Goal: Transaction & Acquisition: Purchase product/service

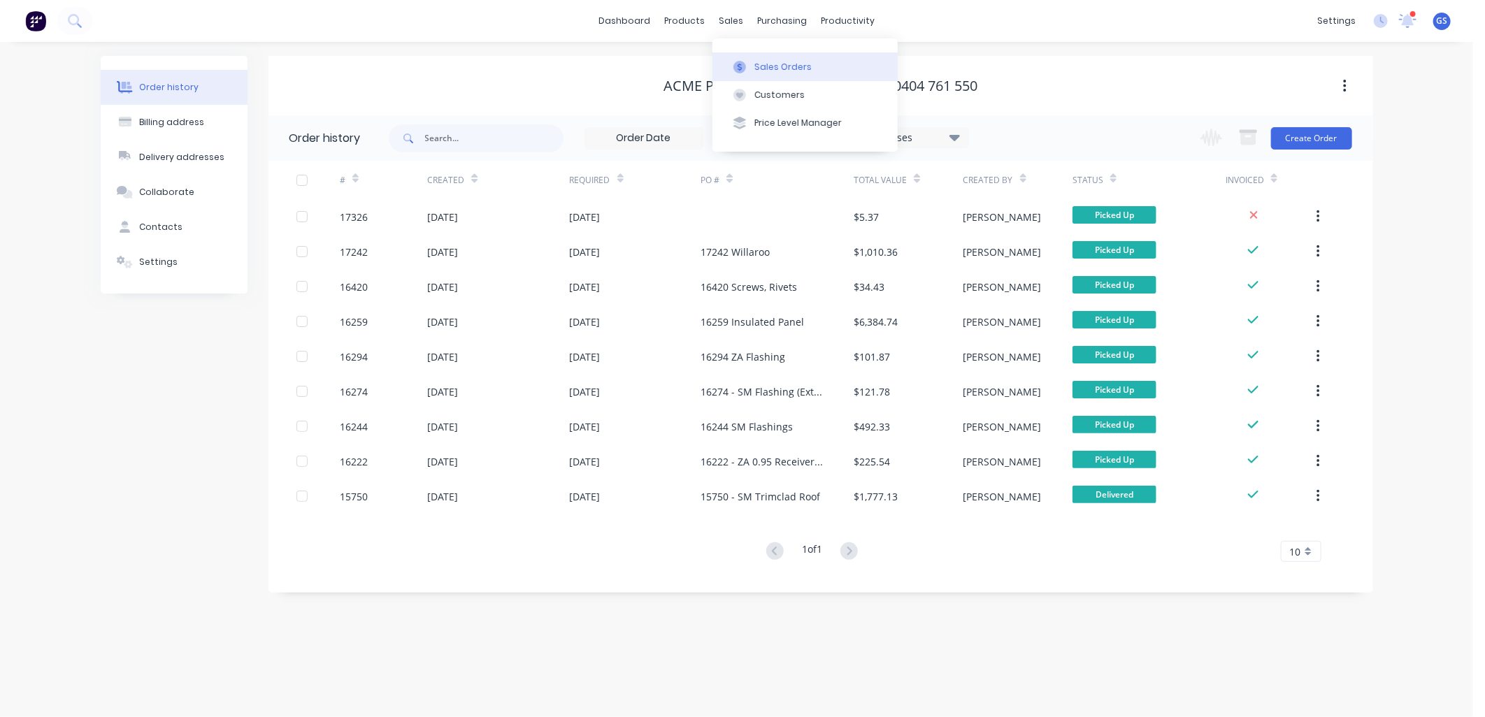
click at [778, 64] on div "Sales Orders" at bounding box center [782, 67] width 57 height 13
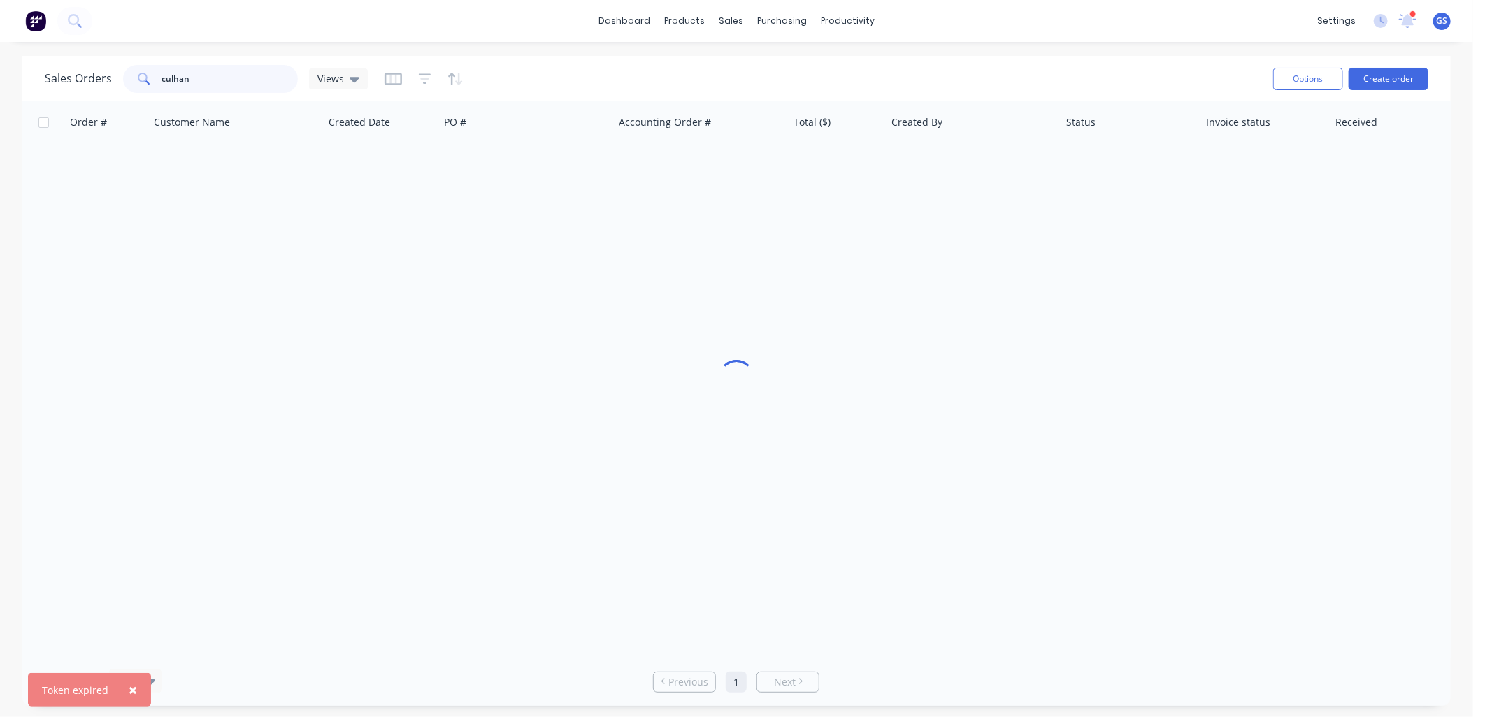
drag, startPoint x: 229, startPoint y: 84, endPoint x: 1, endPoint y: 57, distance: 229.4
click at [1, 58] on div "Sales Orders culhan Views Options Create order Order # Customer Name Created Da…" at bounding box center [736, 381] width 1473 height 650
type input "brensco"
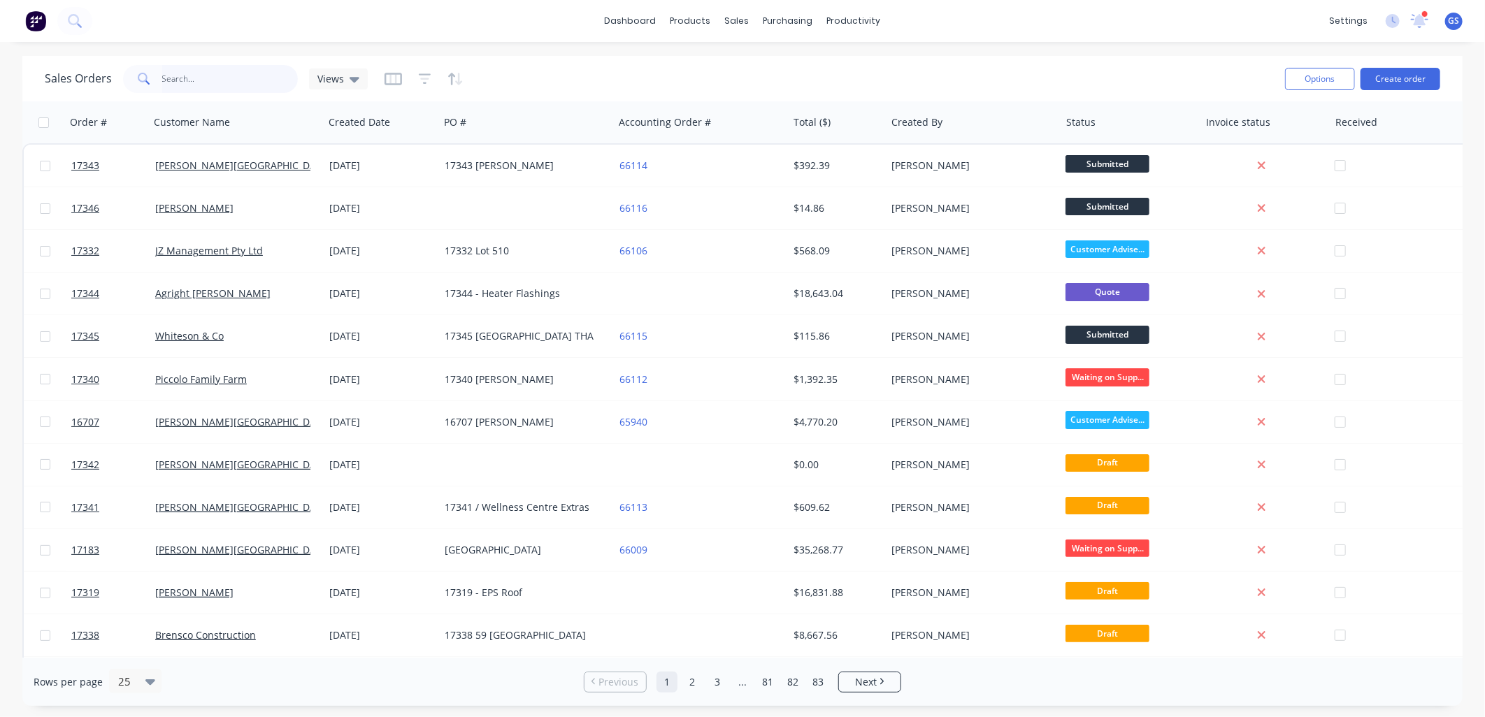
click at [166, 73] on input "text" at bounding box center [230, 79] width 136 height 28
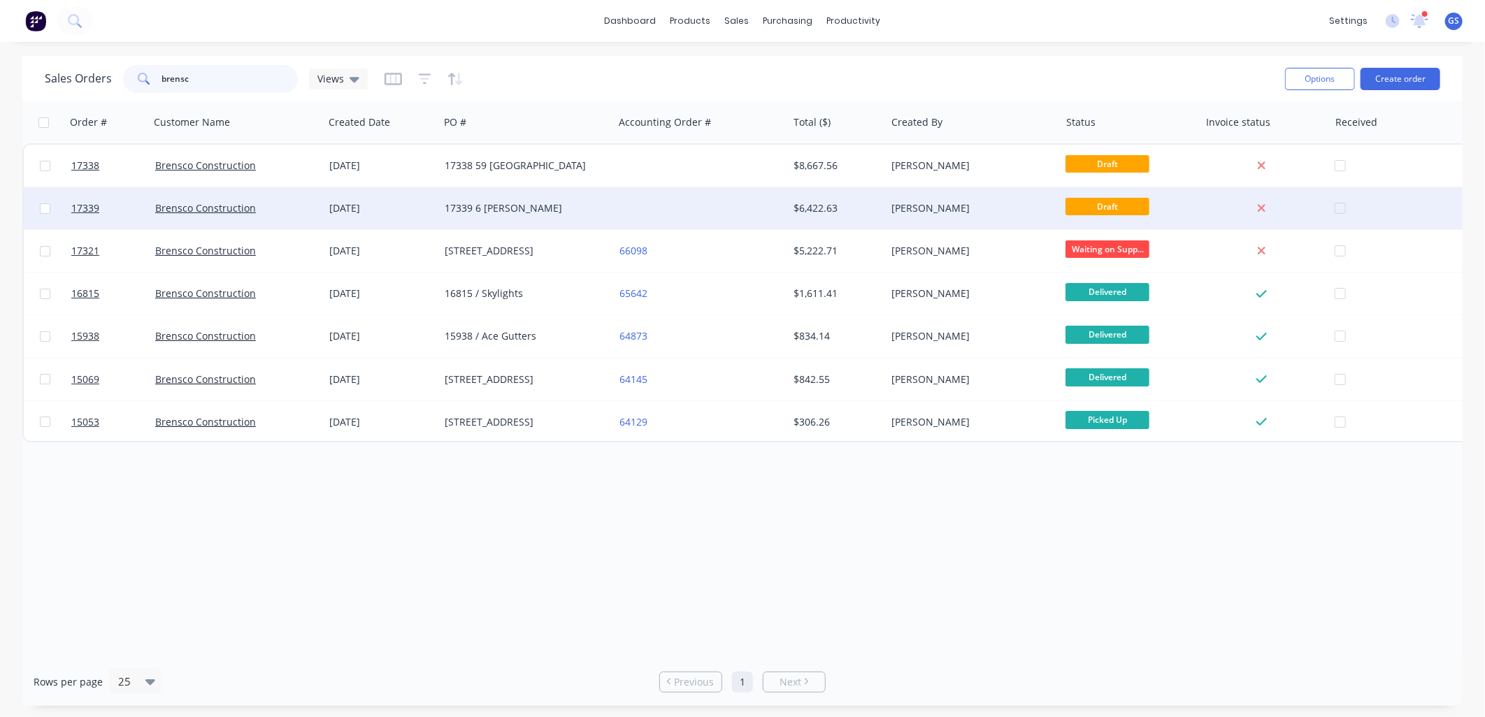
type input "brensc"
click at [448, 208] on div "17339 6 McKenzie" at bounding box center [522, 208] width 155 height 14
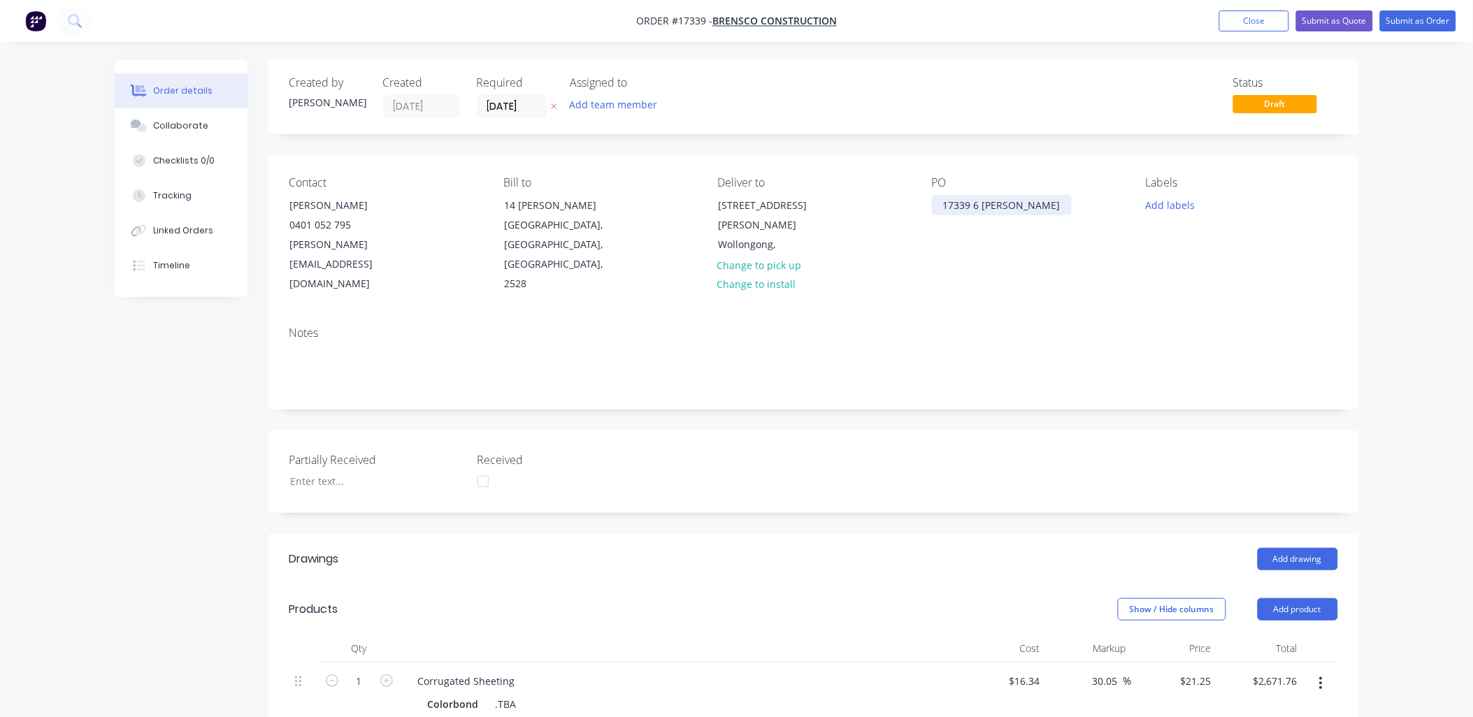
click at [1027, 203] on div "17339 6 McKenzie" at bounding box center [1002, 205] width 140 height 20
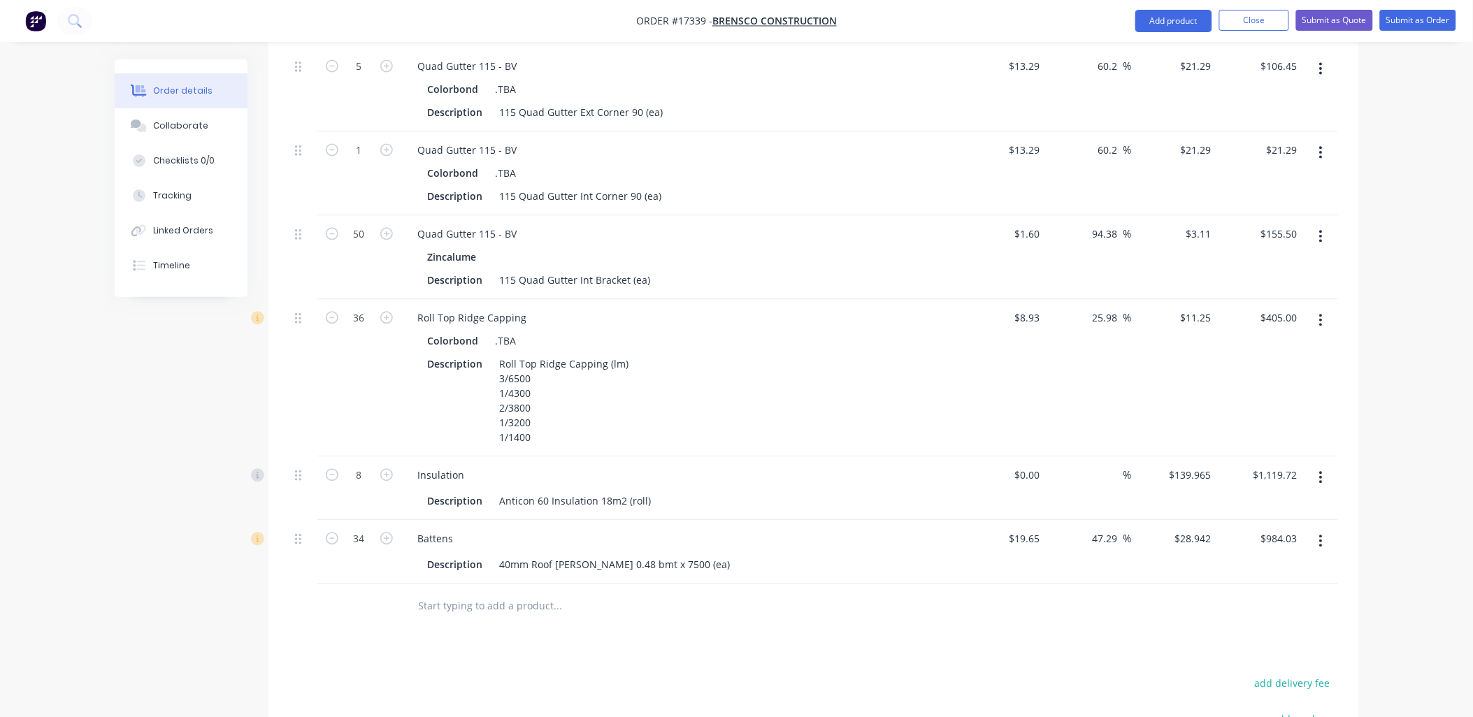
scroll to position [1009, 0]
click at [520, 589] on input "text" at bounding box center [558, 603] width 280 height 28
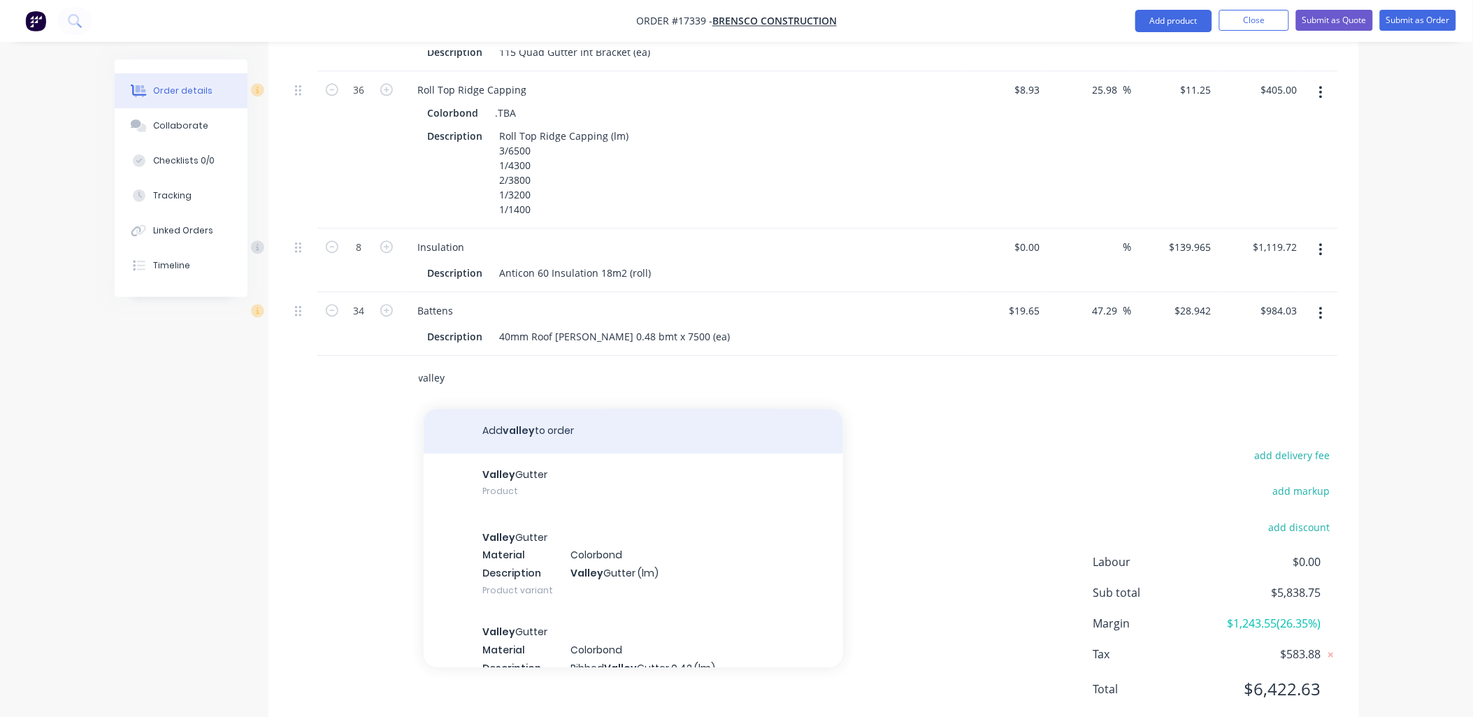
scroll to position [1235, 0]
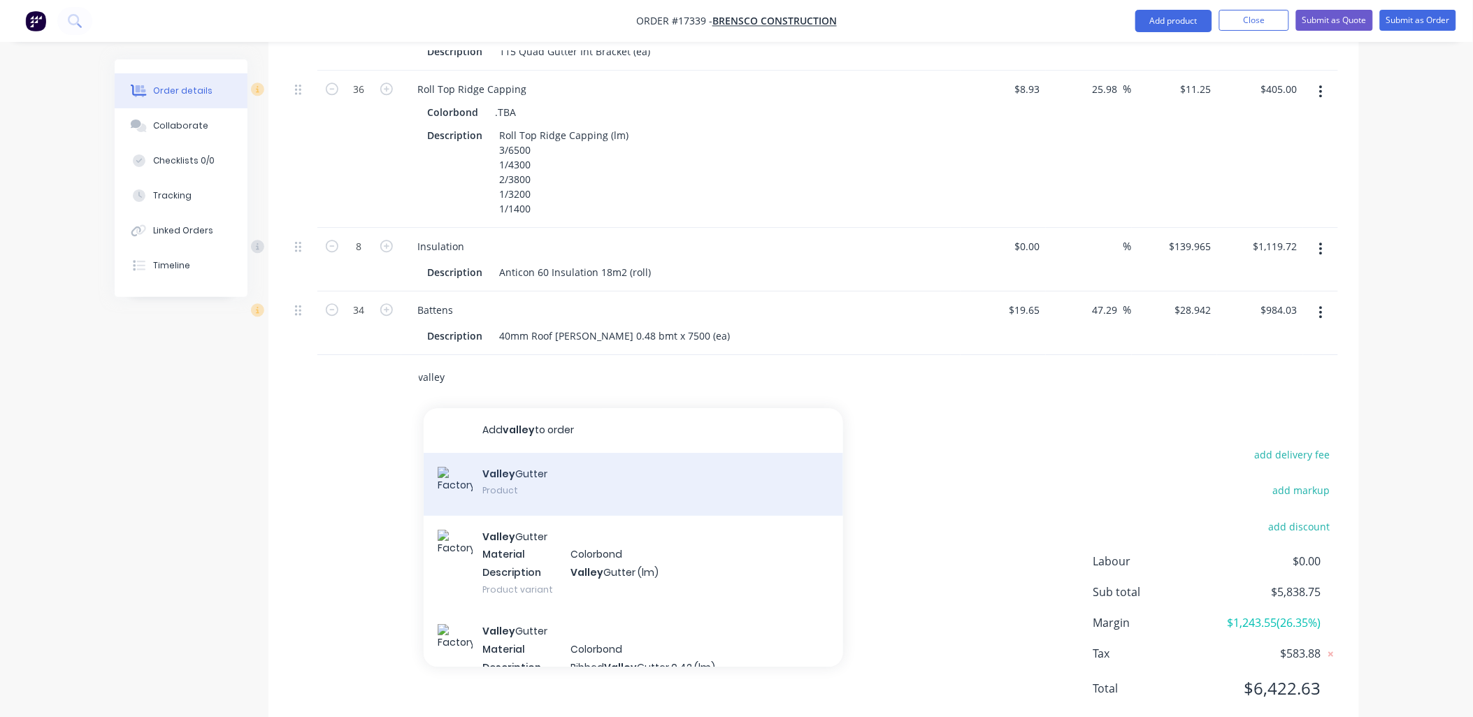
type input "valley"
click at [498, 453] on div "Valley Gutter Product" at bounding box center [633, 484] width 419 height 63
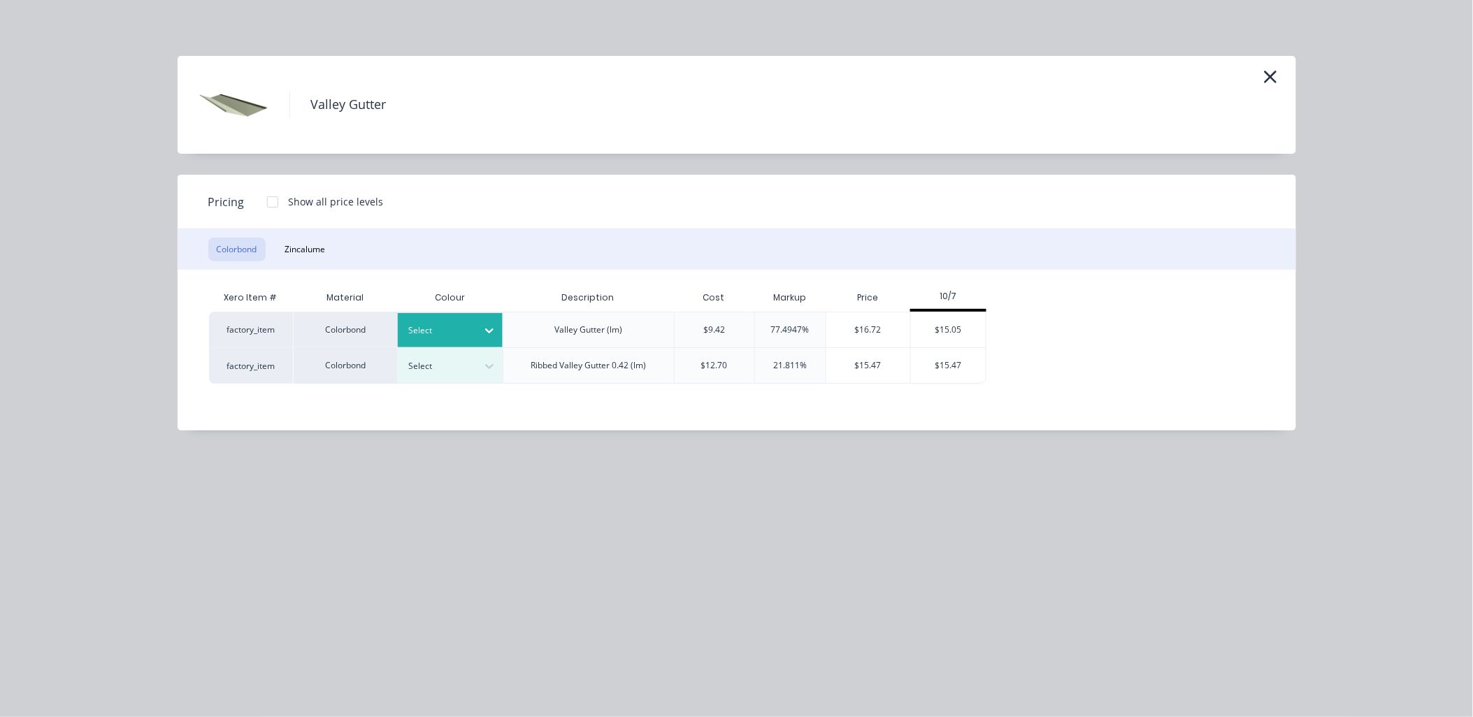
click at [491, 330] on icon at bounding box center [489, 331] width 8 height 5
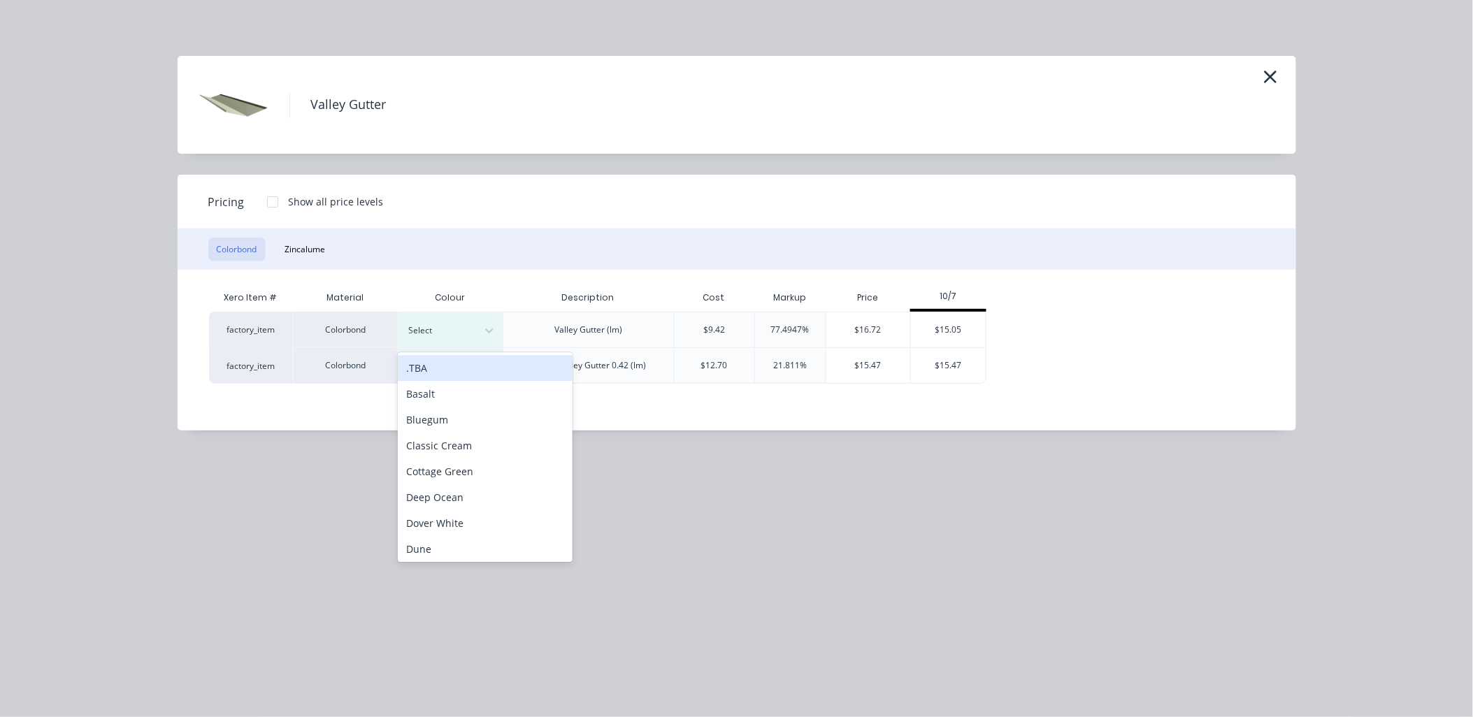
click at [442, 361] on div ".TBA" at bounding box center [485, 368] width 175 height 26
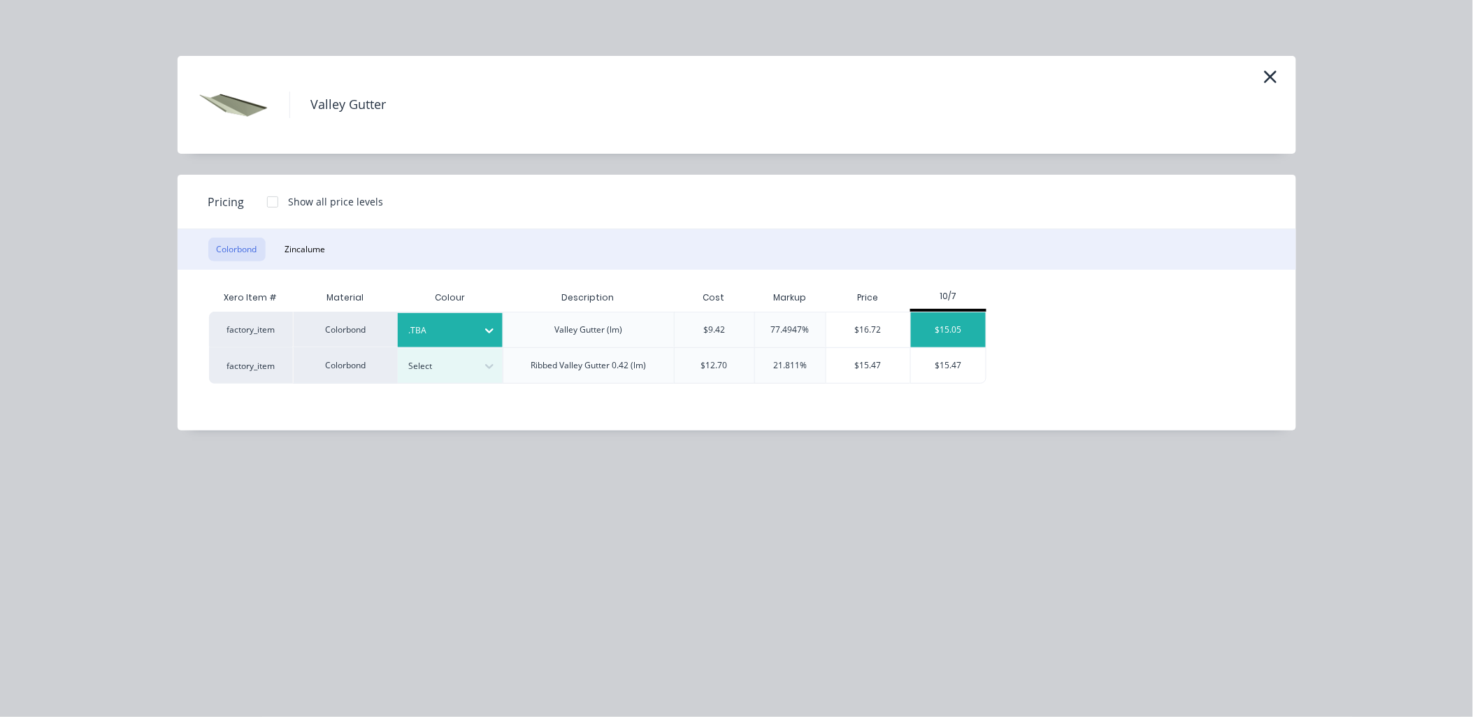
click at [944, 313] on div "$15.05" at bounding box center [948, 329] width 75 height 35
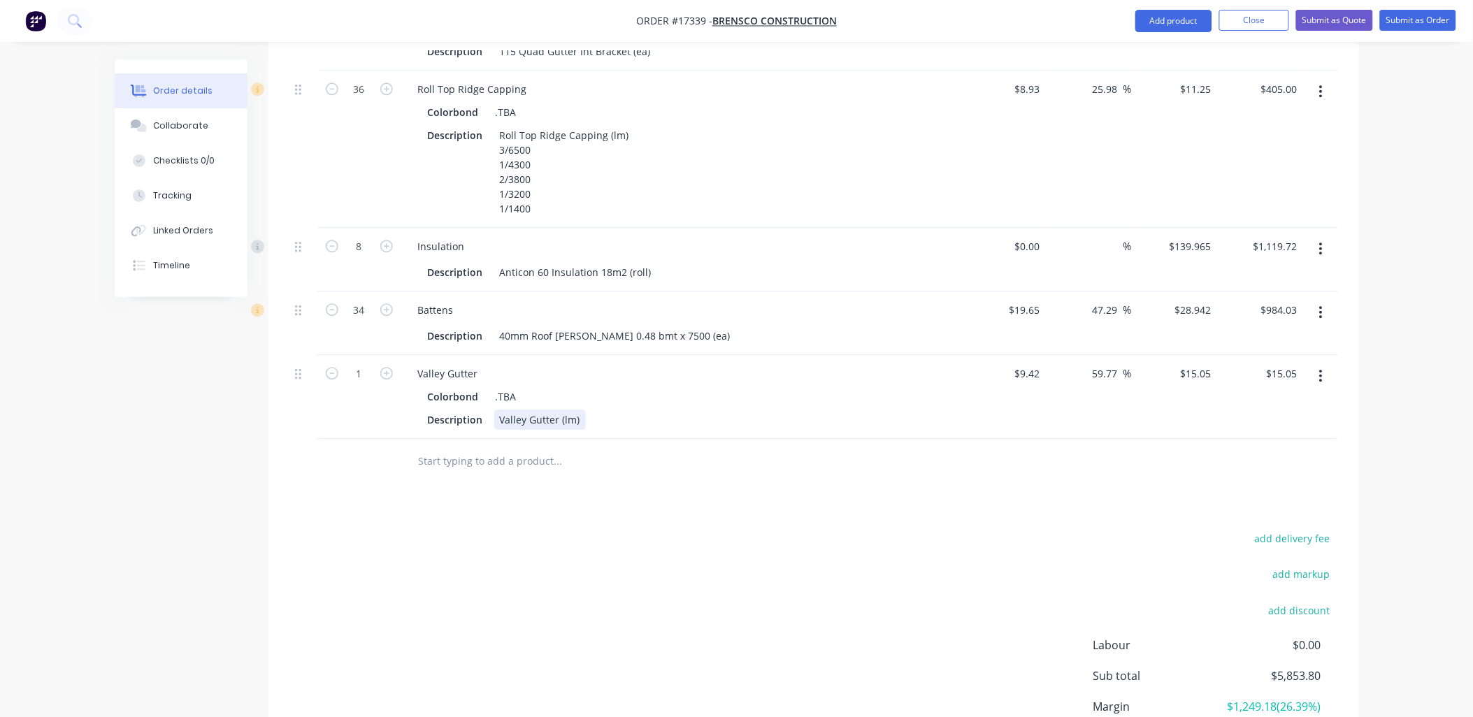
click at [583, 410] on div "Description Valley Gutter (lm)" at bounding box center [678, 420] width 512 height 20
type input "4"
type input "$60.20"
click at [486, 447] on input "text" at bounding box center [558, 461] width 280 height 28
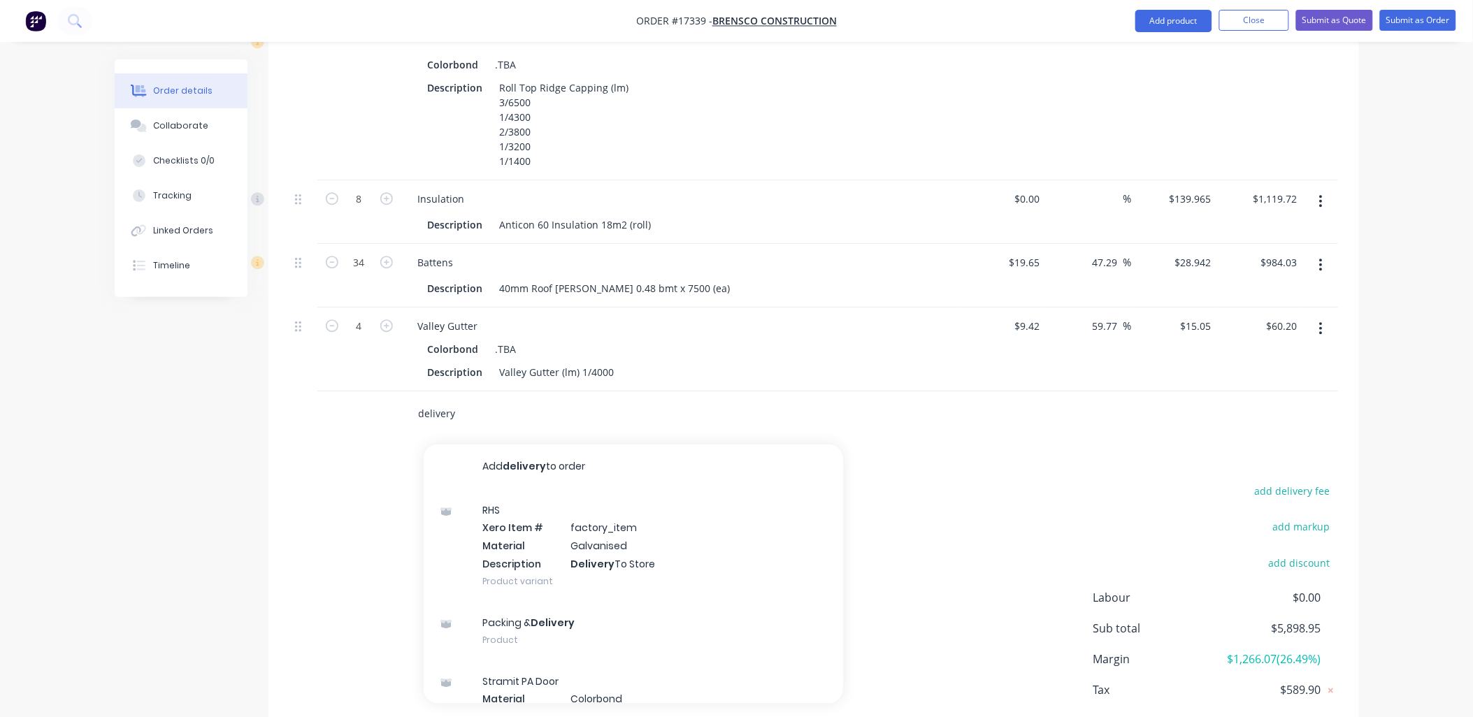
scroll to position [1319, 0]
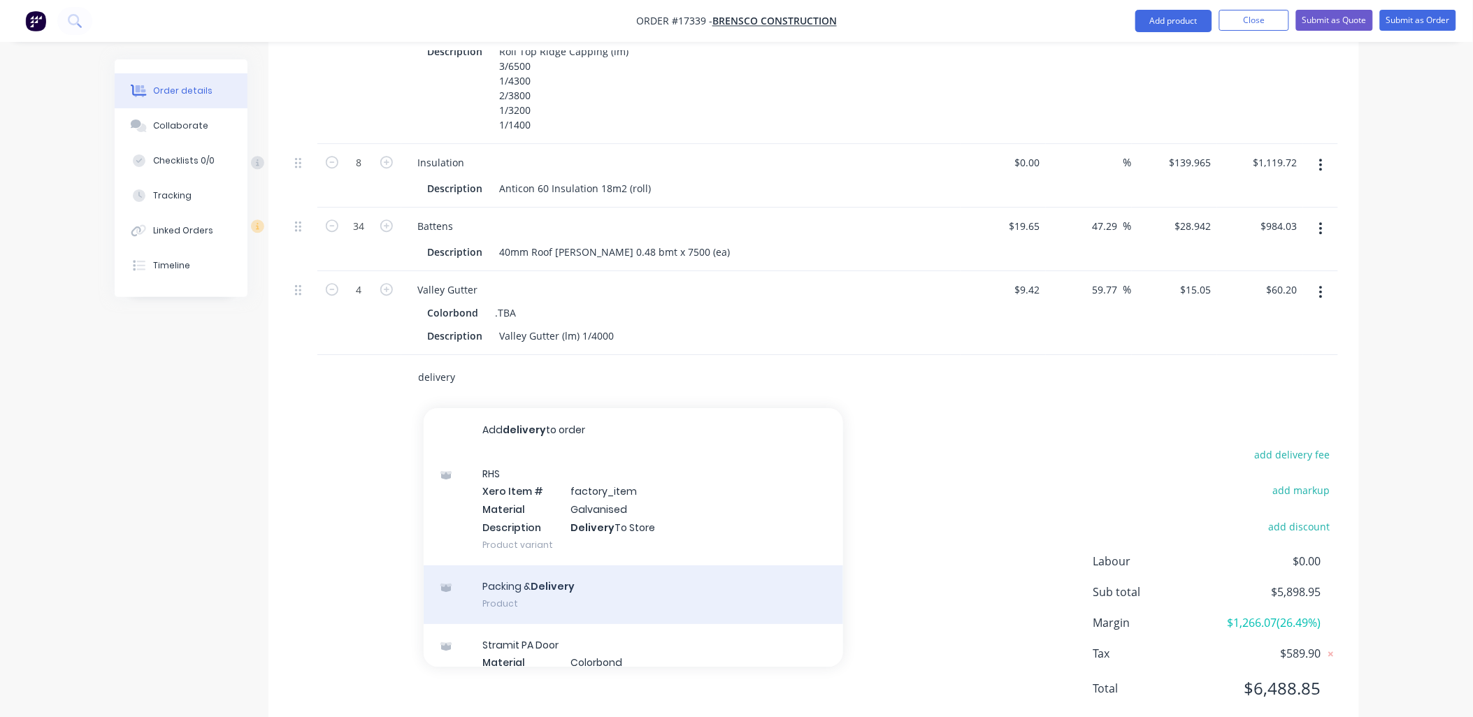
type input "delivery"
click at [558, 565] on div "Packing & Delivery Product" at bounding box center [633, 594] width 419 height 59
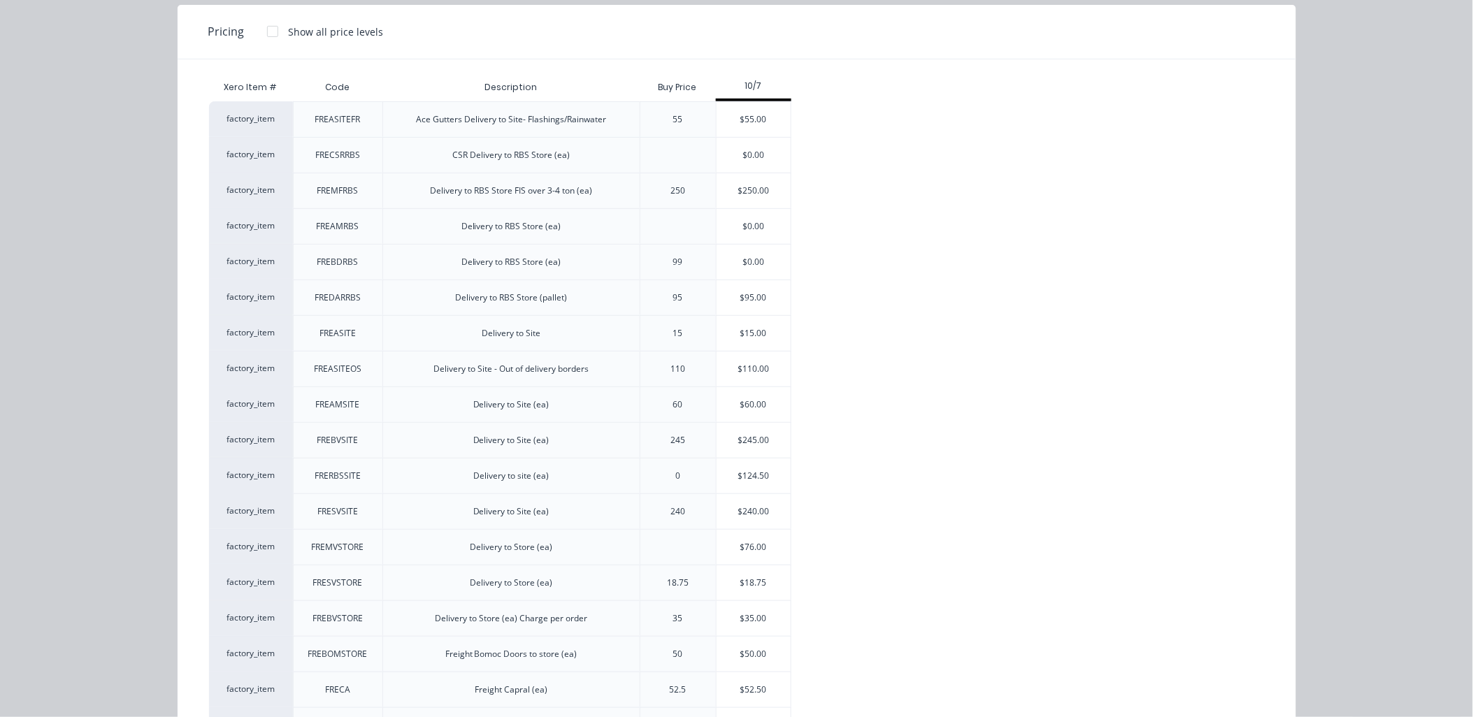
scroll to position [310, 0]
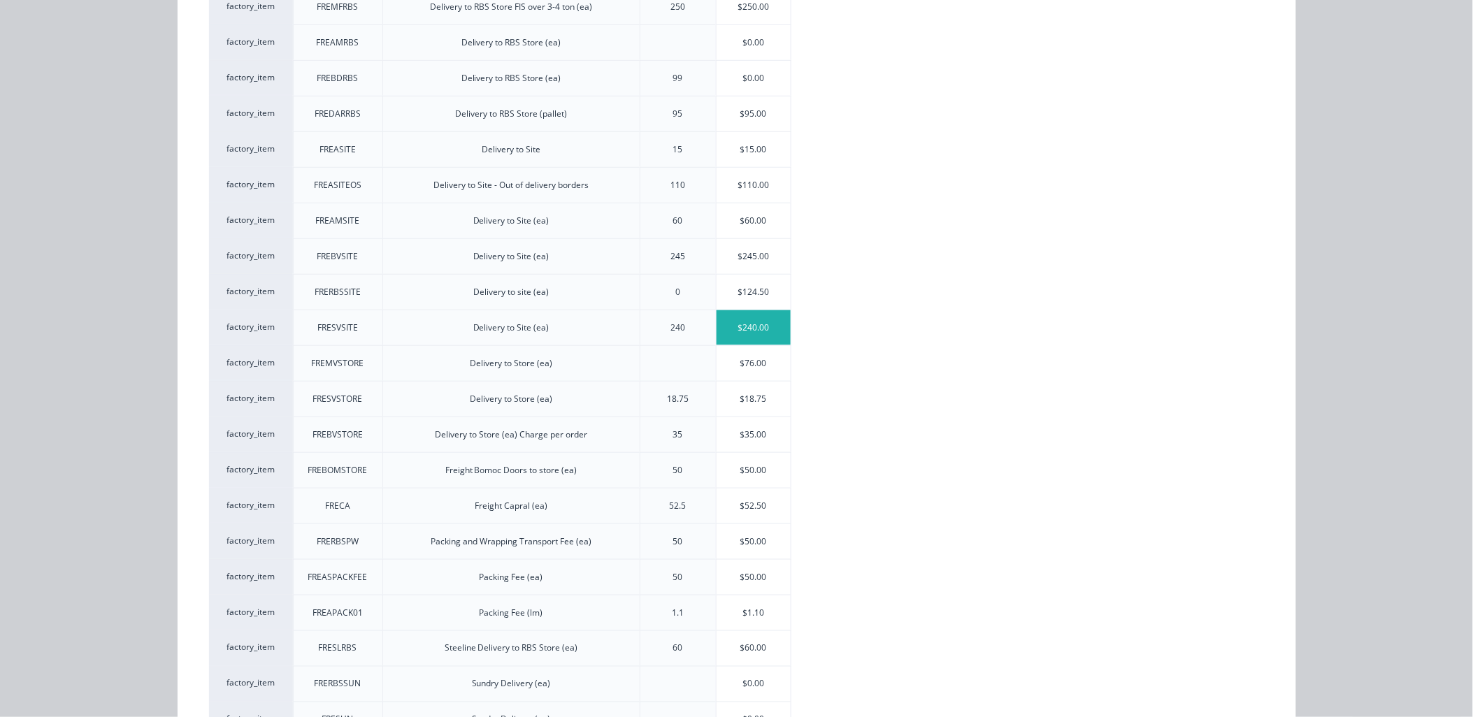
click at [749, 325] on div "$240.00" at bounding box center [753, 327] width 75 height 35
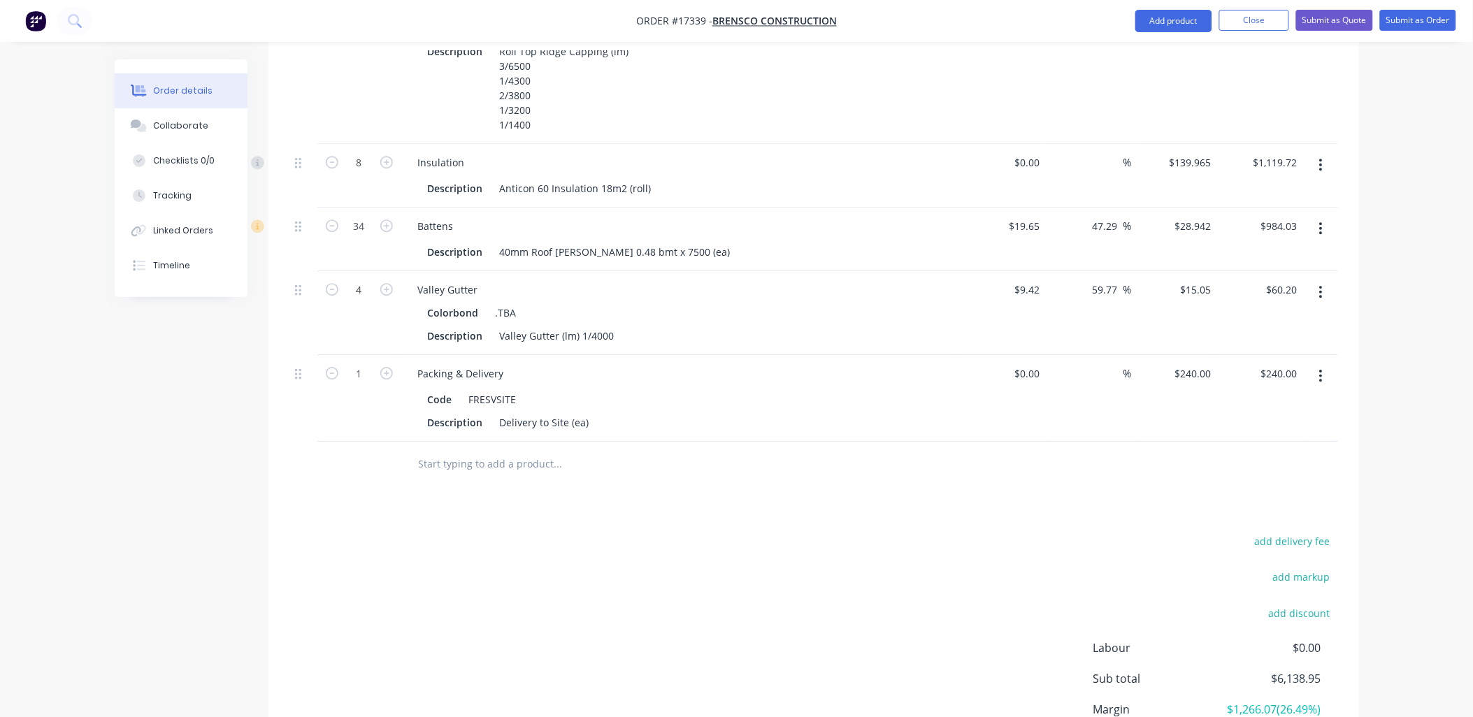
click at [500, 450] on input "text" at bounding box center [558, 464] width 280 height 28
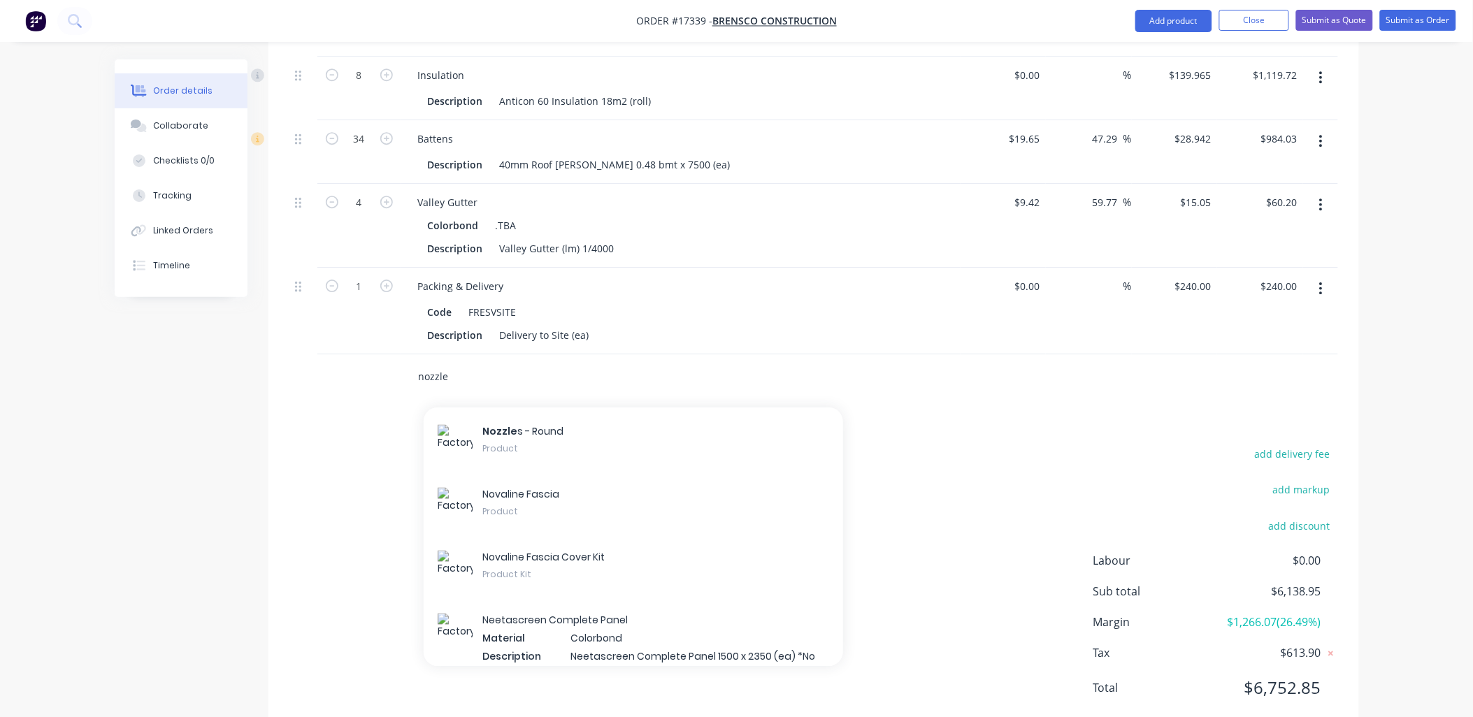
scroll to position [23444, 0]
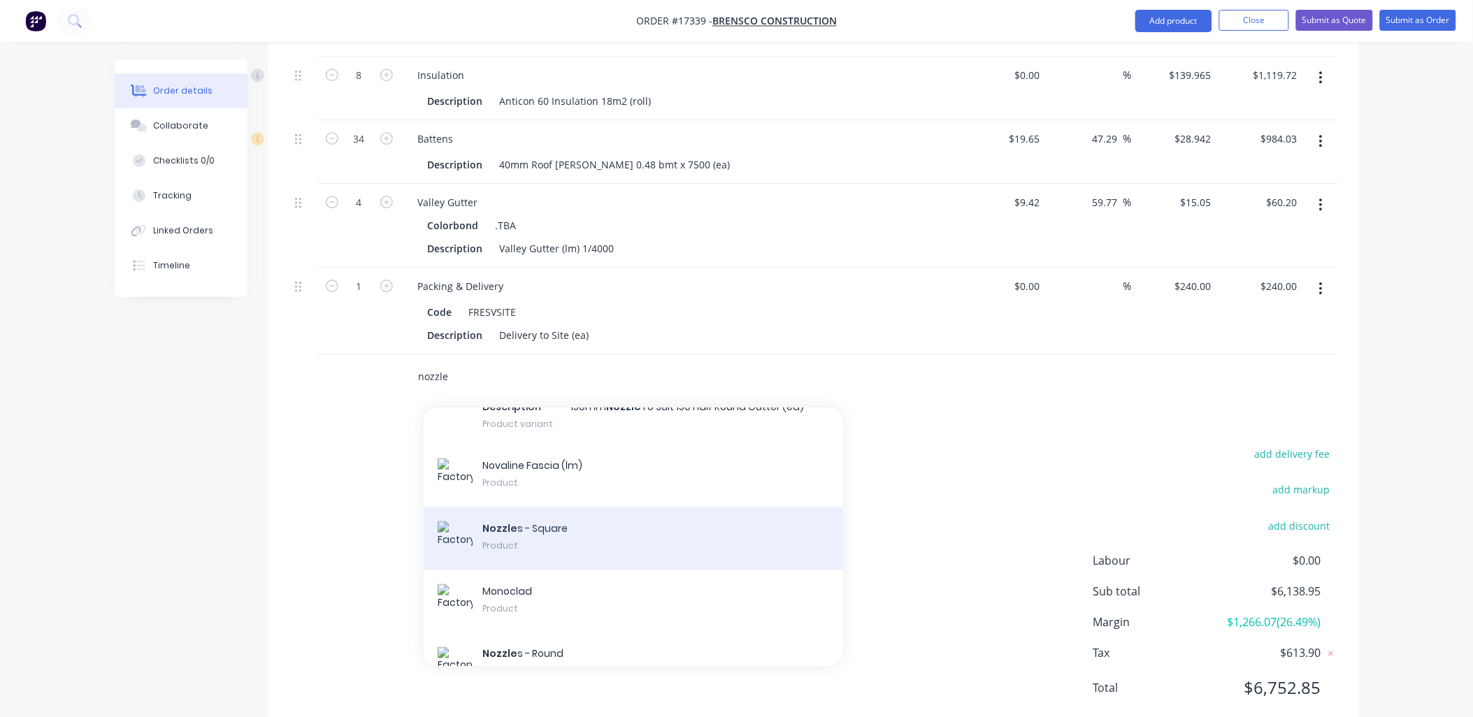
type input "nozzle"
click at [580, 507] on div "Nozzle s - Square Product" at bounding box center [633, 538] width 419 height 63
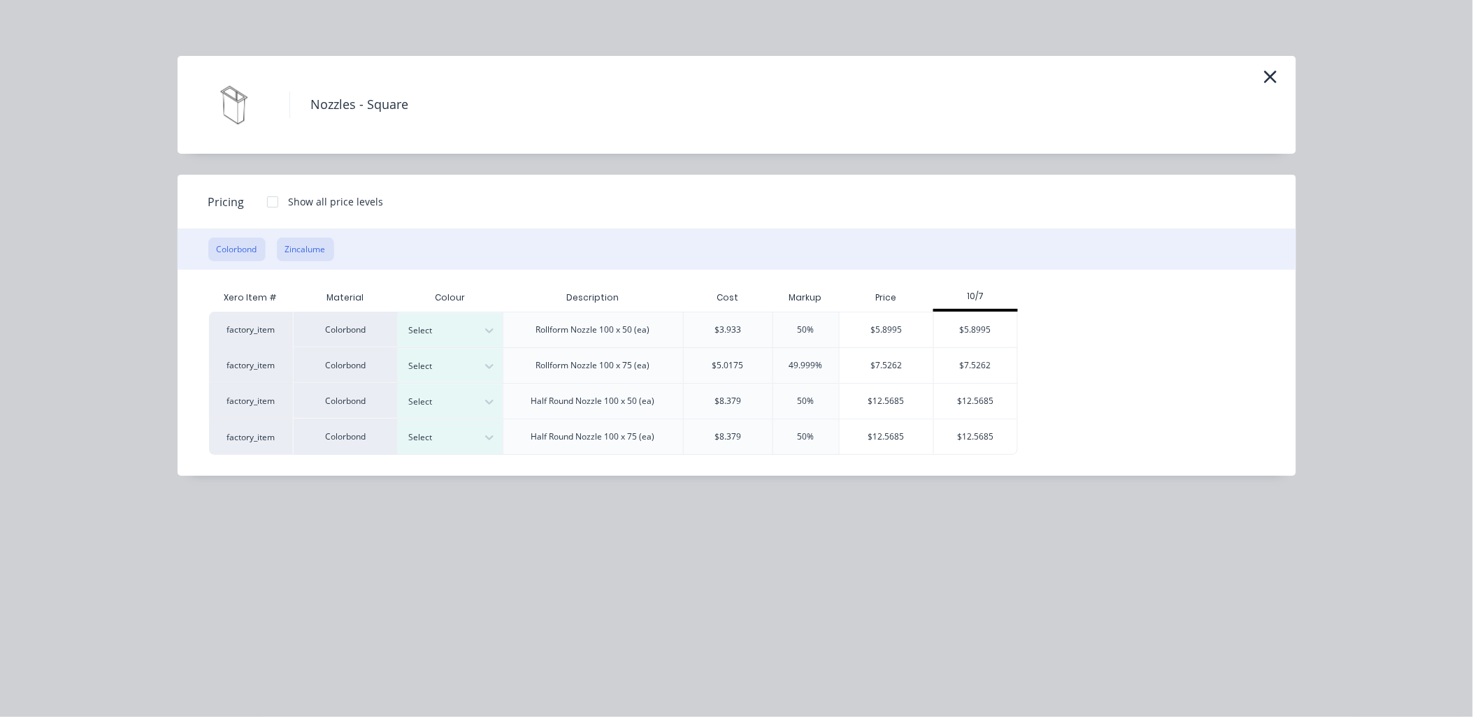
click at [299, 255] on button "Zincalume" at bounding box center [305, 250] width 57 height 24
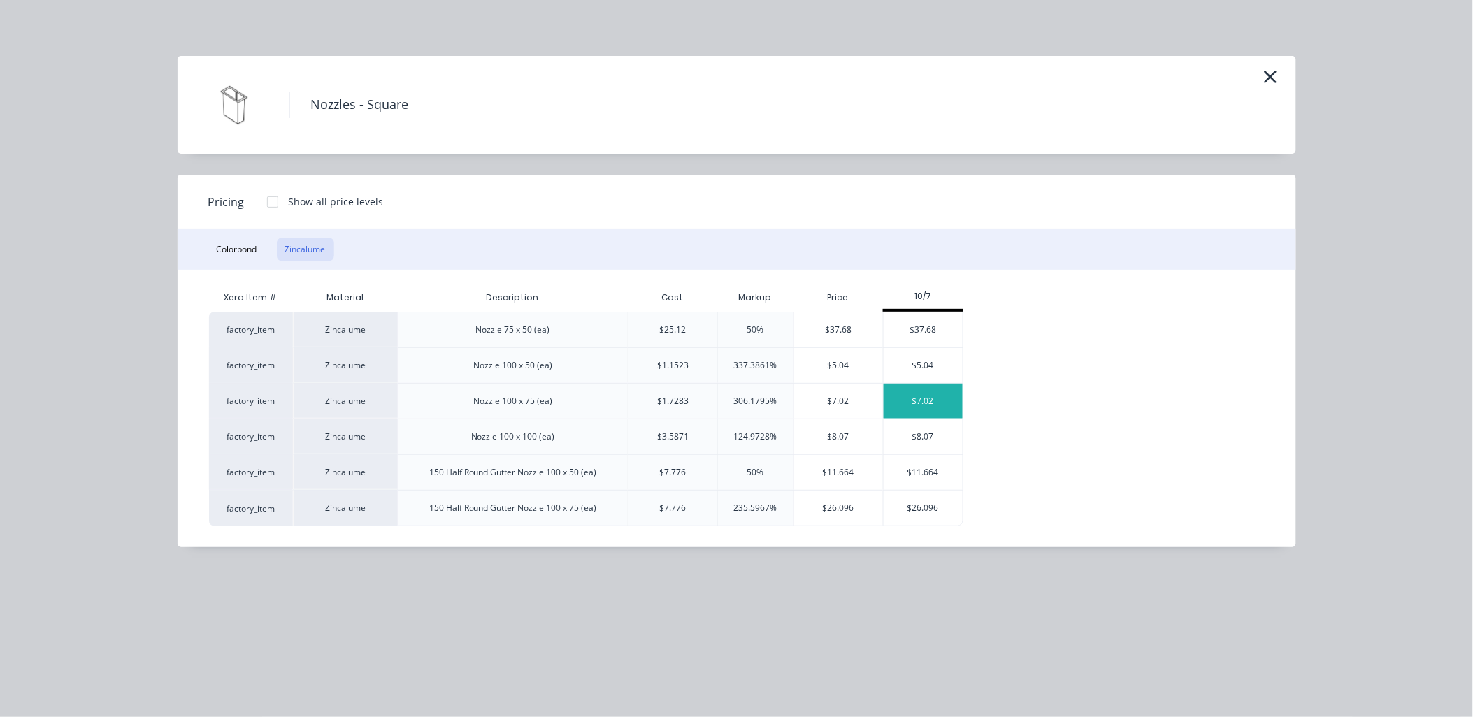
click at [942, 400] on div "$7.02" at bounding box center [922, 401] width 79 height 35
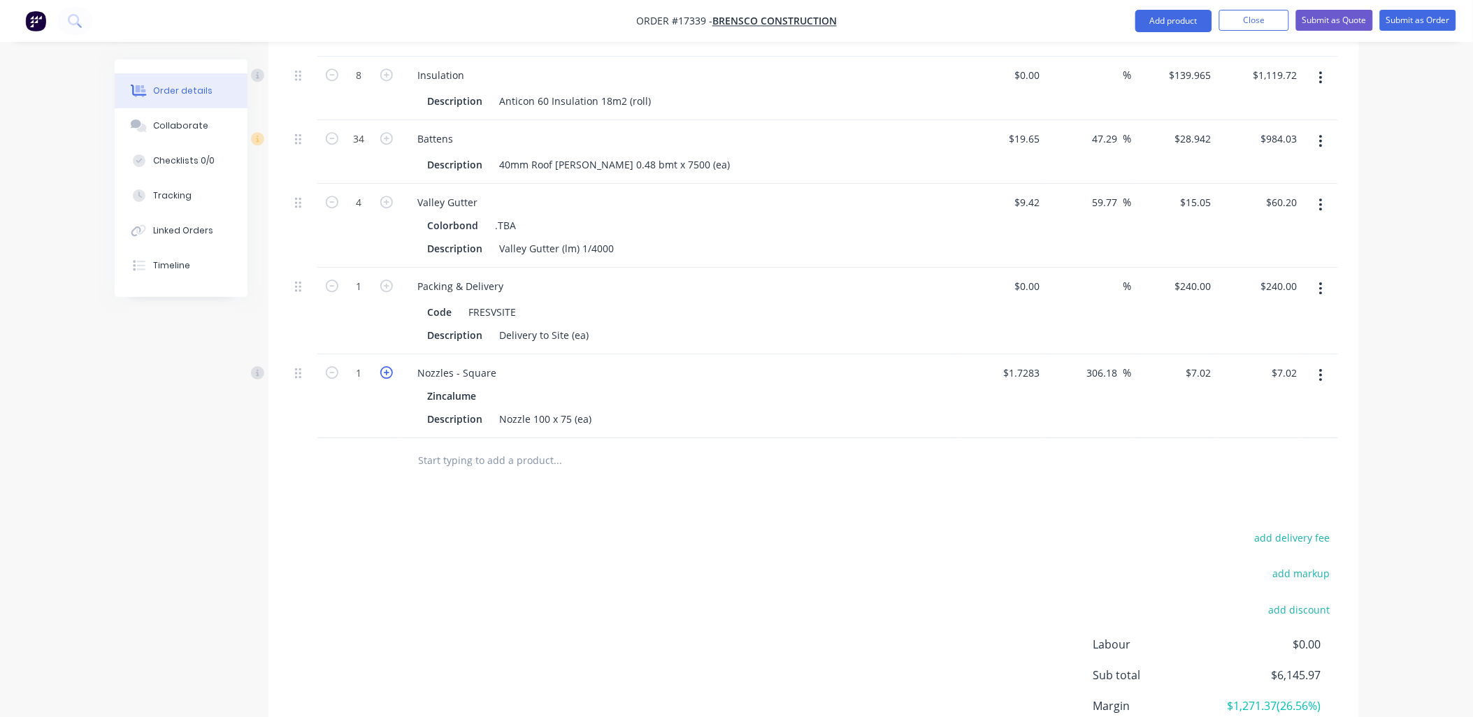
click at [385, 366] on icon "button" at bounding box center [386, 372] width 13 height 13
type input "2"
type input "$14.04"
click at [385, 366] on icon "button" at bounding box center [386, 372] width 13 height 13
type input "3"
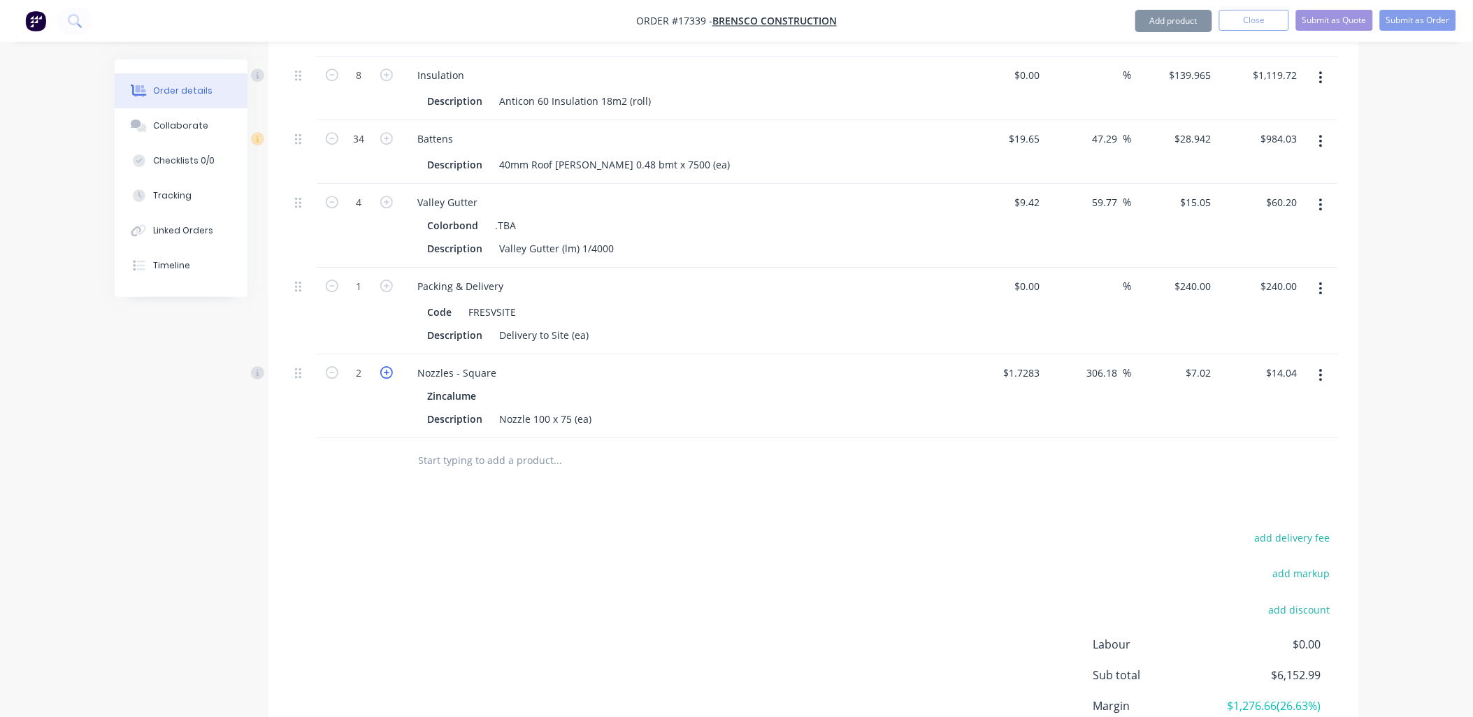
type input "$21.06"
click at [387, 366] on icon "button" at bounding box center [386, 372] width 13 height 13
type input "4"
type input "$28.08"
click at [1204, 363] on input "7.02" at bounding box center [1203, 373] width 27 height 20
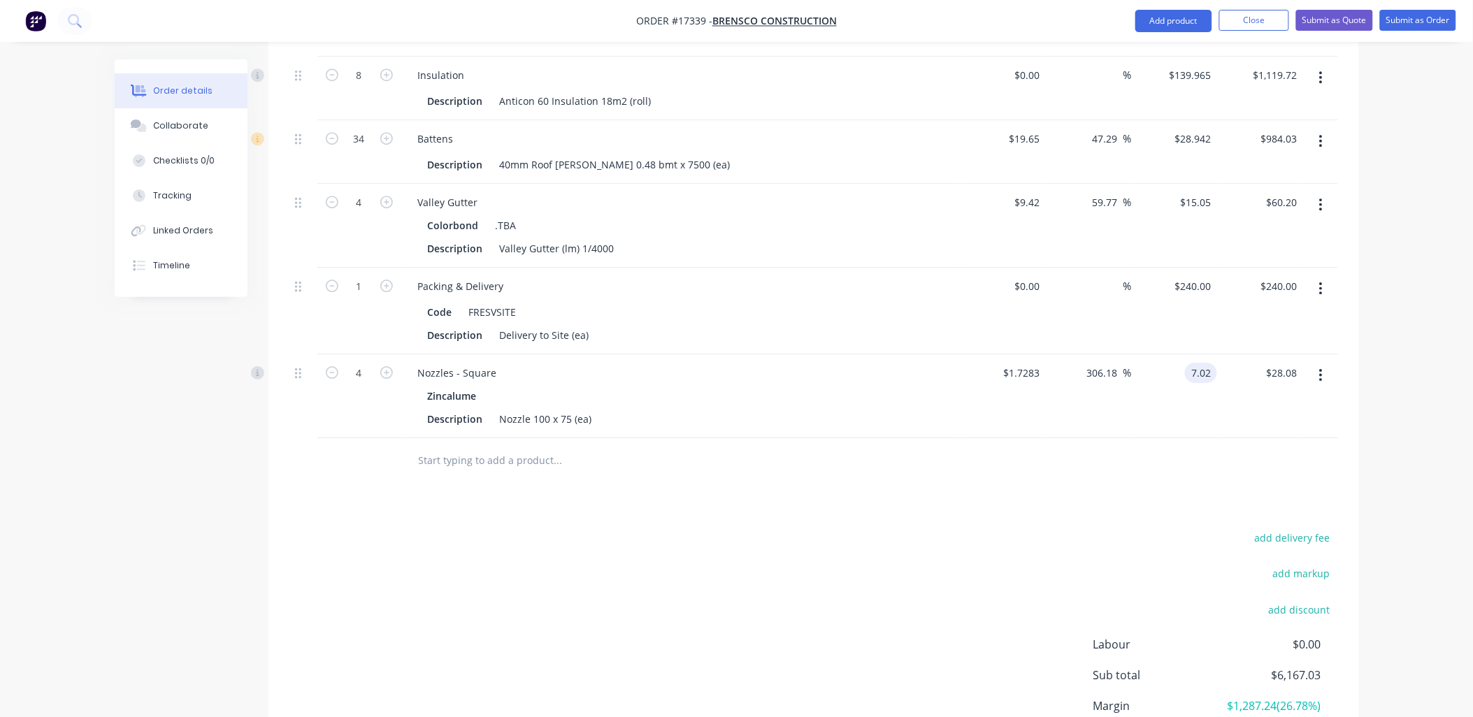
click at [1204, 363] on input "7.02" at bounding box center [1203, 373] width 27 height 20
type input "5.18"
type input "199.72"
type input "$5.18"
type input "$20.72"
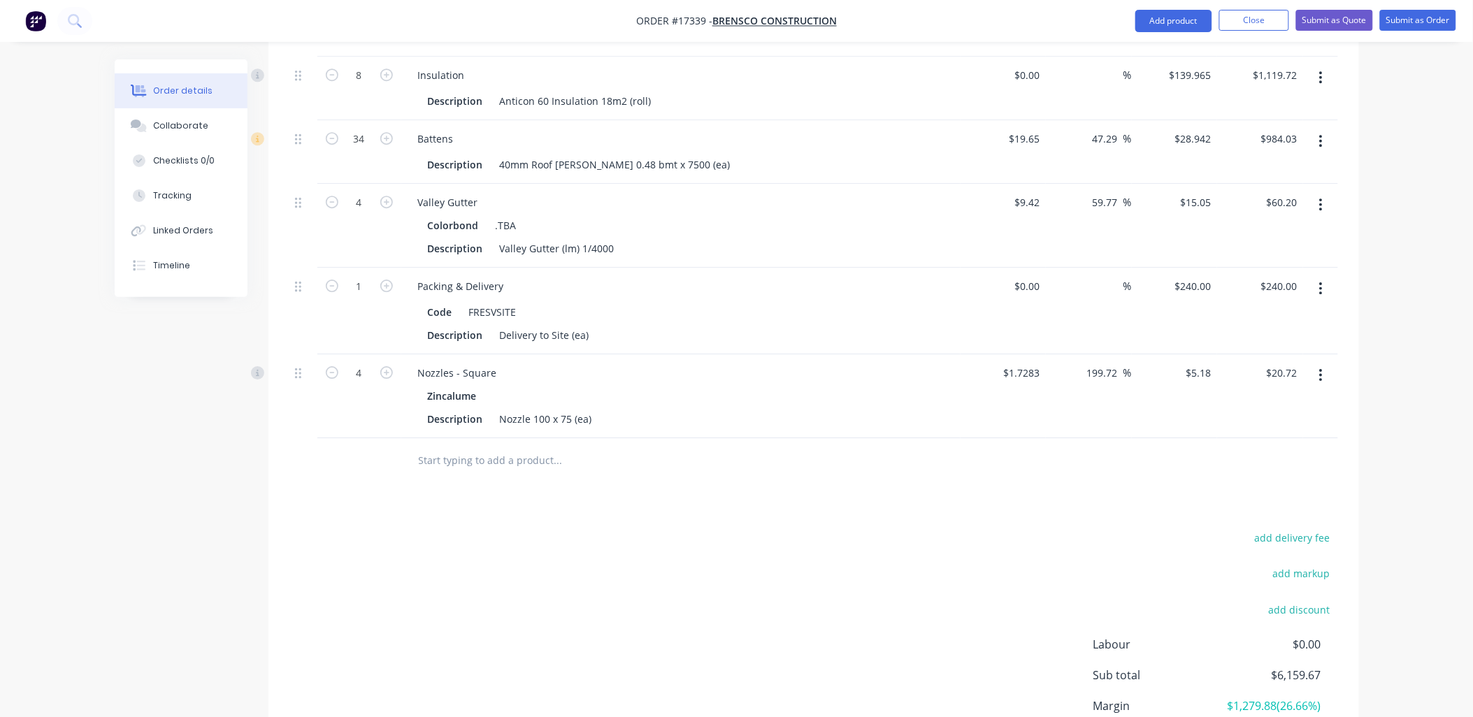
click at [585, 528] on div "add delivery fee add markup add discount Labour $0.00 Sub total $6,159.67 Margi…" at bounding box center [813, 663] width 1048 height 270
click at [507, 447] on input "text" at bounding box center [558, 461] width 280 height 28
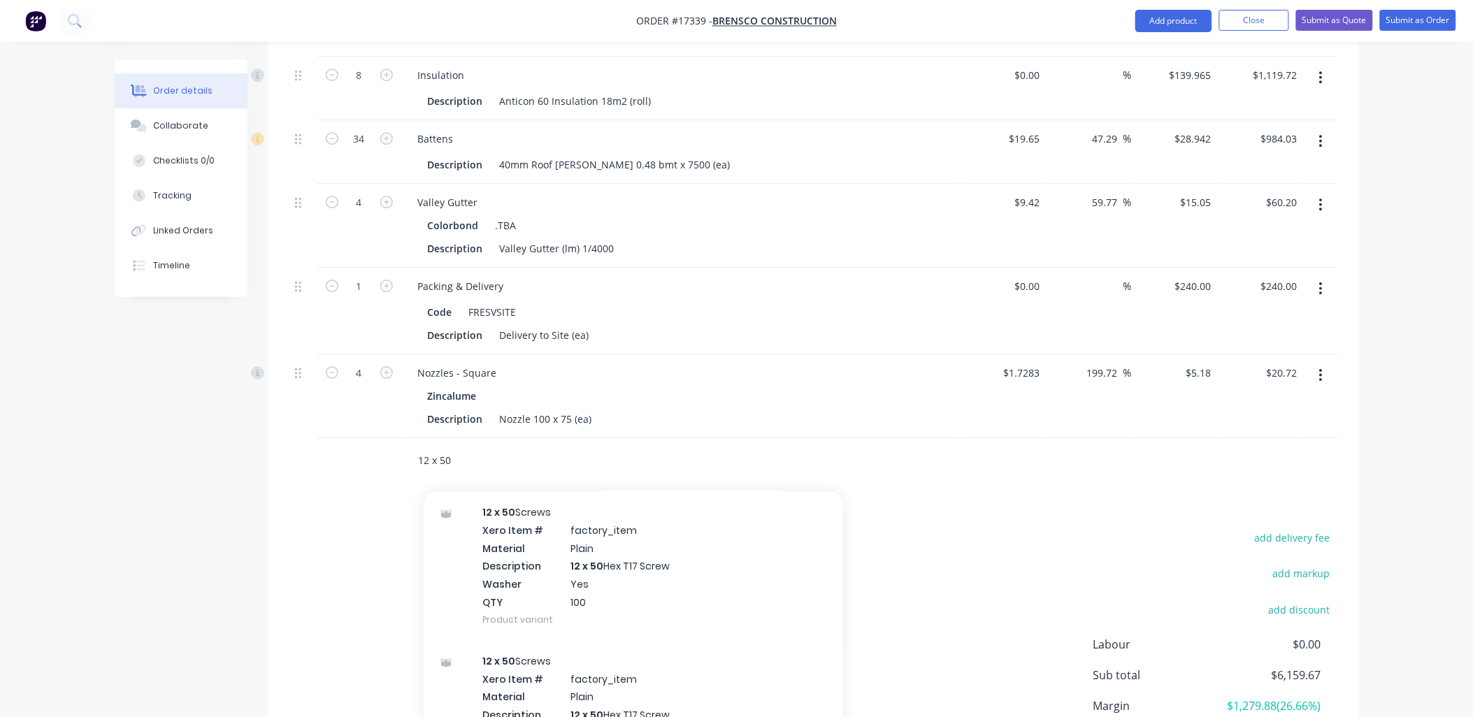
scroll to position [1087, 0]
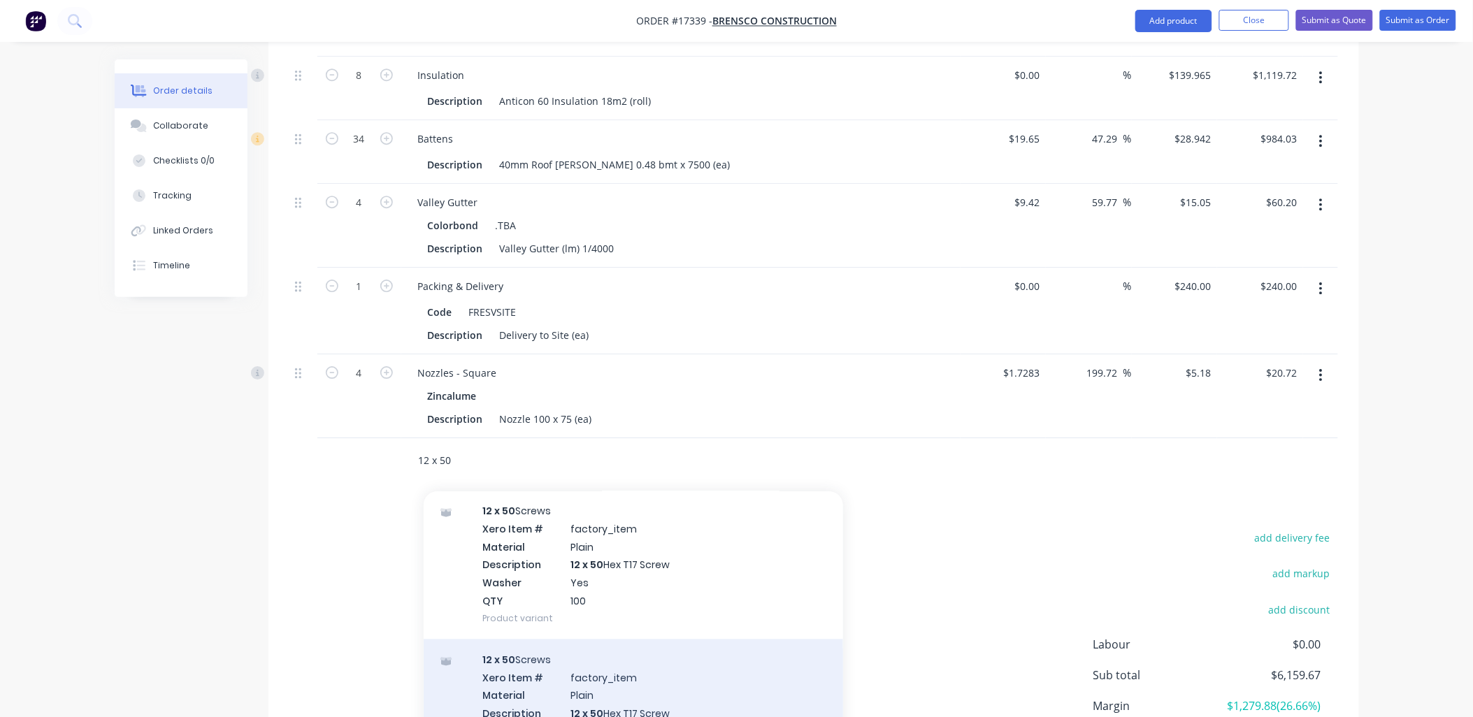
type input "12 x 50"
drag, startPoint x: 828, startPoint y: 607, endPoint x: 818, endPoint y: 676, distance: 69.8
click at [818, 676] on div "12 x 50 Screws Xero Item # factory_item Material Plain Description 12 x 50 Hex …" at bounding box center [633, 713] width 419 height 149
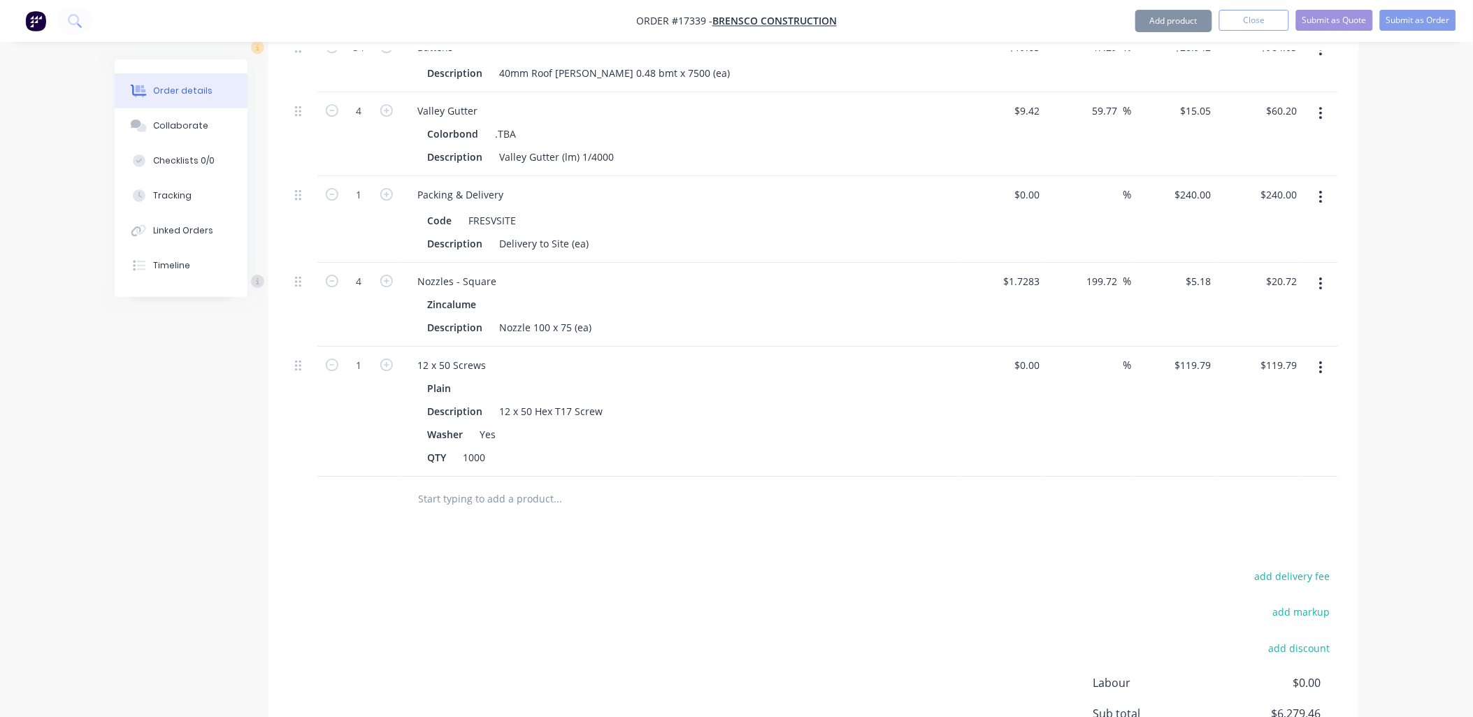
scroll to position [1619, 0]
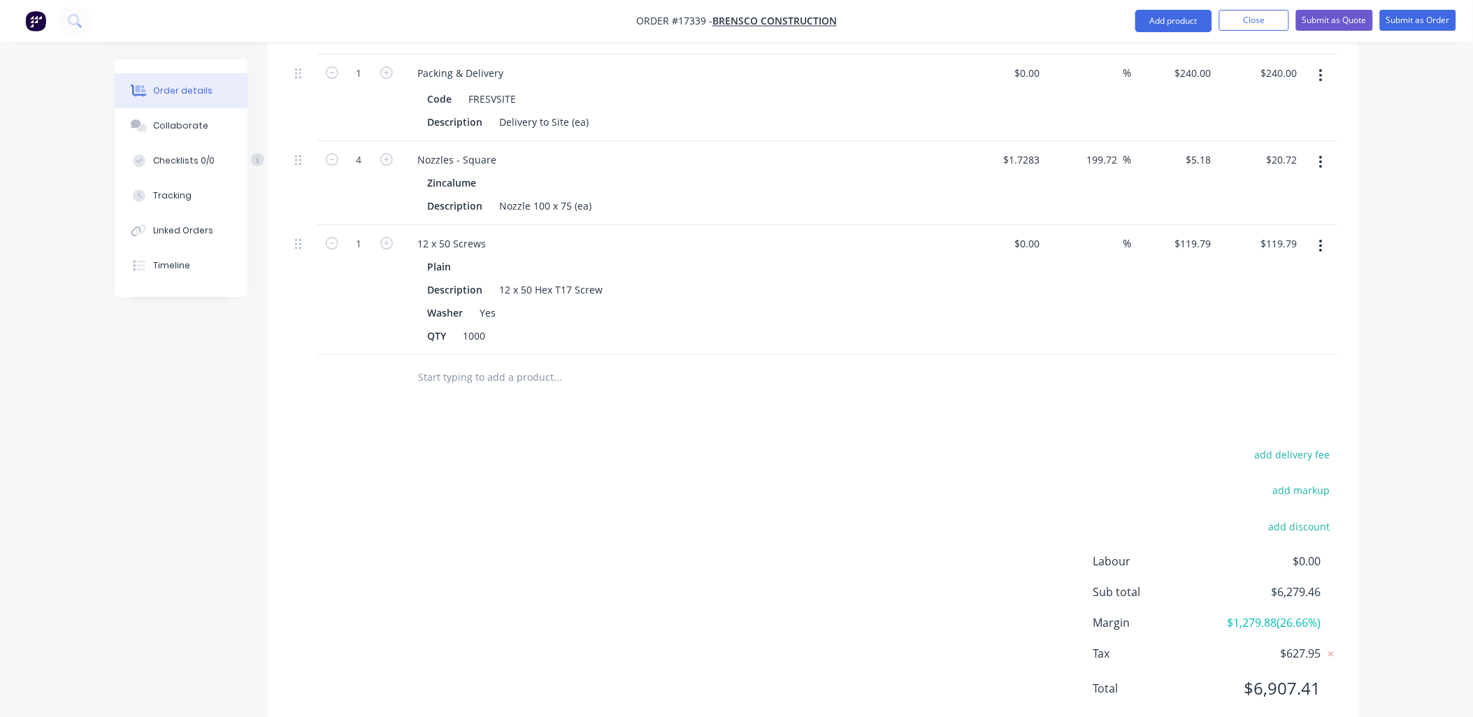
click at [547, 363] on input "text" at bounding box center [558, 377] width 280 height 28
click at [1319, 238] on icon "button" at bounding box center [1320, 245] width 3 height 15
click at [1227, 356] on div "Delete" at bounding box center [1272, 366] width 108 height 20
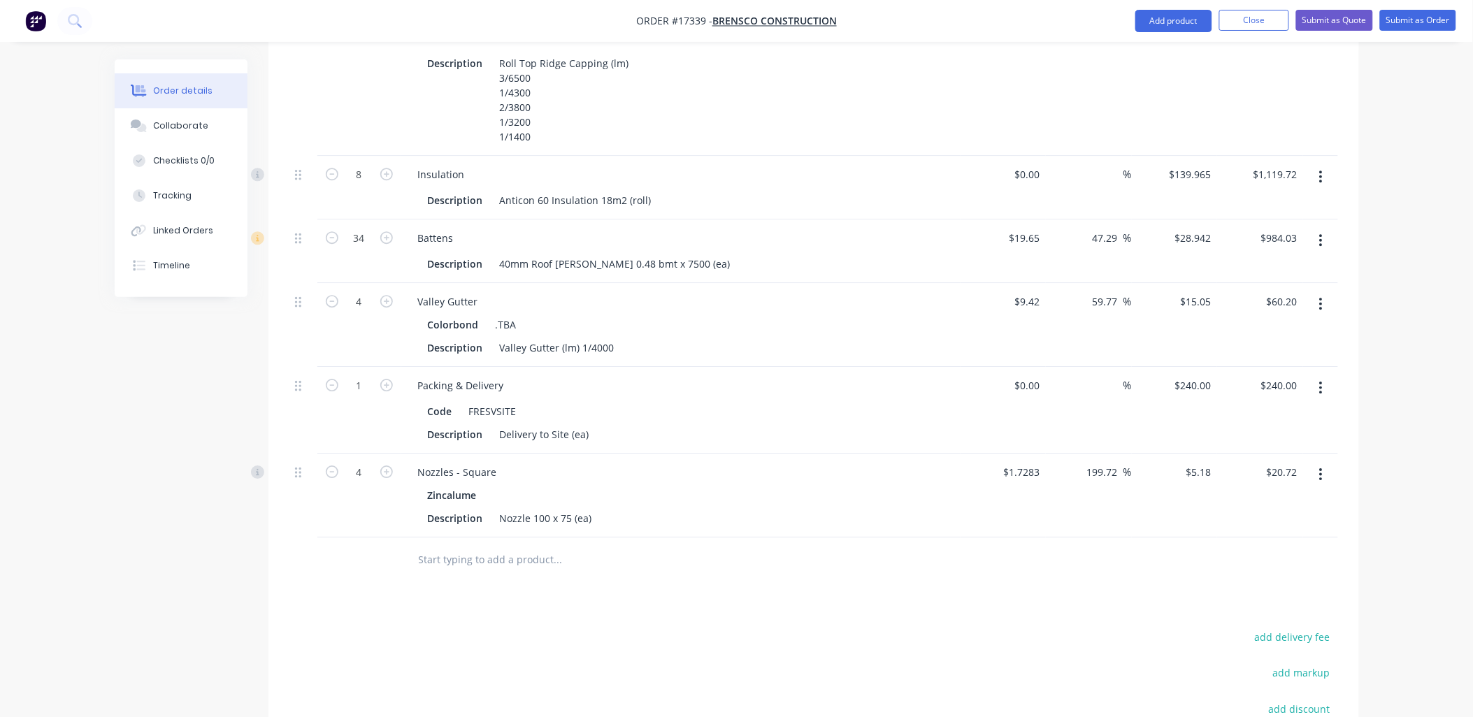
scroll to position [1335, 0]
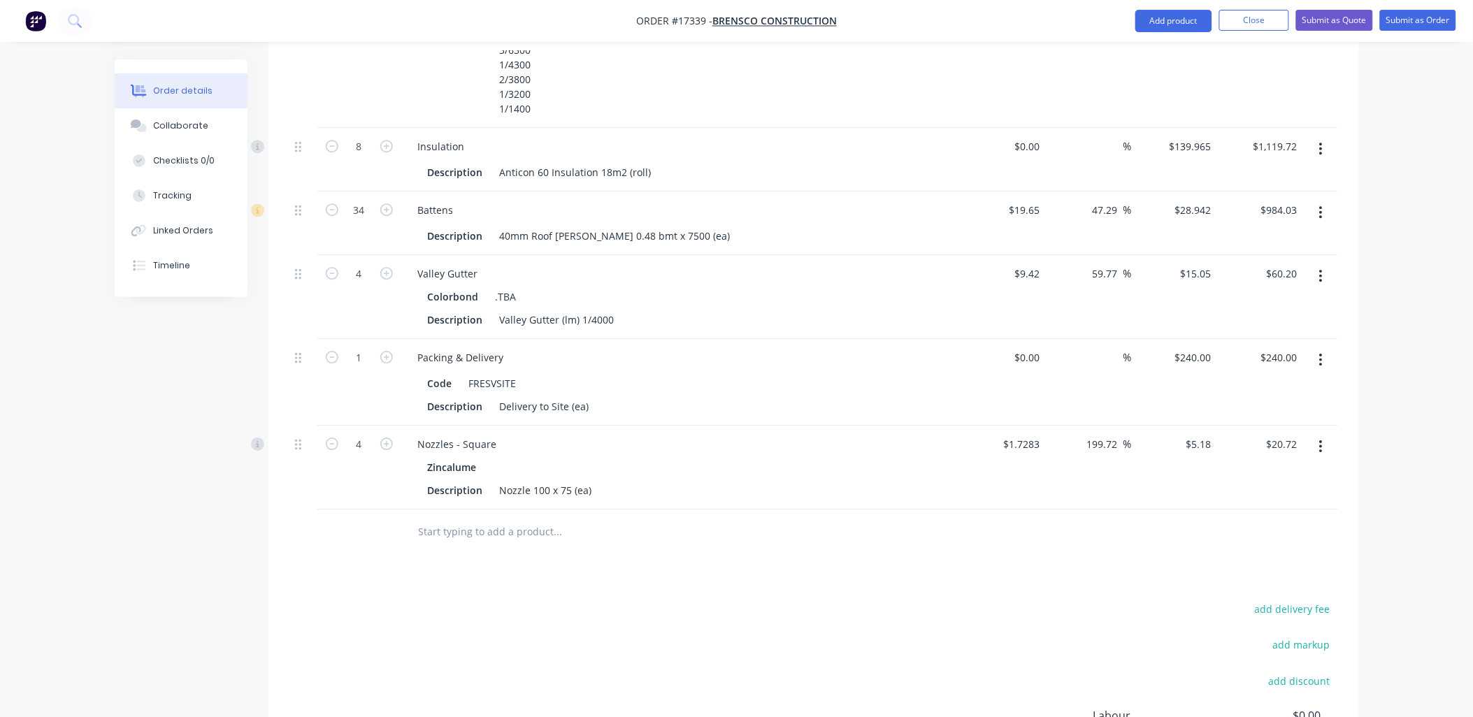
click at [519, 518] on input "text" at bounding box center [558, 532] width 280 height 28
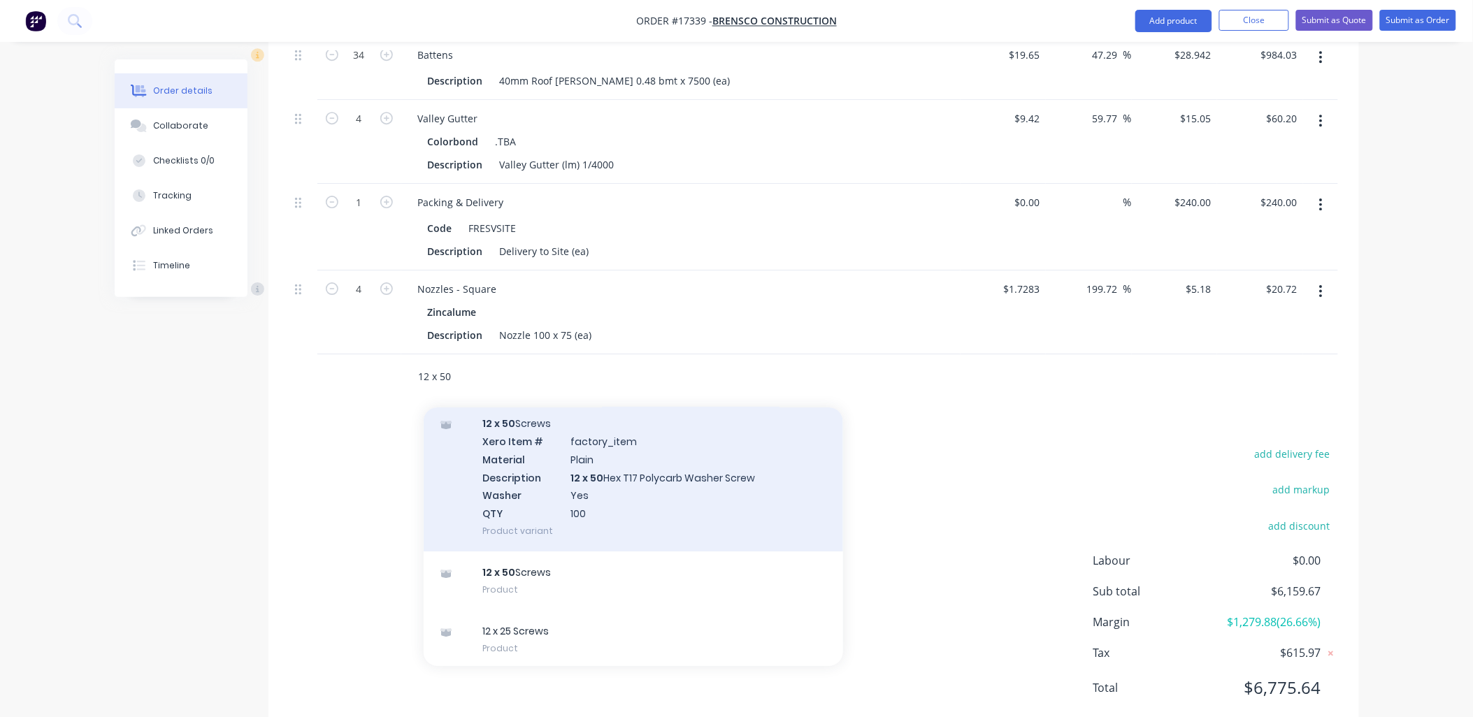
scroll to position [1687, 0]
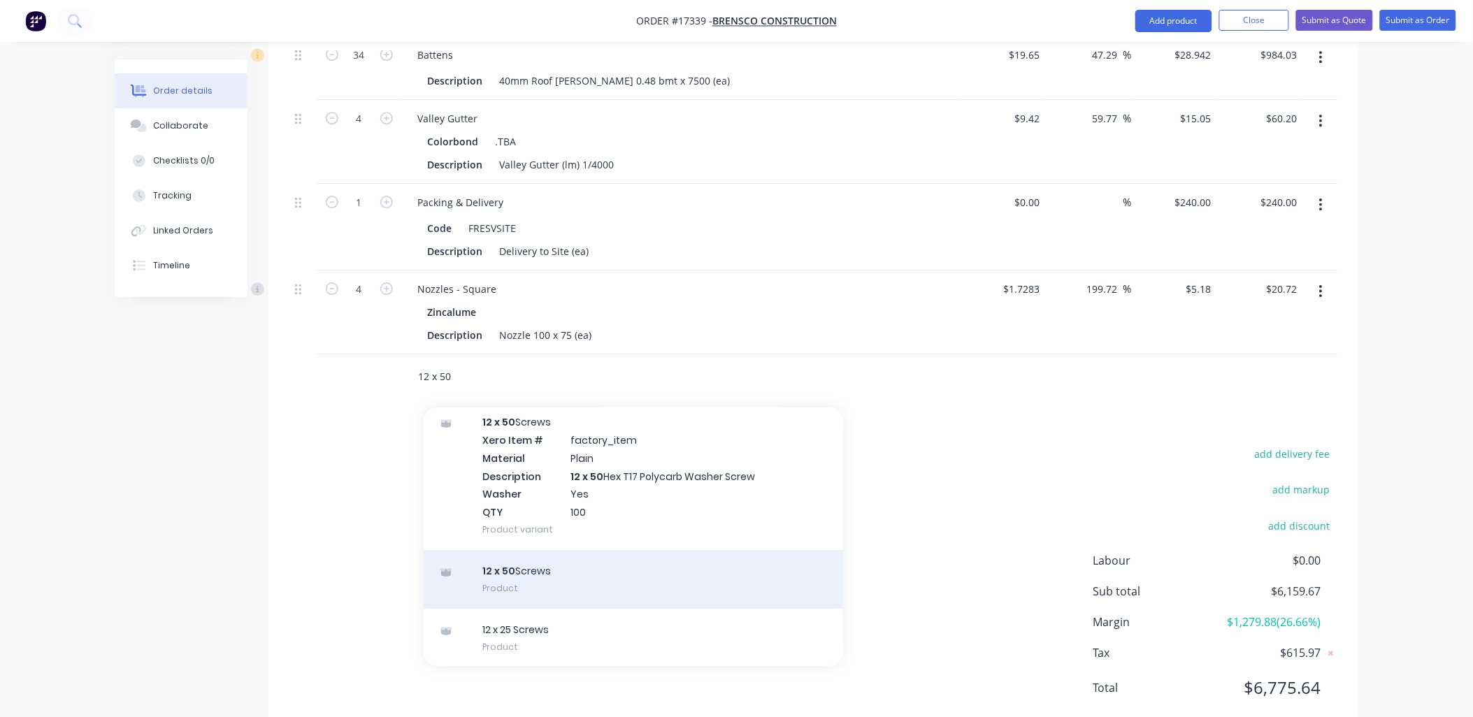
type input "12 x 50"
click at [576, 550] on div "12 x 50 Screws Product" at bounding box center [633, 579] width 419 height 59
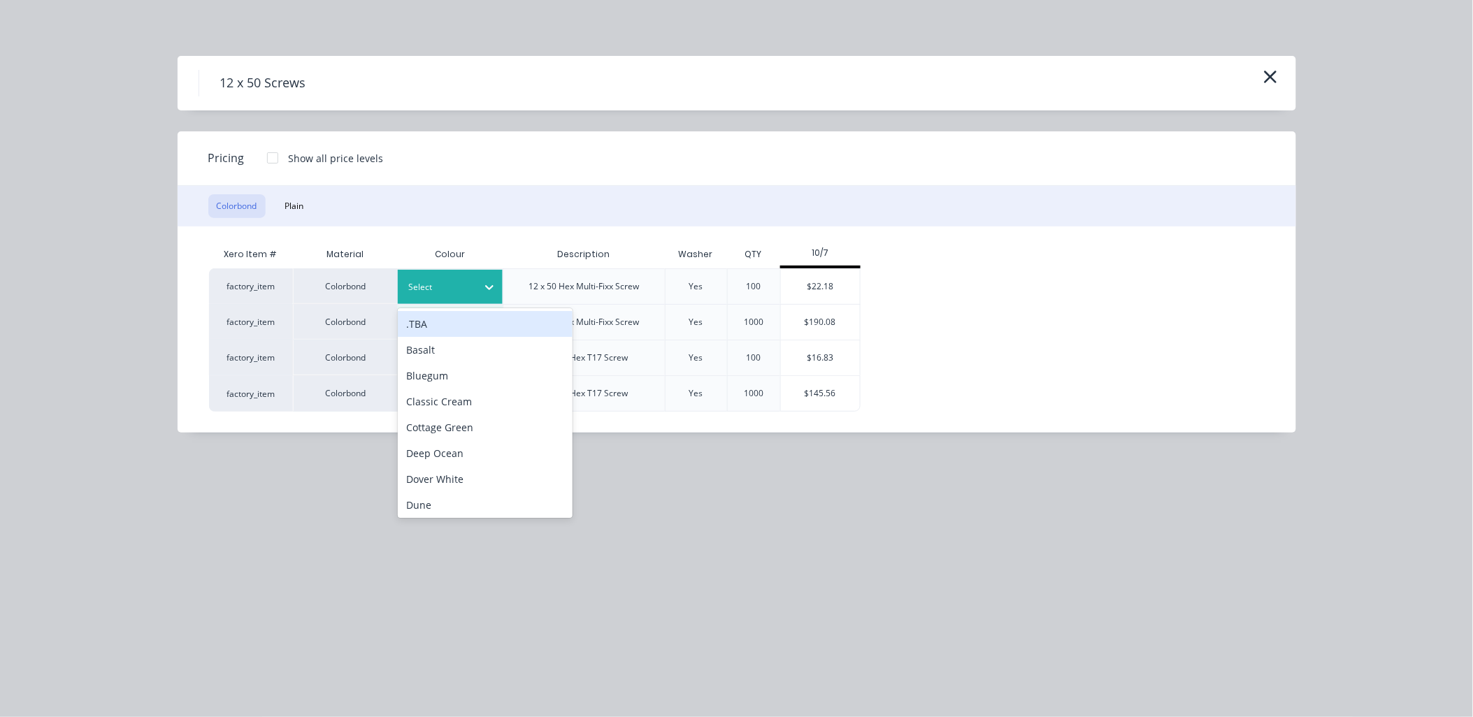
click at [487, 287] on icon at bounding box center [489, 287] width 8 height 5
click at [463, 319] on div ".TBA" at bounding box center [485, 324] width 175 height 26
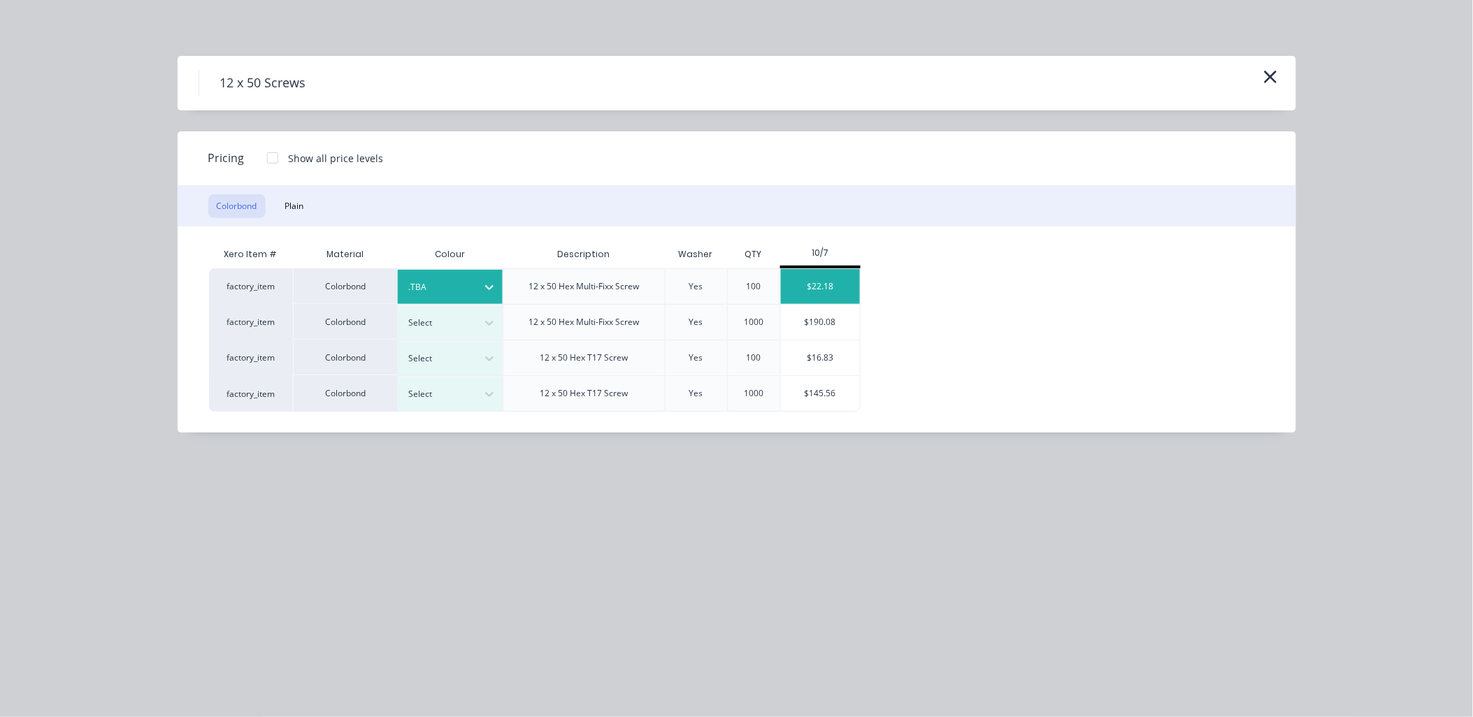
click at [820, 275] on div "$22.18" at bounding box center [820, 286] width 79 height 35
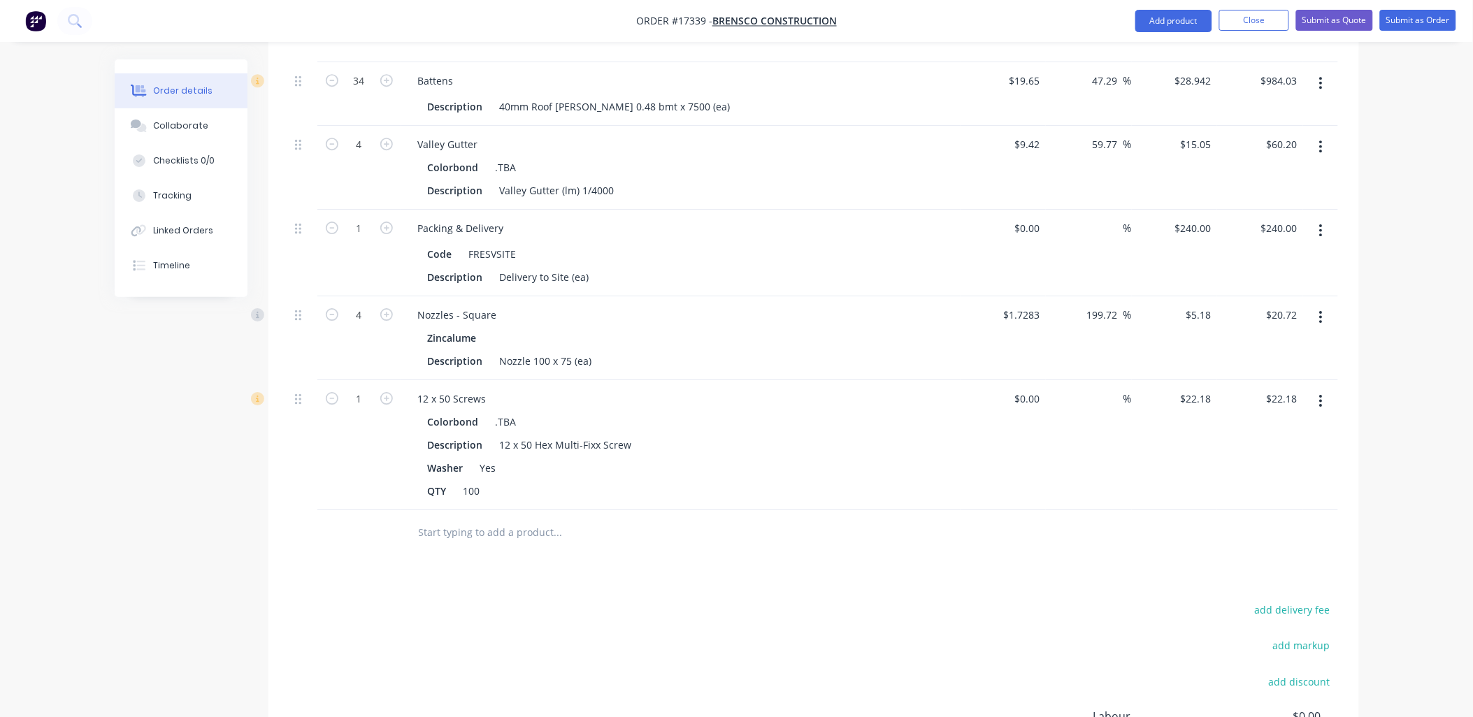
scroll to position [1475, 0]
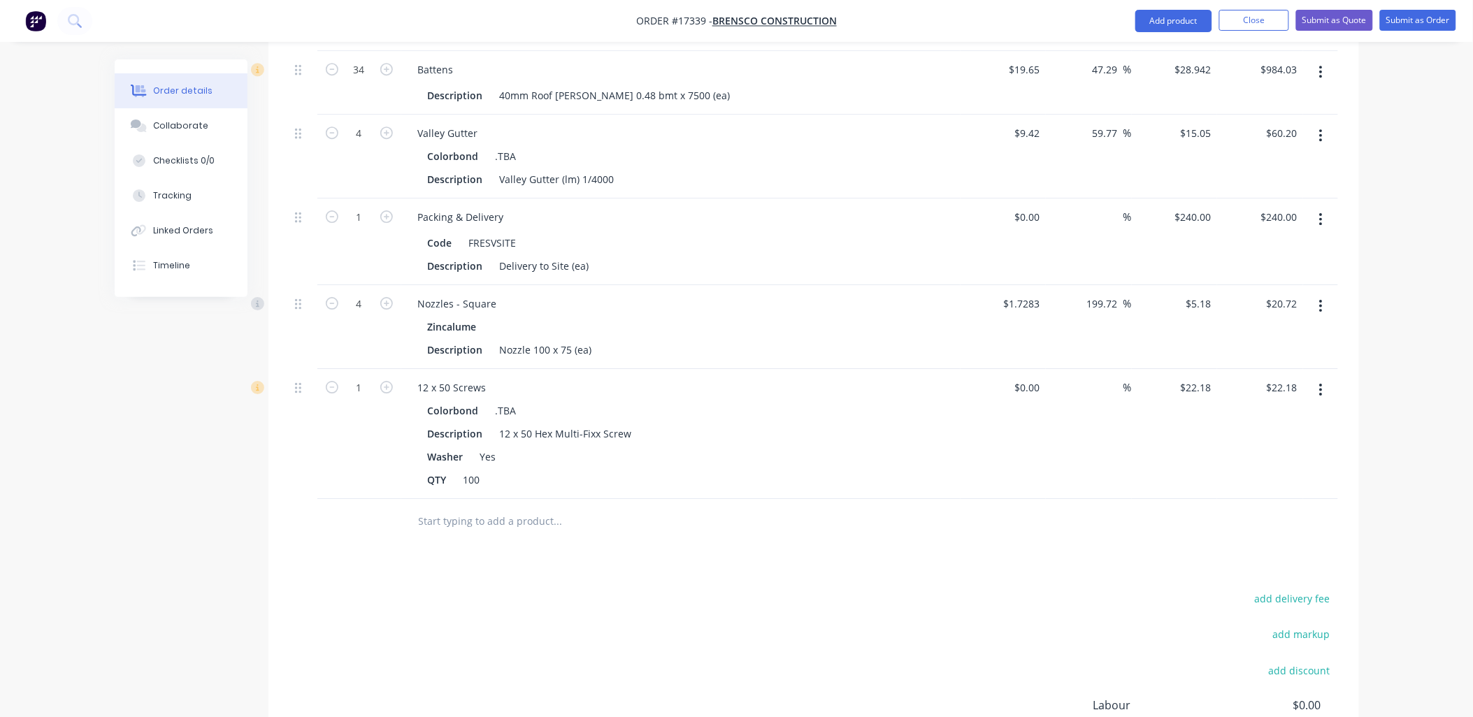
click at [491, 507] on input "text" at bounding box center [558, 521] width 280 height 28
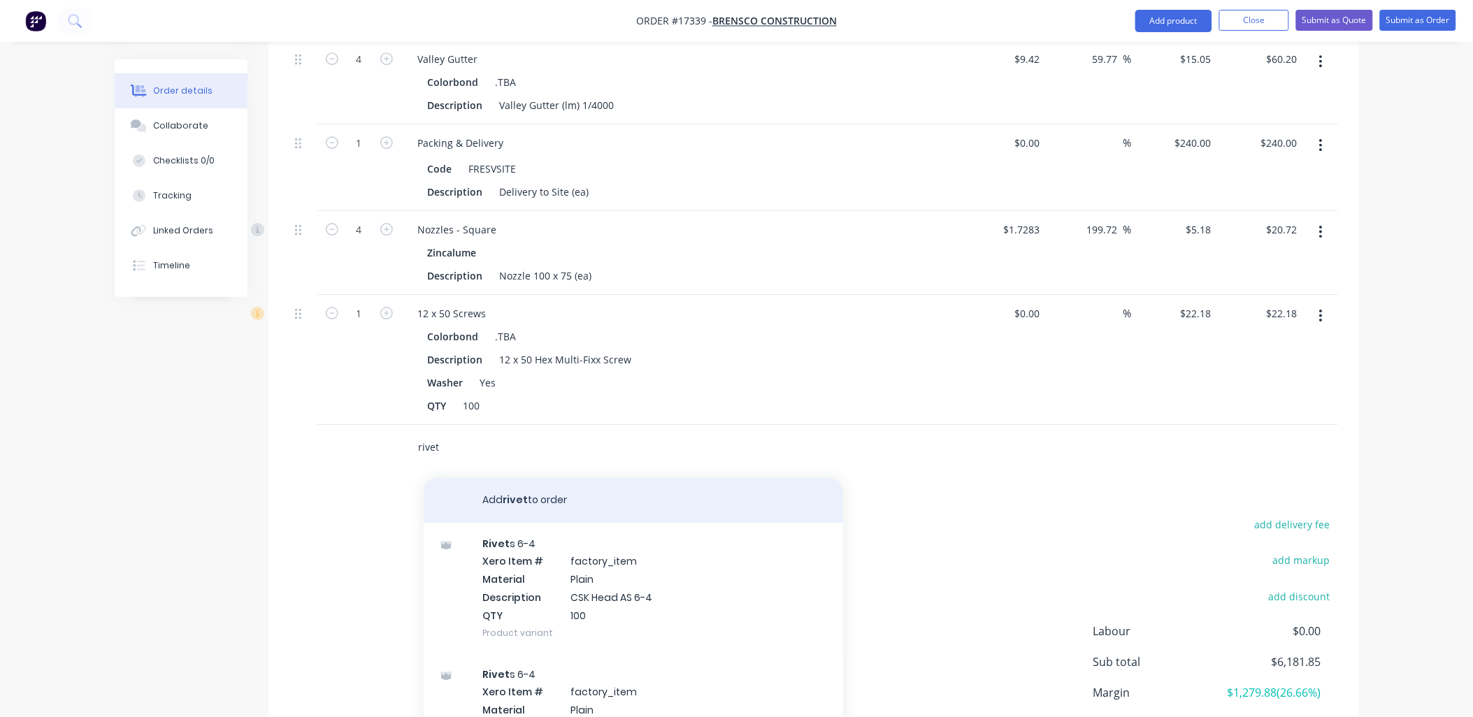
scroll to position [1619, 0]
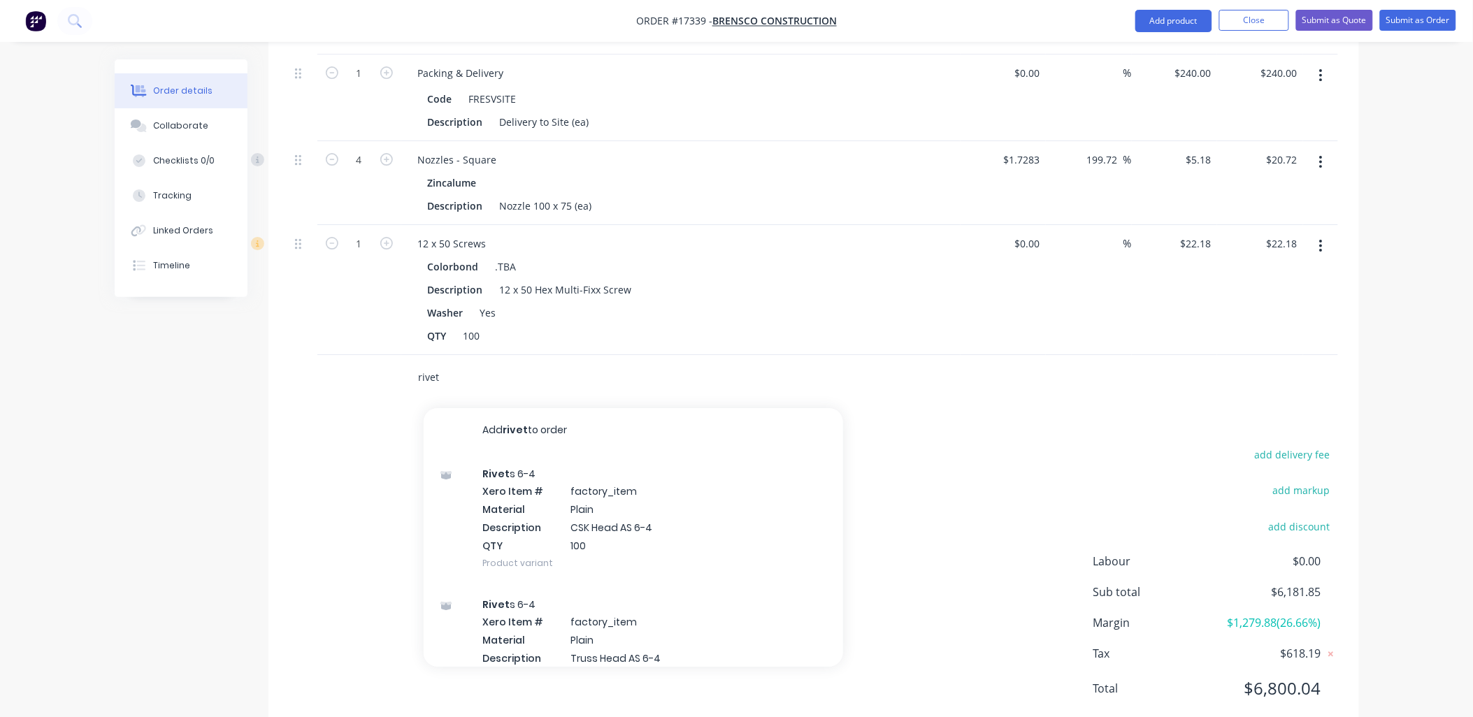
drag, startPoint x: 464, startPoint y: 338, endPoint x: 317, endPoint y: 353, distance: 147.5
click at [322, 355] on div "rivet Add rivet to order Rivet s 6-4 Xero Item # factory_item Material Plain De…" at bounding box center [813, 377] width 1048 height 45
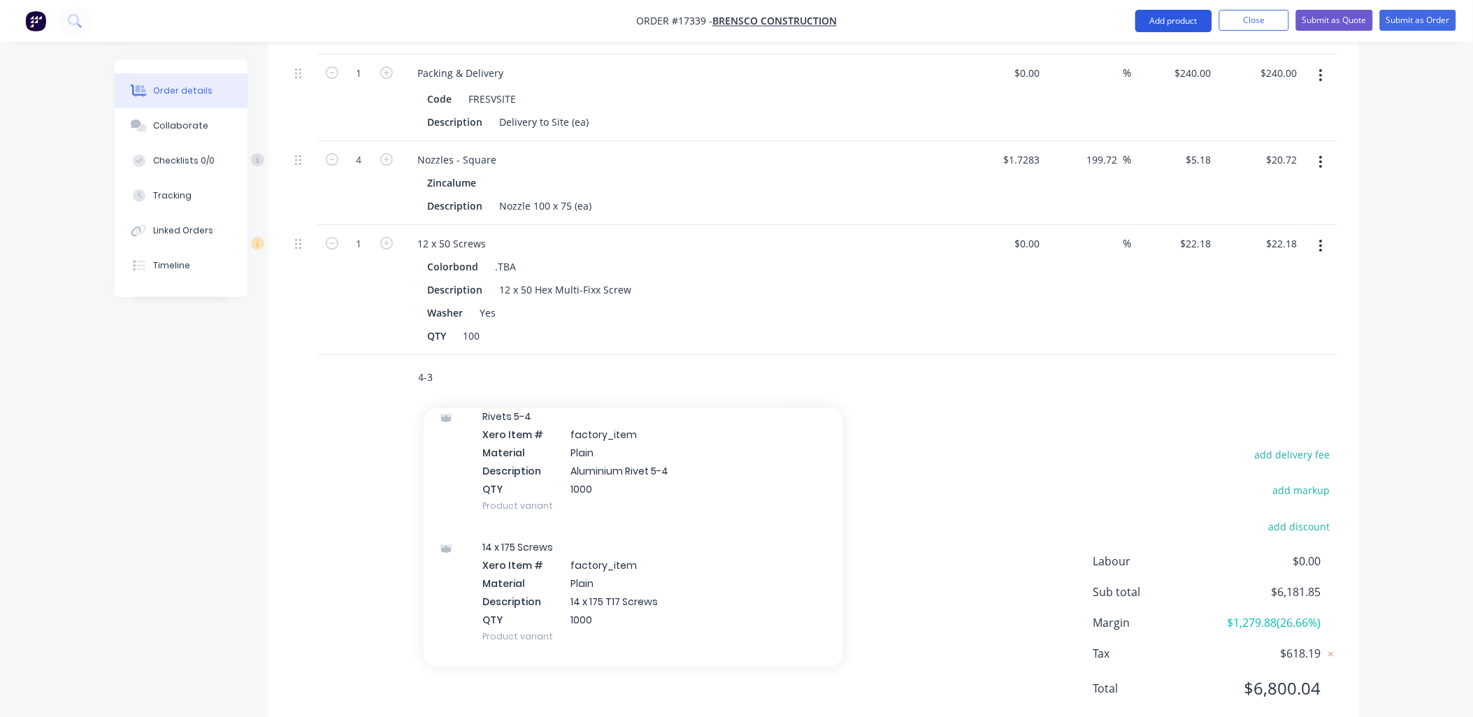
type input "4-3"
click at [1192, 15] on button "Add product" at bounding box center [1173, 21] width 77 height 22
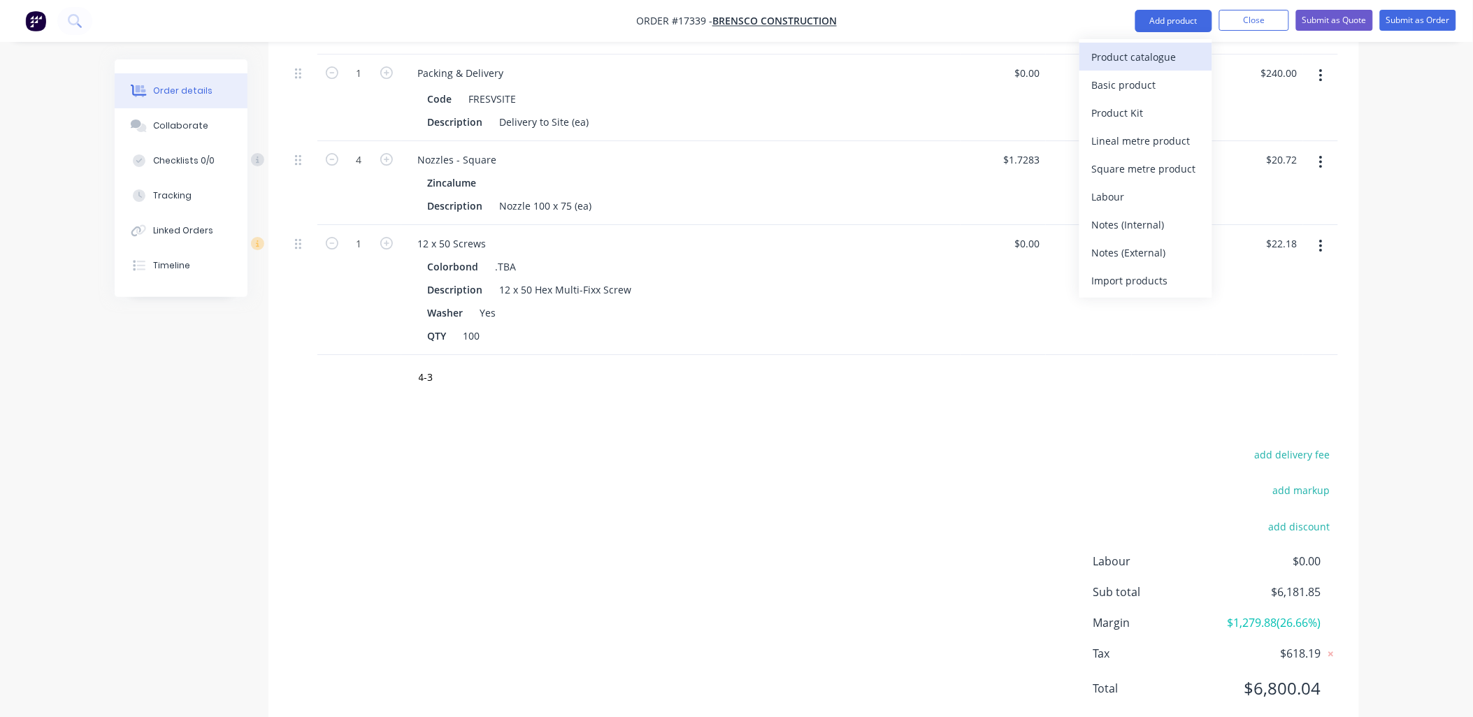
click at [1170, 50] on div "Product catalogue" at bounding box center [1146, 57] width 108 height 20
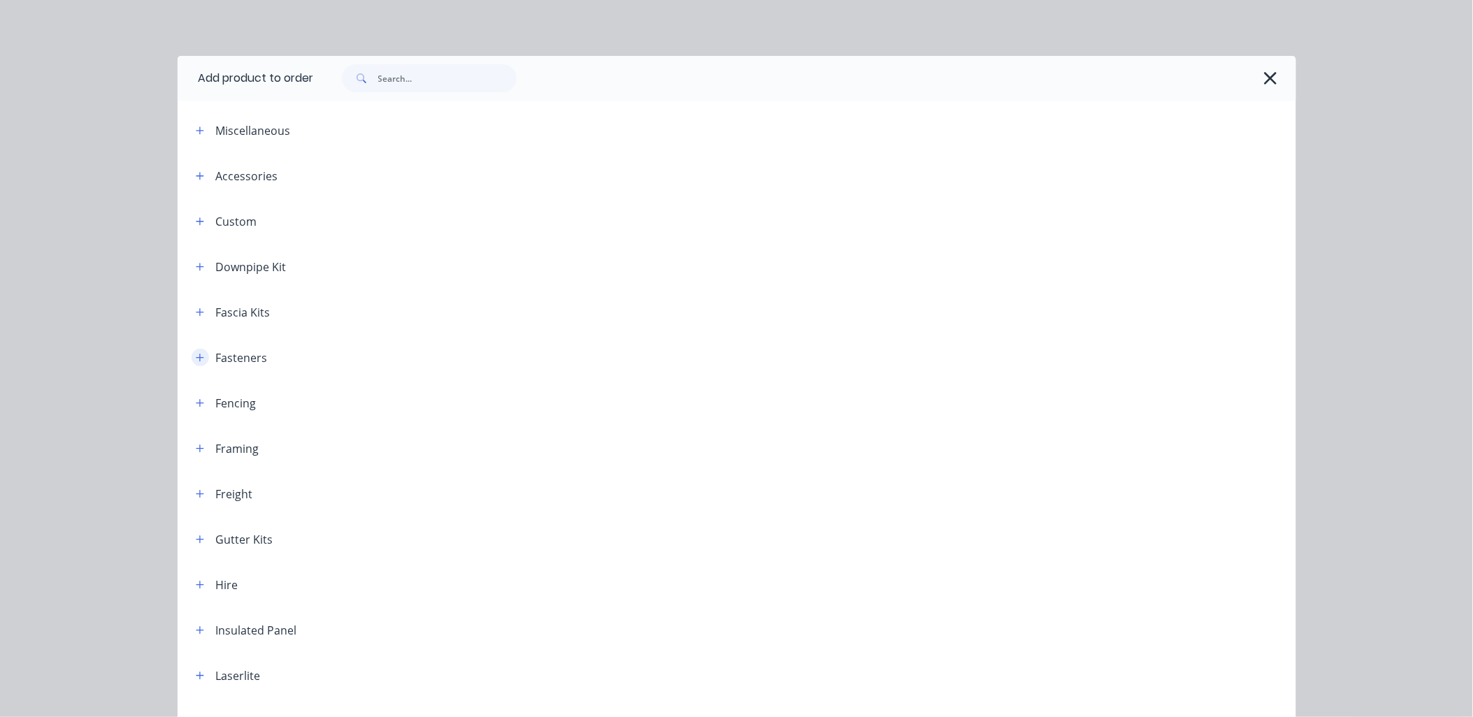
click at [196, 356] on icon "button" at bounding box center [200, 358] width 8 height 10
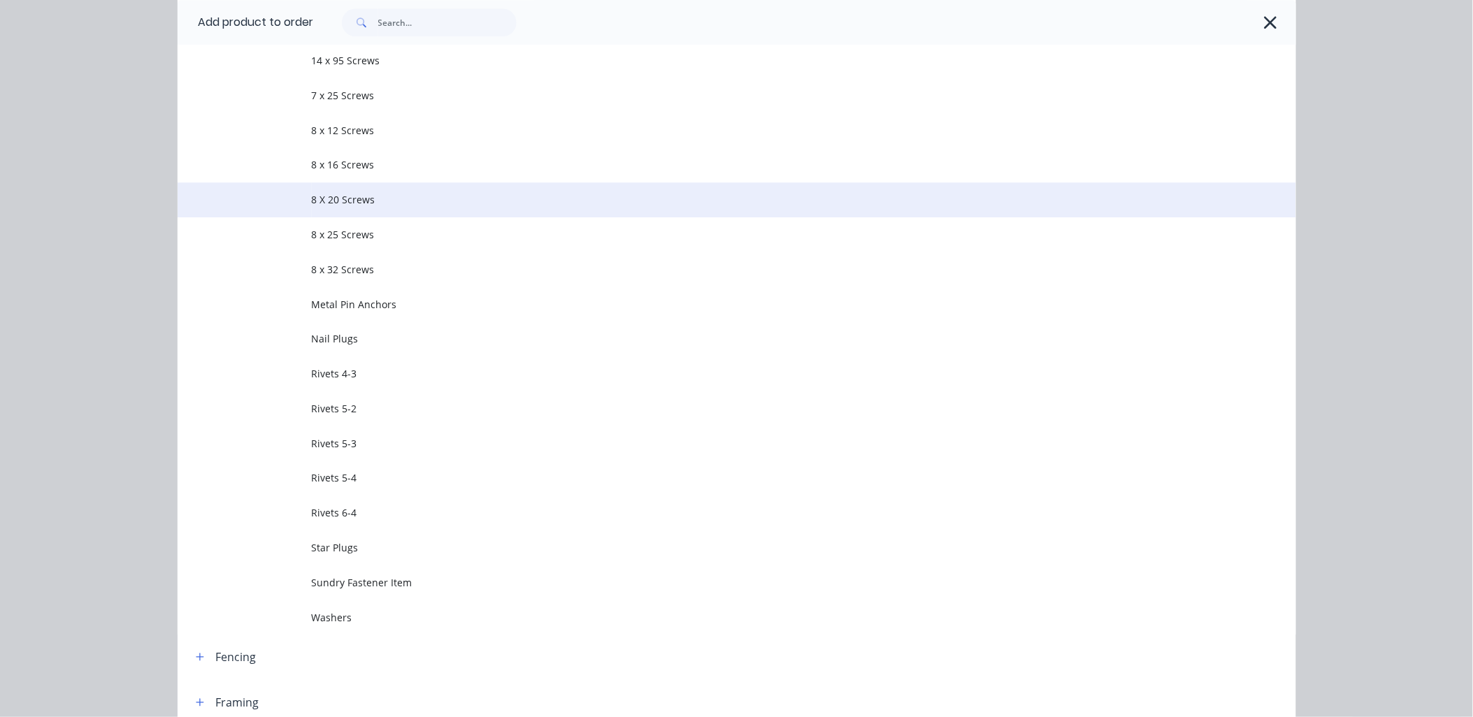
scroll to position [1475, 0]
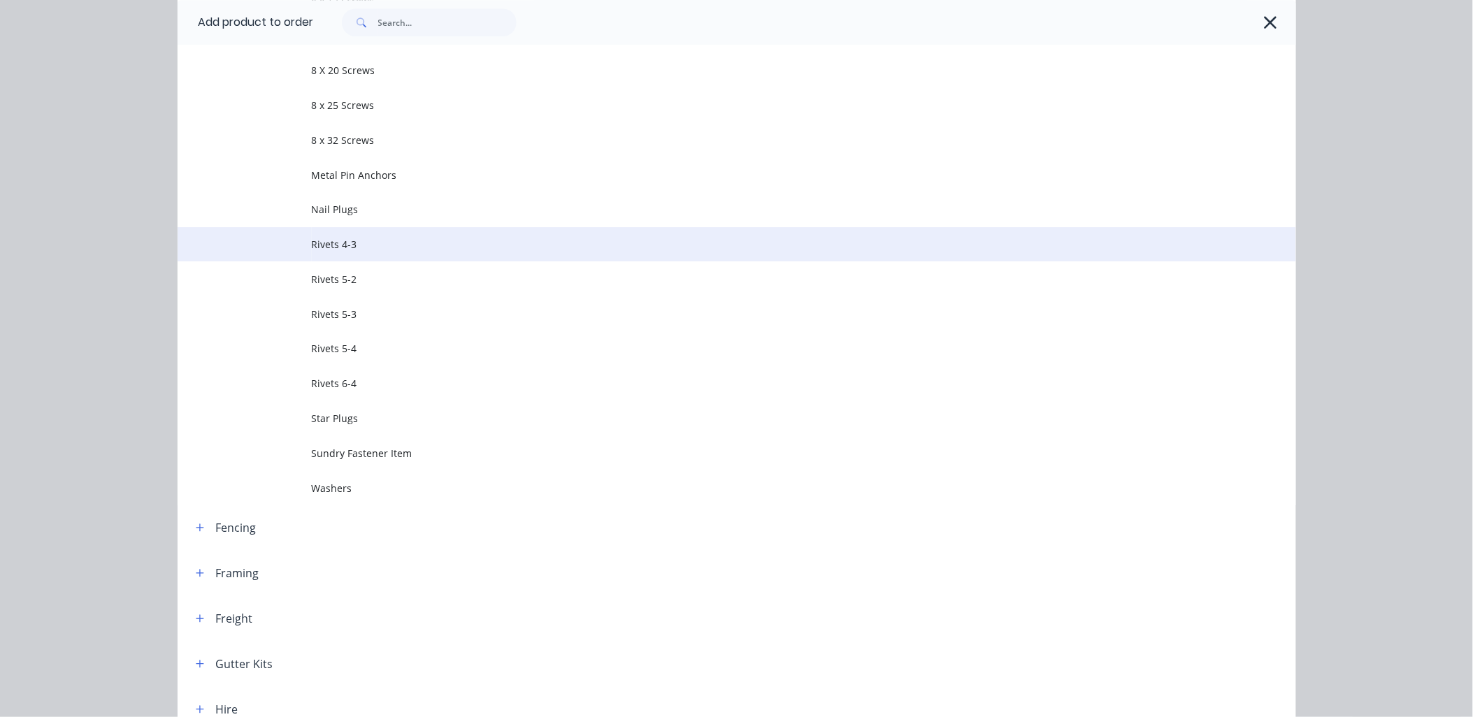
click at [355, 232] on td "Rivets 4-3" at bounding box center [804, 244] width 984 height 35
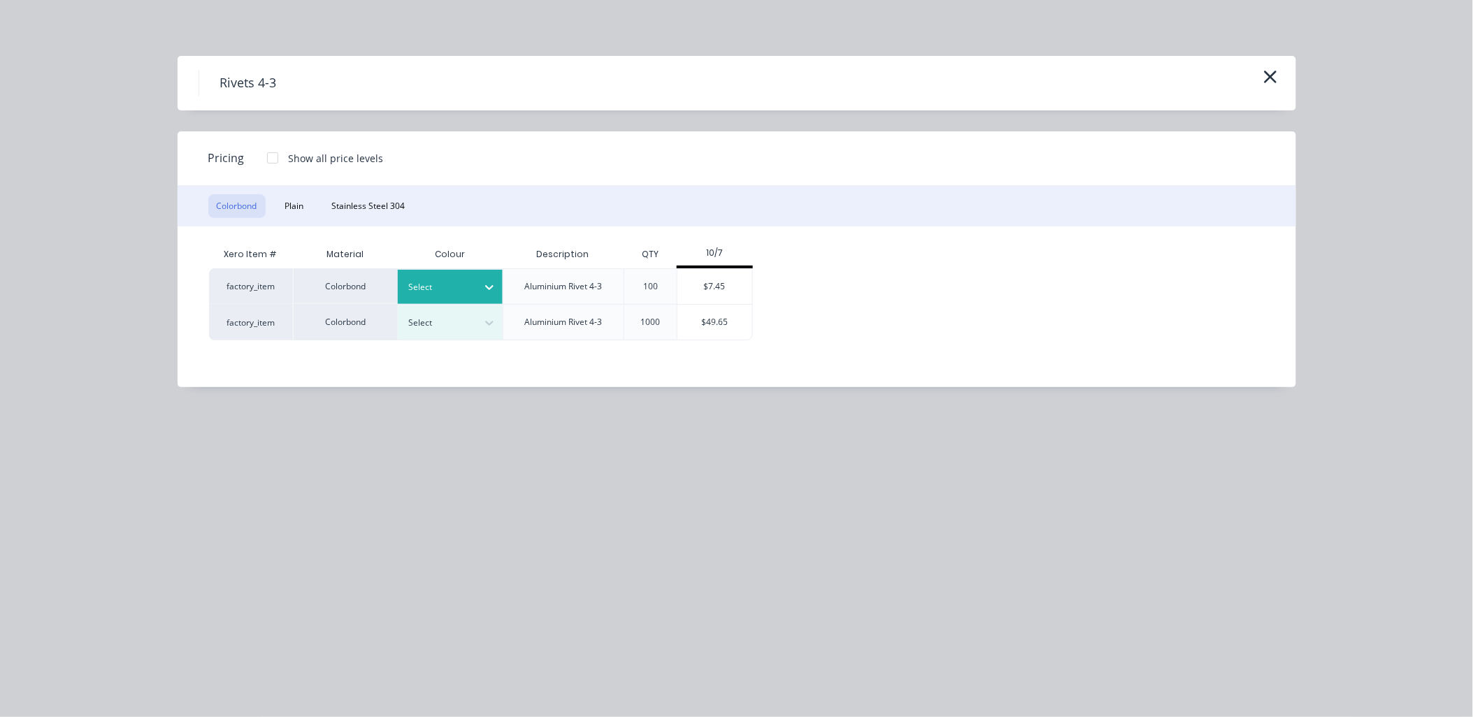
click at [489, 282] on icon at bounding box center [489, 287] width 14 height 14
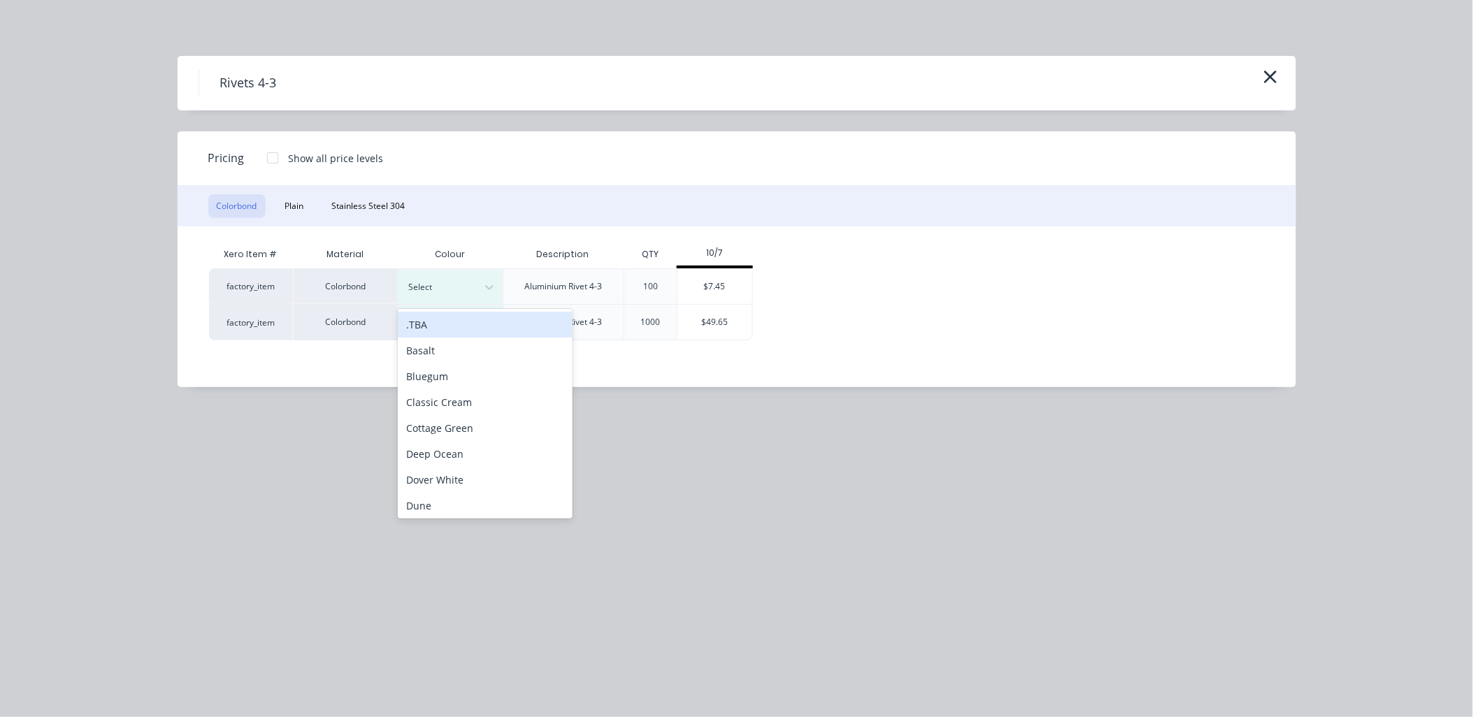
click at [438, 312] on div ".TBA" at bounding box center [485, 325] width 175 height 26
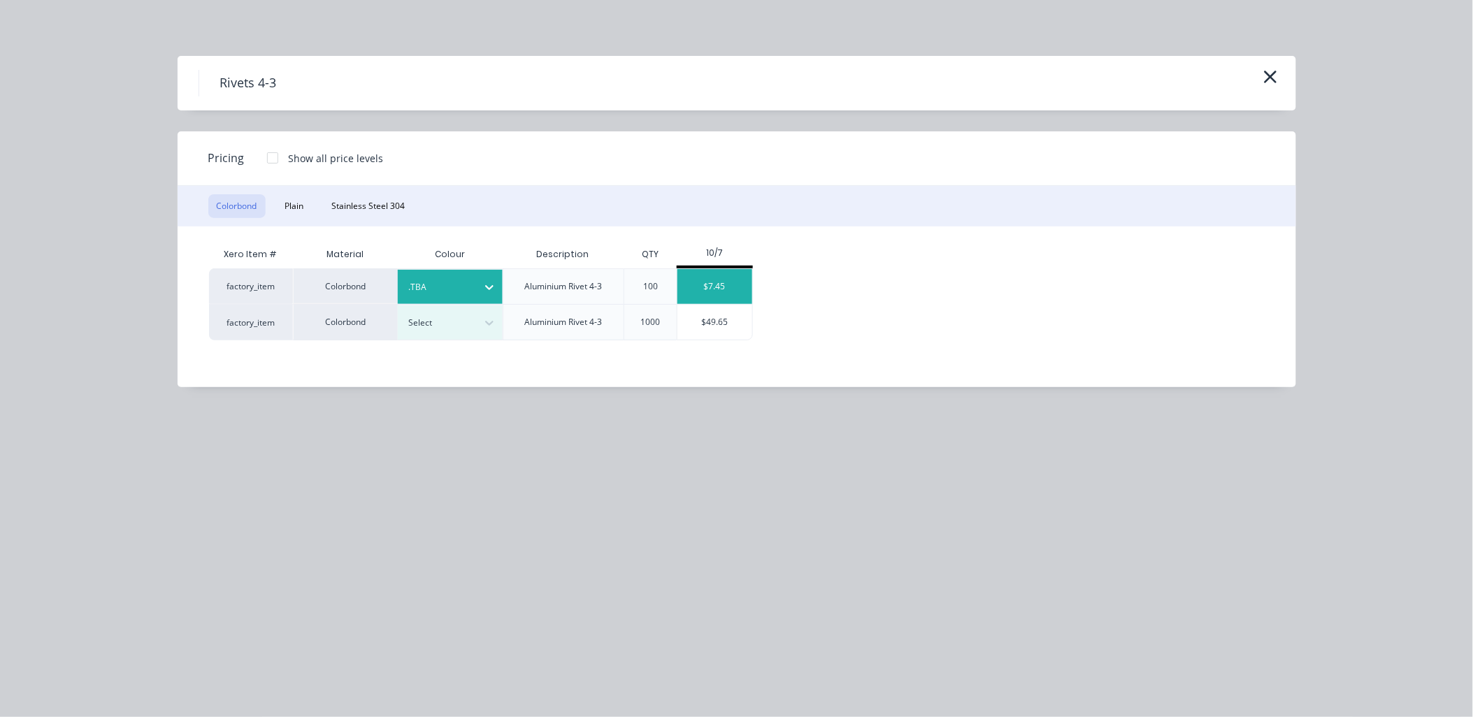
click at [737, 273] on div "$7.45" at bounding box center [714, 286] width 75 height 35
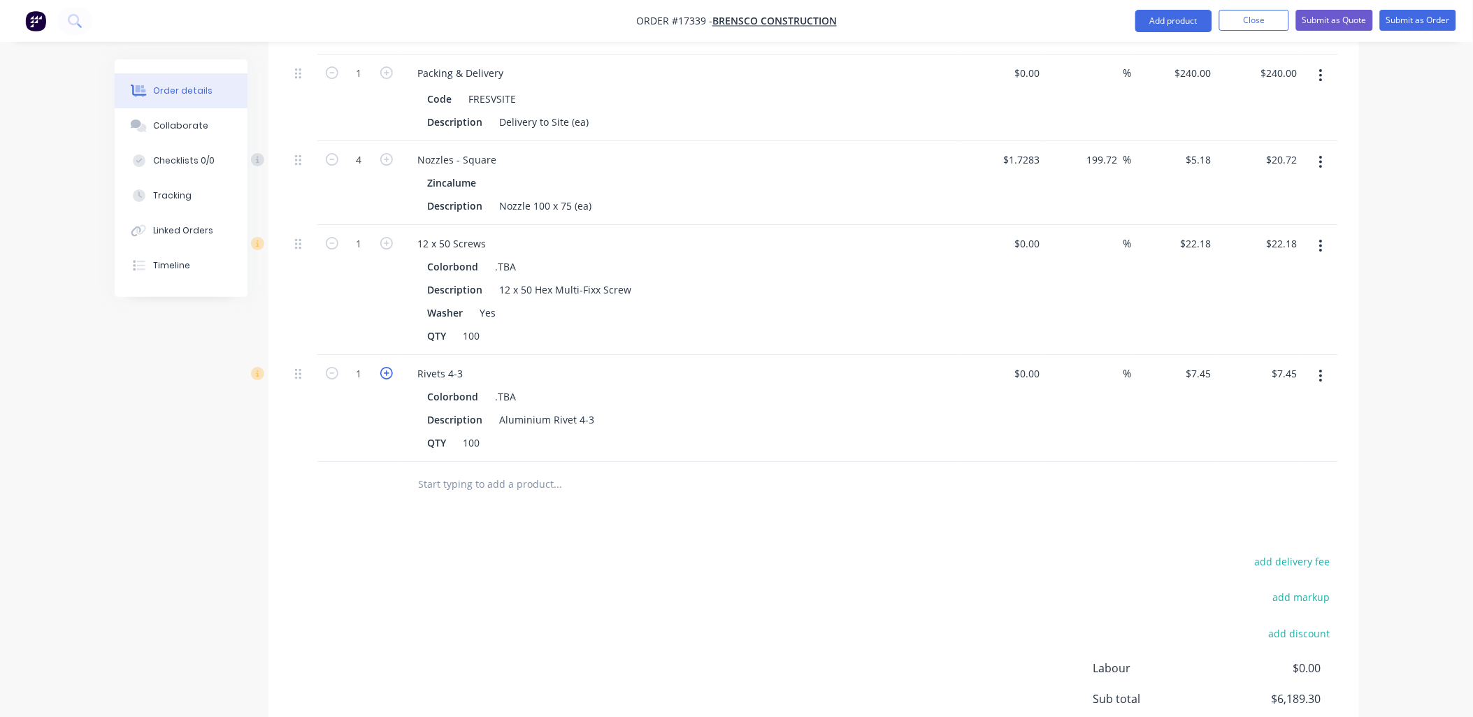
click at [387, 367] on icon "button" at bounding box center [386, 373] width 13 height 13
type input "2"
type input "$14.90"
click at [521, 470] on input "text" at bounding box center [558, 484] width 280 height 28
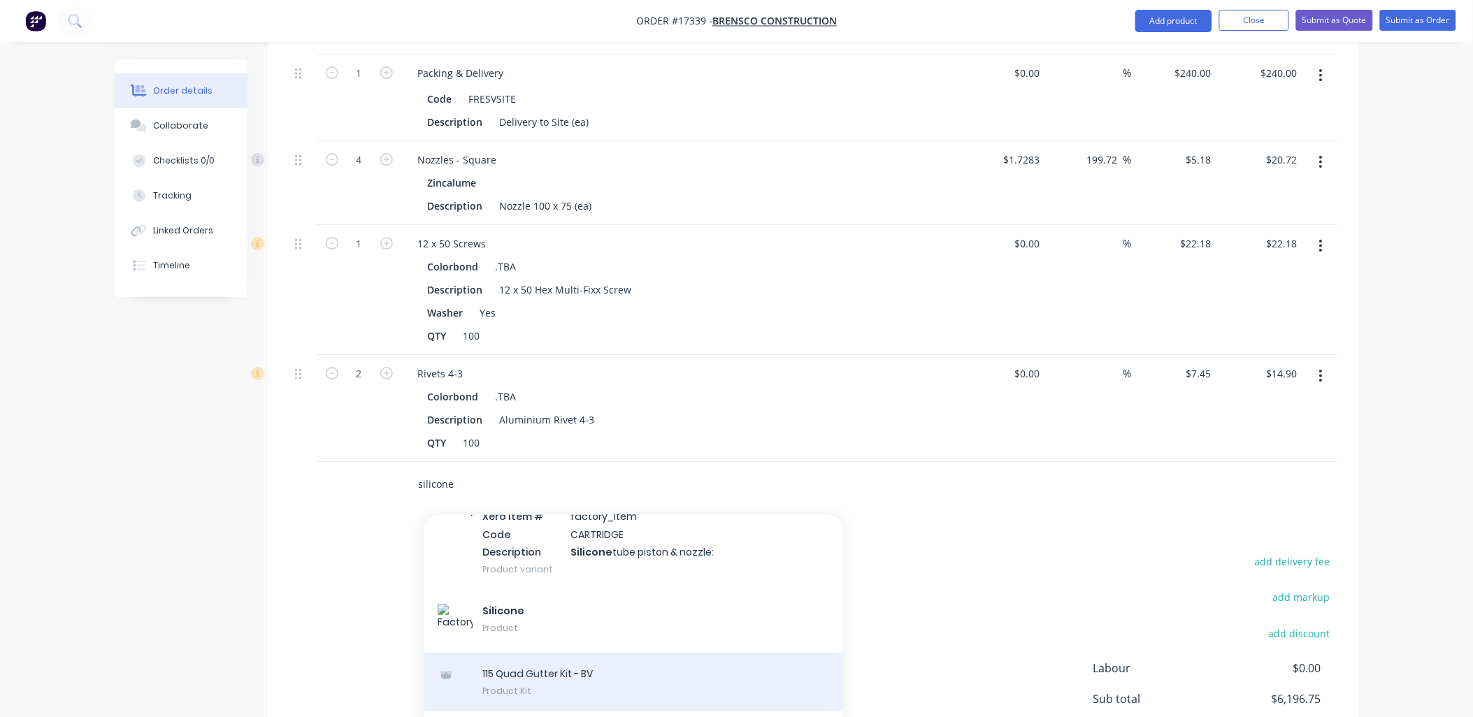
scroll to position [305, 0]
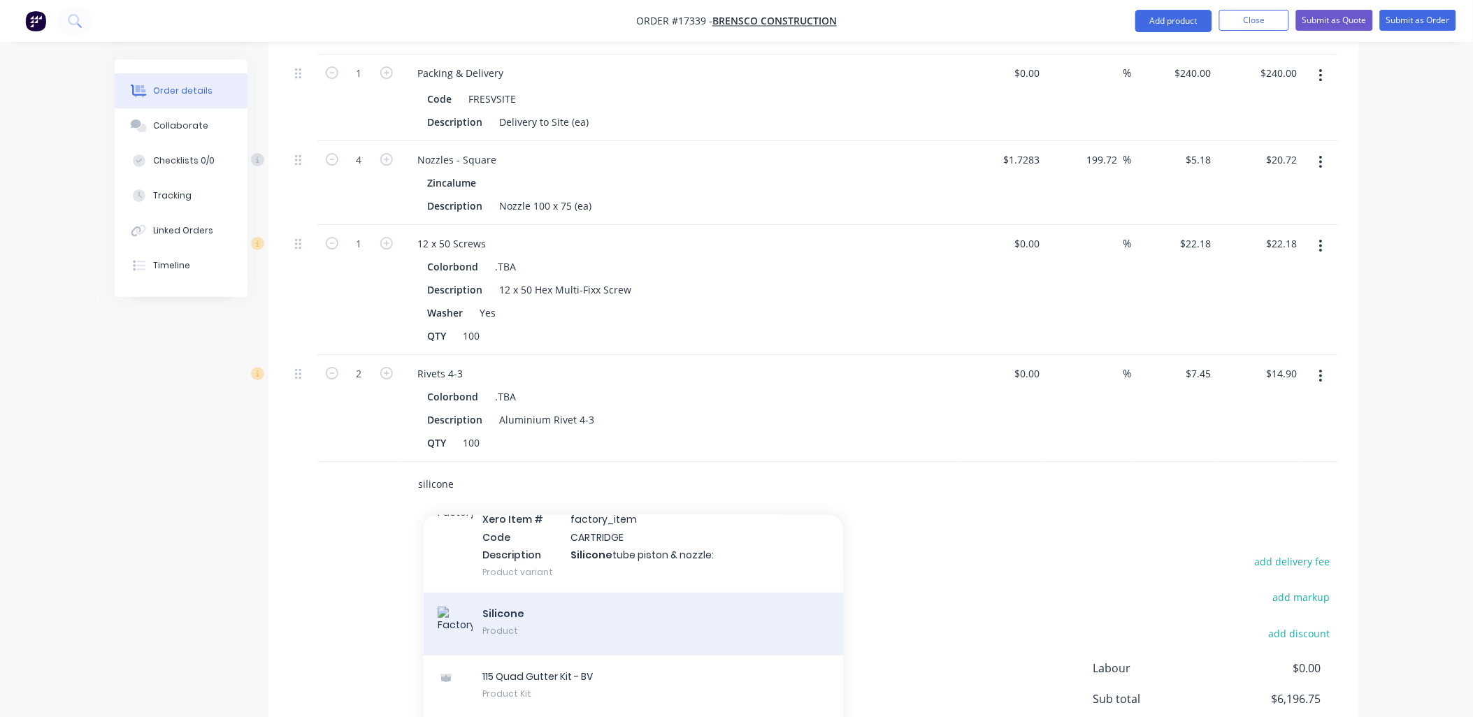
type input "silicone"
click at [533, 593] on div "Silicone Product" at bounding box center [633, 624] width 419 height 63
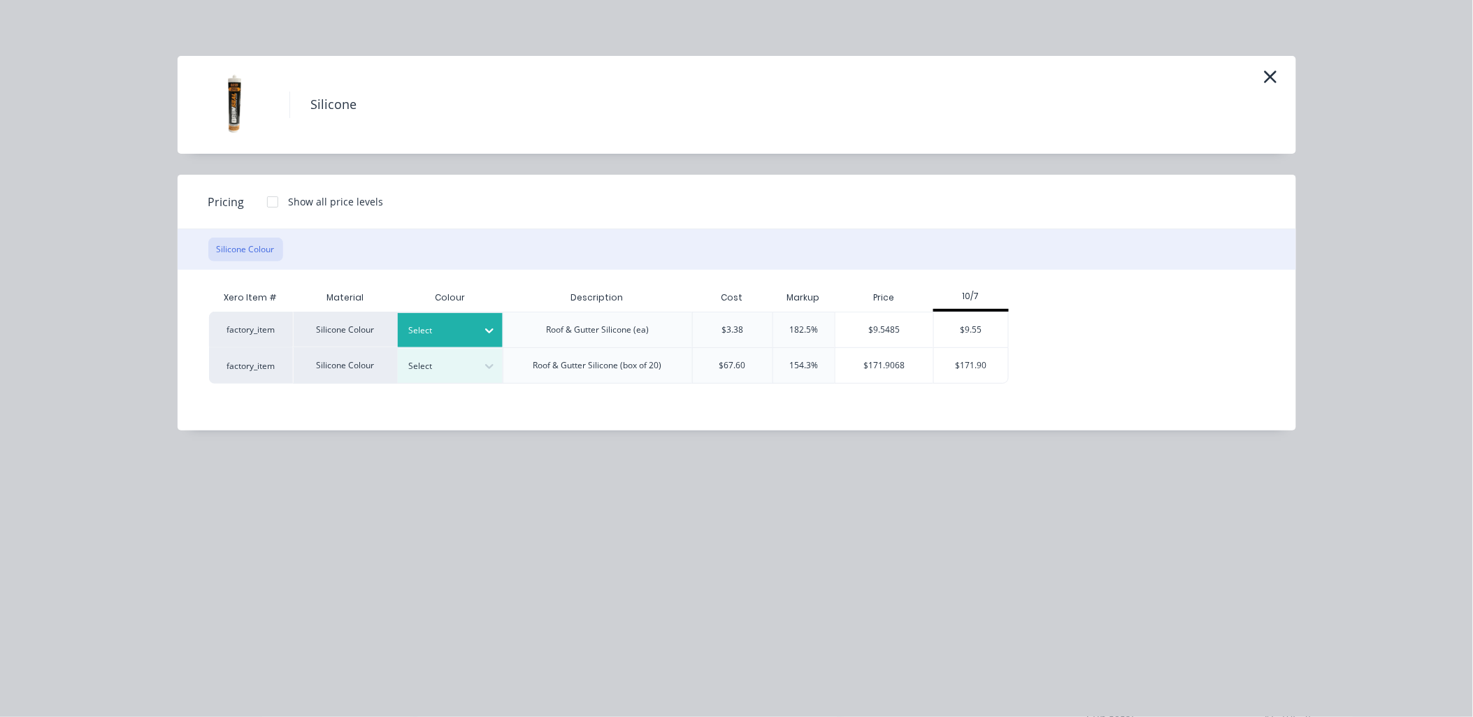
click at [491, 324] on icon at bounding box center [489, 331] width 14 height 14
drag, startPoint x: 456, startPoint y: 393, endPoint x: 596, endPoint y: 375, distance: 141.7
click at [463, 390] on div "Translucent" at bounding box center [485, 394] width 175 height 26
click at [981, 319] on div "$9.55" at bounding box center [971, 329] width 75 height 35
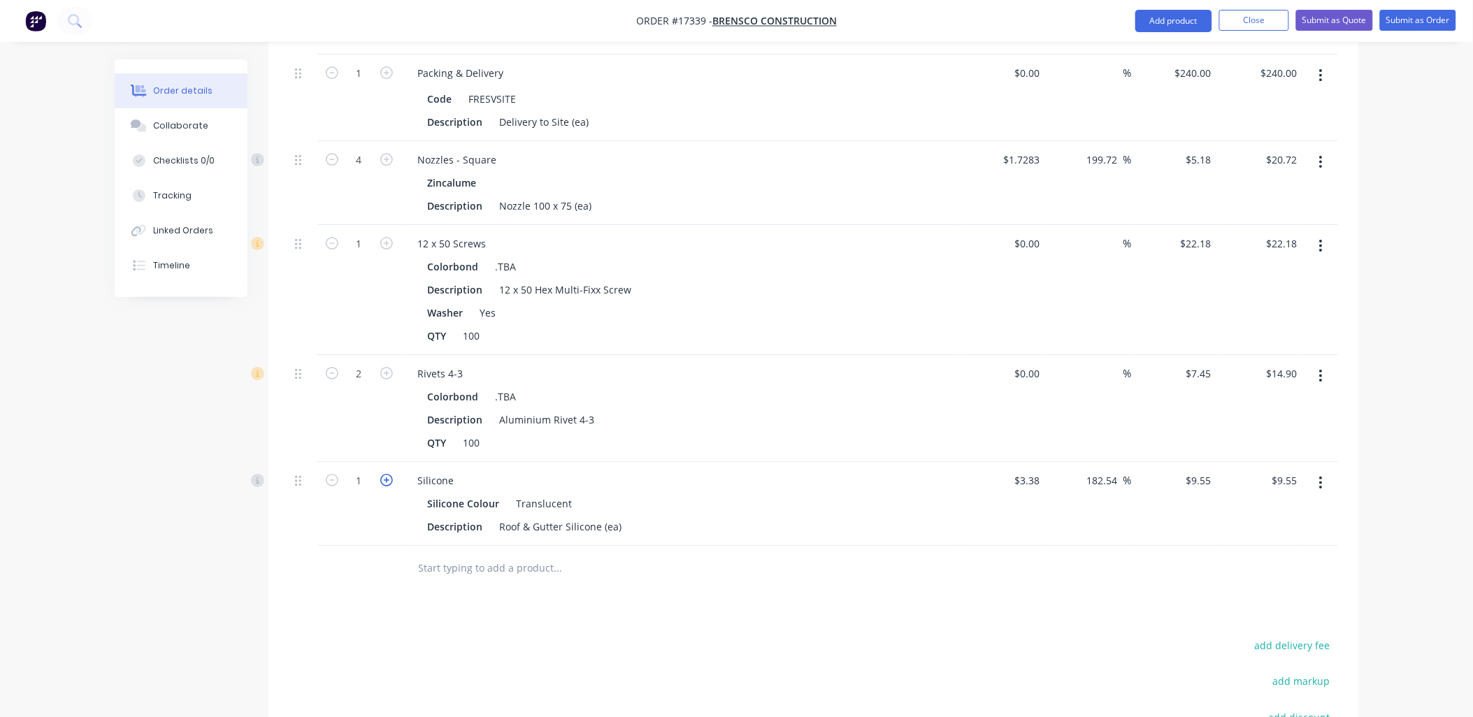
click at [383, 474] on icon "button" at bounding box center [386, 480] width 13 height 13
type input "2"
type input "$19.10"
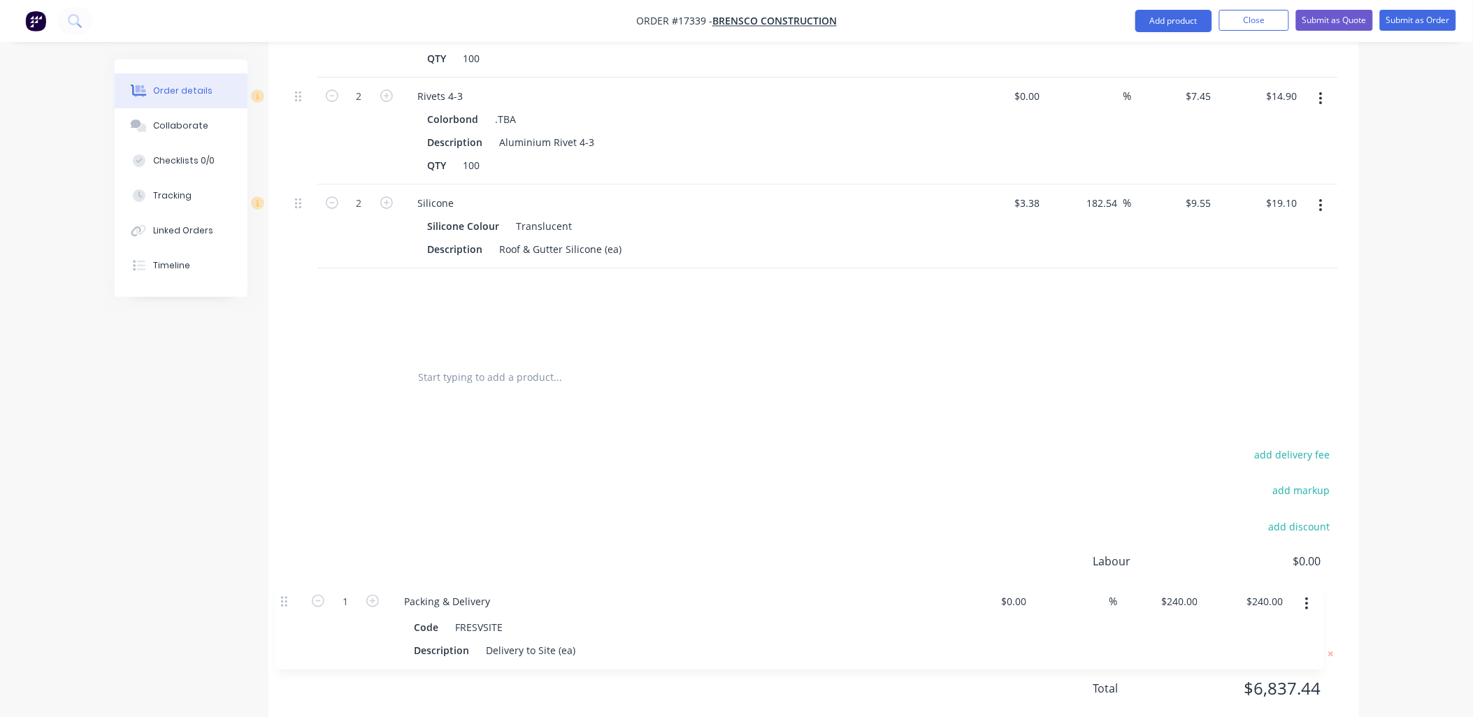
scroll to position [1811, 0]
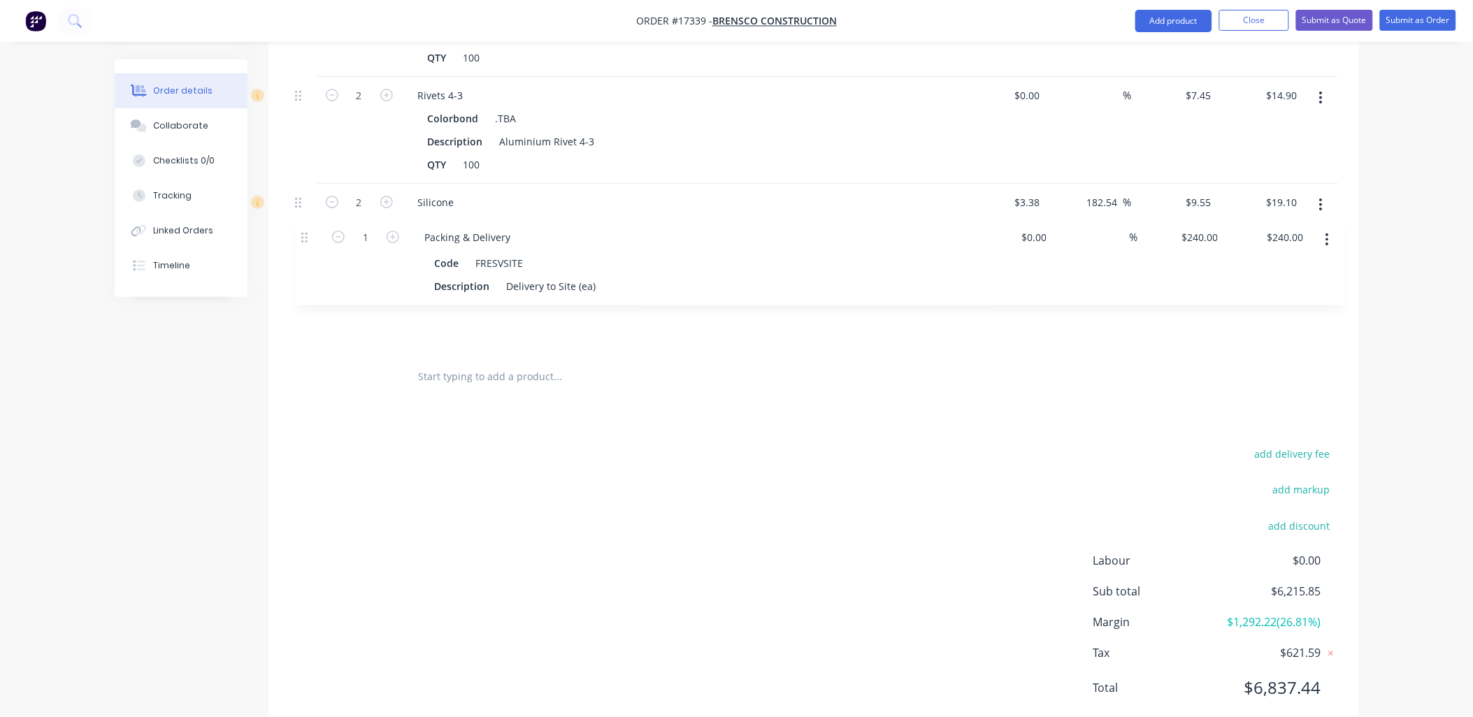
drag, startPoint x: 294, startPoint y: 270, endPoint x: 301, endPoint y: 246, distance: 25.4
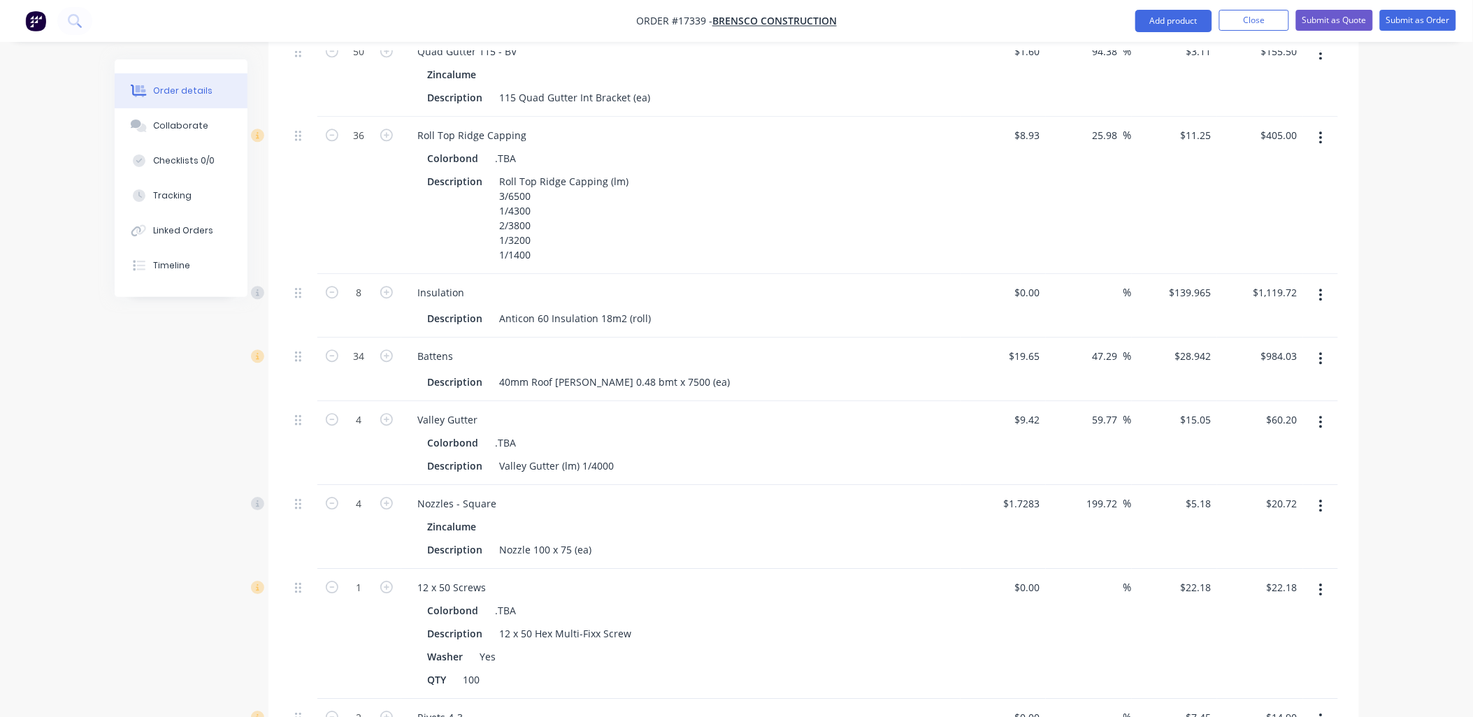
scroll to position [1190, 0]
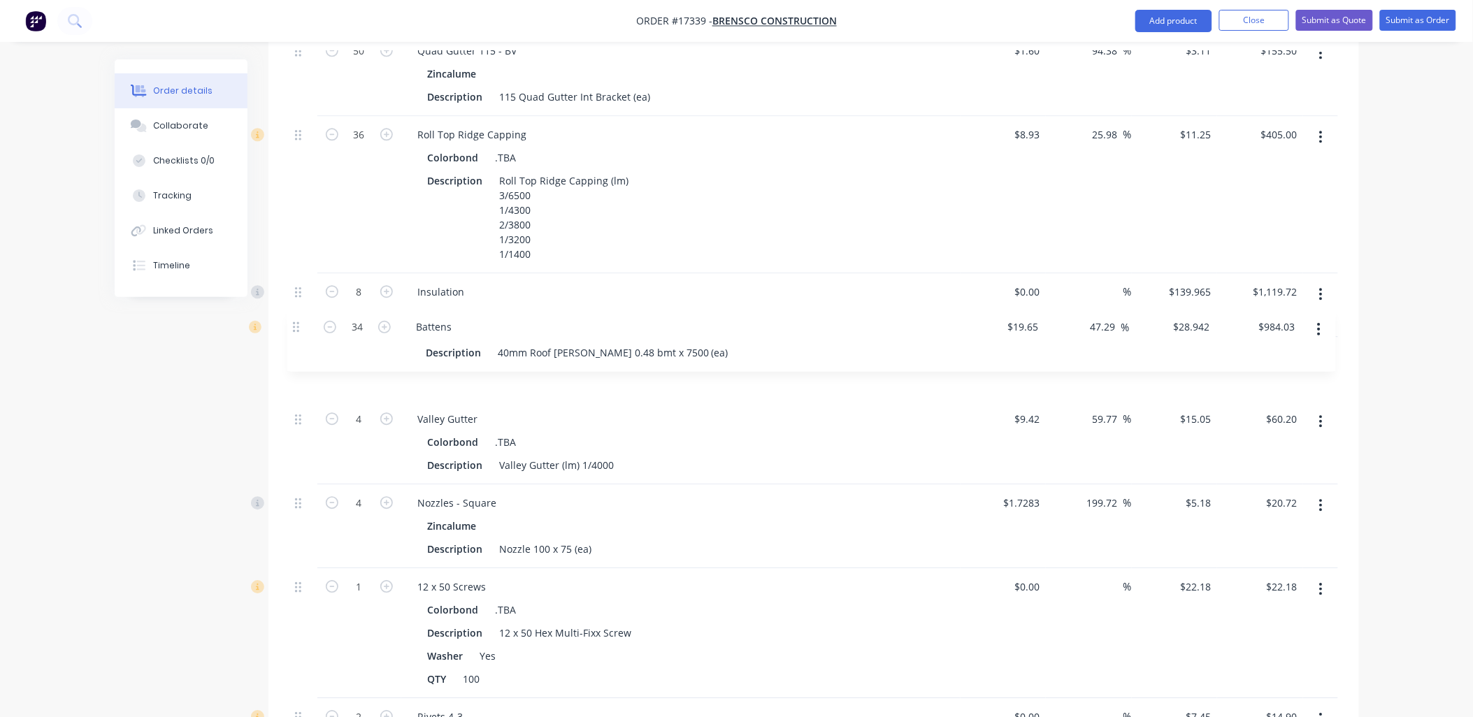
click at [296, 329] on div "1 Corrugated Sheeting Colorbond .TBA Description Corrugated Sheeting 0.42 Color…" at bounding box center [813, 224] width 1048 height 1503
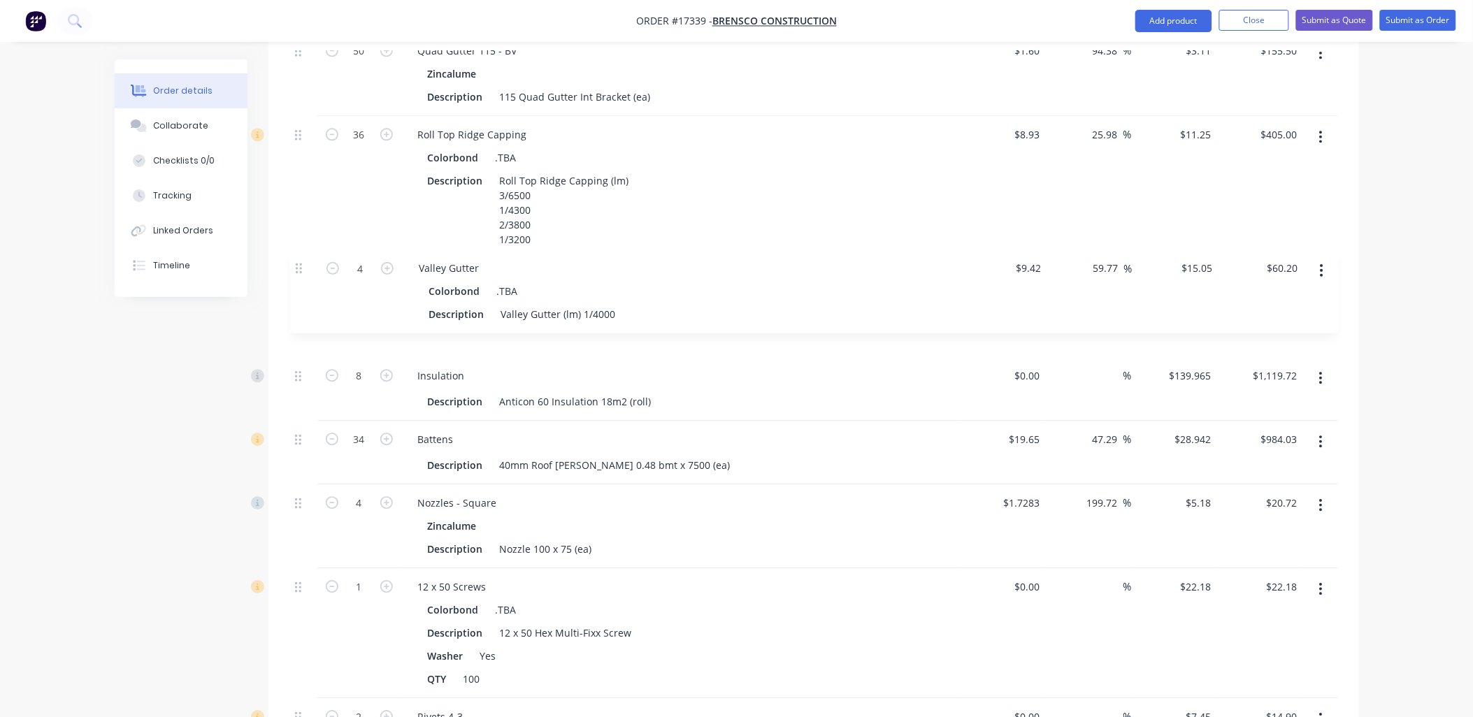
drag, startPoint x: 299, startPoint y: 382, endPoint x: 302, endPoint y: 263, distance: 119.6
click at [302, 263] on div "1 Corrugated Sheeting Colorbond .TBA Description Corrugated Sheeting 0.42 Color…" at bounding box center [813, 224] width 1048 height 1503
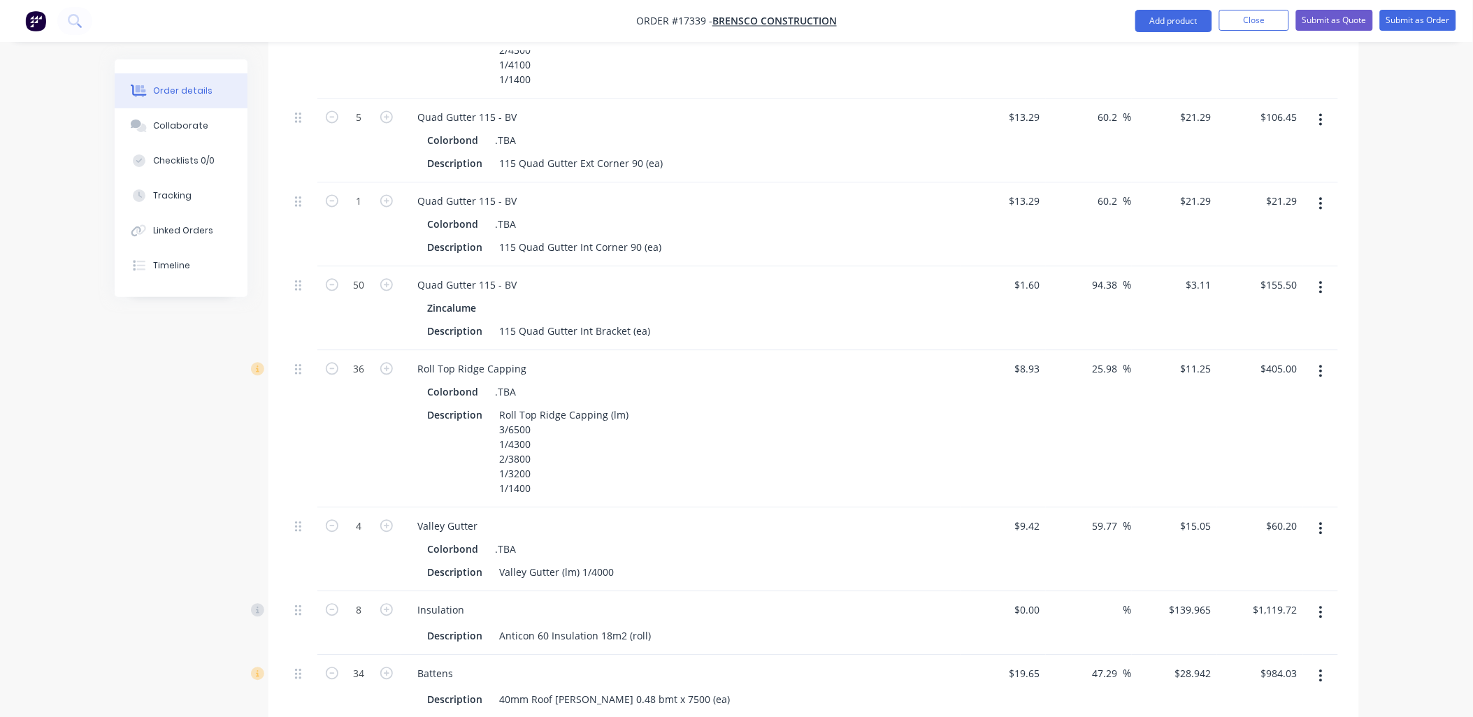
scroll to position [1034, 0]
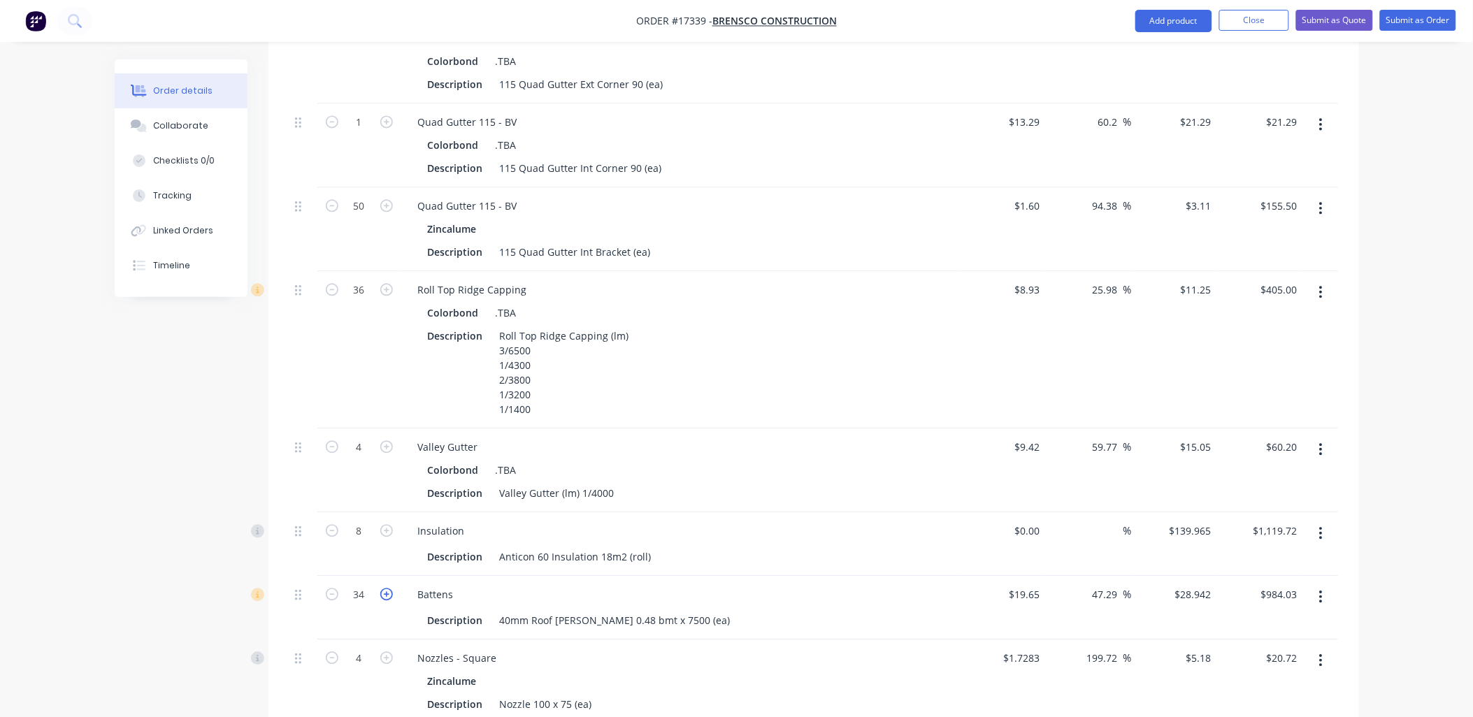
click at [385, 588] on icon "button" at bounding box center [386, 594] width 13 height 13
type input "35"
type input "$1,012.97"
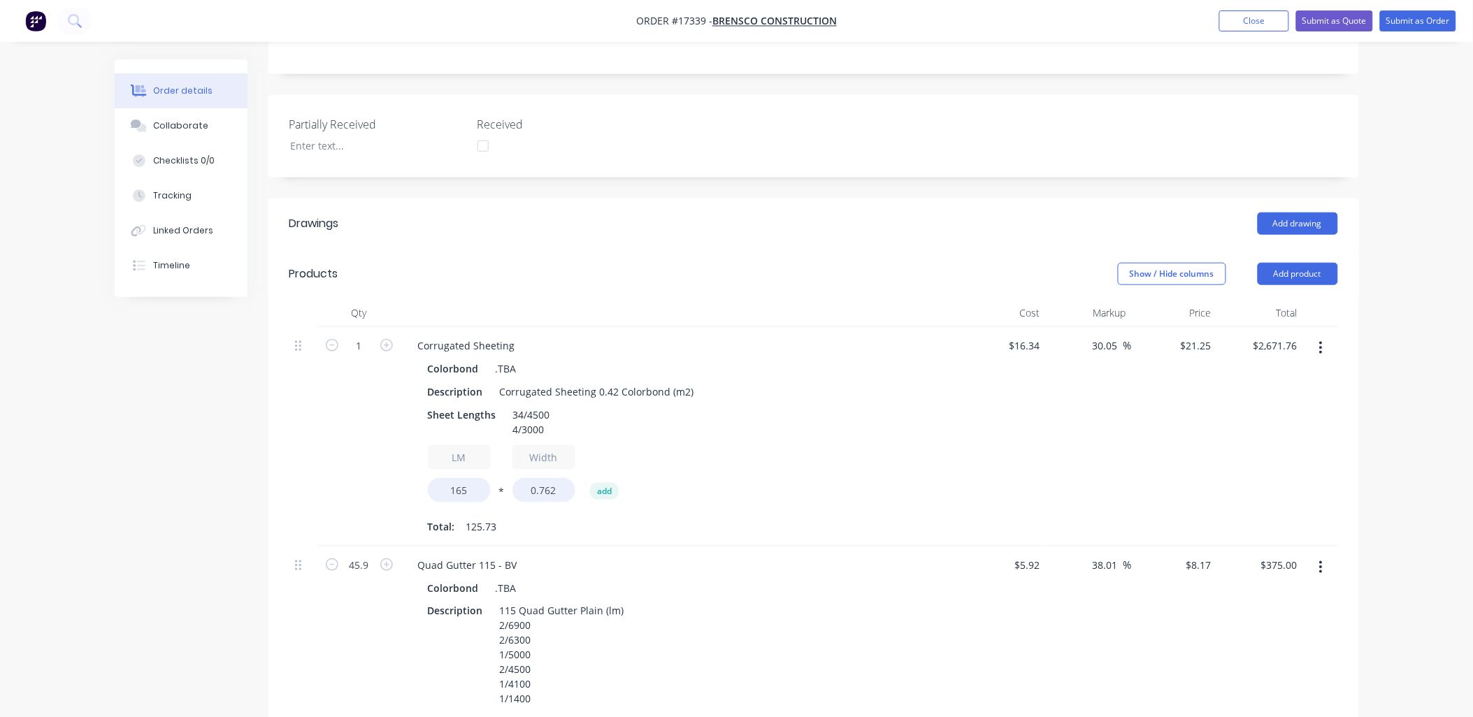
scroll to position [0, 0]
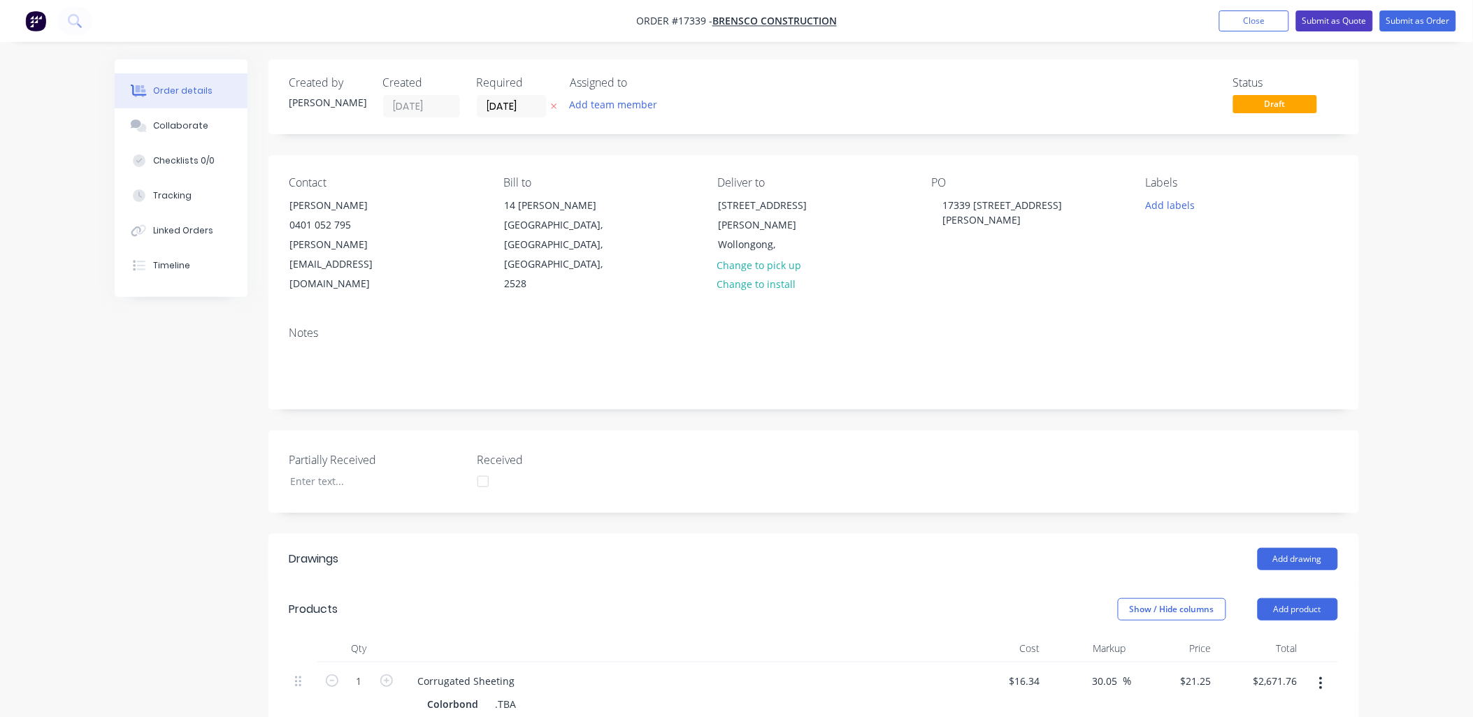
click at [1341, 22] on button "Submit as Quote" at bounding box center [1334, 20] width 77 height 21
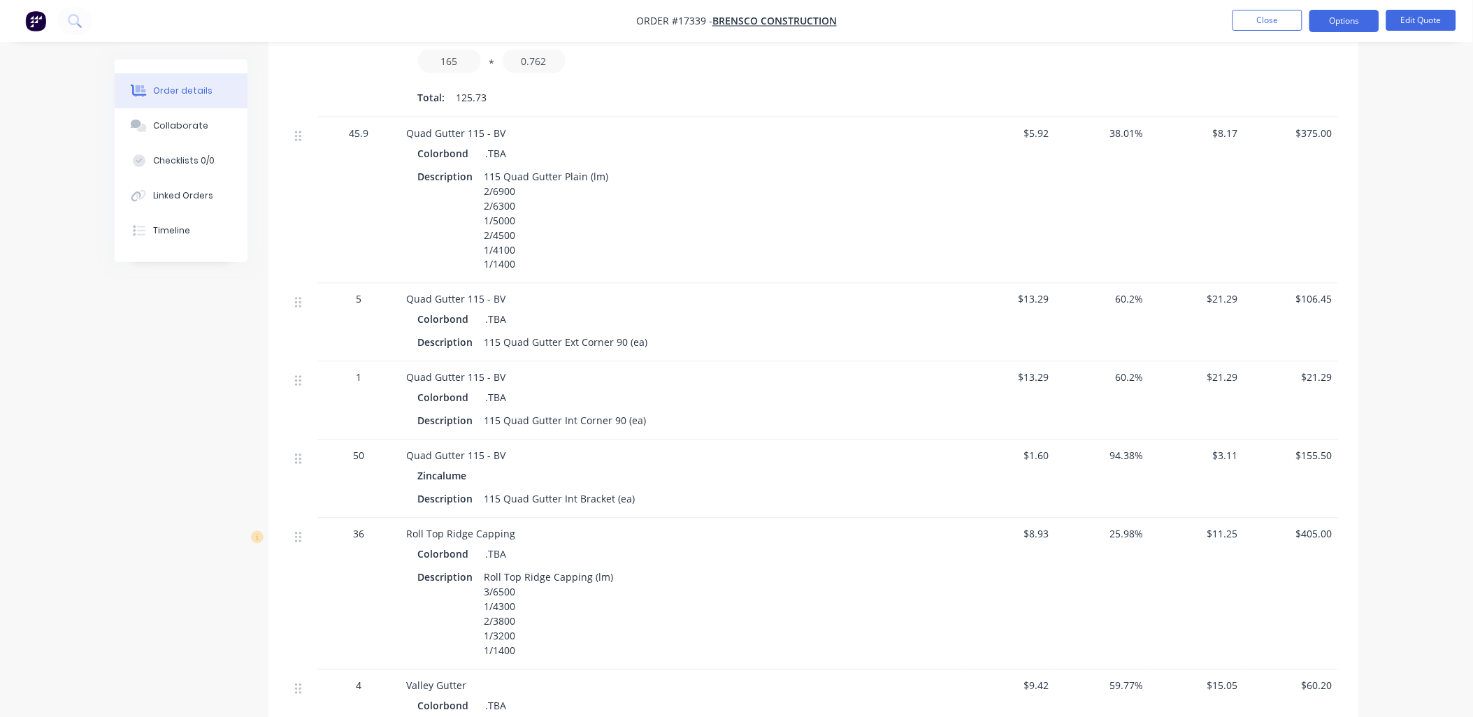
scroll to position [699, 0]
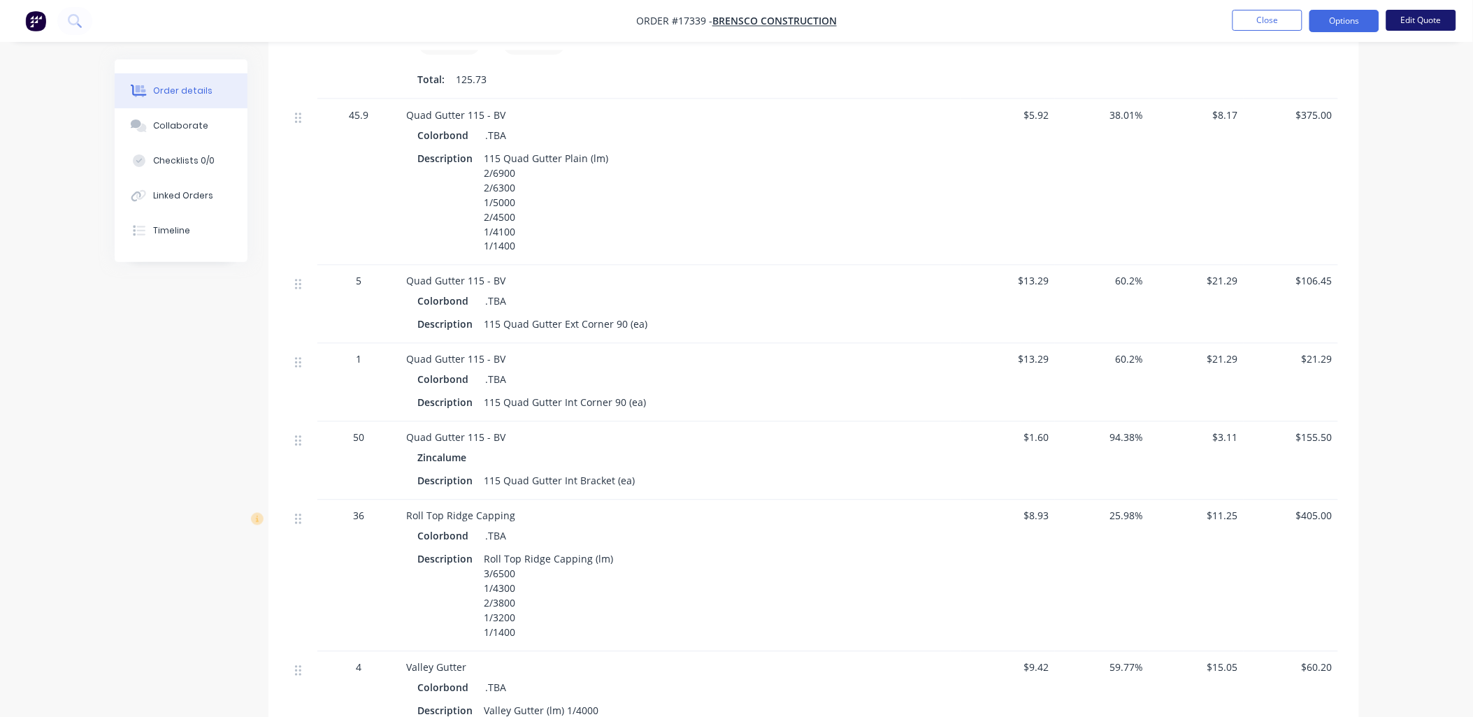
click at [1426, 21] on button "Edit Quote" at bounding box center [1421, 20] width 70 height 21
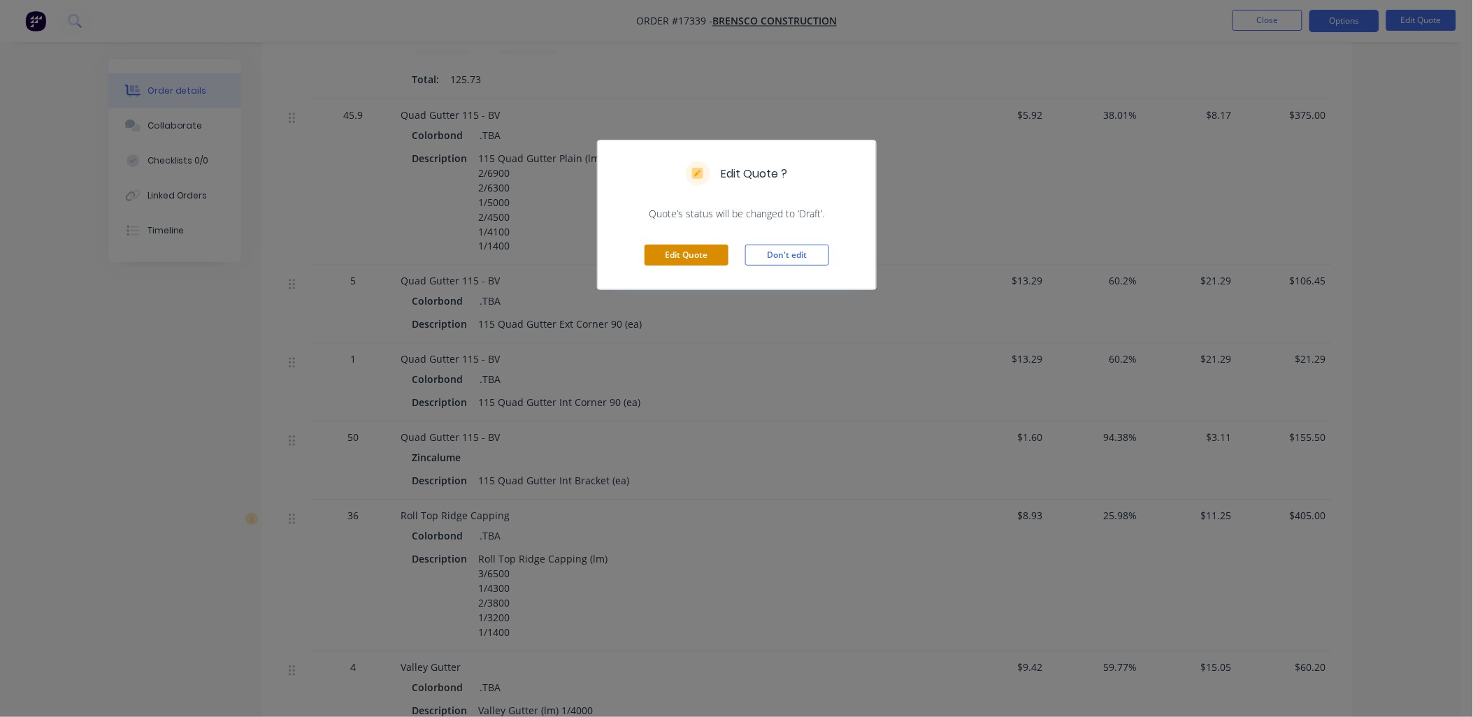
click at [704, 255] on button "Edit Quote" at bounding box center [686, 255] width 84 height 21
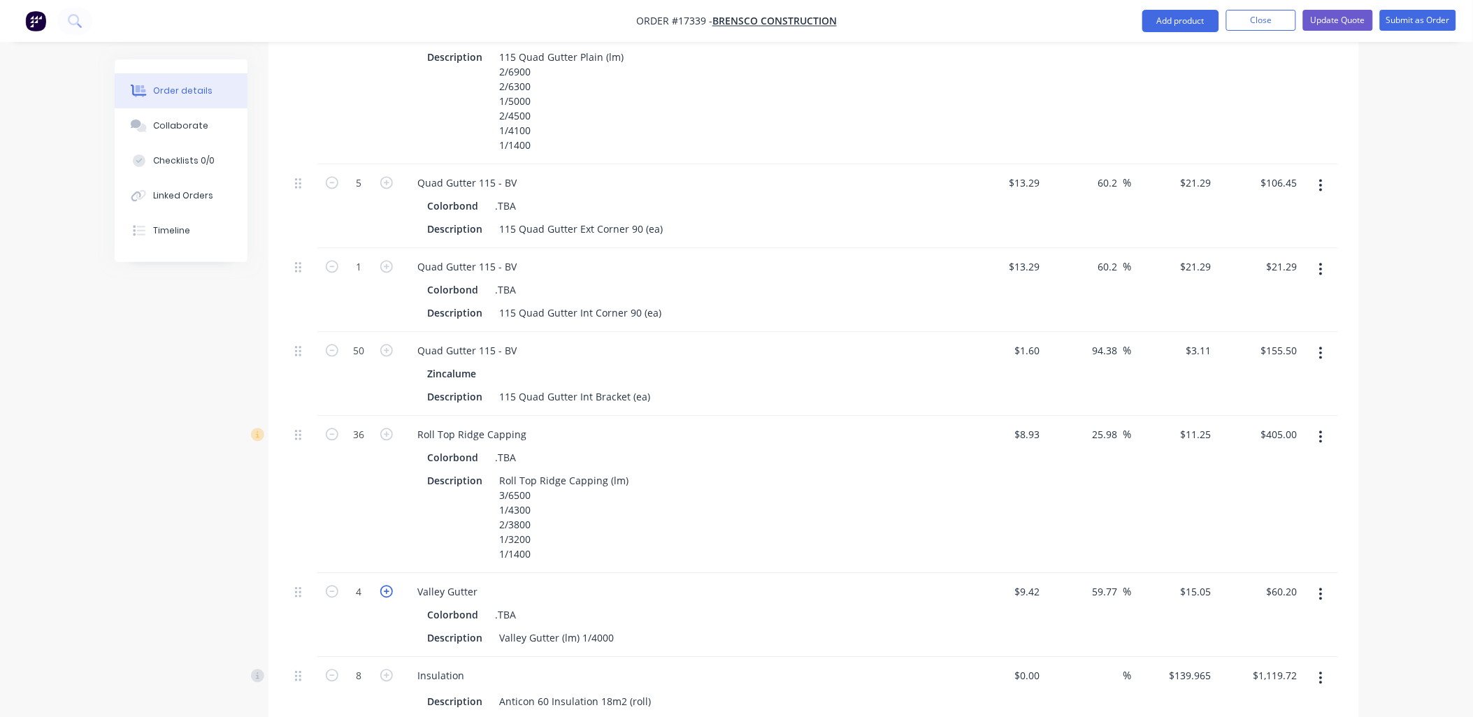
scroll to position [1009, 0]
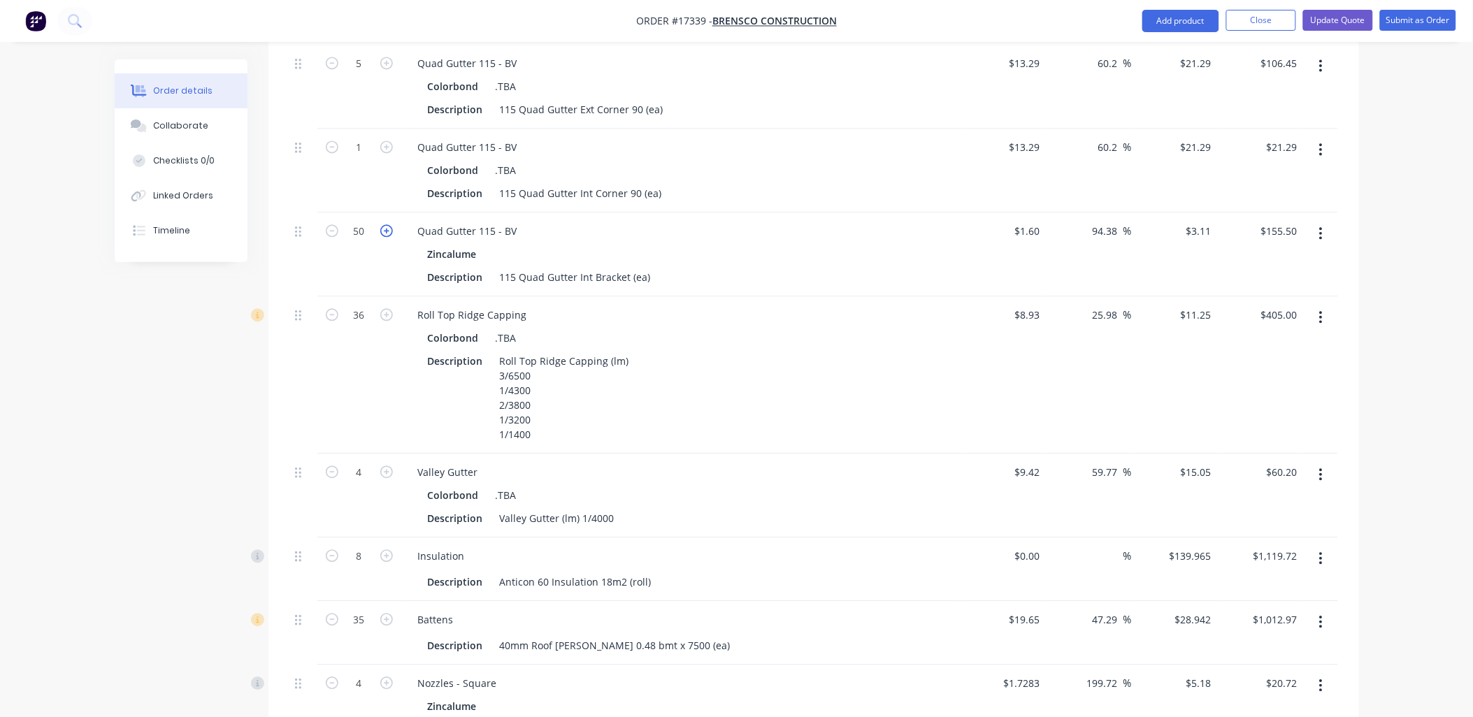
click at [387, 224] on icon "button" at bounding box center [386, 230] width 13 height 13
type input "51"
type input "$158.61"
click at [387, 224] on icon "button" at bounding box center [386, 230] width 13 height 13
type input "52"
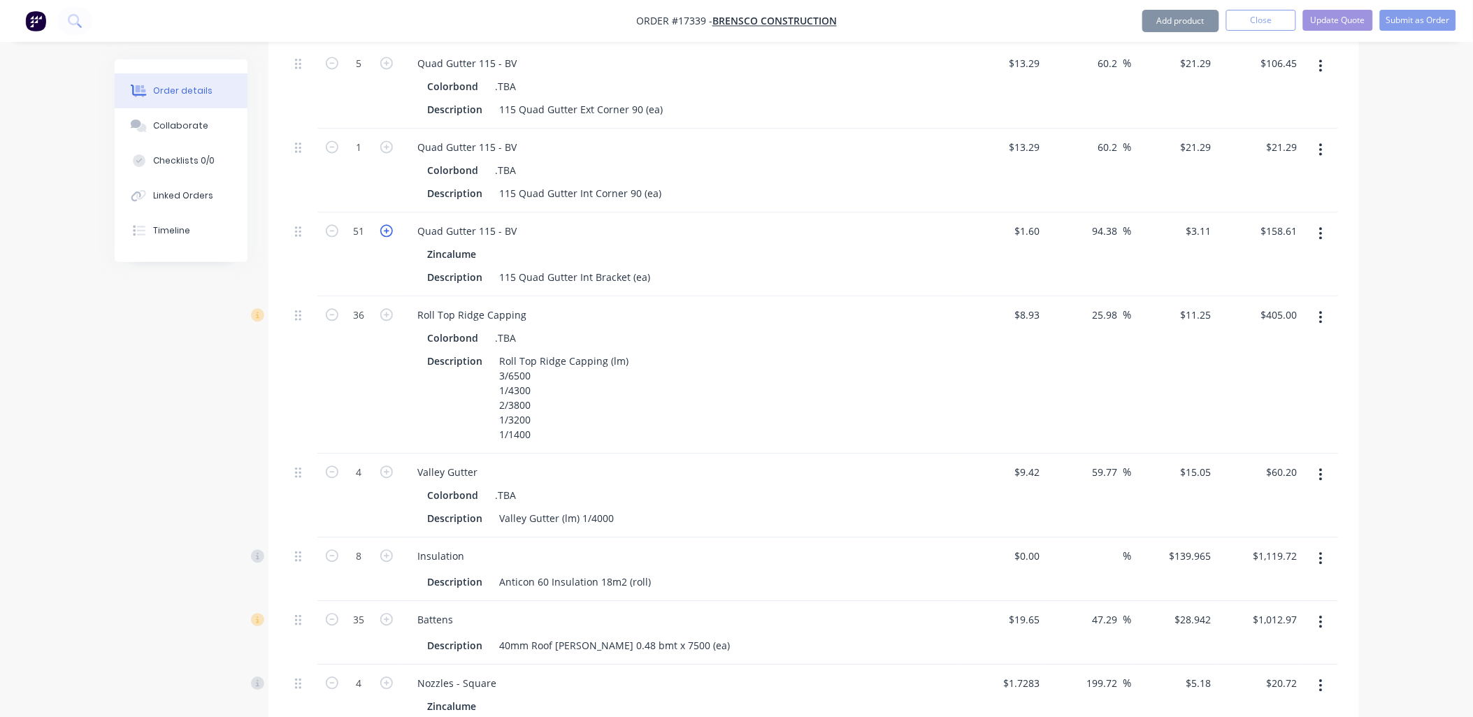
type input "$161.72"
click at [387, 224] on icon "button" at bounding box center [386, 230] width 13 height 13
type input "53"
type input "$164.83"
click at [387, 224] on icon "button" at bounding box center [386, 230] width 13 height 13
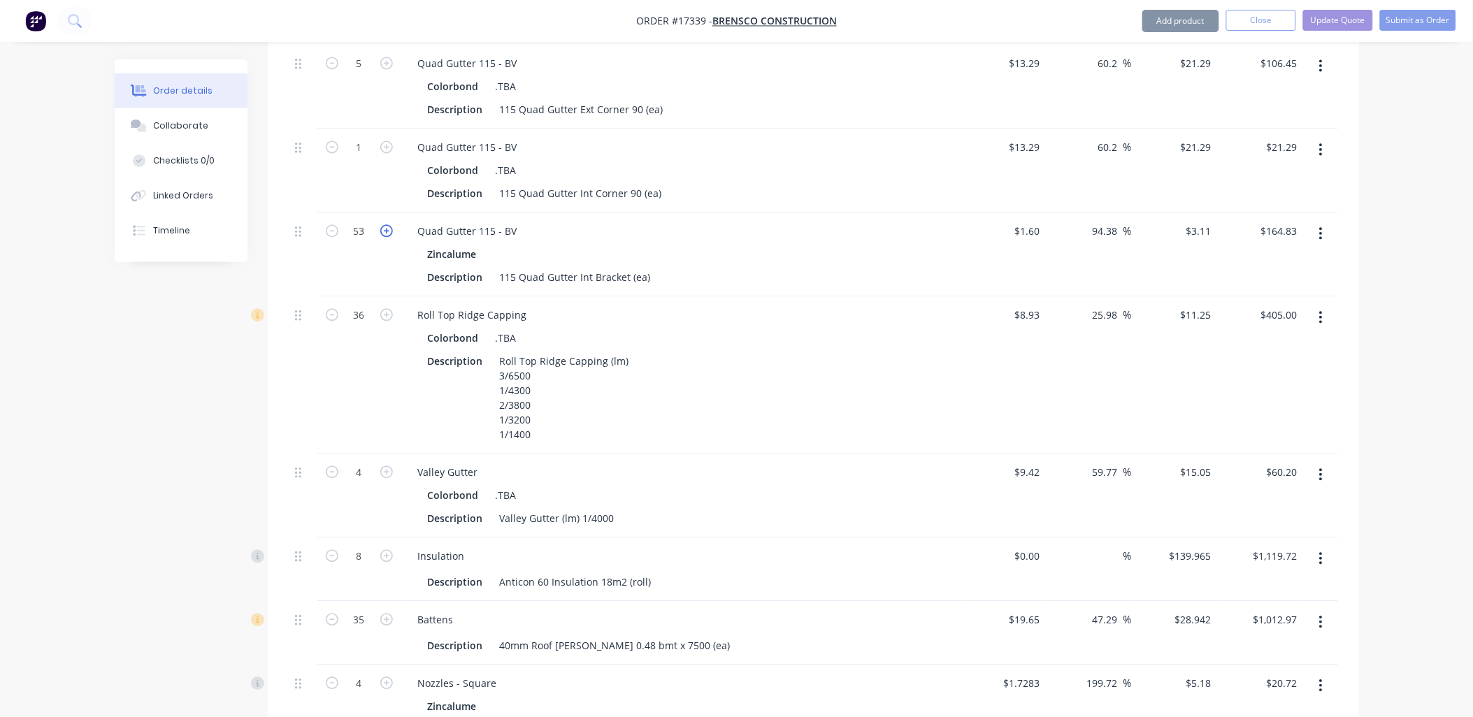
type input "54"
type input "$167.94"
click at [386, 224] on icon "button" at bounding box center [386, 230] width 13 height 13
type input "55"
type input "$171.05"
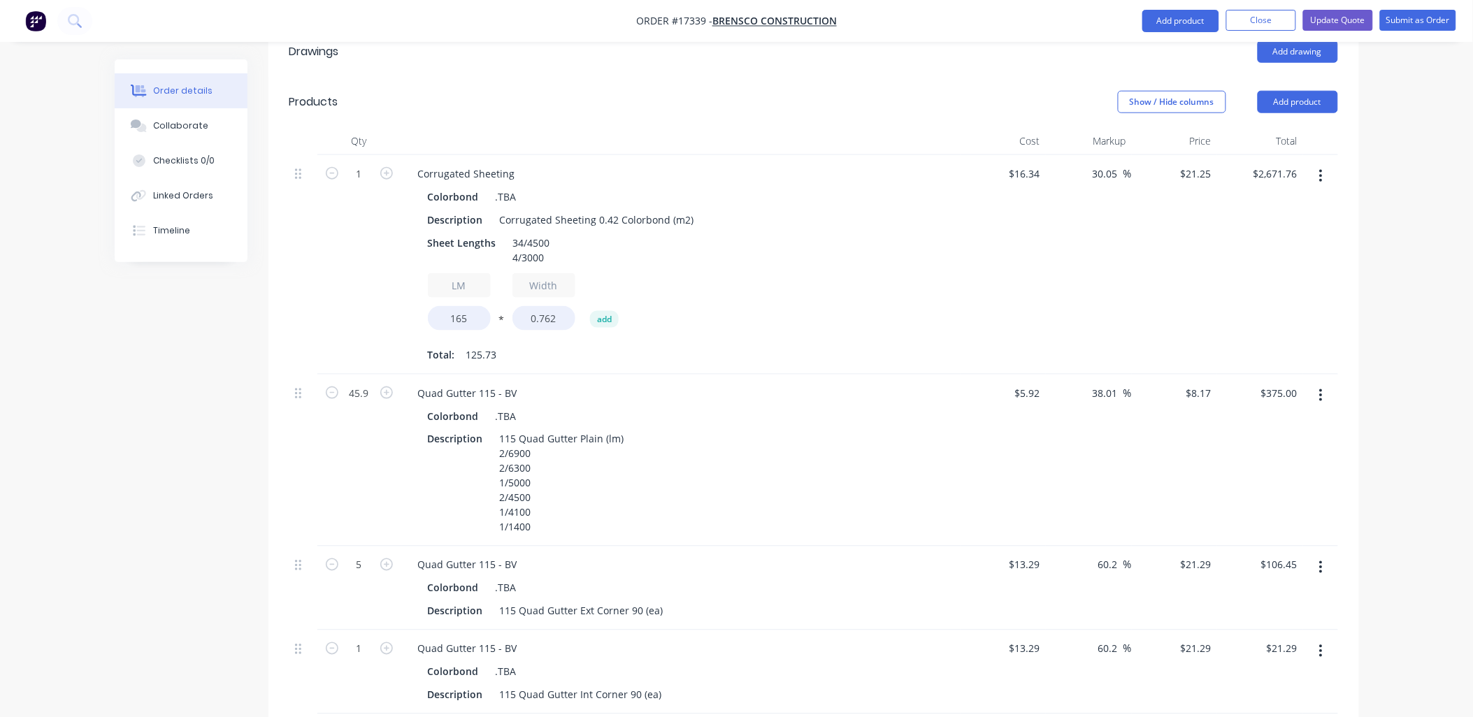
scroll to position [78, 0]
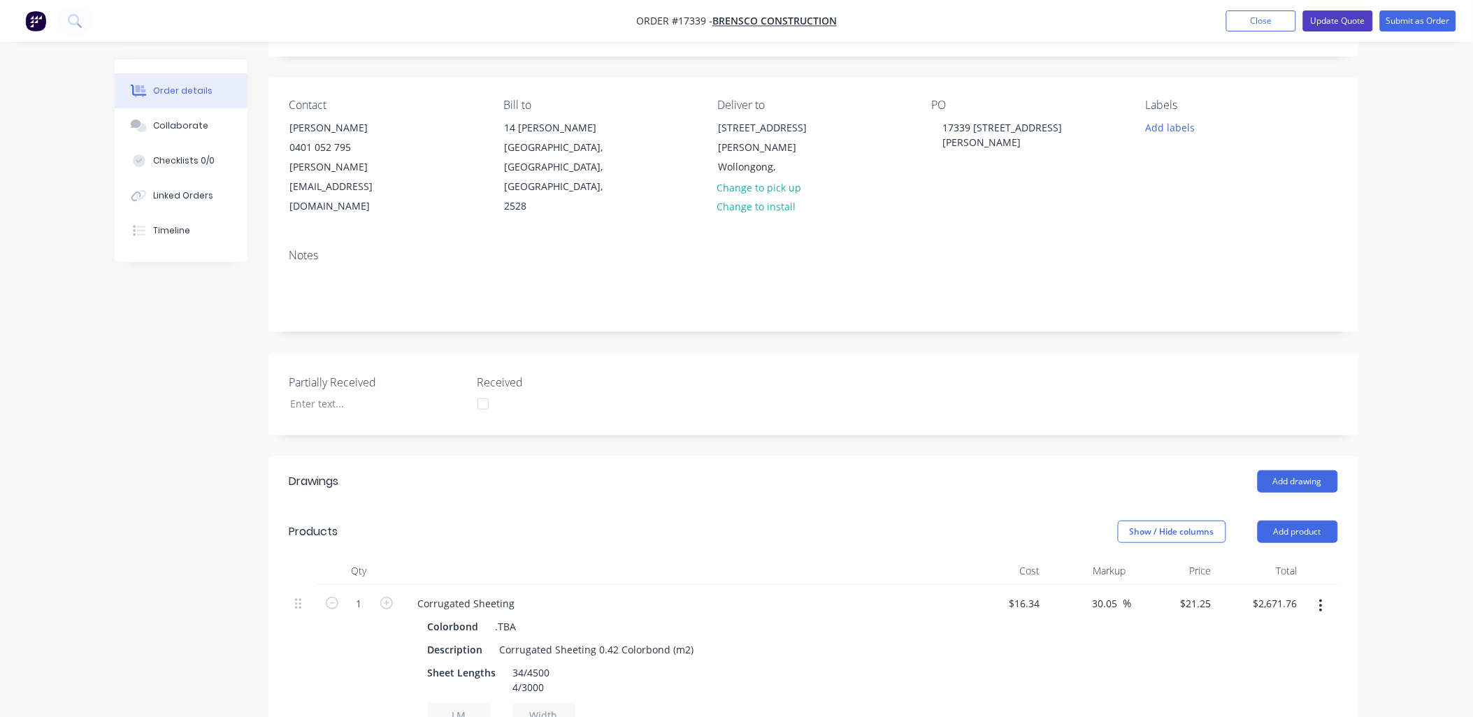
click at [1336, 15] on button "Update Quote" at bounding box center [1338, 20] width 70 height 21
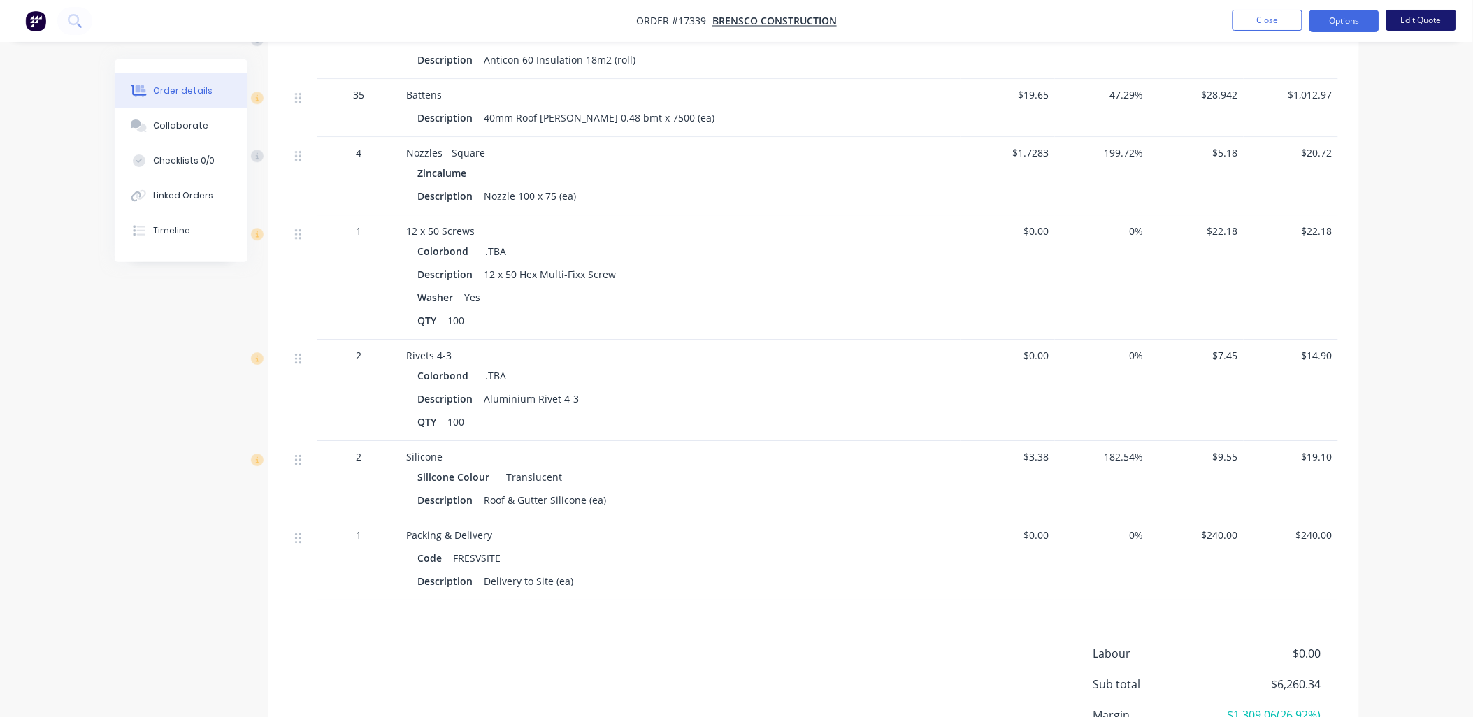
scroll to position [1288, 0]
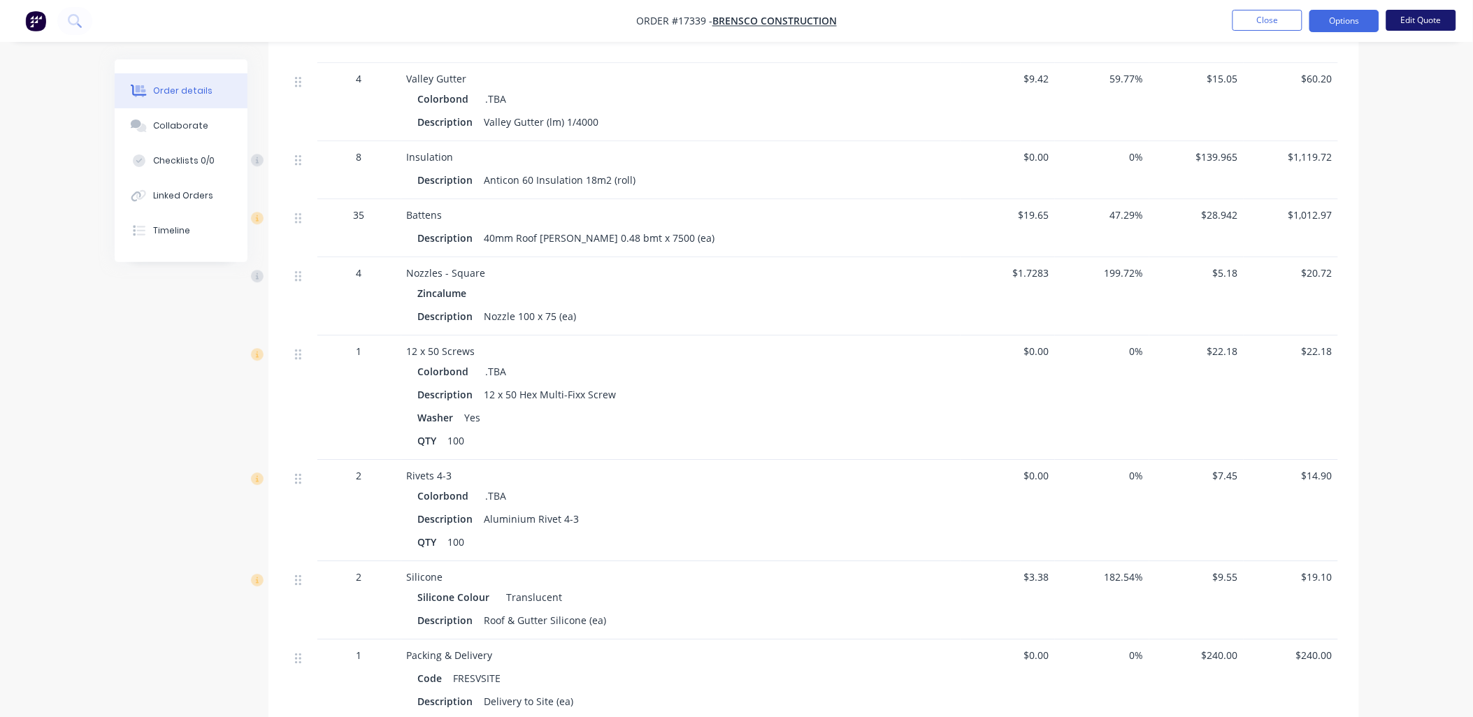
click at [1406, 20] on button "Edit Quote" at bounding box center [1421, 20] width 70 height 21
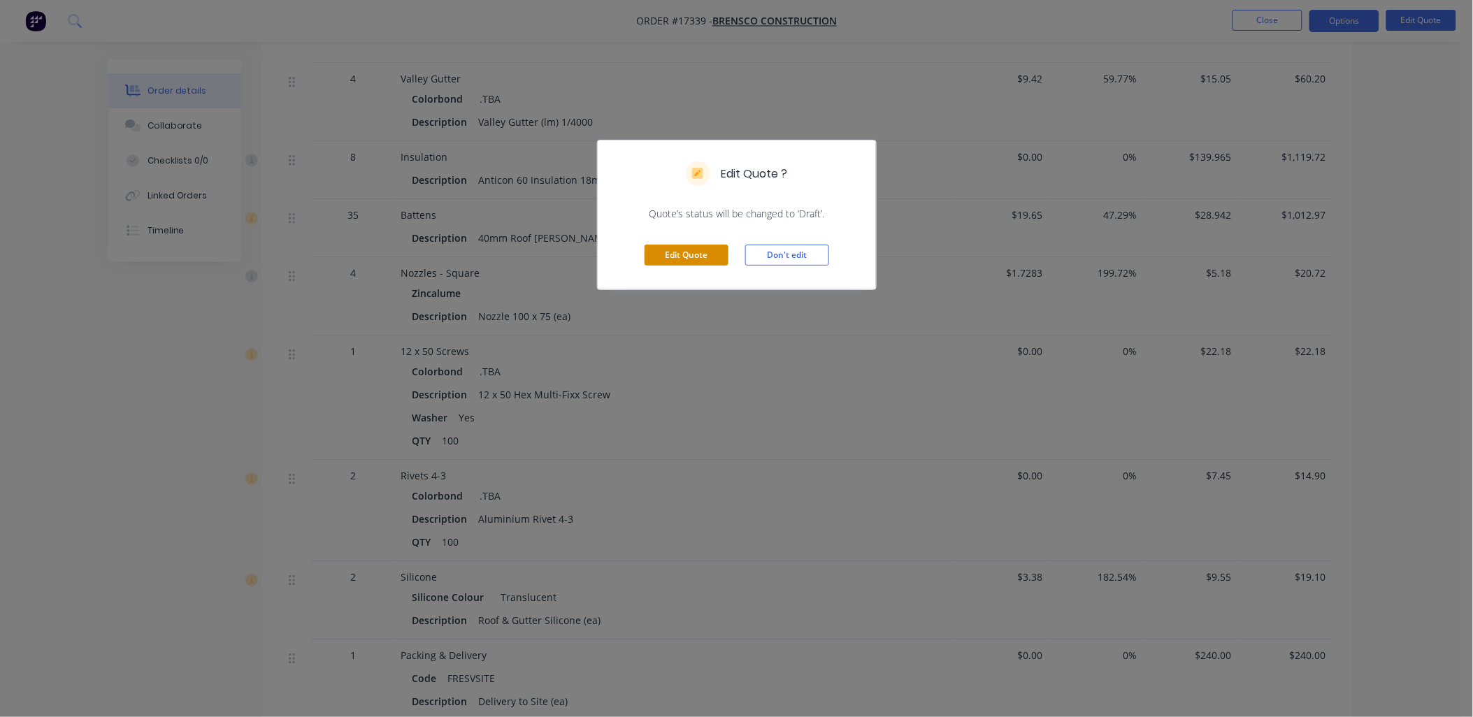
click at [698, 248] on button "Edit Quote" at bounding box center [686, 255] width 84 height 21
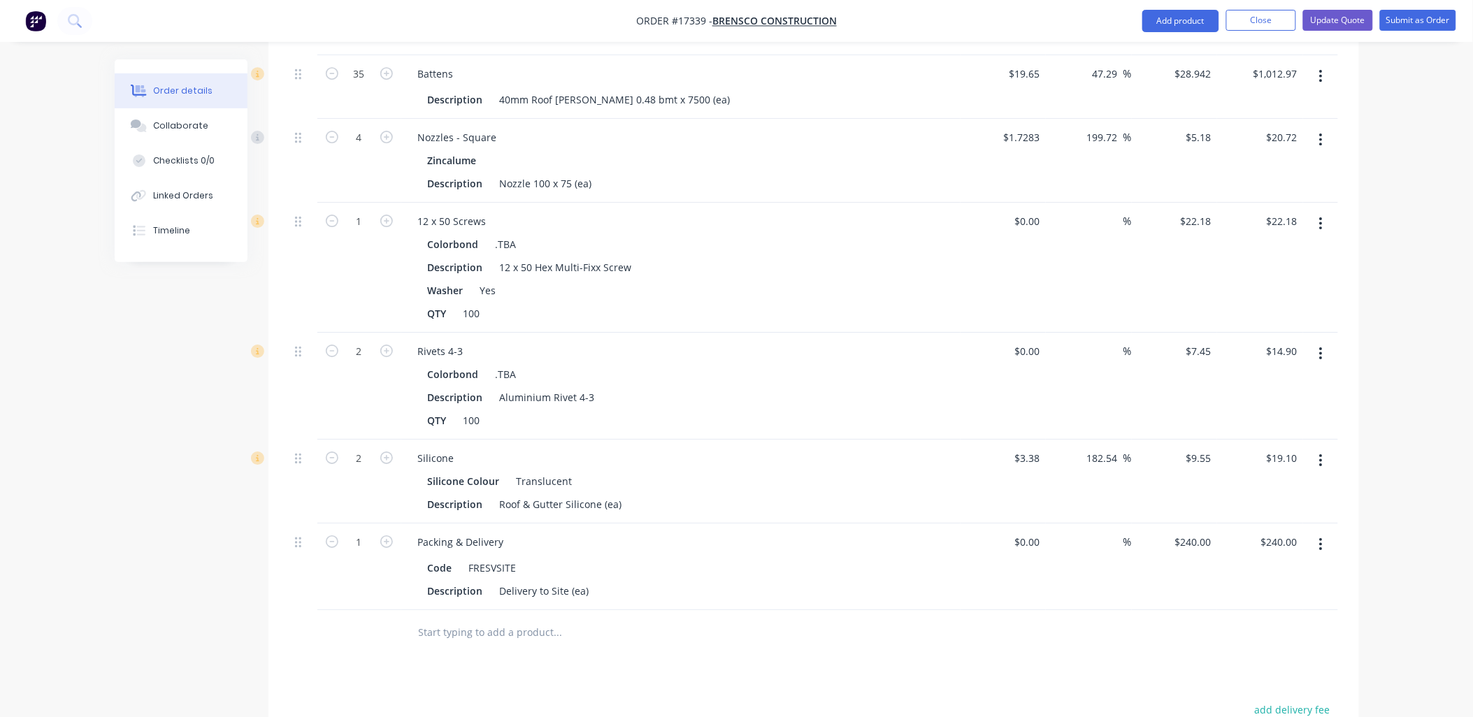
scroll to position [1811, 0]
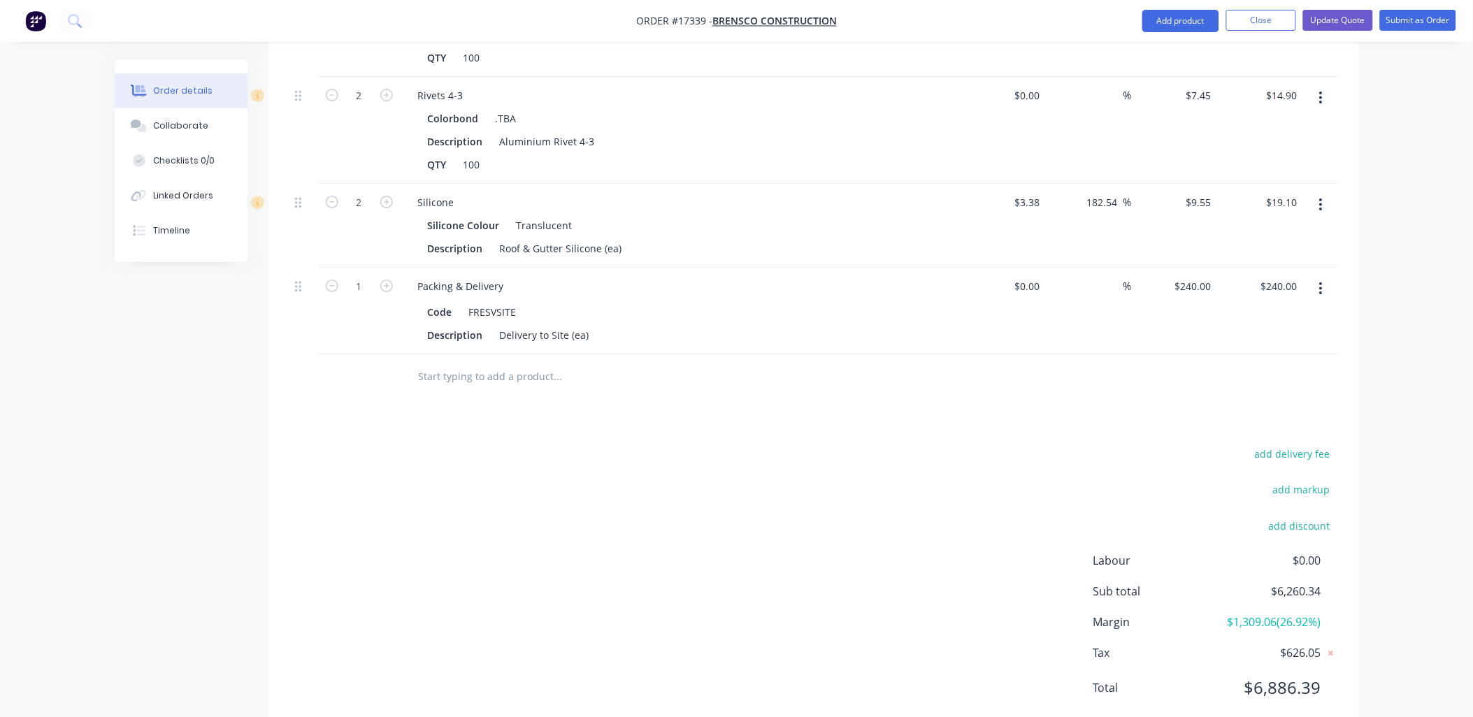
click at [508, 363] on input "text" at bounding box center [558, 377] width 280 height 28
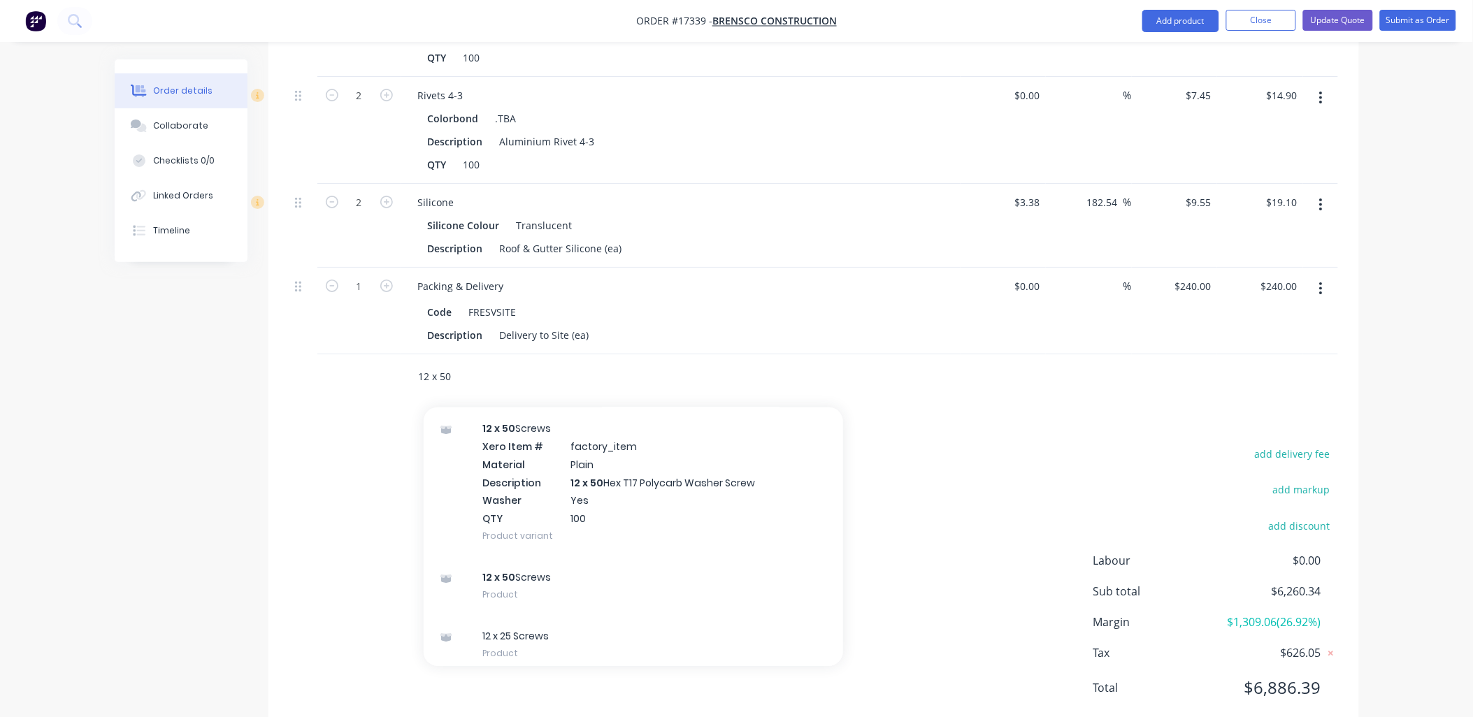
scroll to position [1687, 0]
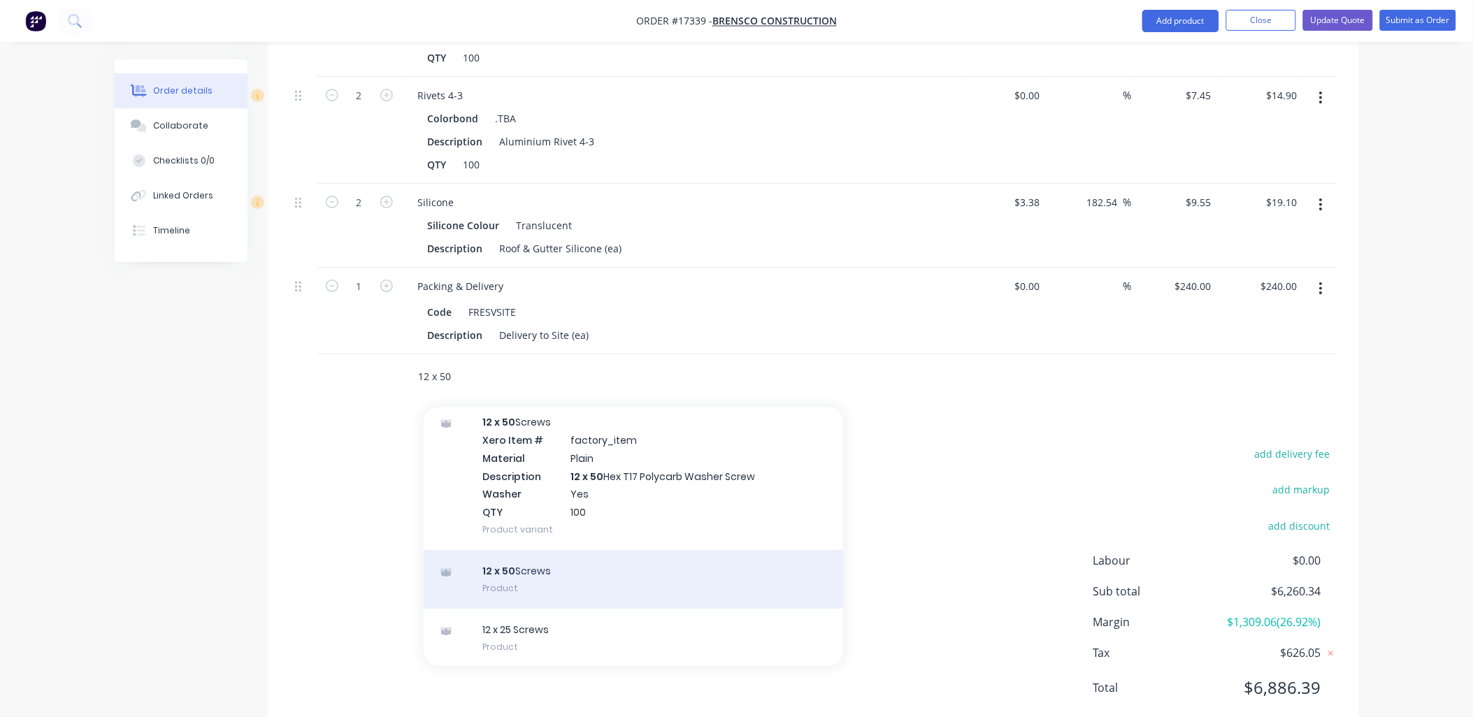
type input "12 x 50"
click at [542, 554] on div "12 x 50 Screws Product" at bounding box center [633, 579] width 419 height 59
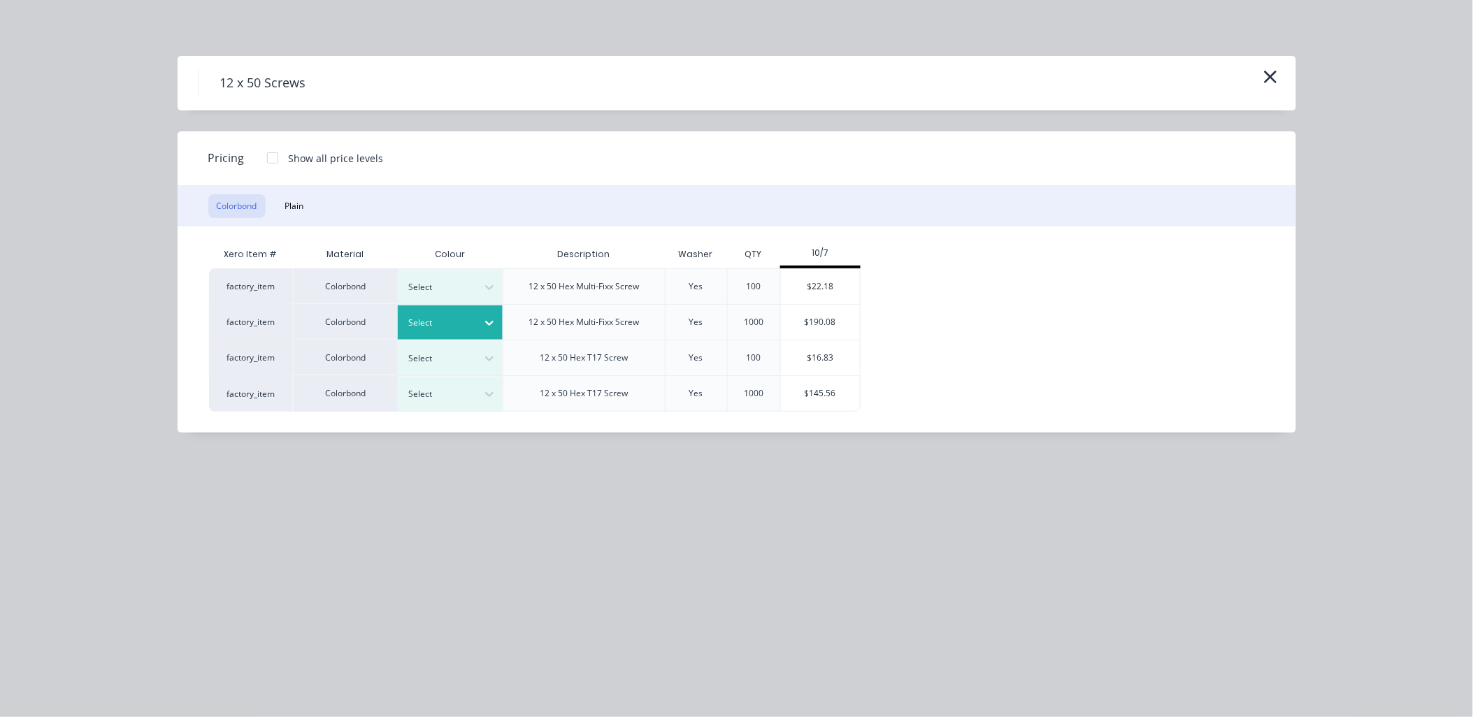
click at [486, 319] on icon at bounding box center [489, 323] width 14 height 14
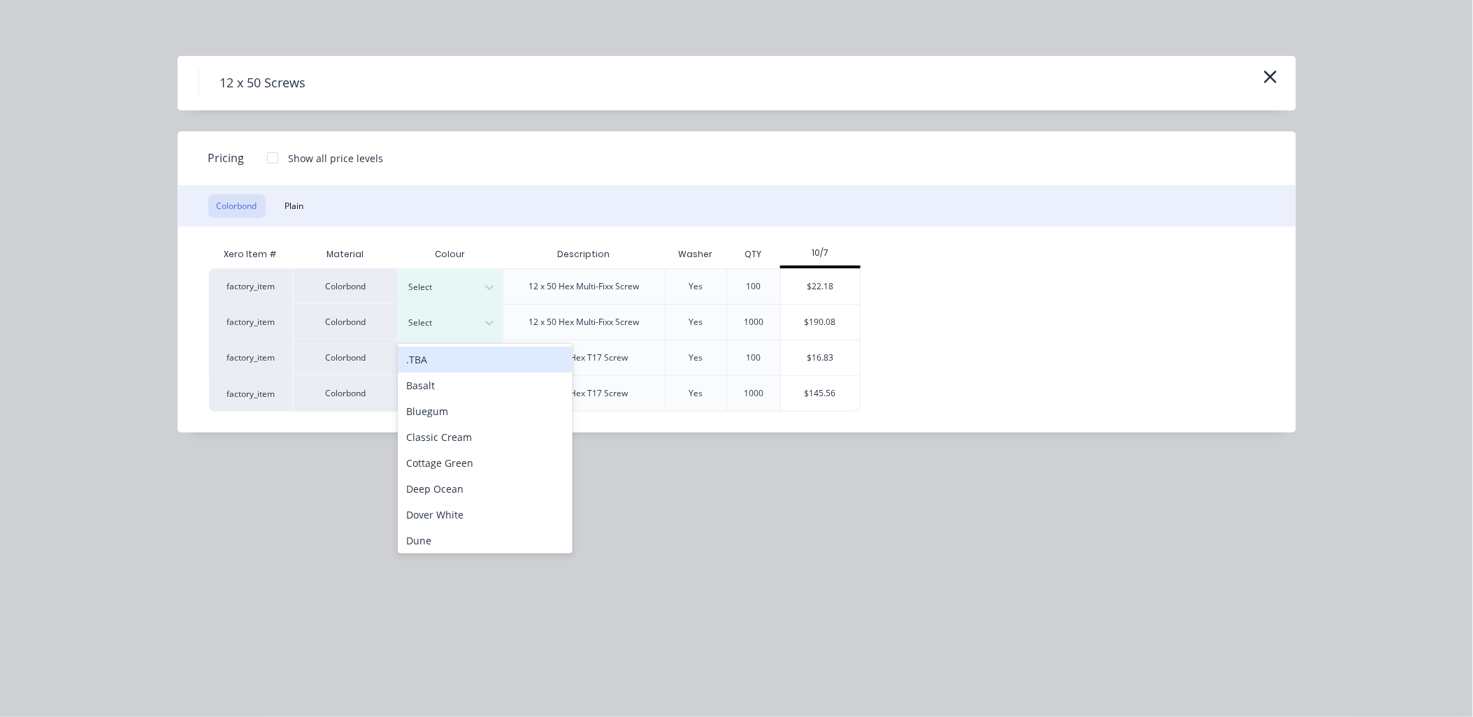
click at [454, 354] on div ".TBA" at bounding box center [485, 360] width 175 height 26
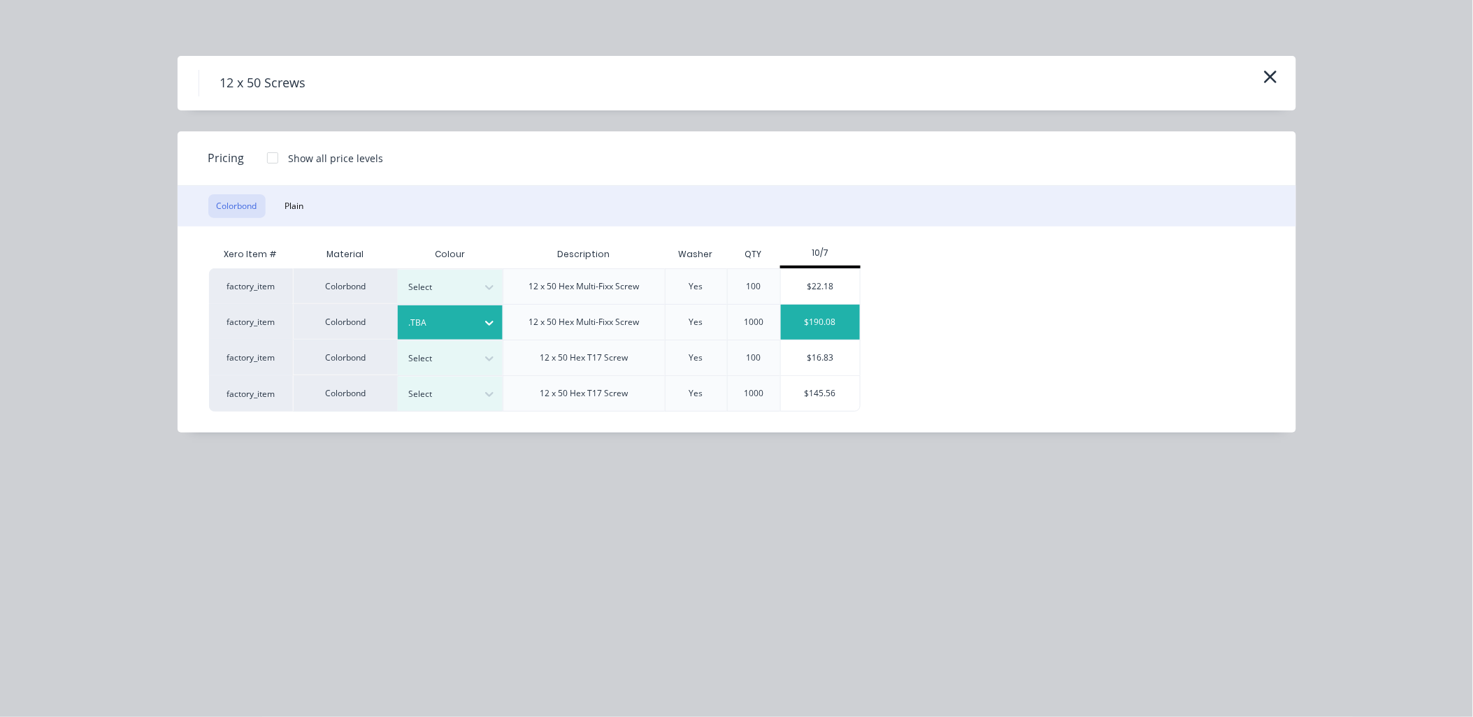
click at [819, 325] on div "$190.08" at bounding box center [820, 322] width 79 height 35
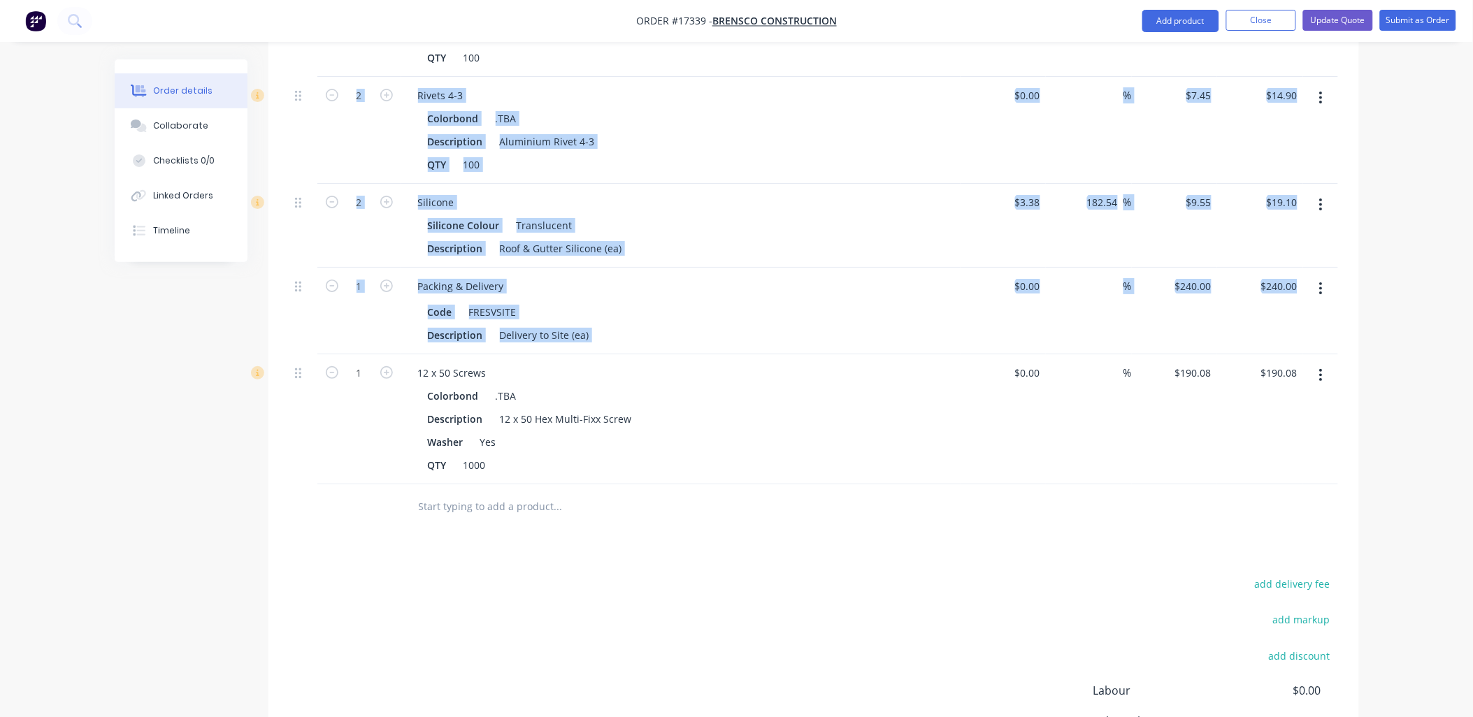
drag, startPoint x: 296, startPoint y: 345, endPoint x: 305, endPoint y: 134, distance: 210.6
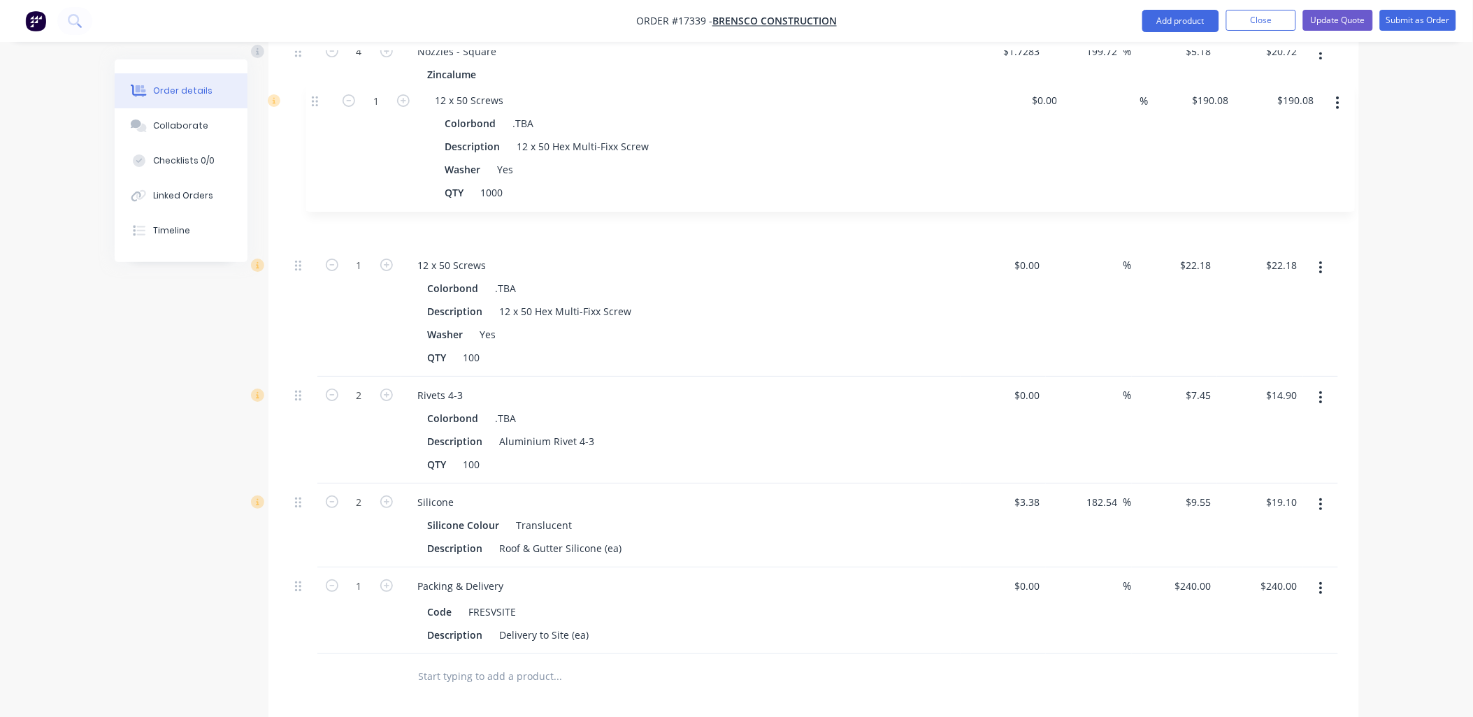
scroll to position [1636, 0]
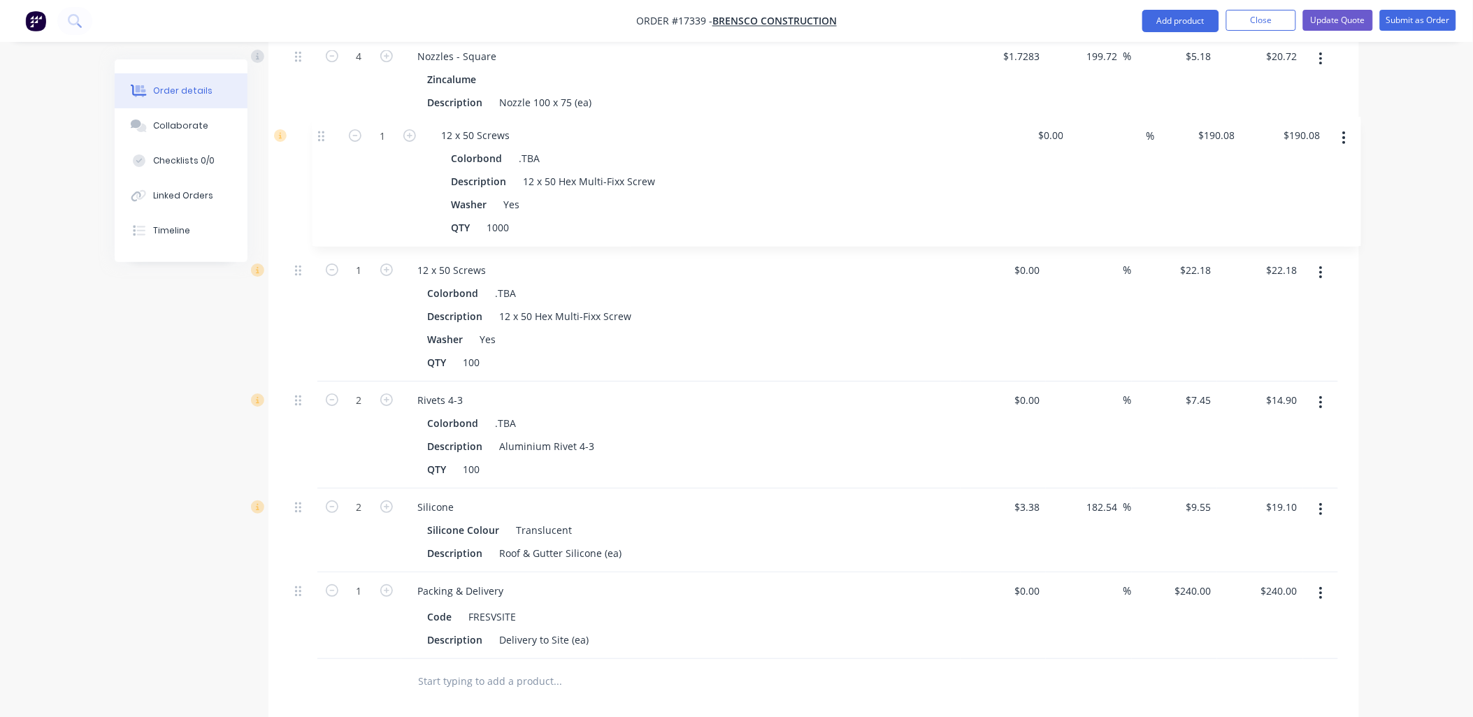
drag, startPoint x: 295, startPoint y: 335, endPoint x: 319, endPoint y: 131, distance: 205.5
click at [1322, 265] on icon "button" at bounding box center [1320, 272] width 3 height 15
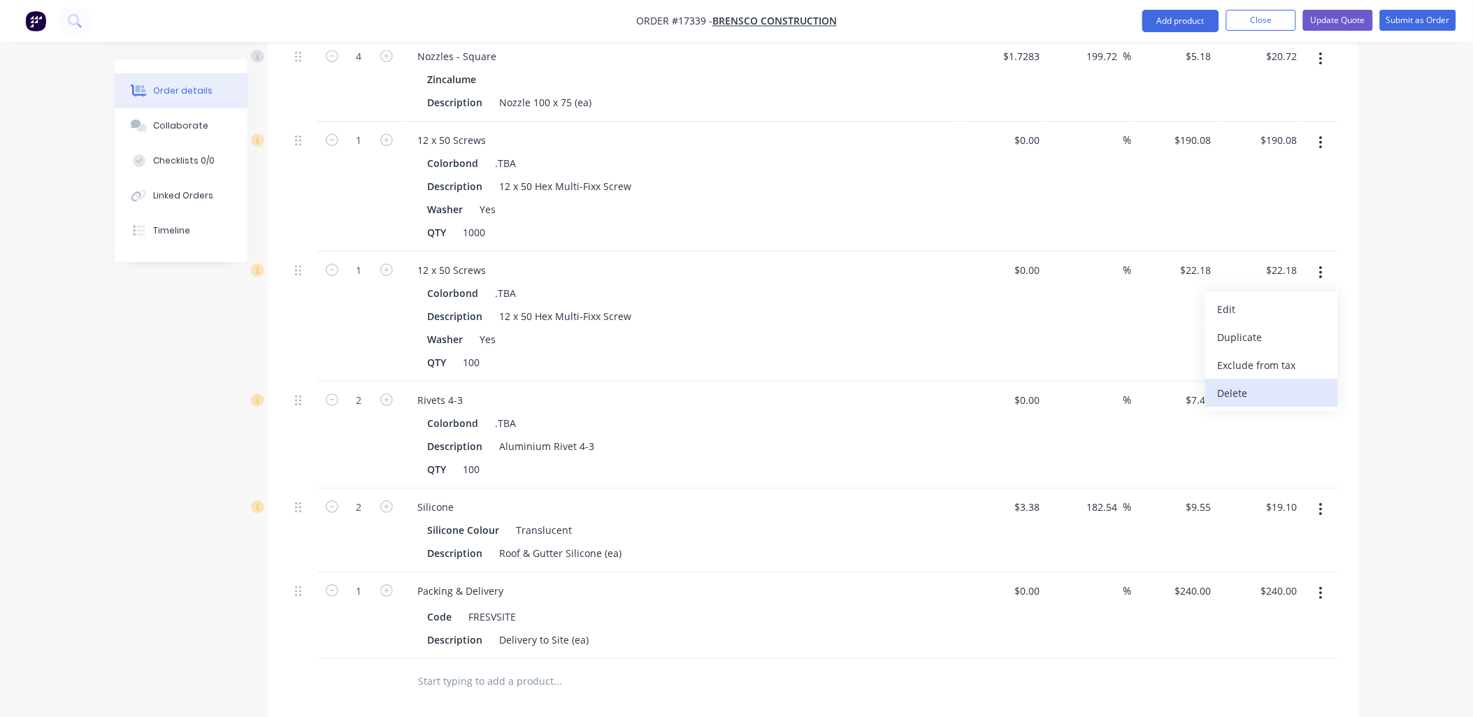
click at [1237, 383] on div "Delete" at bounding box center [1272, 393] width 108 height 20
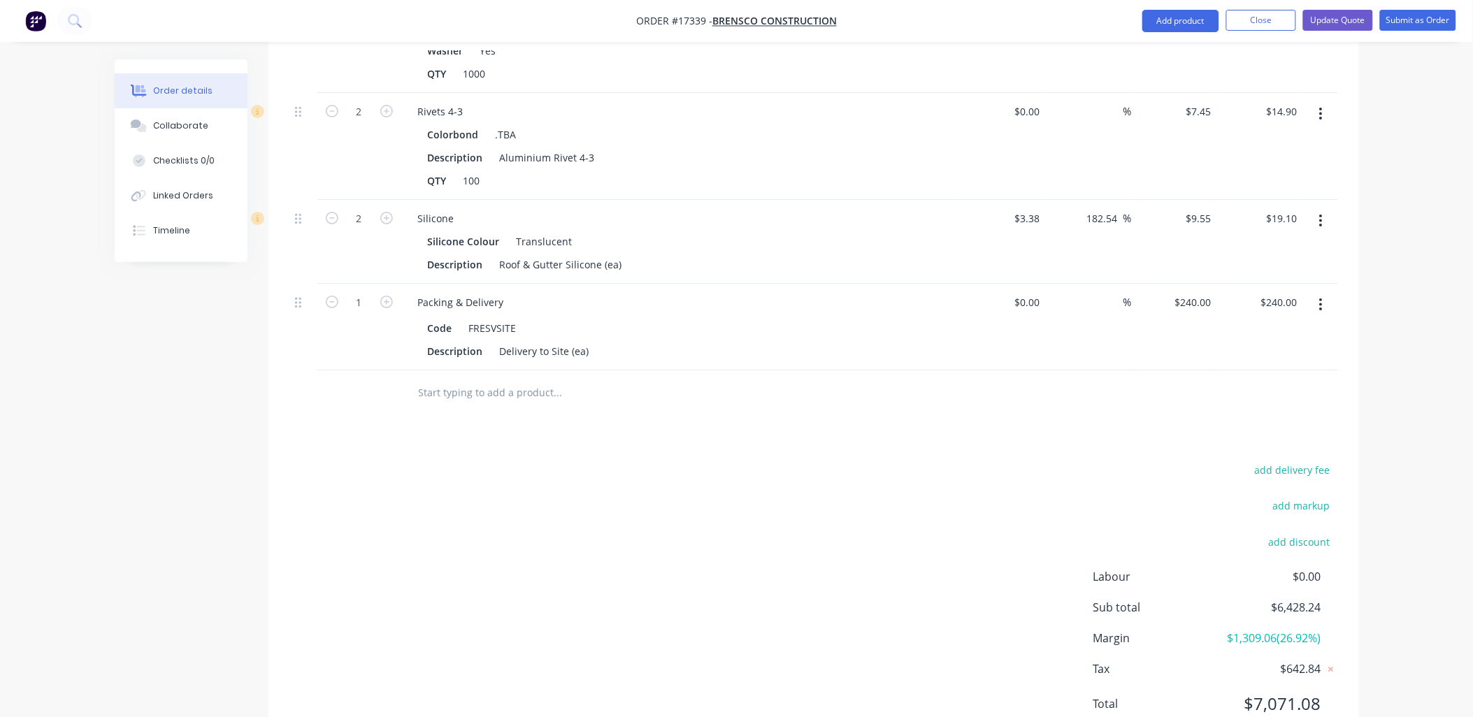
scroll to position [1811, 0]
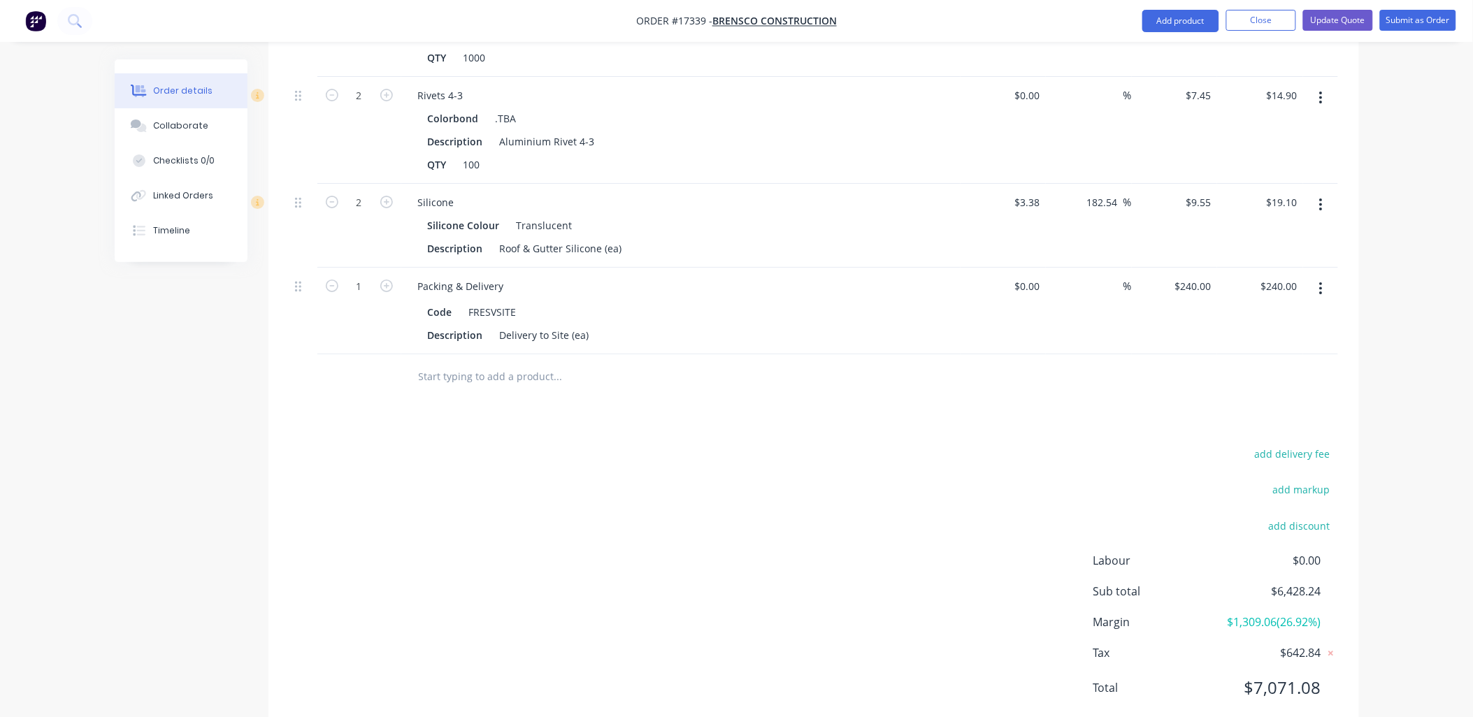
click at [509, 363] on input "text" at bounding box center [558, 377] width 280 height 28
type input "s"
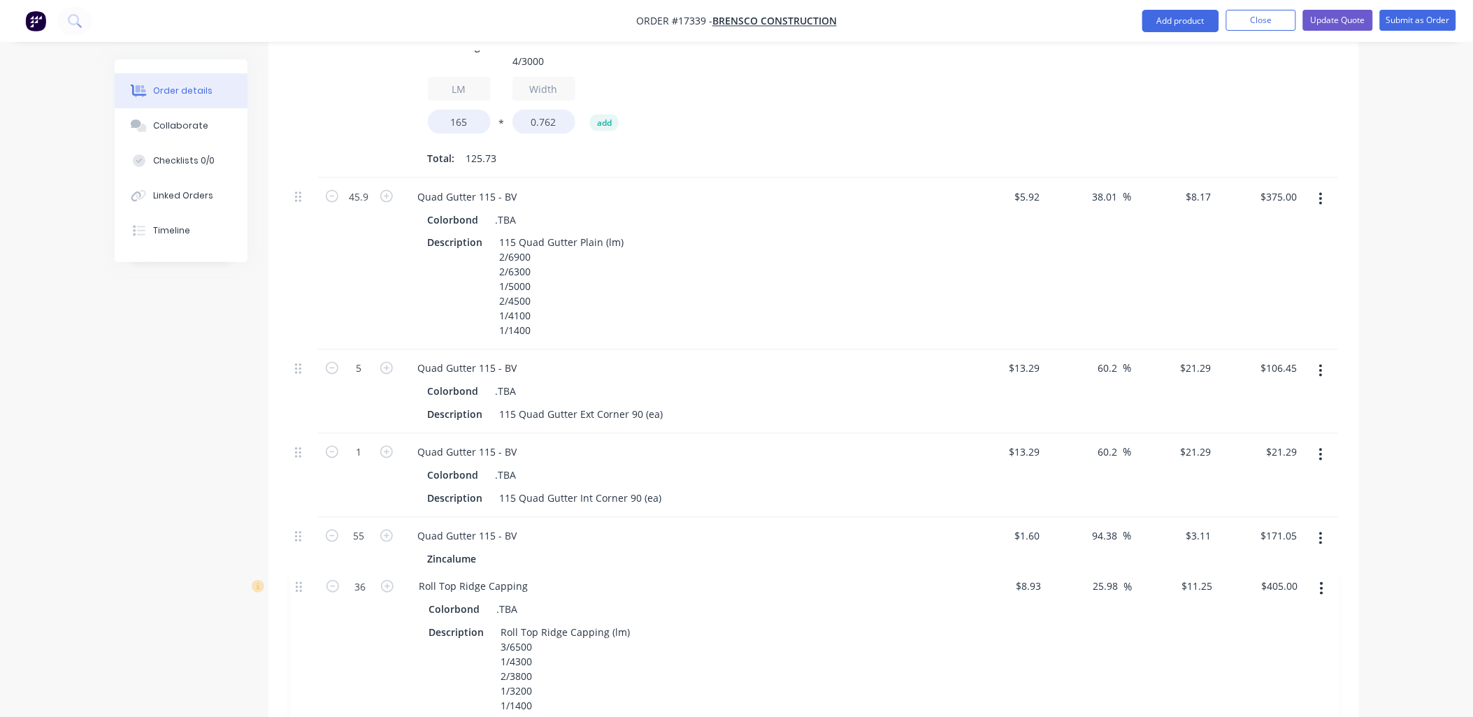
scroll to position [709, 0]
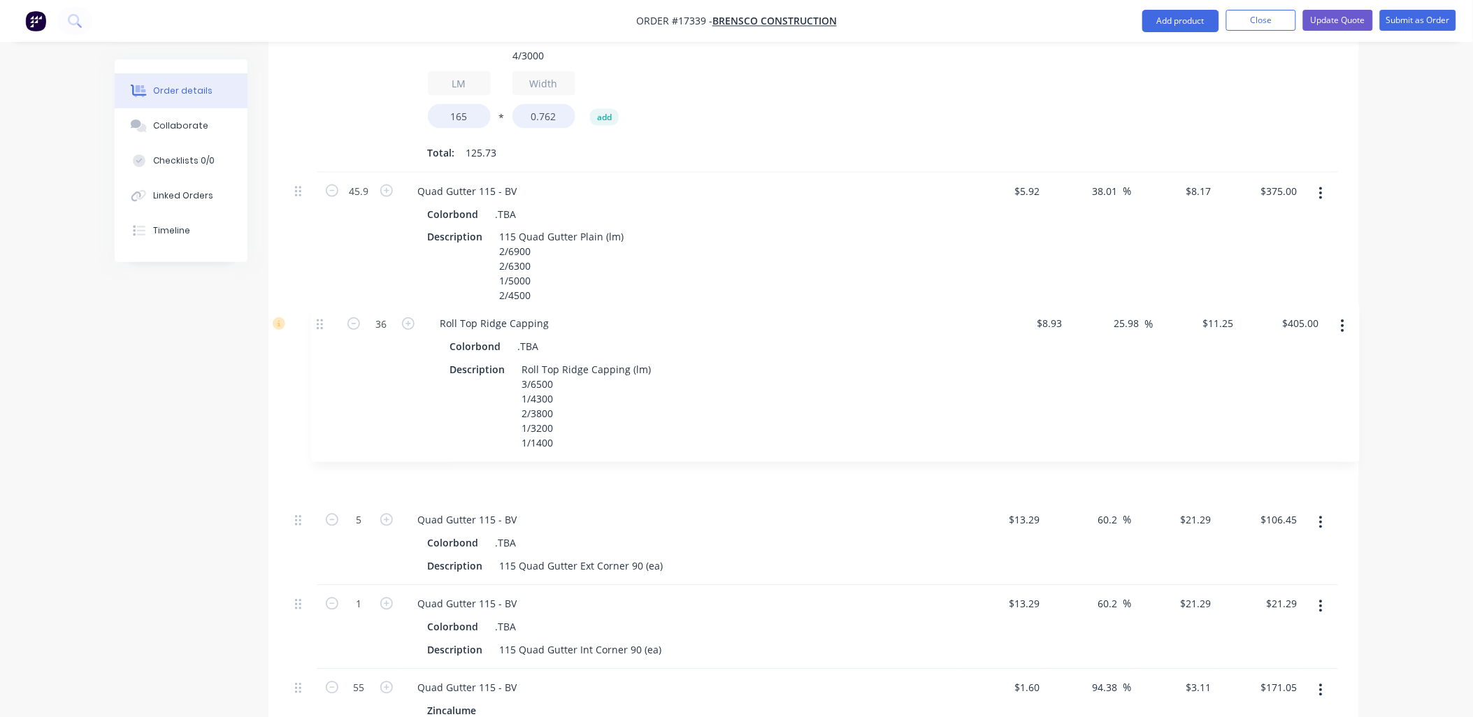
drag, startPoint x: 298, startPoint y: 592, endPoint x: 323, endPoint y: 330, distance: 263.3
click at [323, 330] on div "1 Corrugated Sheeting Colorbond .TBA Description Corrugated Sheeting 0.42 Color…" at bounding box center [813, 704] width 1048 height 1503
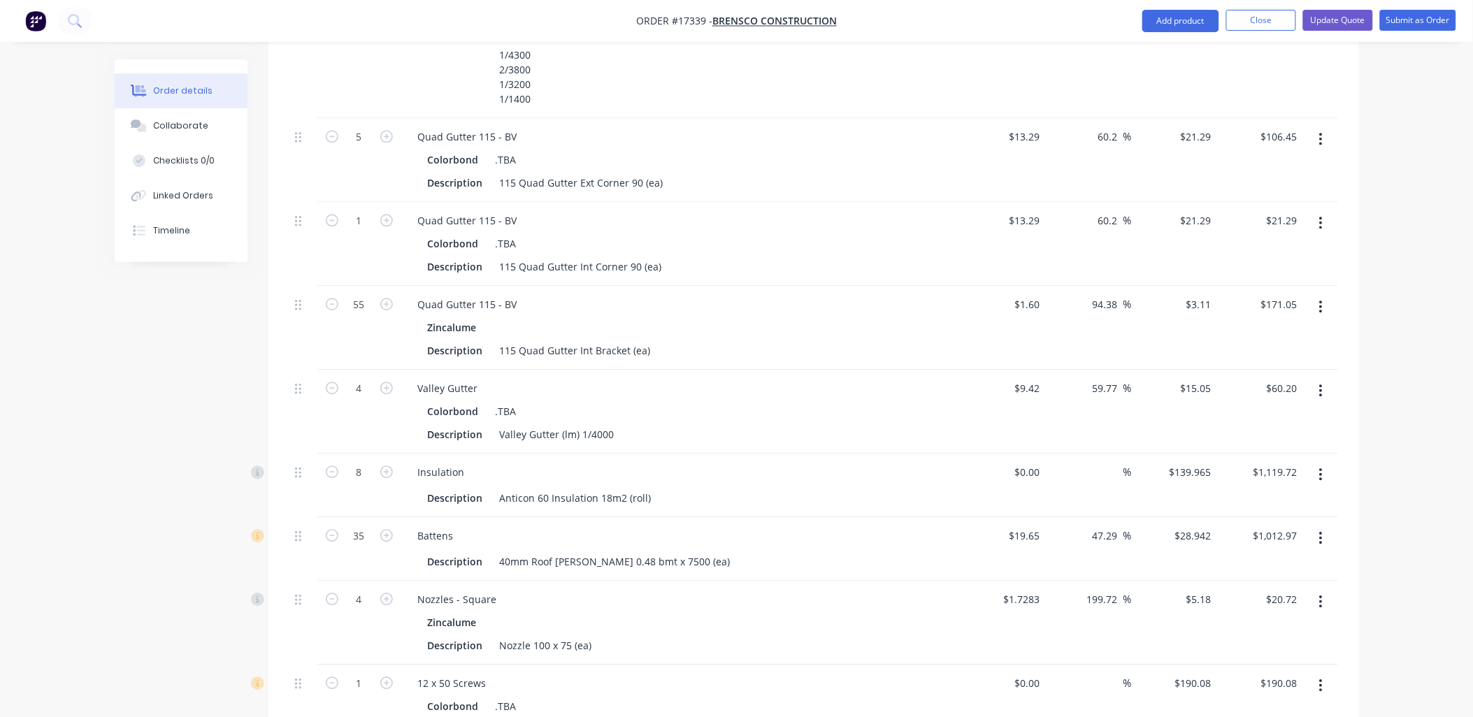
scroll to position [942, 0]
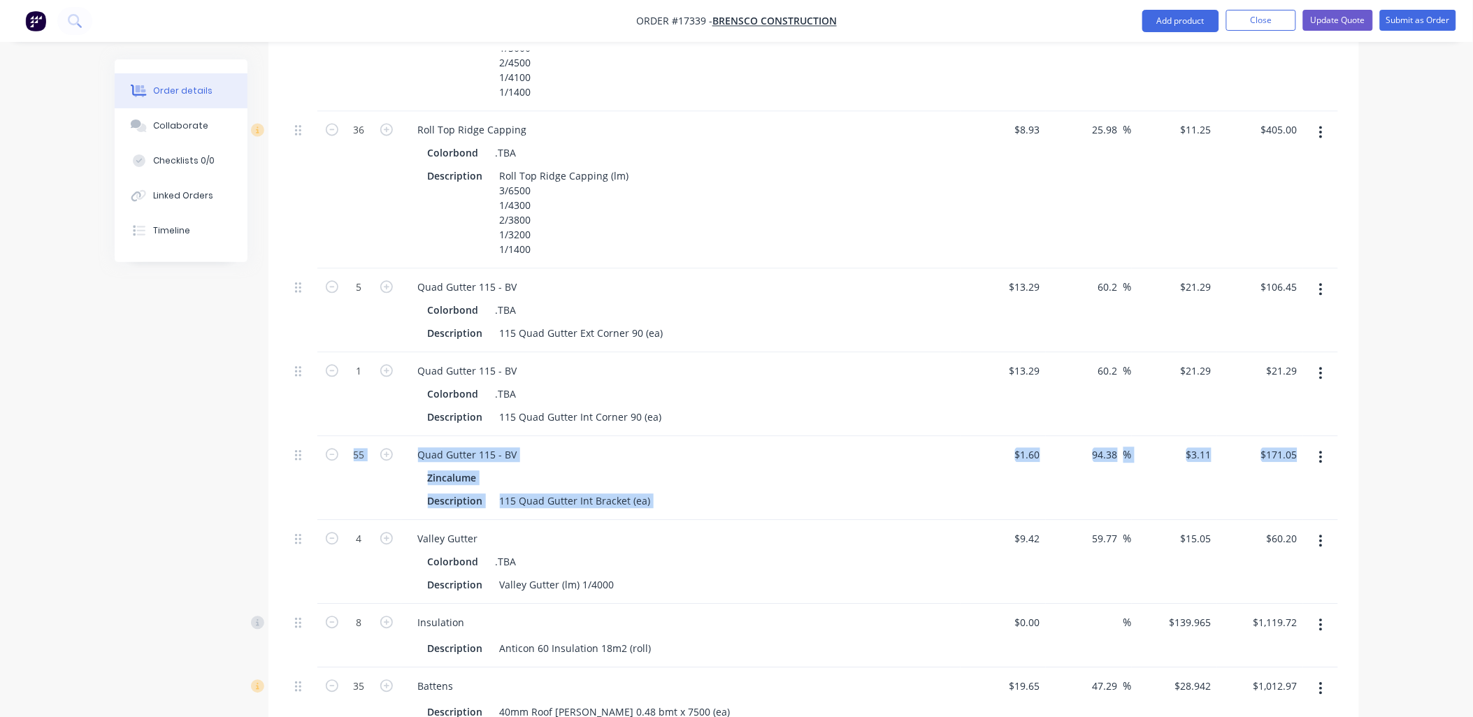
drag, startPoint x: 294, startPoint y: 496, endPoint x: 310, endPoint y: 435, distance: 62.9
click at [310, 435] on div "1 Corrugated Sheeting Colorbond .TBA Description Corrugated Sheeting 0.42 Color…" at bounding box center [813, 471] width 1048 height 1503
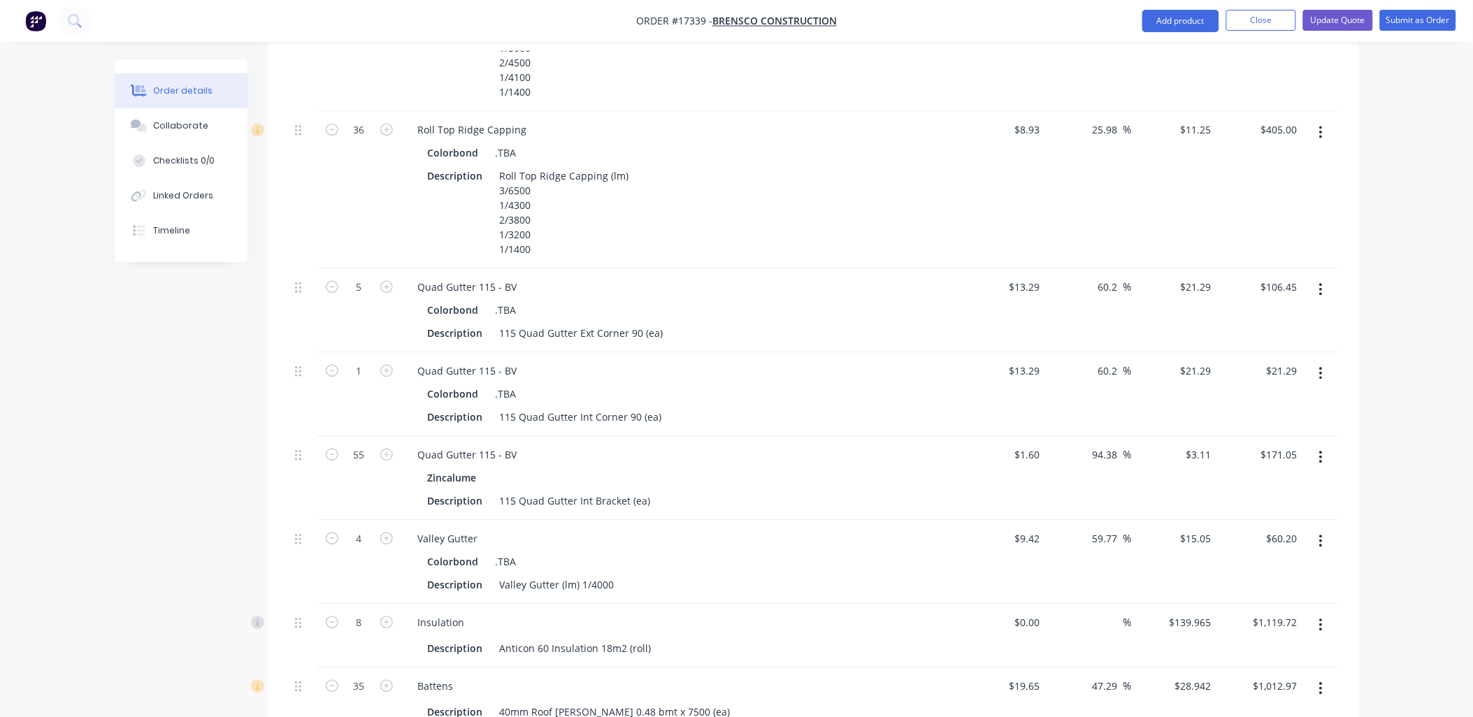
drag, startPoint x: 842, startPoint y: 504, endPoint x: 834, endPoint y: 510, distance: 10.5
click at [841, 529] on div "Valley Gutter" at bounding box center [681, 539] width 548 height 20
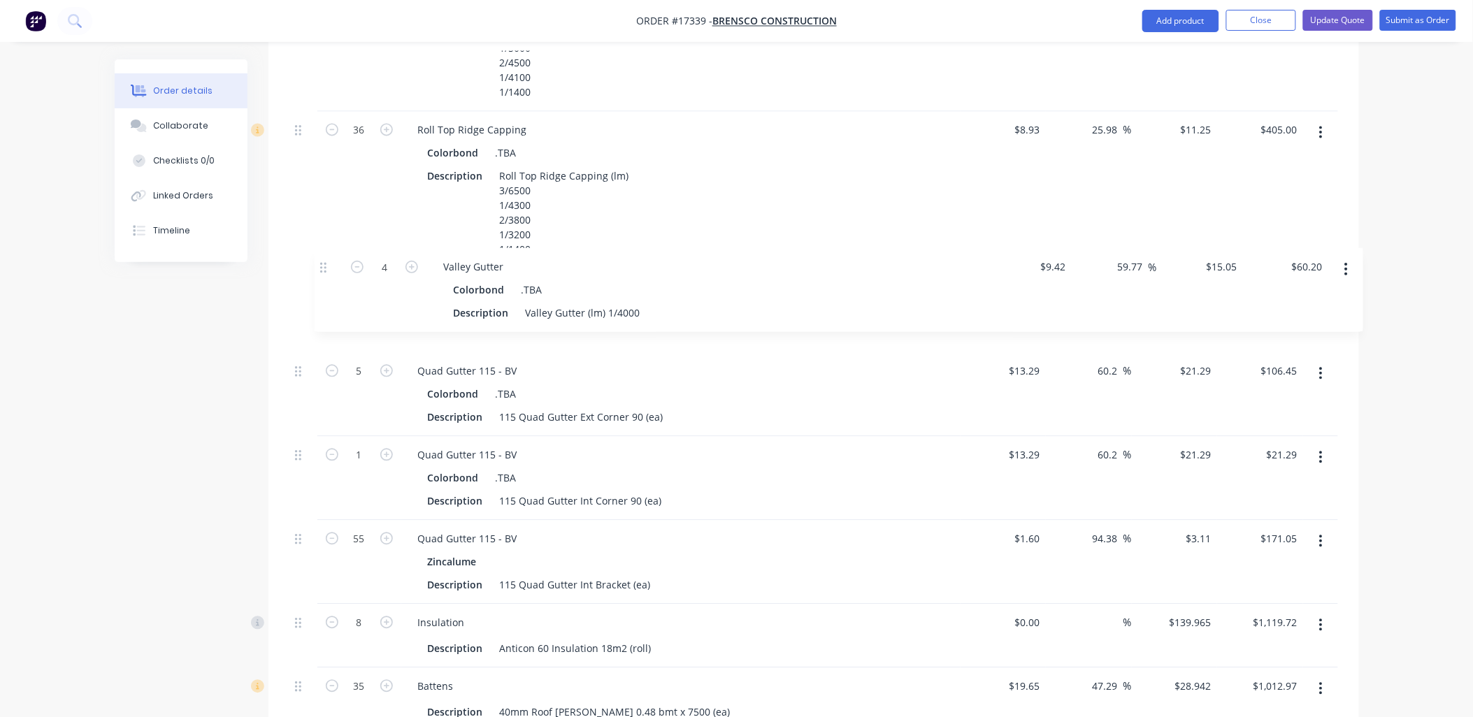
drag, startPoint x: 296, startPoint y: 505, endPoint x: 326, endPoint y: 268, distance: 239.4
click at [326, 268] on div "1 Corrugated Sheeting Colorbond .TBA Description Corrugated Sheeting 0.42 Color…" at bounding box center [813, 471] width 1048 height 1503
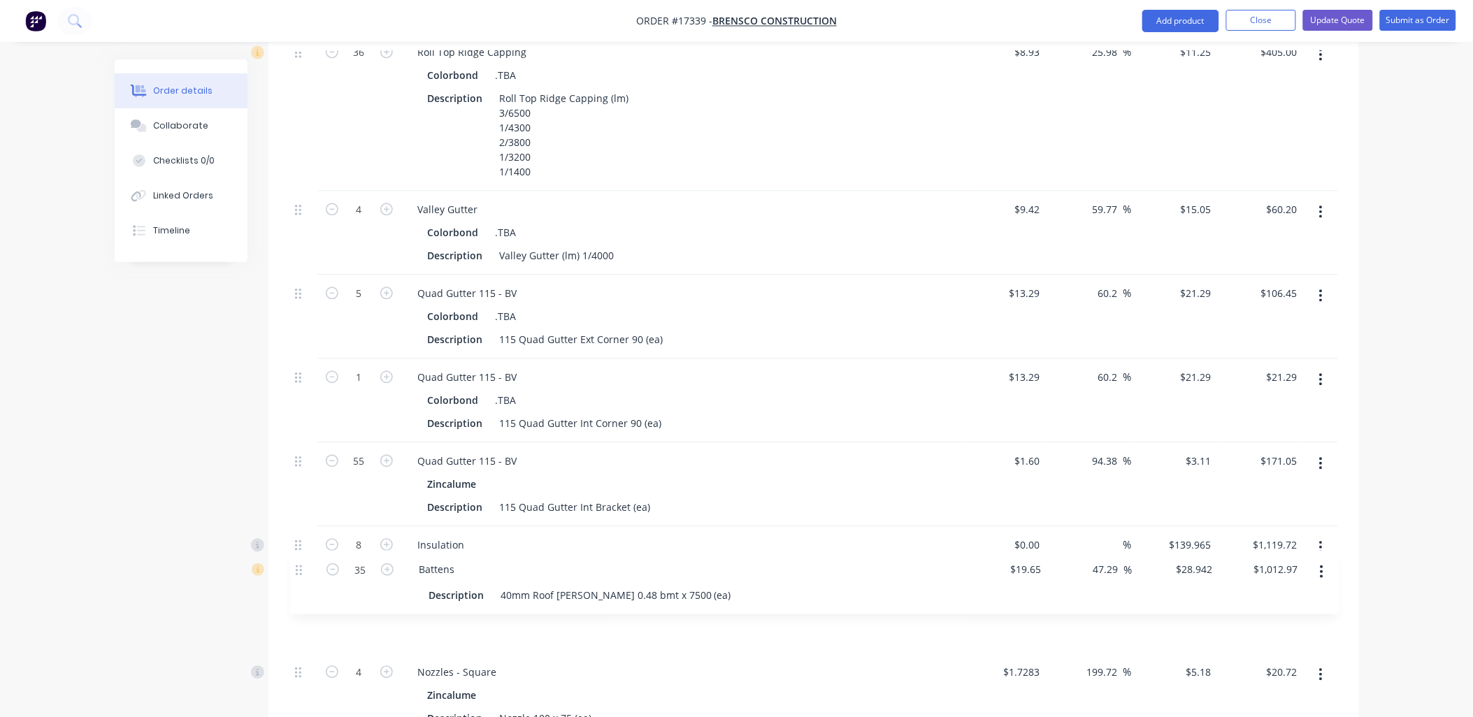
scroll to position [1028, 0]
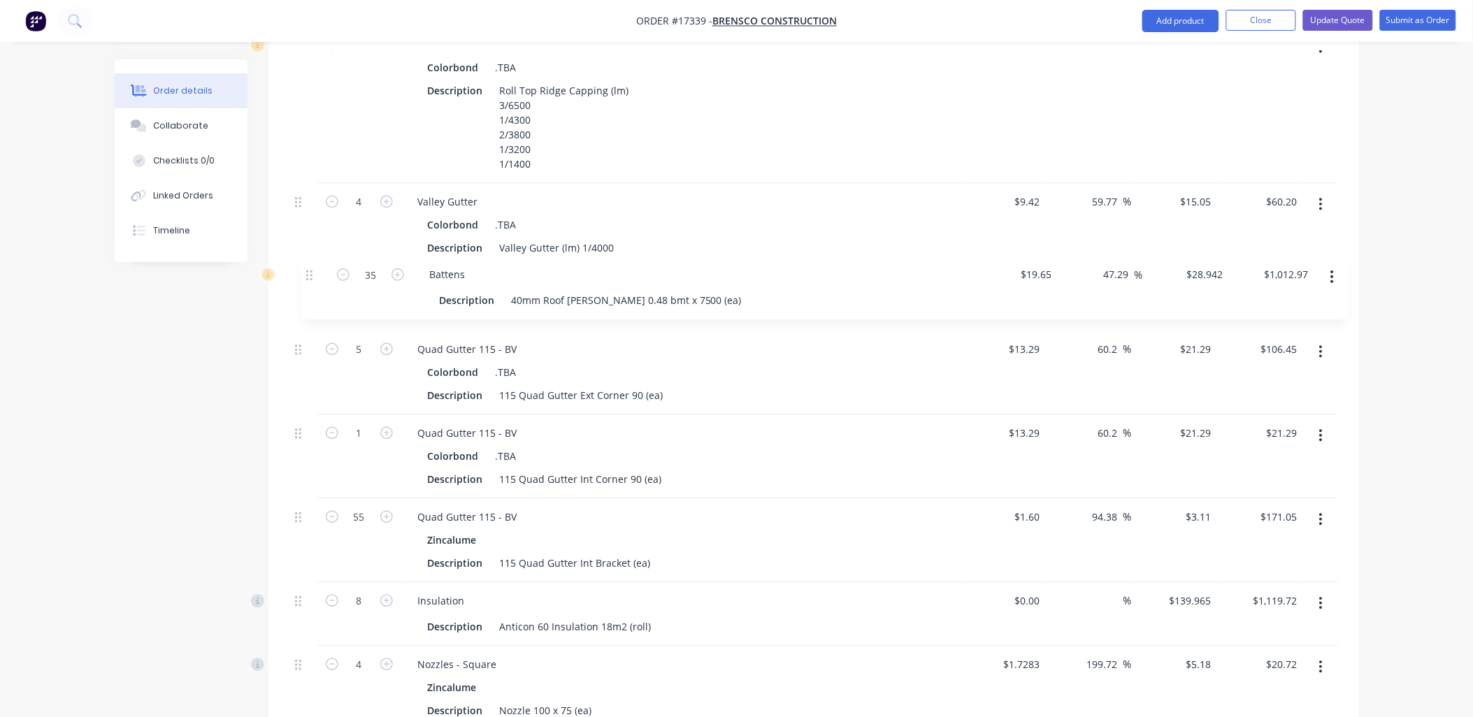
drag, startPoint x: 298, startPoint y: 575, endPoint x: 315, endPoint y: 280, distance: 296.1
click at [315, 280] on div "1 Corrugated Sheeting Colorbond .TBA Description Corrugated Sheeting 0.42 Color…" at bounding box center [813, 385] width 1048 height 1503
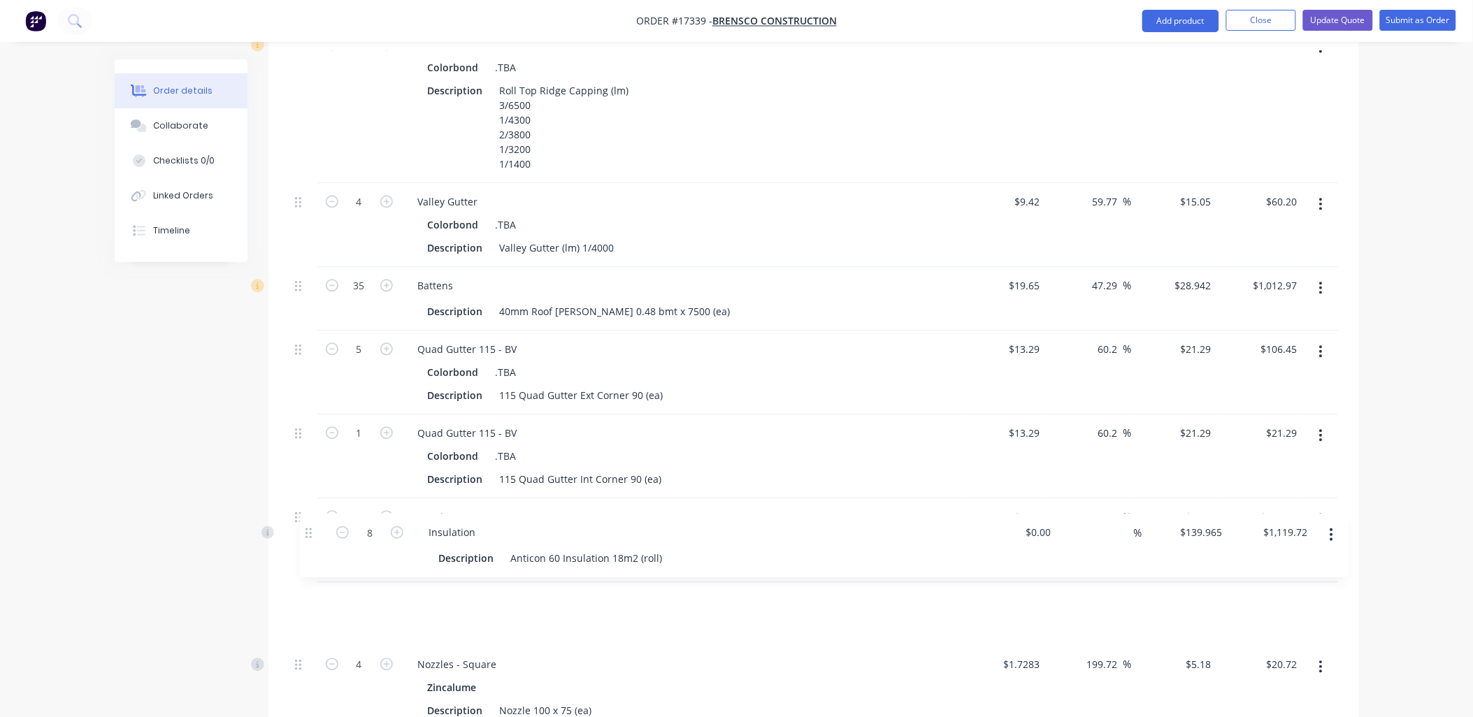
scroll to position [1032, 0]
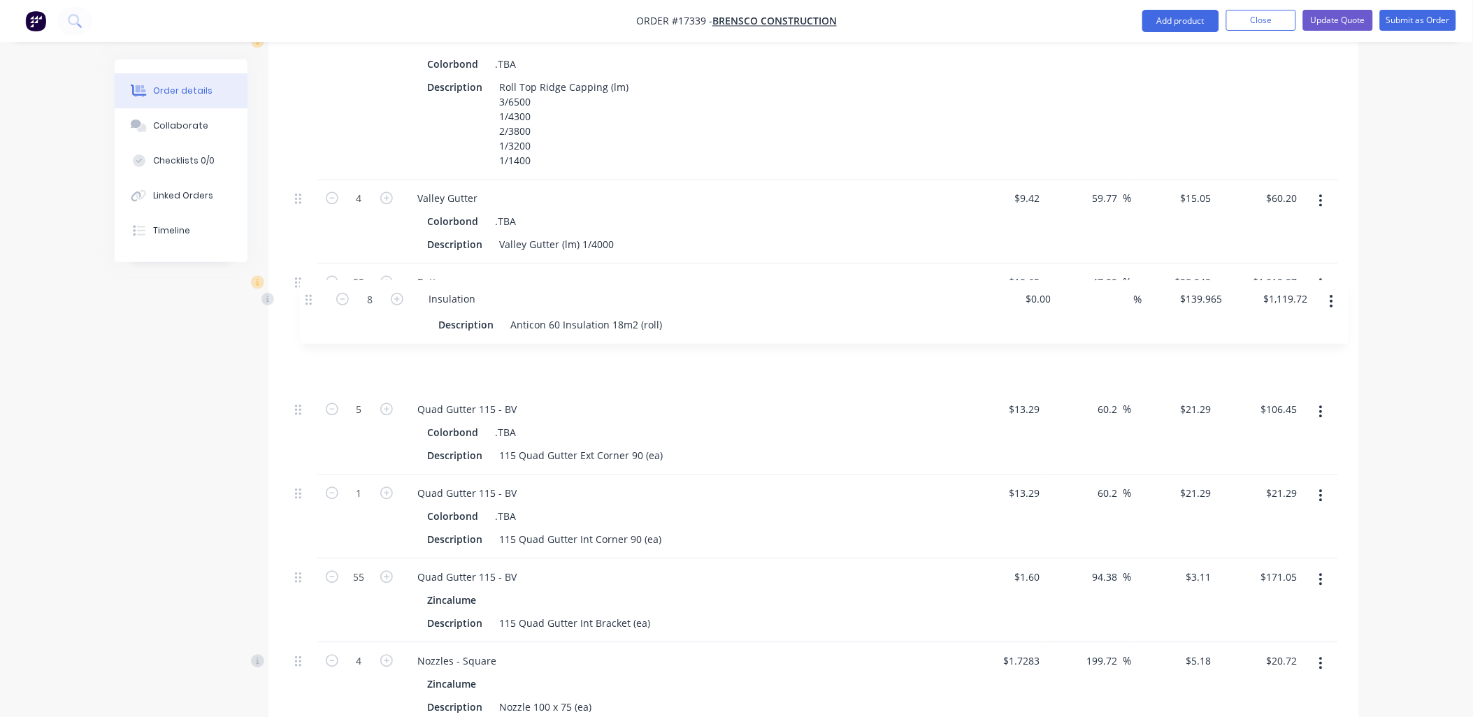
drag, startPoint x: 296, startPoint y: 566, endPoint x: 310, endPoint y: 304, distance: 262.5
click at [311, 303] on div "1 Corrugated Sheeting Colorbond .TBA Description Corrugated Sheeting 0.42 Color…" at bounding box center [813, 382] width 1048 height 1503
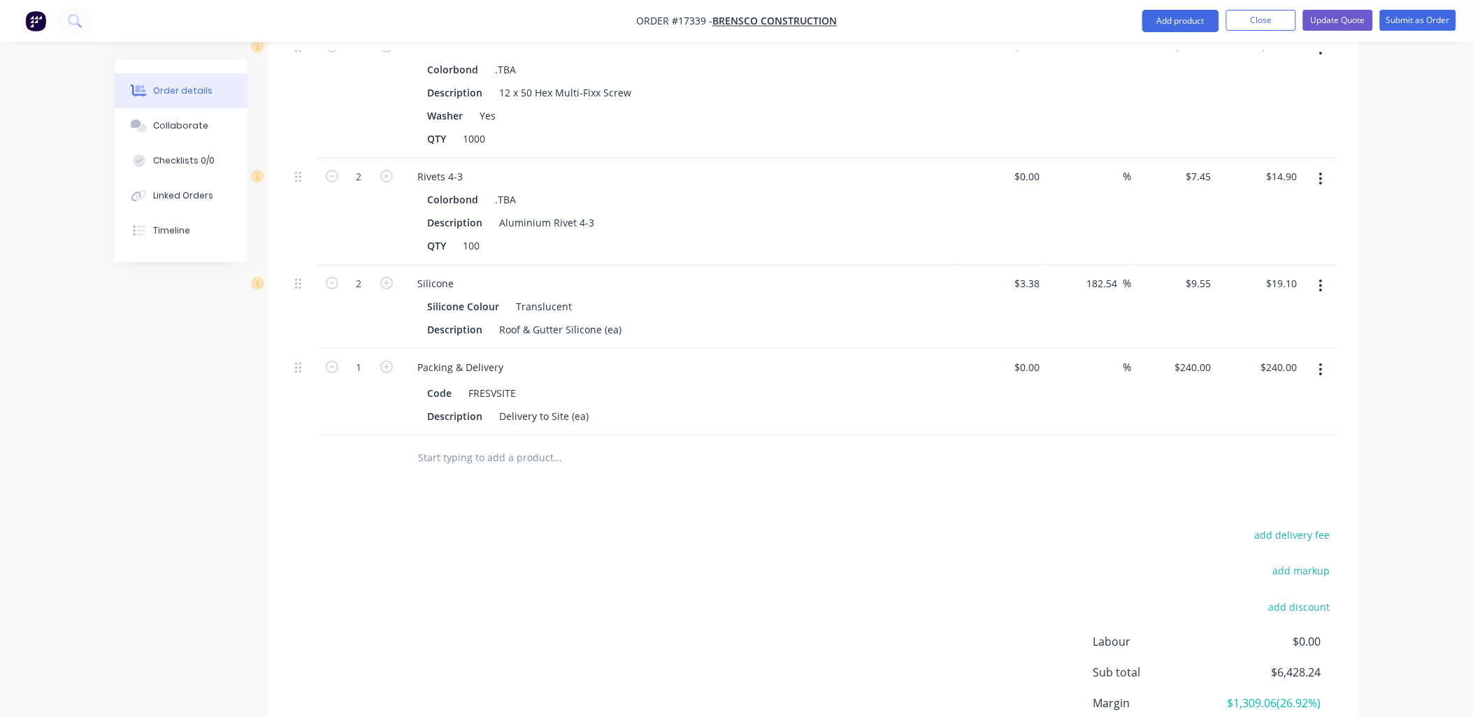
scroll to position [1731, 0]
click at [540, 443] on input "text" at bounding box center [558, 457] width 280 height 28
click at [1183, 24] on button "Add product" at bounding box center [1180, 21] width 77 height 22
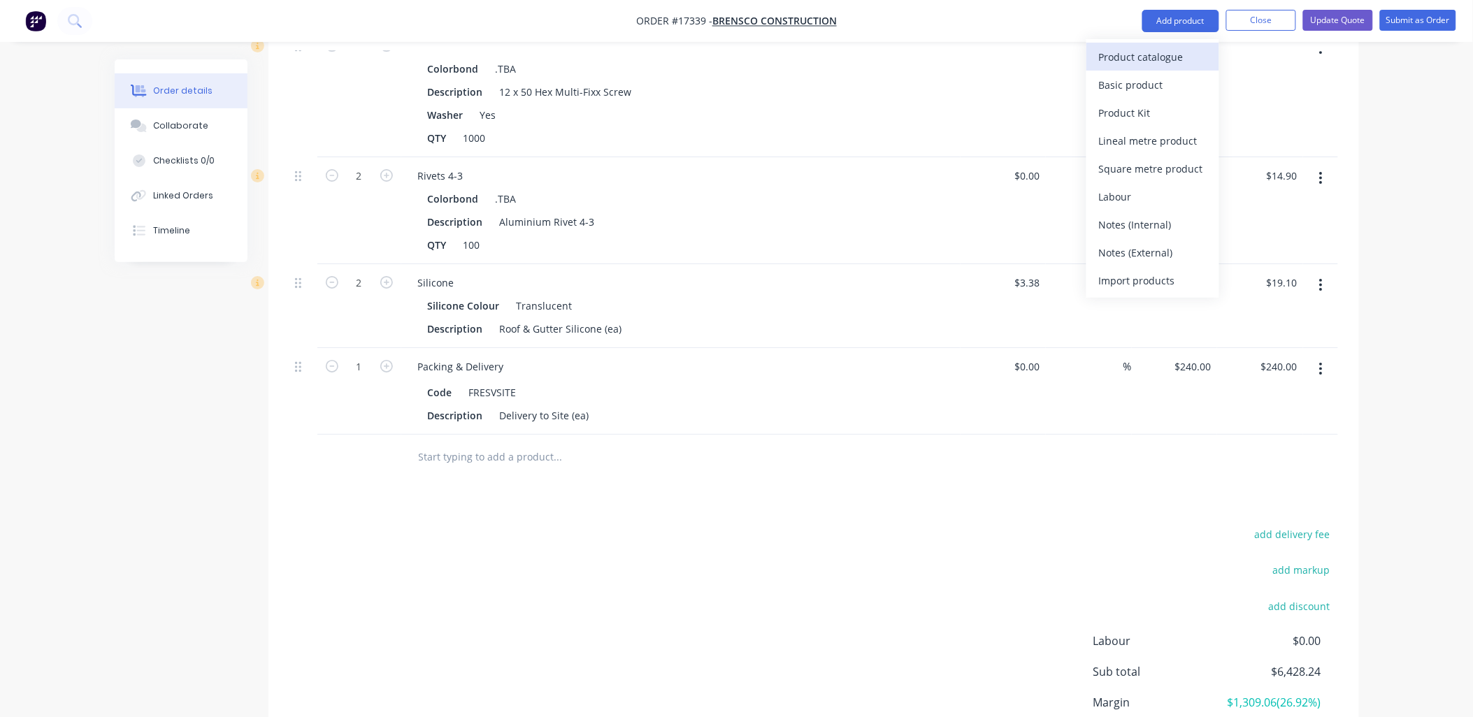
click at [1164, 60] on div "Product catalogue" at bounding box center [1153, 57] width 108 height 20
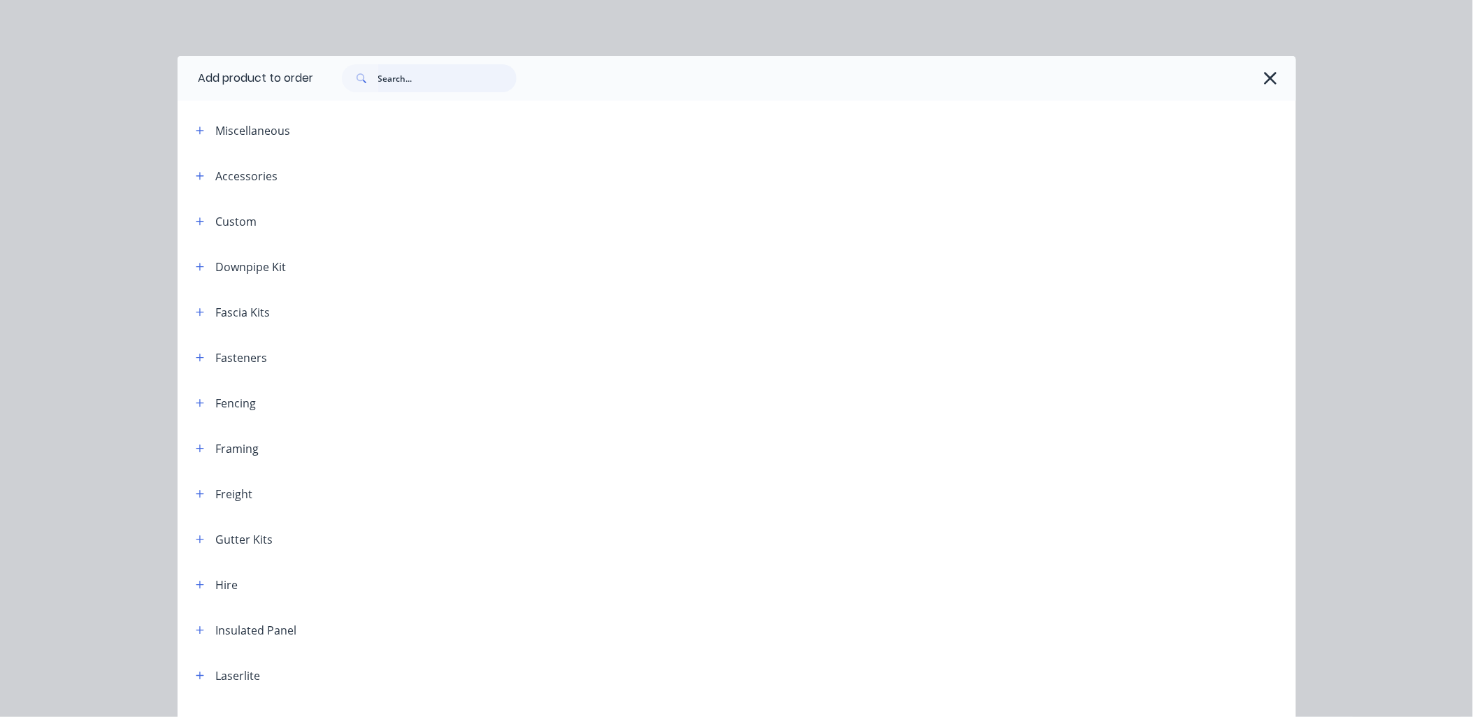
click at [417, 71] on input "text" at bounding box center [447, 78] width 138 height 28
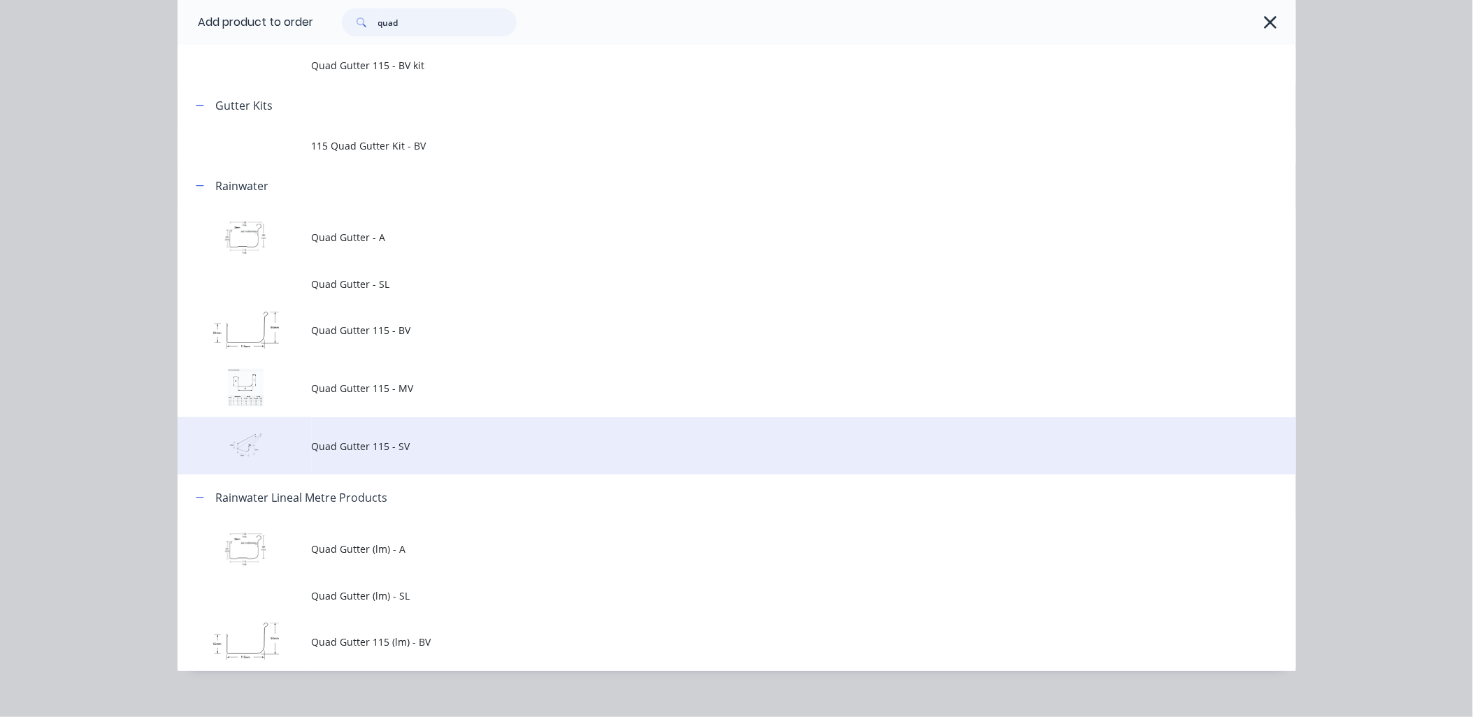
scroll to position [120, 0]
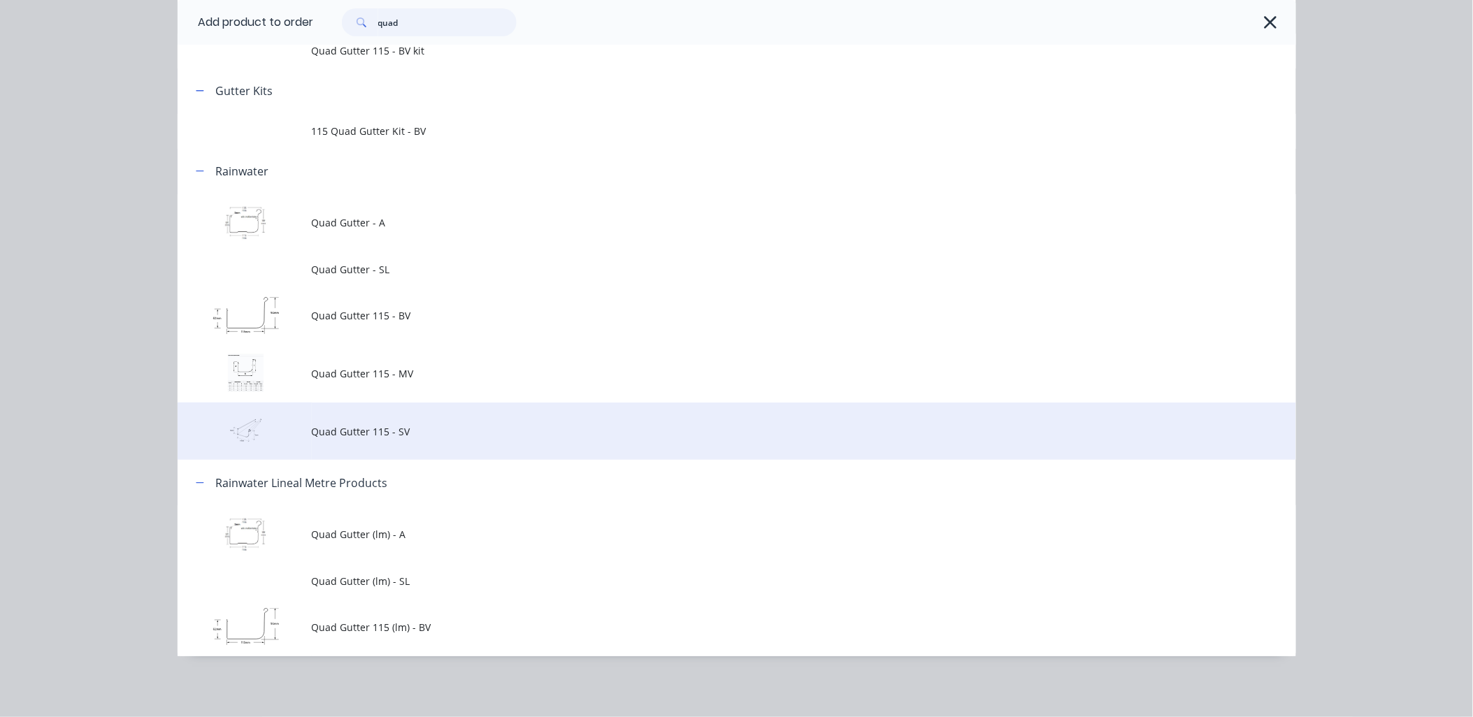
type input "quad"
click at [476, 427] on span "Quad Gutter 115 - SV" at bounding box center [705, 431] width 787 height 15
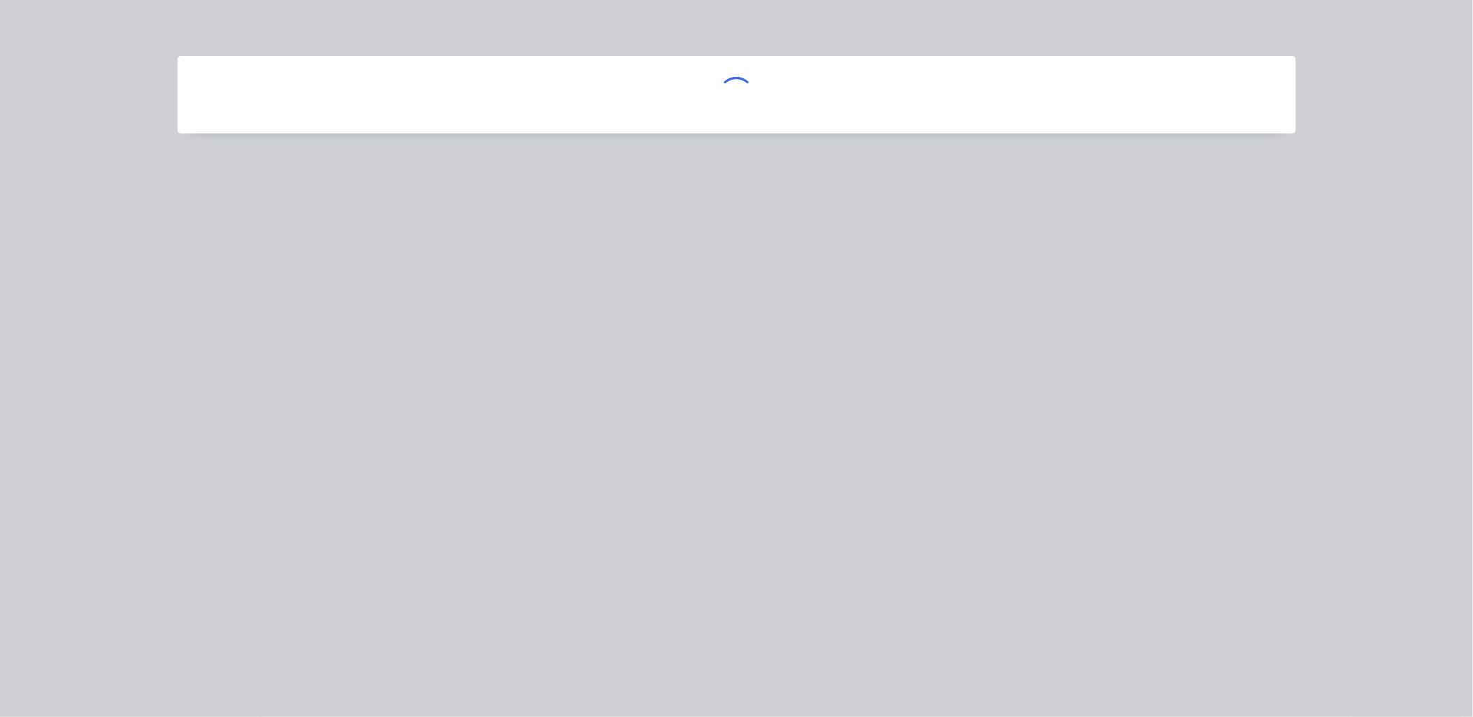
scroll to position [0, 0]
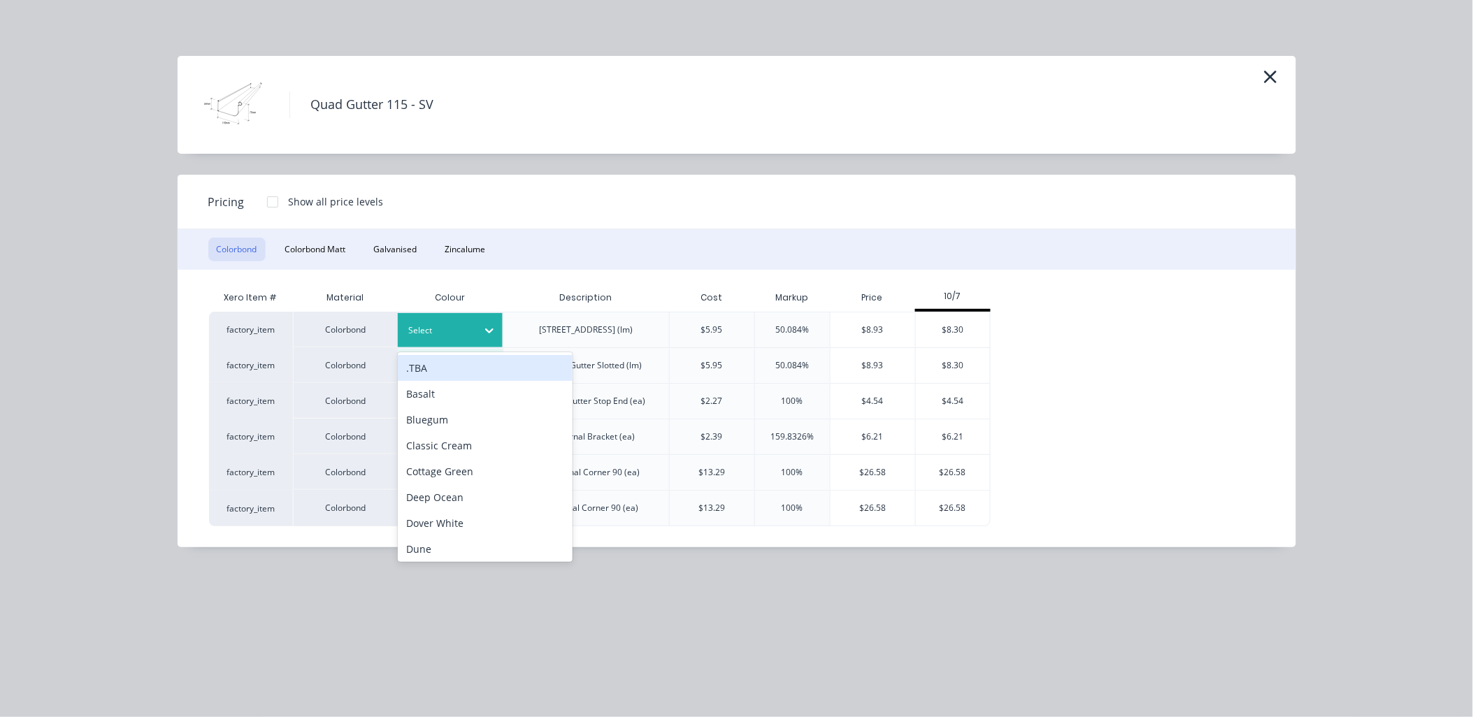
click at [487, 331] on icon at bounding box center [489, 331] width 14 height 14
click at [459, 366] on div ".TBA" at bounding box center [485, 368] width 175 height 26
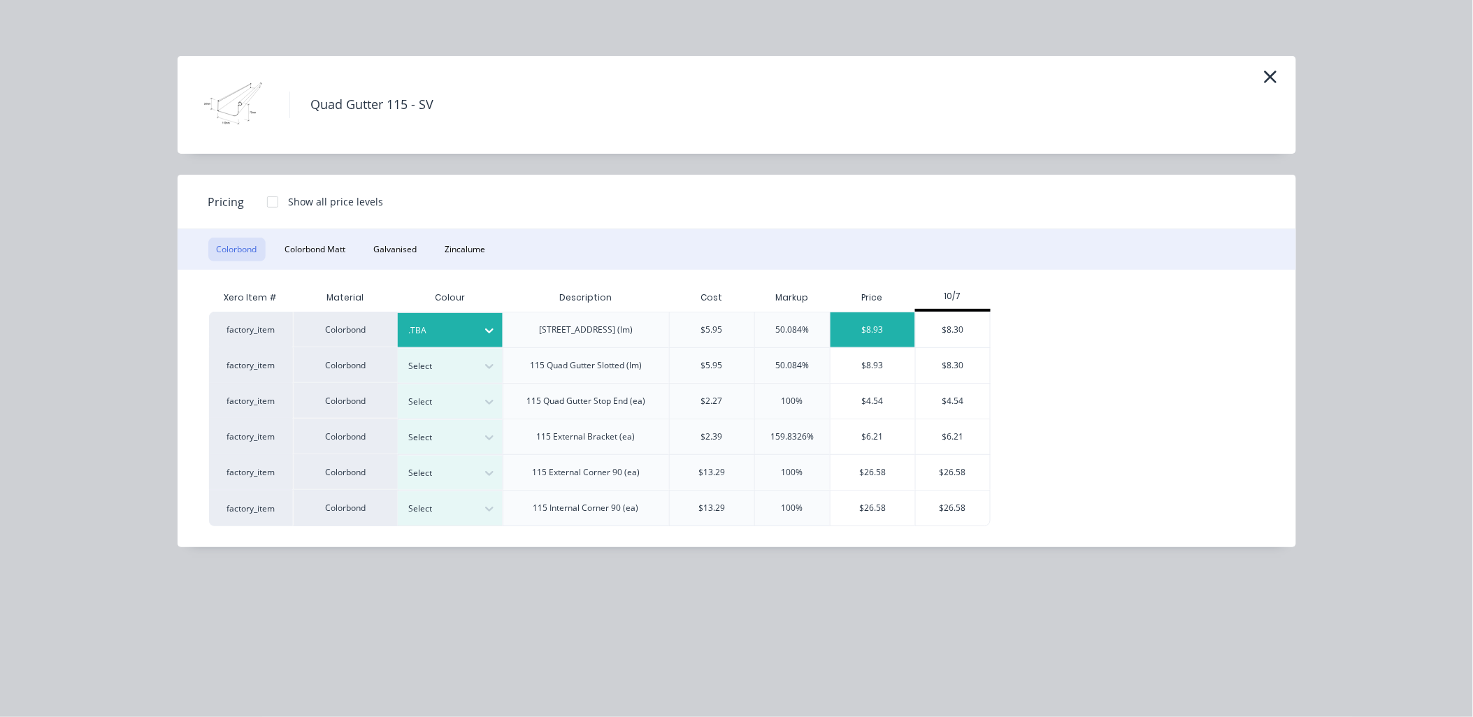
click at [872, 326] on div "$8.93" at bounding box center [872, 329] width 85 height 35
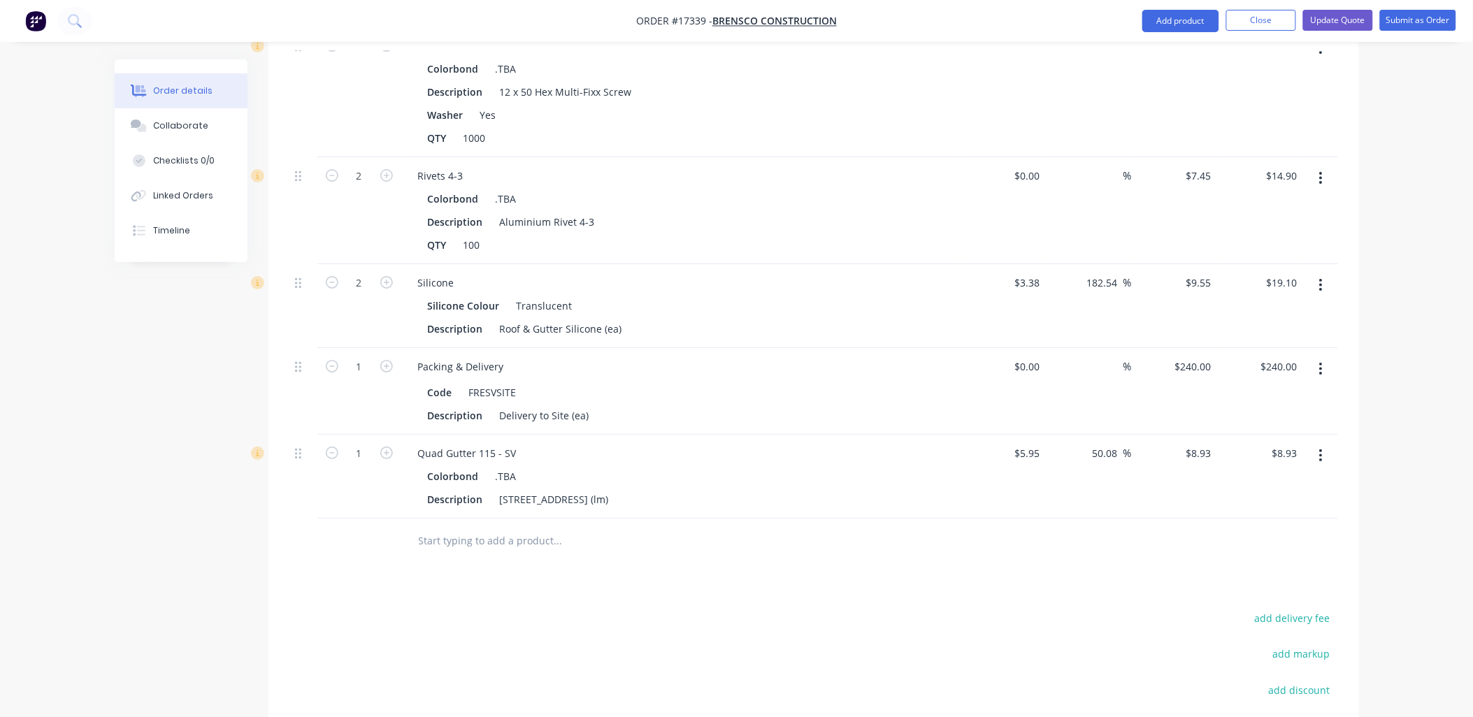
click at [528, 527] on input "text" at bounding box center [558, 541] width 280 height 28
click at [1194, 24] on button "Add product" at bounding box center [1180, 21] width 77 height 22
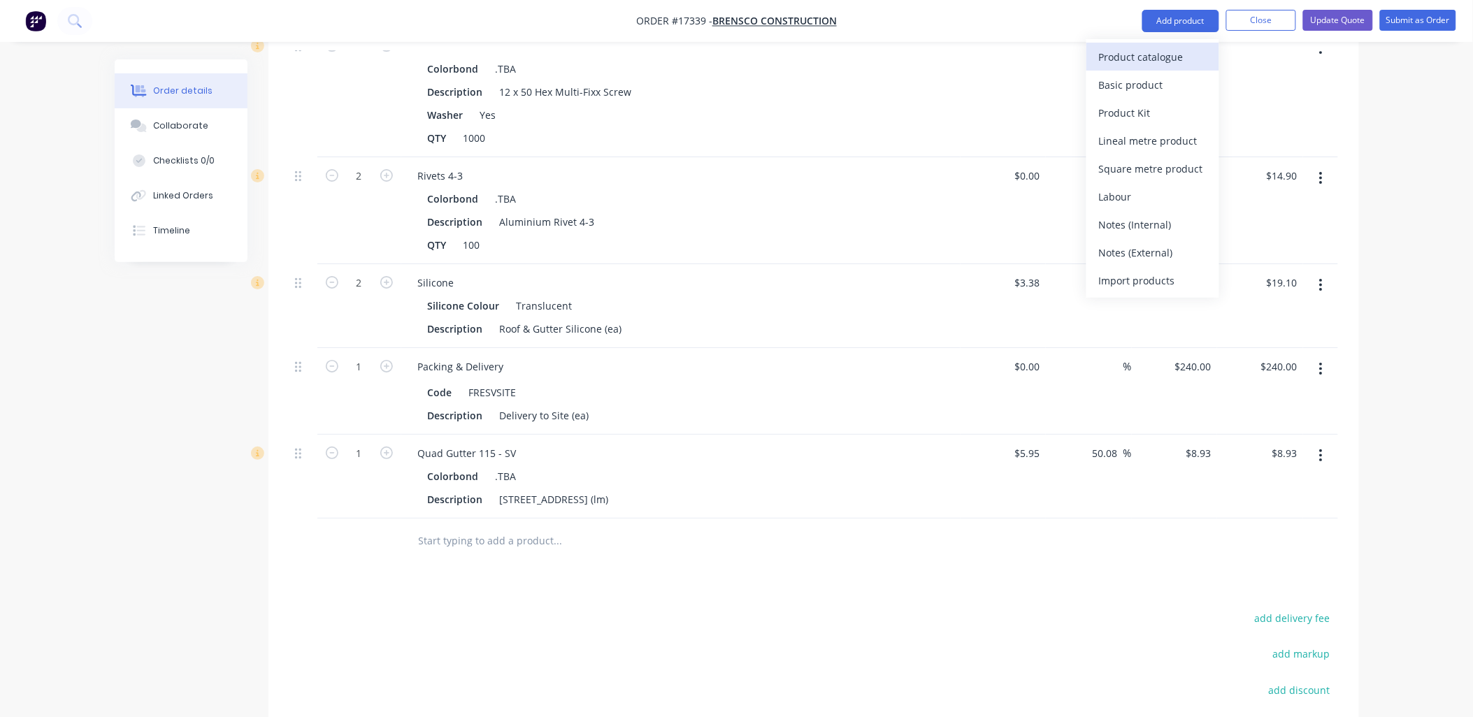
click at [1147, 51] on div "Product catalogue" at bounding box center [1153, 57] width 108 height 20
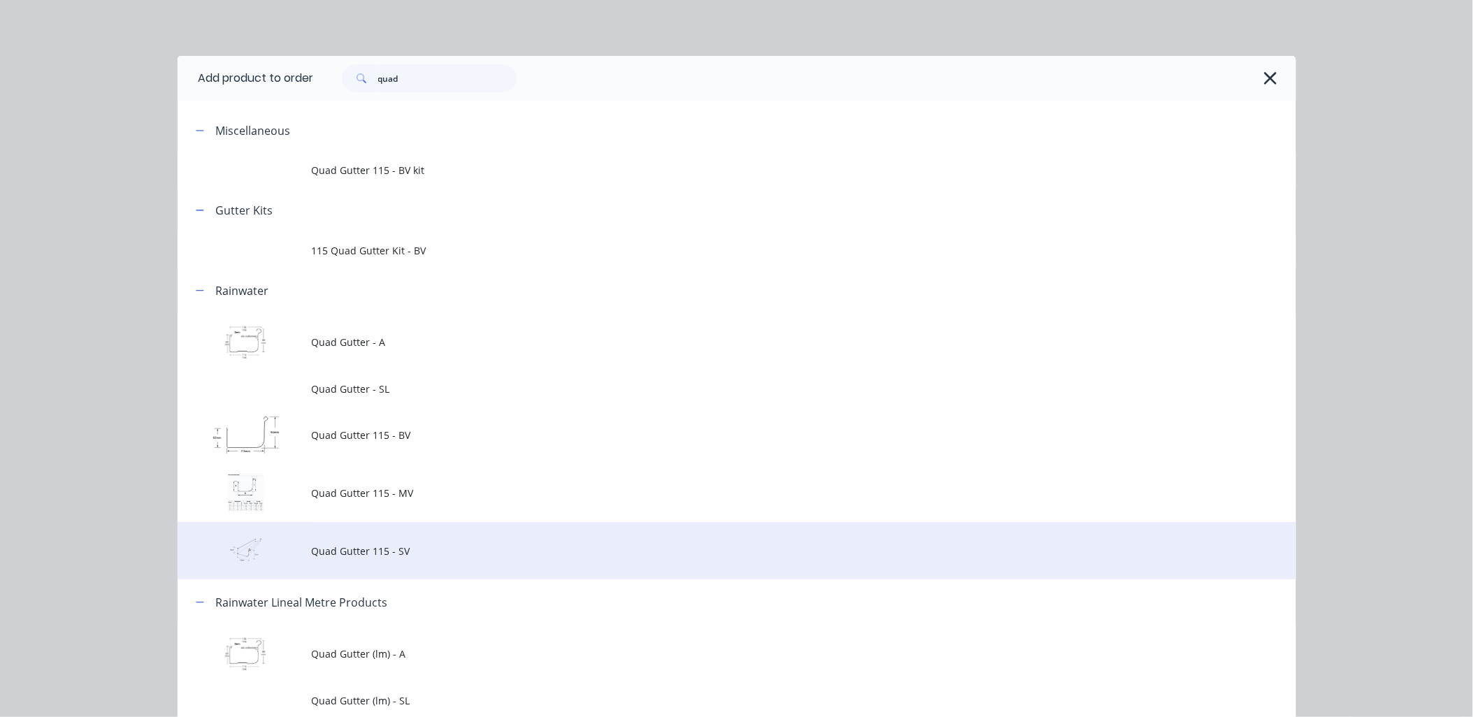
click at [387, 558] on td "Quad Gutter 115 - SV" at bounding box center [804, 551] width 984 height 58
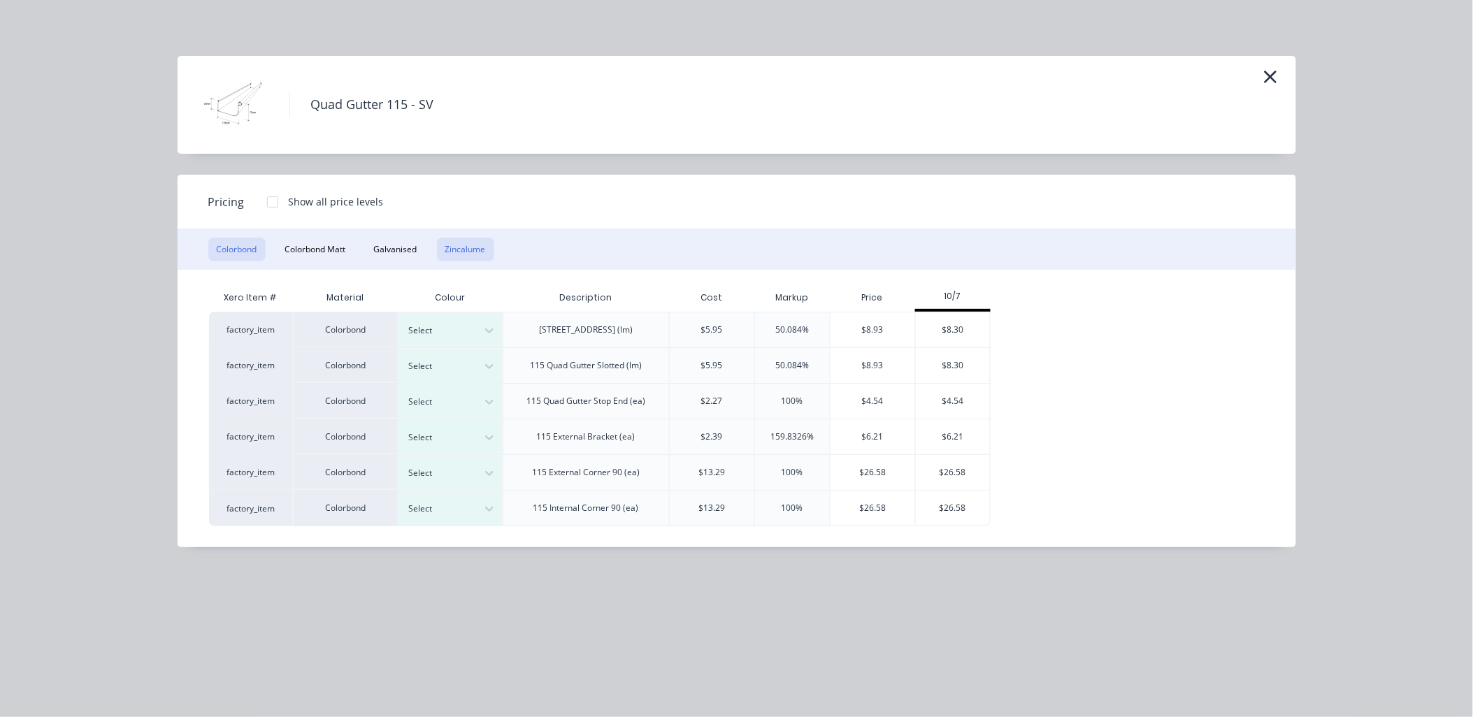
click at [459, 252] on button "Zincalume" at bounding box center [465, 250] width 57 height 24
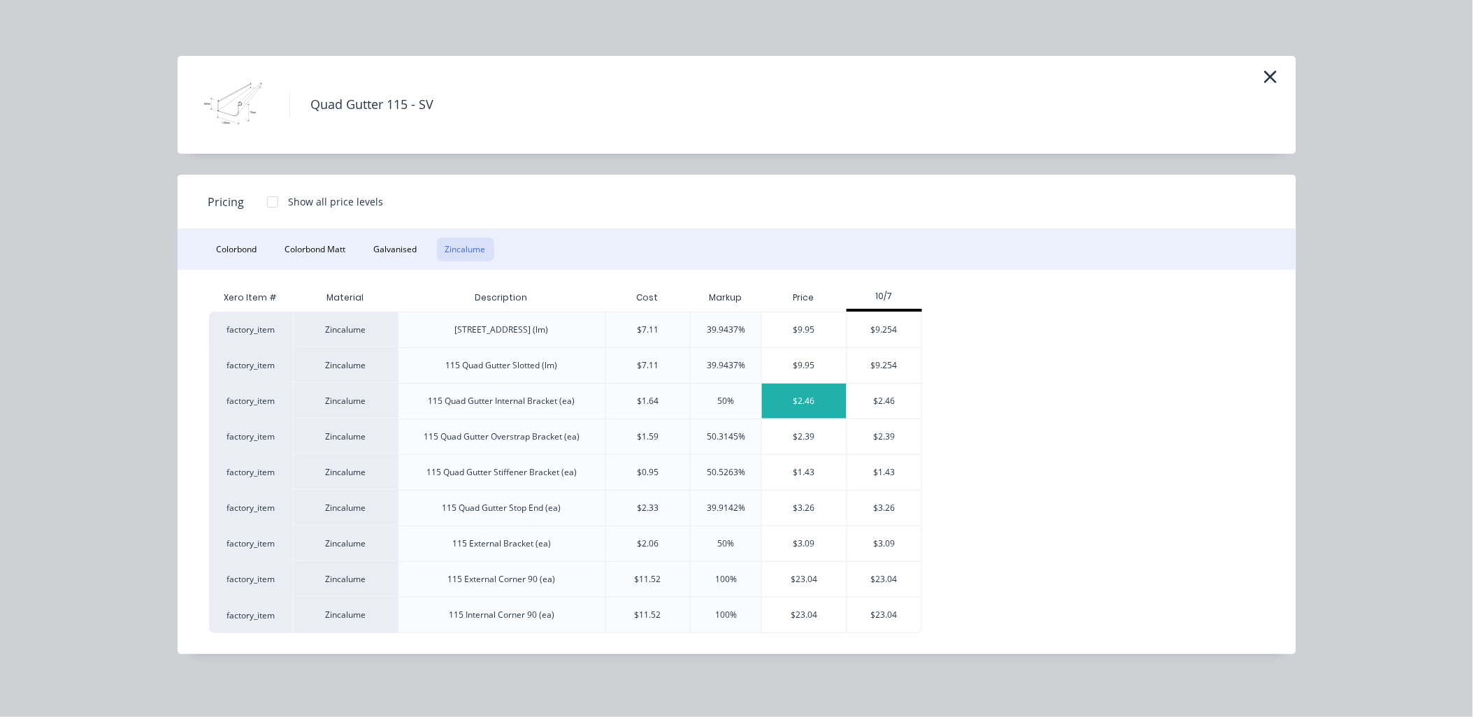
click at [809, 397] on div "$2.46" at bounding box center [804, 401] width 85 height 35
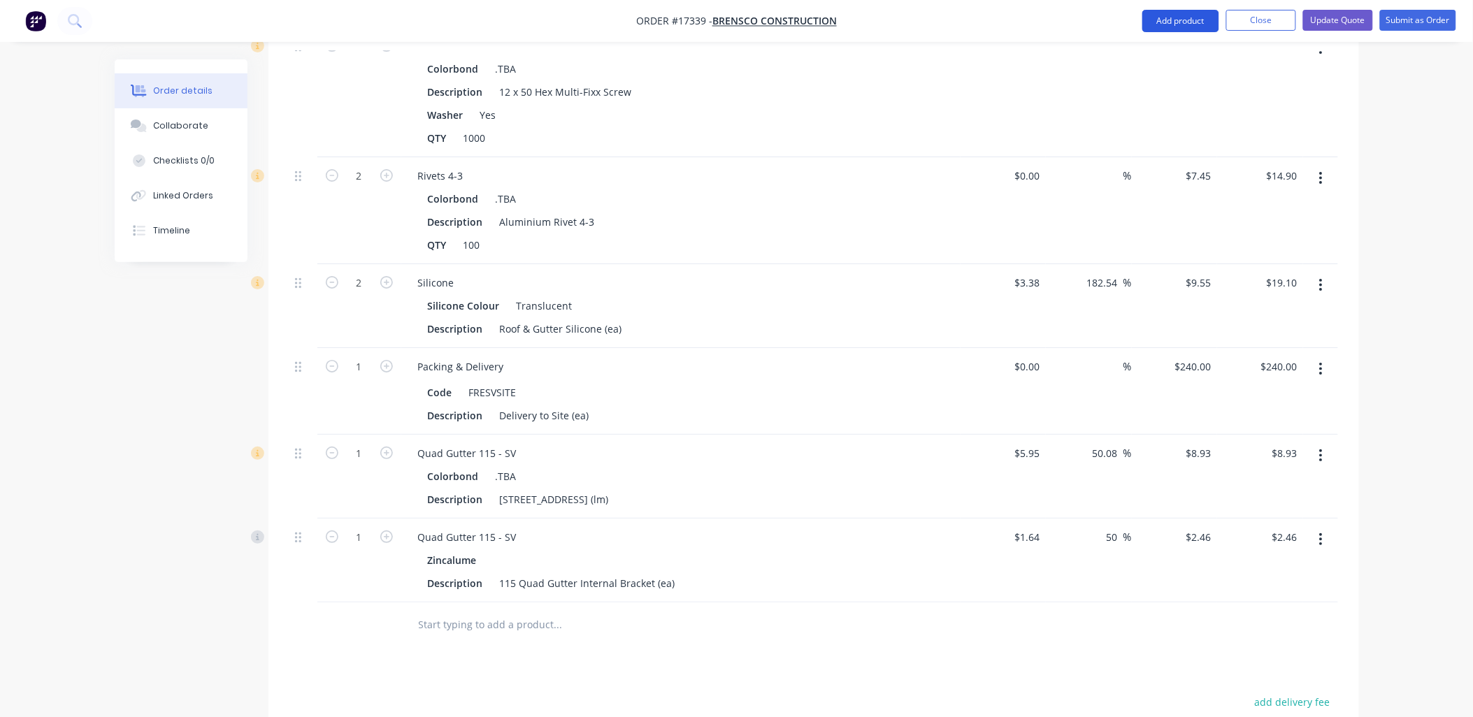
click at [1178, 18] on button "Add product" at bounding box center [1180, 21] width 77 height 22
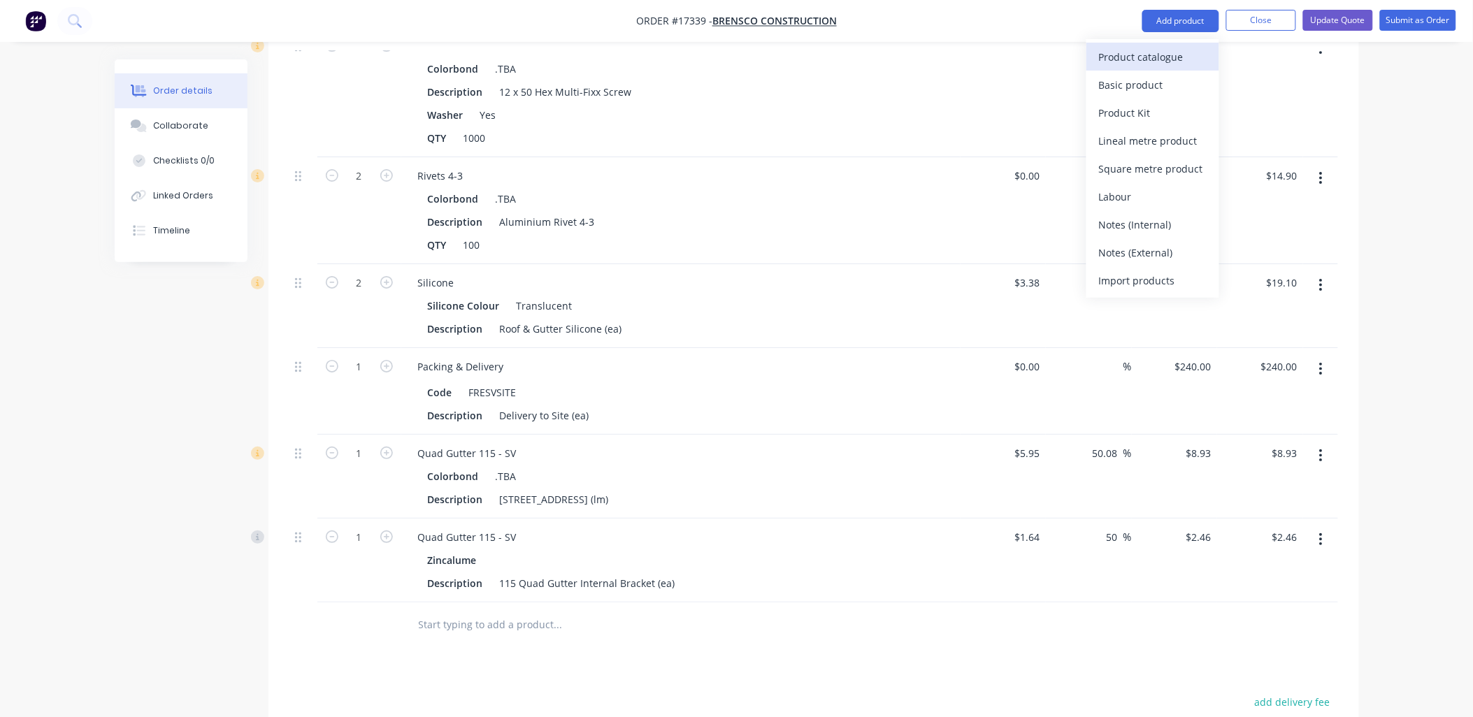
click at [1145, 52] on div "Product catalogue" at bounding box center [1153, 57] width 108 height 20
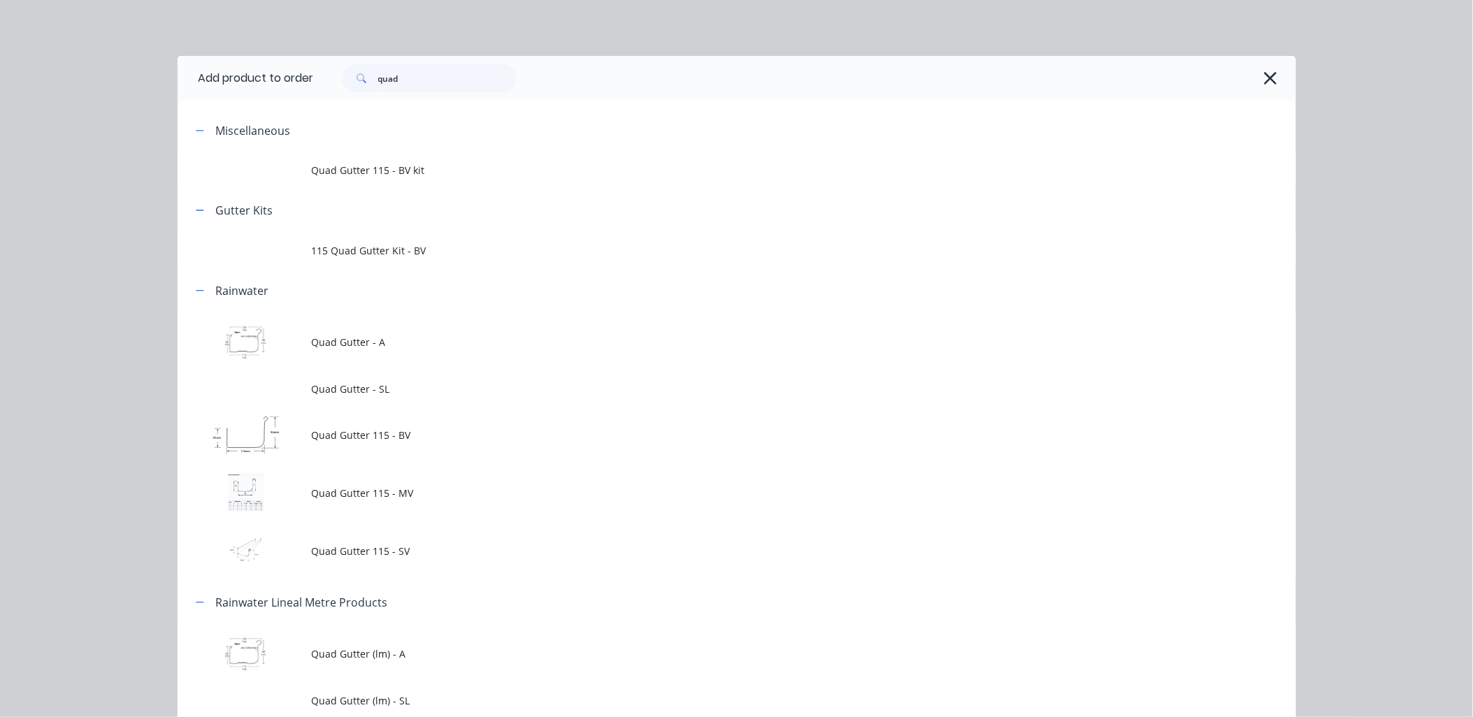
click at [414, 556] on span "Quad Gutter 115 - SV" at bounding box center [705, 551] width 787 height 15
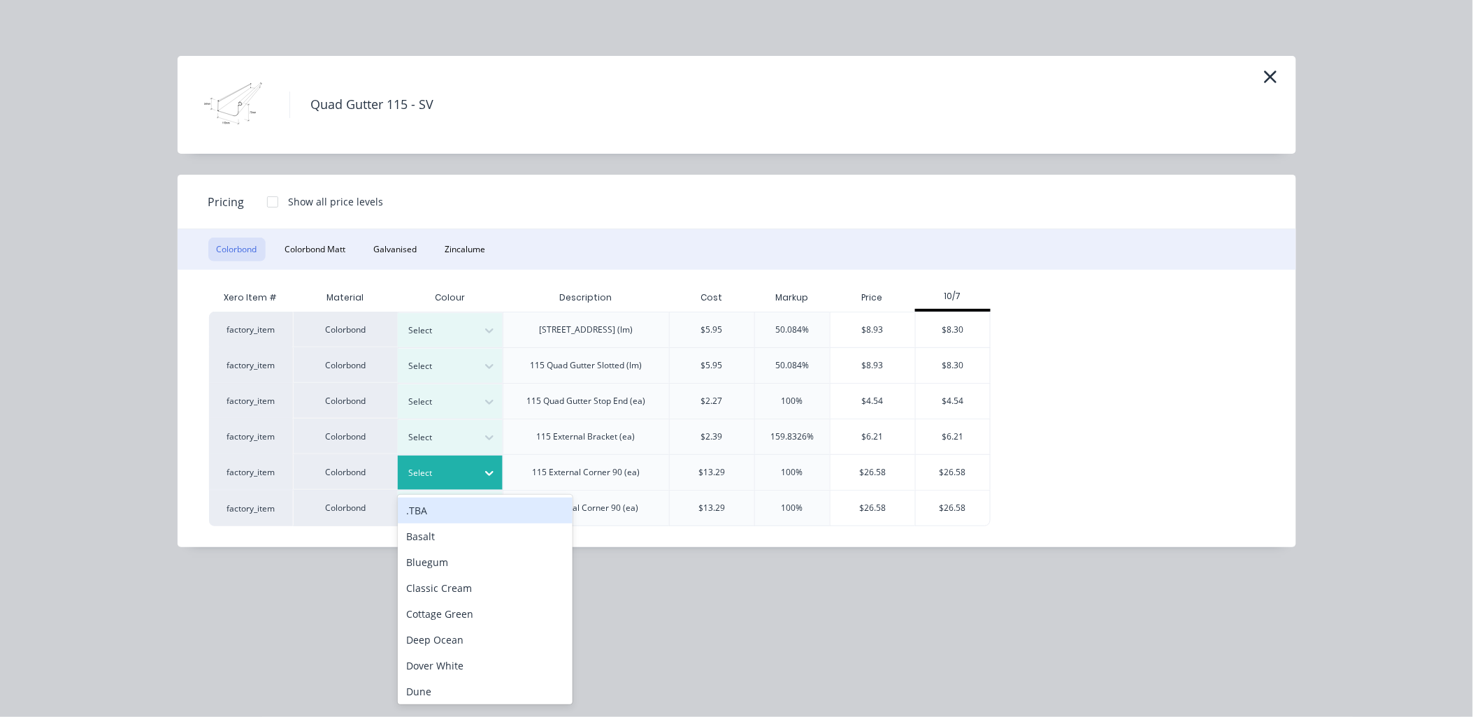
click at [488, 470] on icon at bounding box center [489, 473] width 14 height 14
click at [449, 511] on div ".TBA" at bounding box center [485, 511] width 175 height 26
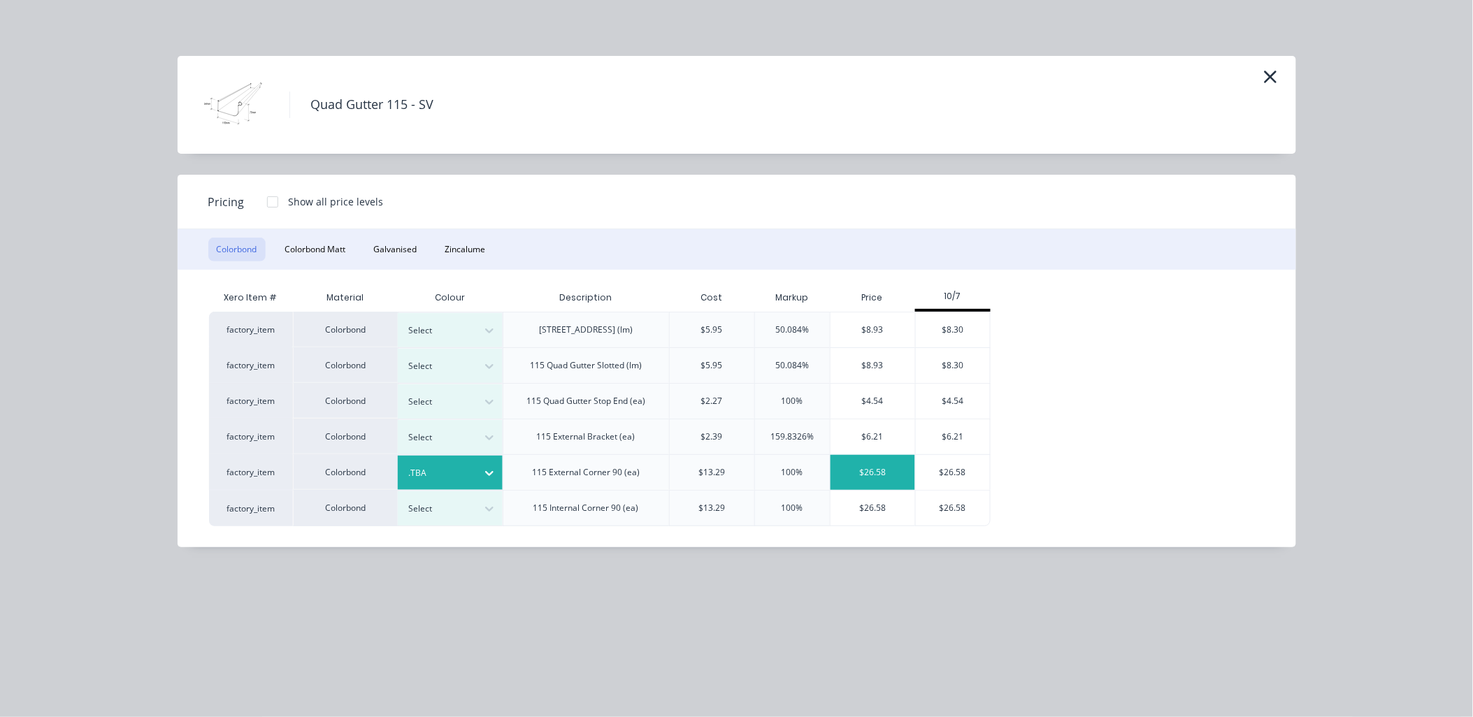
click at [851, 466] on div "$26.58" at bounding box center [872, 472] width 85 height 35
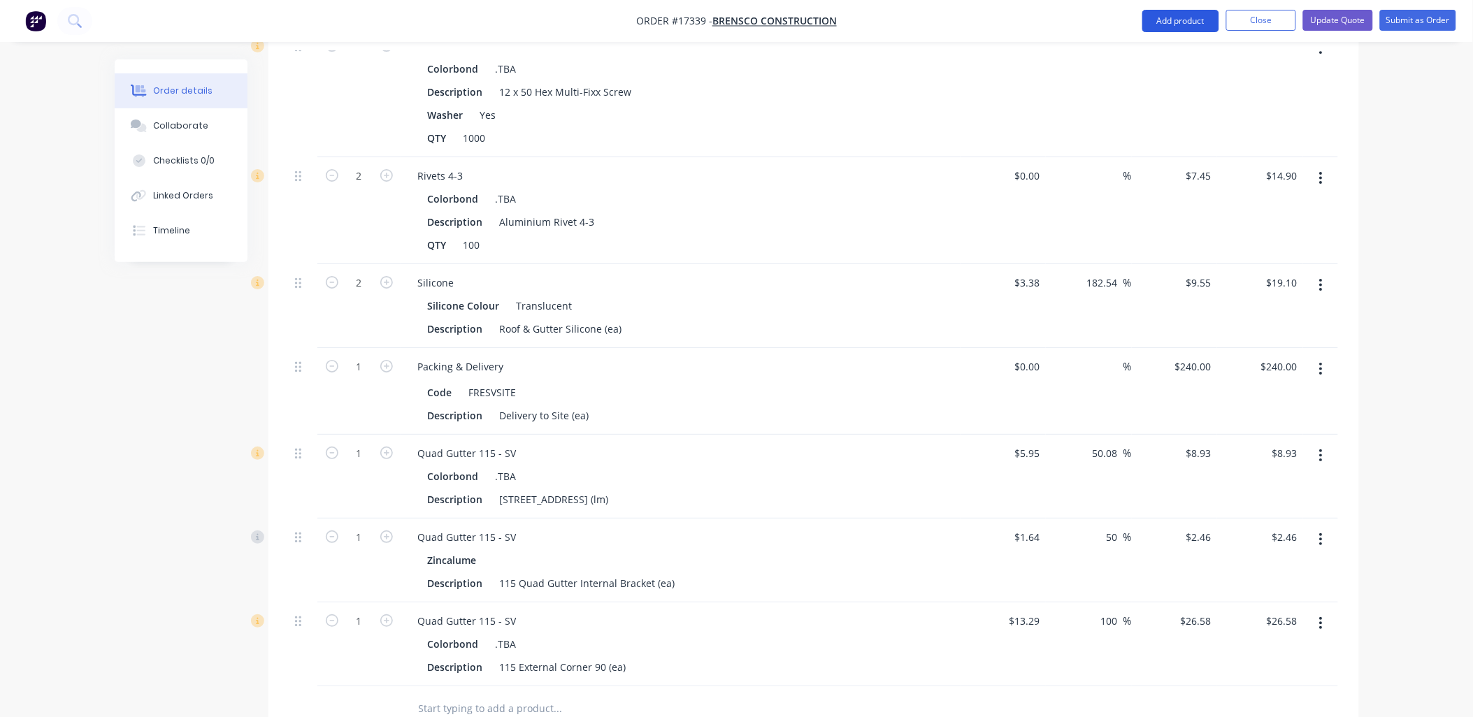
click at [1189, 18] on button "Add product" at bounding box center [1180, 21] width 77 height 22
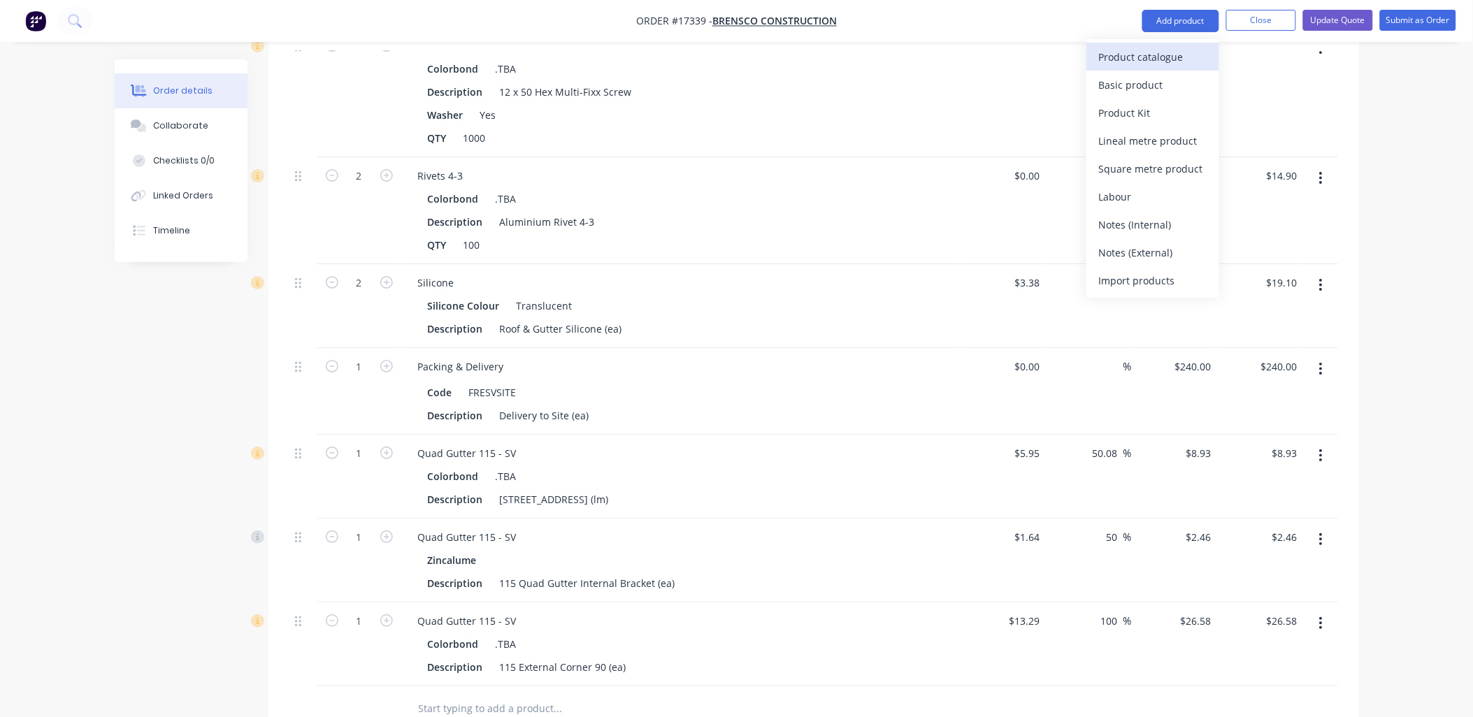
click at [1149, 57] on div "Product catalogue" at bounding box center [1153, 57] width 108 height 20
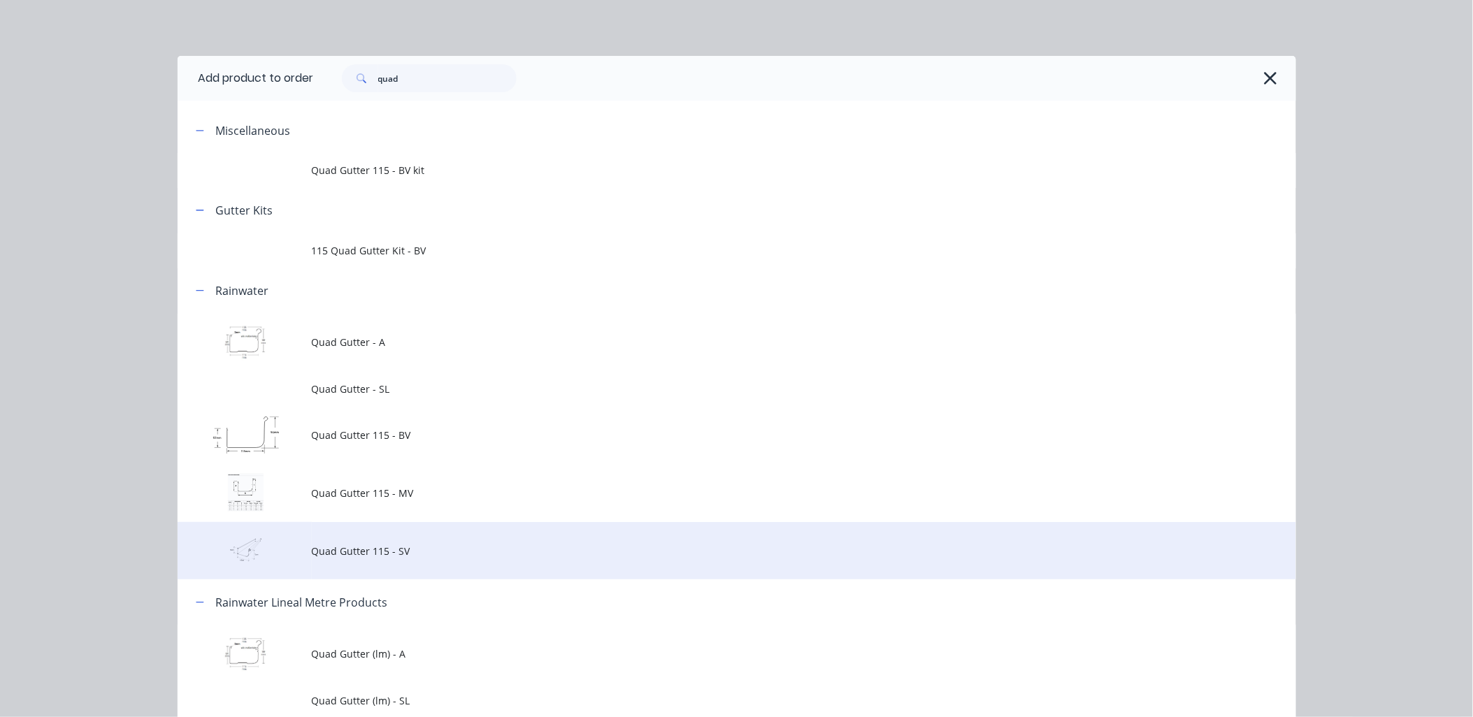
click at [404, 552] on span "Quad Gutter 115 - SV" at bounding box center [705, 551] width 787 height 15
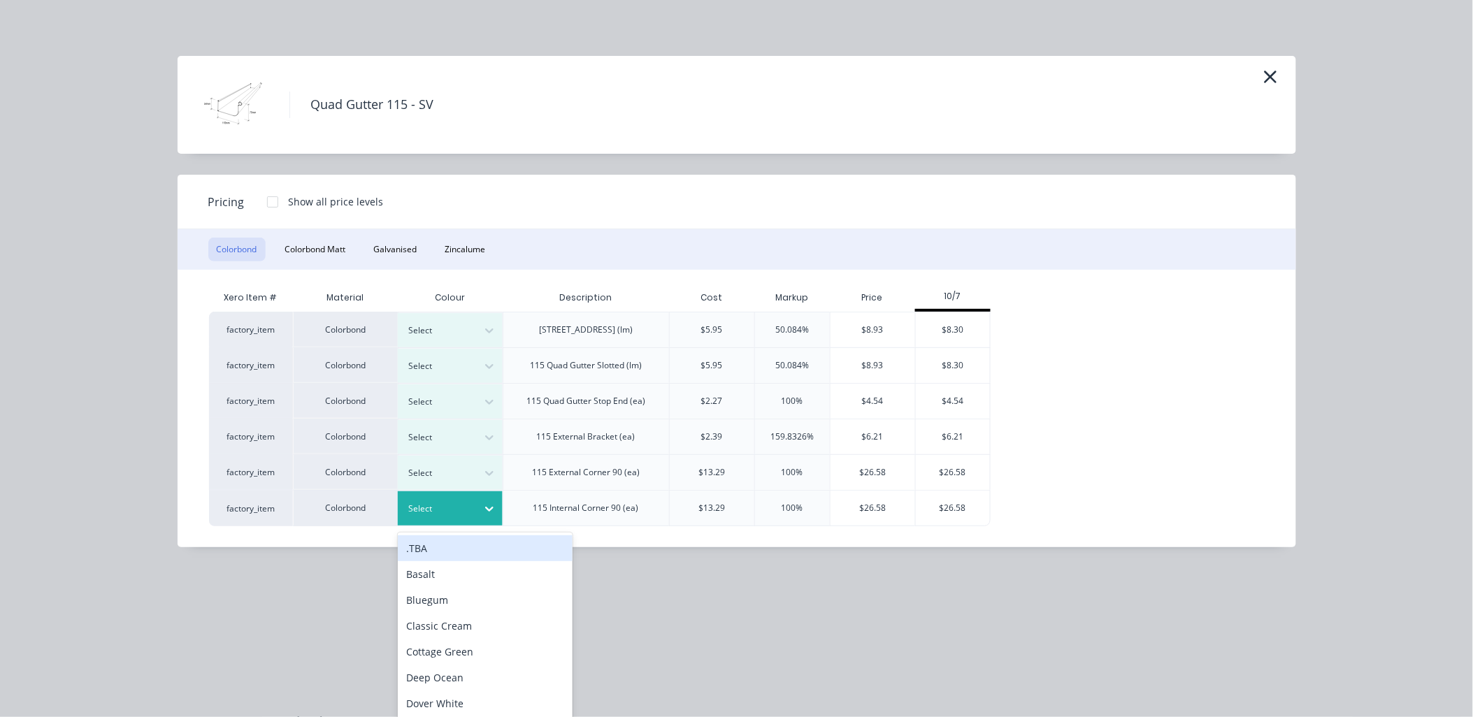
click at [485, 505] on icon at bounding box center [489, 509] width 14 height 14
drag, startPoint x: 452, startPoint y: 547, endPoint x: 476, endPoint y: 531, distance: 28.9
click at [455, 545] on div ".TBA" at bounding box center [485, 546] width 175 height 26
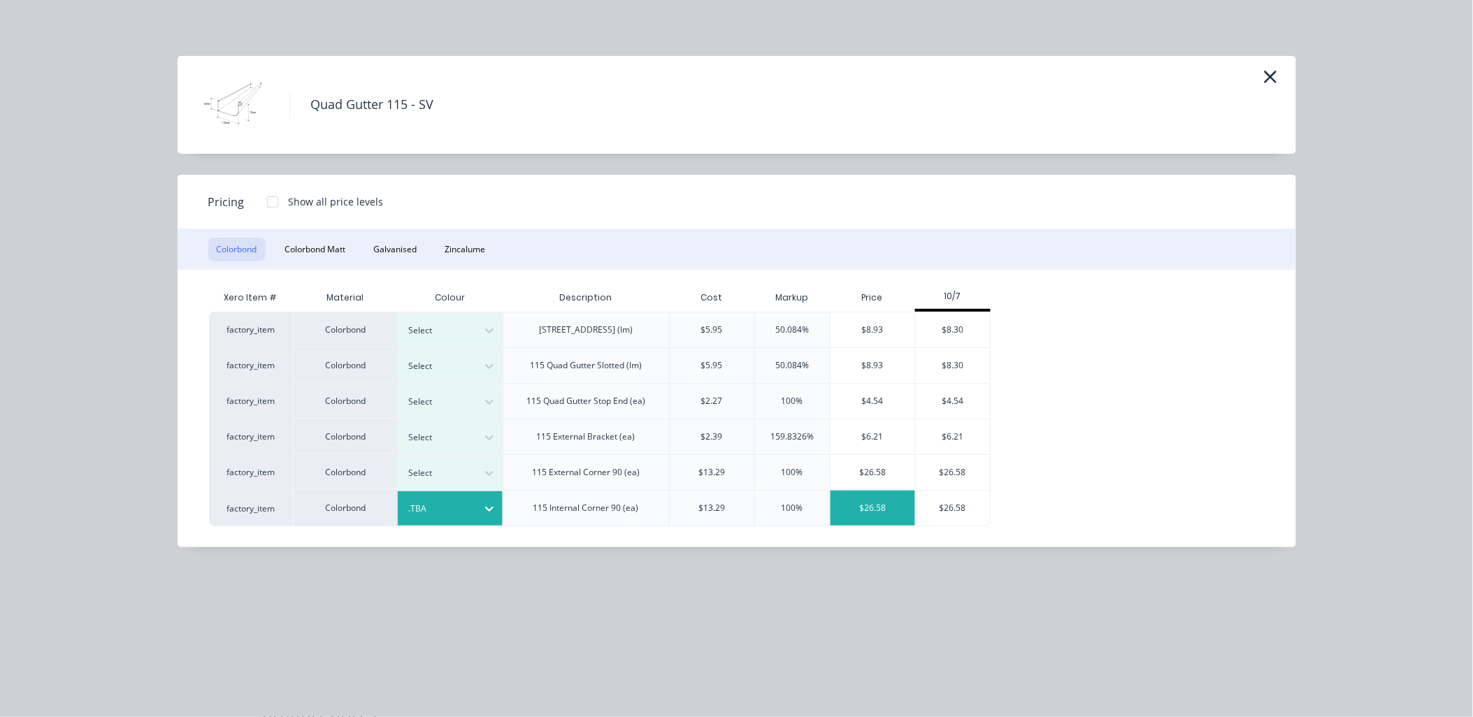
click at [846, 508] on div "$26.58" at bounding box center [872, 508] width 85 height 35
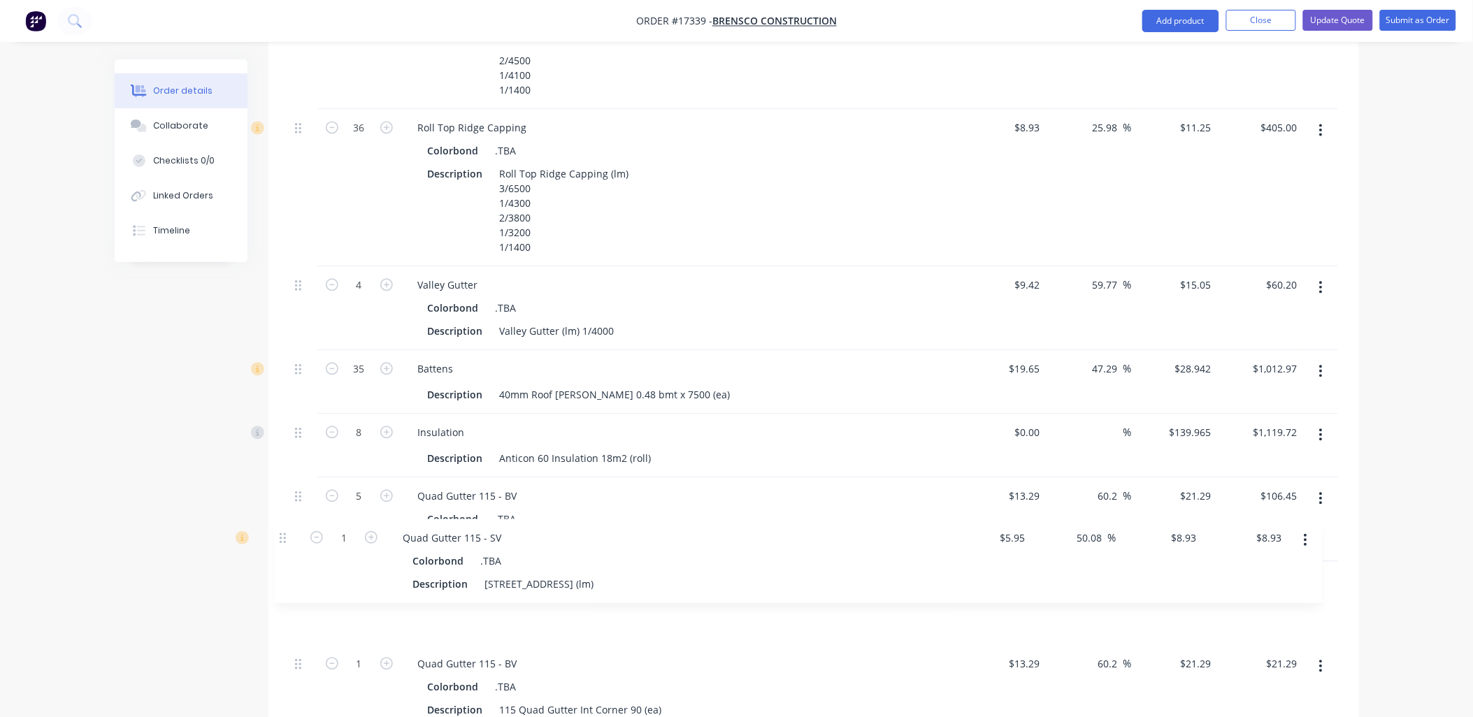
scroll to position [945, 0]
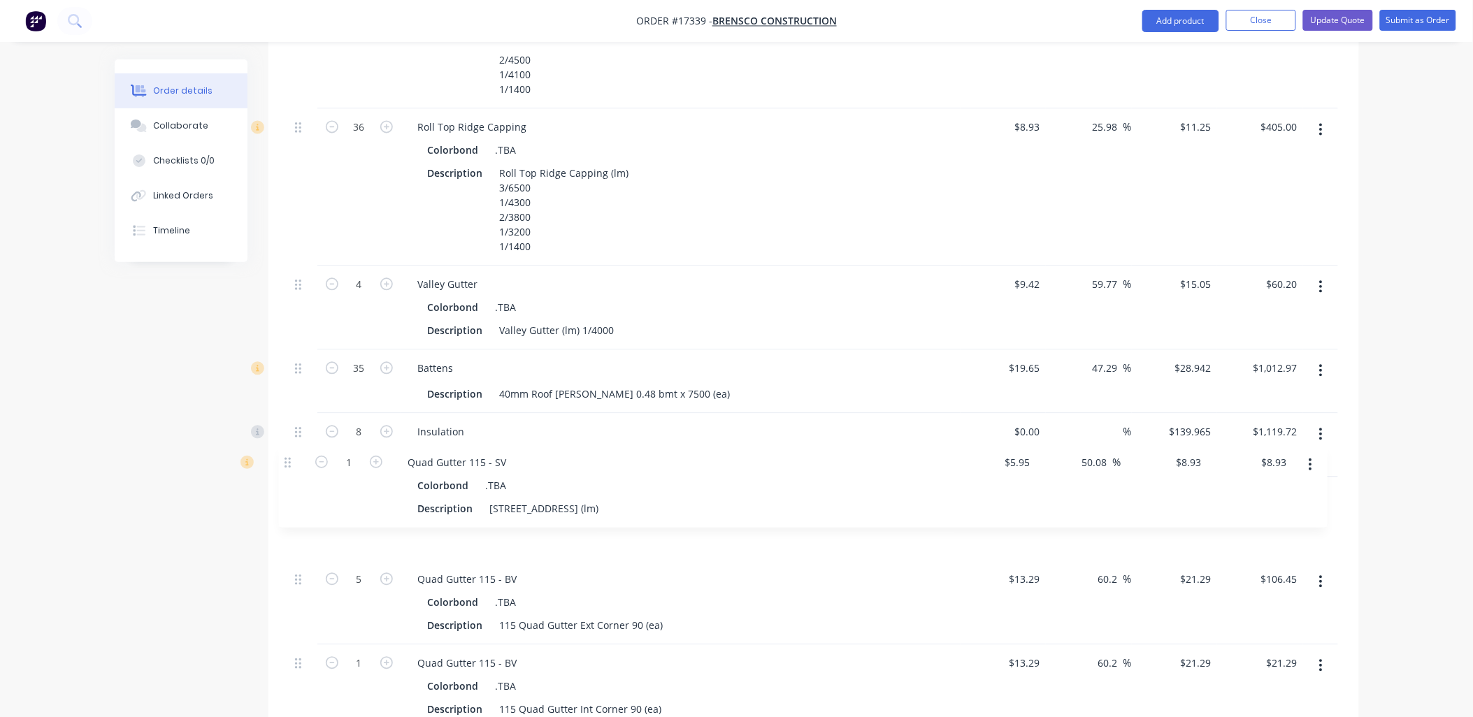
drag, startPoint x: 296, startPoint y: 468, endPoint x: 287, endPoint y: 461, distance: 11.5
click at [287, 461] on div "Qty Cost Markup Price Total 1 Corrugated Sheeting Colorbond .TBA Description Co…" at bounding box center [813, 646] width 1090 height 1912
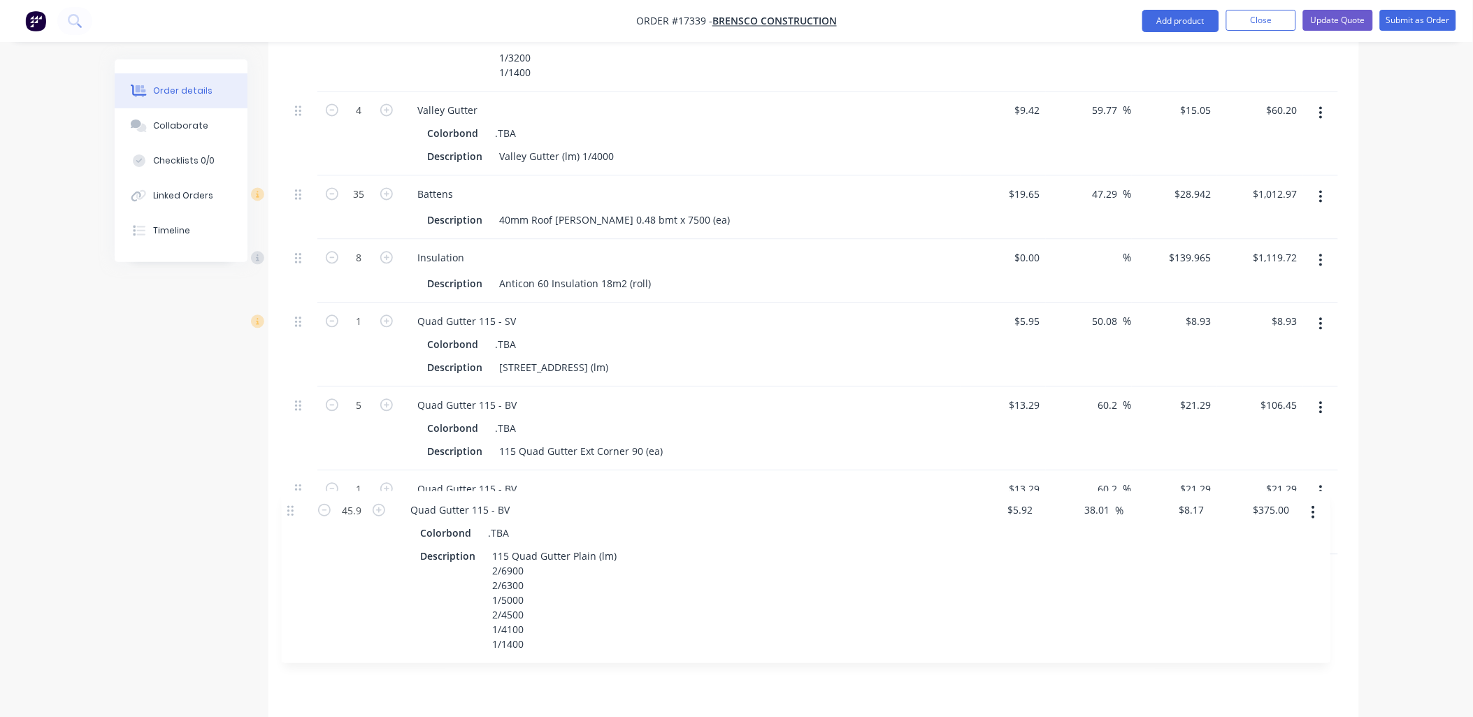
scroll to position [951, 0]
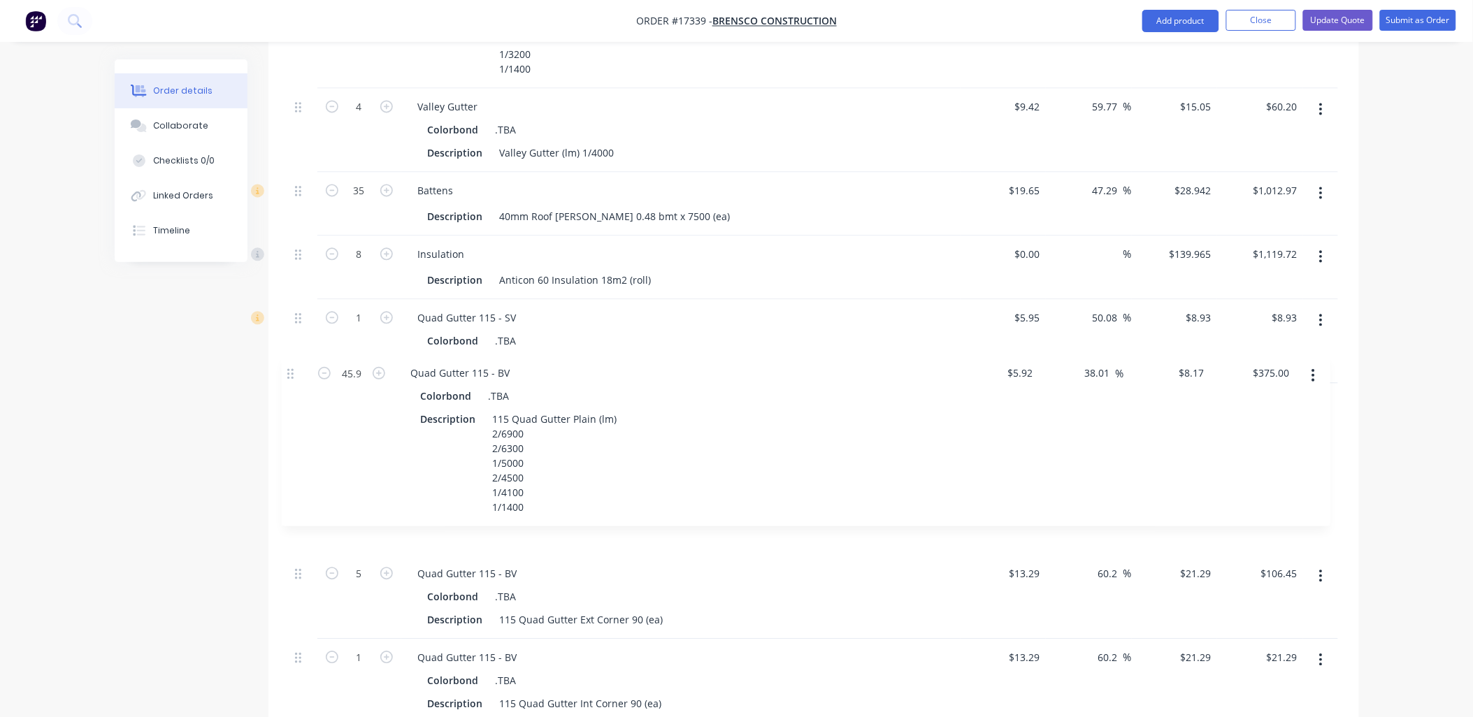
drag, startPoint x: 296, startPoint y: 231, endPoint x: 289, endPoint y: 380, distance: 149.0
click at [289, 380] on div "1 Corrugated Sheeting Colorbond .TBA Description Corrugated Sheeting 0.42 Color…" at bounding box center [813, 630] width 1048 height 1838
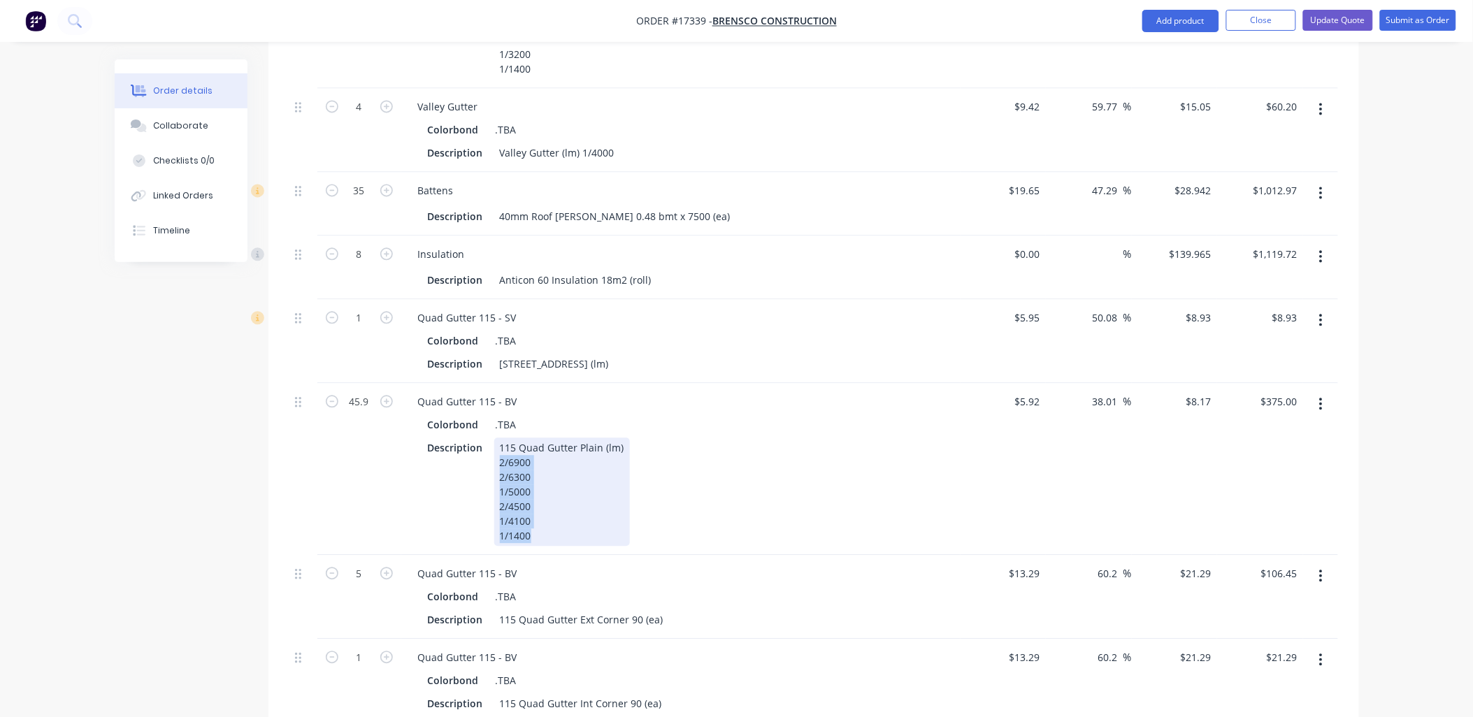
drag, startPoint x: 537, startPoint y: 498, endPoint x: 486, endPoint y: 421, distance: 91.3
click at [486, 438] on div "Description 115 Quad Gutter Plain (lm) 2/6900 2/6300 1/5000 2/4500 1/4100 1/1400" at bounding box center [678, 492] width 512 height 108
copy div "2/6900 2/6300 1/5000 2/4500 1/4100 1/1400"
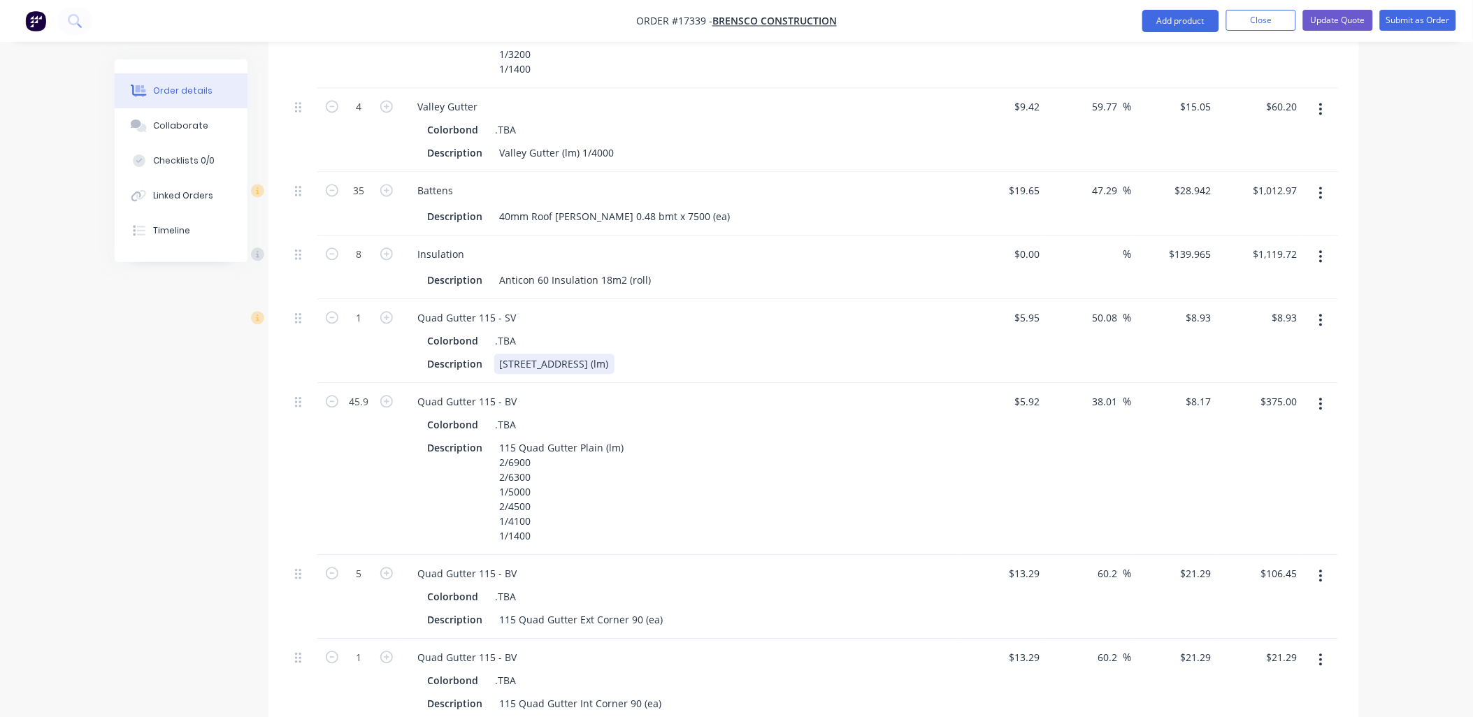
click at [626, 354] on div "Description 115 Quad Gutter Plain (lm)" at bounding box center [678, 364] width 512 height 20
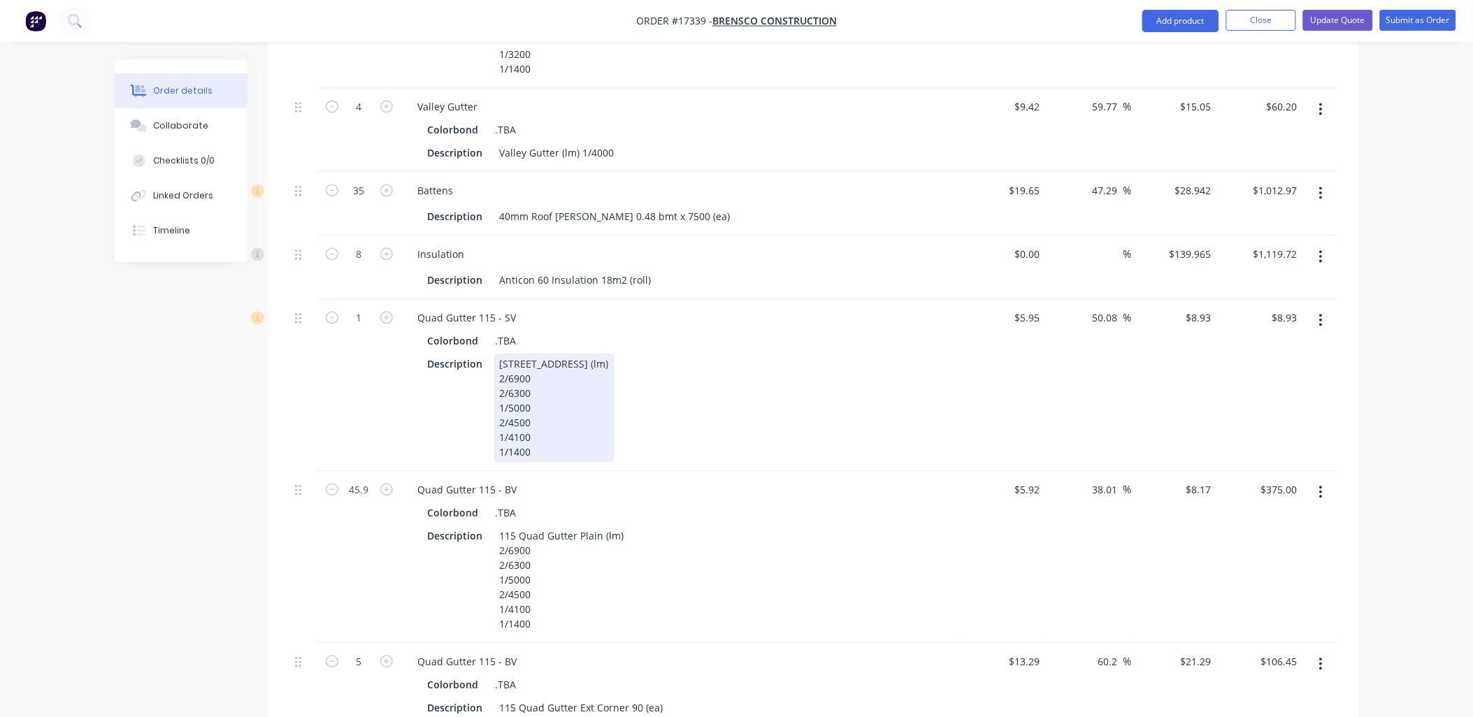
drag, startPoint x: 686, startPoint y: 345, endPoint x: 693, endPoint y: 344, distance: 7.1
click at [687, 354] on div "Description 115 Quad Gutter Plain (lm) 2/6900 2/6300 1/5000 2/4500 1/4100 1/1400" at bounding box center [678, 408] width 512 height 108
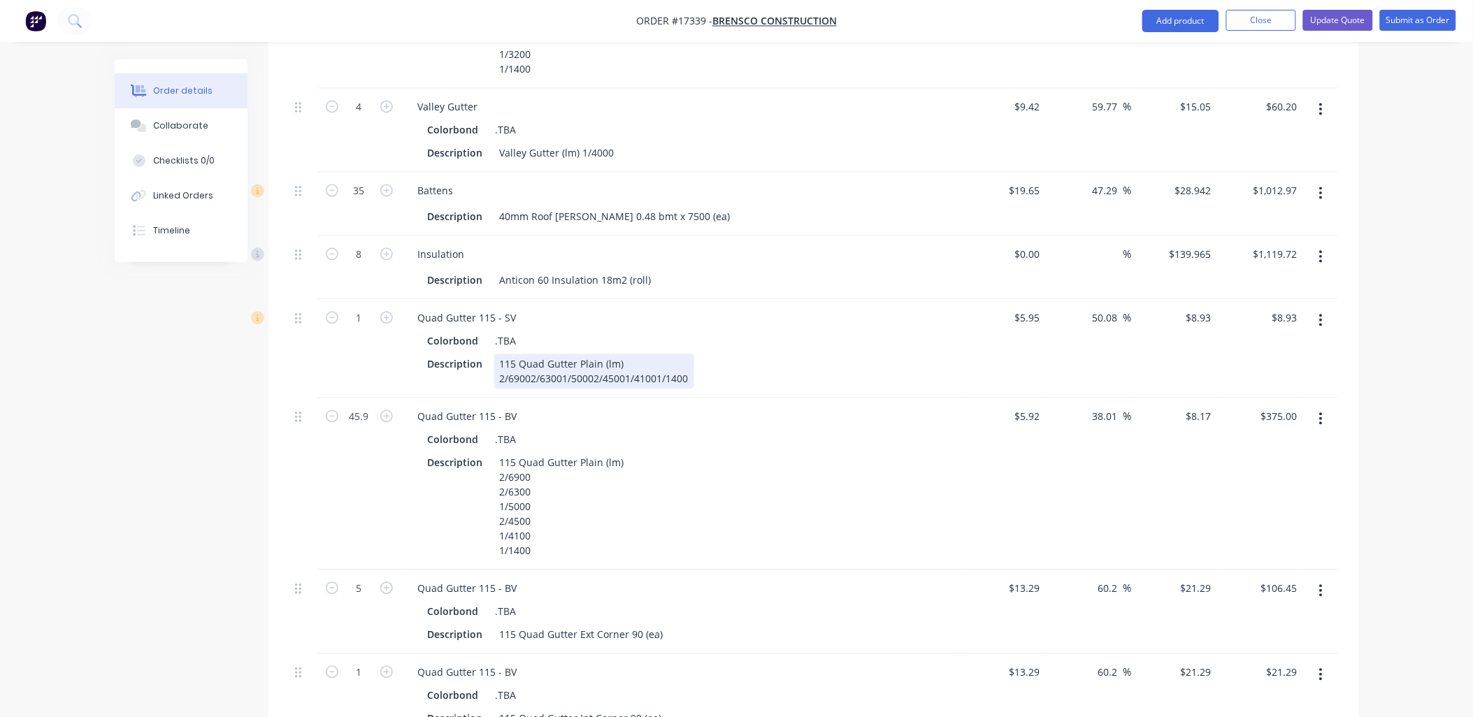
drag, startPoint x: 530, startPoint y: 337, endPoint x: 553, endPoint y: 336, distance: 23.1
click at [530, 354] on div "115 Quad Gutter Plain (lm) 2/69002/63001/50002/45001/41001/1400" at bounding box center [594, 371] width 200 height 35
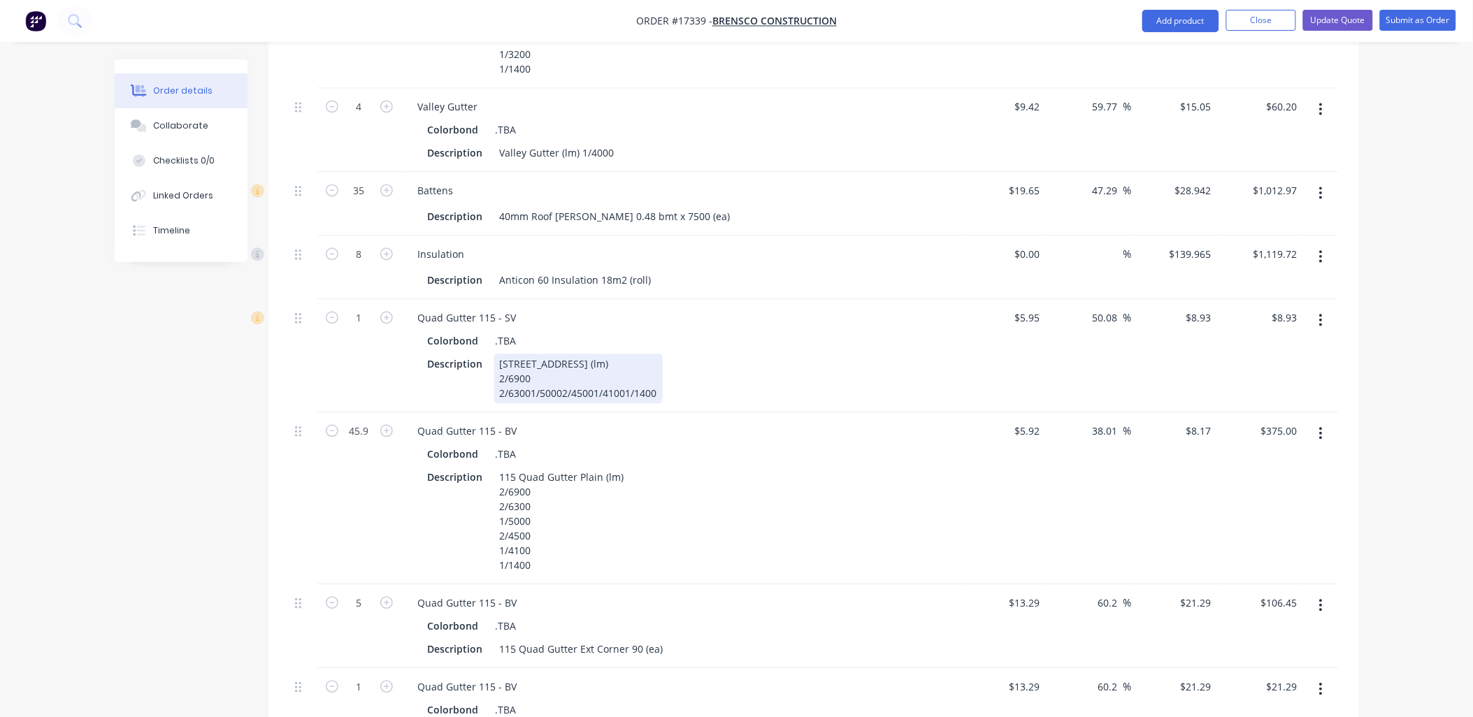
click at [529, 354] on div "115 Quad Gutter Plain (lm) 2/6900 2/63001/50002/45001/41001/1400" at bounding box center [578, 379] width 168 height 50
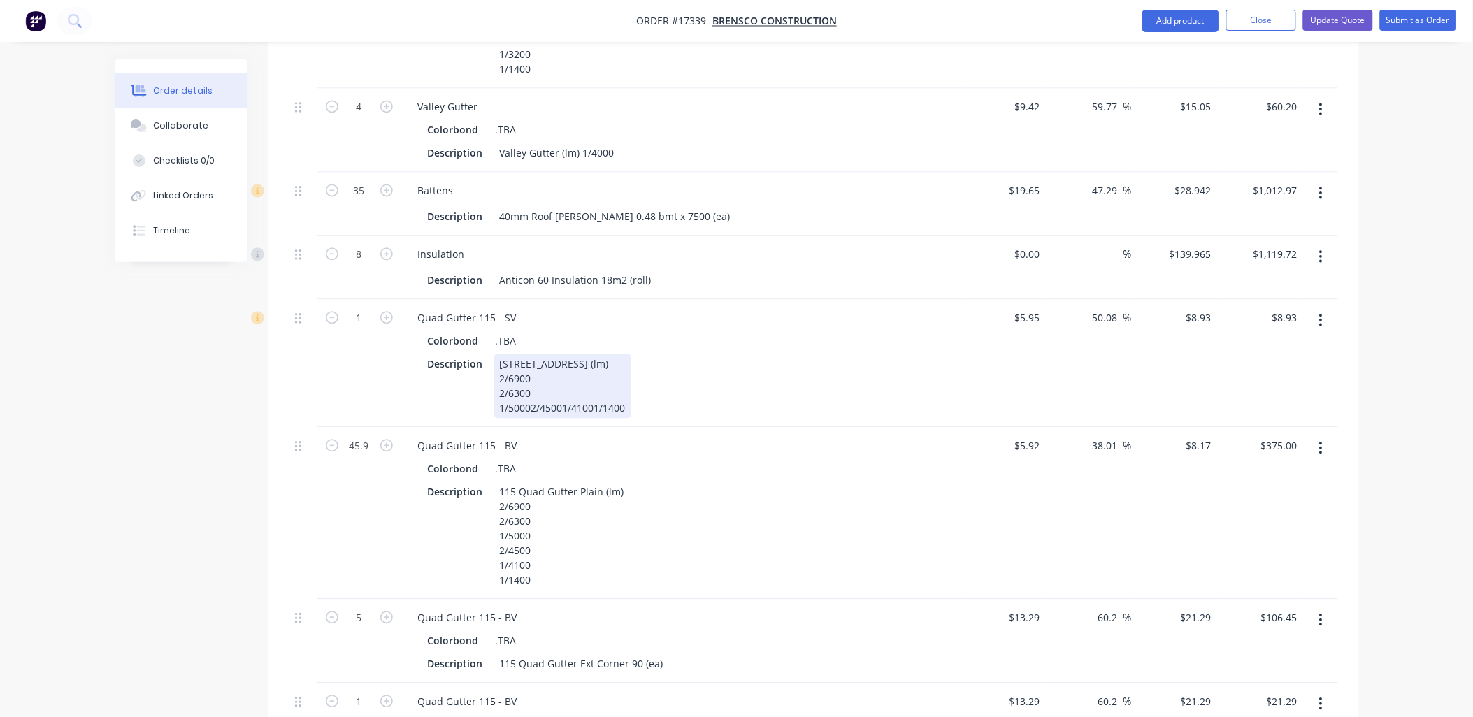
click at [532, 365] on div "115 Quad Gutter Plain (lm) 2/6900 2/6300 1/50002/45001/41001/1400" at bounding box center [562, 386] width 137 height 64
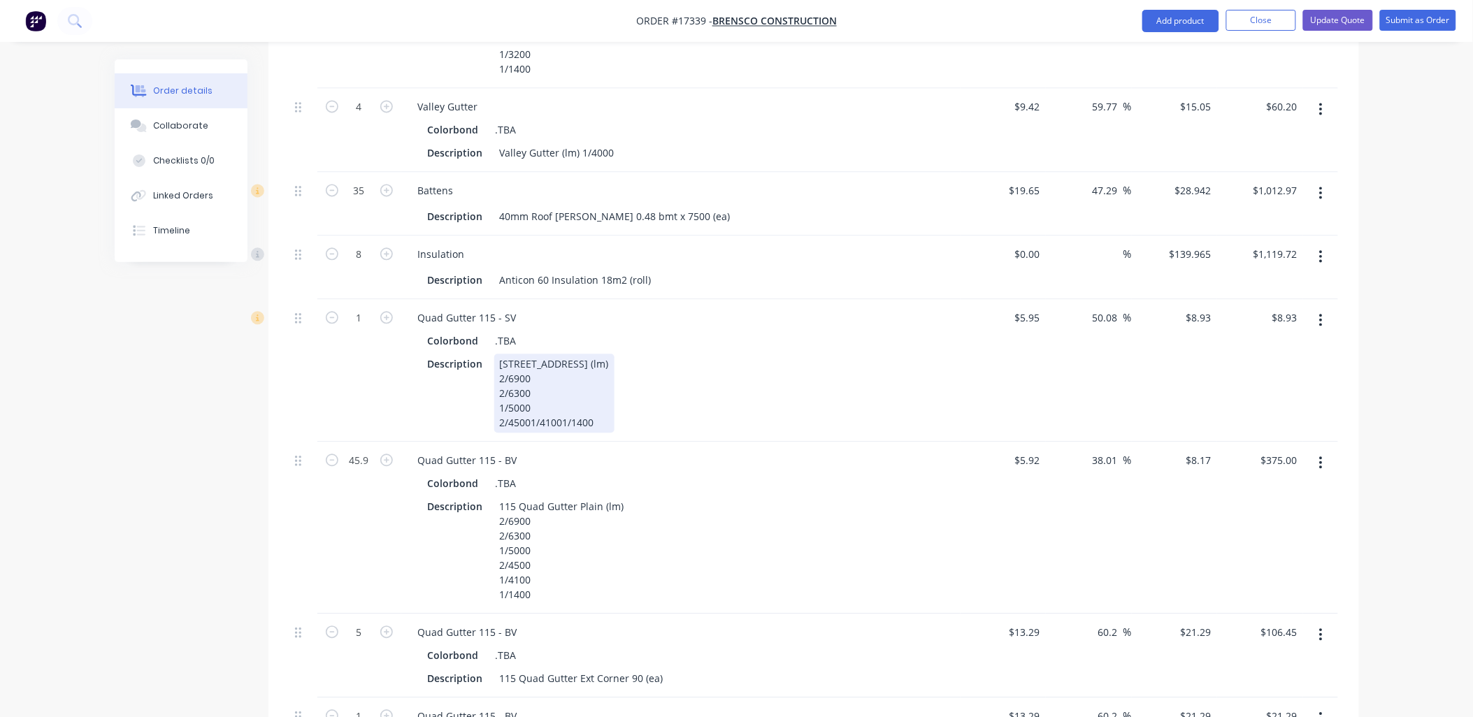
click at [529, 386] on div "115 Quad Gutter Plain (lm) 2/6900 2/6300 1/5000 2/45001/41001/1400" at bounding box center [554, 393] width 120 height 79
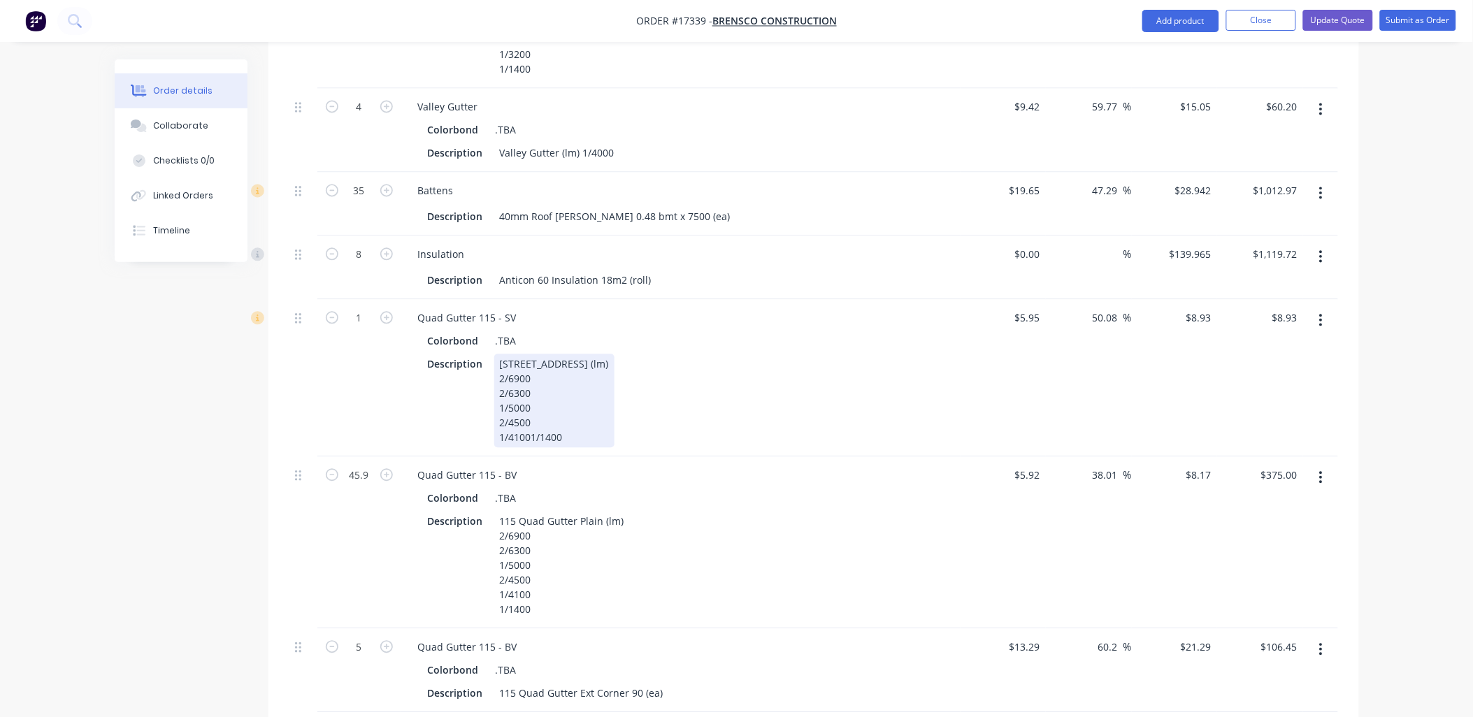
click at [531, 397] on div "115 Quad Gutter Plain (lm) 2/6900 2/6300 1/5000 2/4500 1/41001/1400" at bounding box center [554, 401] width 120 height 94
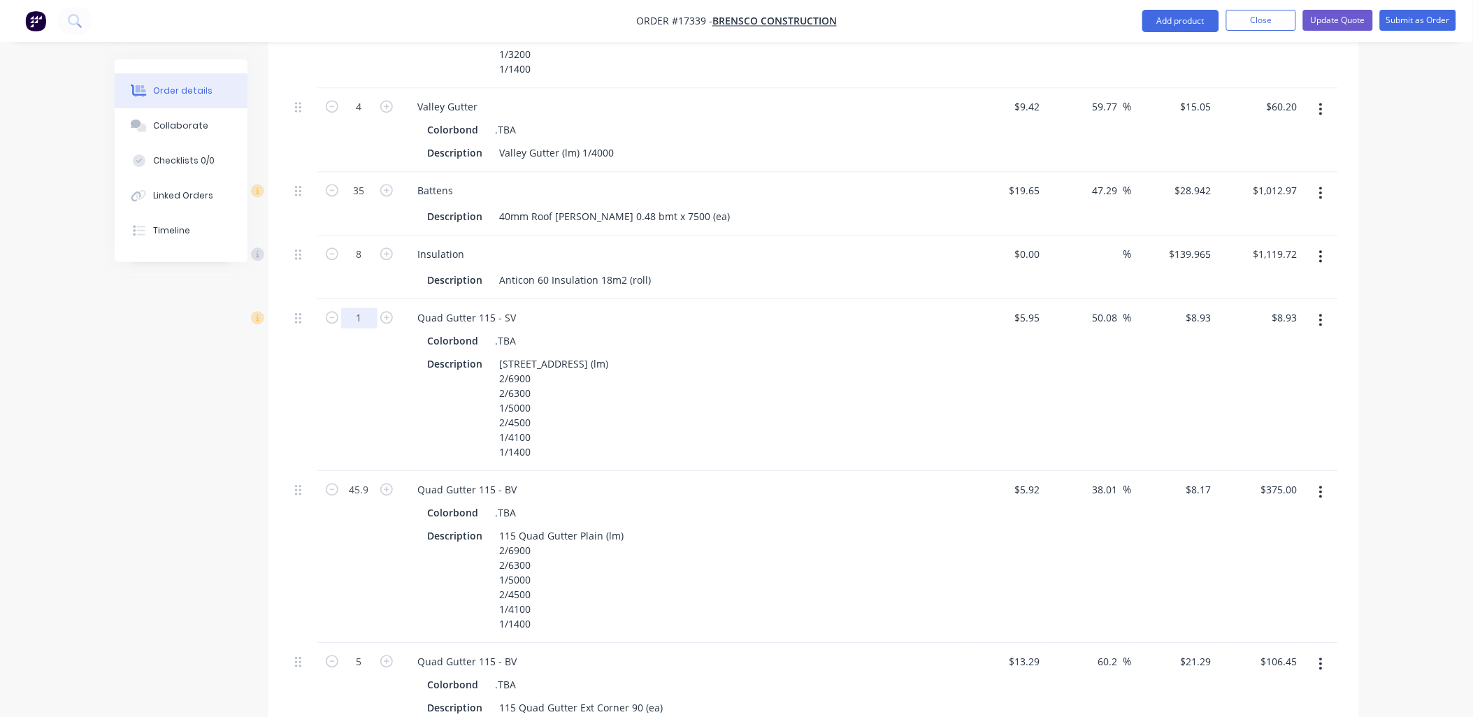
type input "45.9"
type input "$409.89"
drag, startPoint x: 884, startPoint y: 470, endPoint x: 899, endPoint y: 465, distance: 15.7
click at [890, 503] on div "Colorbond .TBA" at bounding box center [681, 513] width 506 height 20
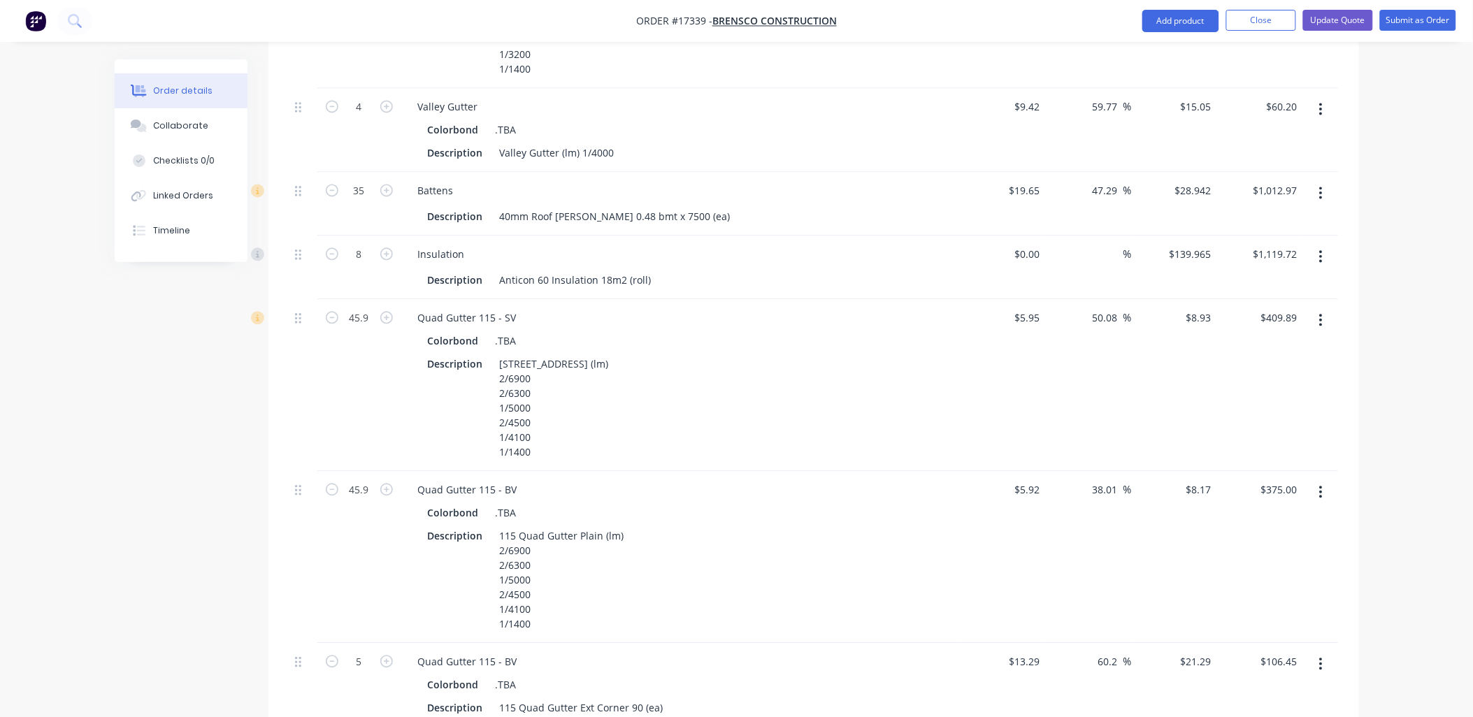
click at [1323, 479] on button "button" at bounding box center [1320, 491] width 33 height 25
click at [1236, 602] on div "Delete" at bounding box center [1272, 612] width 108 height 20
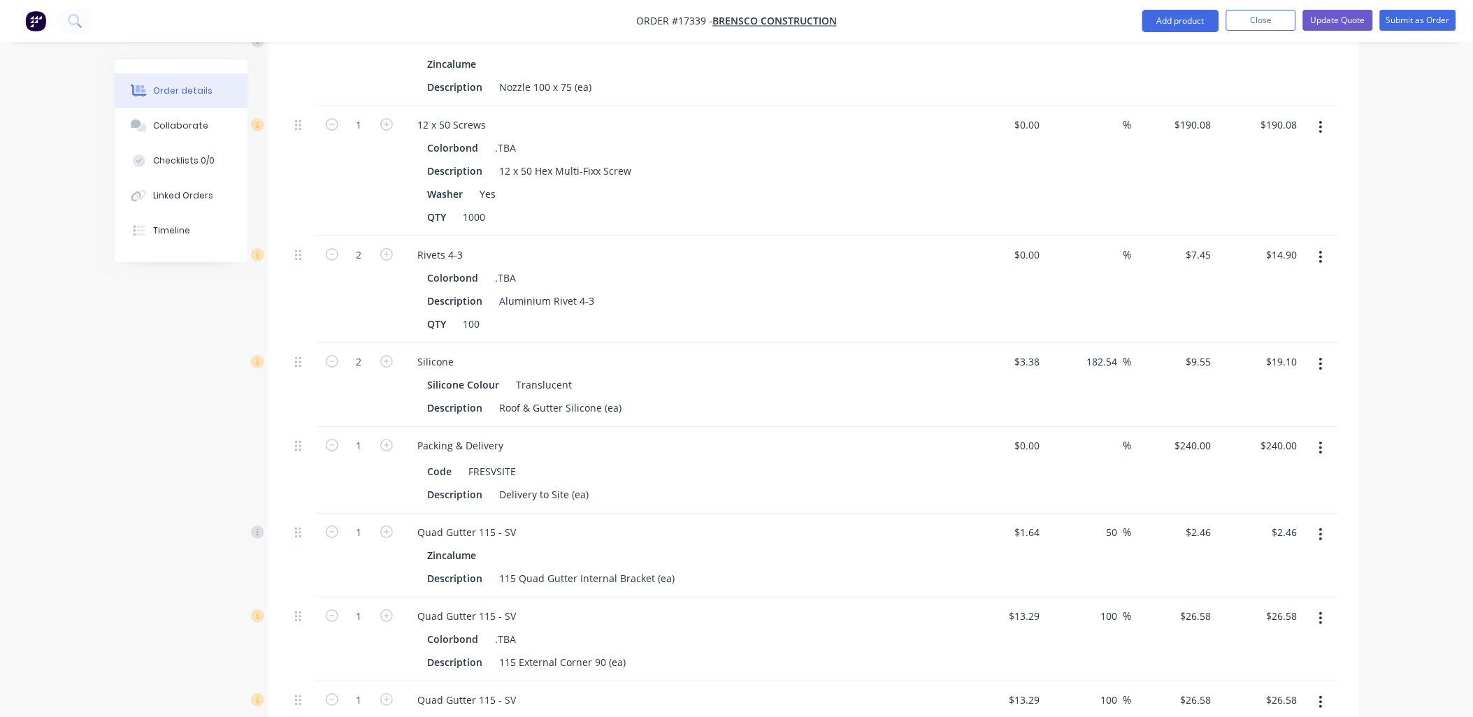
scroll to position [1650, 0]
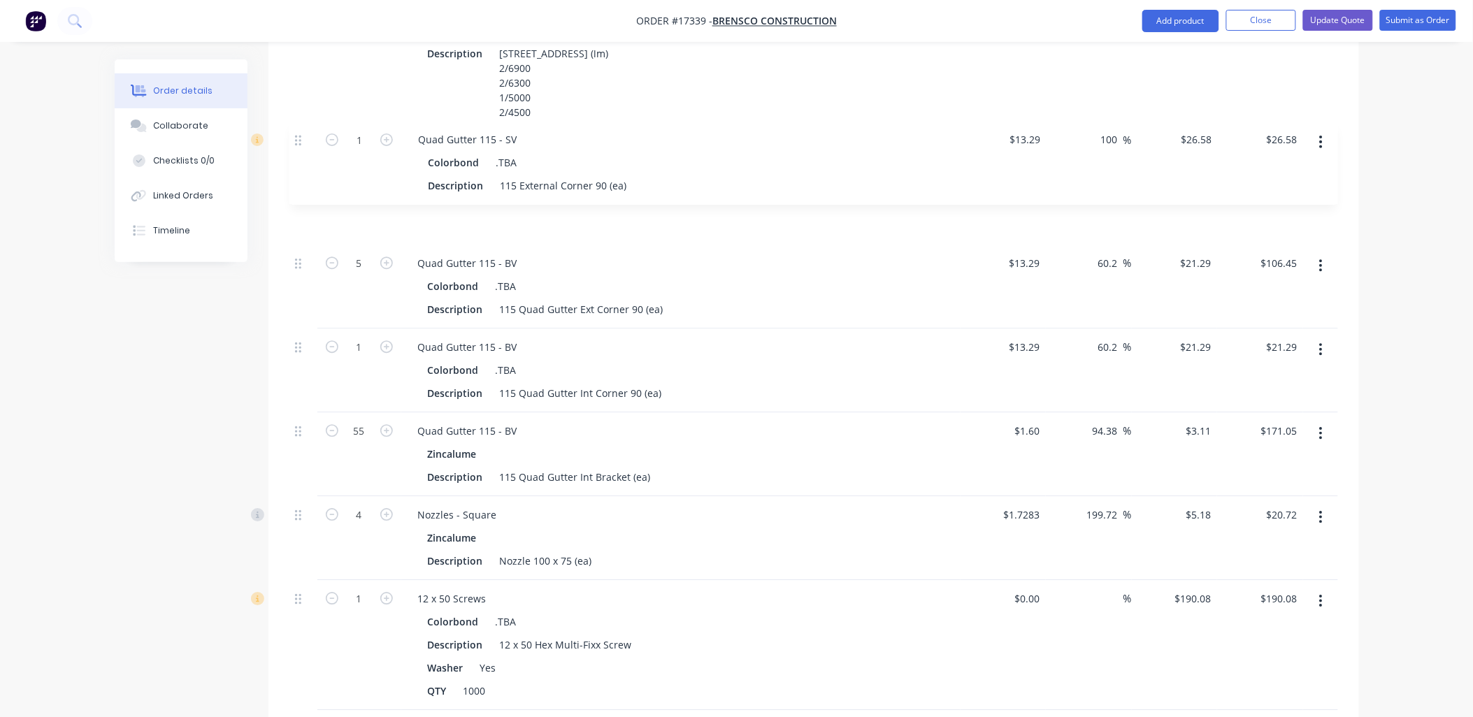
drag, startPoint x: 304, startPoint y: 586, endPoint x: 310, endPoint y: 143, distance: 443.2
click at [310, 143] on div "1 Corrugated Sheeting Colorbond .TBA Description Corrugated Sheeting 0.42 Color…" at bounding box center [813, 278] width 1048 height 1754
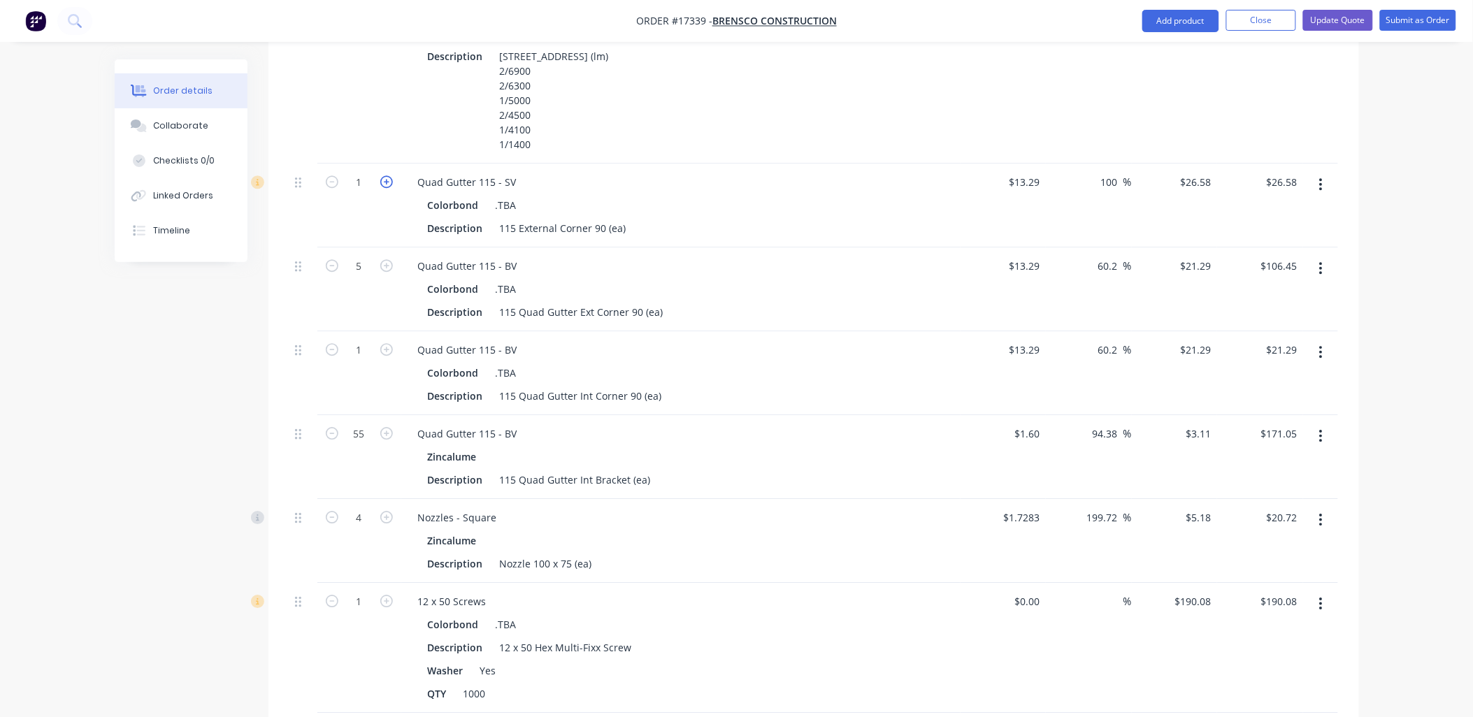
click at [387, 175] on icon "button" at bounding box center [386, 181] width 13 height 13
type input "2"
type input "$53.16"
click at [387, 175] on icon "button" at bounding box center [386, 181] width 13 height 13
type input "3"
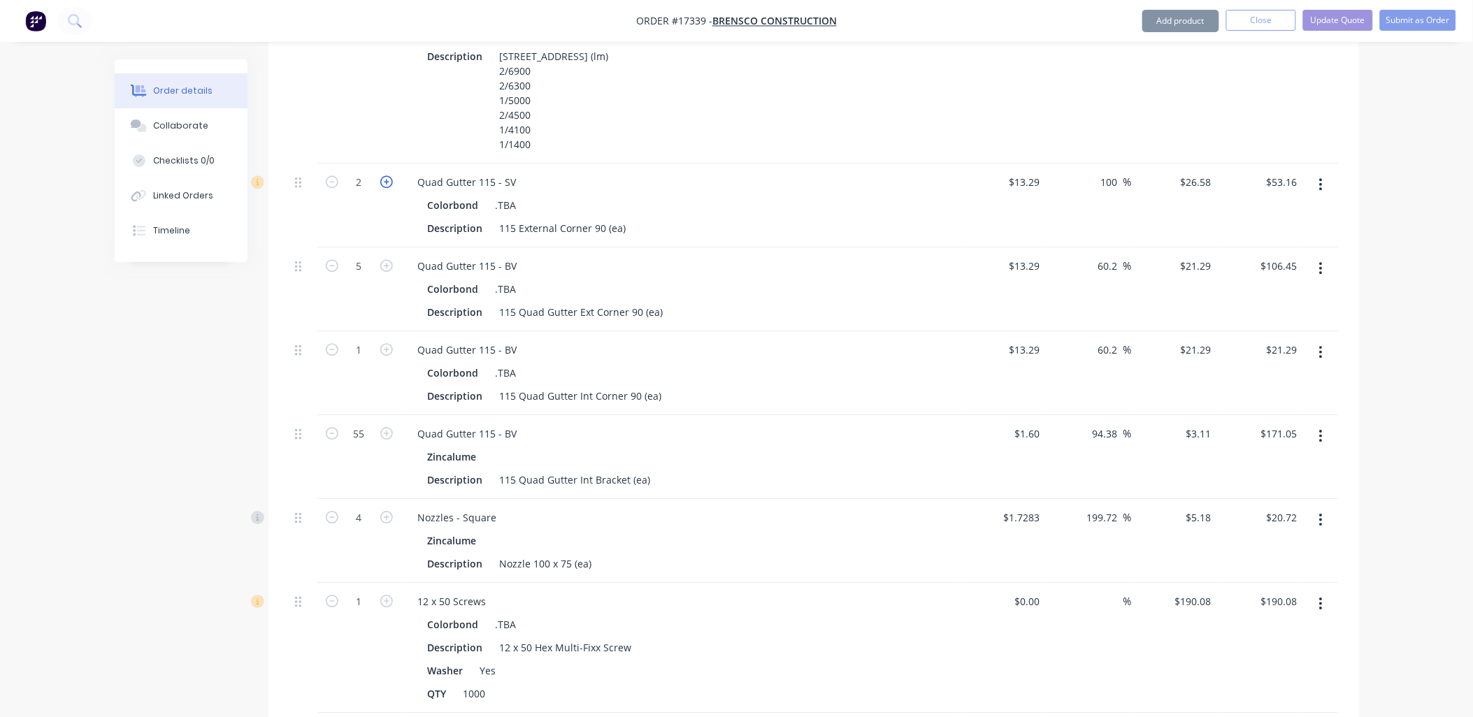
type input "$79.74"
click at [387, 175] on icon "button" at bounding box center [386, 181] width 13 height 13
type input "4"
type input "$106.32"
click at [387, 175] on icon "button" at bounding box center [386, 181] width 13 height 13
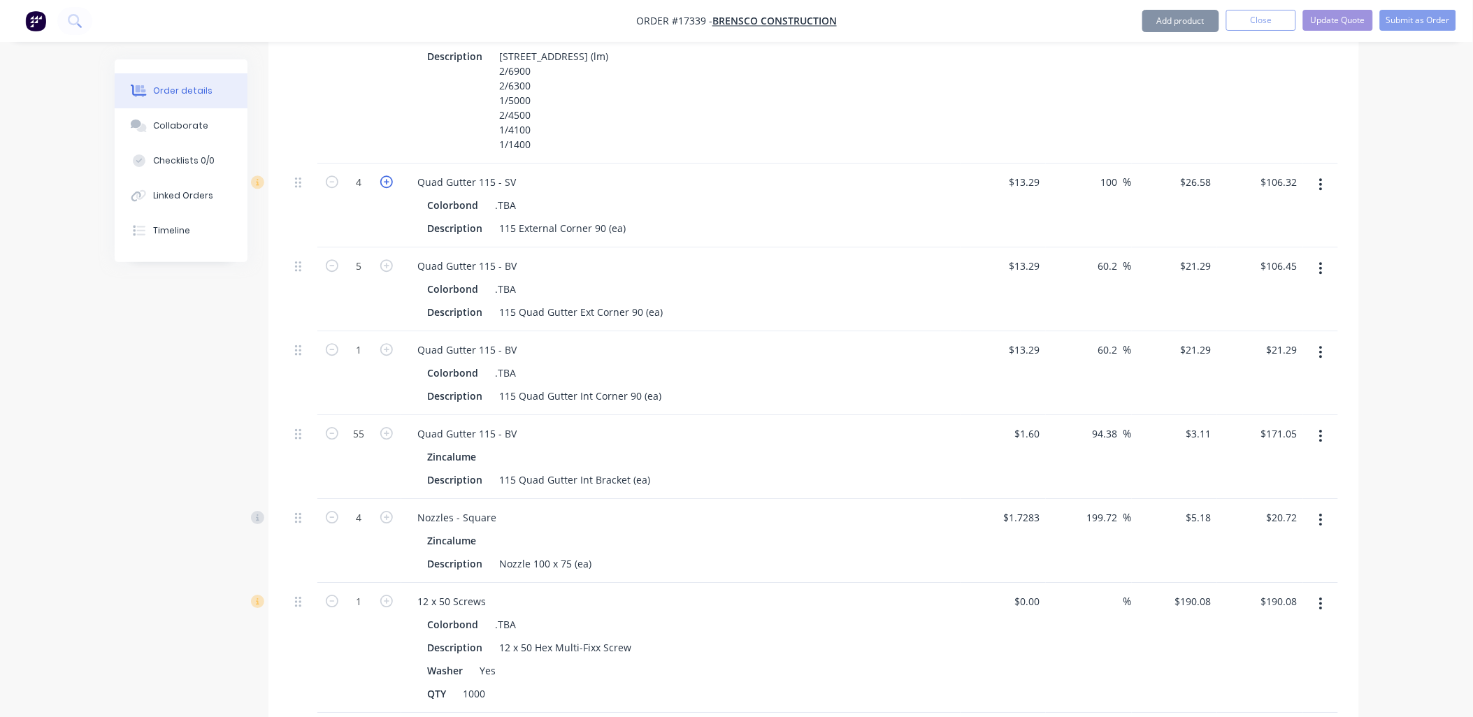
type input "5"
type input "$132.90"
click at [1324, 256] on button "button" at bounding box center [1320, 268] width 33 height 25
click at [1248, 379] on div "Delete" at bounding box center [1272, 389] width 108 height 20
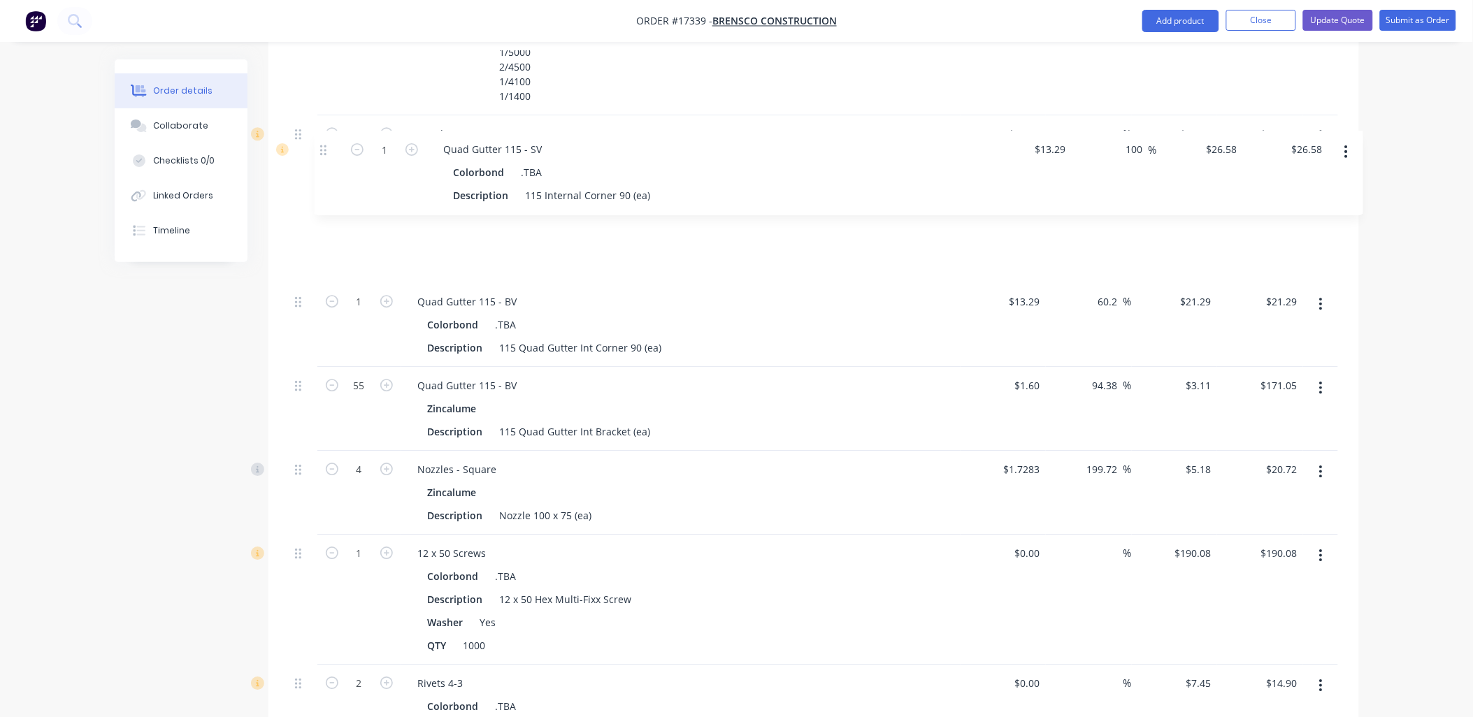
scroll to position [1304, 0]
drag, startPoint x: 297, startPoint y: 507, endPoint x: 315, endPoint y: 166, distance: 342.3
click at [315, 166] on div "1 Corrugated Sheeting Colorbond .TBA Description Corrugated Sheeting 0.42 Color…" at bounding box center [813, 194] width 1048 height 1670
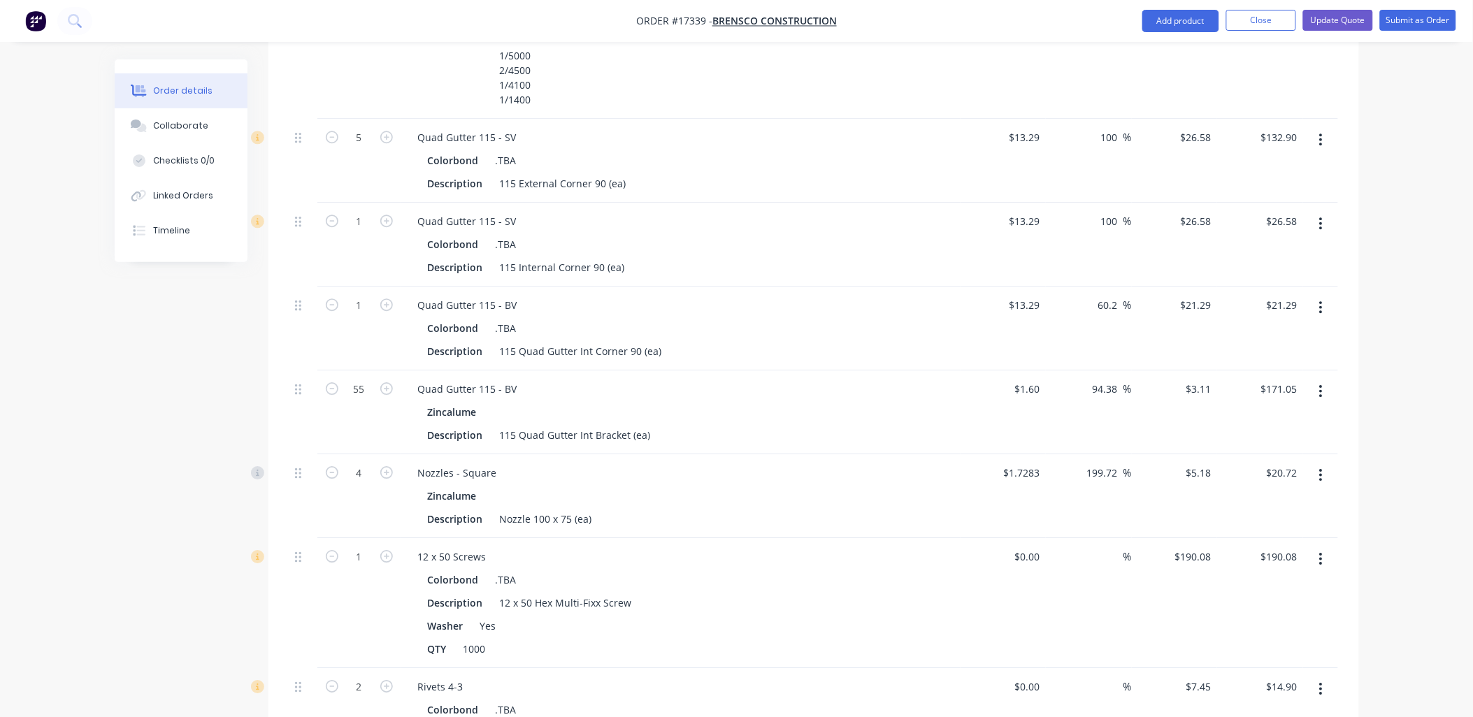
drag, startPoint x: 1322, startPoint y: 264, endPoint x: 1321, endPoint y: 284, distance: 19.6
click at [1322, 300] on icon "button" at bounding box center [1320, 307] width 3 height 15
click at [1239, 418] on div "Delete" at bounding box center [1272, 428] width 108 height 20
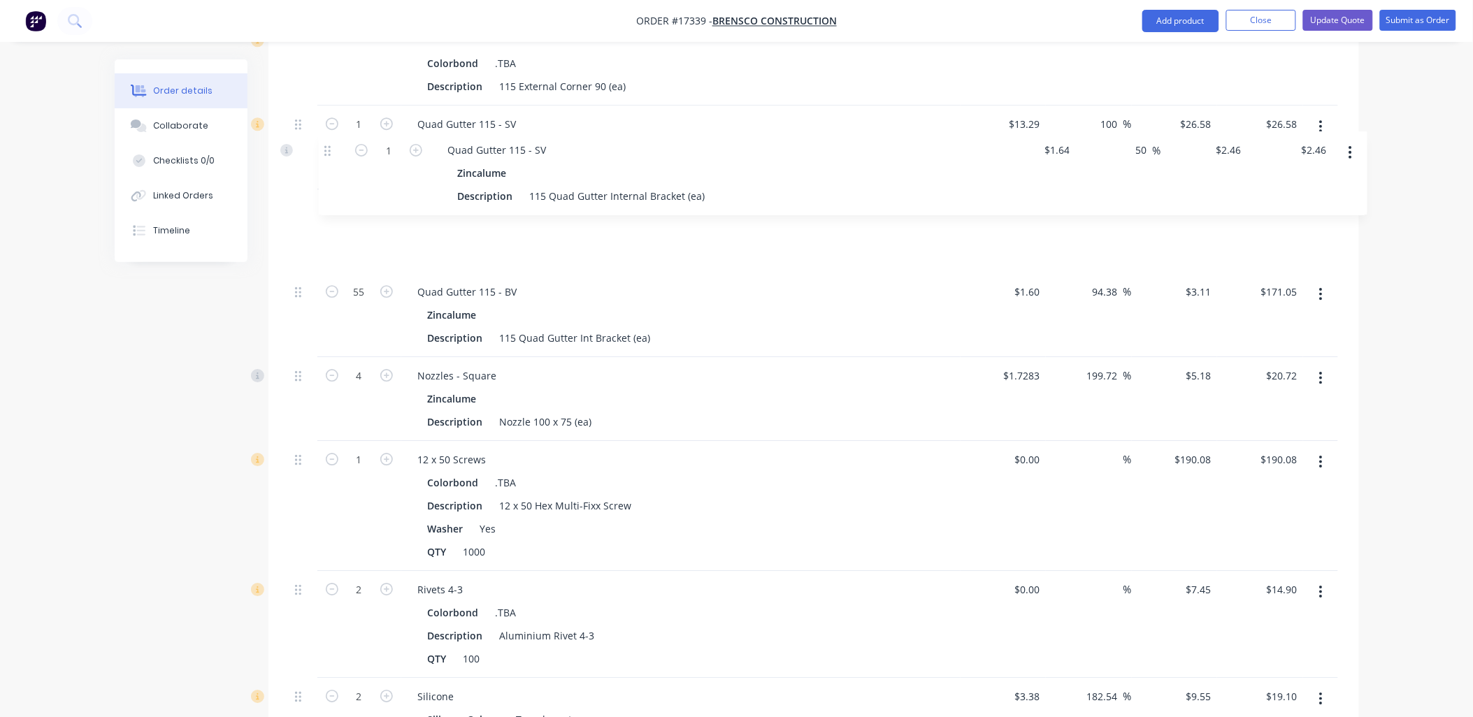
scroll to position [1396, 0]
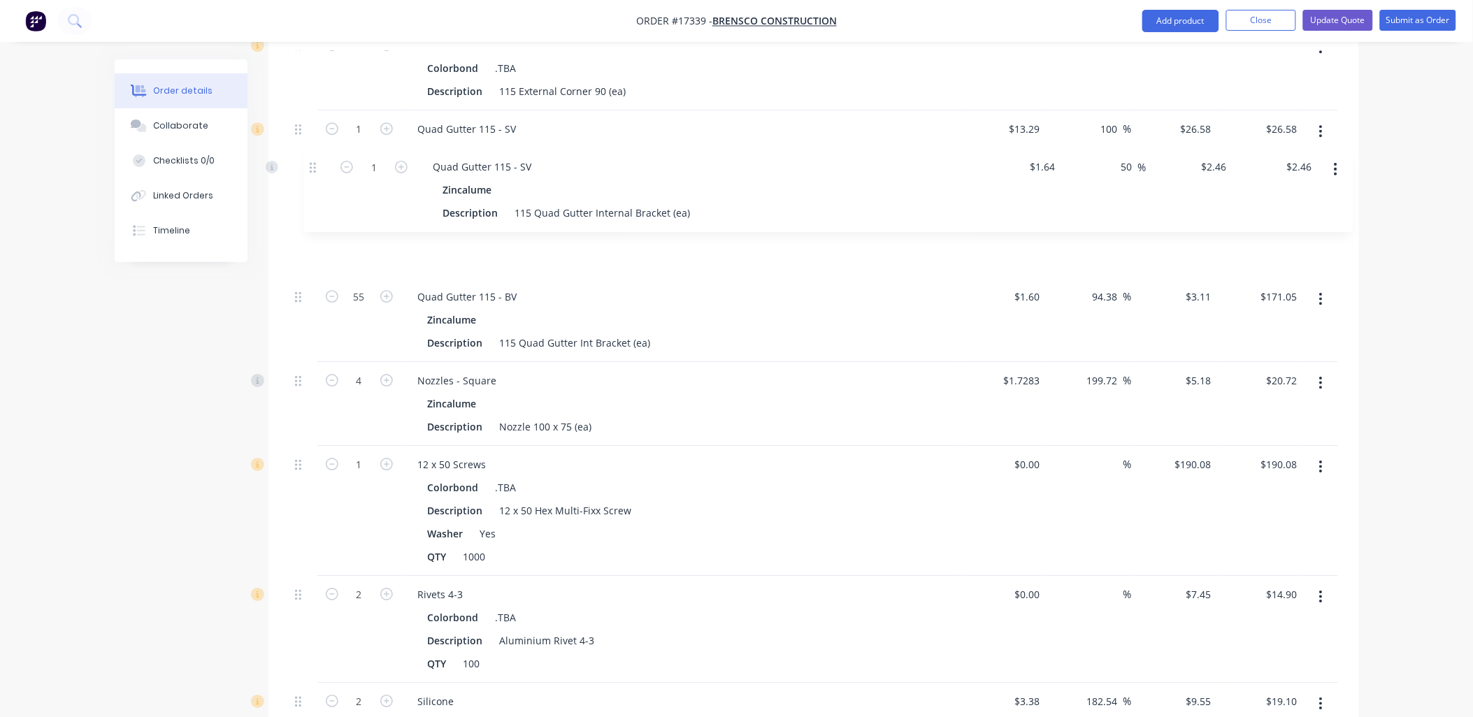
drag, startPoint x: 296, startPoint y: 252, endPoint x: 312, endPoint y: 162, distance: 90.8
click at [312, 162] on div "1 Corrugated Sheeting Colorbond .TBA Description Corrugated Sheeting 0.42 Color…" at bounding box center [813, 60] width 1048 height 1587
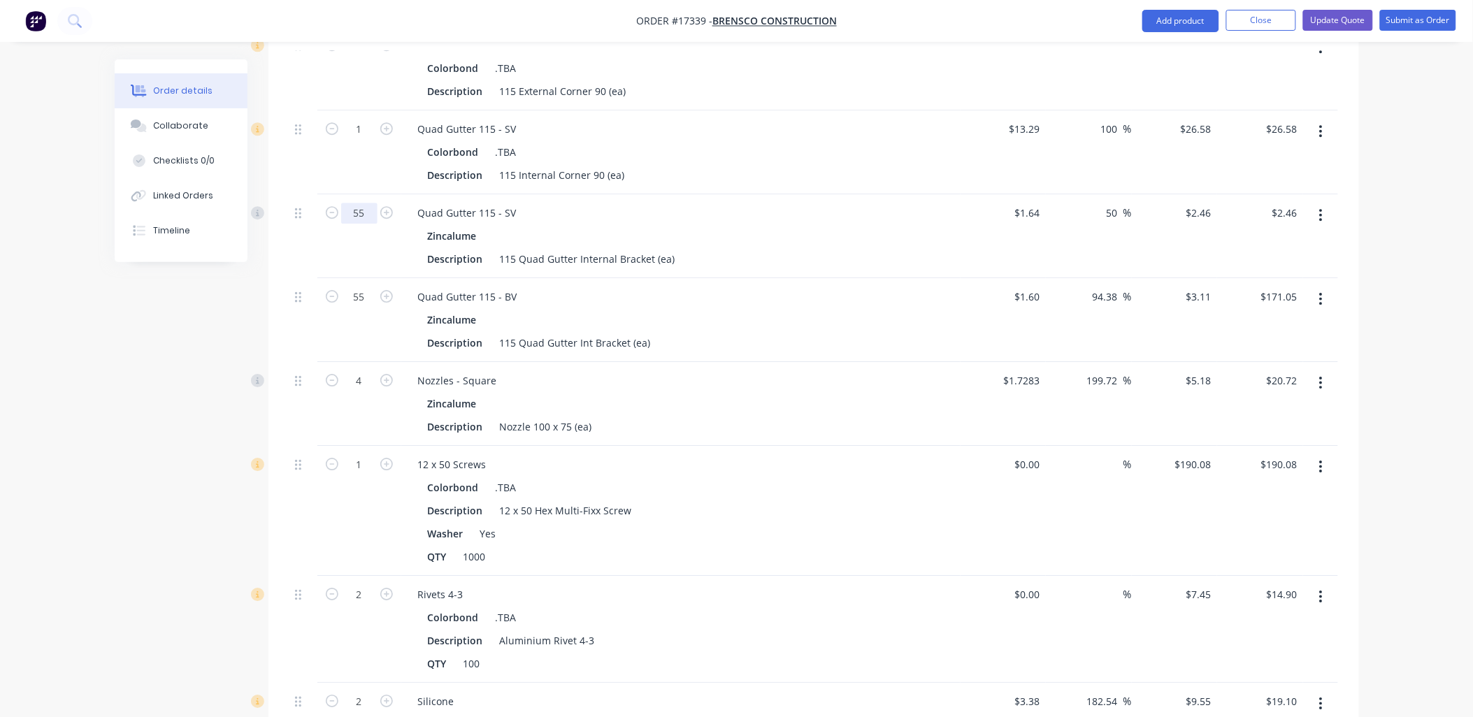
type input "55"
type input "$135.30"
click at [809, 226] on div "Zincalume" at bounding box center [681, 236] width 506 height 20
click at [1206, 203] on input "2.46" at bounding box center [1203, 213] width 27 height 20
click at [1207, 203] on input "2.46" at bounding box center [1203, 213] width 27 height 20
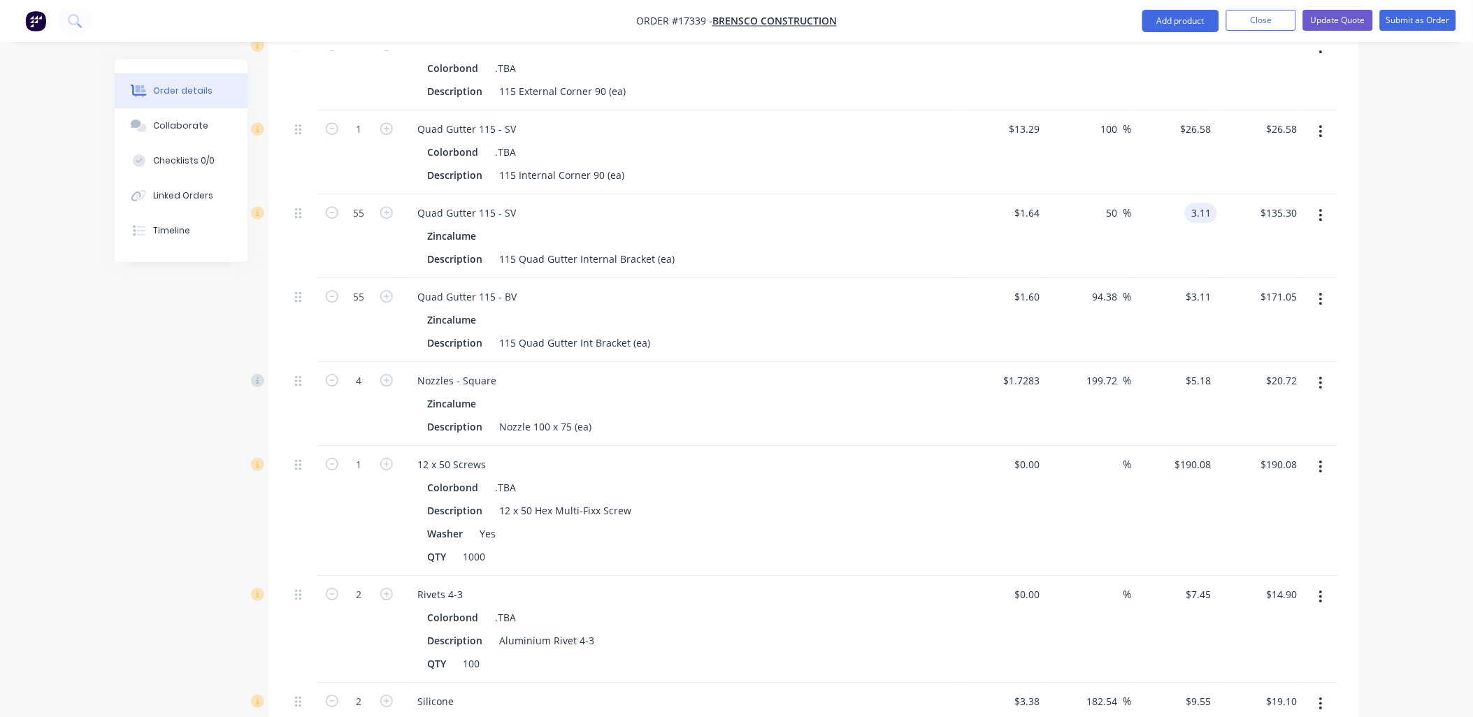
type input "3.11"
type input "89.63"
type input "$3.11"
type input "$171.05"
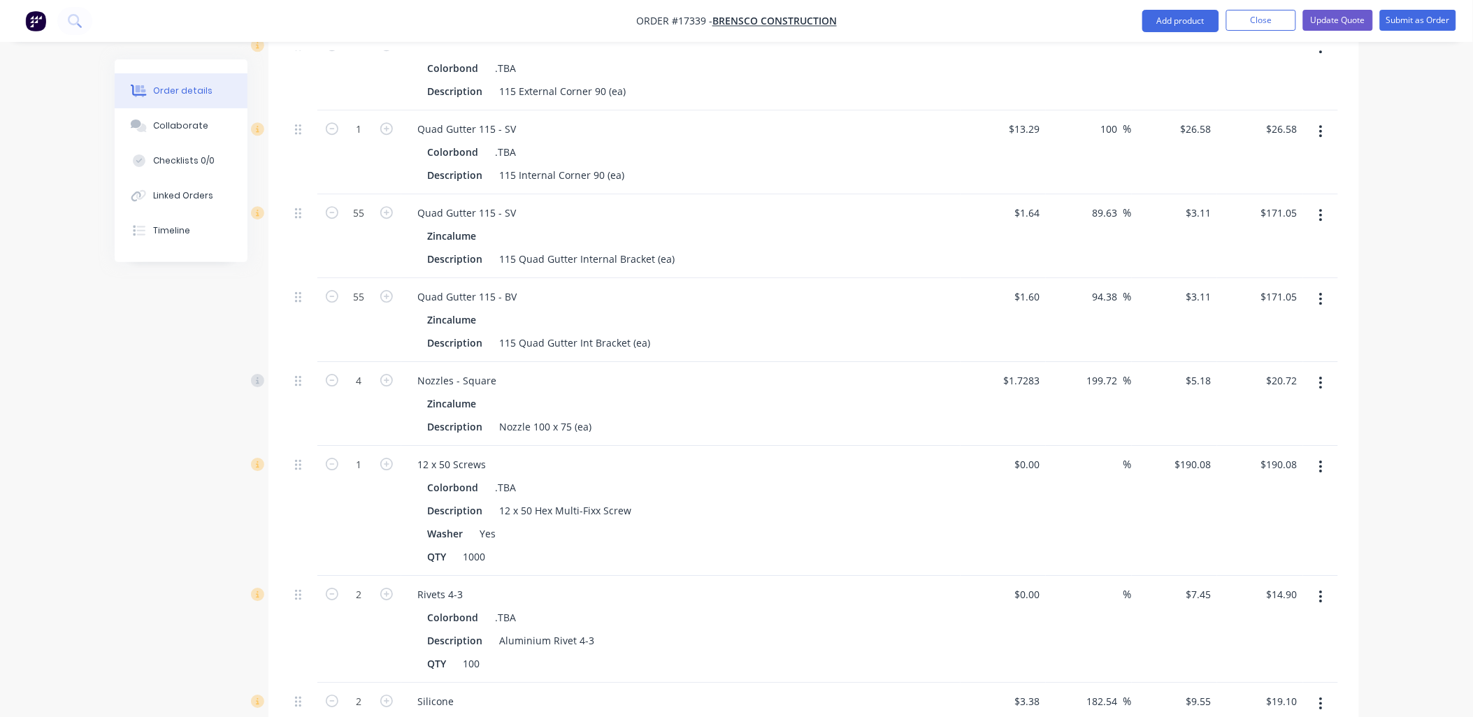
click at [1322, 291] on icon "button" at bounding box center [1320, 298] width 3 height 15
click at [1232, 410] on div "Delete" at bounding box center [1272, 420] width 108 height 20
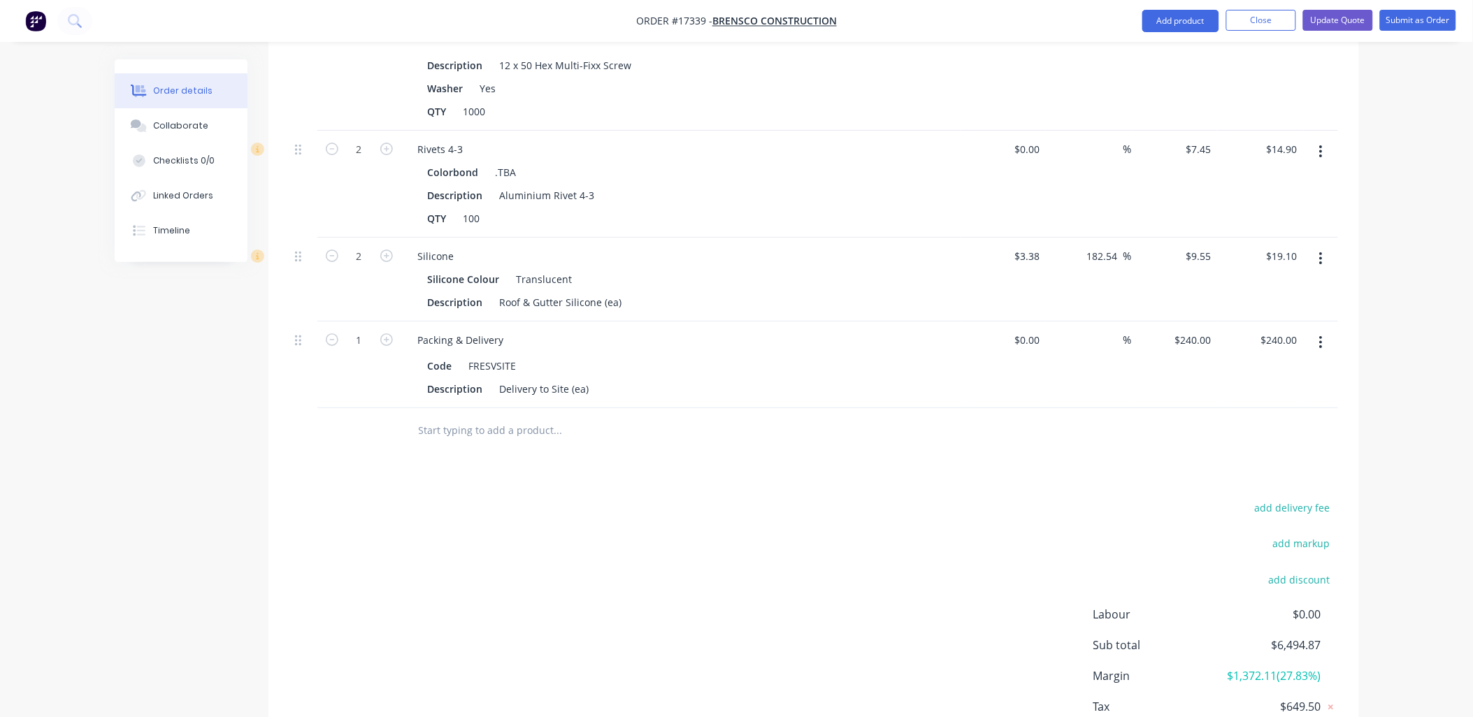
scroll to position [1811, 0]
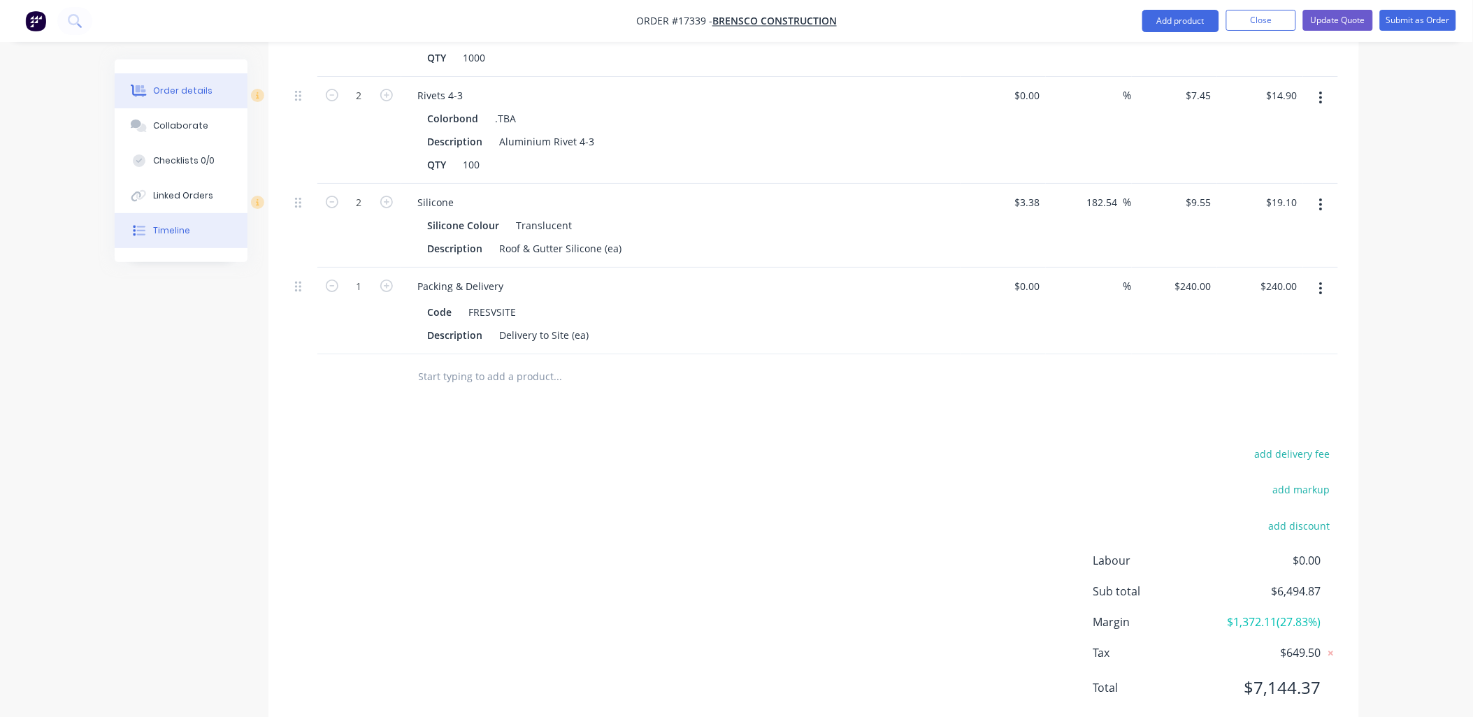
click at [182, 228] on div "Timeline" at bounding box center [171, 230] width 37 height 13
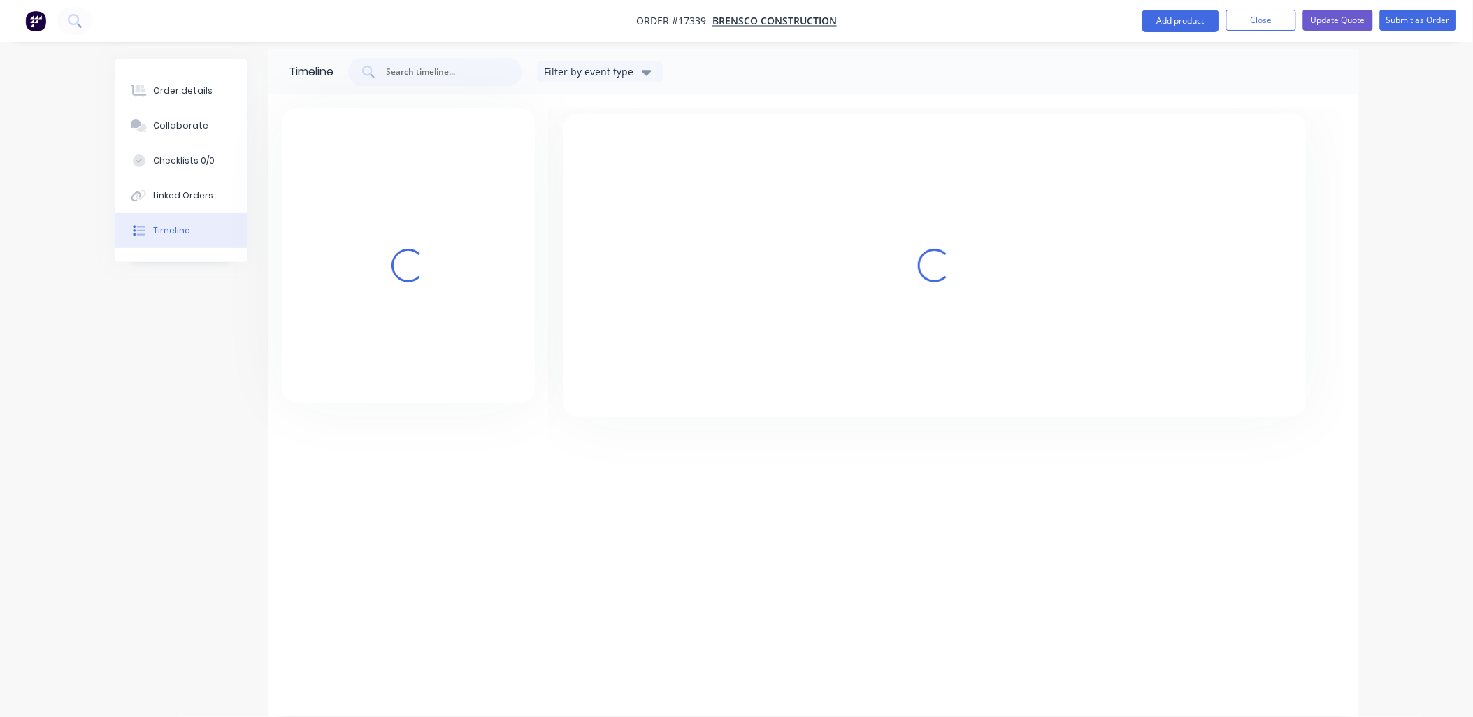
scroll to position [10, 0]
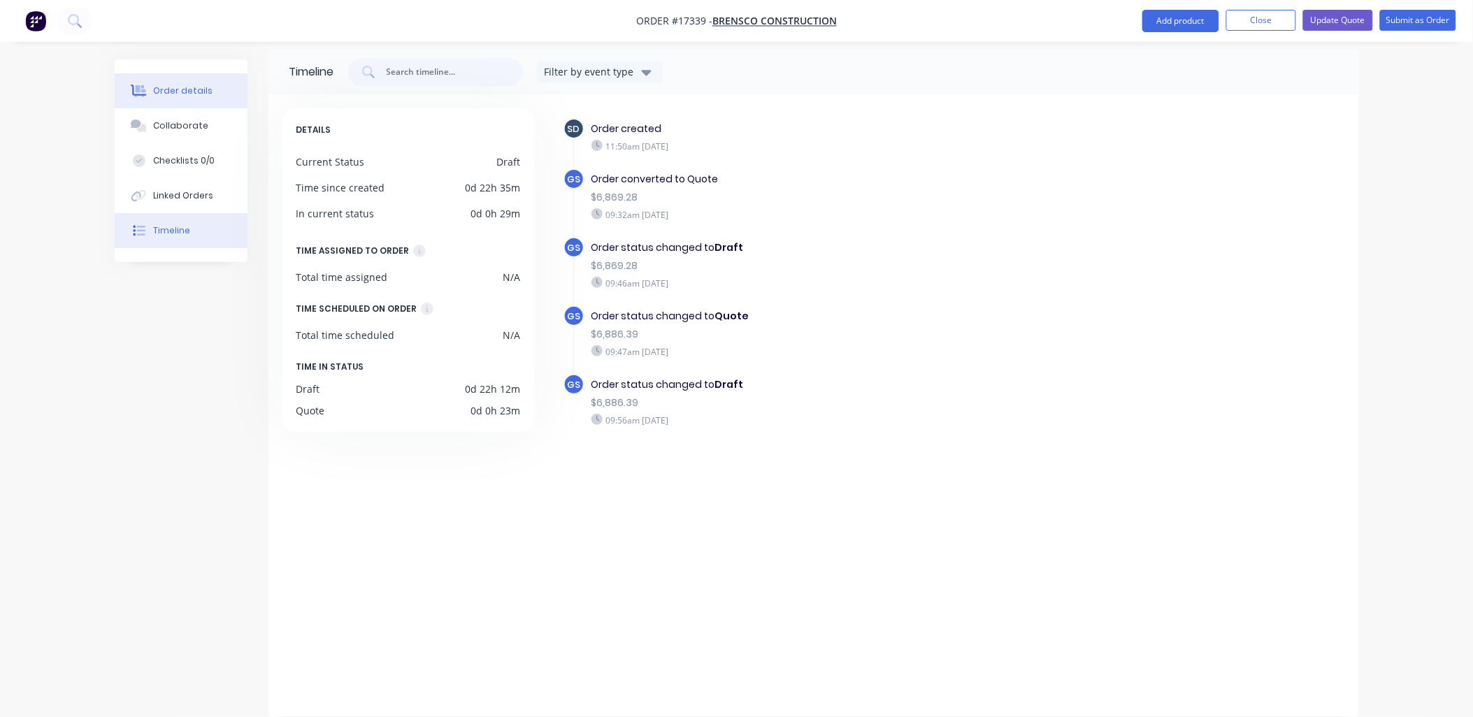
click at [196, 87] on div "Order details" at bounding box center [182, 91] width 59 height 13
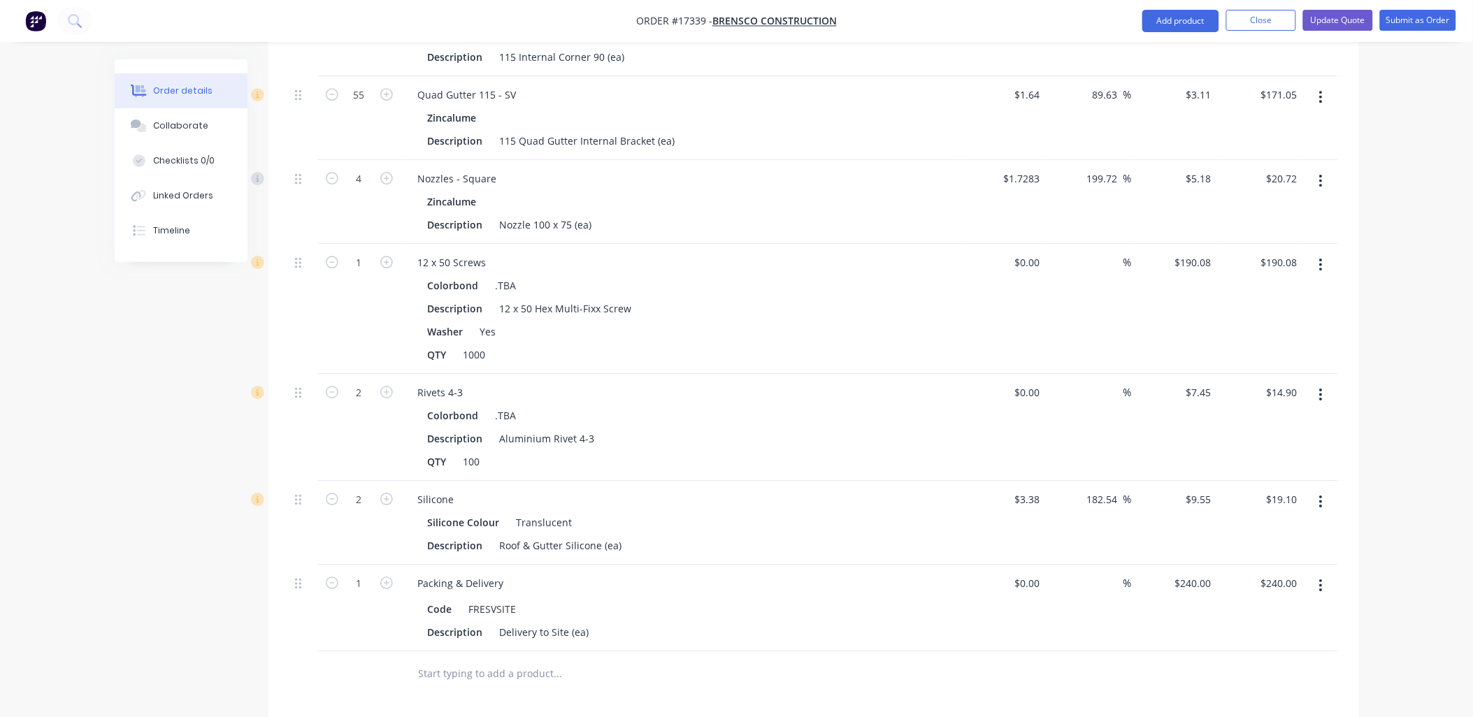
scroll to position [1190, 0]
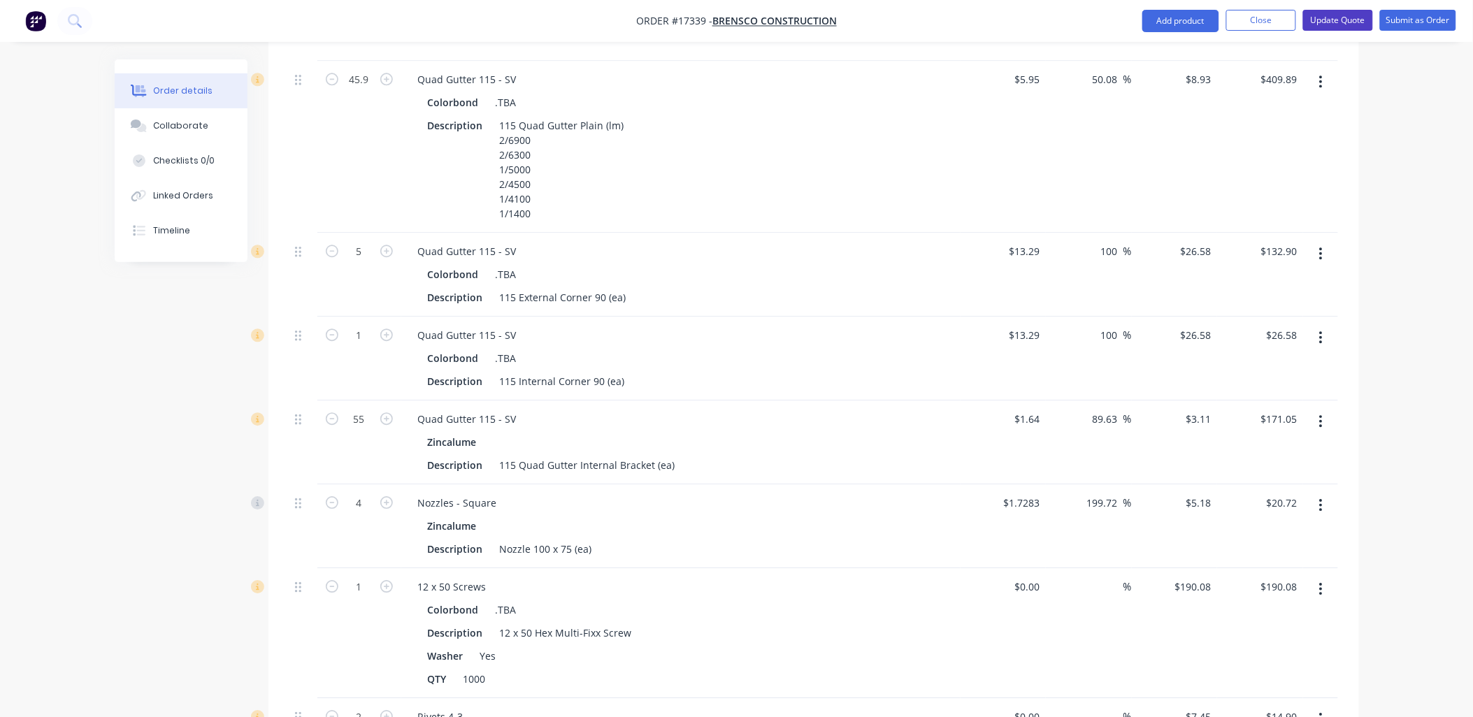
click at [1331, 18] on button "Update Quote" at bounding box center [1338, 20] width 70 height 21
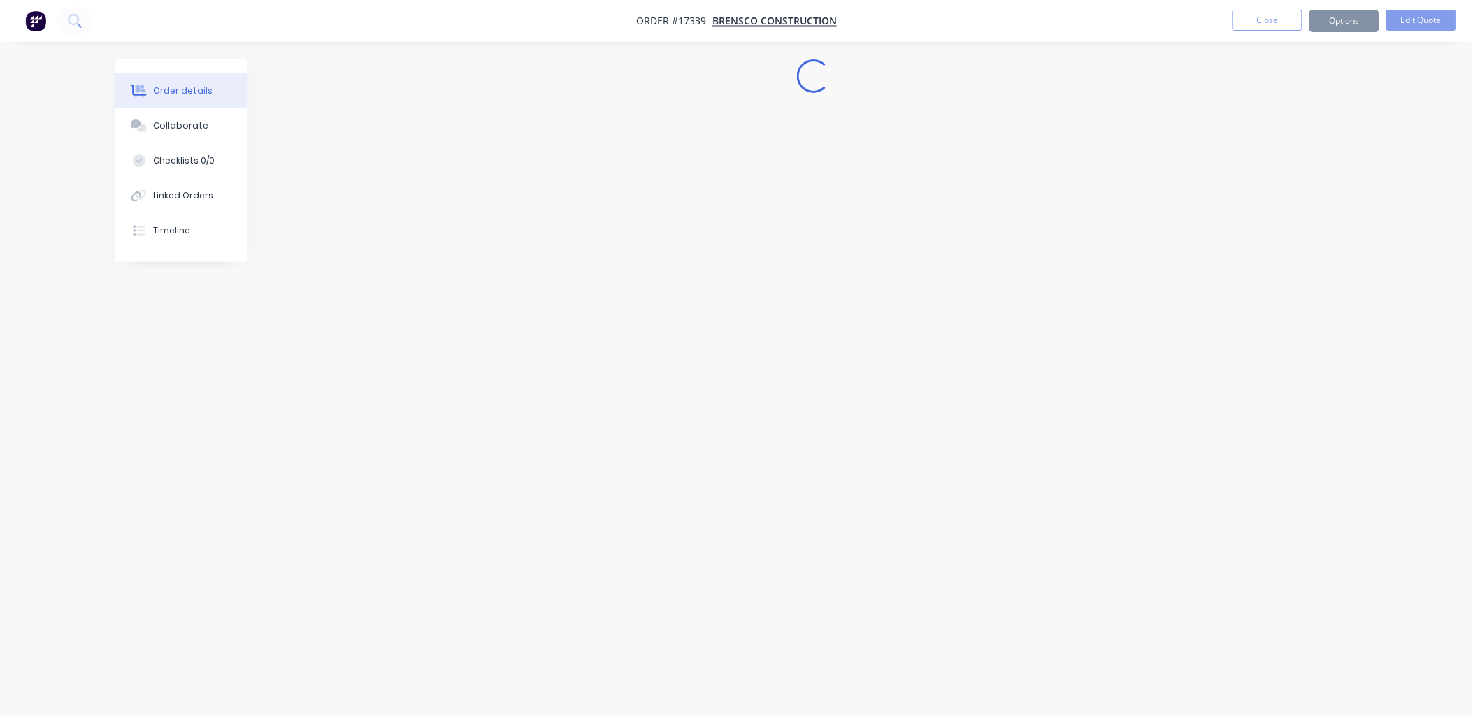
scroll to position [0, 0]
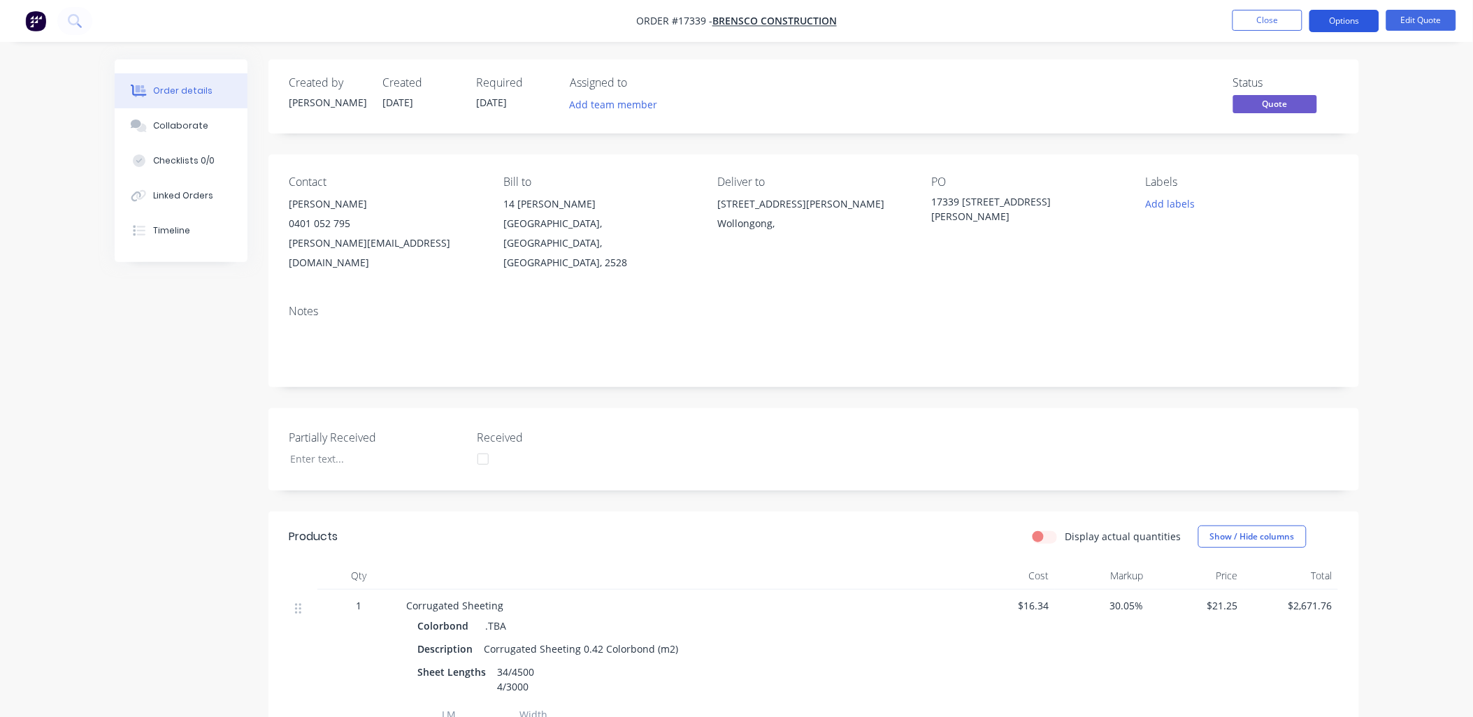
click at [1357, 19] on button "Options" at bounding box center [1344, 21] width 70 height 22
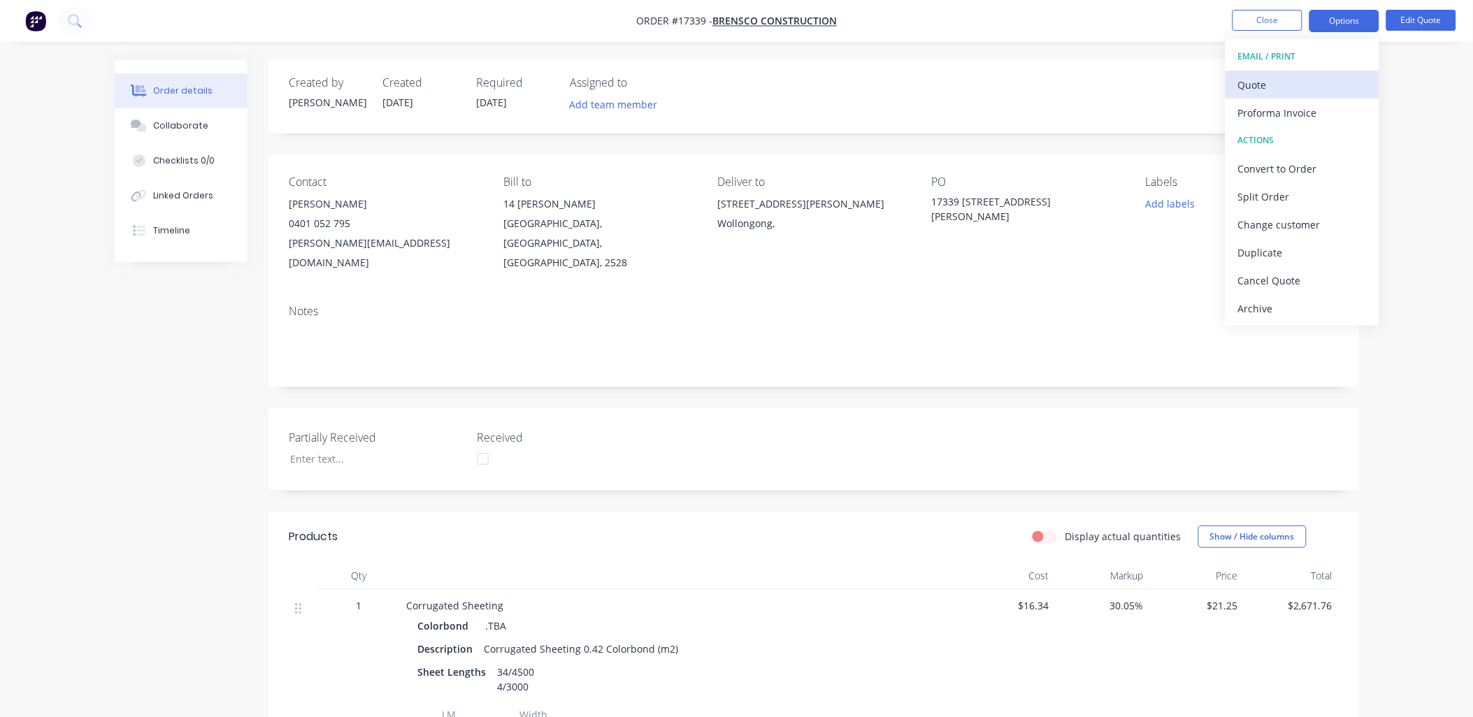
click at [1257, 85] on div "Quote" at bounding box center [1302, 85] width 129 height 20
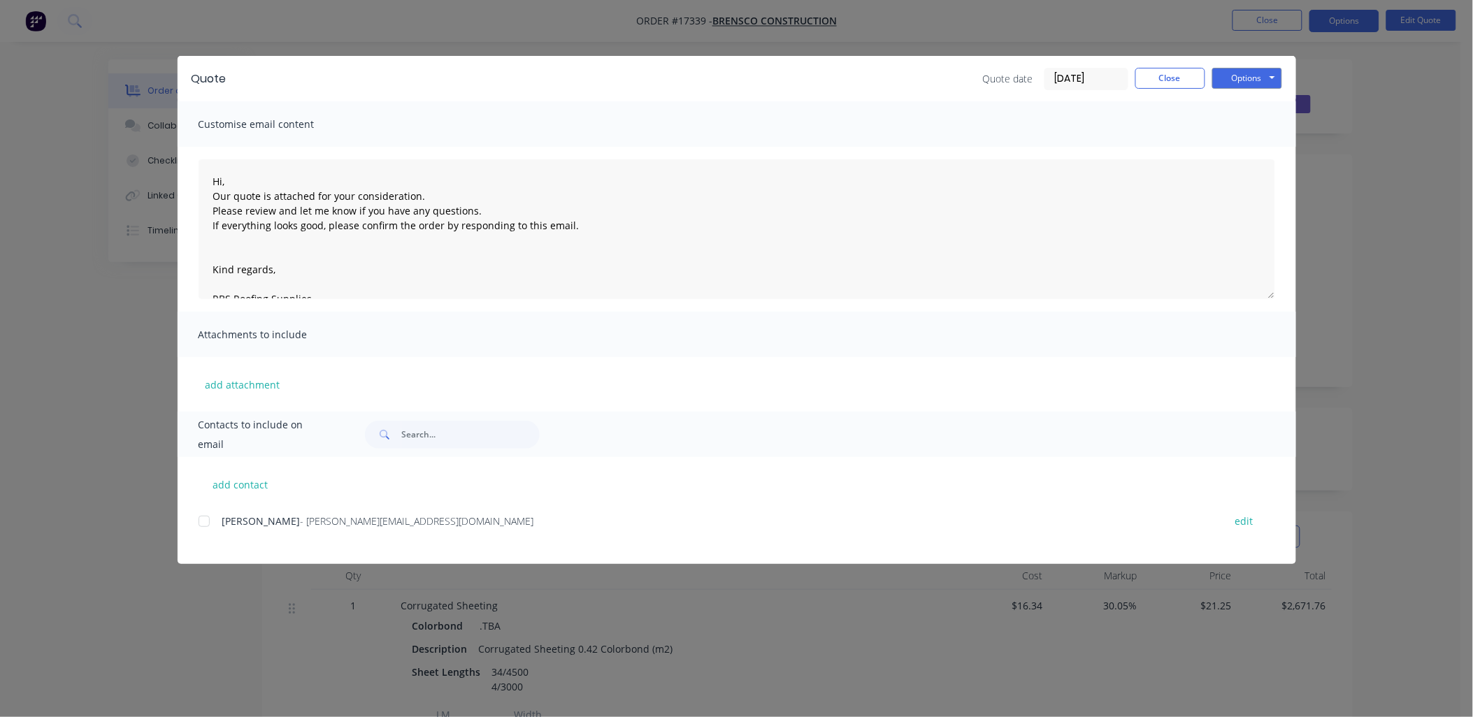
drag, startPoint x: 194, startPoint y: 515, endPoint x: 221, endPoint y: 526, distance: 29.2
click at [204, 518] on div "add contact Brenton Scoular - brenton.s@hotmail.com edit" at bounding box center [737, 510] width 1118 height 107
click at [208, 524] on div at bounding box center [204, 521] width 28 height 28
click at [1273, 73] on button "Options" at bounding box center [1247, 78] width 70 height 21
click at [1250, 151] on button "Email" at bounding box center [1256, 149] width 89 height 23
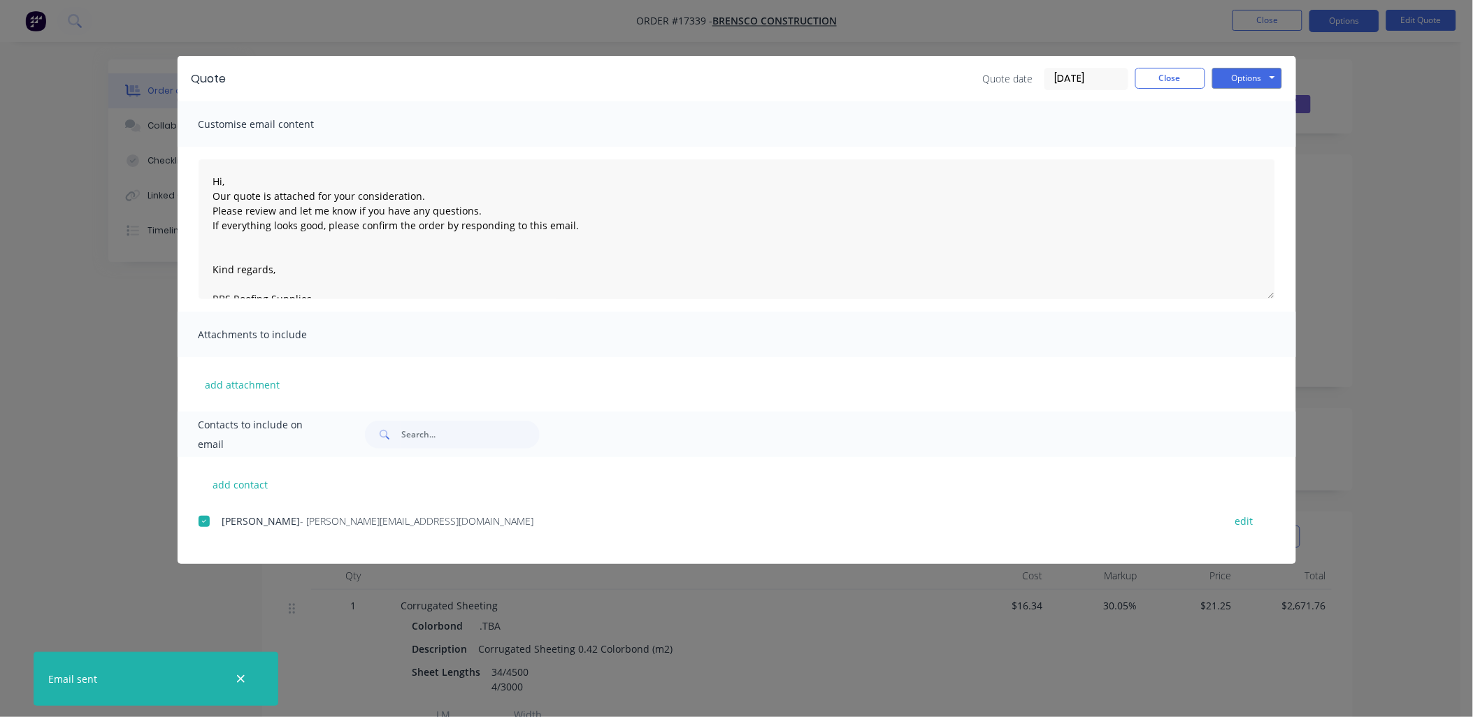
click at [247, 675] on button "button" at bounding box center [240, 678] width 17 height 17
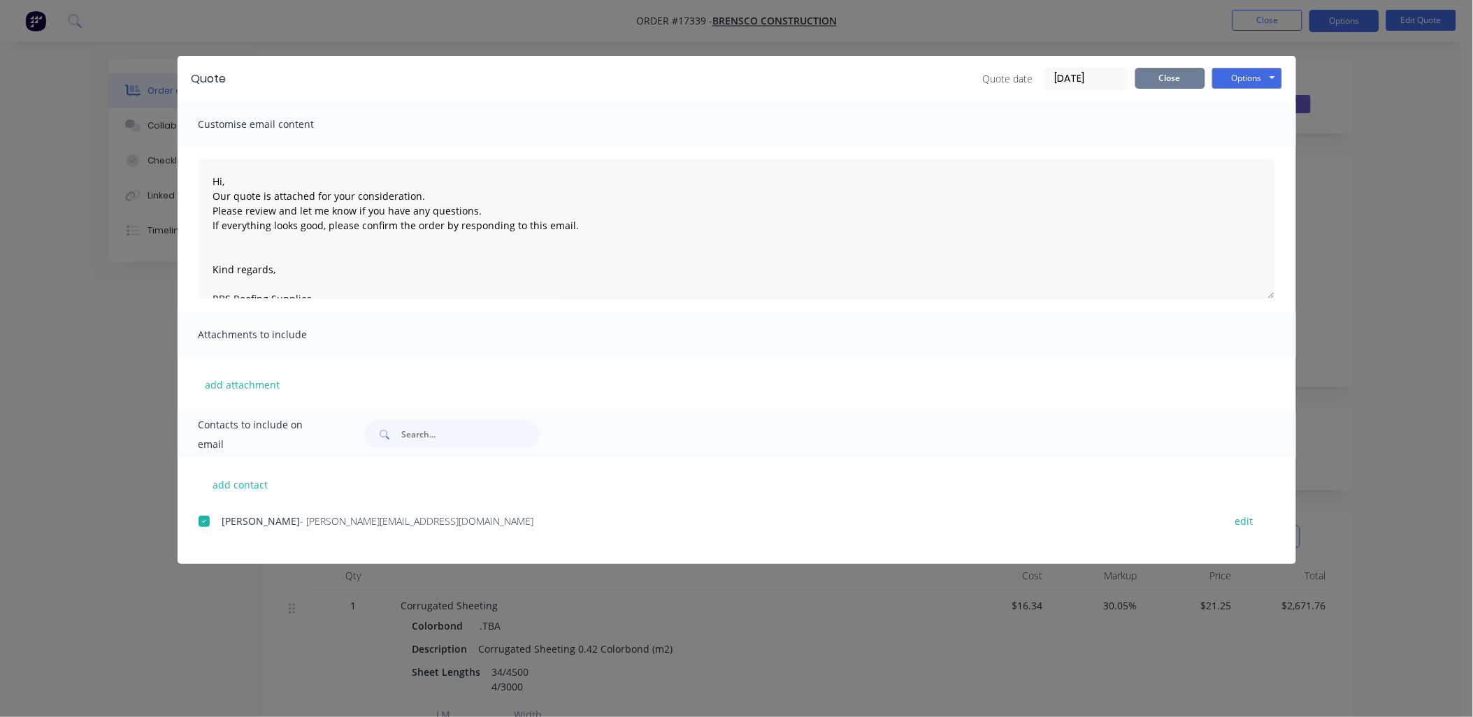
click at [1171, 77] on button "Close" at bounding box center [1170, 78] width 70 height 21
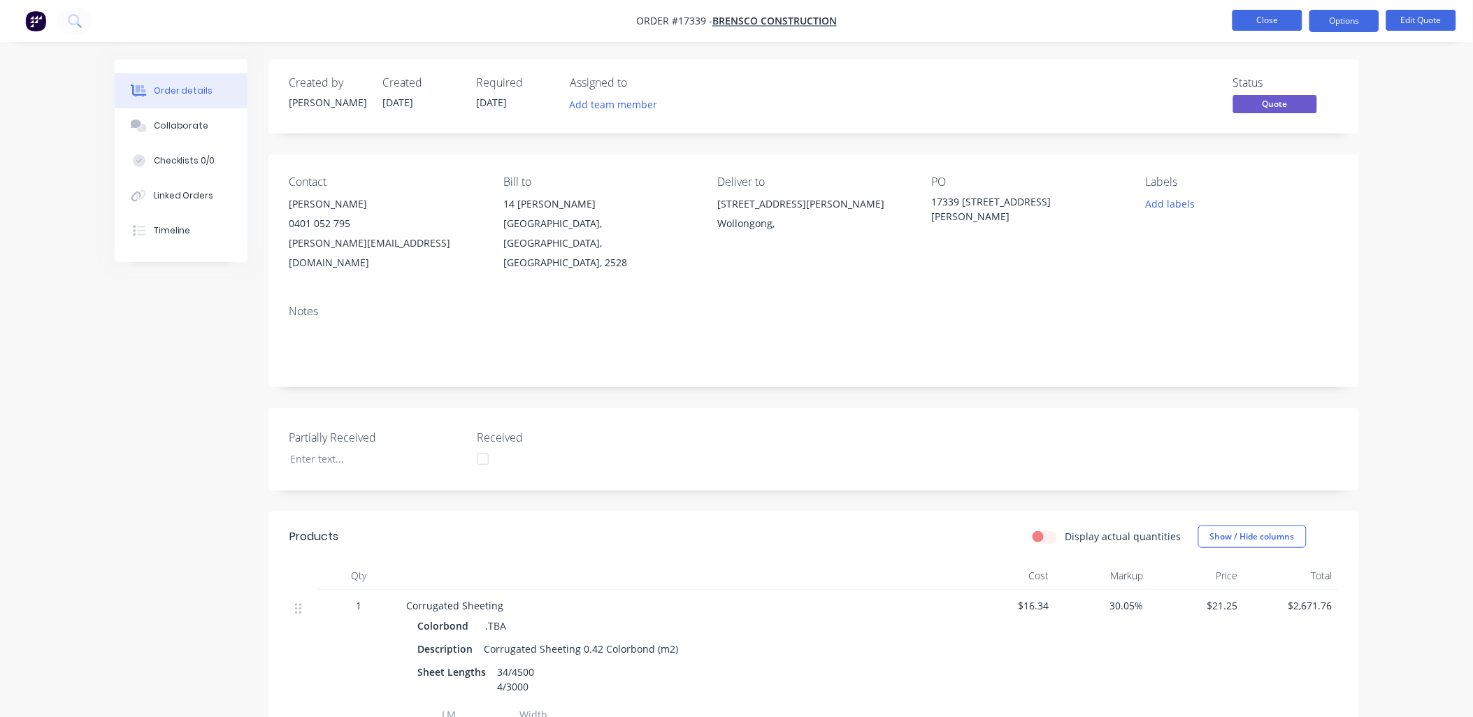
click at [1262, 22] on button "Close" at bounding box center [1267, 20] width 70 height 21
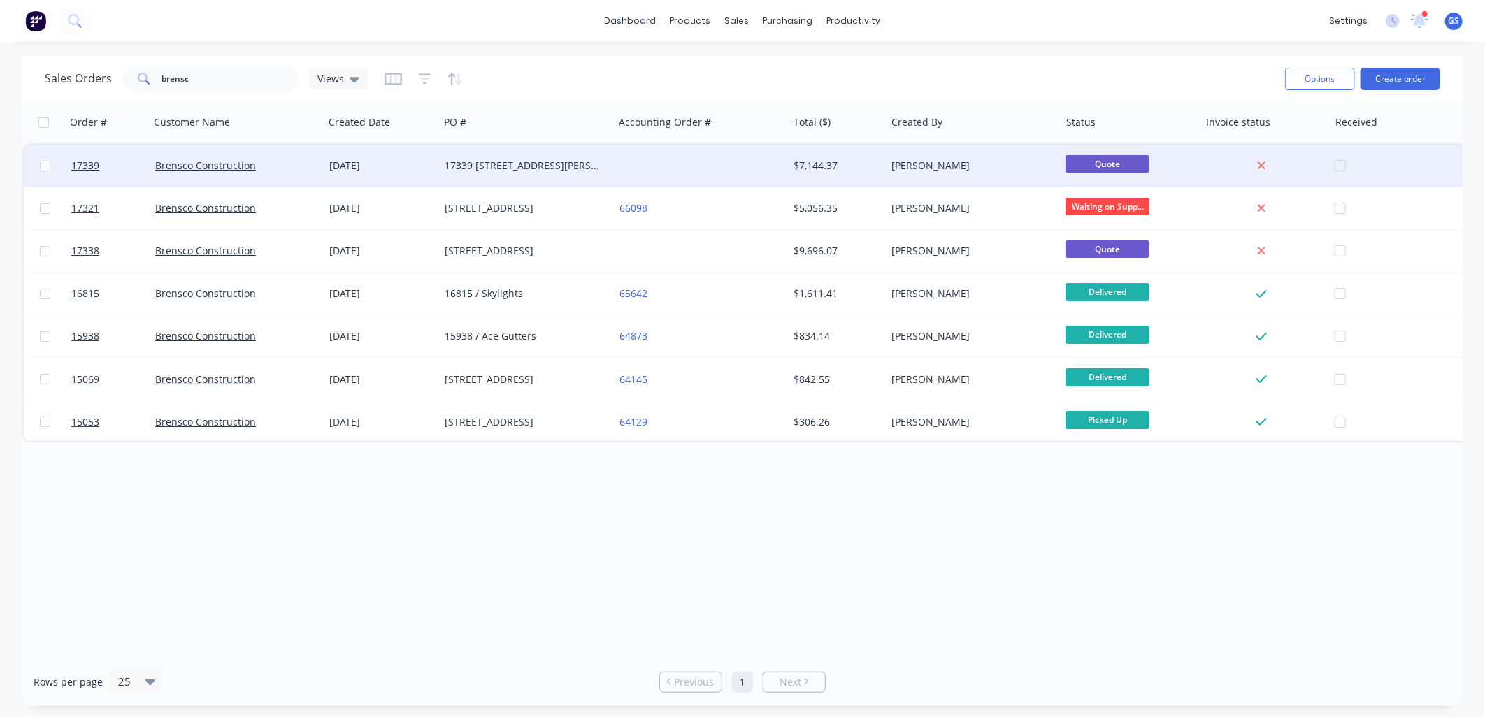
click at [451, 171] on div "17339 6 McKenzie Ave, Wollongong" at bounding box center [522, 166] width 155 height 14
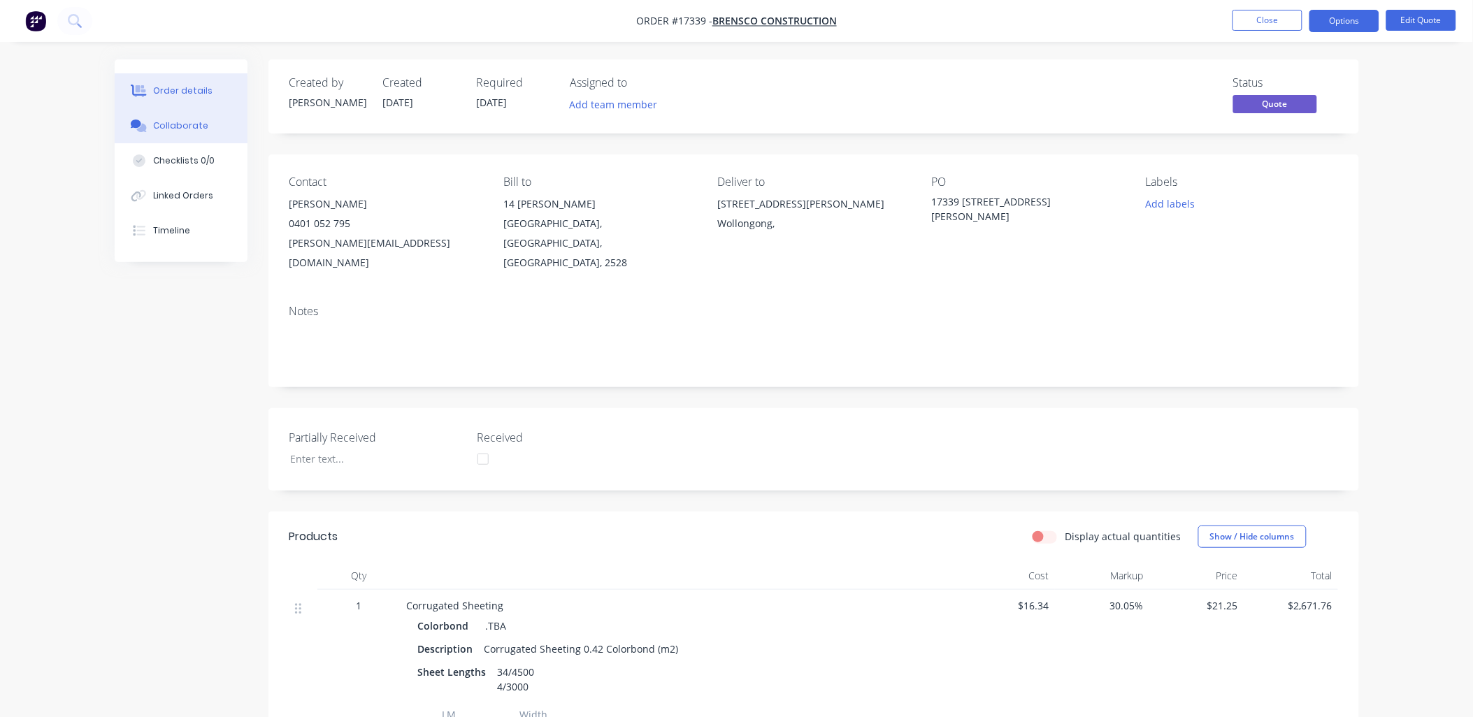
click at [192, 135] on button "Collaborate" at bounding box center [181, 125] width 133 height 35
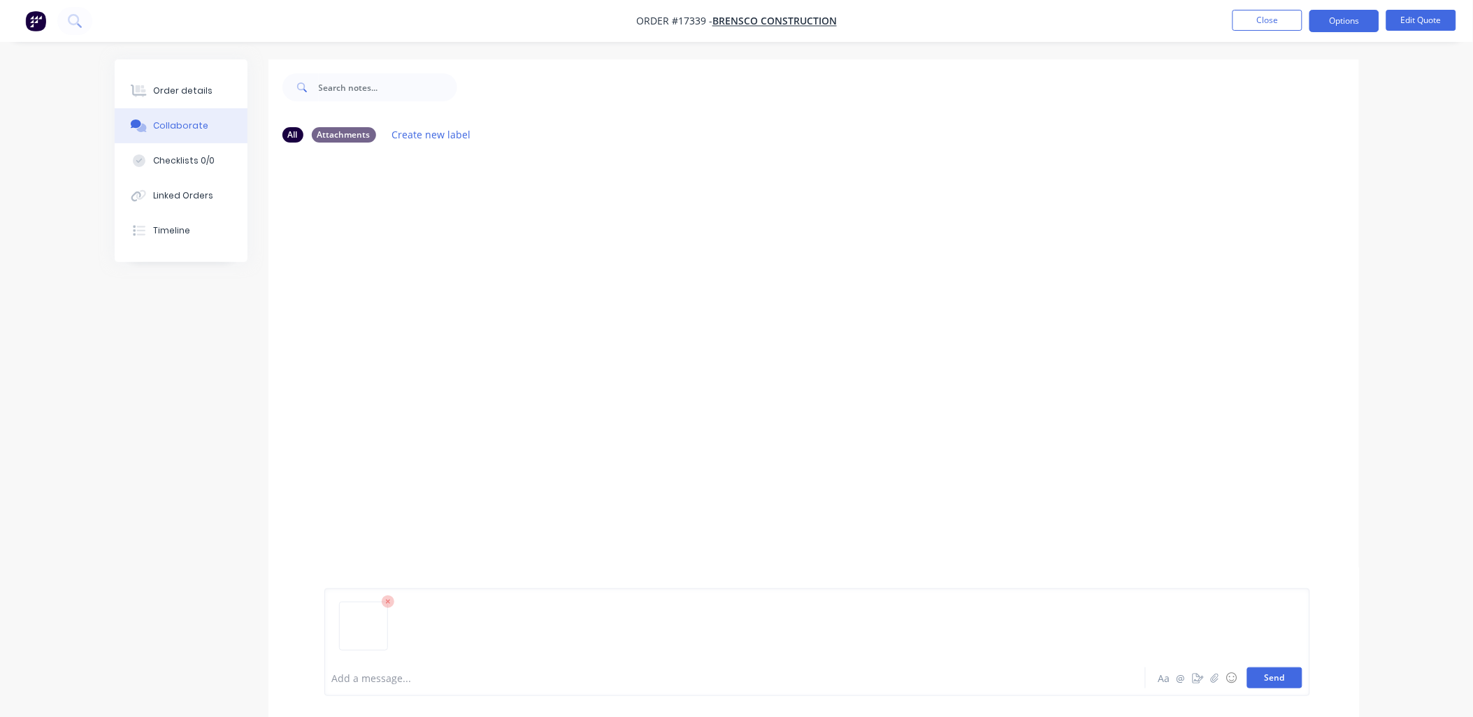
click at [1287, 679] on button "Send" at bounding box center [1274, 677] width 55 height 21
click at [162, 89] on div "Order details" at bounding box center [182, 91] width 59 height 13
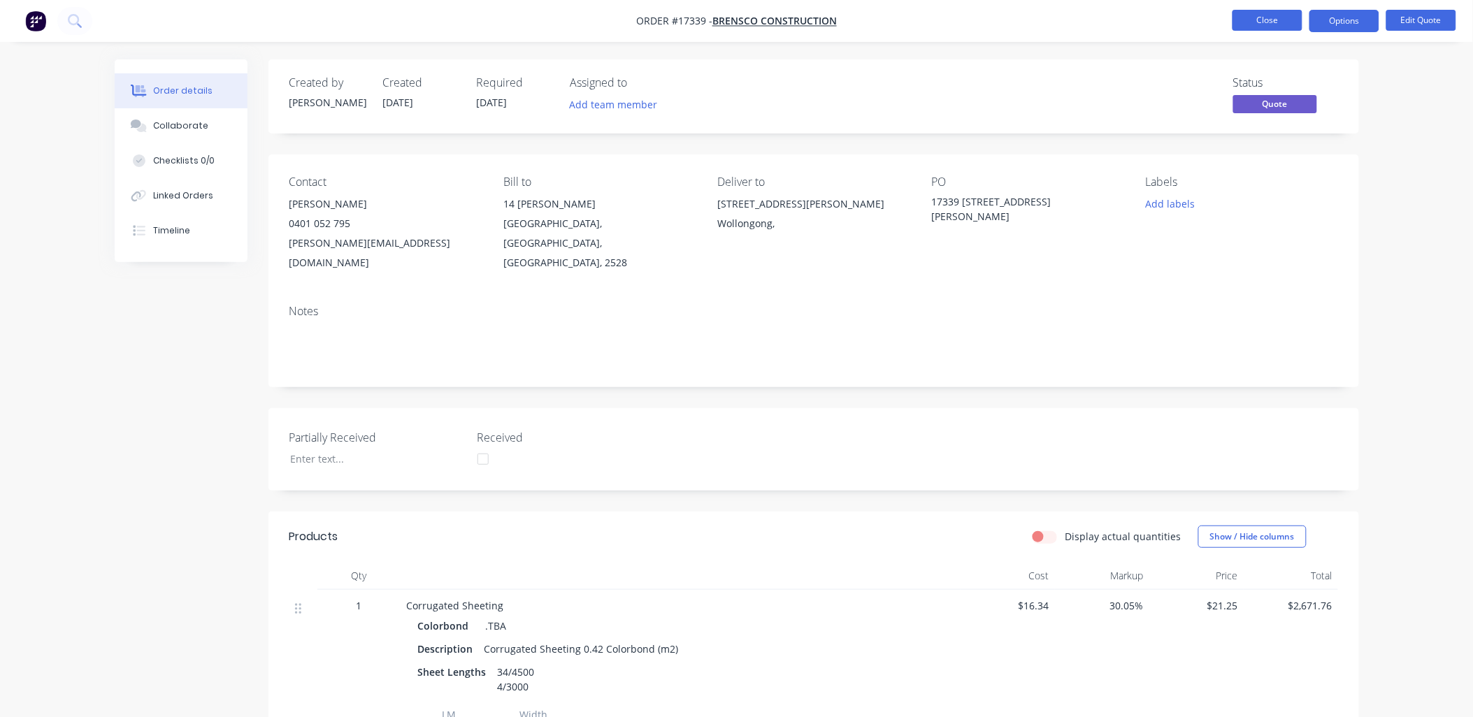
click at [1259, 16] on button "Close" at bounding box center [1267, 20] width 70 height 21
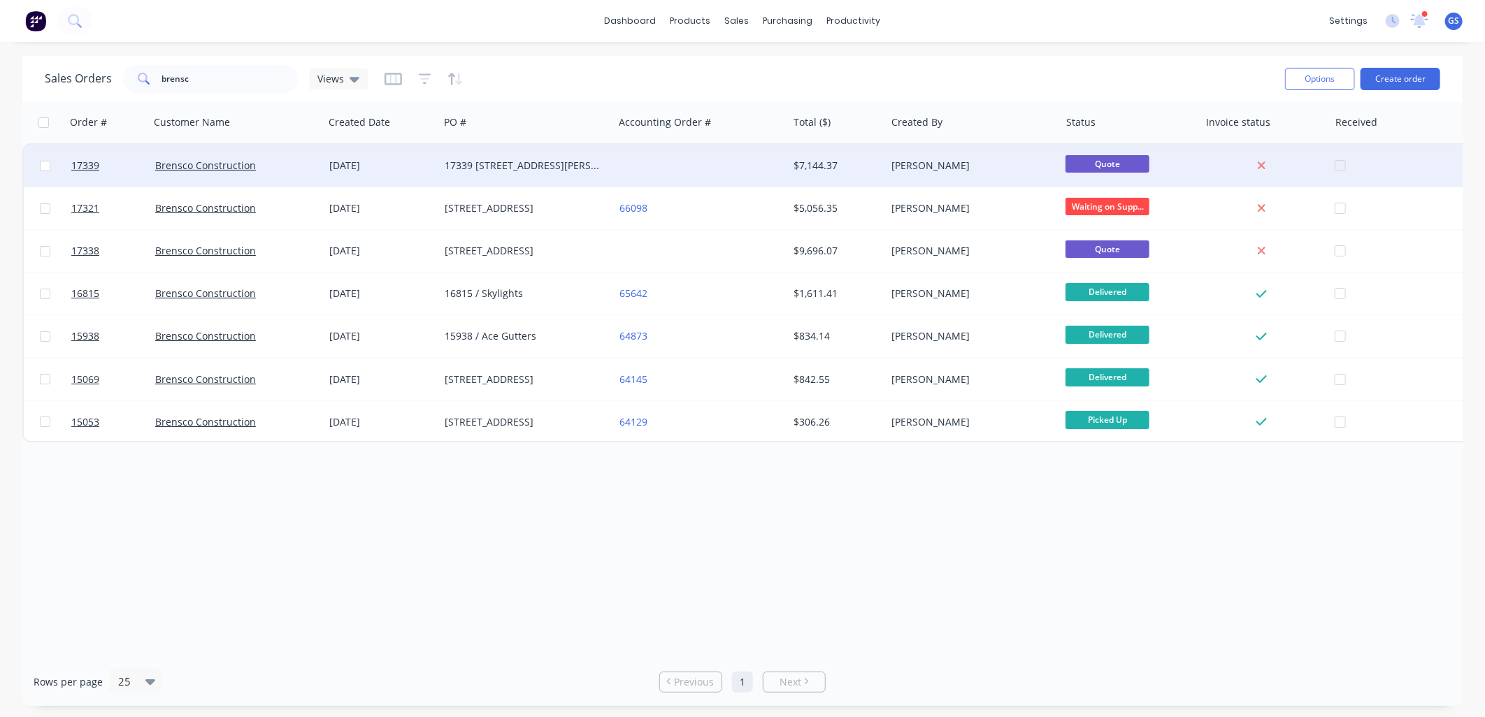
click at [571, 168] on div "17339 6 McKenzie Ave, Wollongong" at bounding box center [522, 166] width 155 height 14
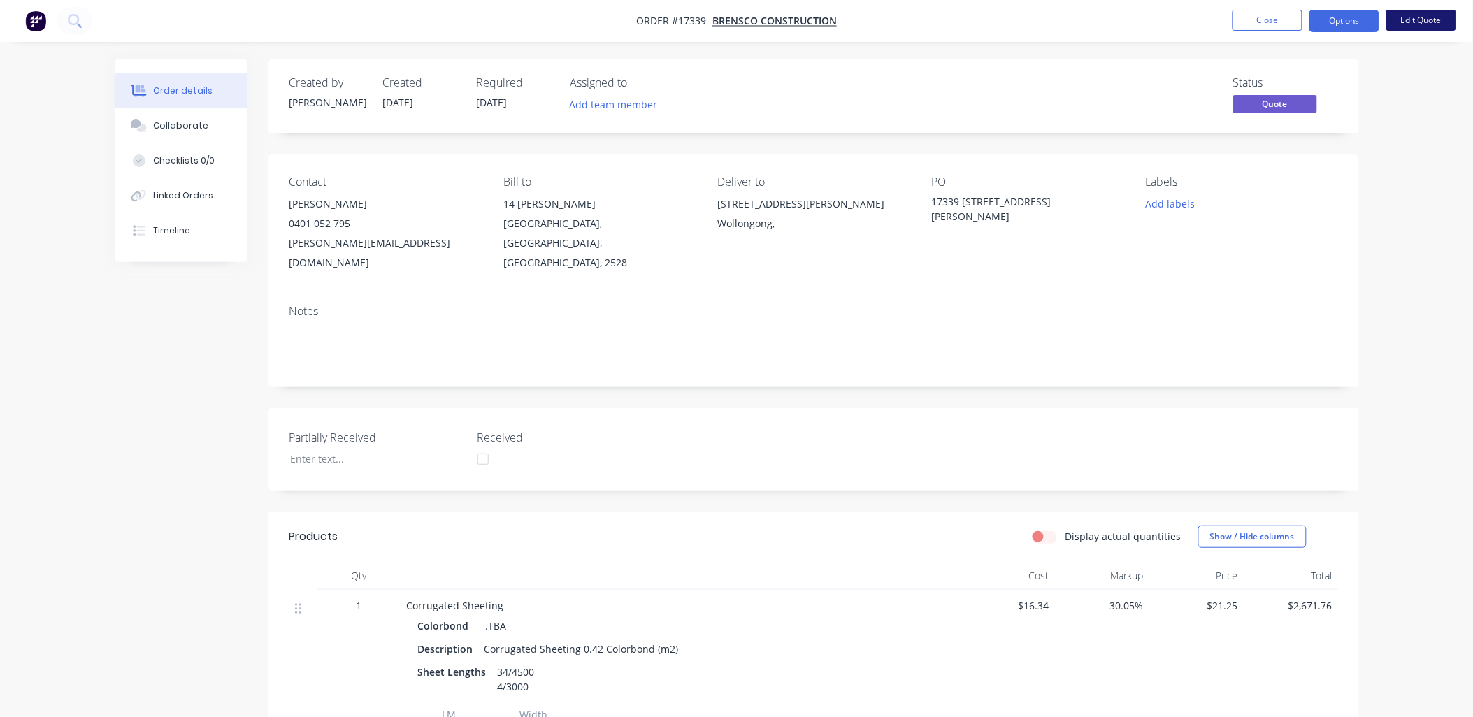
click at [1408, 14] on button "Edit Quote" at bounding box center [1421, 20] width 70 height 21
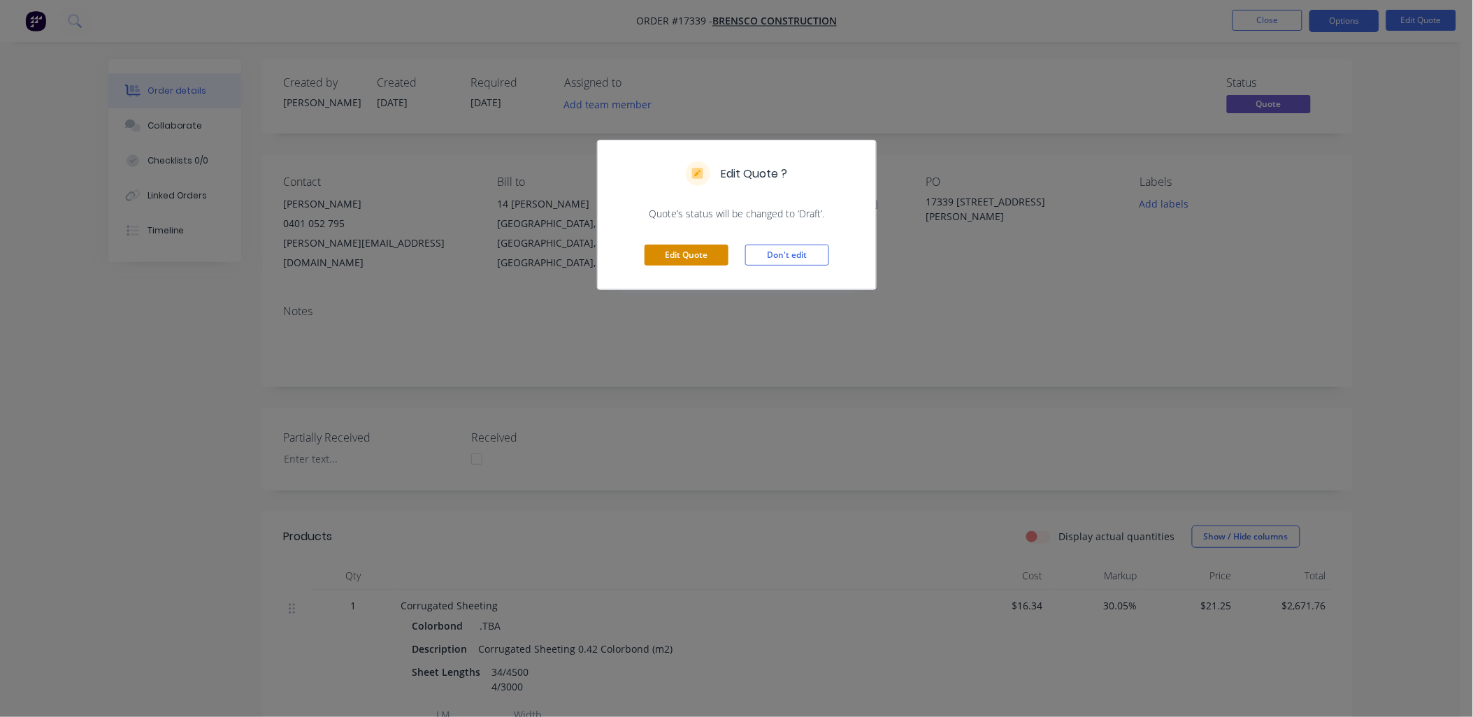
click at [679, 255] on button "Edit Quote" at bounding box center [686, 255] width 84 height 21
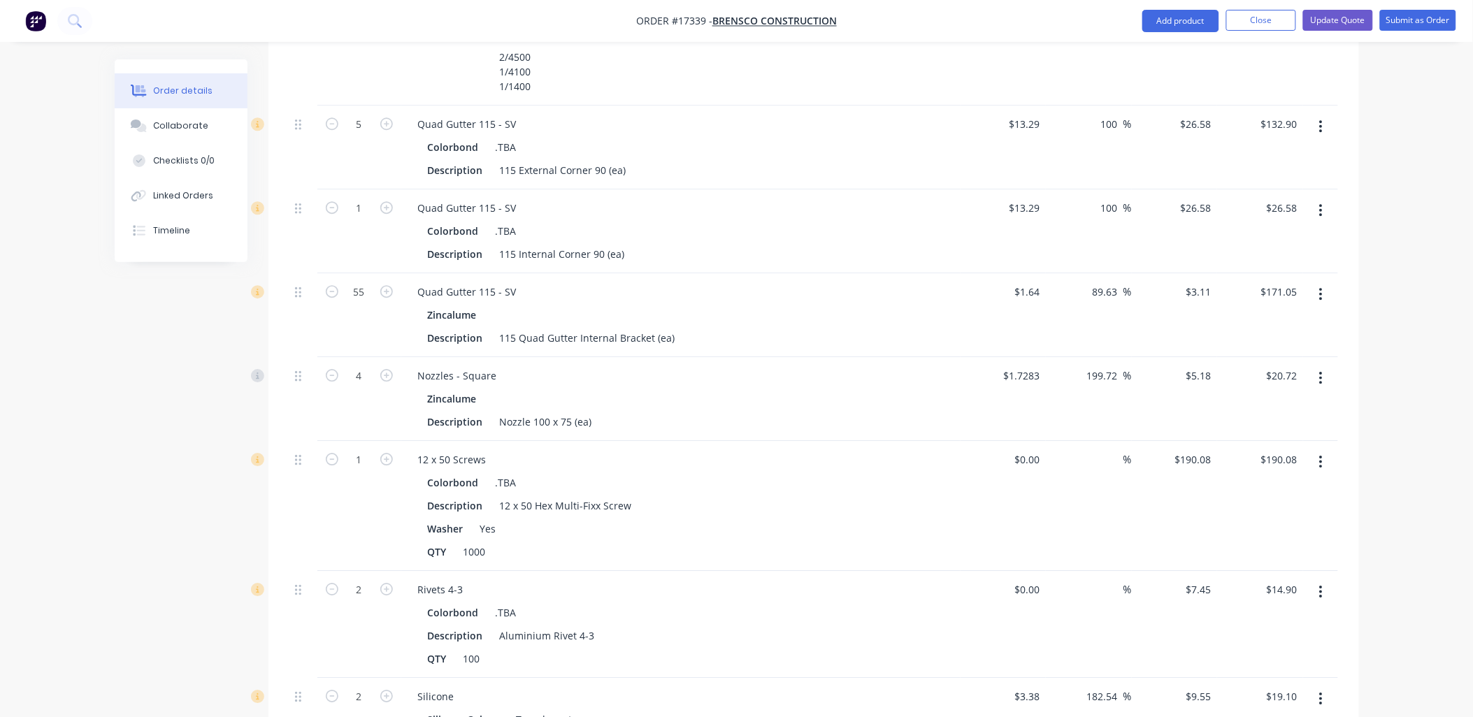
scroll to position [1320, 0]
click at [1177, 25] on button "Add product" at bounding box center [1180, 21] width 77 height 22
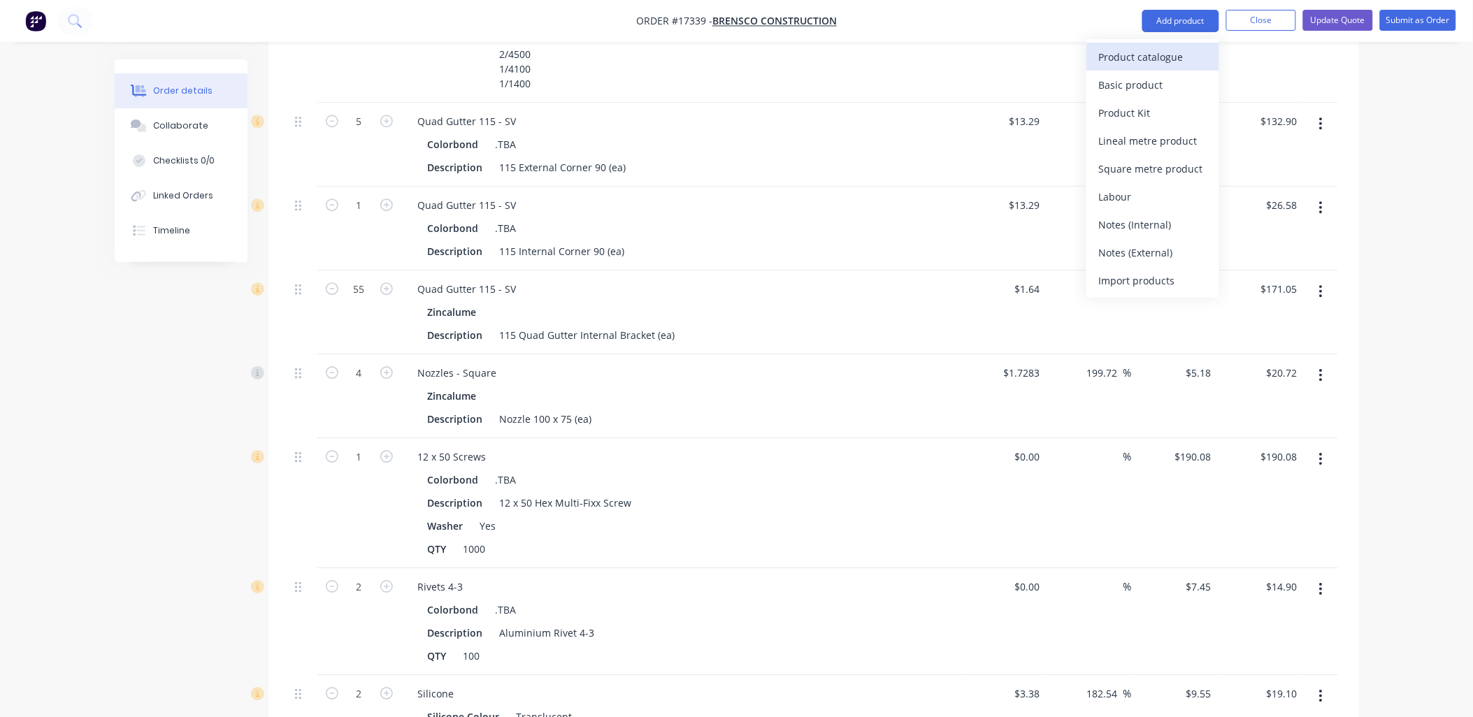
click at [1159, 59] on div "Product catalogue" at bounding box center [1153, 57] width 108 height 20
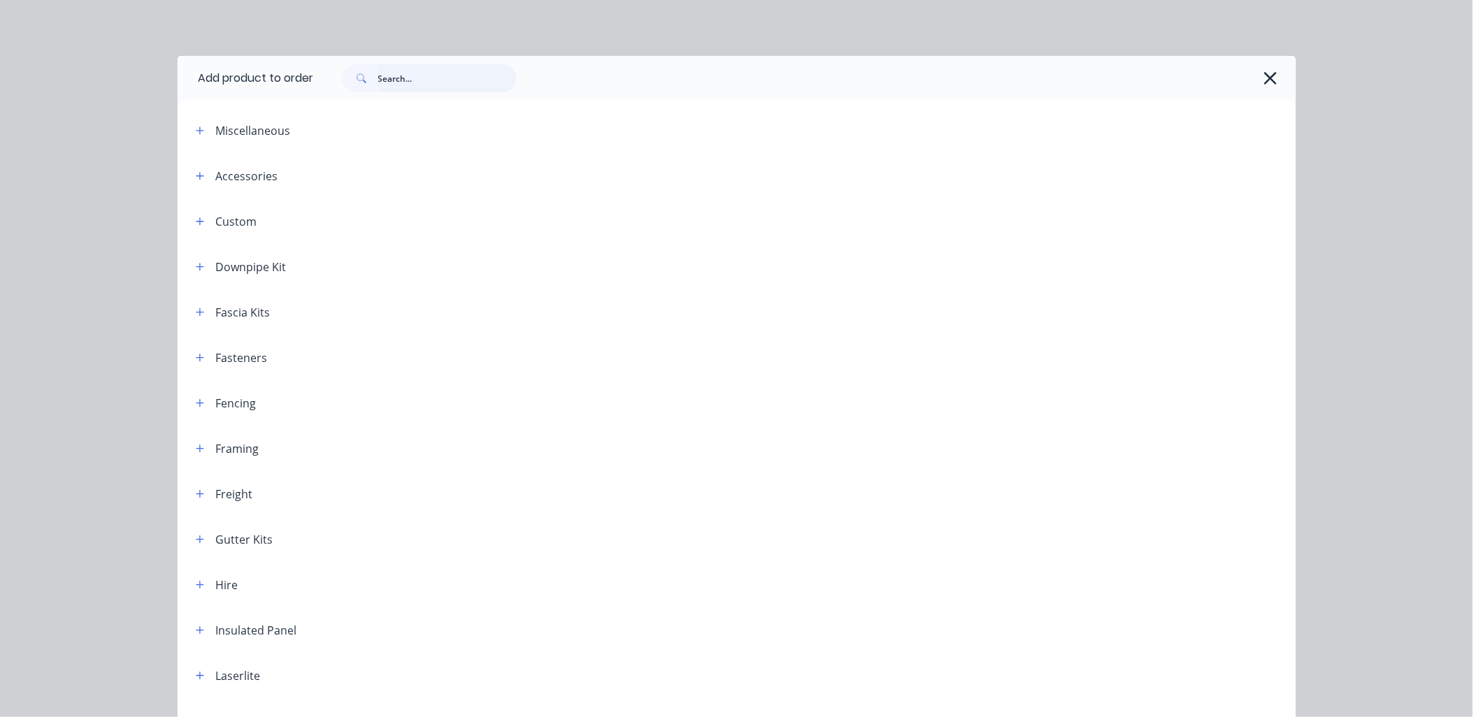
click at [465, 73] on input "text" at bounding box center [447, 78] width 138 height 28
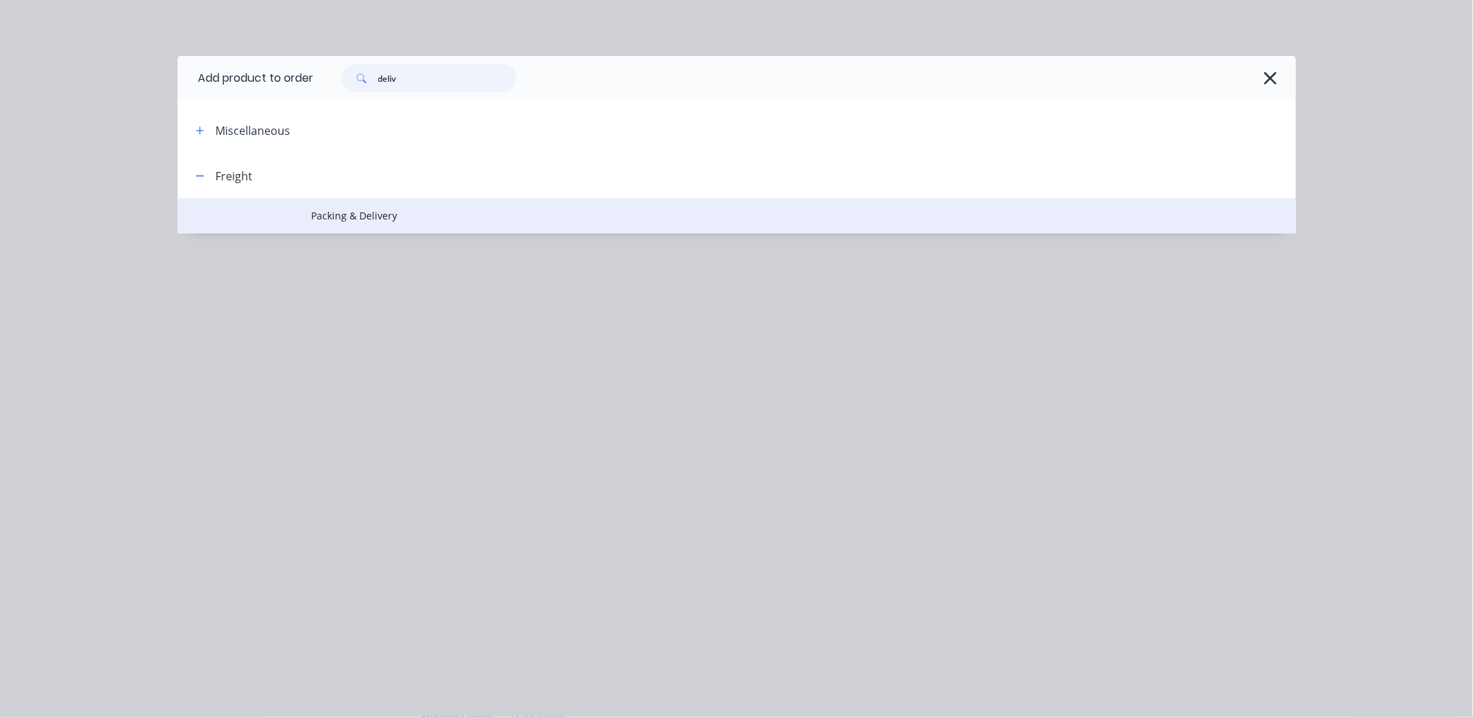
type input "deliv"
click at [359, 213] on span "Packing & Delivery" at bounding box center [705, 215] width 787 height 15
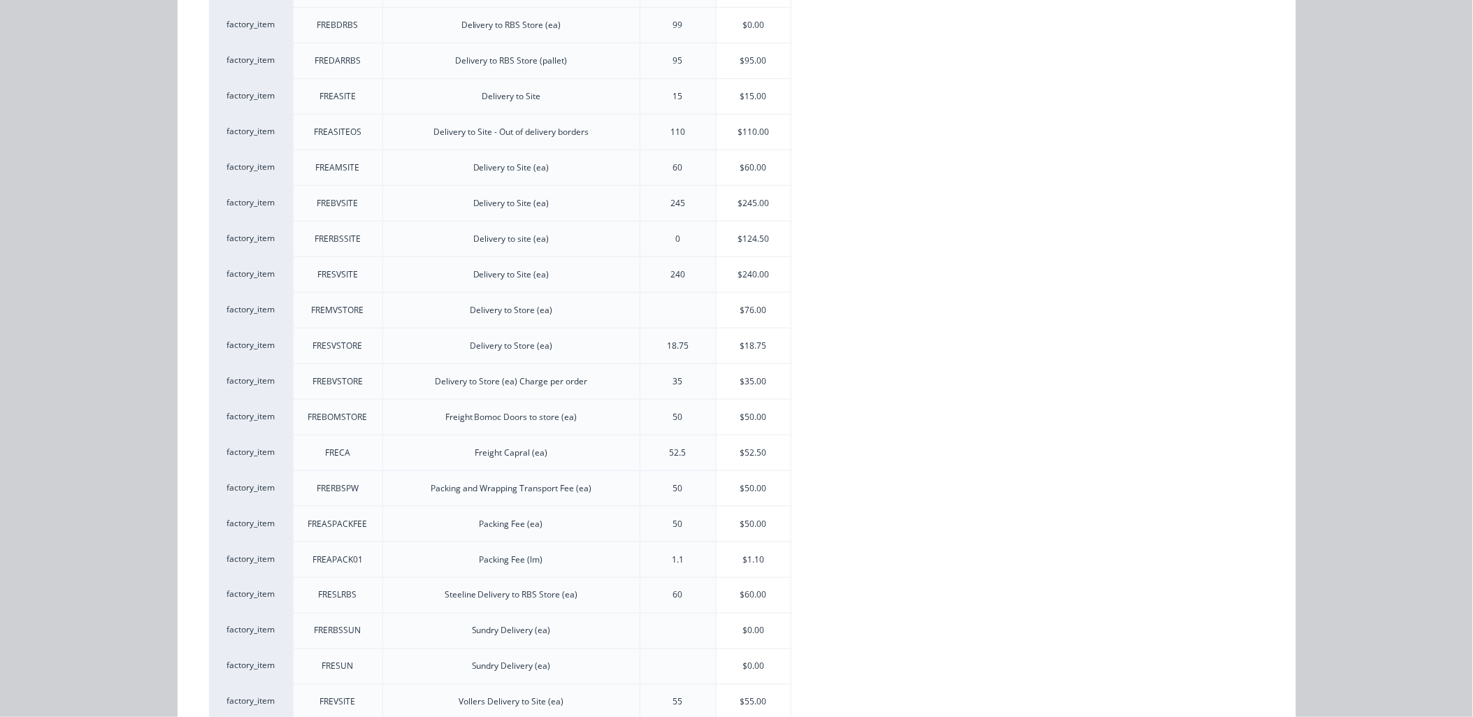
scroll to position [586, 0]
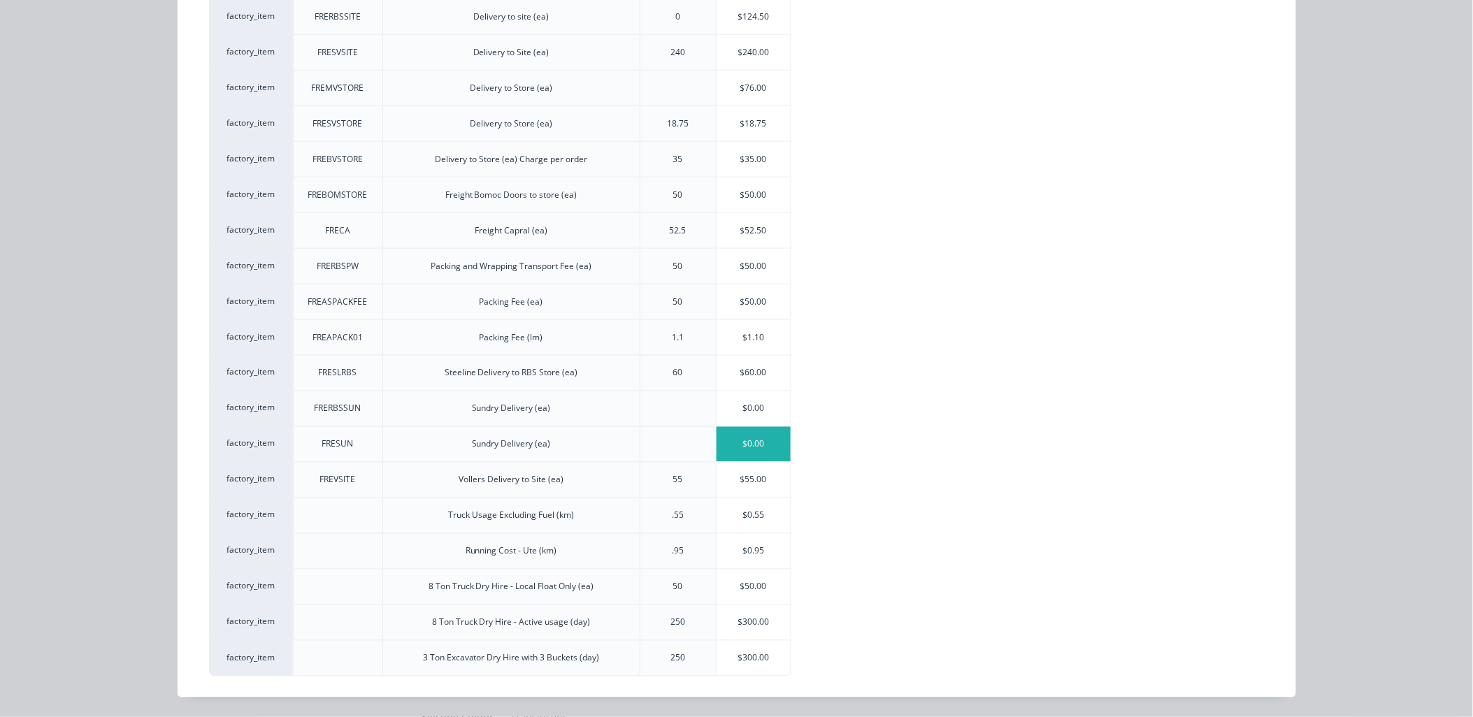
click at [779, 436] on div "$0.00" at bounding box center [753, 444] width 75 height 35
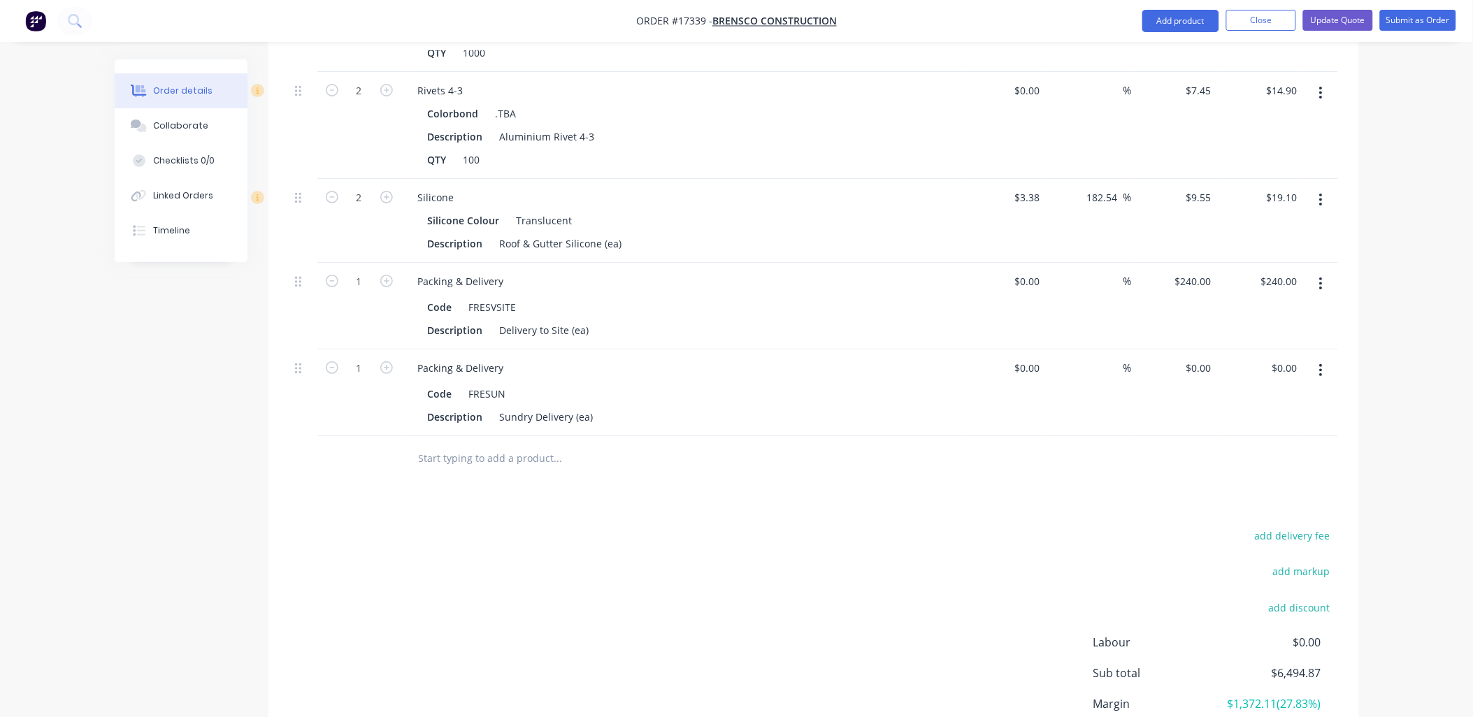
scroll to position [1897, 0]
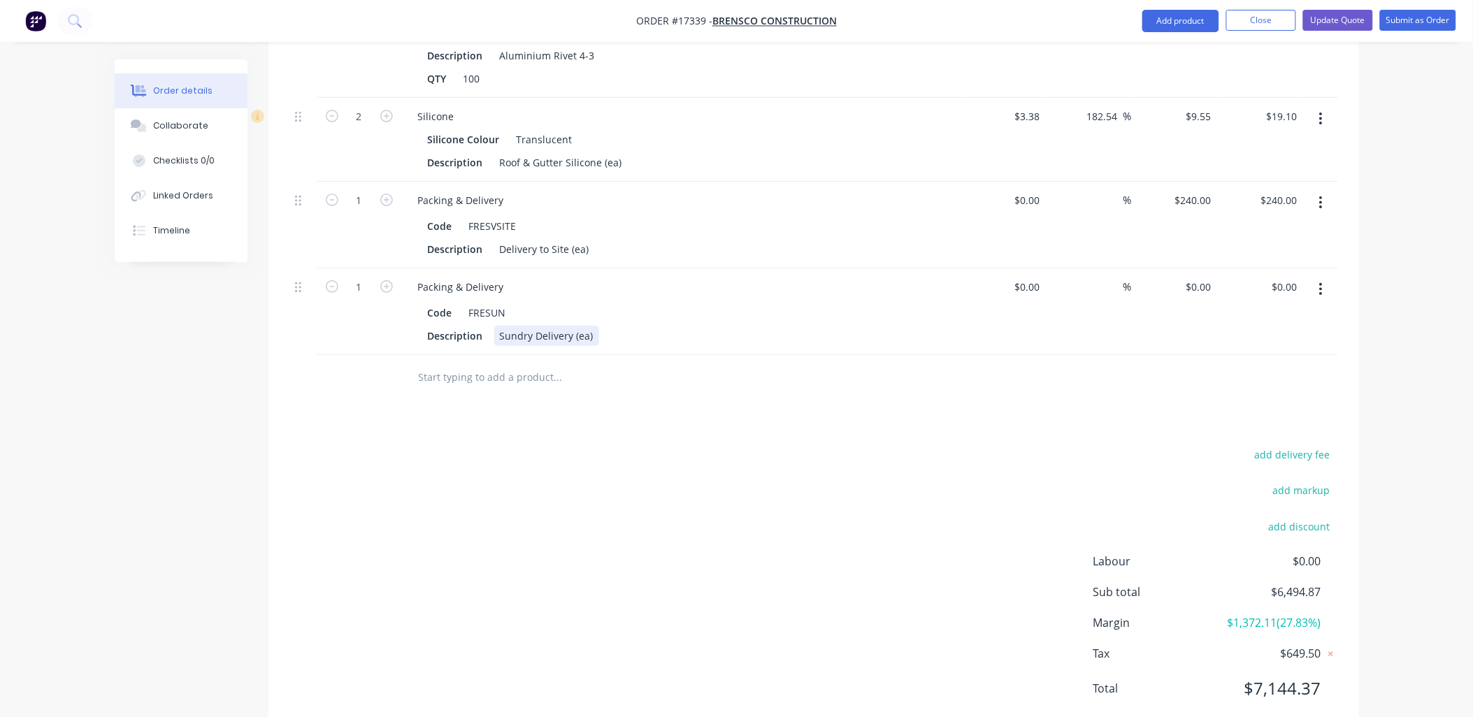
click at [517, 326] on div "Sundry Delivery (ea)" at bounding box center [546, 336] width 105 height 20
click at [514, 326] on div "Sundry Delivery (ea)" at bounding box center [546, 336] width 105 height 20
click at [512, 326] on div "Sundry Delivery (ea)" at bounding box center [546, 336] width 105 height 20
click at [1197, 268] on div "0 $0.00" at bounding box center [1175, 311] width 86 height 87
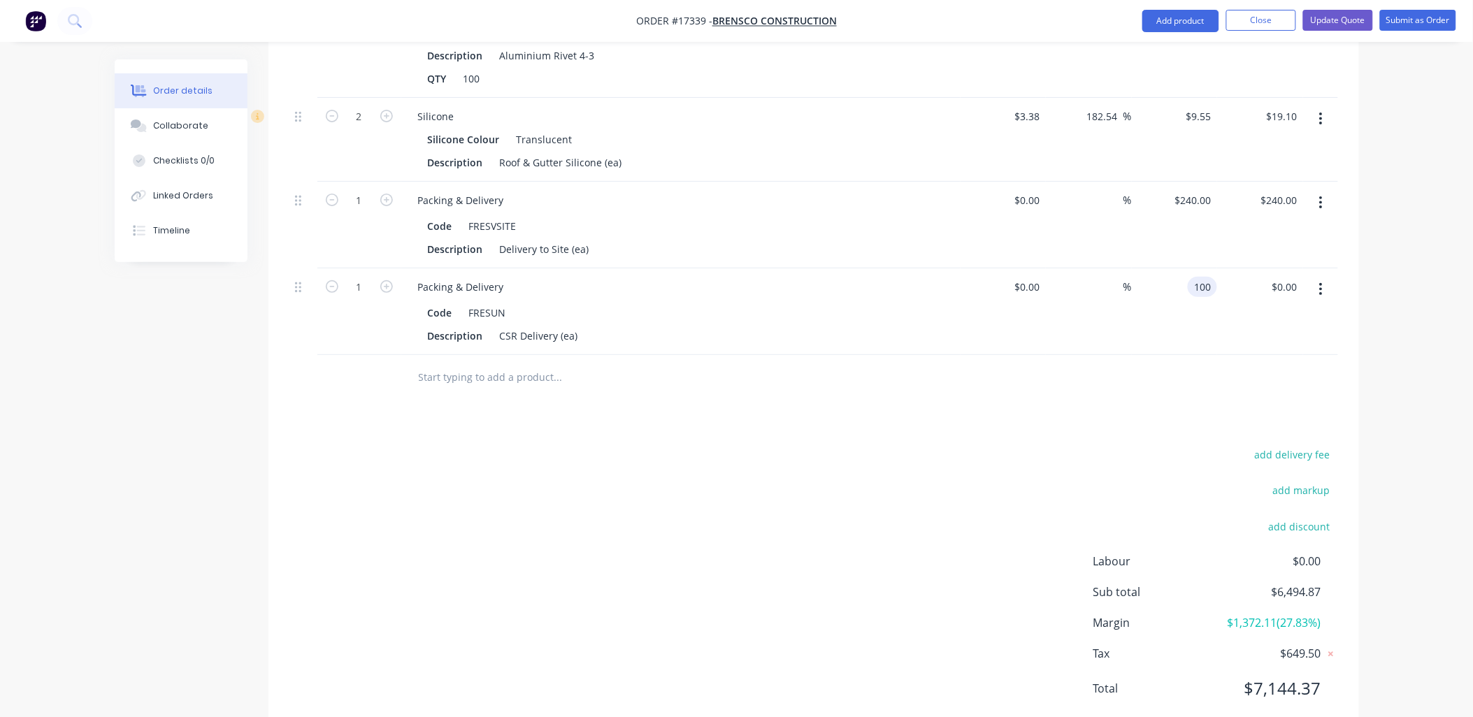
type input "$100.00"
click at [1343, 14] on button "Update Quote" at bounding box center [1338, 20] width 70 height 21
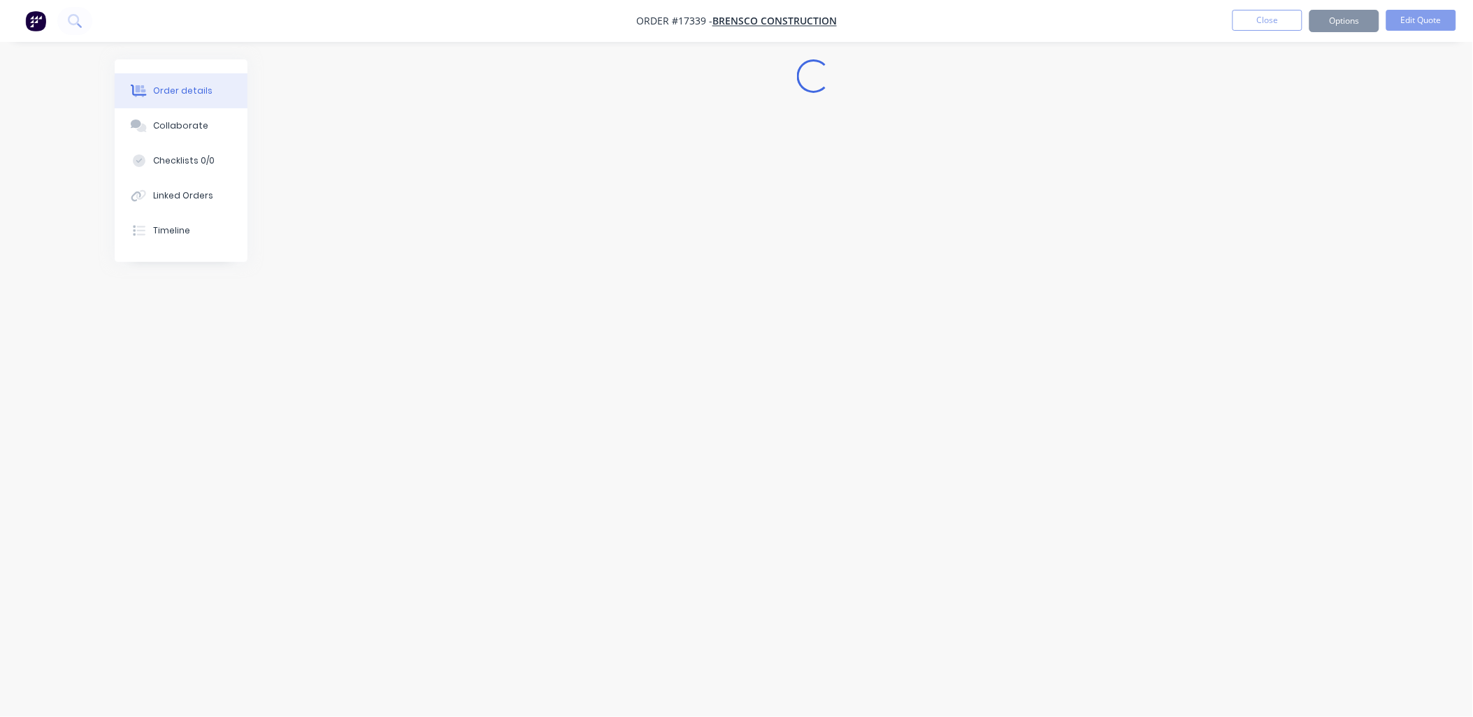
scroll to position [0, 0]
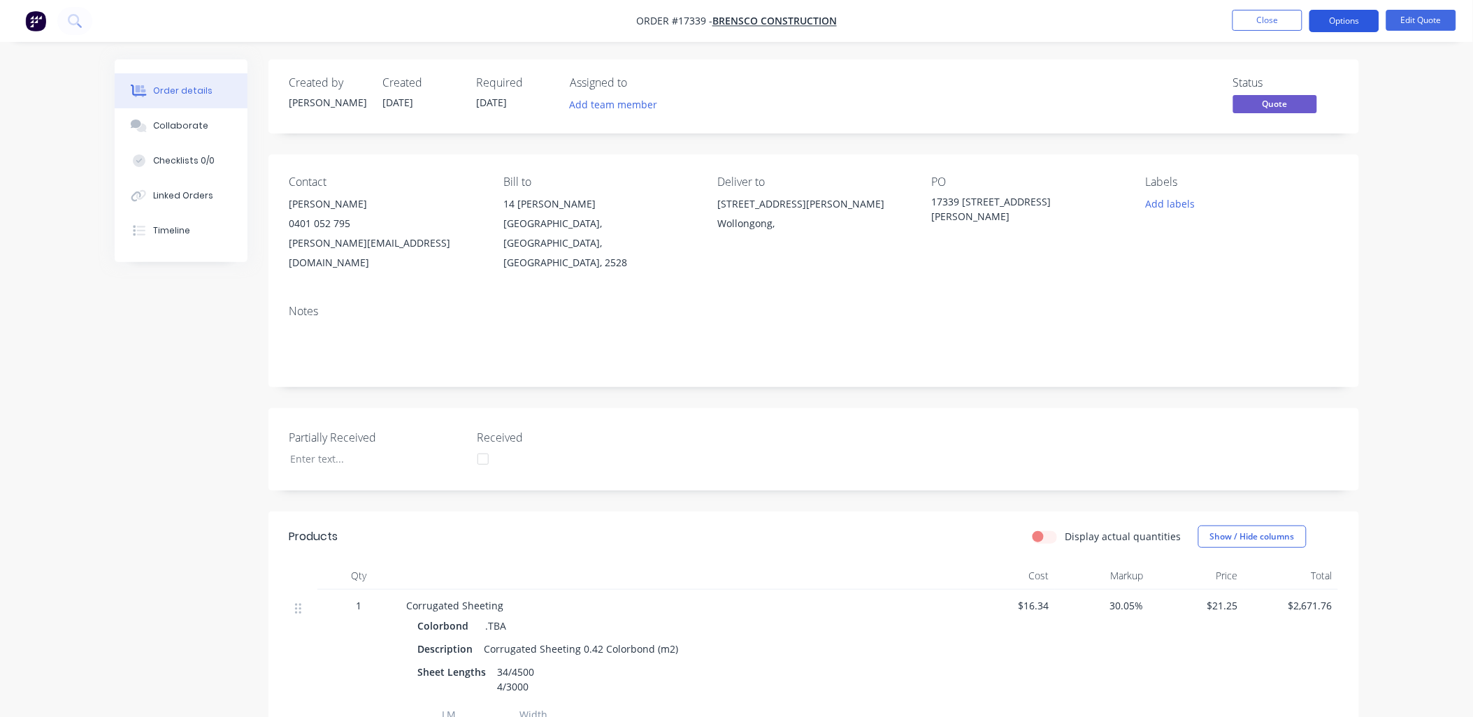
click at [1338, 14] on button "Options" at bounding box center [1344, 21] width 70 height 22
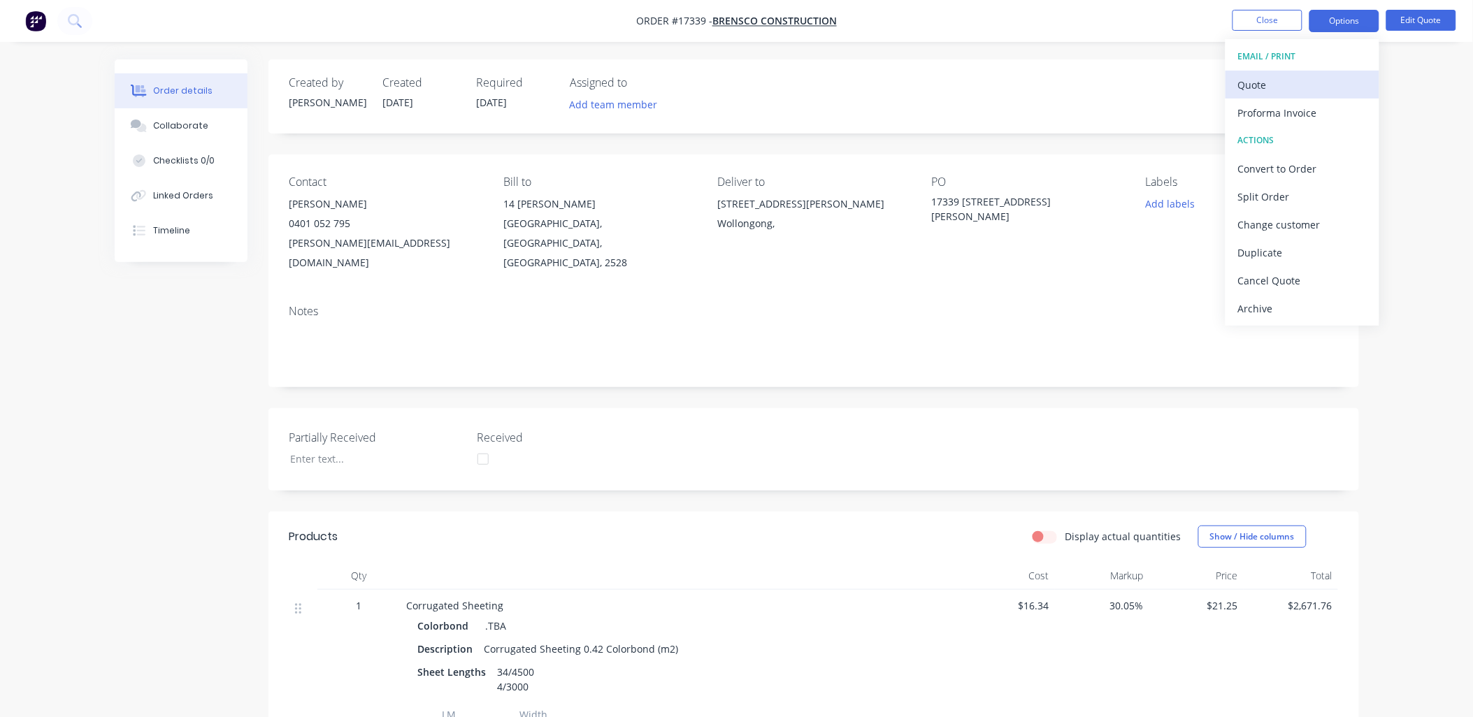
click at [1257, 80] on div "Quote" at bounding box center [1302, 85] width 129 height 20
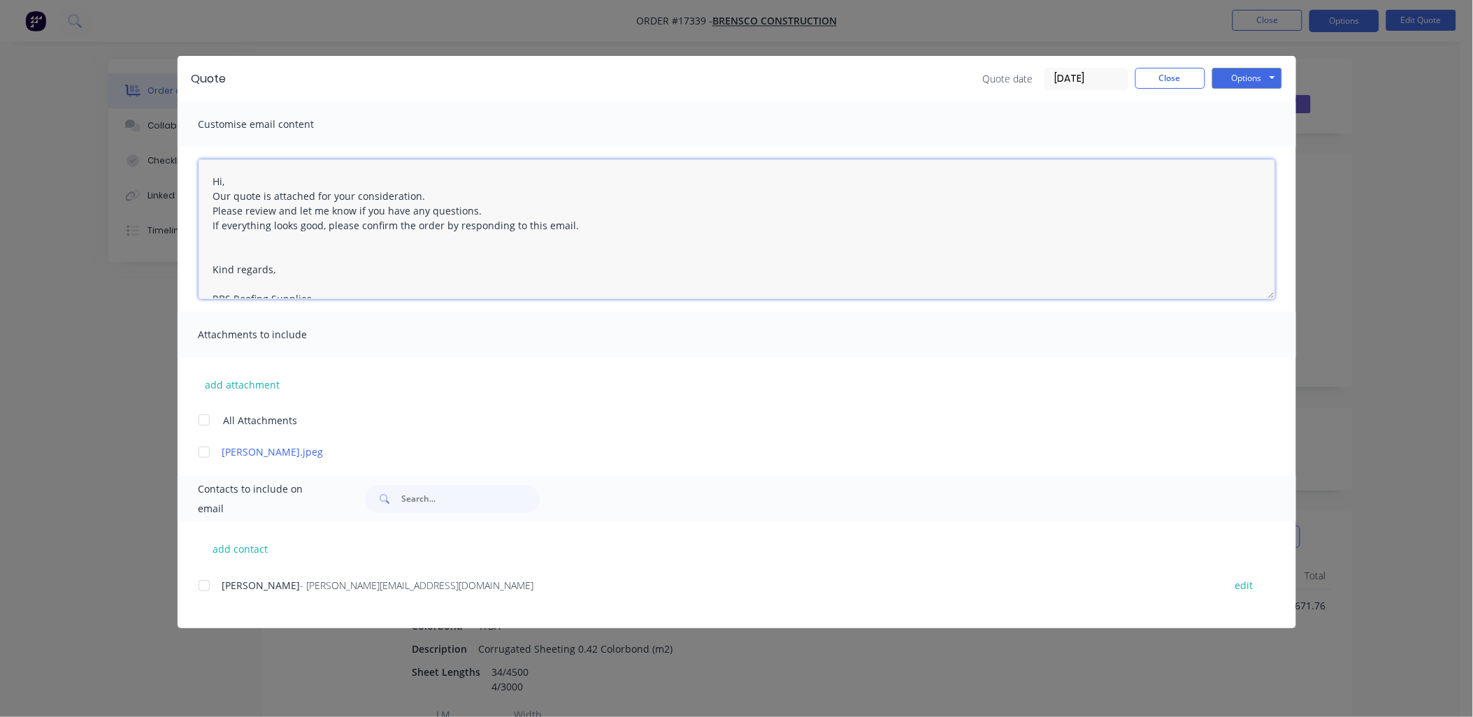
click at [233, 183] on textarea "Hi, Our quote is attached for your consideration. Please review and let me know…" at bounding box center [736, 229] width 1076 height 140
click at [825, 250] on textarea "Hi, ***REVISED QUOTE*** Our quote is attached for your consideration. Please re…" at bounding box center [736, 229] width 1076 height 140
click at [206, 592] on div at bounding box center [204, 586] width 28 height 28
type textarea "Hi, ***REVISED QUOTE*** Our quote is attached for your consideration. Please re…"
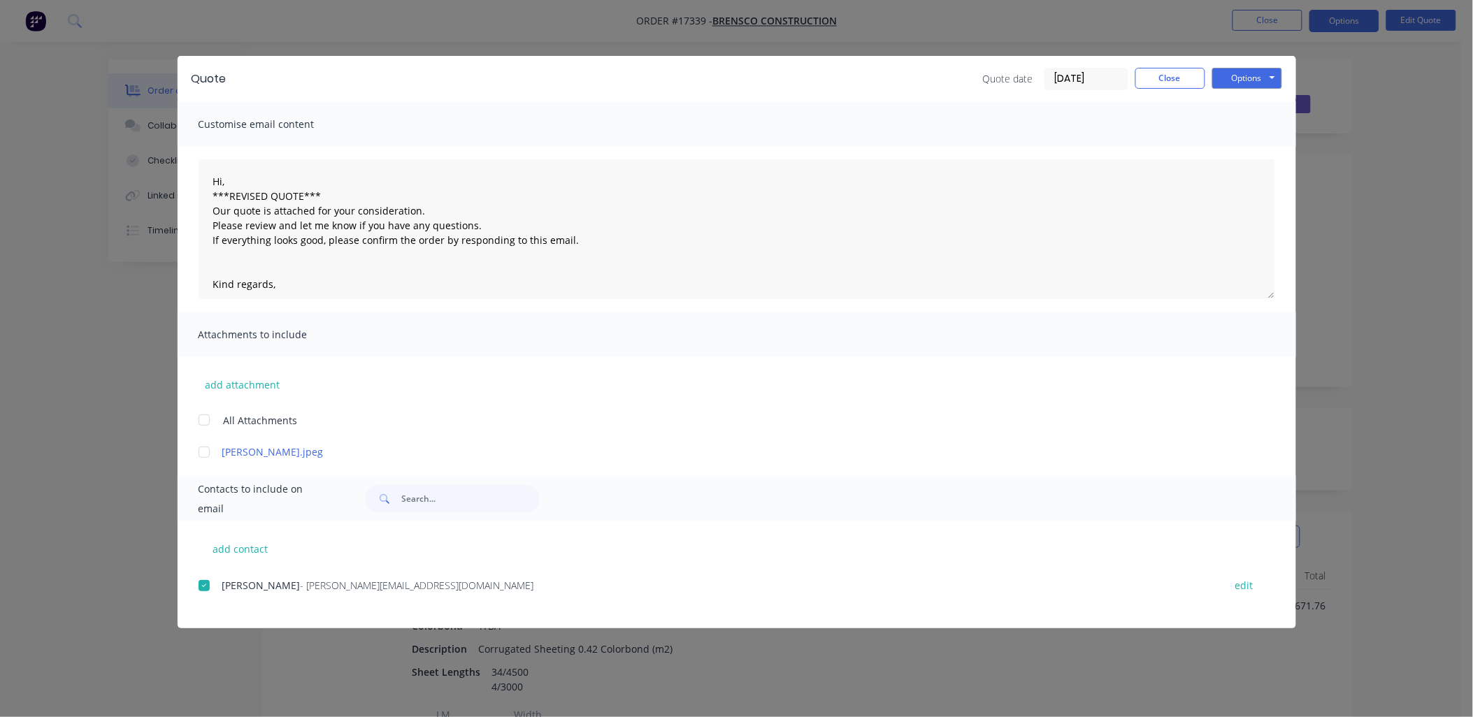
click at [1269, 66] on div "Quote Quote date 13/08/25 Close Options Preview Print Email" at bounding box center [737, 78] width 1118 height 45
click at [1271, 68] on button "Options" at bounding box center [1247, 78] width 70 height 21
click at [1251, 145] on button "Email" at bounding box center [1256, 149] width 89 height 23
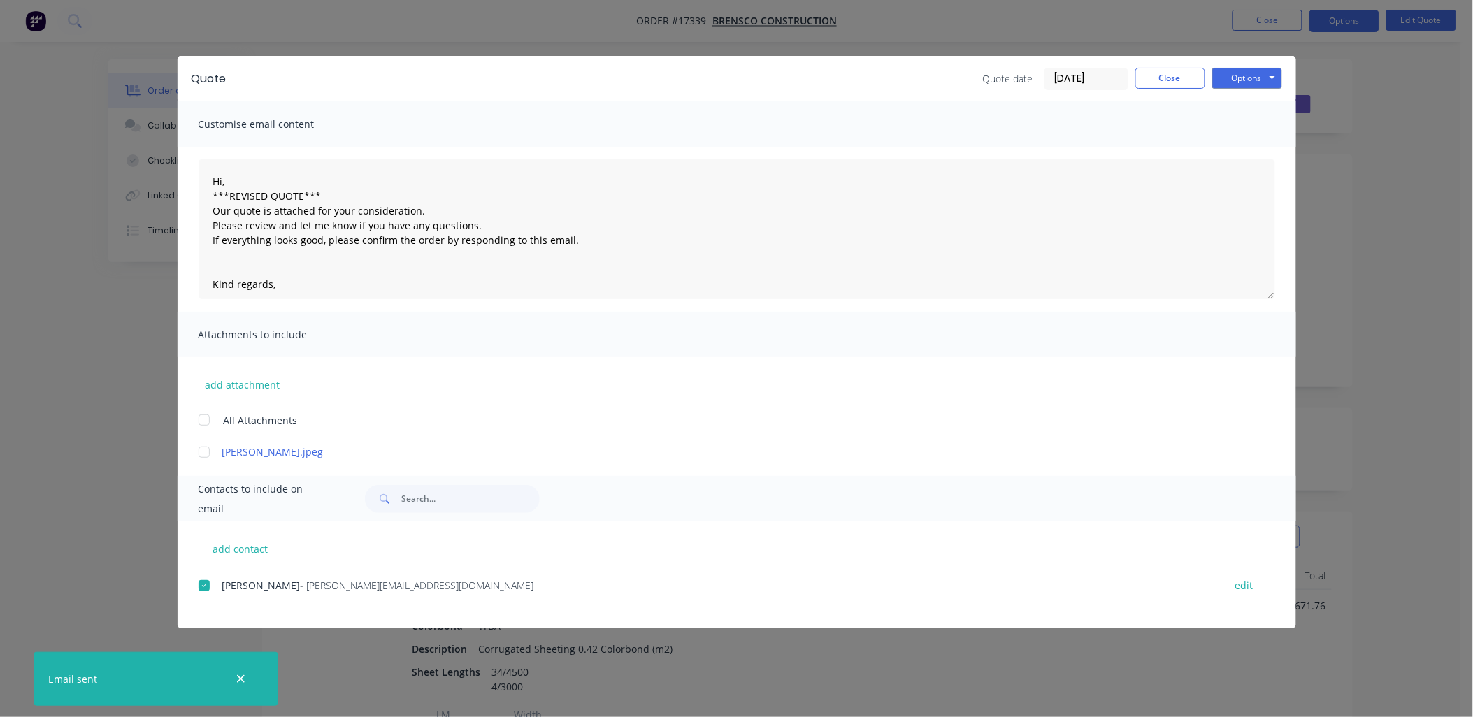
drag, startPoint x: 240, startPoint y: 677, endPoint x: 391, endPoint y: 625, distance: 160.2
click at [250, 673] on div at bounding box center [240, 679] width 45 height 34
click at [240, 675] on icon "button" at bounding box center [240, 679] width 9 height 13
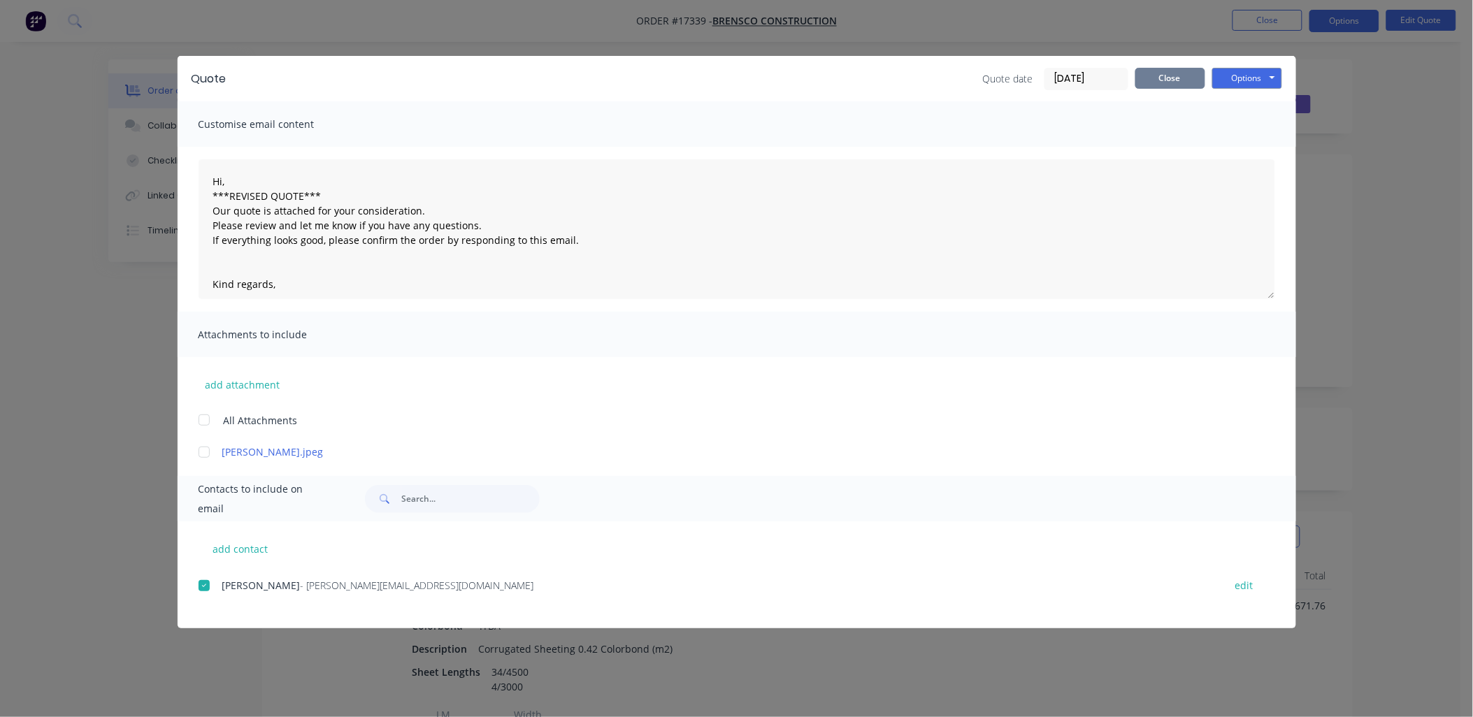
click at [1184, 78] on button "Close" at bounding box center [1170, 78] width 70 height 21
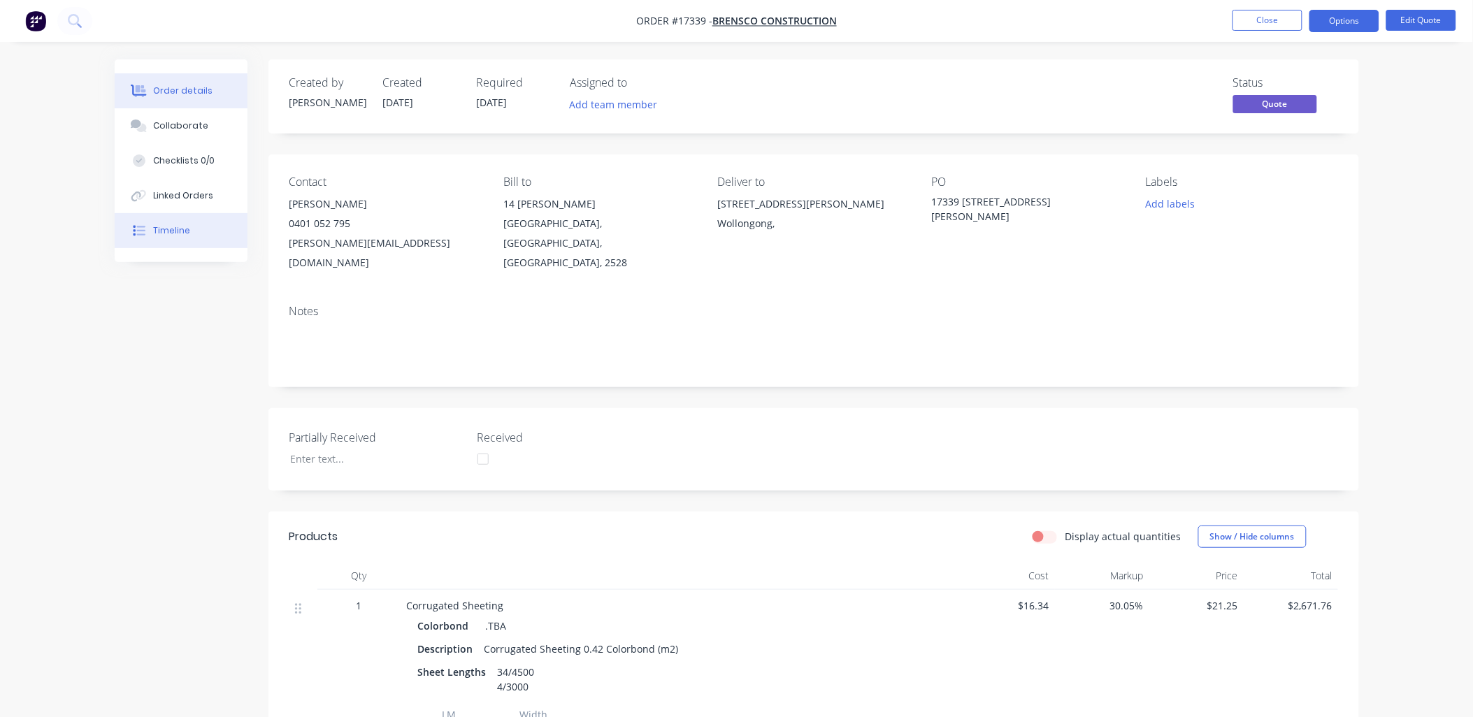
click at [189, 231] on button "Timeline" at bounding box center [181, 230] width 133 height 35
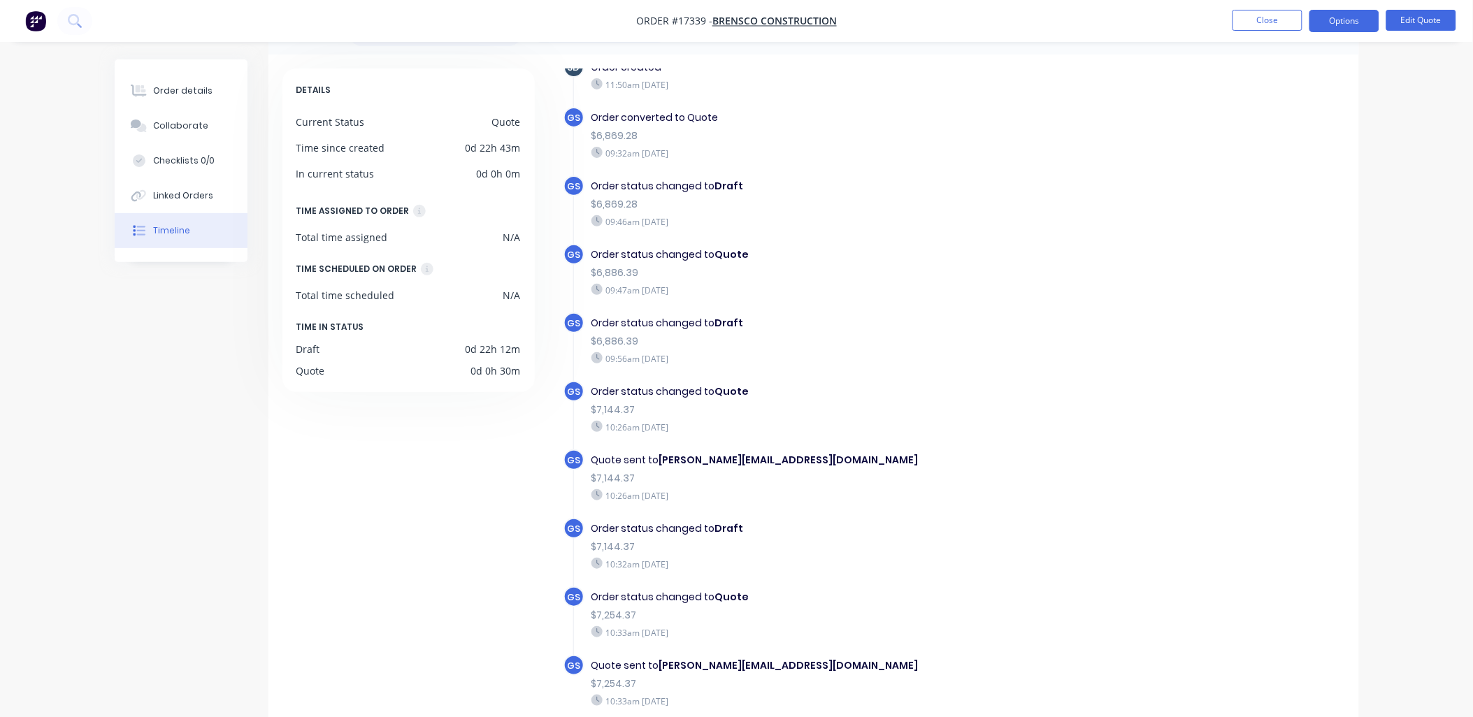
scroll to position [103, 0]
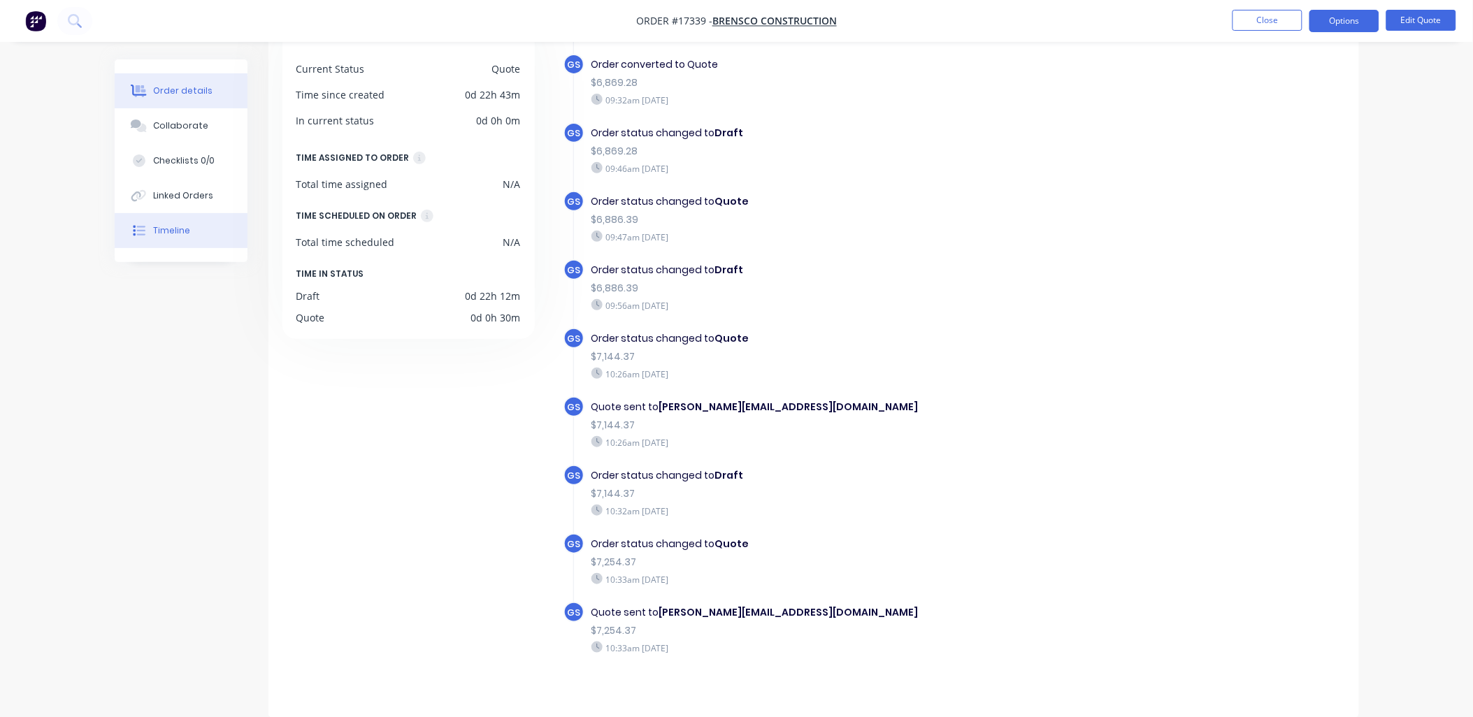
drag, startPoint x: 198, startPoint y: 87, endPoint x: 212, endPoint y: 77, distance: 17.1
click at [203, 82] on button "Order details" at bounding box center [181, 90] width 133 height 35
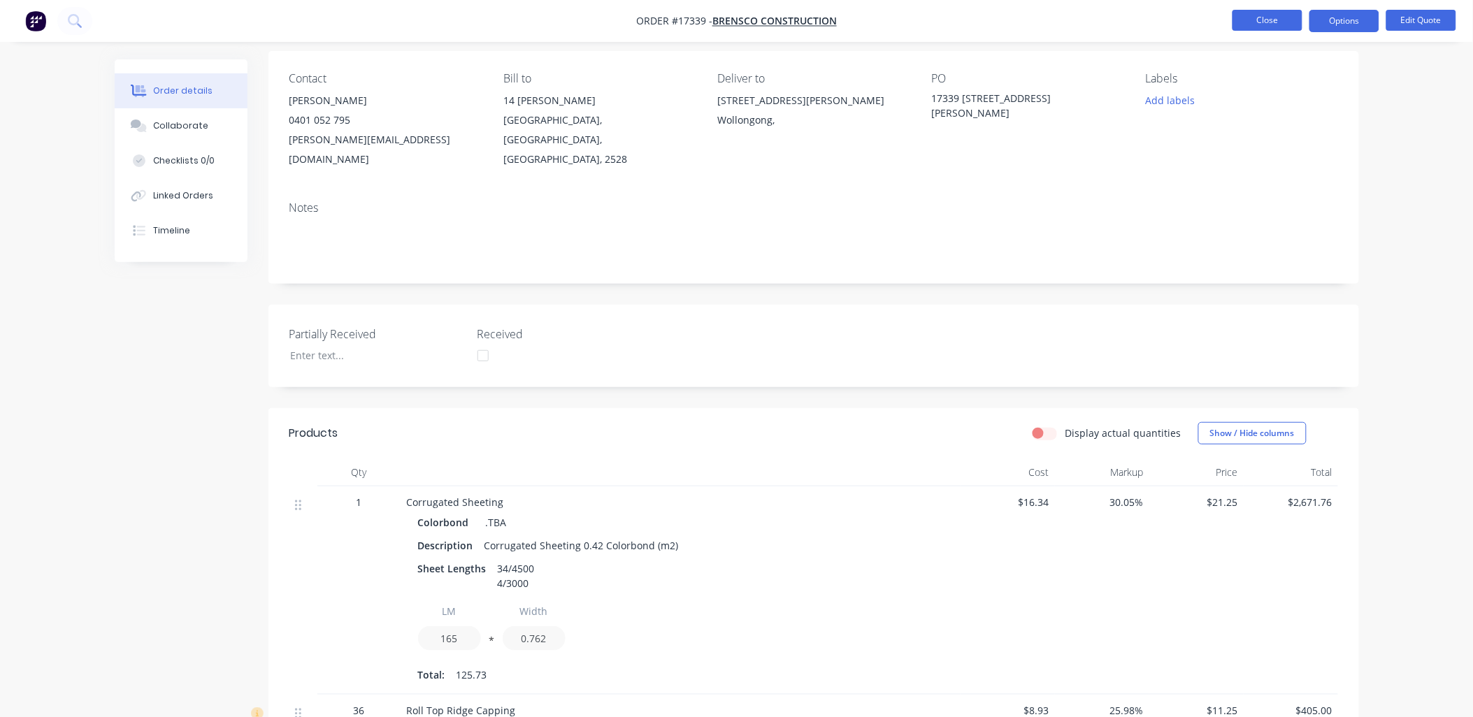
click at [1250, 22] on button "Close" at bounding box center [1267, 20] width 70 height 21
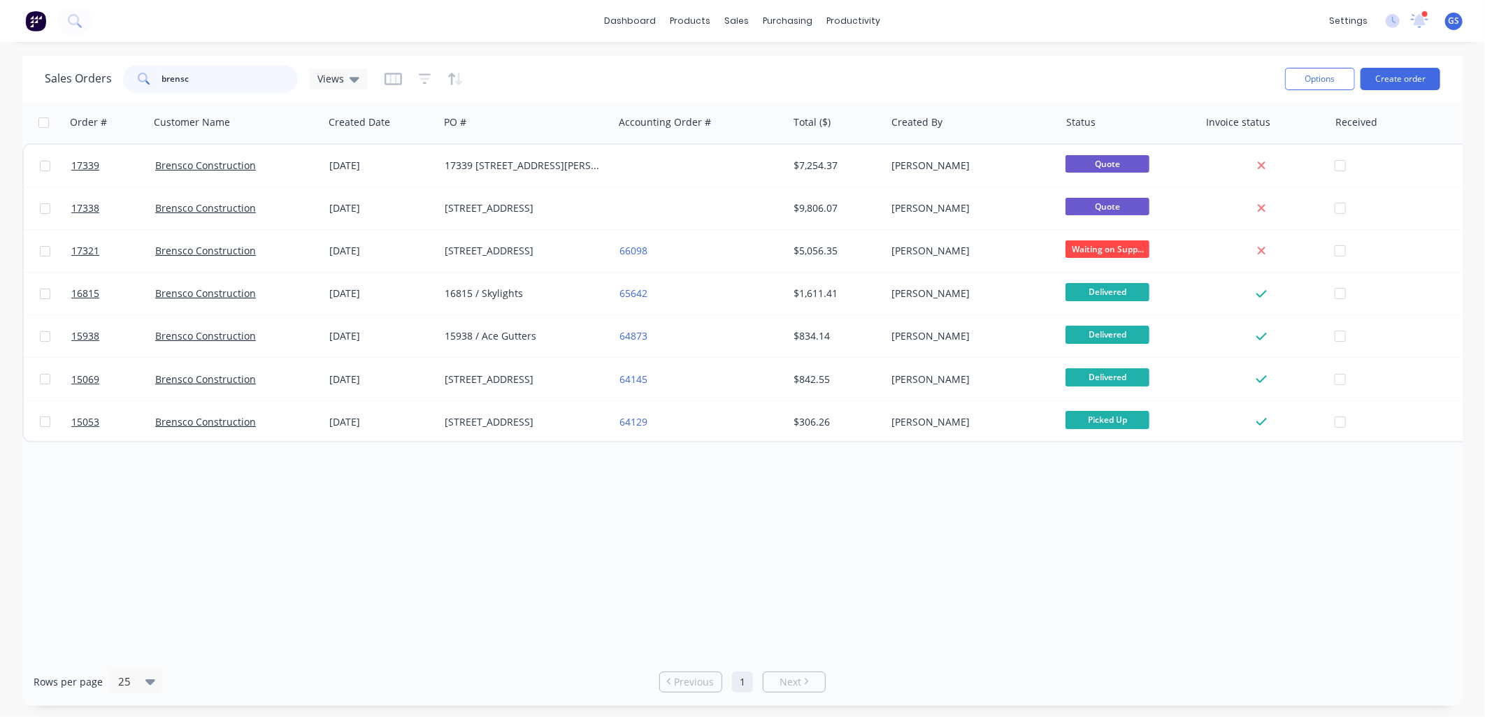
click at [171, 77] on input "brensc" at bounding box center [230, 79] width 136 height 28
click at [173, 77] on input "brensc" at bounding box center [230, 79] width 136 height 28
click at [175, 77] on input "brensc" at bounding box center [230, 79] width 136 height 28
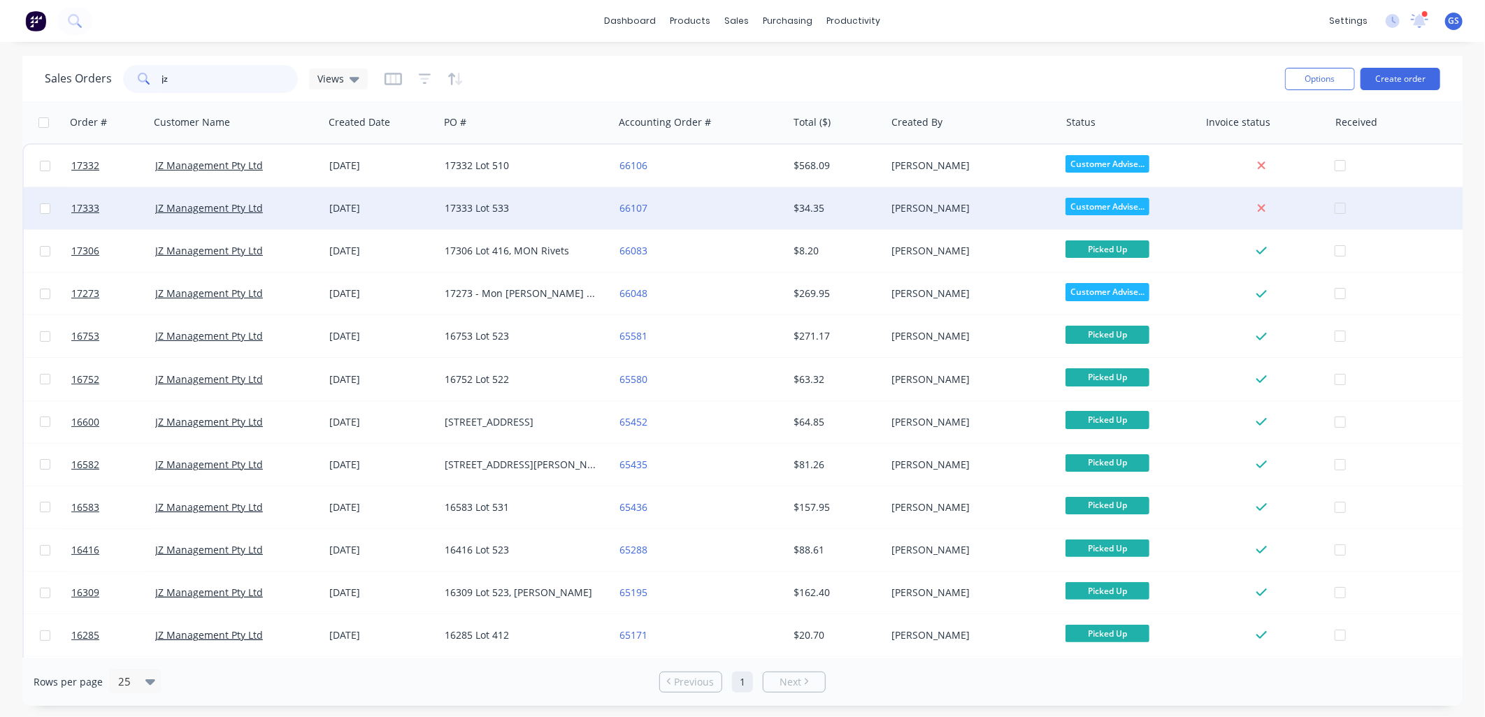
type input "jz"
click at [505, 211] on div "17333 Lot 533" at bounding box center [522, 208] width 155 height 14
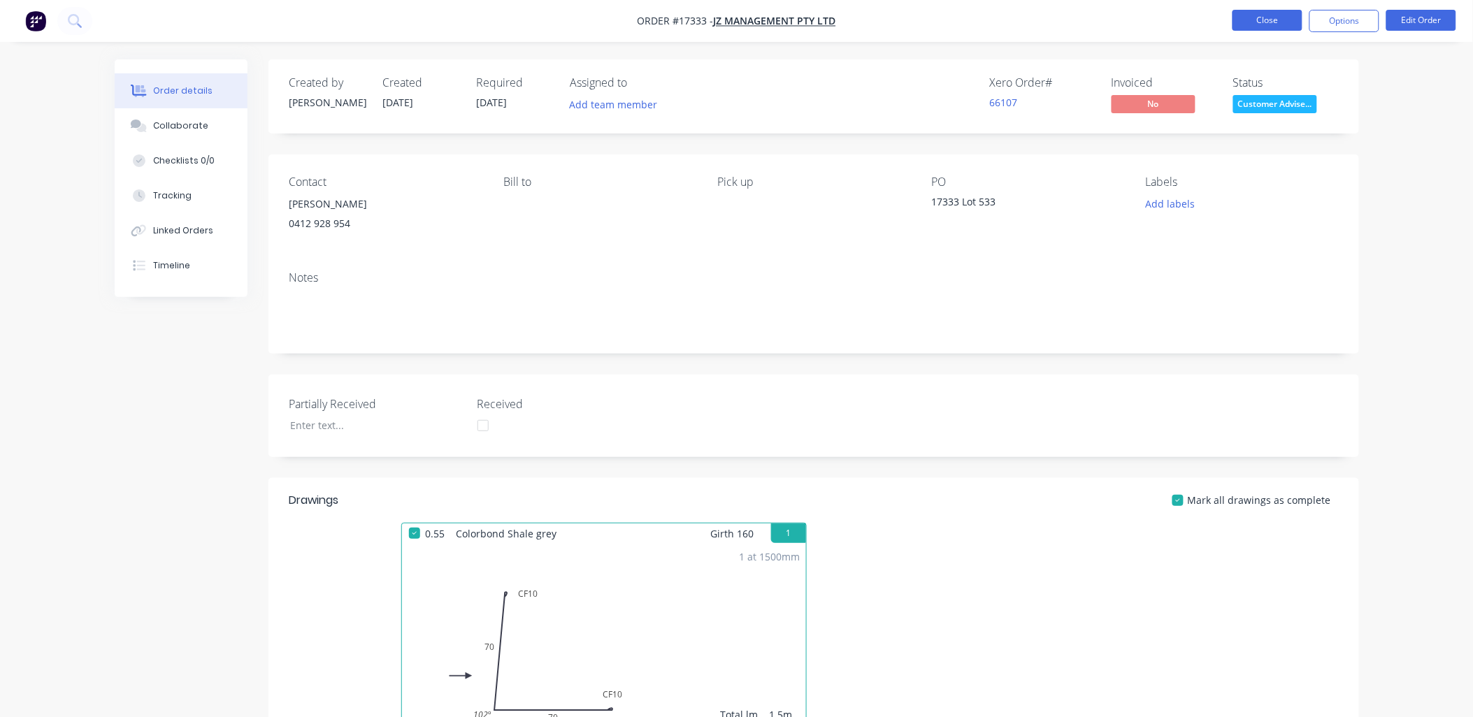
click at [1257, 15] on button "Close" at bounding box center [1267, 20] width 70 height 21
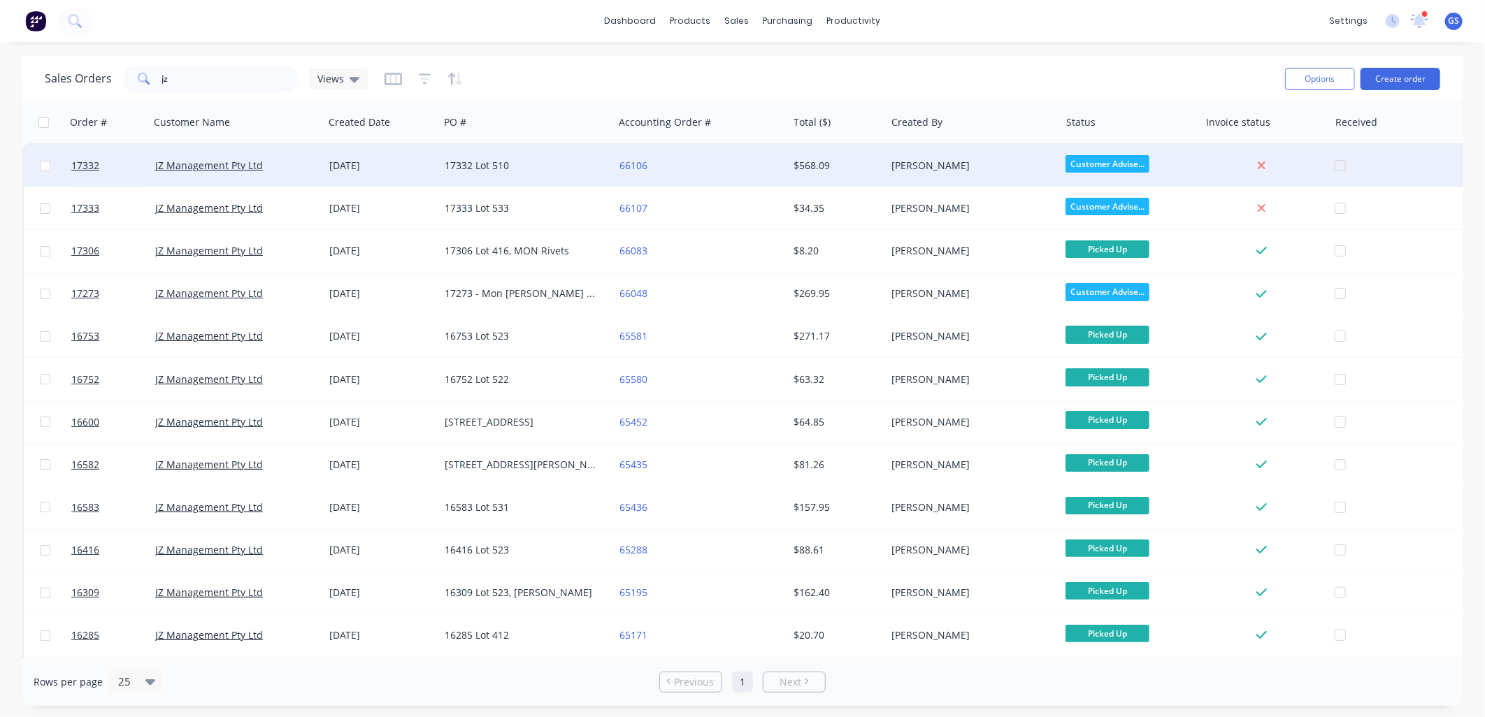
click at [510, 166] on div "17332 Lot 510" at bounding box center [522, 166] width 155 height 14
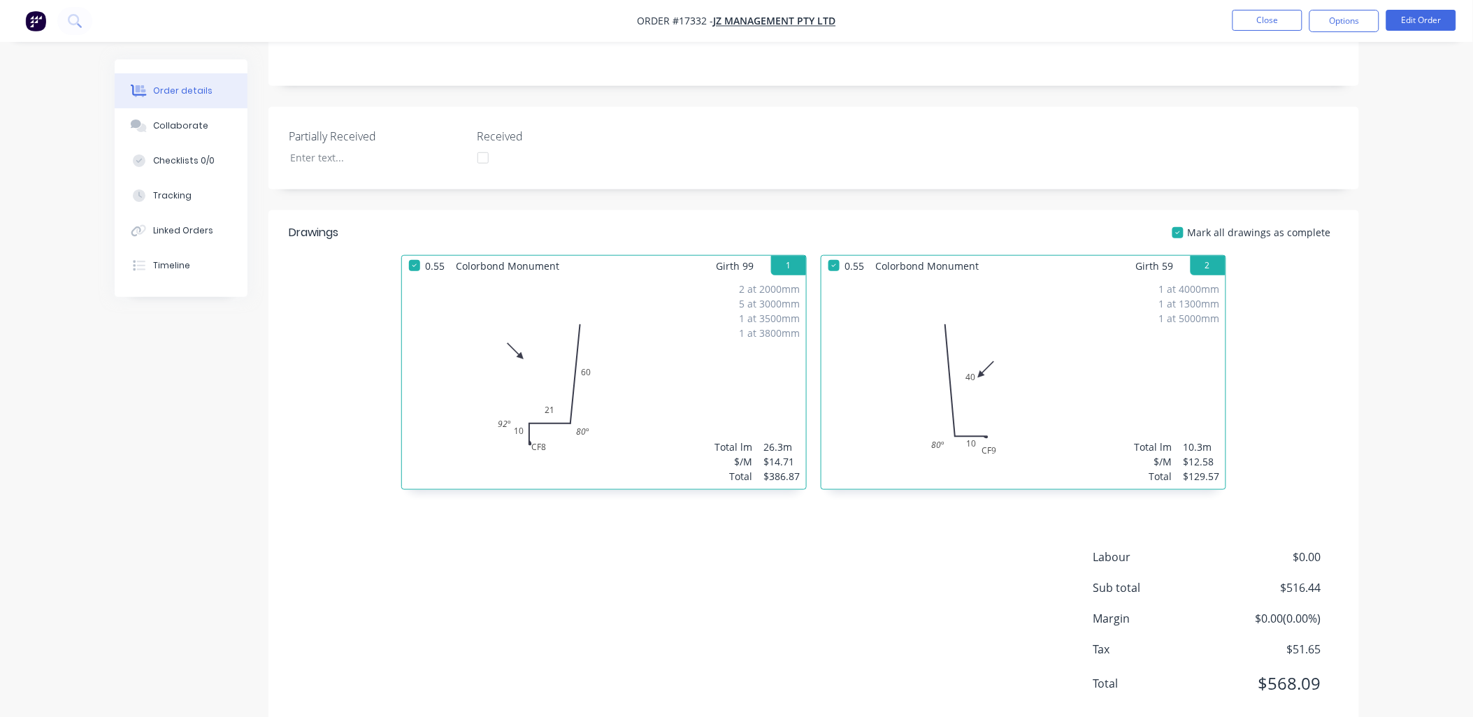
scroll to position [304, 0]
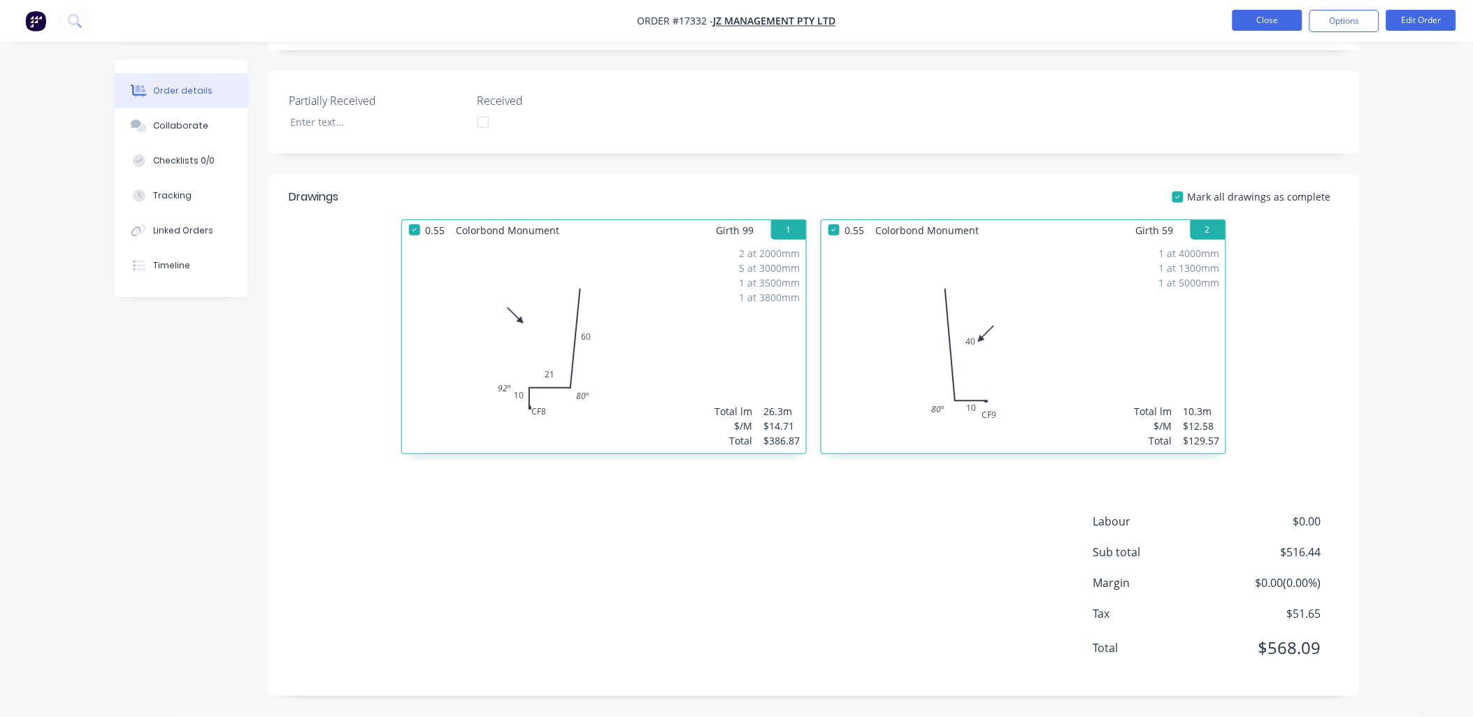
click at [1285, 28] on button "Close" at bounding box center [1267, 20] width 70 height 21
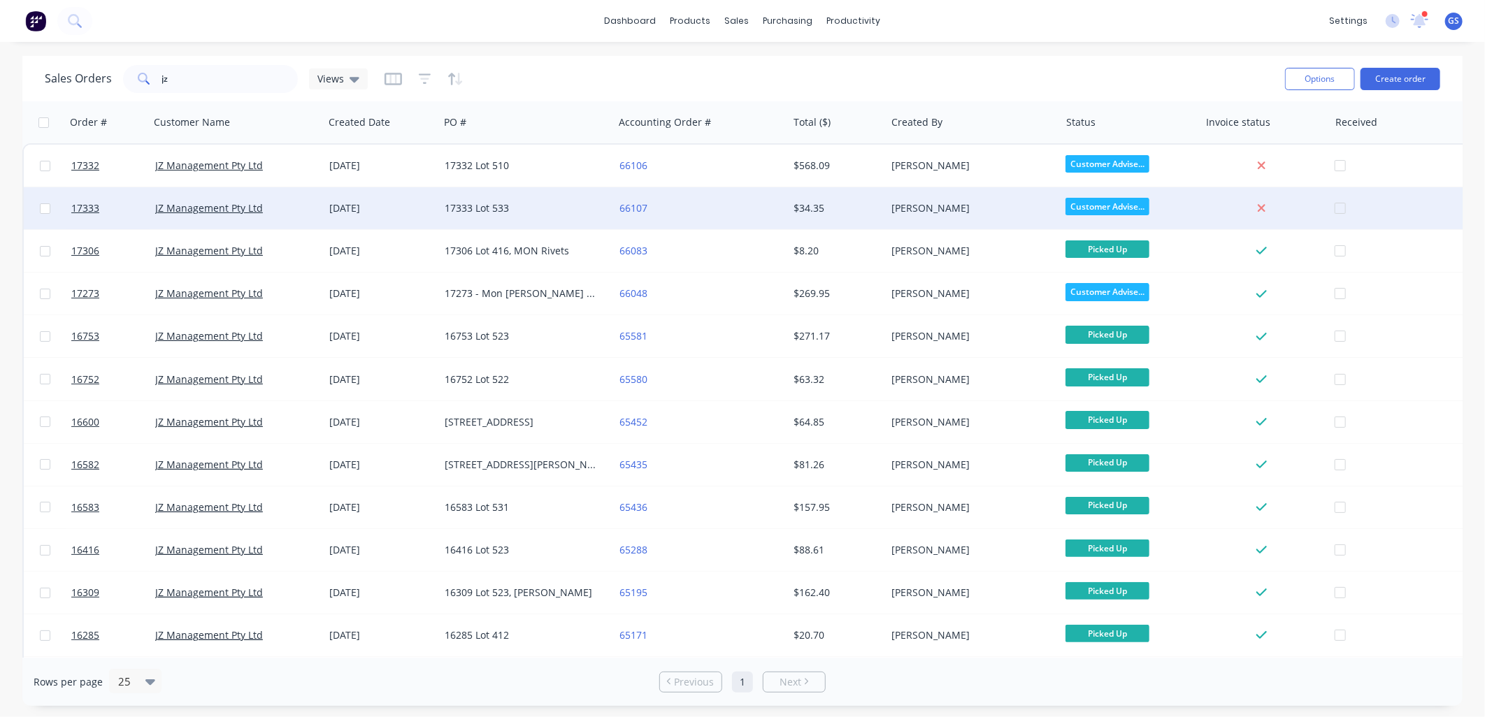
click at [532, 205] on div "17333 Lot 533" at bounding box center [522, 208] width 155 height 14
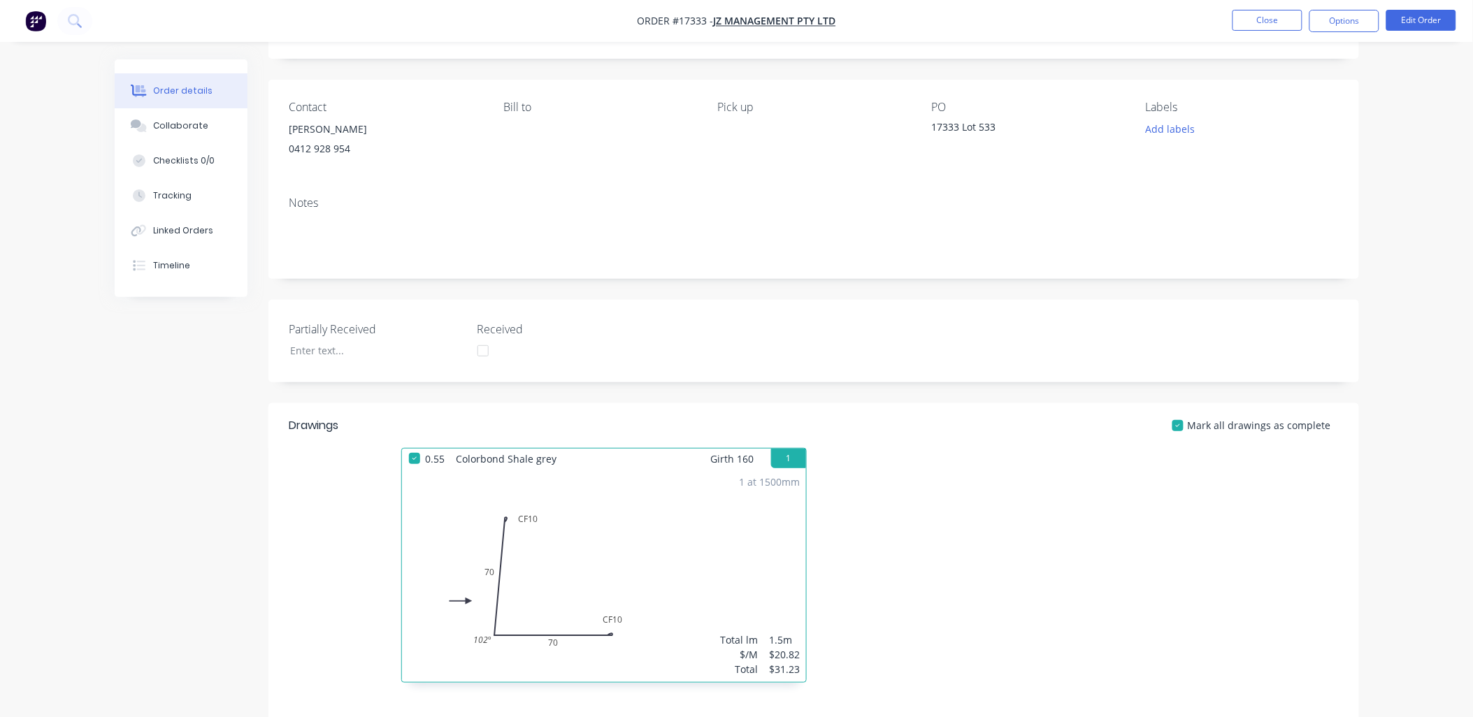
scroll to position [304, 0]
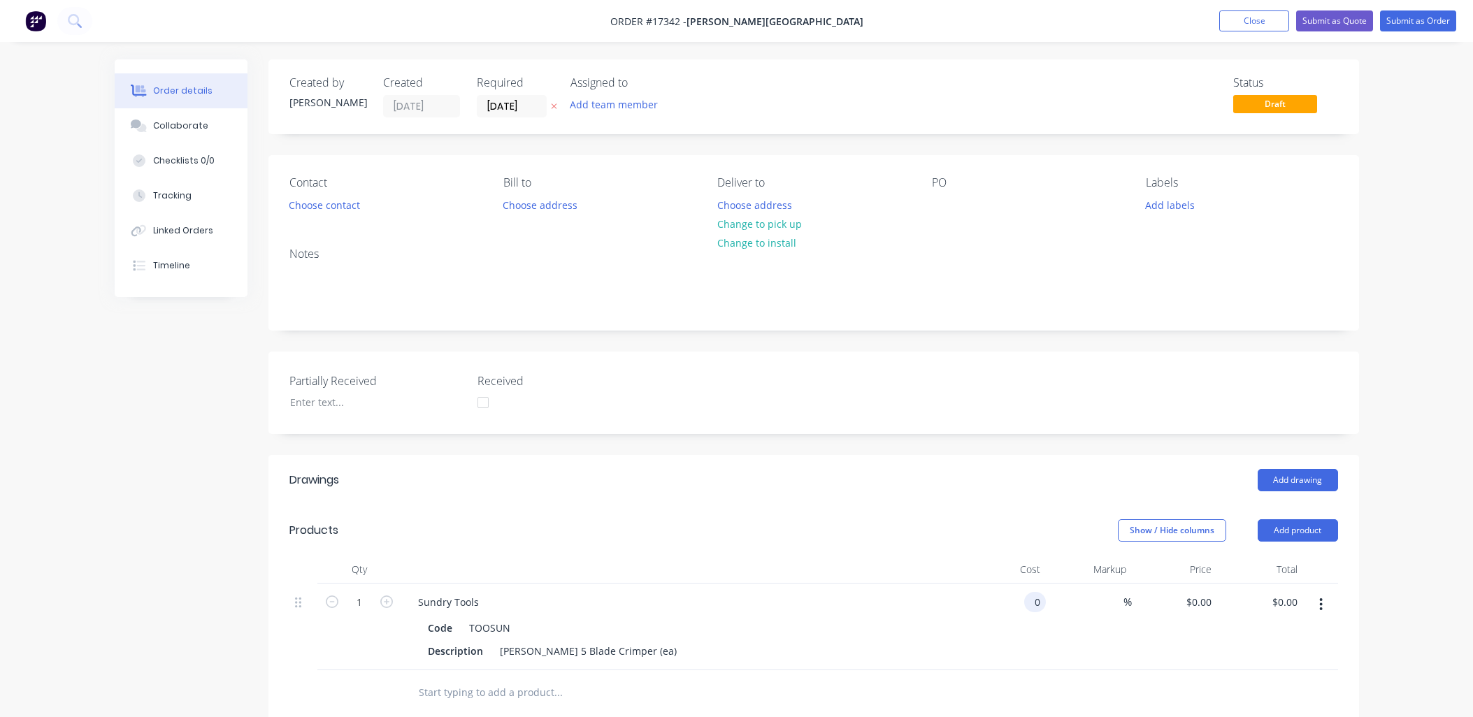
scroll to position [241, 0]
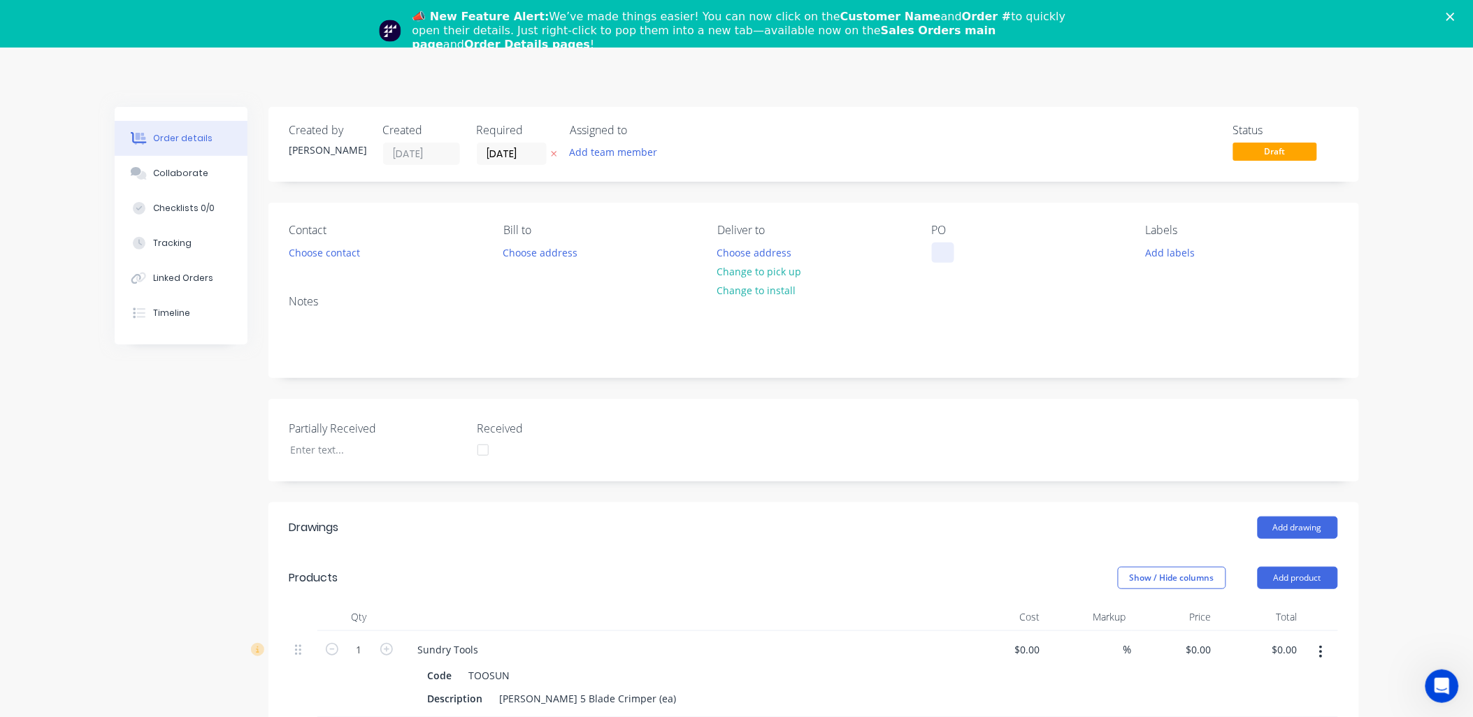
click at [940, 252] on div at bounding box center [943, 253] width 22 height 20
click at [1454, 14] on icon "Close" at bounding box center [1450, 17] width 8 height 8
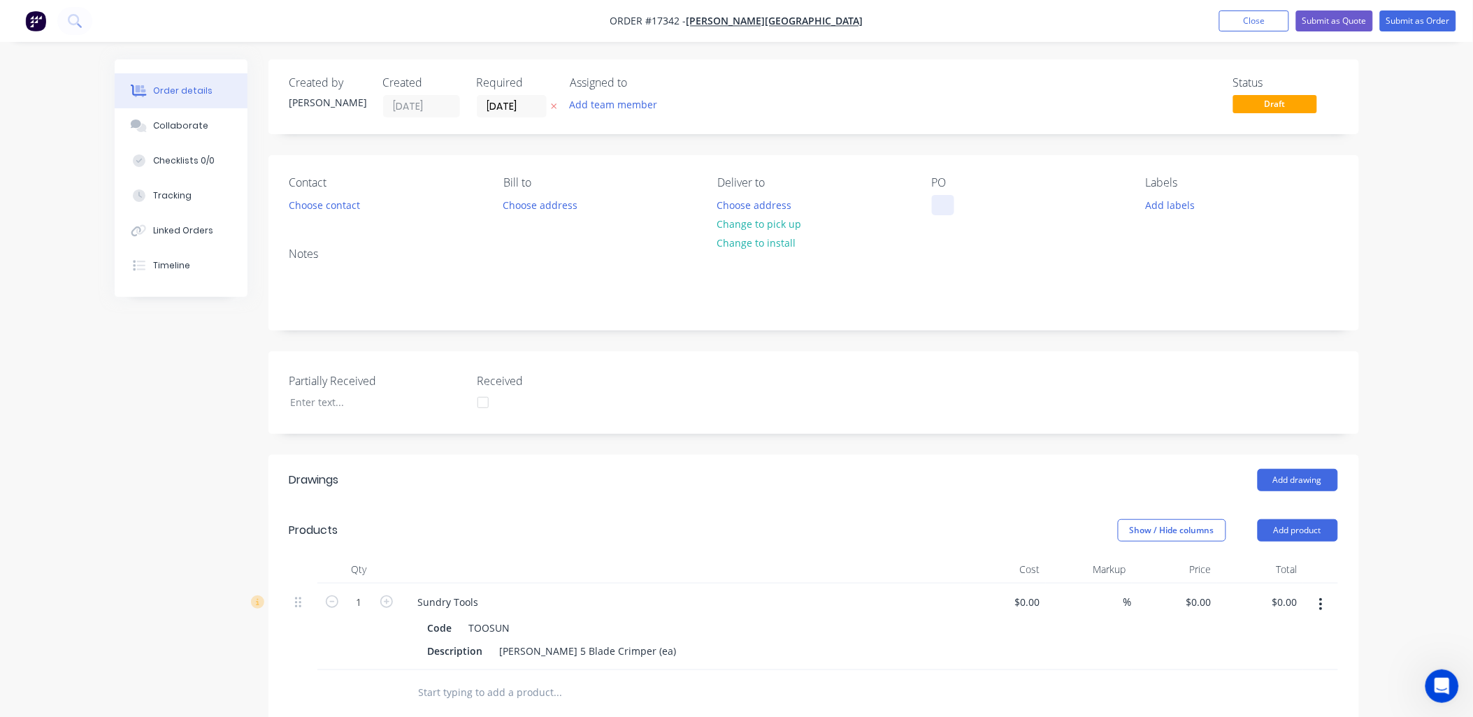
click at [946, 208] on div at bounding box center [943, 205] width 22 height 20
click at [876, 378] on div "Partially Received Received" at bounding box center [813, 393] width 1090 height 82
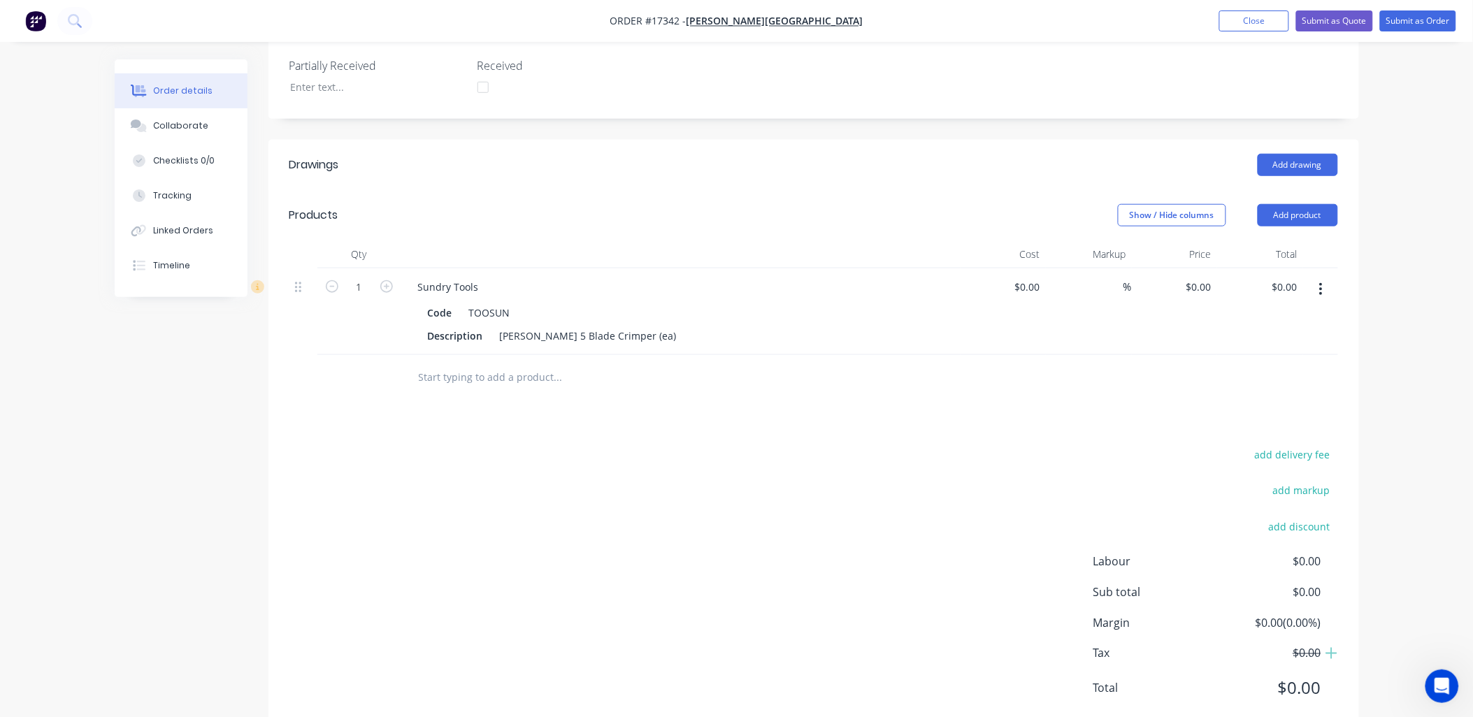
scroll to position [354, 0]
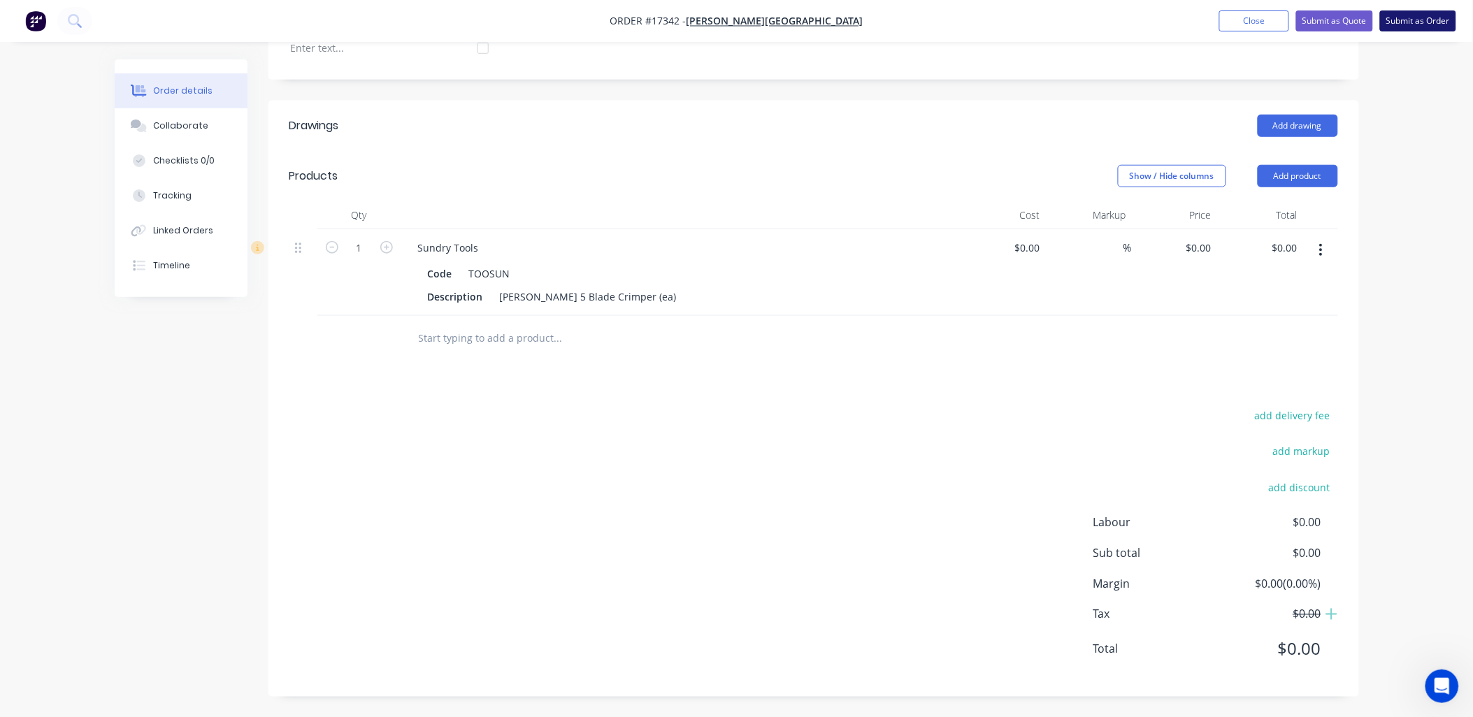
click at [1429, 17] on button "Submit as Order" at bounding box center [1418, 20] width 76 height 21
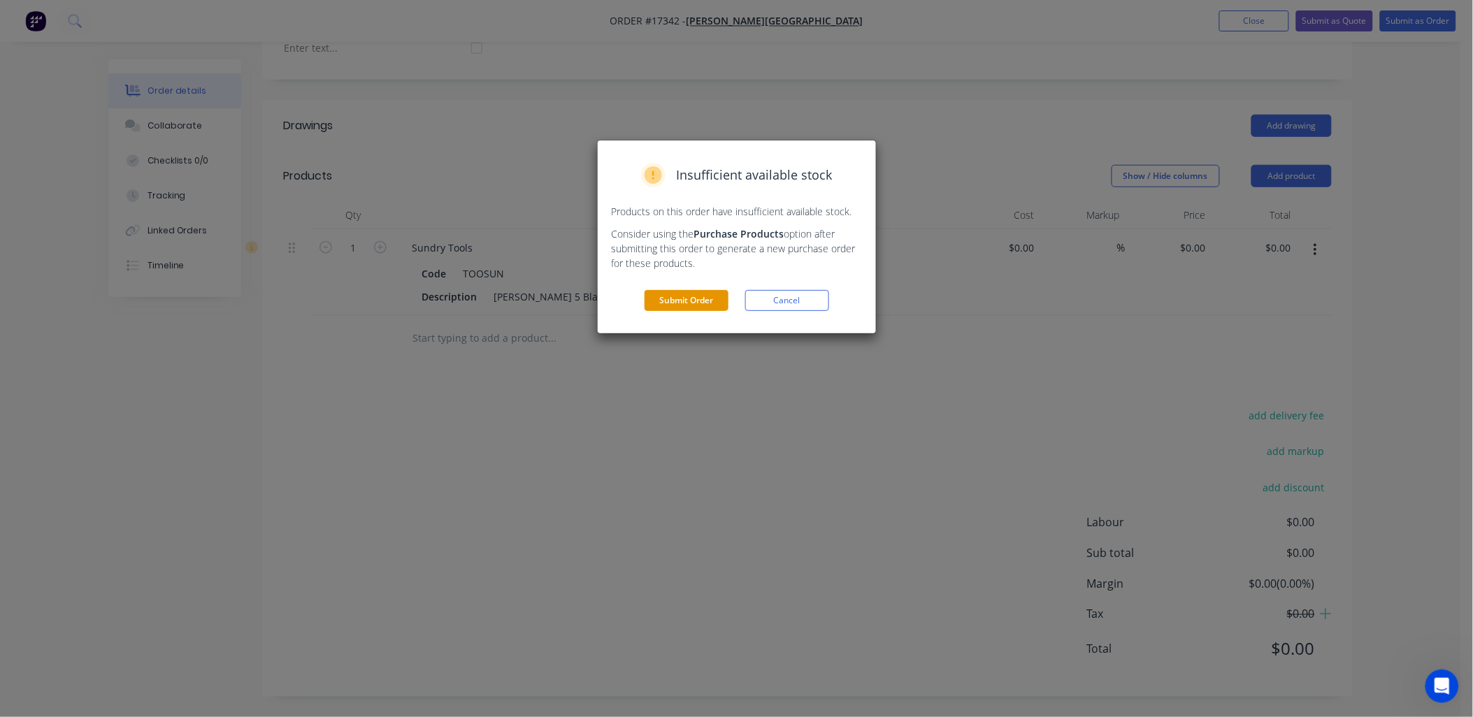
click at [702, 303] on button "Submit Order" at bounding box center [686, 300] width 84 height 21
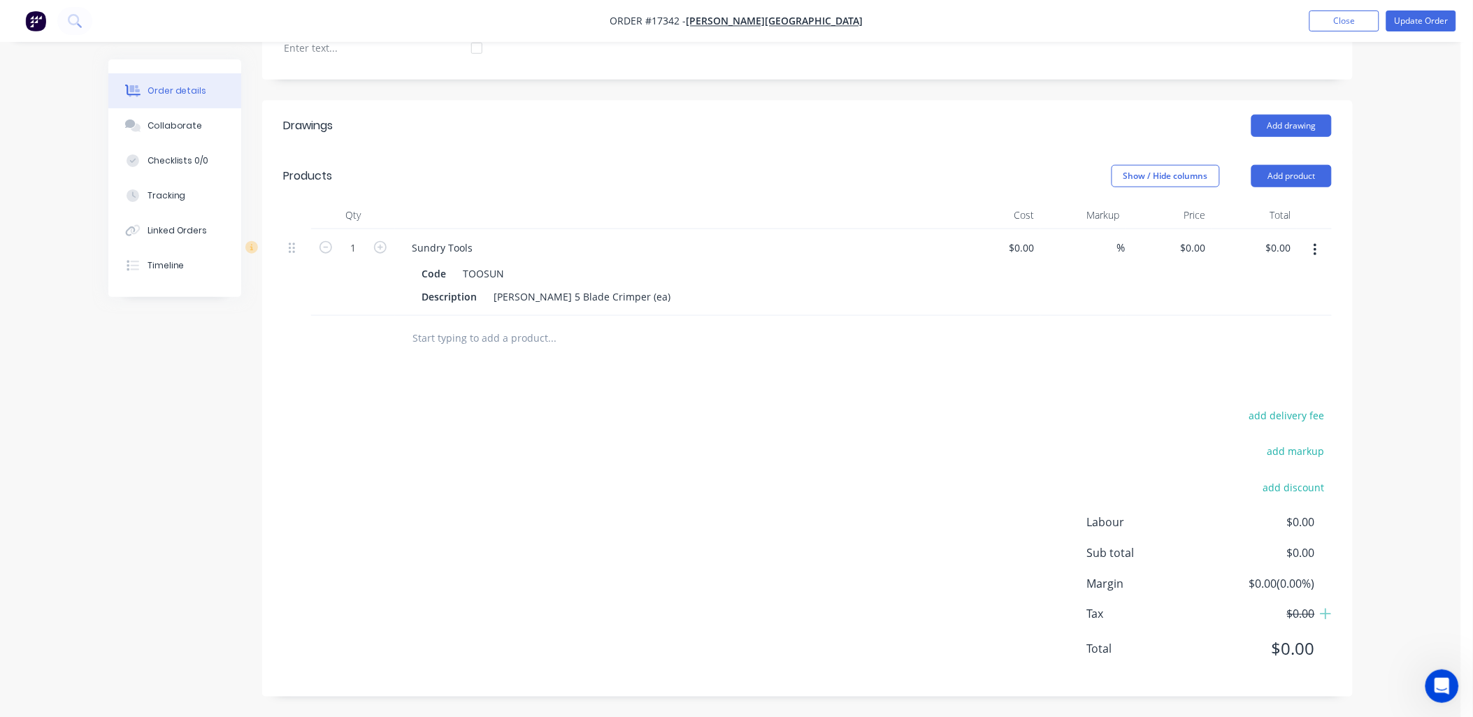
scroll to position [144, 0]
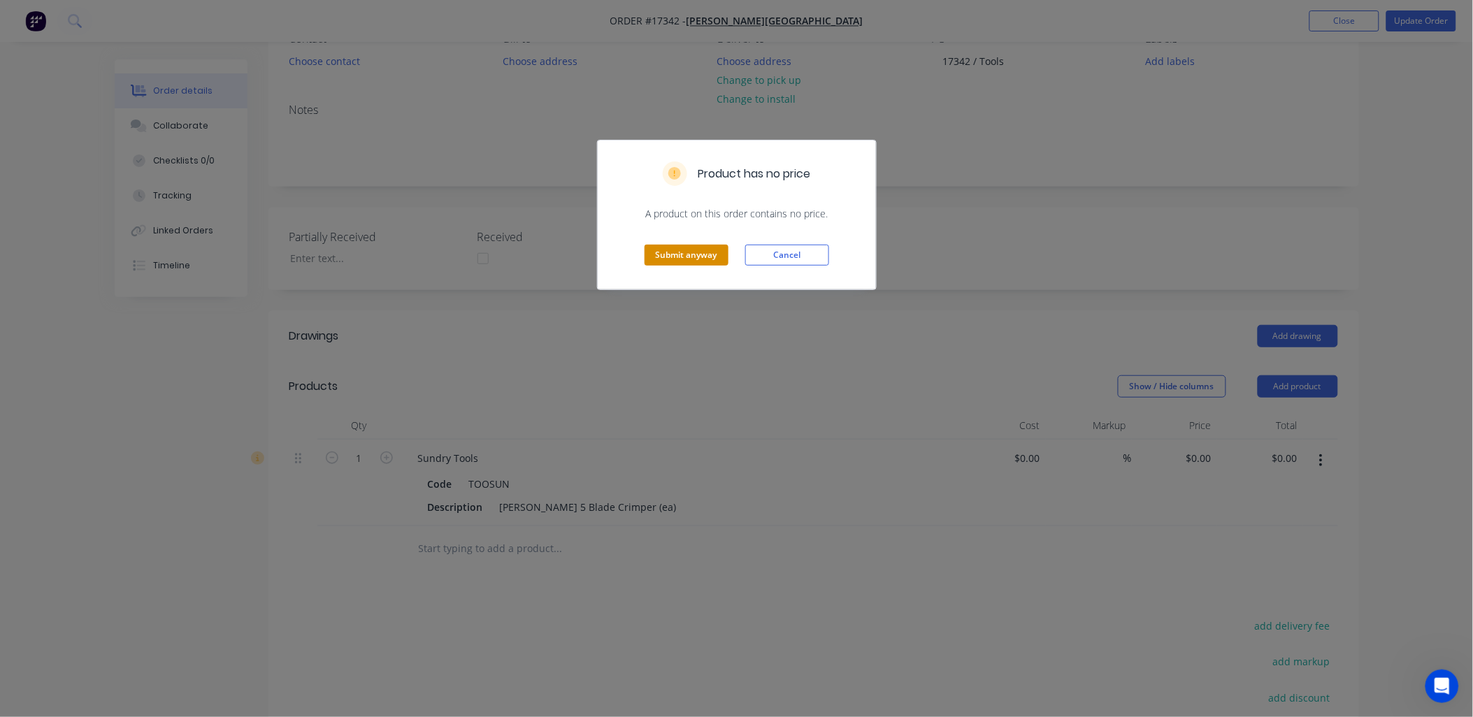
click at [700, 250] on button "Submit anyway" at bounding box center [686, 255] width 84 height 21
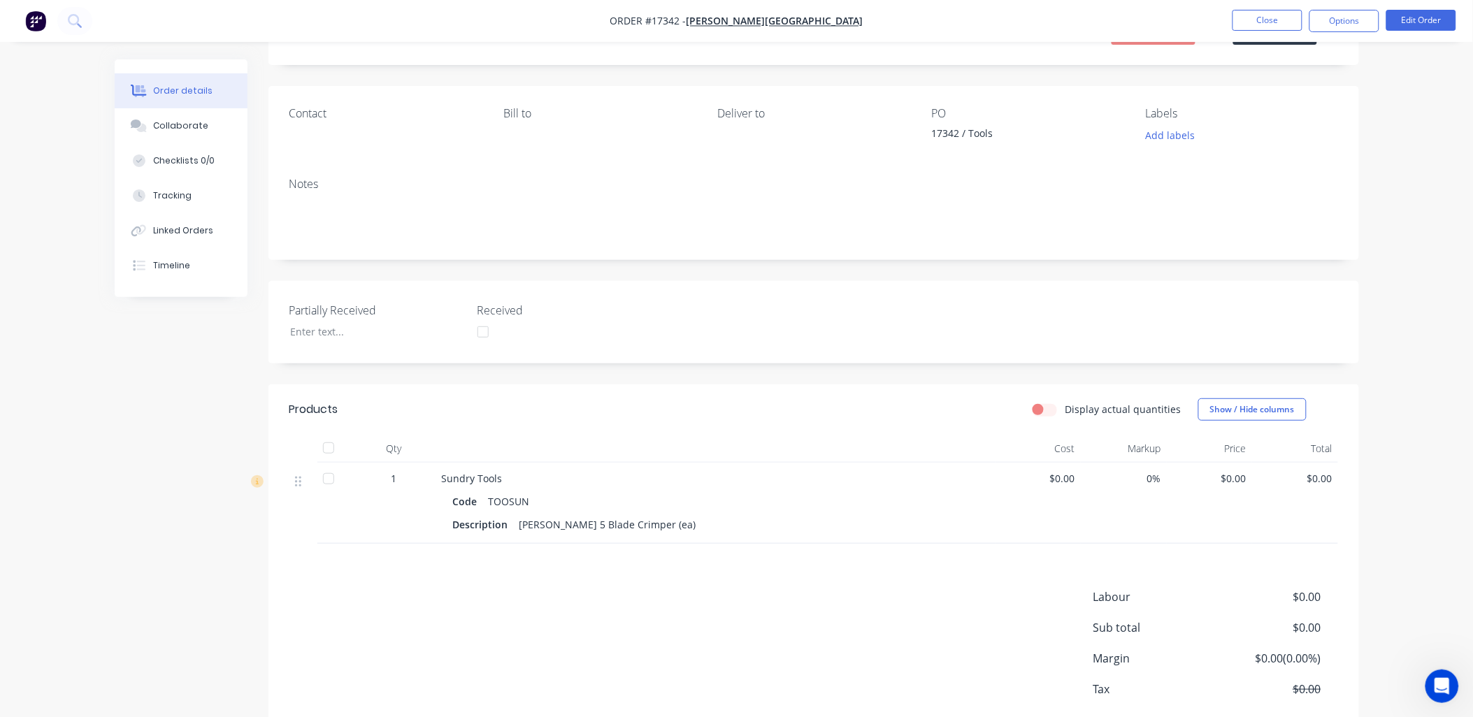
scroll to position [0, 0]
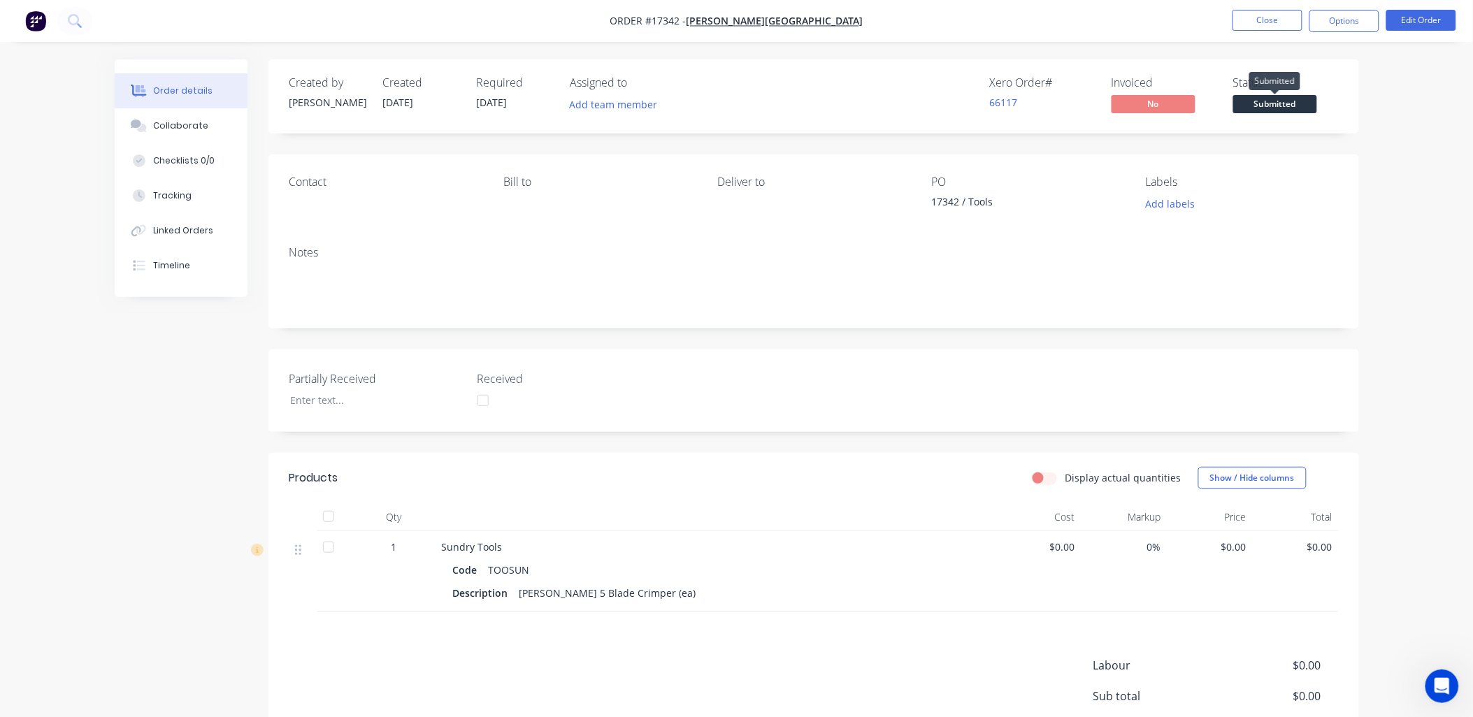
click at [1297, 105] on span "Submitted" at bounding box center [1275, 103] width 84 height 17
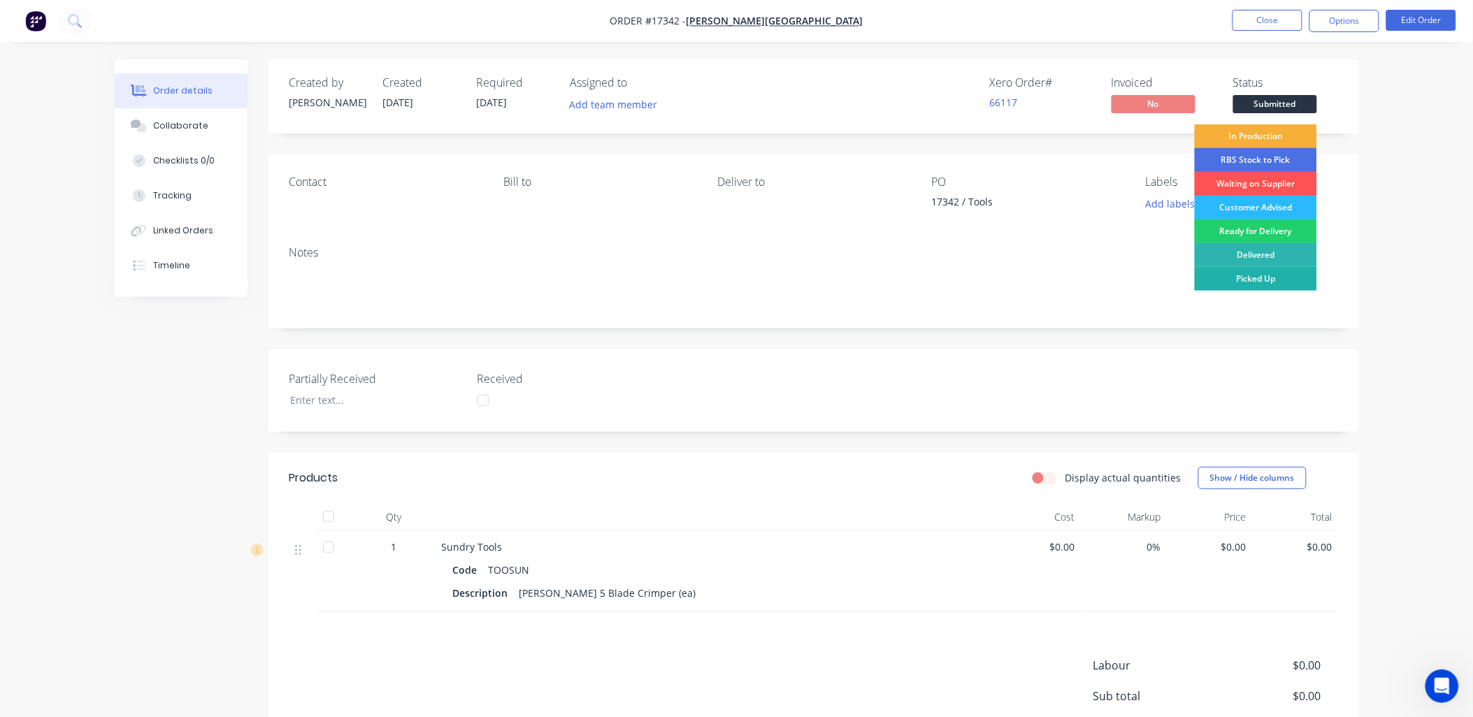
click at [1265, 273] on div "Picked Up" at bounding box center [1255, 279] width 122 height 24
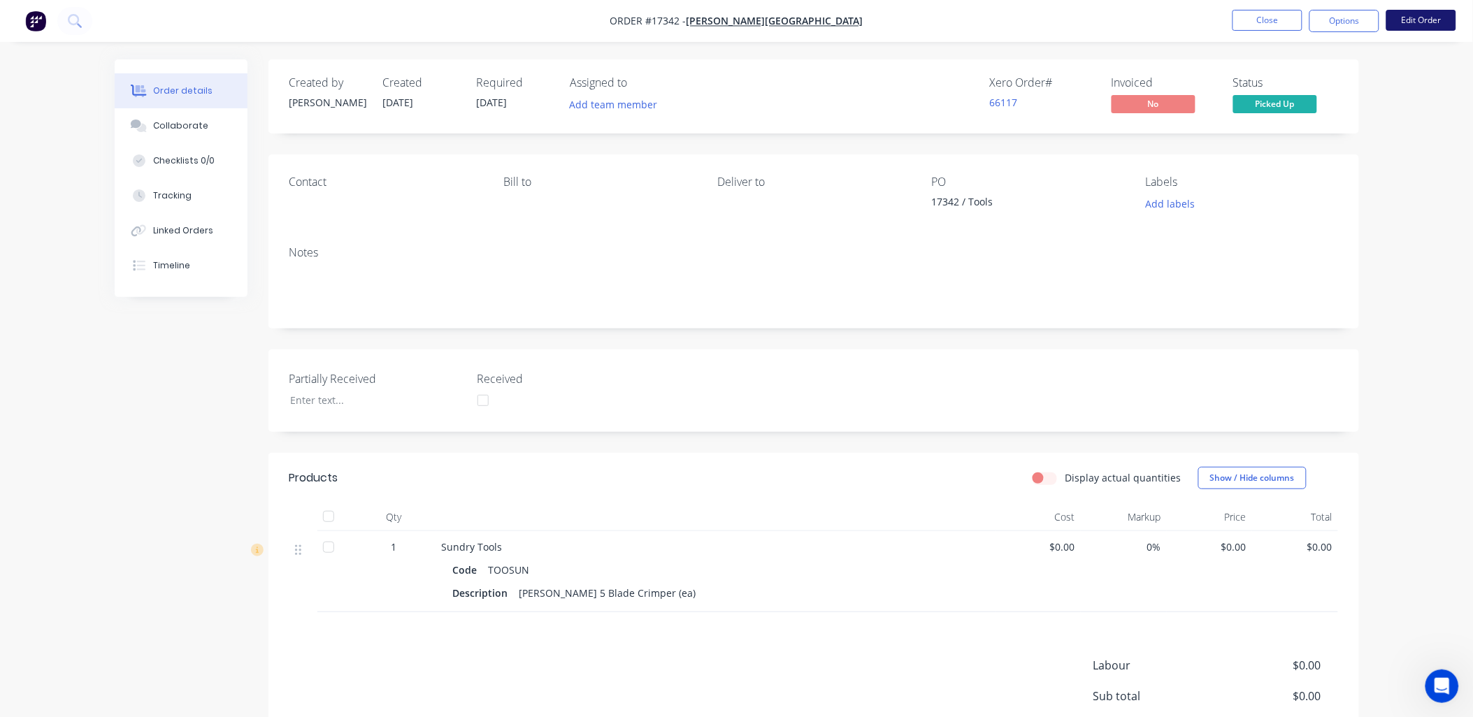
click at [1409, 22] on button "Edit Order" at bounding box center [1421, 20] width 70 height 21
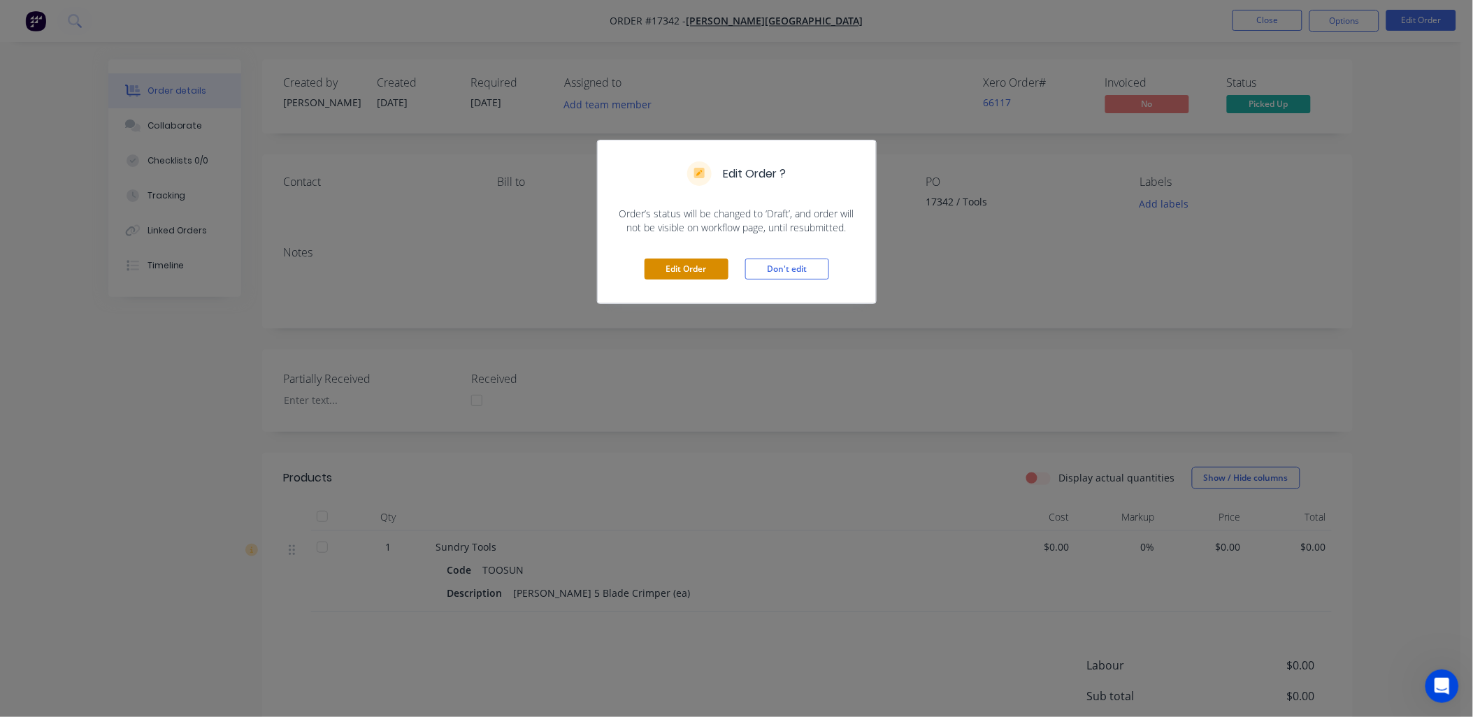
click at [685, 269] on button "Edit Order" at bounding box center [686, 269] width 84 height 21
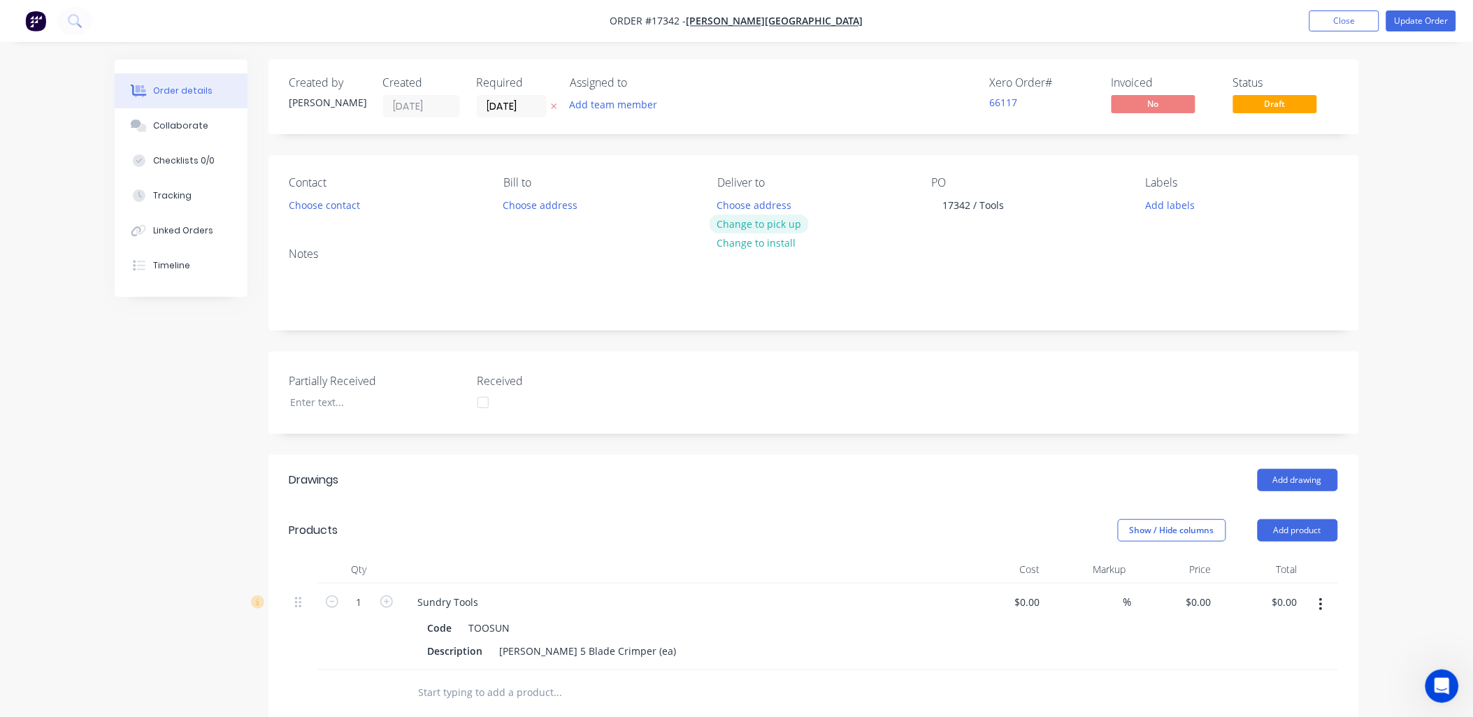
click at [785, 217] on button "Change to pick up" at bounding box center [758, 224] width 99 height 19
click at [341, 200] on button "Choose contact" at bounding box center [324, 204] width 86 height 19
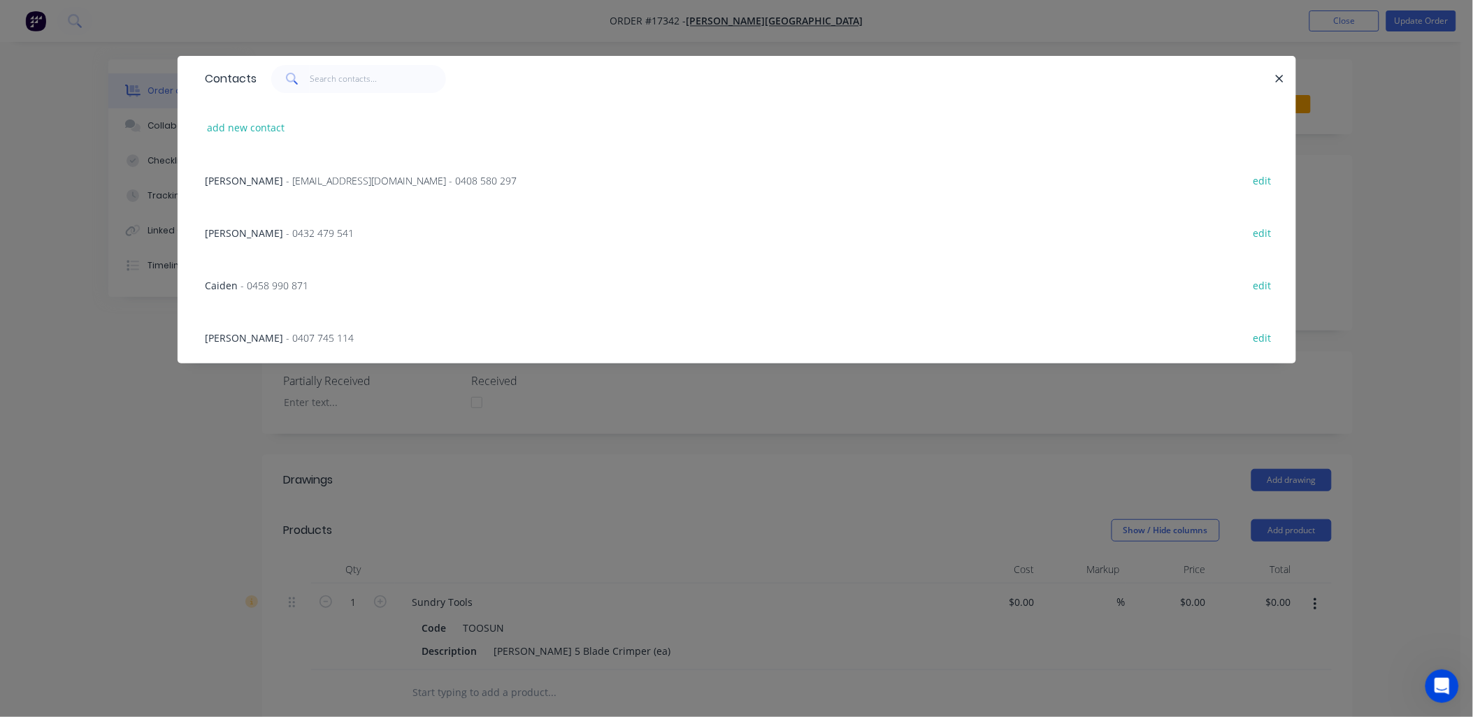
click at [350, 180] on span "- glenn67@live.com.au - 0408 580 297" at bounding box center [402, 180] width 231 height 13
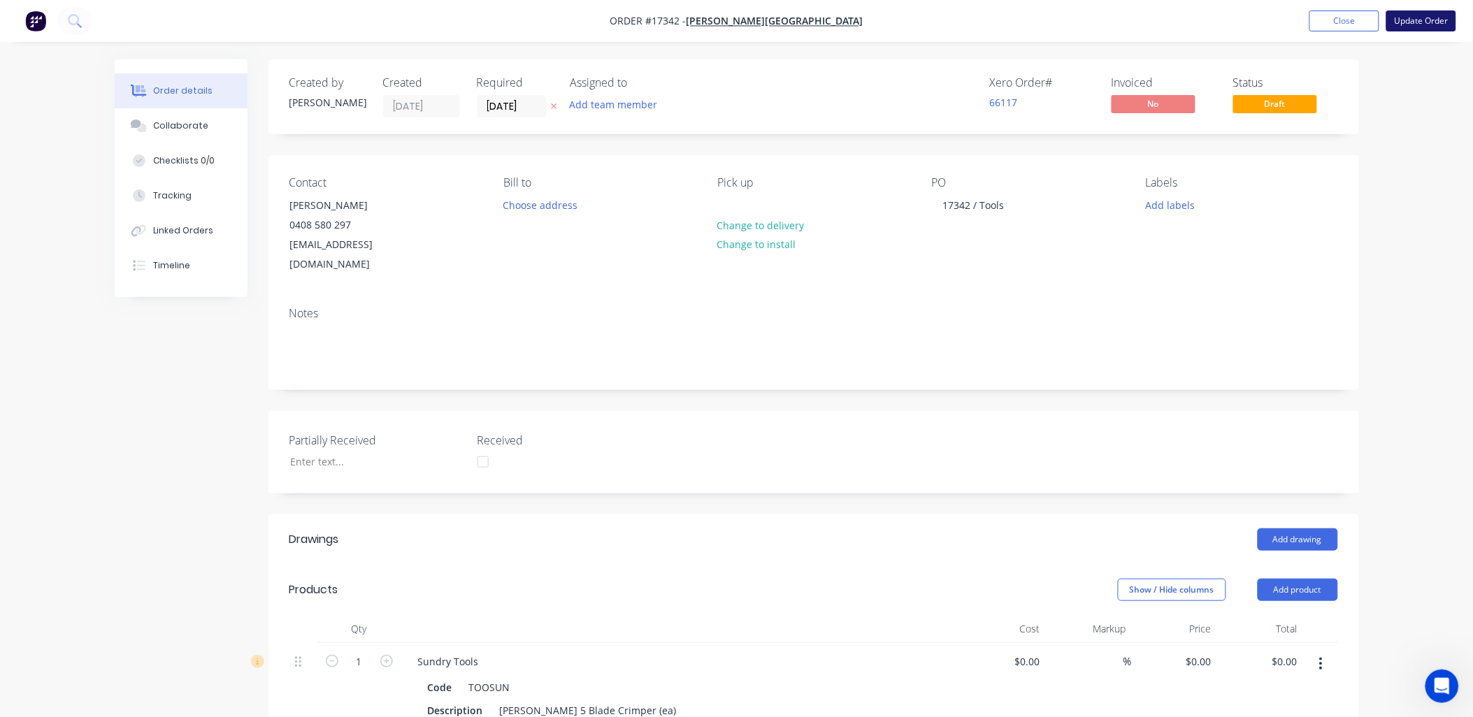
click at [1434, 21] on button "Update Order" at bounding box center [1421, 20] width 70 height 21
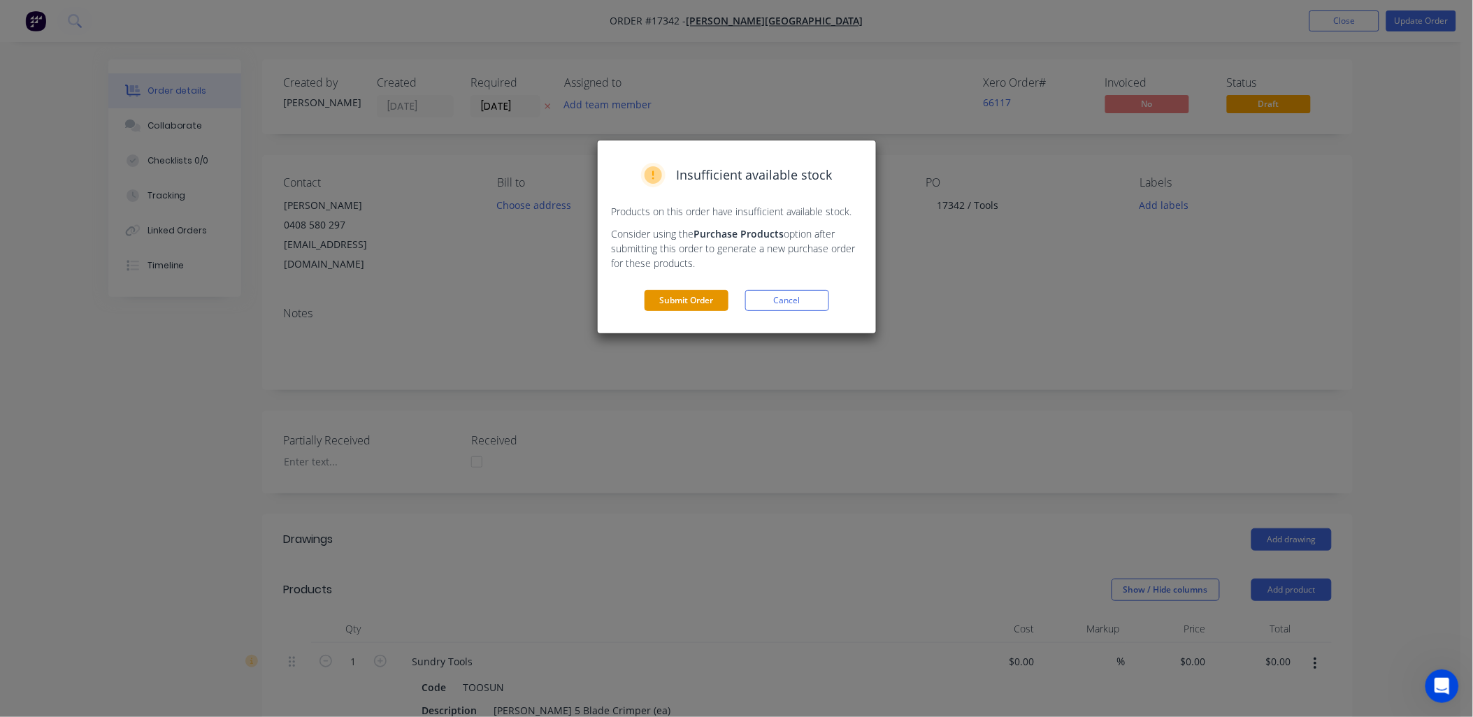
click at [670, 299] on button "Submit Order" at bounding box center [686, 300] width 84 height 21
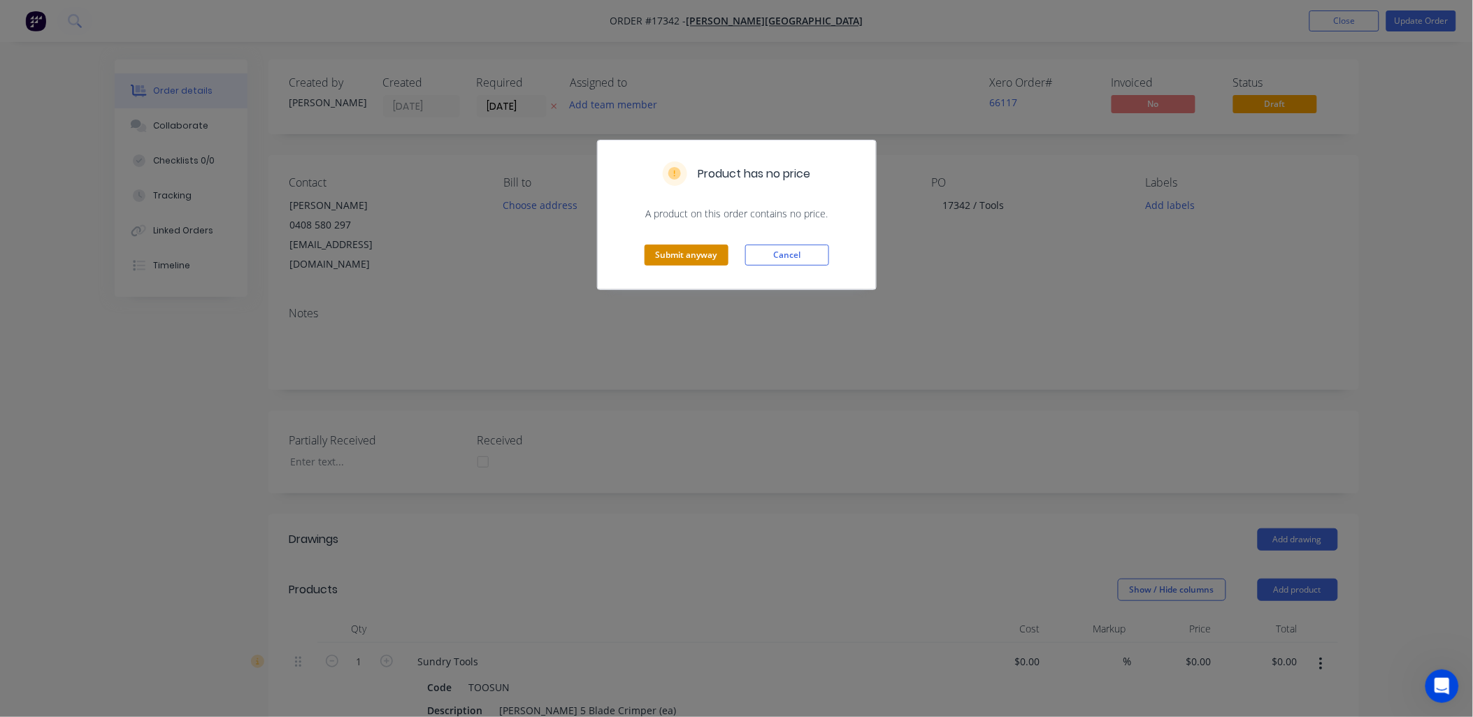
click at [691, 252] on button "Submit anyway" at bounding box center [686, 255] width 84 height 21
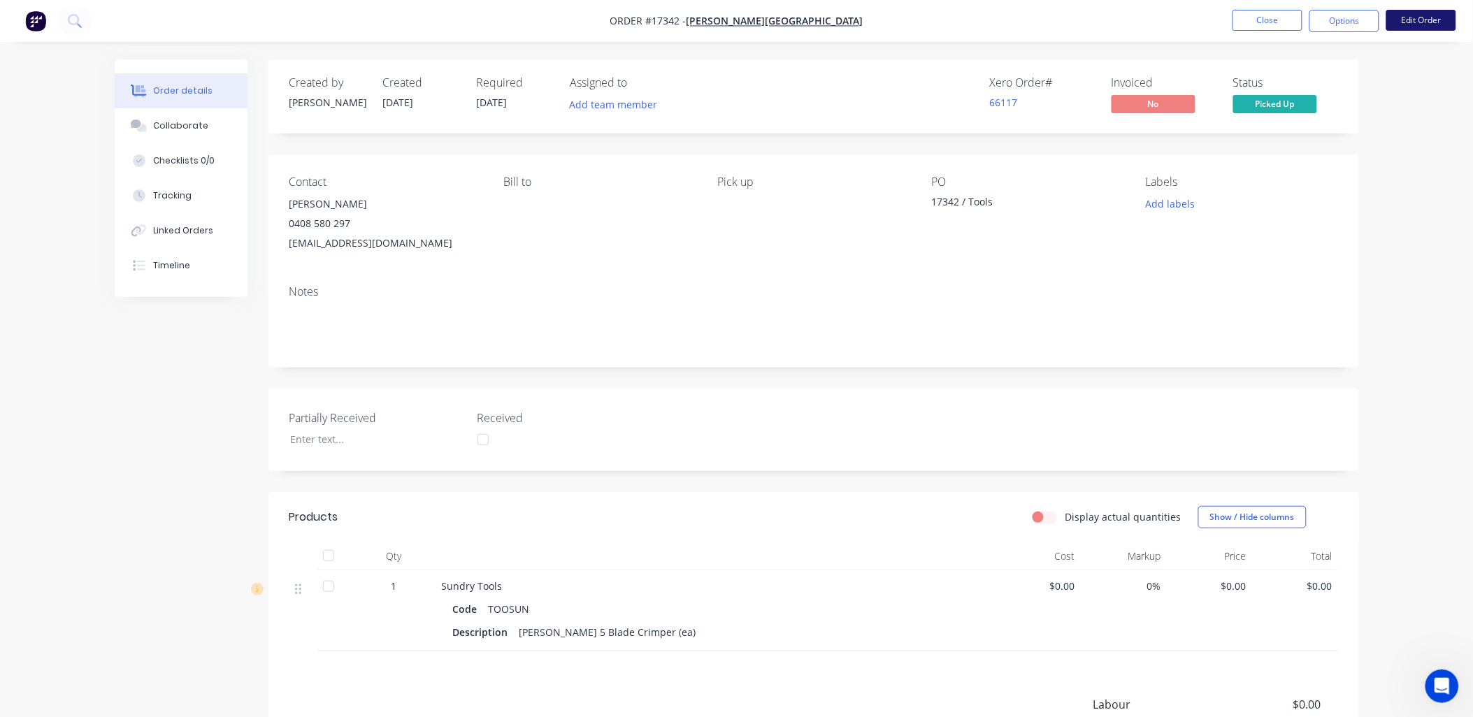
click at [1417, 20] on button "Edit Order" at bounding box center [1421, 20] width 70 height 21
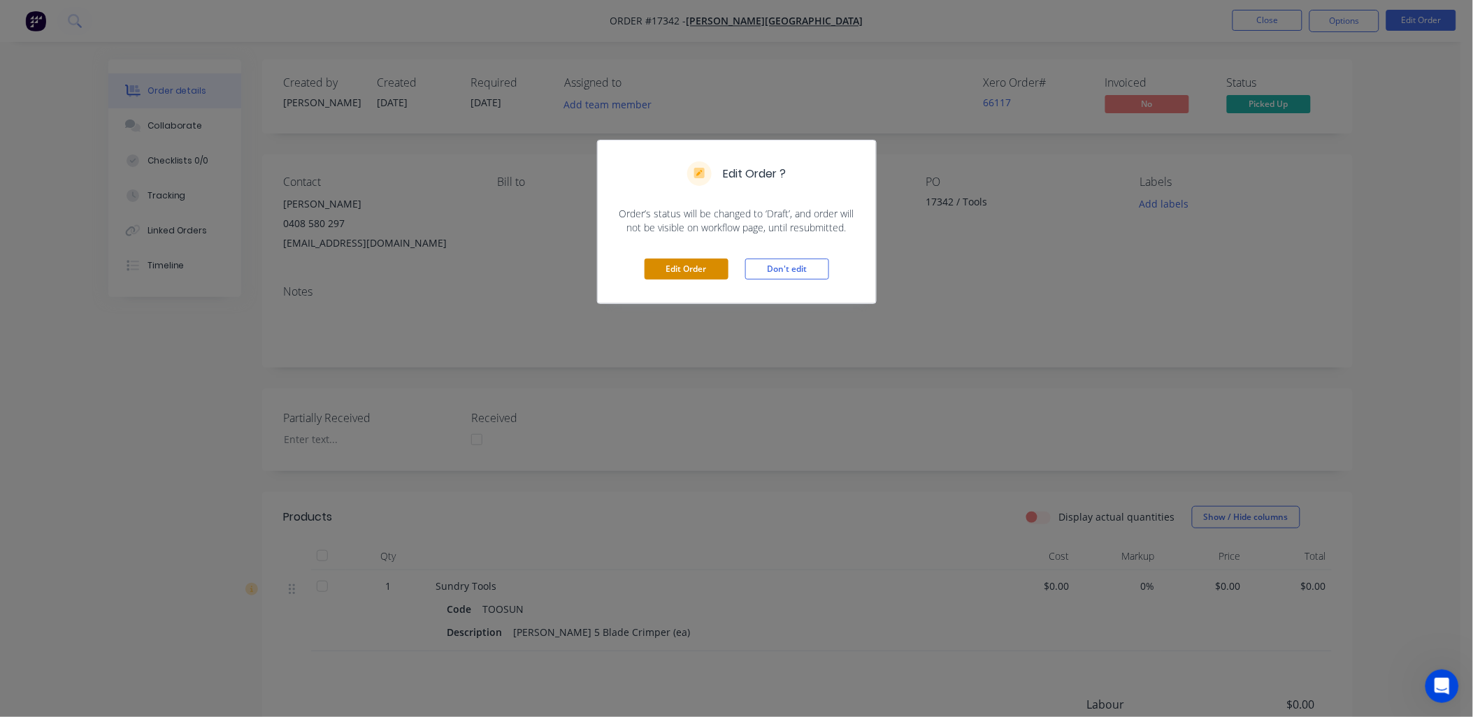
click at [700, 274] on button "Edit Order" at bounding box center [686, 269] width 84 height 21
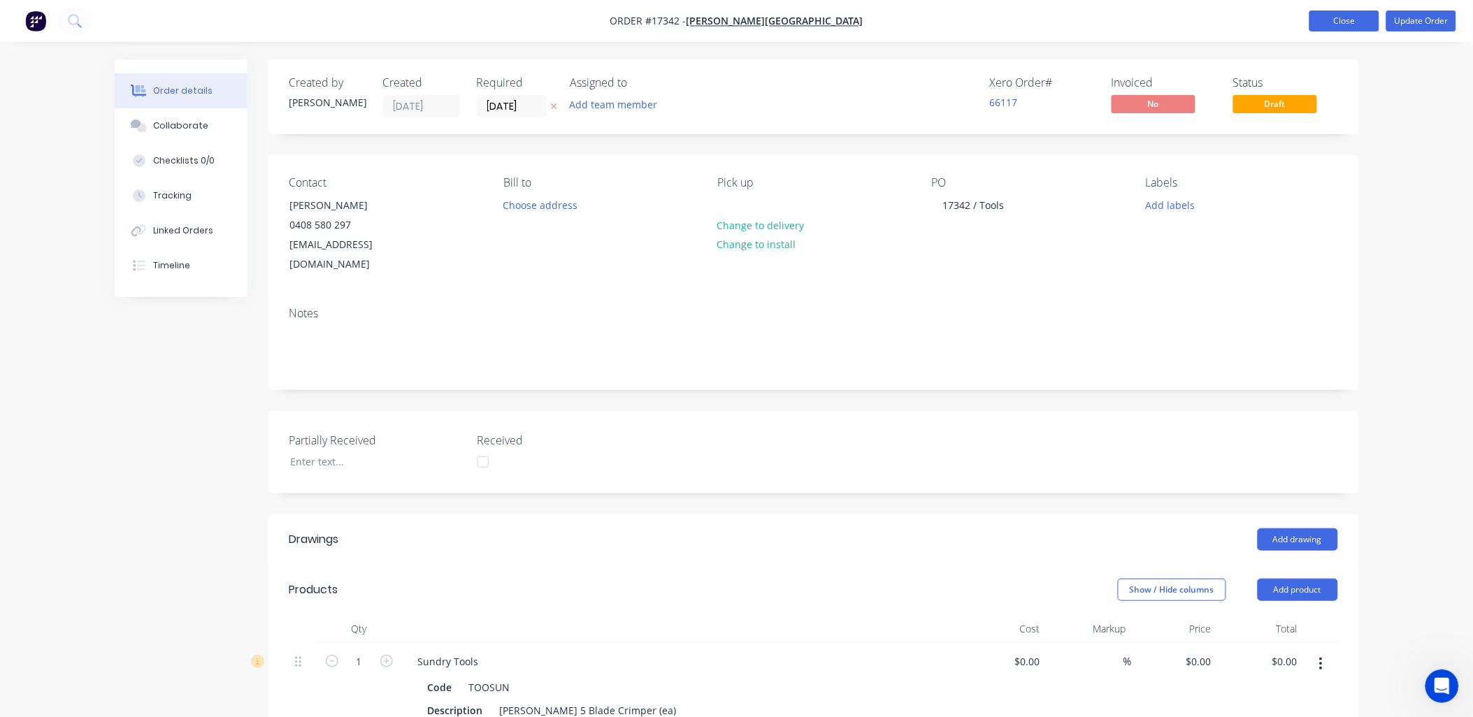
click at [1339, 17] on button "Close" at bounding box center [1344, 20] width 70 height 21
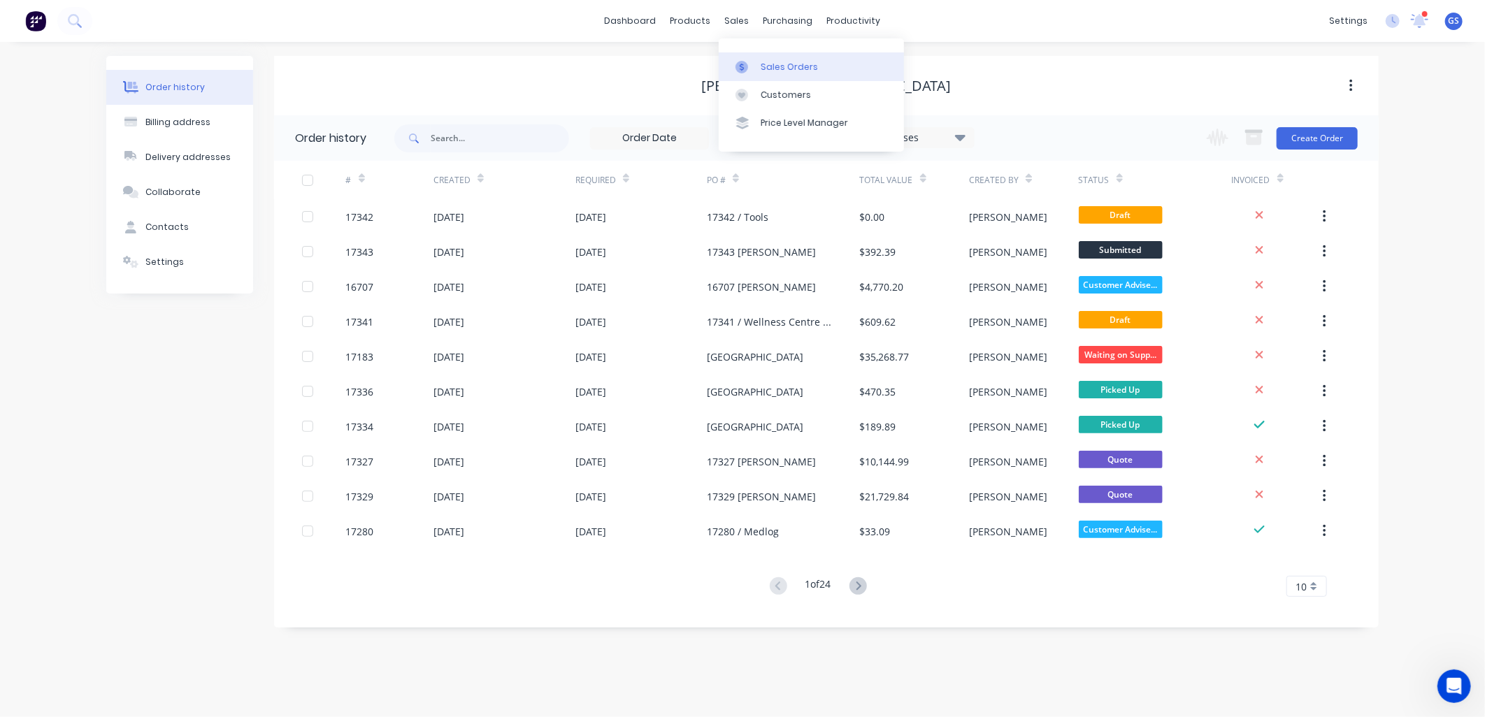
click at [758, 61] on link "Sales Orders" at bounding box center [811, 66] width 185 height 28
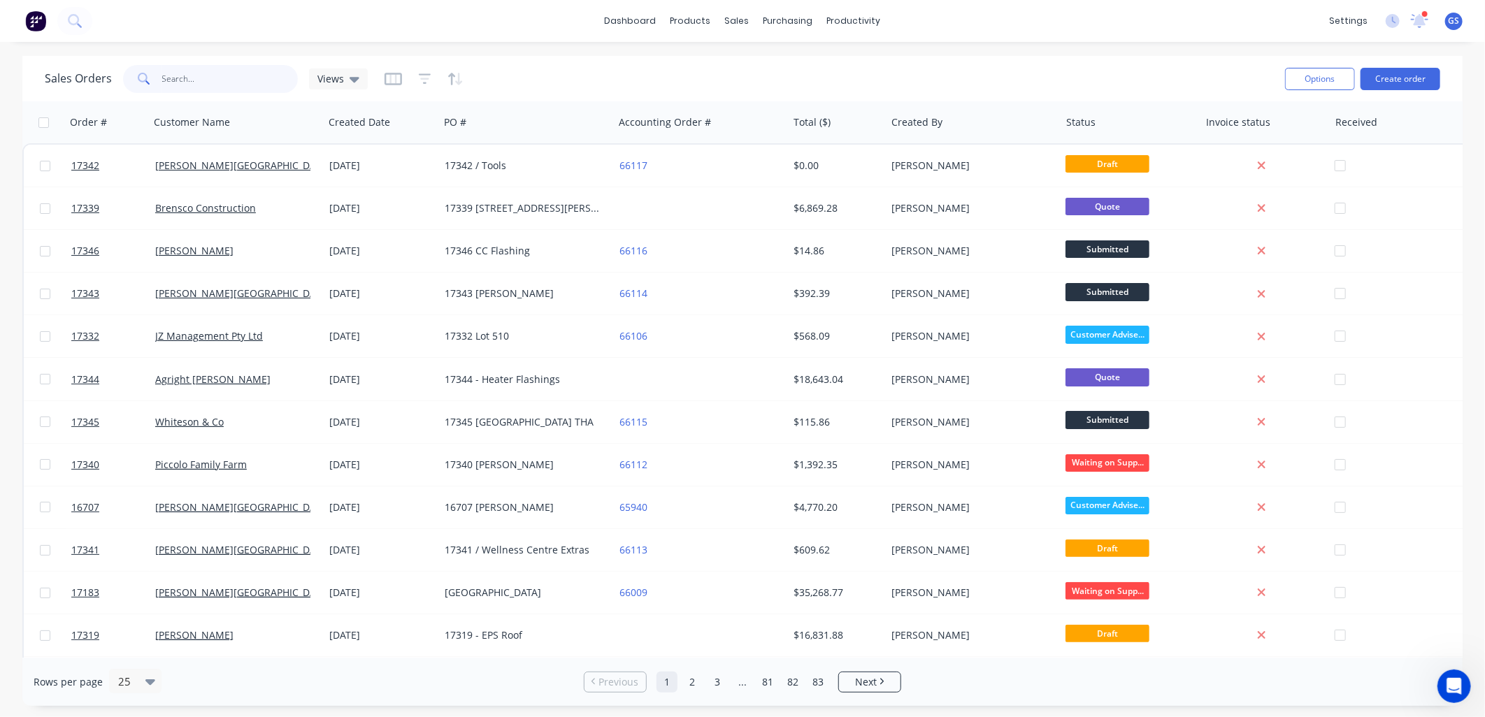
click at [222, 79] on input "text" at bounding box center [230, 79] width 136 height 28
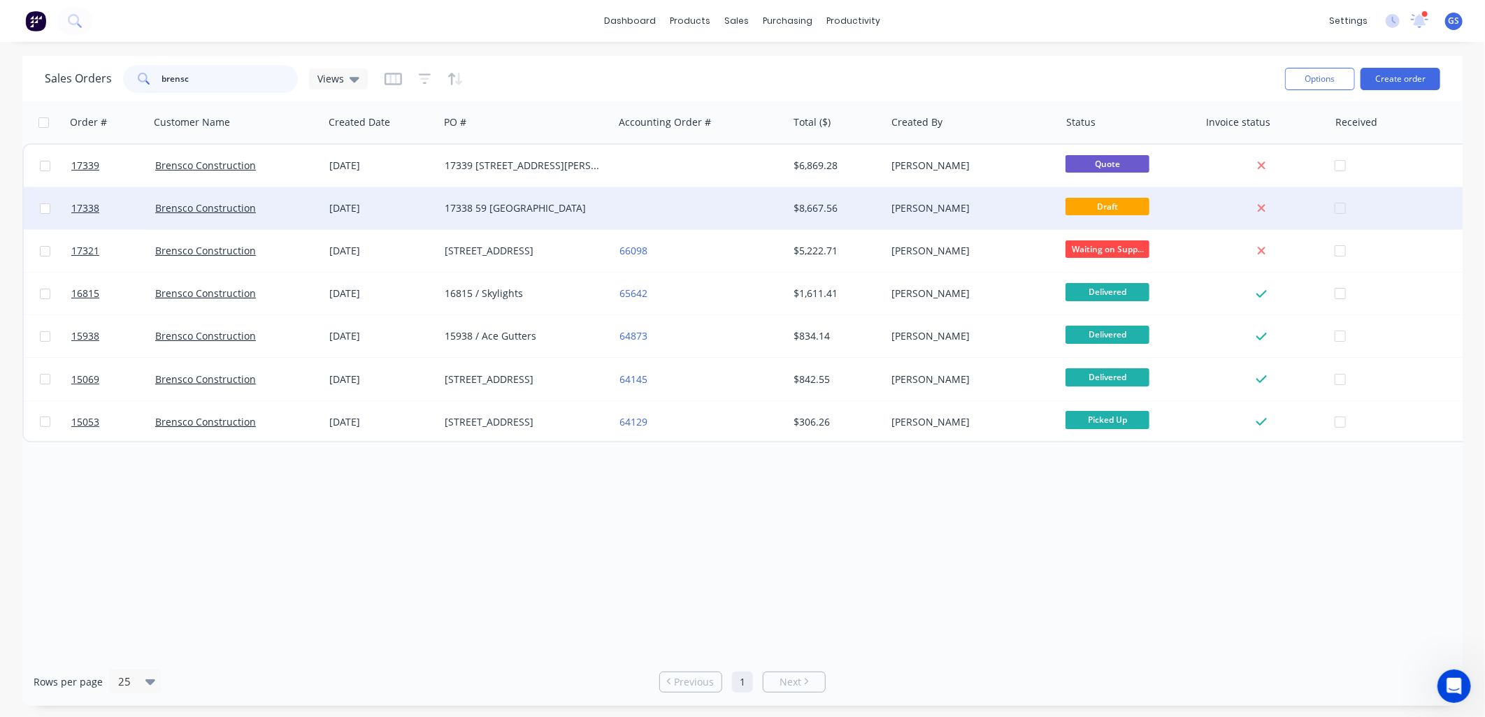
type input "brensc"
click at [513, 208] on div "17338 59 Goolagong" at bounding box center [522, 208] width 155 height 14
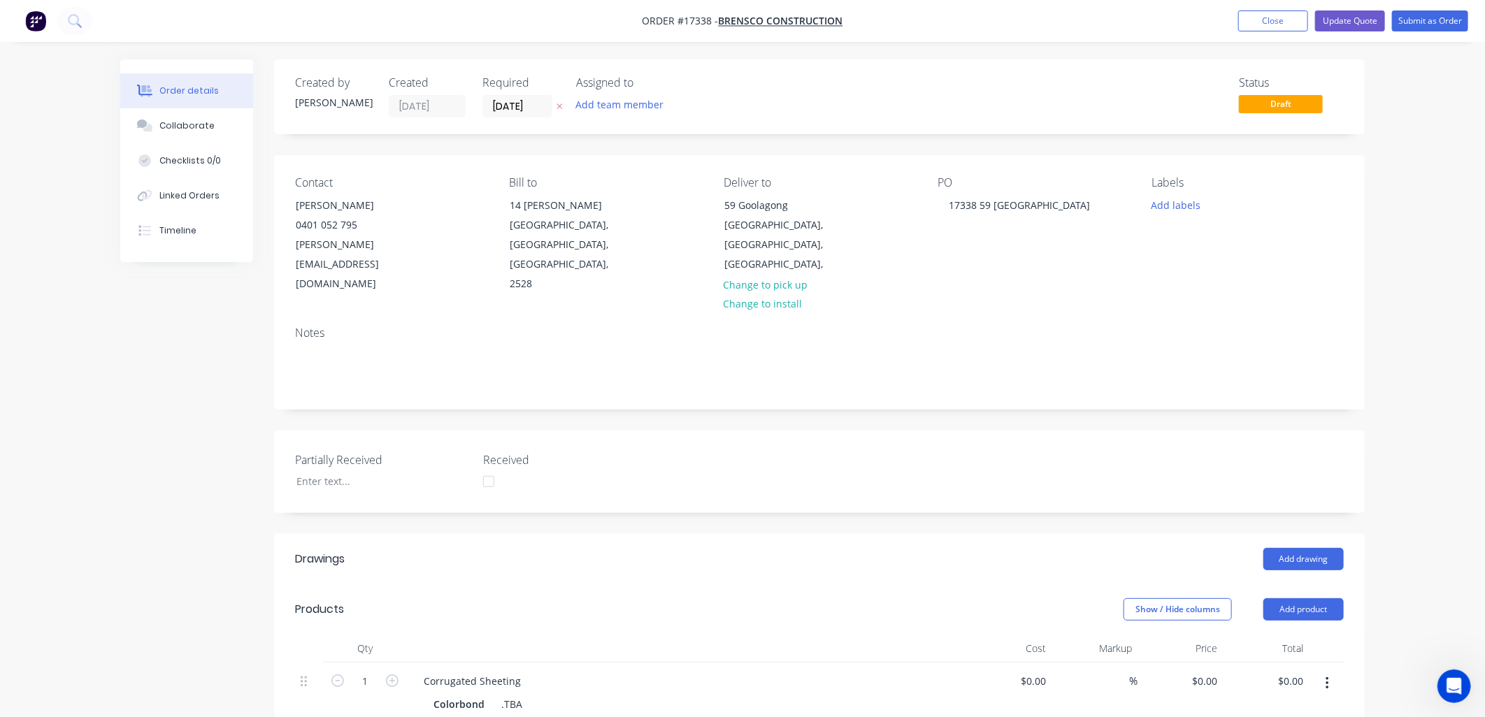
type input "$16.34"
type input "30.05"
type input "$21.25"
type input "$3,390.71"
type input "$5.92"
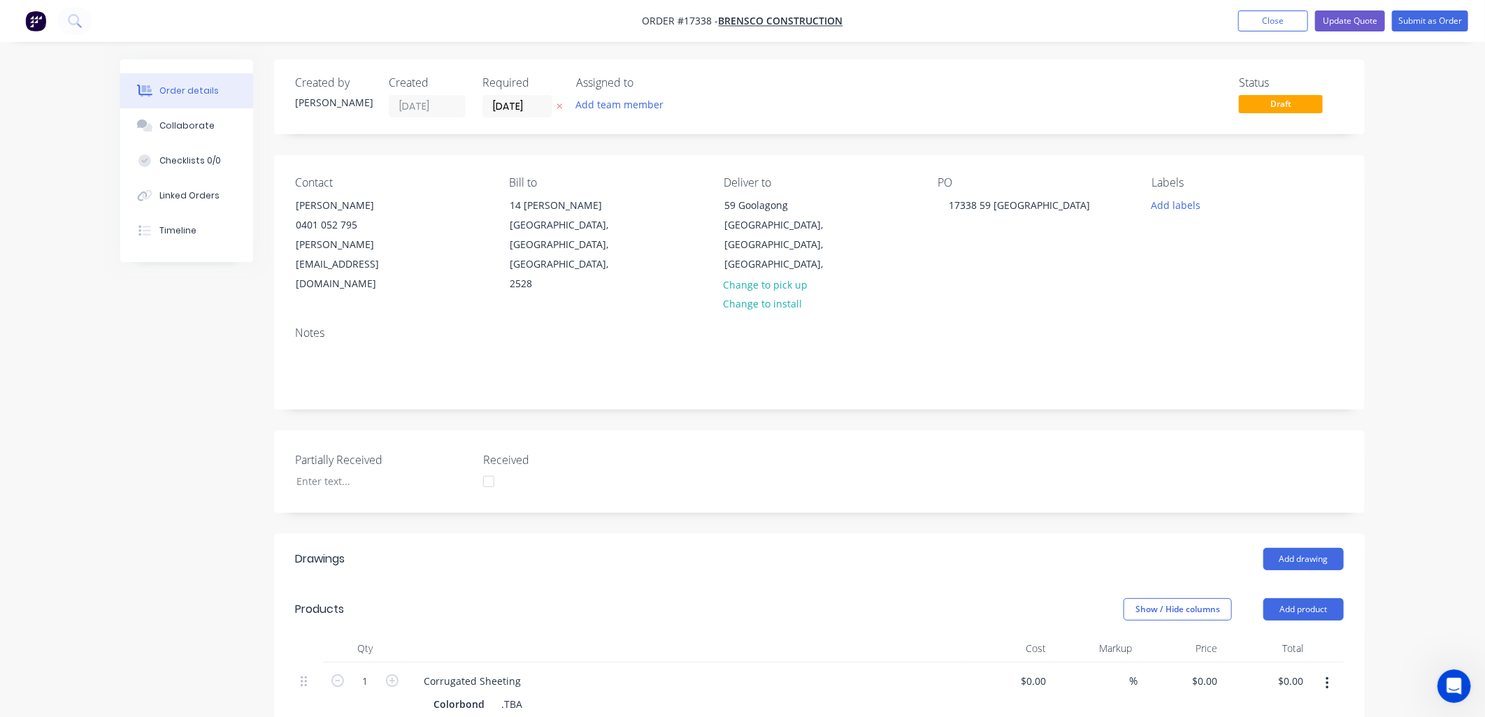
type input "38.01"
type input "$8.17"
type input "$438.73"
type input "$13.29"
type input "60.2"
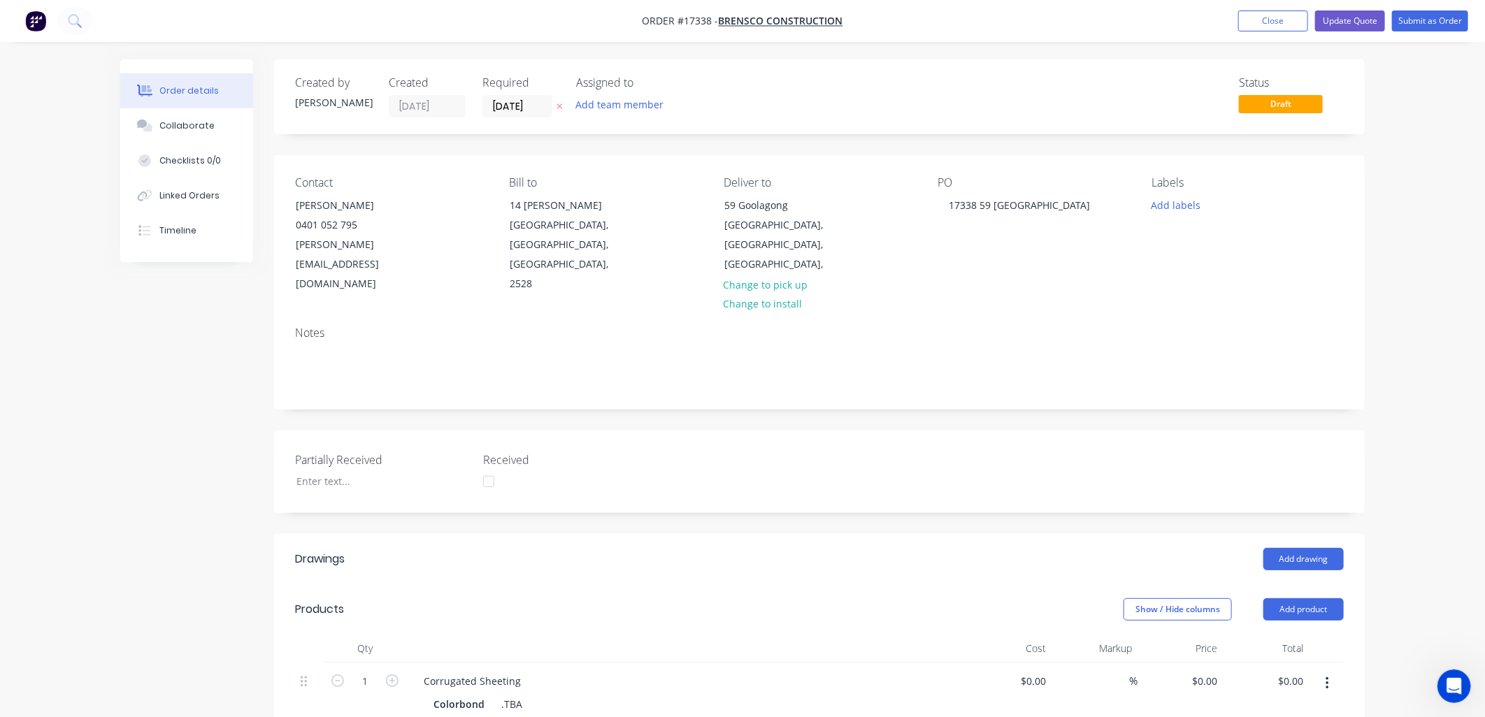
type input "$21.29"
type input "$106.45"
type input "$13.29"
type input "60.2"
type input "$21.29"
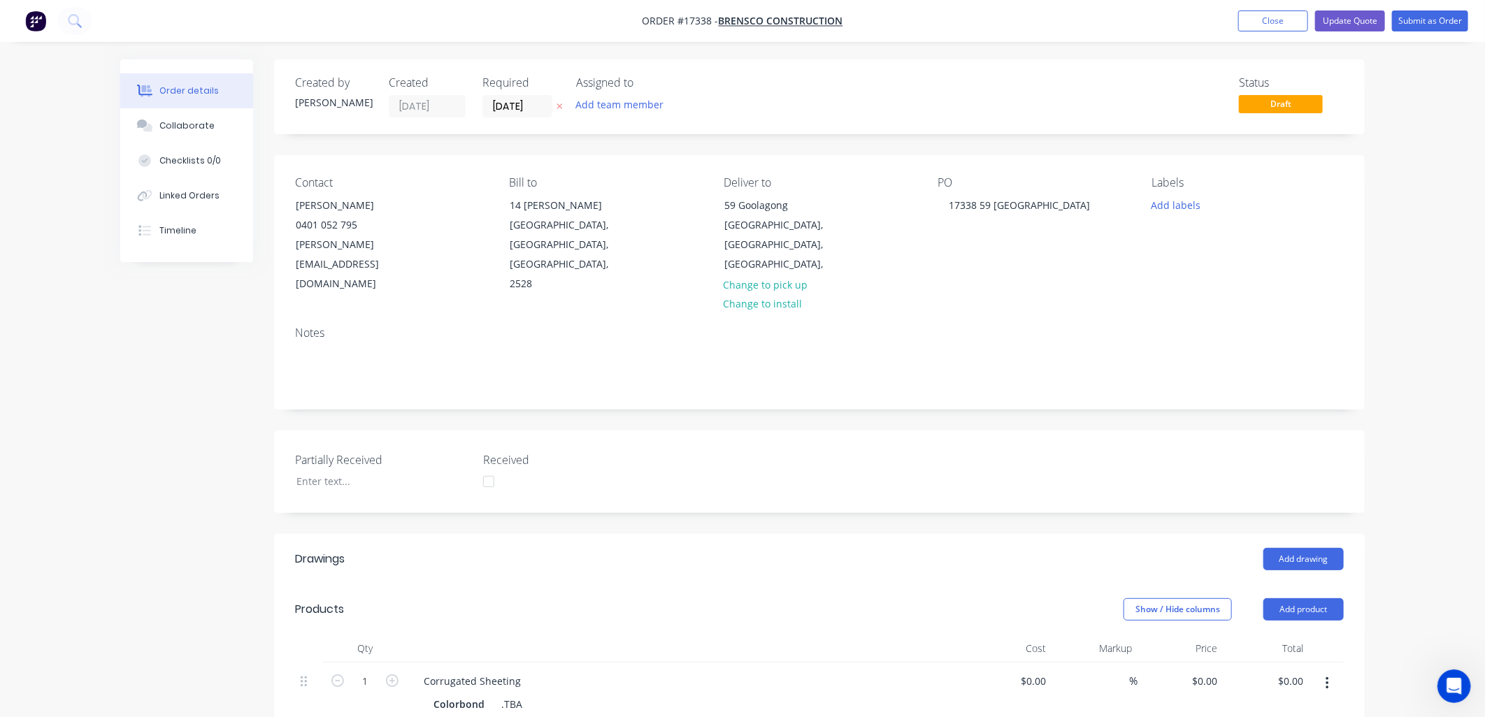
type input "$21.29"
type input "$1.60"
type input "94.38"
type input "$3.11"
type input "$171.05"
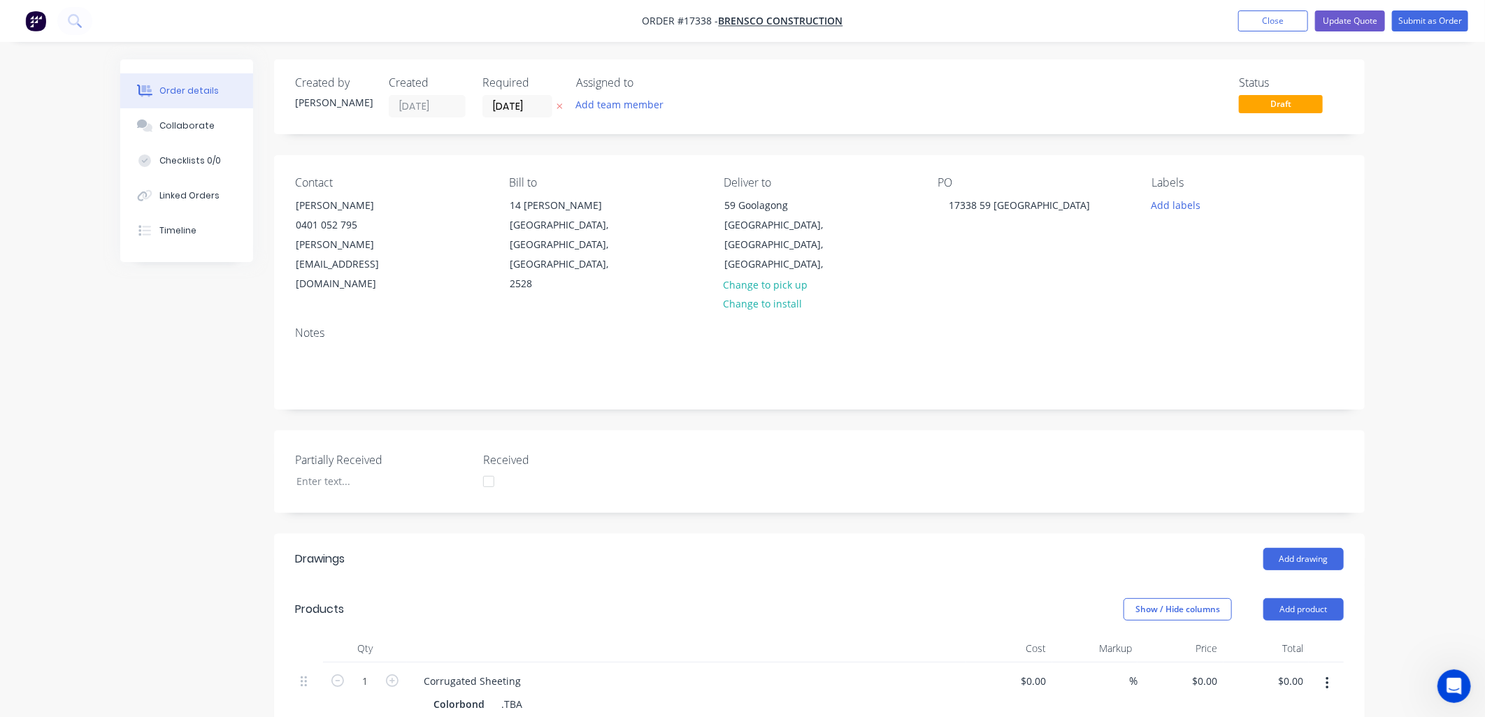
type input "$8.93"
type input "25.98"
type input "$11.25"
type input "$532.13"
type input "$139.965"
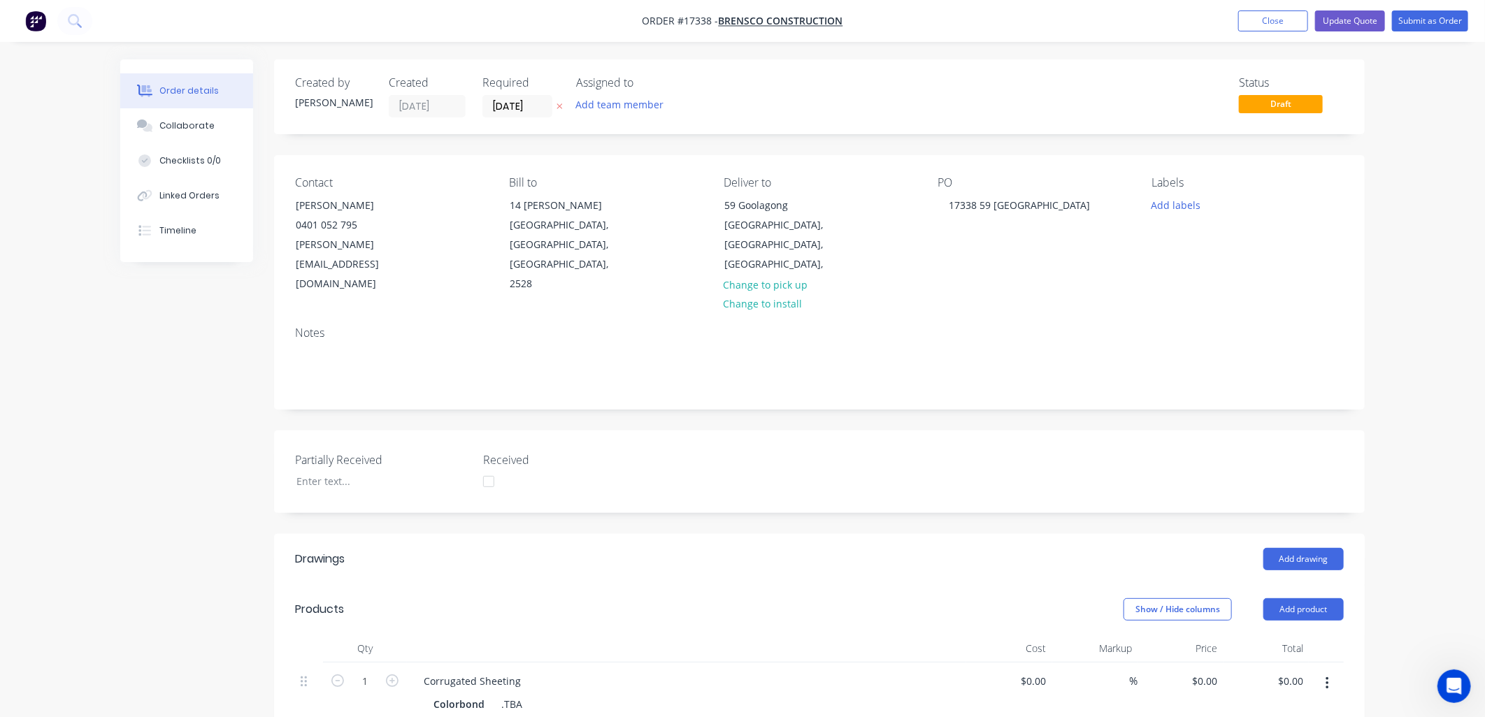
type input "$1,399.65"
type input "$19.65"
type input "47.29"
type input "$28.942"
type input "$1,215.56"
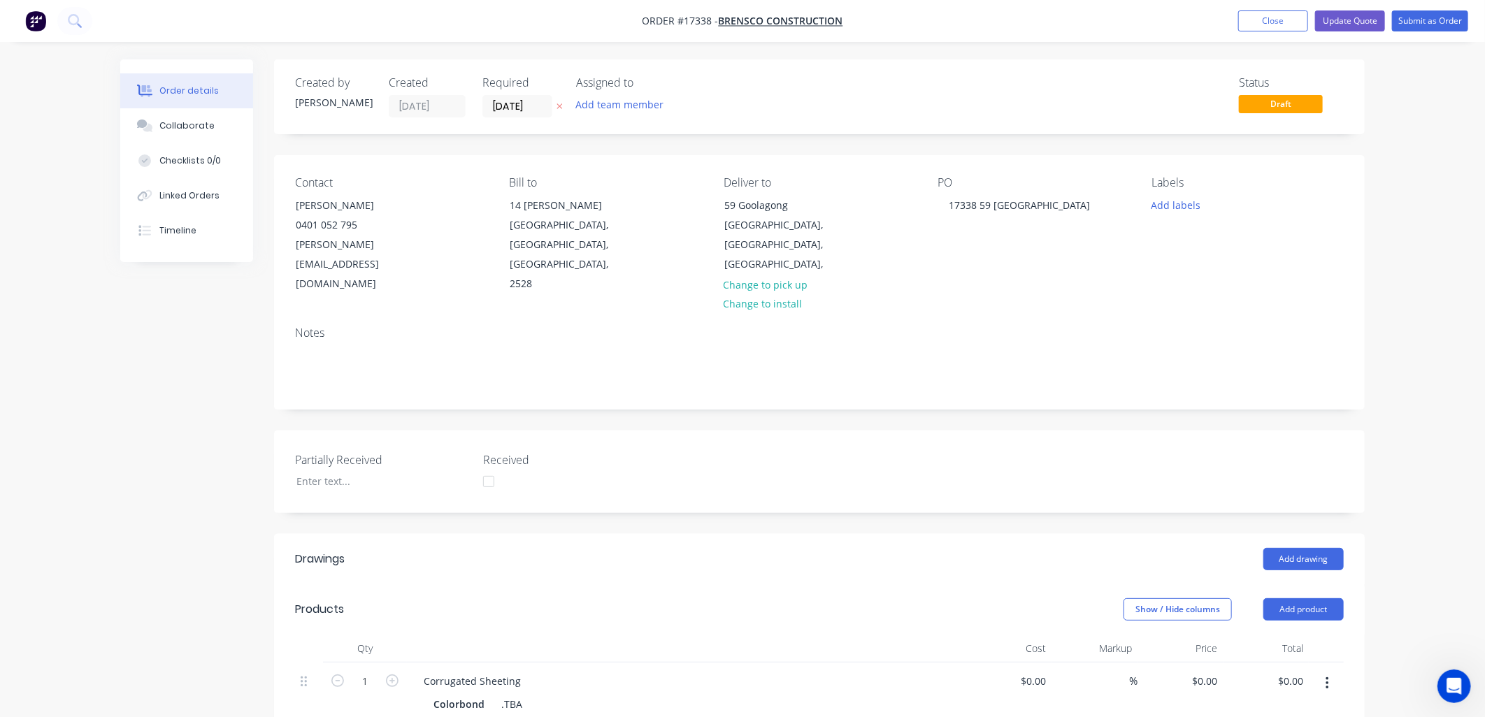
type input "$5.92"
type input "37.84"
type input "$8.16"
type input "$438.19"
type input "$1.08"
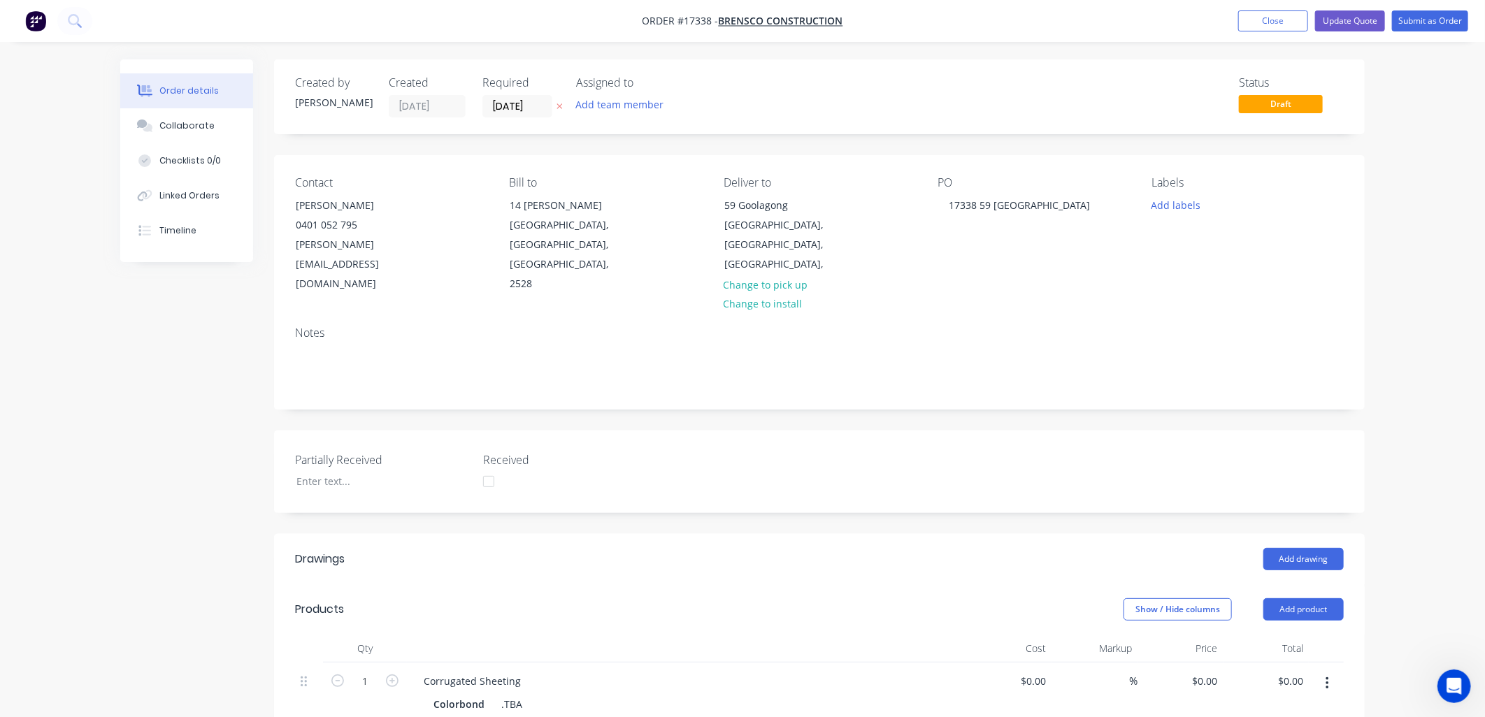
type input "179.17"
type input "$3.015"
type input "$165.83"
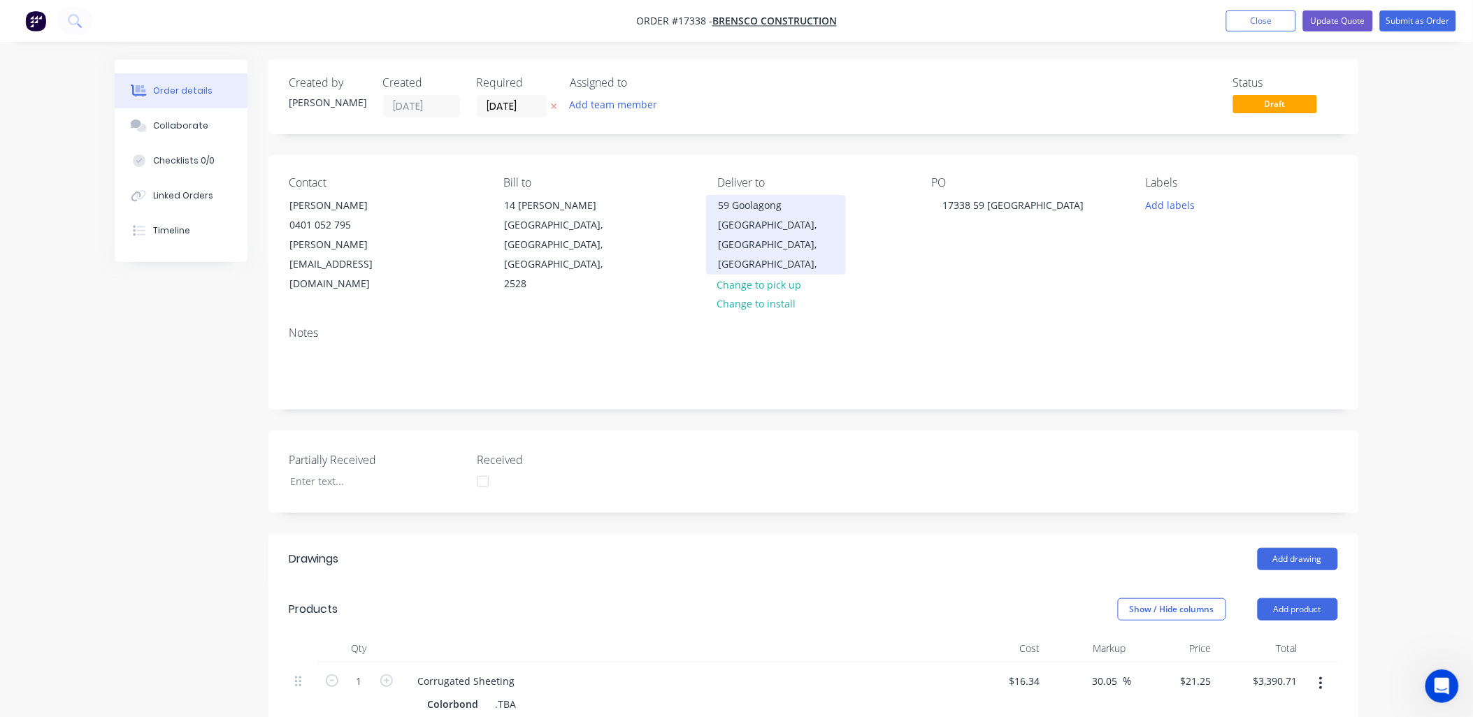
click at [788, 203] on div "59 Goolagong" at bounding box center [776, 206] width 116 height 20
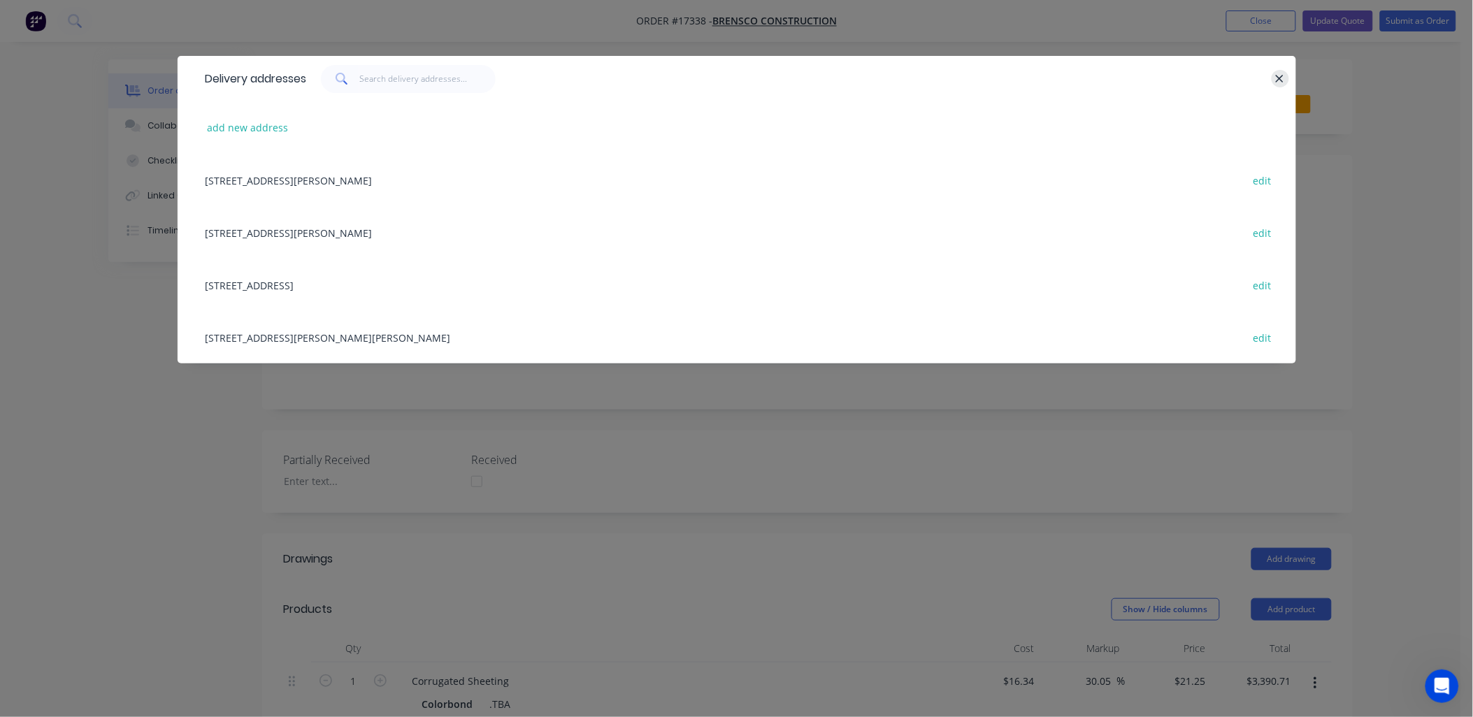
click at [1273, 77] on button "button" at bounding box center [1279, 78] width 17 height 17
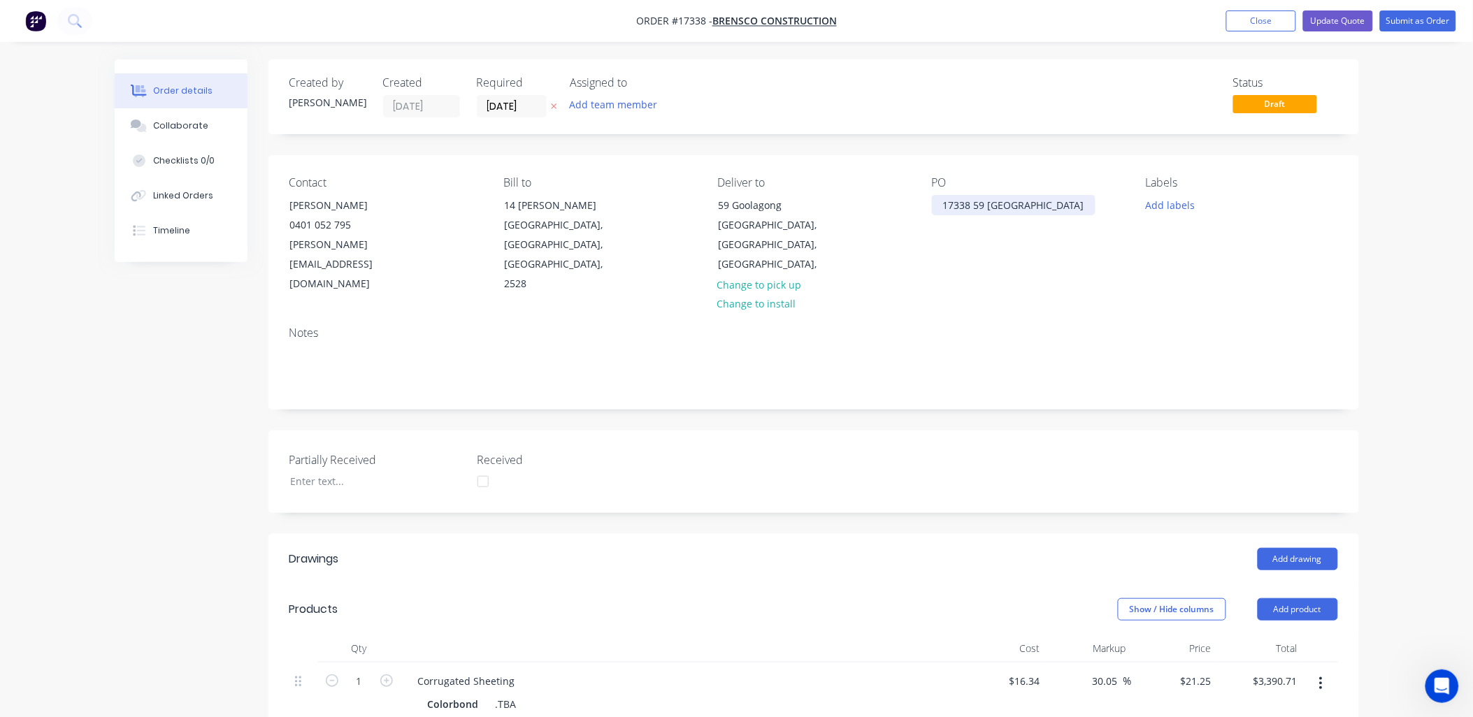
click at [1039, 203] on div "17338 59 Goolagong" at bounding box center [1014, 205] width 164 height 20
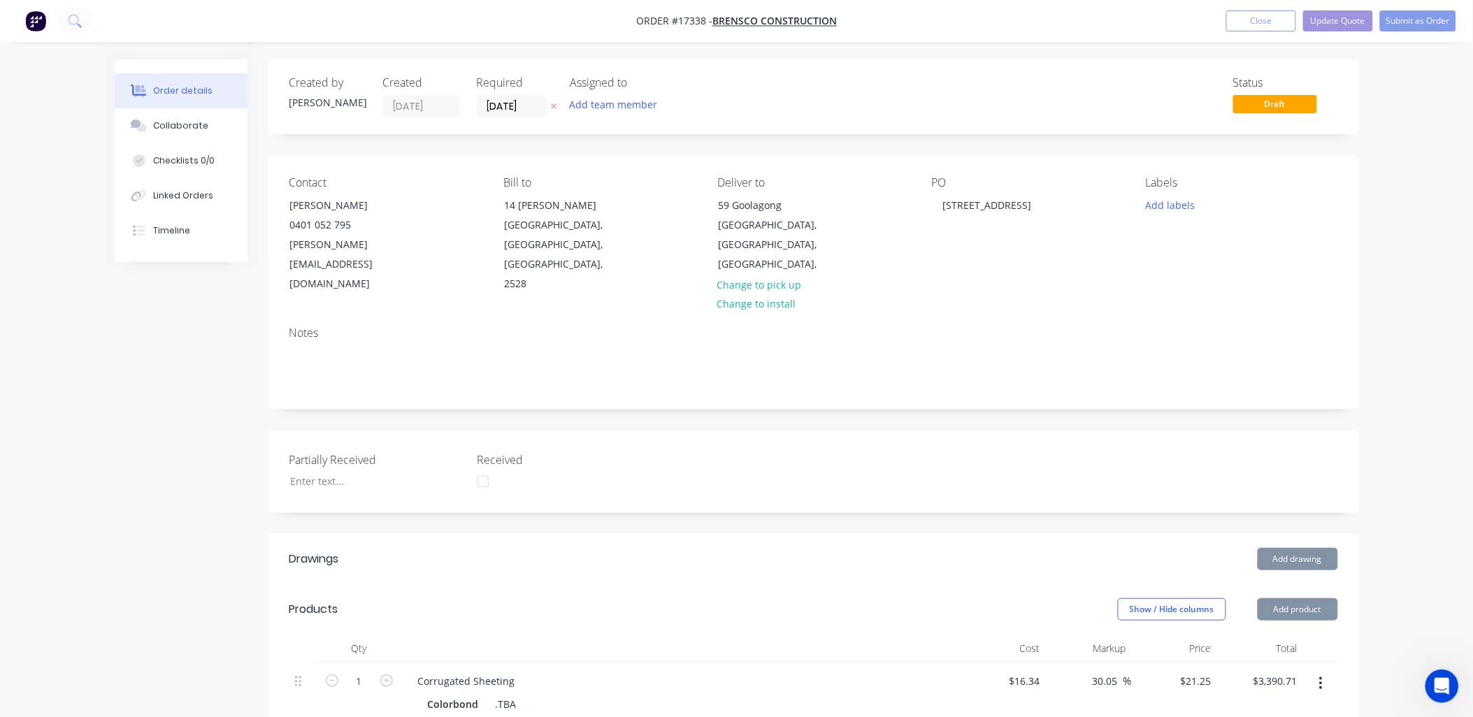
click at [1032, 315] on div "Notes" at bounding box center [813, 362] width 1090 height 94
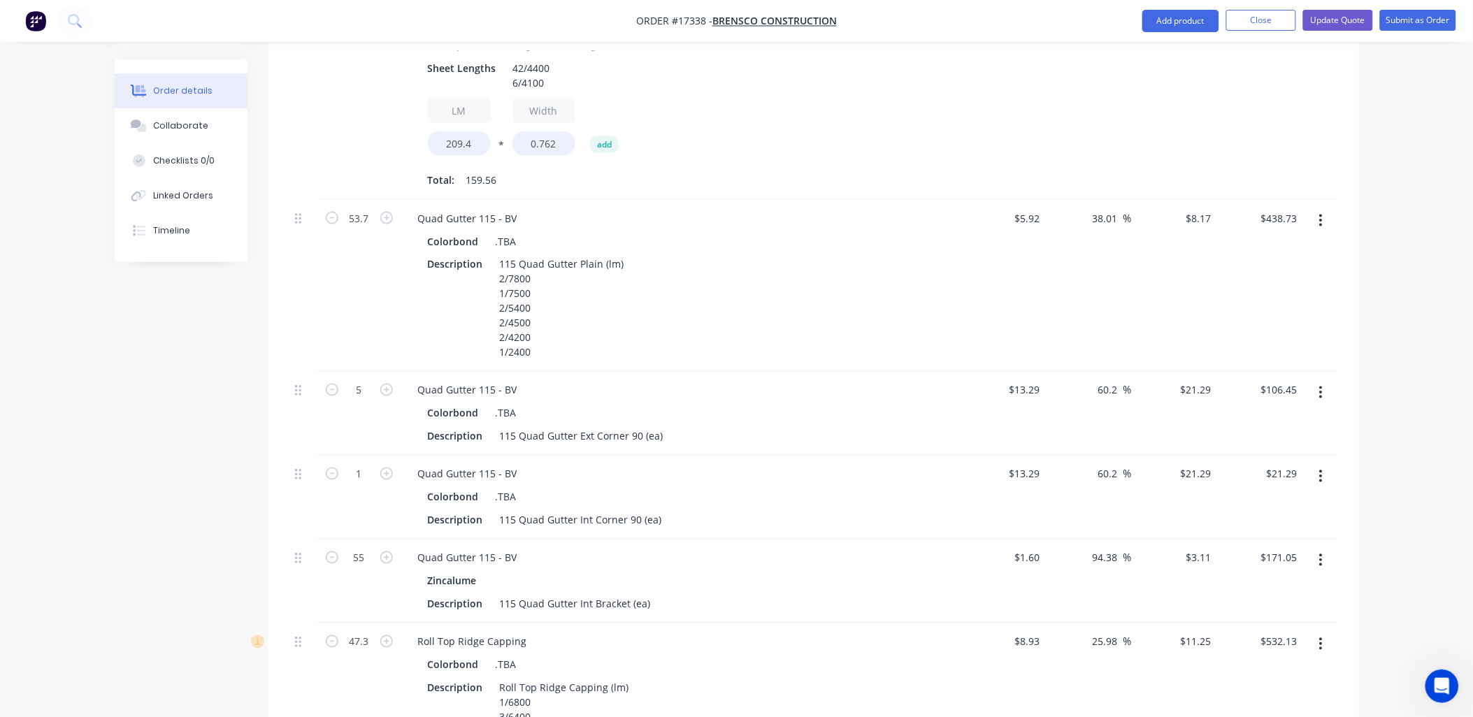
scroll to position [699, 0]
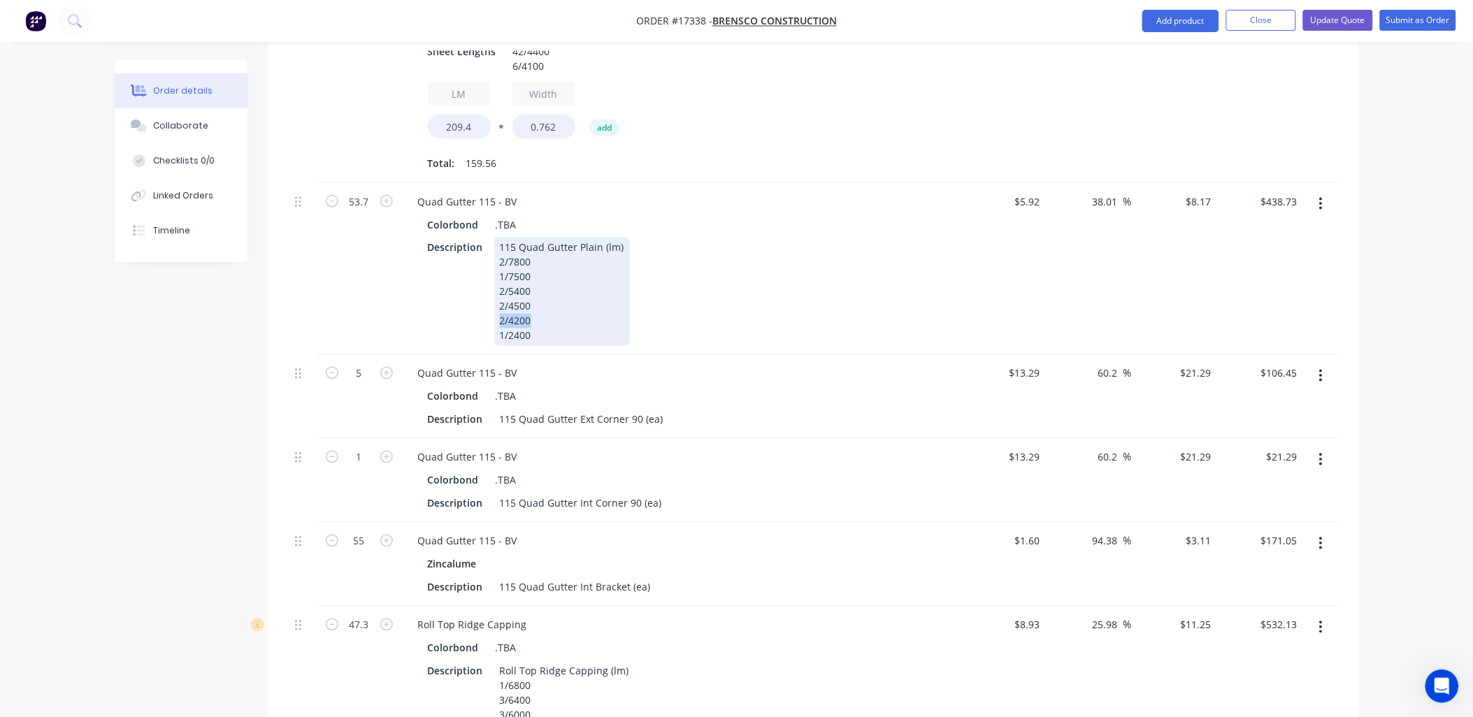
drag, startPoint x: 532, startPoint y: 284, endPoint x: 498, endPoint y: 287, distance: 34.3
click at [498, 287] on div "115 Quad Gutter Plain (lm) 2/7800 1/7500 2/5400 2/4500 2/4200 1/2400" at bounding box center [562, 292] width 136 height 108
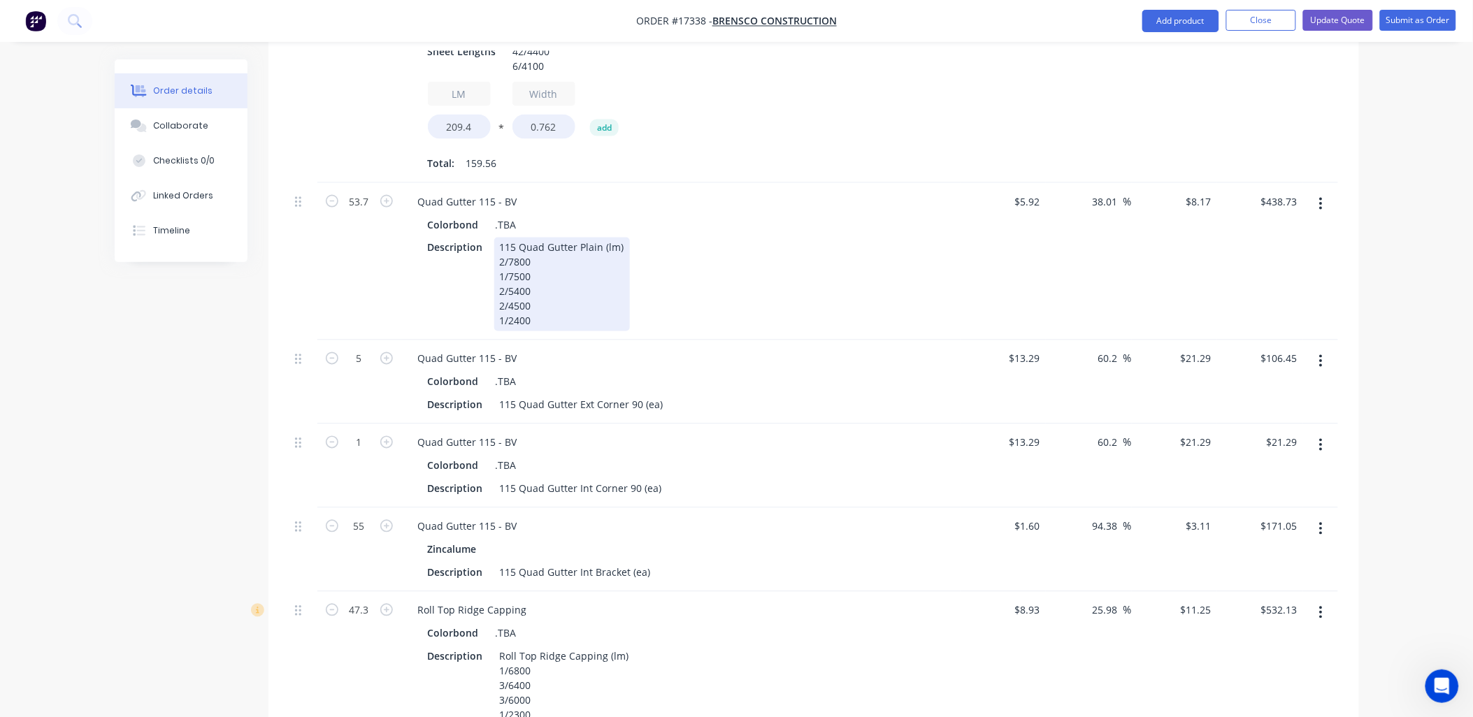
drag, startPoint x: 498, startPoint y: 220, endPoint x: 582, endPoint y: 323, distance: 132.6
click at [499, 238] on div "115 Quad Gutter Plain (lm) 2/7800 1/7500 2/5400 2/4500 1/2400" at bounding box center [562, 285] width 136 height 94
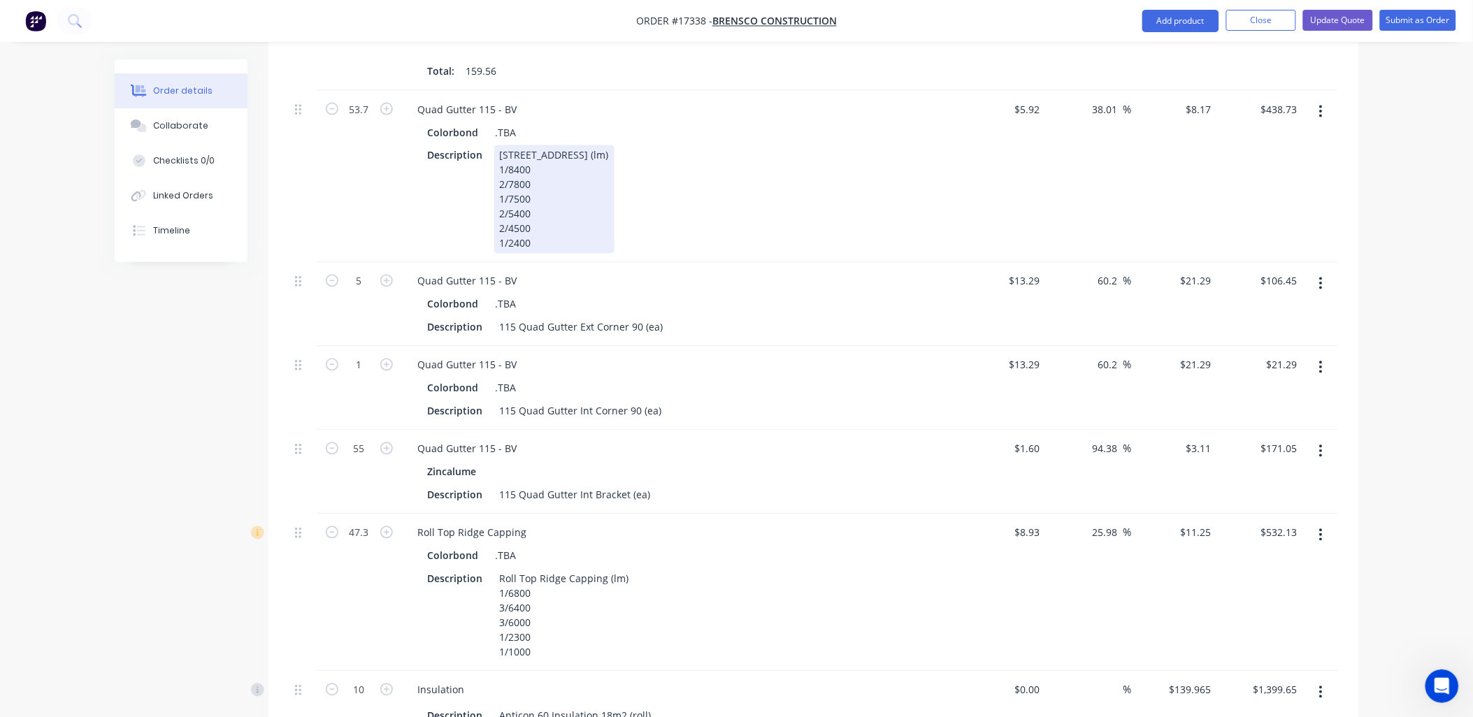
scroll to position [777, 0]
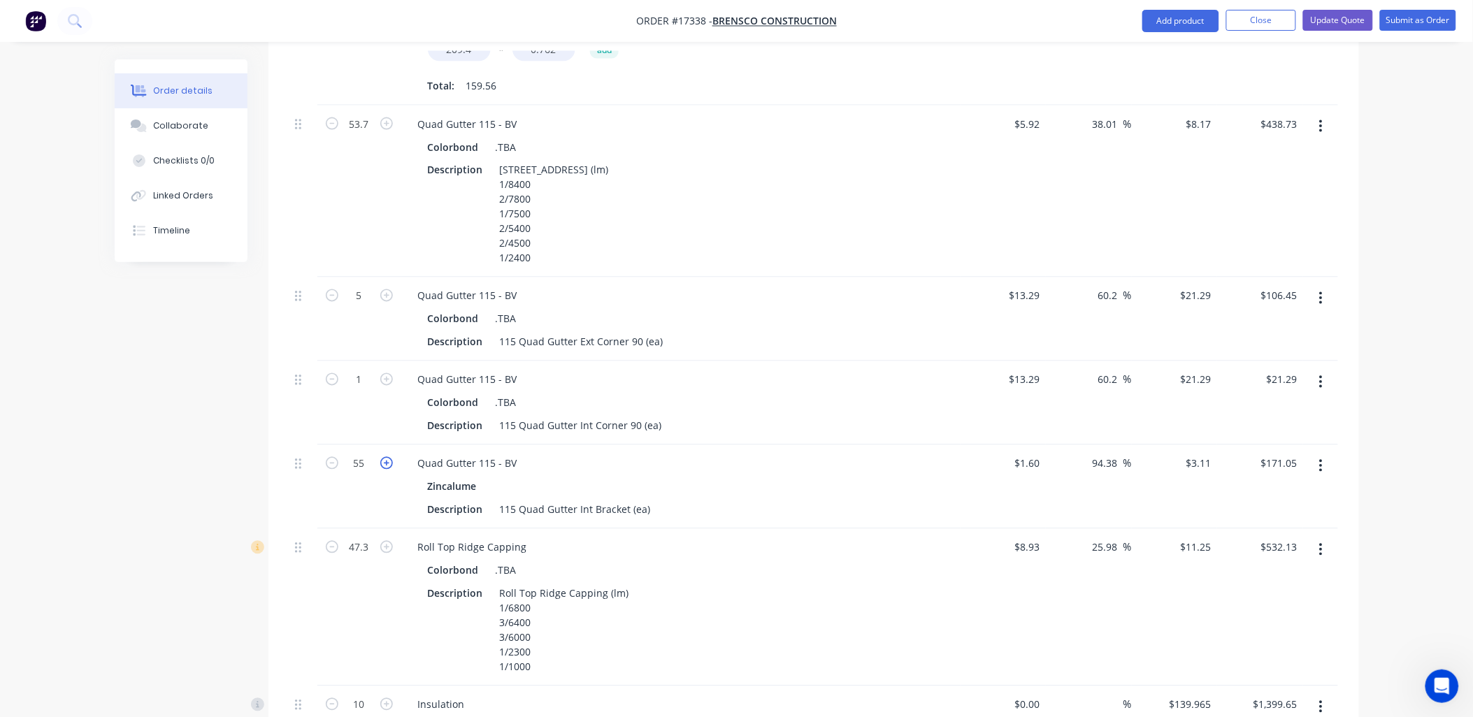
click at [385, 457] on icon "button" at bounding box center [386, 463] width 13 height 13
type input "56"
type input "$174.16"
click at [385, 457] on icon "button" at bounding box center [386, 463] width 13 height 13
type input "57"
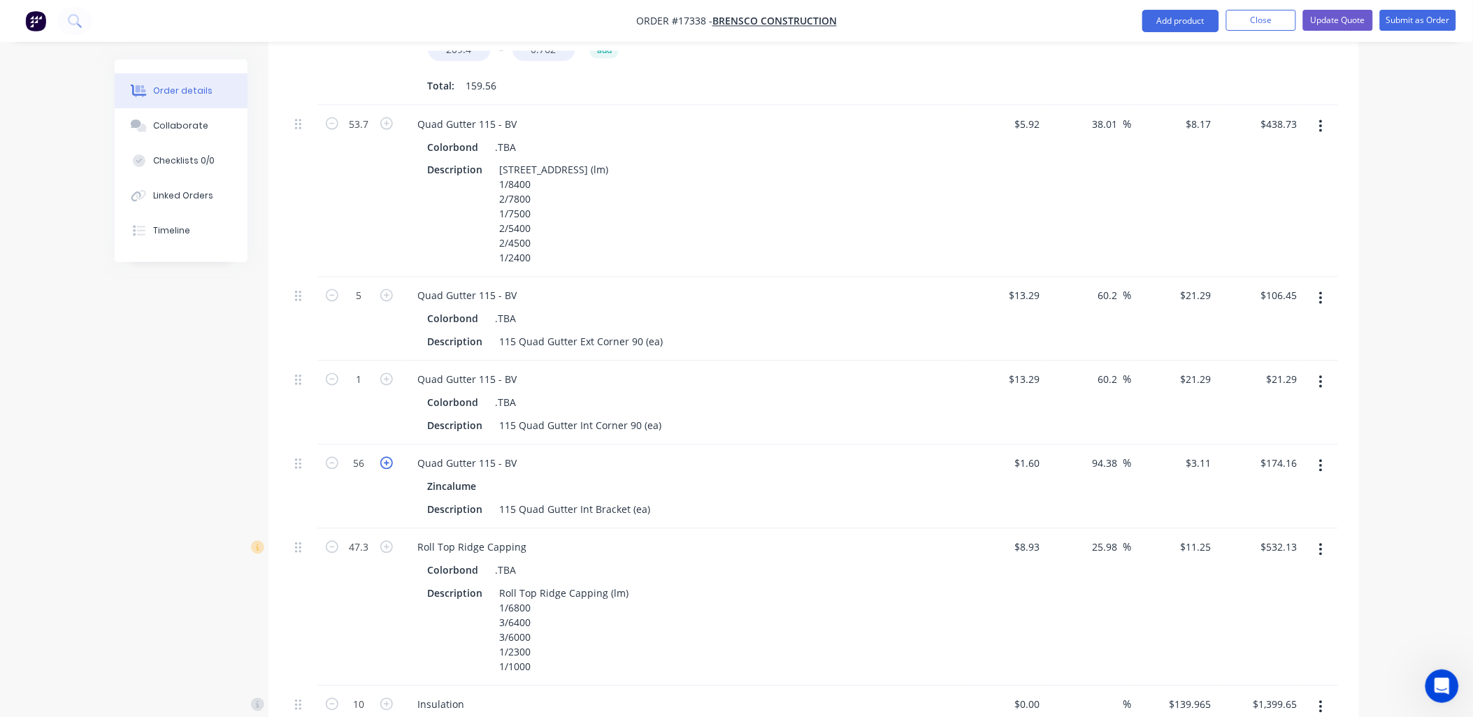
type input "$177.27"
click at [385, 457] on icon "button" at bounding box center [386, 463] width 13 height 13
type input "58"
type input "$180.38"
click at [385, 457] on icon "button" at bounding box center [386, 463] width 13 height 13
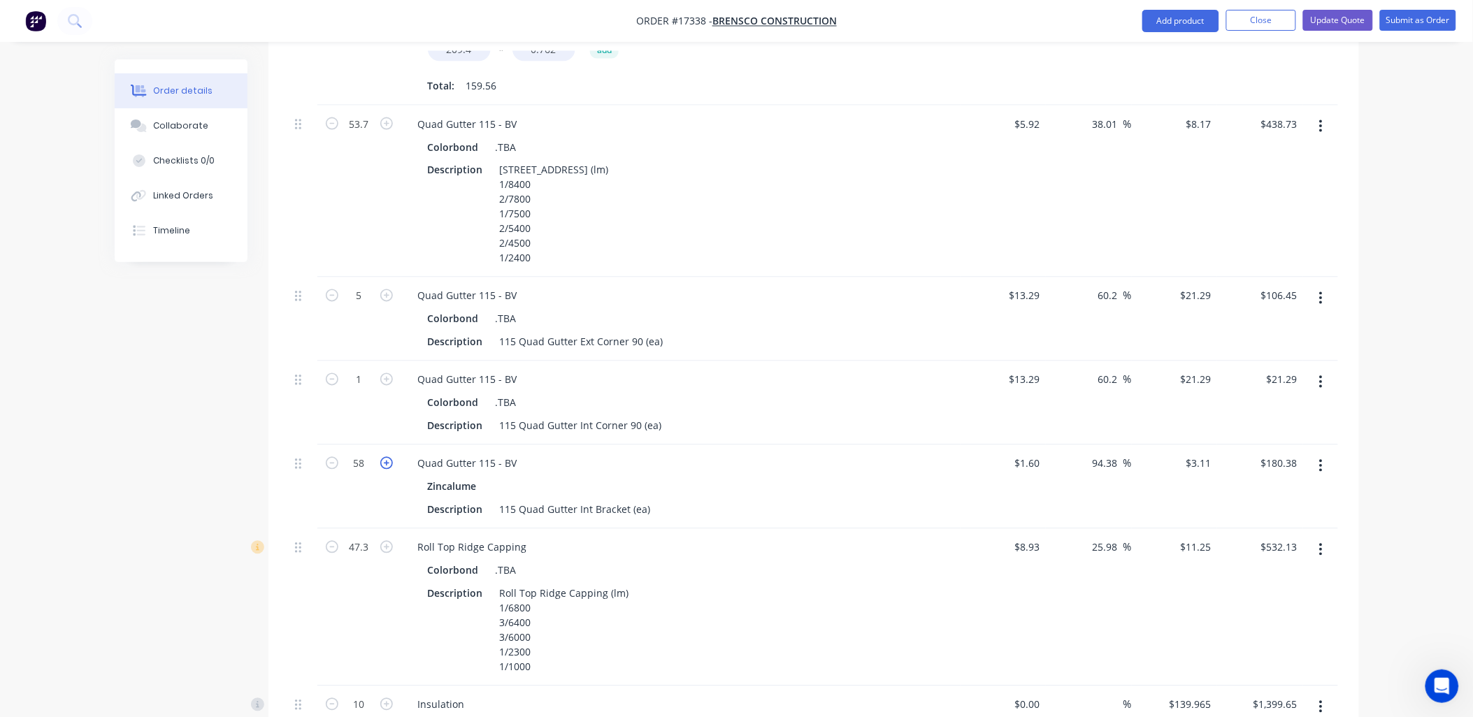
type input "59"
type input "$183.49"
click at [385, 457] on icon "button" at bounding box center [386, 463] width 13 height 13
type input "60"
type input "$186.60"
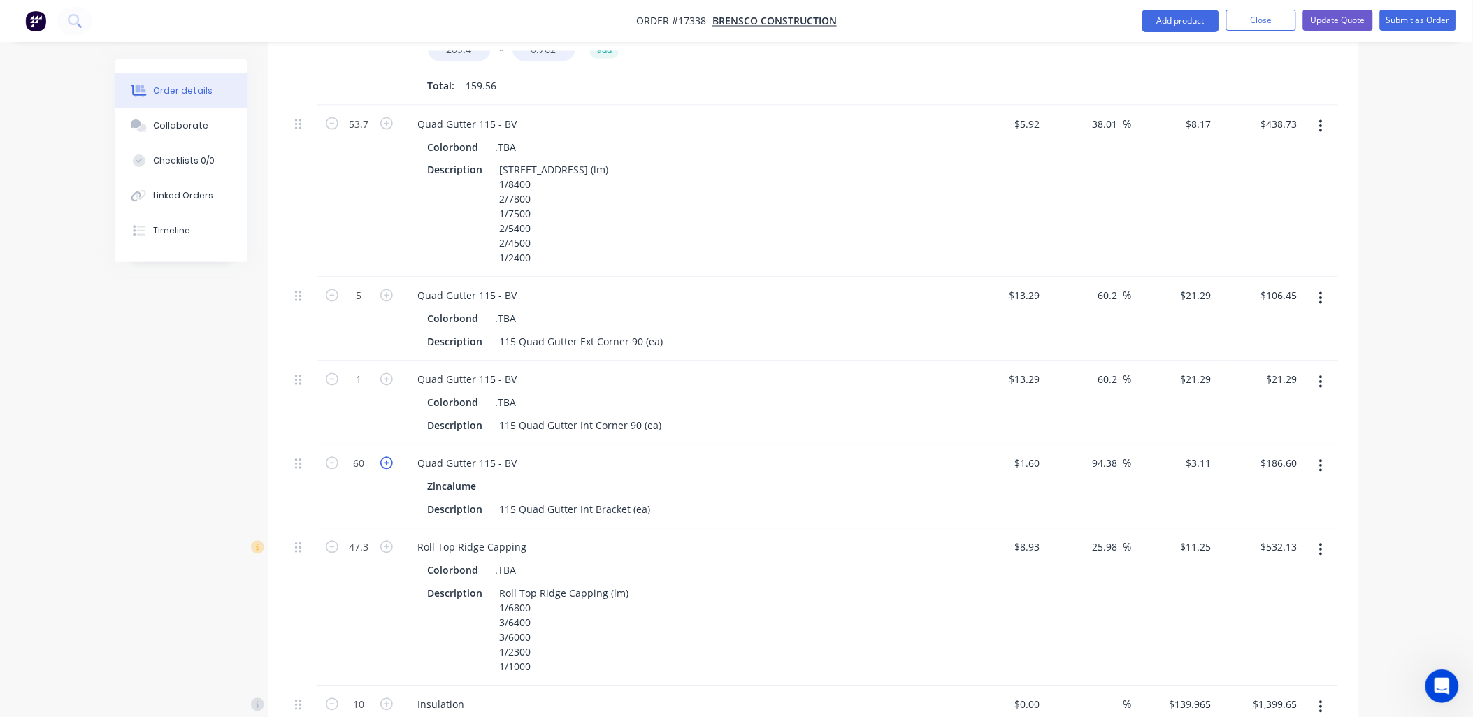
click at [385, 457] on icon "button" at bounding box center [386, 463] width 13 height 13
type input "61"
type input "$189.71"
click at [385, 457] on icon "button" at bounding box center [386, 463] width 13 height 13
type input "62"
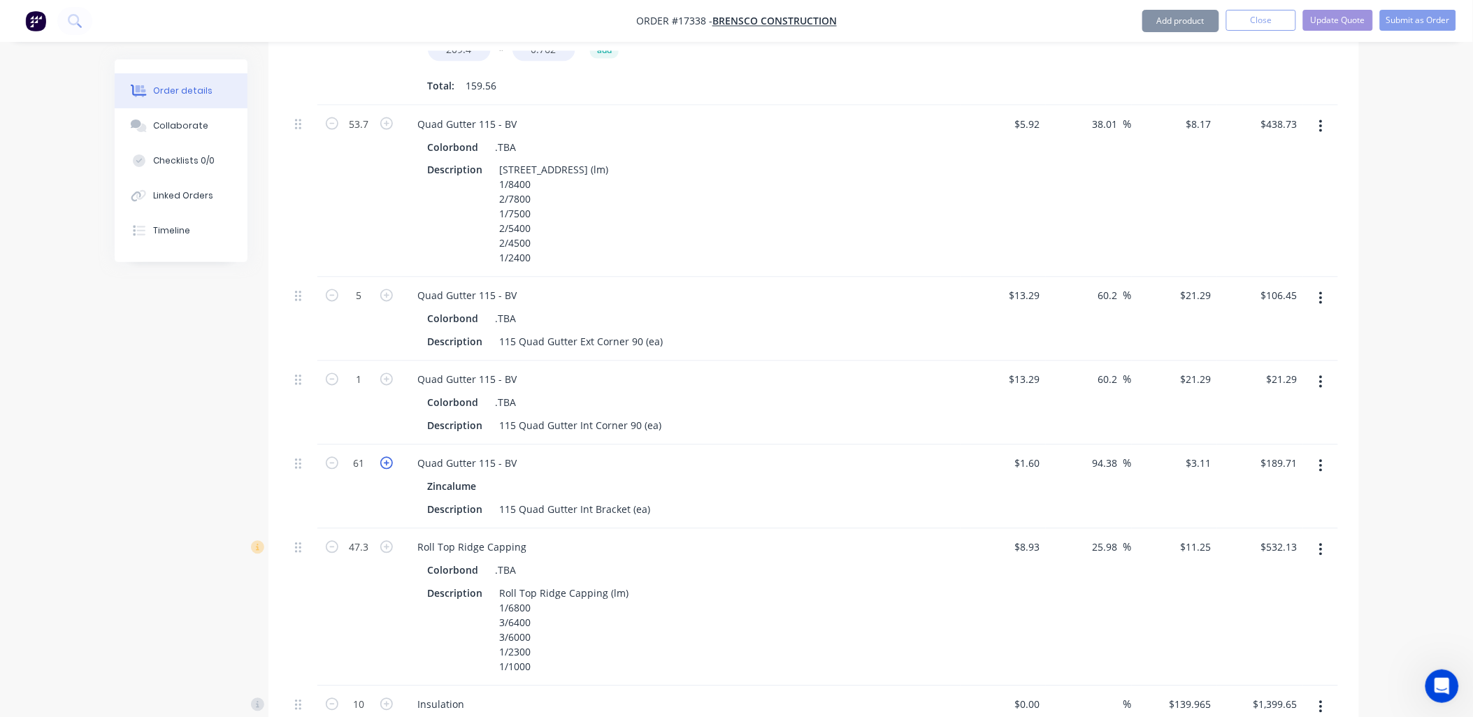
type input "$192.82"
click at [385, 457] on icon "button" at bounding box center [386, 463] width 13 height 13
type input "63"
type input "$195.93"
click at [385, 457] on icon "button" at bounding box center [386, 463] width 13 height 13
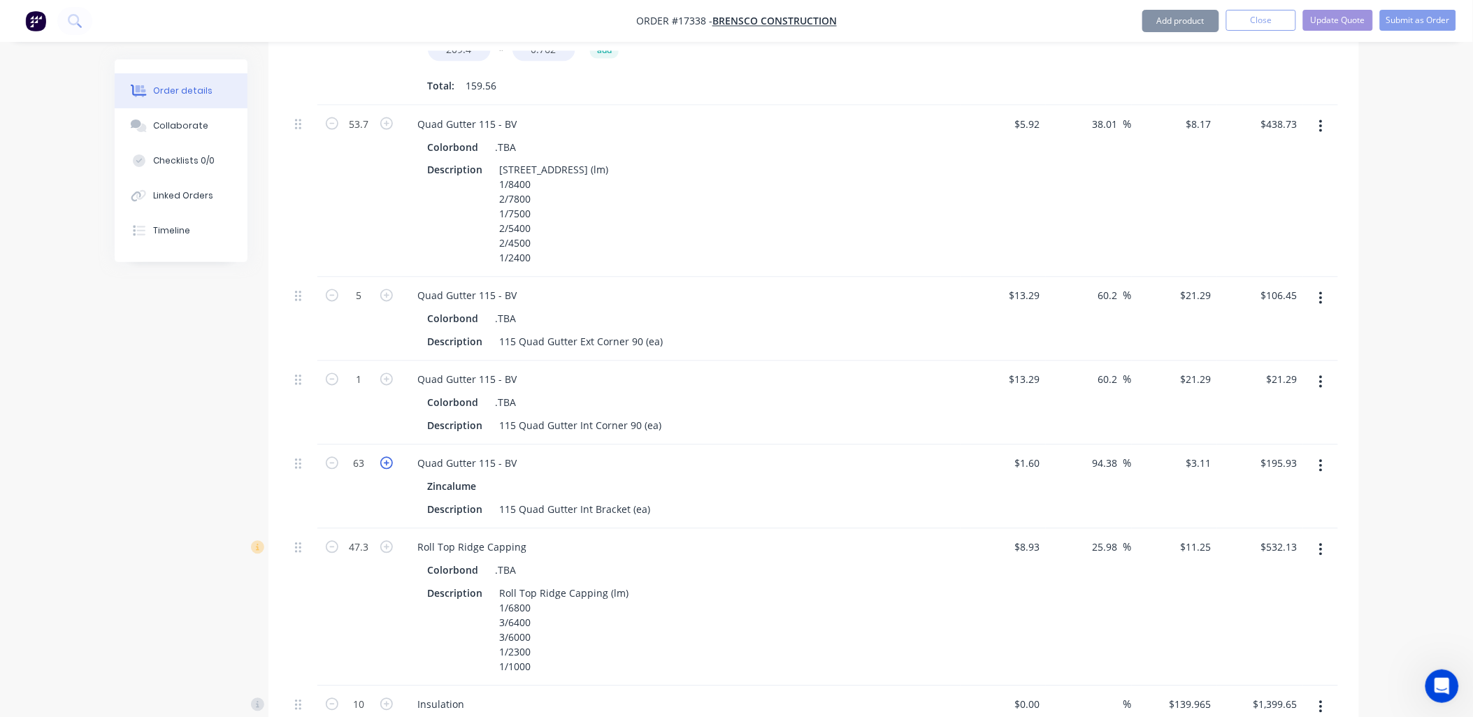
type input "64"
type input "$199.04"
click at [385, 457] on icon "button" at bounding box center [386, 463] width 13 height 13
type input "65"
type input "$202.15"
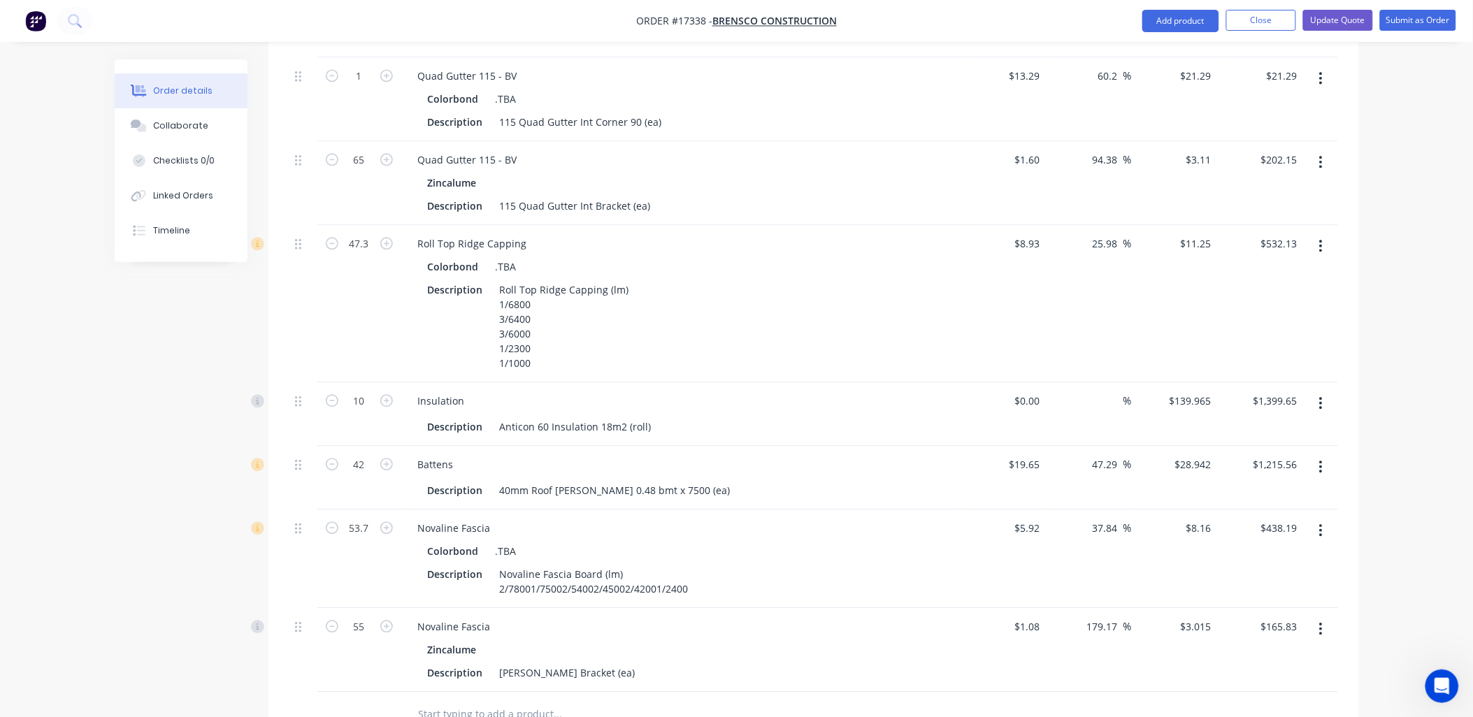
scroll to position [1087, 0]
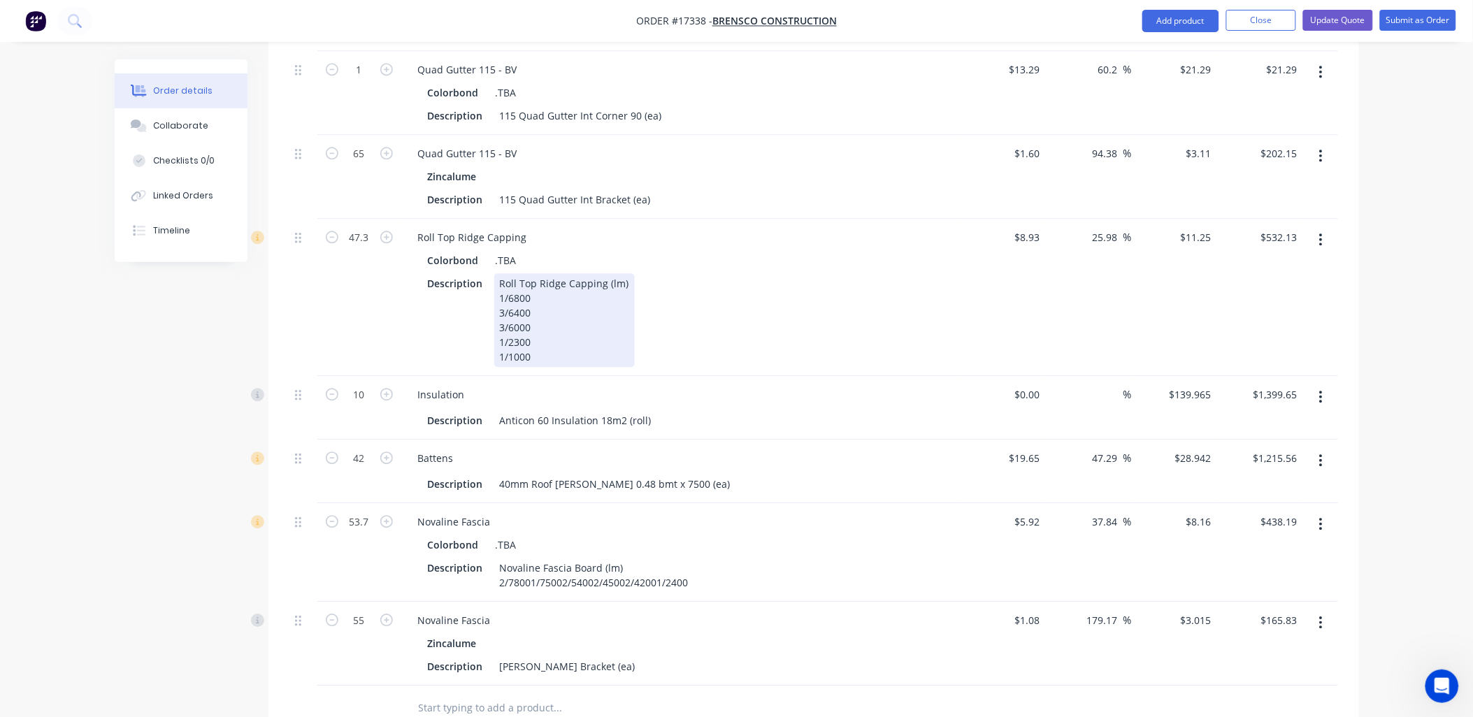
click at [533, 276] on div "Roll Top Ridge Capping (lm) 1/6800 3/6400 3/6000 1/2300 1/1000" at bounding box center [564, 320] width 140 height 94
click at [505, 280] on div "Roll Top Ridge Capping (lm) 1/6800 3/6400 3/6000 1/2300 1/1000" at bounding box center [564, 320] width 140 height 94
click at [502, 285] on div "Roll Top Ridge Capping (lm) 1/6800 3/6400 3/6000 1/2300 1/1000" at bounding box center [564, 320] width 140 height 94
type input "41.3"
type input "$464.63"
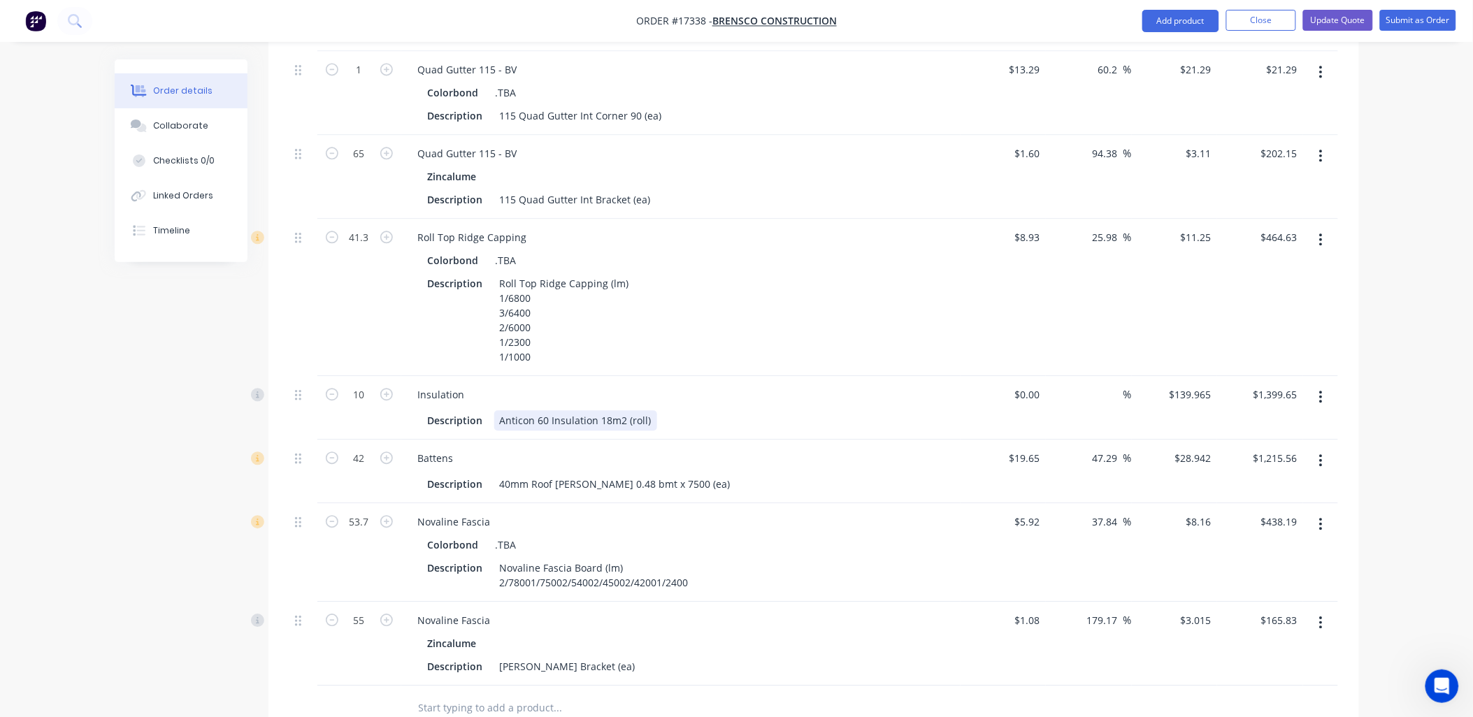
click at [674, 410] on div "Description Anticon 60 Insulation 18m2 (roll)" at bounding box center [678, 420] width 512 height 20
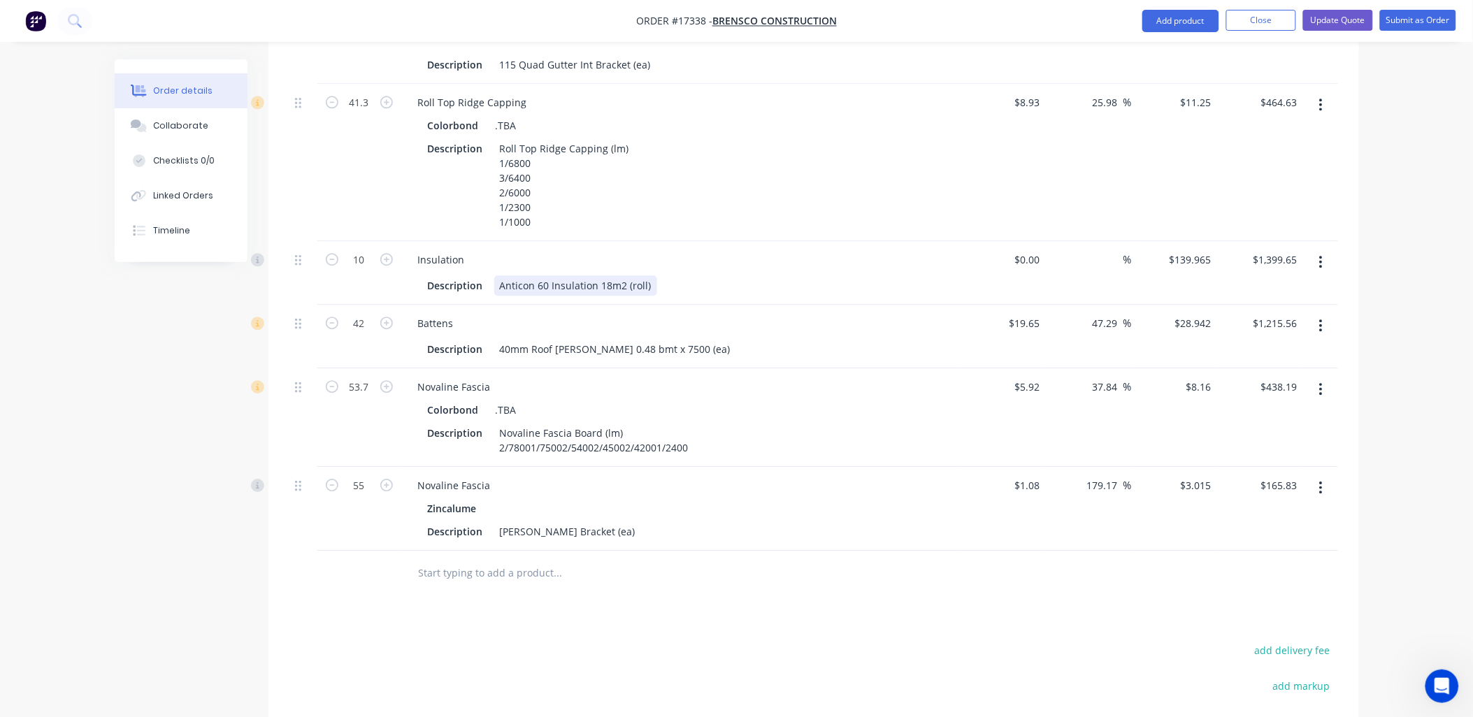
scroll to position [1242, 0]
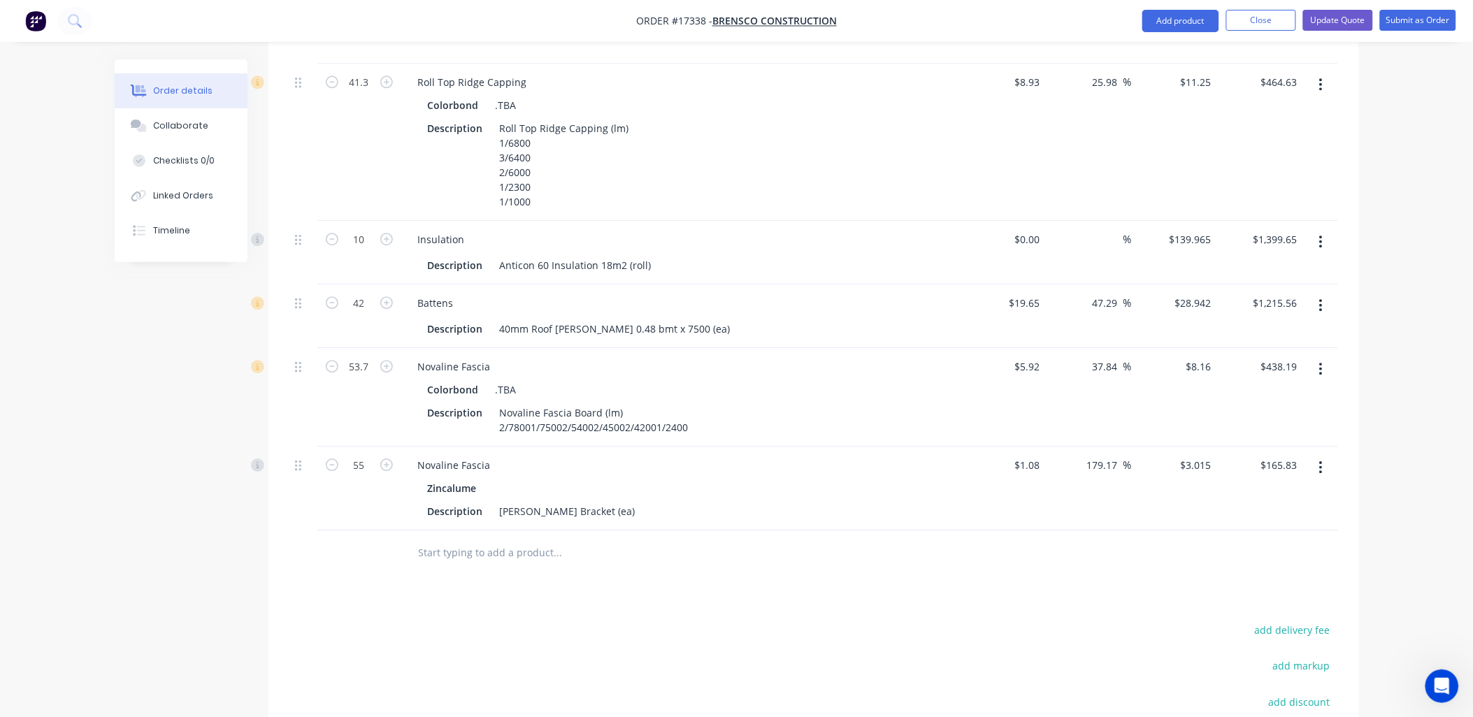
click at [536, 539] on input "text" at bounding box center [558, 553] width 280 height 28
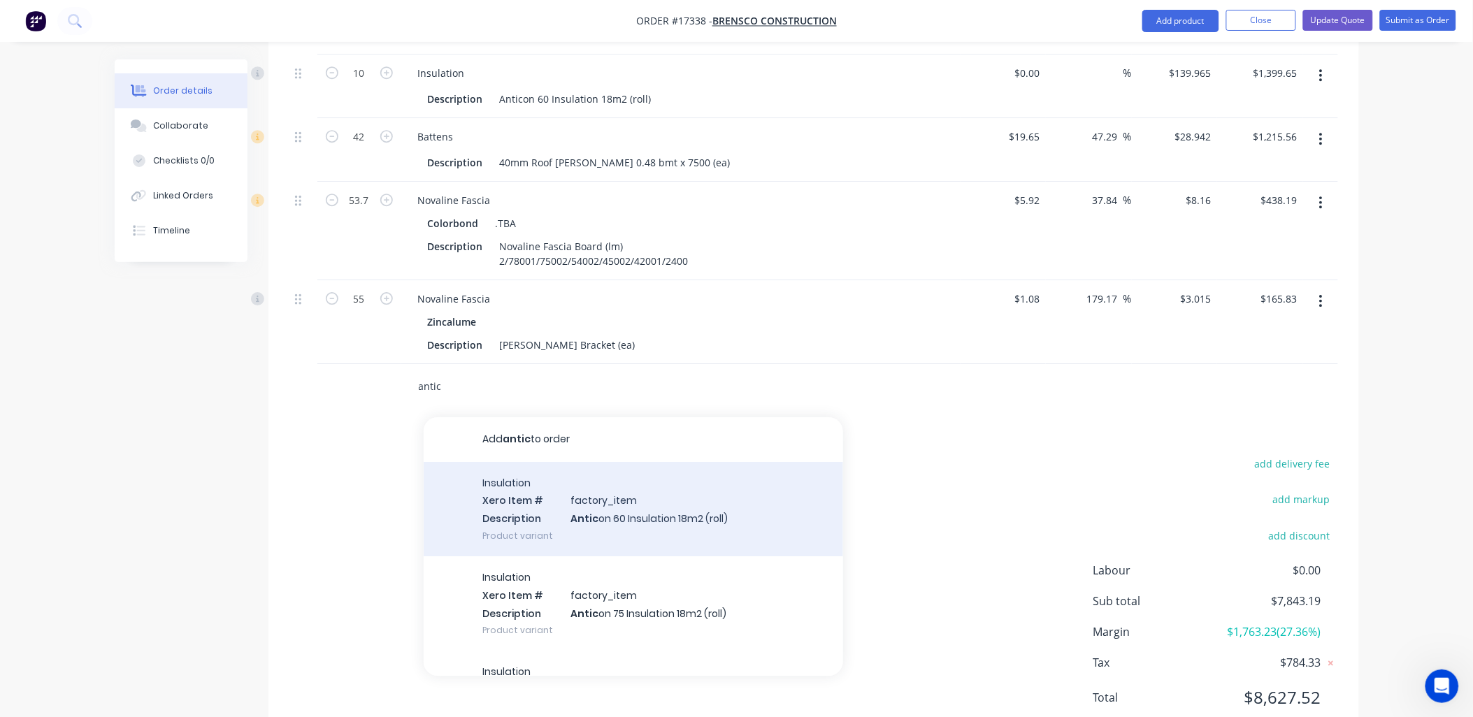
scroll to position [1417, 0]
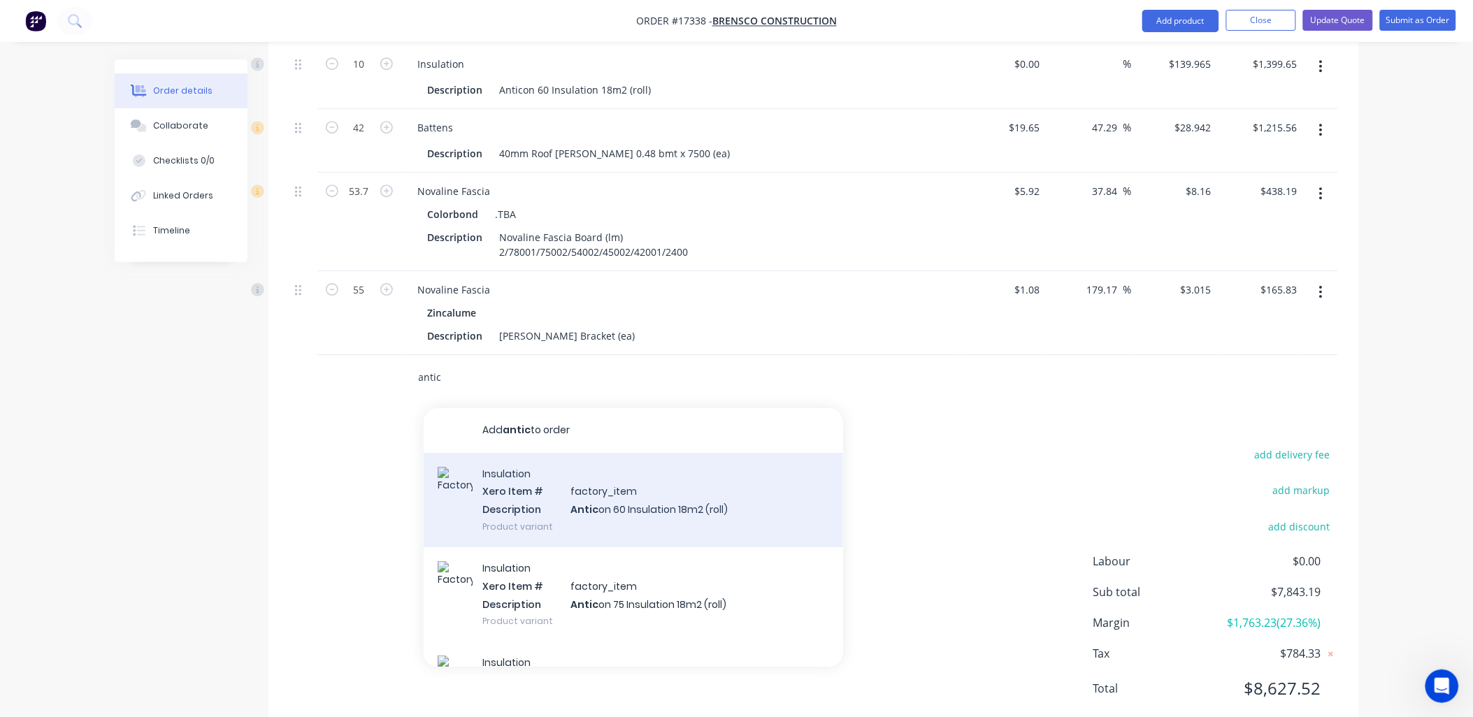
type input "antic"
click at [638, 458] on div "Insulation Xero Item # factory_item Description Antic on 60 Insulation 18m2 (ro…" at bounding box center [633, 500] width 419 height 94
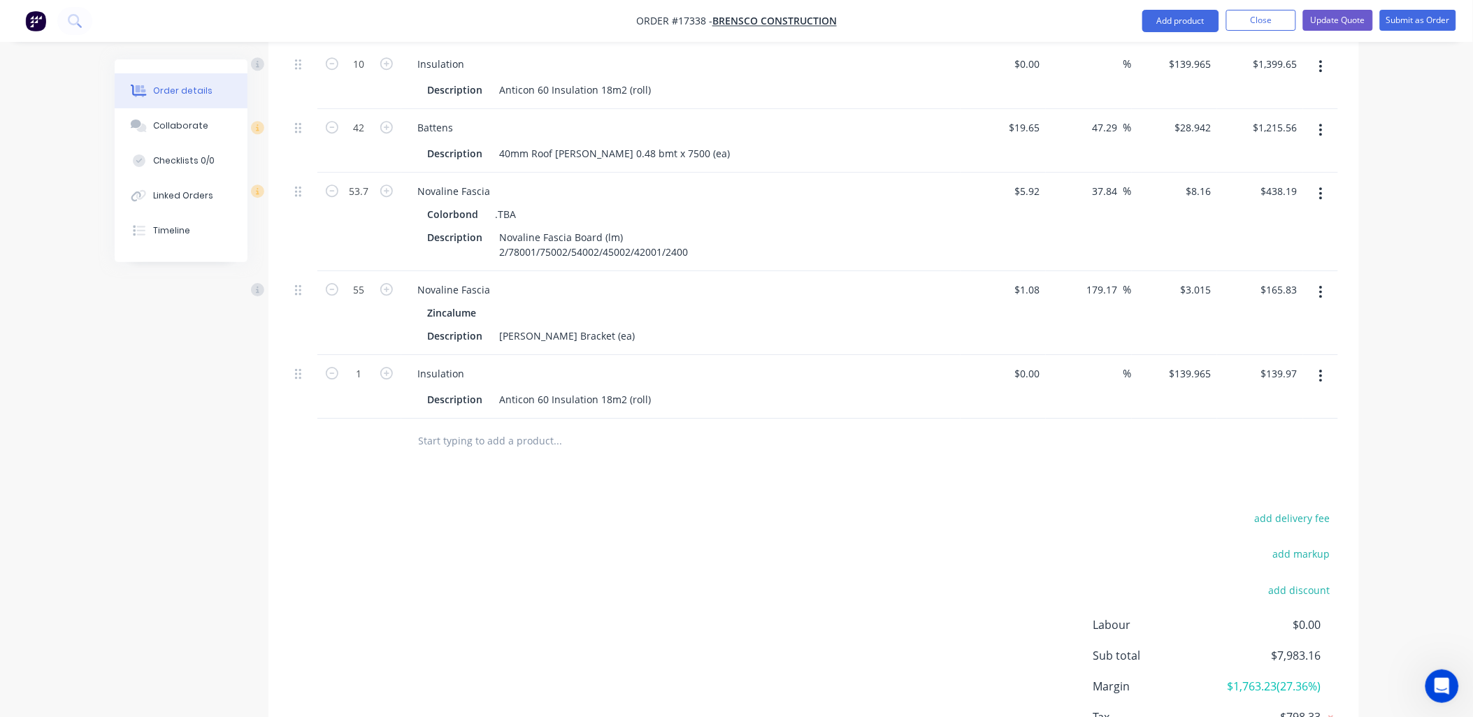
click at [1319, 368] on icon "button" at bounding box center [1320, 375] width 3 height 15
click at [1235, 486] on div "Delete" at bounding box center [1272, 496] width 108 height 20
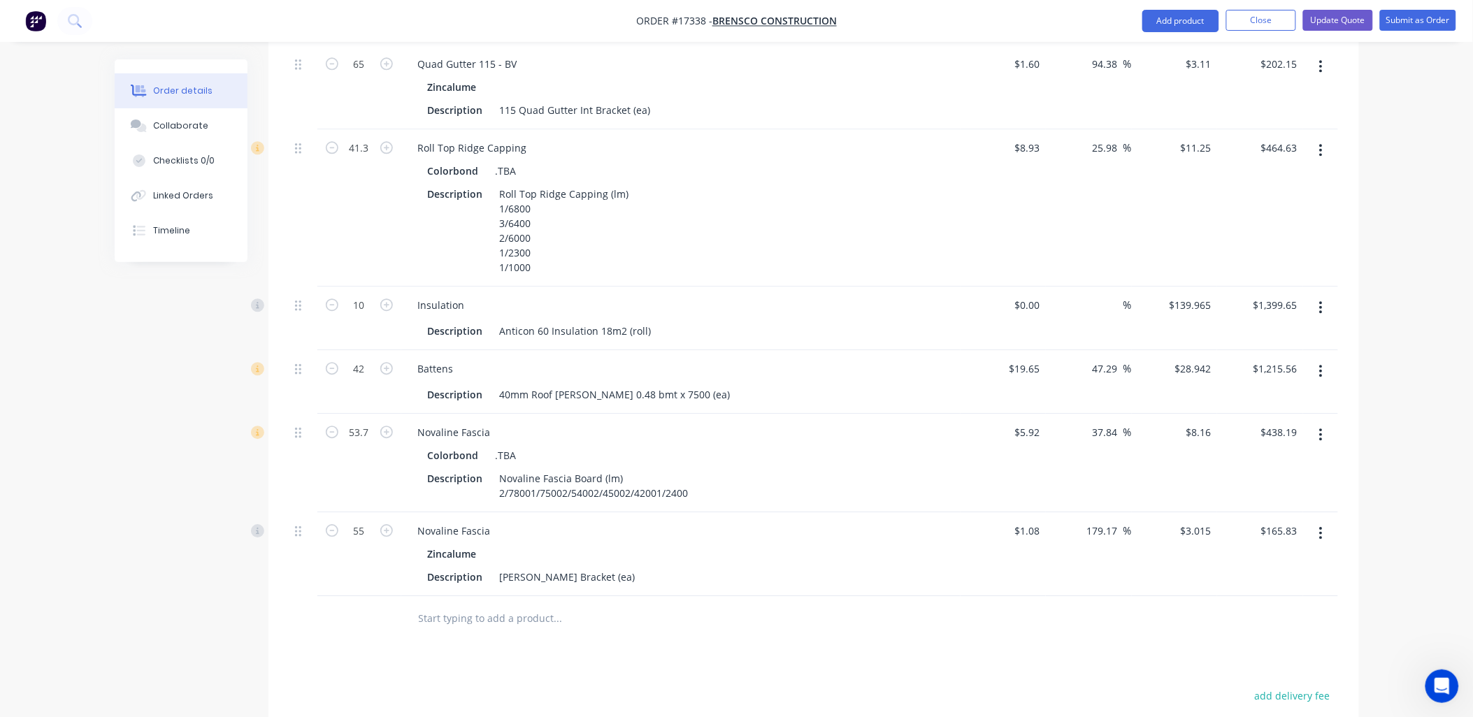
scroll to position [1185, 0]
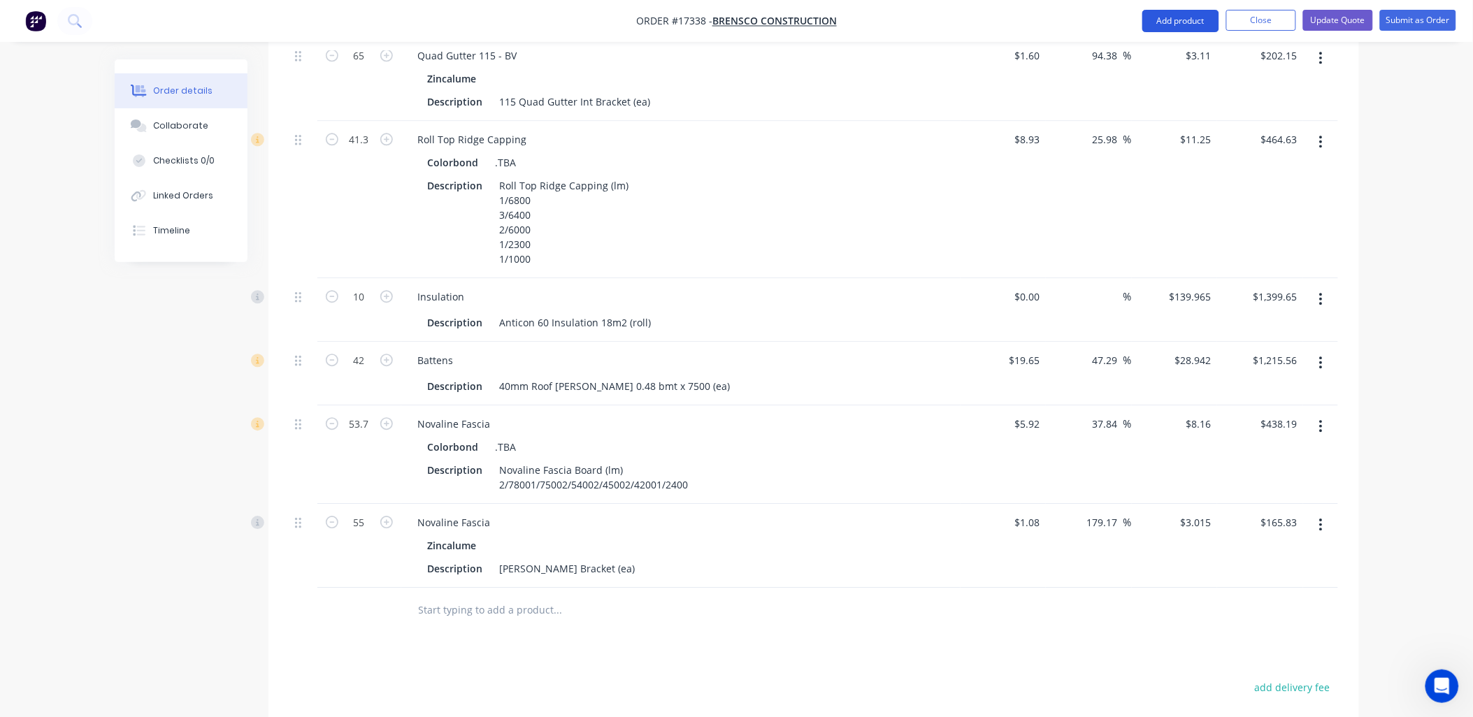
click at [1164, 14] on button "Add product" at bounding box center [1180, 21] width 77 height 22
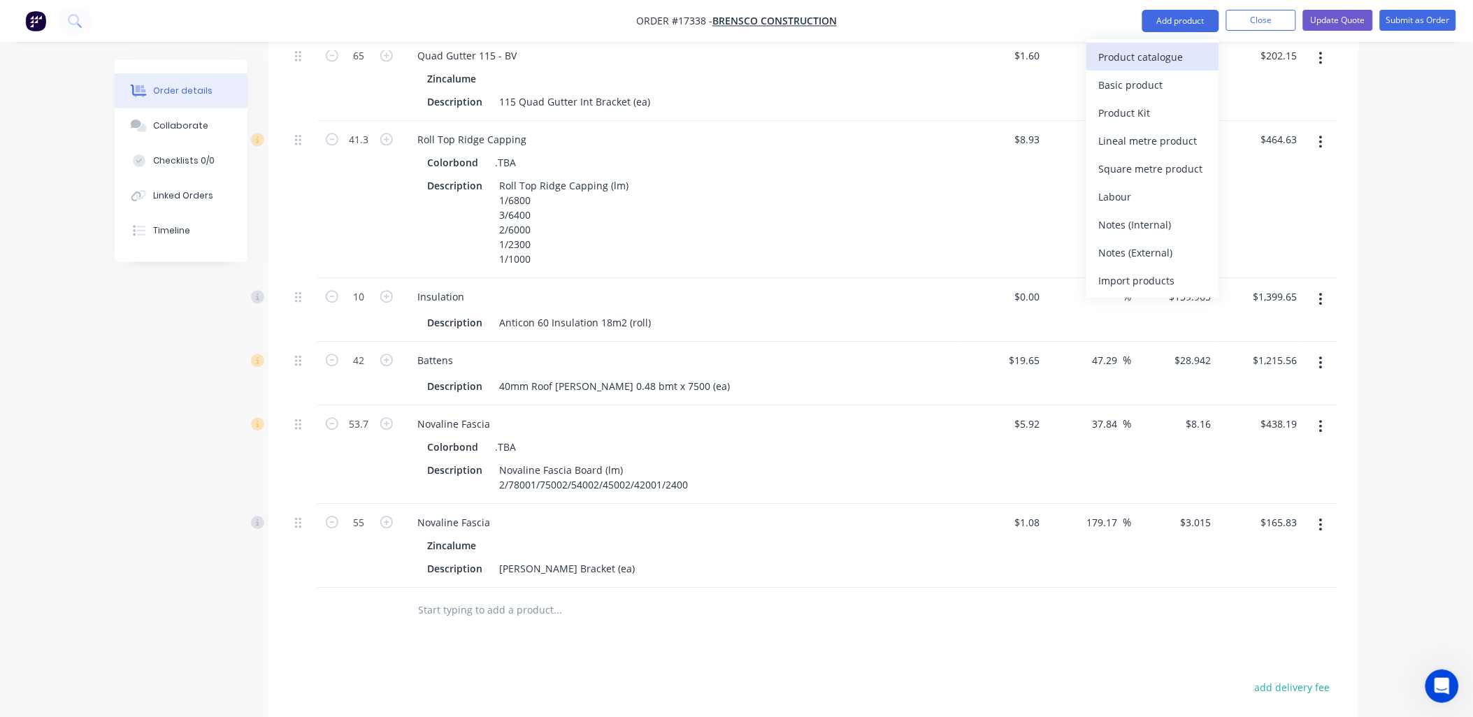
click at [1148, 59] on div "Product catalogue" at bounding box center [1153, 57] width 108 height 20
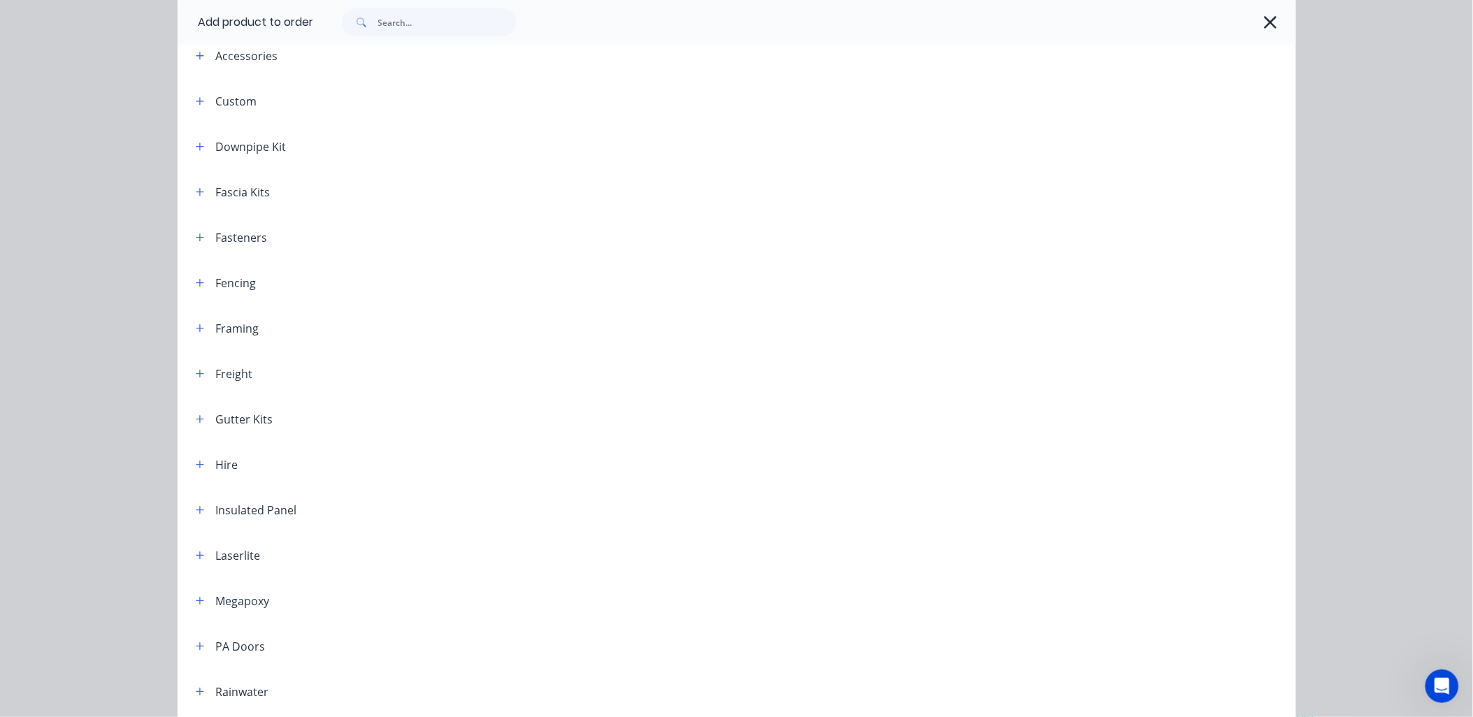
scroll to position [78, 0]
click at [196, 101] on icon "button" at bounding box center [200, 99] width 8 height 10
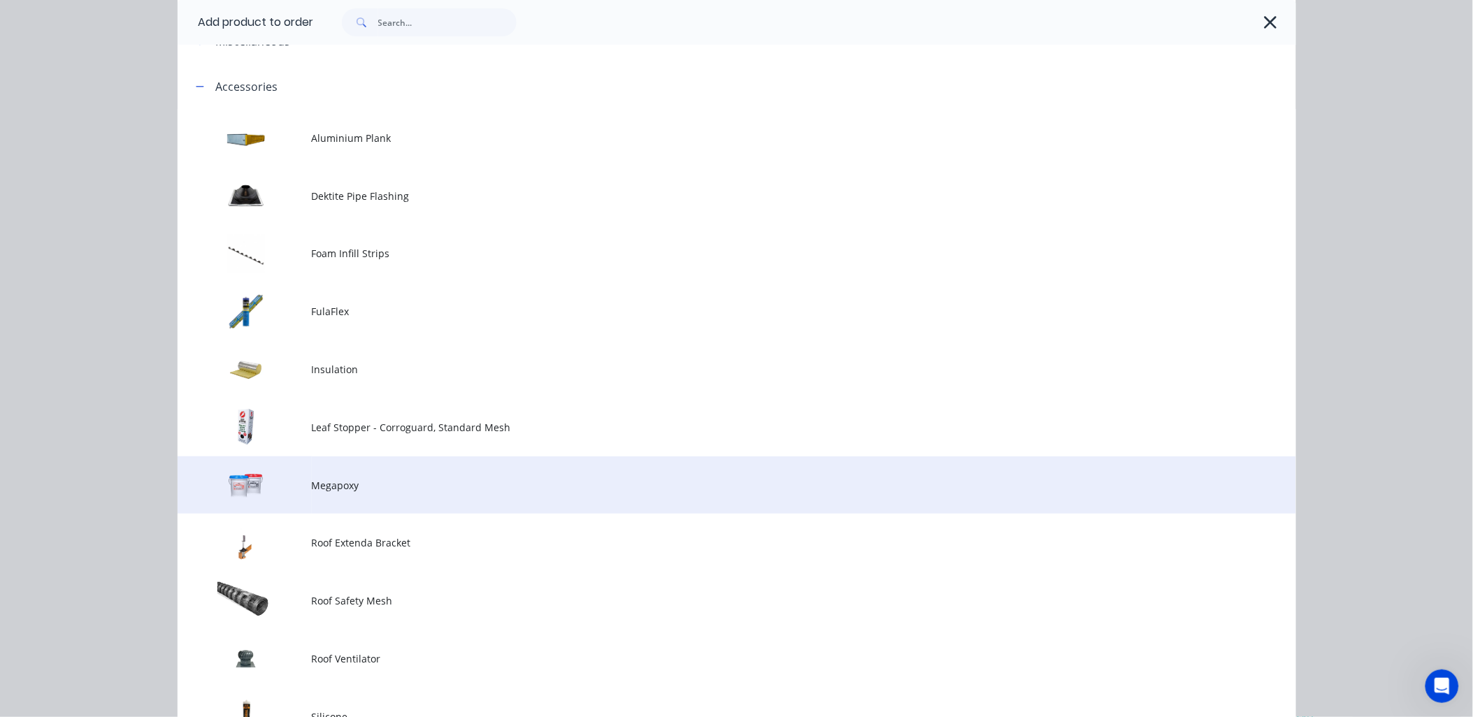
scroll to position [0, 0]
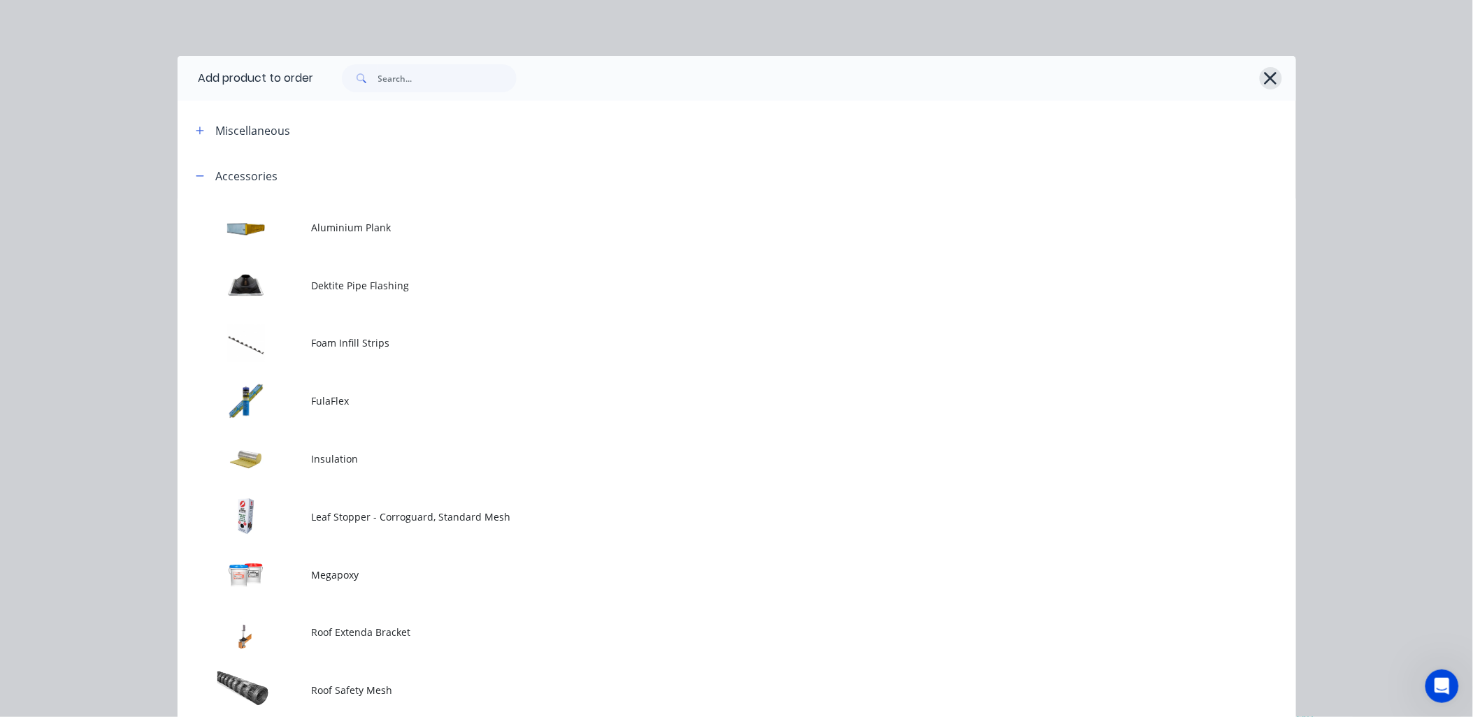
click at [1271, 75] on icon "button" at bounding box center [1270, 78] width 15 height 20
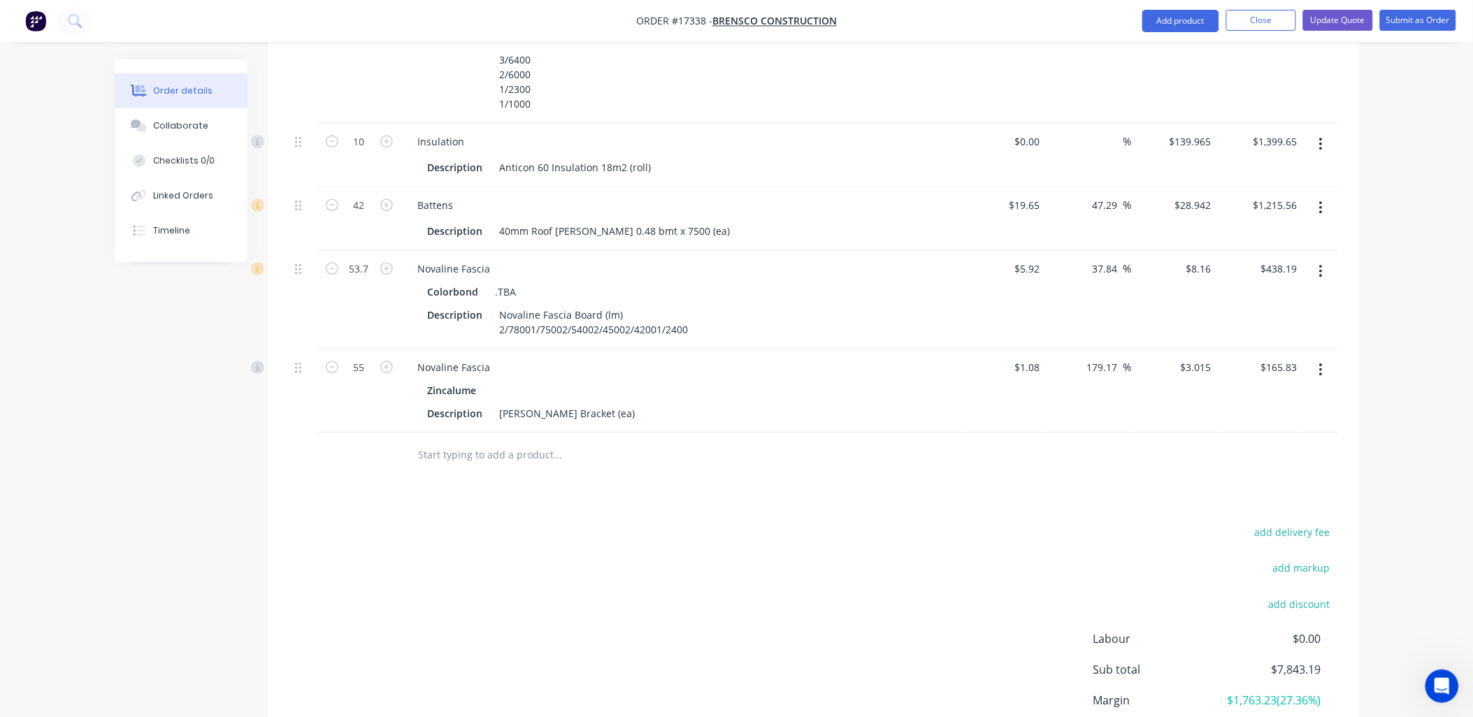
drag, startPoint x: 584, startPoint y: 411, endPoint x: 622, endPoint y: 387, distance: 45.0
click at [586, 441] on input "text" at bounding box center [558, 455] width 280 height 28
click at [1175, 18] on button "Add product" at bounding box center [1180, 21] width 77 height 22
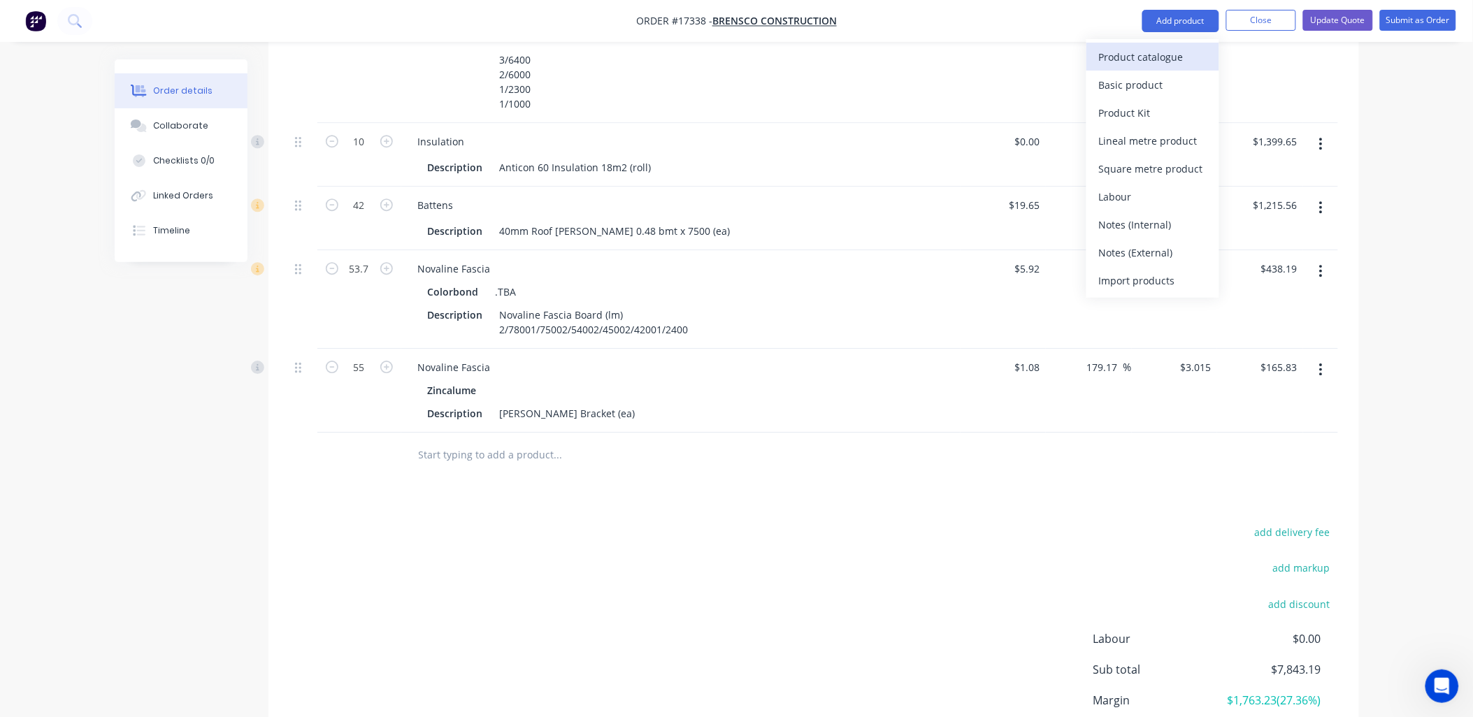
click at [1152, 62] on div "Product catalogue" at bounding box center [1153, 57] width 108 height 20
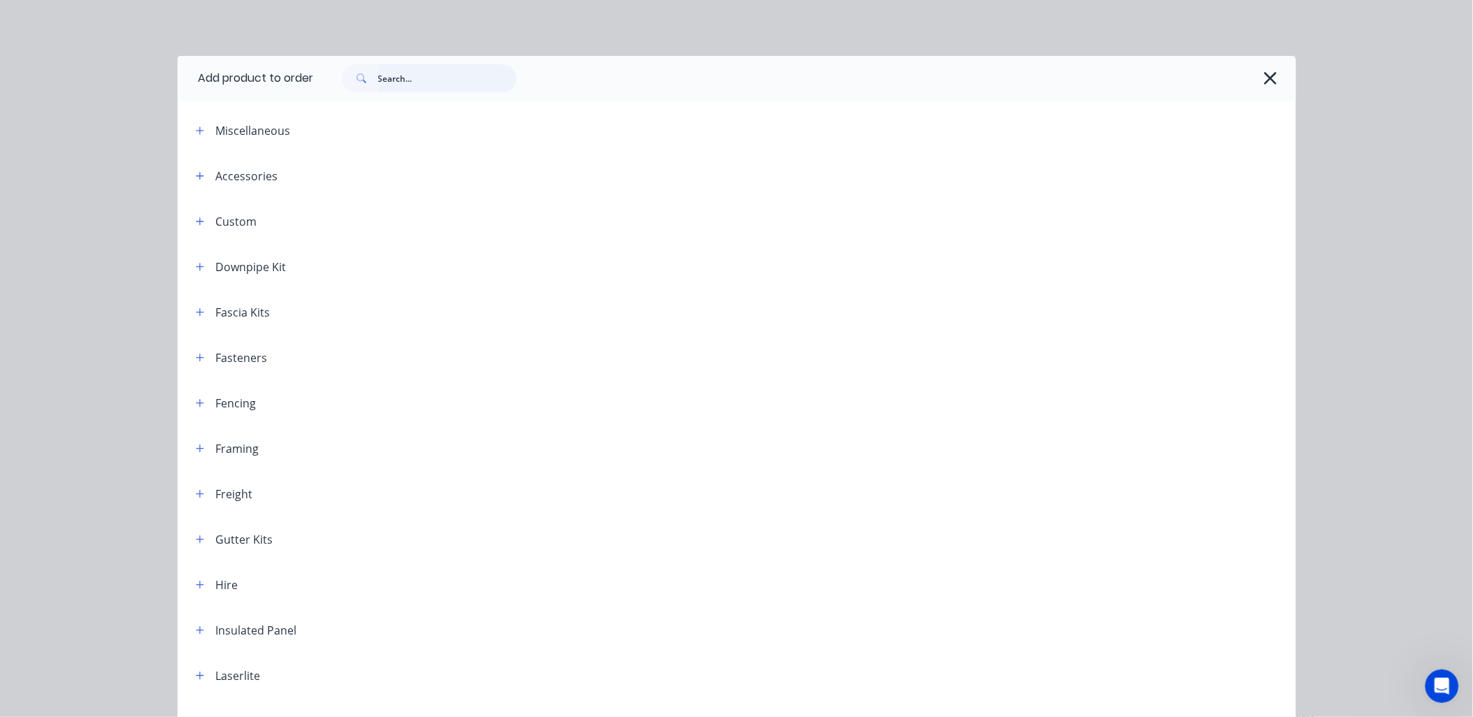
click at [437, 87] on input "text" at bounding box center [447, 78] width 138 height 28
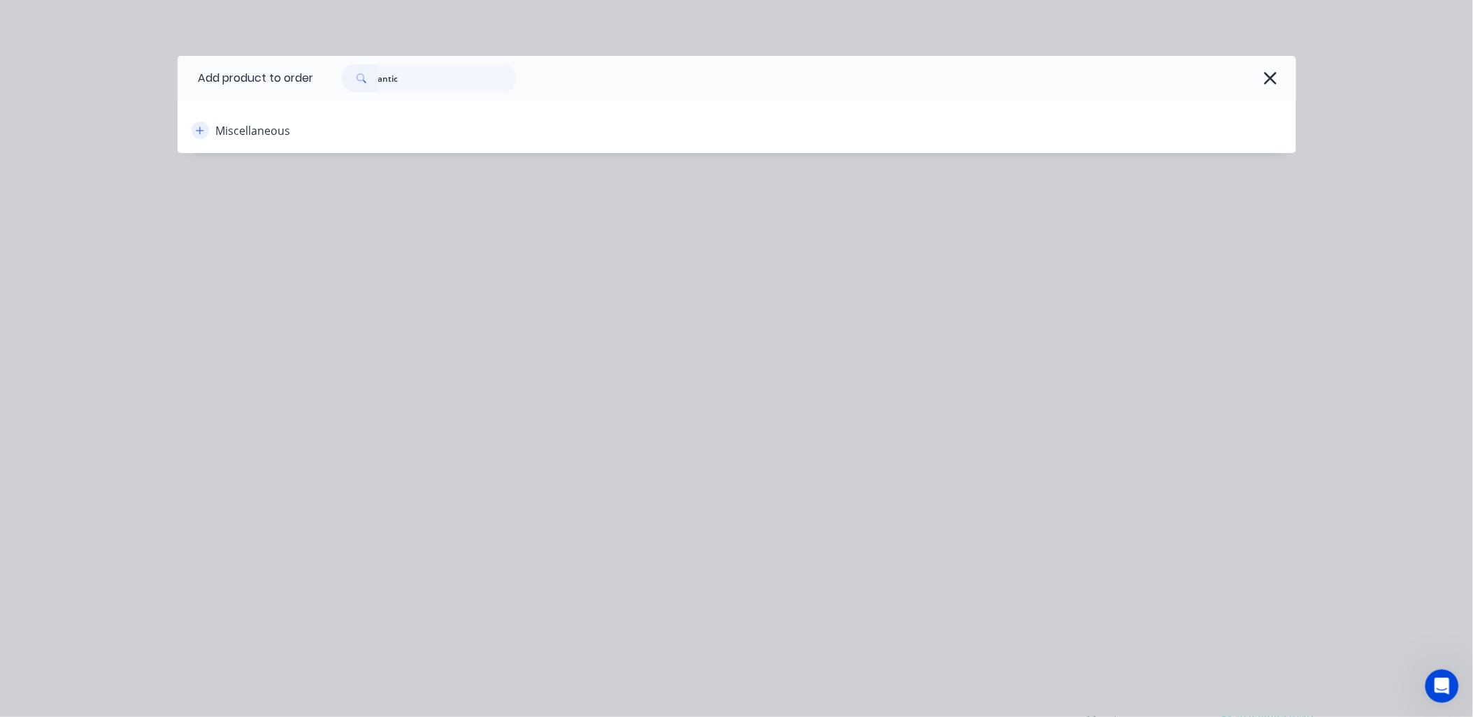
click at [194, 128] on button "button" at bounding box center [200, 130] width 17 height 17
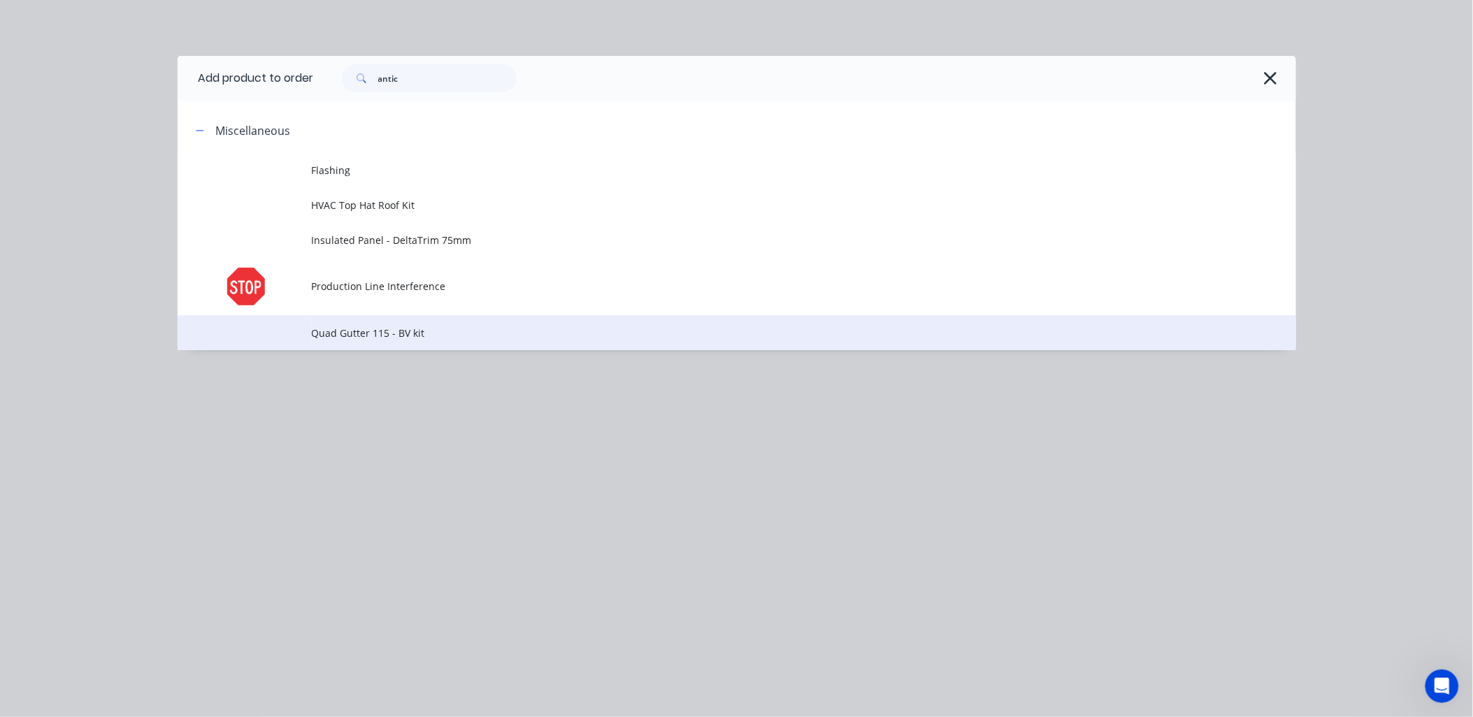
scroll to position [1360, 0]
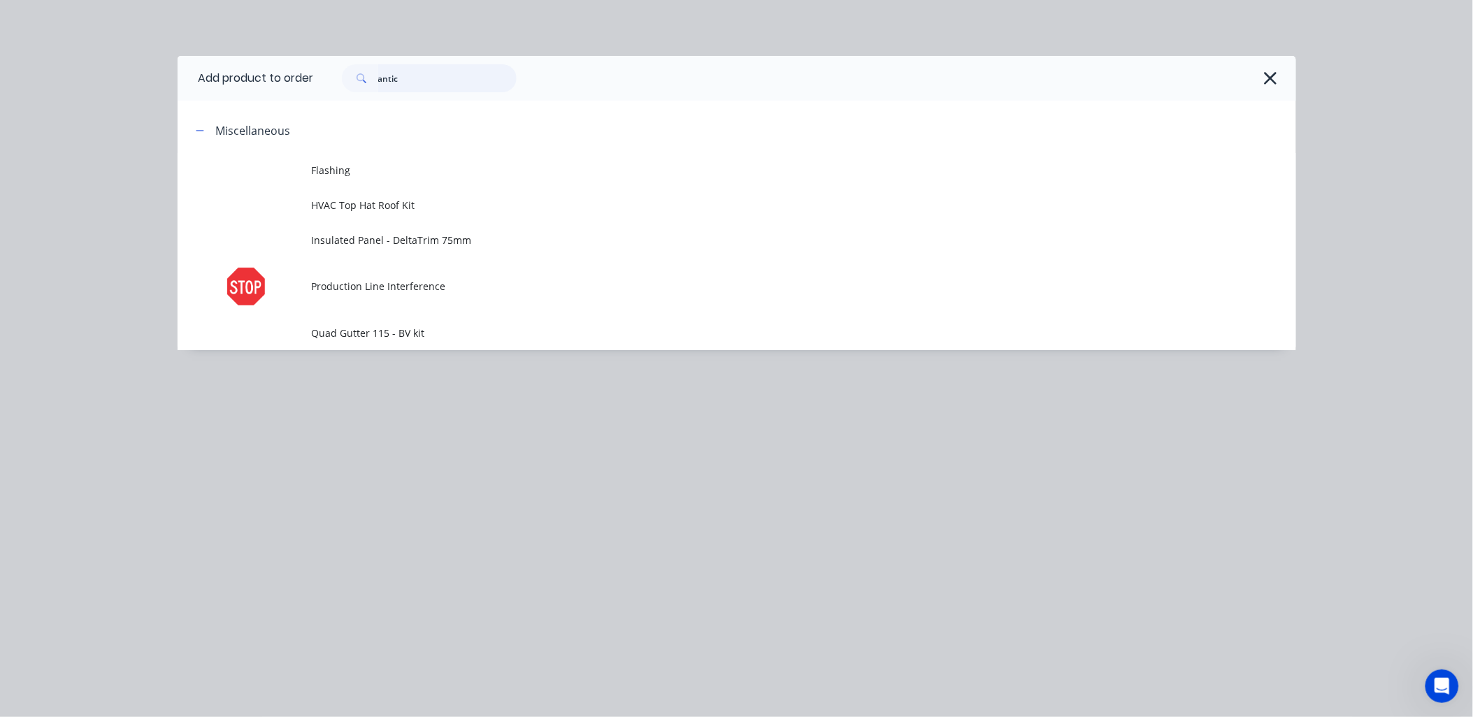
click at [416, 78] on input "antic" at bounding box center [447, 78] width 138 height 28
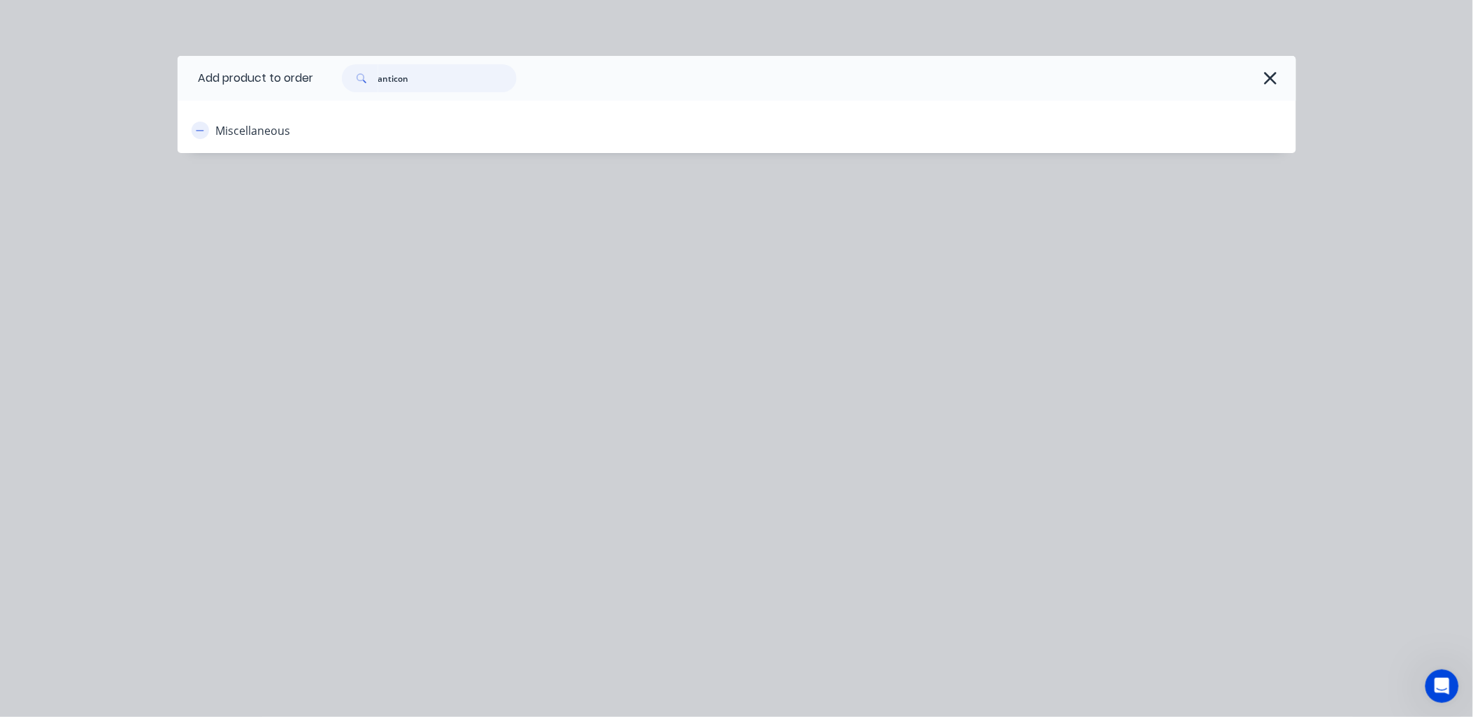
type input "anticon"
click at [201, 131] on icon "button" at bounding box center [200, 131] width 8 height 10
click at [201, 129] on icon "button" at bounding box center [200, 131] width 8 height 10
click at [1274, 72] on icon "button" at bounding box center [1270, 78] width 15 height 20
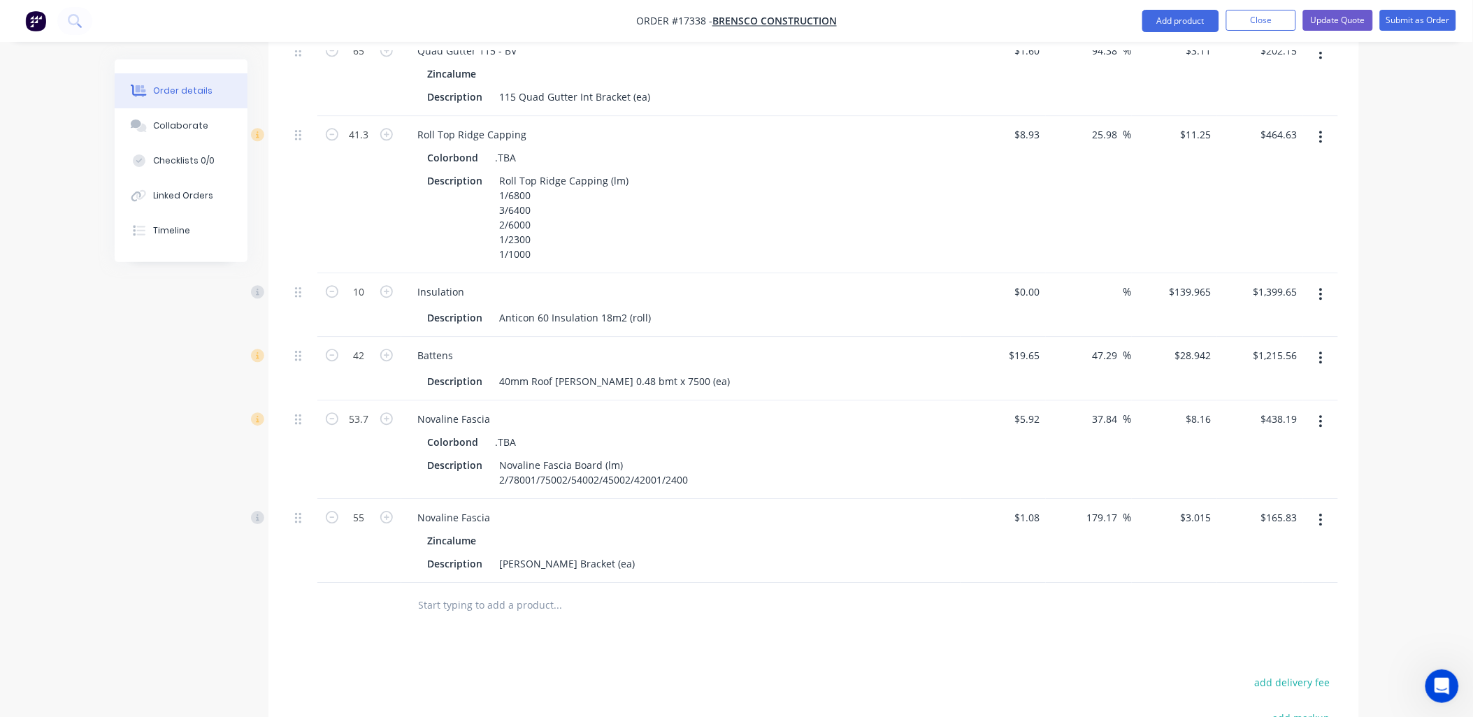
scroll to position [1205, 0]
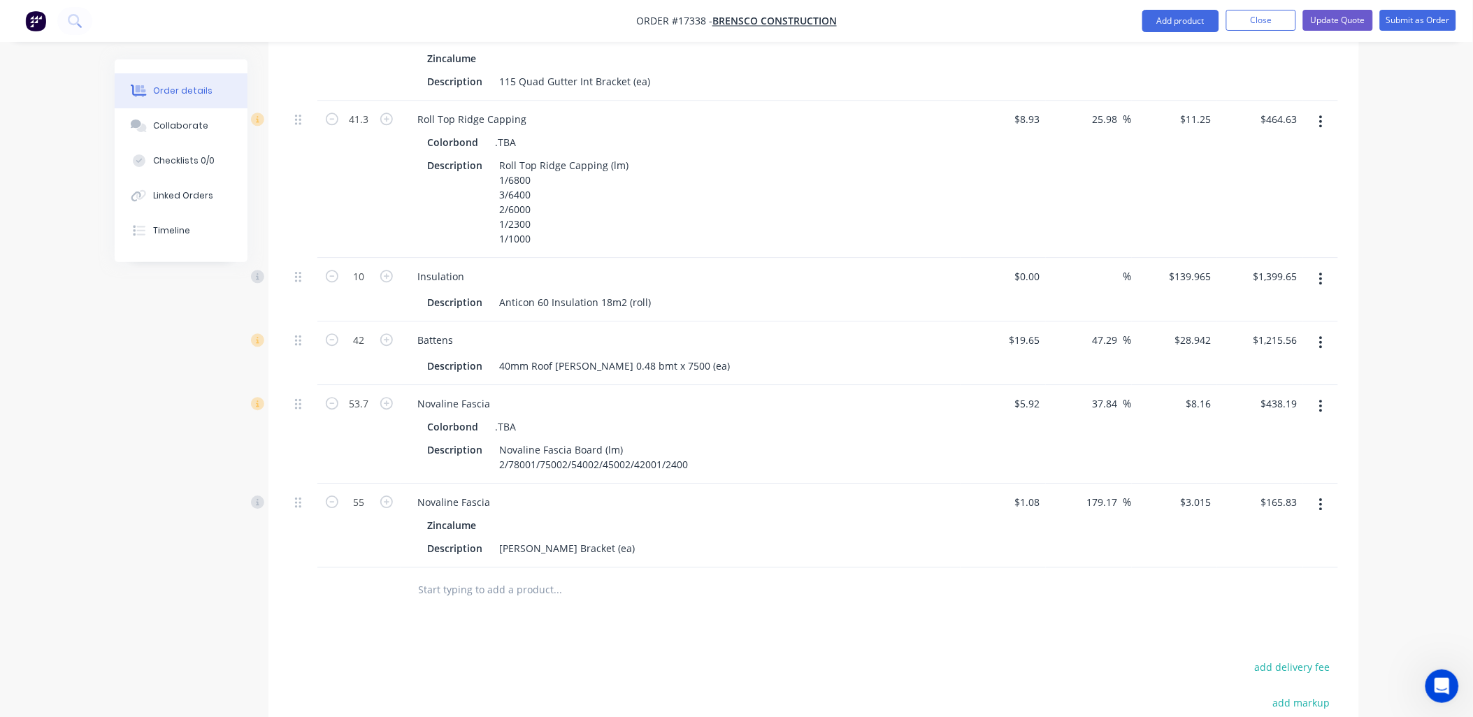
click at [491, 576] on input "text" at bounding box center [558, 590] width 280 height 28
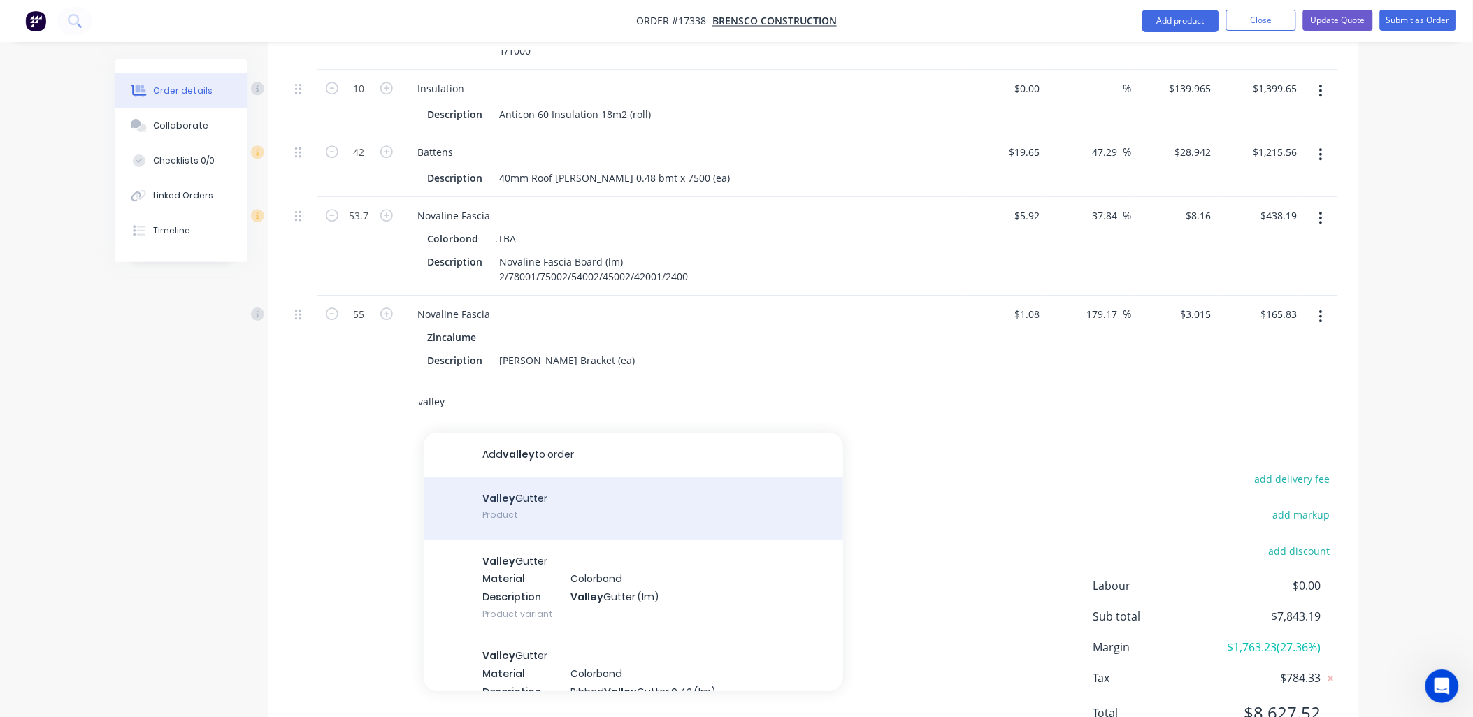
scroll to position [1417, 0]
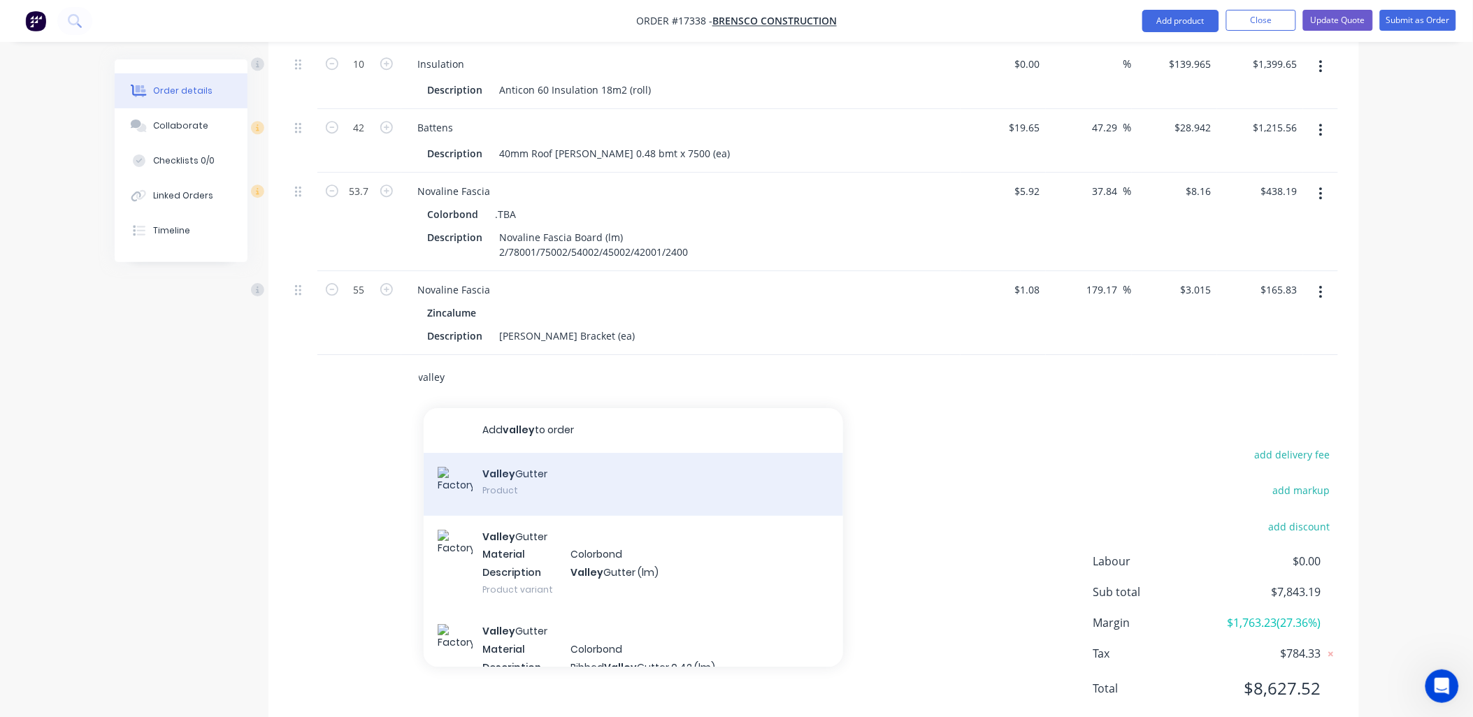
type input "valley"
click at [510, 453] on div "Valley Gutter Product" at bounding box center [633, 484] width 419 height 63
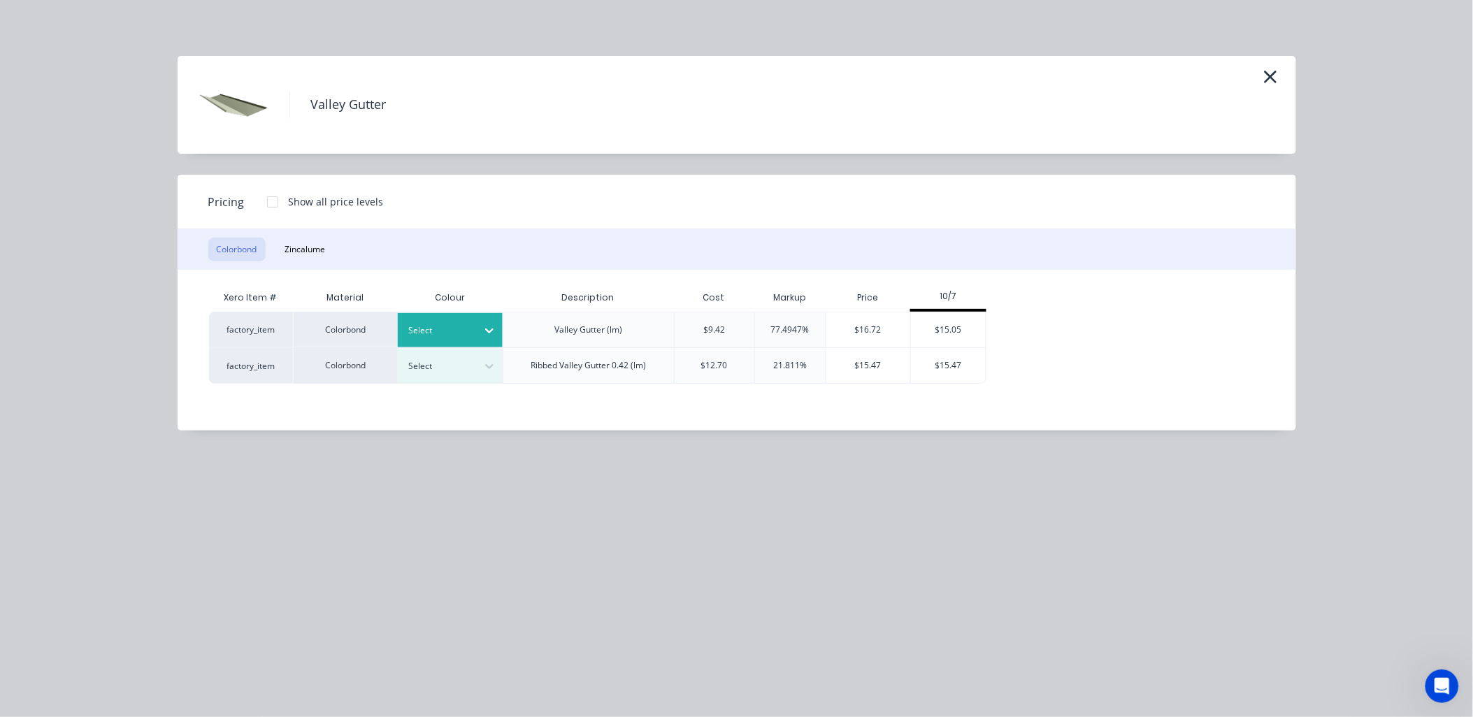
click at [496, 331] on icon at bounding box center [489, 331] width 14 height 14
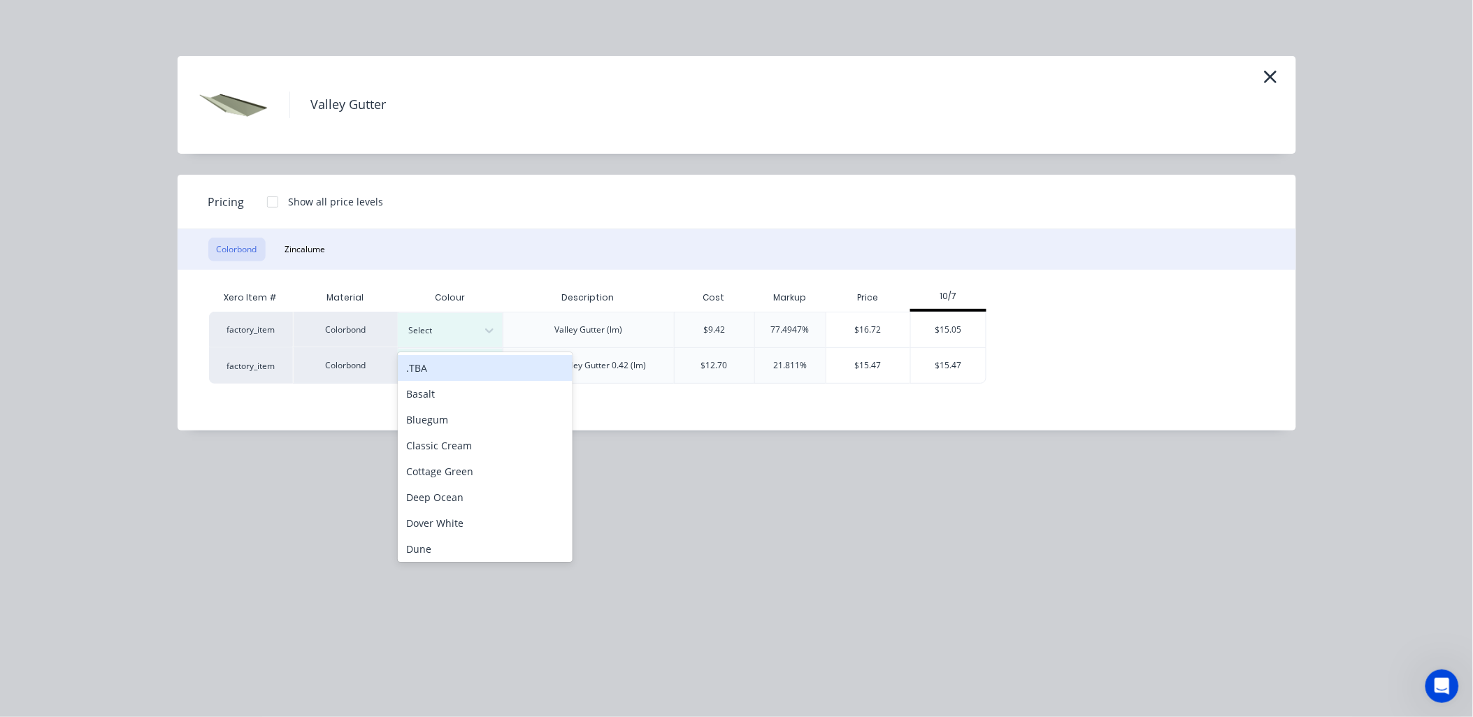
drag, startPoint x: 447, startPoint y: 366, endPoint x: 877, endPoint y: 303, distance: 434.5
click at [456, 363] on div ".TBA" at bounding box center [485, 368] width 175 height 26
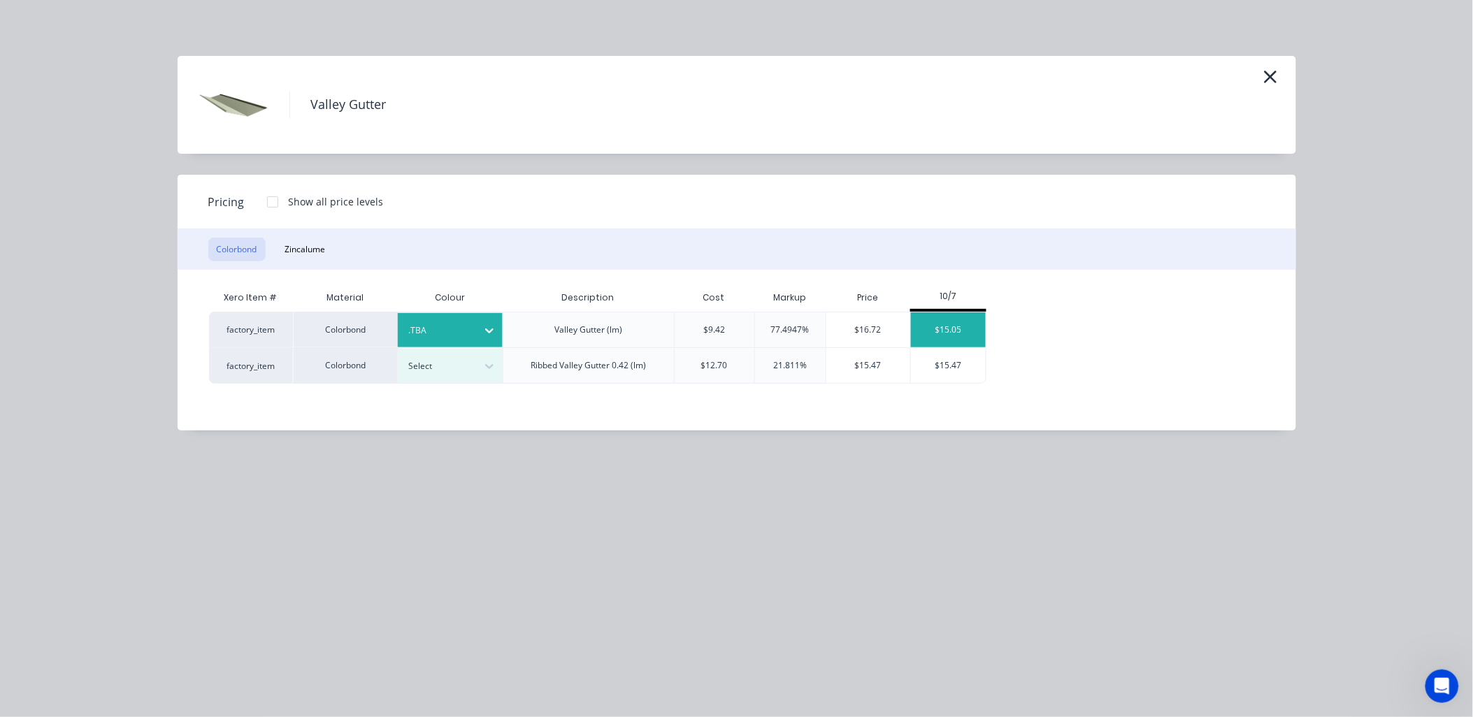
click at [979, 318] on div "$15.05" at bounding box center [948, 329] width 75 height 35
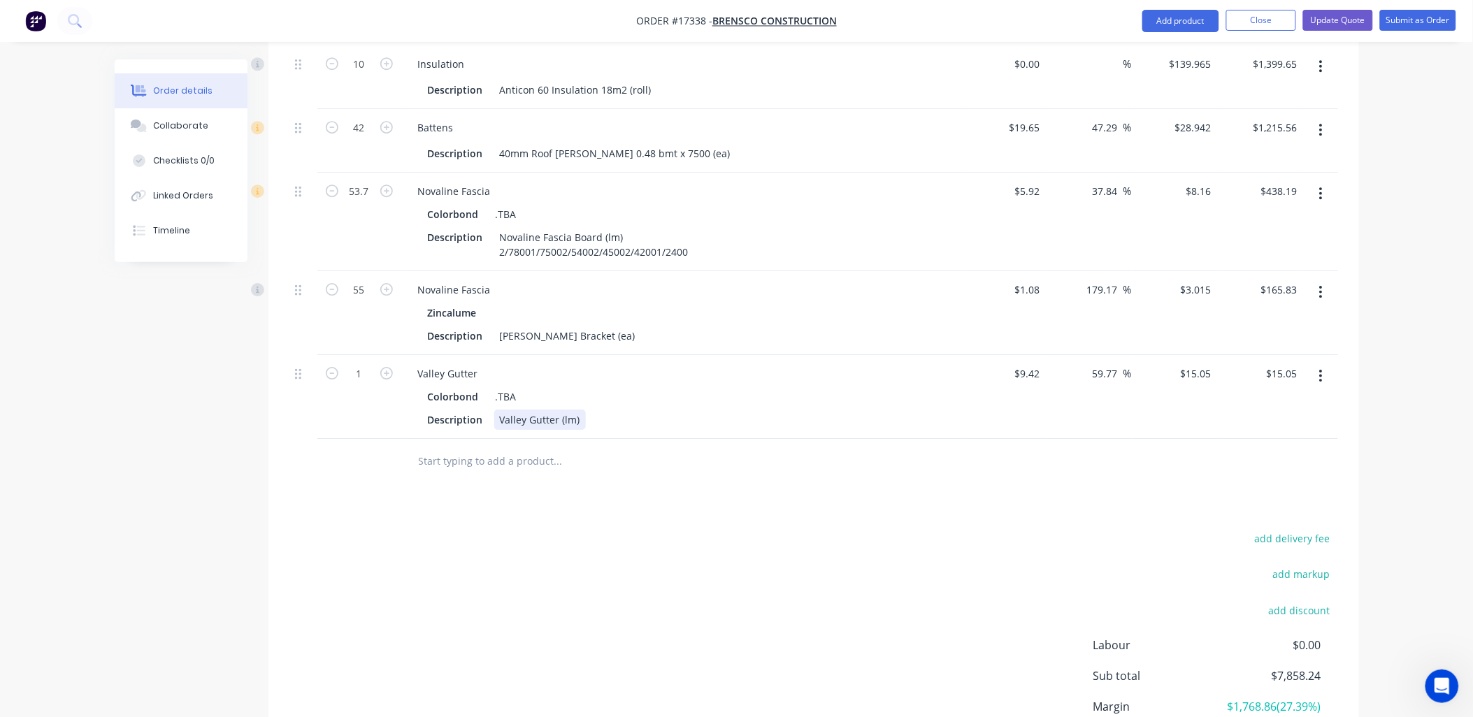
click at [582, 410] on div "Valley Gutter (lm)" at bounding box center [540, 420] width 92 height 20
drag, startPoint x: 363, startPoint y: 333, endPoint x: 372, endPoint y: 338, distance: 9.7
type input "6"
type input "$90.30"
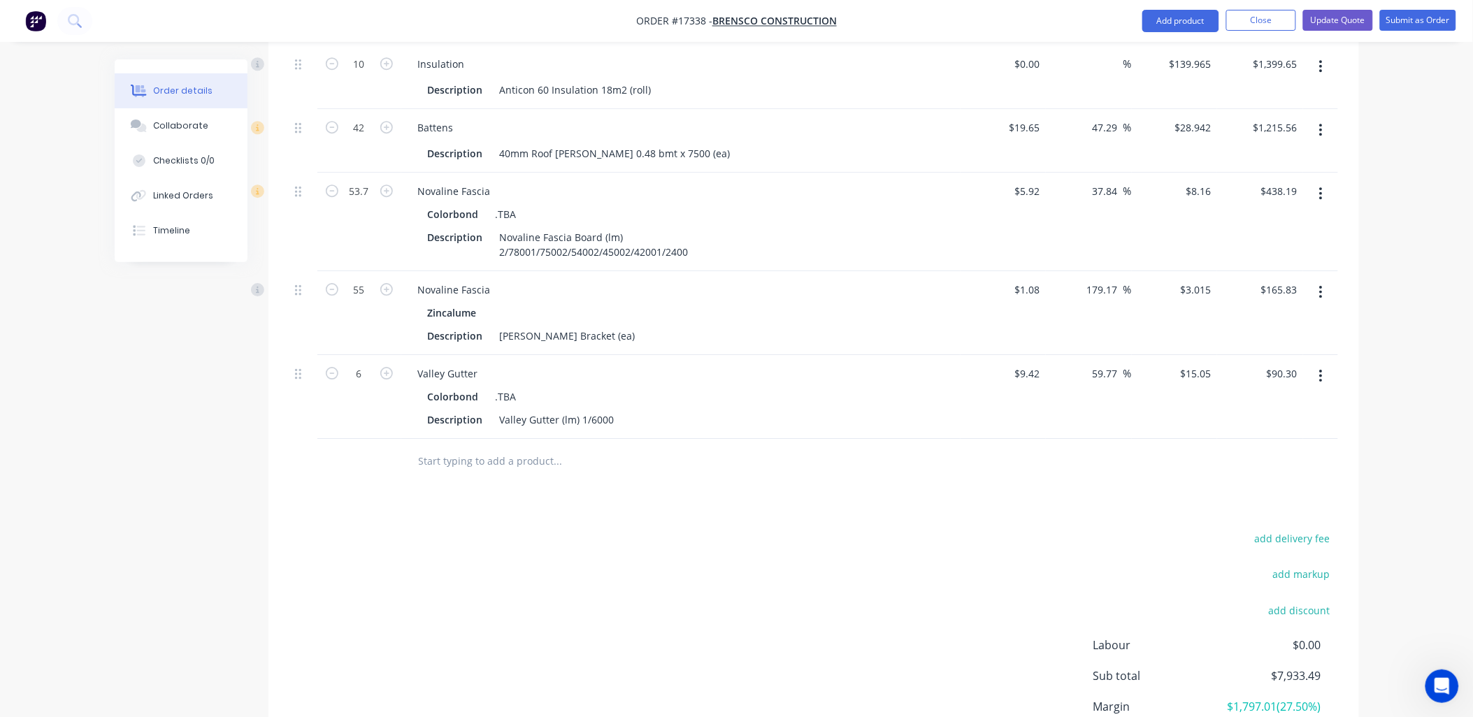
click at [651, 531] on div "add delivery fee add markup add discount Labour $0.00 Sub total $7,933.49 Margi…" at bounding box center [813, 664] width 1048 height 270
click at [541, 447] on input "text" at bounding box center [558, 461] width 280 height 28
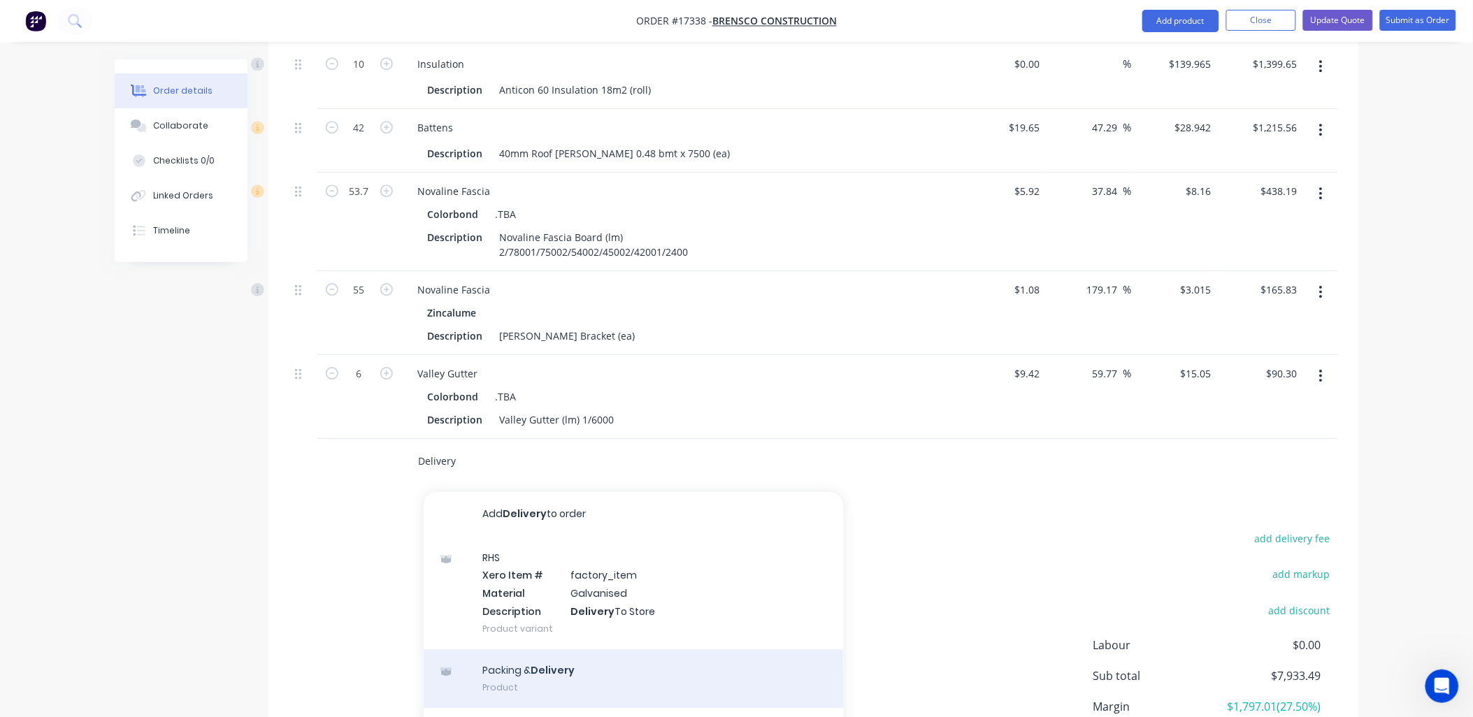
type input "Delivery"
click at [546, 649] on div "Packing & Delivery Product" at bounding box center [633, 678] width 419 height 59
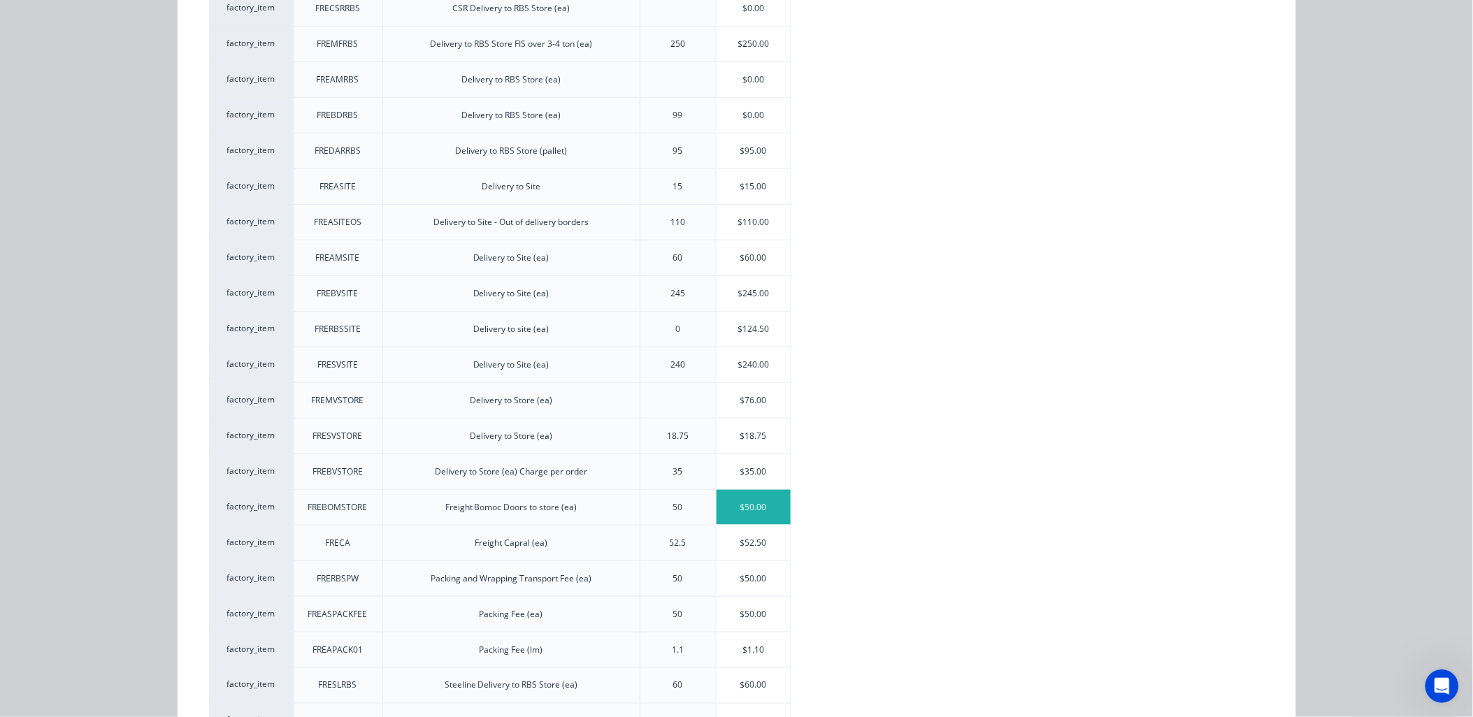
scroll to position [310, 0]
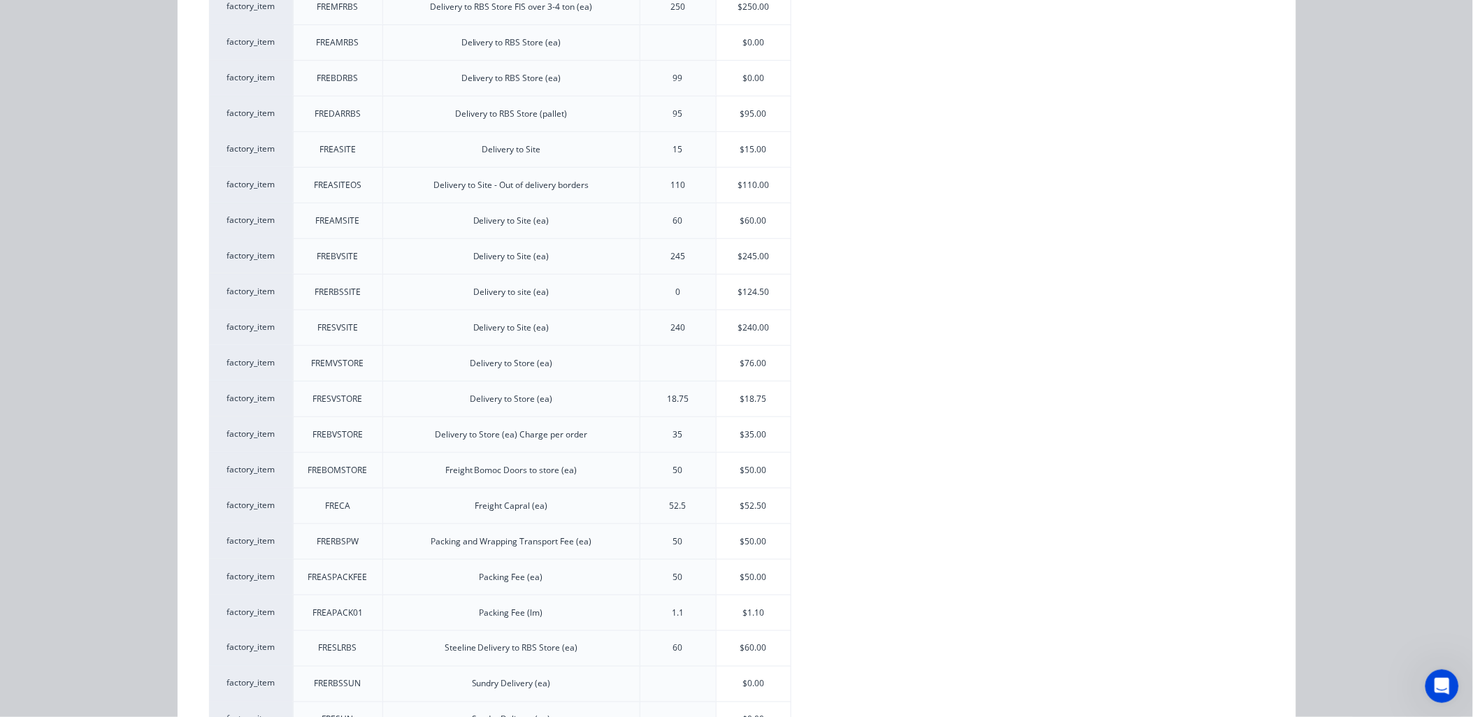
click at [725, 334] on div "$240.00" at bounding box center [753, 327] width 75 height 35
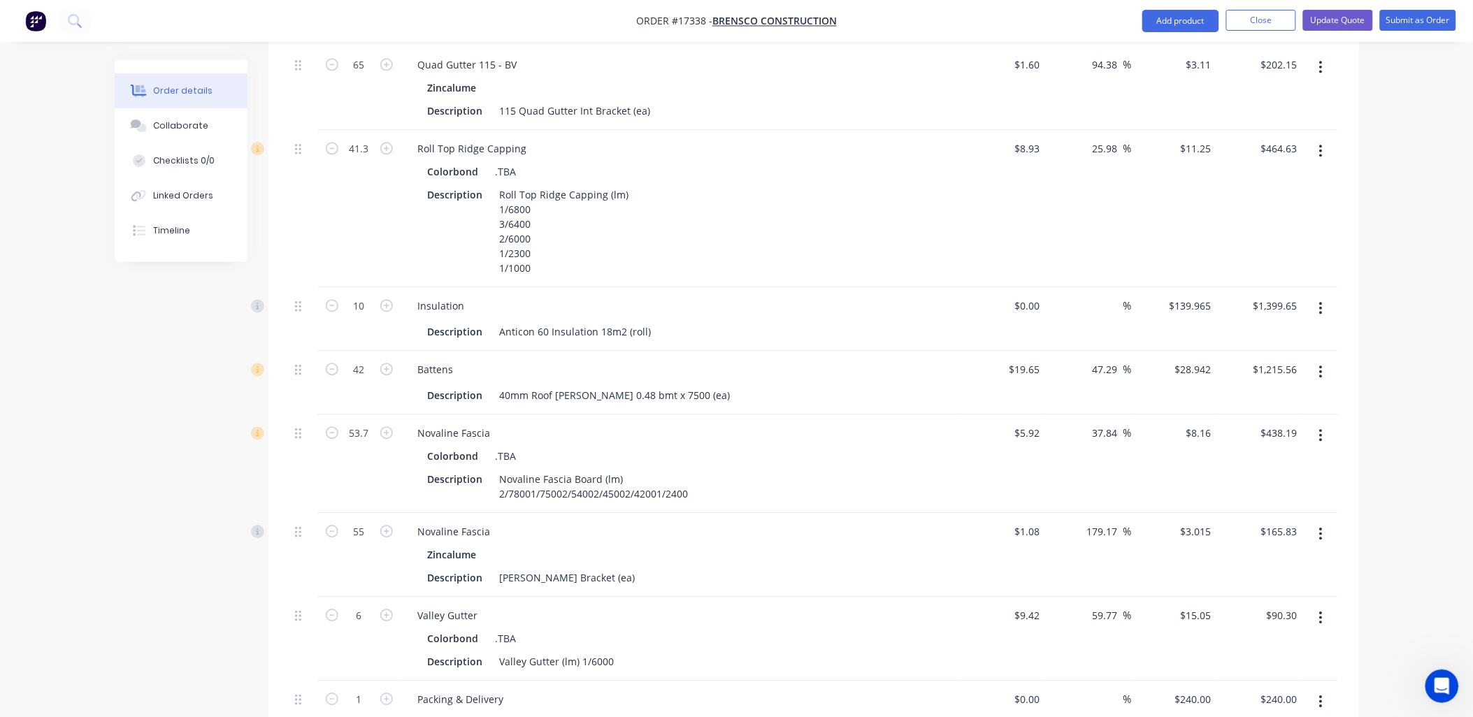
scroll to position [1164, 0]
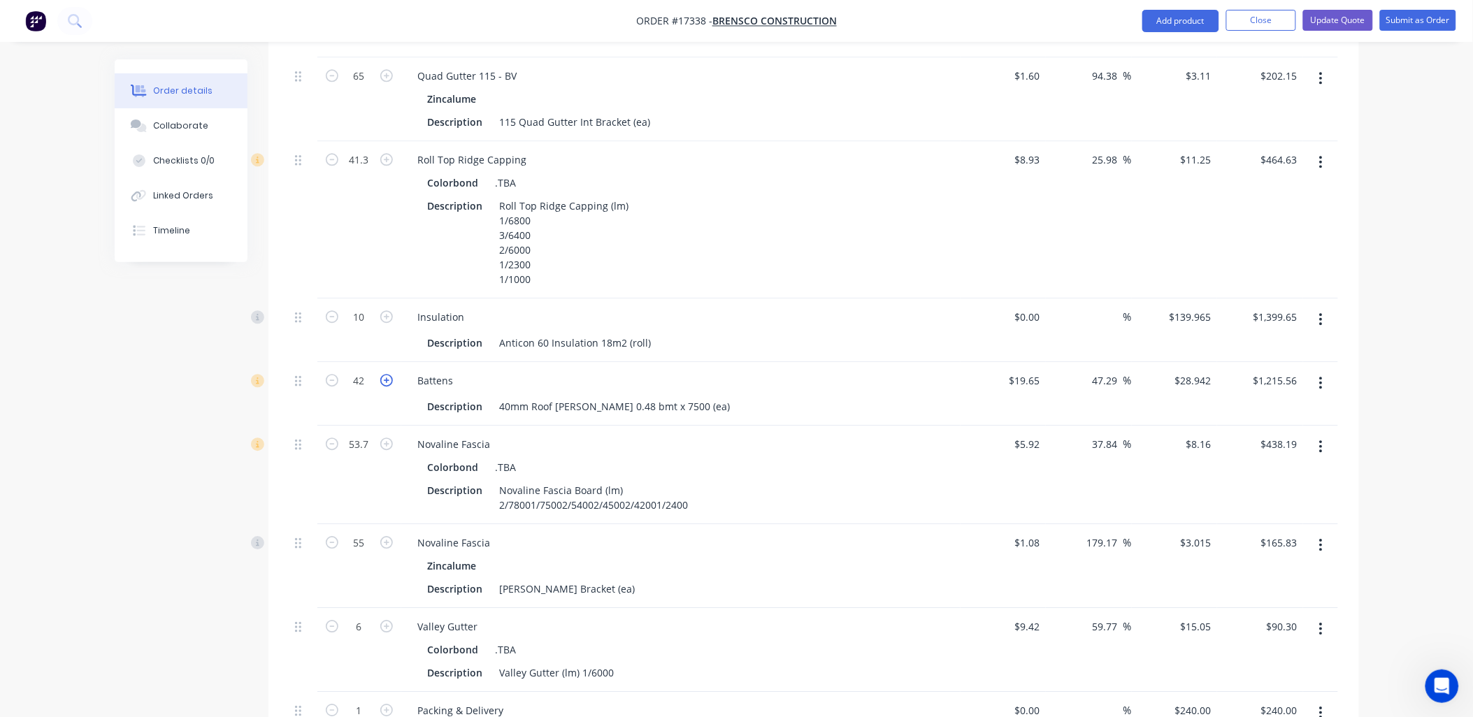
click at [384, 374] on icon "button" at bounding box center [386, 380] width 13 height 13
type input "43"
type input "$1,244.51"
click at [382, 374] on icon "button" at bounding box center [386, 380] width 13 height 13
type input "44"
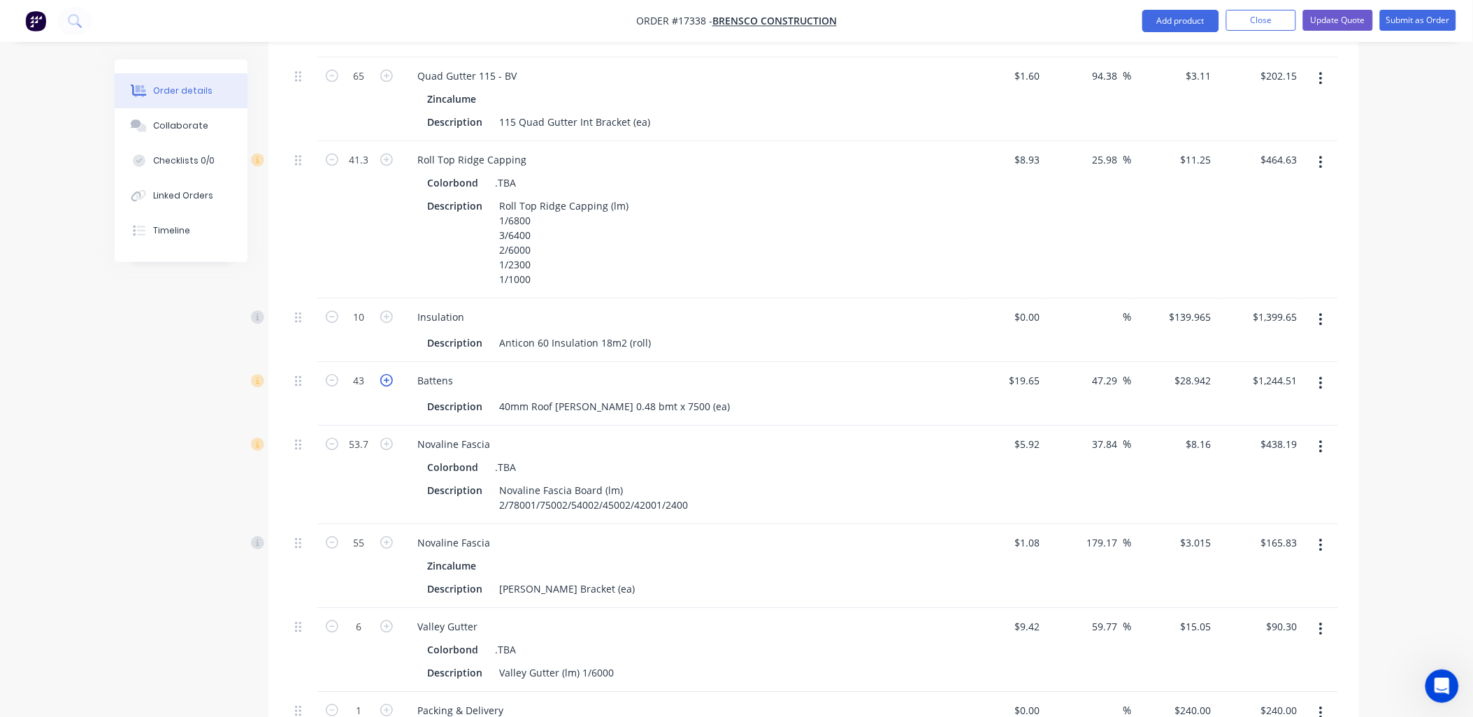
type input "$1,273.45"
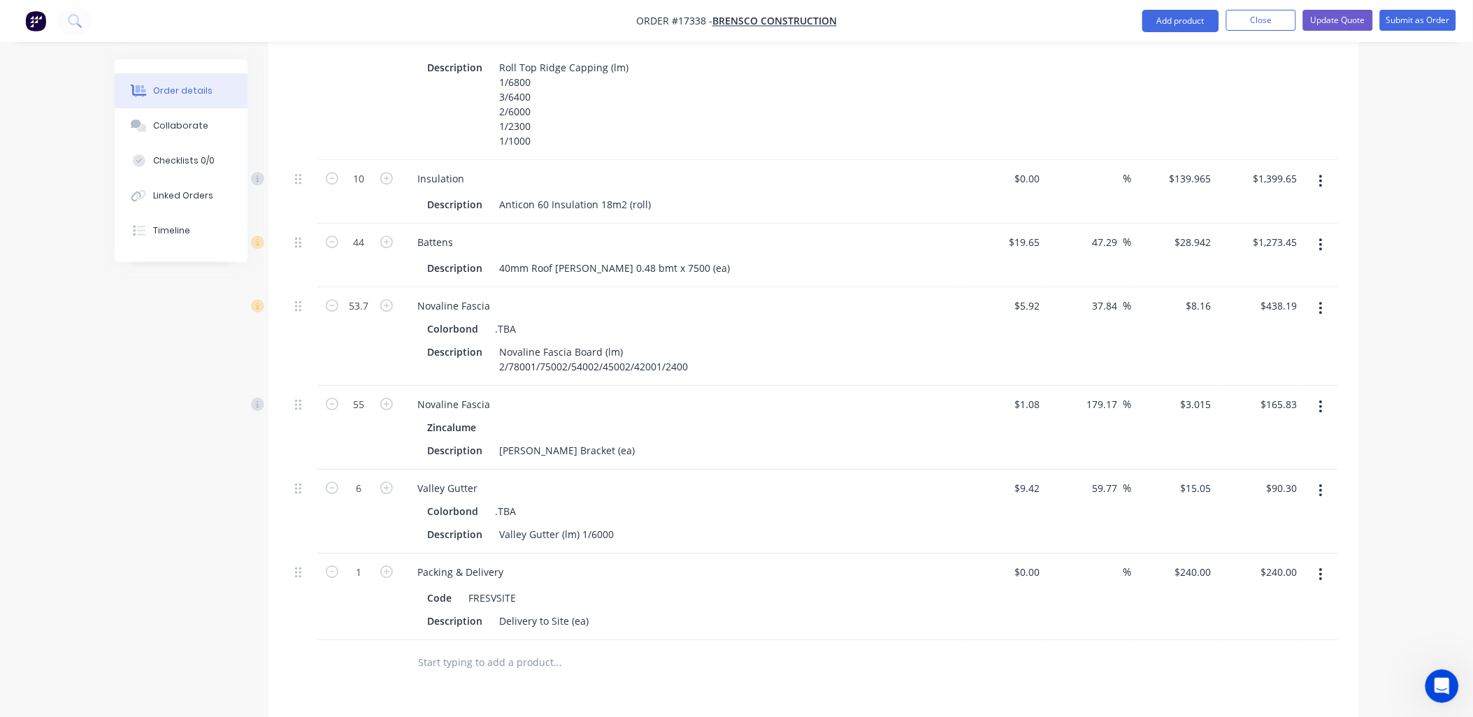
scroll to position [1589, 0]
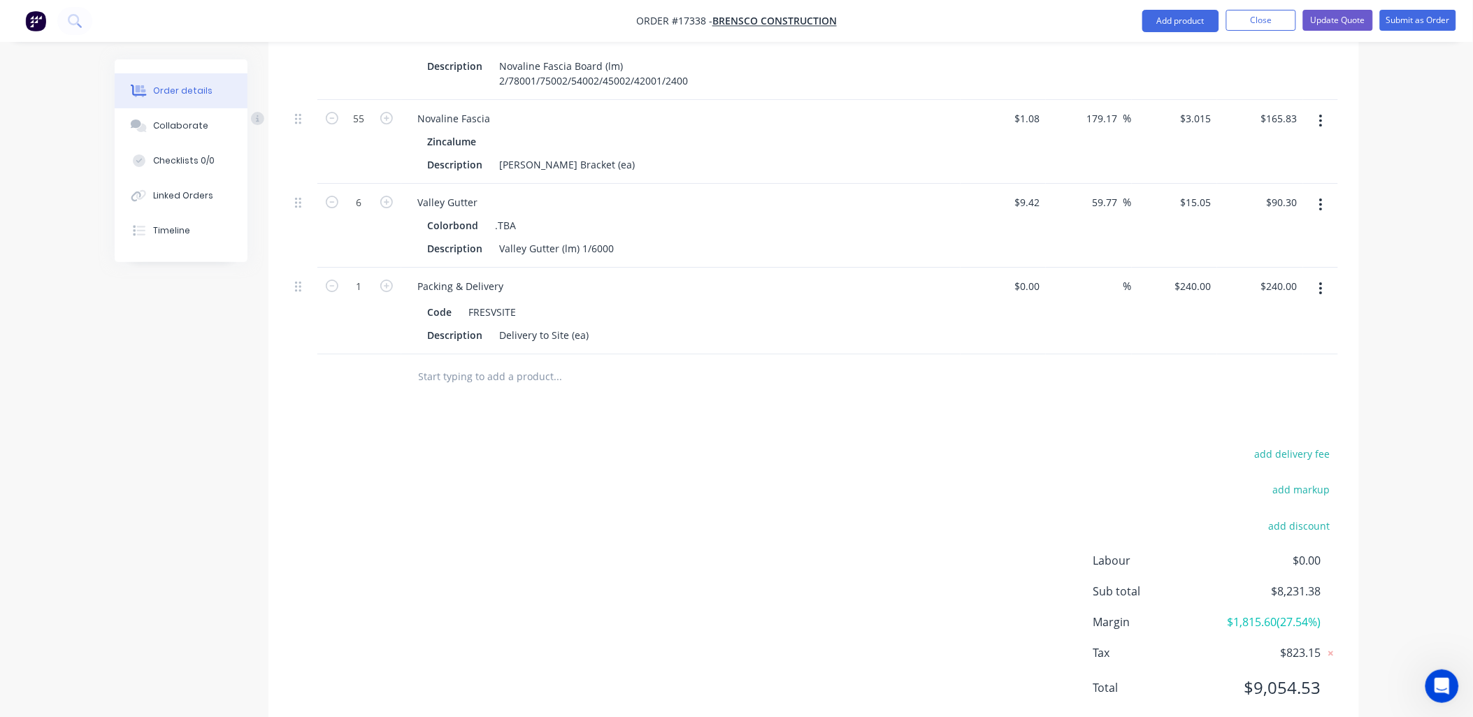
click at [514, 363] on input "text" at bounding box center [558, 377] width 280 height 28
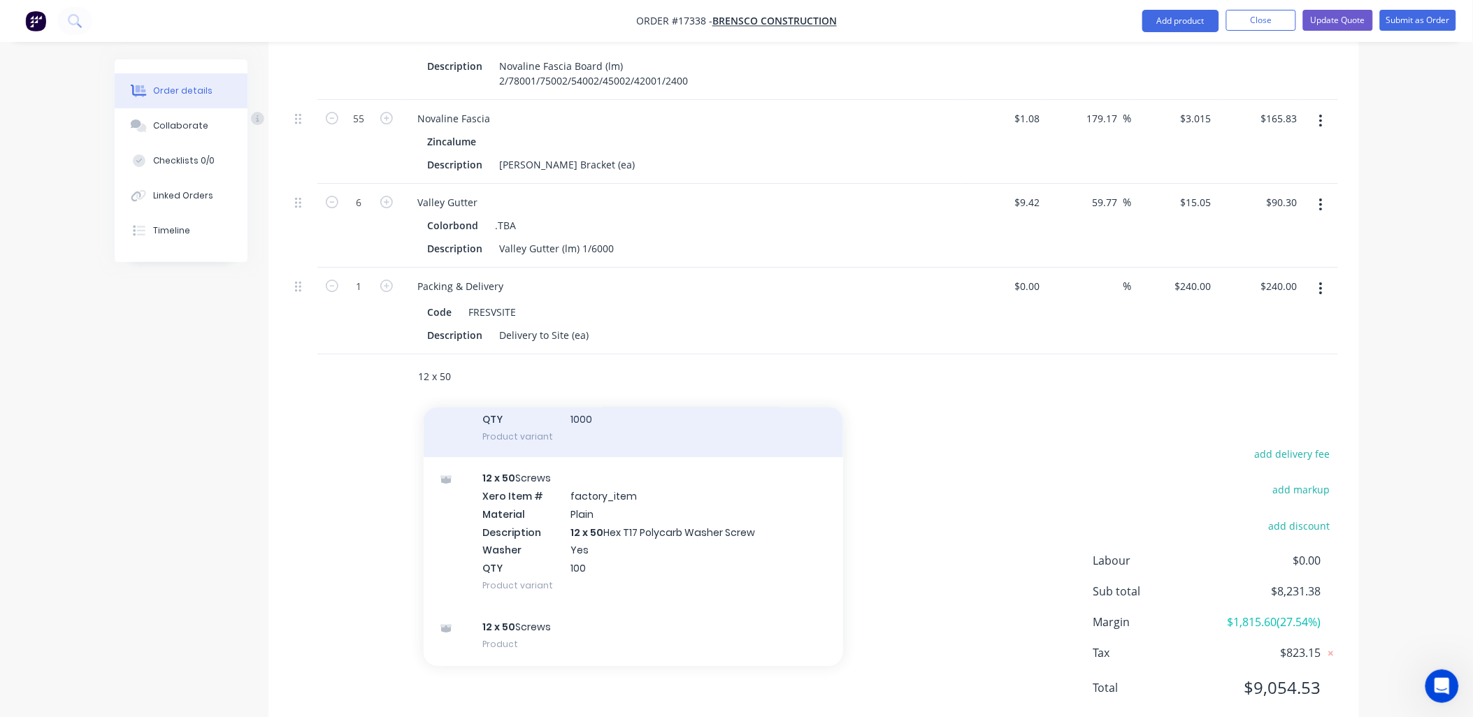
scroll to position [1687, 0]
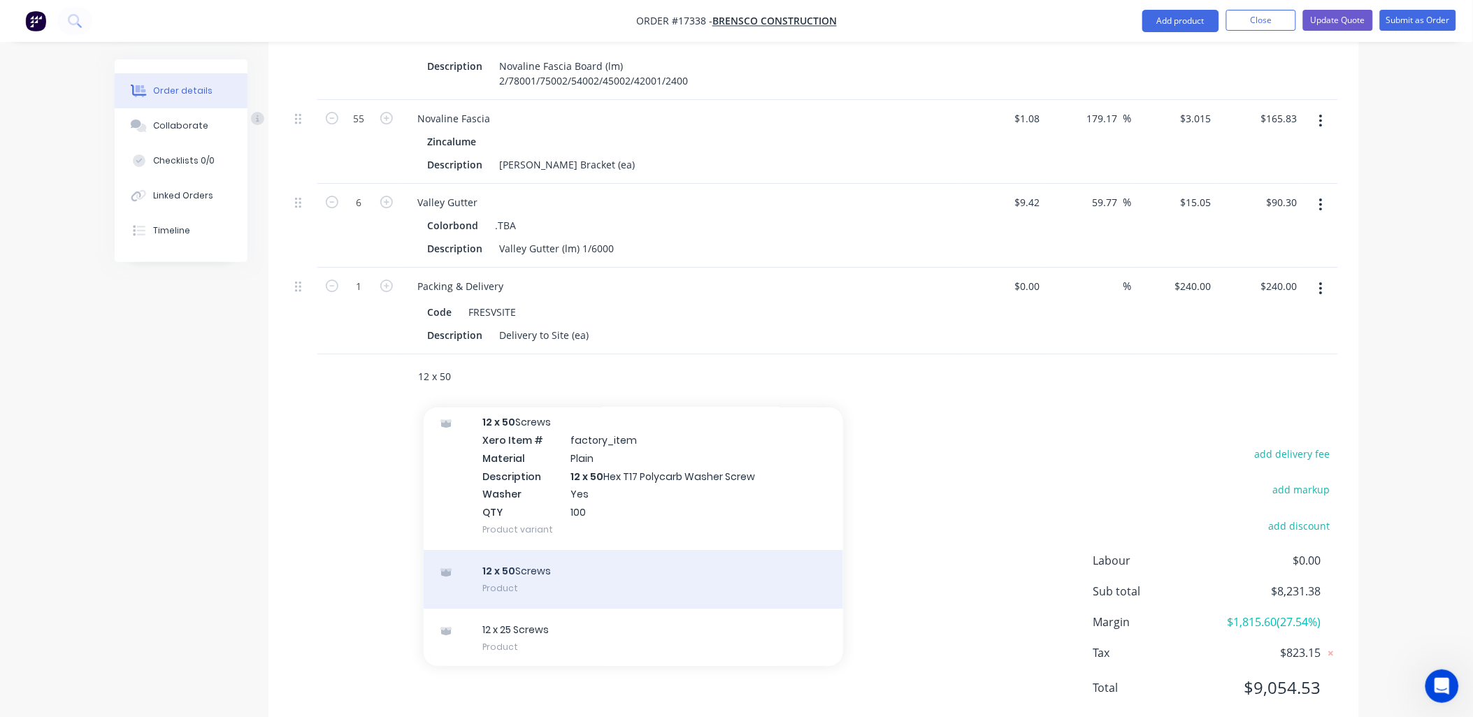
type input "12 x 50"
click at [557, 550] on div "12 x 50 Screws Product" at bounding box center [633, 579] width 419 height 59
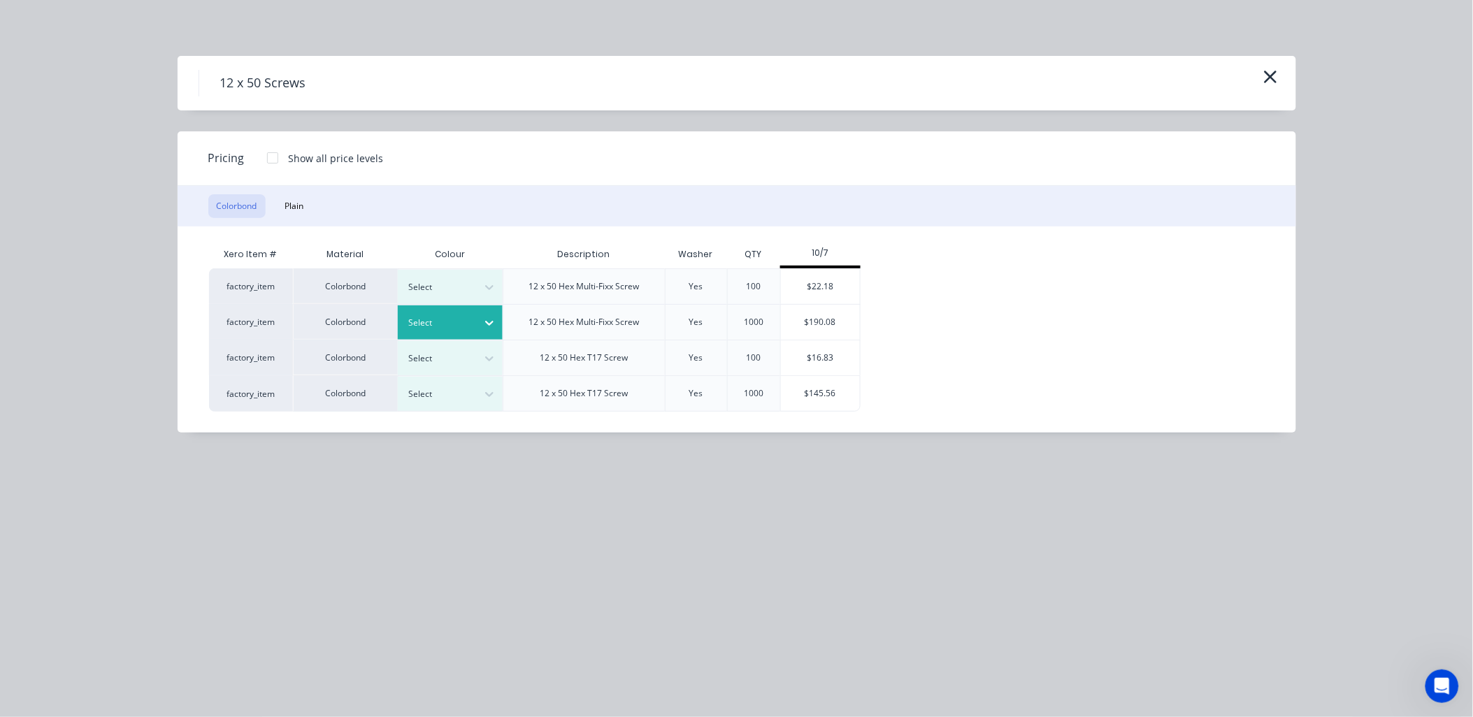
click at [493, 317] on icon at bounding box center [489, 323] width 14 height 14
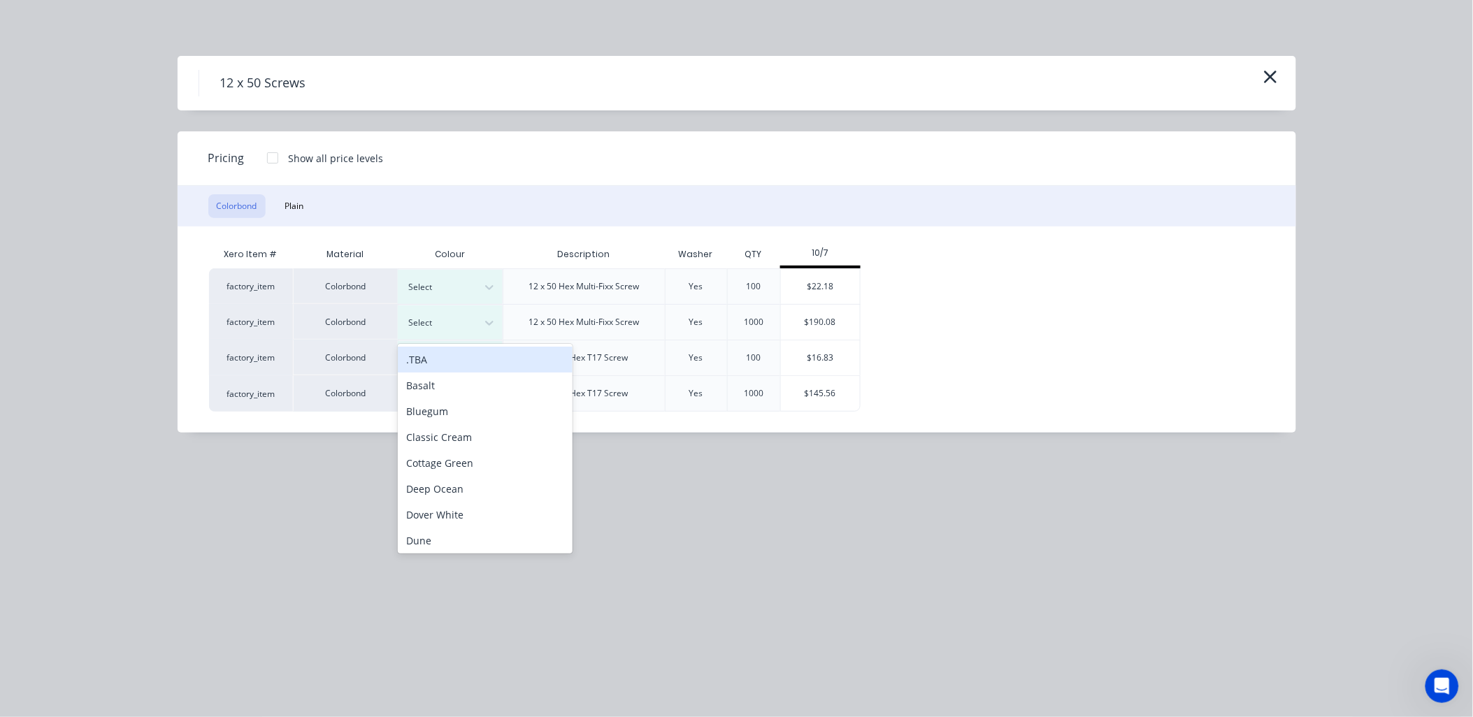
click at [445, 363] on div ".TBA" at bounding box center [485, 360] width 175 height 26
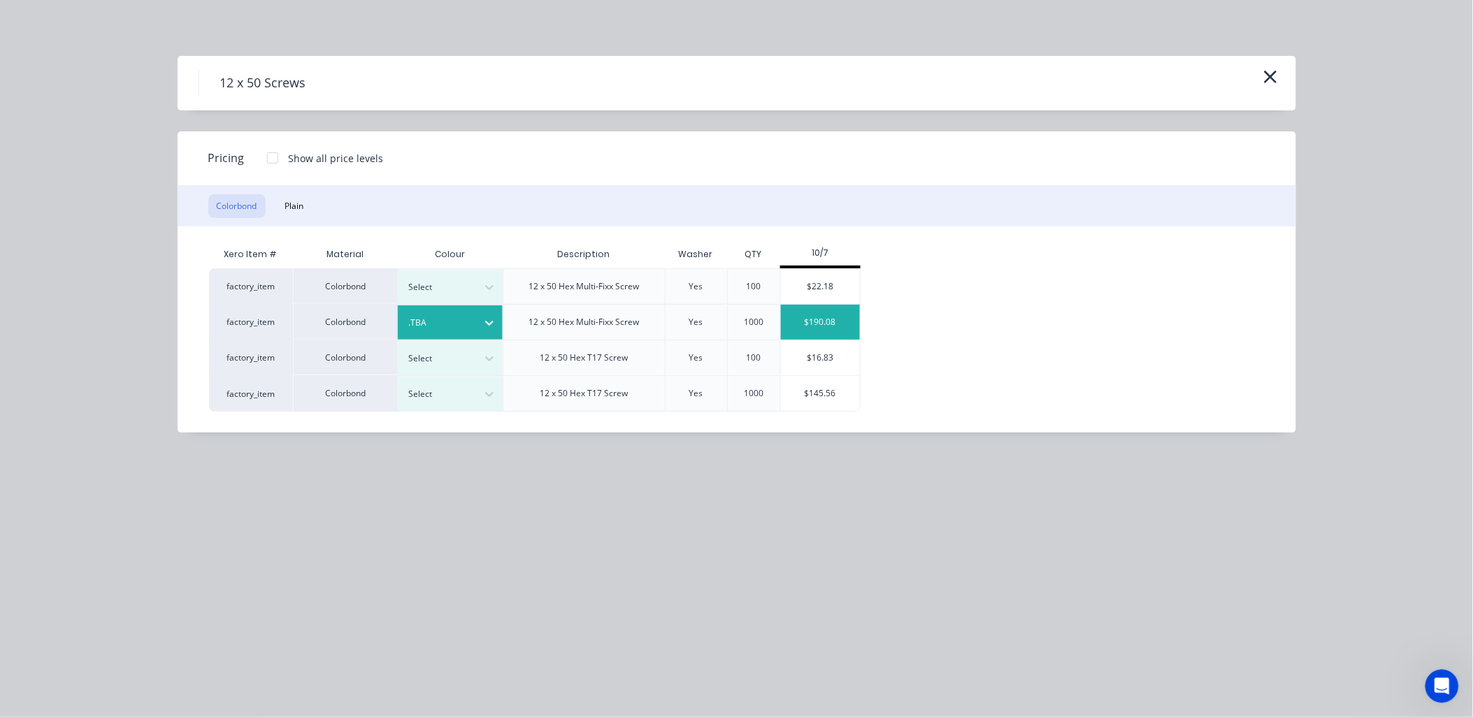
click at [835, 316] on div "$190.08" at bounding box center [820, 322] width 79 height 35
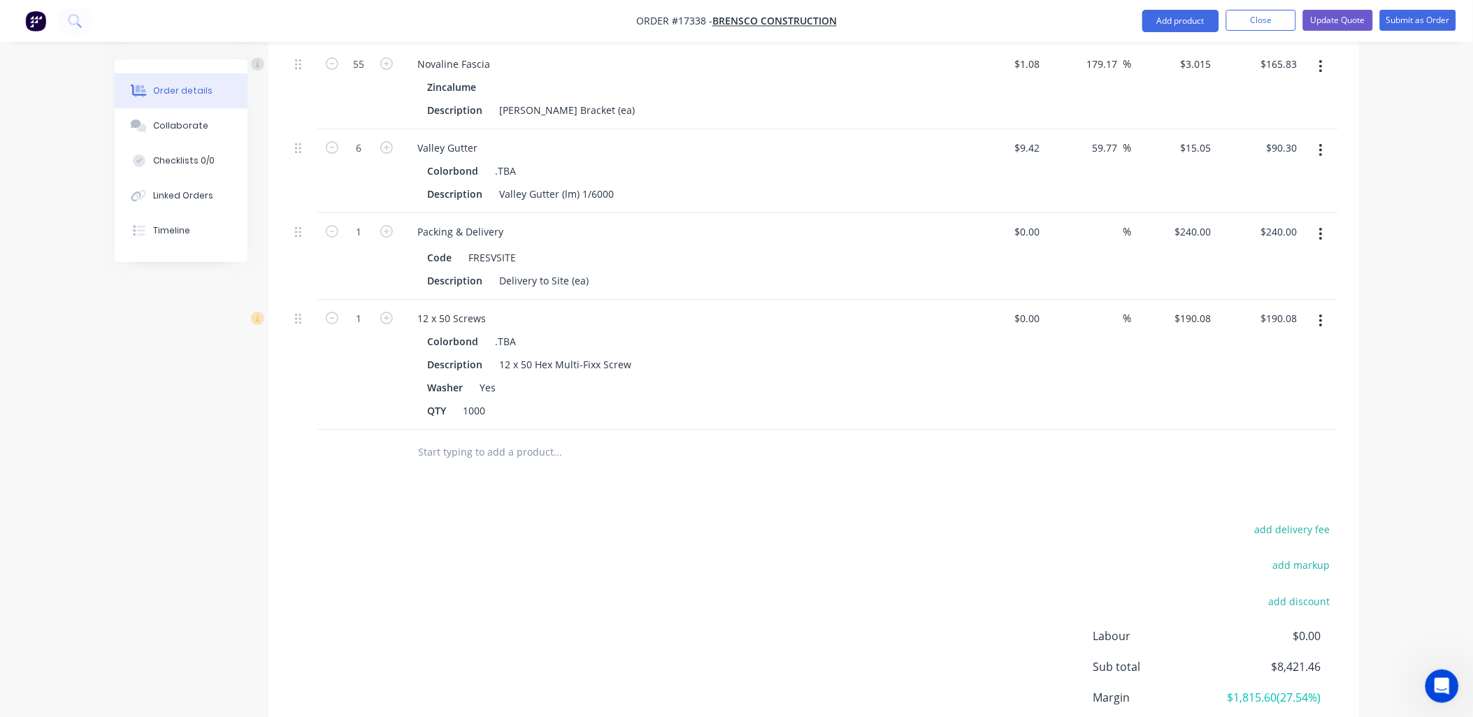
scroll to position [1718, 0]
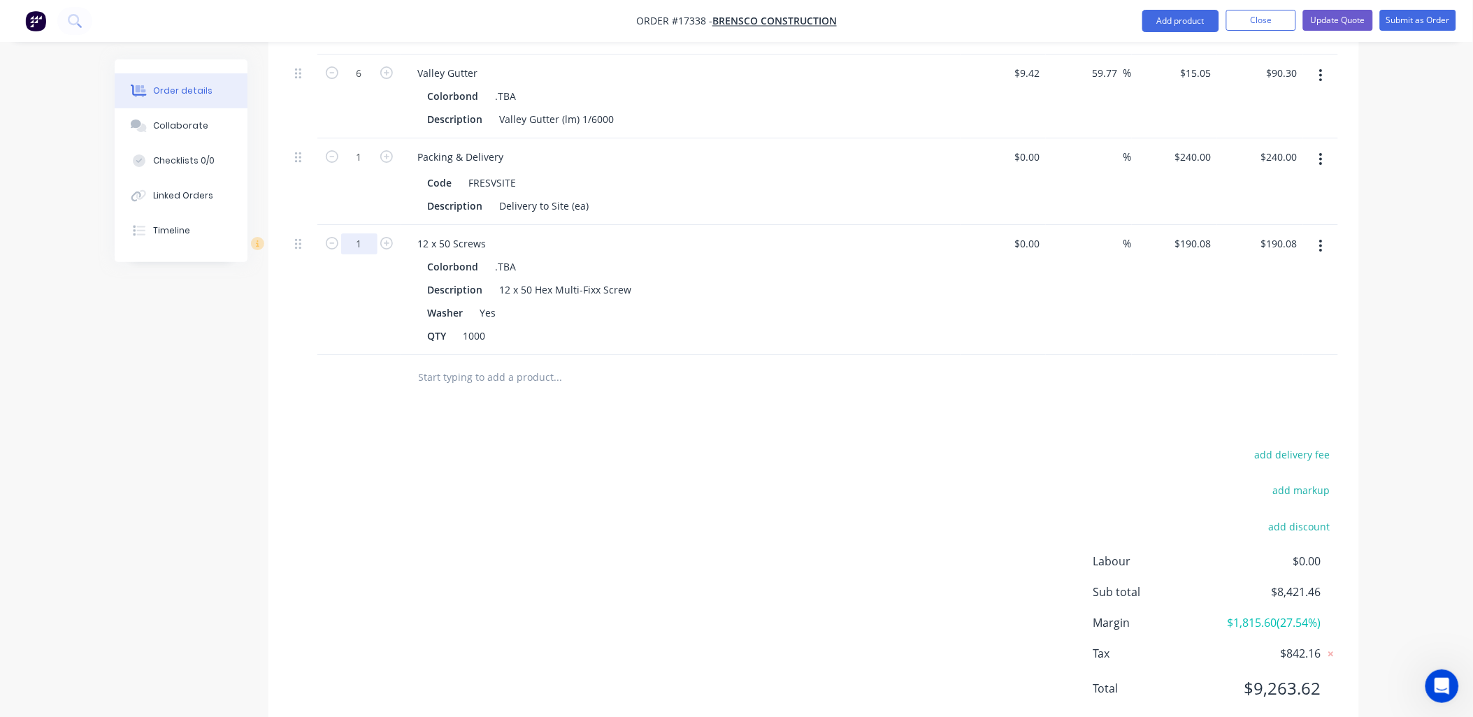
drag, startPoint x: 456, startPoint y: 493, endPoint x: 468, endPoint y: 490, distance: 12.4
click at [461, 493] on div "add delivery fee add markup add discount Labour $0.00 Sub total $8,421.46 Margi…" at bounding box center [813, 580] width 1048 height 270
click at [533, 363] on input "text" at bounding box center [558, 377] width 280 height 28
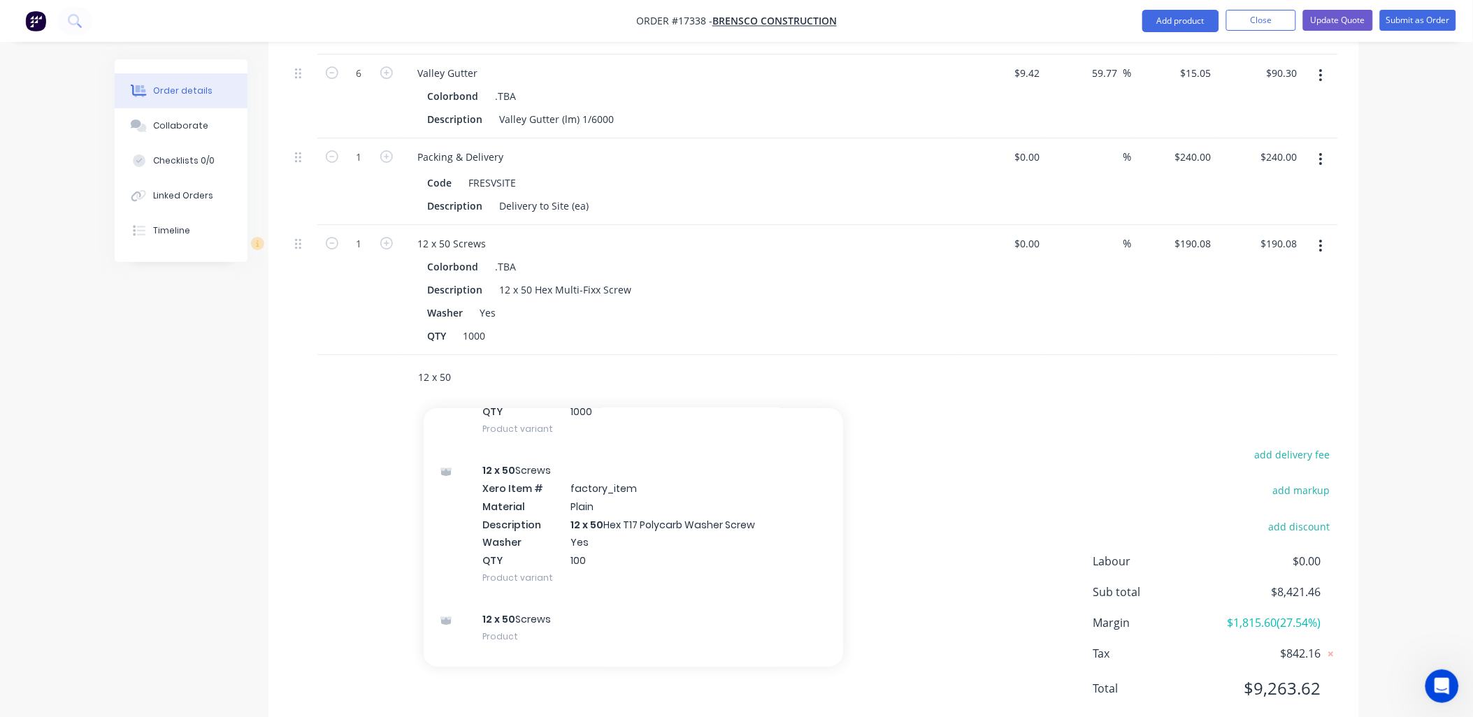
scroll to position [1687, 0]
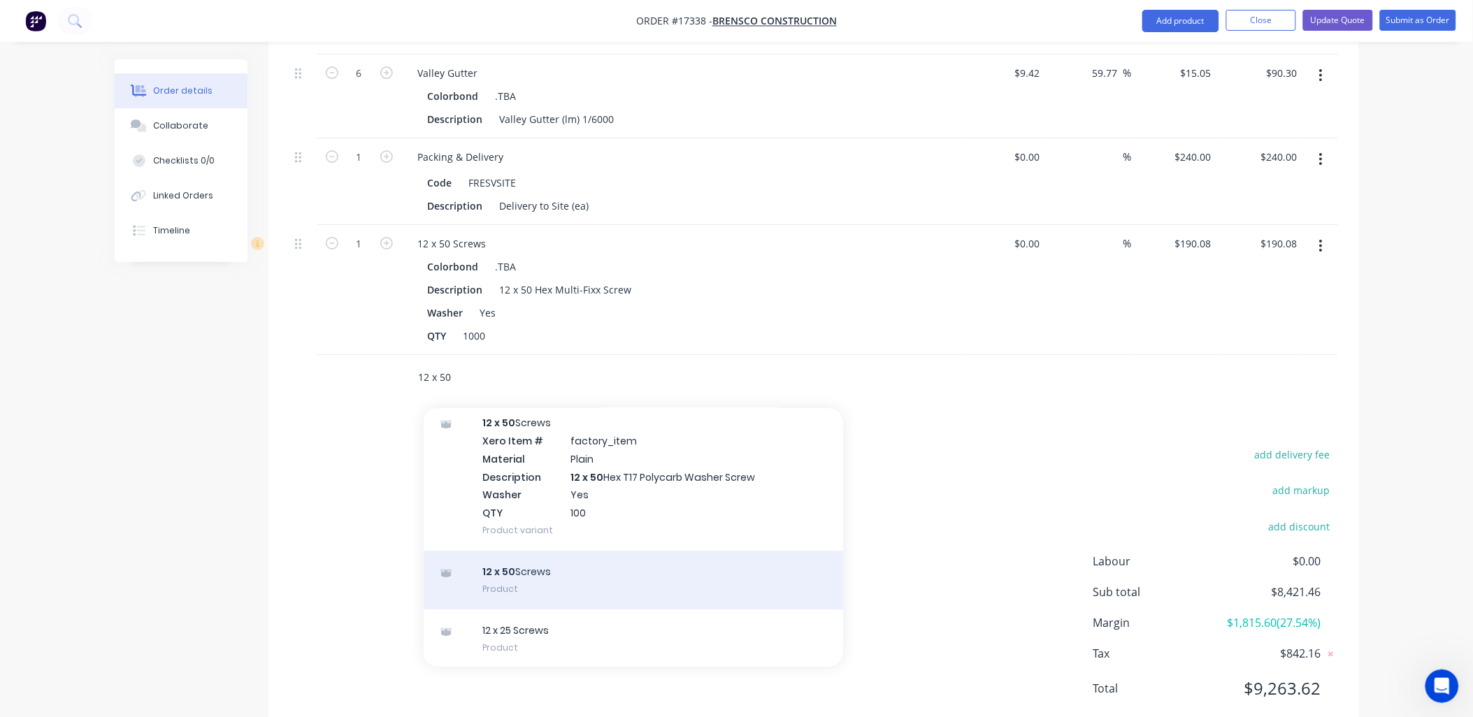
type input "12 x 50"
click at [573, 551] on div "12 x 50 Screws Product" at bounding box center [633, 580] width 419 height 59
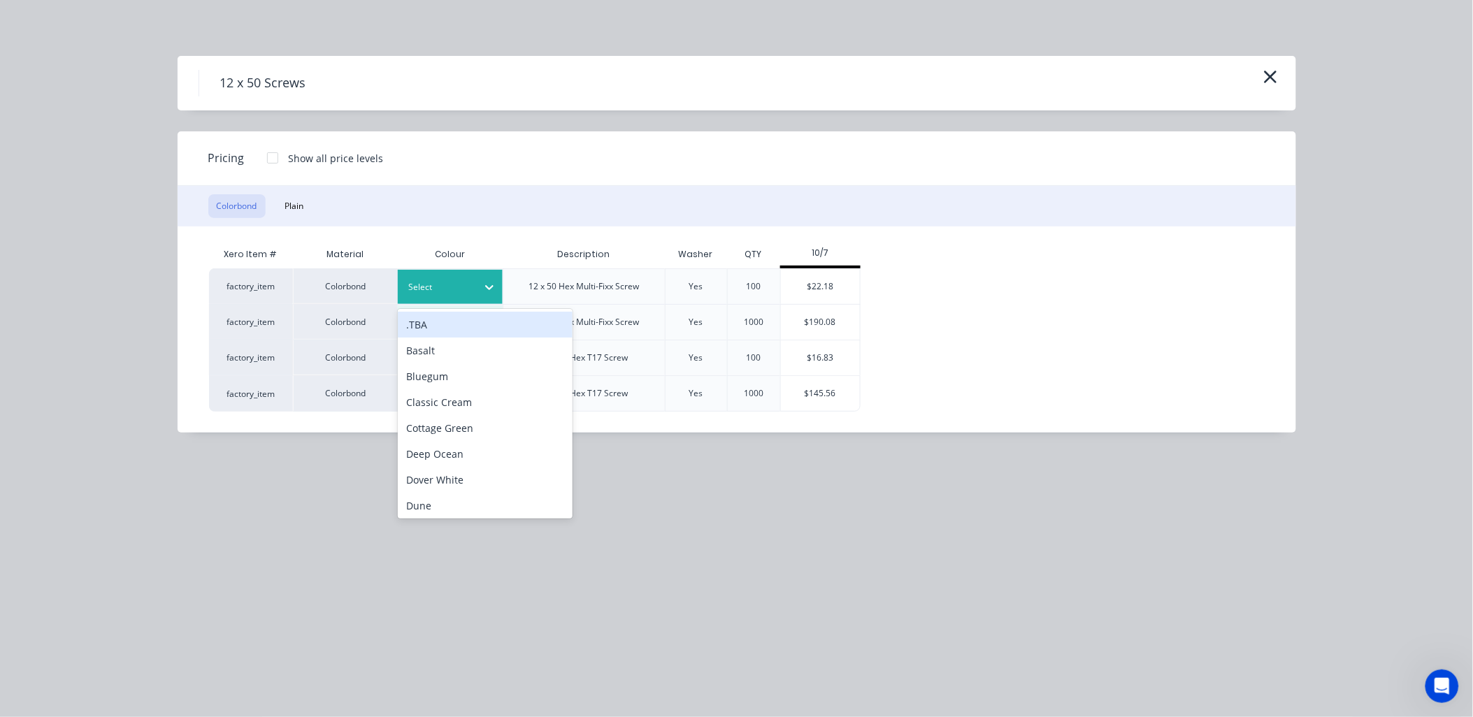
click at [484, 280] on icon at bounding box center [489, 287] width 14 height 14
click at [412, 323] on div ".TBA" at bounding box center [485, 325] width 175 height 26
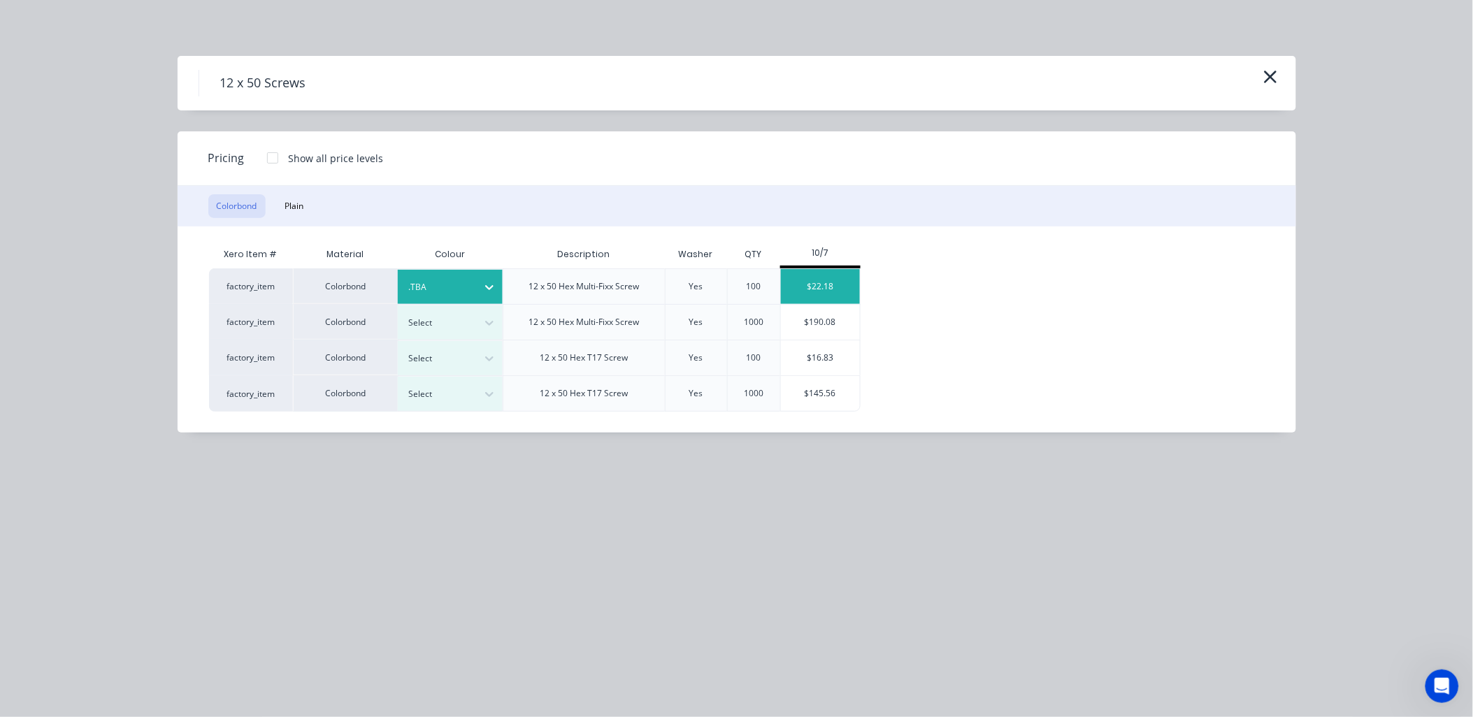
click at [791, 283] on div "$22.18" at bounding box center [820, 286] width 79 height 35
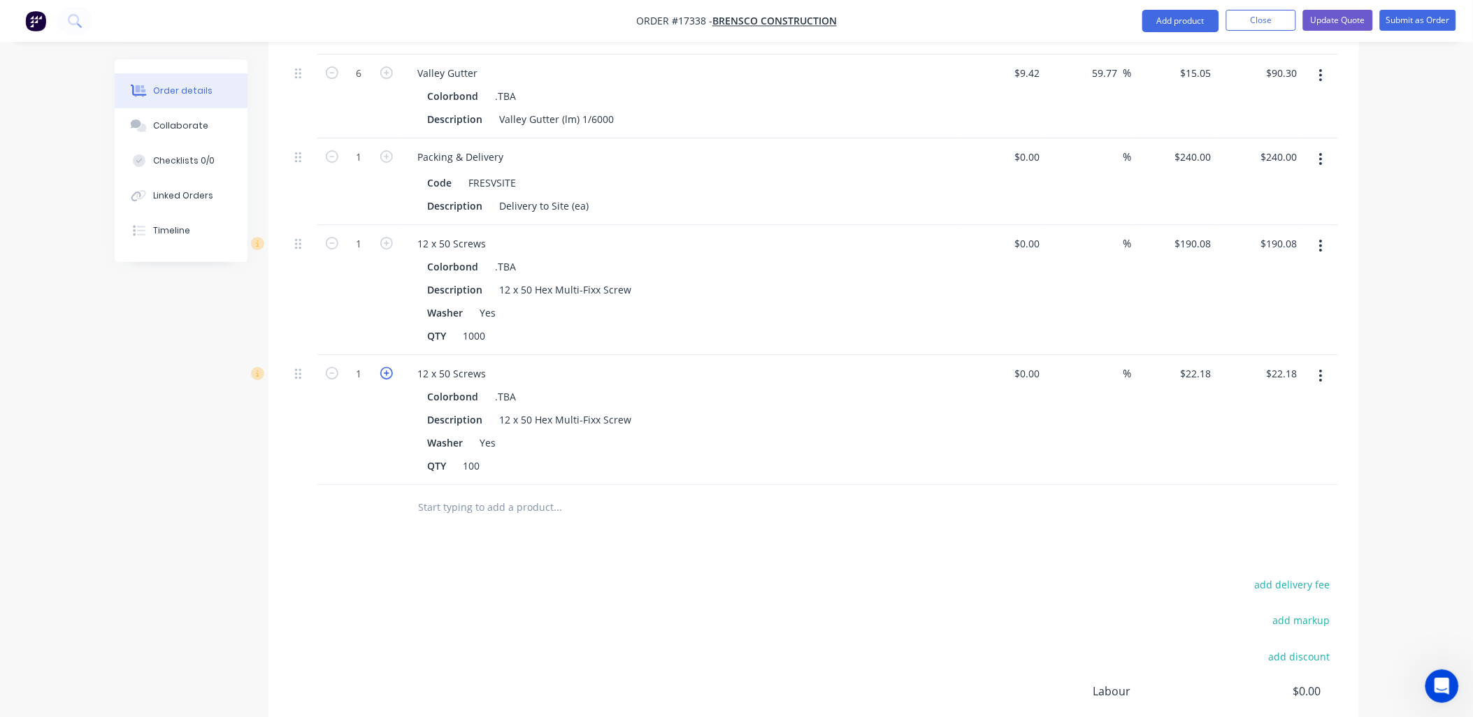
click at [387, 367] on icon "button" at bounding box center [386, 373] width 13 height 13
type input "2"
type input "$44.36"
click at [387, 367] on icon "button" at bounding box center [386, 373] width 13 height 13
type input "3"
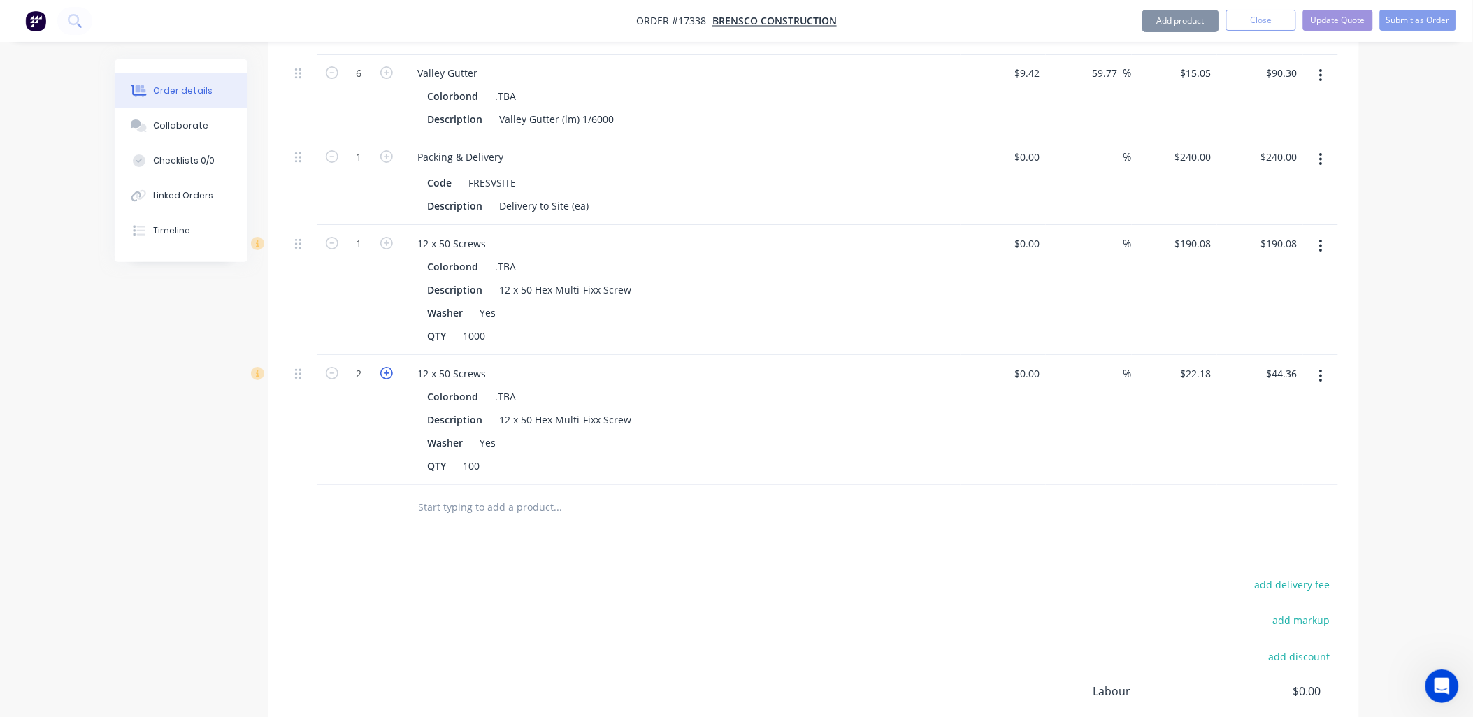
type input "$66.54"
click at [387, 367] on icon "button" at bounding box center [386, 373] width 13 height 13
type input "4"
type input "$88.72"
click at [332, 367] on icon "button" at bounding box center [332, 373] width 13 height 13
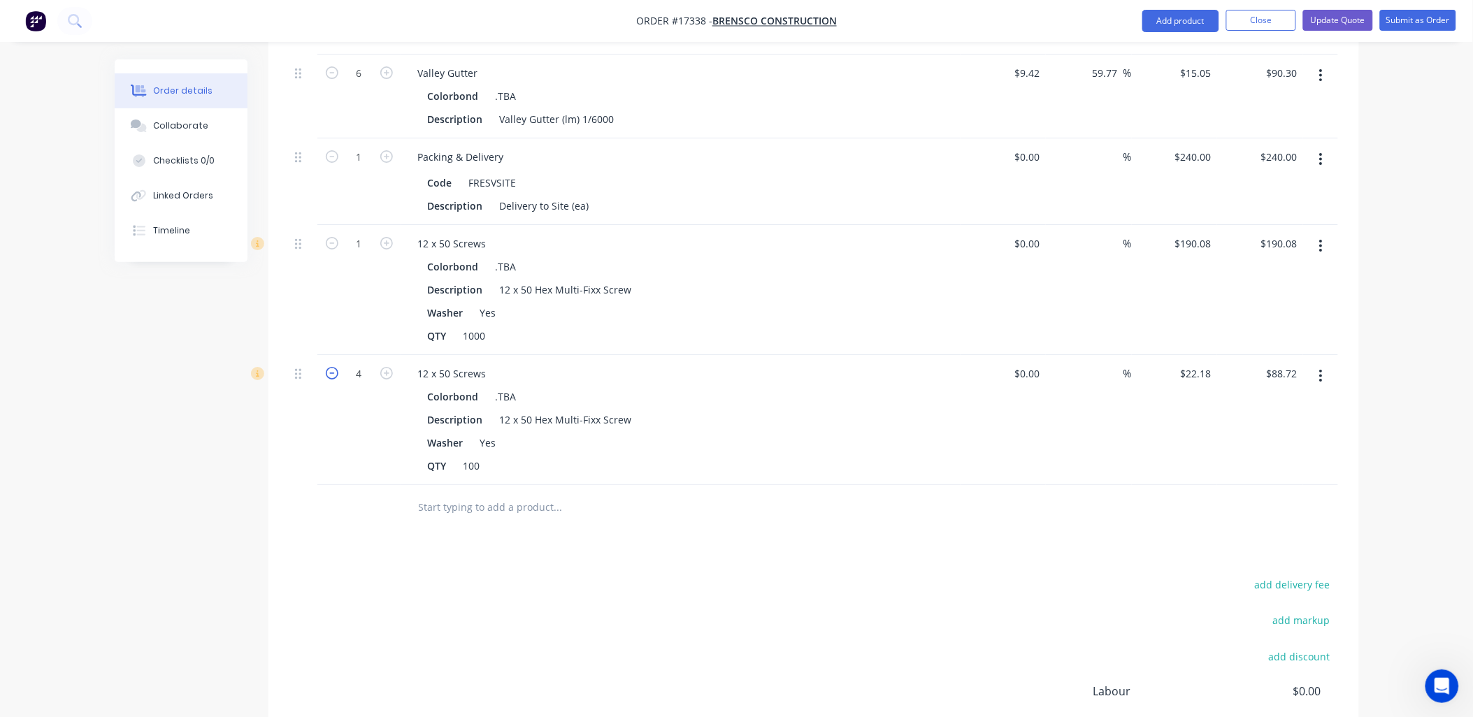
type input "3"
type input "$66.54"
click at [698, 493] on div at bounding box center [616, 507] width 419 height 28
click at [473, 493] on input "text" at bounding box center [558, 507] width 280 height 28
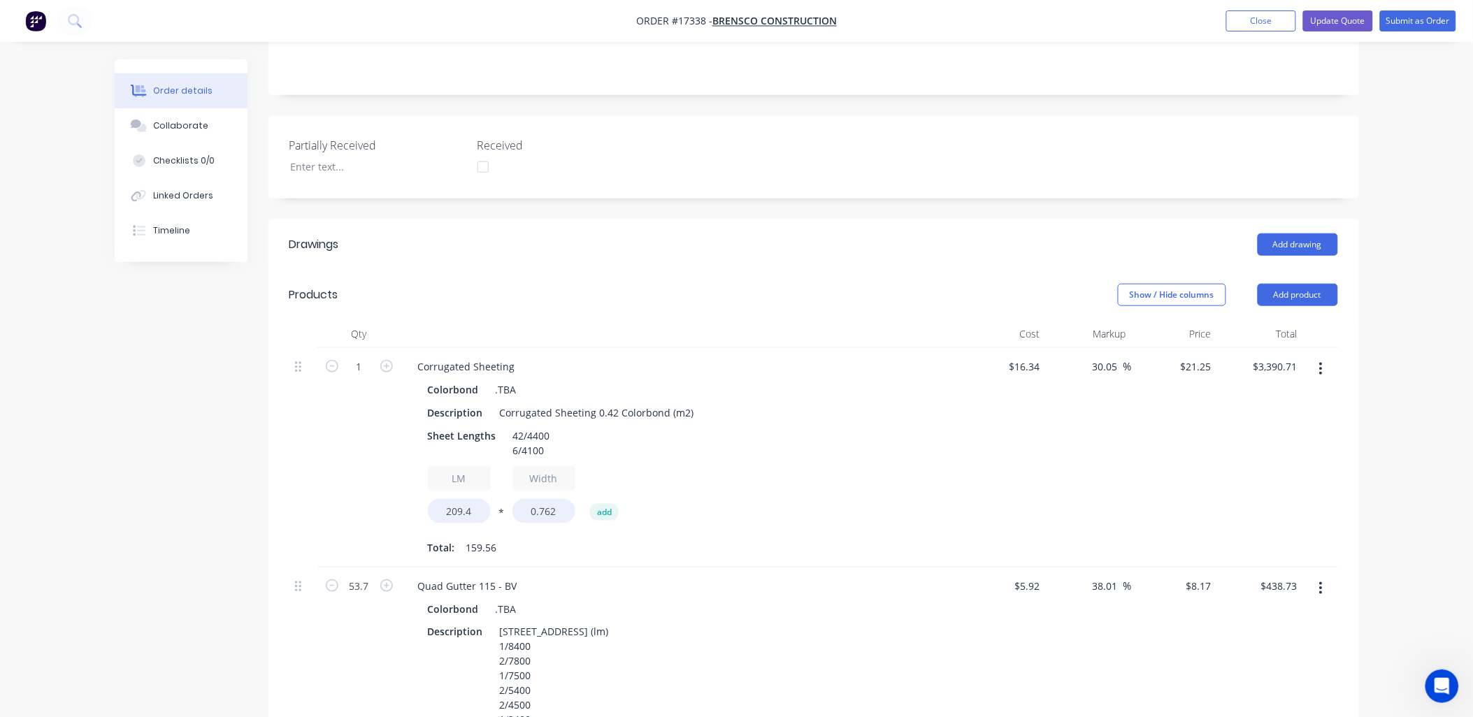
scroll to position [310, 0]
type input "4-3"
click at [1293, 288] on button "Add product" at bounding box center [1297, 299] width 80 height 22
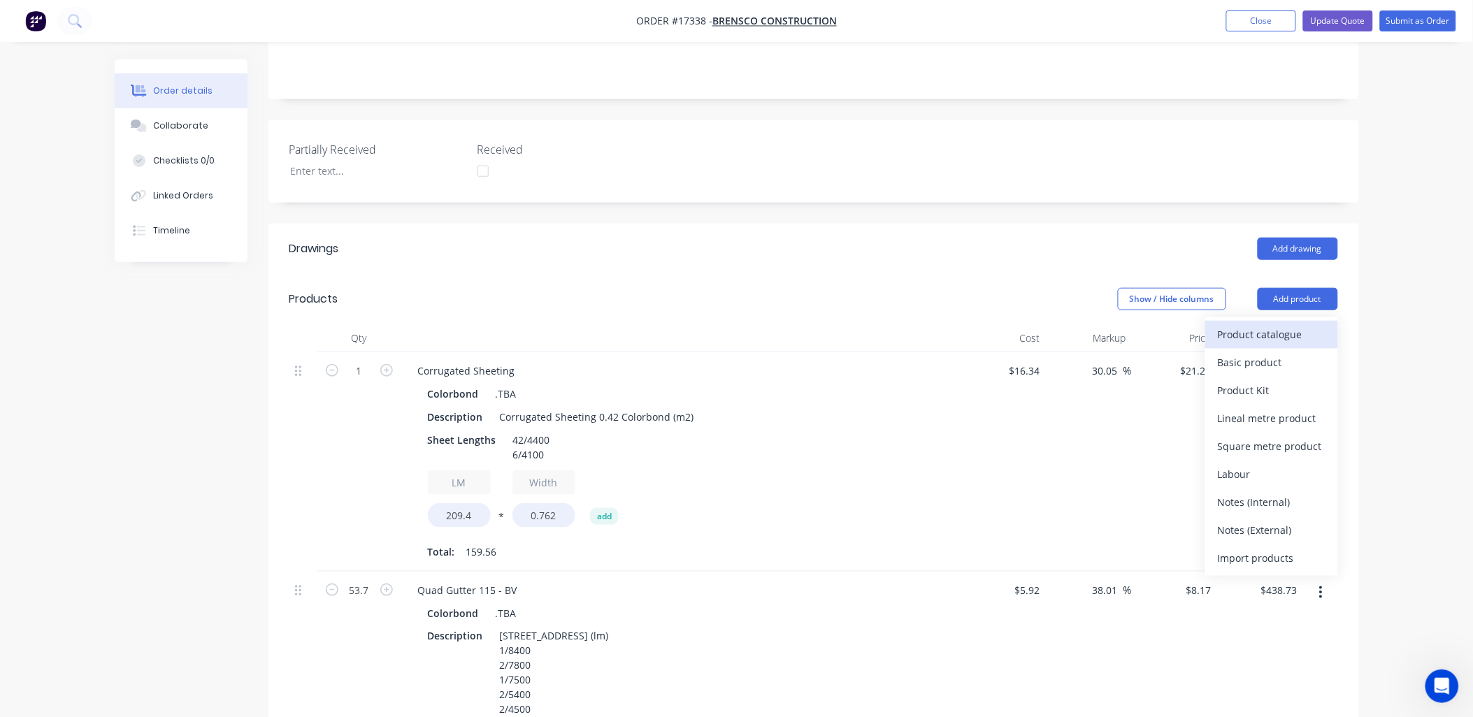
click at [1268, 324] on div "Product catalogue" at bounding box center [1272, 334] width 108 height 20
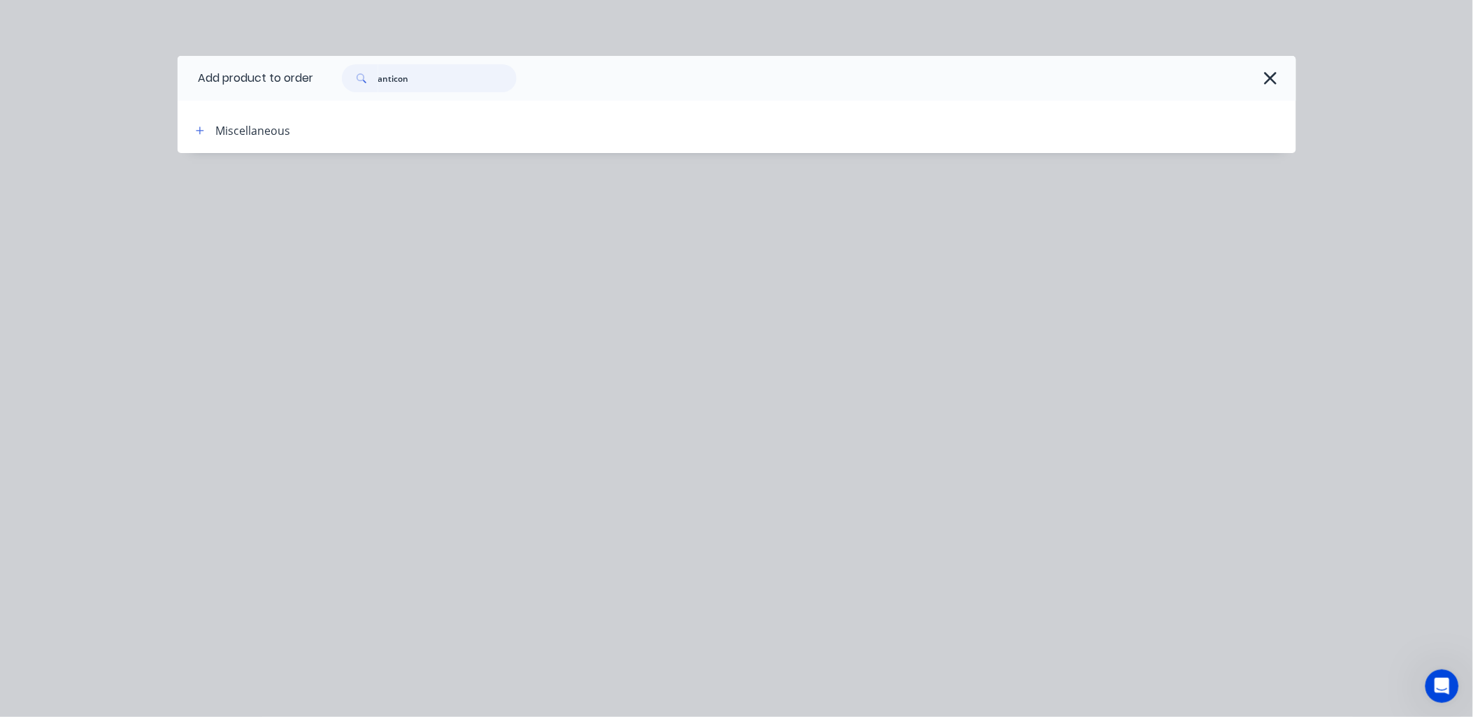
drag, startPoint x: 410, startPoint y: 77, endPoint x: 295, endPoint y: 92, distance: 116.3
click at [295, 92] on header "Add product to order anticon" at bounding box center [737, 78] width 1118 height 45
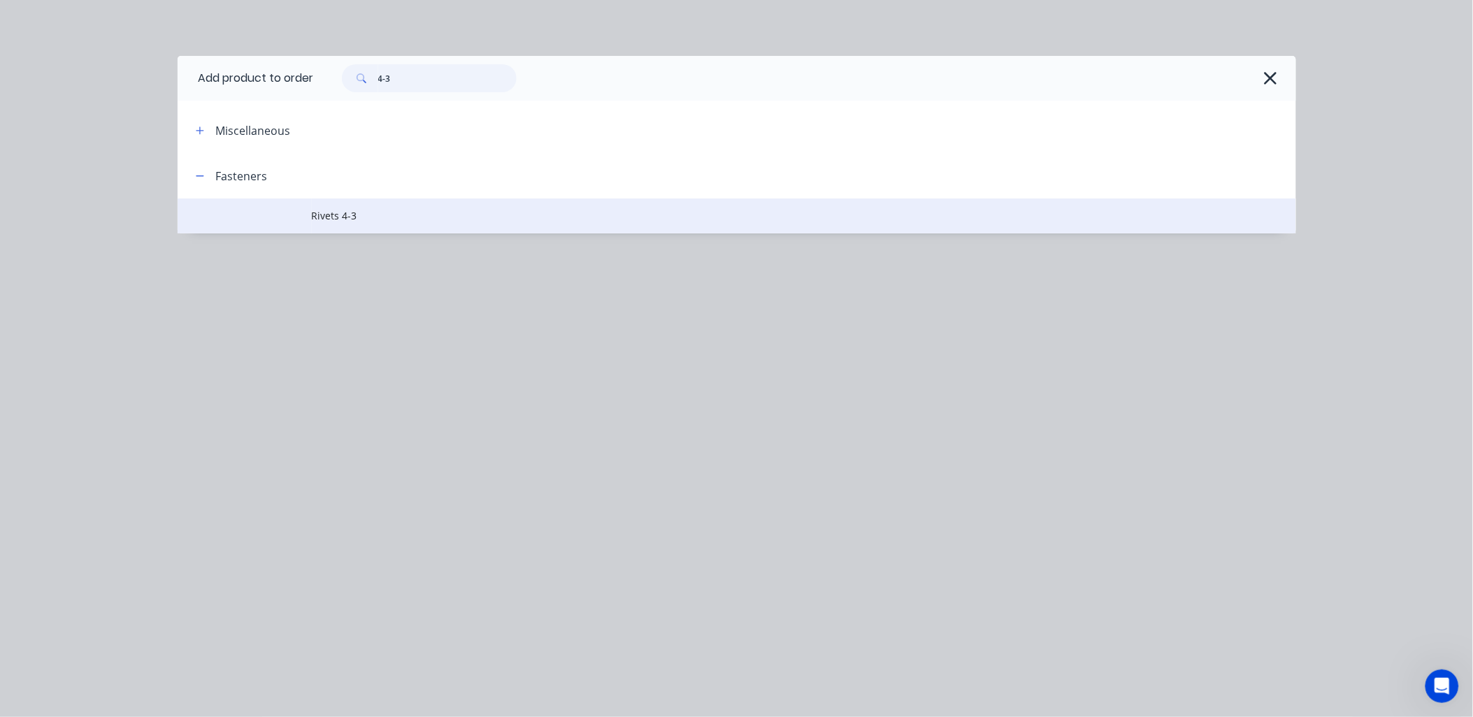
type input "4-3"
click at [341, 217] on span "Rivets 4-3" at bounding box center [705, 215] width 787 height 15
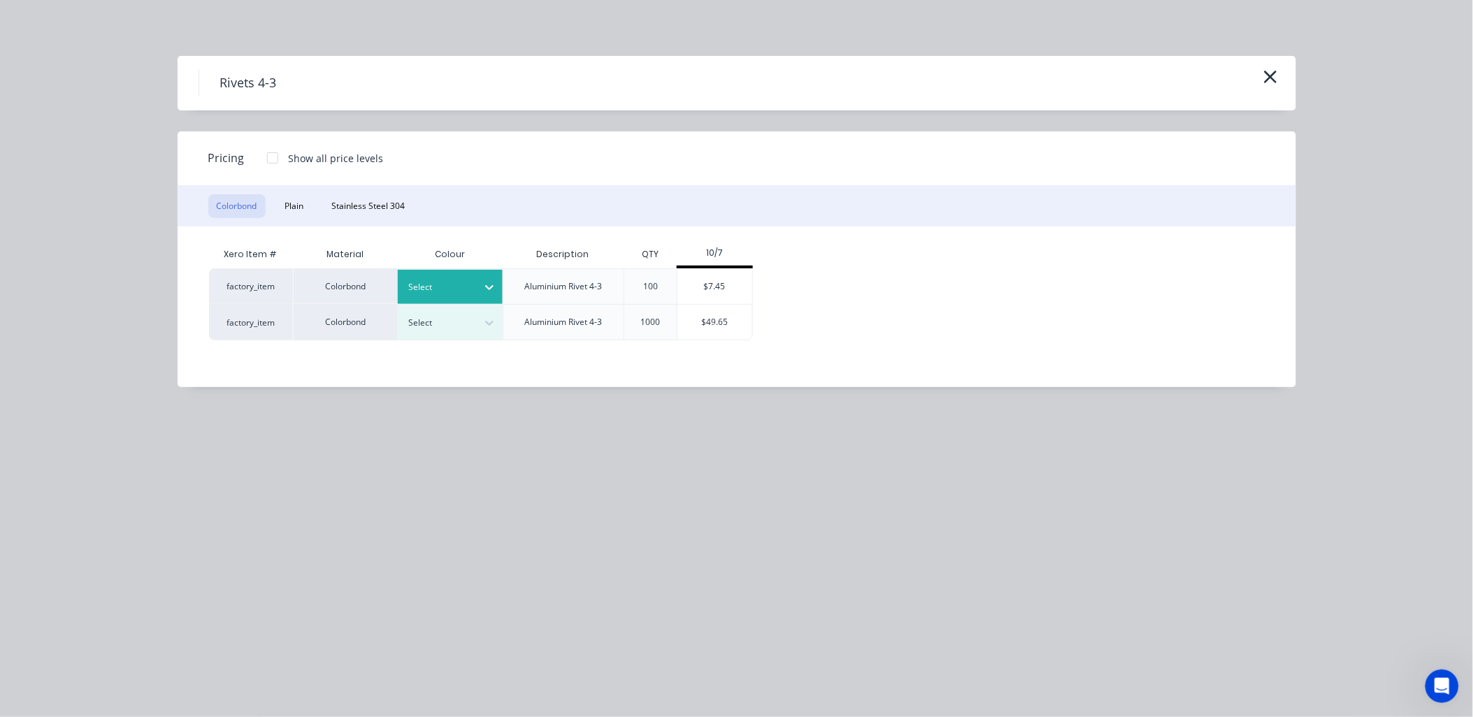
click at [491, 280] on icon at bounding box center [489, 287] width 14 height 14
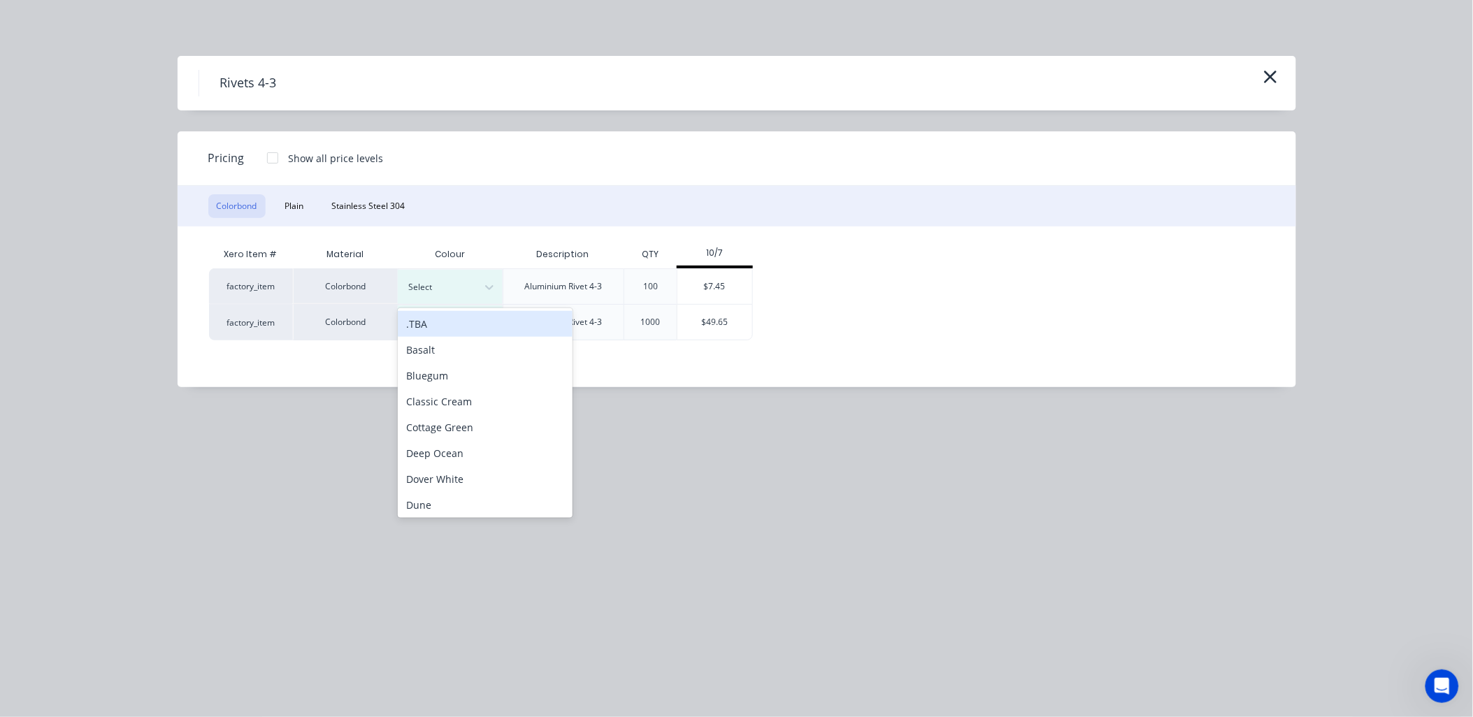
drag, startPoint x: 442, startPoint y: 324, endPoint x: 553, endPoint y: 277, distance: 120.0
click at [443, 323] on div ".TBA" at bounding box center [485, 324] width 175 height 26
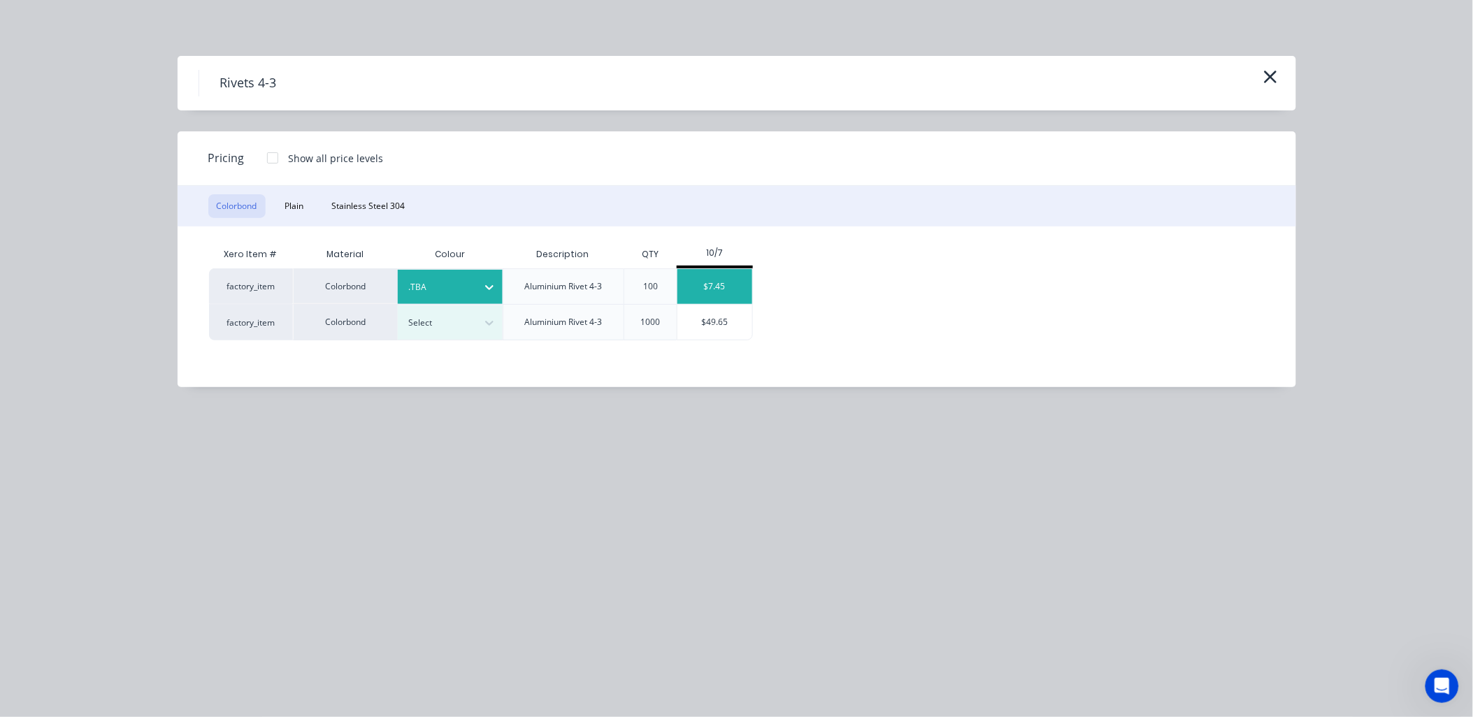
click at [723, 275] on div "$7.45" at bounding box center [714, 286] width 75 height 35
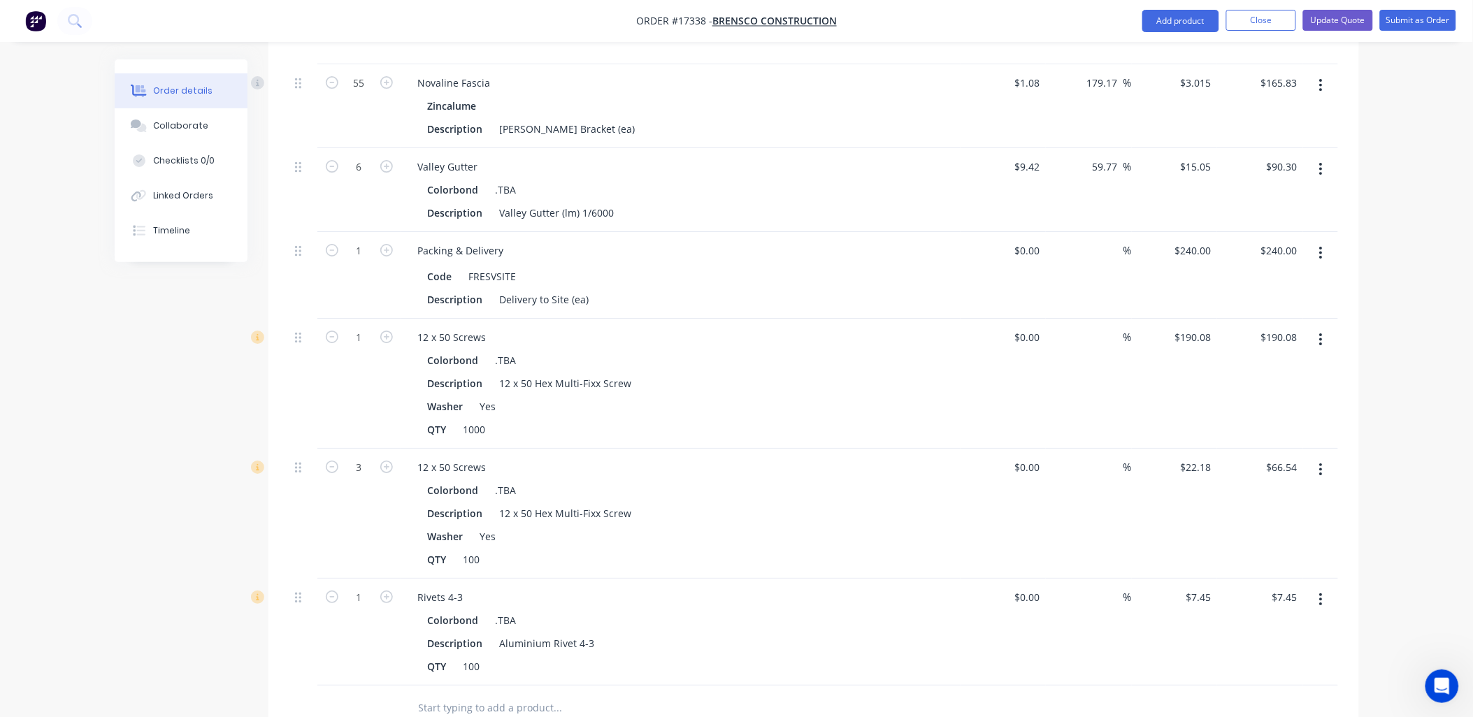
scroll to position [1941, 0]
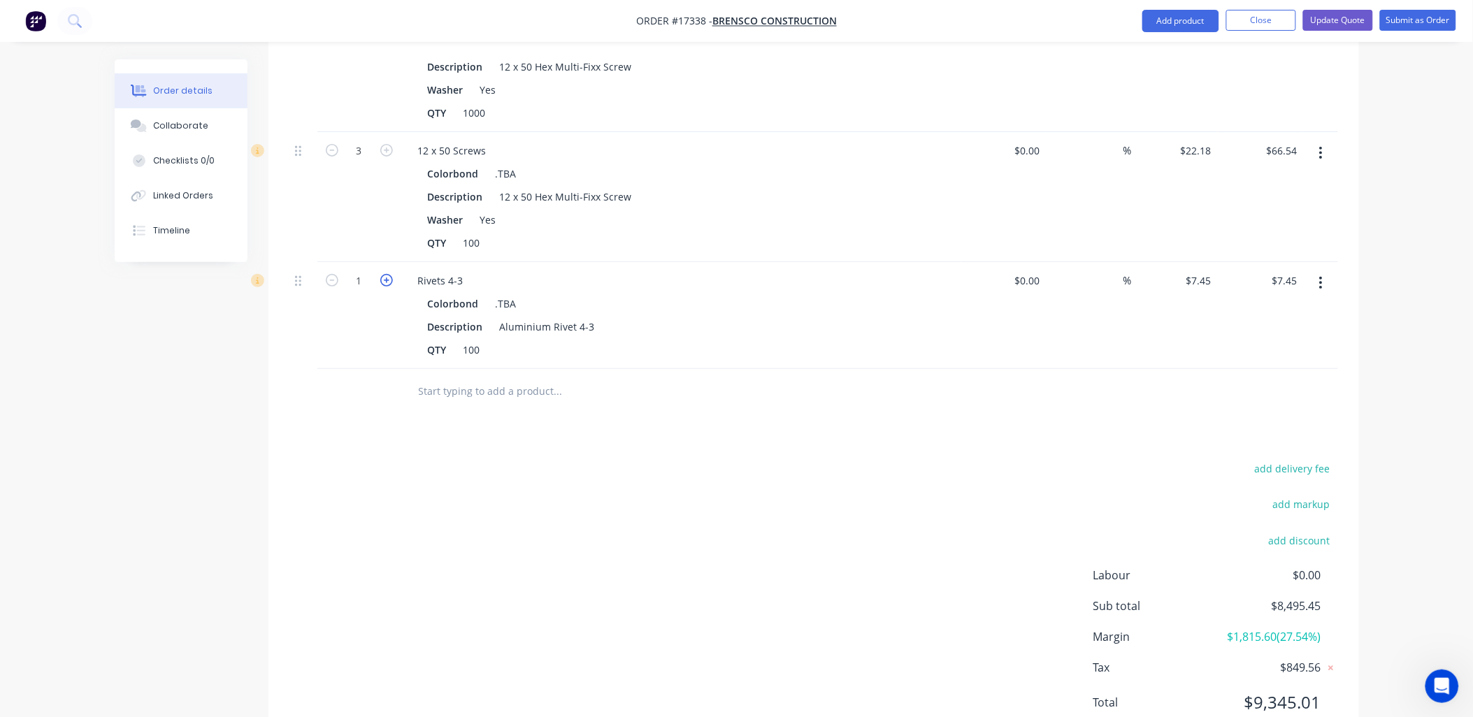
click at [386, 274] on icon "button" at bounding box center [386, 280] width 13 height 13
type input "2"
type input "$14.90"
click at [488, 377] on input "text" at bounding box center [558, 391] width 280 height 28
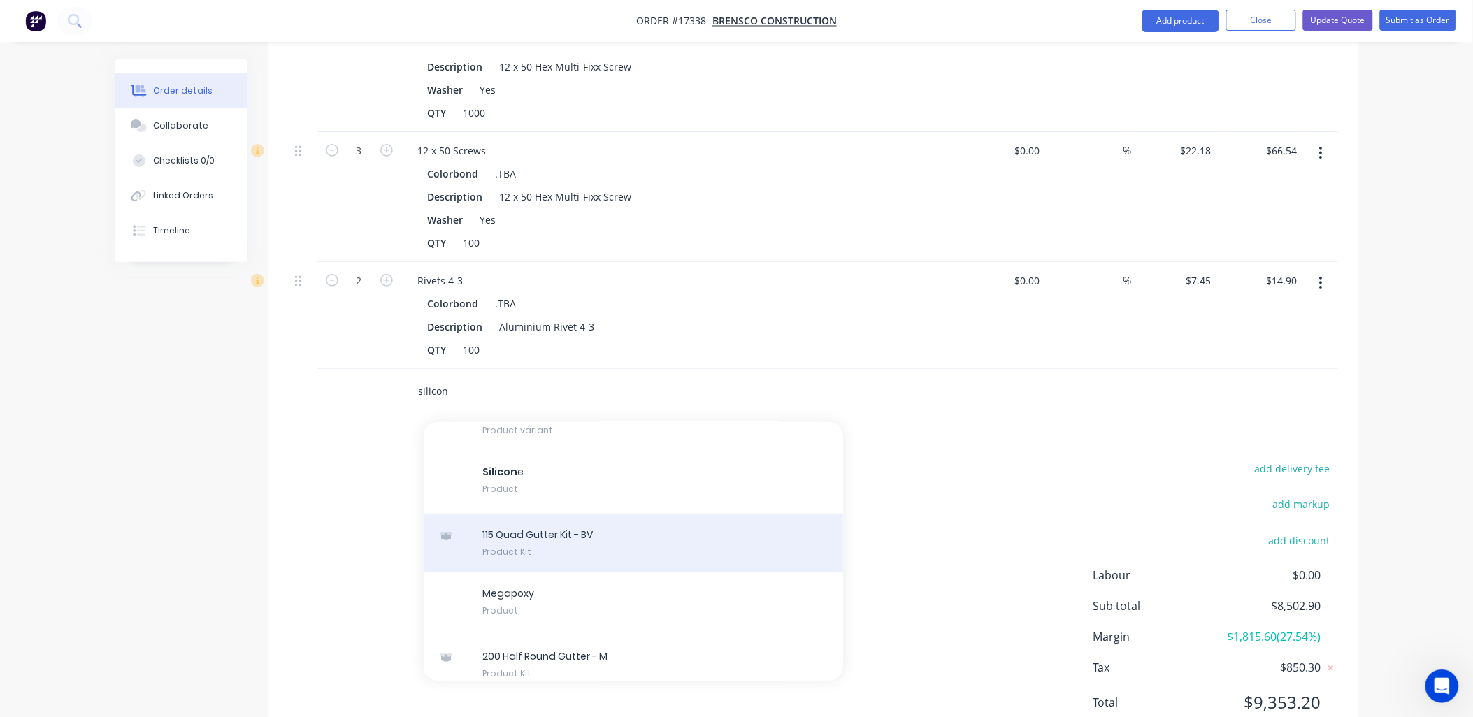
scroll to position [366, 0]
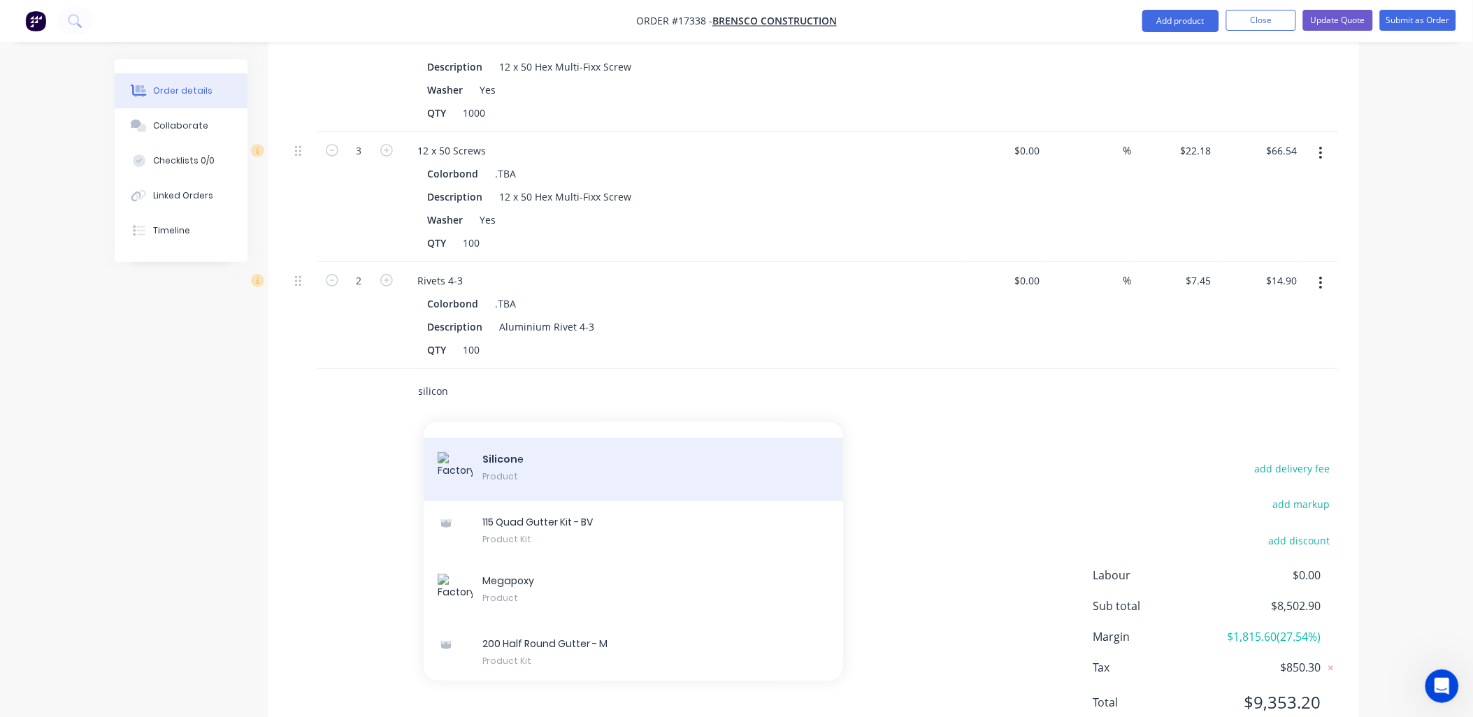
type input "silicon"
click at [543, 438] on div "Silicon e Product" at bounding box center [633, 469] width 419 height 63
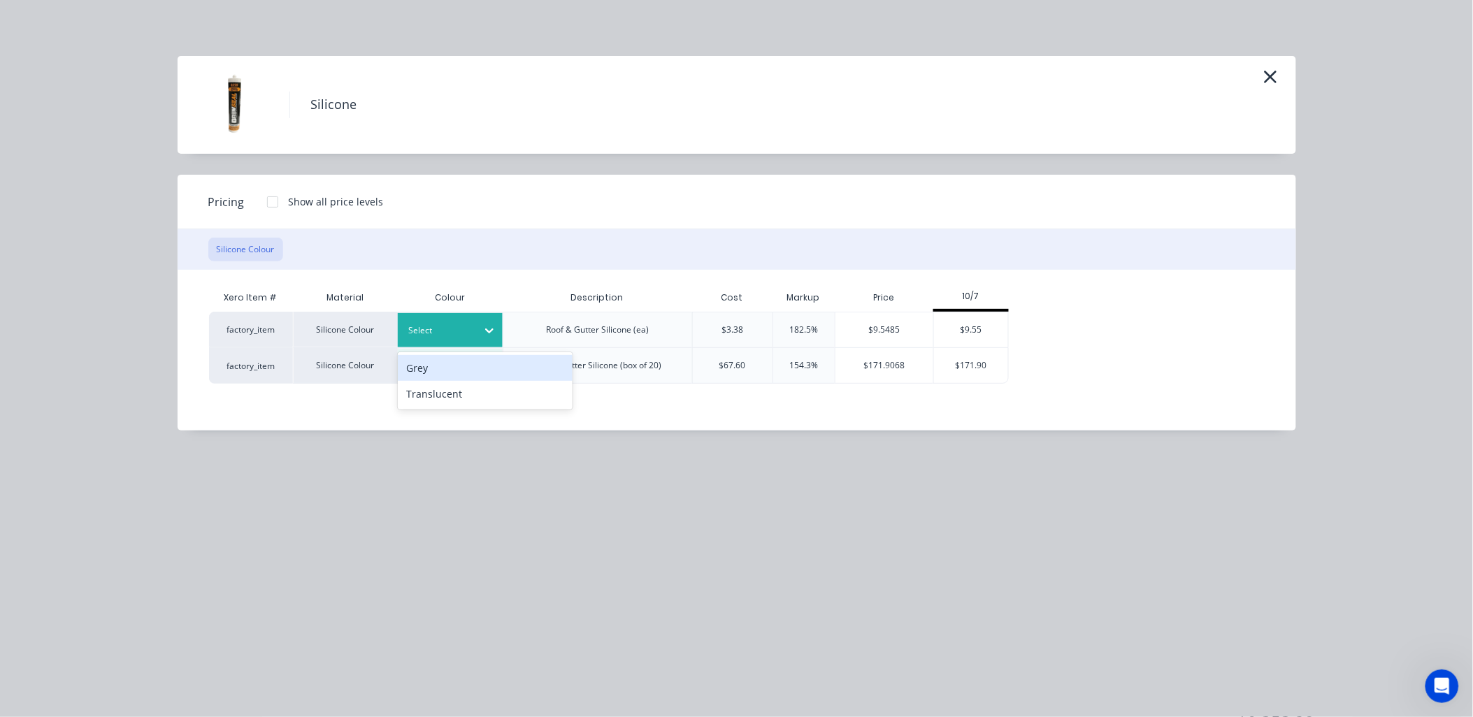
click at [491, 330] on icon at bounding box center [489, 331] width 8 height 5
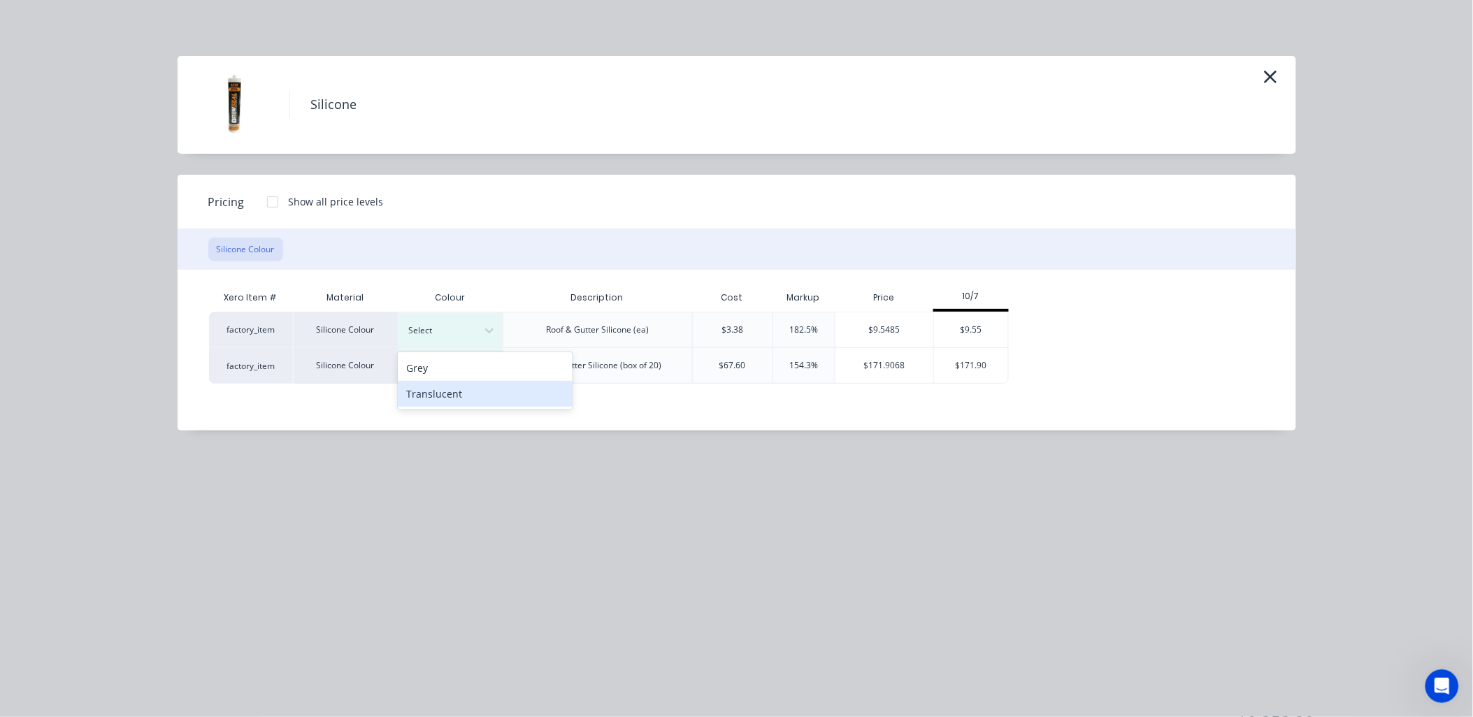
drag, startPoint x: 456, startPoint y: 397, endPoint x: 464, endPoint y: 396, distance: 8.5
click at [456, 397] on div "Translucent" at bounding box center [485, 394] width 175 height 26
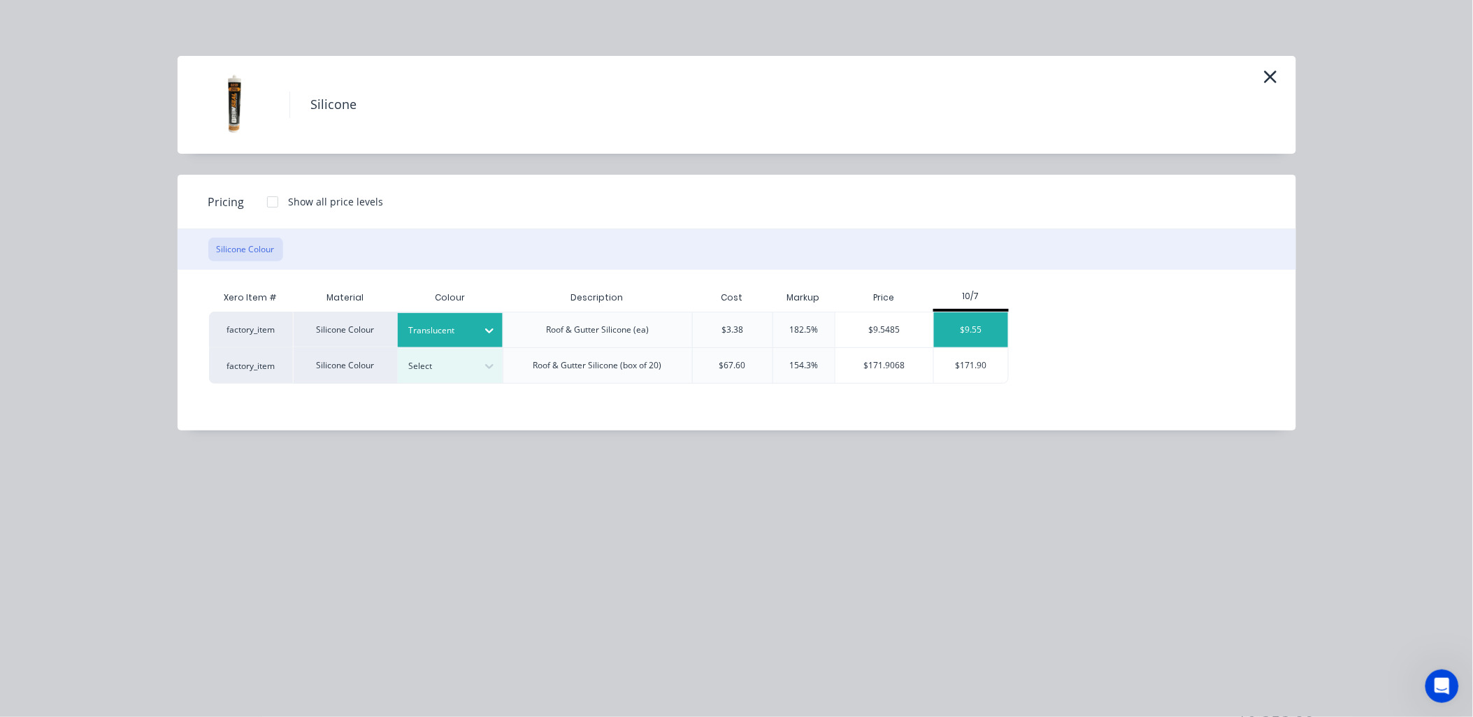
click at [995, 326] on div "$9.55" at bounding box center [971, 329] width 75 height 35
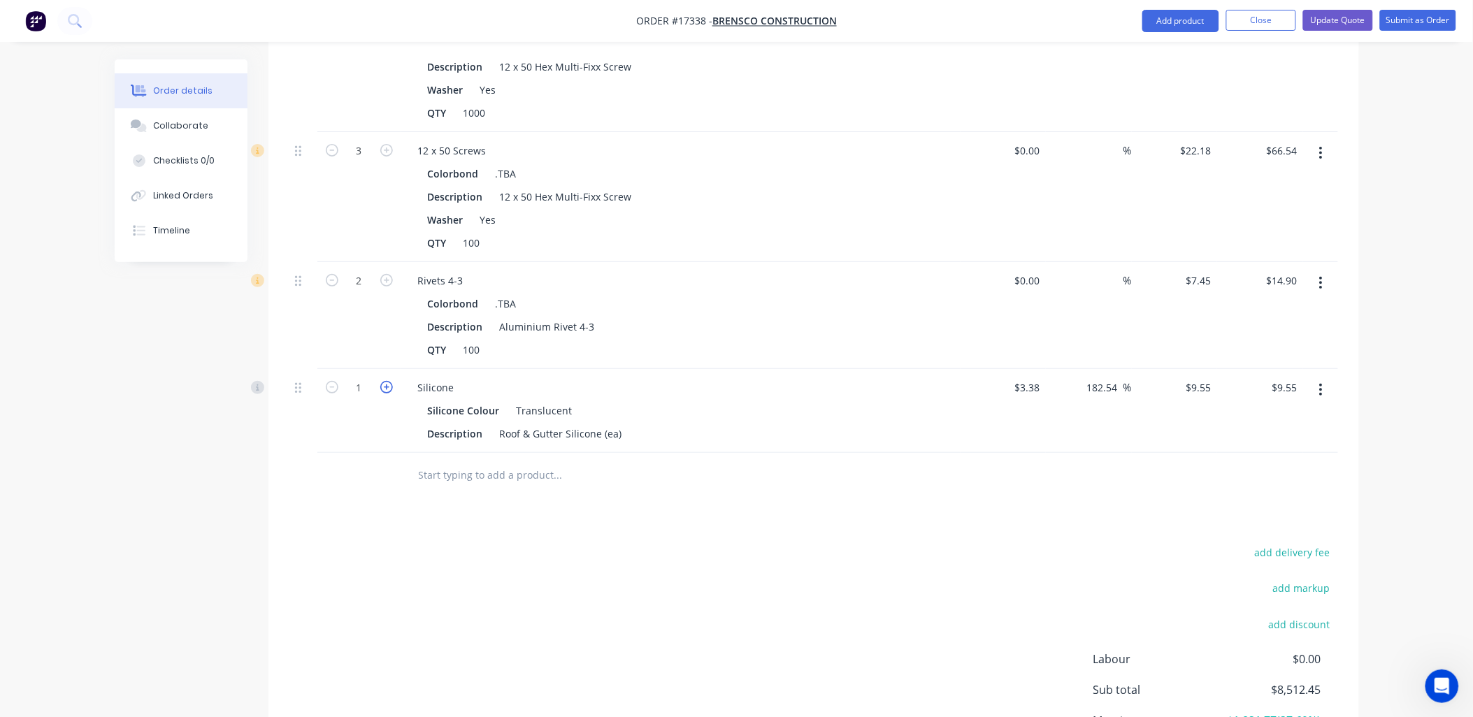
click at [388, 381] on icon "button" at bounding box center [386, 387] width 13 height 13
type input "2"
type input "$19.10"
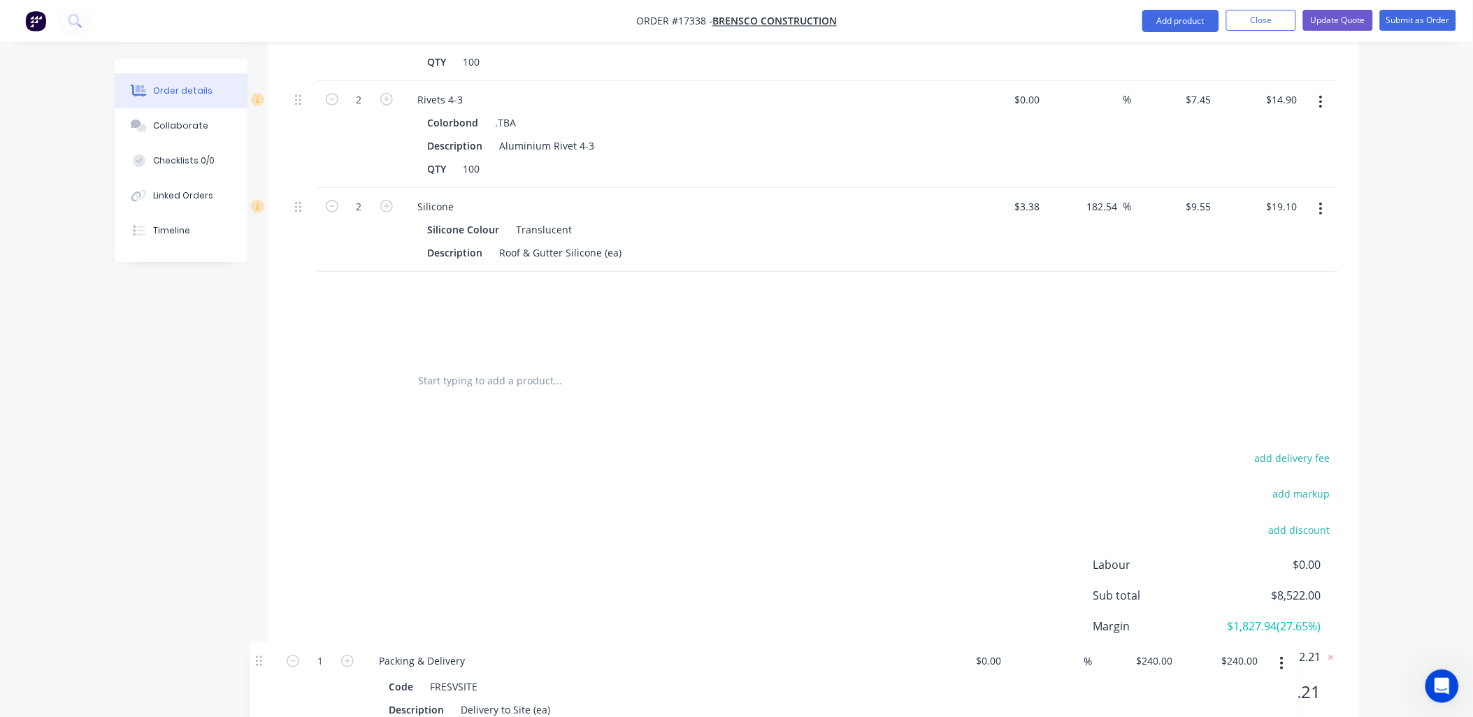
scroll to position [2039, 0]
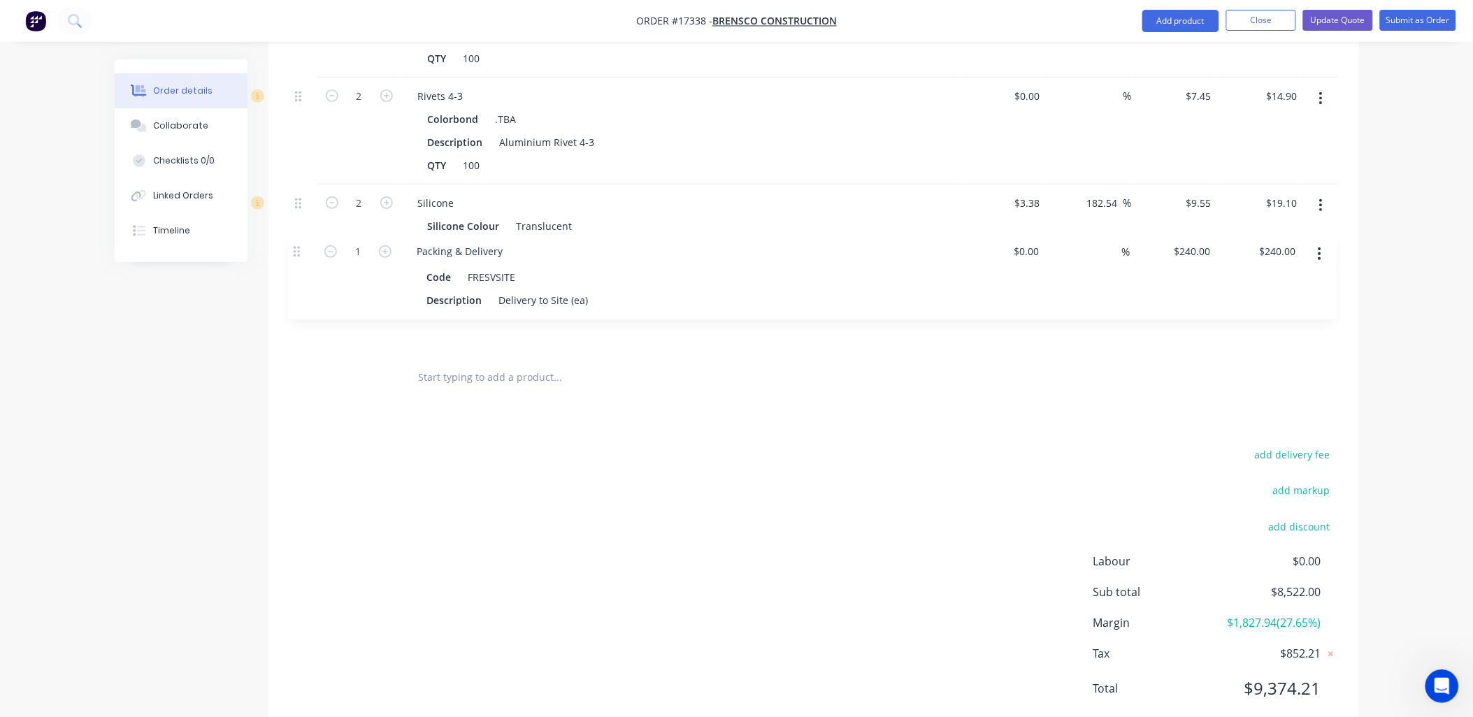
drag, startPoint x: 296, startPoint y: 211, endPoint x: 291, endPoint y: 263, distance: 52.0
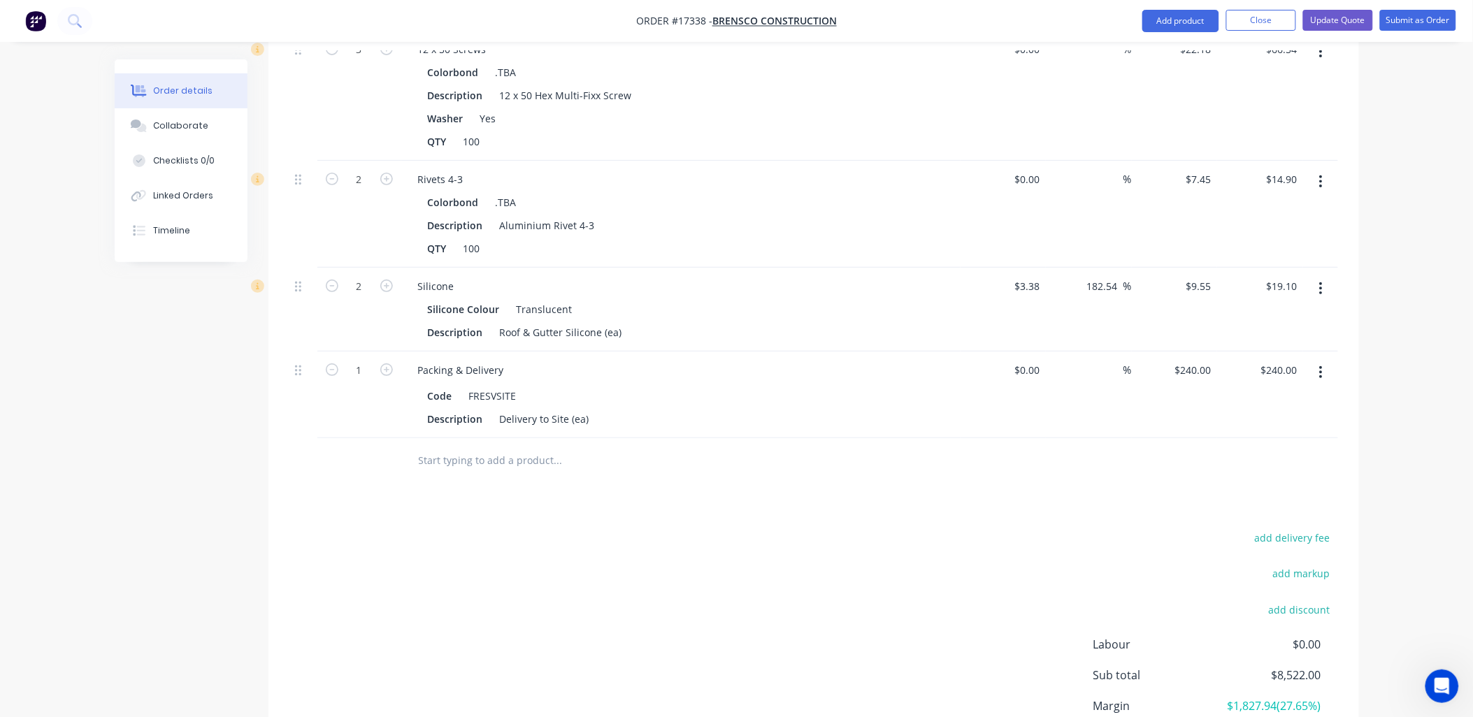
scroll to position [1961, 0]
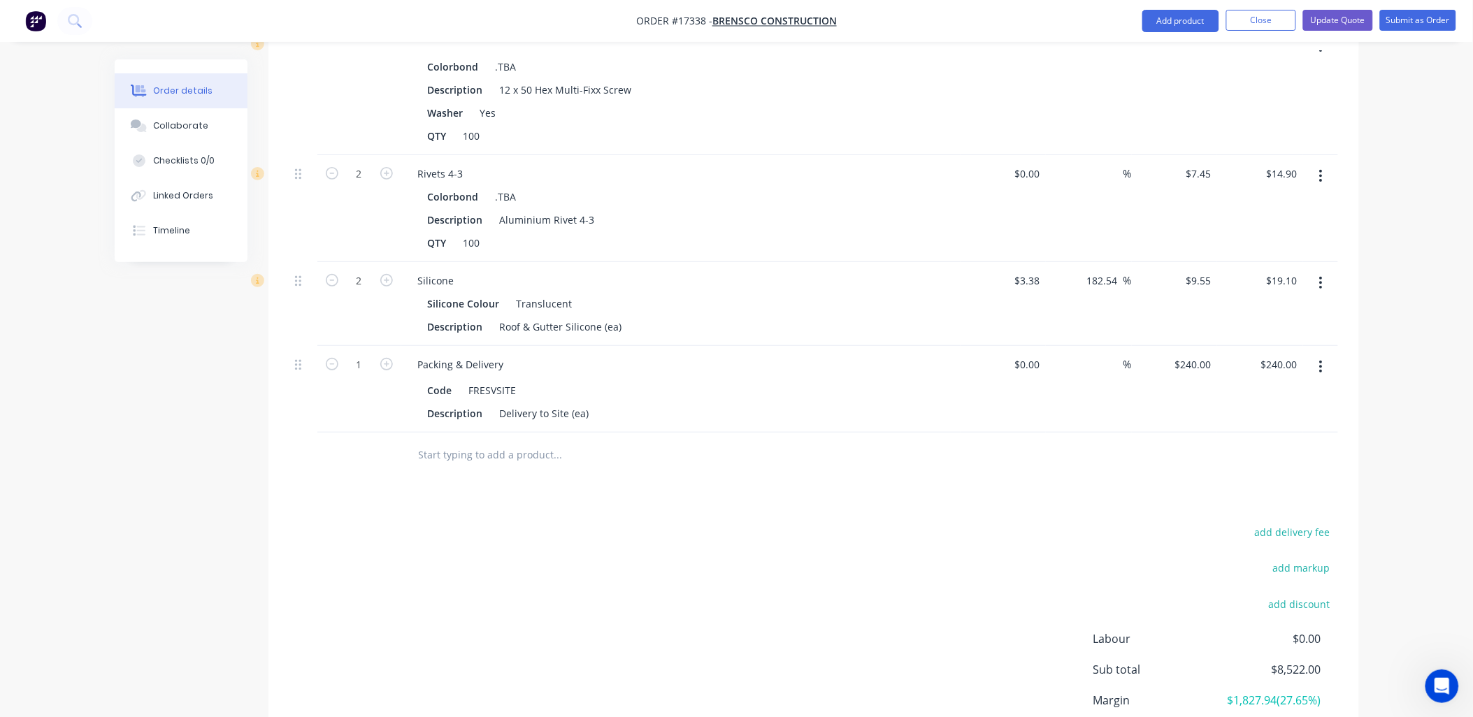
click at [534, 441] on input "text" at bounding box center [558, 455] width 280 height 28
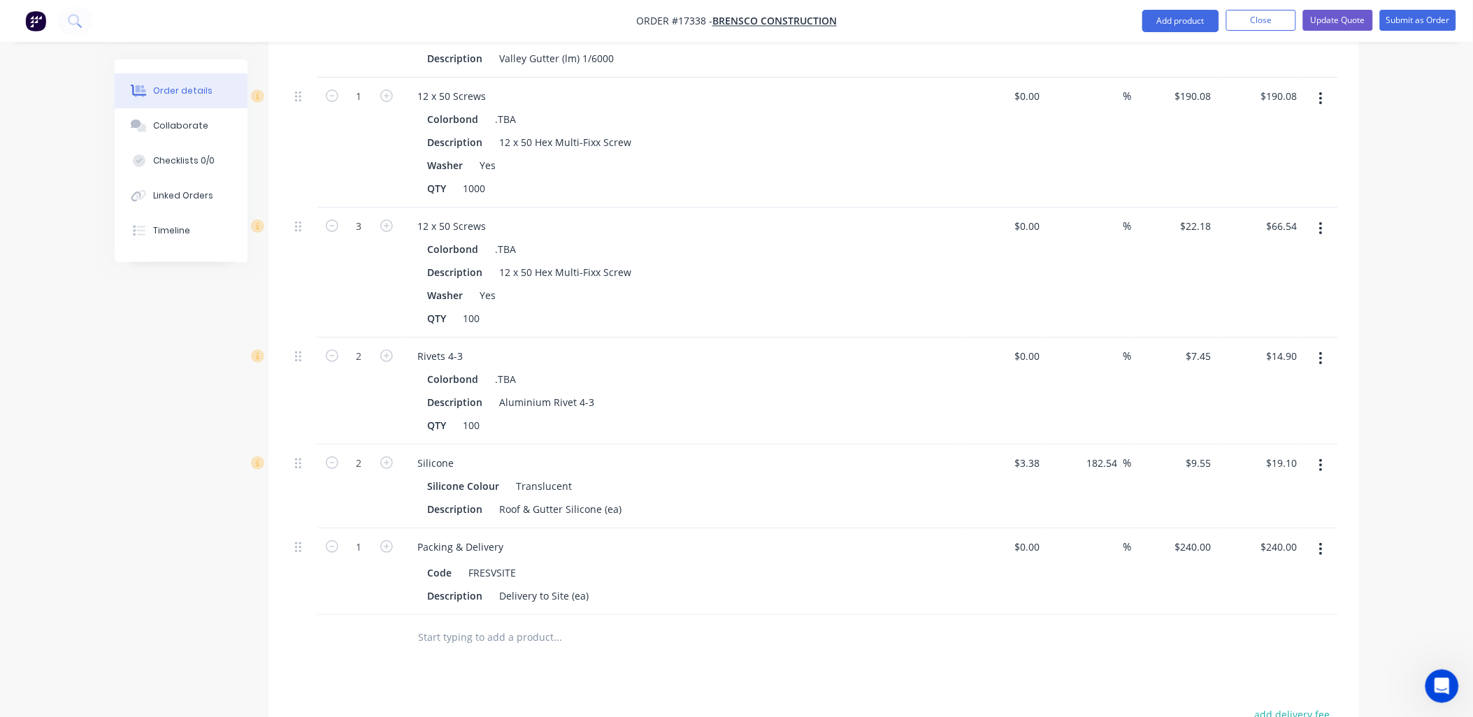
scroll to position [2039, 0]
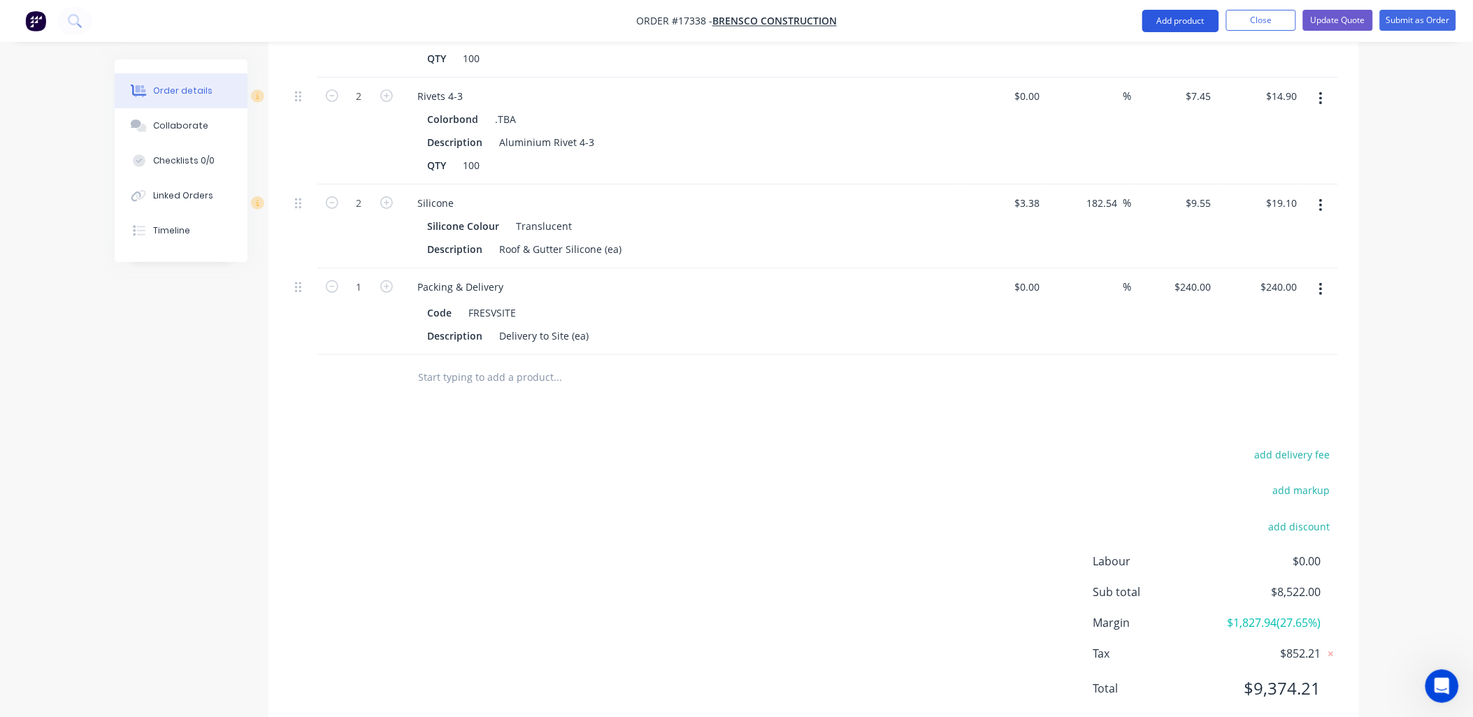
click at [1173, 15] on button "Add product" at bounding box center [1180, 21] width 77 height 22
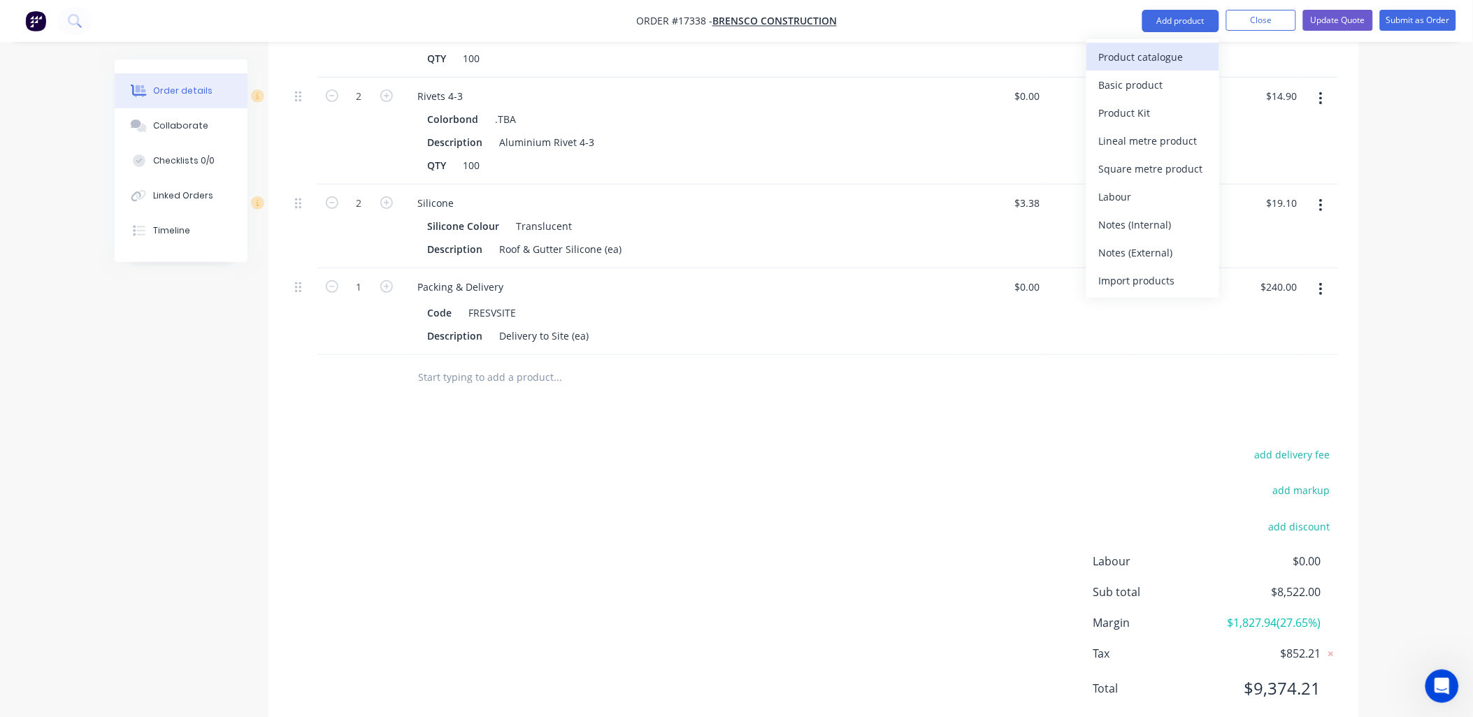
click at [1152, 60] on div "Product catalogue" at bounding box center [1153, 57] width 108 height 20
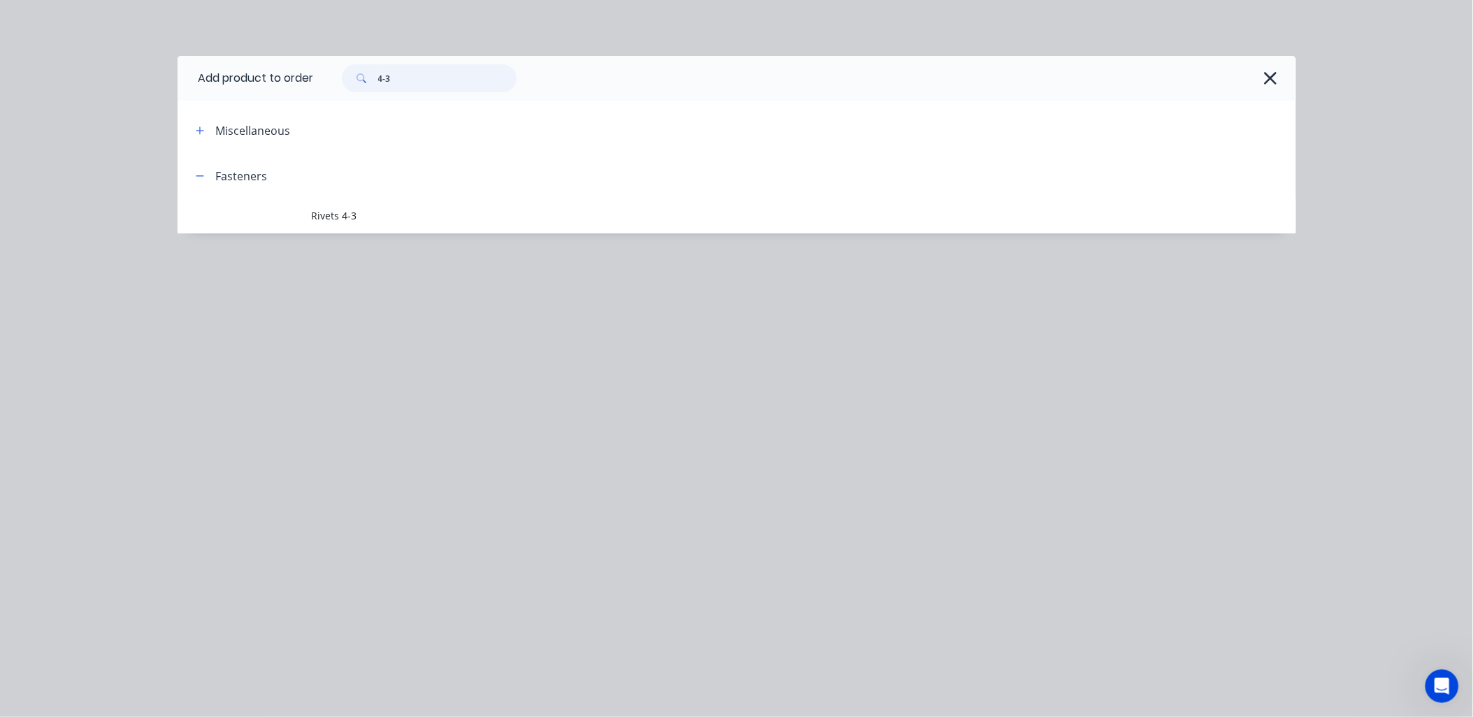
drag, startPoint x: 416, startPoint y: 84, endPoint x: 337, endPoint y: 94, distance: 79.6
click at [337, 94] on div "4-3" at bounding box center [805, 78] width 982 height 45
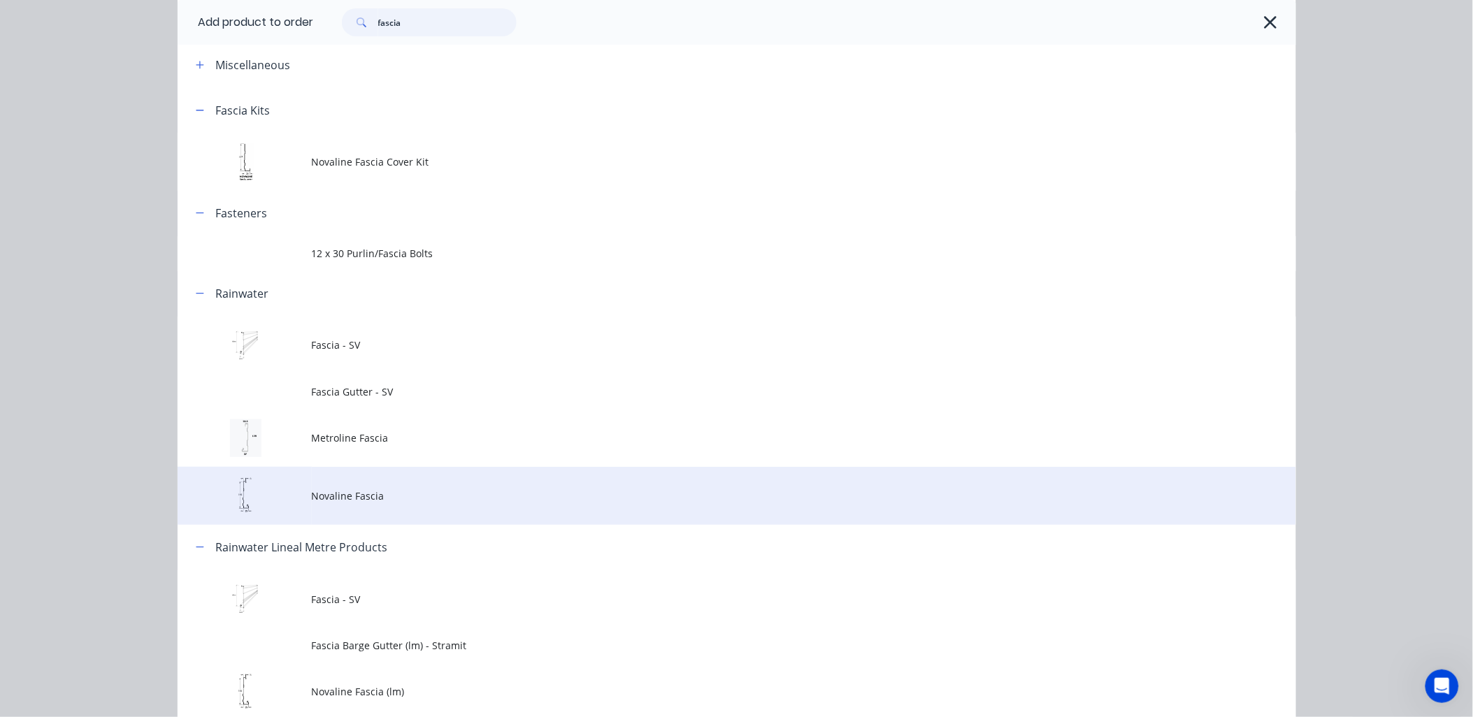
scroll to position [130, 0]
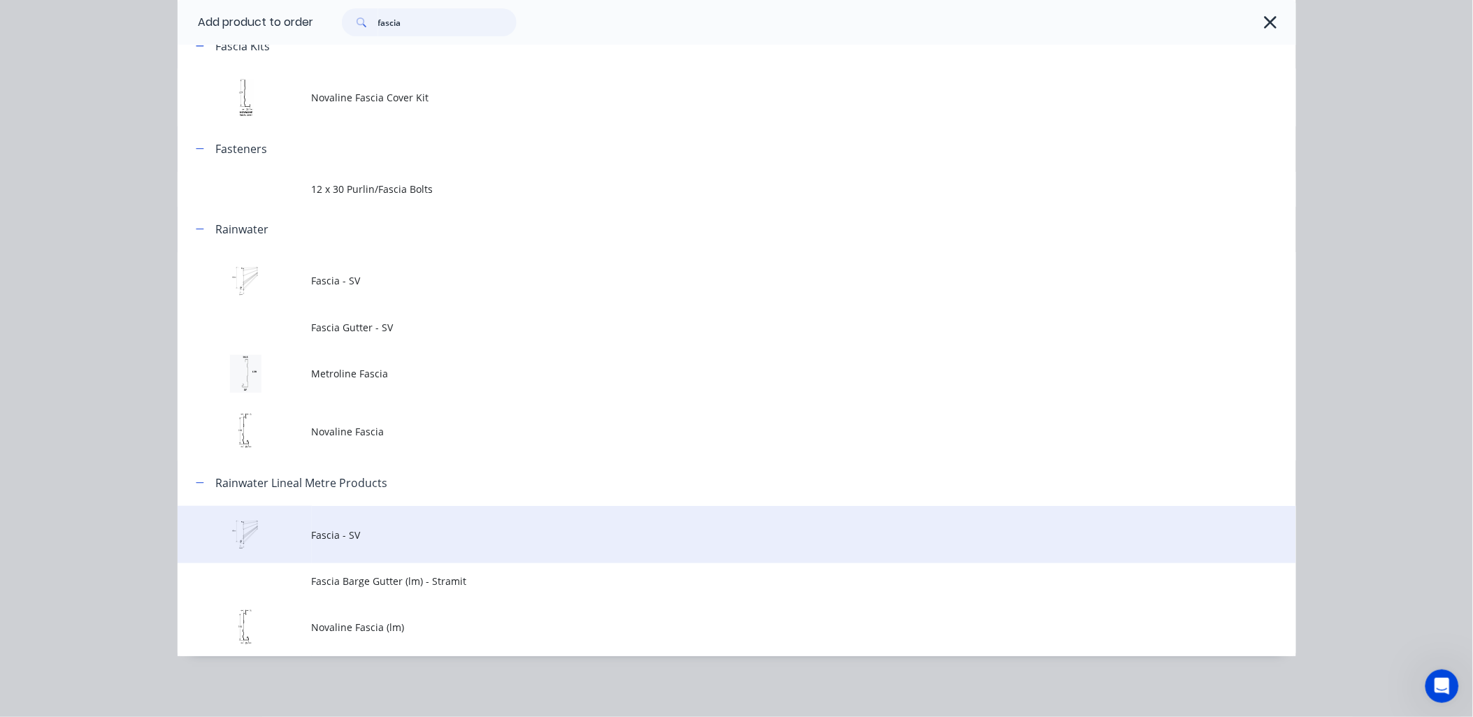
type input "fascia"
click at [352, 540] on span "Fascia - SV" at bounding box center [705, 535] width 787 height 15
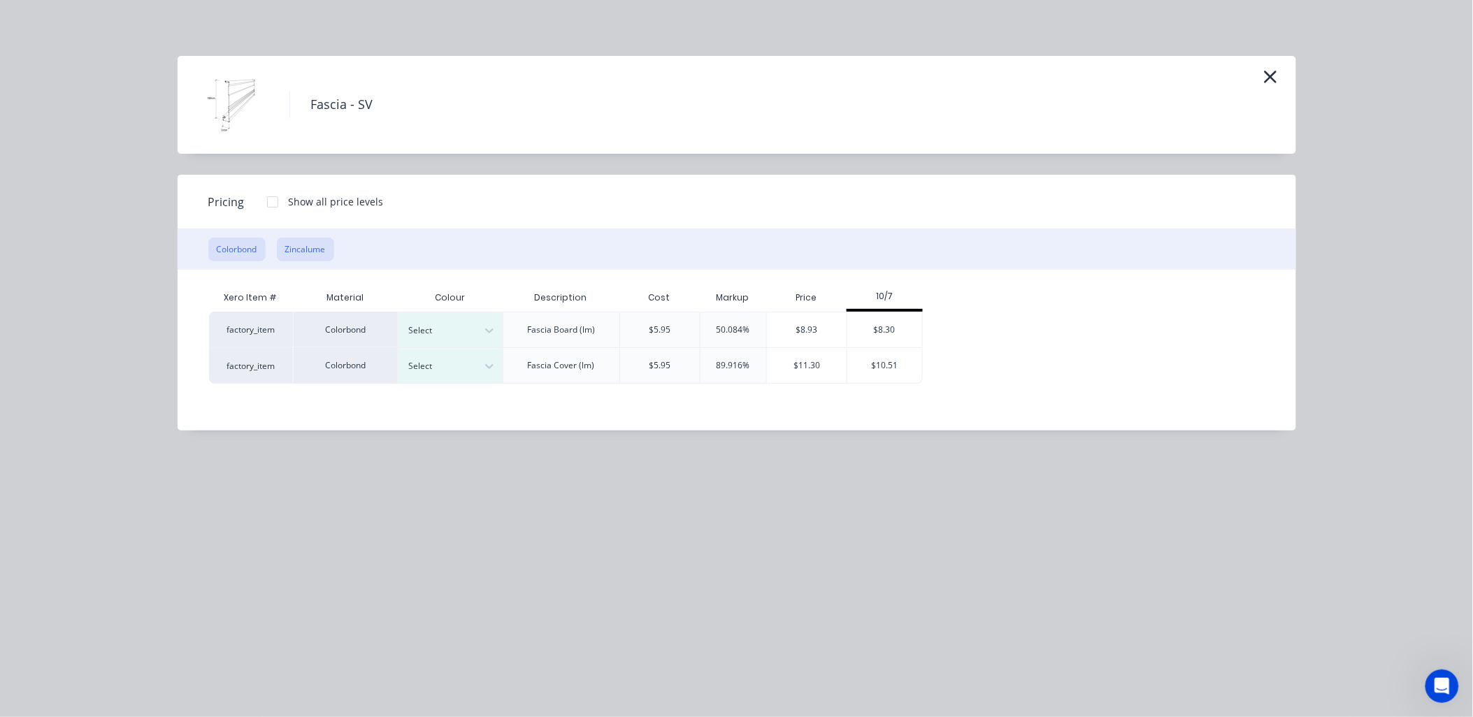
click at [317, 252] on button "Zincalume" at bounding box center [305, 250] width 57 height 24
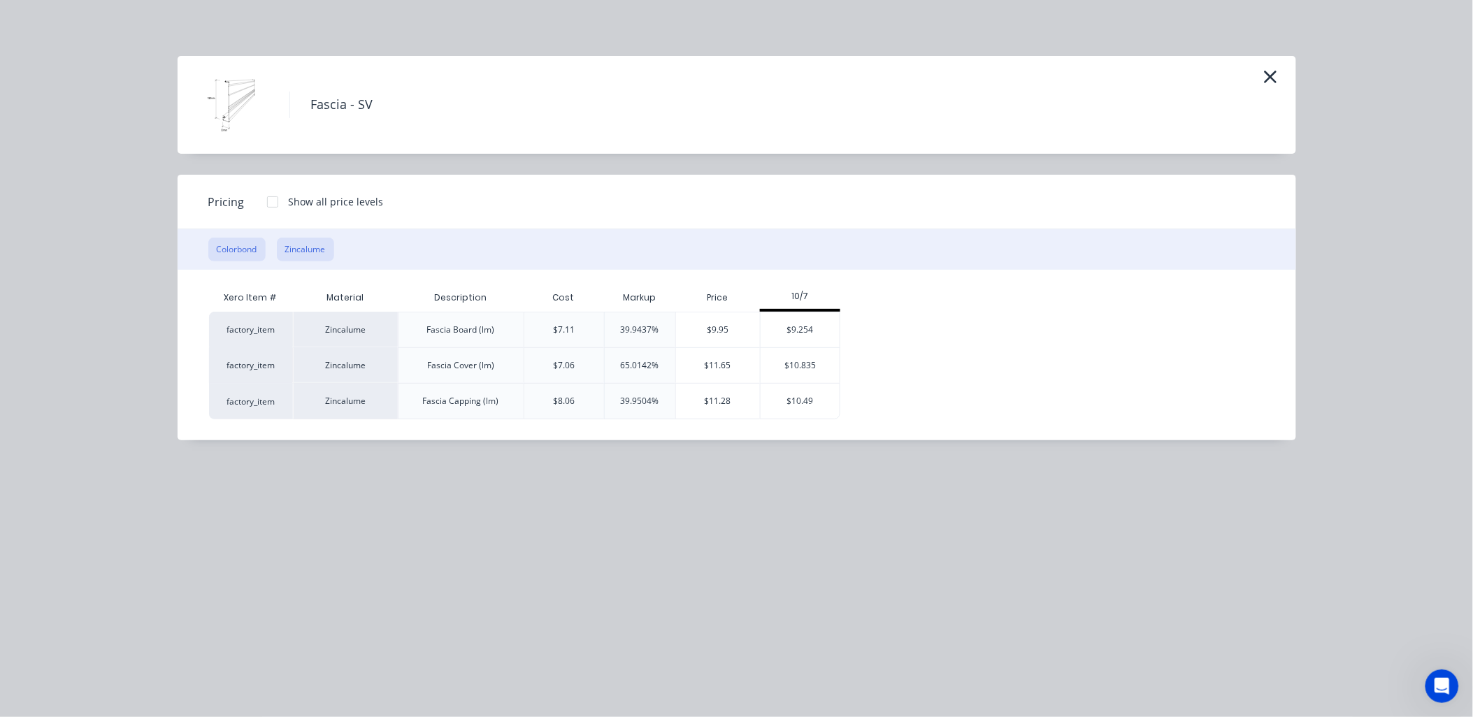
click at [228, 247] on button "Colorbond" at bounding box center [236, 250] width 57 height 24
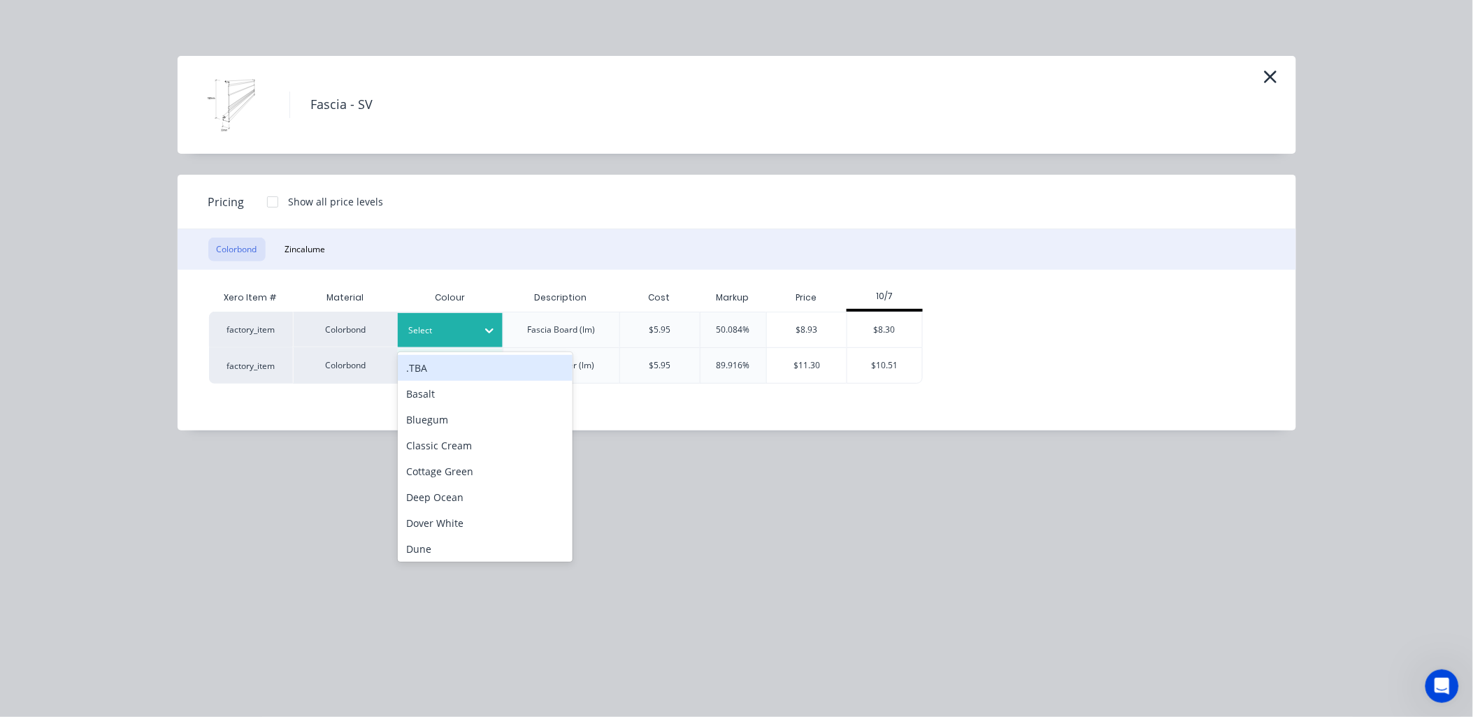
click at [485, 331] on icon at bounding box center [489, 331] width 14 height 14
drag, startPoint x: 470, startPoint y: 369, endPoint x: 540, endPoint y: 331, distance: 80.0
click at [470, 368] on div ".TBA" at bounding box center [485, 368] width 175 height 26
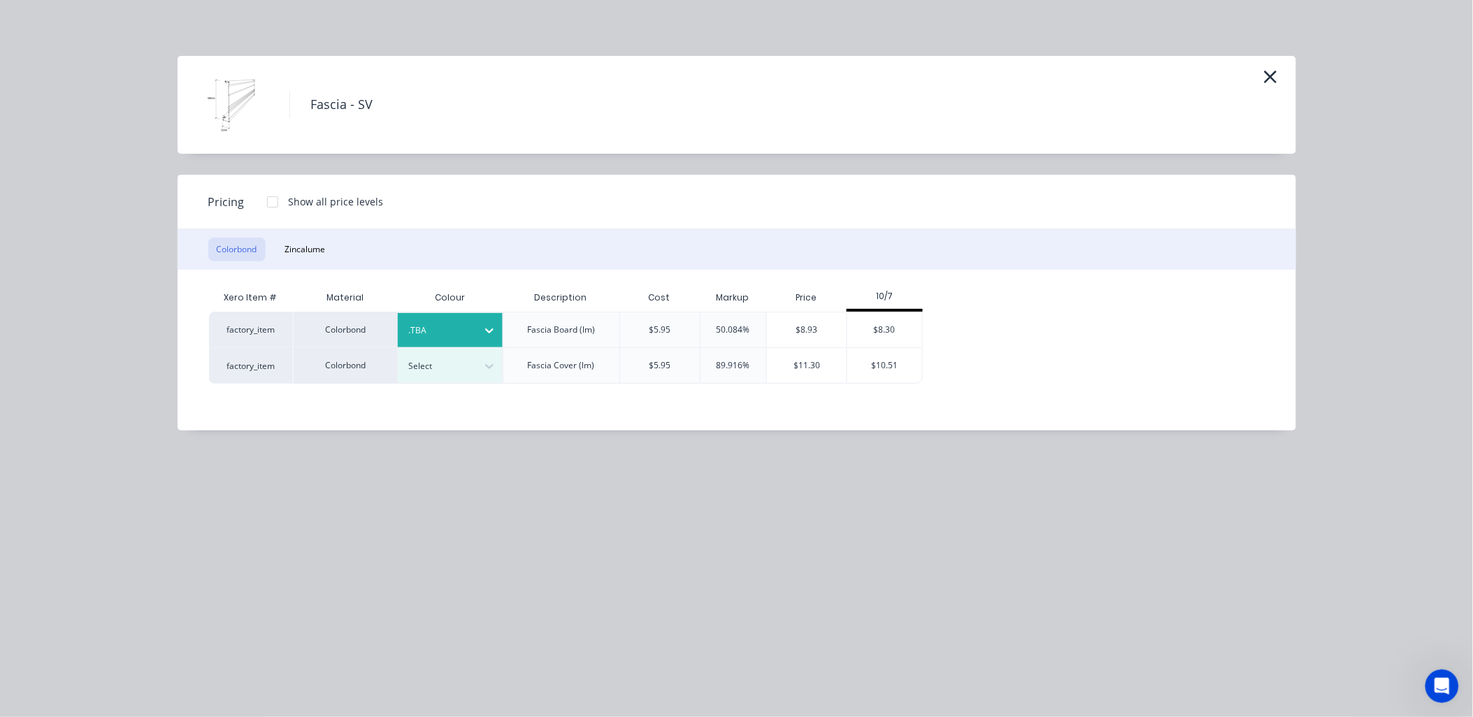
click at [904, 326] on div "$8.30" at bounding box center [884, 329] width 75 height 35
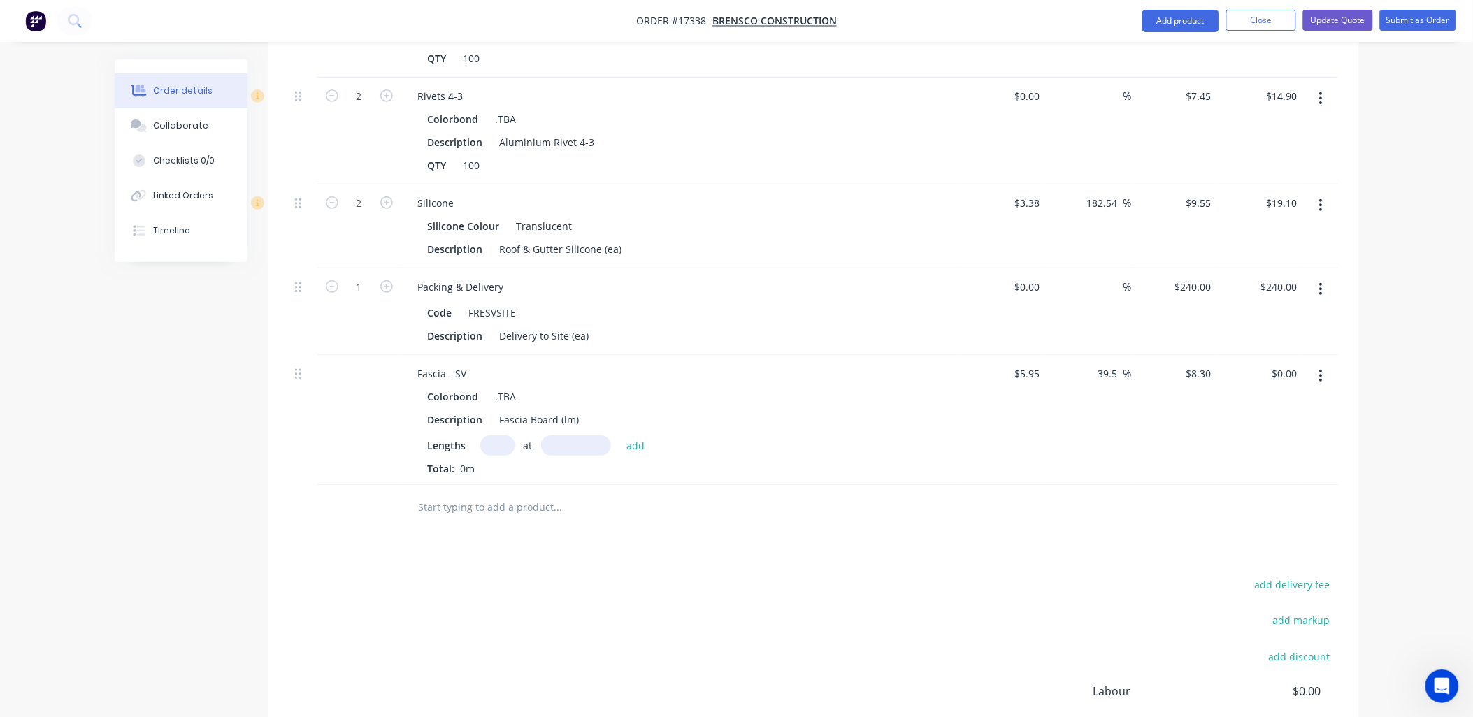
click at [470, 493] on input "text" at bounding box center [558, 507] width 280 height 28
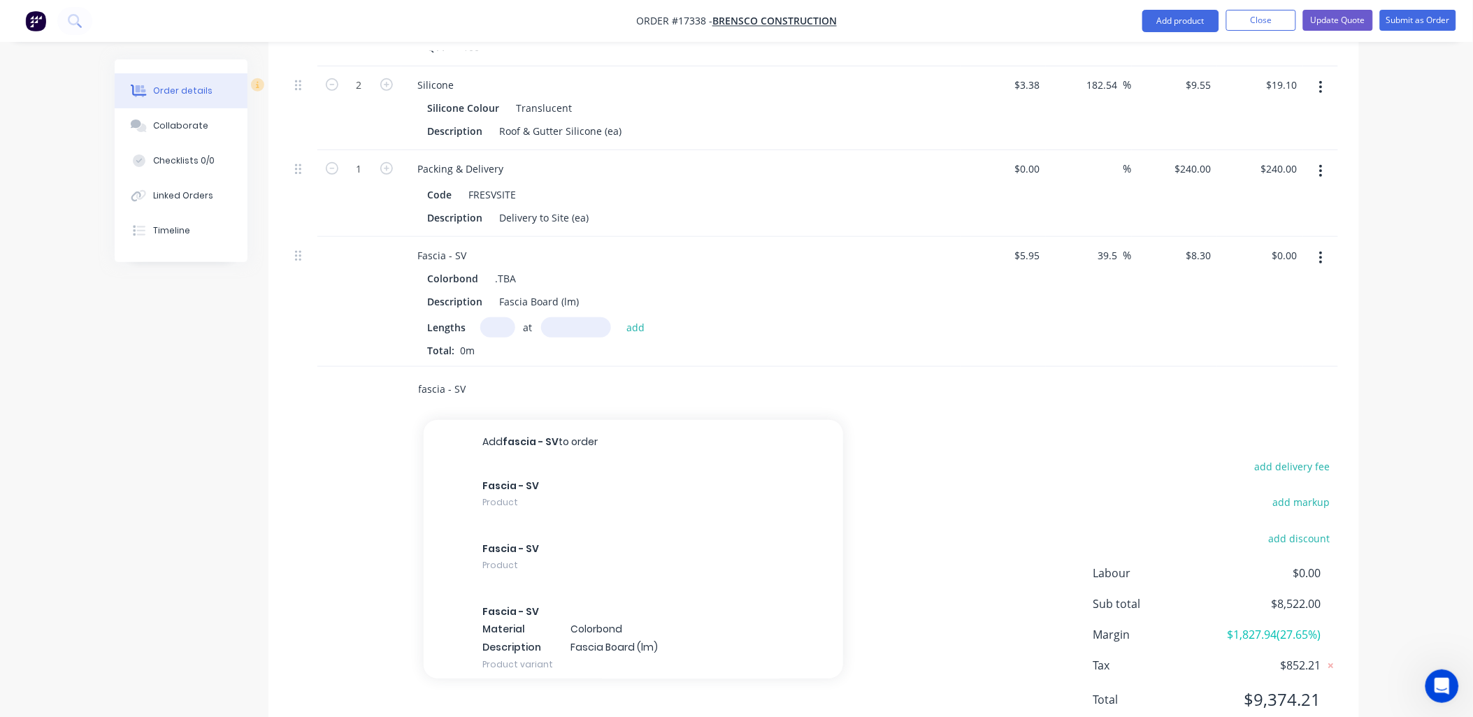
scroll to position [2169, 0]
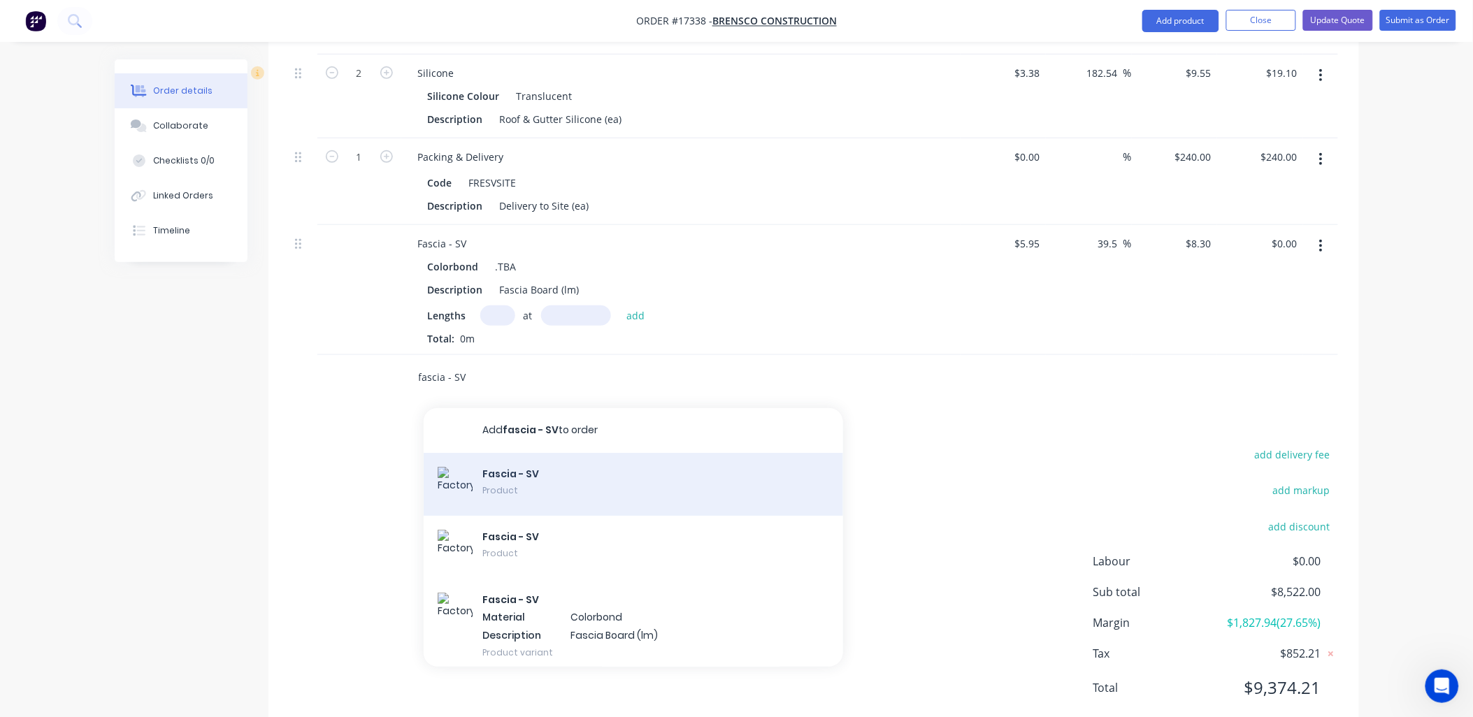
type input "fascia - SV"
click at [531, 453] on div "Fascia - SV Product" at bounding box center [633, 484] width 419 height 63
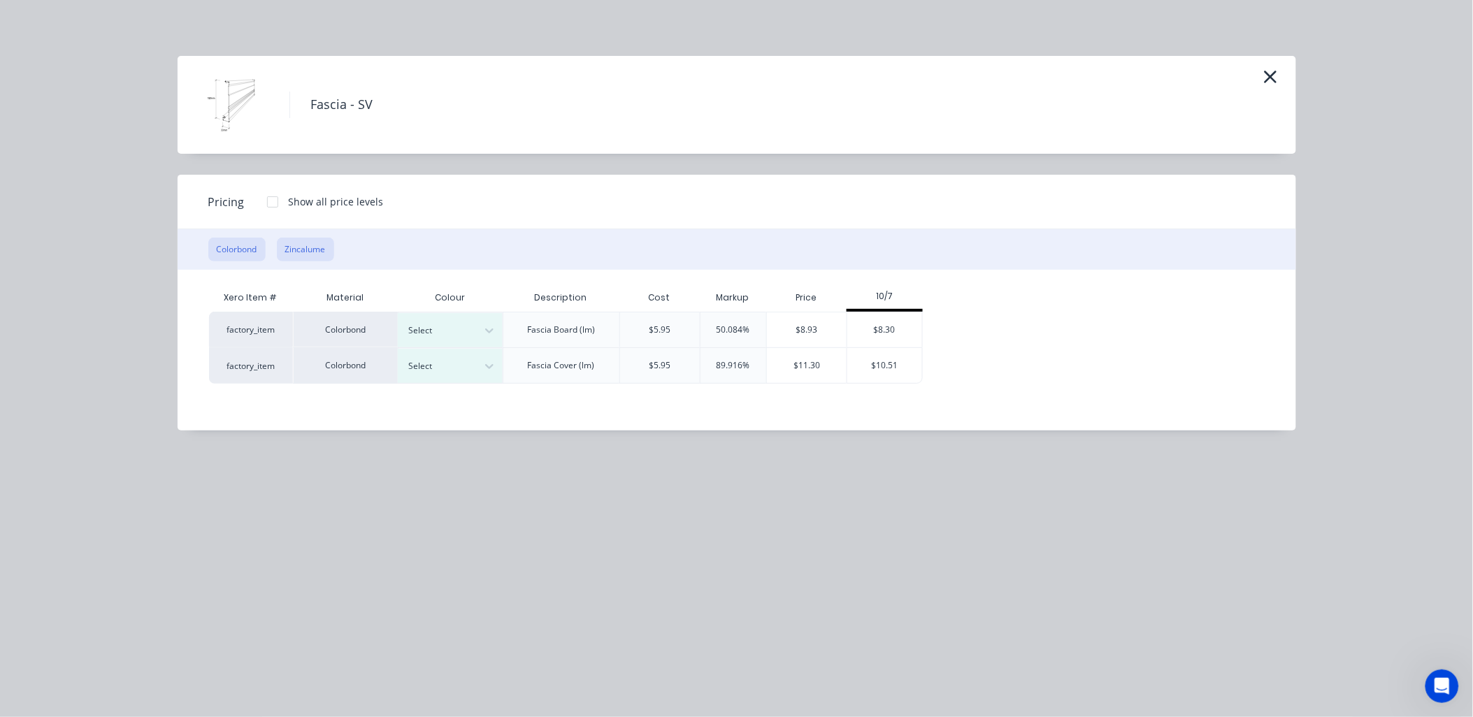
click at [305, 256] on button "Zincalume" at bounding box center [305, 250] width 57 height 24
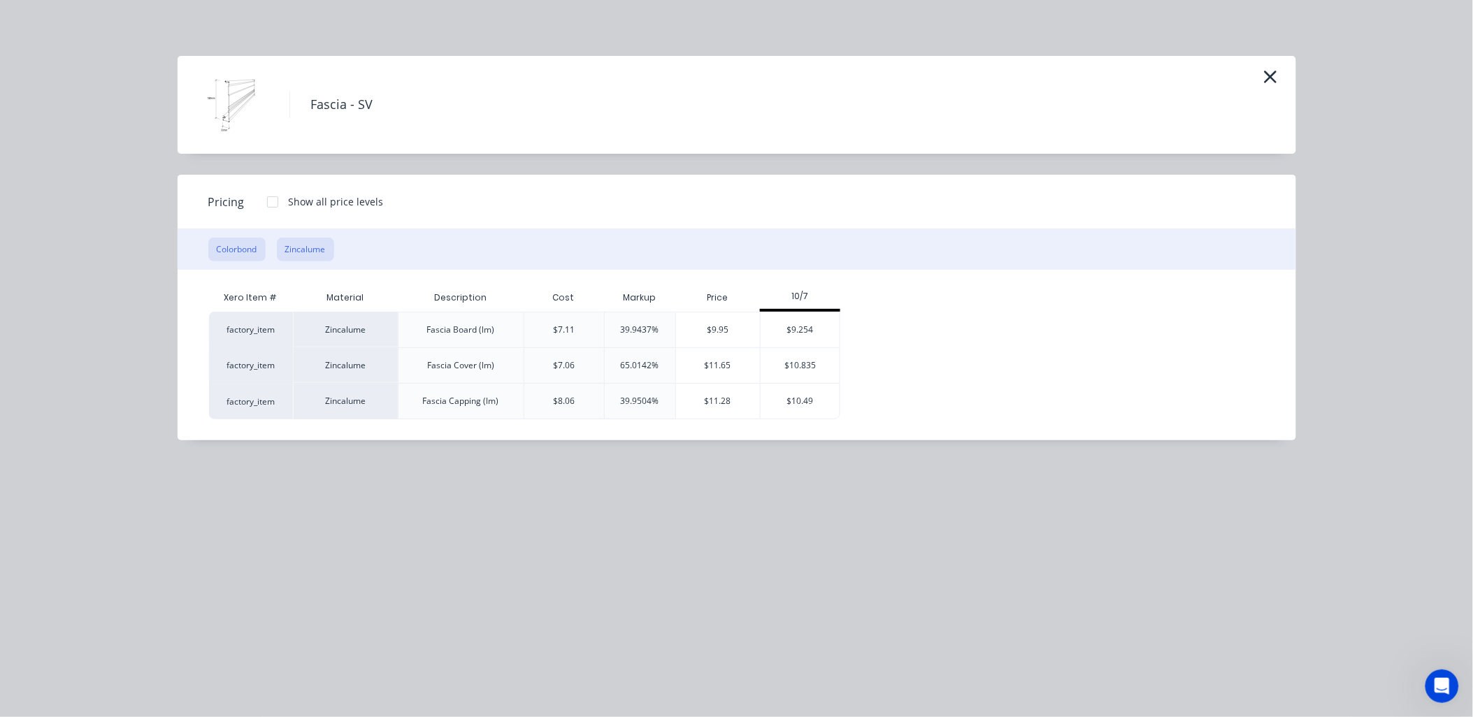
click at [231, 253] on button "Colorbond" at bounding box center [236, 250] width 57 height 24
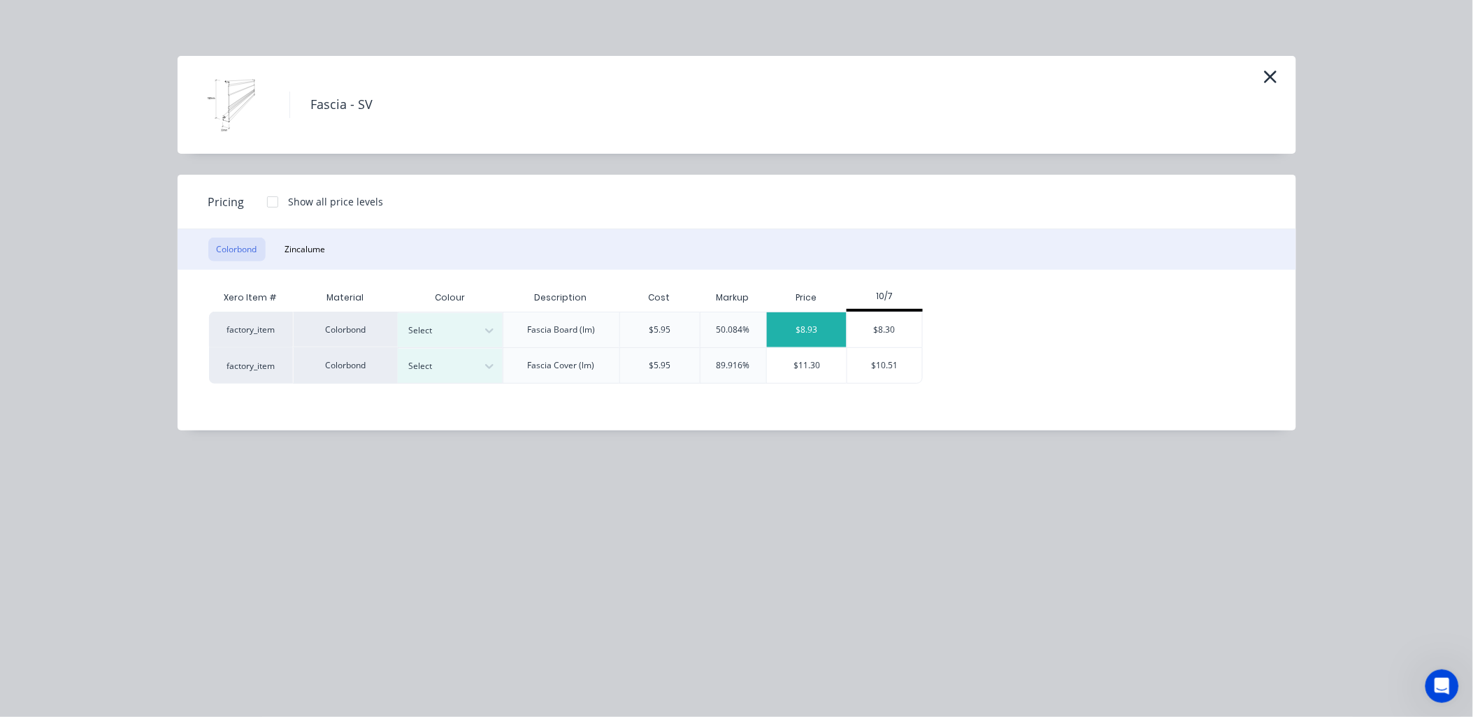
click at [806, 327] on div "$8.93" at bounding box center [807, 329] width 80 height 35
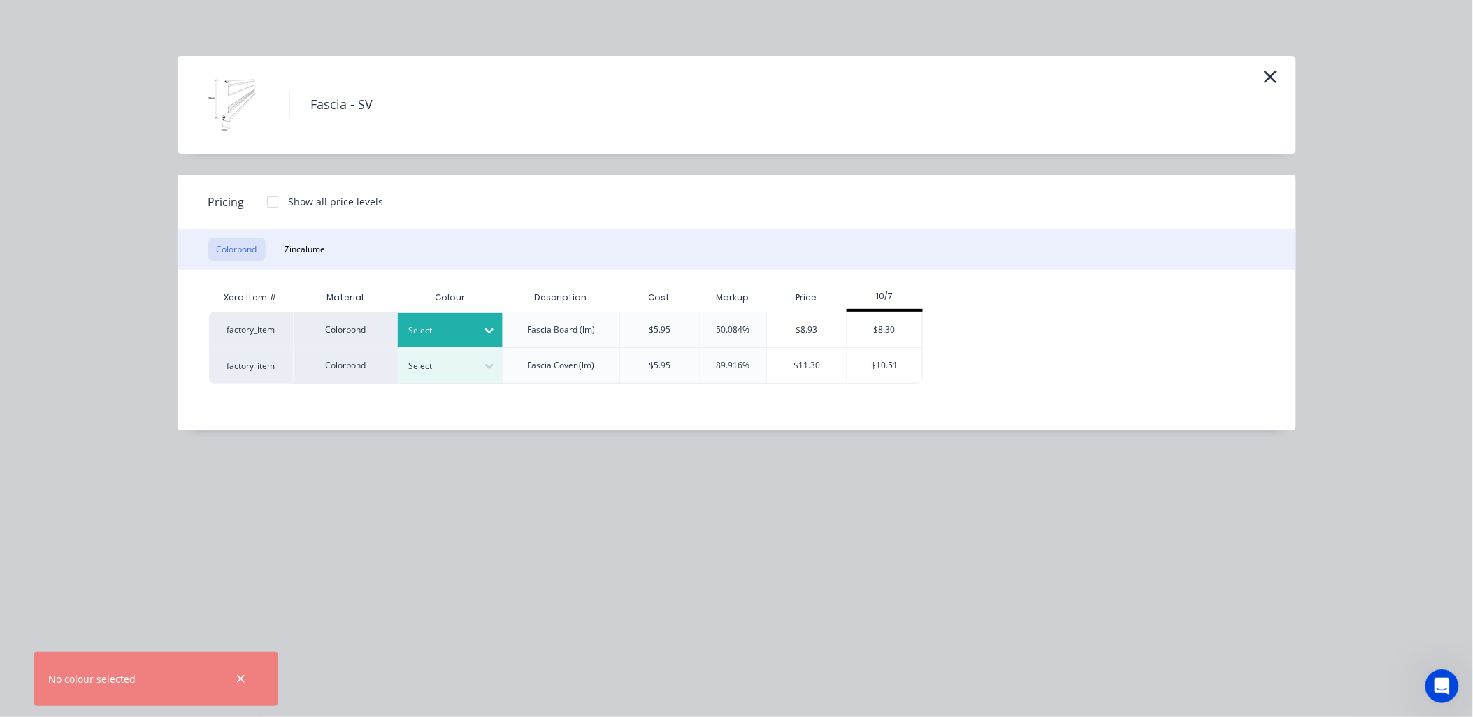
click at [492, 322] on div at bounding box center [489, 330] width 25 height 22
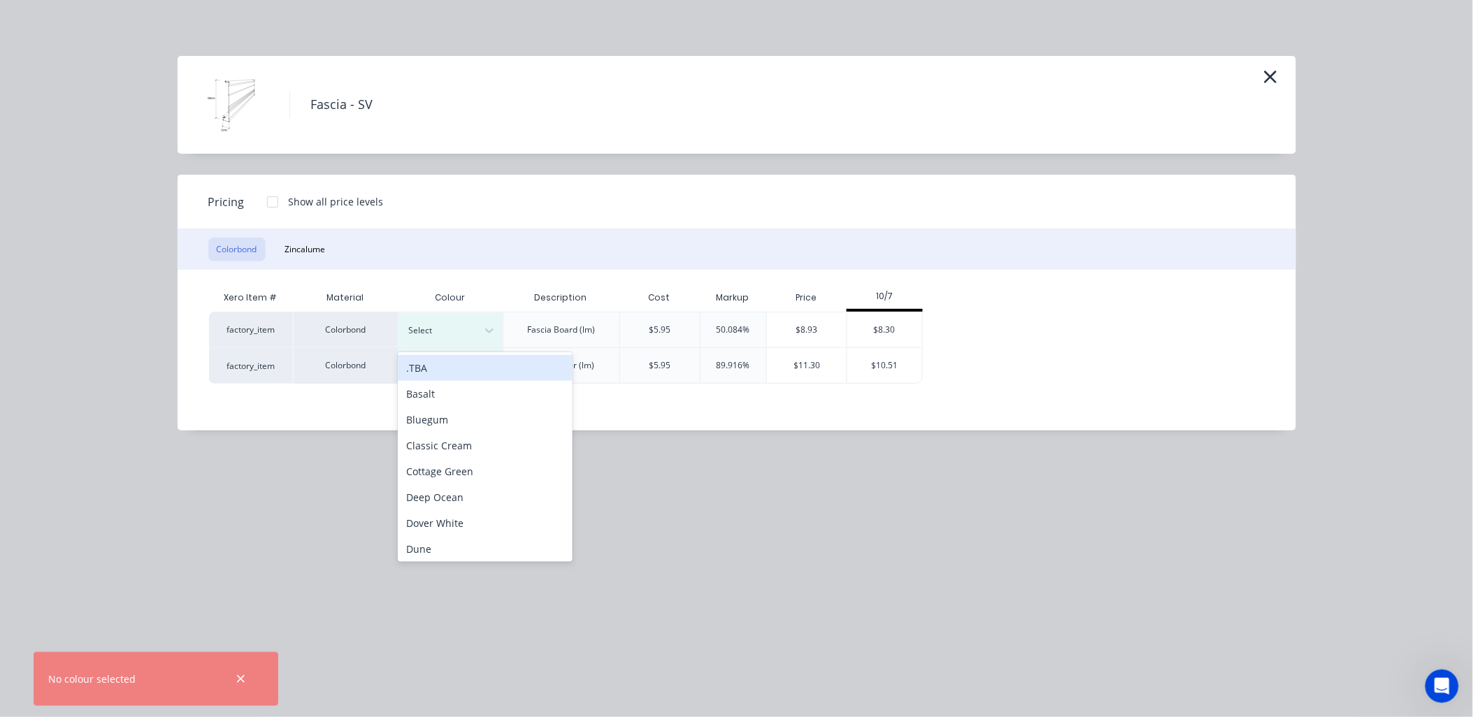
click at [456, 364] on div ".TBA" at bounding box center [485, 368] width 175 height 26
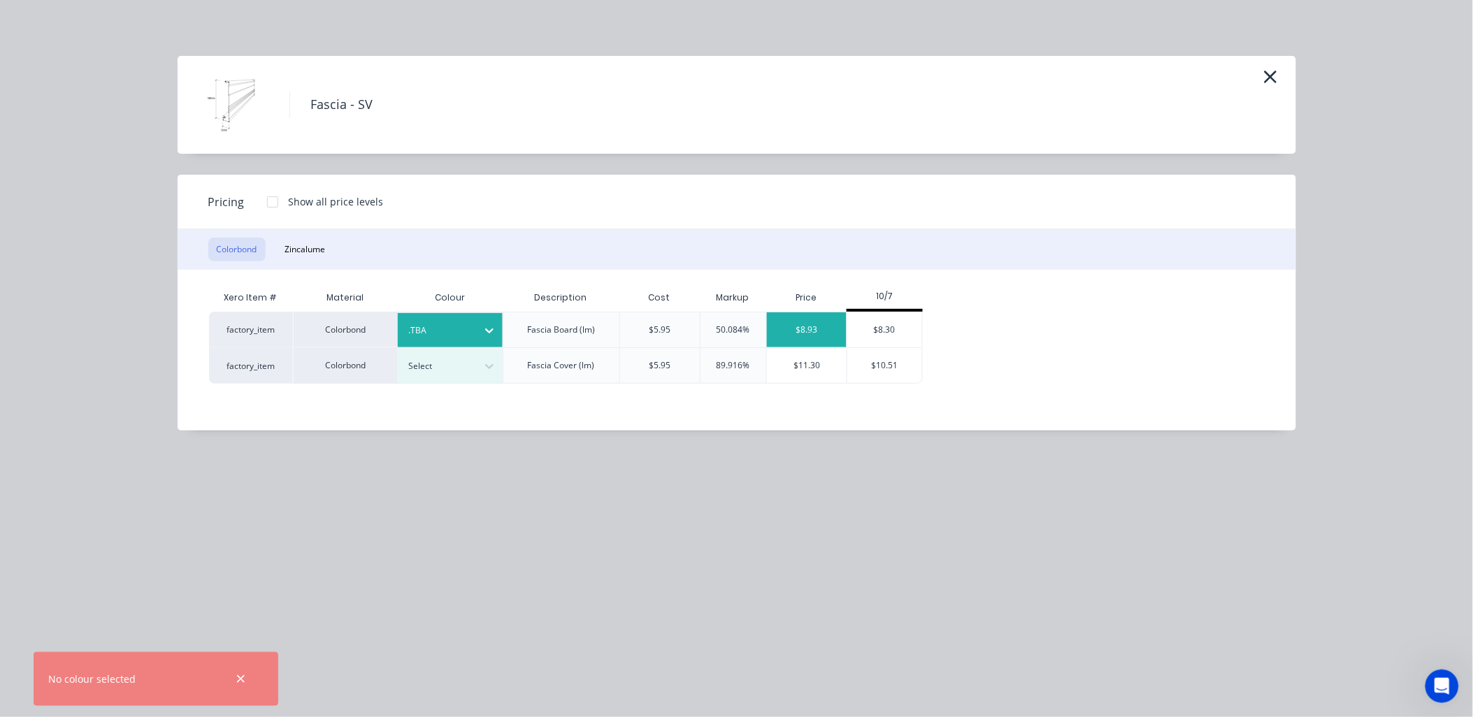
click at [811, 326] on div "$8.93" at bounding box center [807, 329] width 80 height 35
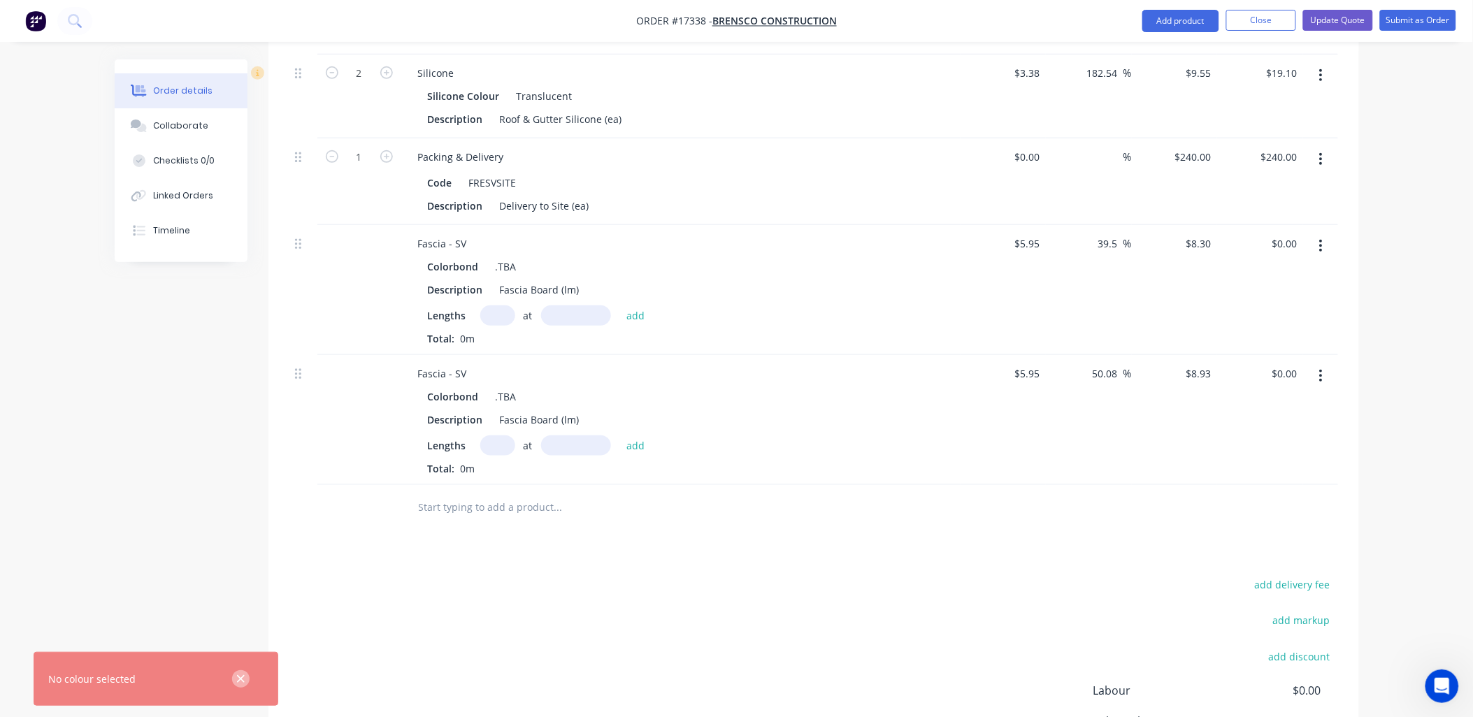
click at [245, 675] on icon "button" at bounding box center [240, 679] width 9 height 13
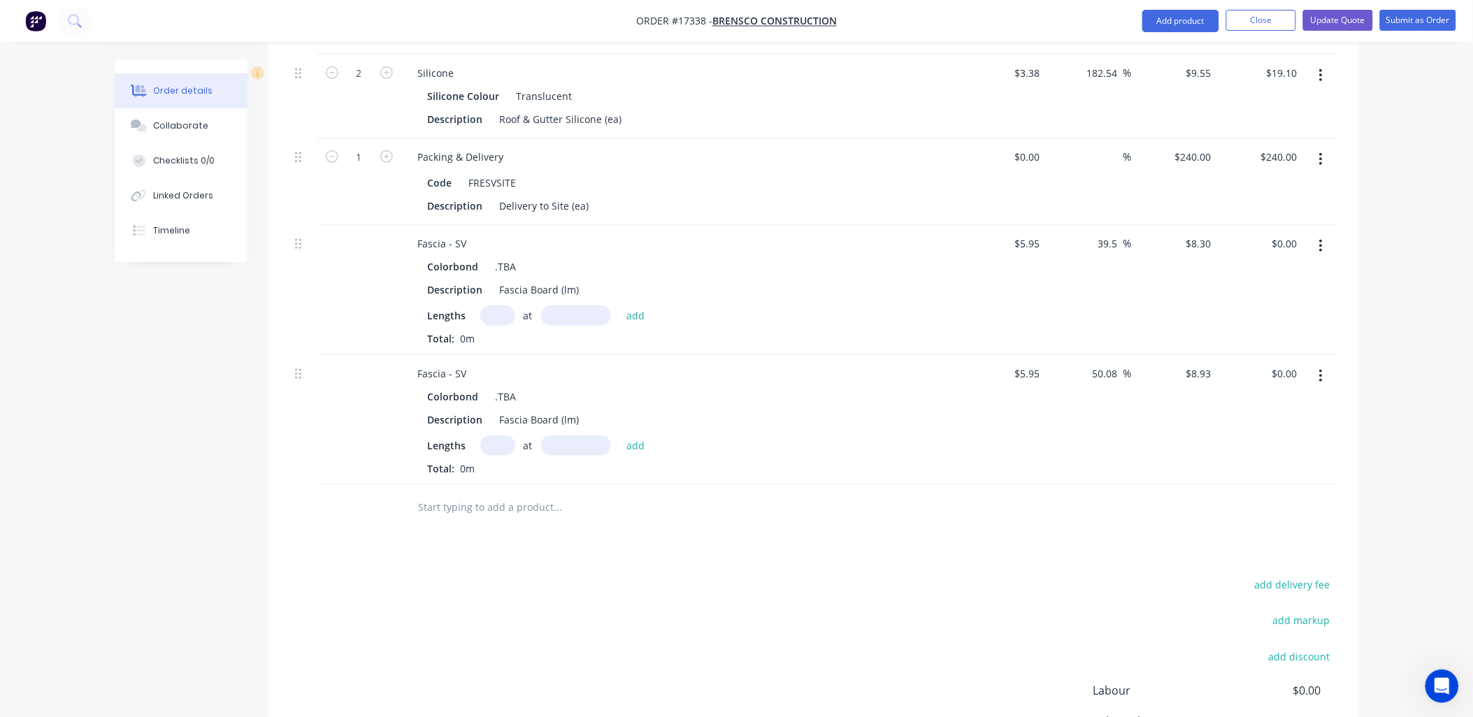
click at [1322, 240] on icon "button" at bounding box center [1321, 246] width 3 height 13
click at [1241, 356] on div "Delete" at bounding box center [1272, 366] width 108 height 20
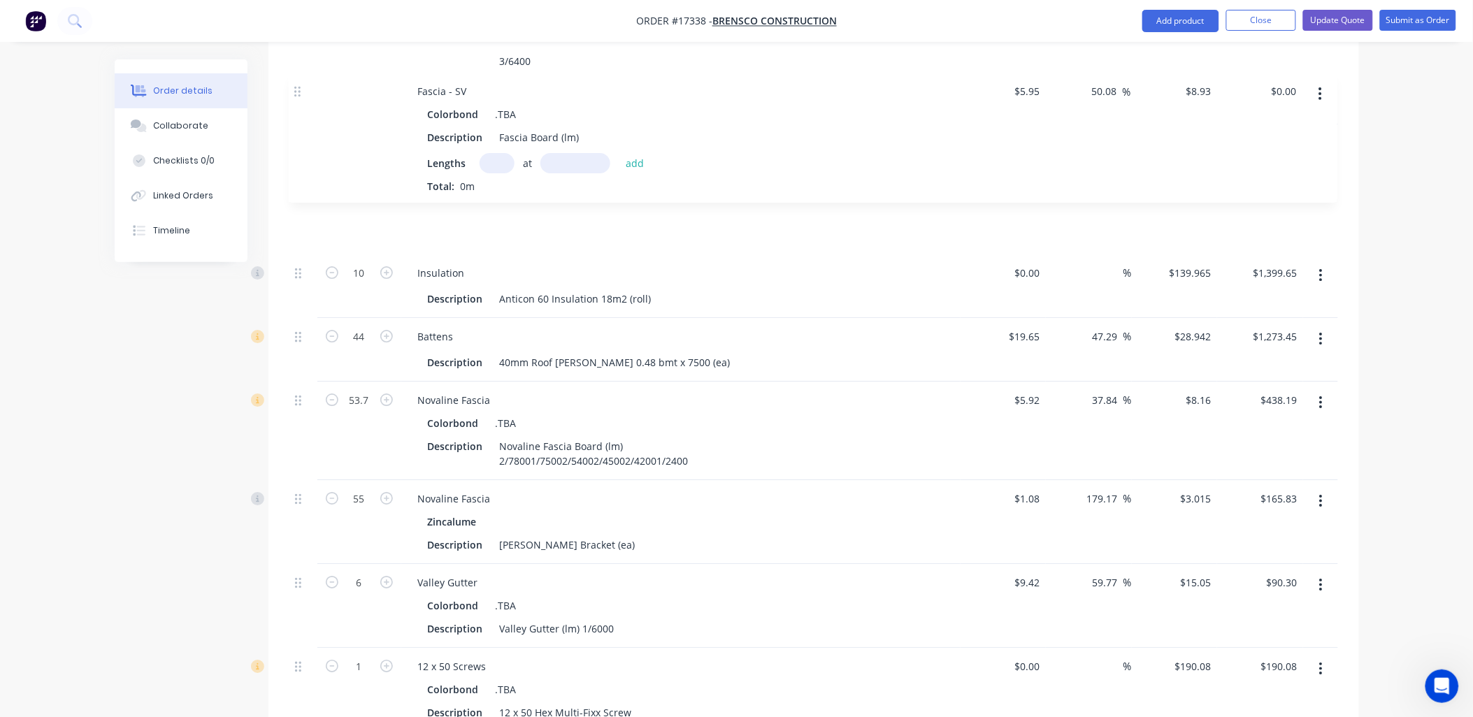
scroll to position [1338, 0]
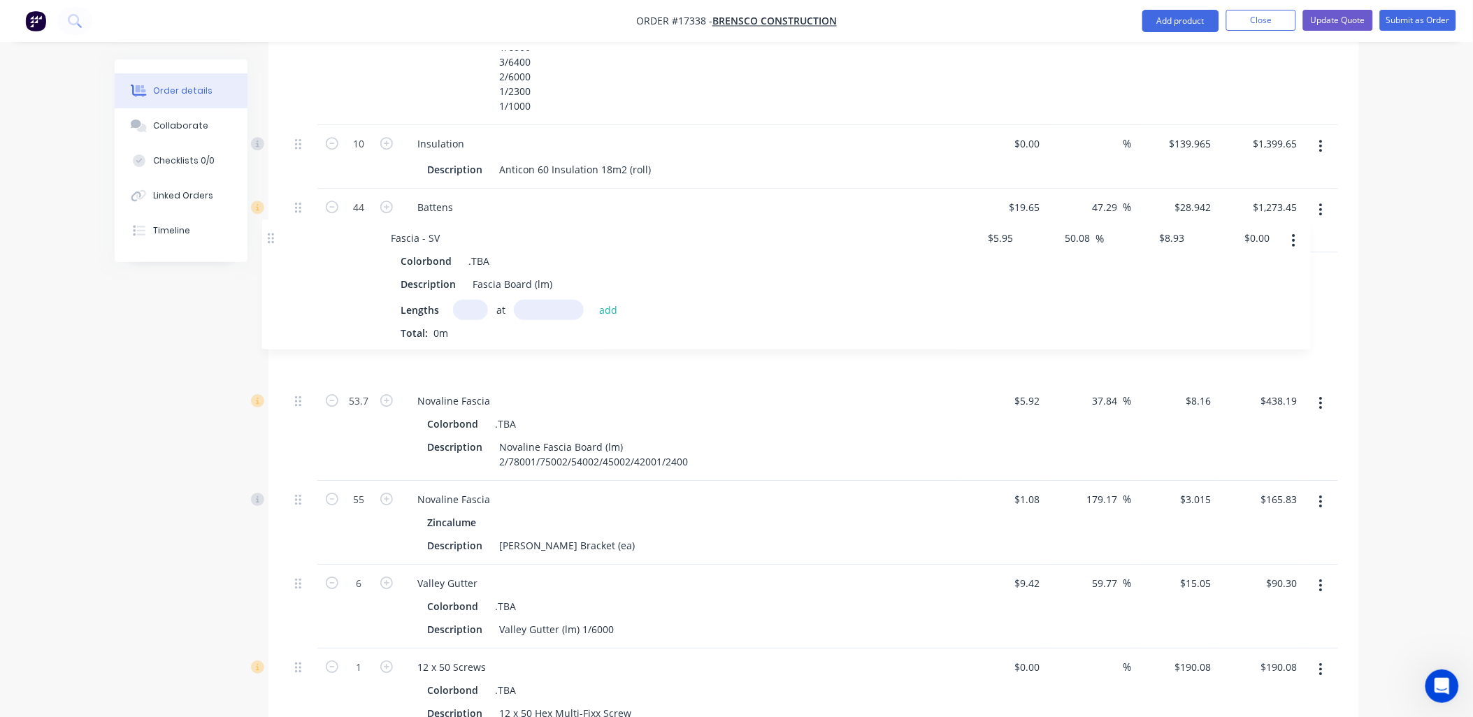
drag, startPoint x: 298, startPoint y: 363, endPoint x: 270, endPoint y: 238, distance: 128.0
click at [270, 238] on div "Qty Cost Markup Price Total 1 Corrugated Sheeting Colorbond .TBA Description Co…" at bounding box center [813, 264] width 1090 height 1935
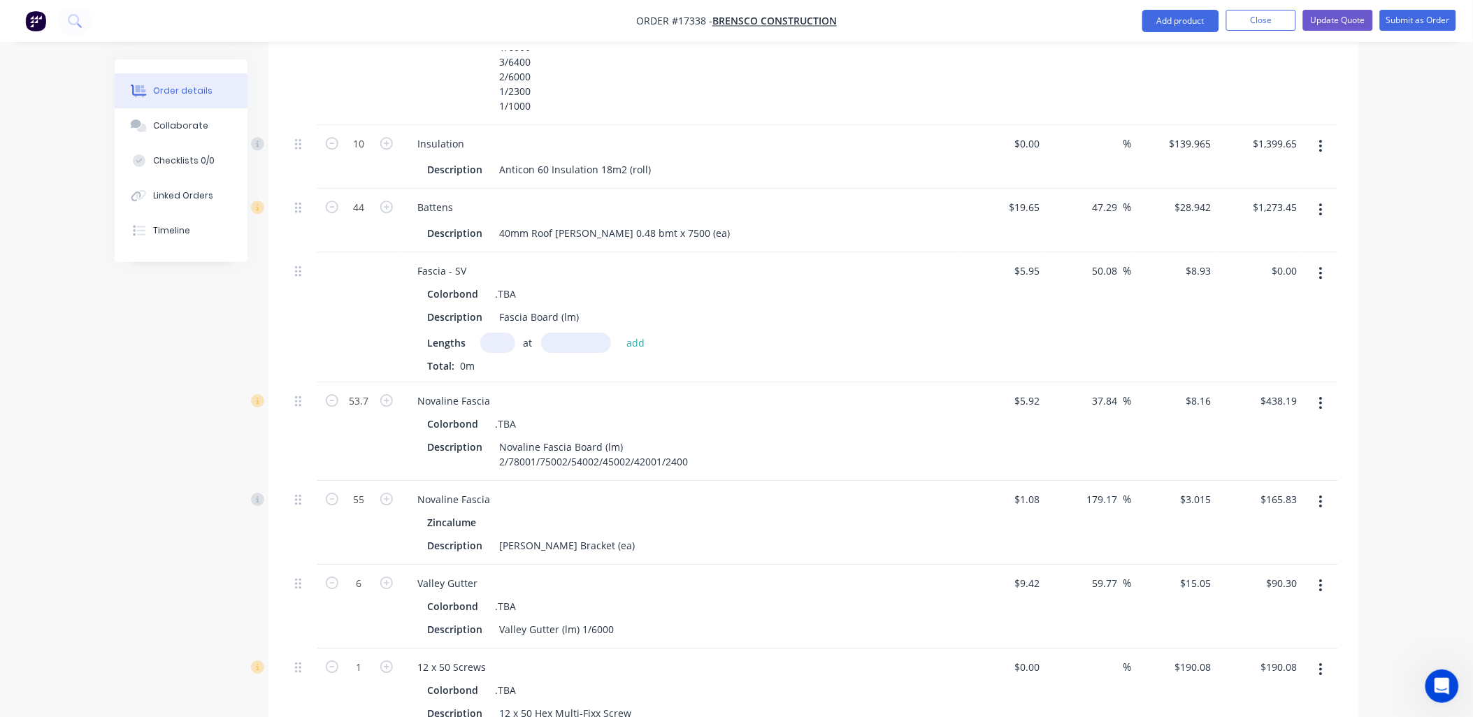
click at [503, 333] on input "text" at bounding box center [497, 343] width 35 height 20
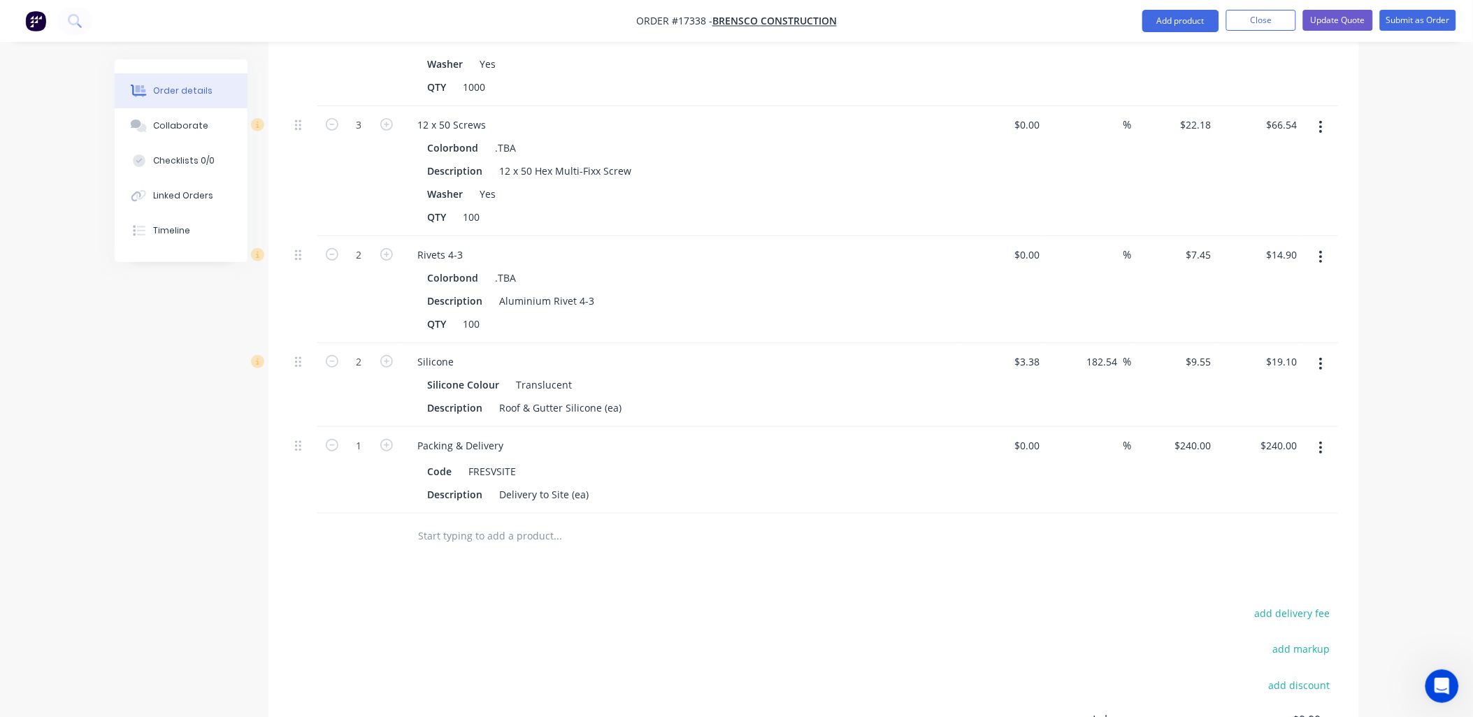
scroll to position [2169, 0]
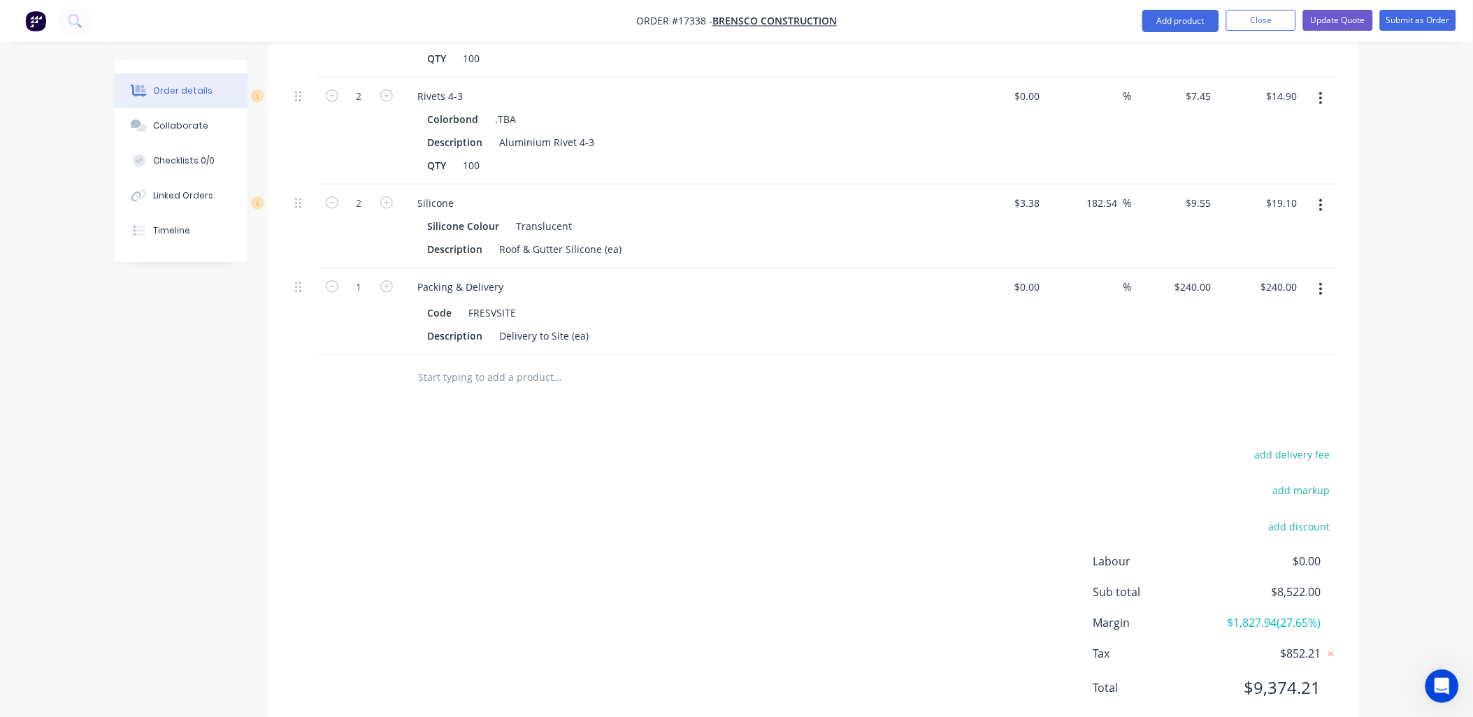
click at [512, 363] on input "text" at bounding box center [558, 377] width 280 height 28
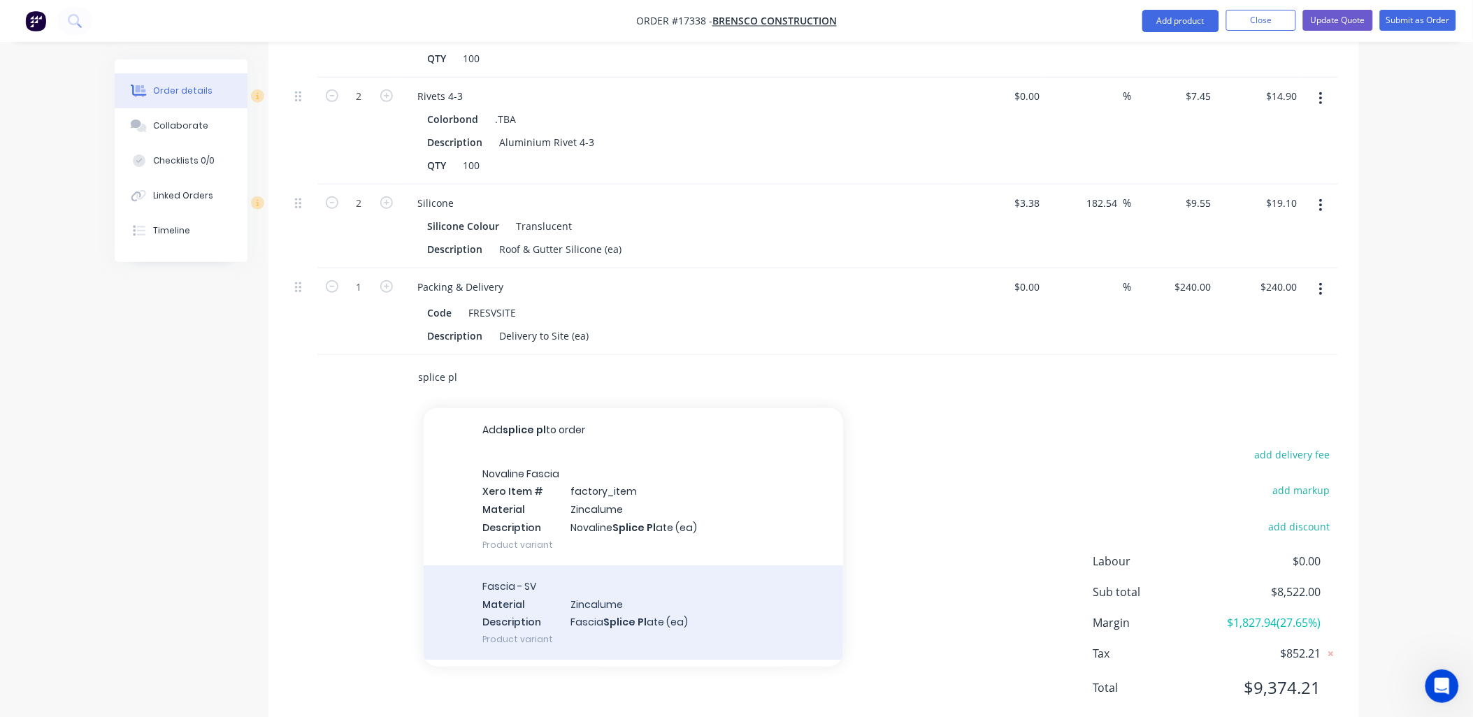
type input "splice pl"
click at [596, 576] on div "Fascia - SV Material Zincalume Description Fascia Splice Pl ate (ea) Product va…" at bounding box center [633, 612] width 419 height 94
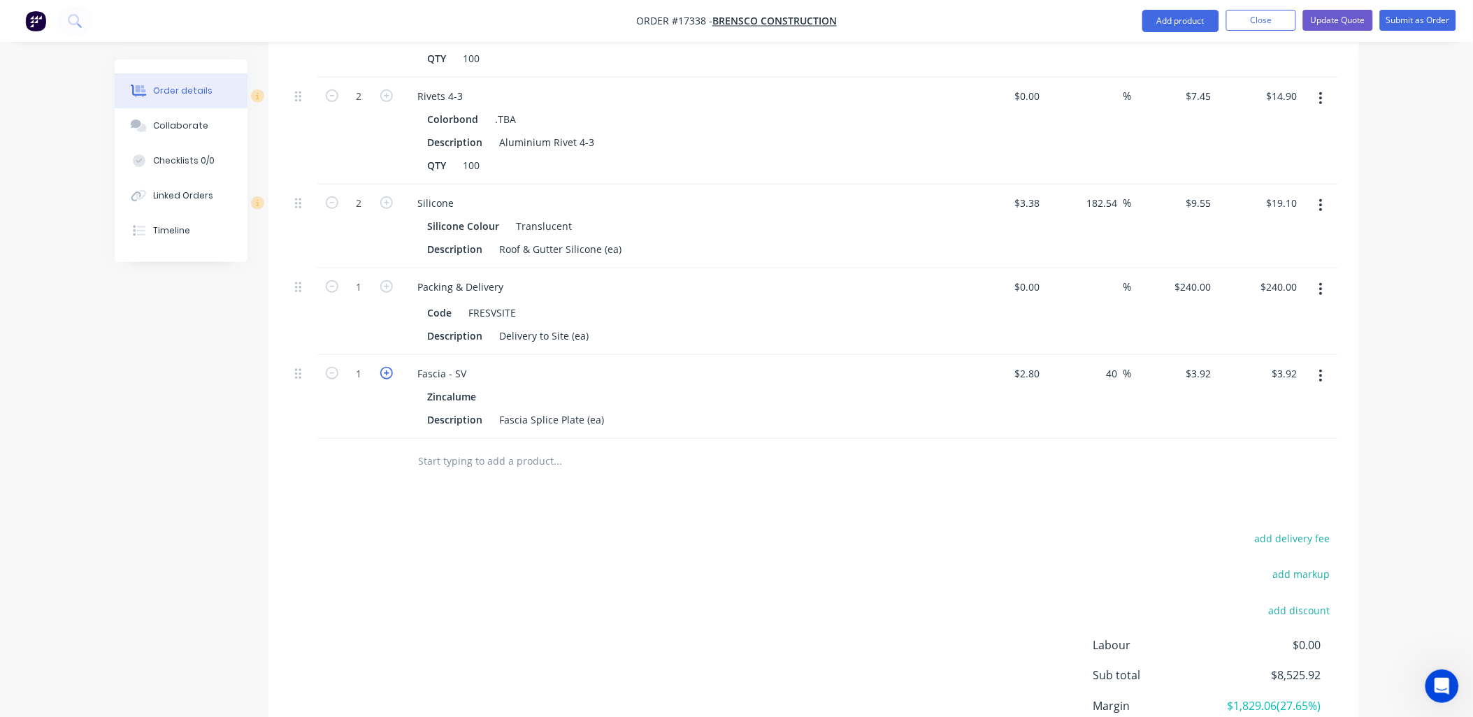
click at [388, 367] on icon "button" at bounding box center [386, 373] width 13 height 13
type input "2"
type input "$7.84"
click at [388, 367] on icon "button" at bounding box center [386, 373] width 13 height 13
type input "3"
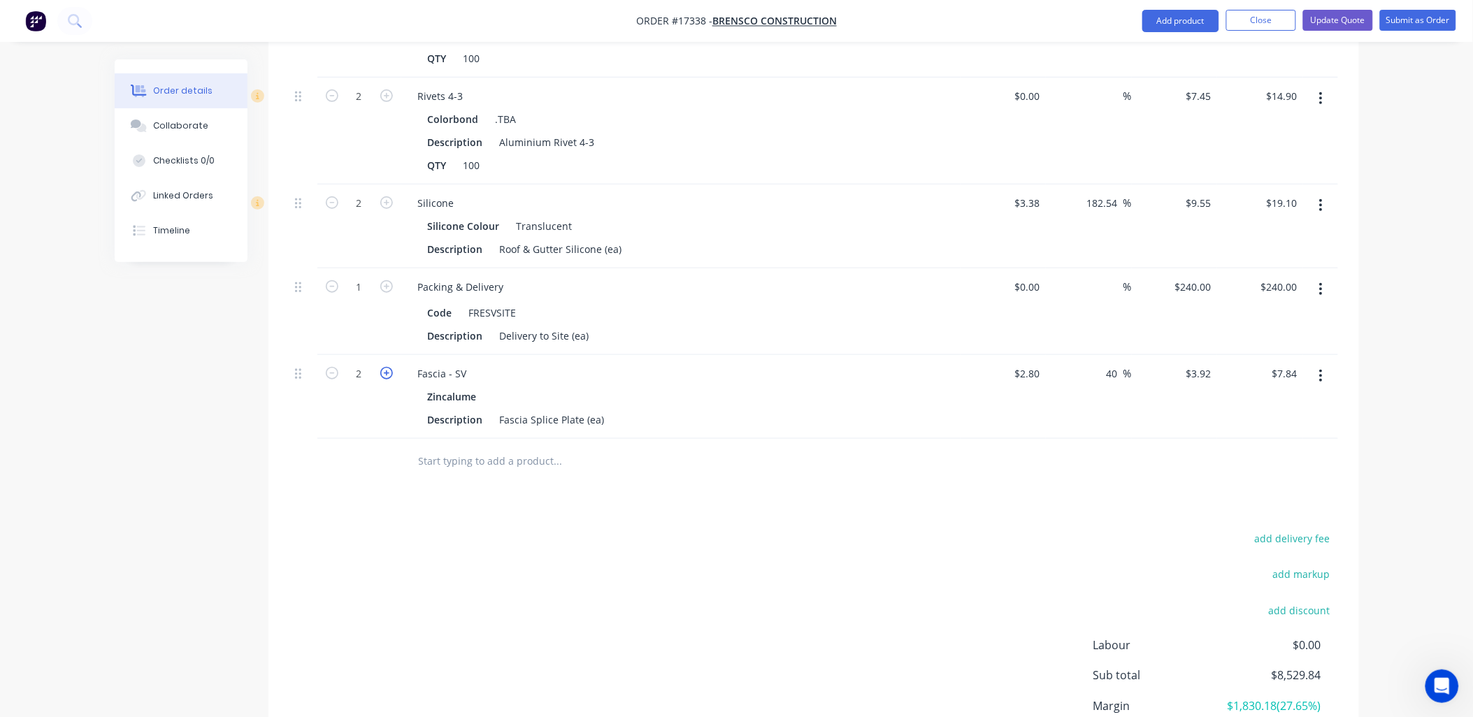
type input "$11.76"
click at [528, 447] on input "text" at bounding box center [558, 461] width 280 height 28
click at [1178, 24] on button "Add product" at bounding box center [1180, 21] width 77 height 22
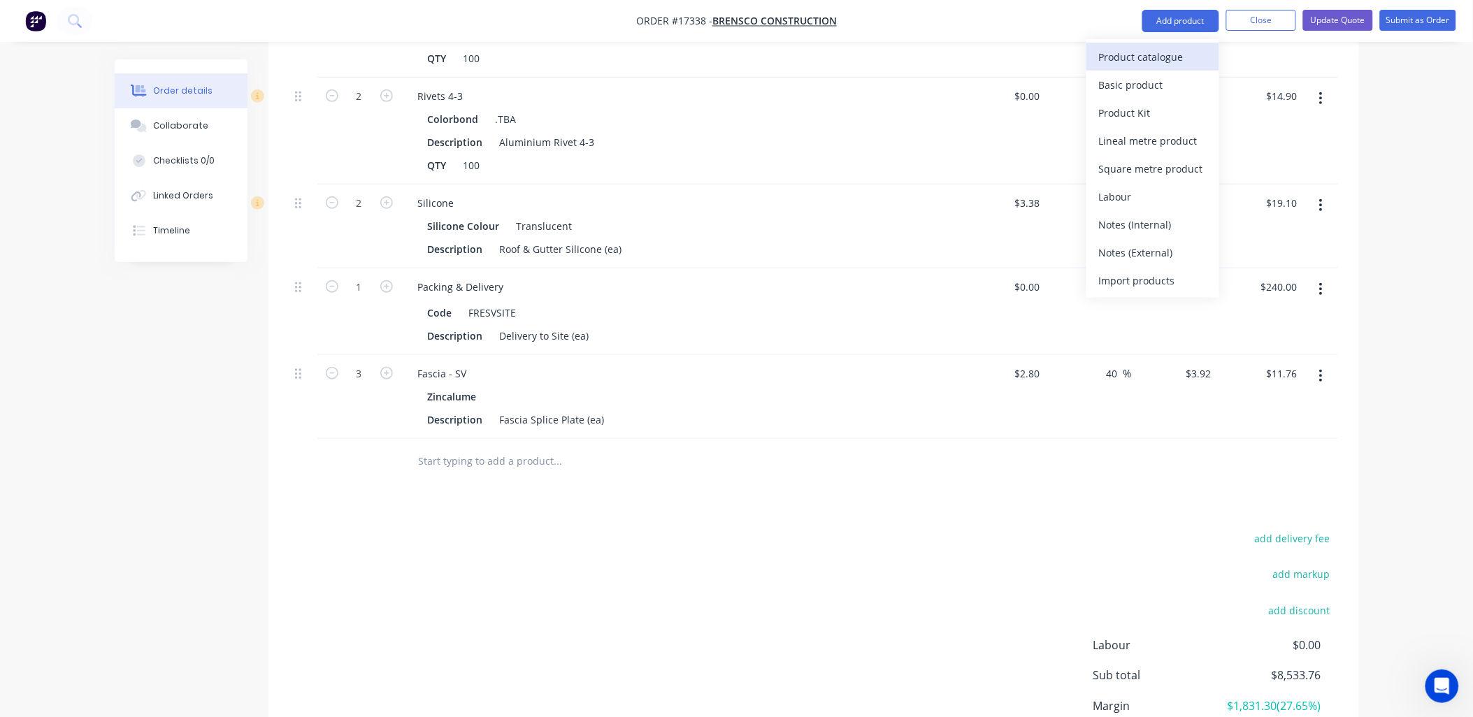
click at [1164, 50] on div "Product catalogue" at bounding box center [1153, 57] width 108 height 20
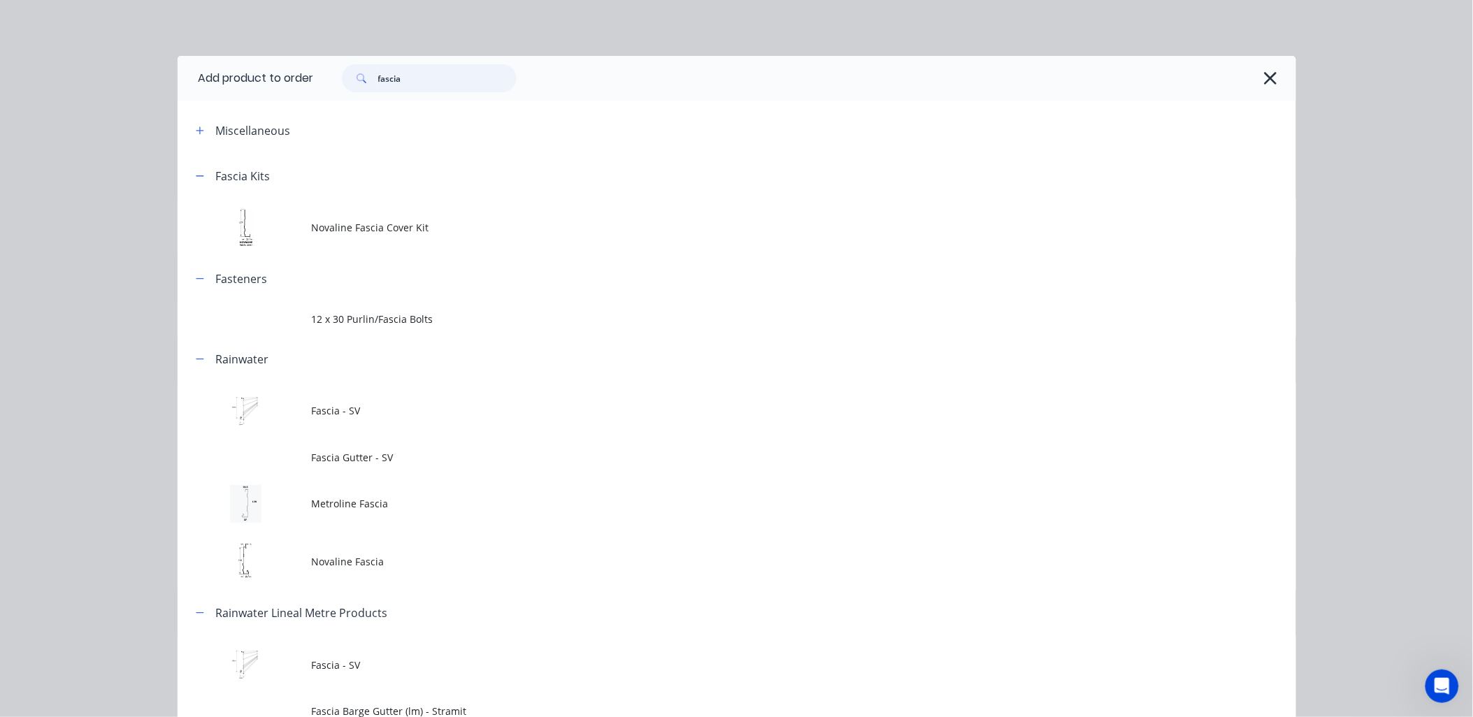
drag, startPoint x: 416, startPoint y: 82, endPoint x: 354, endPoint y: 87, distance: 61.8
click at [354, 87] on div "fascia" at bounding box center [429, 78] width 175 height 28
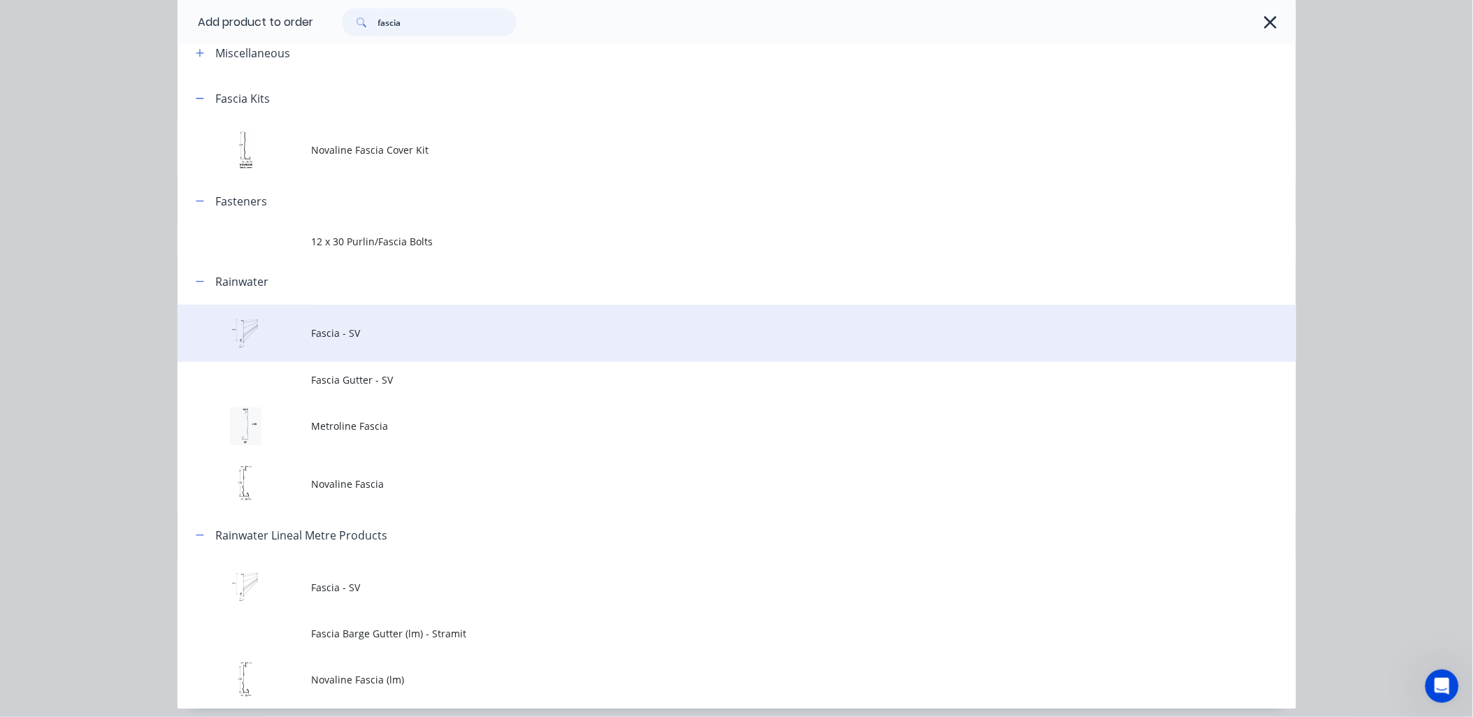
scroll to position [130, 0]
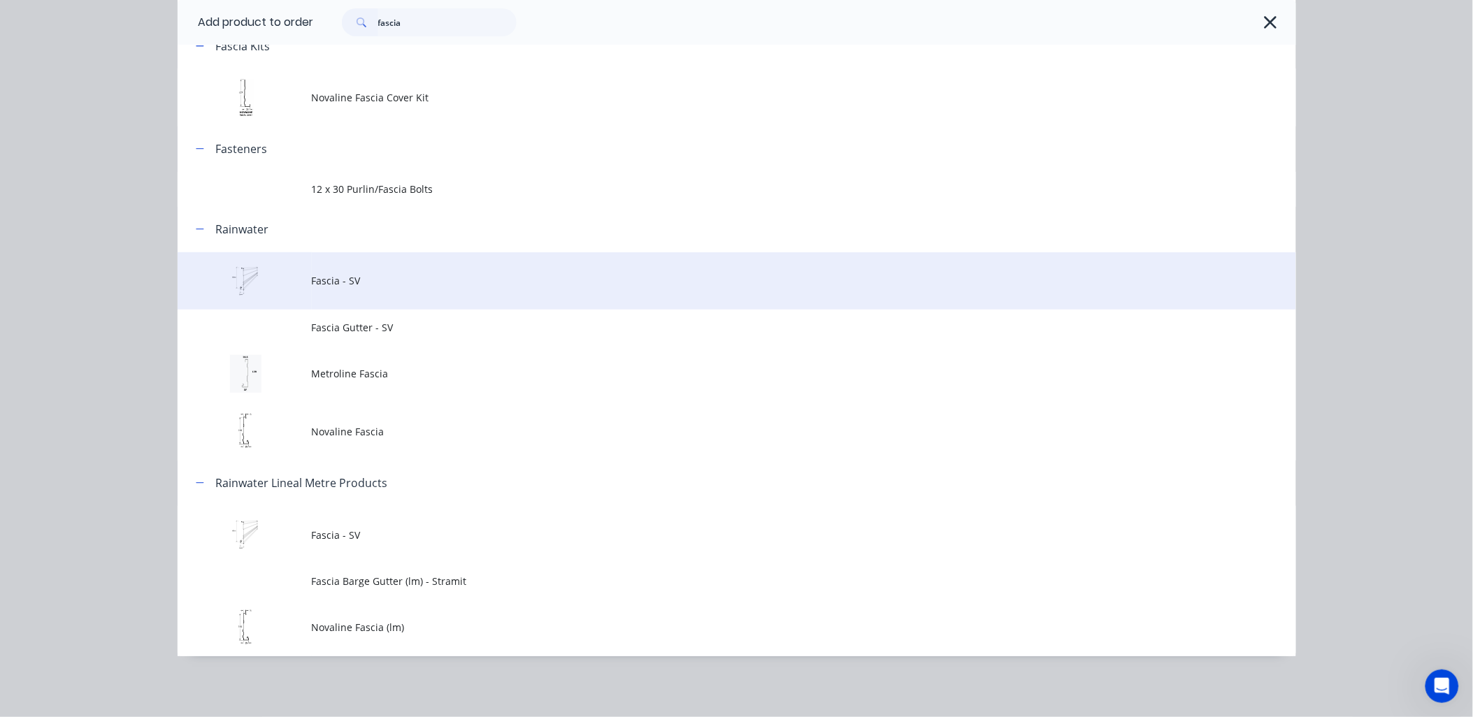
click at [338, 281] on span "Fascia - SV" at bounding box center [705, 280] width 787 height 15
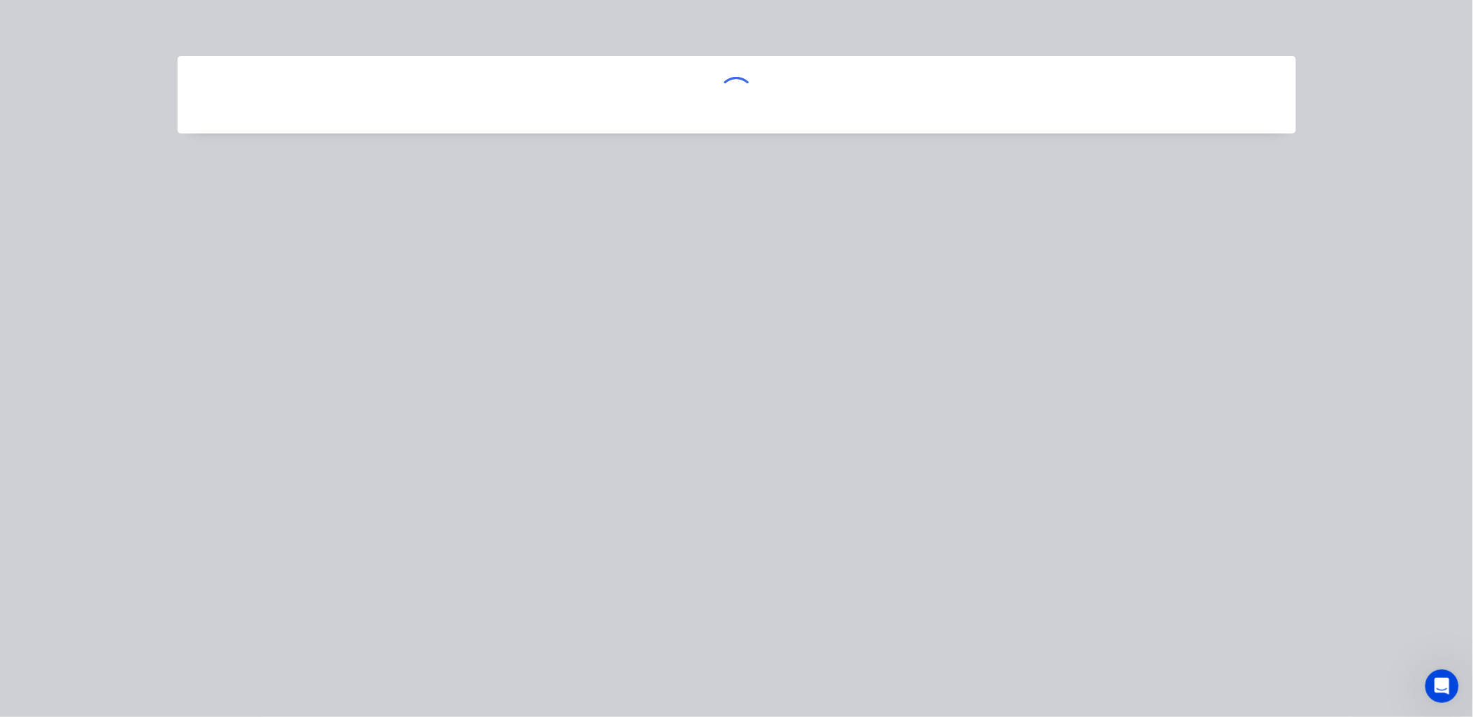
scroll to position [0, 0]
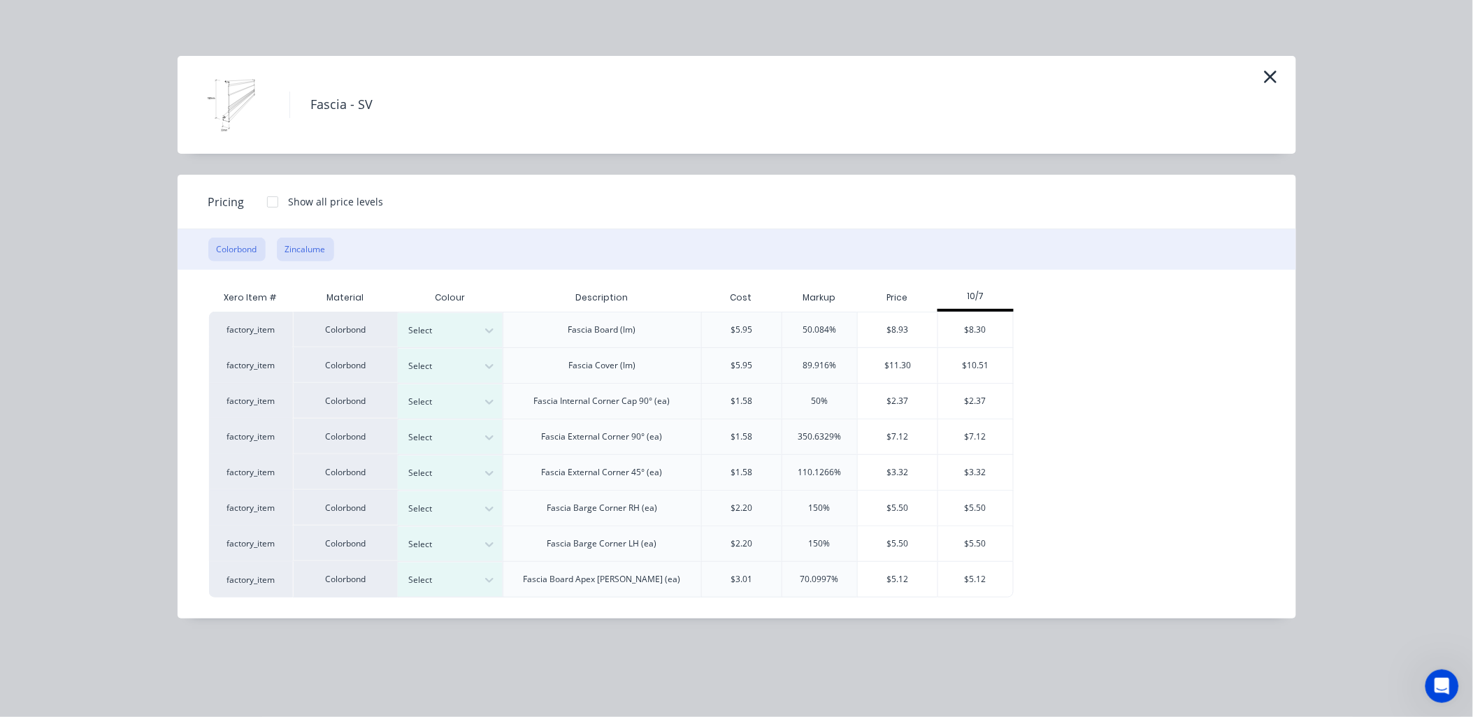
click at [310, 243] on button "Zincalume" at bounding box center [305, 250] width 57 height 24
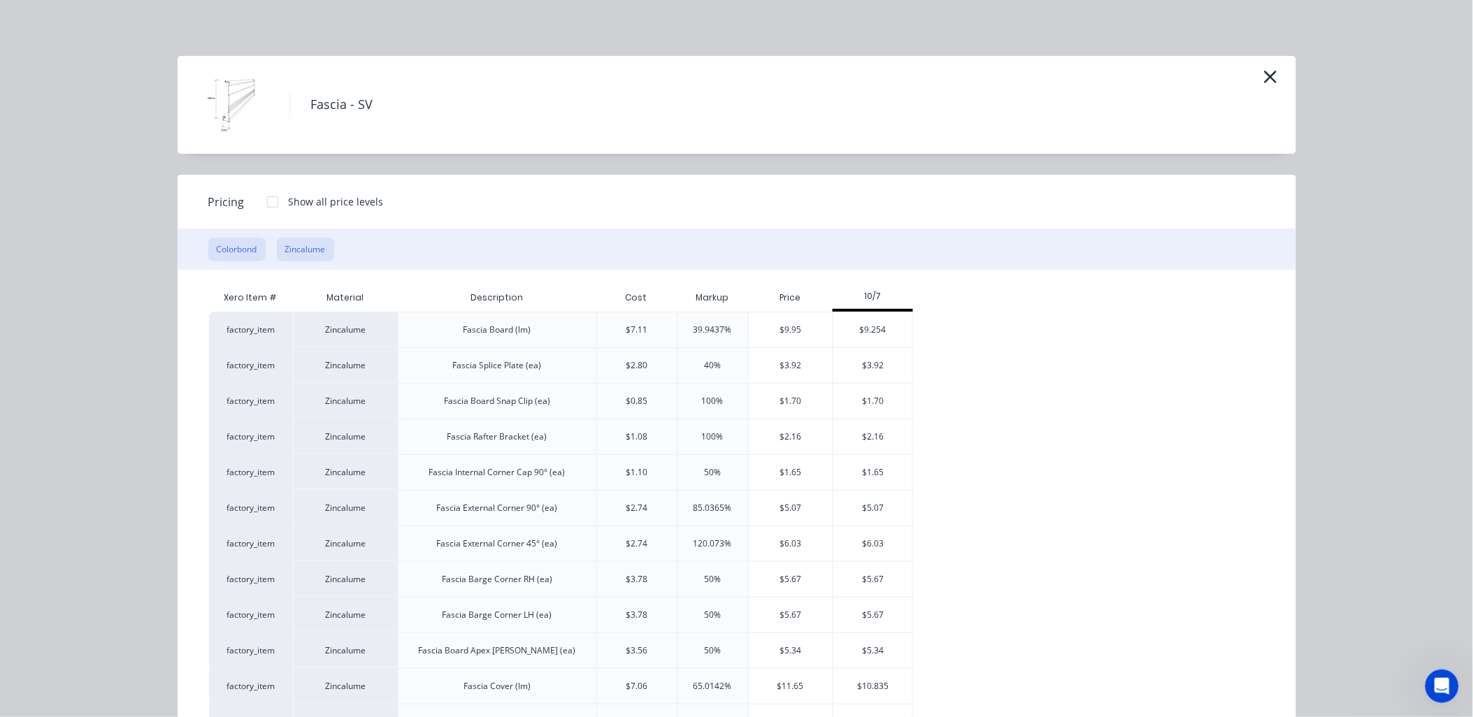
click at [236, 252] on button "Colorbond" at bounding box center [236, 250] width 57 height 24
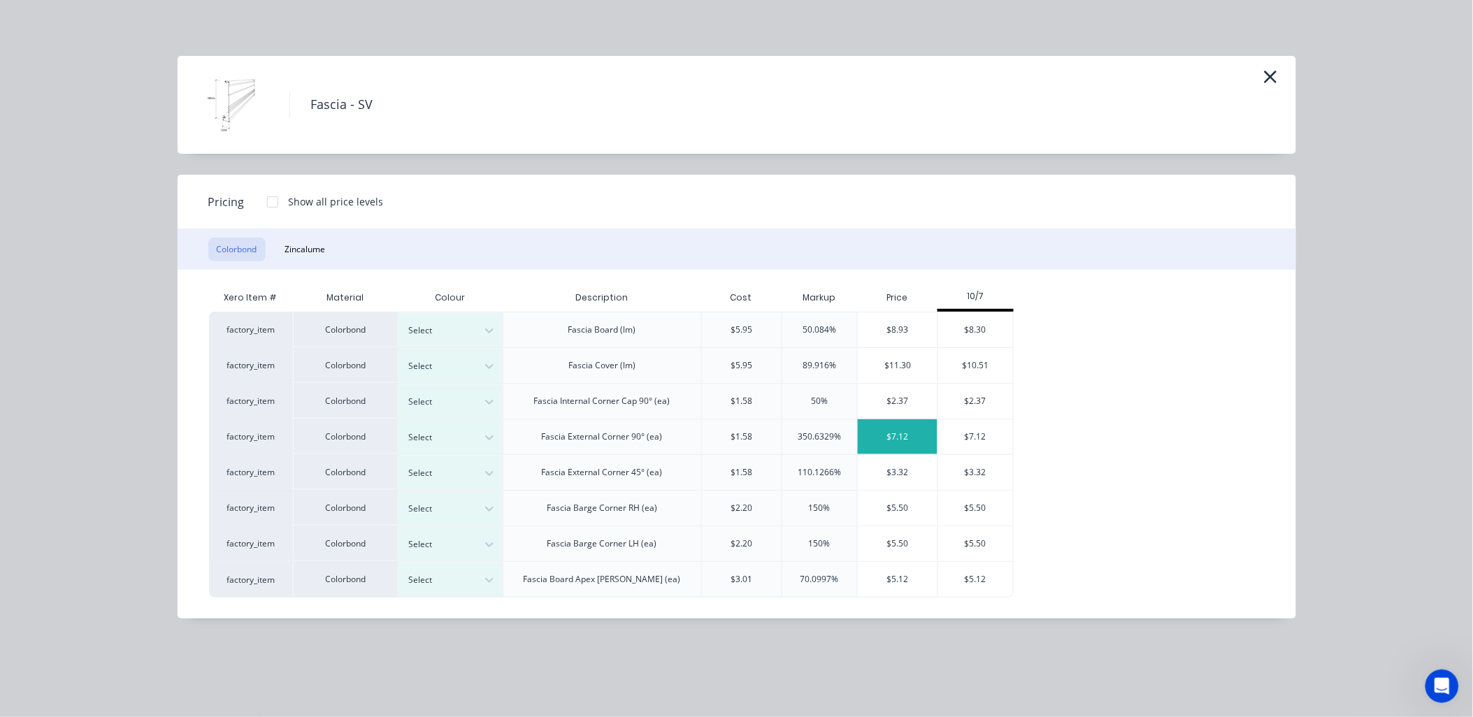
click at [910, 434] on div "$7.12" at bounding box center [898, 436] width 80 height 35
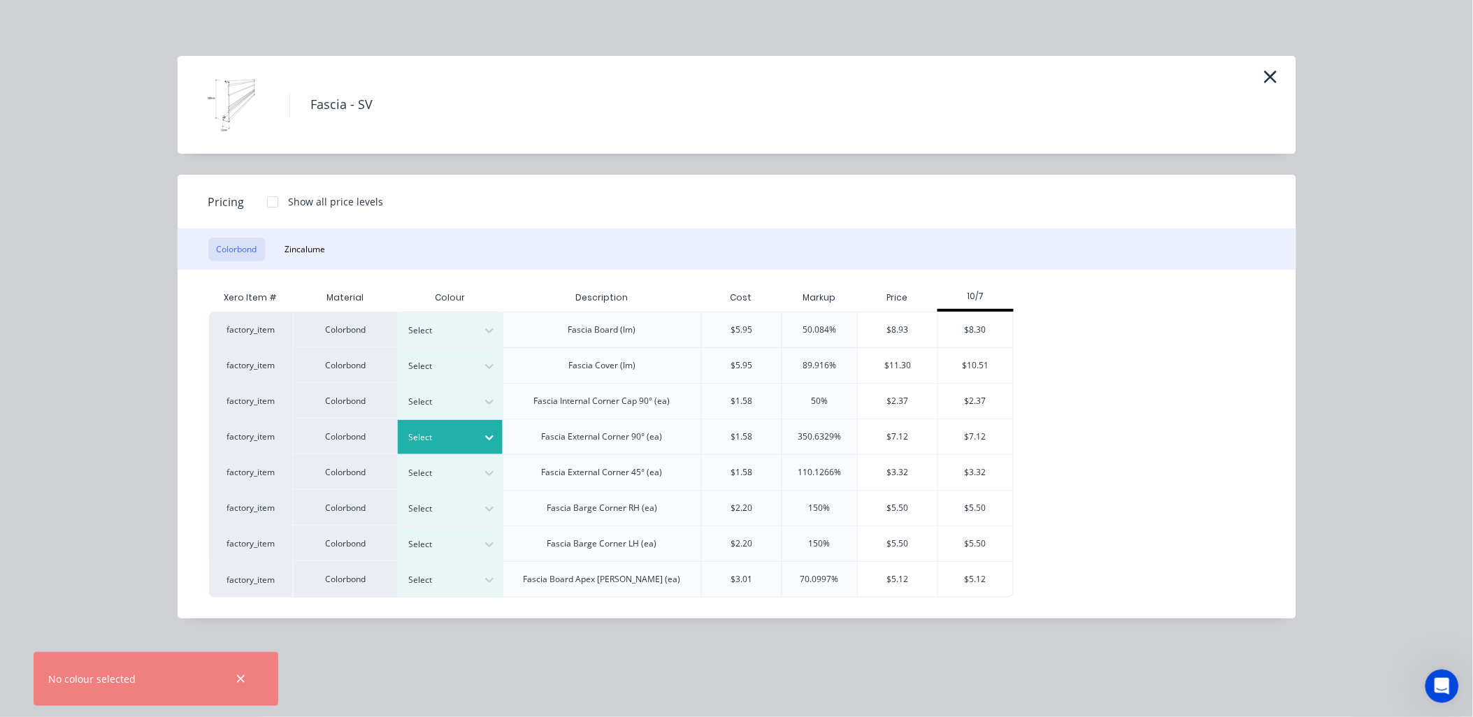
click at [493, 432] on icon at bounding box center [489, 438] width 14 height 14
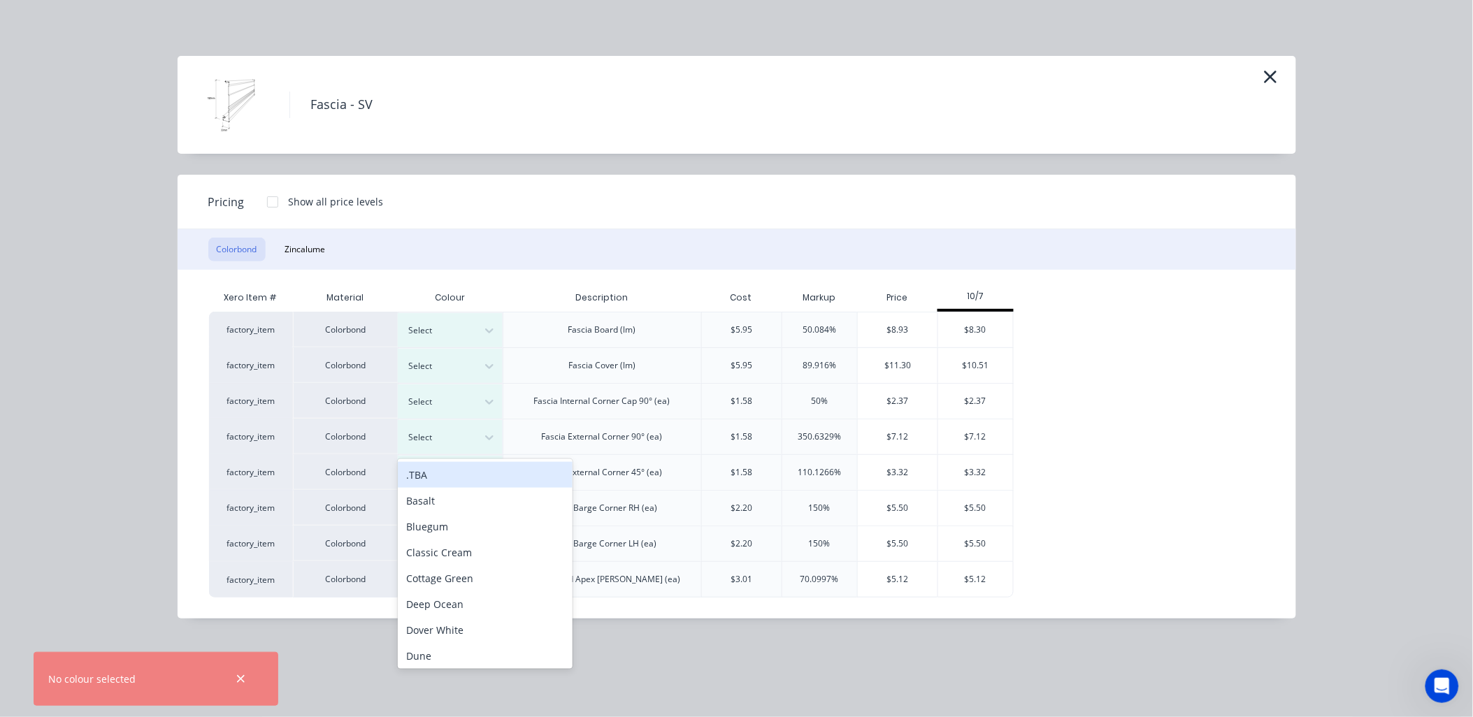
click at [444, 475] on div ".TBA" at bounding box center [485, 475] width 175 height 26
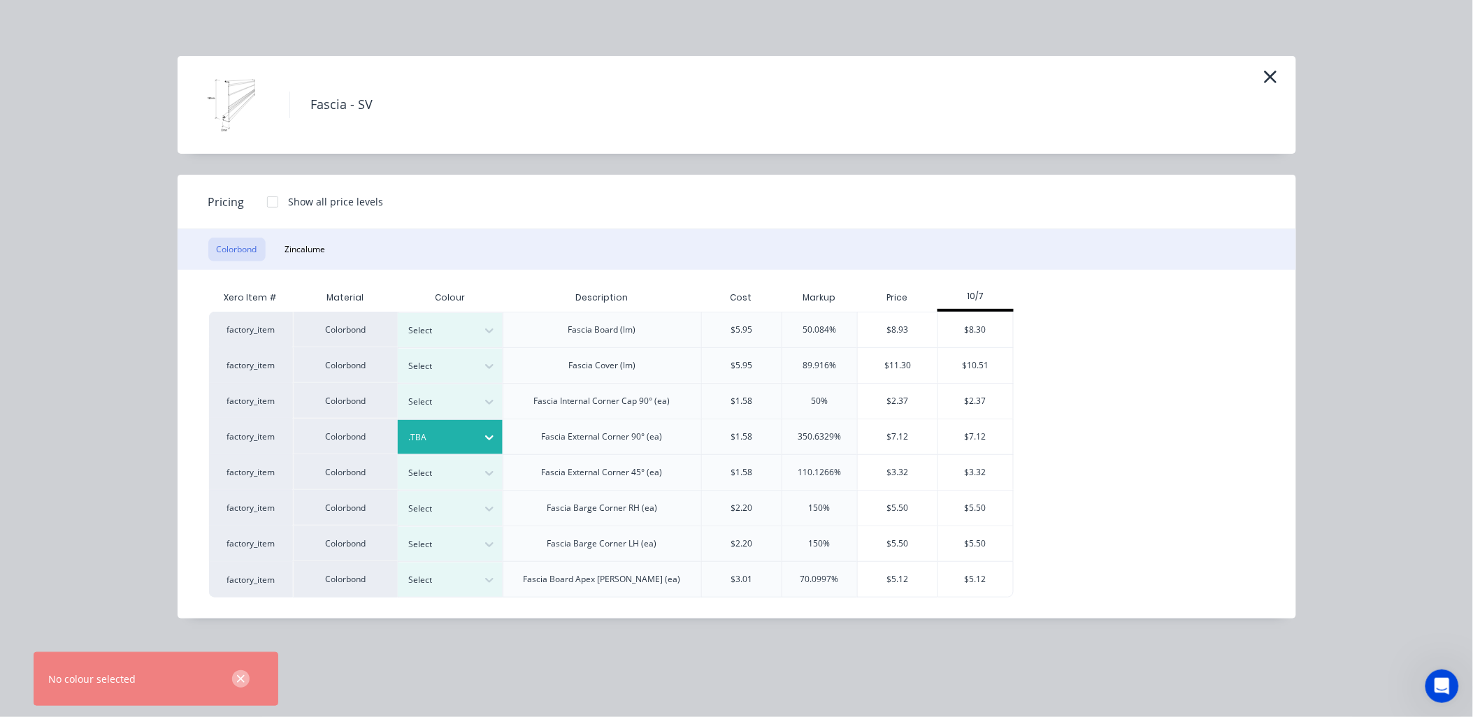
click at [238, 673] on icon "button" at bounding box center [240, 679] width 9 height 13
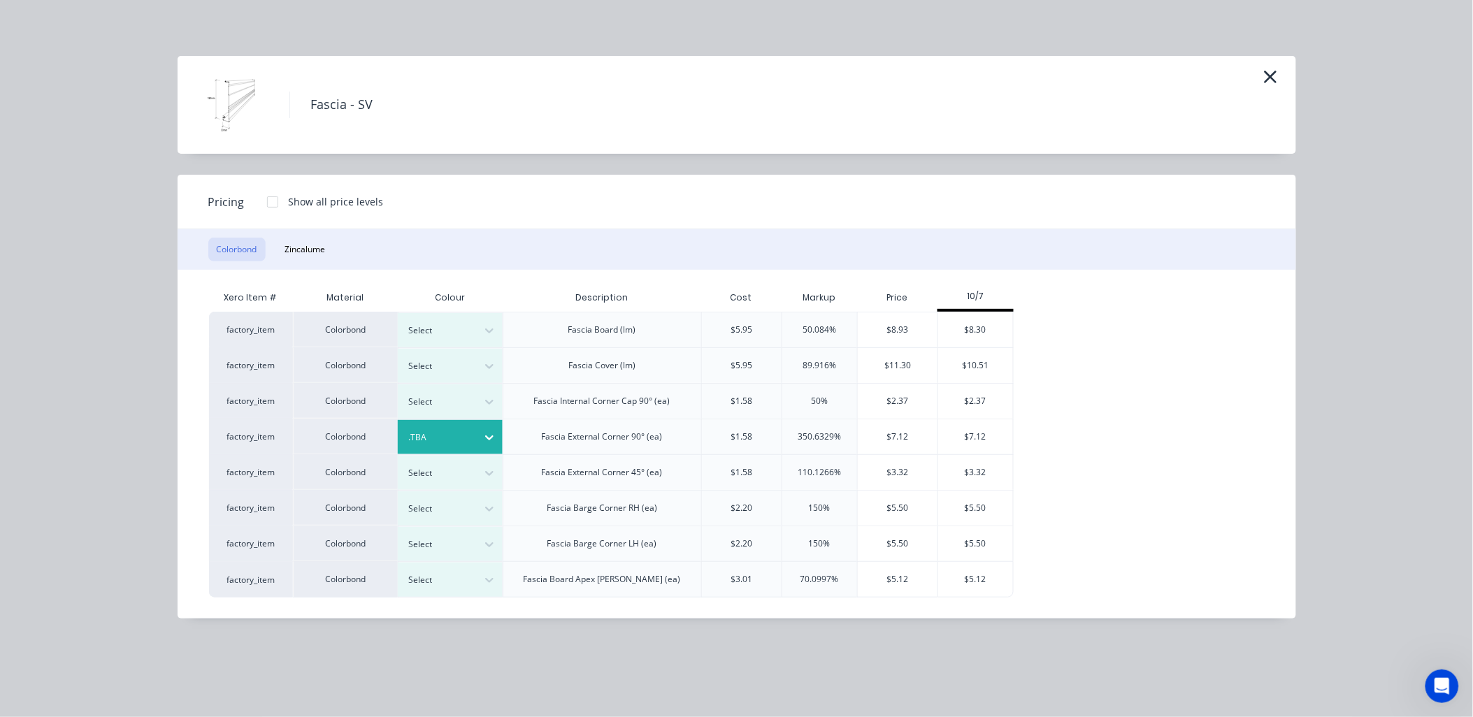
click at [884, 435] on div "$7.12" at bounding box center [898, 436] width 80 height 35
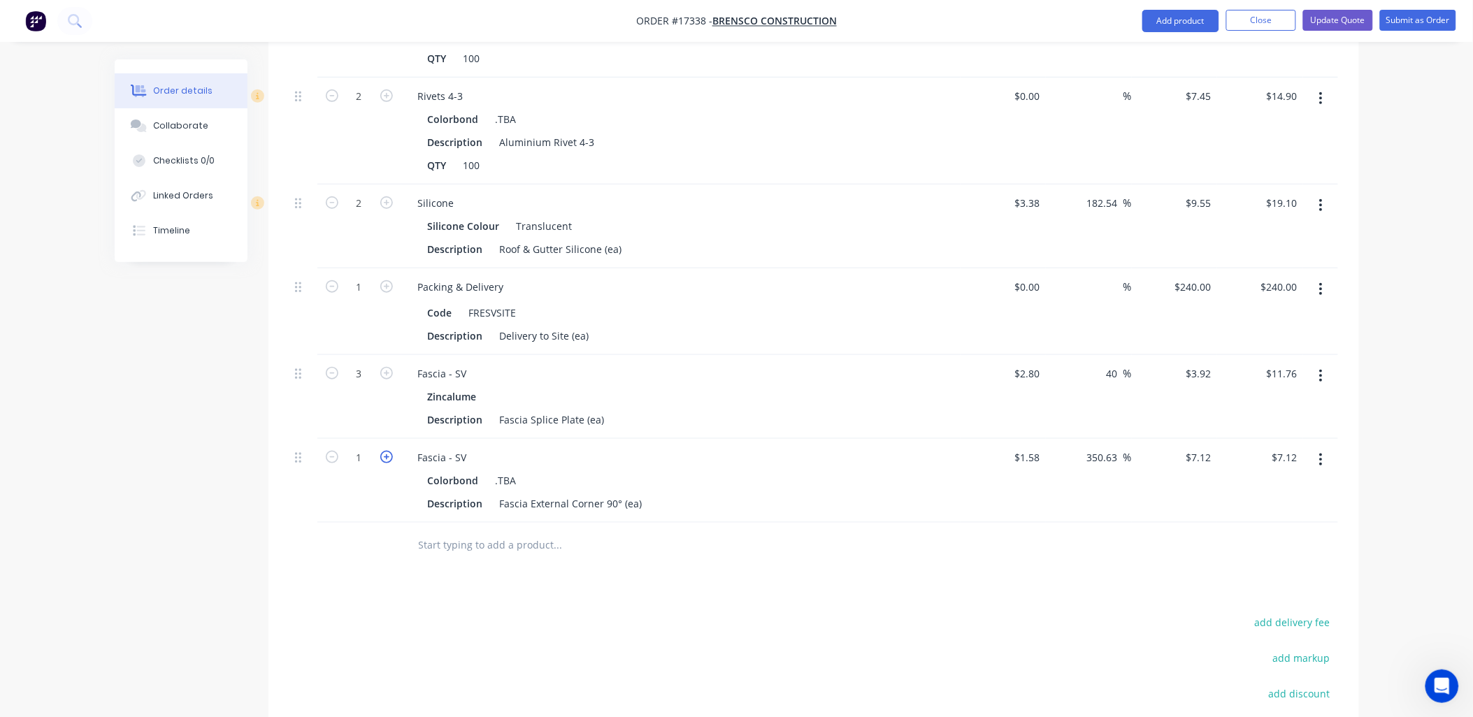
click at [380, 451] on icon "button" at bounding box center [386, 457] width 13 height 13
type input "2"
type input "$14.24"
click at [382, 451] on icon "button" at bounding box center [386, 457] width 13 height 13
type input "3"
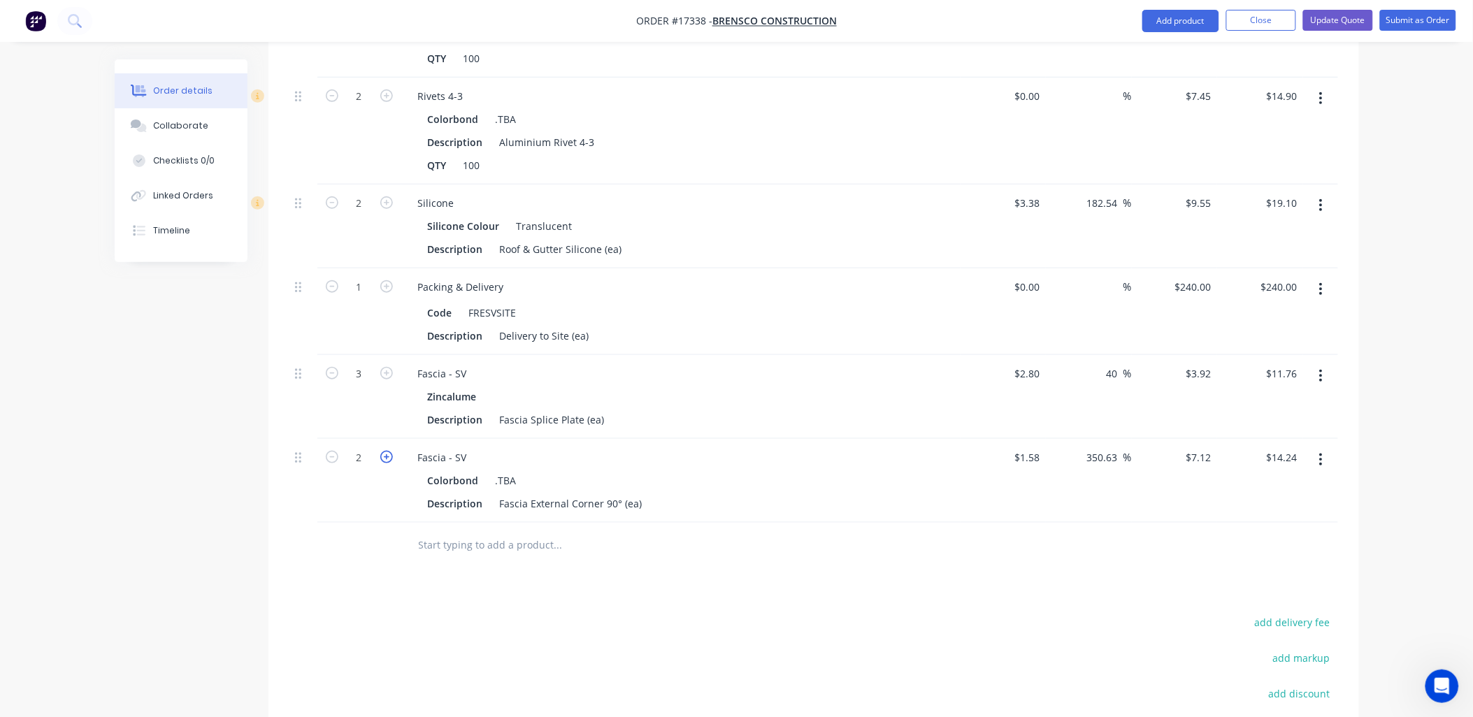
type input "$21.36"
click at [382, 451] on icon "button" at bounding box center [386, 457] width 13 height 13
type input "4"
type input "$28.48"
click at [382, 451] on icon "button" at bounding box center [386, 457] width 13 height 13
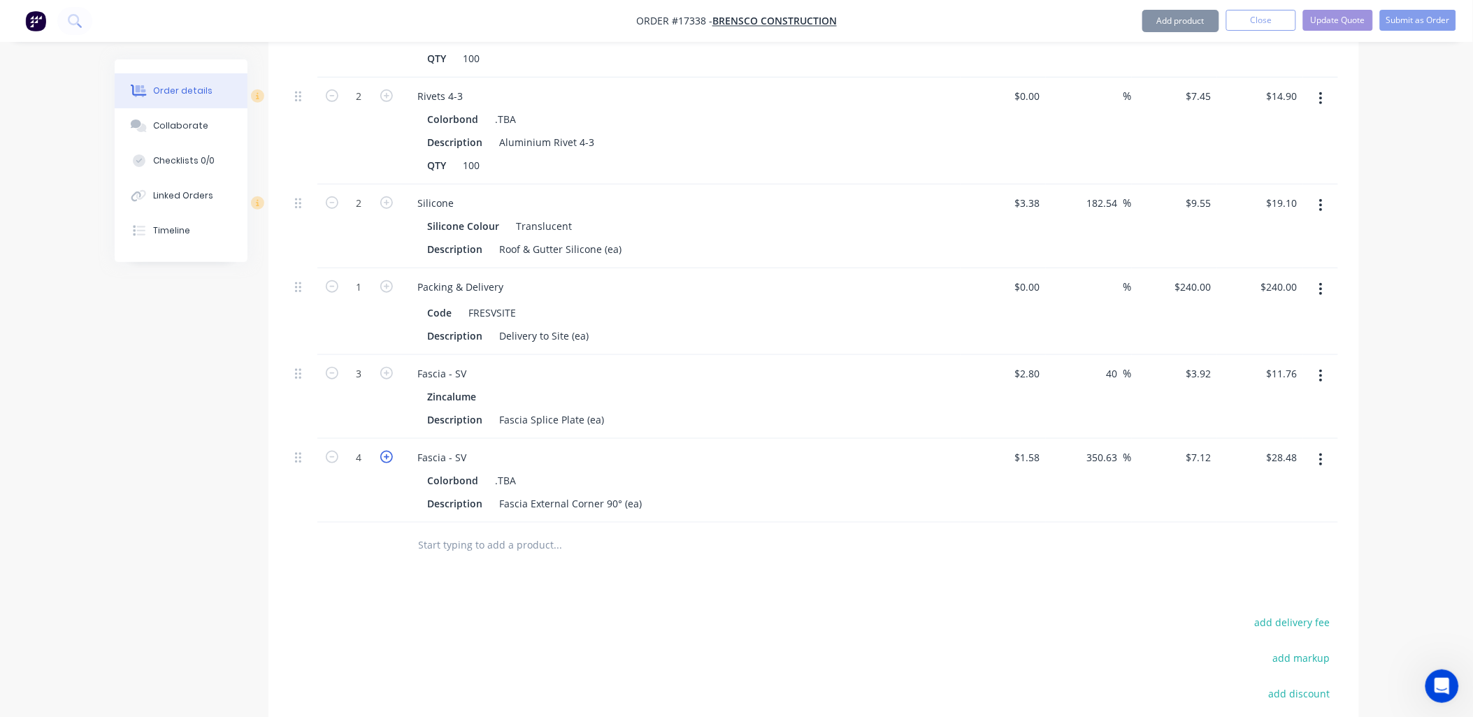
type input "5"
type input "$35.60"
click at [514, 531] on input "text" at bounding box center [558, 545] width 280 height 28
click at [1192, 16] on button "Add product" at bounding box center [1180, 21] width 77 height 22
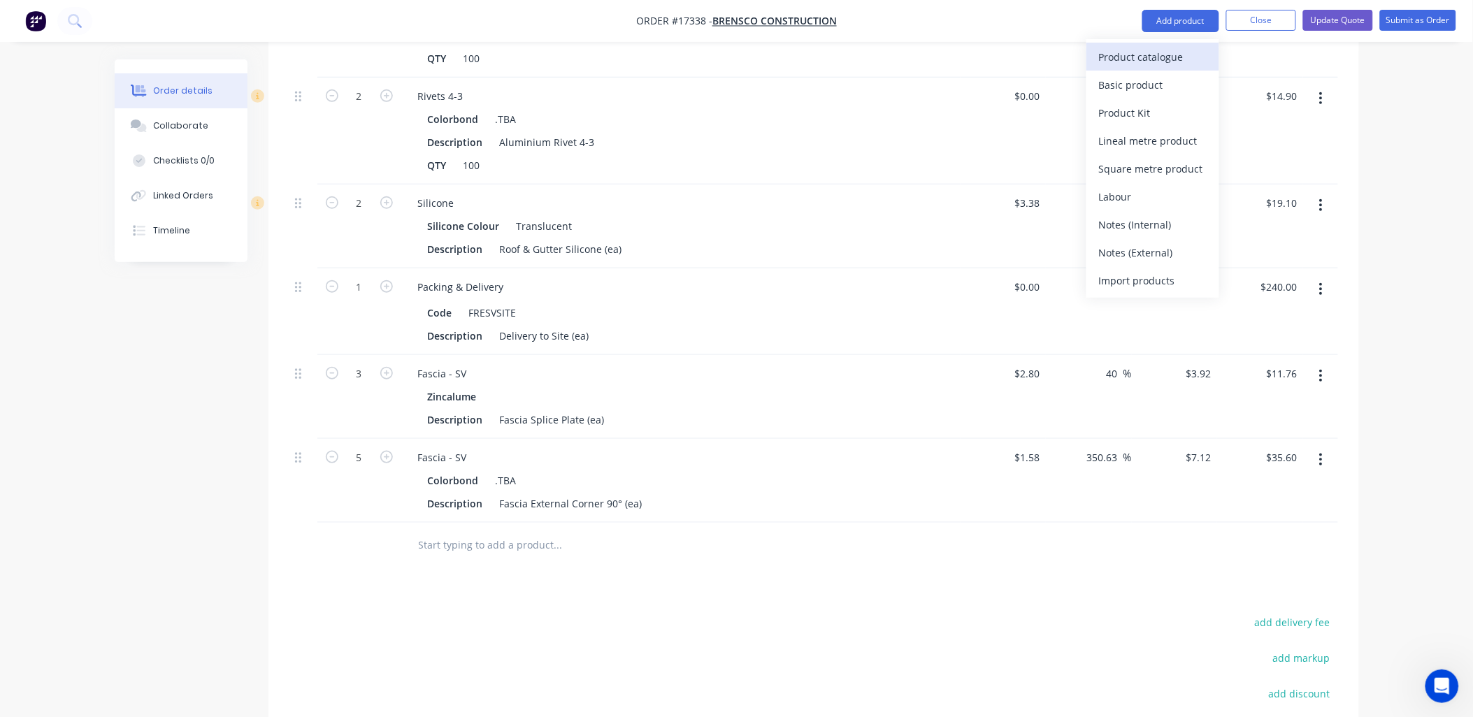
click at [1155, 51] on div "Product catalogue" at bounding box center [1153, 57] width 108 height 20
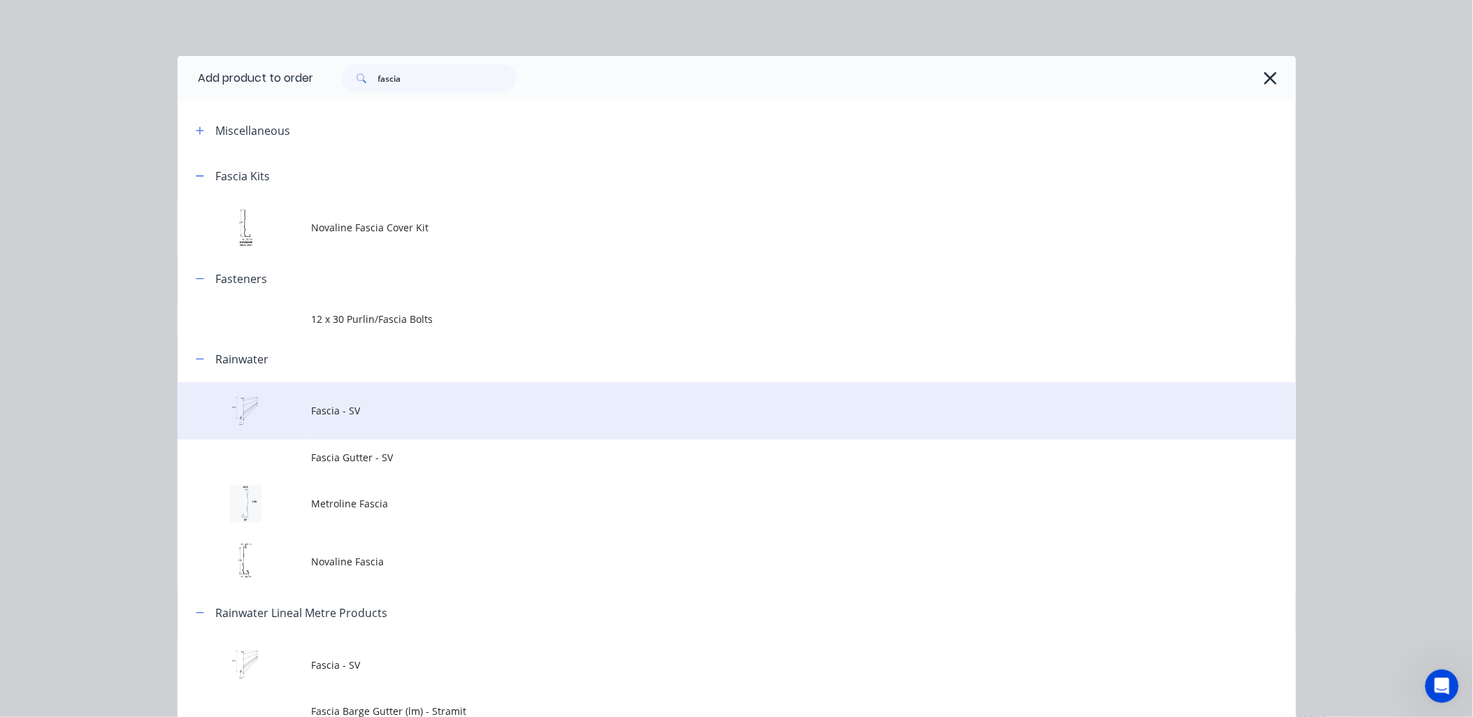
click at [346, 412] on span "Fascia - SV" at bounding box center [705, 410] width 787 height 15
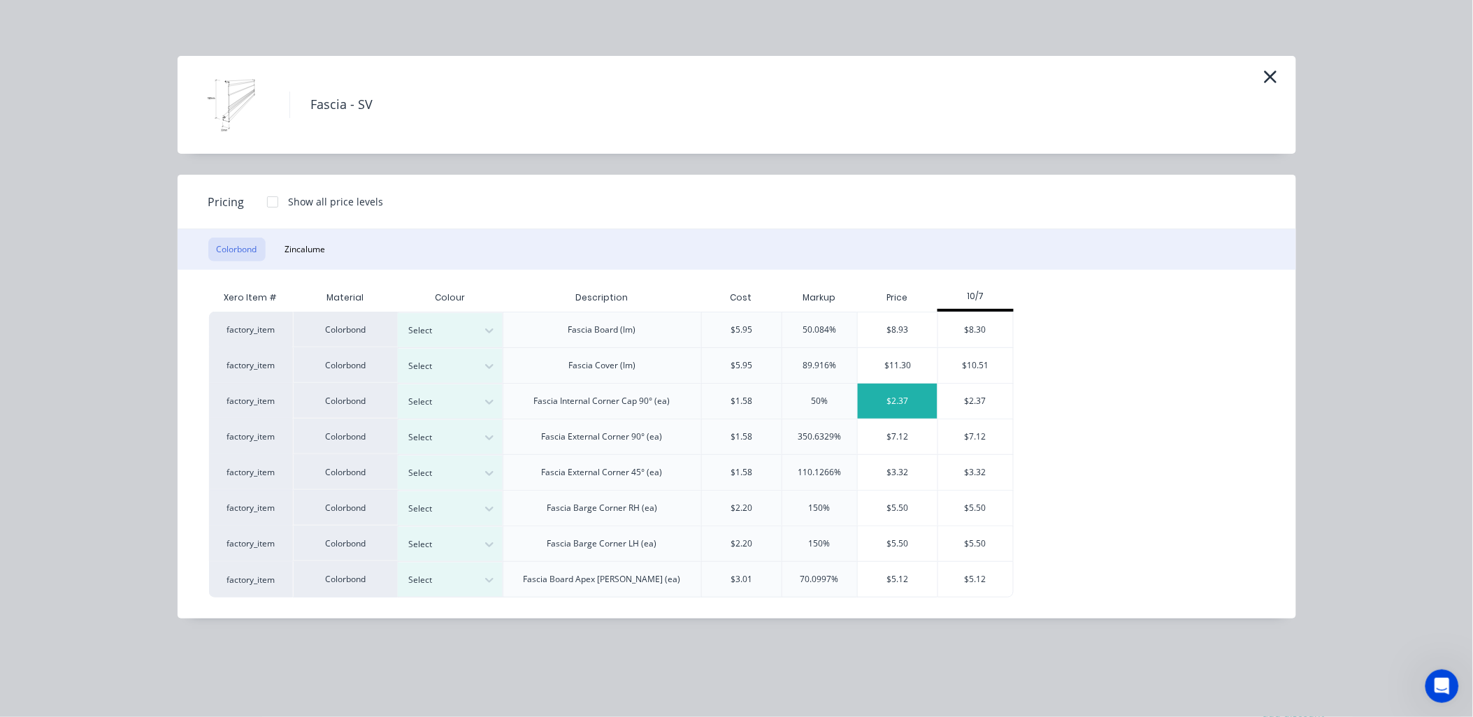
click at [911, 403] on div "$2.37" at bounding box center [898, 401] width 80 height 35
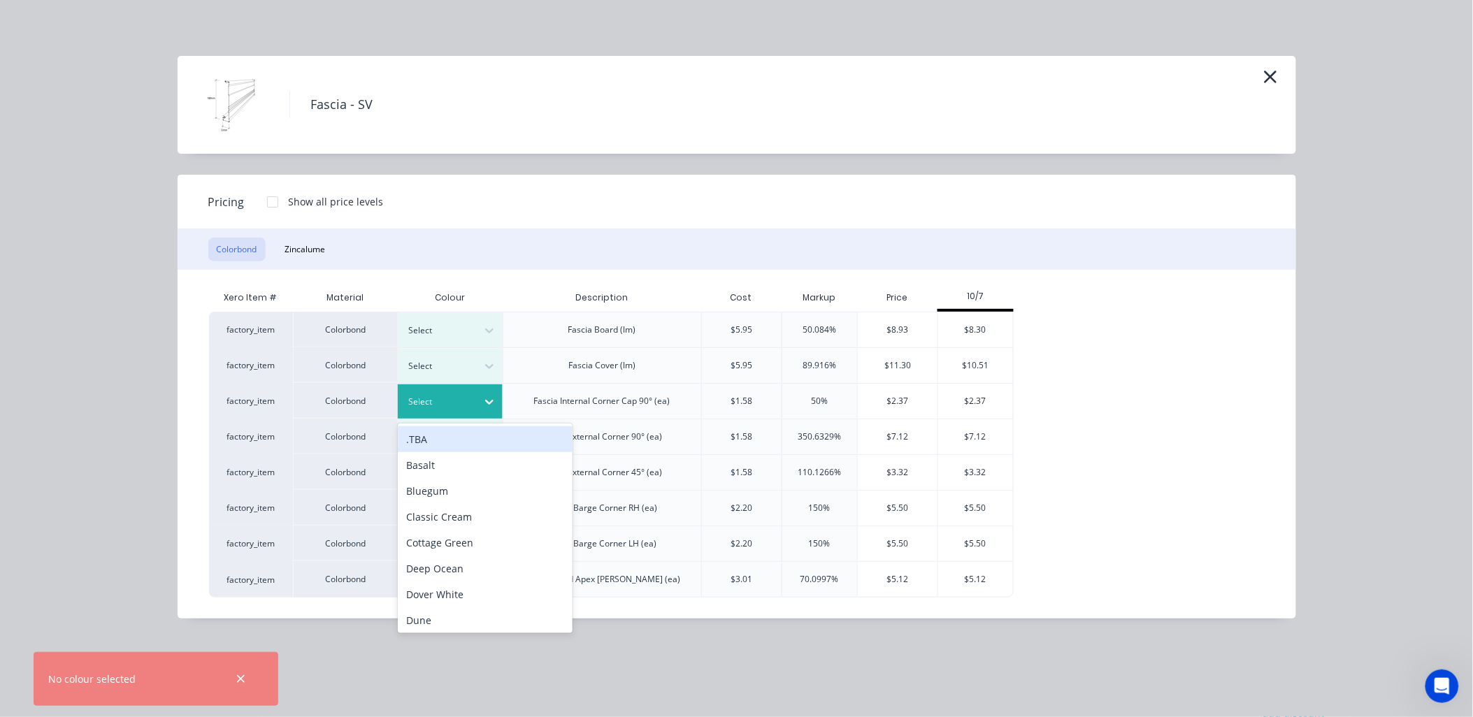
click at [490, 398] on icon at bounding box center [489, 402] width 14 height 14
click at [424, 435] on div ".TBA" at bounding box center [485, 439] width 175 height 26
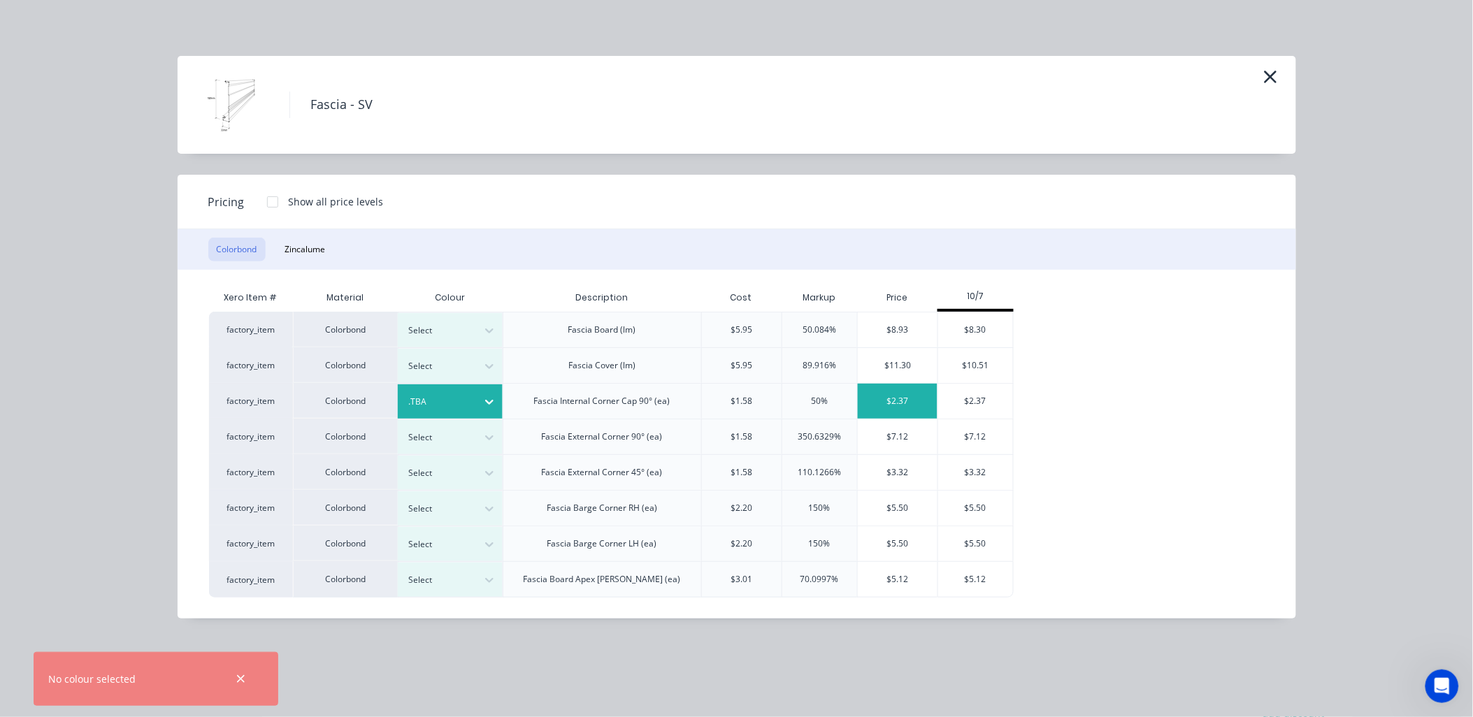
click at [906, 403] on div "$2.37" at bounding box center [898, 401] width 80 height 35
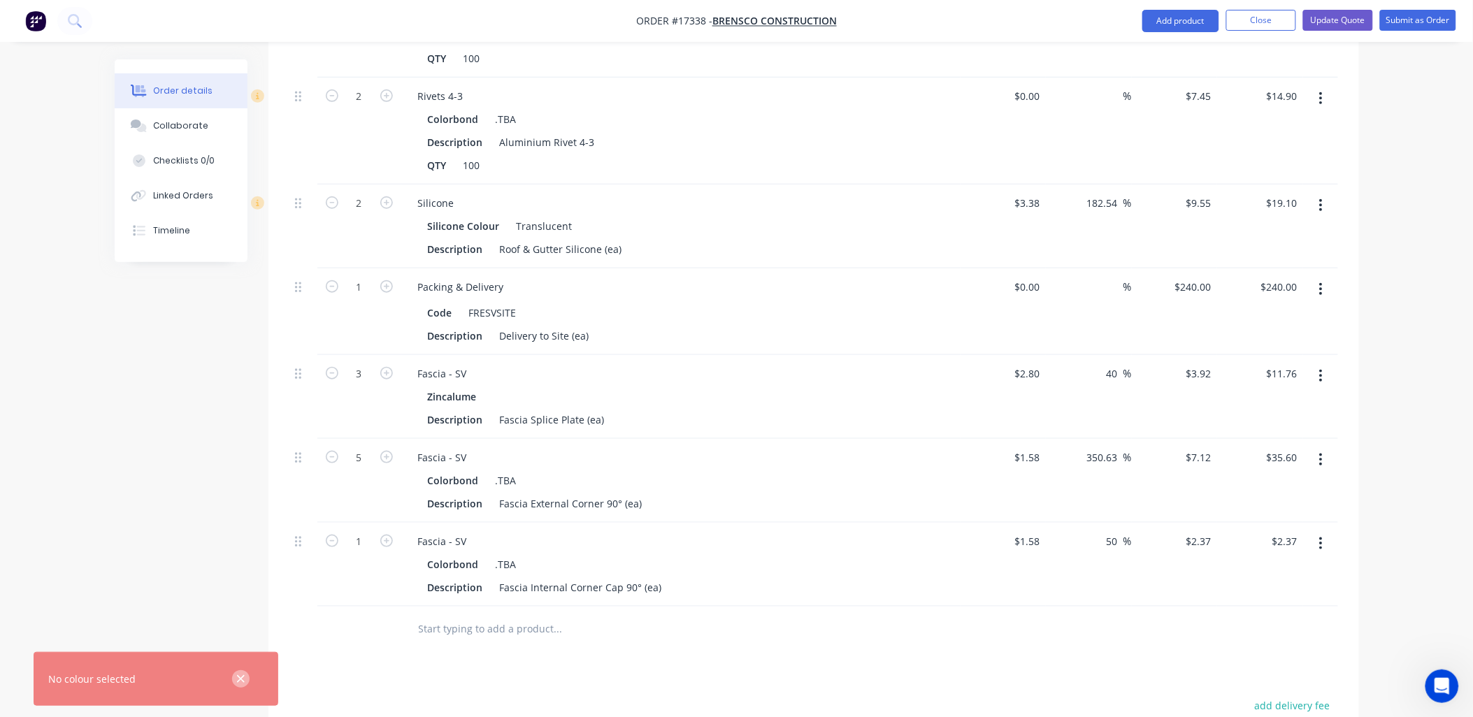
click at [241, 673] on icon "button" at bounding box center [240, 679] width 9 height 13
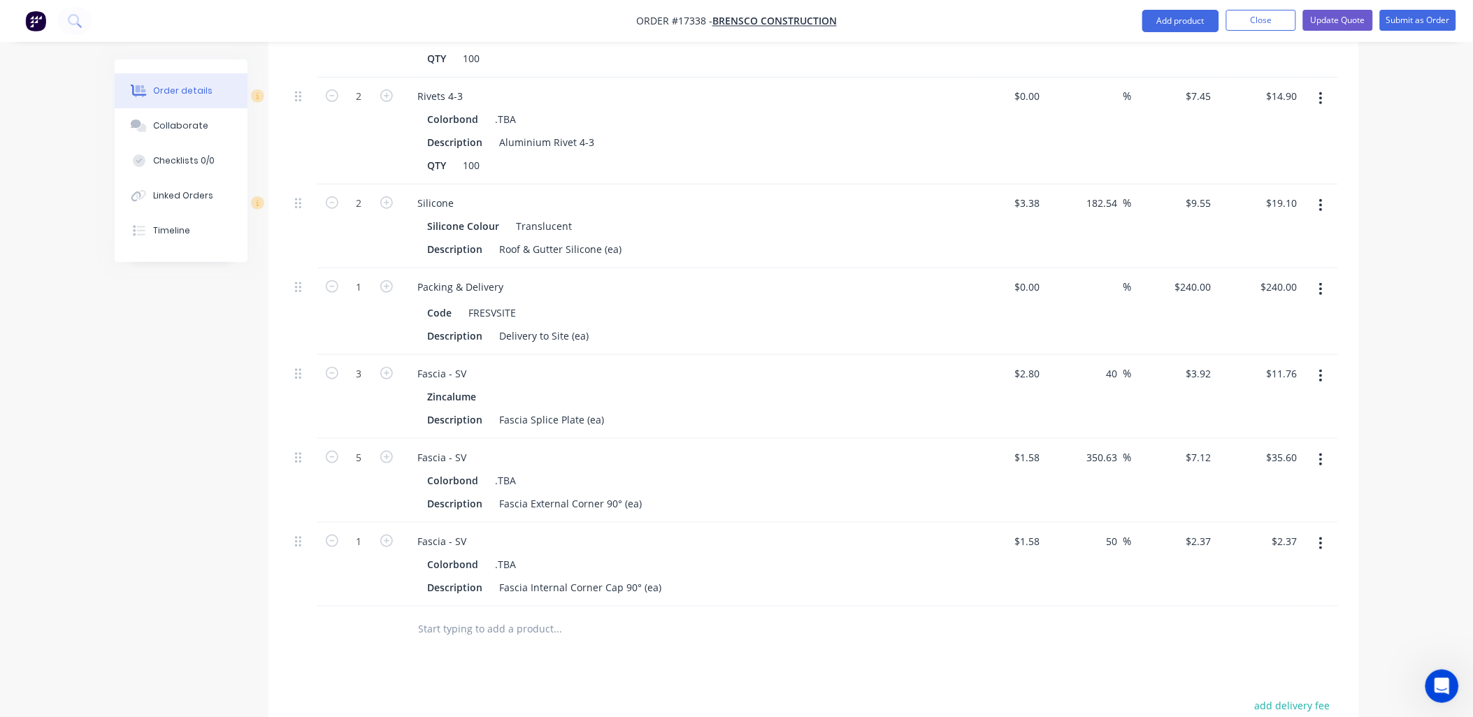
click at [479, 615] on input "text" at bounding box center [558, 629] width 280 height 28
click at [1179, 16] on button "Add product" at bounding box center [1180, 21] width 77 height 22
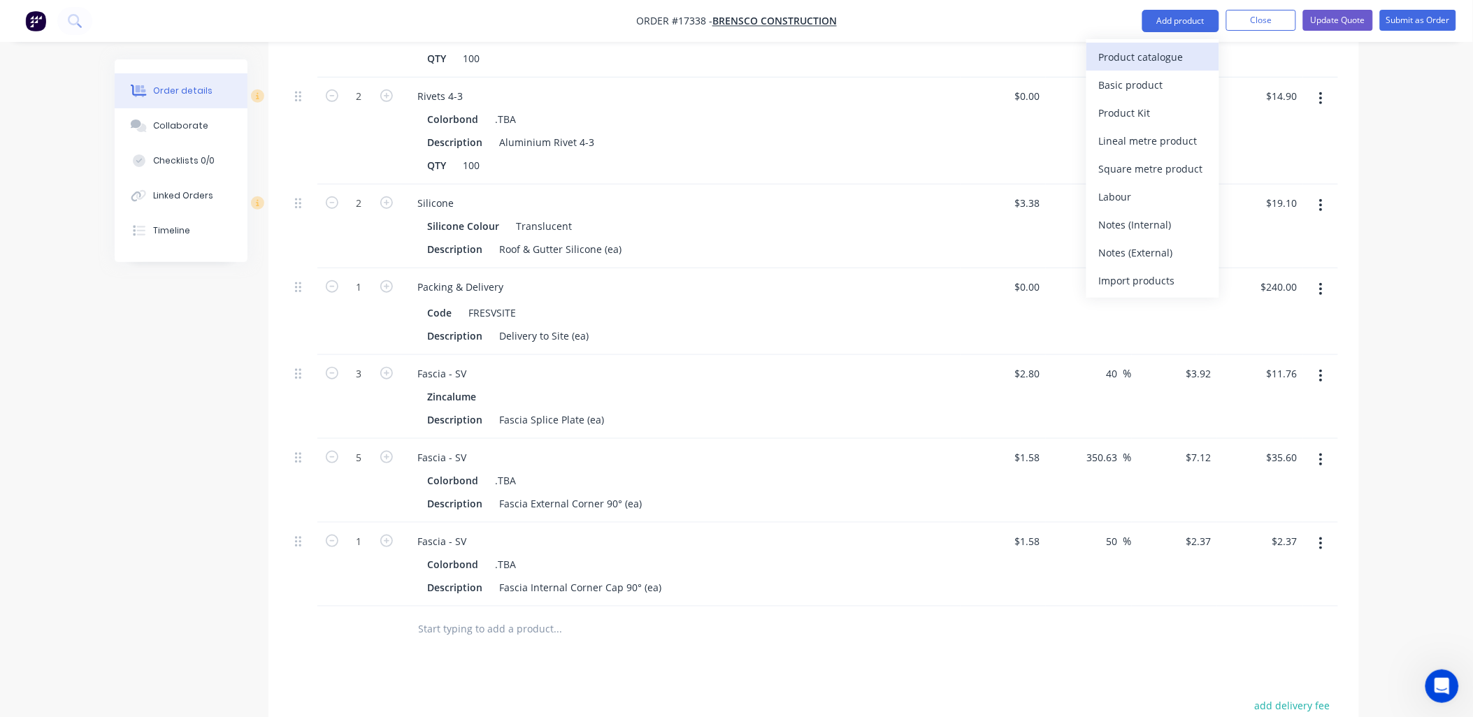
click at [1117, 50] on div "Product catalogue" at bounding box center [1153, 57] width 108 height 20
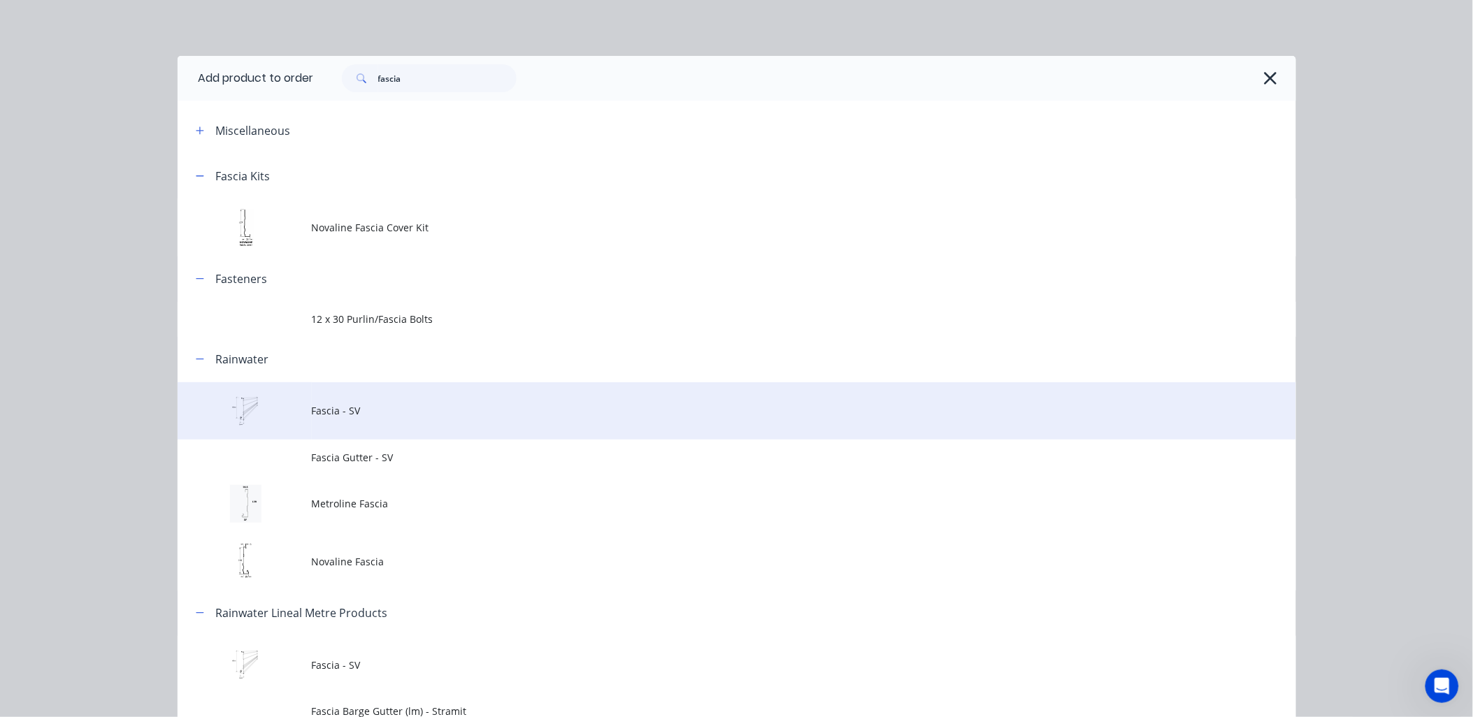
click at [349, 403] on span "Fascia - SV" at bounding box center [705, 410] width 787 height 15
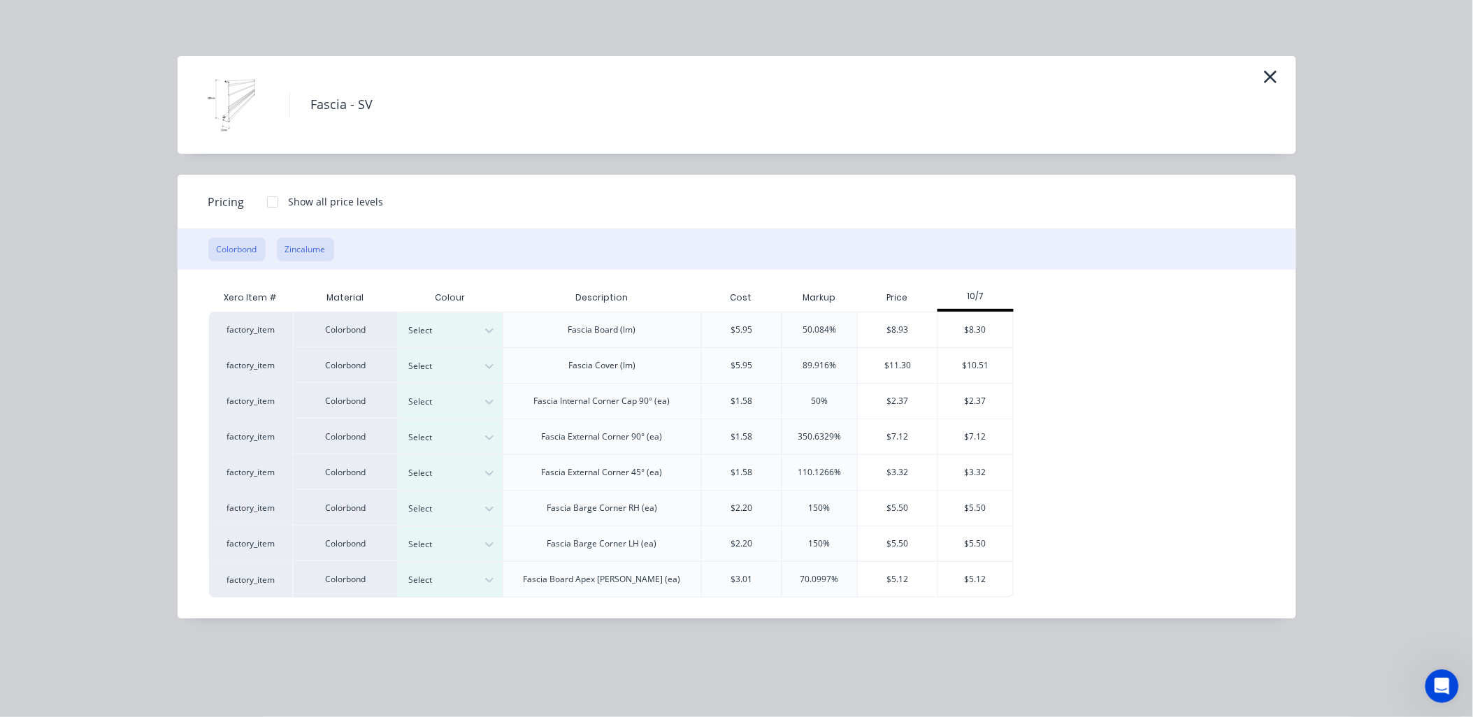
click at [301, 239] on button "Zincalume" at bounding box center [305, 250] width 57 height 24
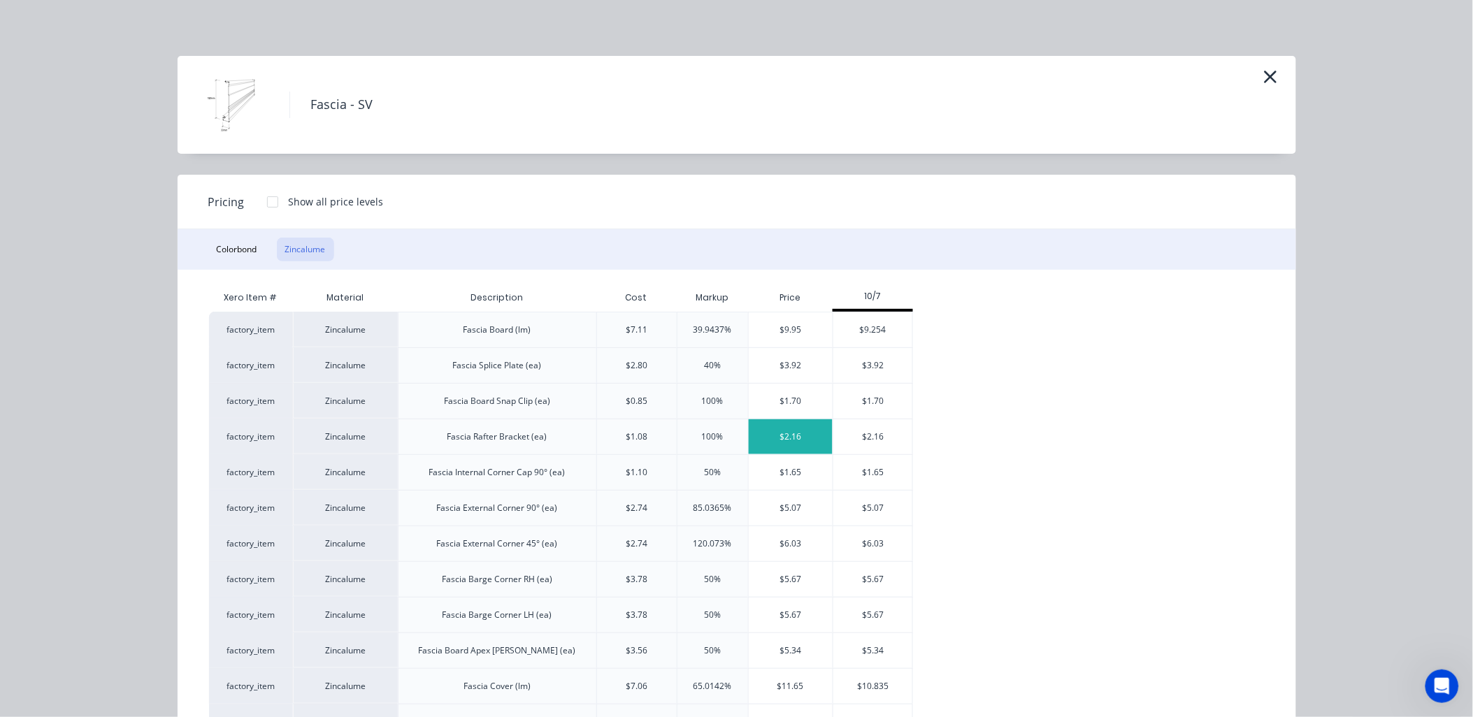
click at [805, 436] on div "$2.16" at bounding box center [791, 436] width 85 height 35
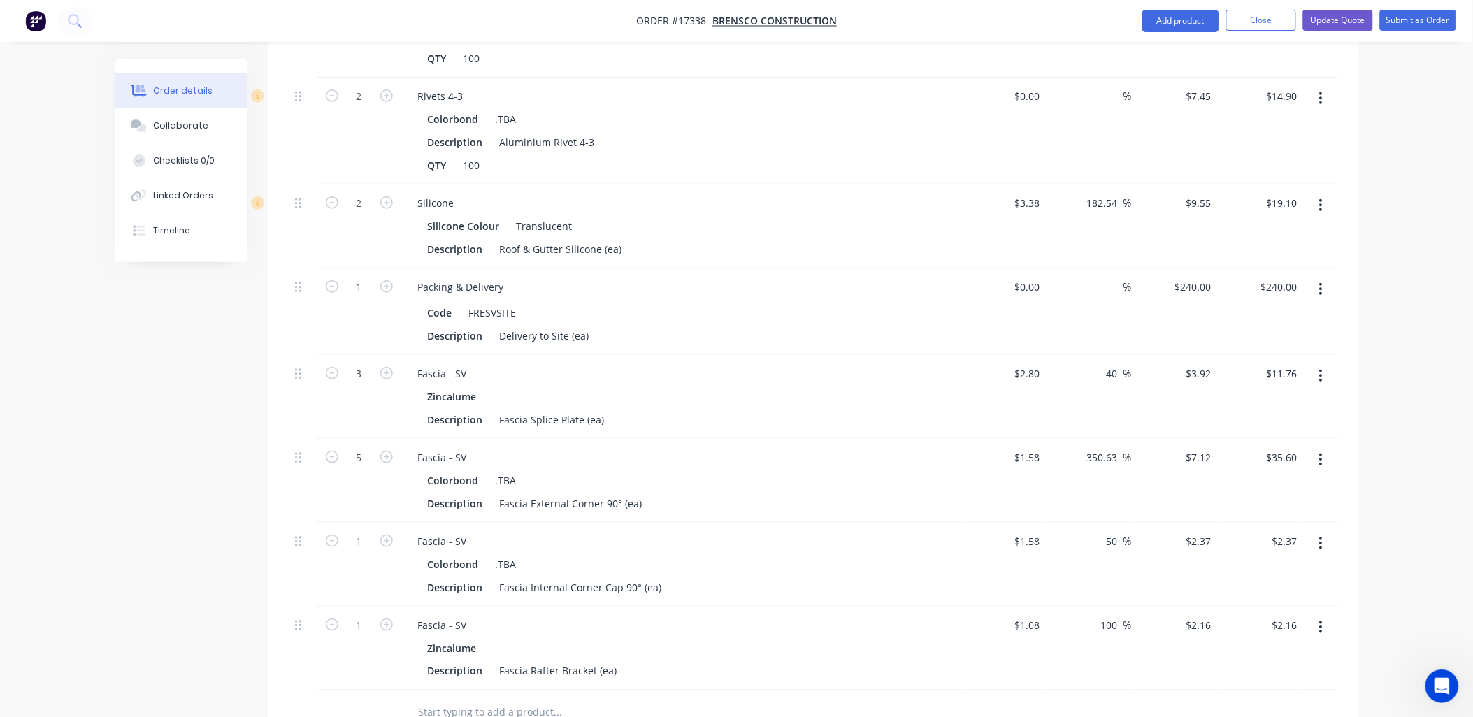
click at [534, 699] on input "text" at bounding box center [558, 713] width 280 height 28
click at [1172, 17] on button "Add product" at bounding box center [1180, 21] width 77 height 22
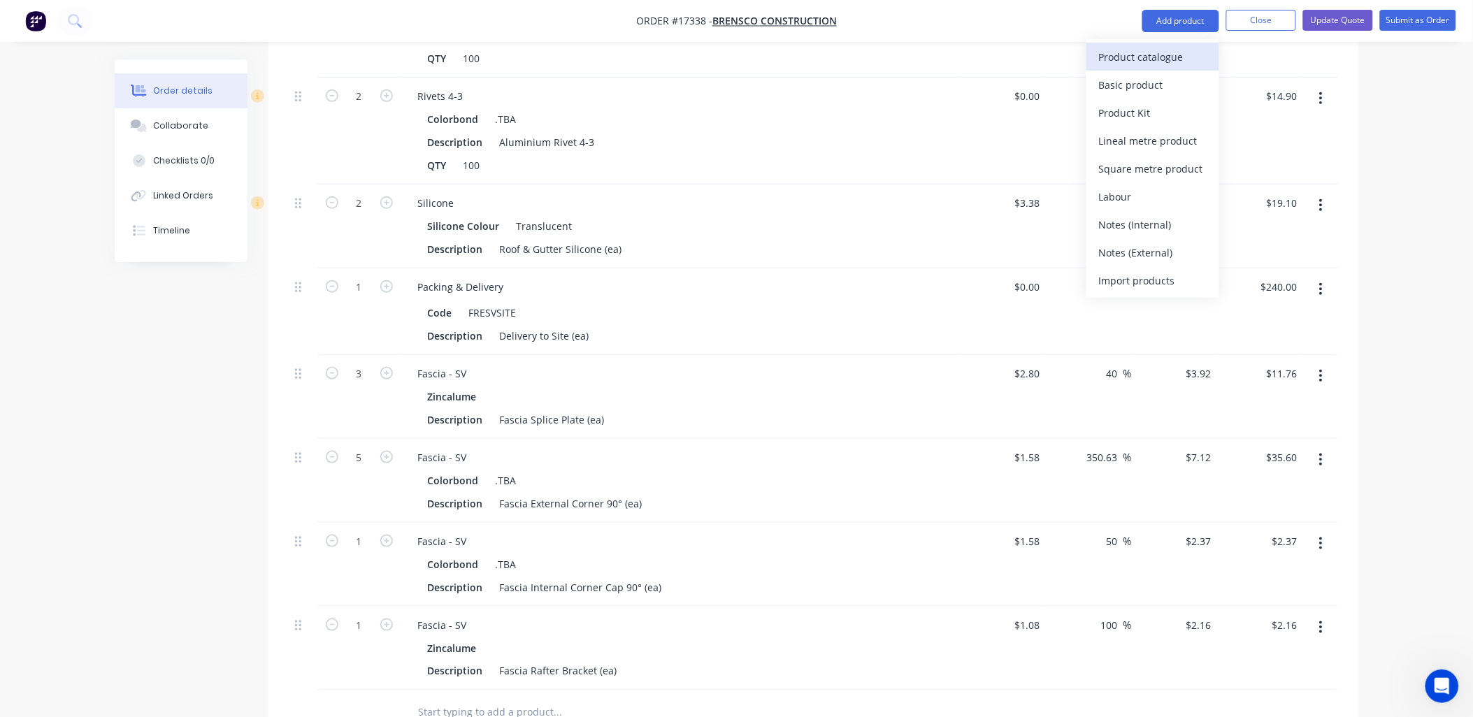
click at [1125, 57] on div "Product catalogue" at bounding box center [1153, 57] width 108 height 20
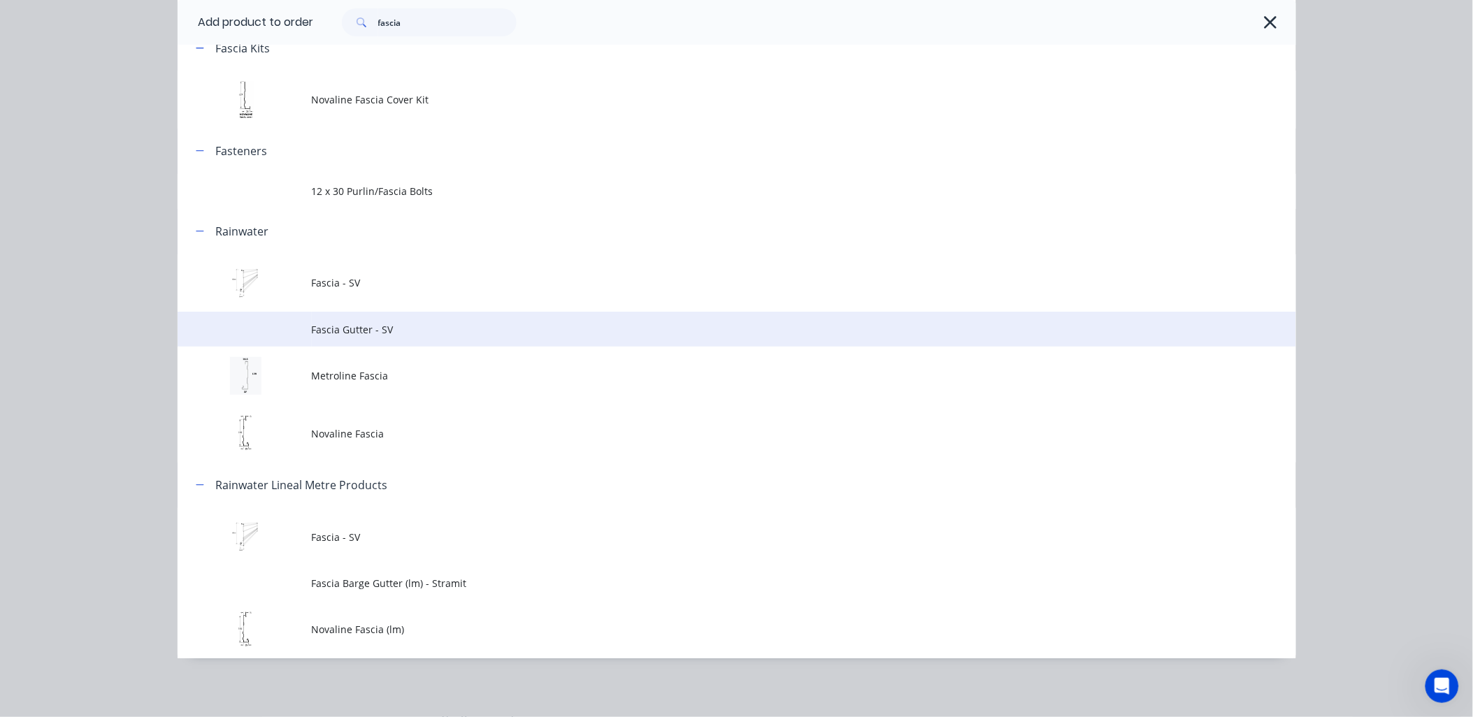
scroll to position [130, 0]
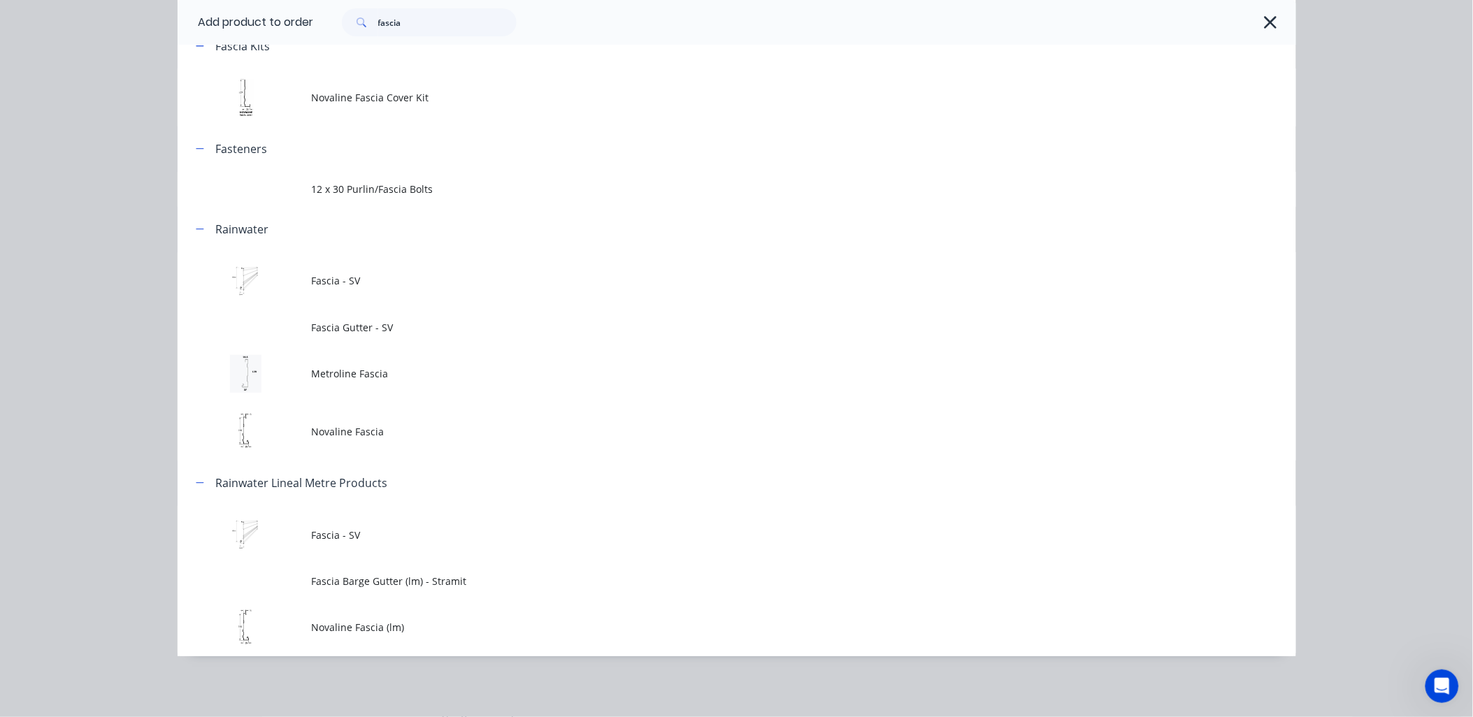
click at [354, 283] on span "Fascia - SV" at bounding box center [705, 280] width 787 height 15
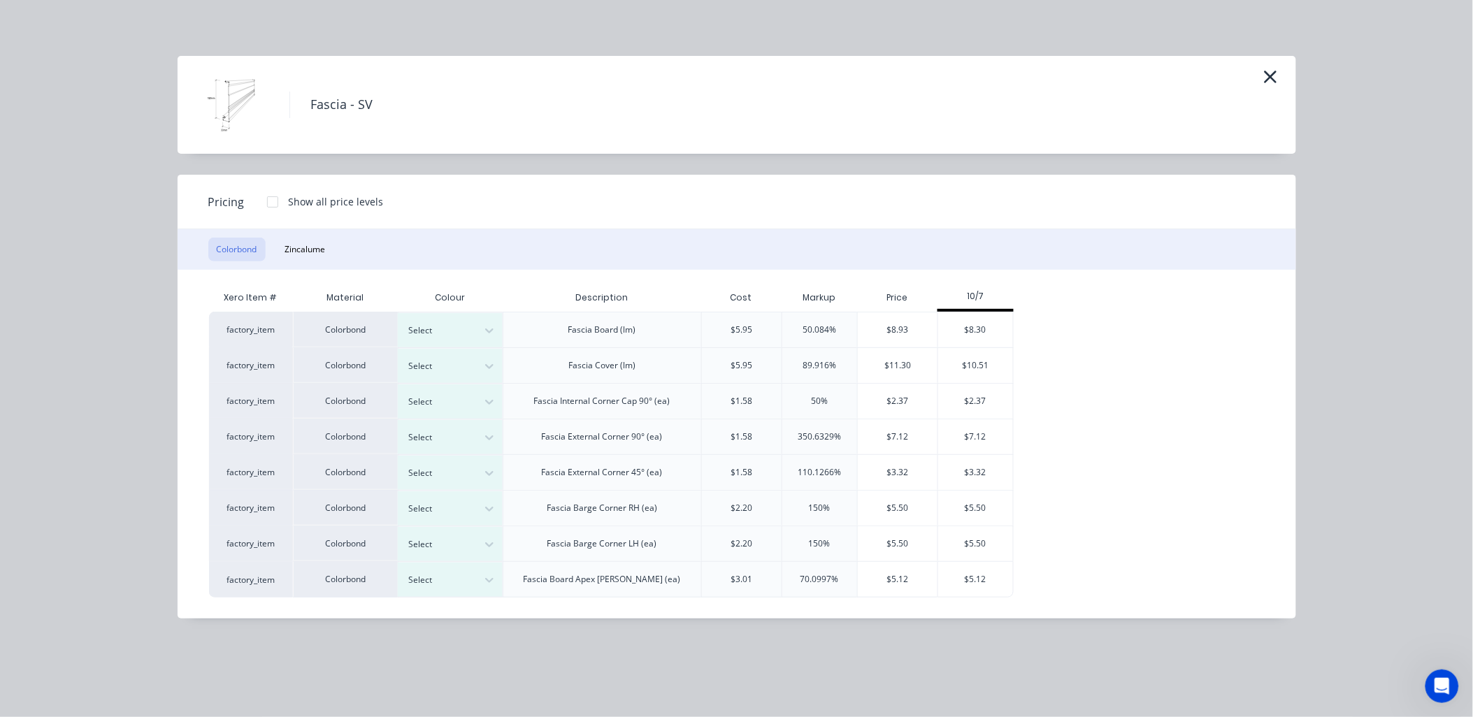
scroll to position [2324, 0]
click at [310, 247] on button "Zincalume" at bounding box center [305, 250] width 57 height 24
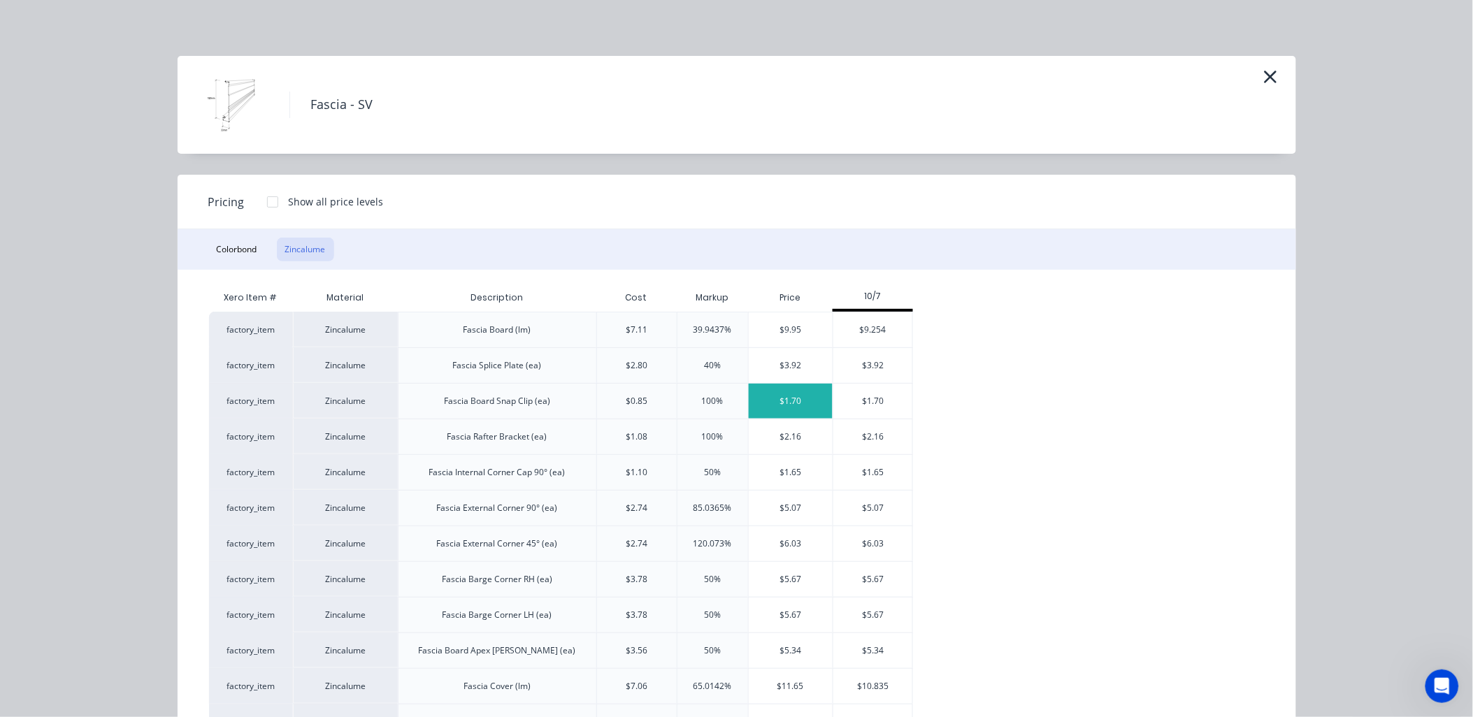
click at [774, 399] on div "$1.70" at bounding box center [791, 401] width 85 height 35
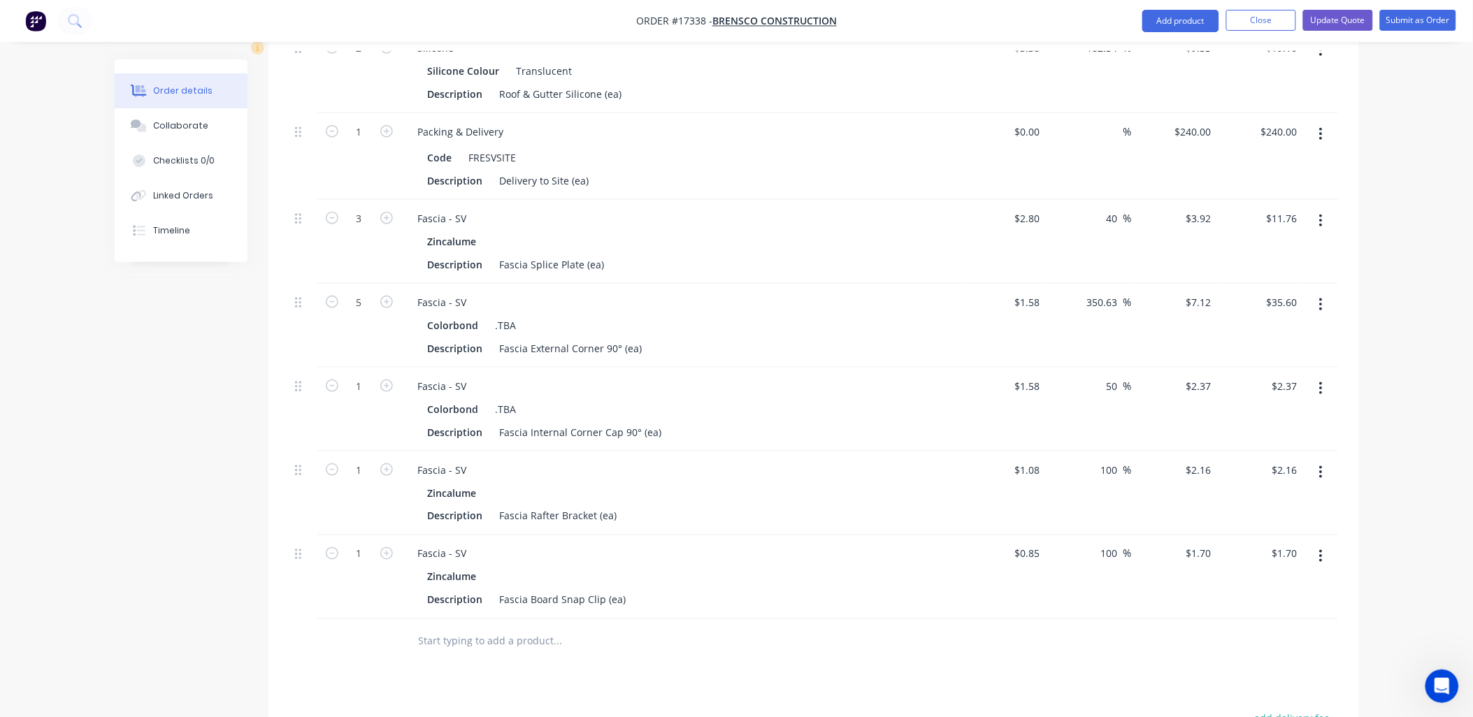
click at [529, 628] on input "text" at bounding box center [558, 642] width 280 height 28
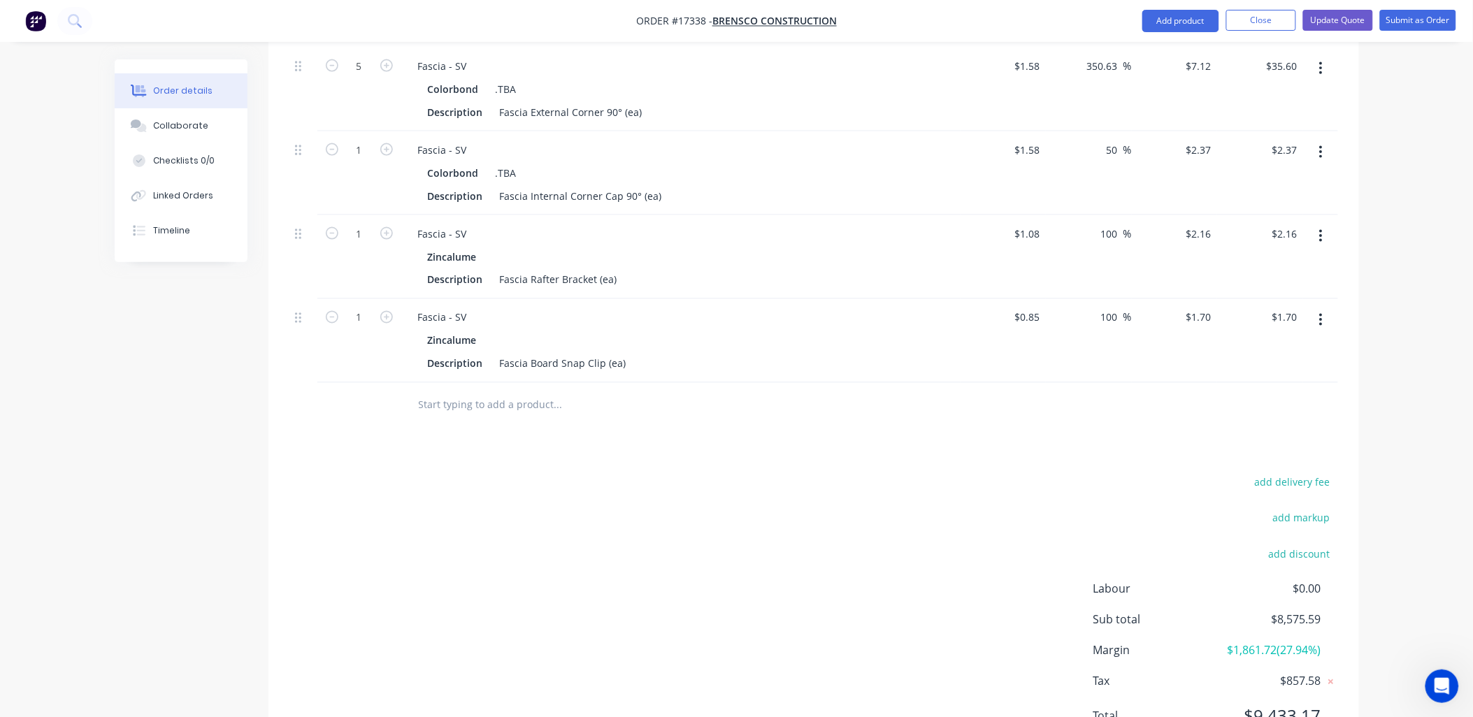
scroll to position [2588, 0]
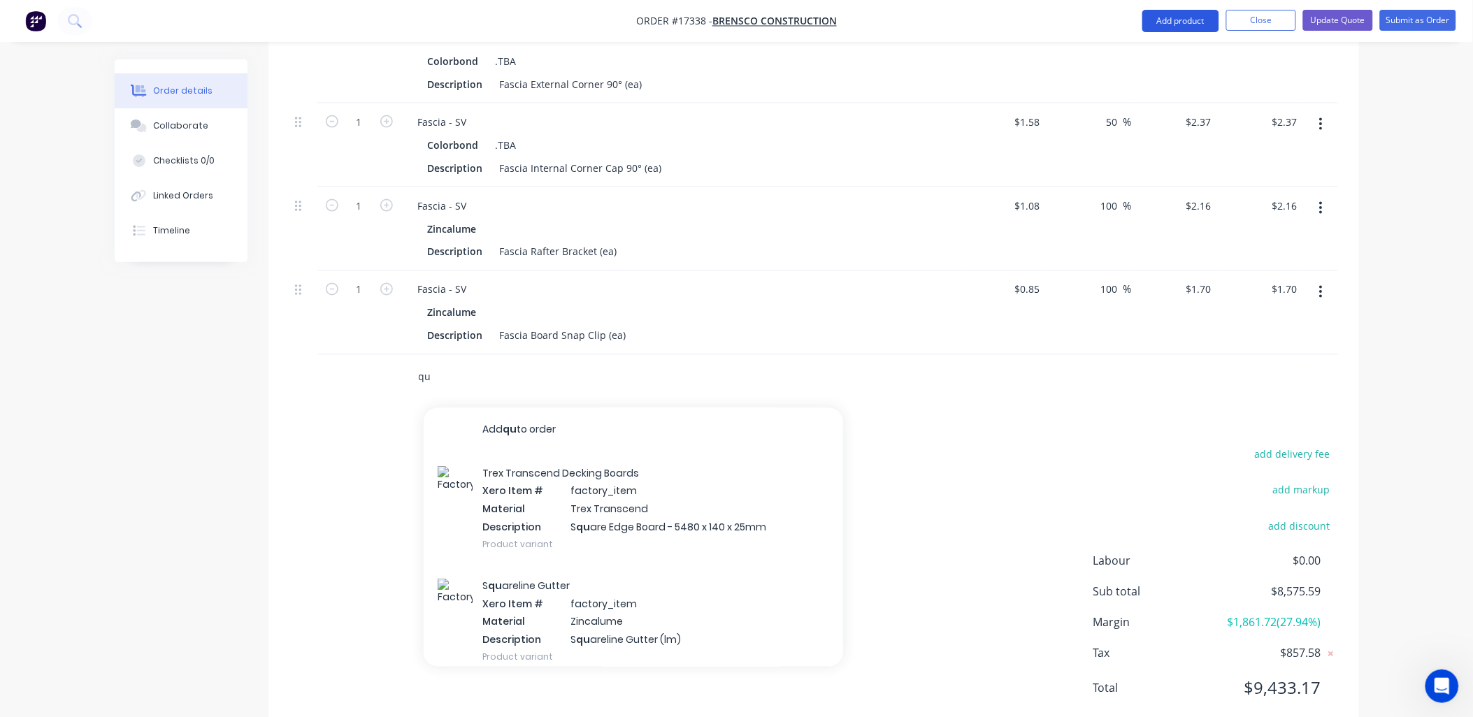
type input "qu"
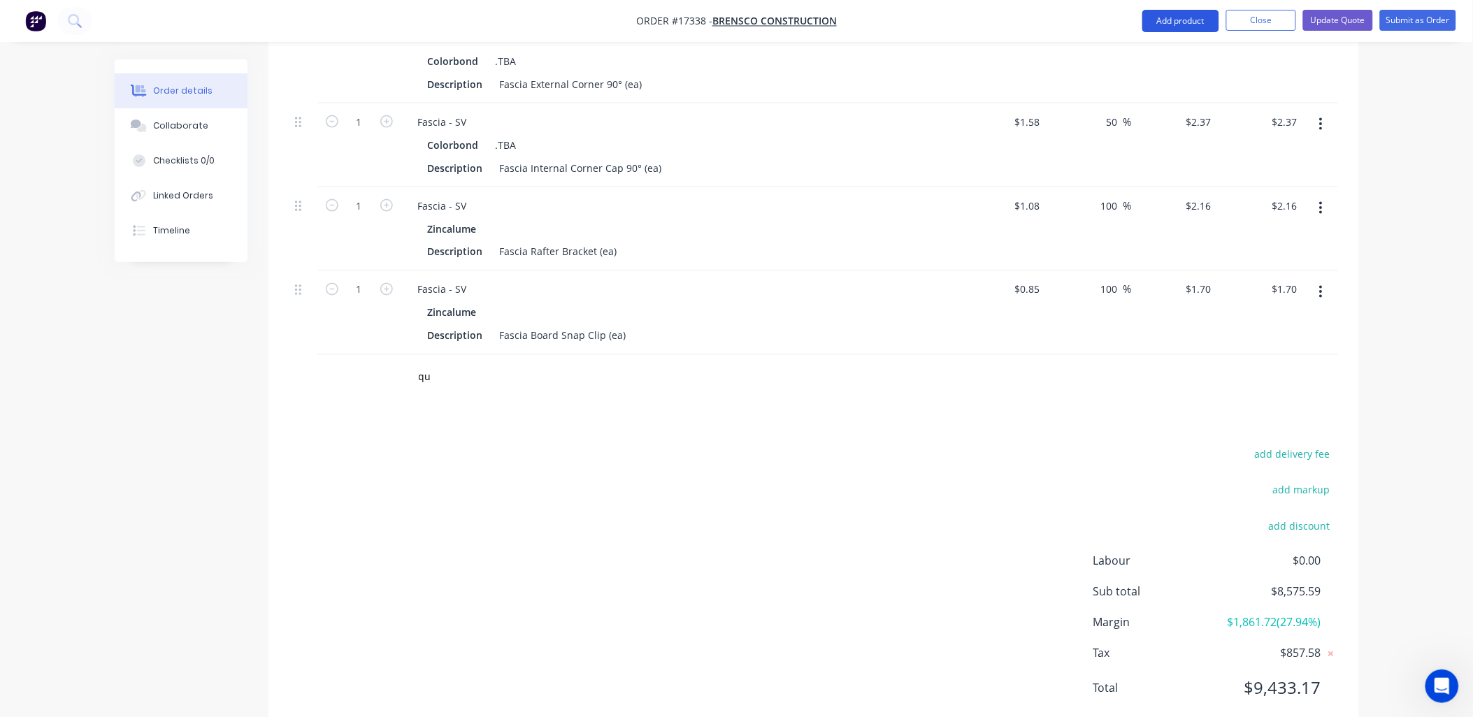
click at [1181, 18] on button "Add product" at bounding box center [1180, 21] width 77 height 22
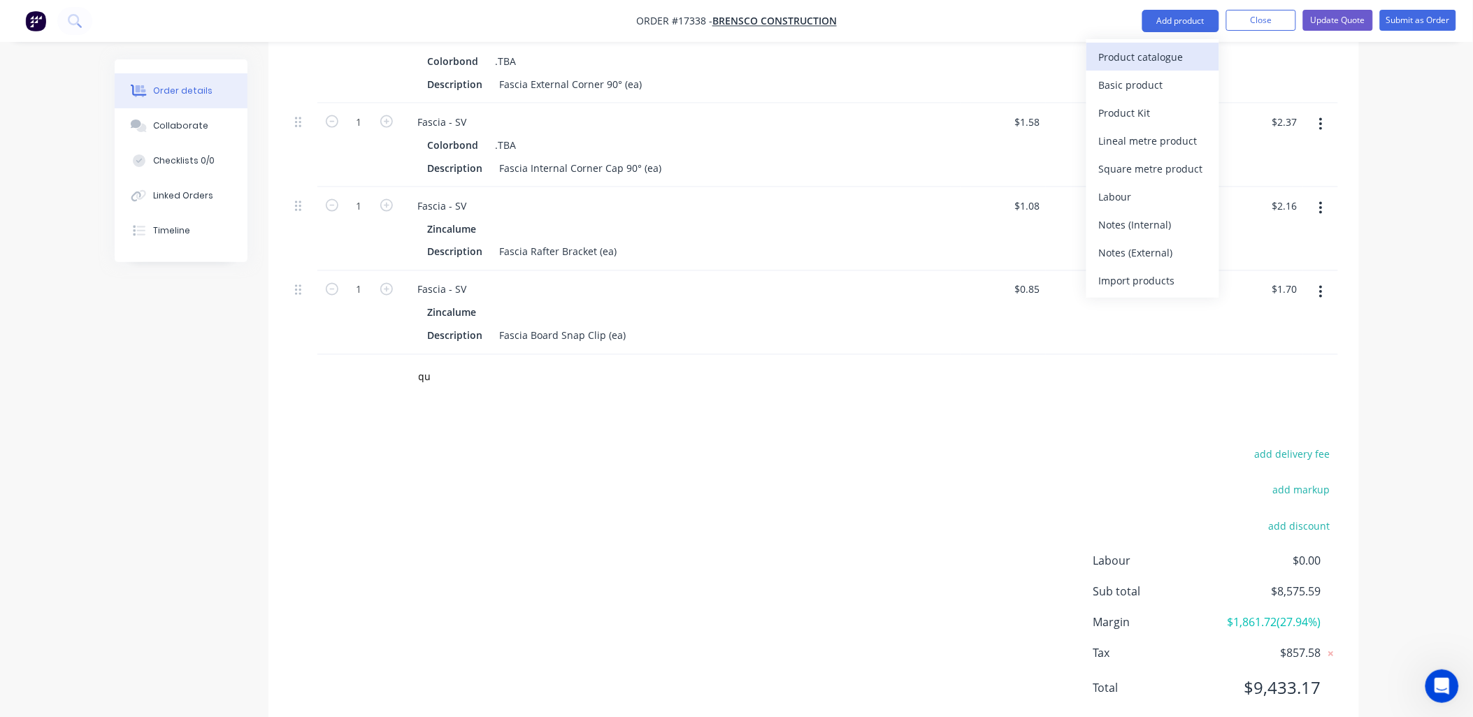
click at [1147, 53] on div "Product catalogue" at bounding box center [1153, 57] width 108 height 20
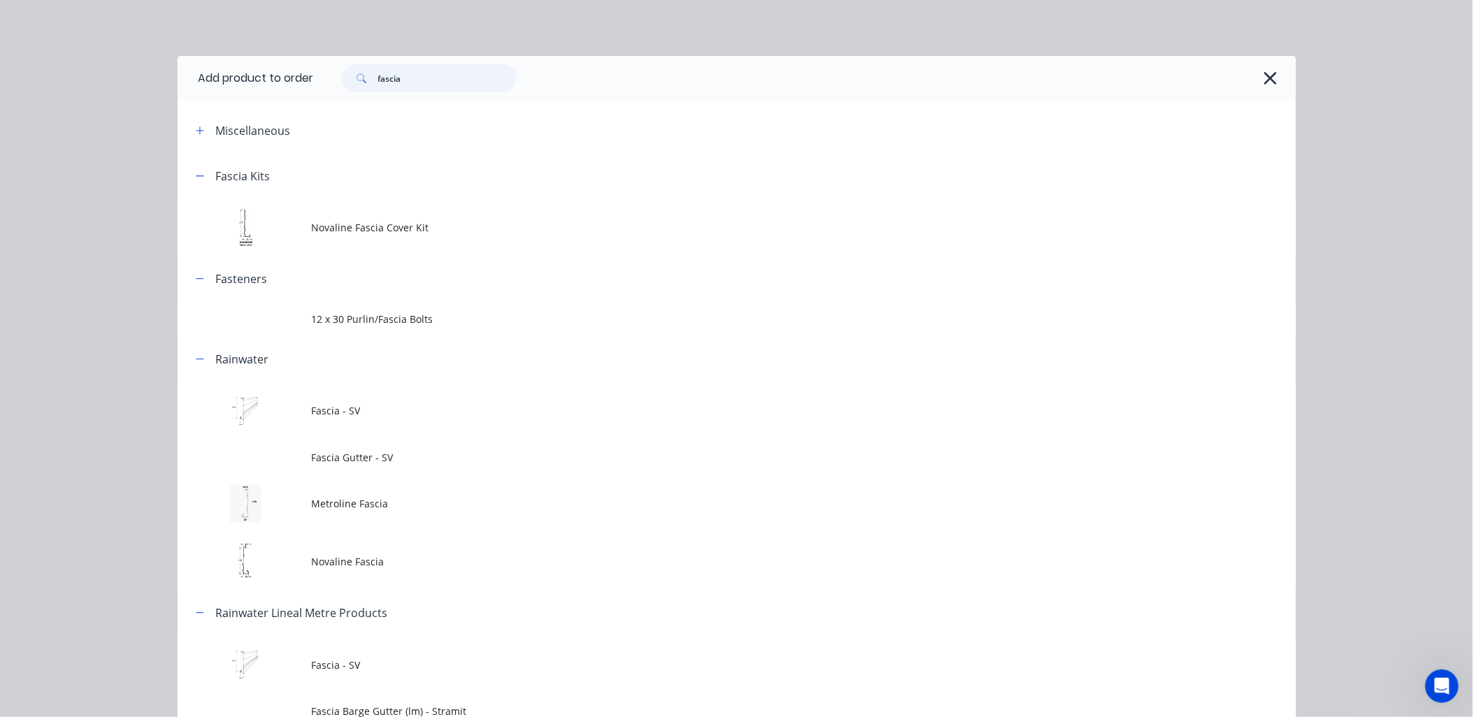
drag, startPoint x: 322, startPoint y: 87, endPoint x: 276, endPoint y: 89, distance: 46.2
click at [276, 89] on header "Add product to order fascia" at bounding box center [737, 78] width 1118 height 45
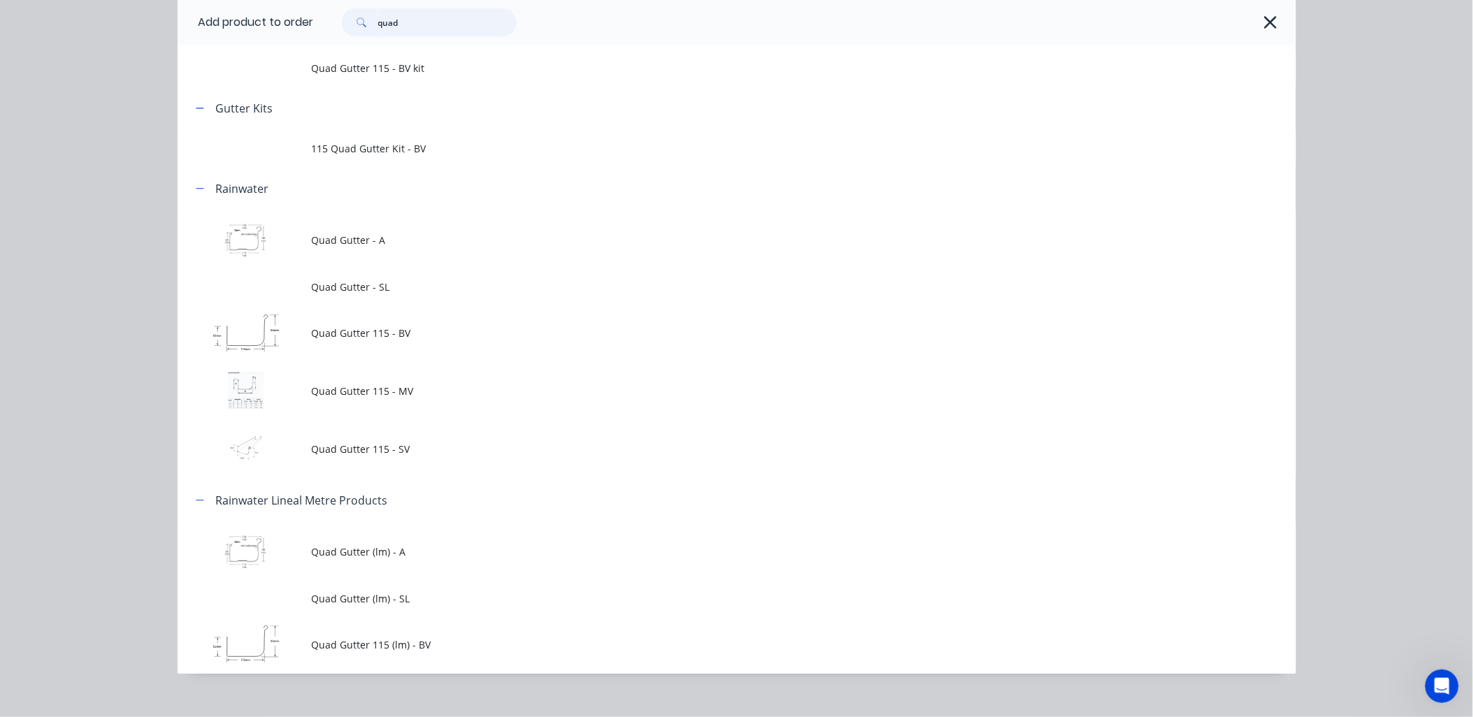
scroll to position [120, 0]
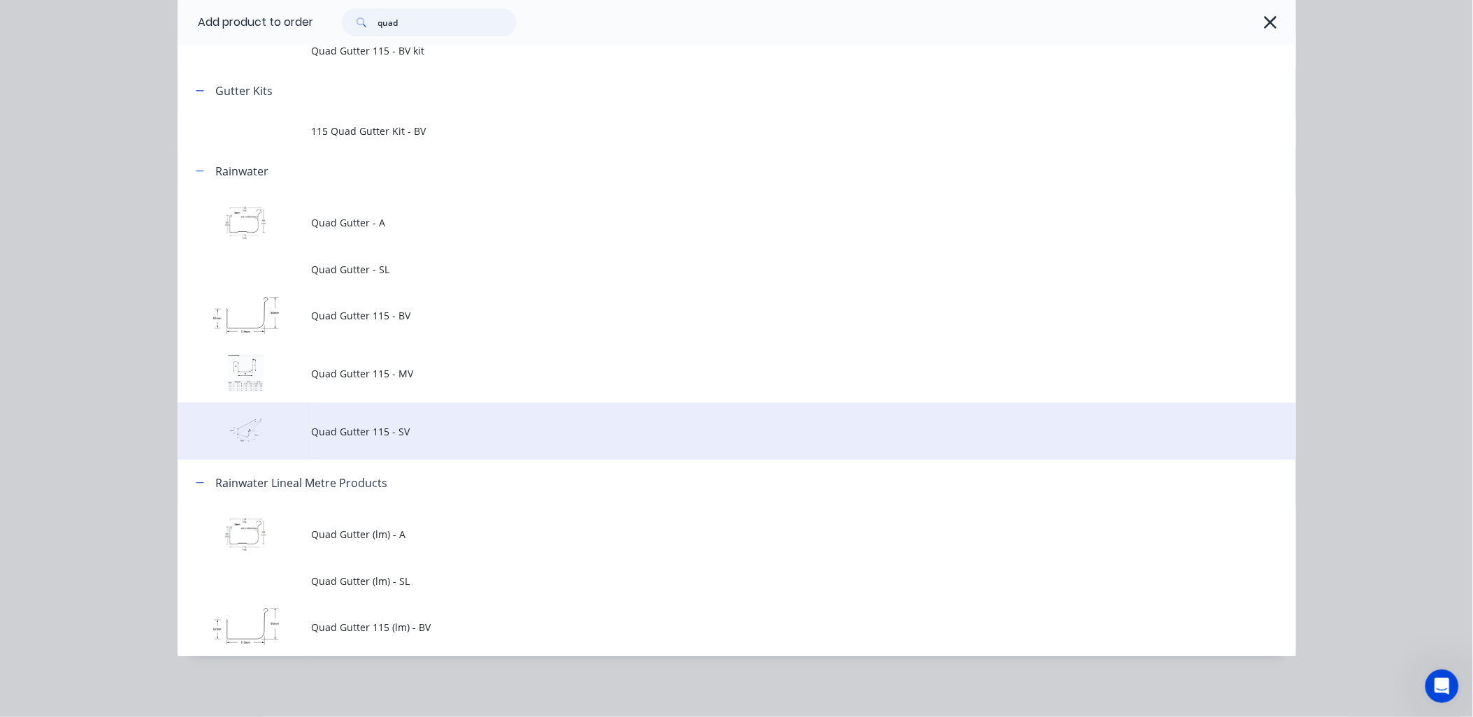
type input "quad"
click at [333, 425] on span "Quad Gutter 115 - SV" at bounding box center [705, 431] width 787 height 15
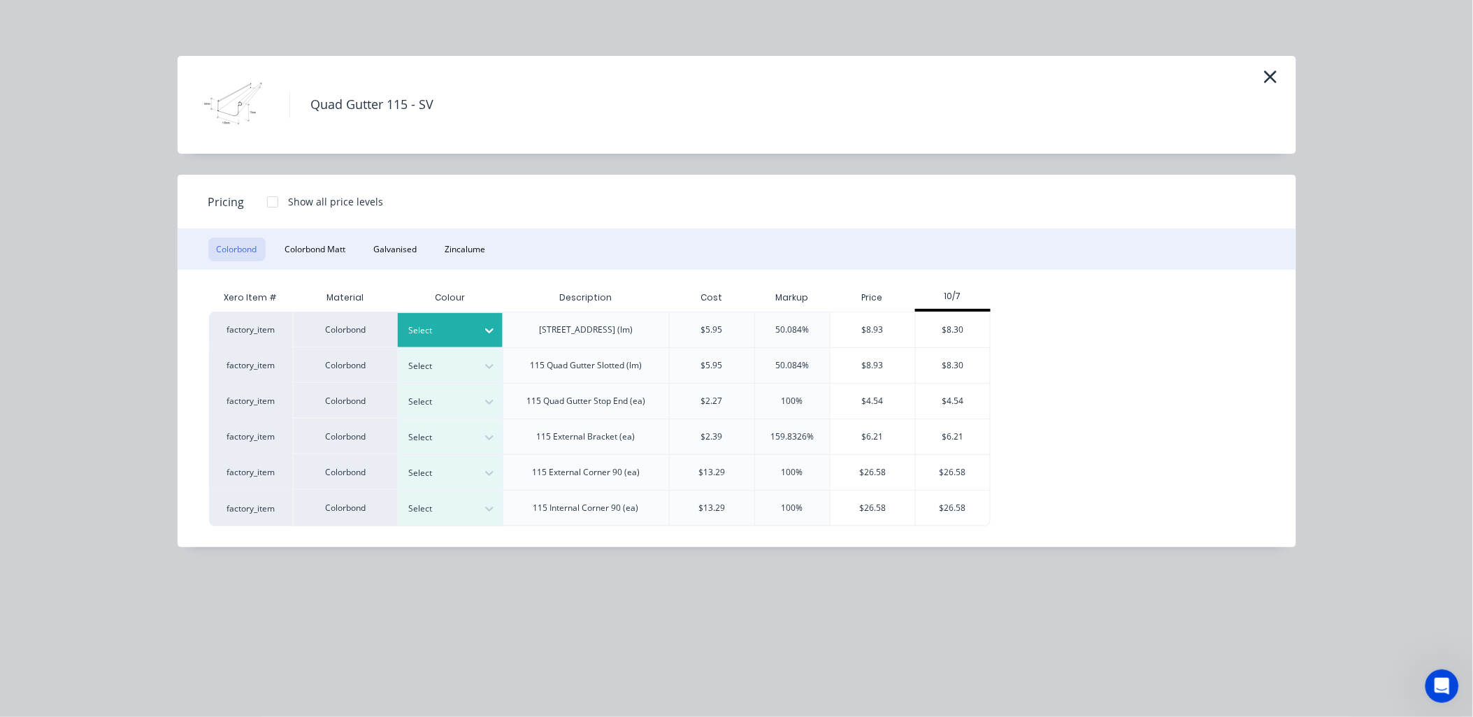
click at [491, 326] on icon at bounding box center [489, 331] width 14 height 14
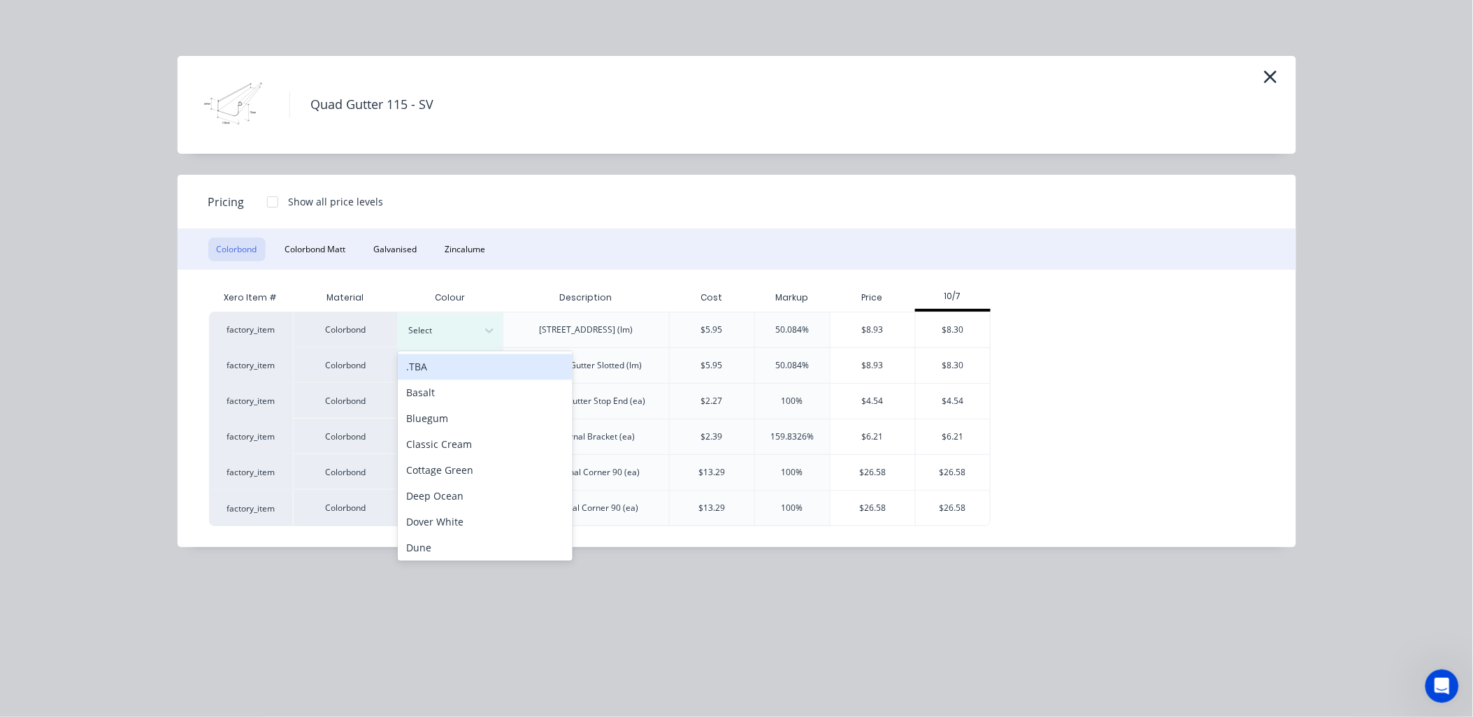
click at [444, 366] on div ".TBA" at bounding box center [485, 367] width 175 height 26
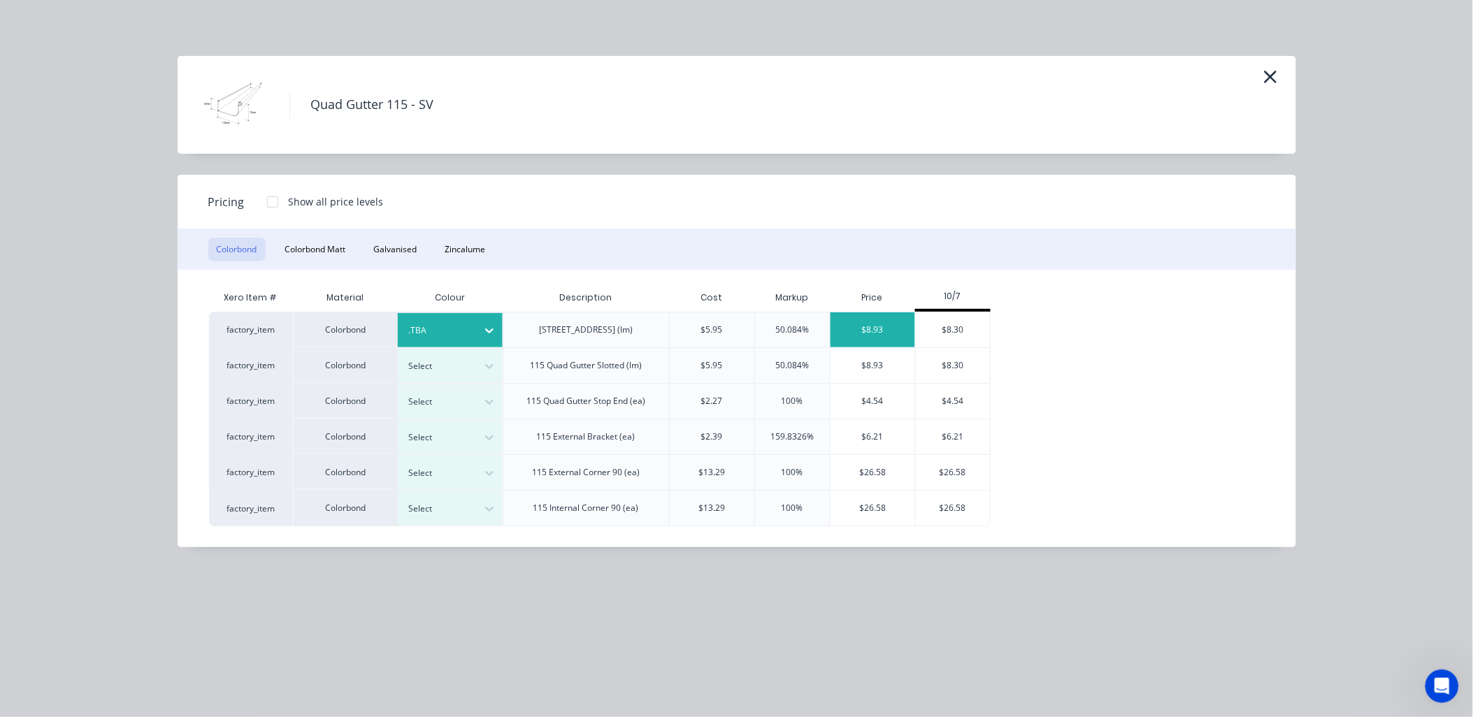
click at [867, 322] on div "$8.93" at bounding box center [872, 329] width 85 height 35
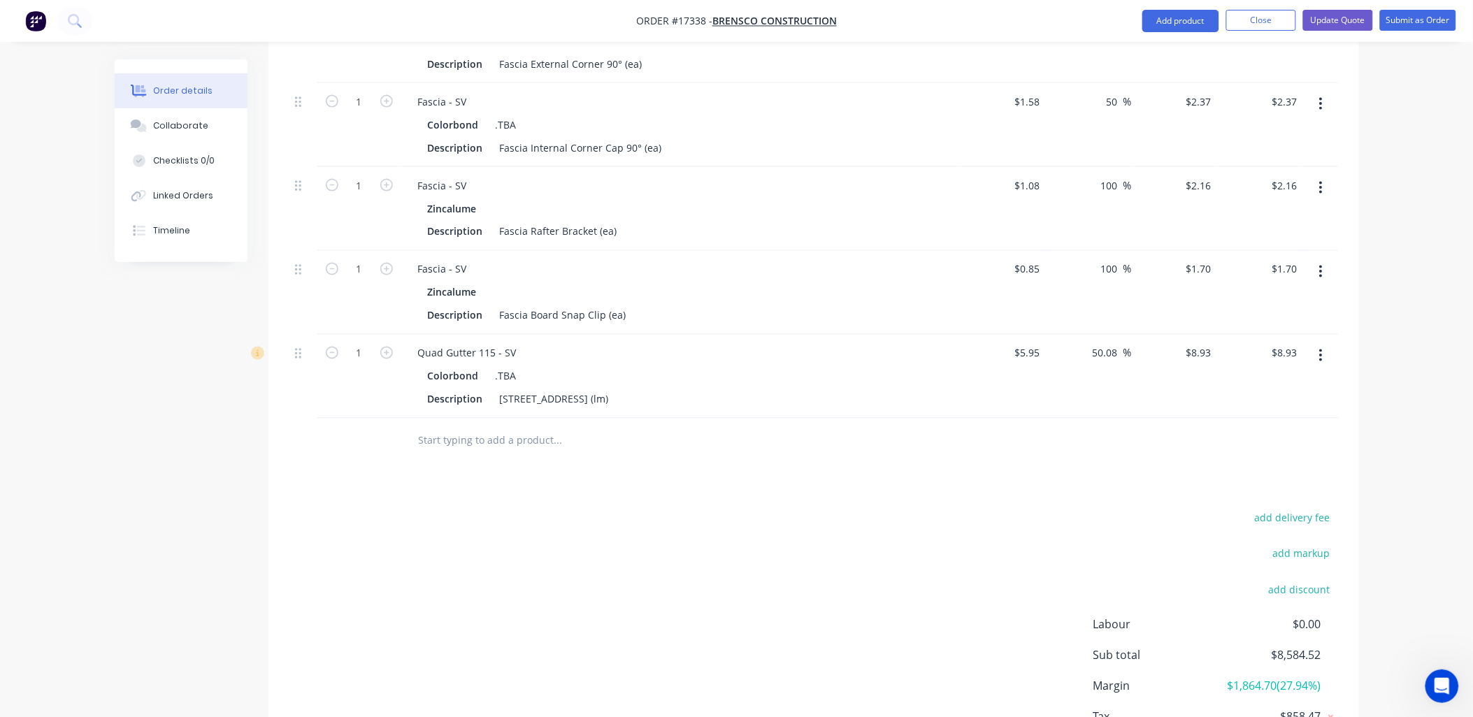
drag, startPoint x: 493, startPoint y: 404, endPoint x: 684, endPoint y: 275, distance: 230.5
click at [493, 427] on input "text" at bounding box center [558, 441] width 280 height 28
click at [1178, 16] on button "Add product" at bounding box center [1180, 21] width 77 height 22
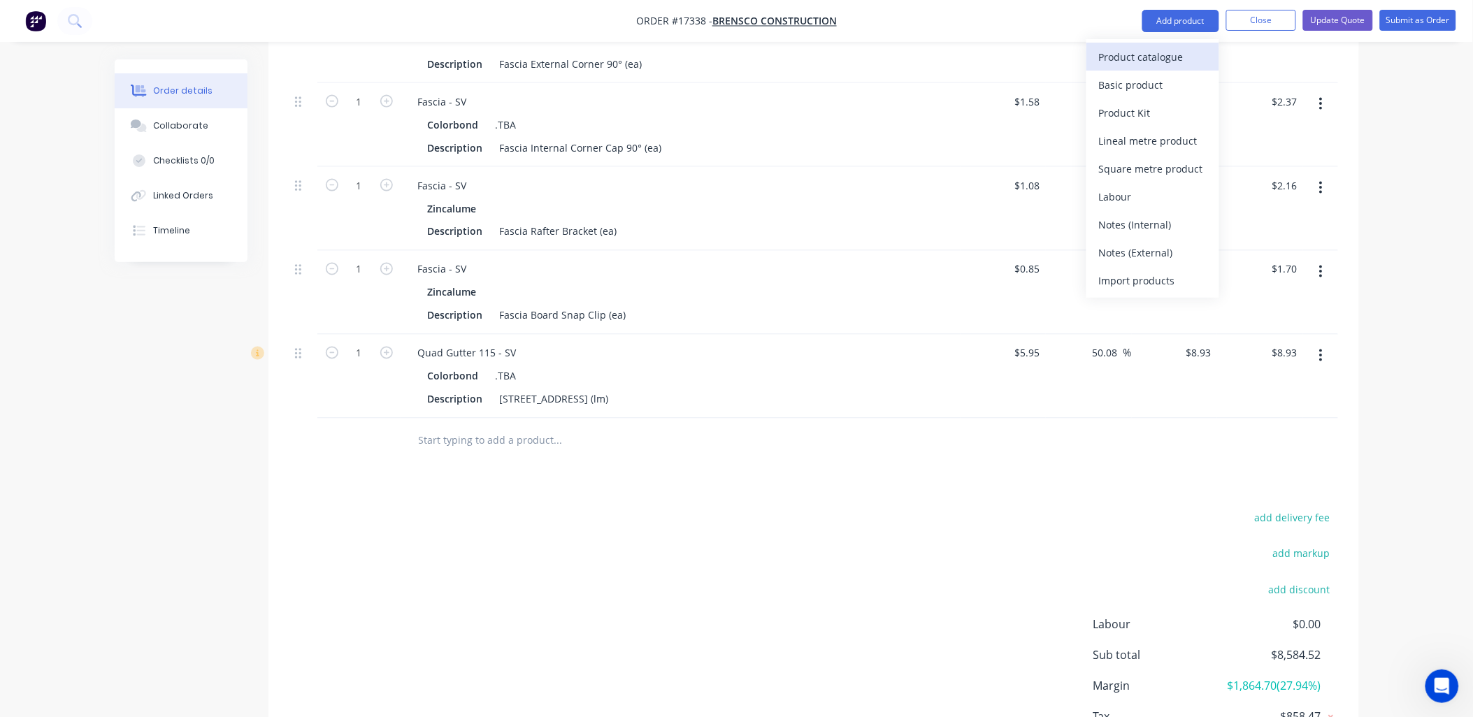
click at [1134, 54] on div "Product catalogue" at bounding box center [1153, 57] width 108 height 20
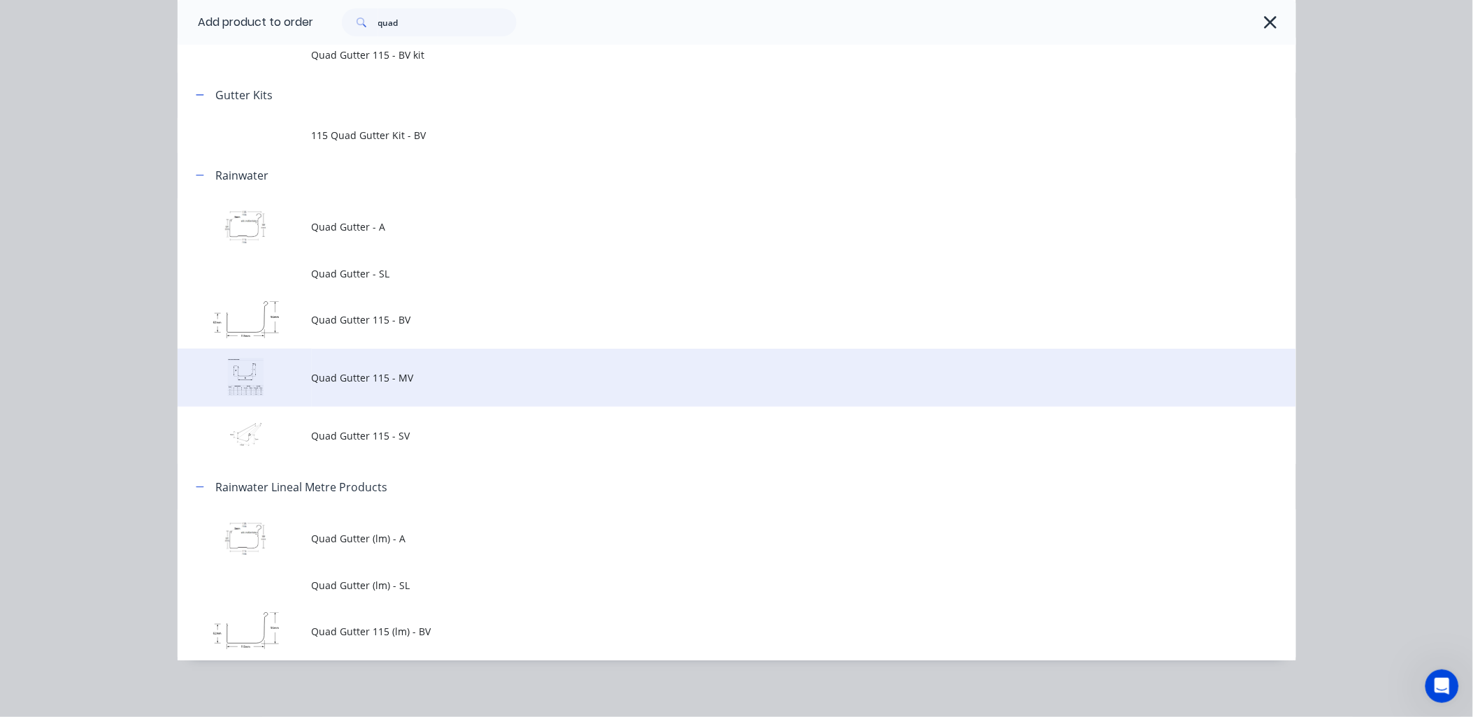
scroll to position [120, 0]
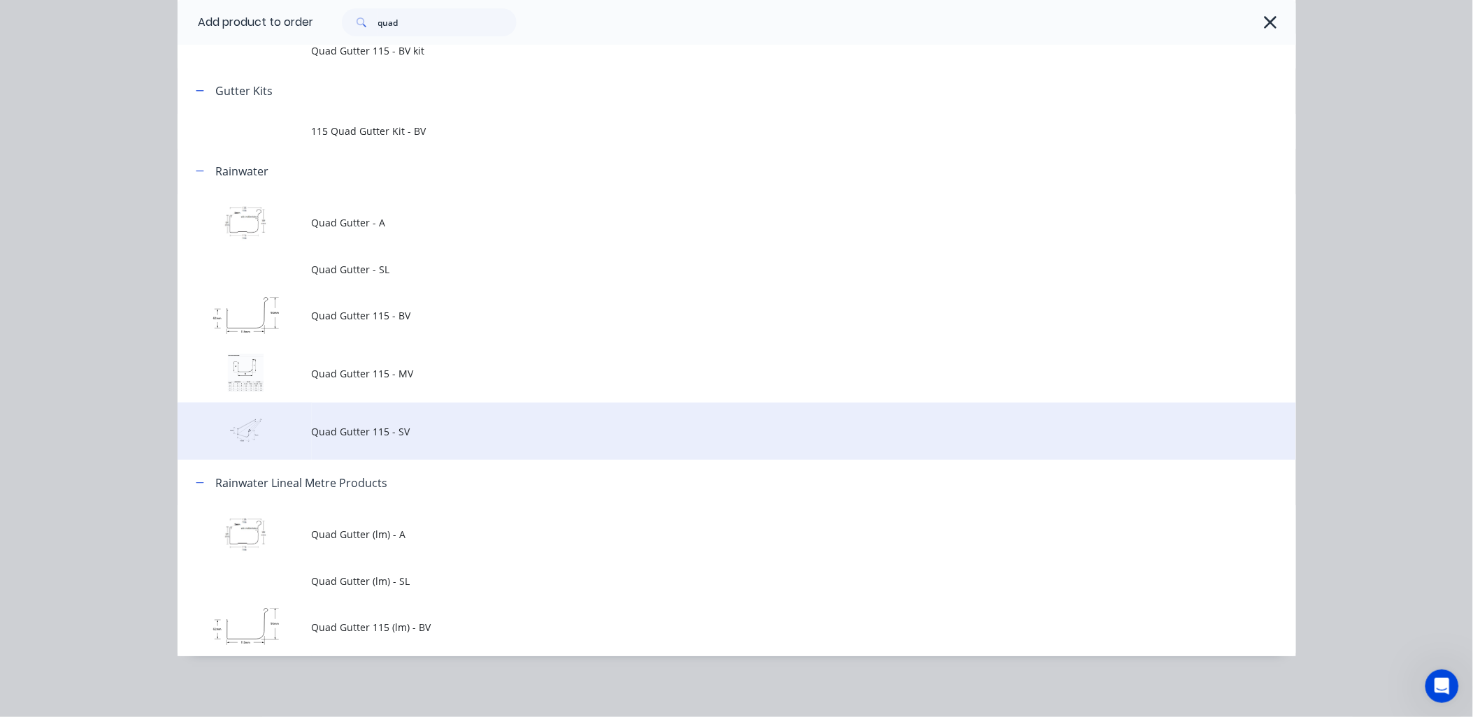
click at [358, 436] on span "Quad Gutter 115 - SV" at bounding box center [705, 431] width 787 height 15
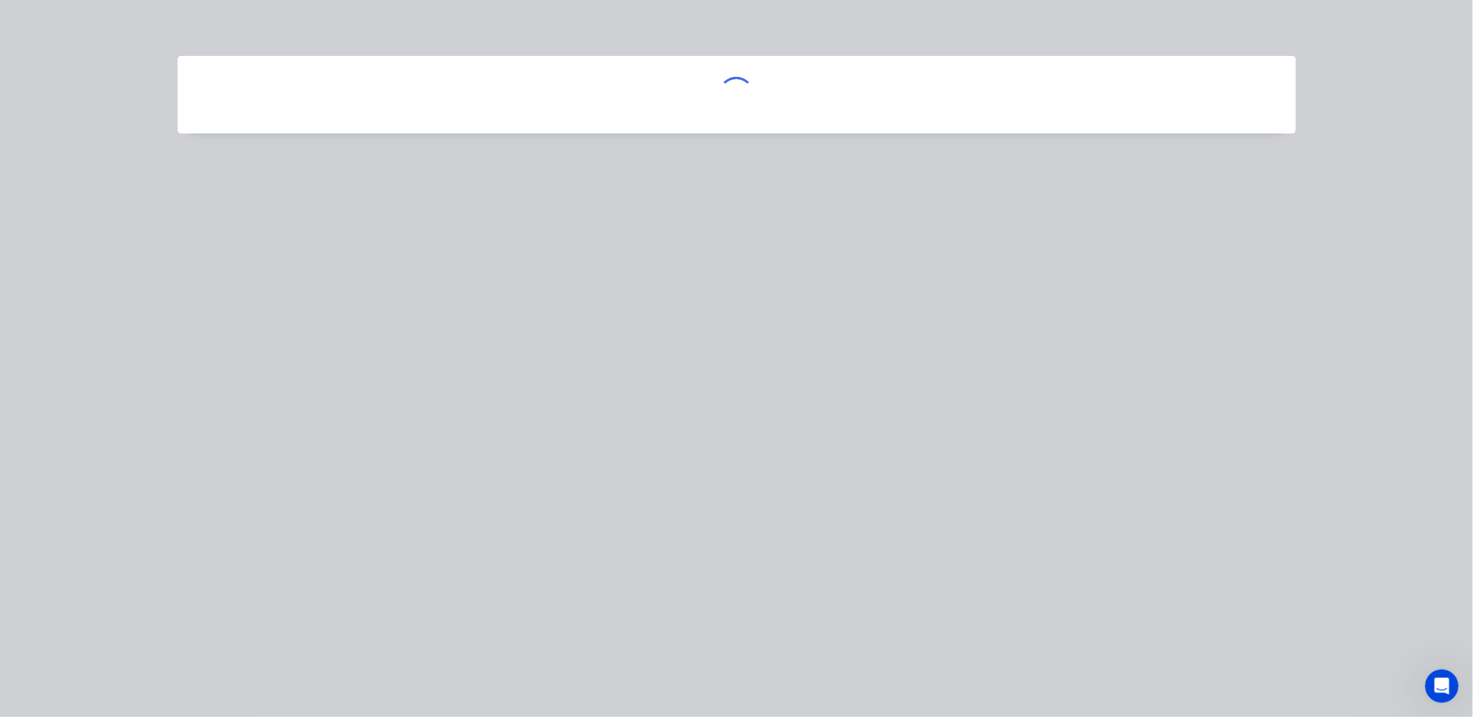
scroll to position [0, 0]
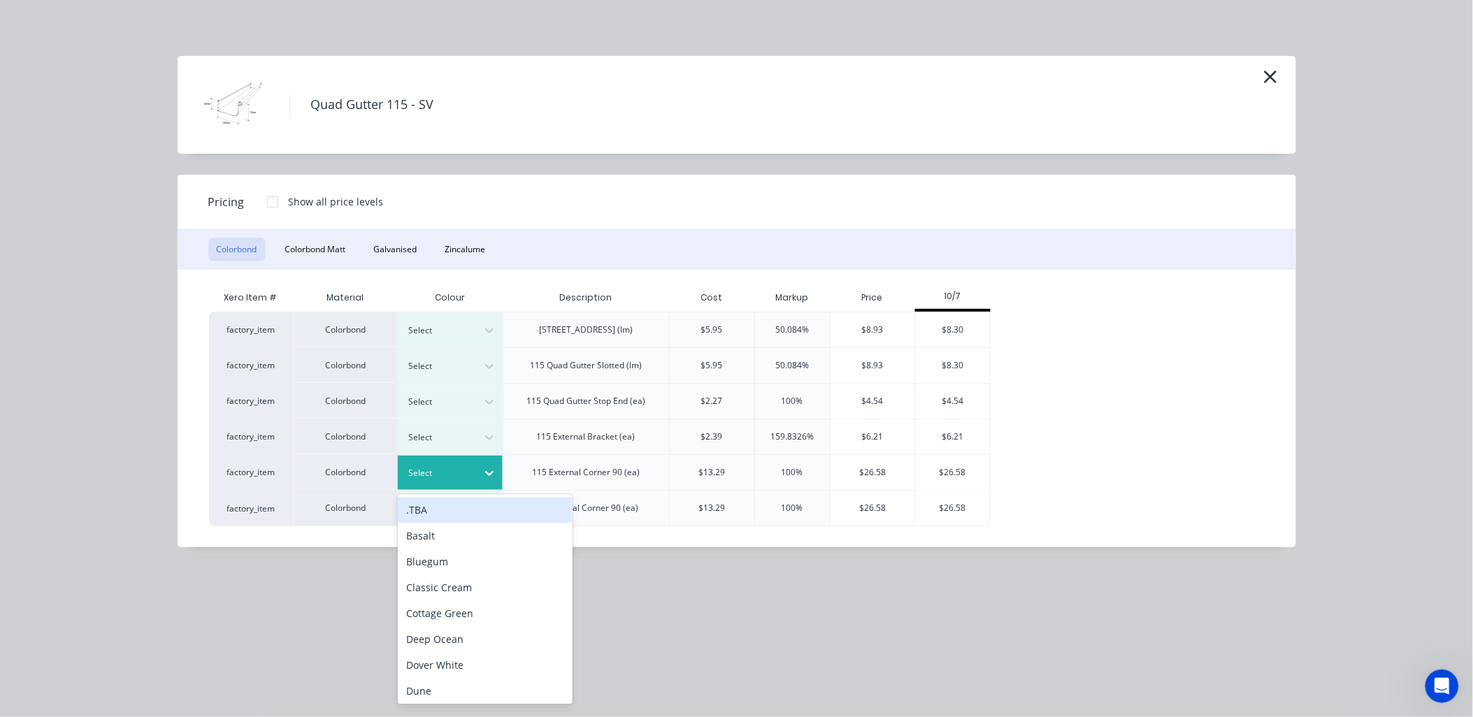
click at [488, 471] on icon at bounding box center [489, 473] width 14 height 14
click at [426, 505] on div ".TBA" at bounding box center [485, 511] width 175 height 26
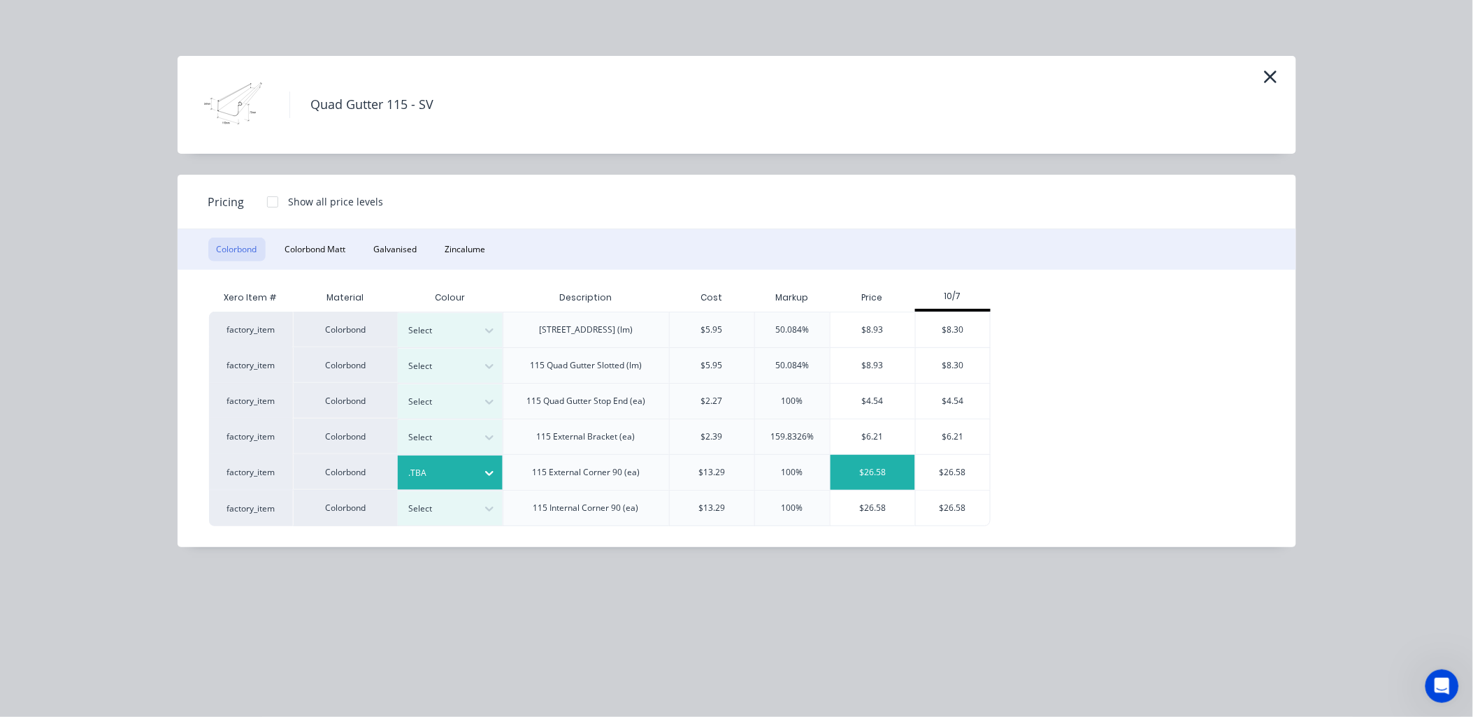
click at [881, 469] on div "$26.58" at bounding box center [872, 472] width 85 height 35
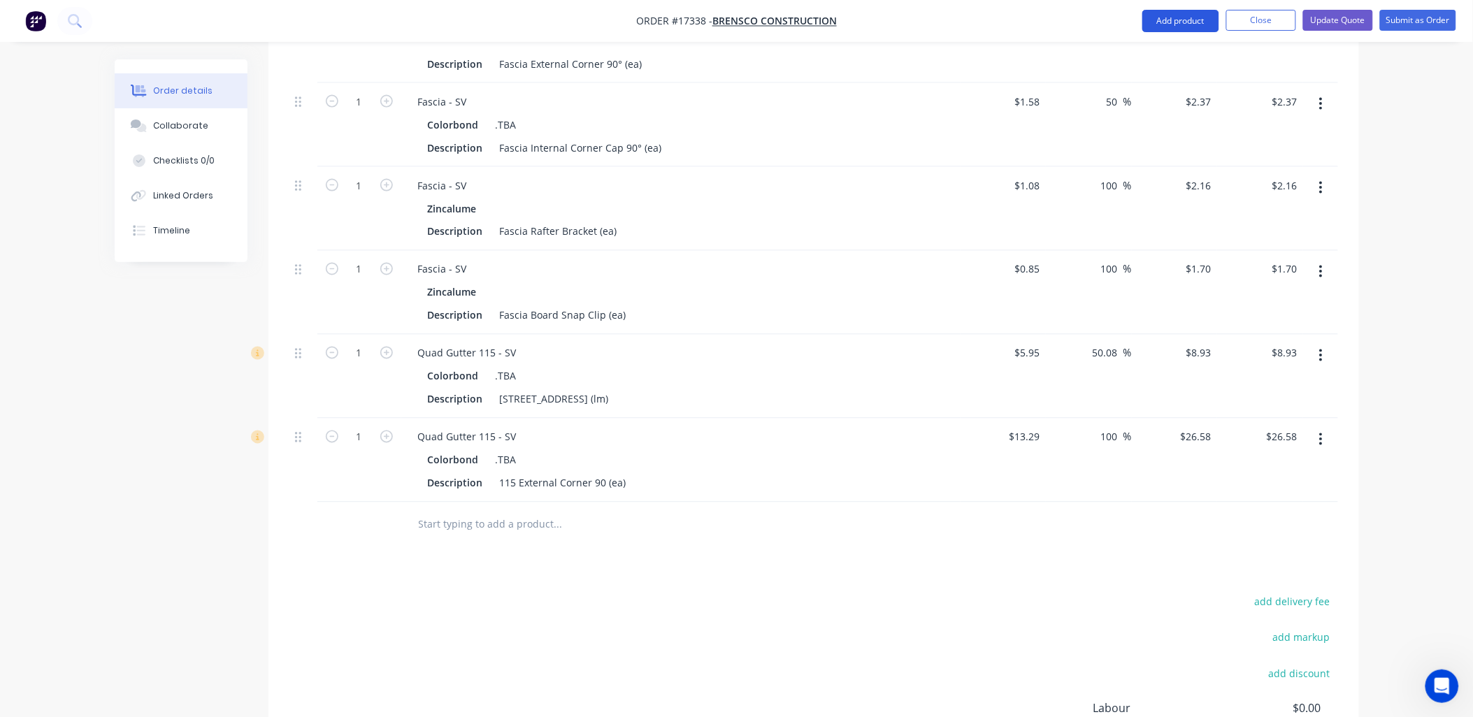
click at [1156, 17] on button "Add product" at bounding box center [1180, 21] width 77 height 22
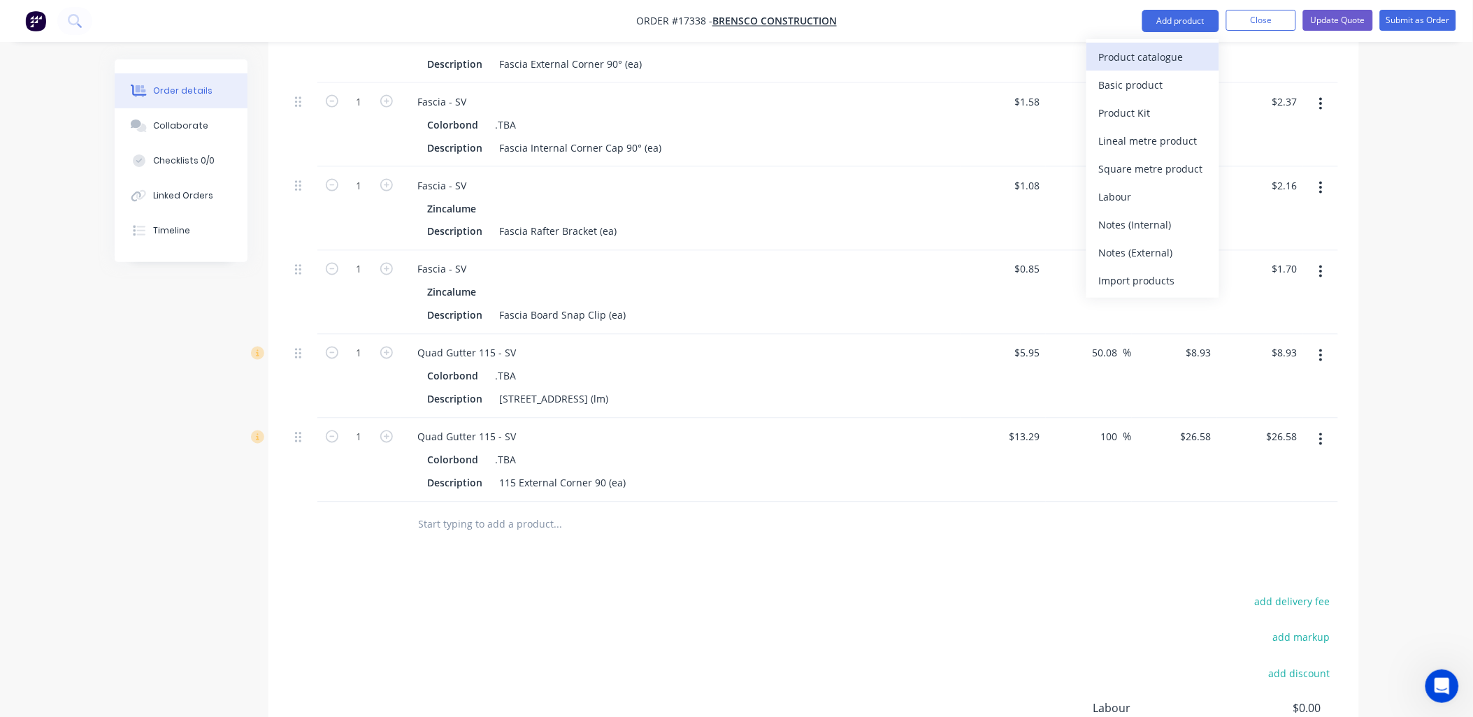
click at [1111, 56] on div "Product catalogue" at bounding box center [1153, 57] width 108 height 20
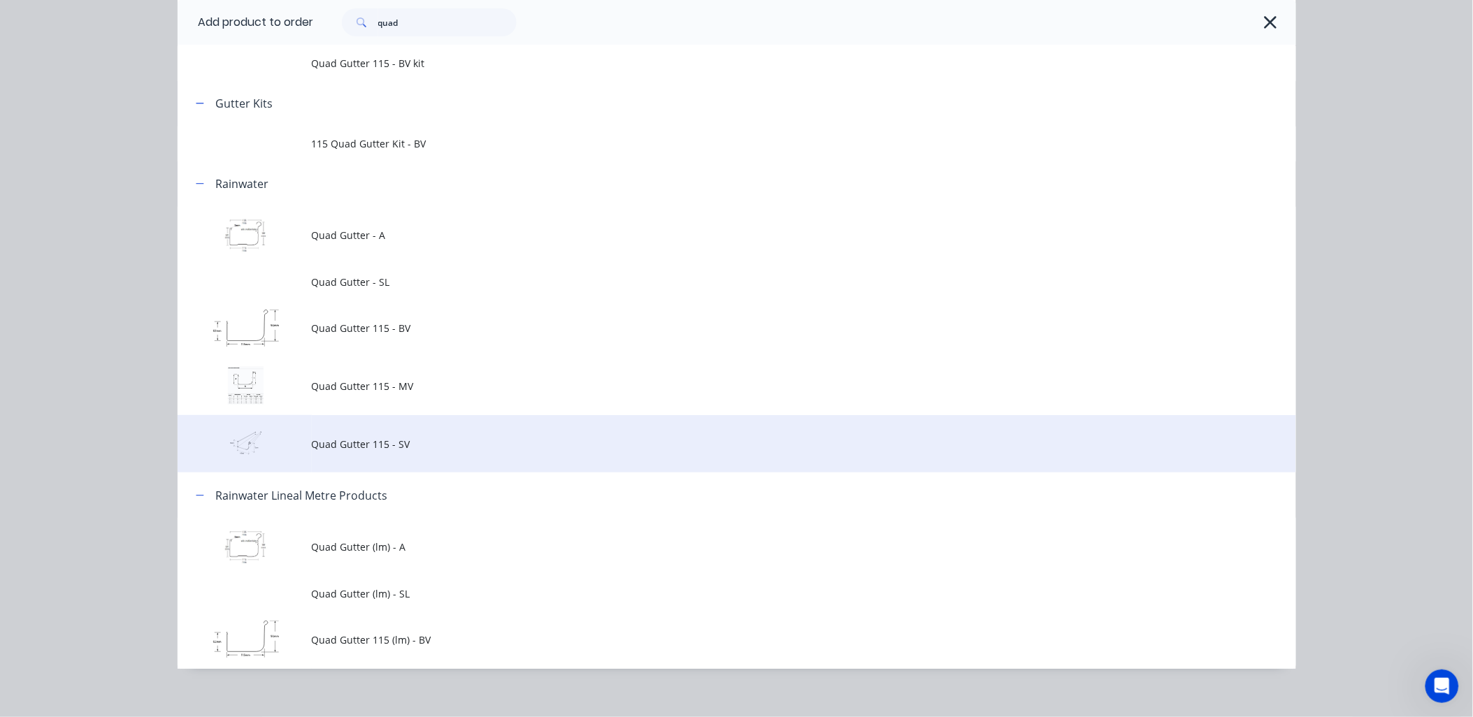
scroll to position [120, 0]
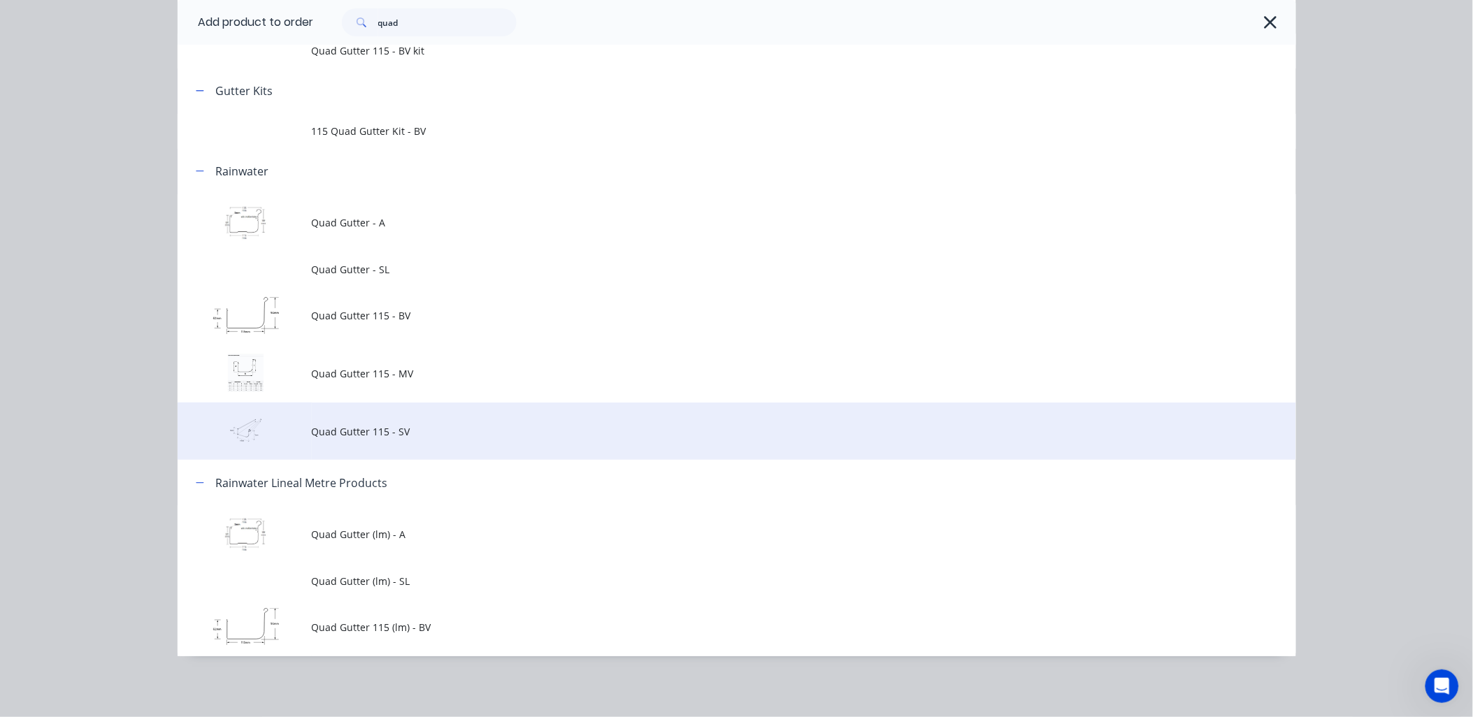
click at [387, 431] on span "Quad Gutter 115 - SV" at bounding box center [705, 431] width 787 height 15
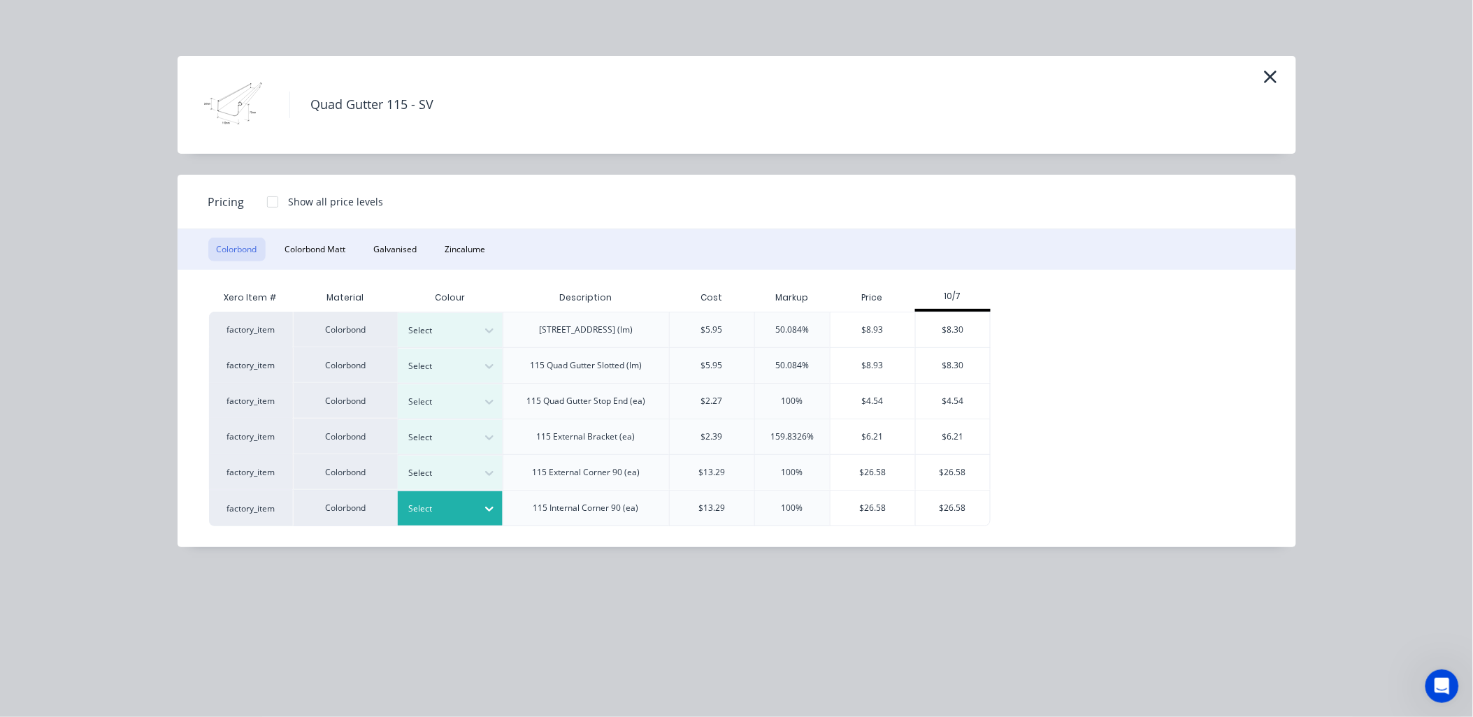
click at [491, 510] on icon at bounding box center [489, 509] width 14 height 14
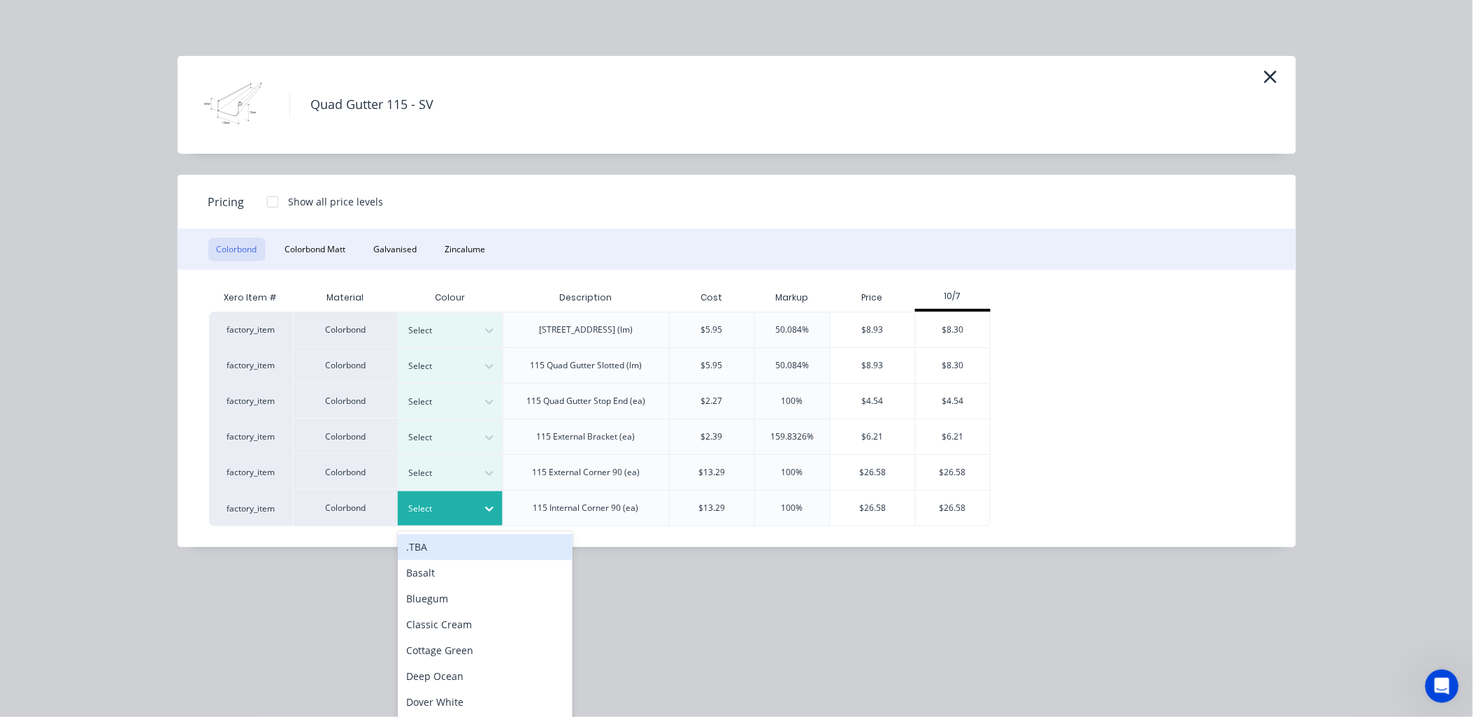
scroll to position [2637, 0]
click at [472, 548] on div ".TBA" at bounding box center [485, 546] width 175 height 26
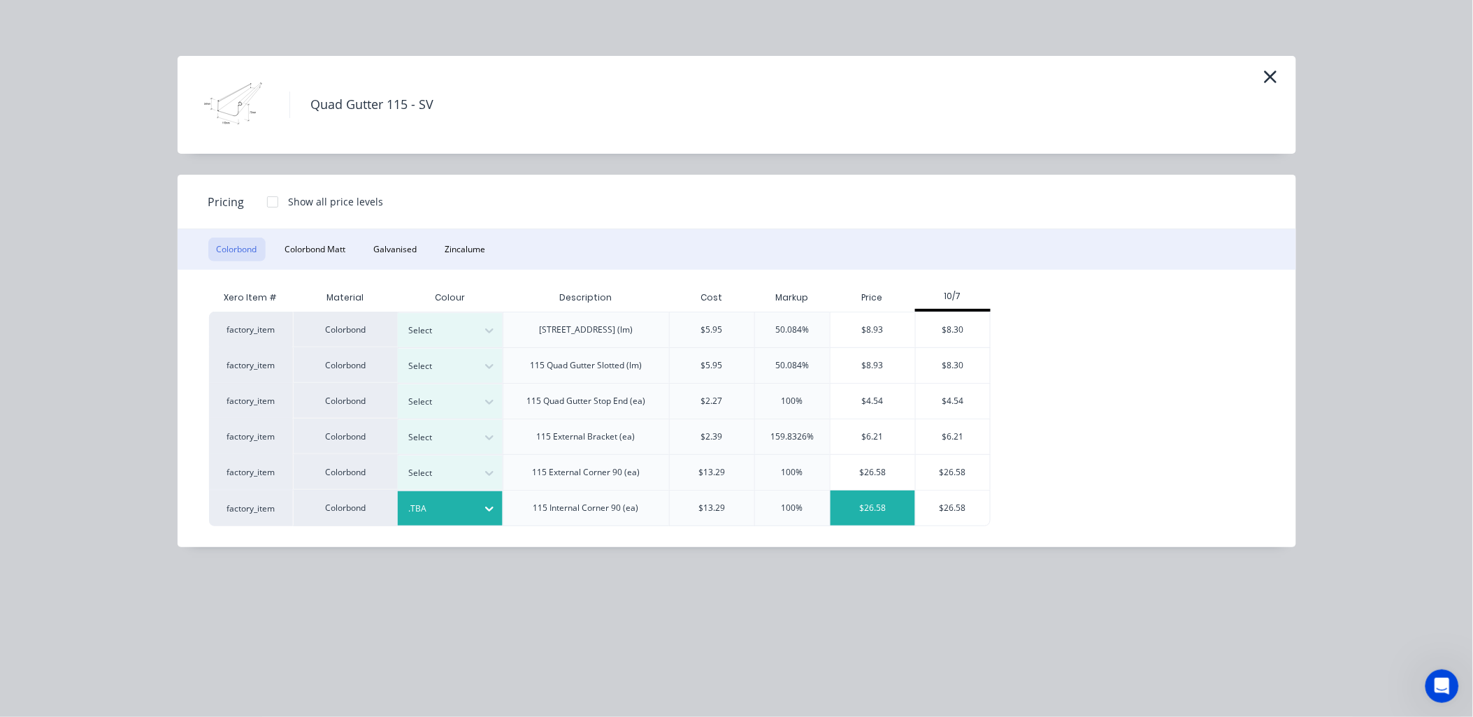
click at [871, 504] on div "$26.58" at bounding box center [872, 508] width 85 height 35
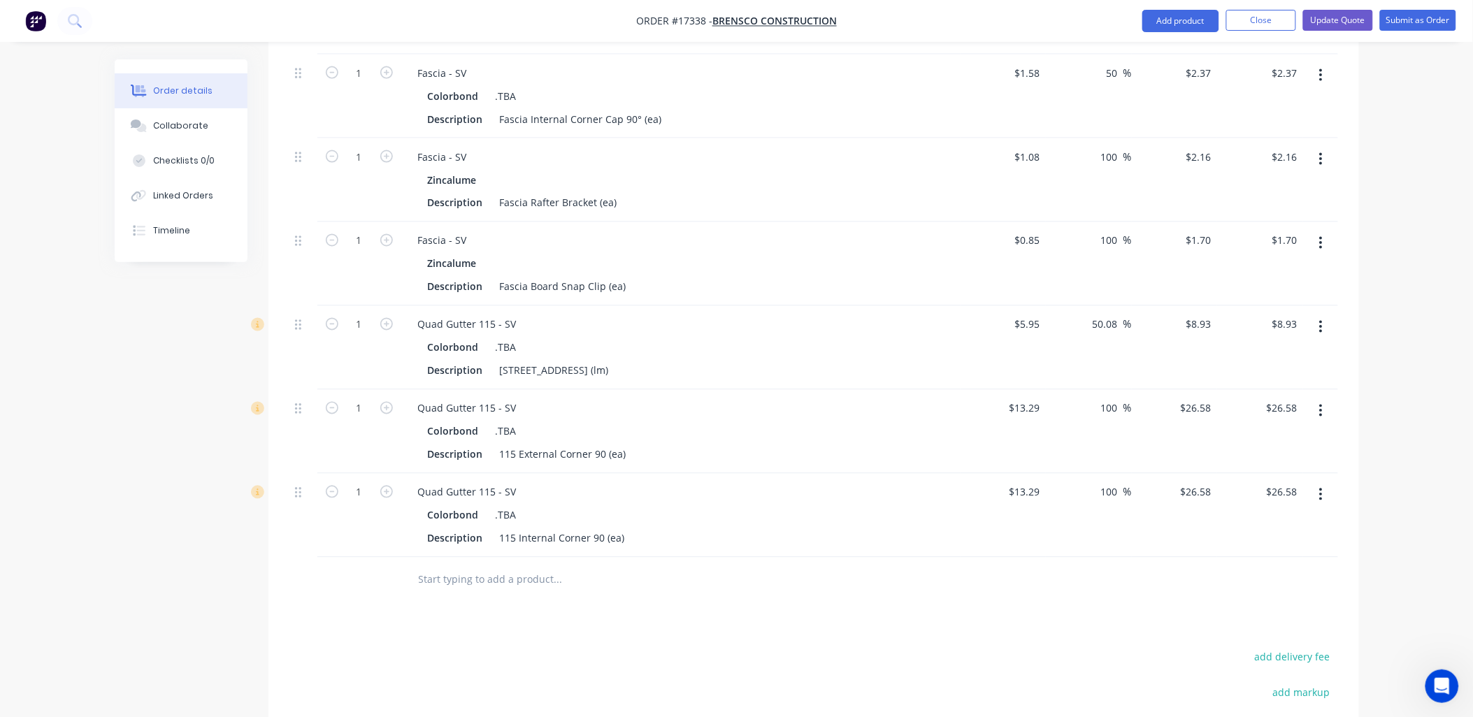
click at [509, 566] on input "text" at bounding box center [558, 580] width 280 height 28
click at [1186, 13] on button "Add product" at bounding box center [1180, 21] width 77 height 22
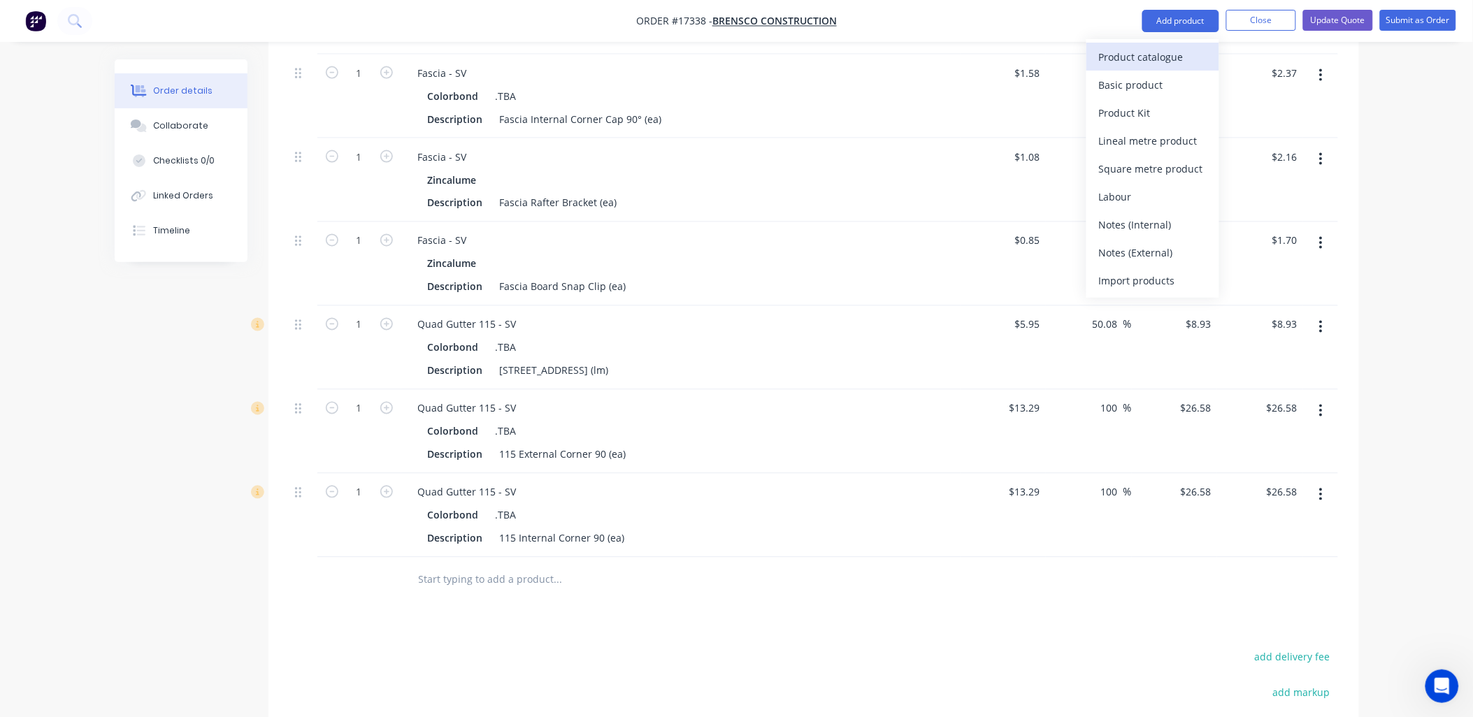
click at [1146, 58] on div "Product catalogue" at bounding box center [1153, 57] width 108 height 20
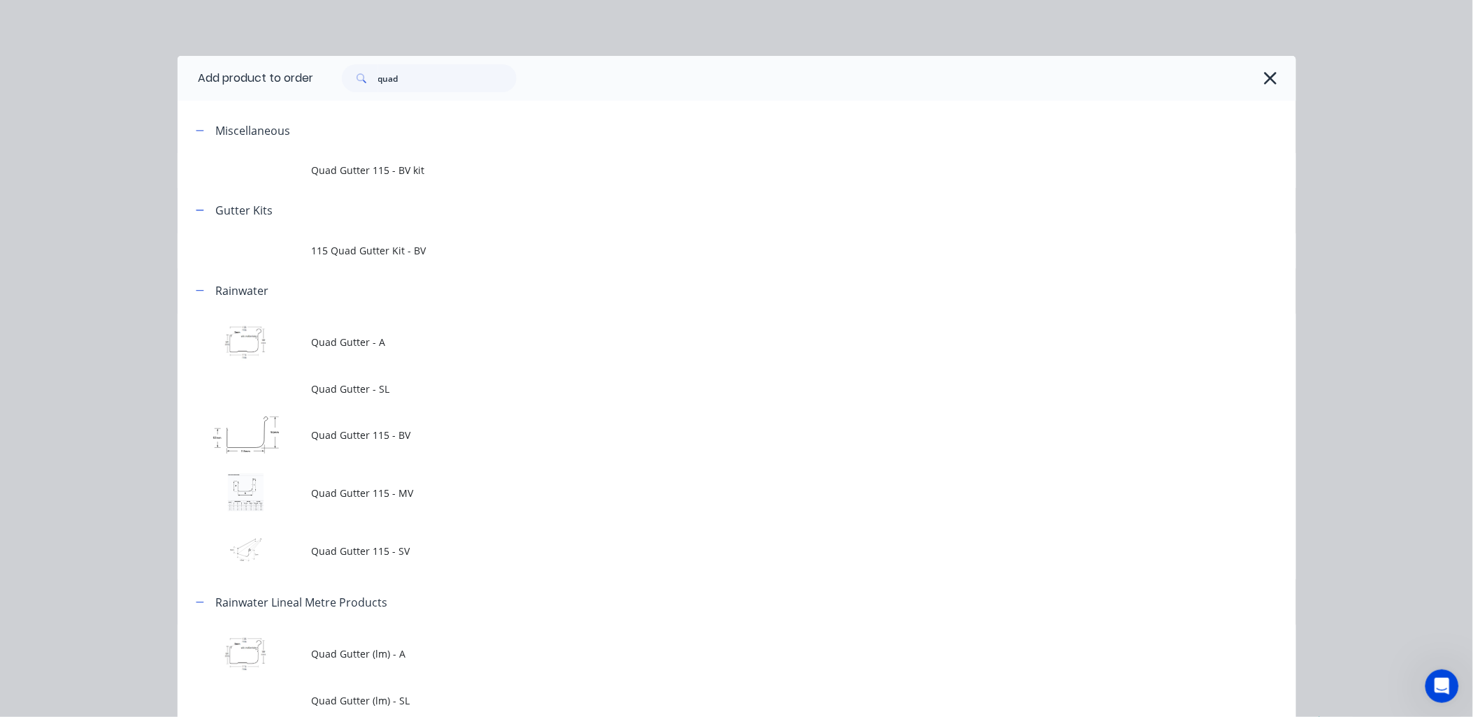
click at [358, 538] on td "Quad Gutter 115 - SV" at bounding box center [804, 551] width 984 height 58
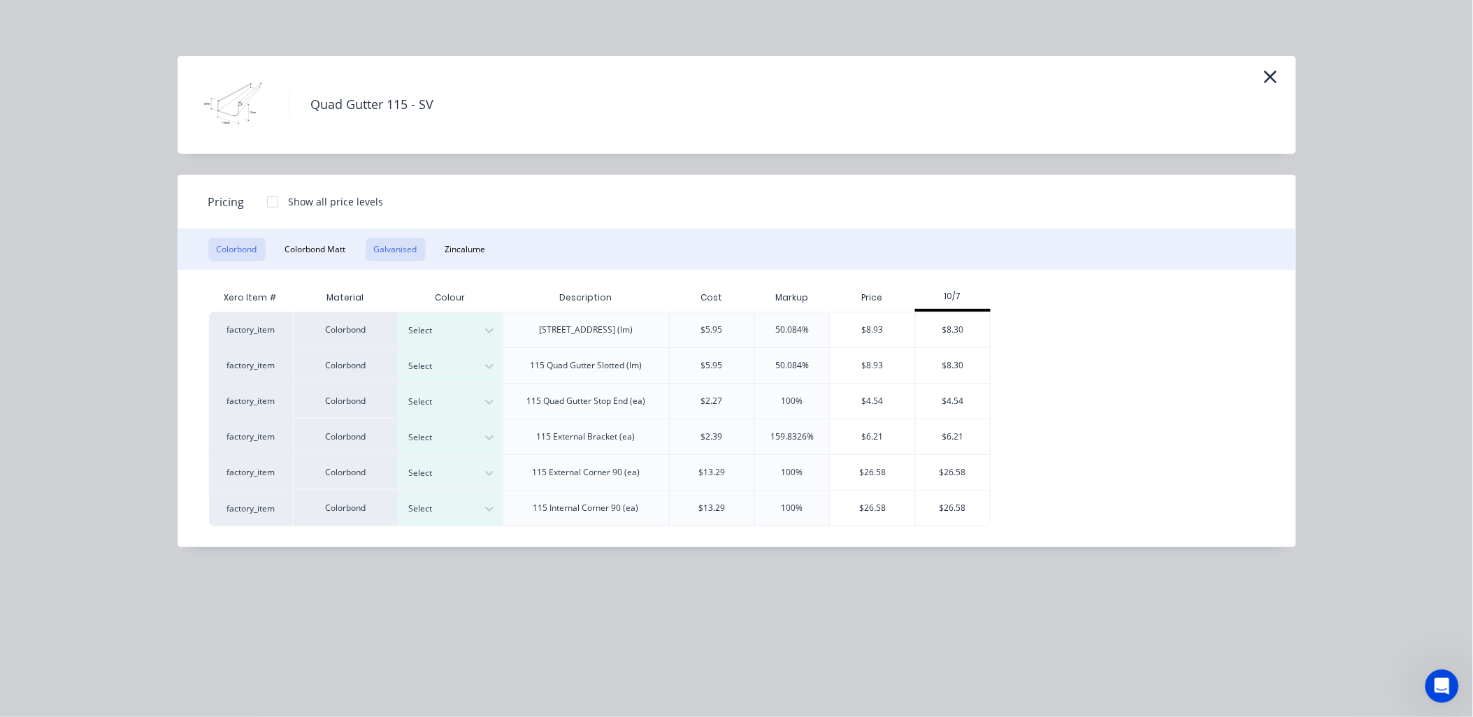
scroll to position [2860, 0]
click at [460, 250] on button "Zincalume" at bounding box center [465, 250] width 57 height 24
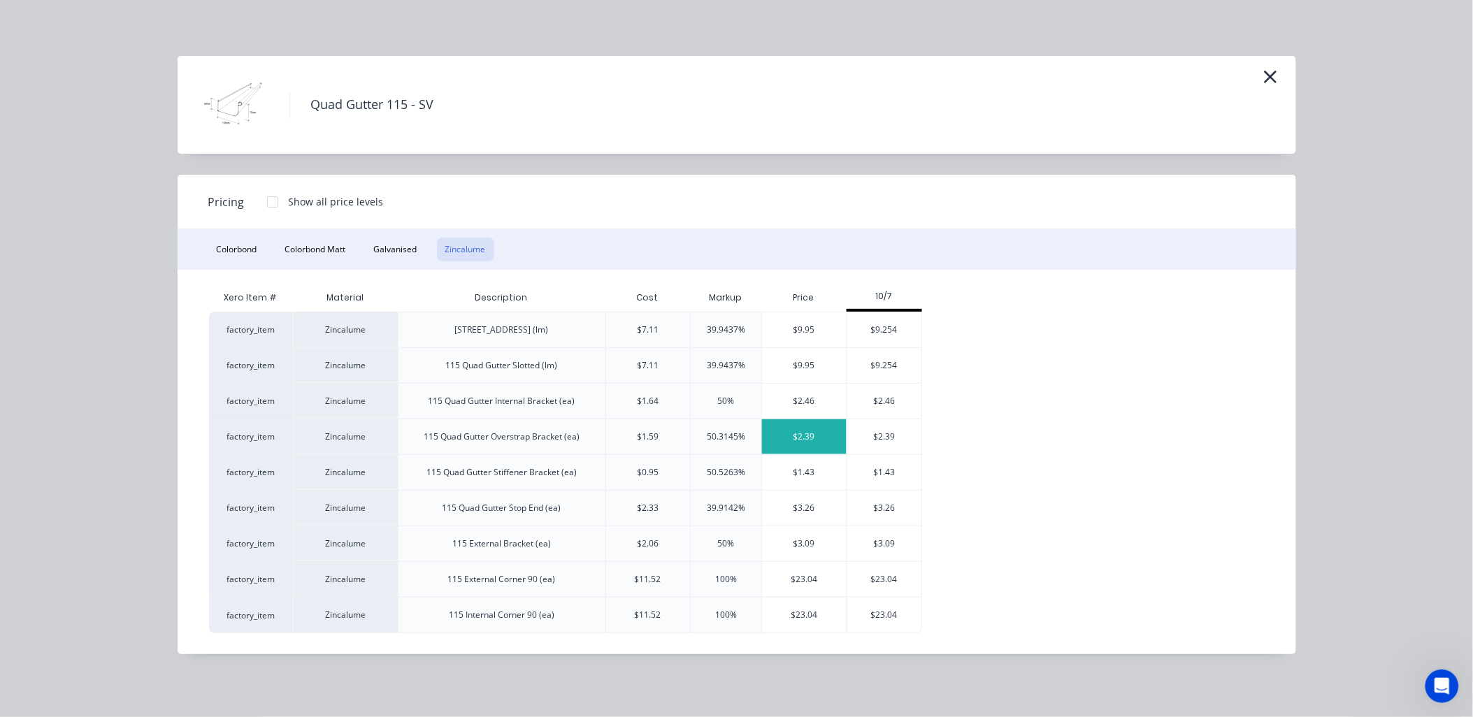
click at [799, 443] on div "$2.39" at bounding box center [804, 436] width 85 height 35
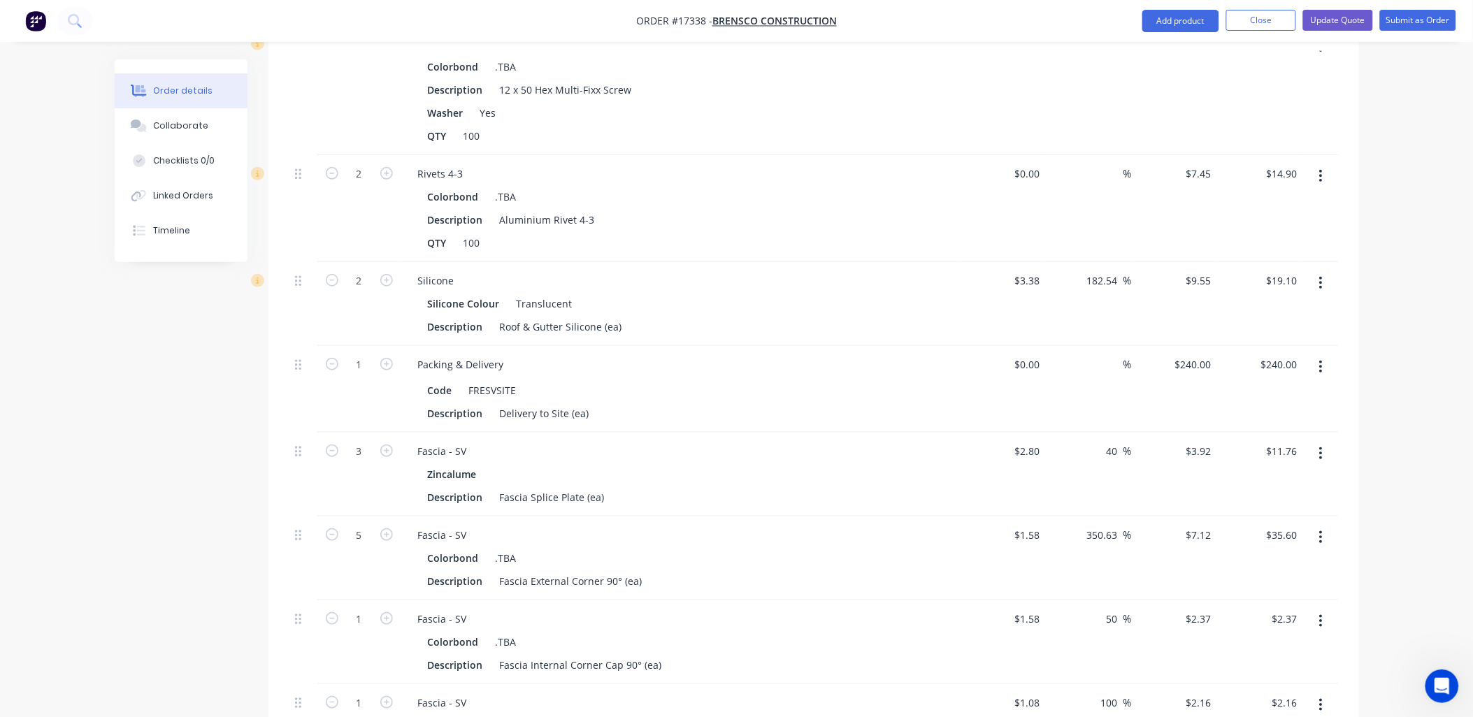
scroll to position [2084, 0]
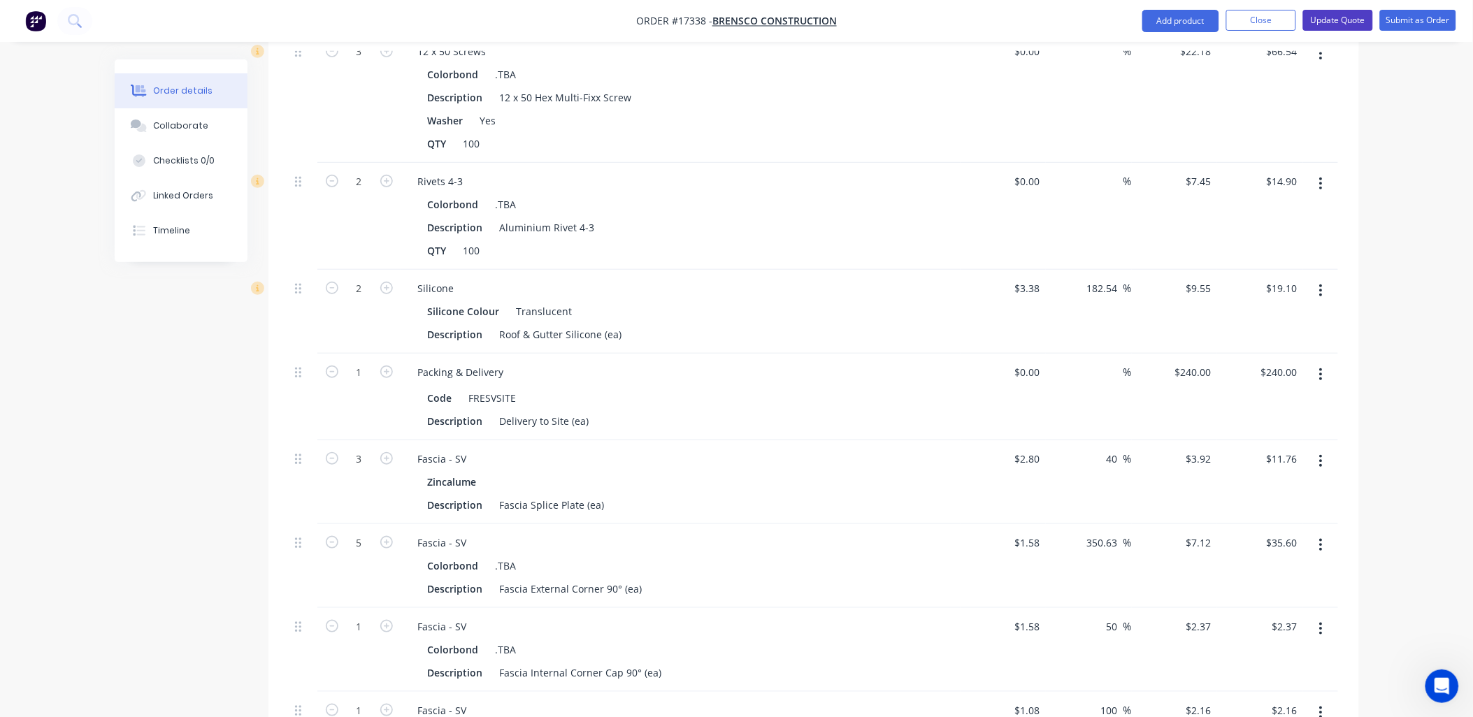
drag, startPoint x: 1338, startPoint y: 18, endPoint x: 1345, endPoint y: 17, distance: 7.1
click at [1342, 17] on button "Update Quote" at bounding box center [1338, 20] width 70 height 21
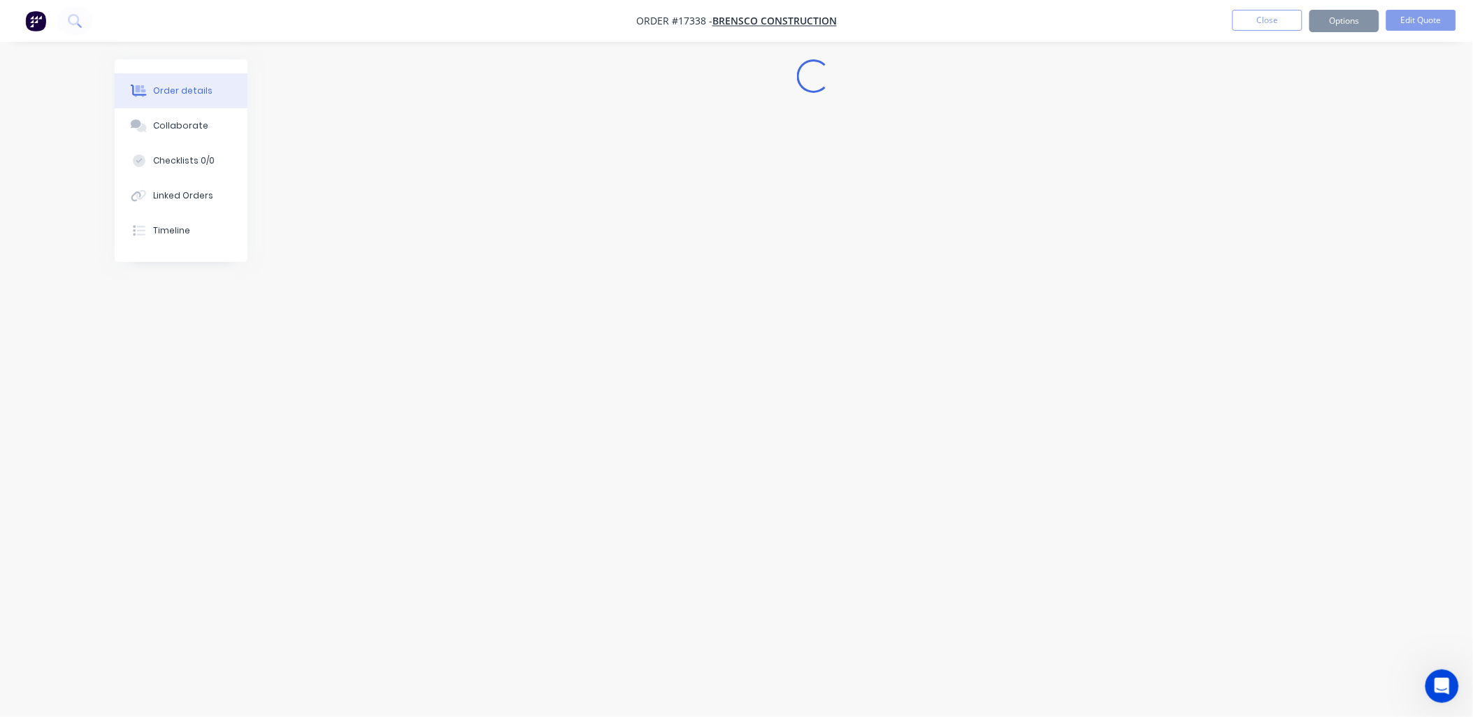
scroll to position [0, 0]
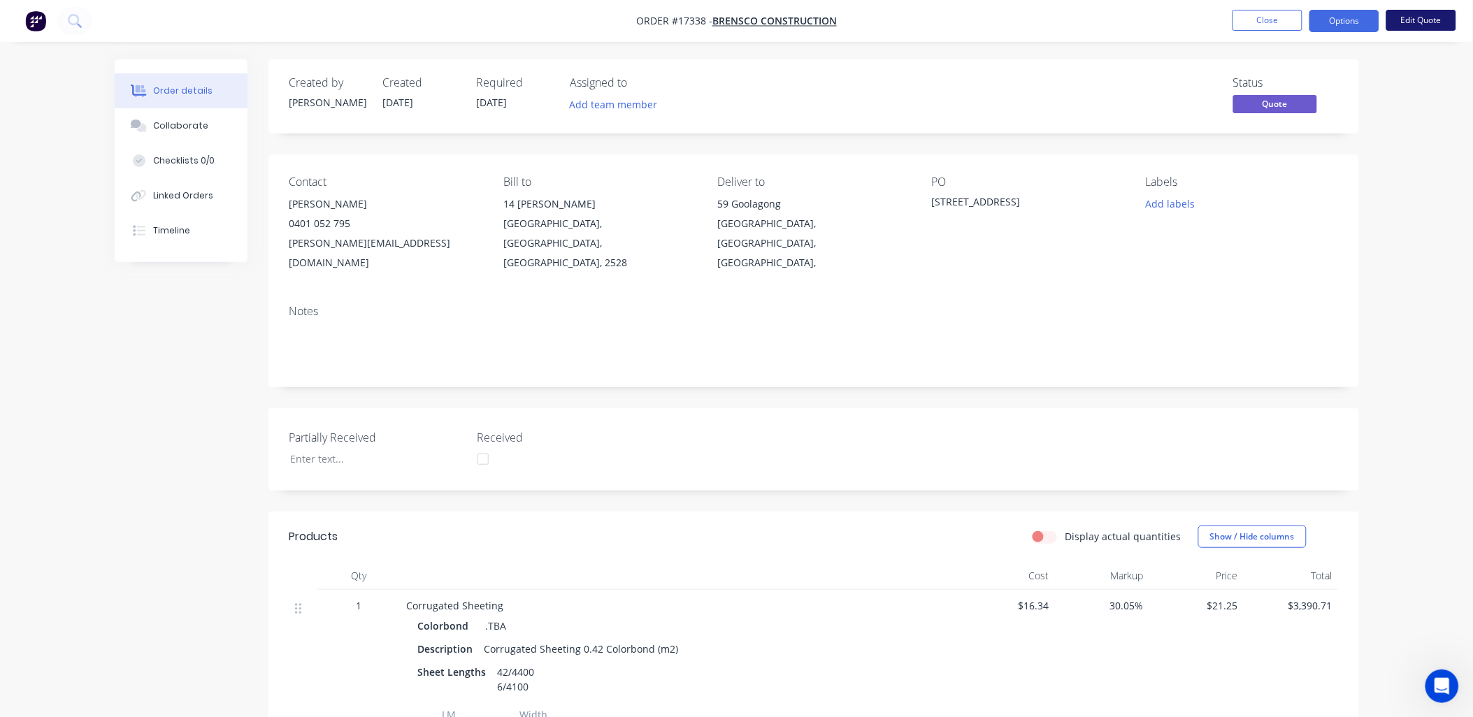
click at [1426, 17] on button "Edit Quote" at bounding box center [1421, 20] width 70 height 21
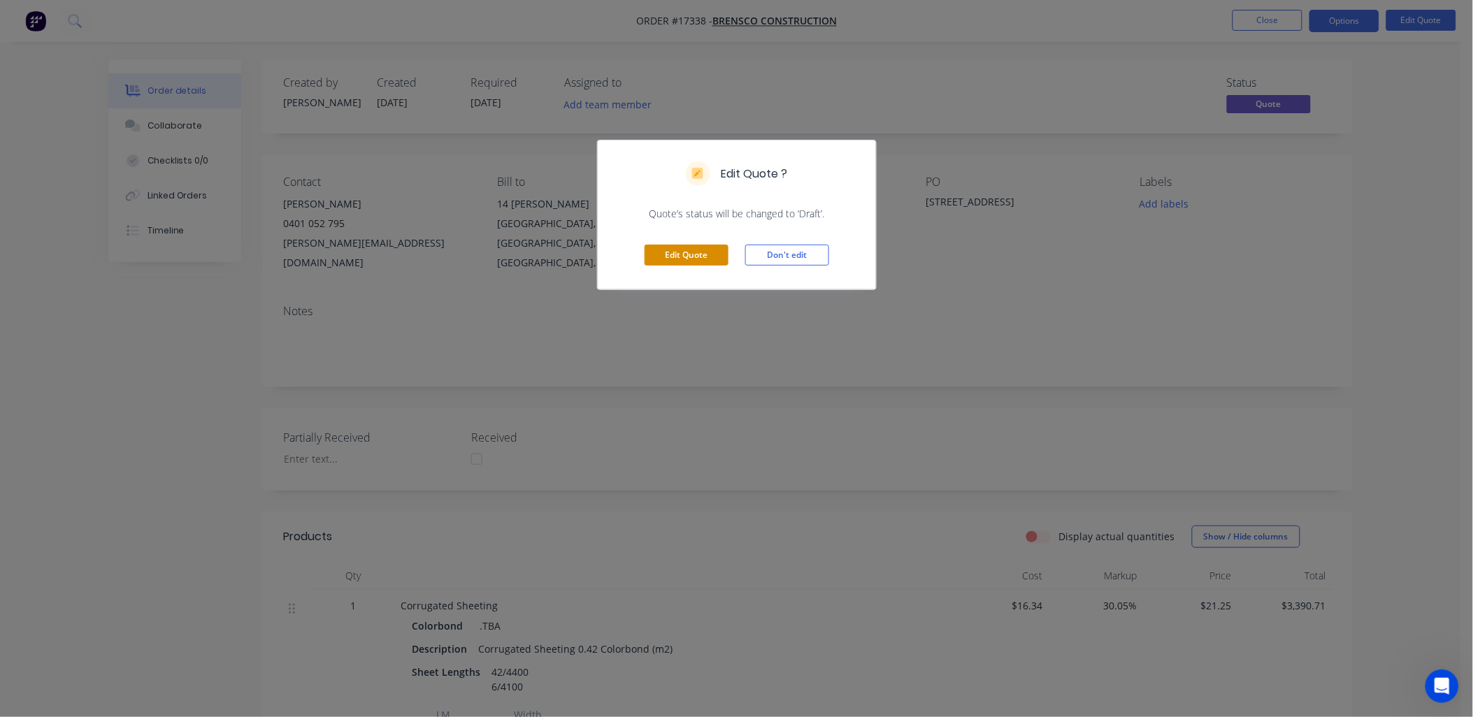
click at [669, 259] on button "Edit Quote" at bounding box center [686, 255] width 84 height 21
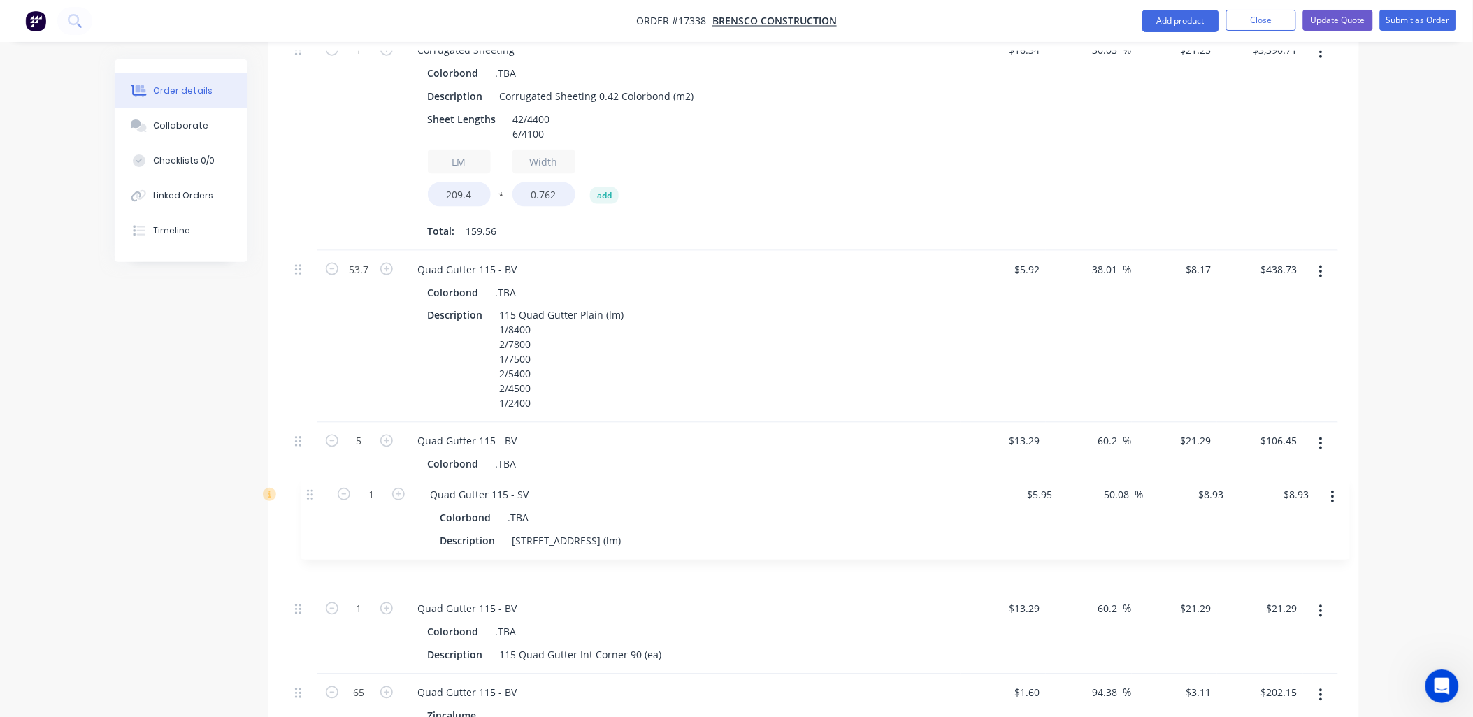
scroll to position [633, 0]
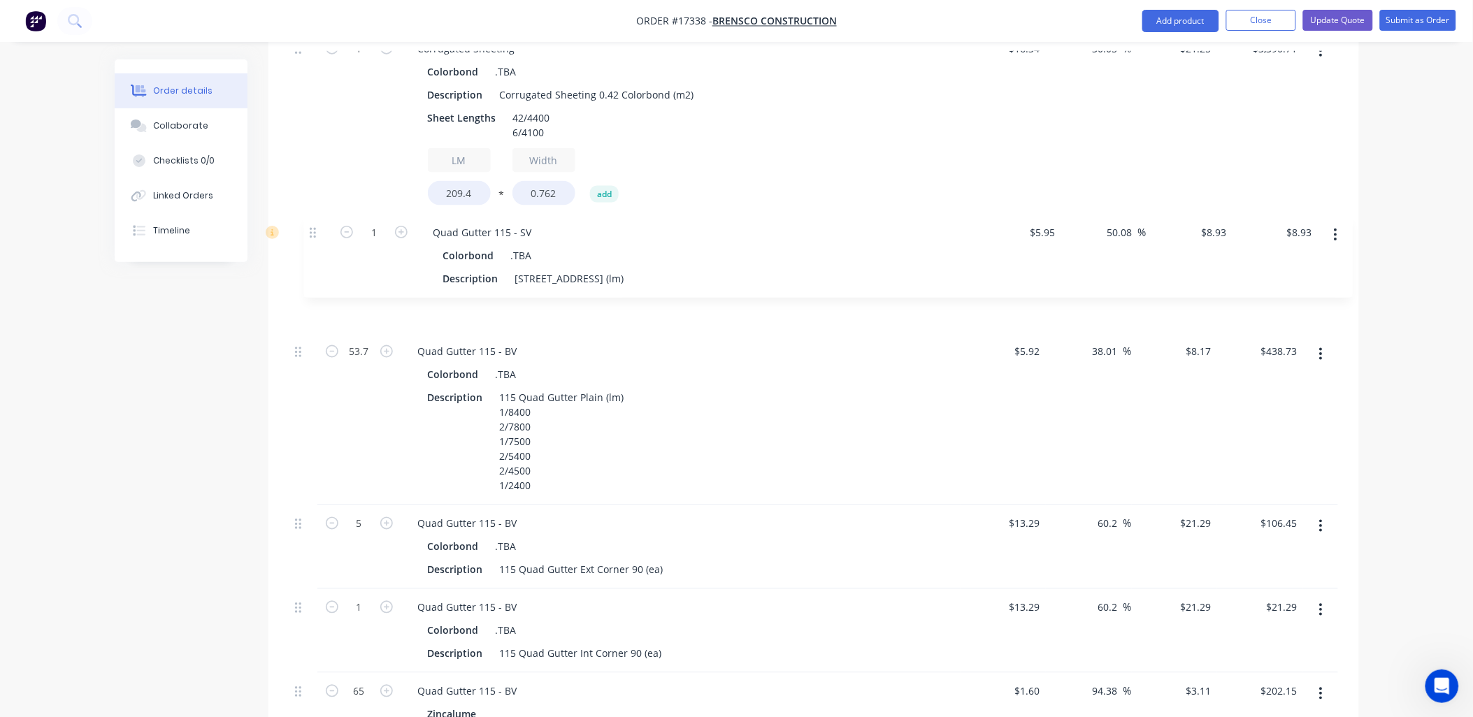
drag, startPoint x: 298, startPoint y: 438, endPoint x: 315, endPoint y: 229, distance: 210.4
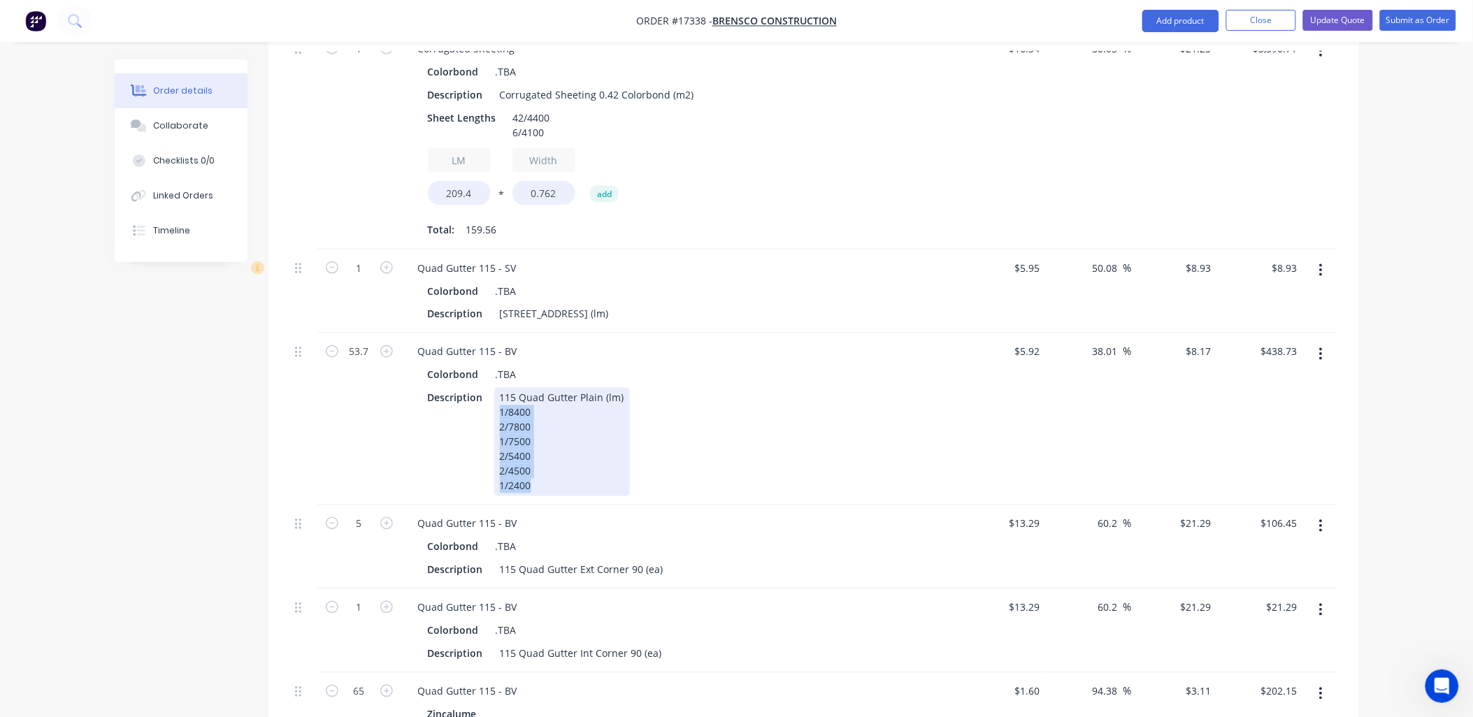
drag, startPoint x: 535, startPoint y: 444, endPoint x: 491, endPoint y: 368, distance: 88.0
click at [491, 388] on div "Description 115 Quad Gutter Plain (lm) 1/8400 2/7800 1/7500 2/5400 2/4500 1/2400" at bounding box center [678, 442] width 512 height 108
copy div "1/8400 2/7800 1/7500 2/5400 2/4500 1/2400"
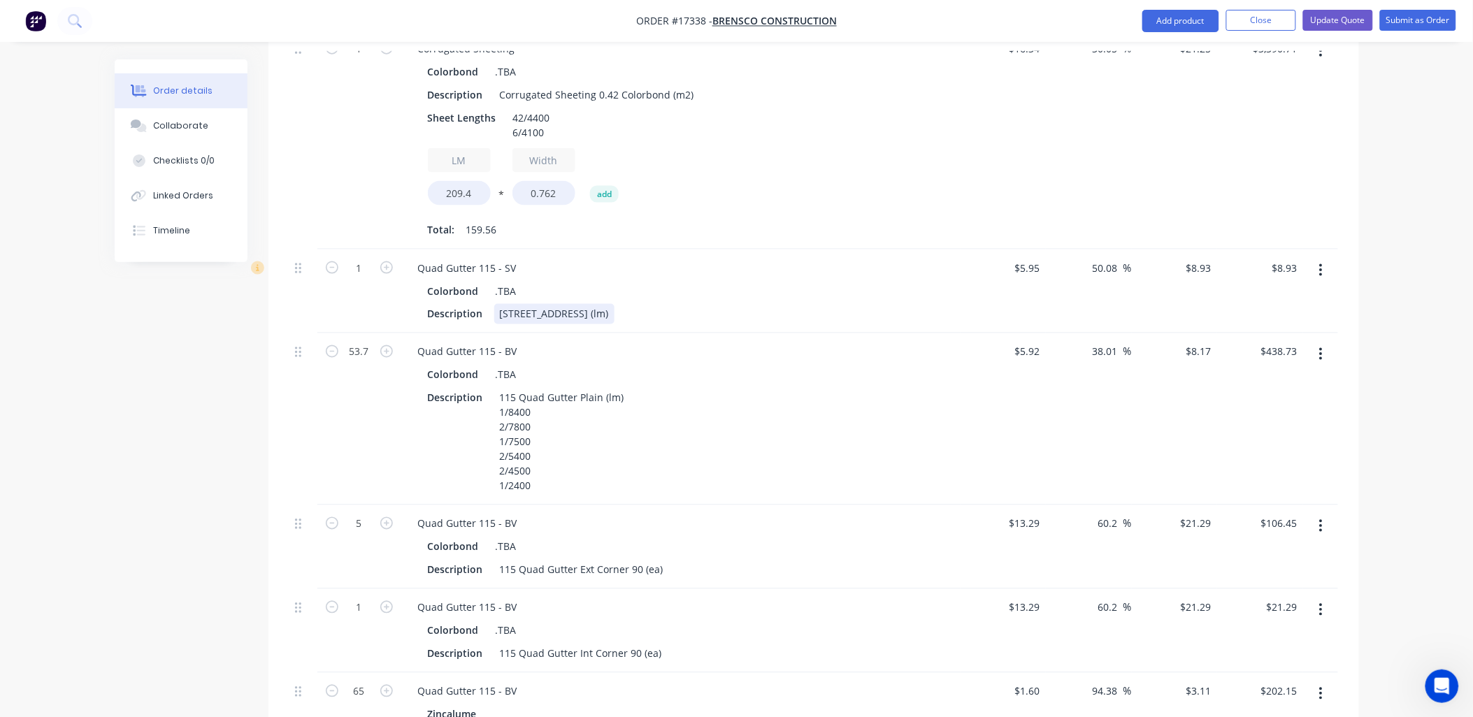
click at [614, 304] on div "115 Quad Gutter Plain (lm)" at bounding box center [554, 314] width 120 height 20
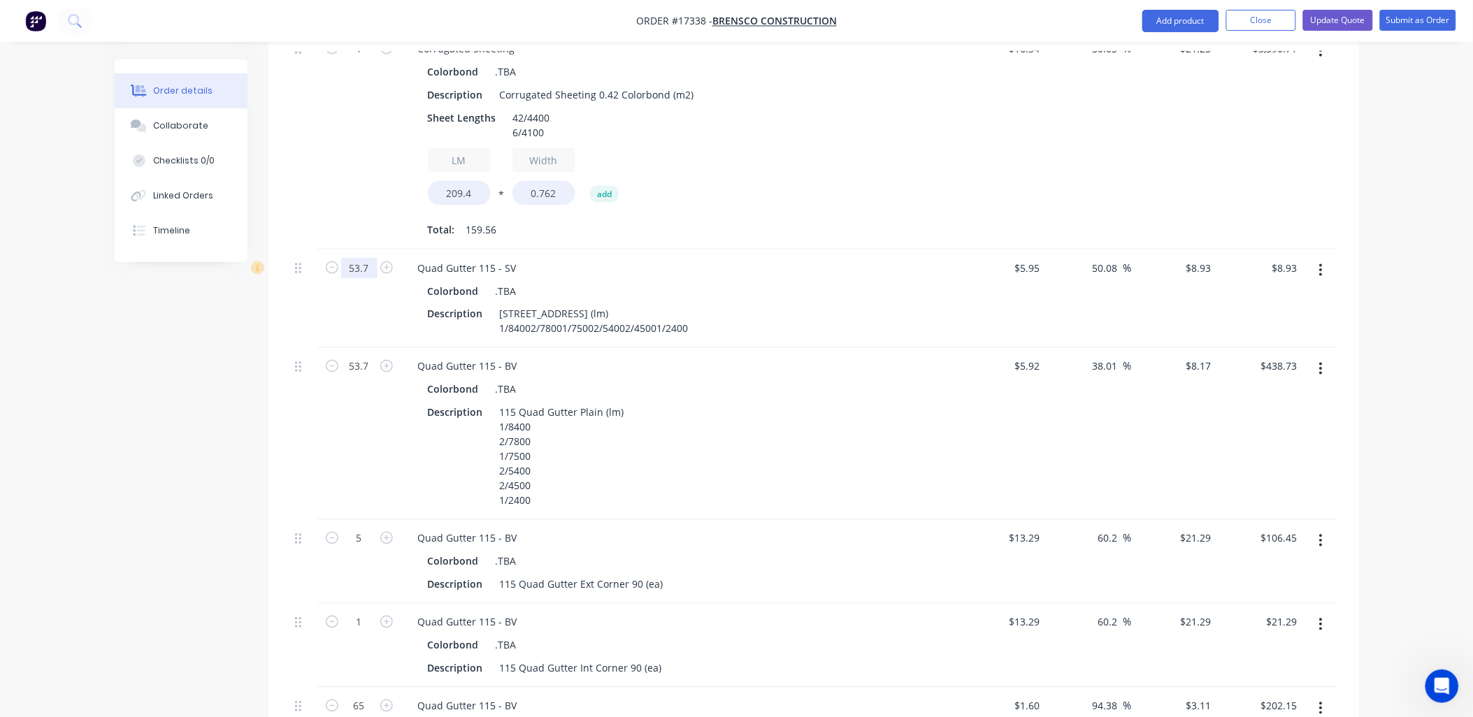
type input "53.7"
type input "$479.54"
click at [769, 304] on div "Description 115 Quad Gutter Plain (lm) 1/84002/78001/75002/54002/45001/2400" at bounding box center [678, 321] width 512 height 35
click at [532, 304] on div "115 Quad Gutter Plain (lm) 1/84002/78001/75002/54002/45001/2400" at bounding box center [594, 321] width 200 height 35
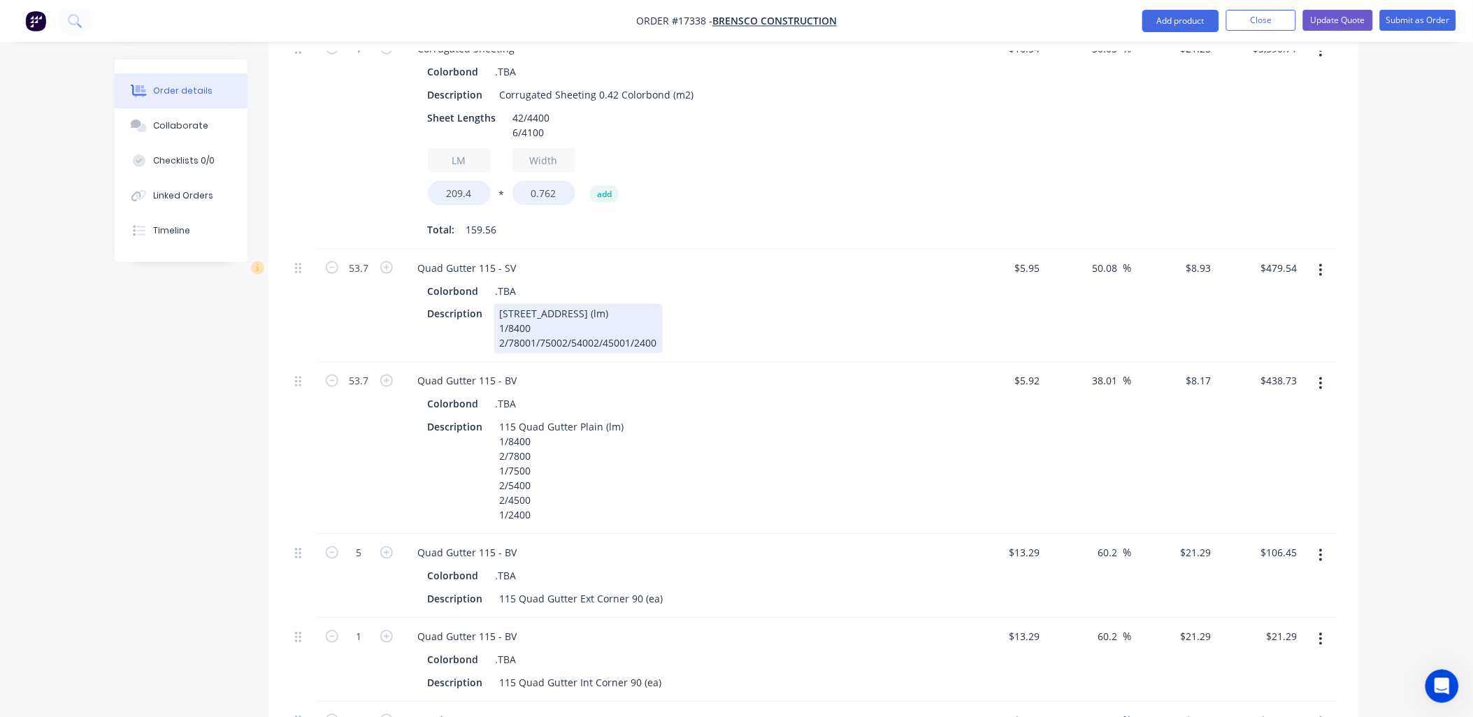
click at [530, 304] on div "115 Quad Gutter Plain (lm) 1/8400 2/78001/75002/54002/45001/2400" at bounding box center [578, 329] width 168 height 50
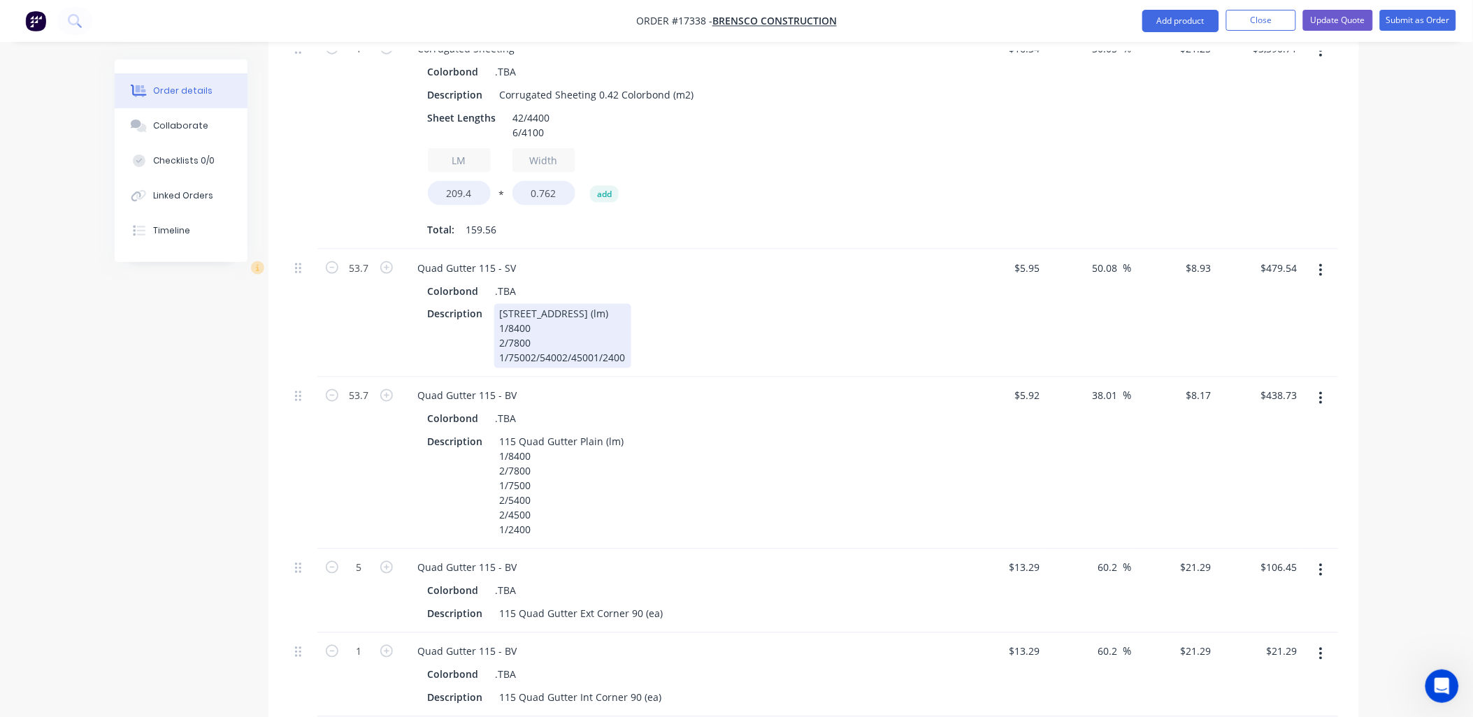
click at [529, 319] on div "115 Quad Gutter Plain (lm) 1/8400 2/7800 1/75002/54002/45001/2400" at bounding box center [562, 336] width 137 height 64
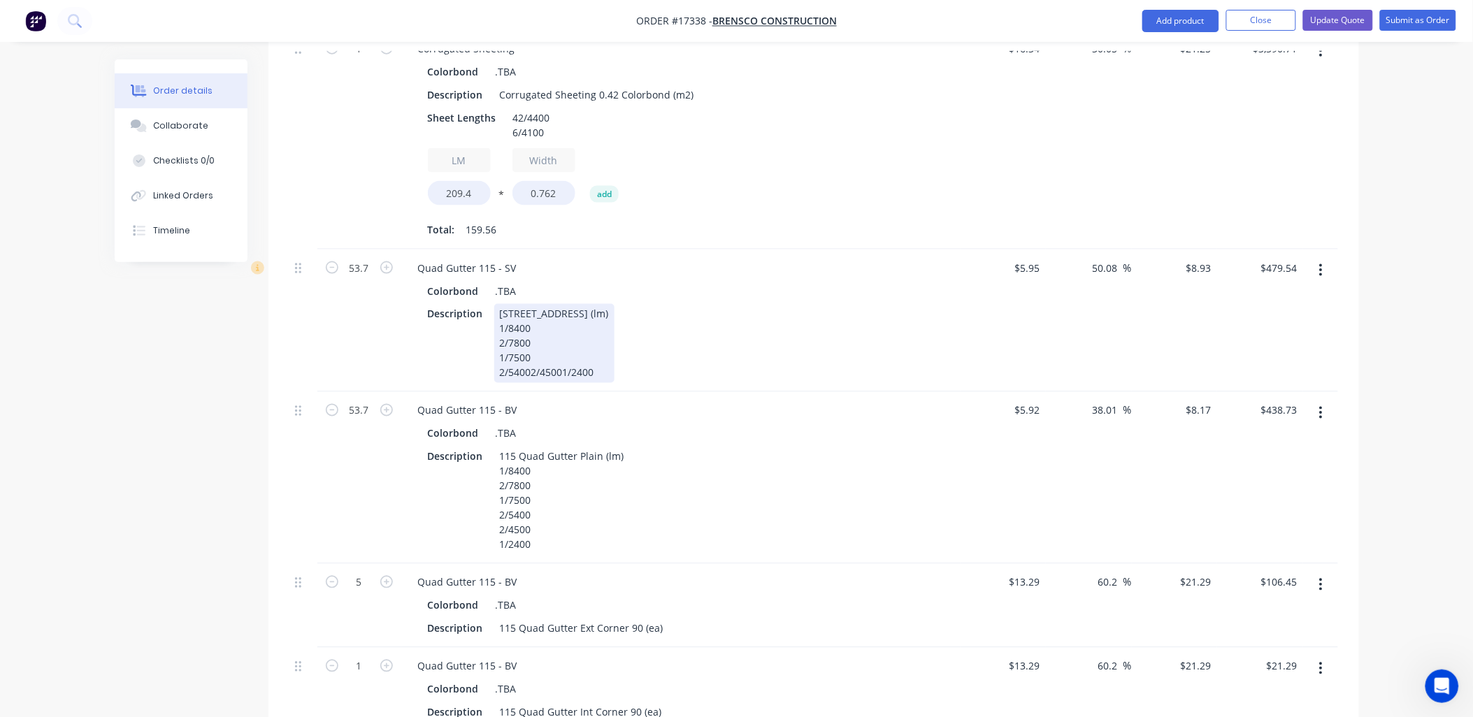
click at [533, 331] on div "115 Quad Gutter Plain (lm) 1/8400 2/7800 1/7500 2/54002/45001/2400" at bounding box center [554, 343] width 120 height 79
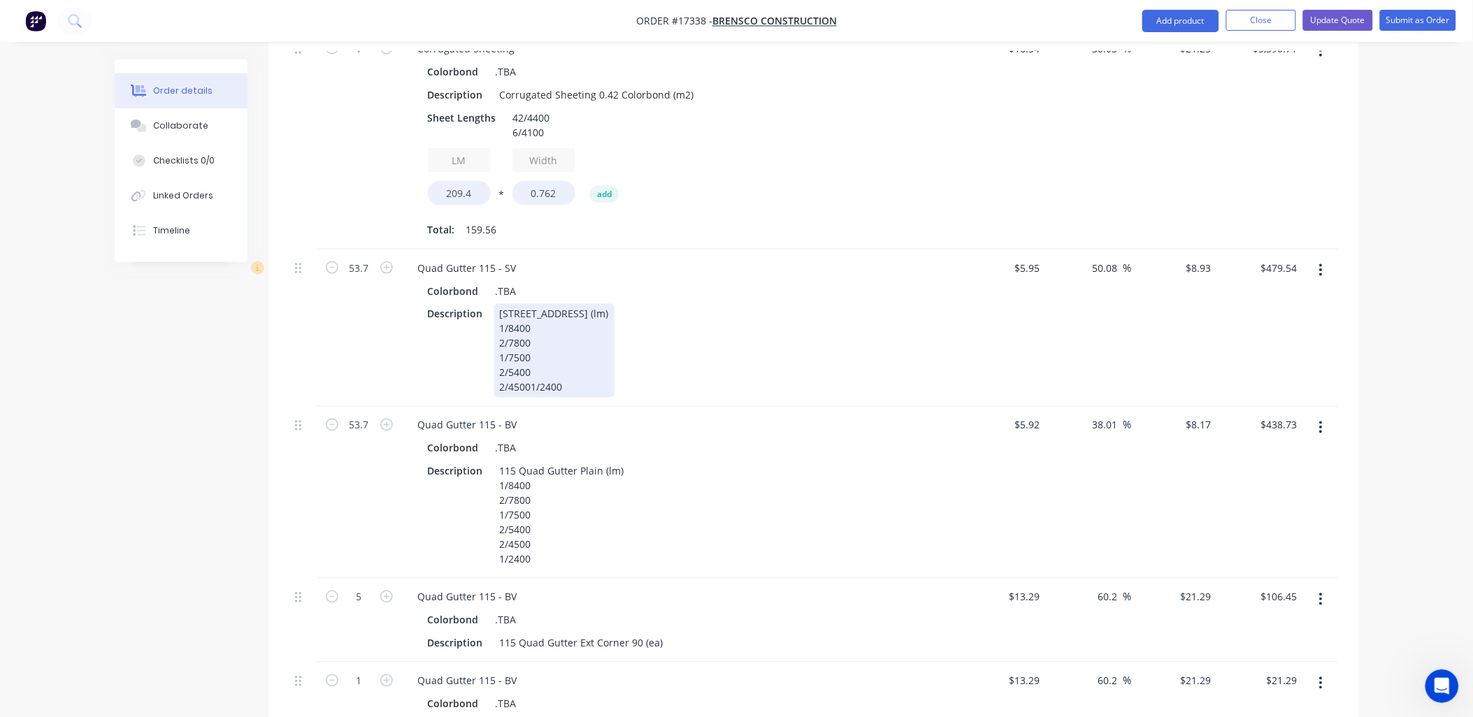
click at [530, 344] on div "115 Quad Gutter Plain (lm) 1/8400 2/7800 1/7500 2/5400 2/45001/2400" at bounding box center [554, 351] width 120 height 94
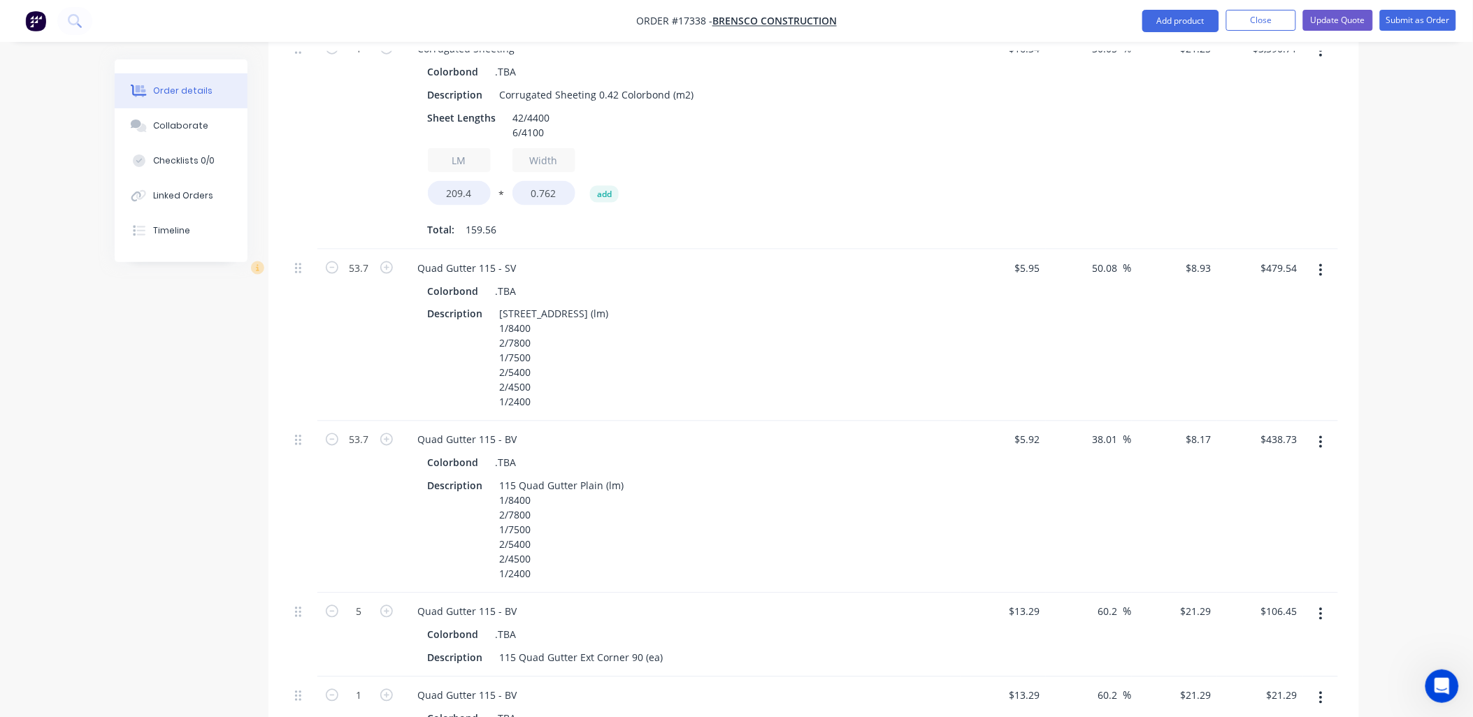
click at [1321, 430] on button "button" at bounding box center [1320, 442] width 33 height 25
click at [1238, 553] on div "Delete" at bounding box center [1272, 563] width 108 height 20
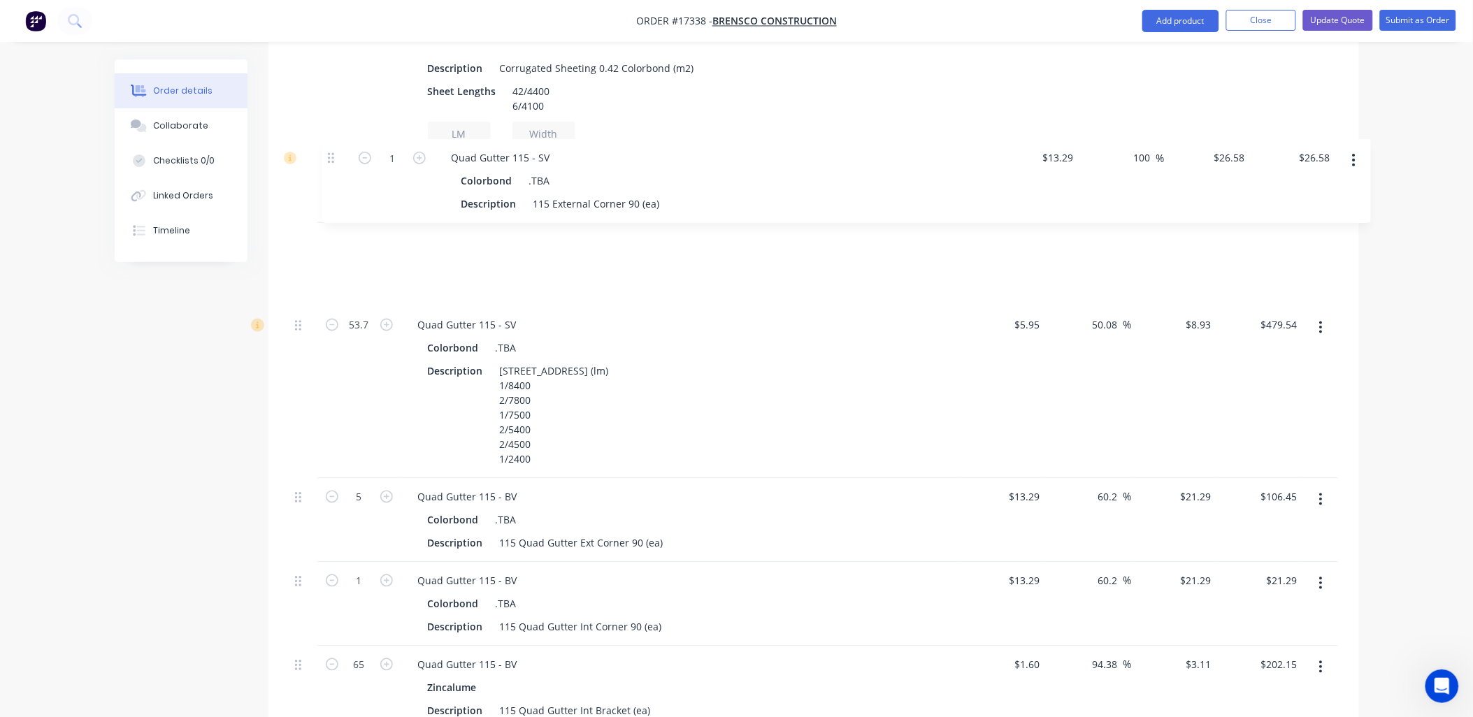
scroll to position [657, 0]
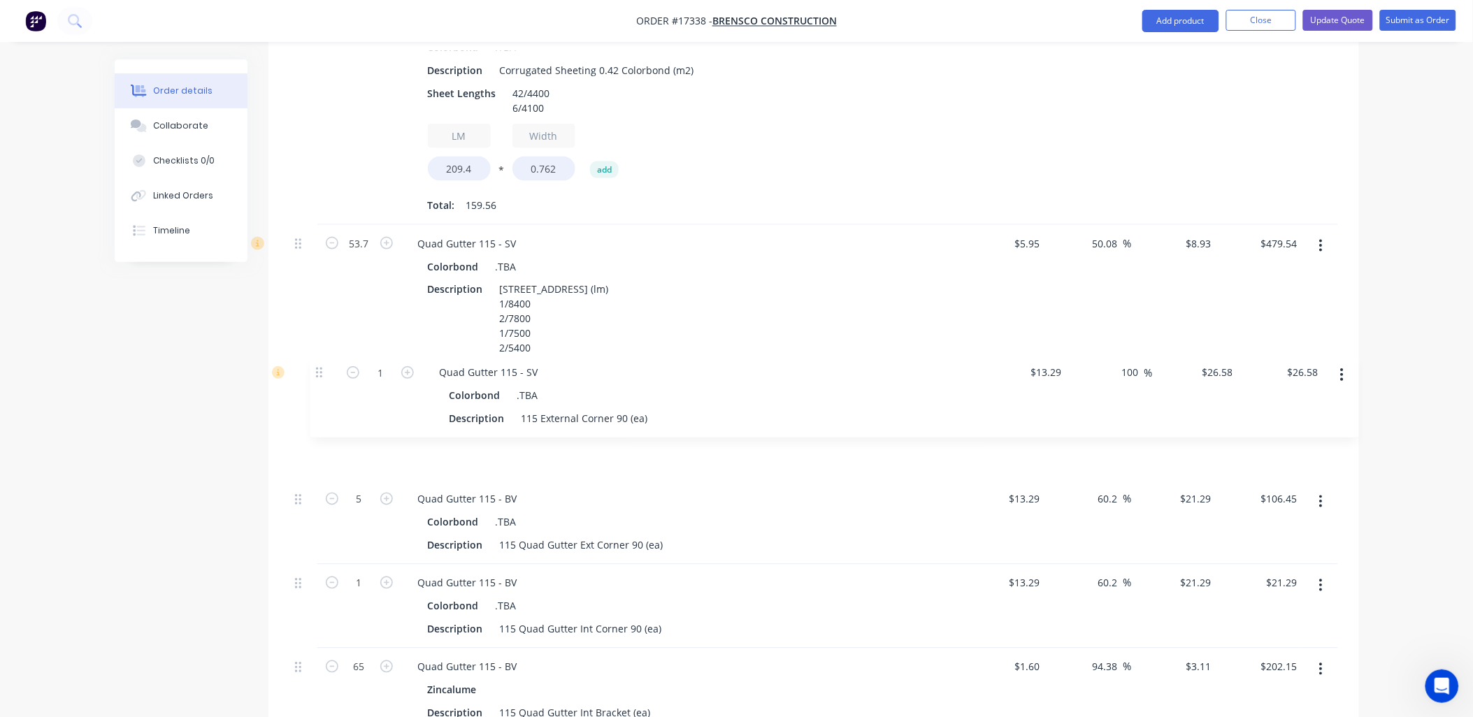
drag, startPoint x: 274, startPoint y: 380, endPoint x: 317, endPoint y: 369, distance: 43.9
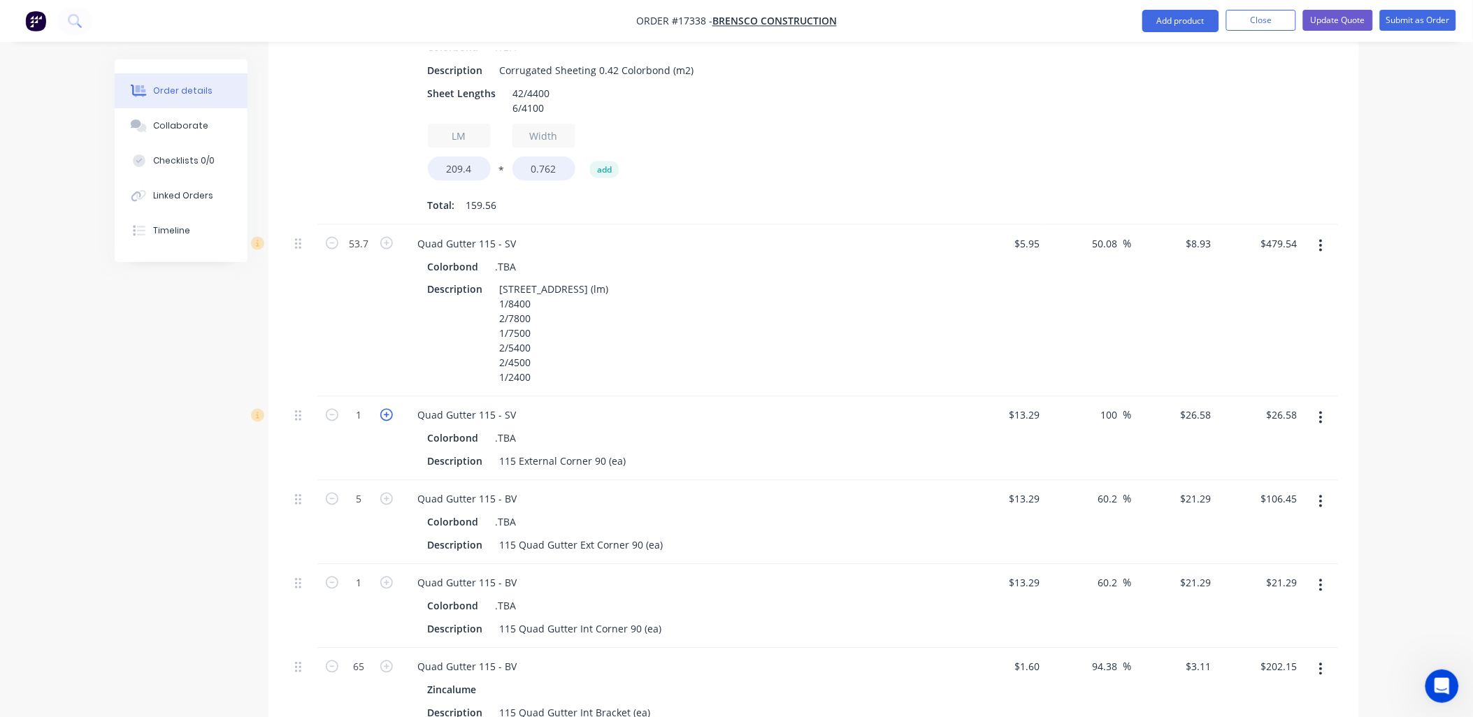
click at [387, 409] on icon "button" at bounding box center [386, 415] width 13 height 13
type input "2"
type input "$53.16"
click at [387, 409] on icon "button" at bounding box center [386, 415] width 13 height 13
type input "3"
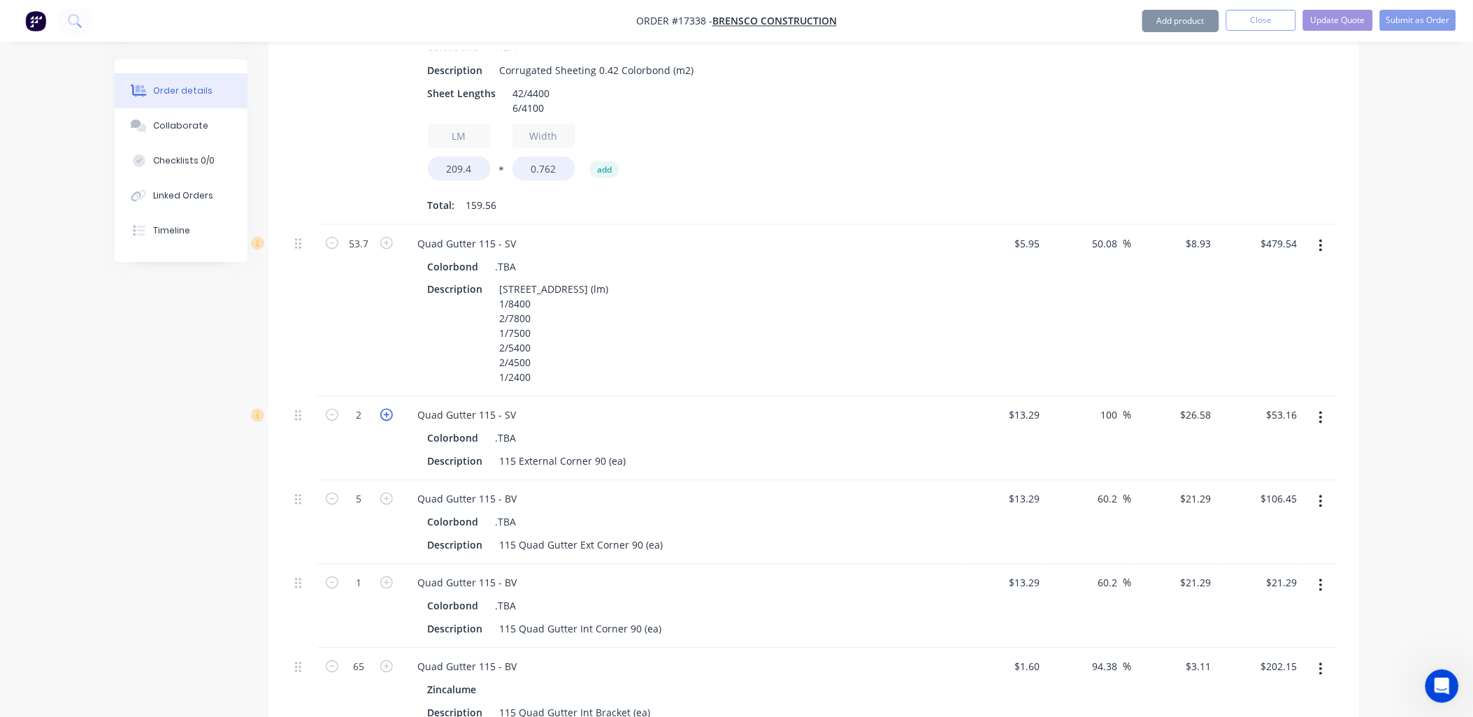
type input "$79.74"
click at [387, 409] on icon "button" at bounding box center [386, 415] width 13 height 13
type input "4"
type input "$106.32"
click at [386, 409] on icon "button" at bounding box center [386, 415] width 13 height 13
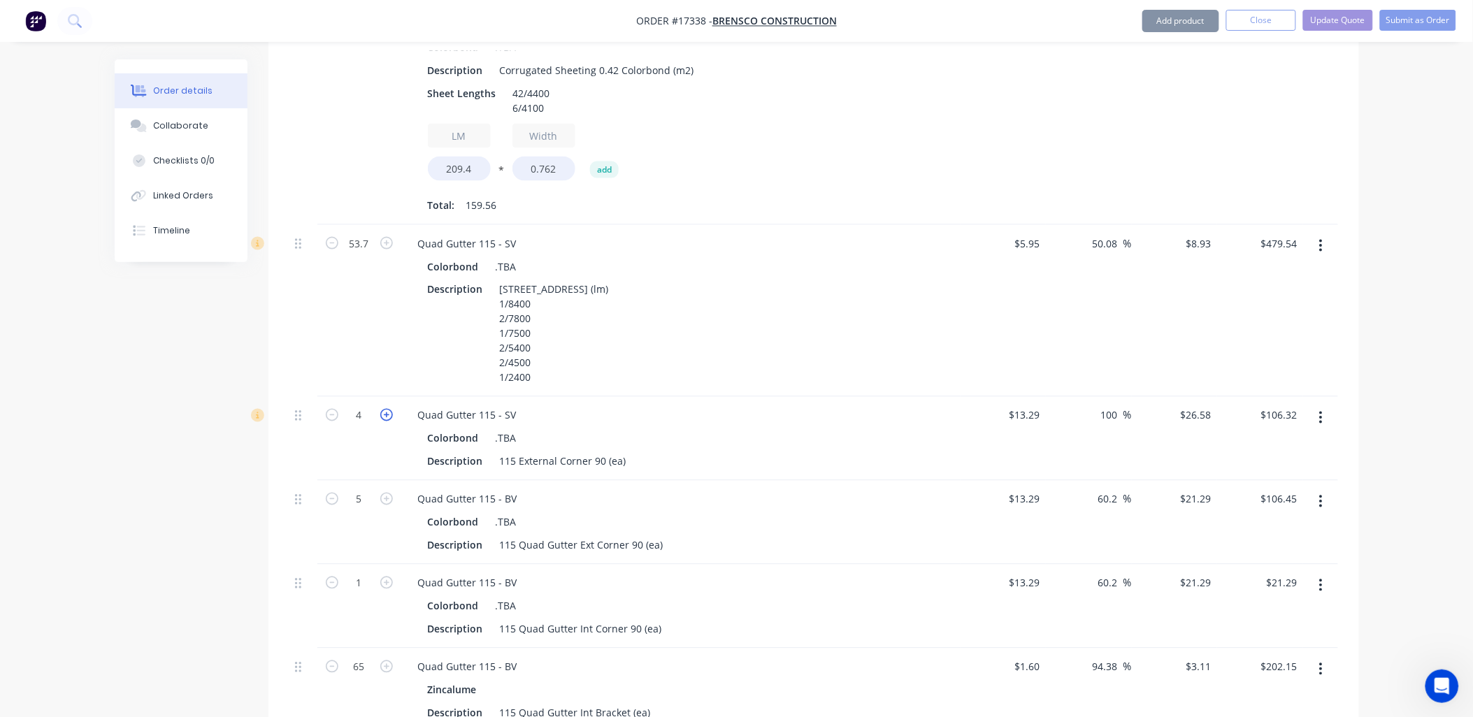
type input "5"
type input "$132.90"
click at [1320, 494] on icon "button" at bounding box center [1320, 501] width 3 height 15
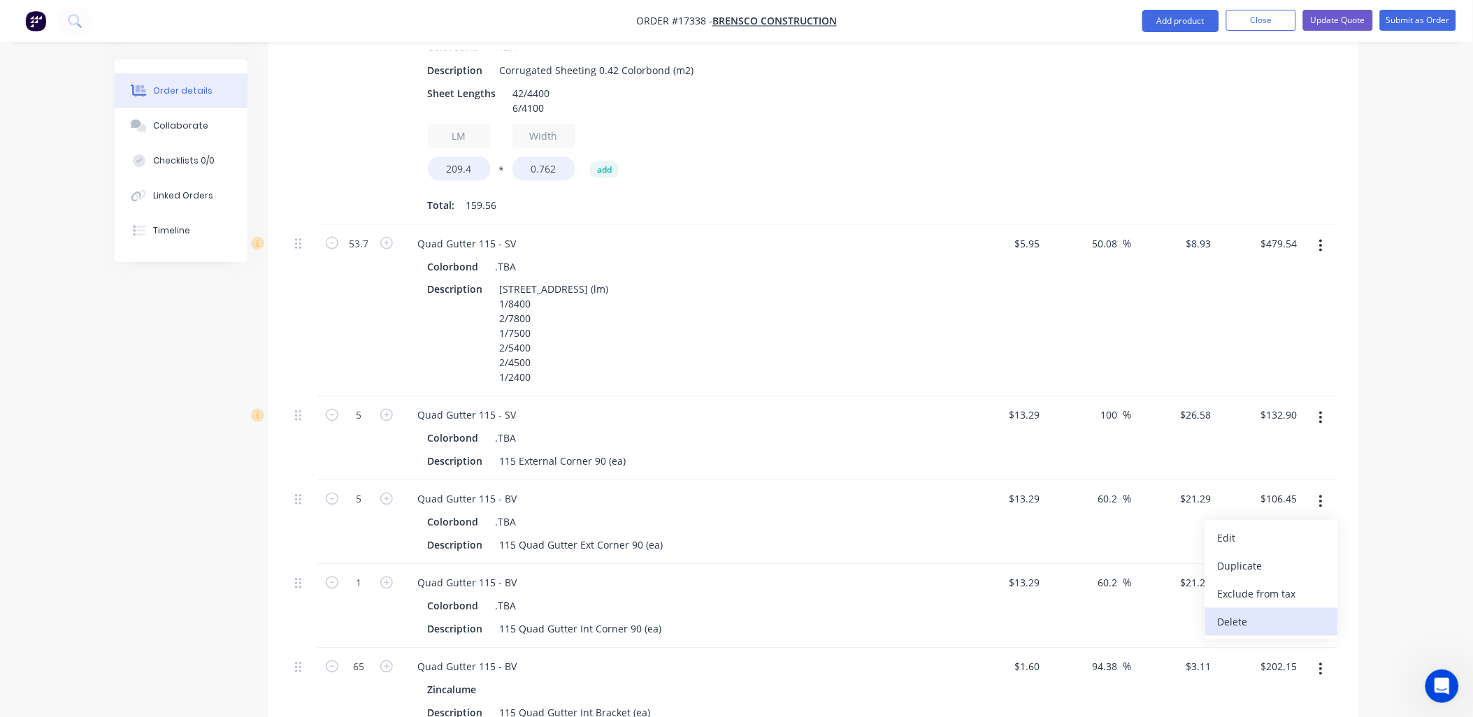
click at [1239, 612] on div "Delete" at bounding box center [1272, 622] width 108 height 20
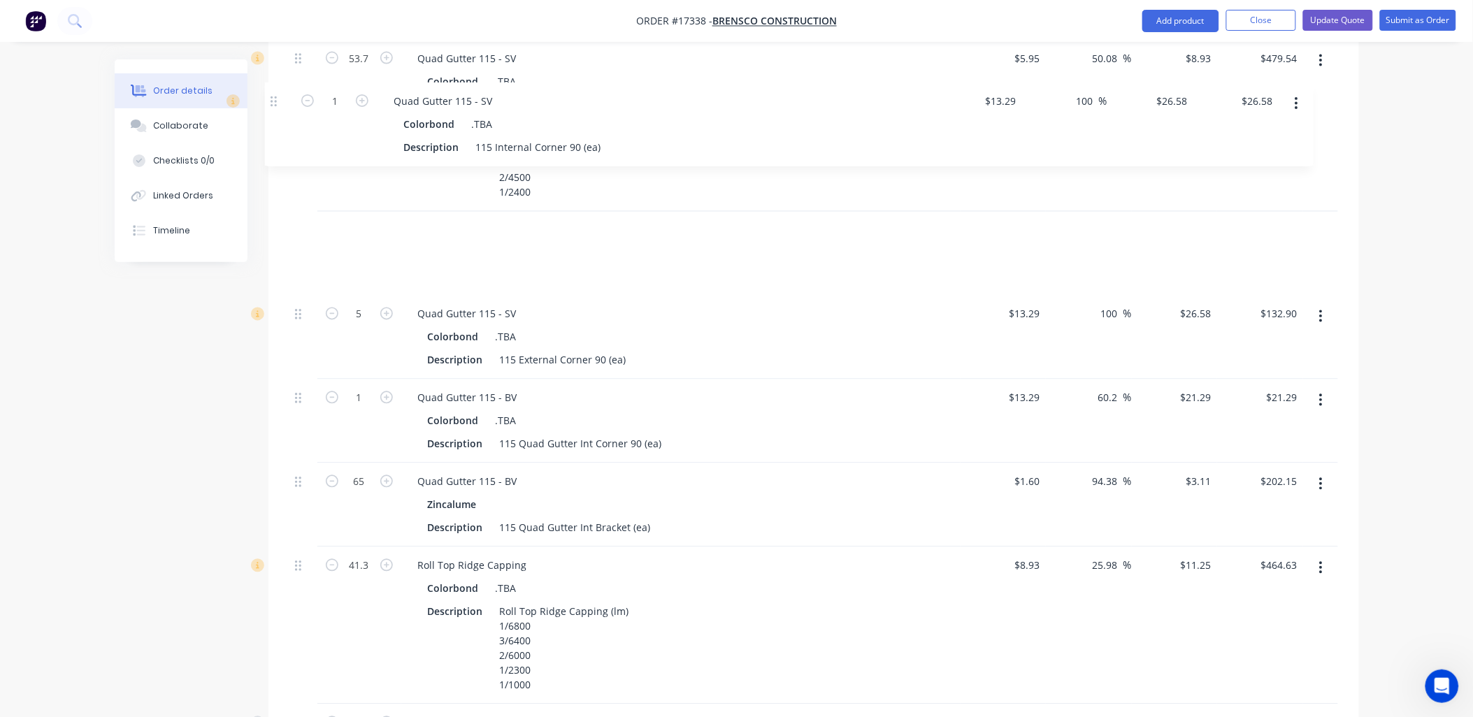
scroll to position [841, 0]
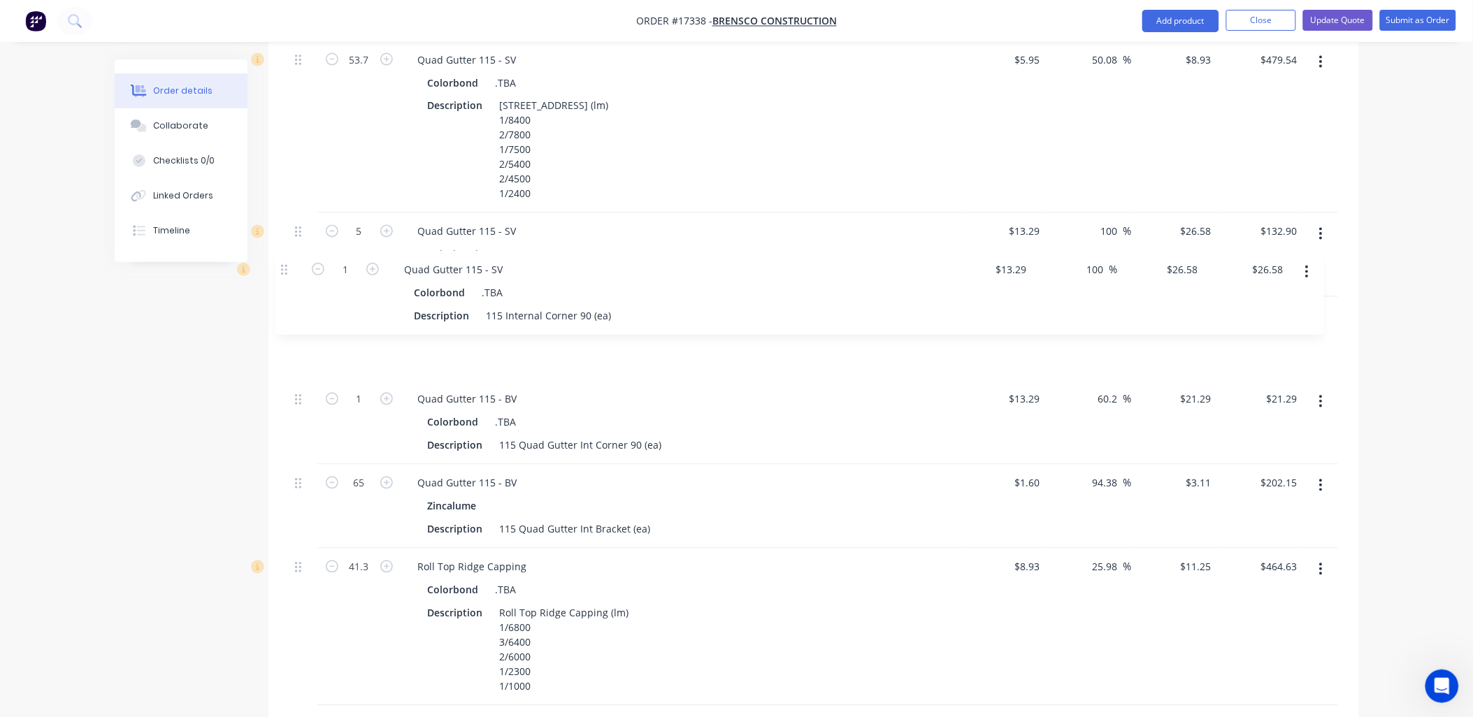
drag, startPoint x: 298, startPoint y: 484, endPoint x: 287, endPoint y: 263, distance: 220.4
click at [1319, 394] on icon "button" at bounding box center [1320, 401] width 3 height 15
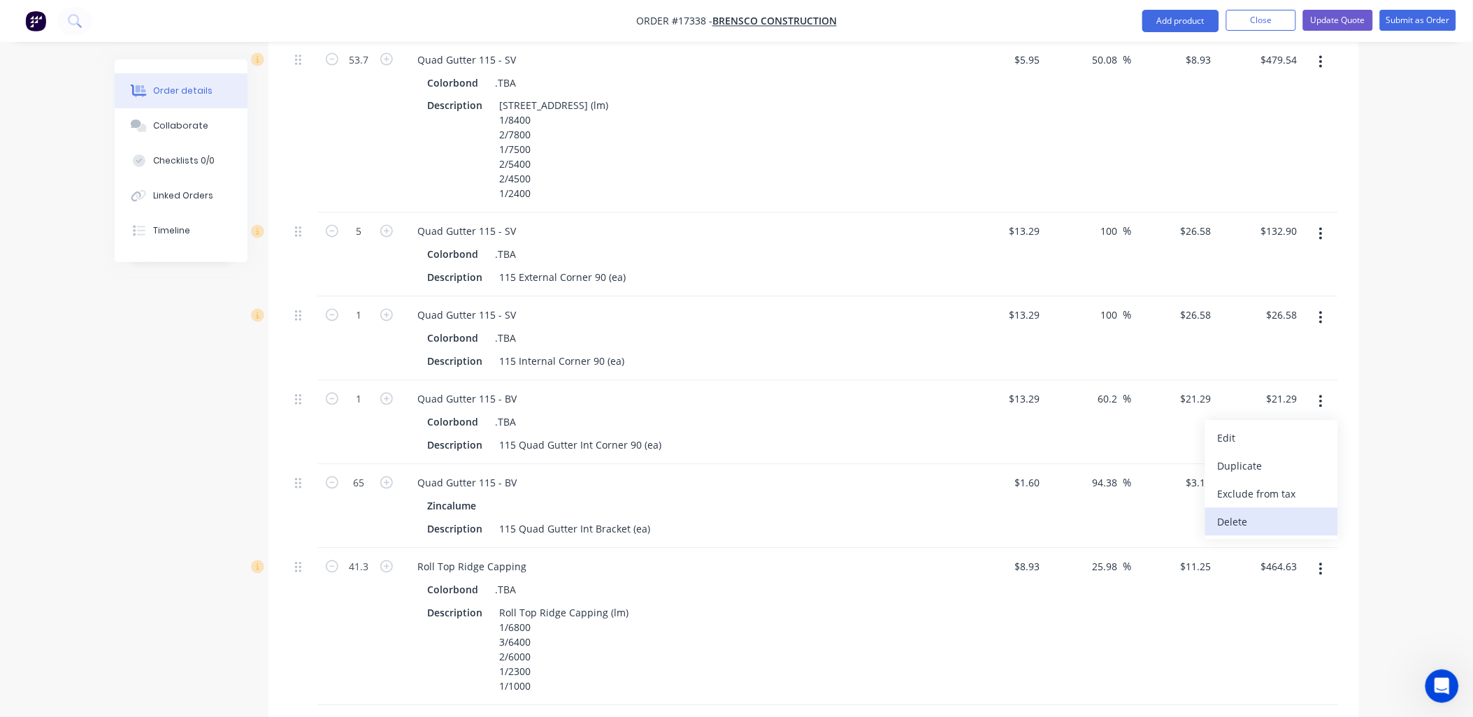
click at [1237, 512] on div "Delete" at bounding box center [1272, 522] width 108 height 20
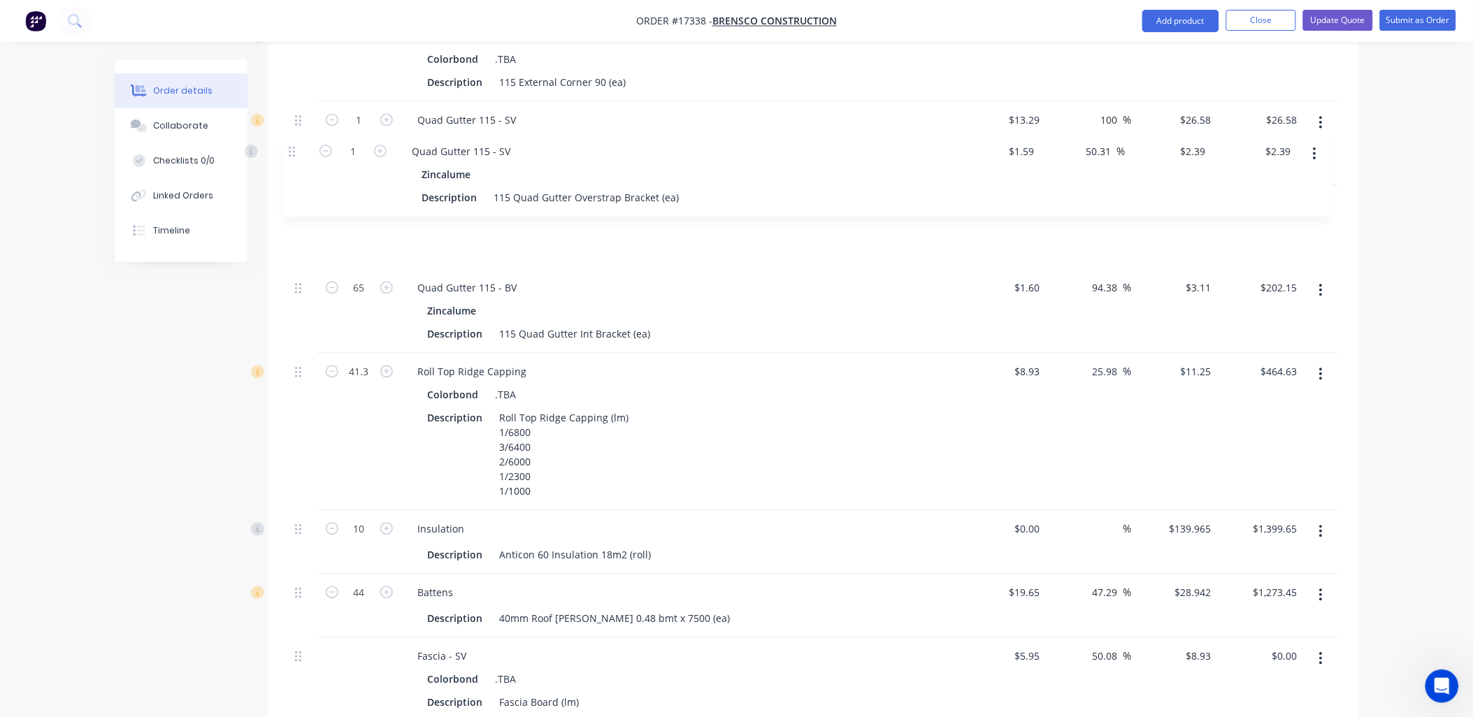
scroll to position [1032, 0]
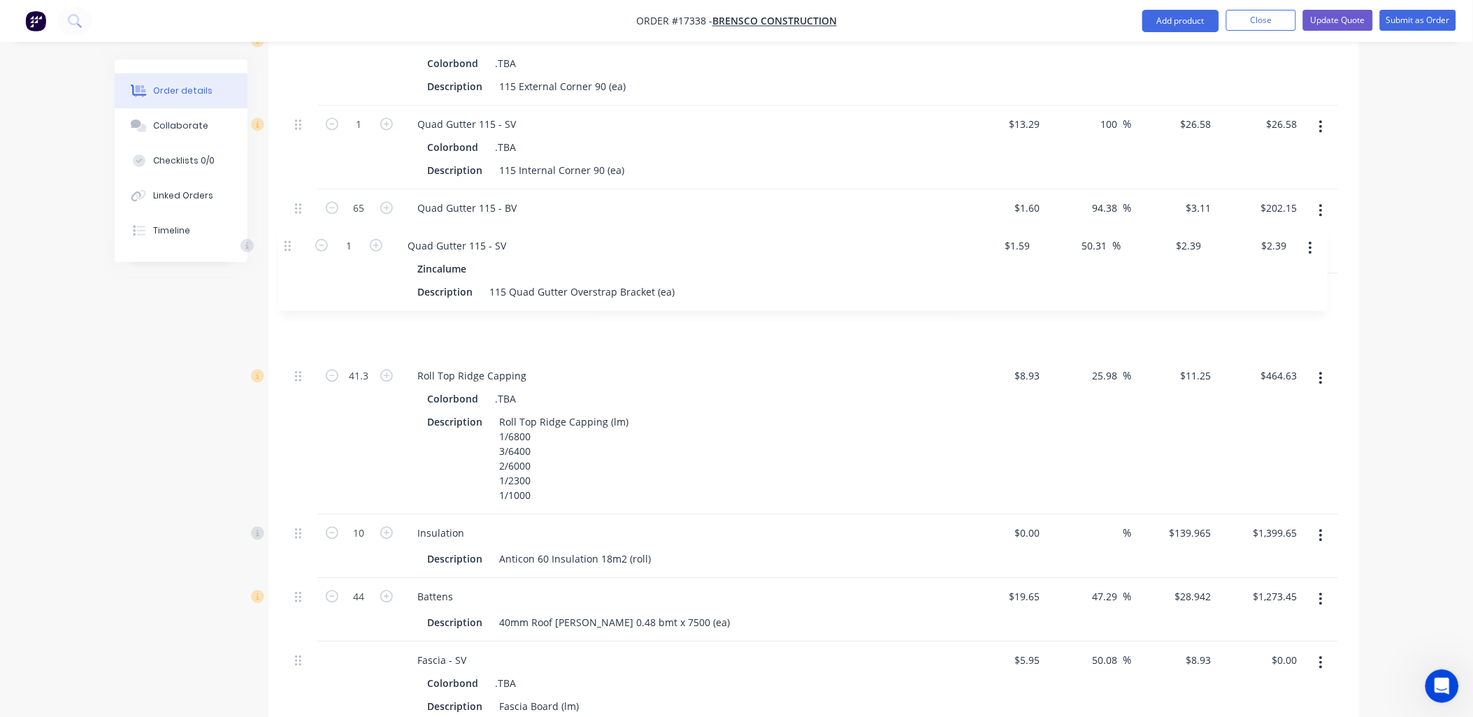
drag, startPoint x: 302, startPoint y: 531, endPoint x: 295, endPoint y: 241, distance: 290.1
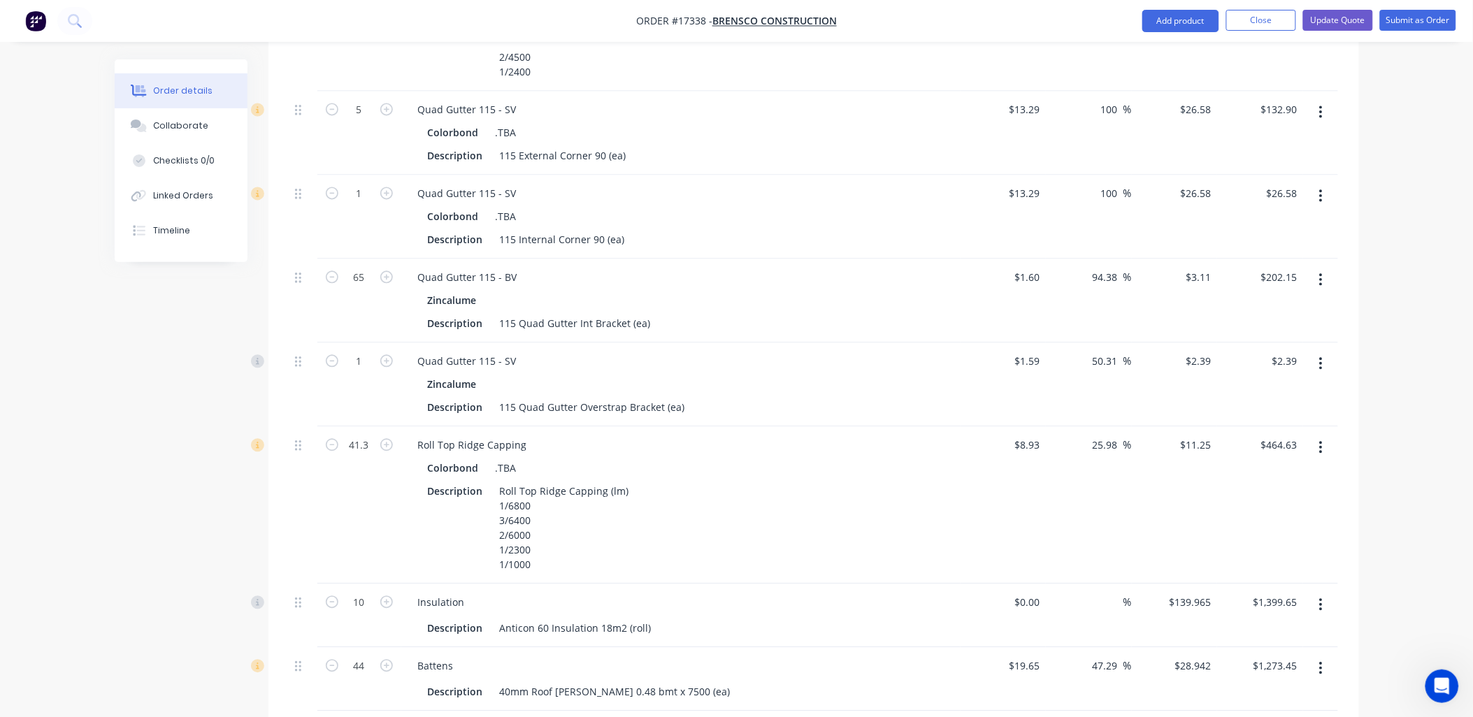
scroll to position [722, 0]
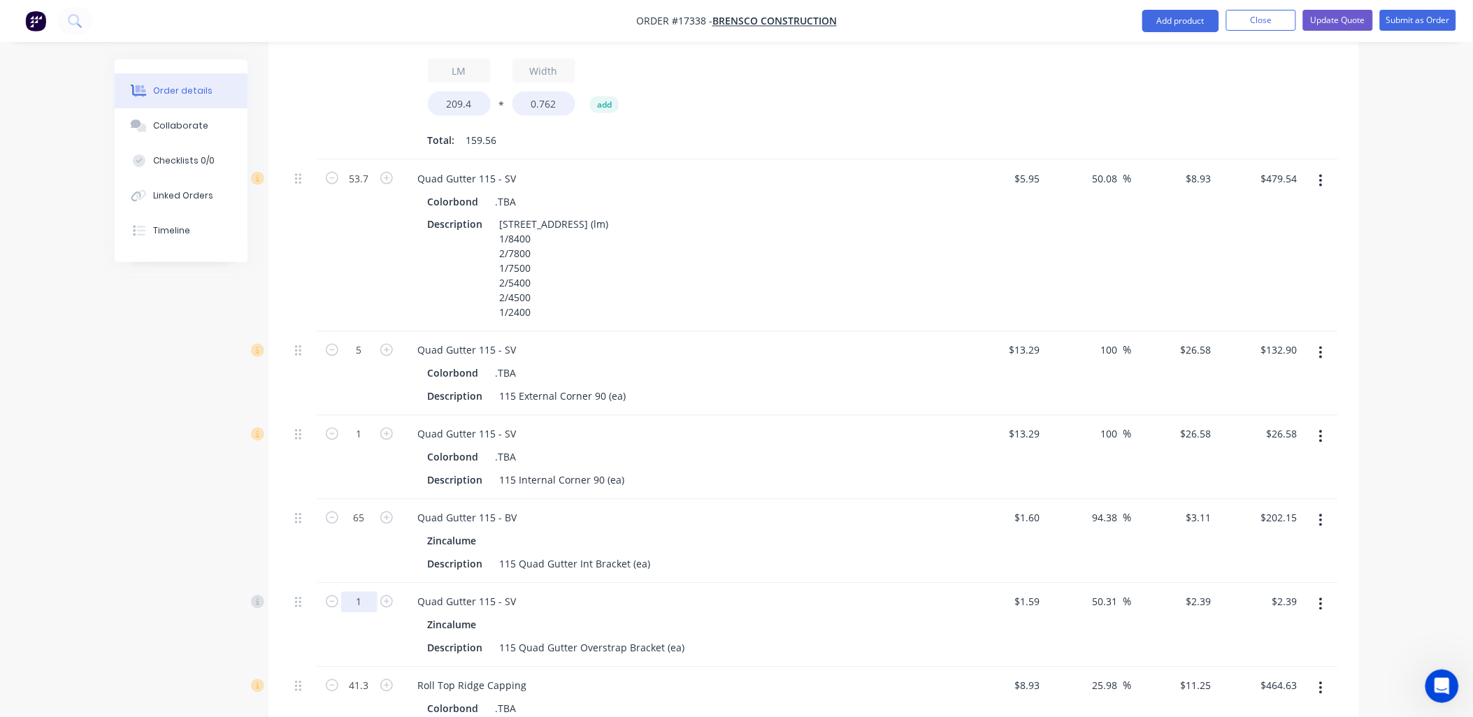
type input "65"
type input "$155.35"
click at [883, 584] on div "Quad Gutter 115 - SV Zincalume Description 115 Quad Gutter Overstrap Bracket (e…" at bounding box center [680, 626] width 559 height 84
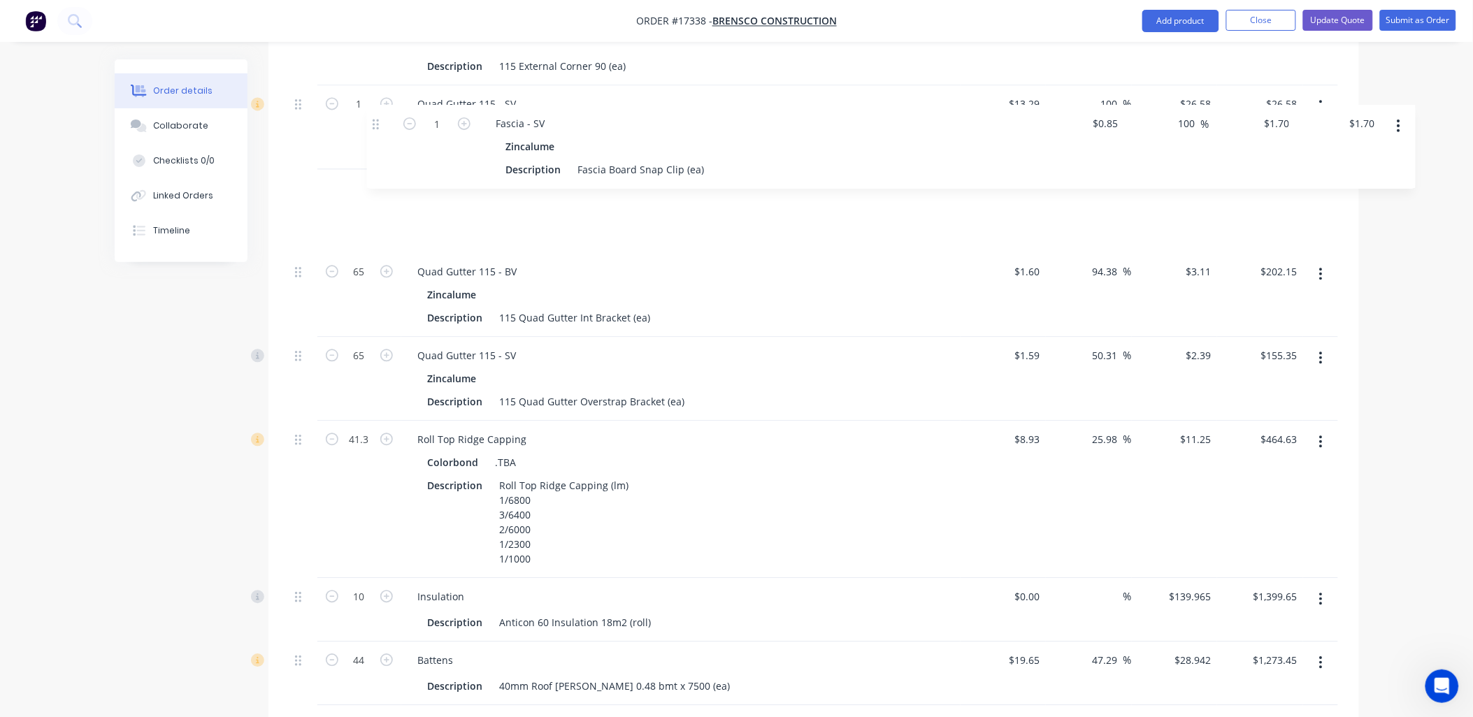
scroll to position [1044, 0]
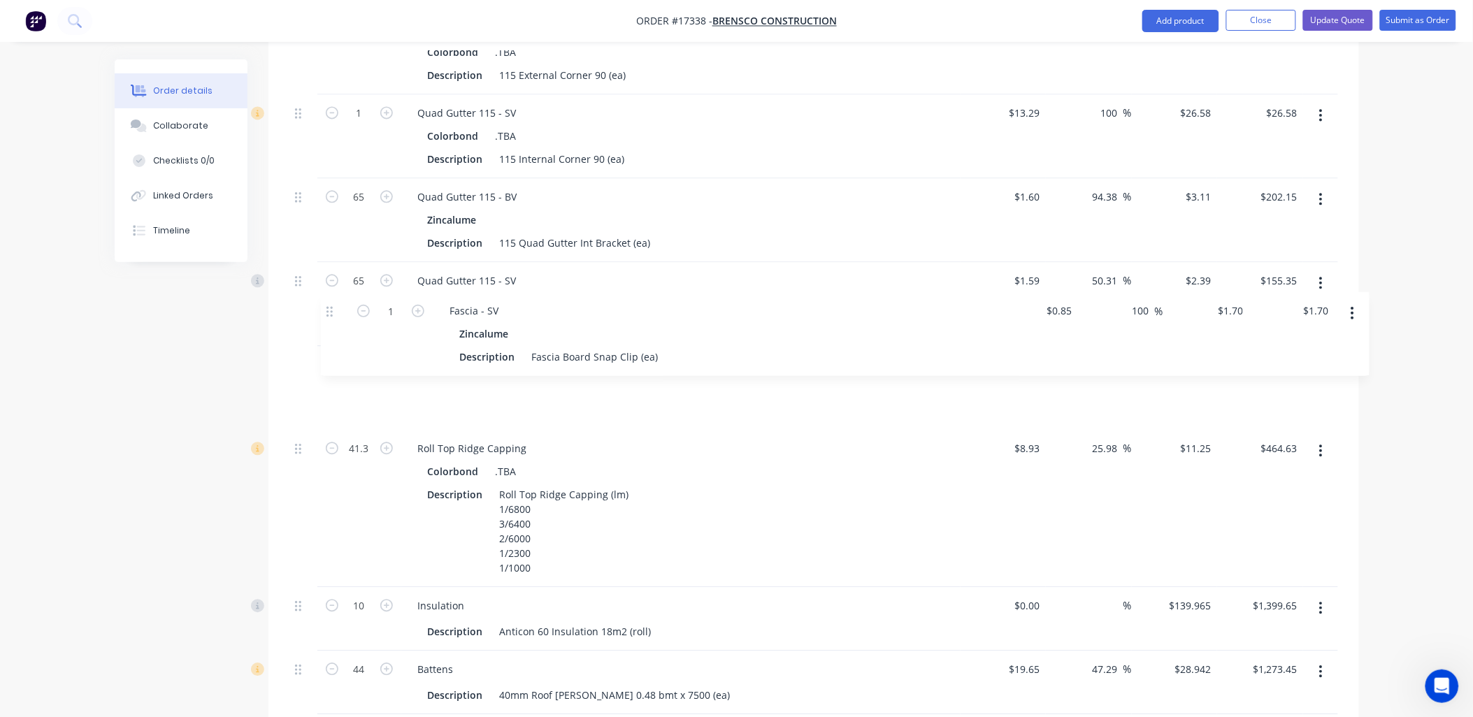
drag, startPoint x: 301, startPoint y: 487, endPoint x: 335, endPoint y: 308, distance: 182.2
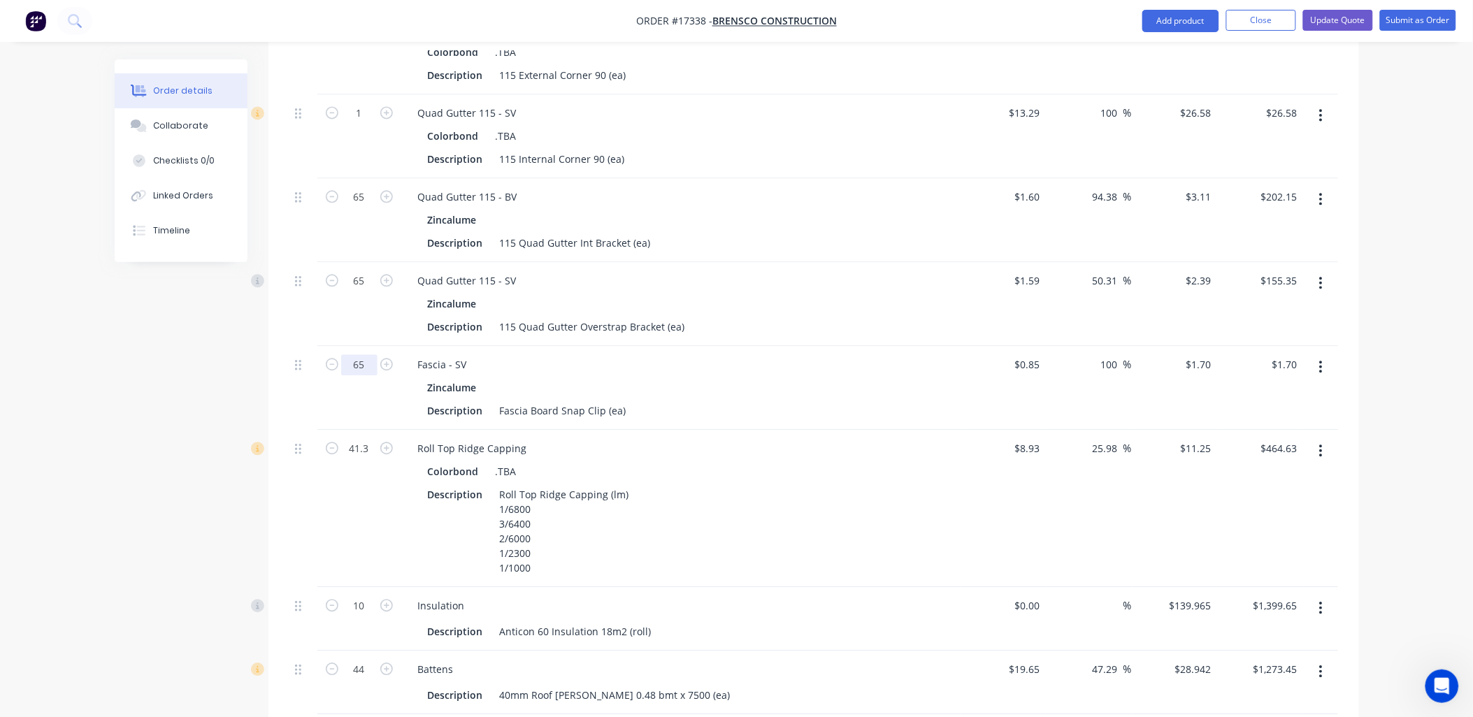
type input "65"
type input "$110.50"
click at [758, 430] on div "Roll Top Ridge Capping Colorbond .TBA Description Roll Top Ridge Capping (lm) 1…" at bounding box center [680, 508] width 559 height 157
click at [1322, 187] on button "button" at bounding box center [1320, 199] width 33 height 25
click at [1241, 310] on div "Delete" at bounding box center [1272, 320] width 108 height 20
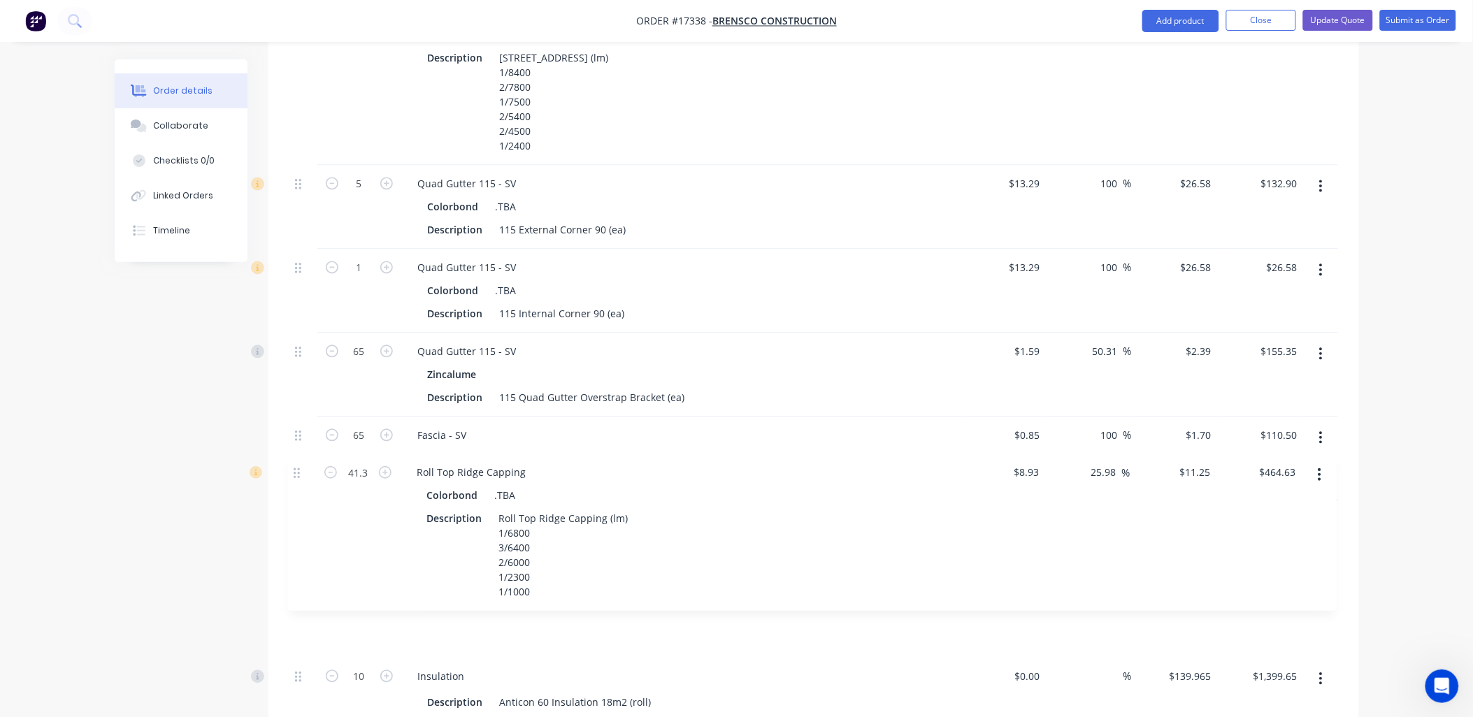
scroll to position [889, 0]
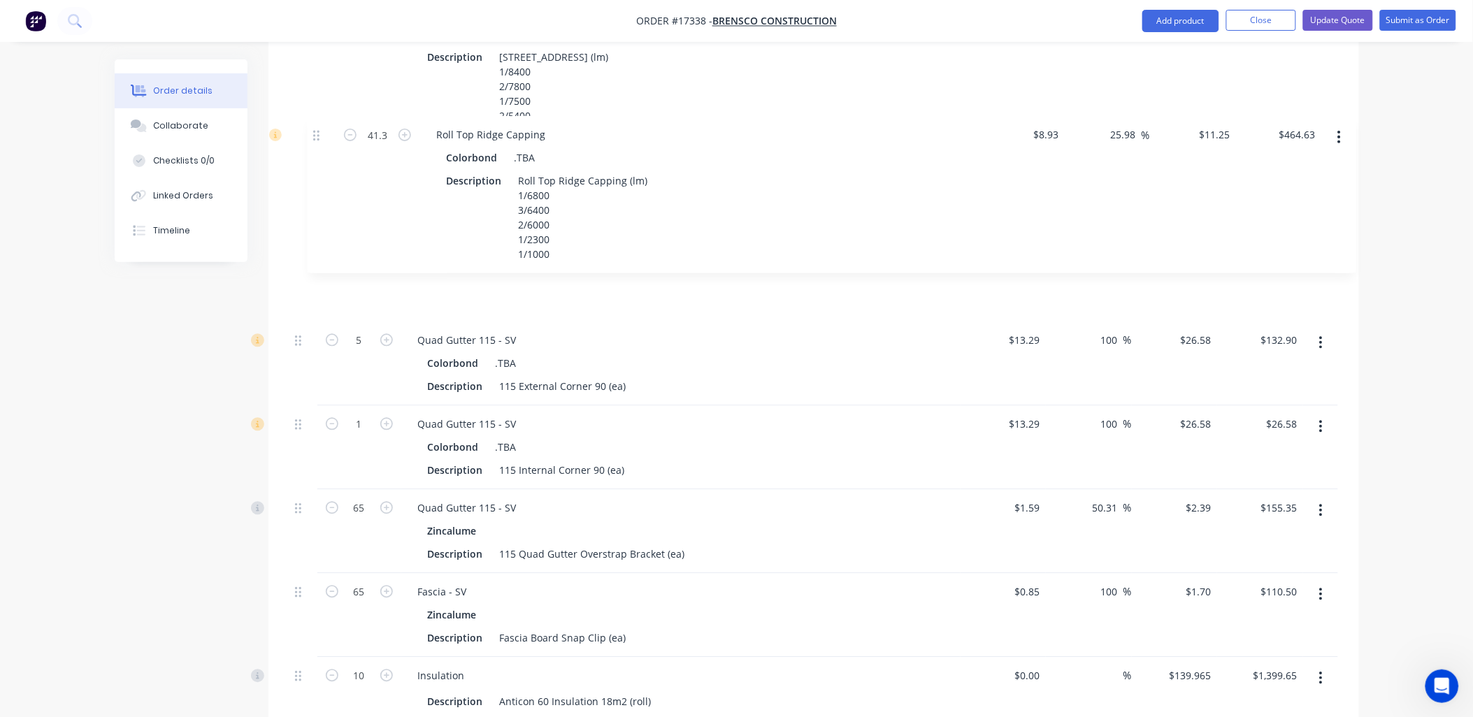
drag, startPoint x: 298, startPoint y: 486, endPoint x: 317, endPoint y: 136, distance: 349.9
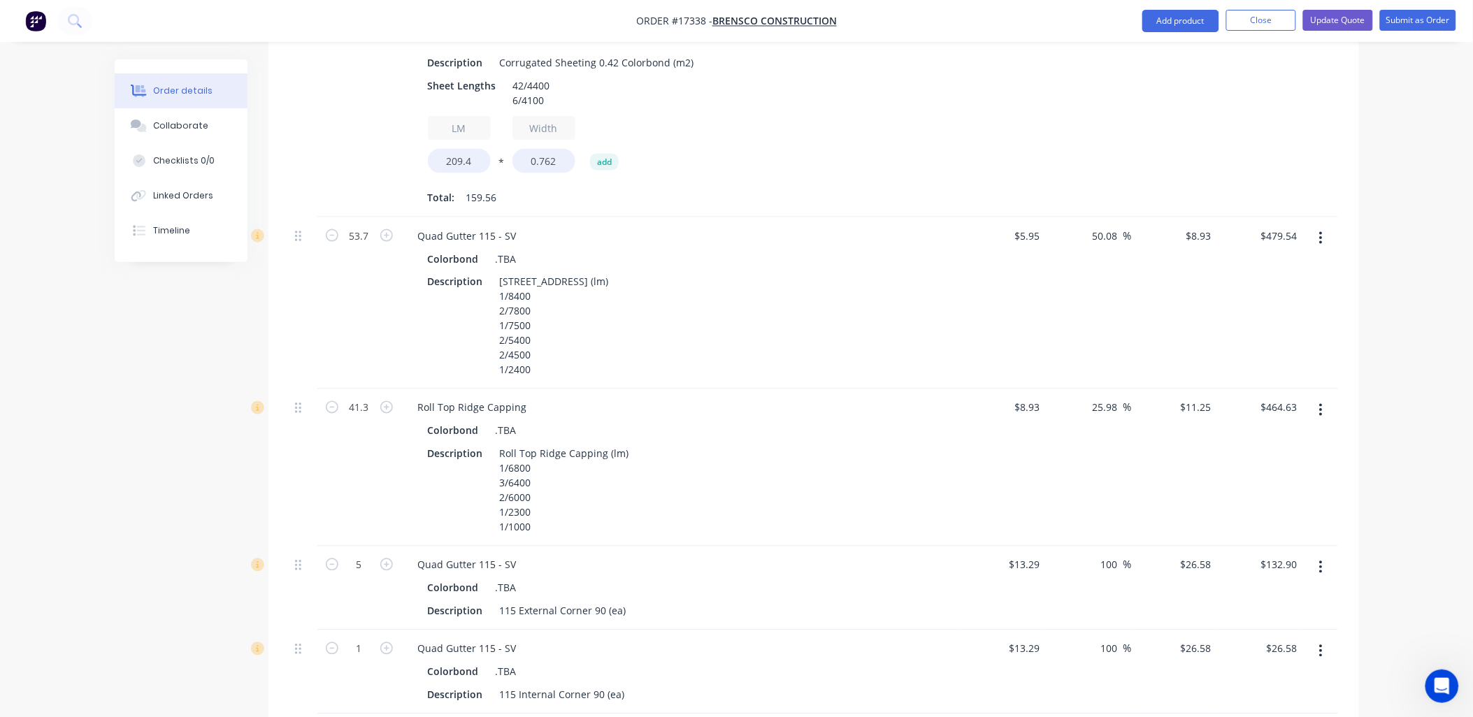
scroll to position [656, 0]
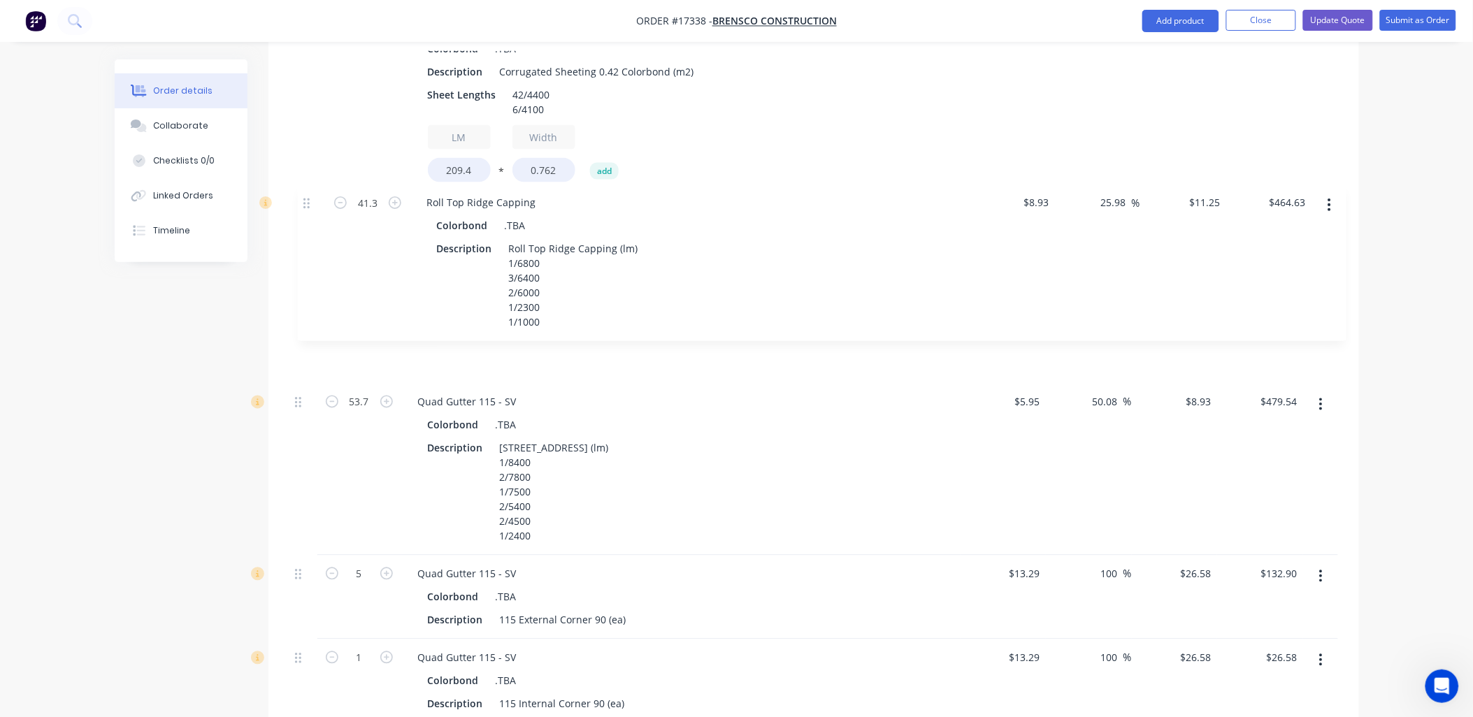
drag, startPoint x: 296, startPoint y: 380, endPoint x: 303, endPoint y: 198, distance: 181.2
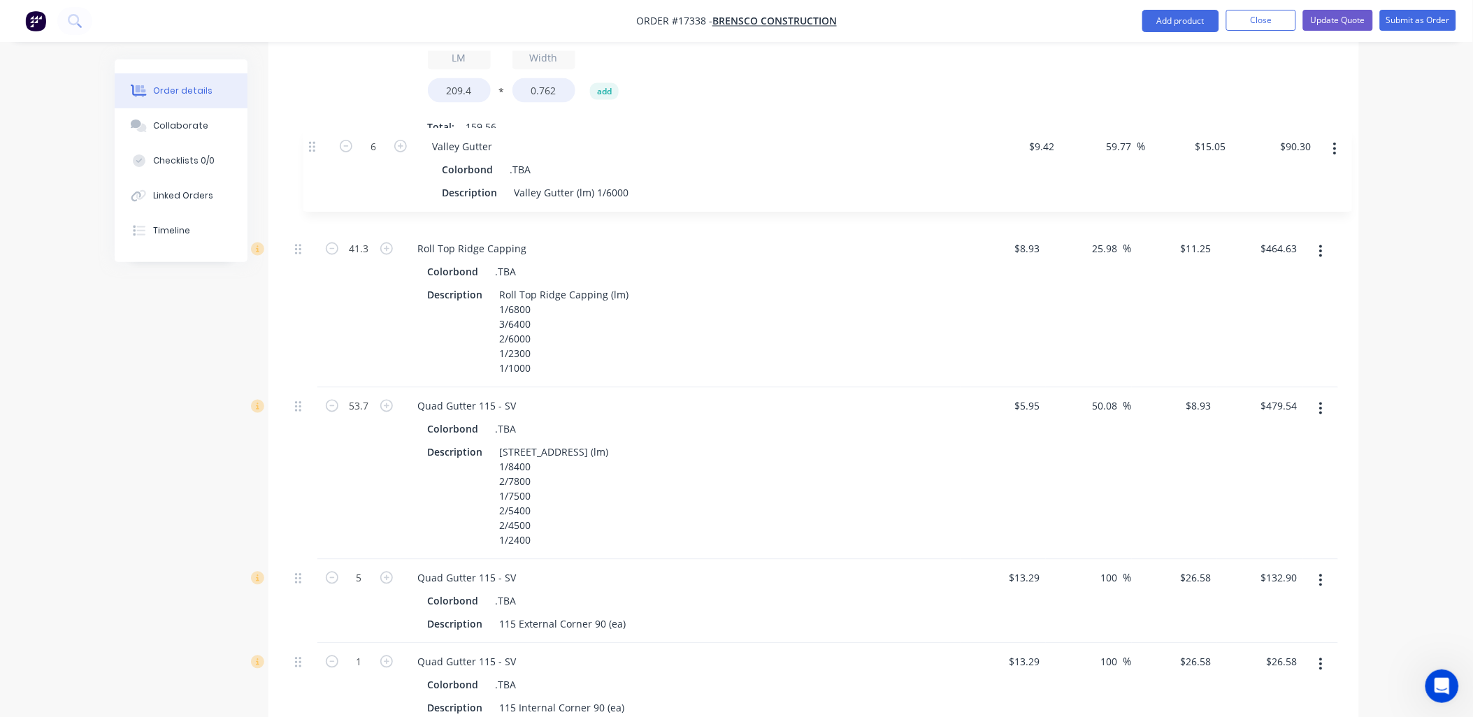
scroll to position [735, 0]
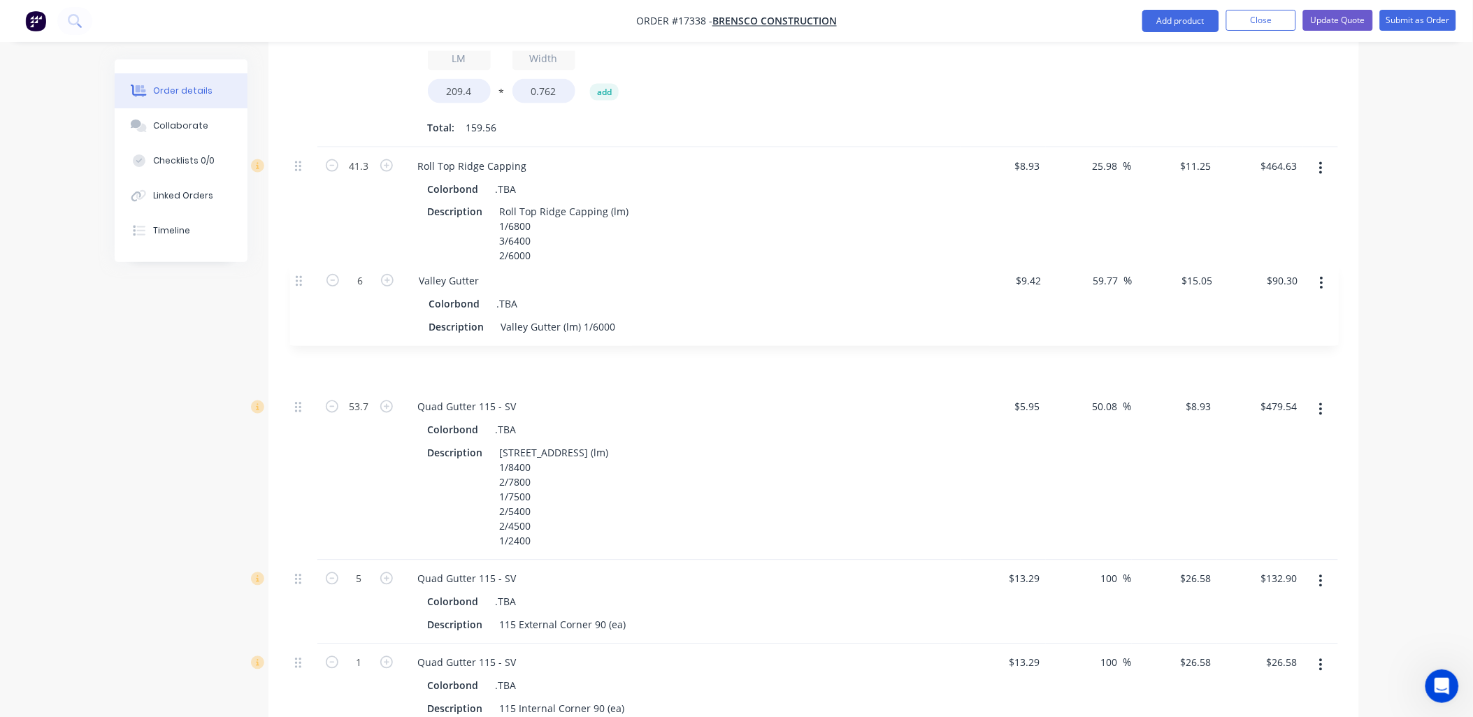
drag, startPoint x: 296, startPoint y: 549, endPoint x: 296, endPoint y: 281, distance: 267.7
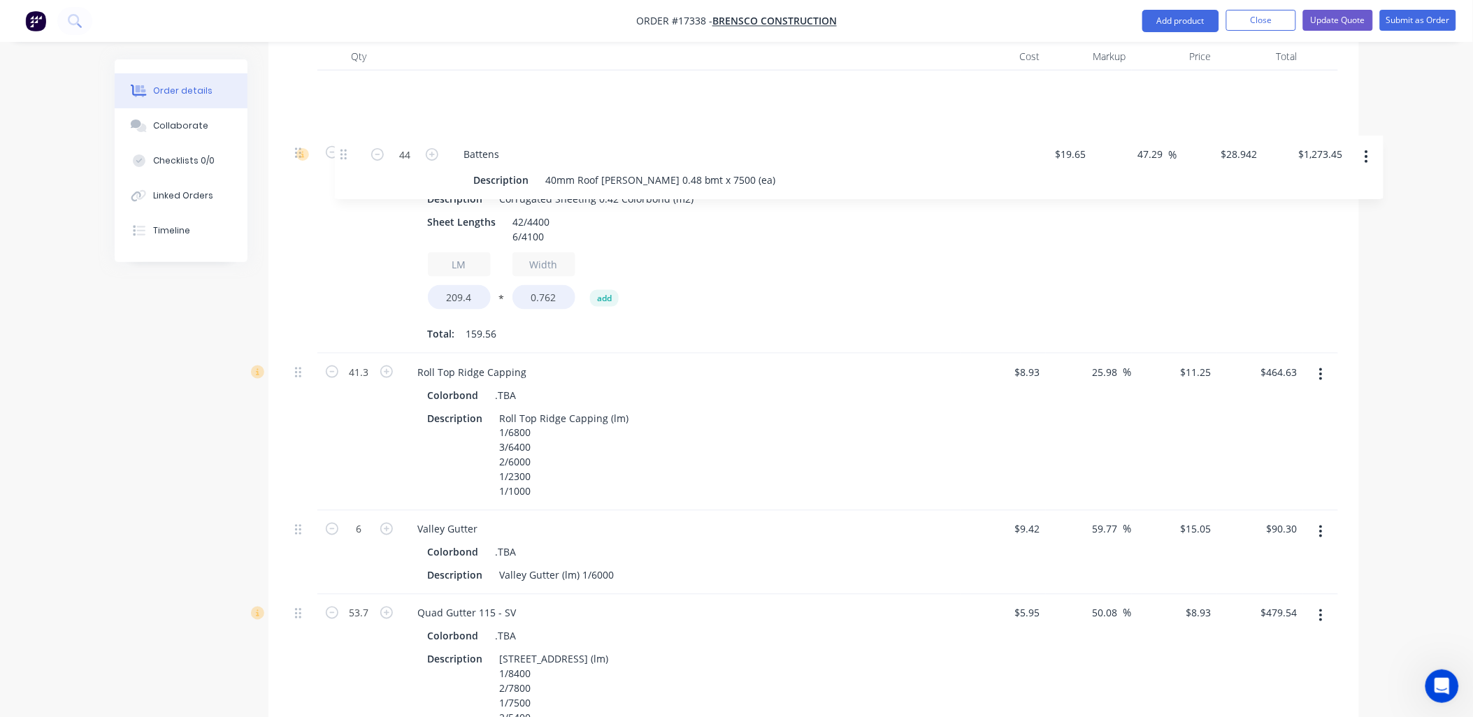
scroll to position [589, 0]
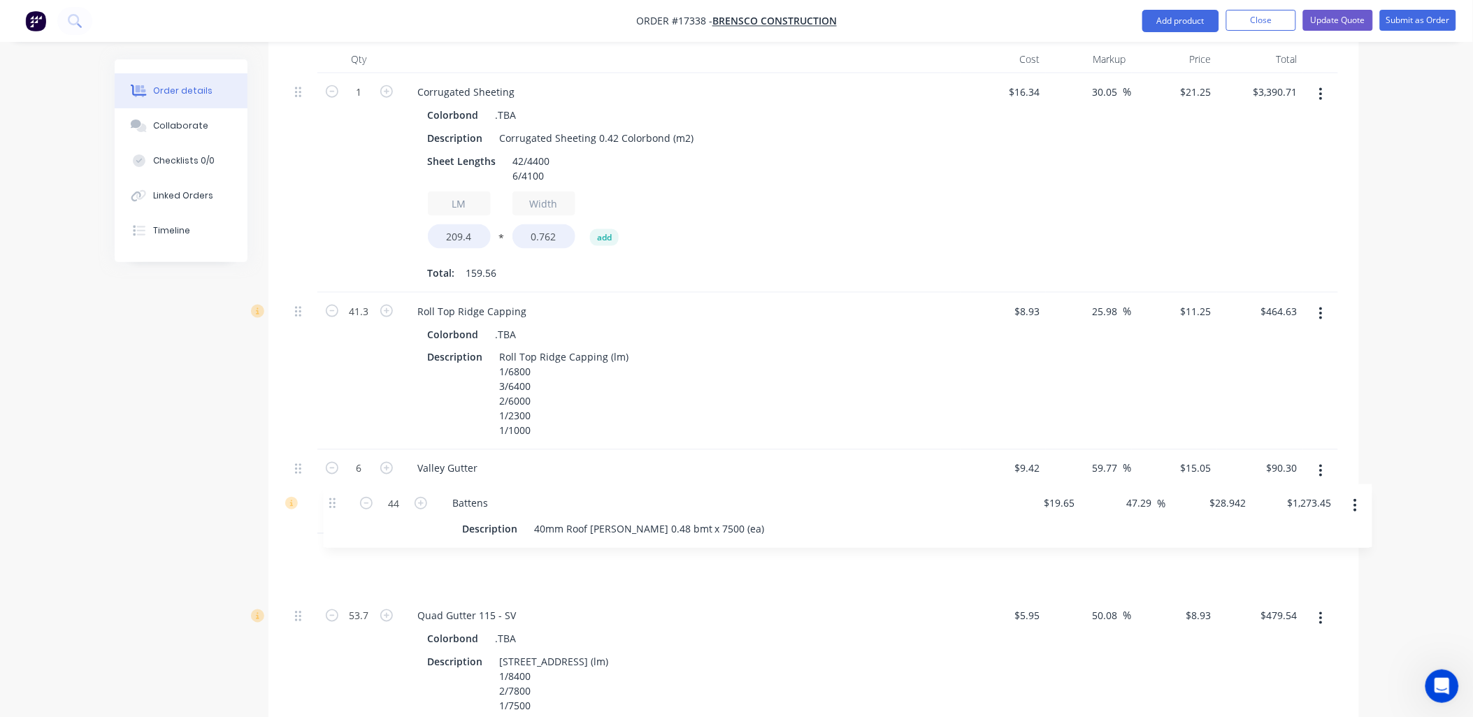
drag, startPoint x: 298, startPoint y: 168, endPoint x: 332, endPoint y: 504, distance: 337.9
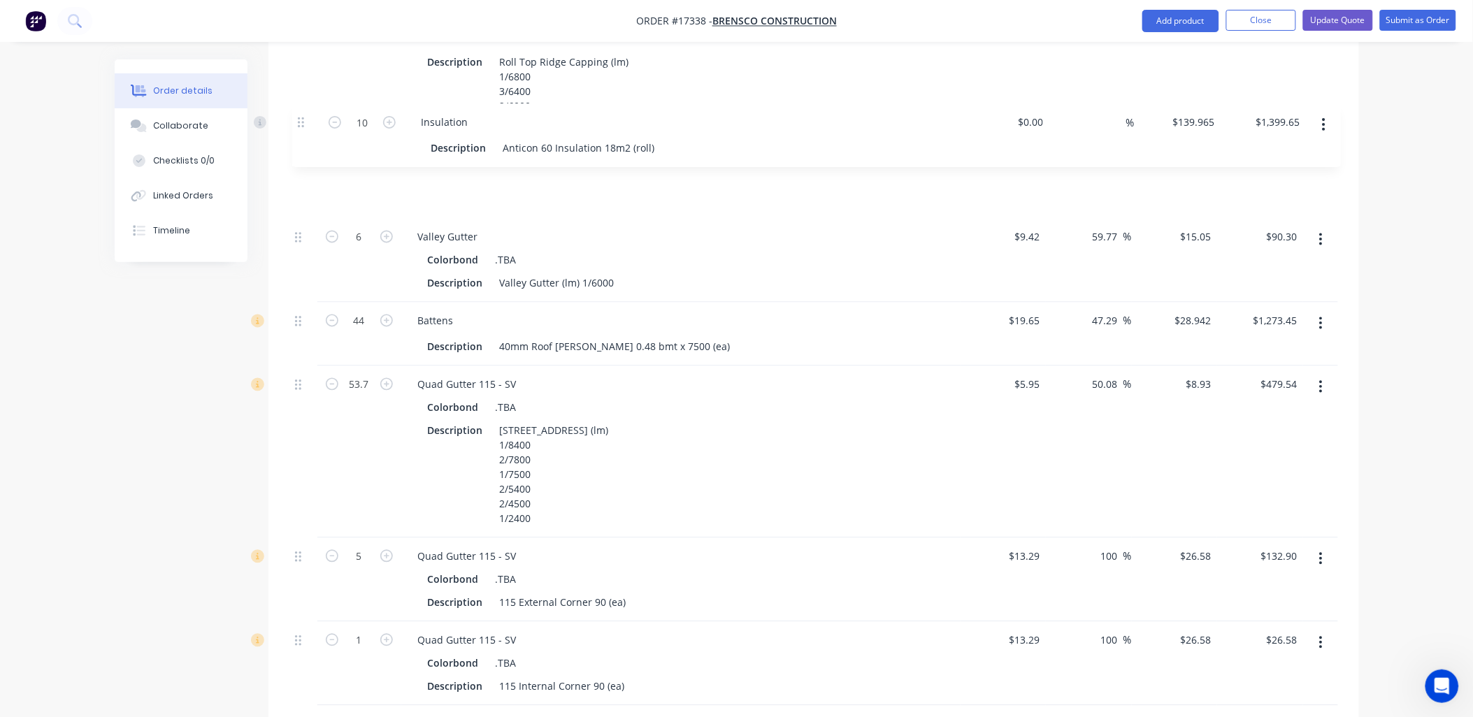
scroll to position [881, 0]
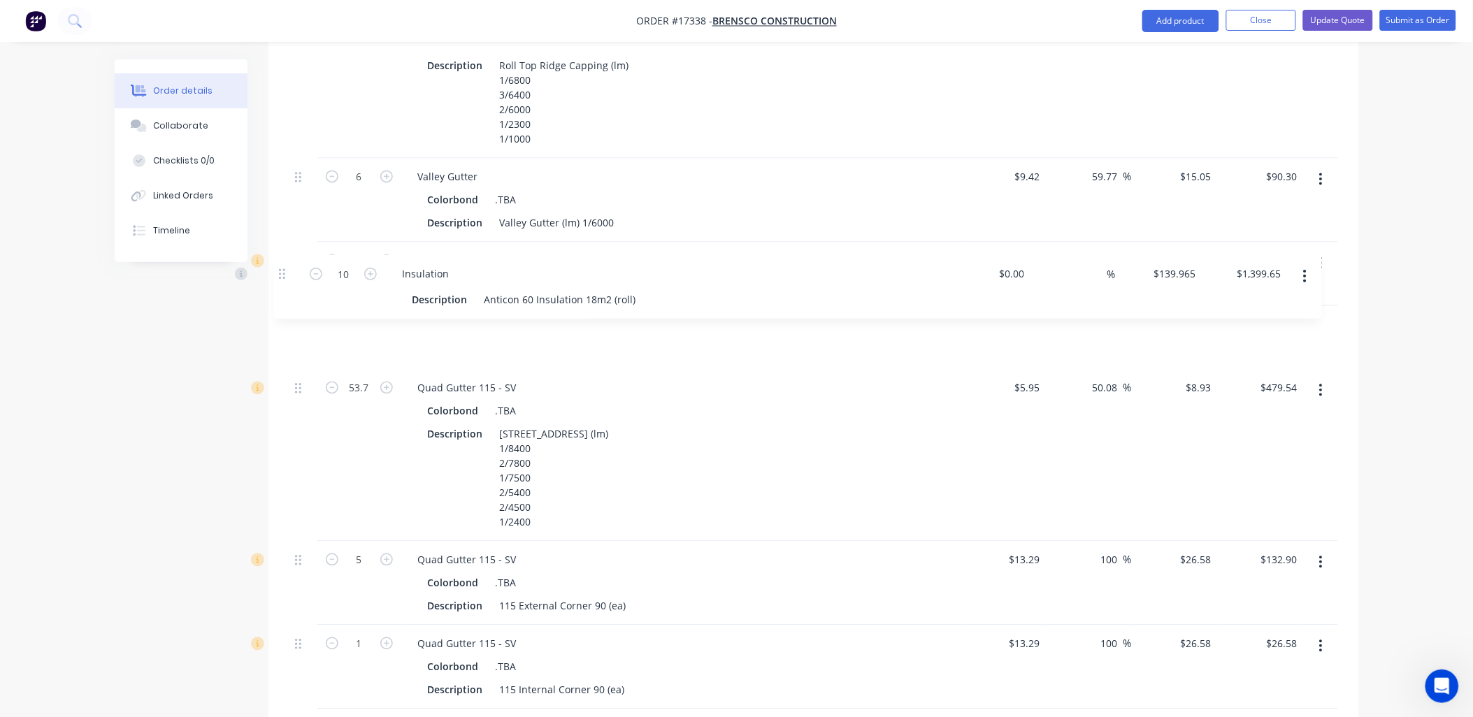
drag, startPoint x: 299, startPoint y: 465, endPoint x: 287, endPoint y: 268, distance: 198.2
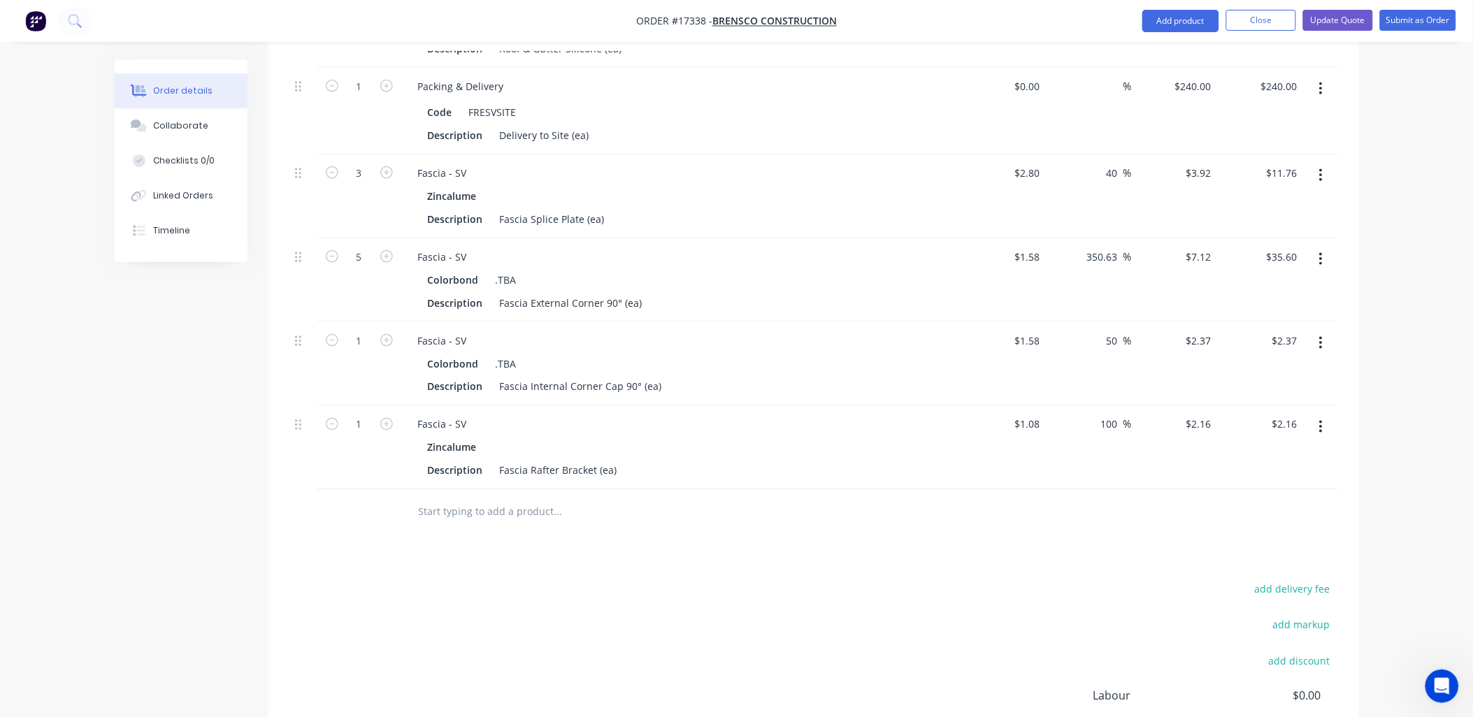
scroll to position [2588, 0]
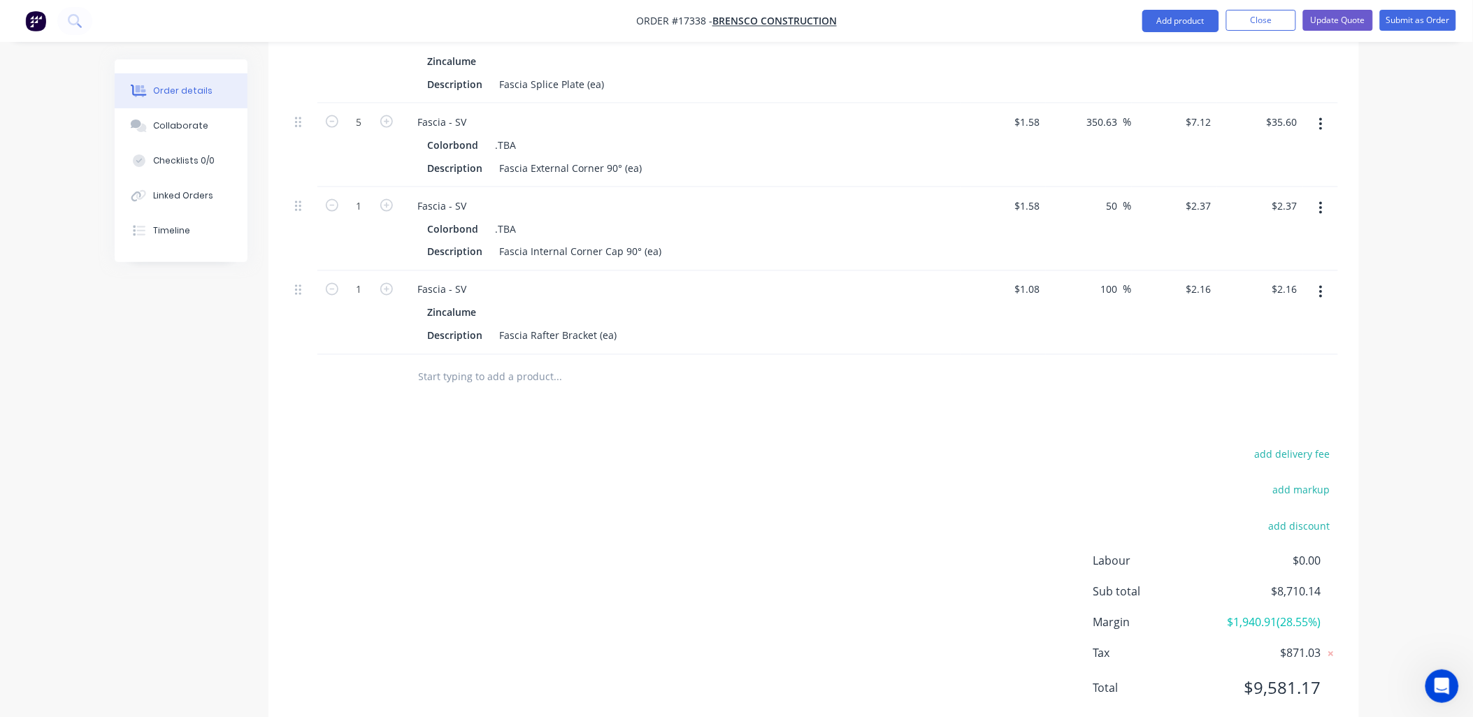
click at [1182, 8] on nav "Order #17338 - Brensco Construction Add product Close Update Quote Submit as Or…" at bounding box center [736, 21] width 1473 height 42
click at [1183, 20] on button "Add product" at bounding box center [1180, 21] width 77 height 22
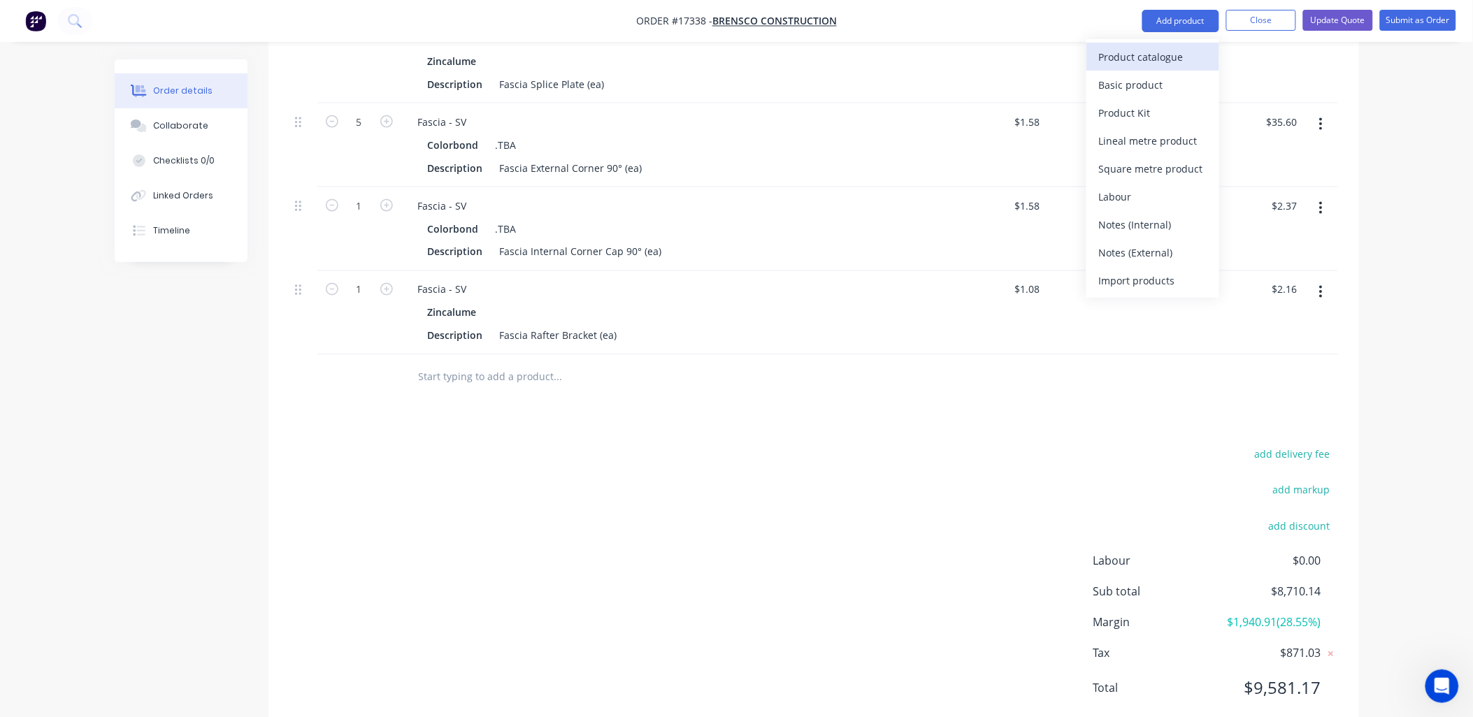
click at [1150, 57] on div "Product catalogue" at bounding box center [1153, 57] width 108 height 20
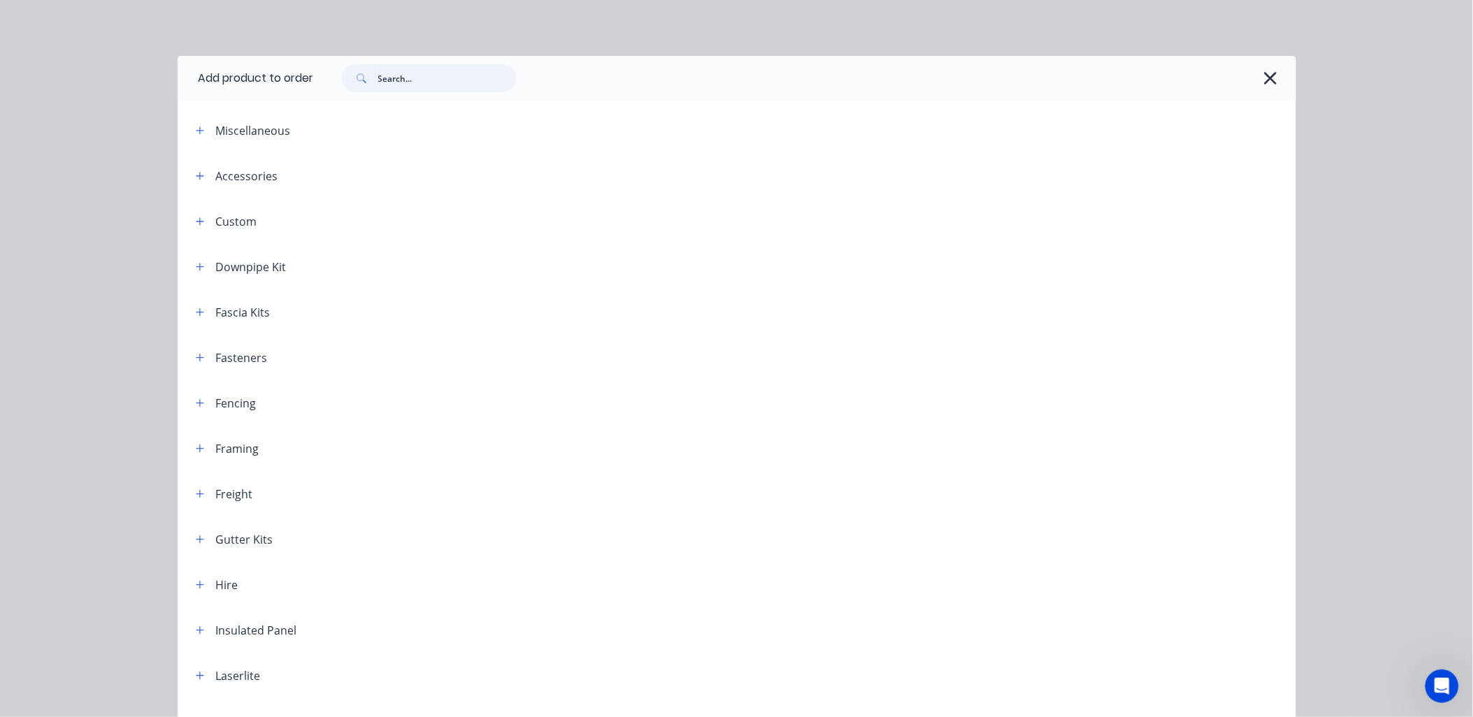
click at [416, 72] on input "text" at bounding box center [447, 78] width 138 height 28
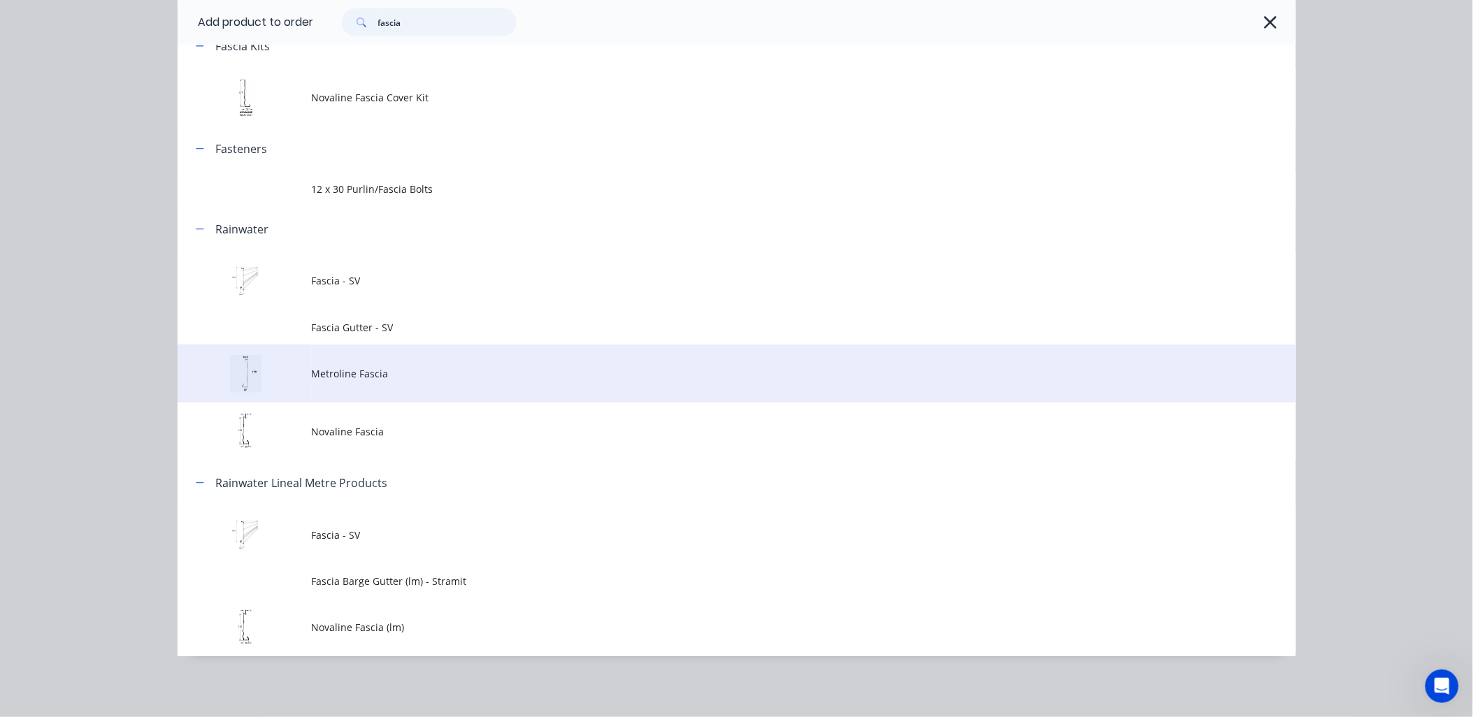
scroll to position [2608, 0]
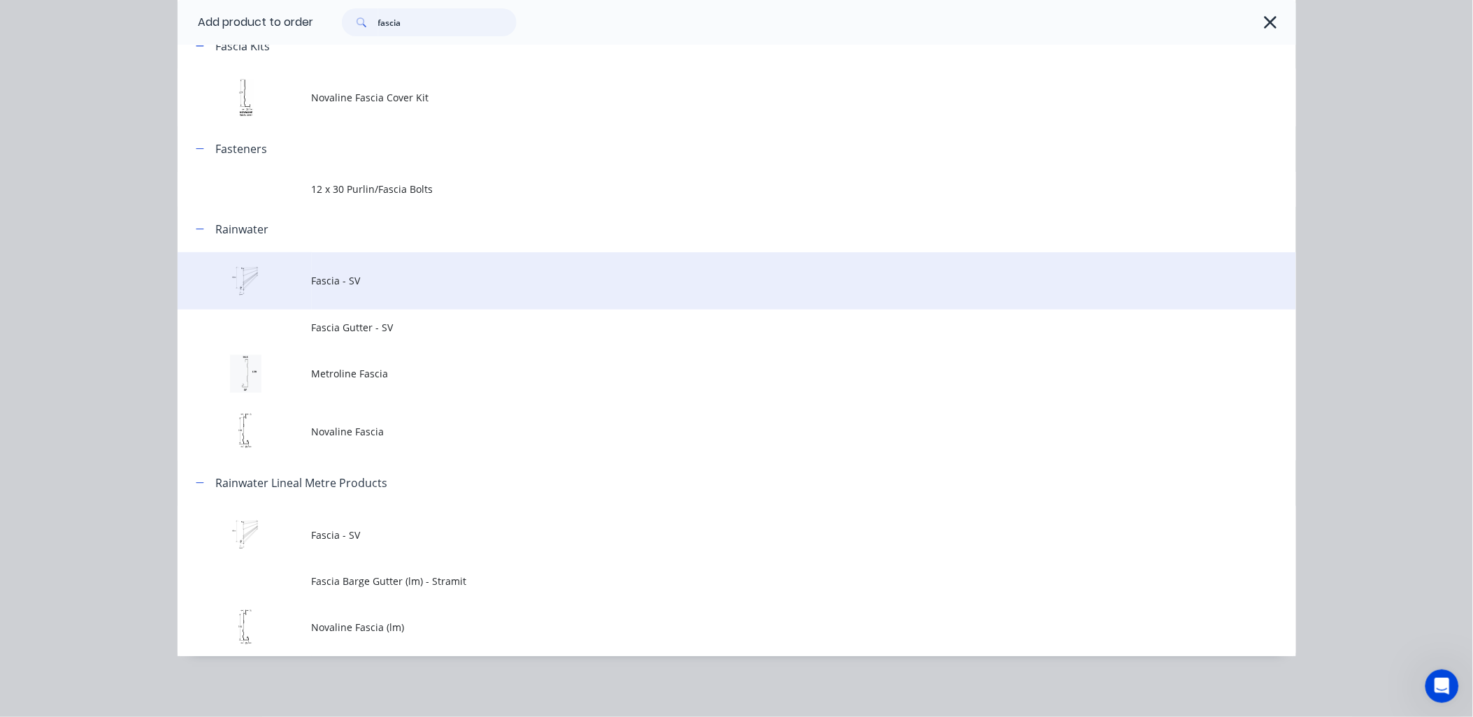
type input "fascia"
click at [395, 280] on span "Fascia - SV" at bounding box center [705, 280] width 787 height 15
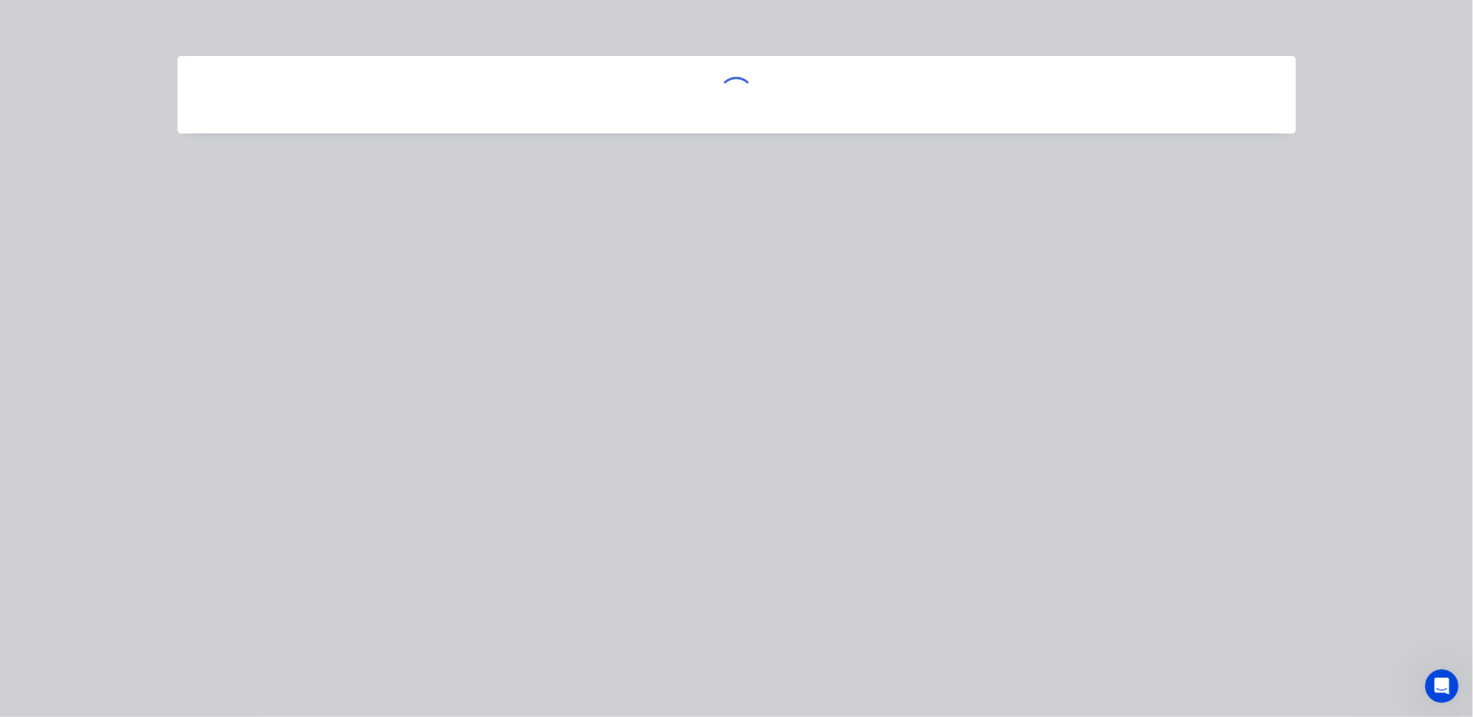
scroll to position [0, 0]
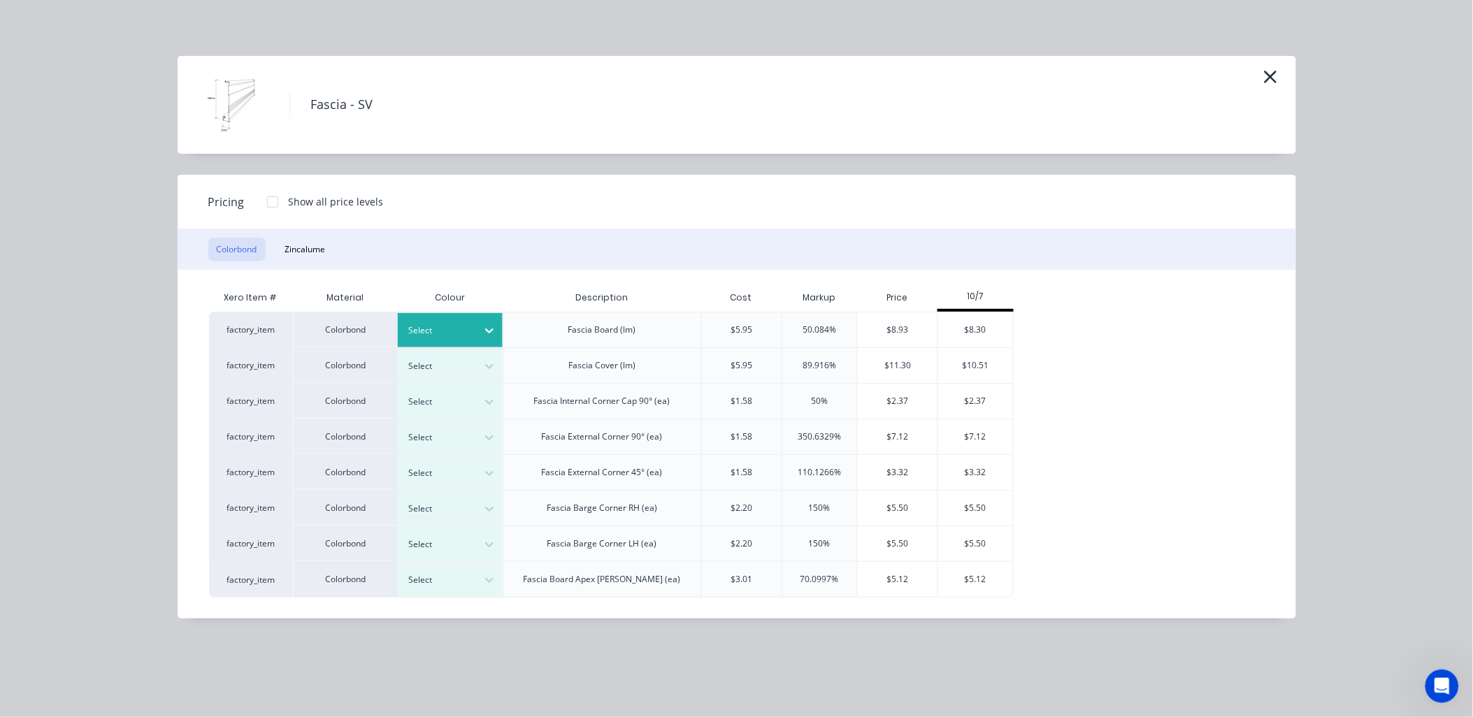
click at [489, 326] on icon at bounding box center [489, 331] width 14 height 14
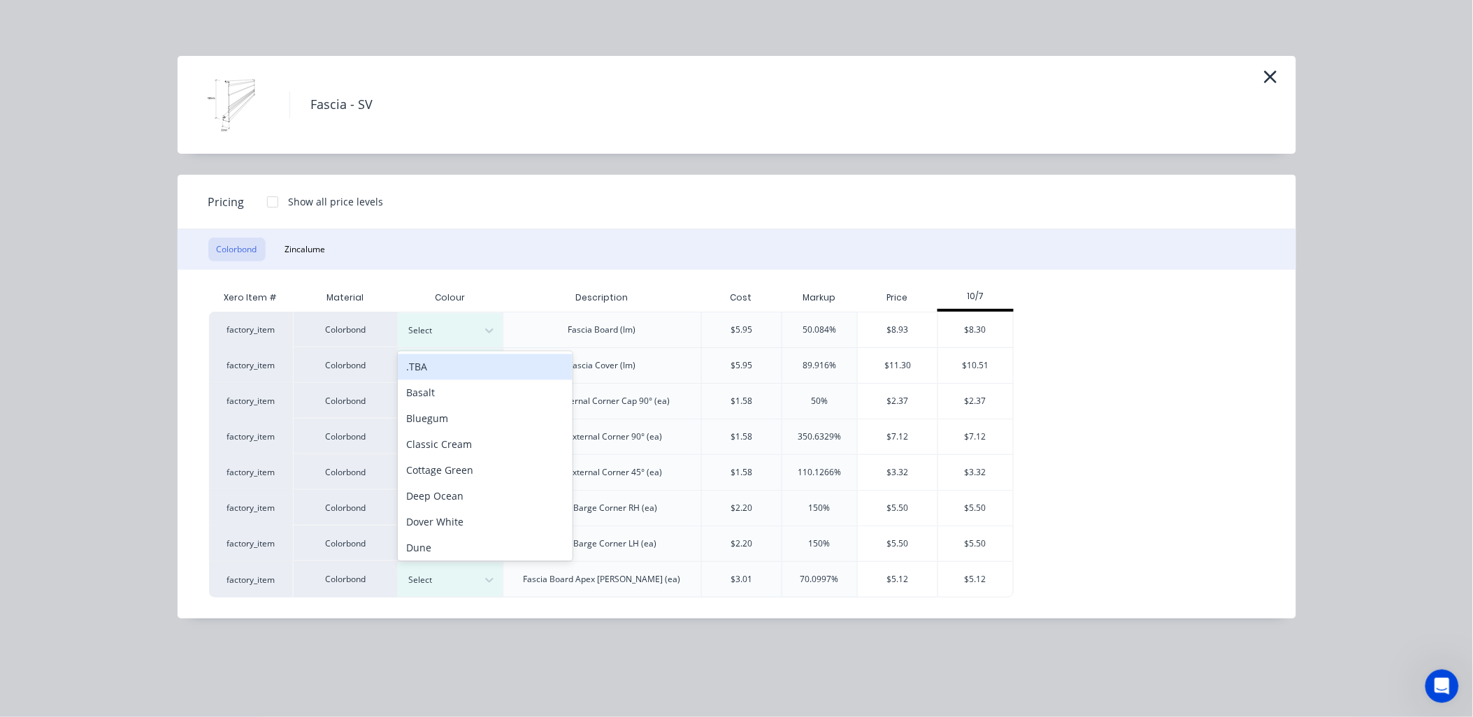
click at [484, 369] on div ".TBA" at bounding box center [485, 367] width 175 height 26
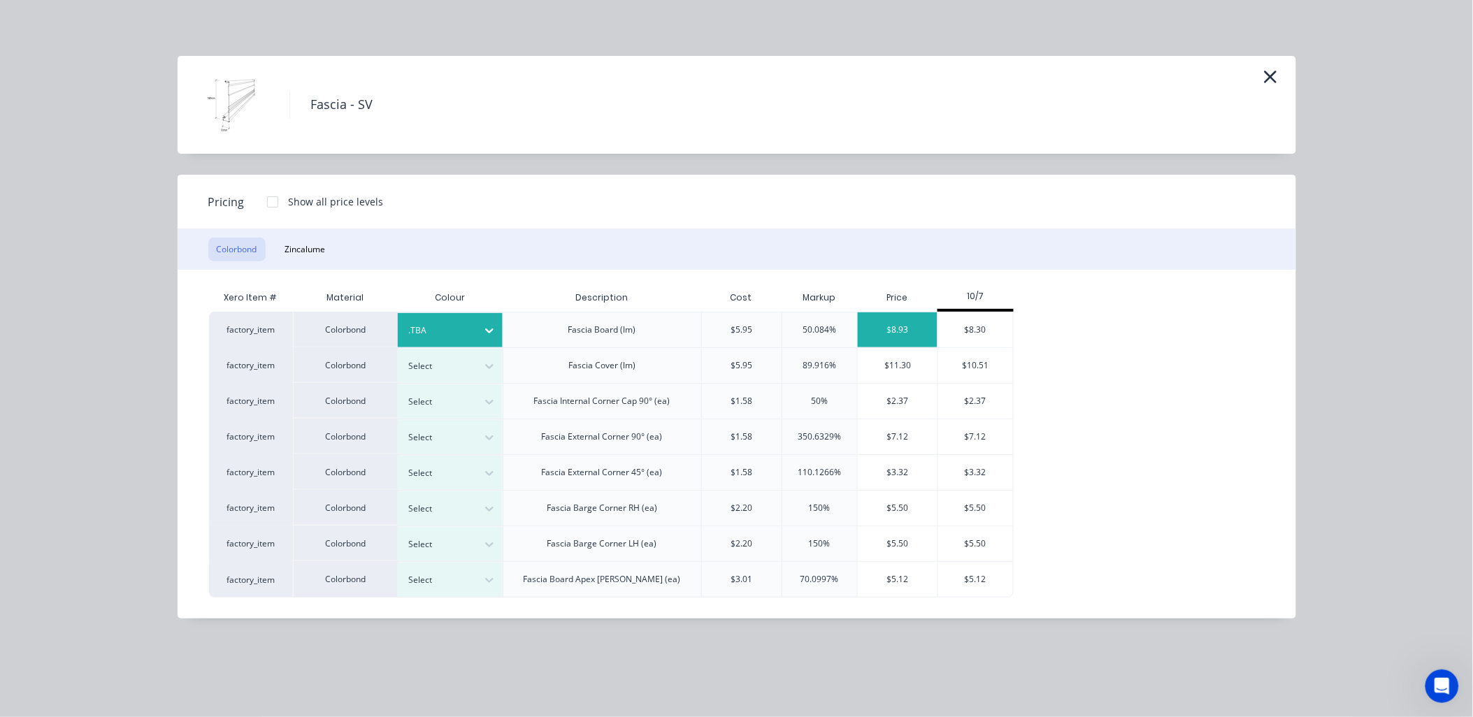
click at [884, 330] on div "$8.93" at bounding box center [898, 329] width 80 height 35
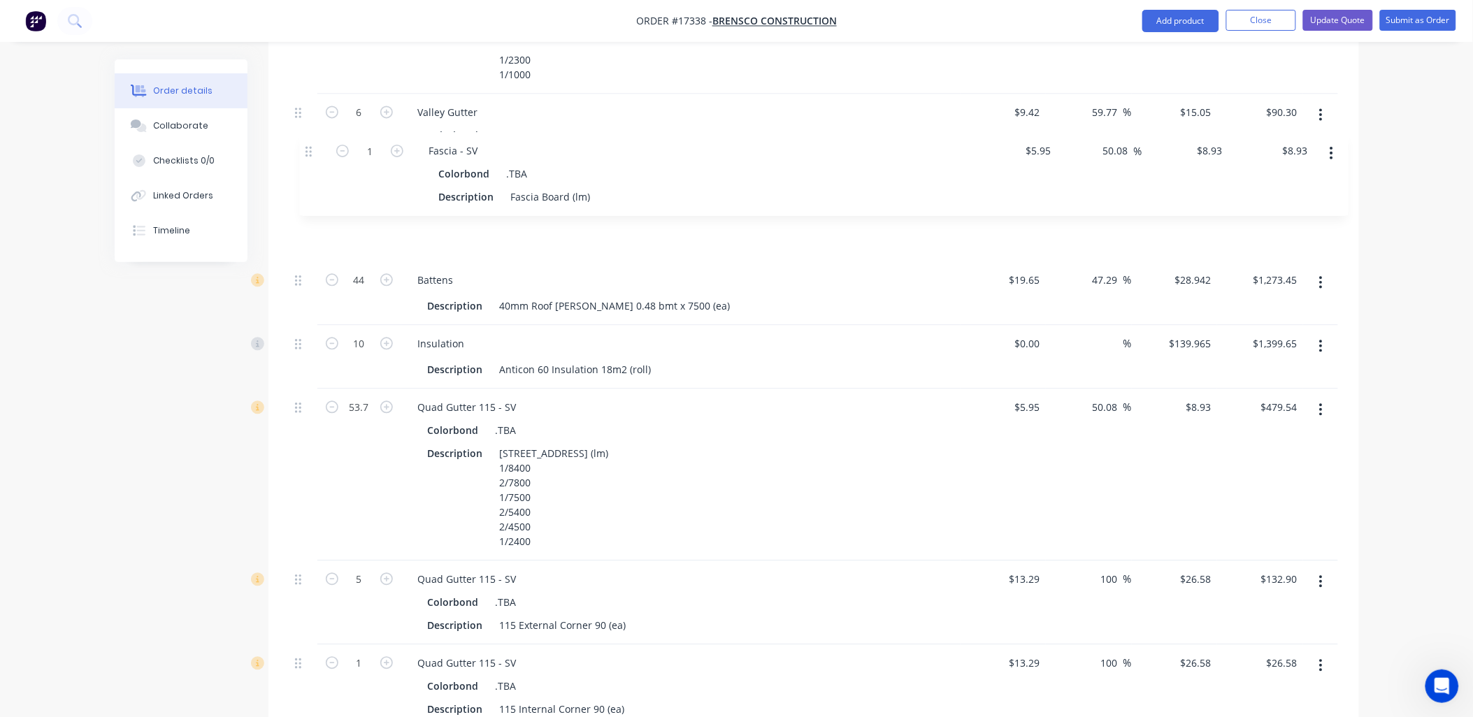
scroll to position [934, 0]
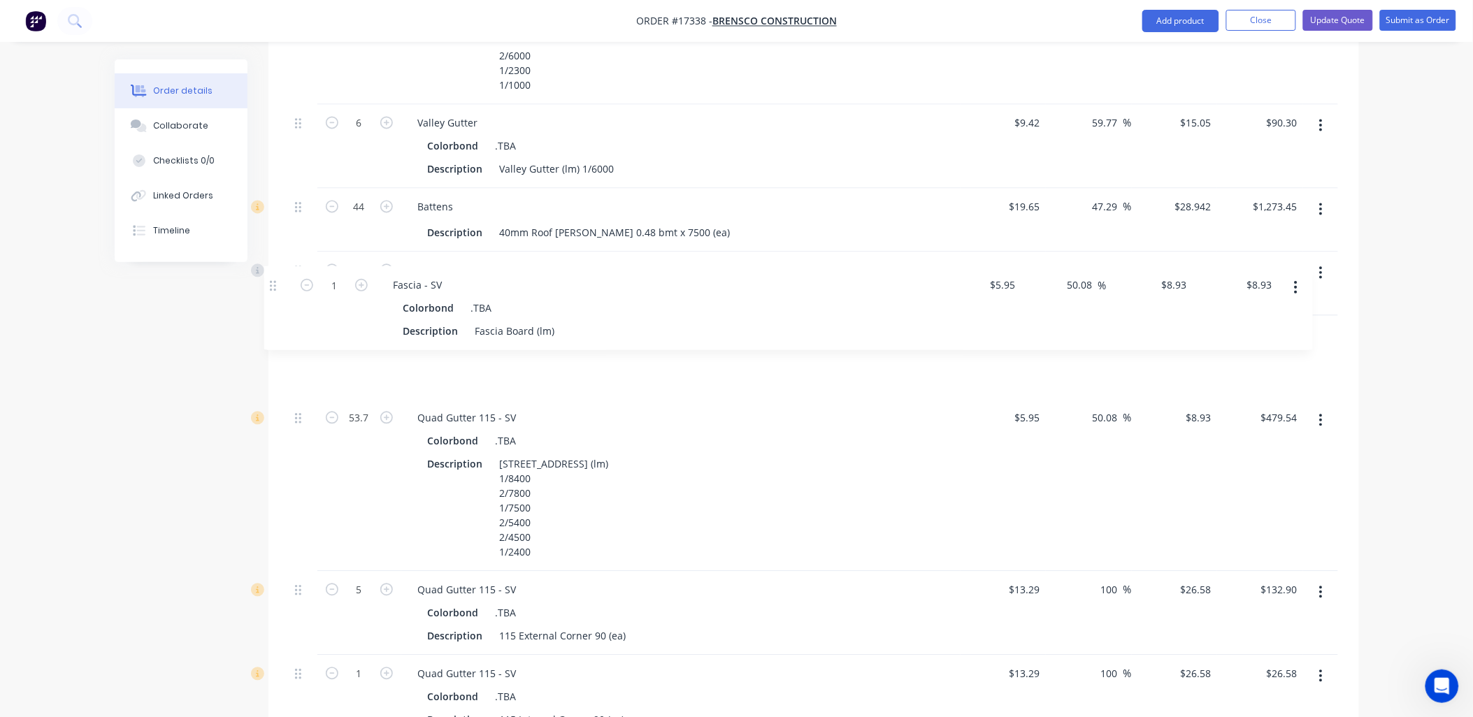
drag, startPoint x: 299, startPoint y: 554, endPoint x: 277, endPoint y: 285, distance: 269.3
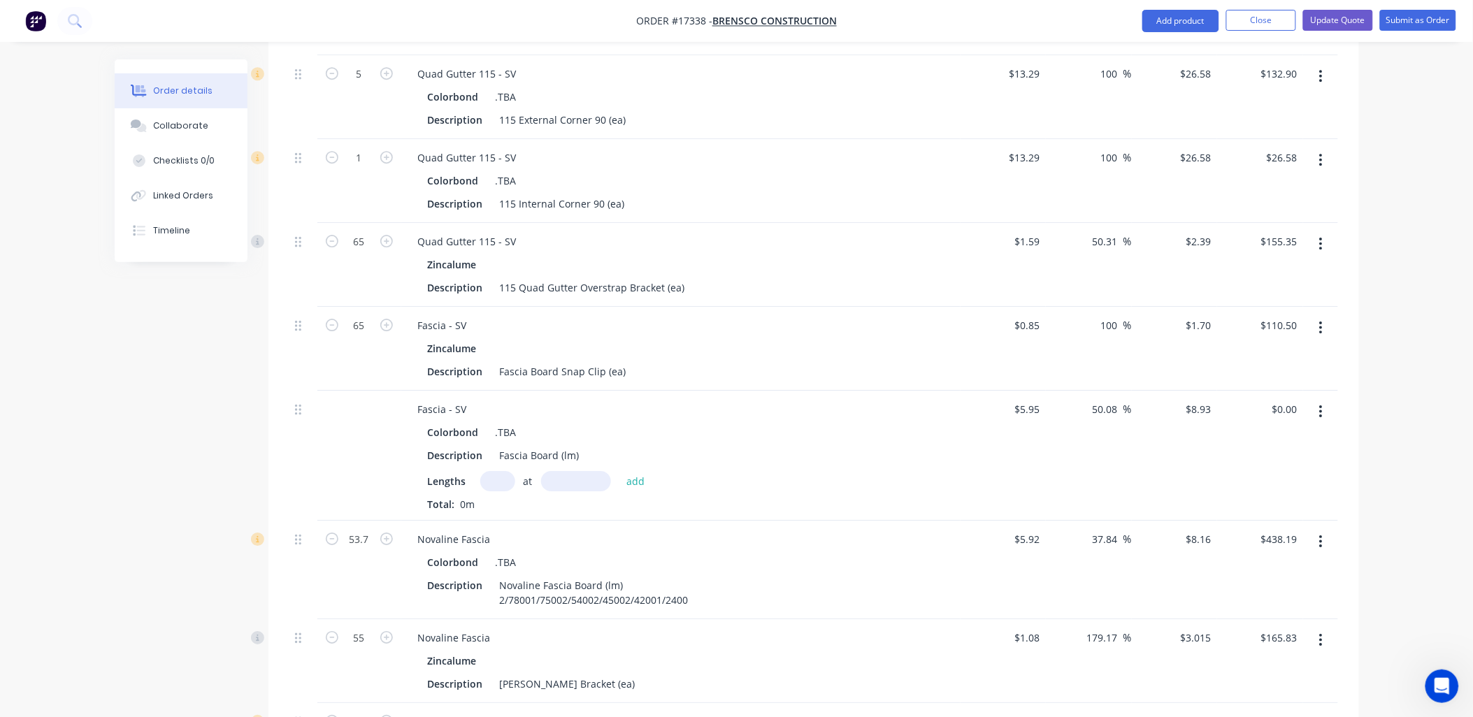
scroll to position [1478, 0]
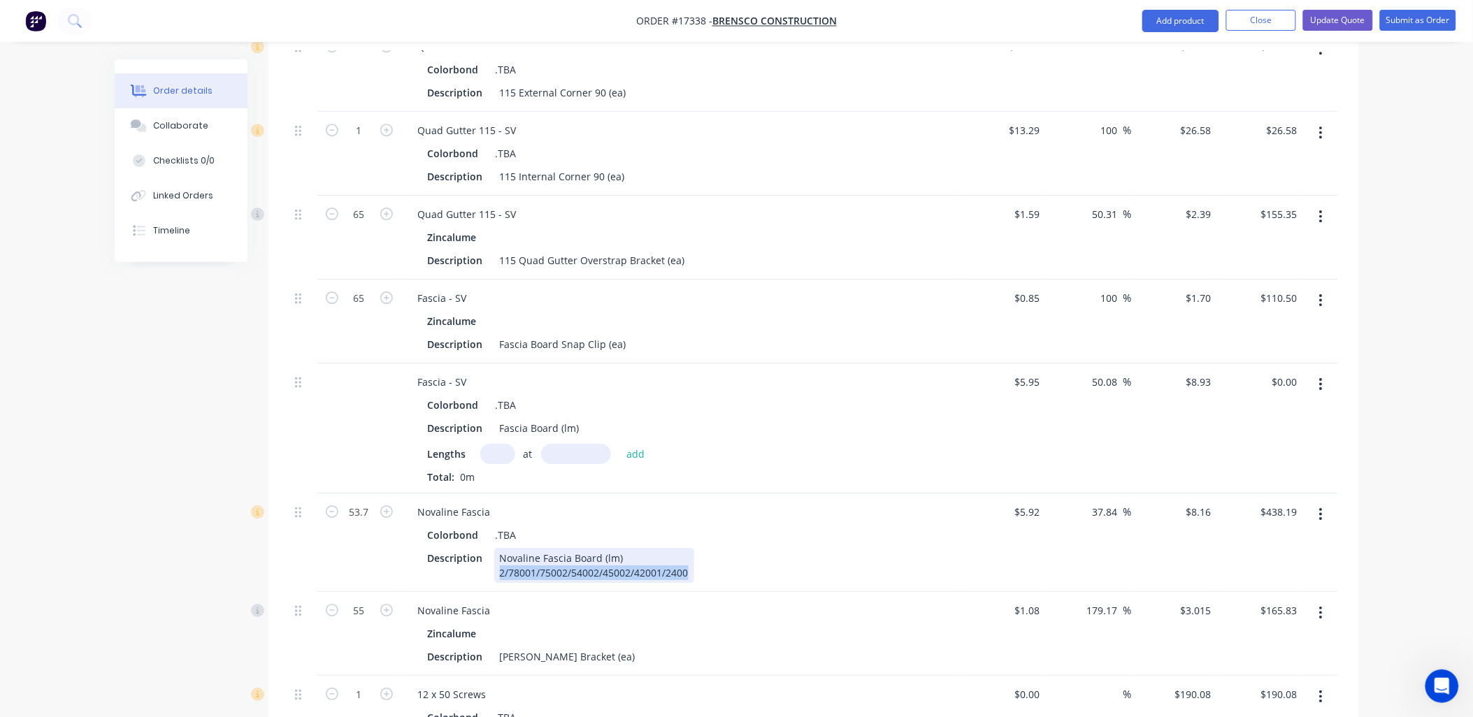
drag, startPoint x: 689, startPoint y: 530, endPoint x: 500, endPoint y: 541, distance: 189.7
click at [500, 548] on div "Novaline Fascia Board (lm) 2/78001/75002/54002/45002/42001/2400" at bounding box center [594, 565] width 200 height 35
copy div "2/78001/75002/54002/45002/42001/2400"
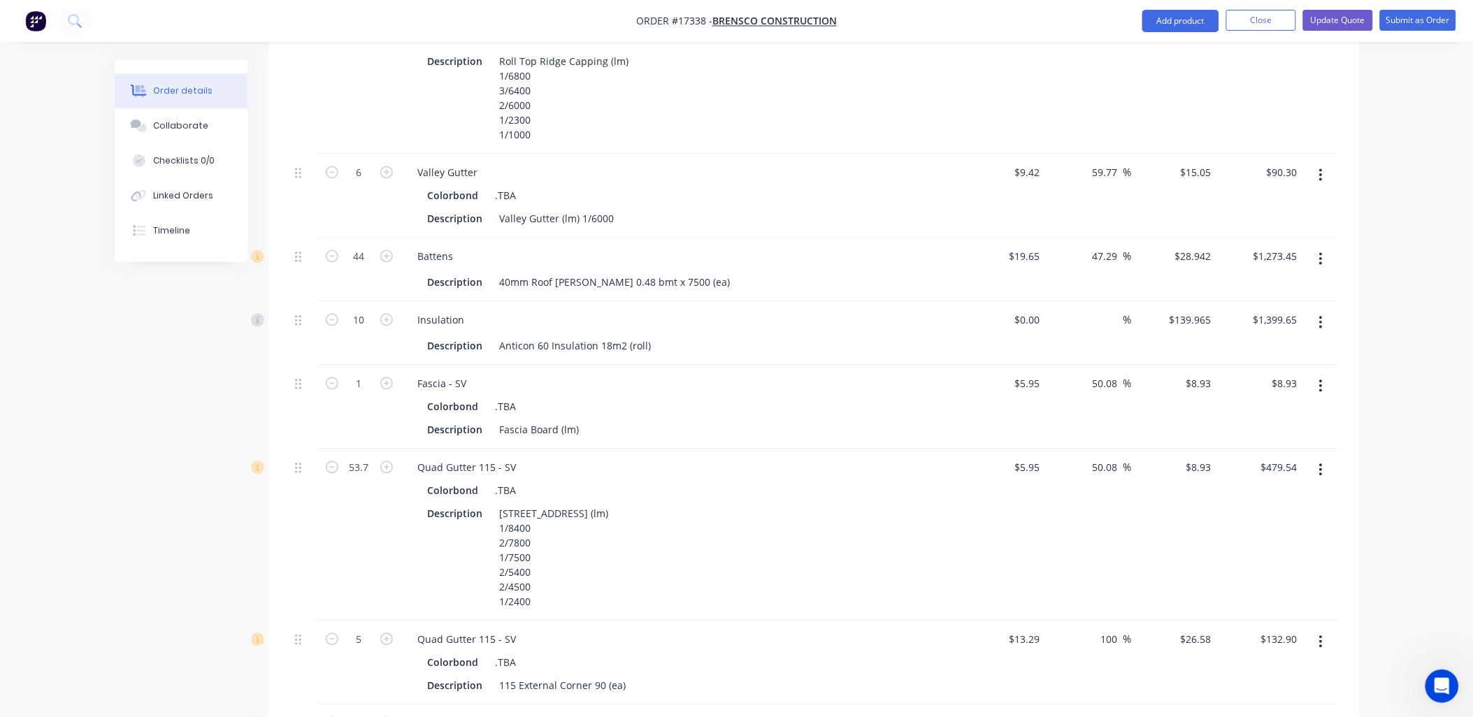
scroll to position [857, 0]
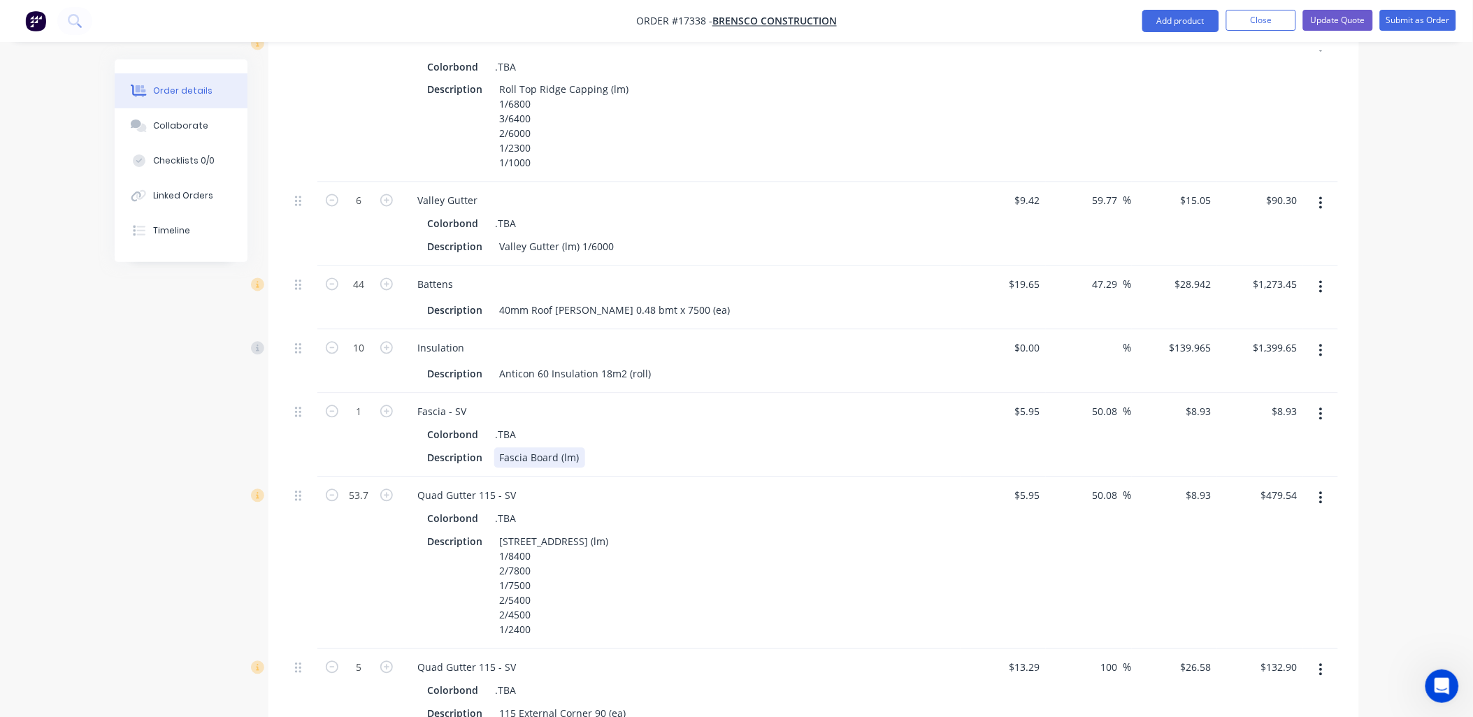
click at [580, 448] on div "Fascia Board (lm)" at bounding box center [539, 458] width 91 height 20
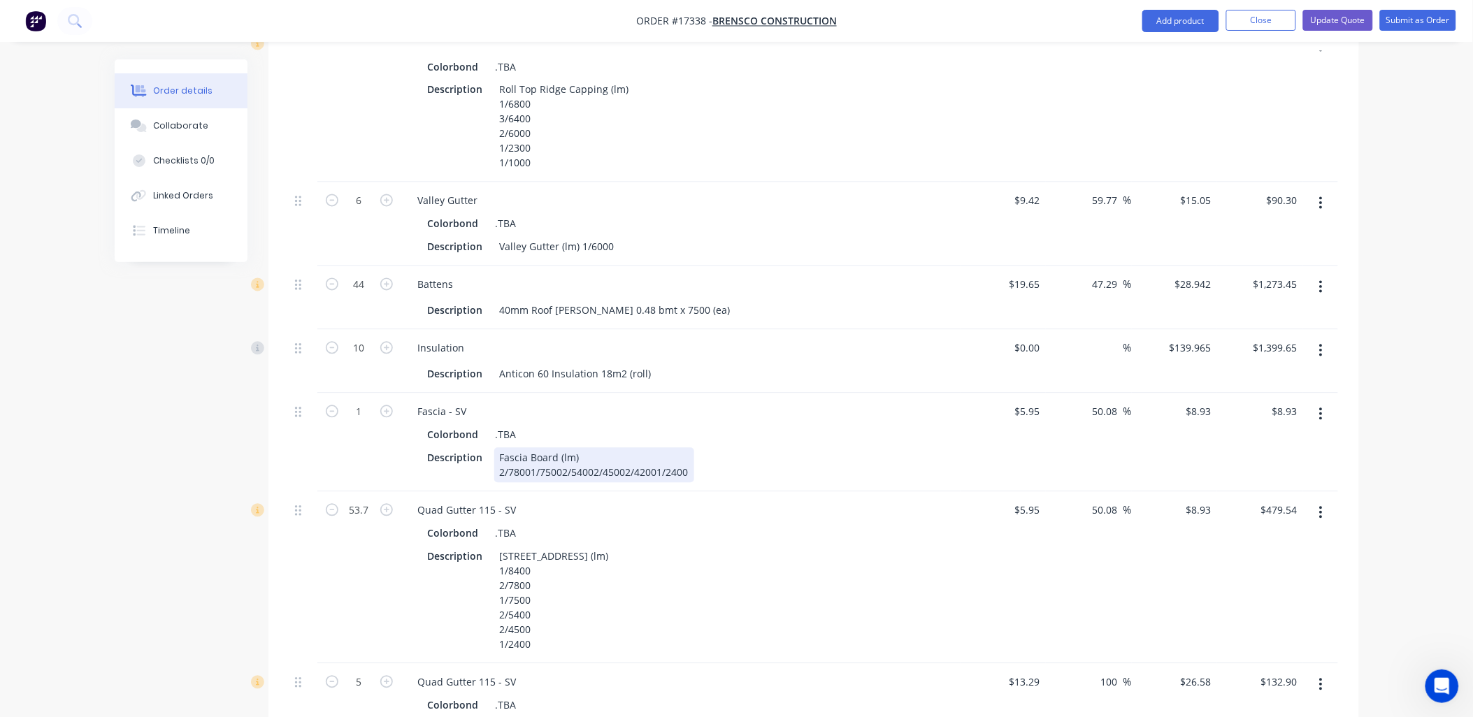
click at [525, 448] on div "Fascia Board (lm) 2/78001/75002/54002/45002/42001/2400" at bounding box center [594, 465] width 200 height 35
click at [528, 448] on div "Fascia Board (lm) 2/78001/75002/54002/45002/42001/2400" at bounding box center [594, 465] width 200 height 35
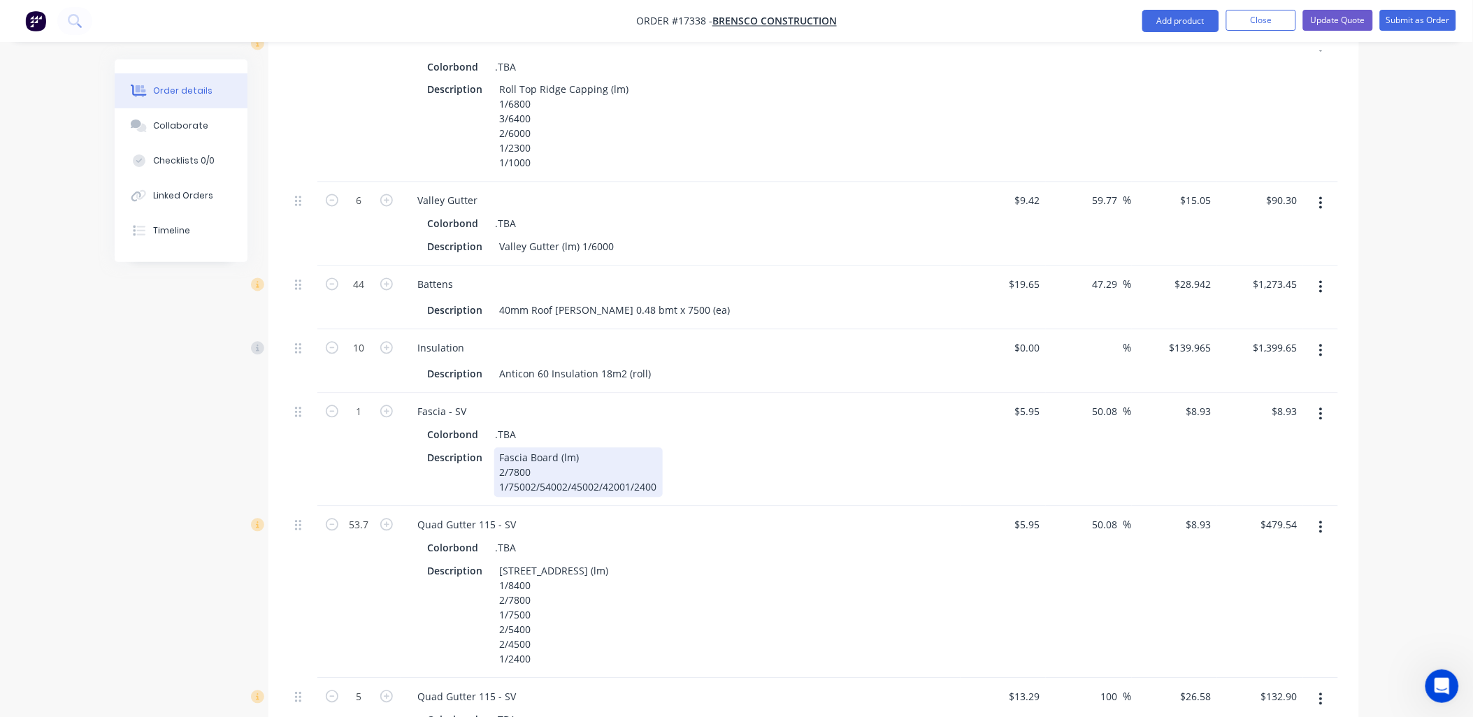
drag, startPoint x: 529, startPoint y: 445, endPoint x: 553, endPoint y: 446, distance: 23.8
click at [531, 448] on div "Fascia Board (lm) 2/7800 1/75002/54002/45002/42001/2400" at bounding box center [578, 473] width 168 height 50
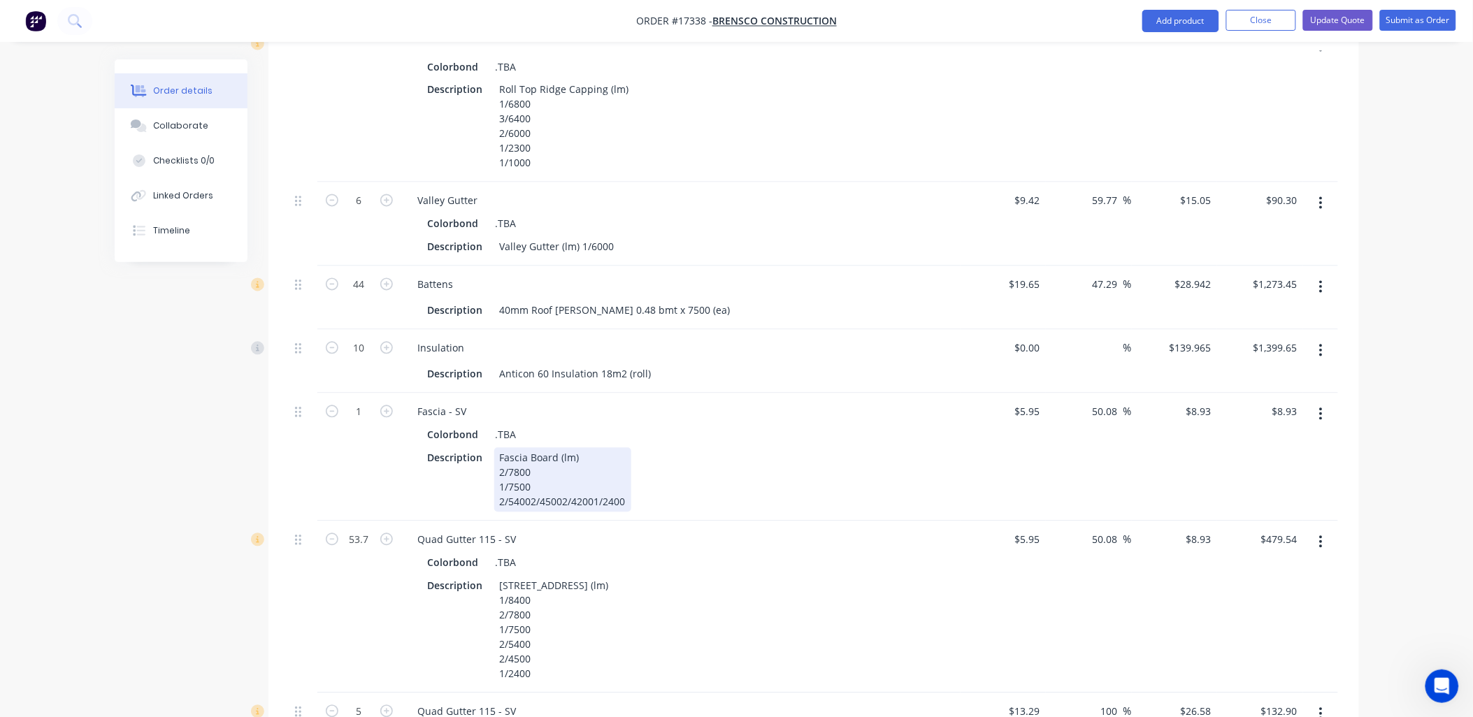
click at [531, 459] on div "Fascia Board (lm) 2/7800 1/7500 2/54002/45002/42001/2400" at bounding box center [562, 480] width 137 height 64
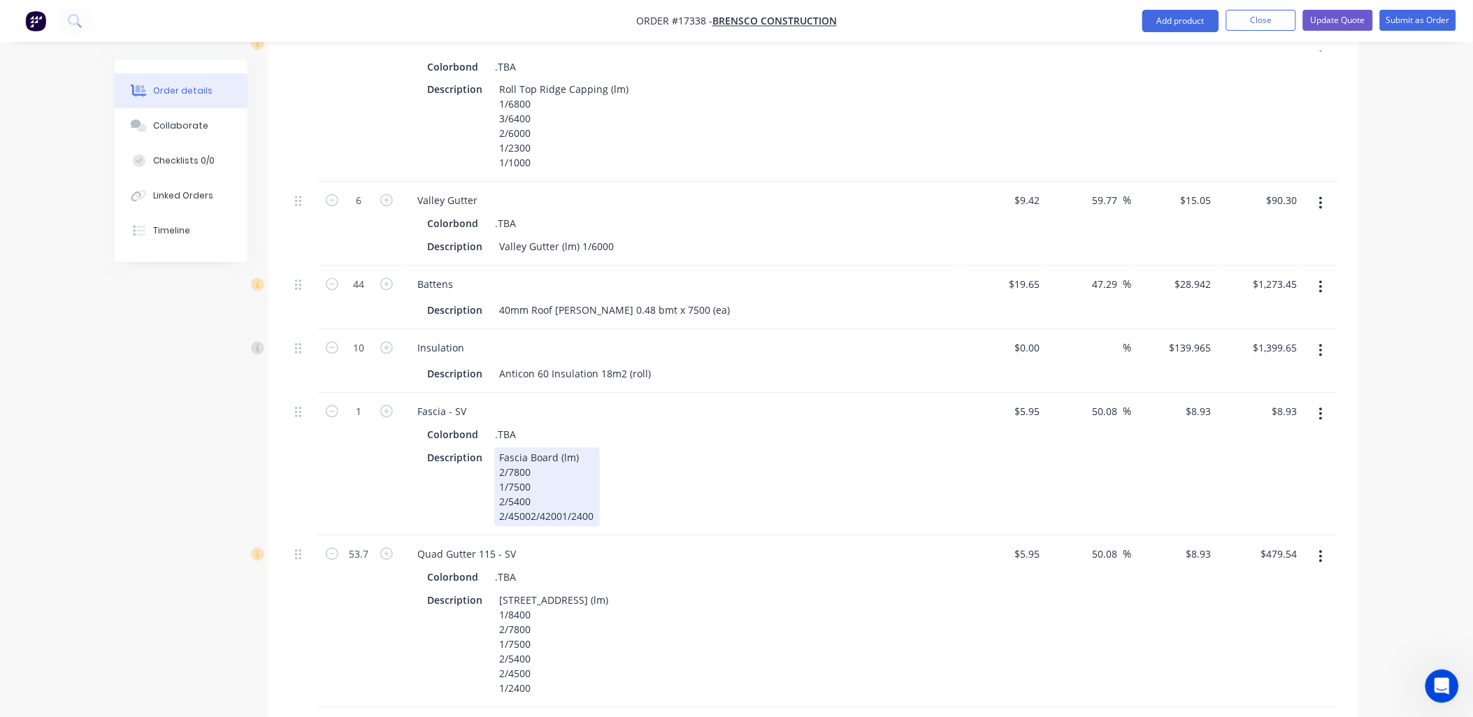
drag, startPoint x: 529, startPoint y: 477, endPoint x: 540, endPoint y: 487, distance: 14.9
click at [529, 477] on div "Fascia Board (lm) 2/7800 1/7500 2/5400 2/45002/42001/2400" at bounding box center [547, 487] width 106 height 79
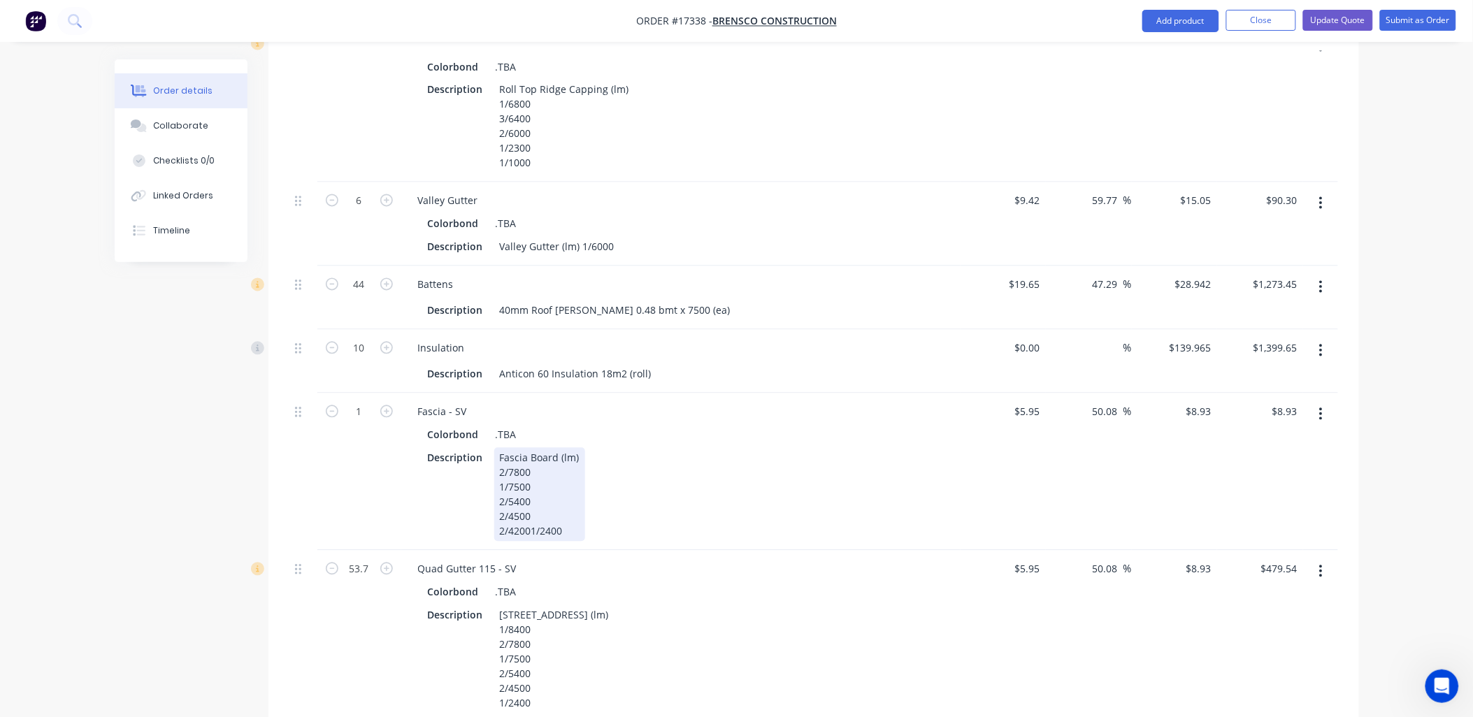
click at [530, 486] on div "Fascia Board (lm) 2/7800 1/7500 2/5400 2/4500 2/42001/2400" at bounding box center [539, 495] width 91 height 94
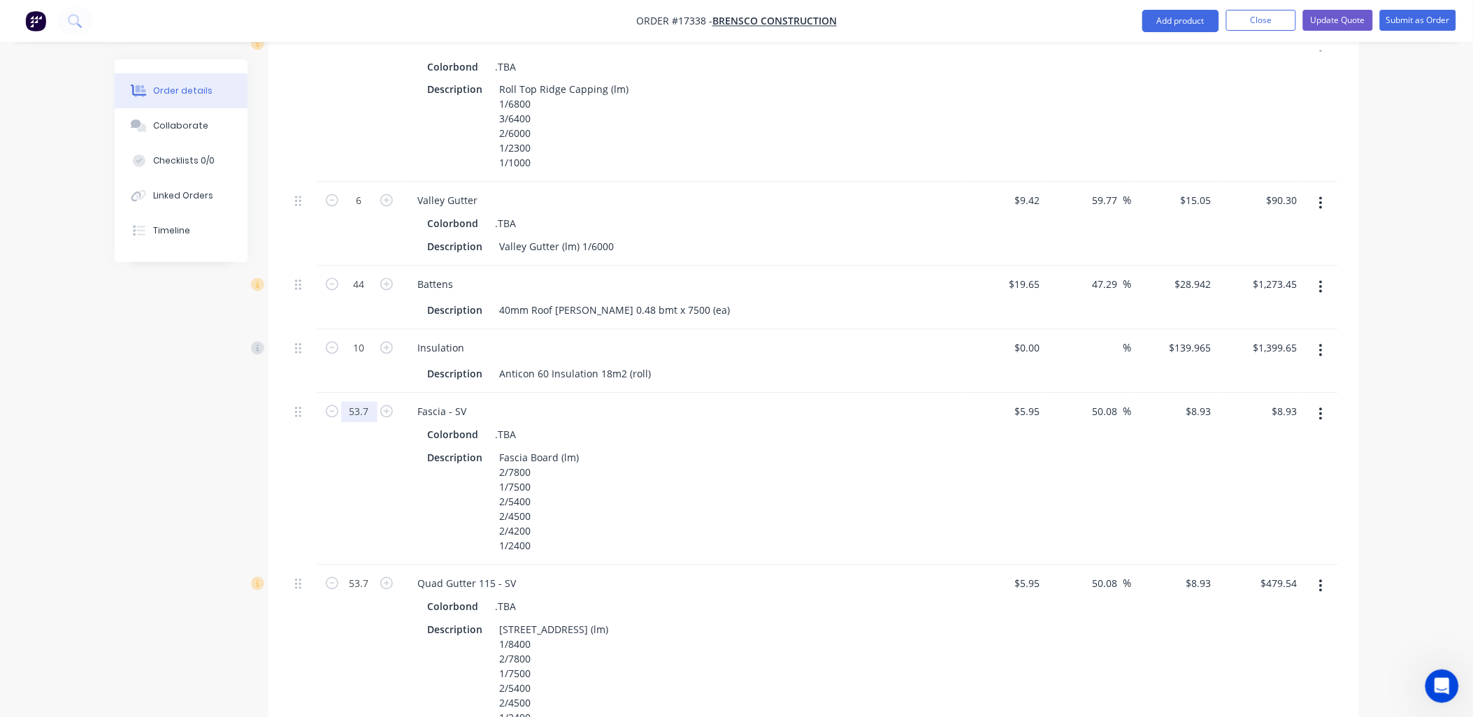
type input "53.7"
type input "$479.54"
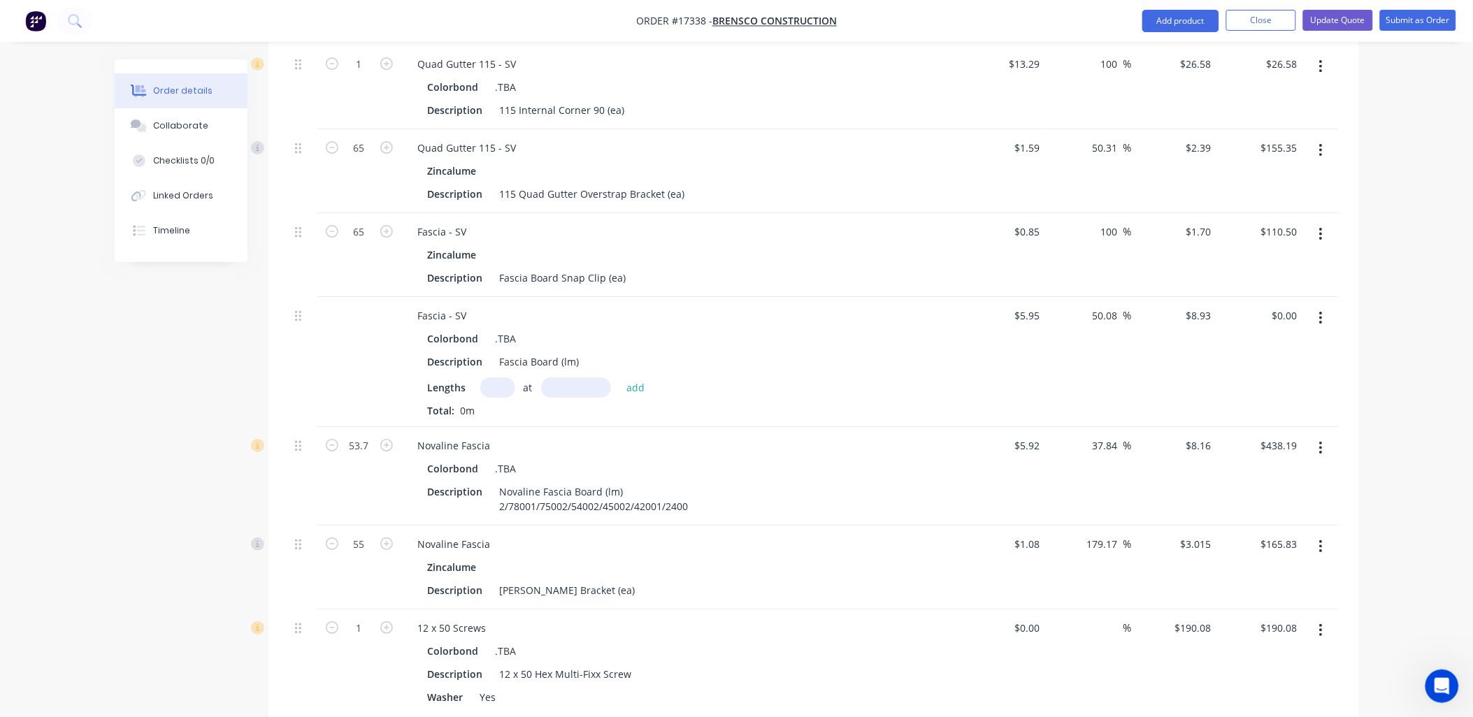
scroll to position [1633, 0]
click at [1315, 435] on button "button" at bounding box center [1320, 447] width 33 height 25
click at [1247, 558] on div "Delete" at bounding box center [1272, 568] width 108 height 20
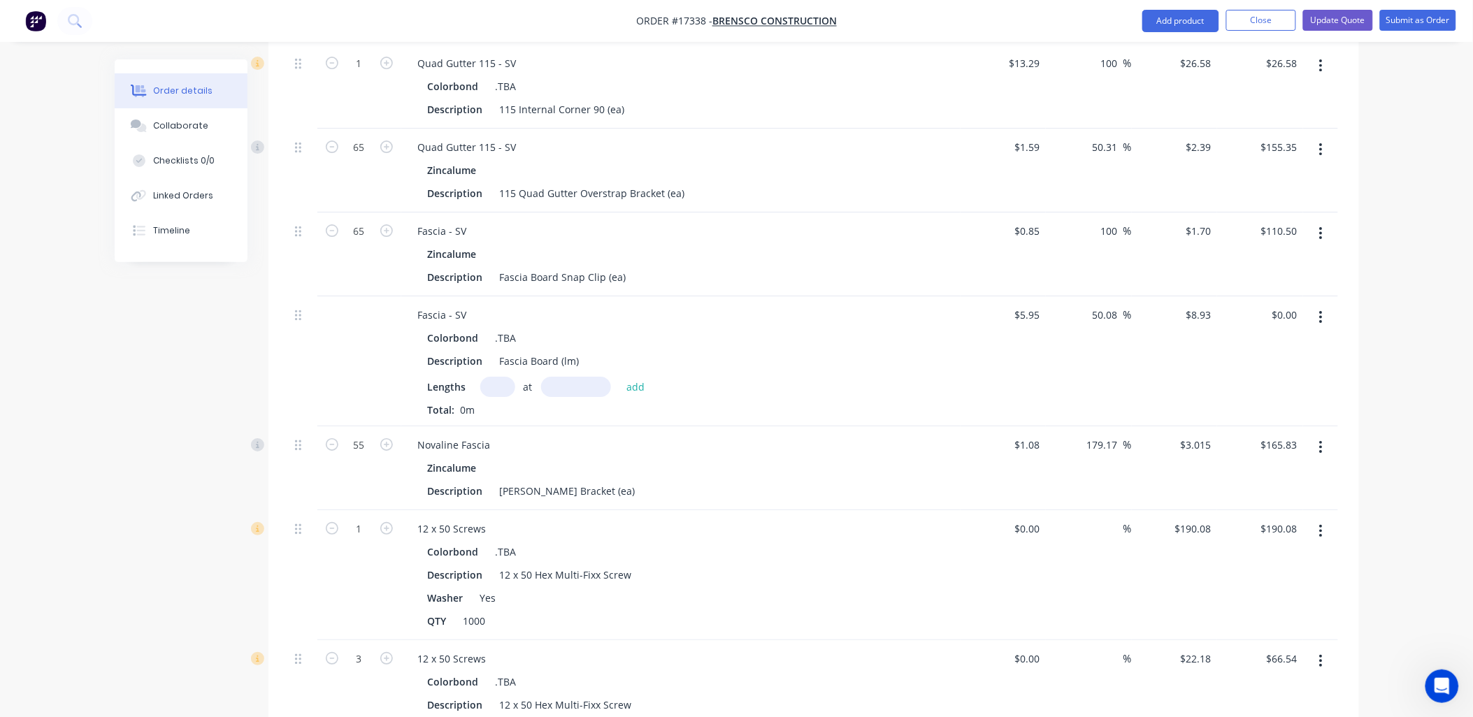
click at [1320, 311] on icon "button" at bounding box center [1321, 317] width 3 height 13
click at [1234, 428] on div "Delete" at bounding box center [1272, 438] width 108 height 20
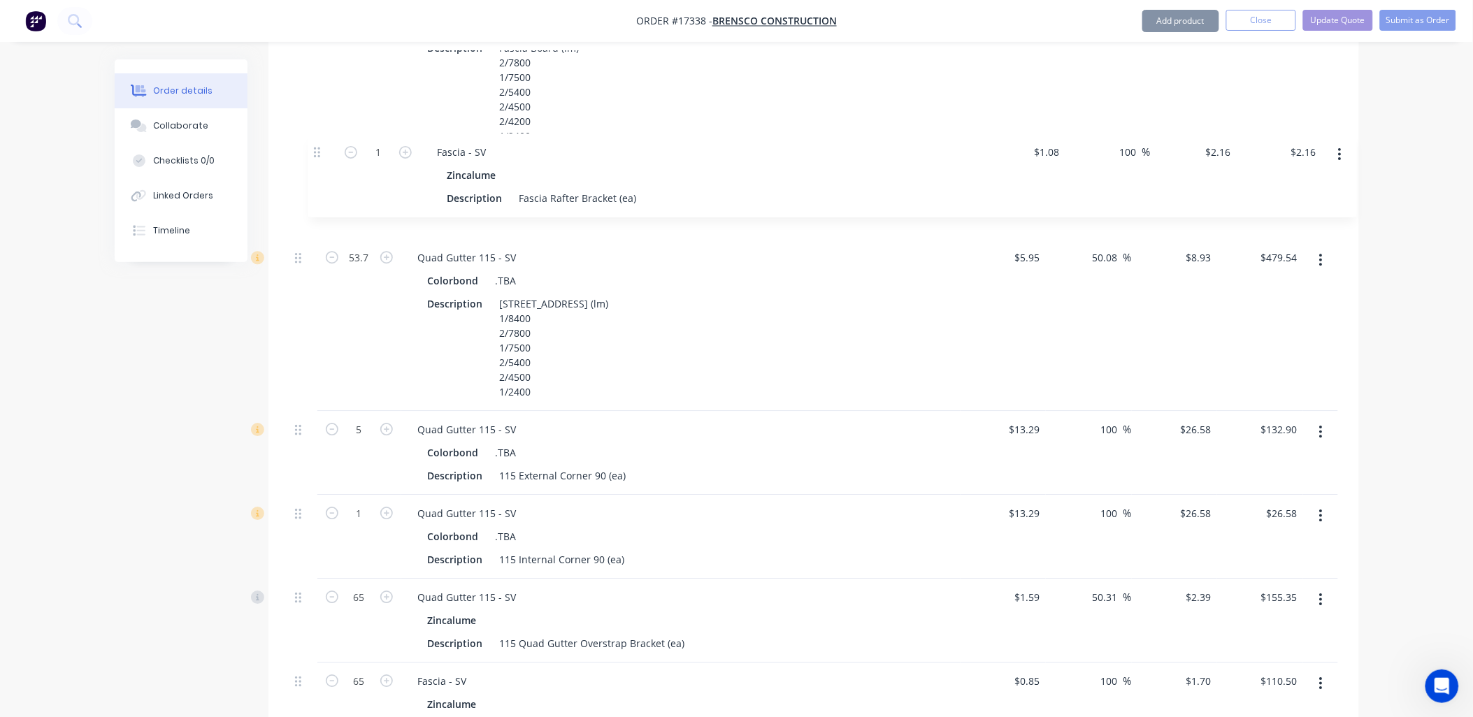
scroll to position [1266, 0]
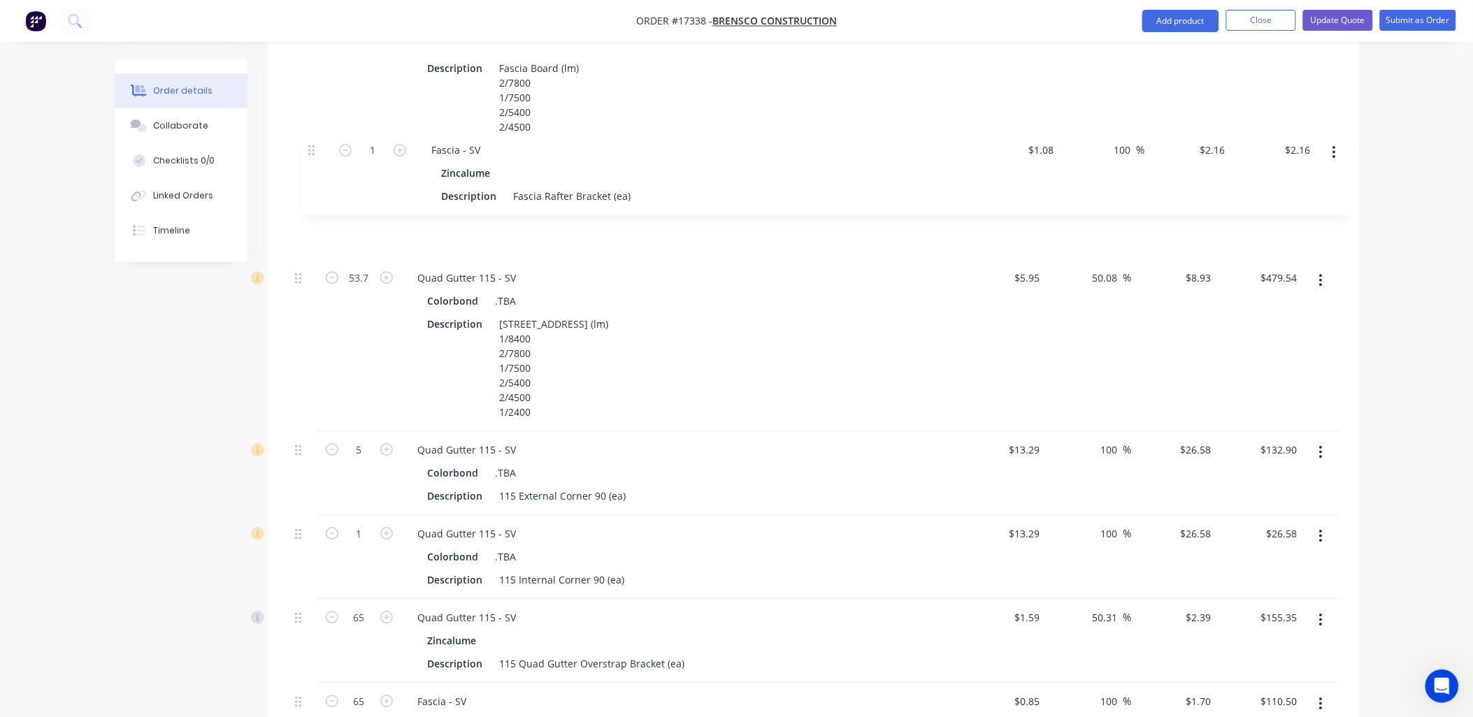
drag, startPoint x: 296, startPoint y: 257, endPoint x: 305, endPoint y: 149, distance: 108.0
click at [306, 145] on div "1 Corrugated Sheeting Colorbond .TBA Description Corrugated Sheeting 0.42 Color…" at bounding box center [813, 528] width 1048 height 2224
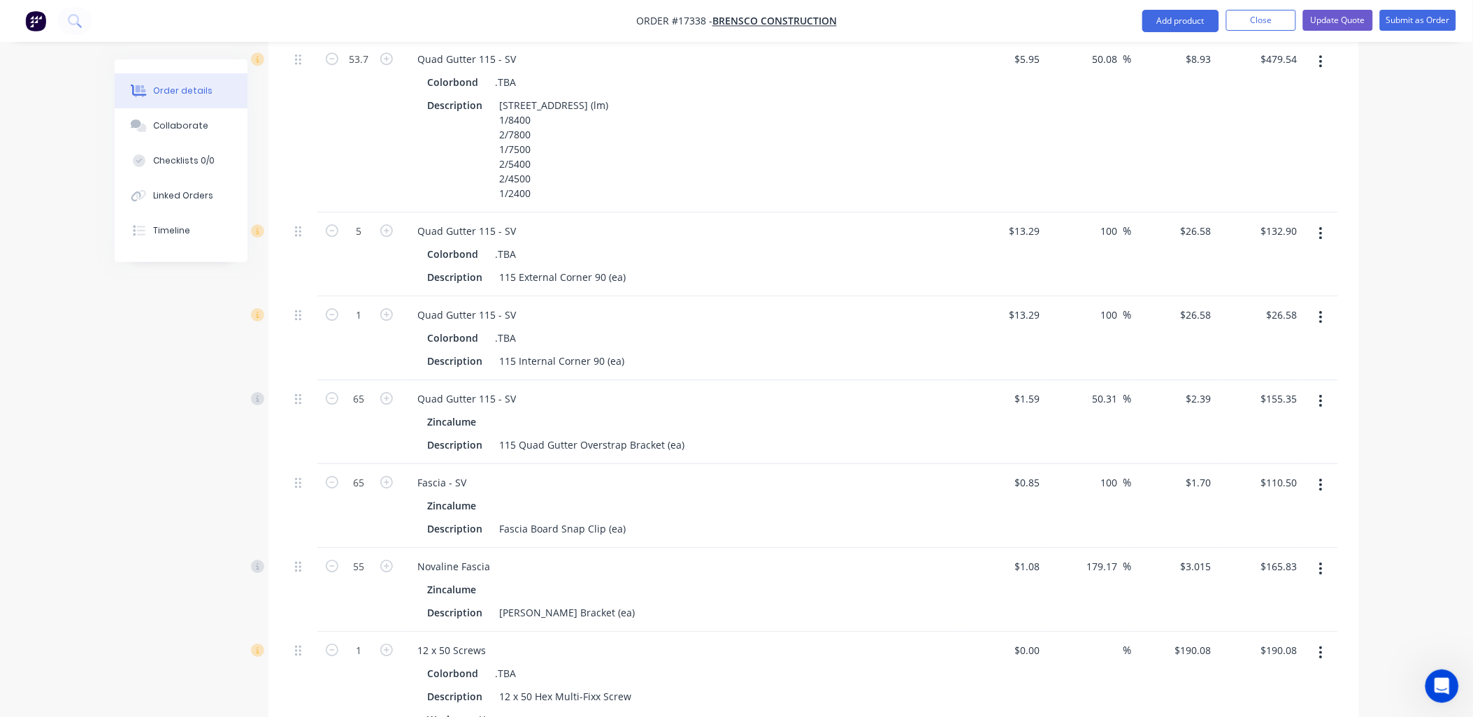
scroll to position [1710, 0]
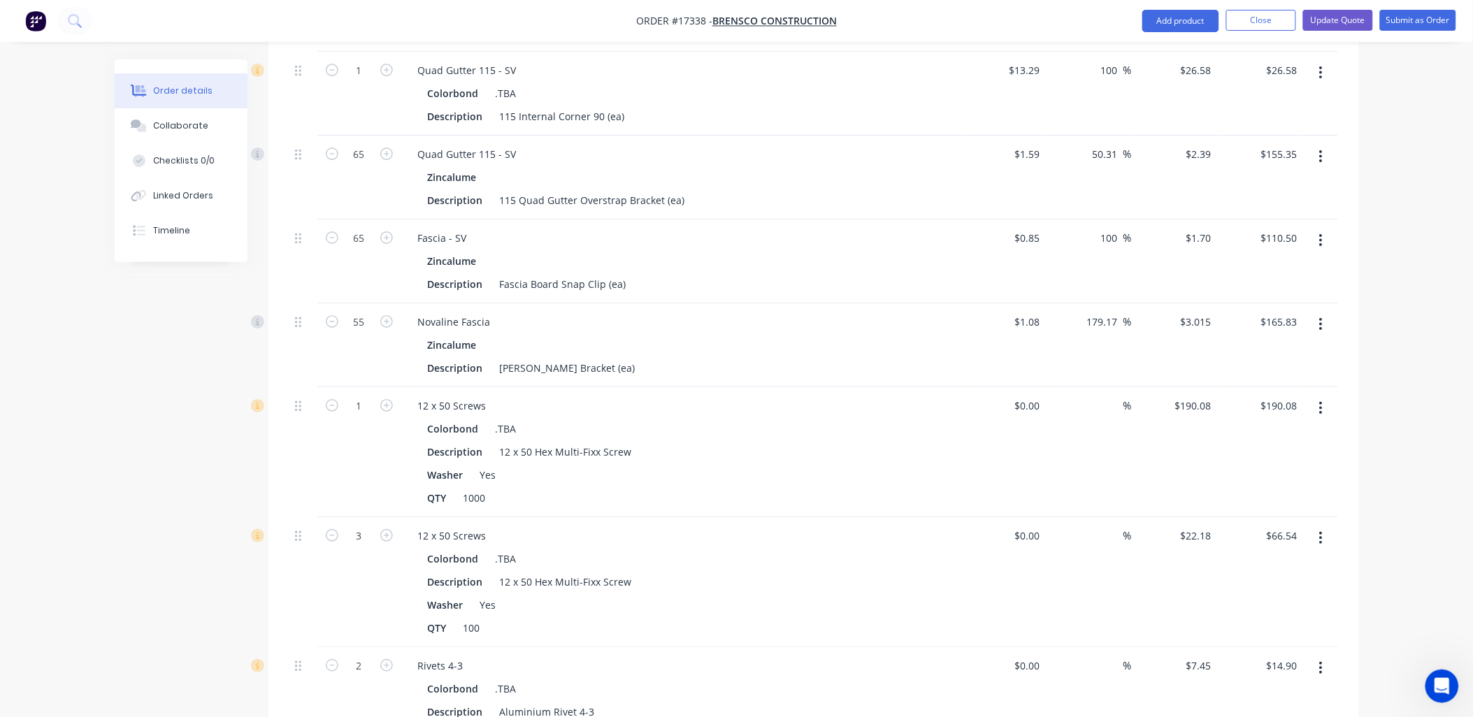
click at [1322, 317] on icon "button" at bounding box center [1320, 324] width 3 height 15
click at [1237, 435] on div "Delete" at bounding box center [1272, 445] width 108 height 20
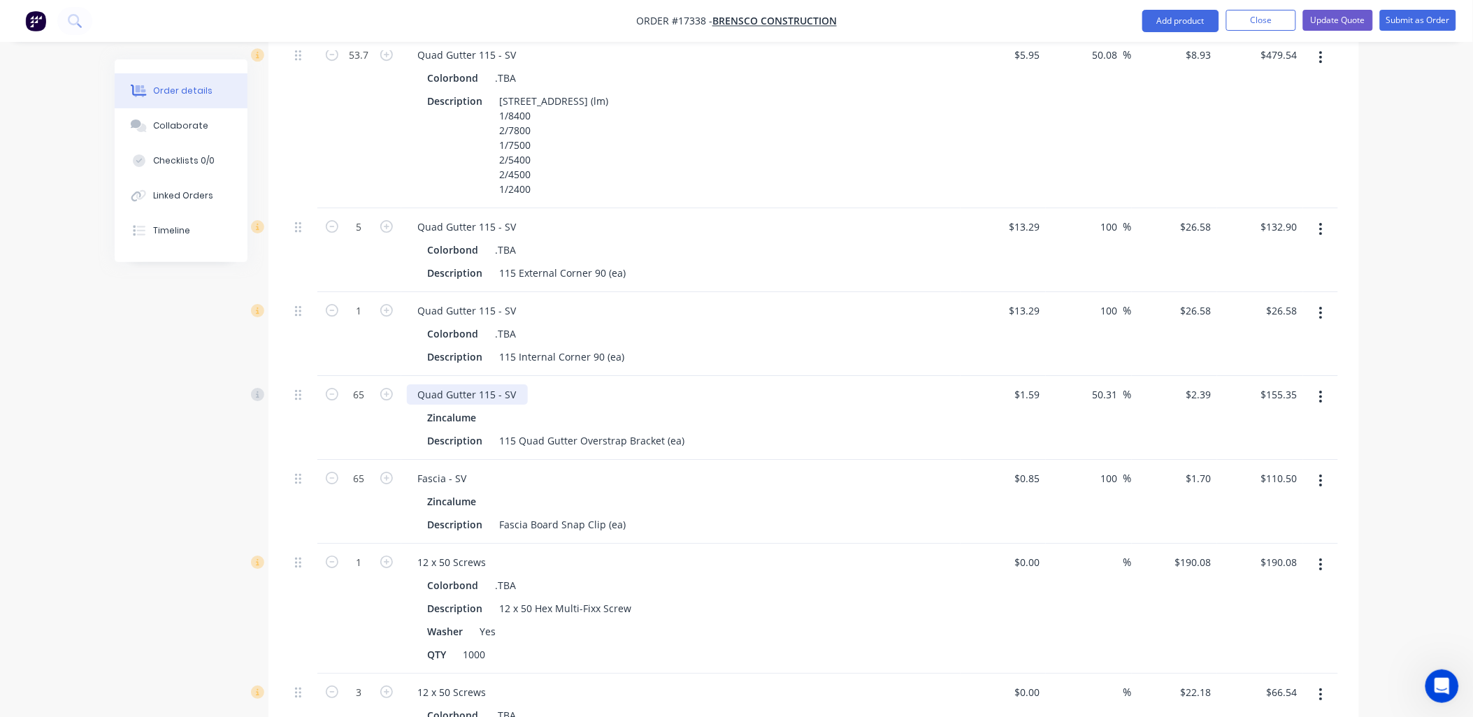
scroll to position [1167, 0]
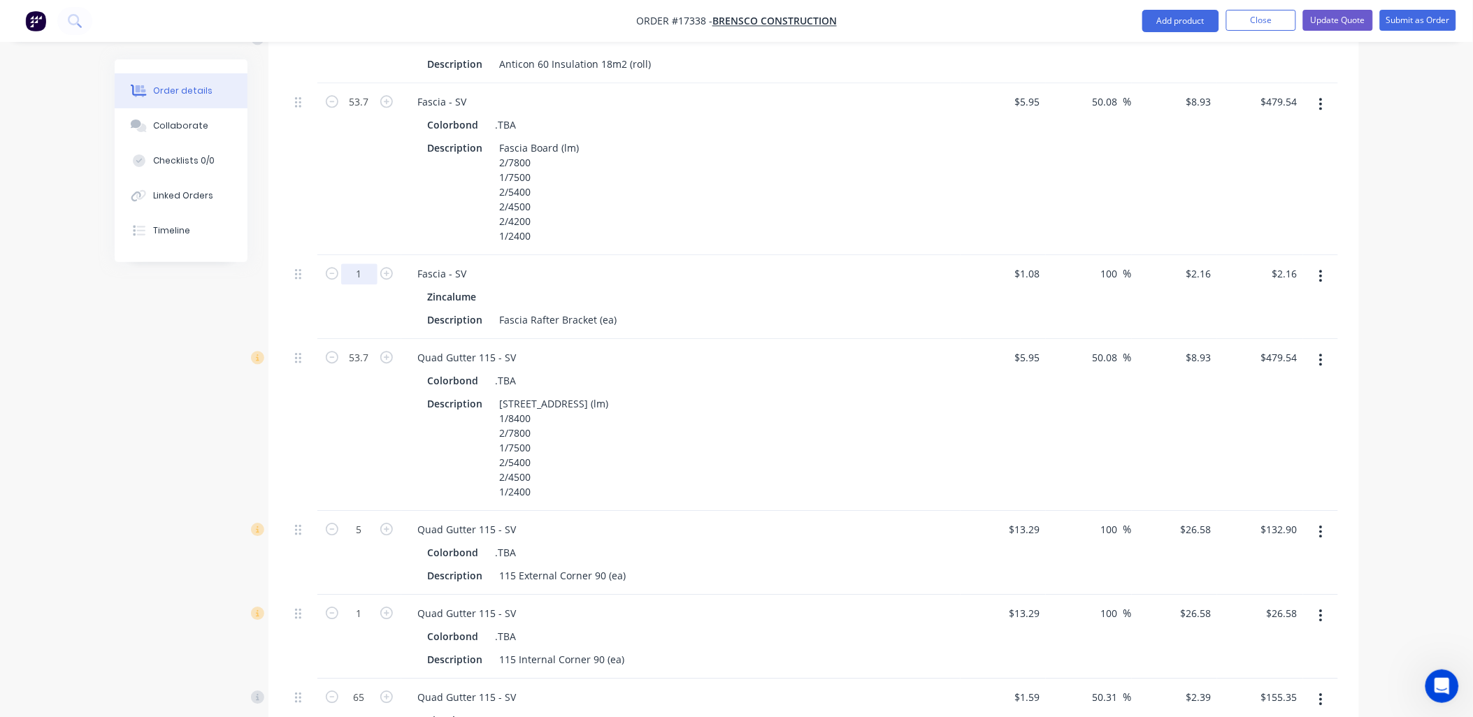
type input "95"
type input "$205.20"
click at [757, 287] on div "Zincalume" at bounding box center [681, 297] width 506 height 20
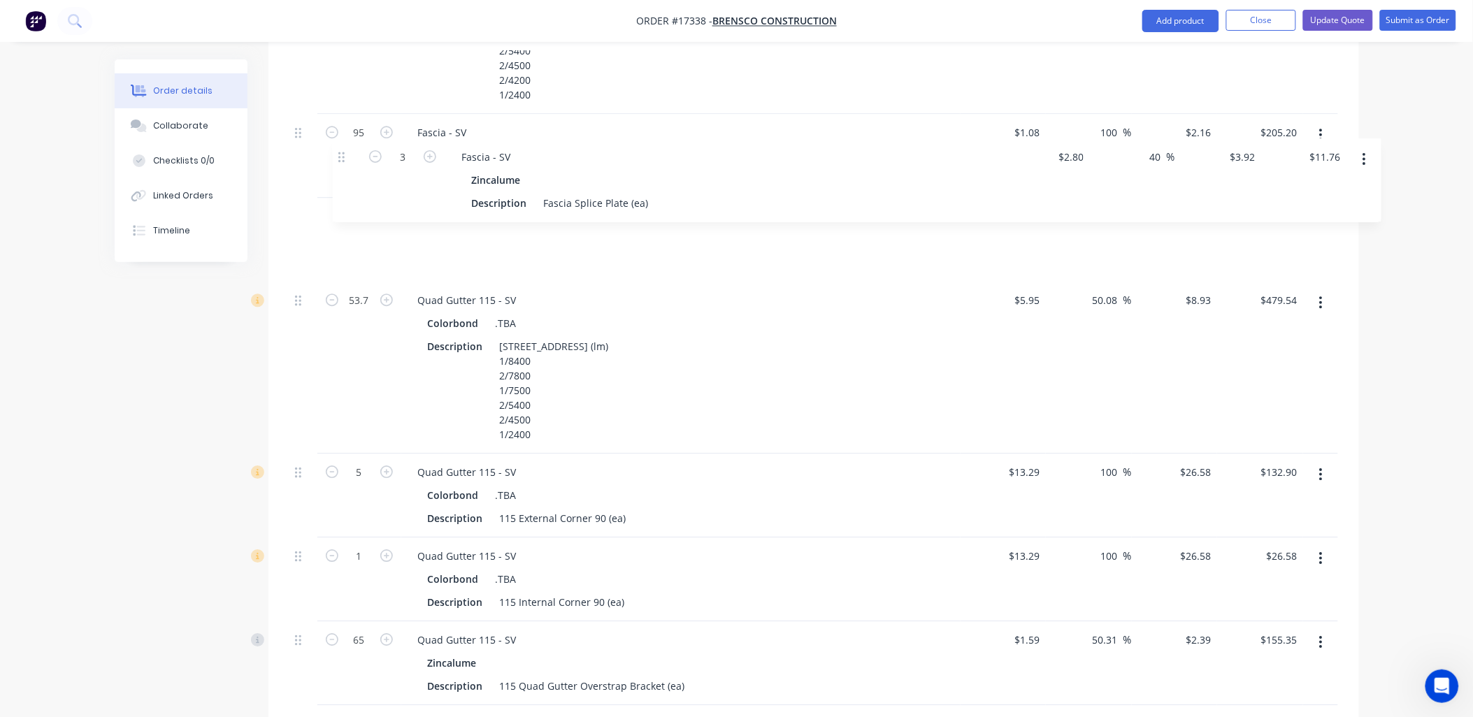
scroll to position [1308, 0]
drag, startPoint x: 296, startPoint y: 282, endPoint x: 319, endPoint y: 175, distance: 109.3
click at [319, 175] on div "1 Corrugated Sheeting Colorbond .TBA Description Corrugated Sheeting 0.42 Color…" at bounding box center [813, 425] width 1048 height 2140
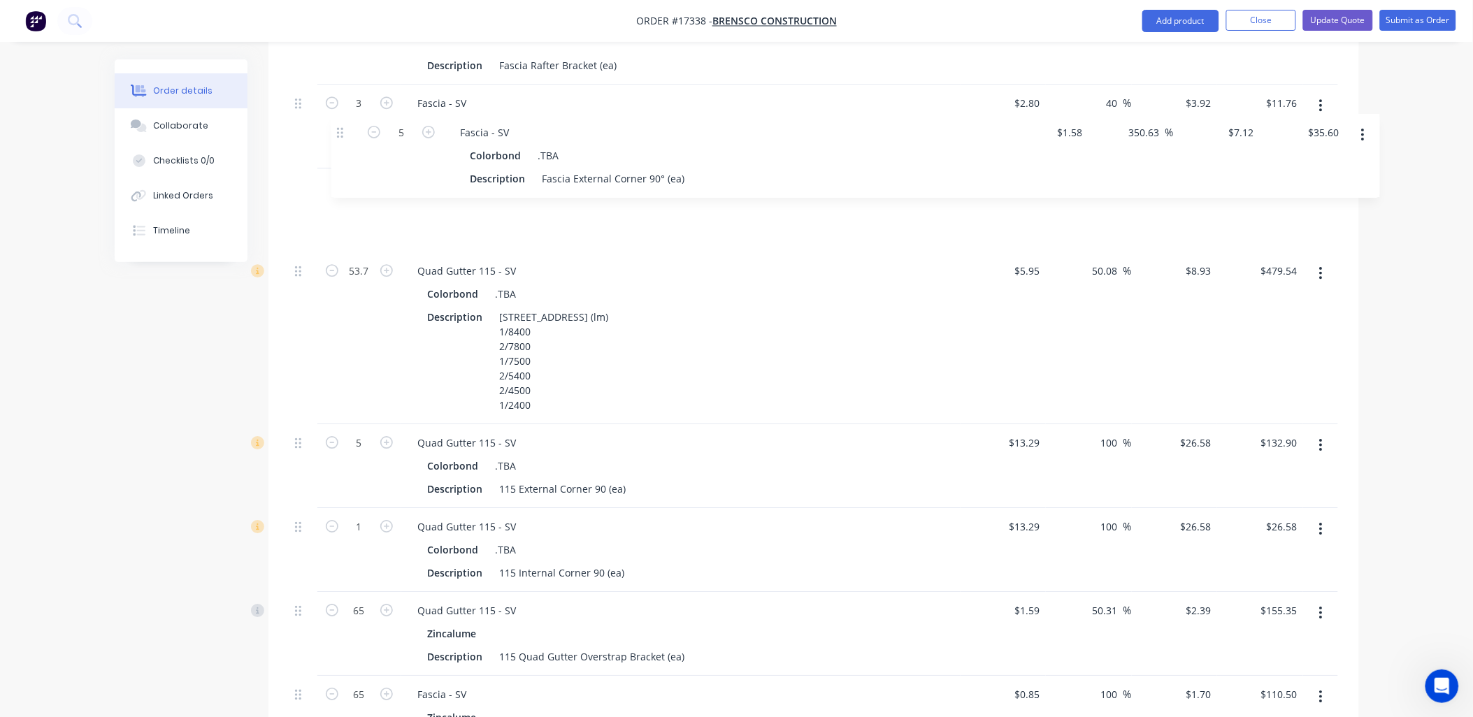
scroll to position [1419, 0]
drag, startPoint x: 301, startPoint y: 458, endPoint x: 344, endPoint y: 134, distance: 326.5
click at [344, 134] on div "1 Corrugated Sheeting Colorbond .TBA Description Corrugated Sheeting 0.42 Color…" at bounding box center [813, 314] width 1048 height 2140
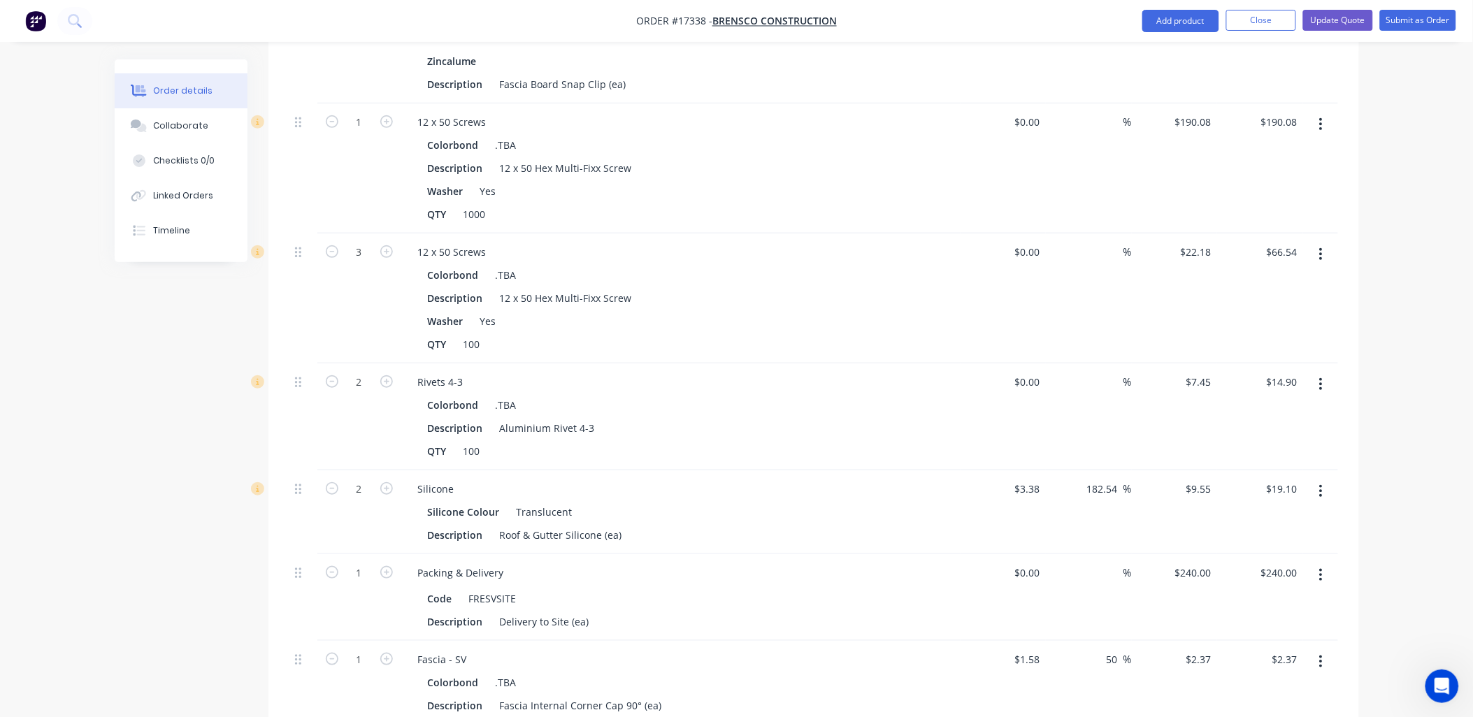
scroll to position [2195, 0]
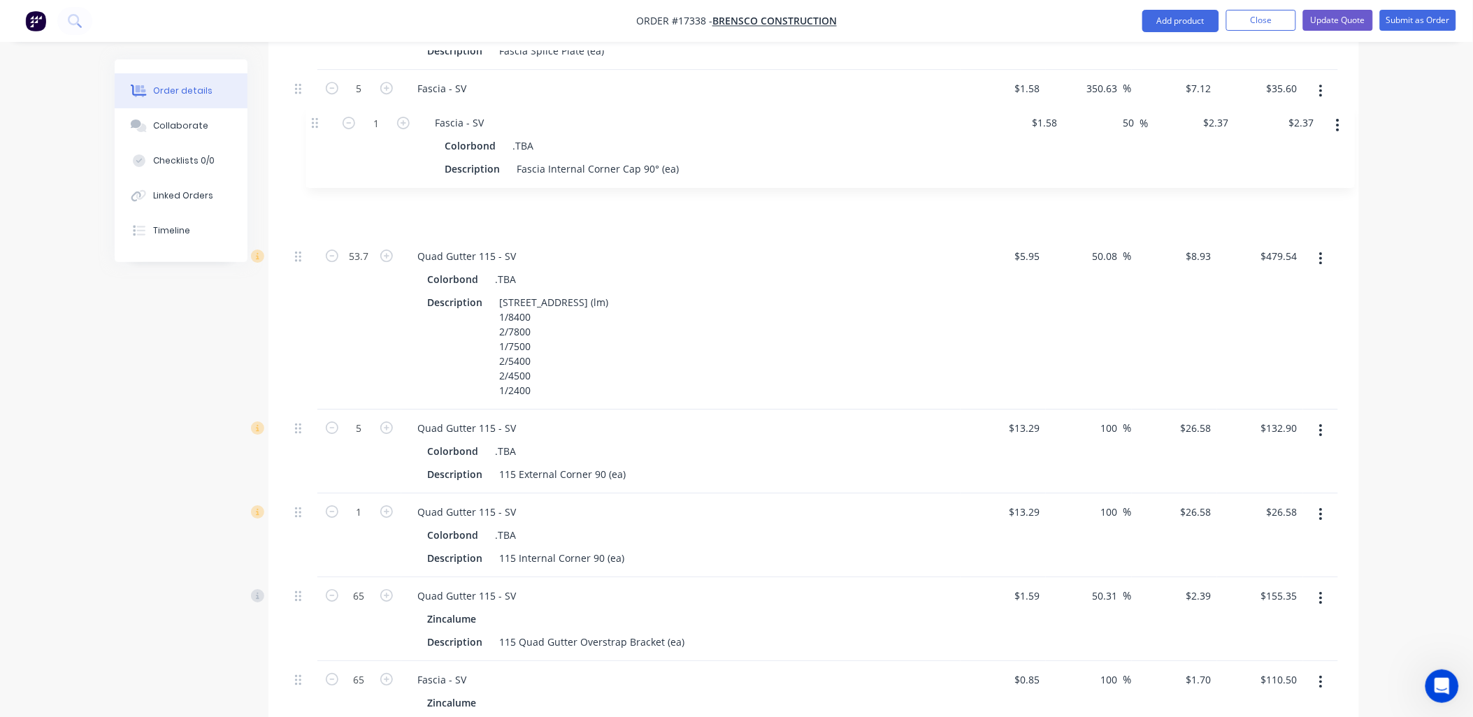
drag, startPoint x: 301, startPoint y: 508, endPoint x: 322, endPoint y: 128, distance: 380.8
click at [322, 128] on div "1 Corrugated Sheeting Colorbond .TBA Description Corrugated Sheeting 0.42 Color…" at bounding box center [813, 212] width 1048 height 2140
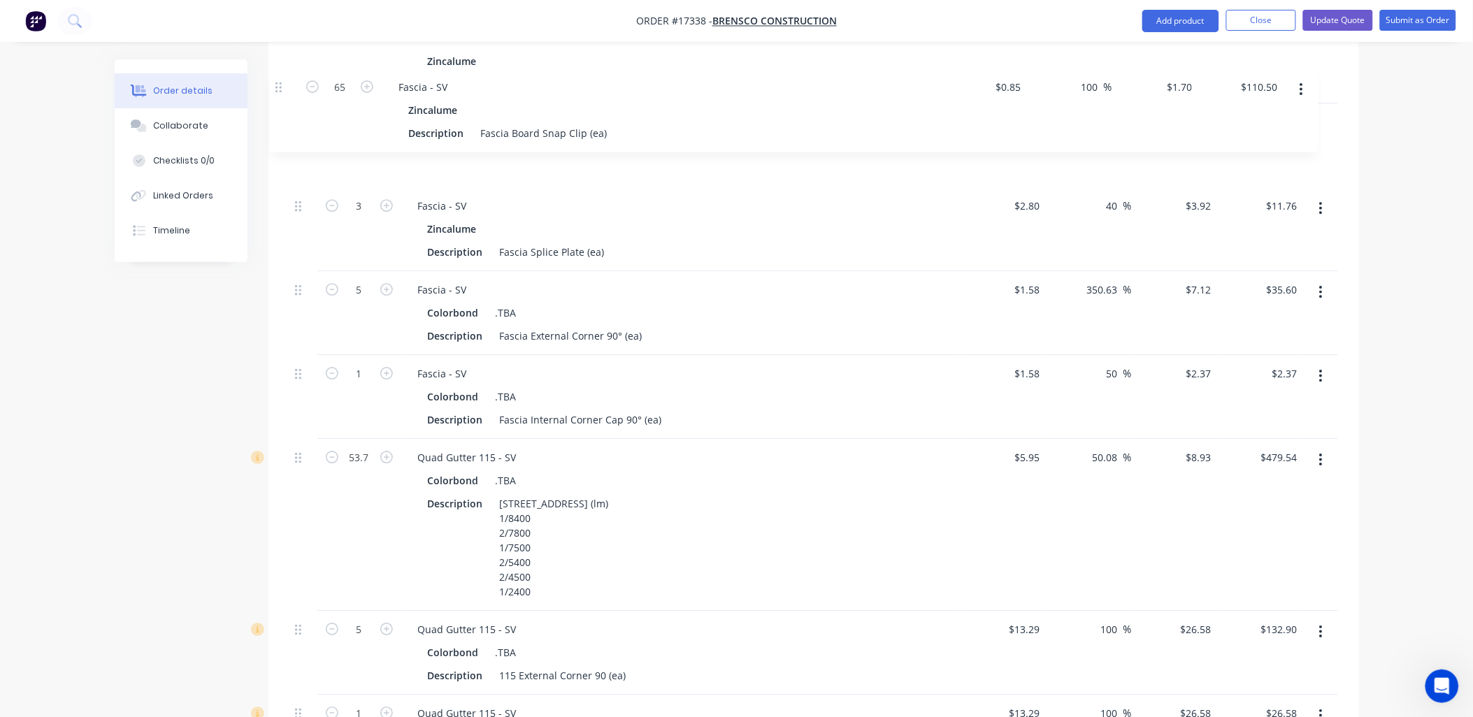
scroll to position [1394, 0]
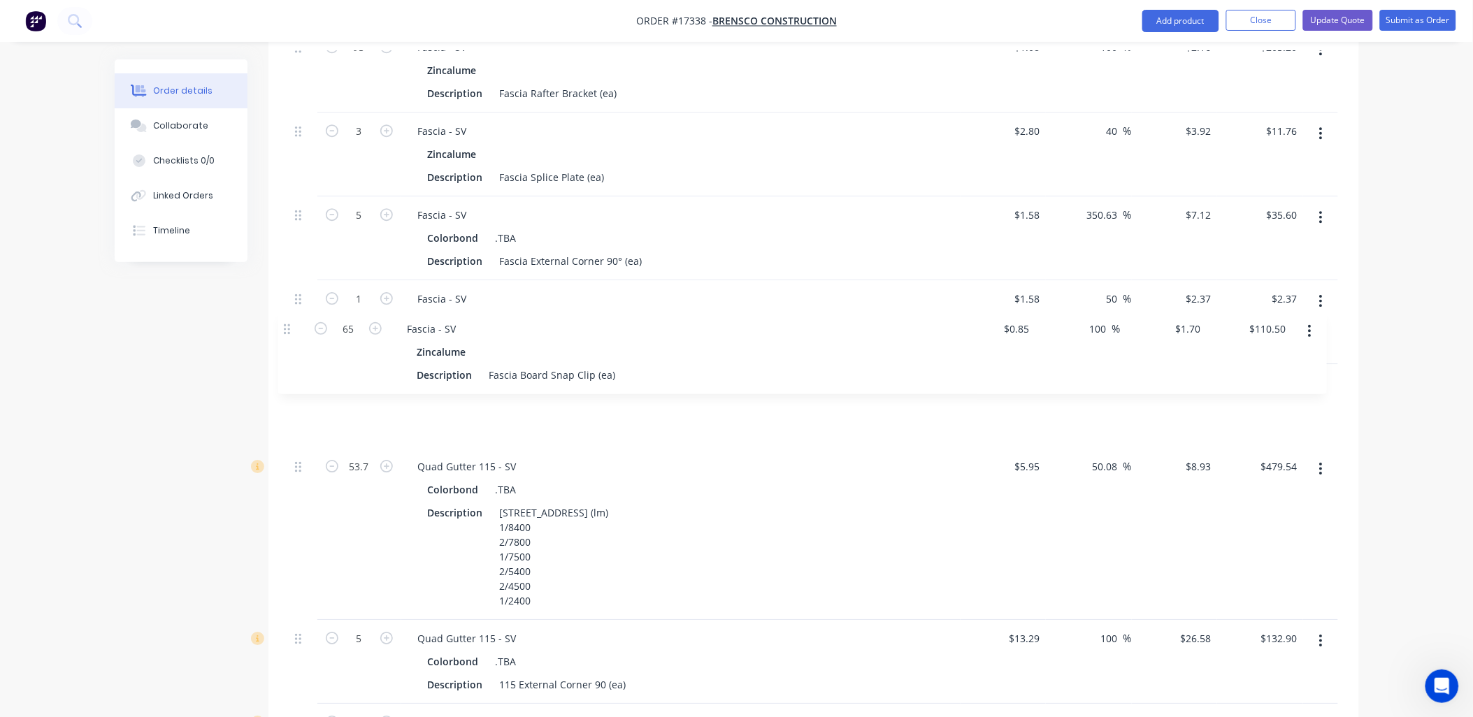
drag, startPoint x: 296, startPoint y: 458, endPoint x: 288, endPoint y: 329, distance: 129.6
click at [288, 329] on div "Qty Cost Markup Price Total 1 Corrugated Sheeting Colorbond .TBA Description Co…" at bounding box center [813, 348] width 1090 height 2214
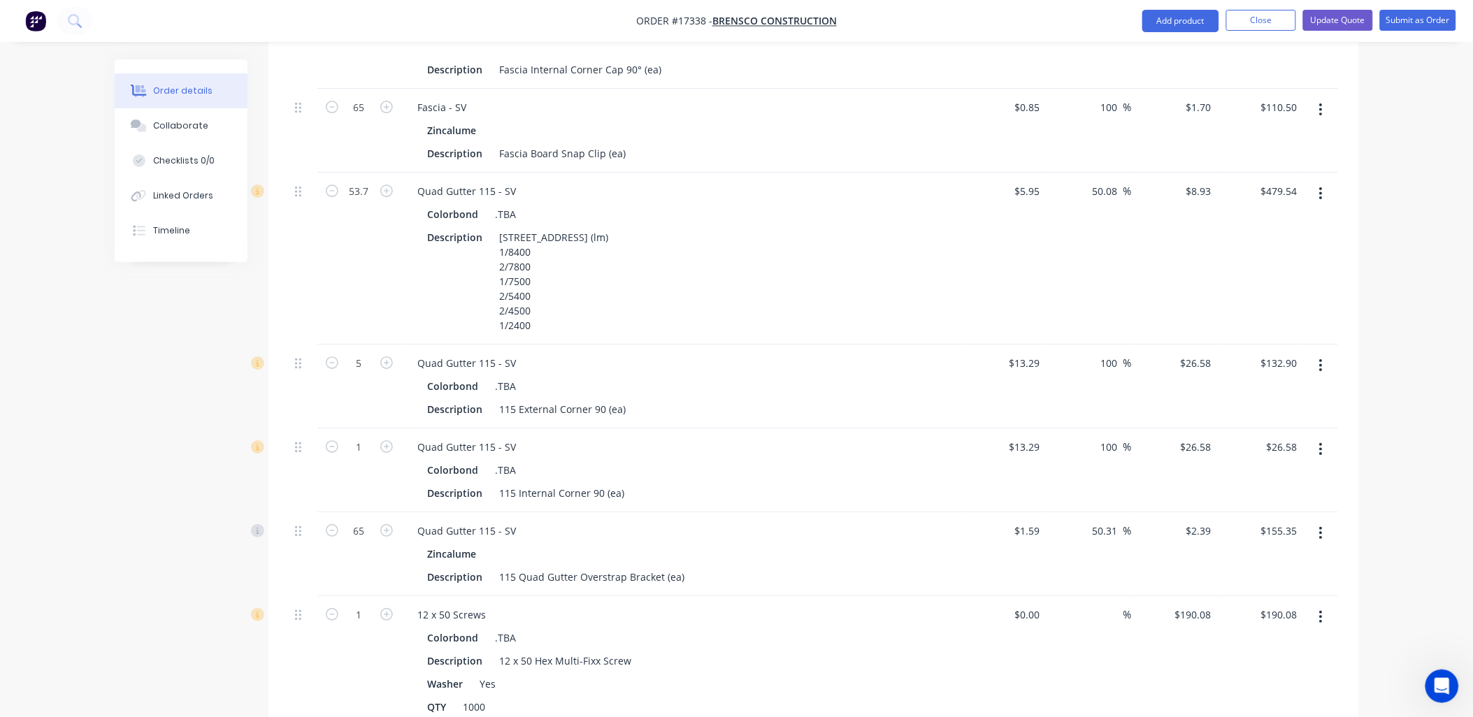
scroll to position [1704, 0]
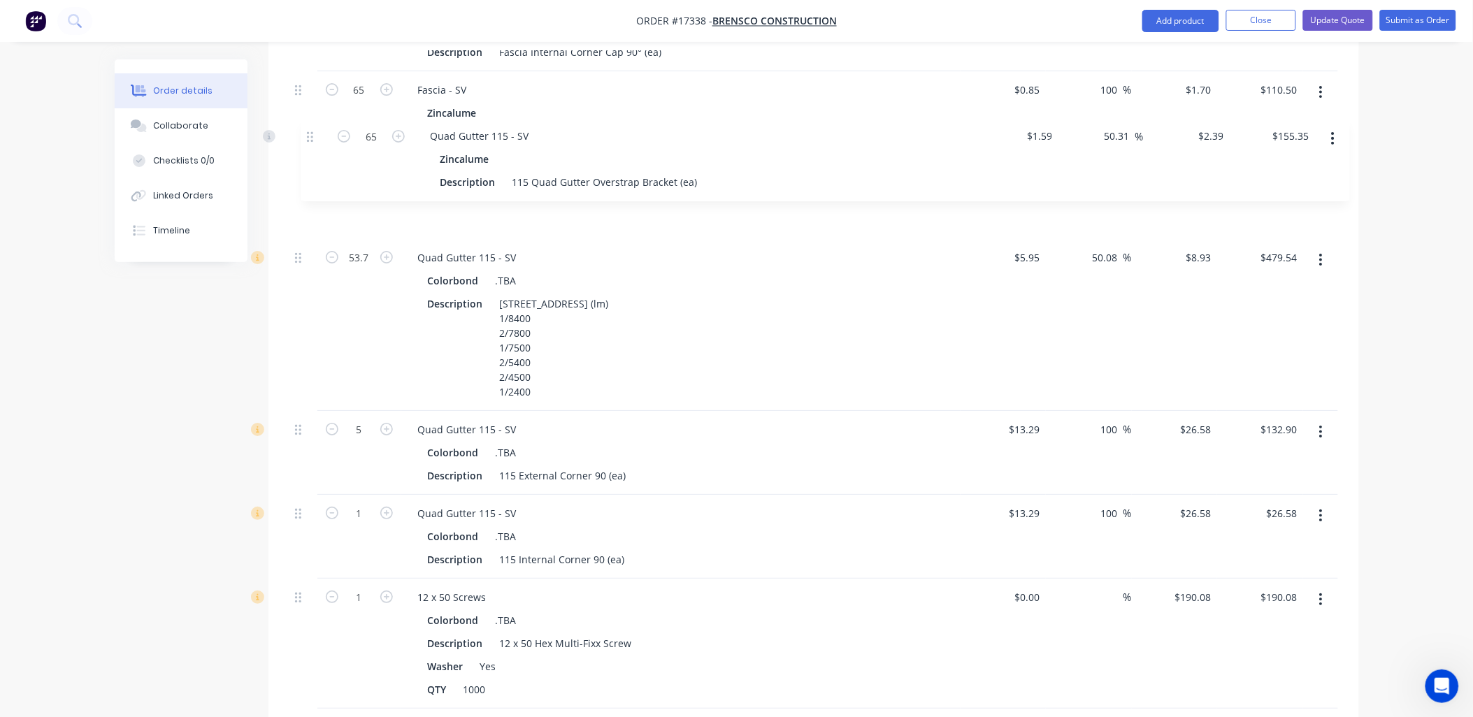
drag, startPoint x: 296, startPoint y: 459, endPoint x: 311, endPoint y: 134, distance: 325.3
click at [311, 134] on div "1 Corrugated Sheeting Colorbond .TBA Description Corrugated Sheeting 0.42 Color…" at bounding box center [813, 46] width 1048 height 2140
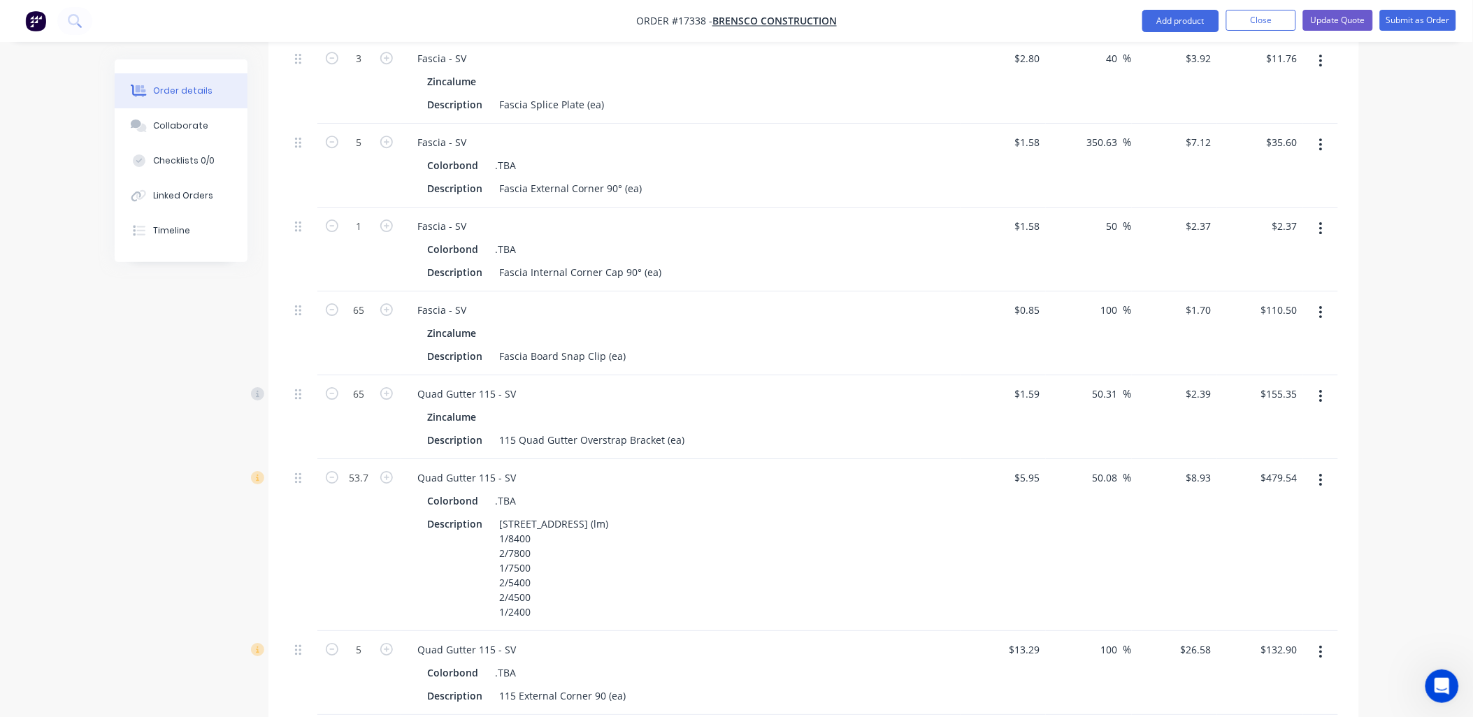
scroll to position [1452, 0]
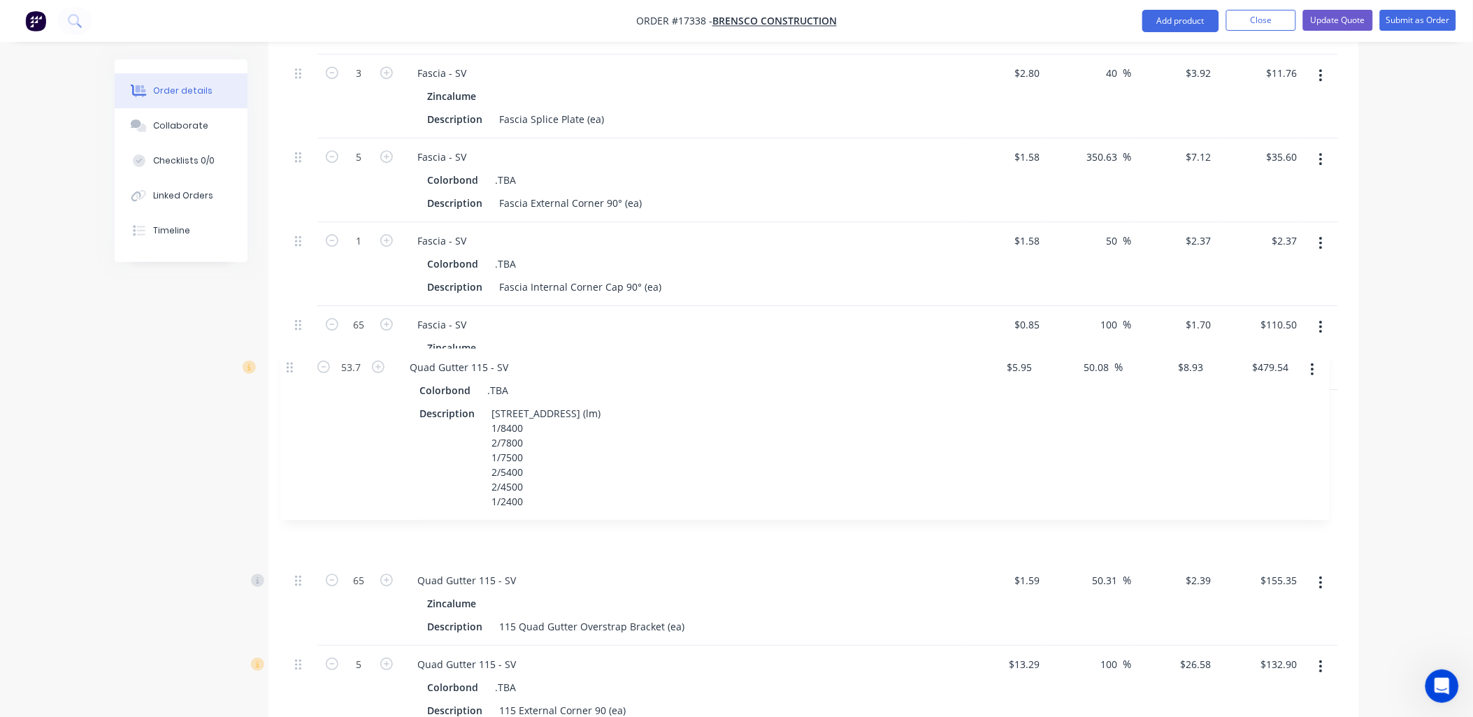
drag, startPoint x: 298, startPoint y: 453, endPoint x: 295, endPoint y: 359, distance: 93.7
click at [295, 359] on div "1 Corrugated Sheeting Colorbond .TBA Description Corrugated Sheeting 0.42 Color…" at bounding box center [813, 281] width 1048 height 2140
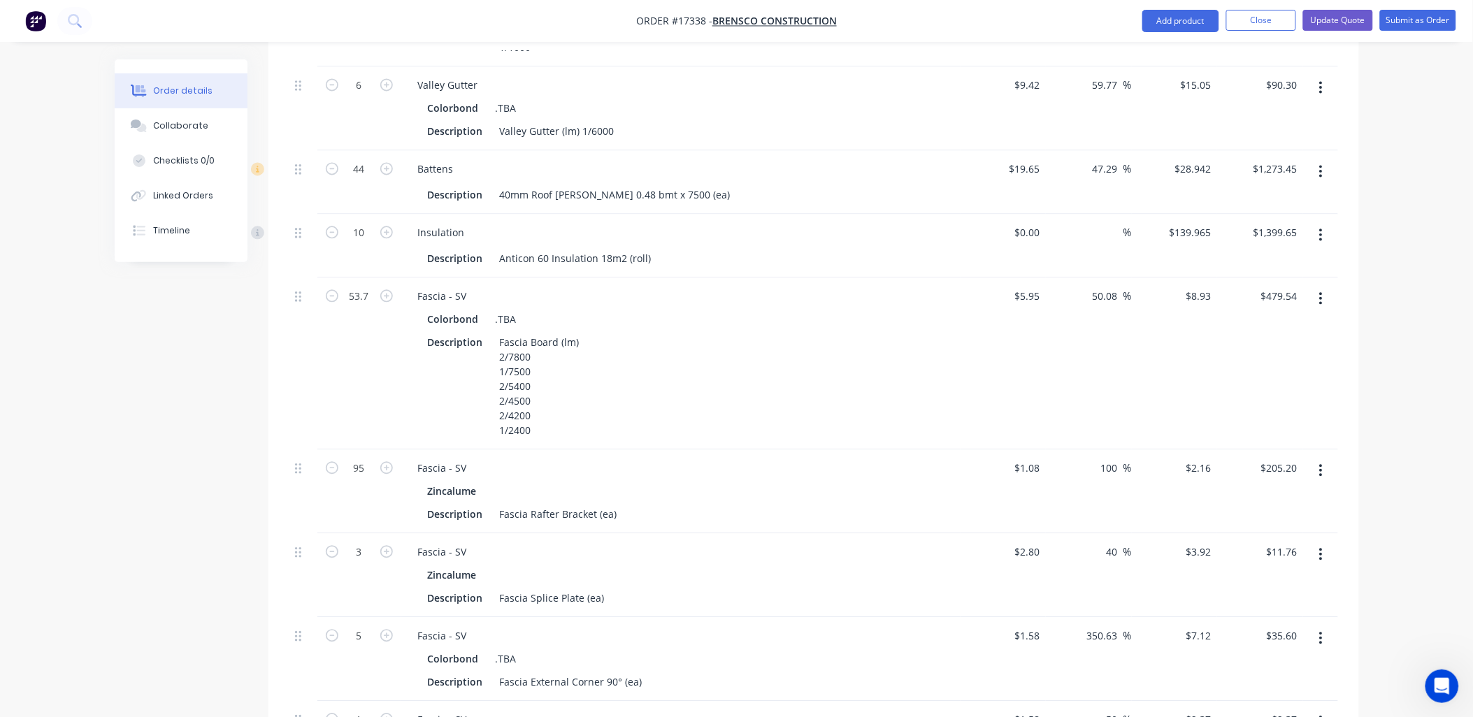
scroll to position [274, 0]
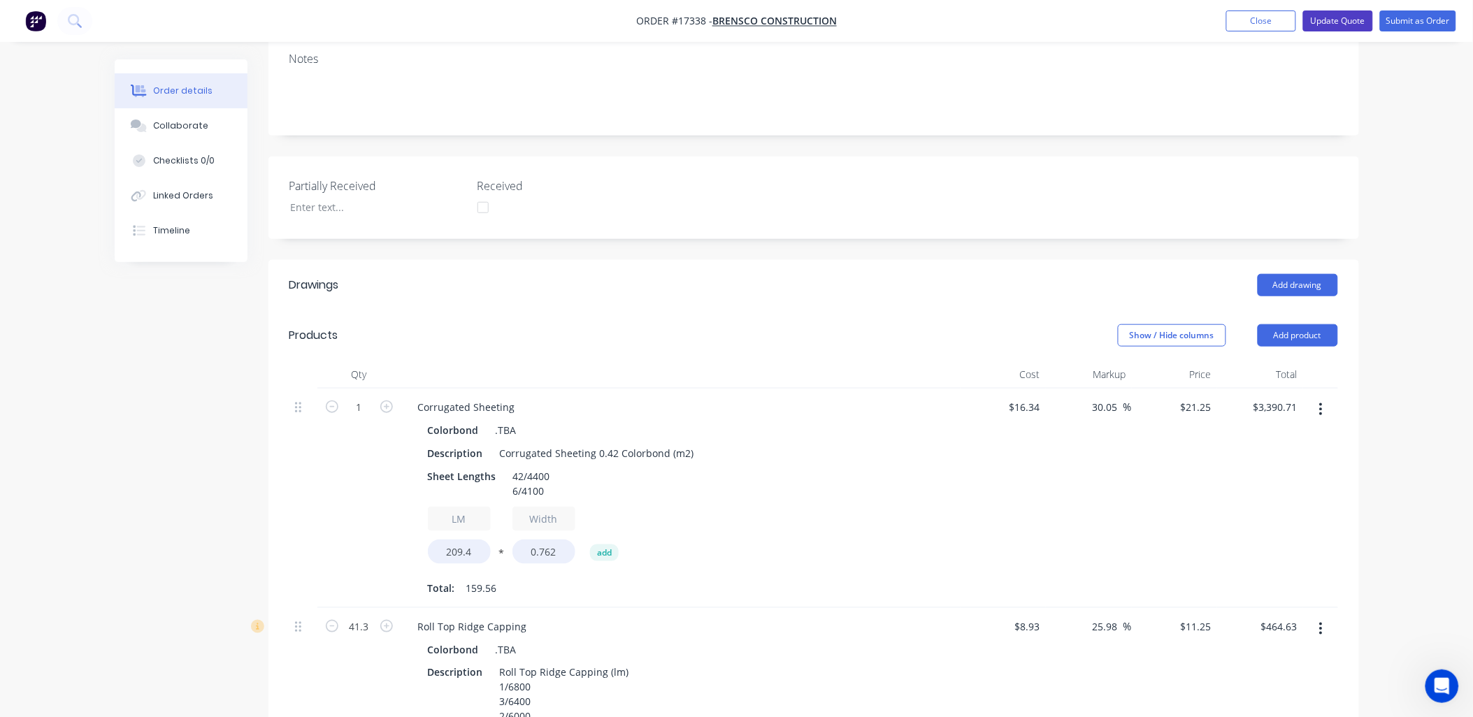
click at [1345, 18] on button "Update Quote" at bounding box center [1338, 20] width 70 height 21
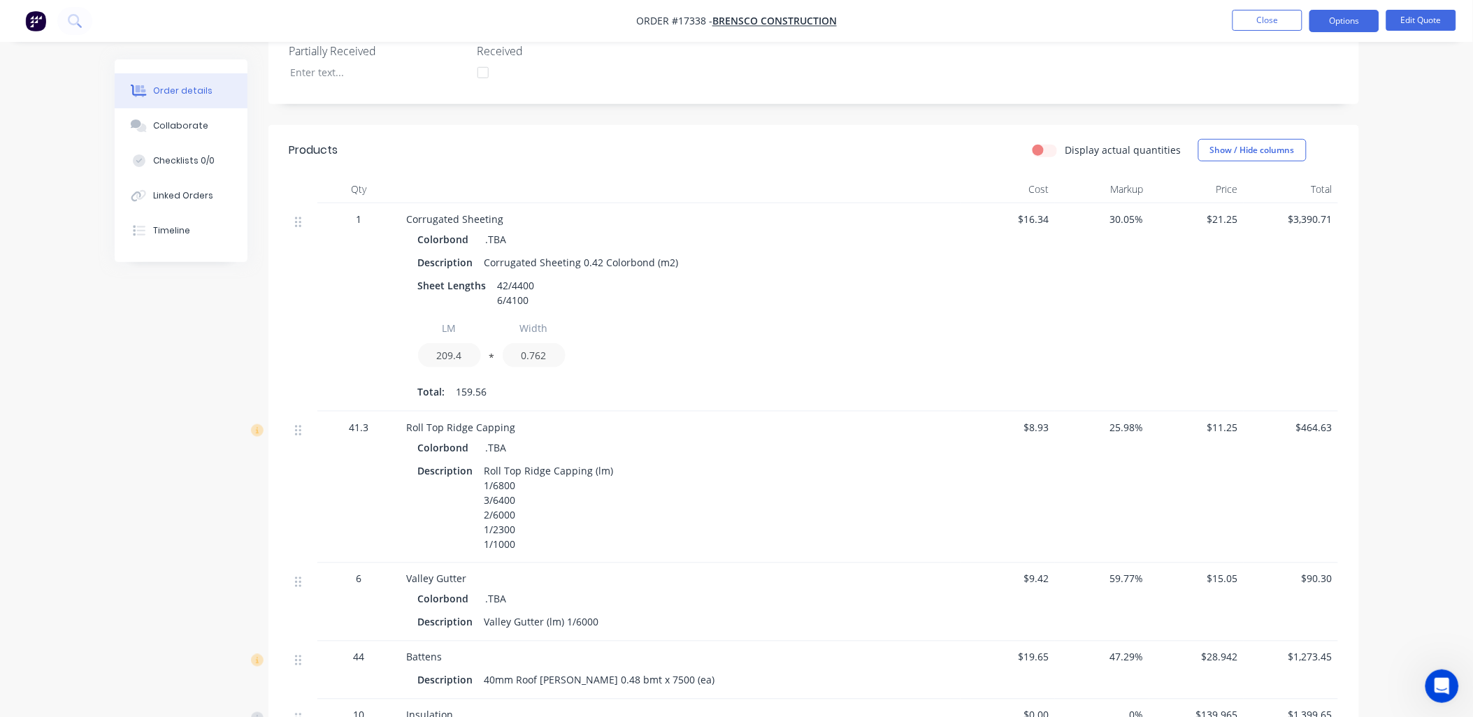
scroll to position [388, 0]
click at [1427, 22] on button "Edit Quote" at bounding box center [1421, 20] width 70 height 21
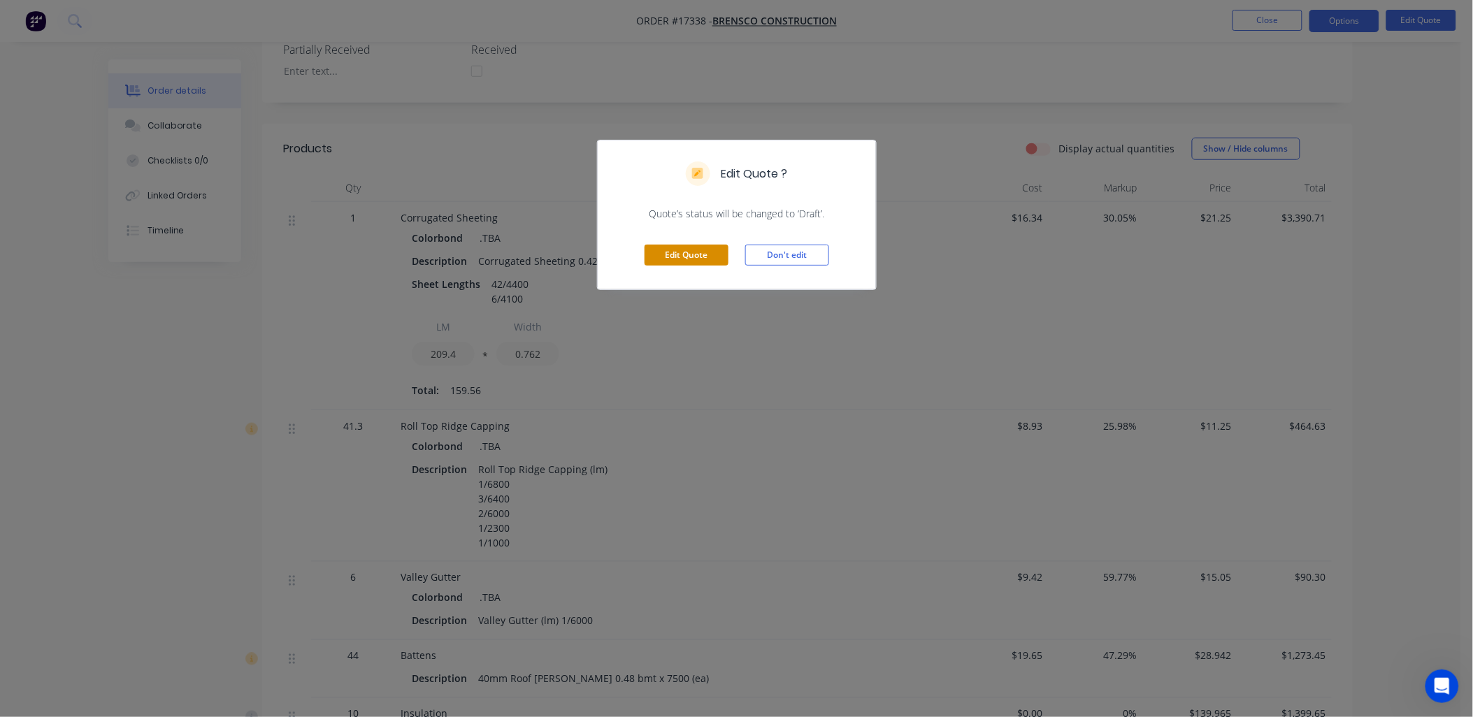
click at [670, 257] on button "Edit Quote" at bounding box center [686, 255] width 84 height 21
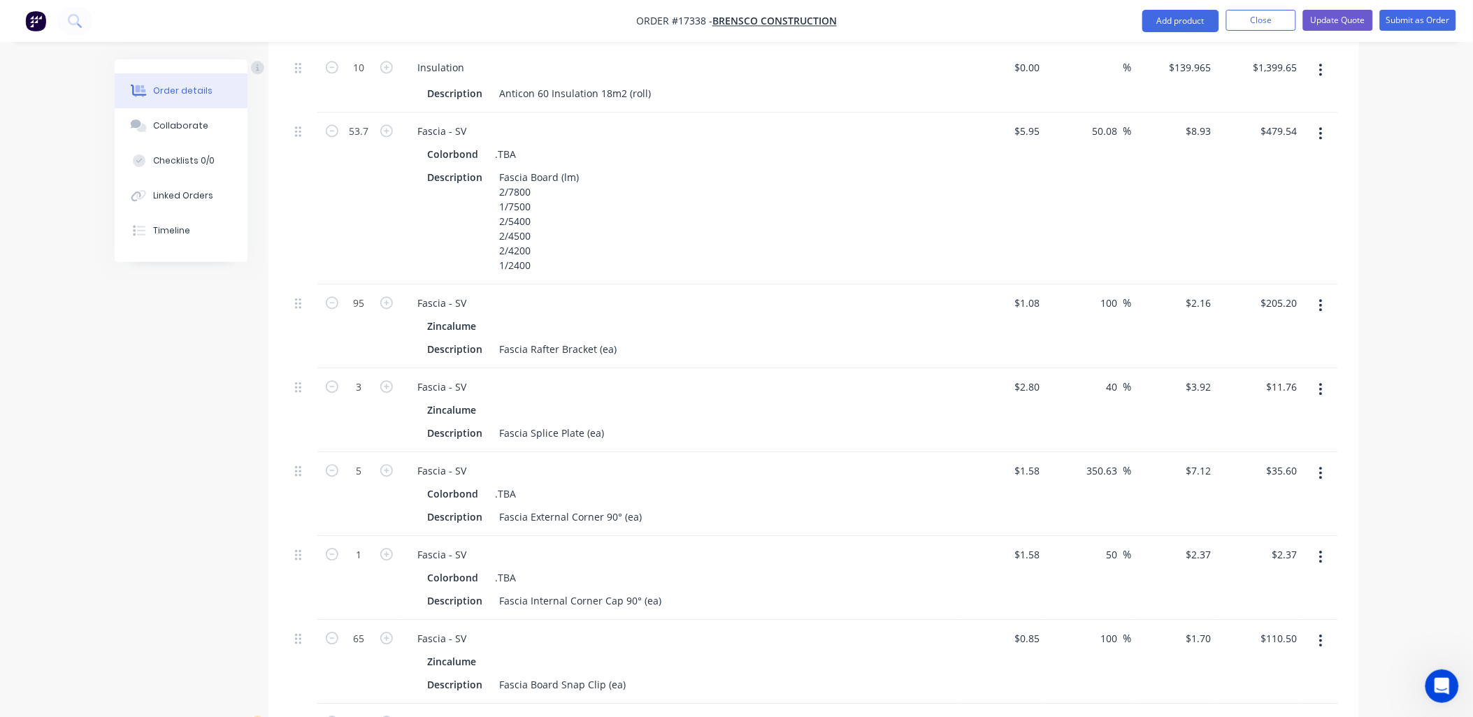
scroll to position [1242, 0]
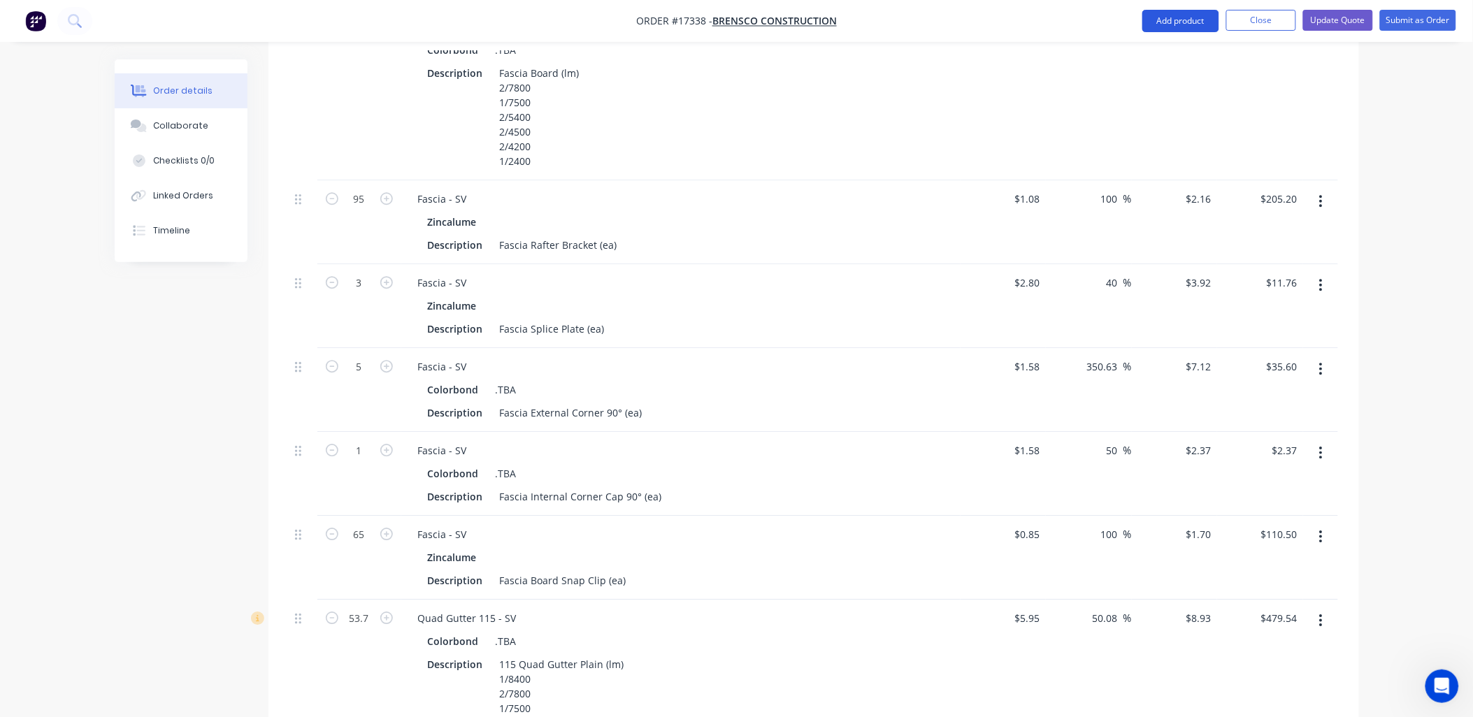
click at [1166, 20] on button "Add product" at bounding box center [1180, 21] width 77 height 22
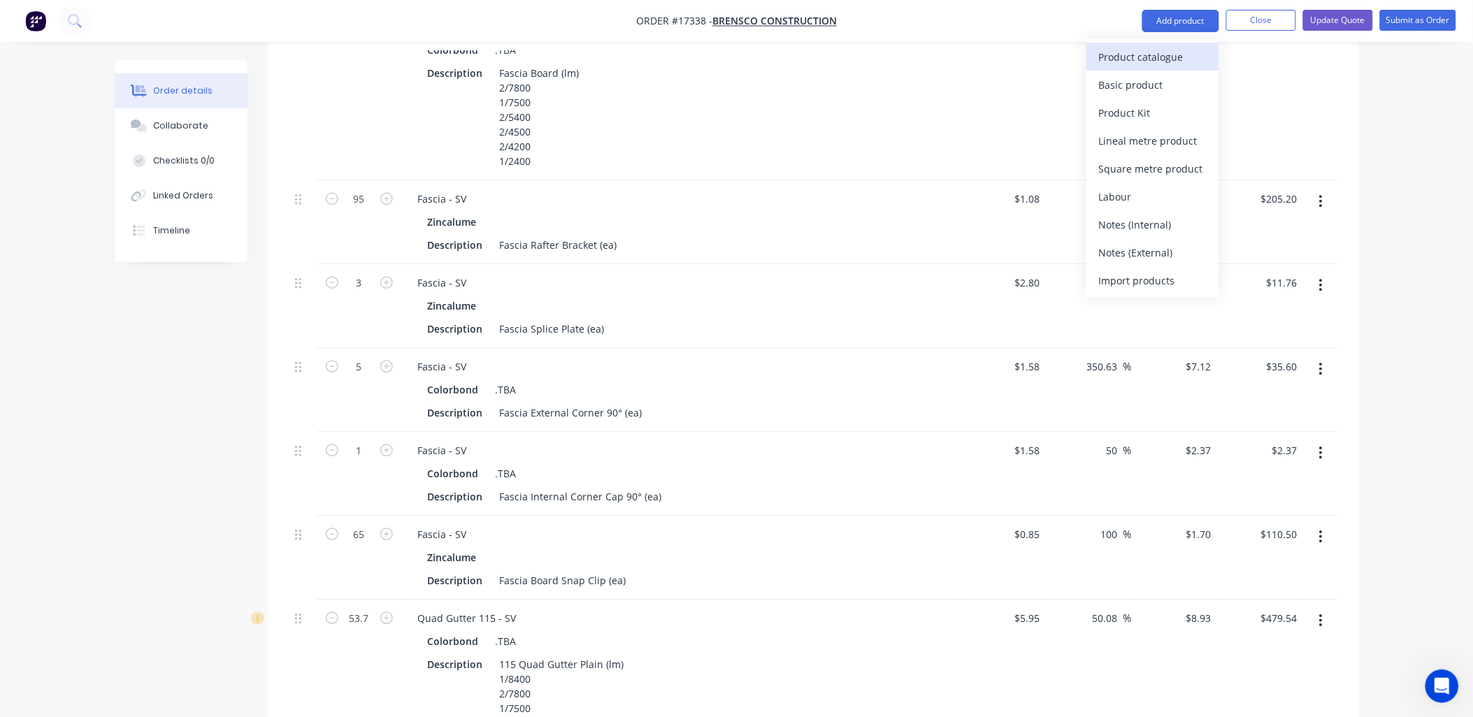
click at [1149, 64] on div "Product catalogue" at bounding box center [1153, 57] width 108 height 20
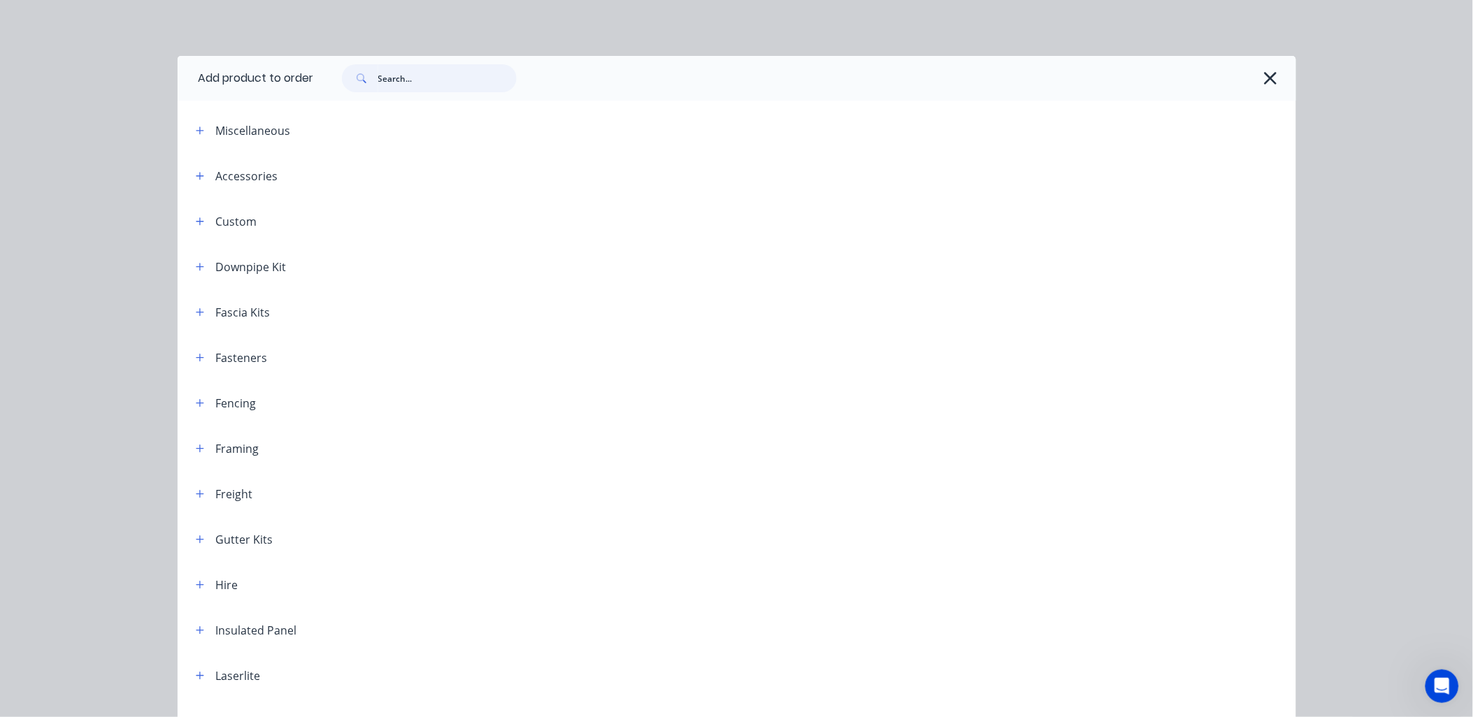
click at [419, 80] on input "text" at bounding box center [447, 78] width 138 height 28
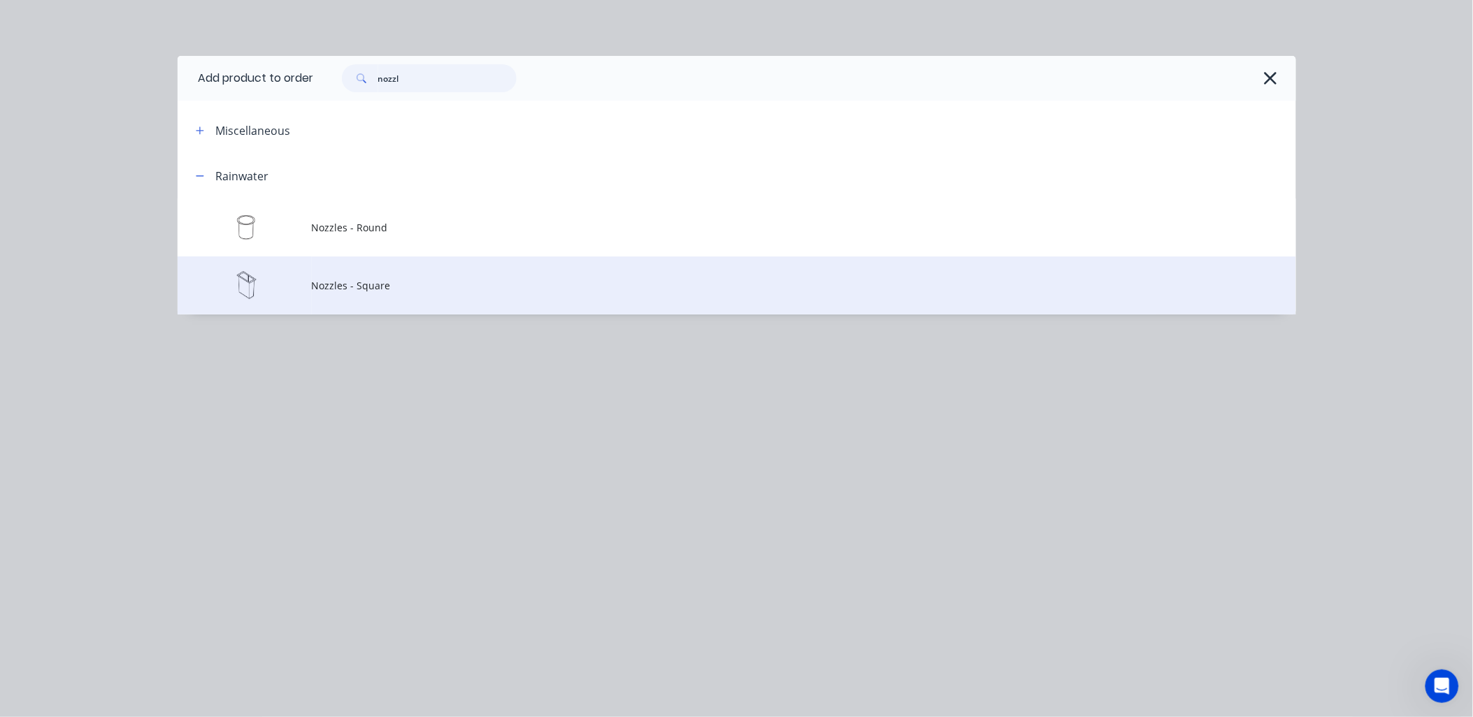
type input "nozzl"
click at [410, 280] on span "Nozzles - Square" at bounding box center [705, 285] width 787 height 15
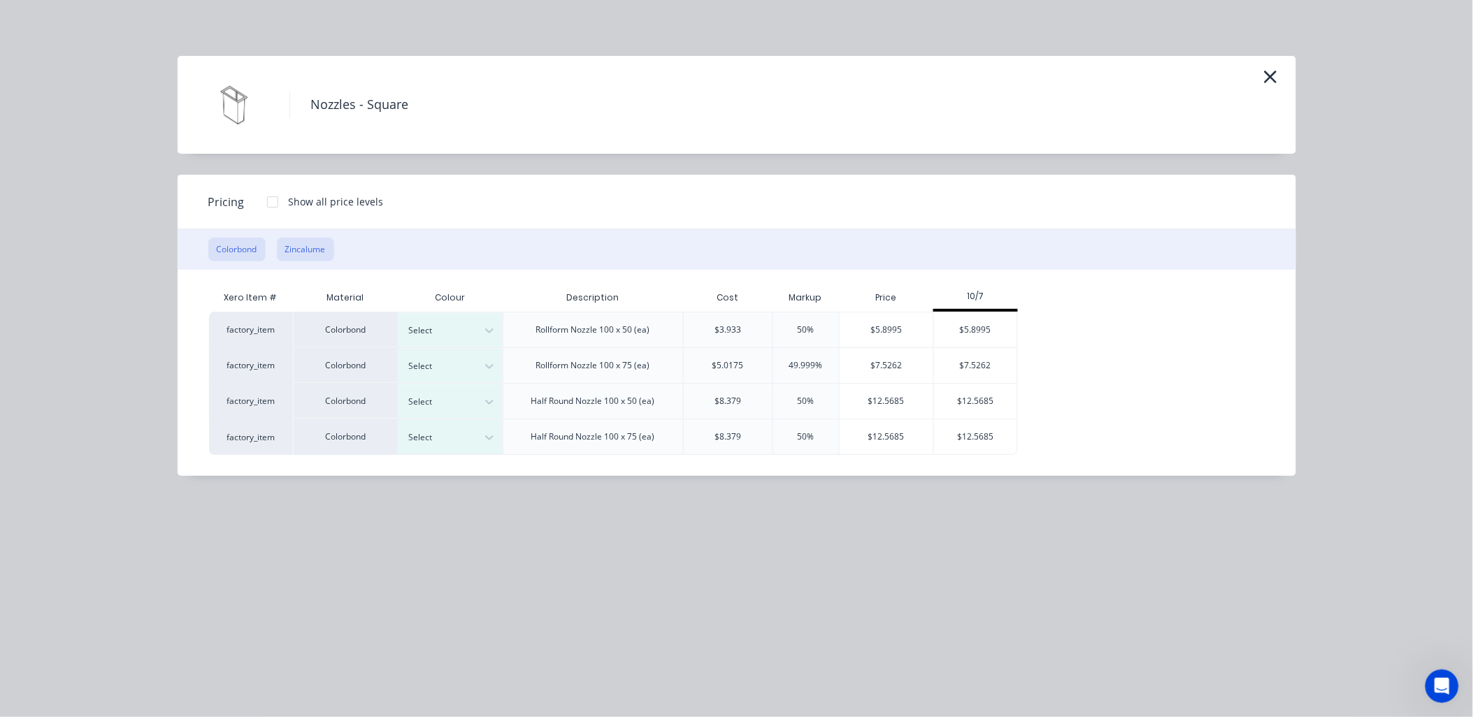
click at [301, 250] on button "Zincalume" at bounding box center [305, 250] width 57 height 24
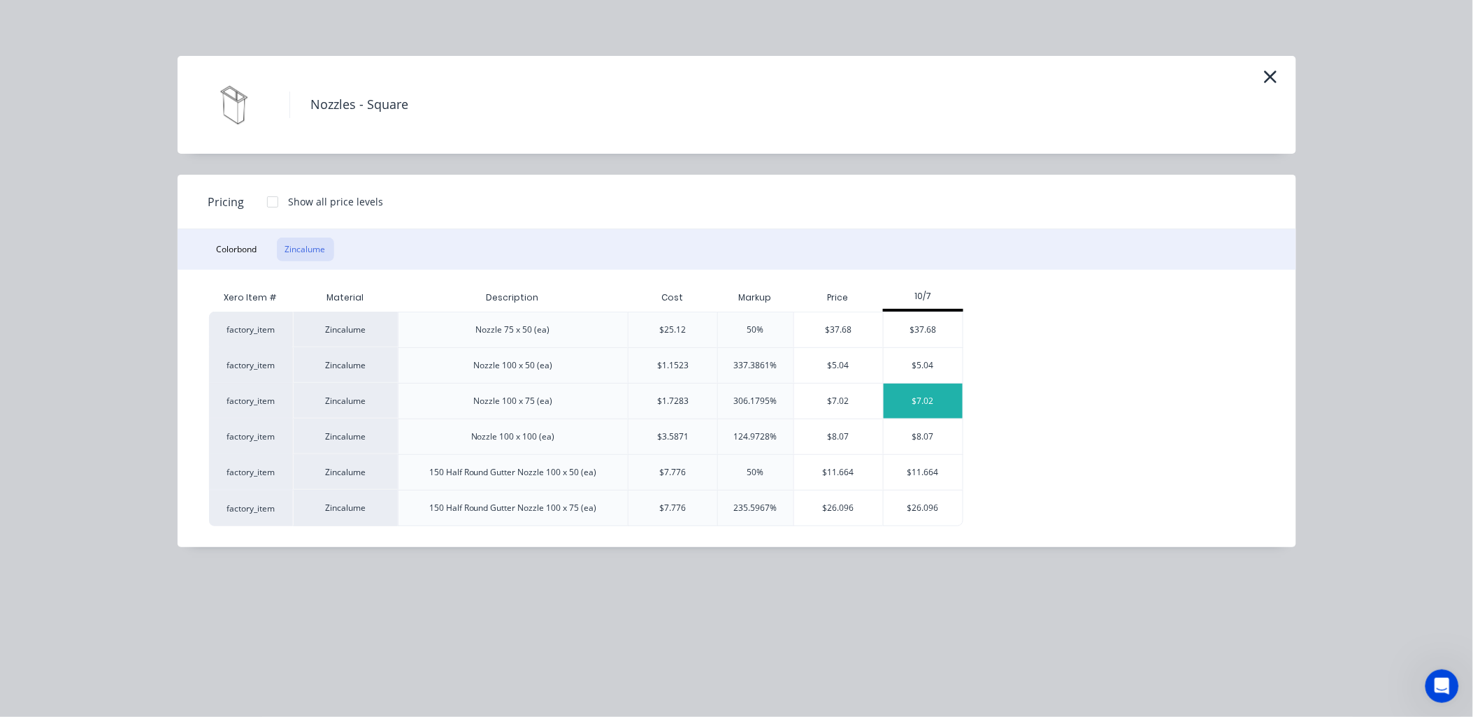
click at [911, 404] on div "$7.02" at bounding box center [922, 401] width 79 height 35
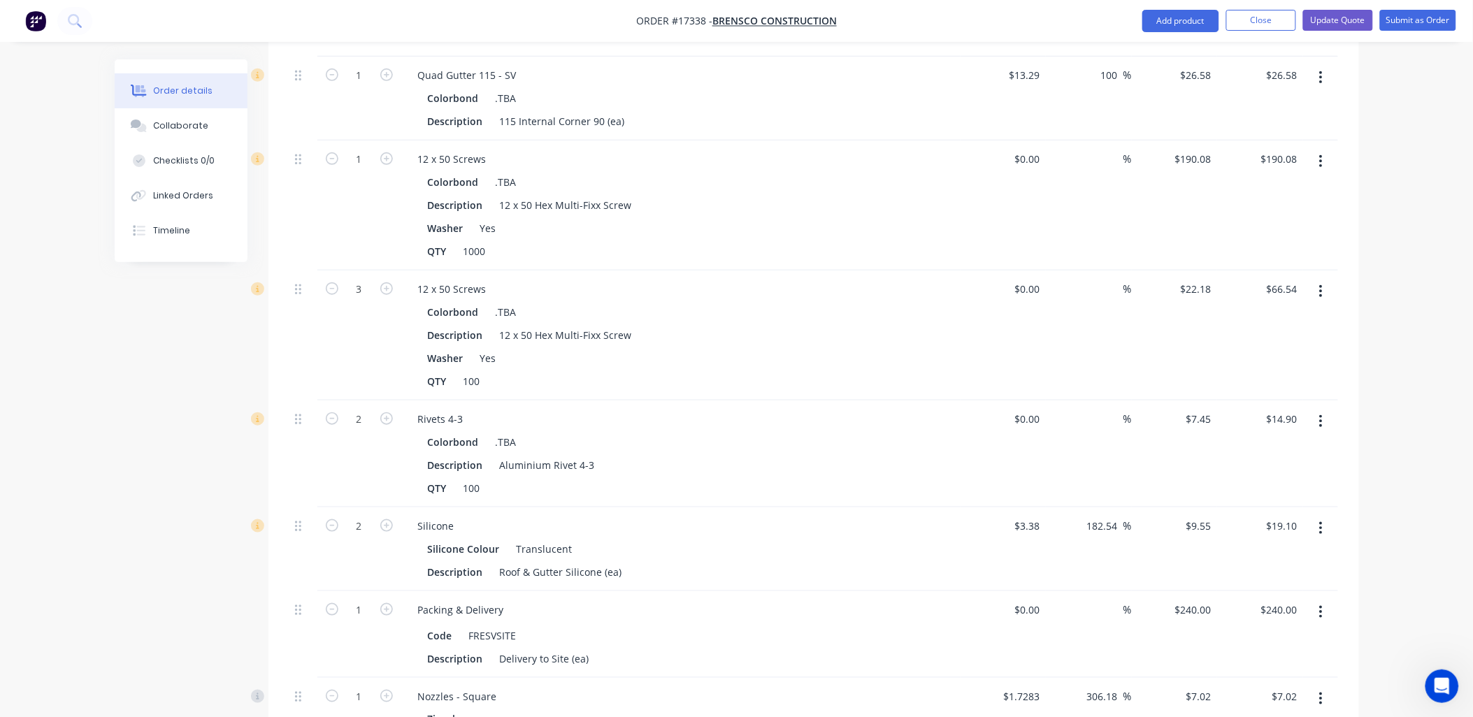
scroll to position [2532, 0]
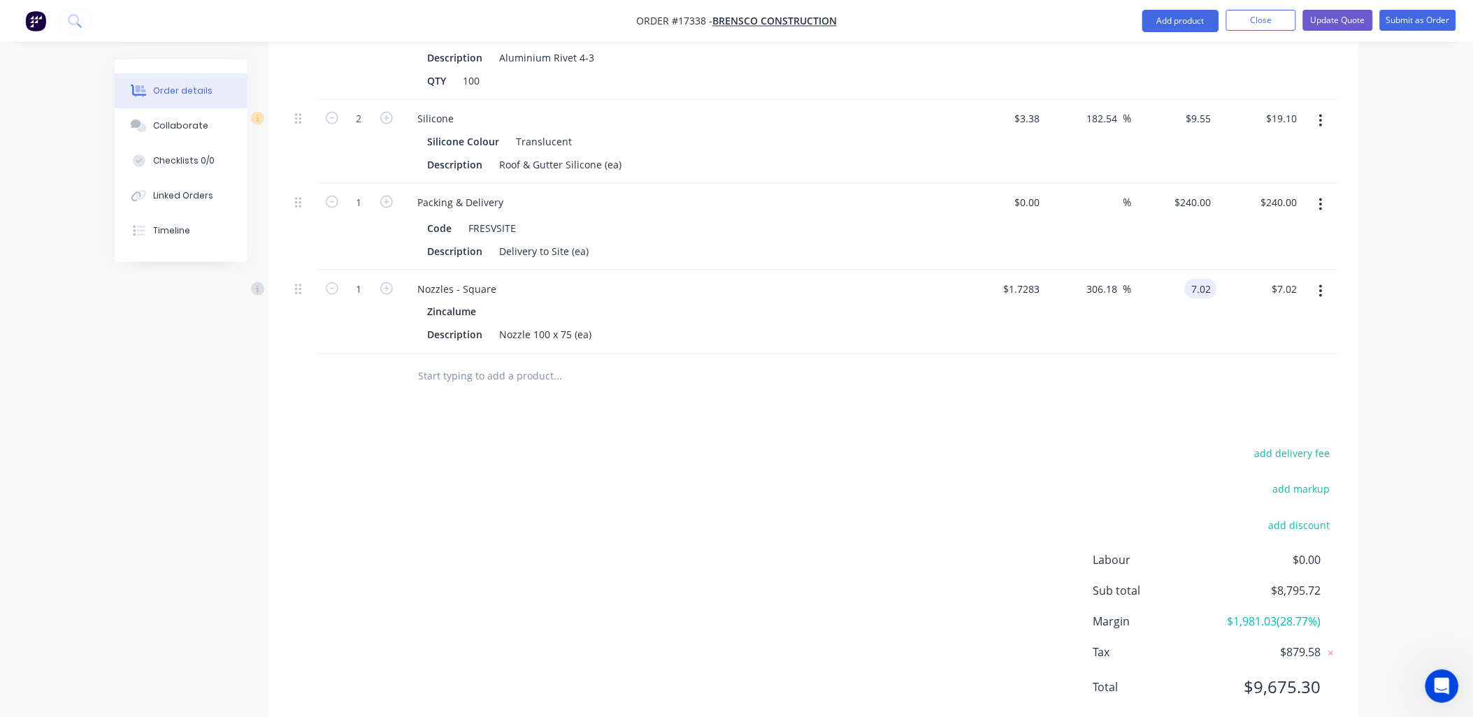
click at [1211, 279] on input "7.02" at bounding box center [1203, 289] width 27 height 20
type input "5.18"
type input "199.72"
type input "$5.18"
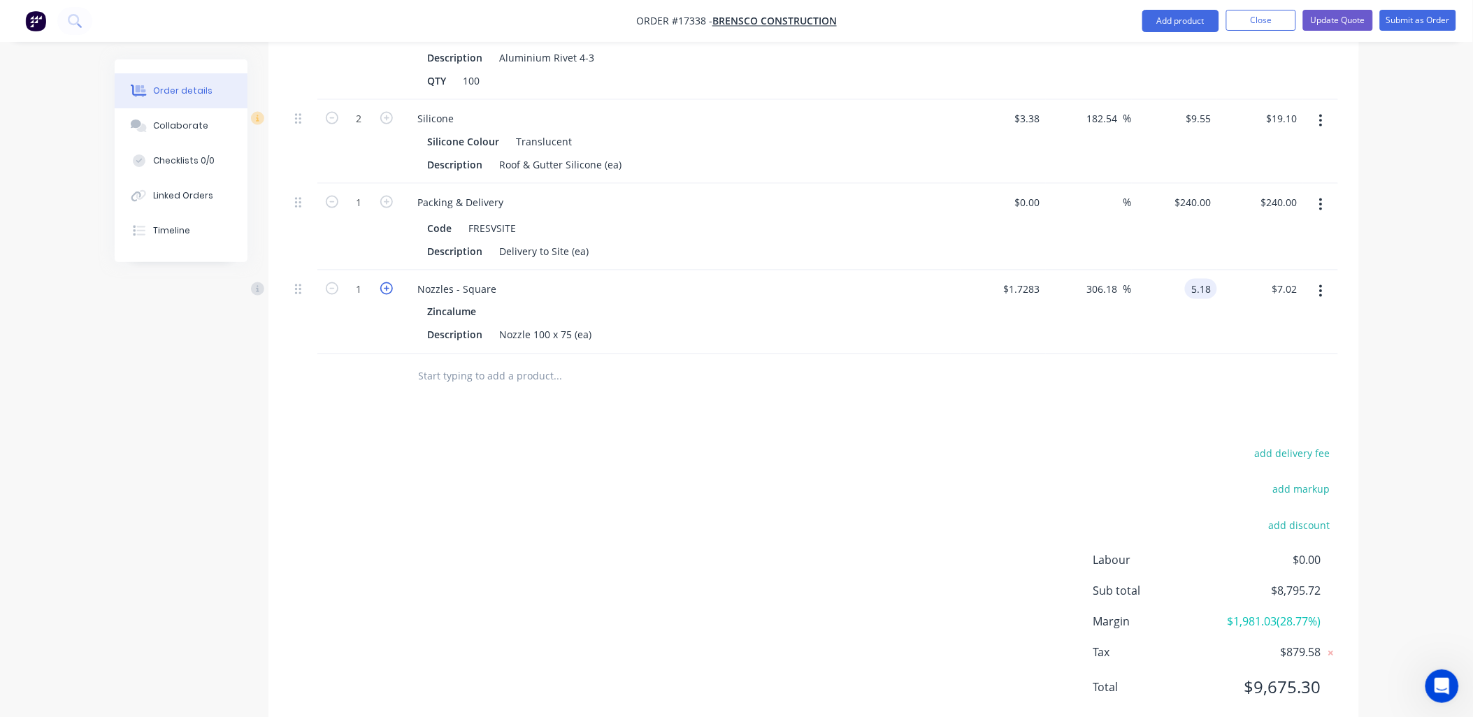
type input "$5.18"
click at [387, 282] on icon "button" at bounding box center [386, 288] width 13 height 13
type input "2"
type input "$10.36"
click at [387, 282] on icon "button" at bounding box center [386, 288] width 13 height 13
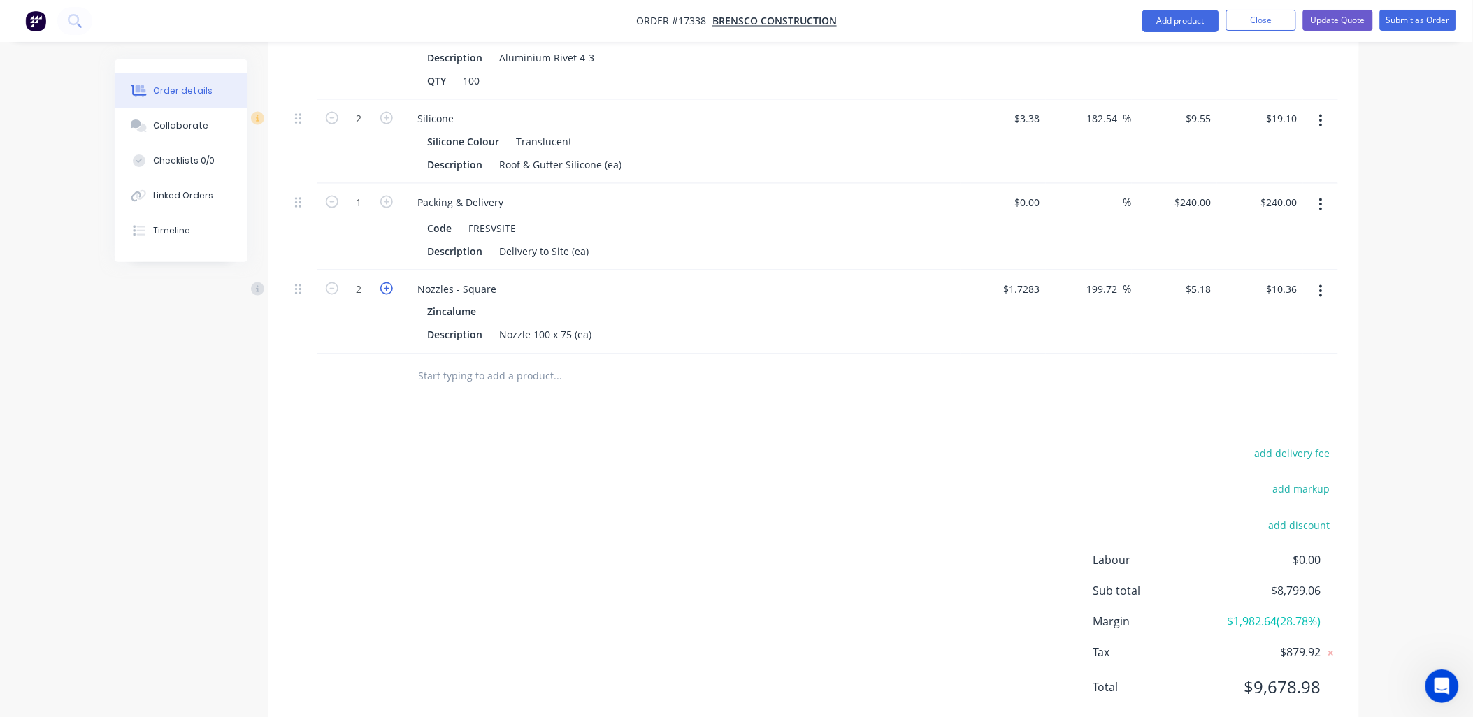
type input "3"
type input "$15.54"
click at [387, 282] on icon "button" at bounding box center [386, 288] width 13 height 13
type input "4"
type input "$20.72"
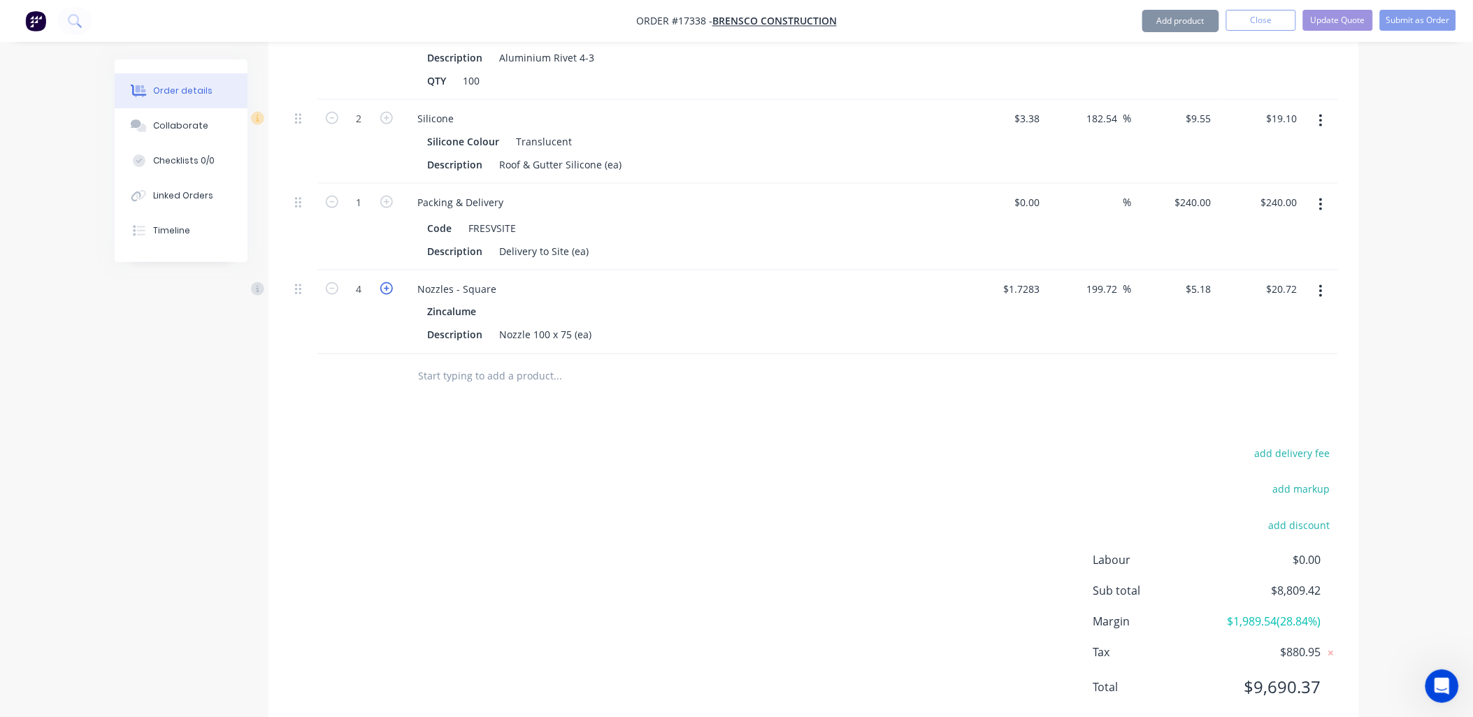
click at [387, 282] on icon "button" at bounding box center [386, 288] width 13 height 13
type input "5"
type input "$25.90"
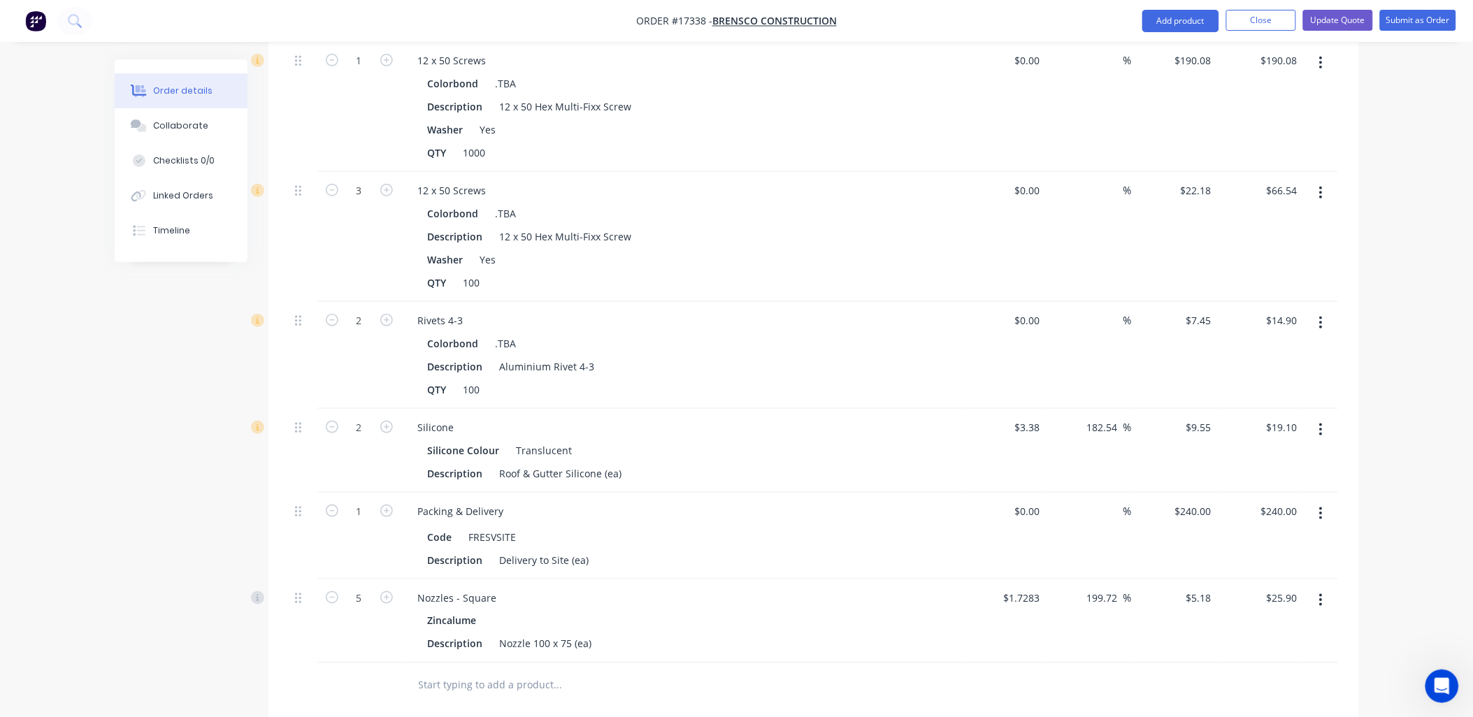
scroll to position [2221, 0]
click at [306, 582] on div at bounding box center [303, 624] width 28 height 84
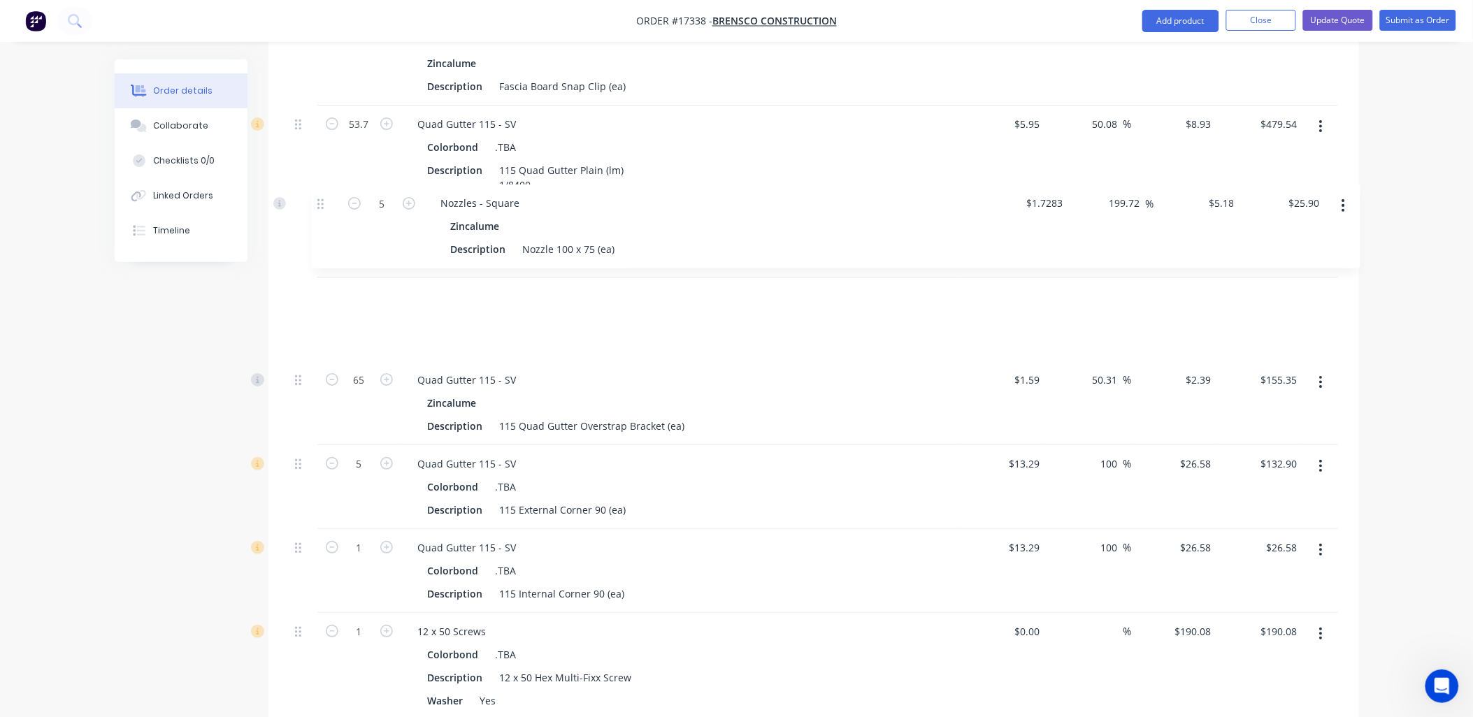
scroll to position [1728, 0]
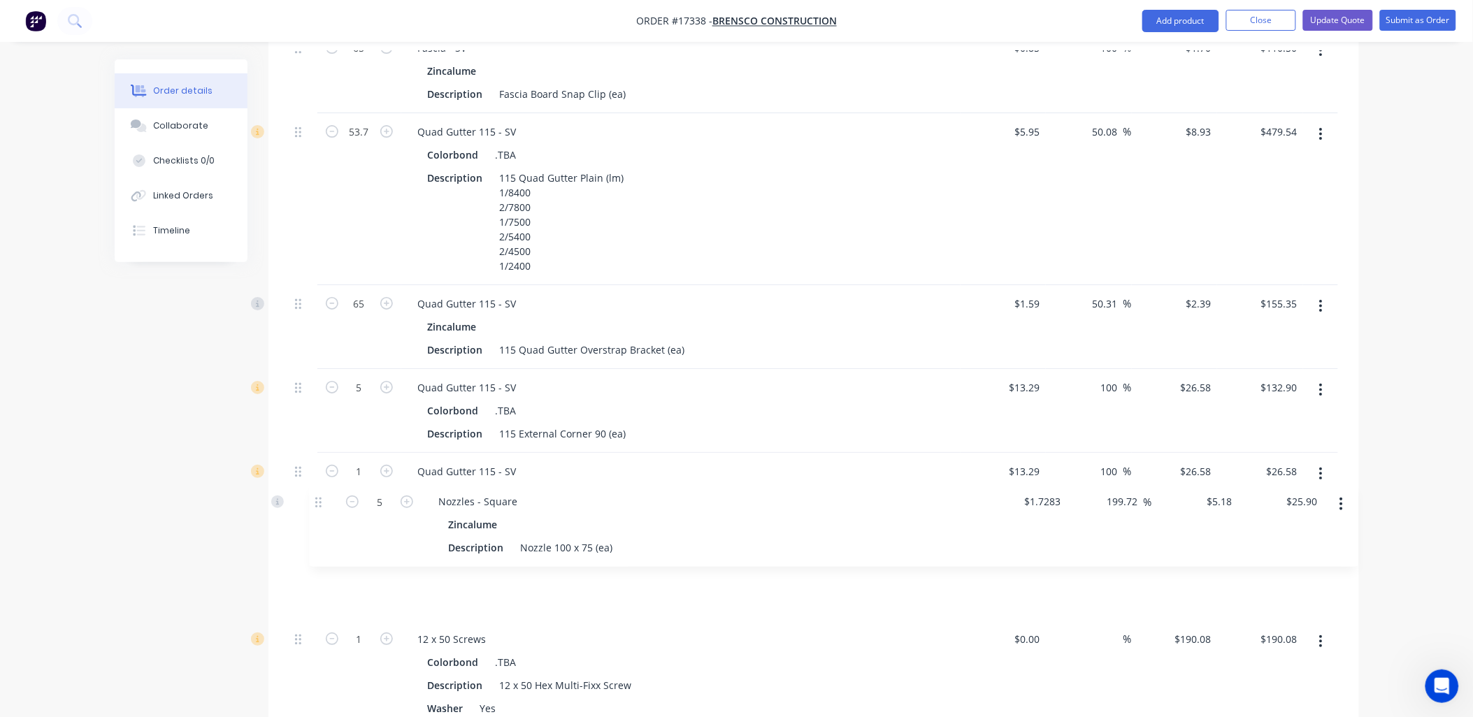
drag, startPoint x: 296, startPoint y: 563, endPoint x: 322, endPoint y: 501, distance: 67.1
click at [320, 501] on div "1 Corrugated Sheeting Colorbond .TBA Description Corrugated Sheeting 0.42 Color…" at bounding box center [813, 46] width 1048 height 2224
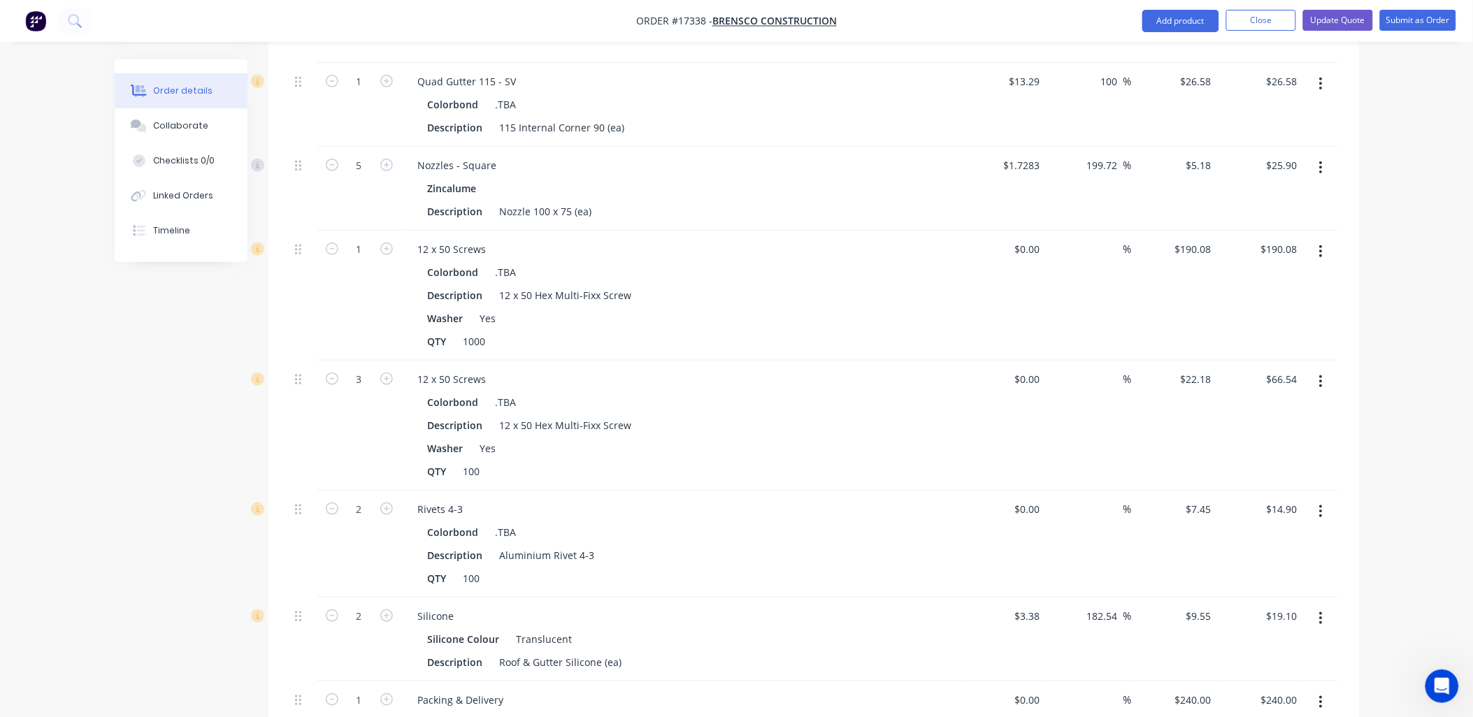
scroll to position [2116, 0]
click at [1341, 22] on button "Update Quote" at bounding box center [1338, 20] width 70 height 21
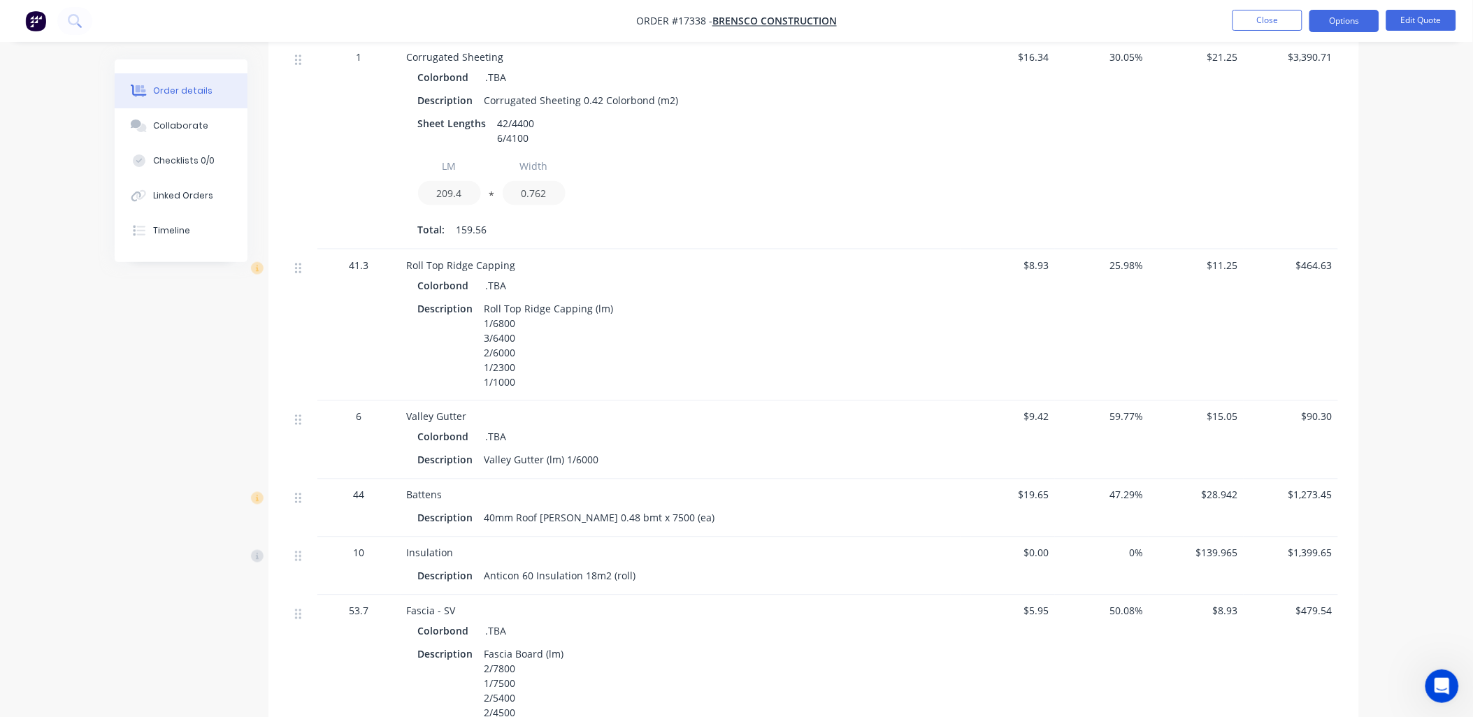
scroll to position [543, 0]
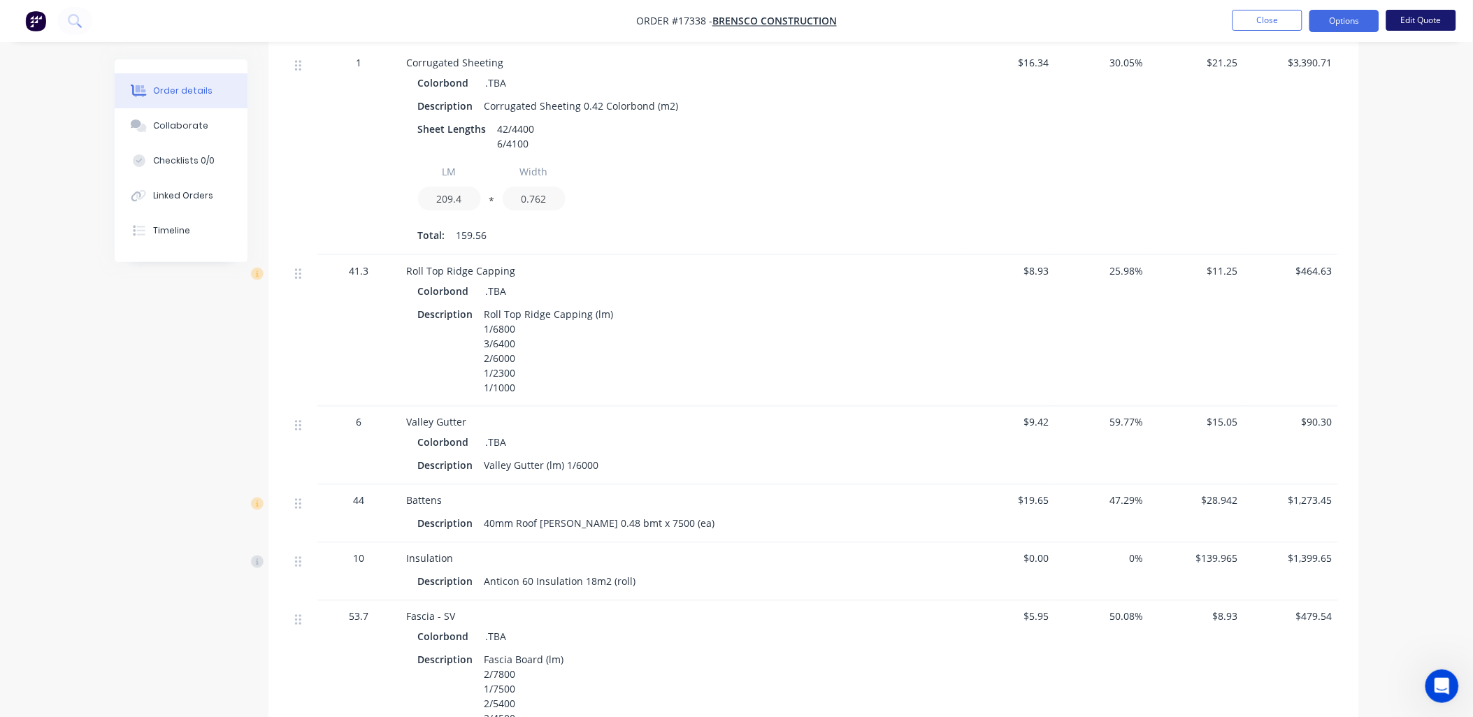
click at [1409, 13] on button "Edit Quote" at bounding box center [1421, 20] width 70 height 21
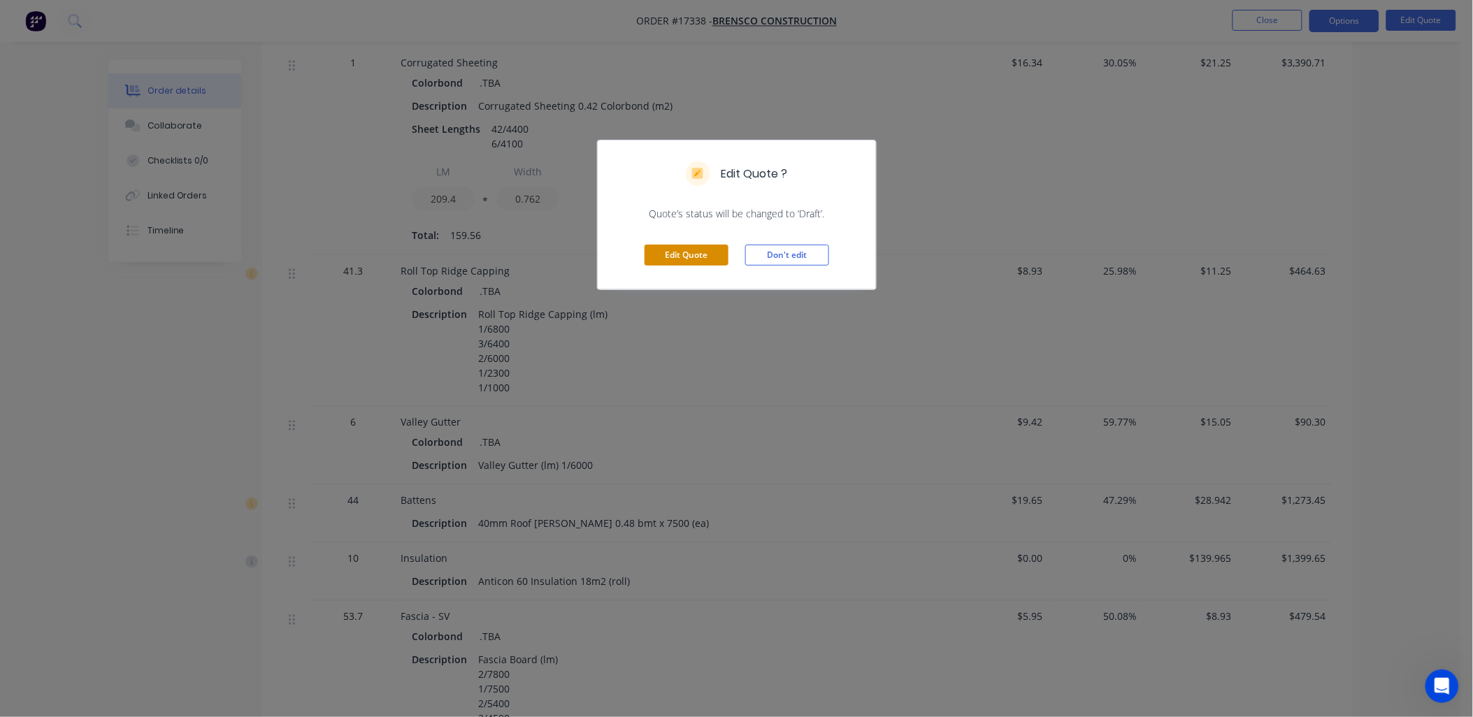
click at [690, 256] on button "Edit Quote" at bounding box center [686, 255] width 84 height 21
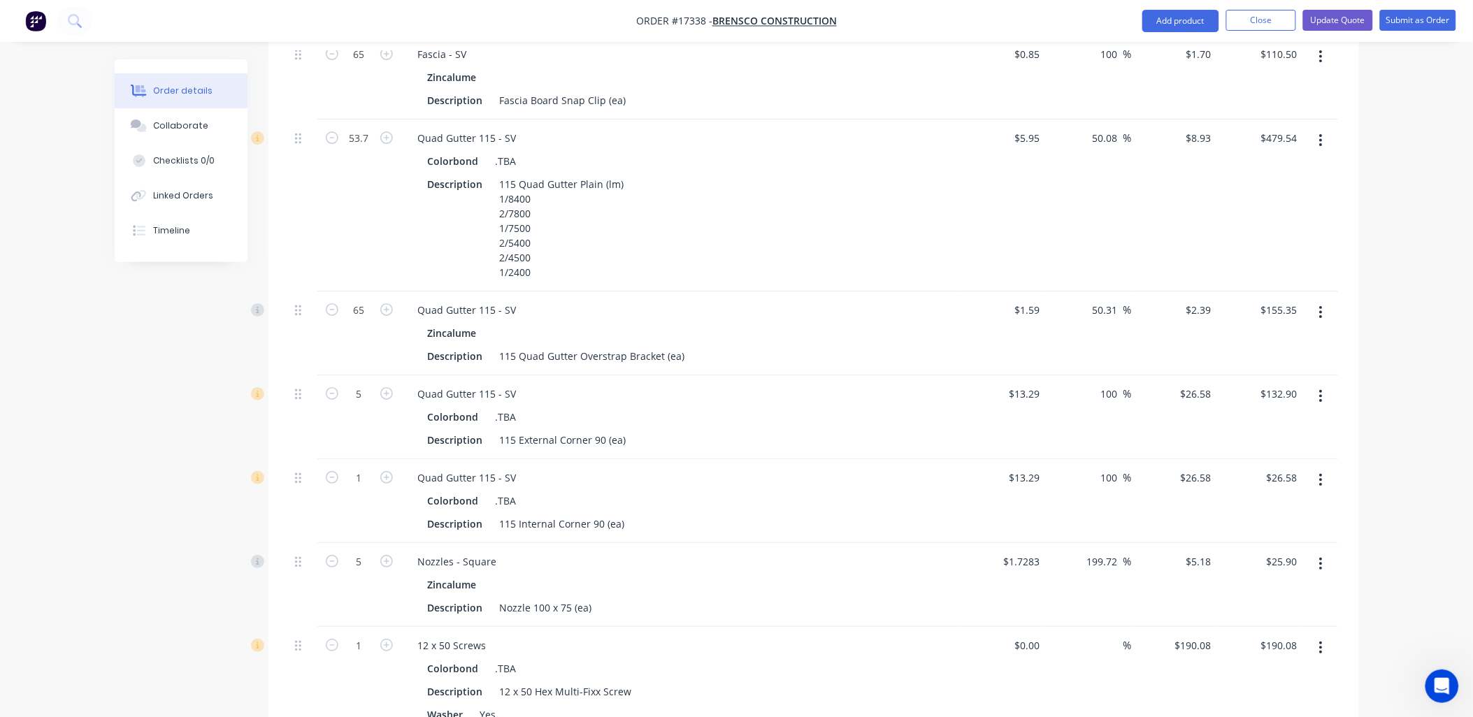
scroll to position [1708, 0]
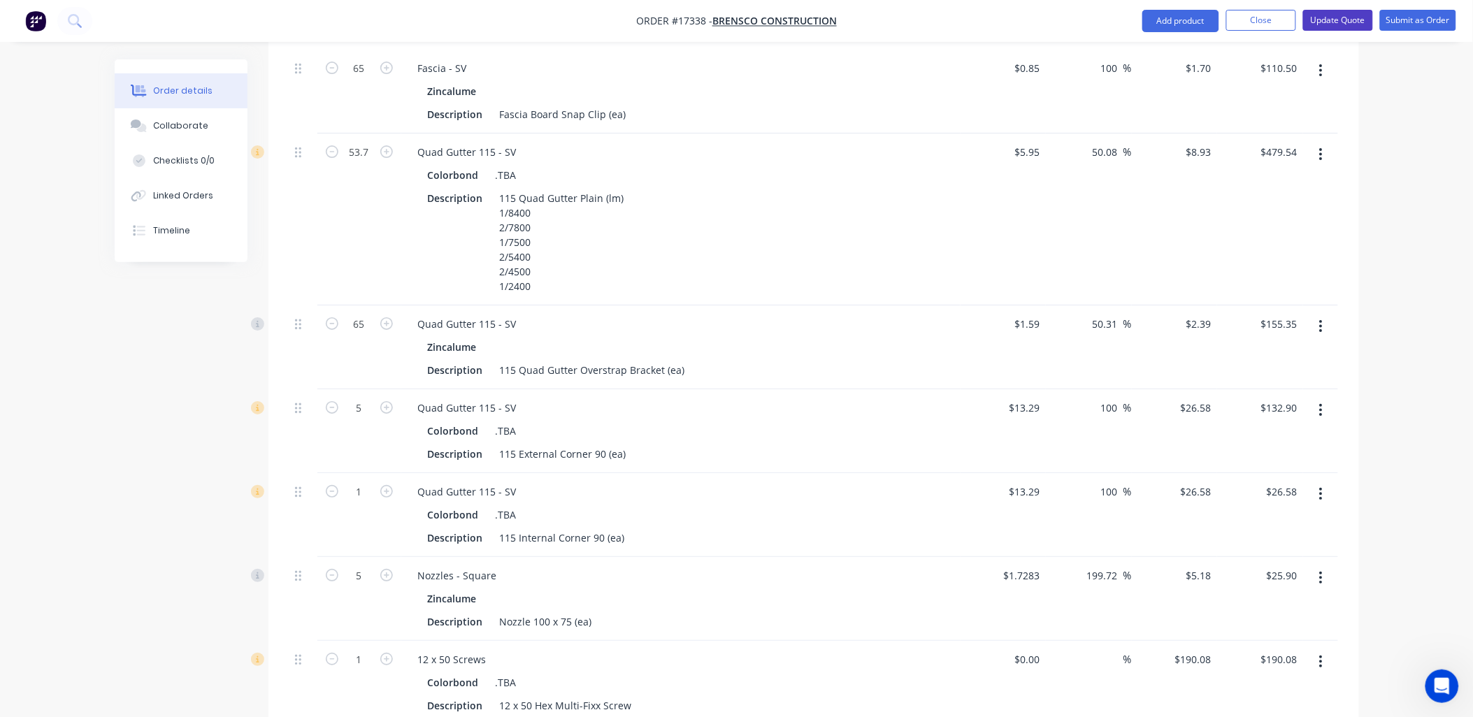
click at [1345, 17] on button "Update Quote" at bounding box center [1338, 20] width 70 height 21
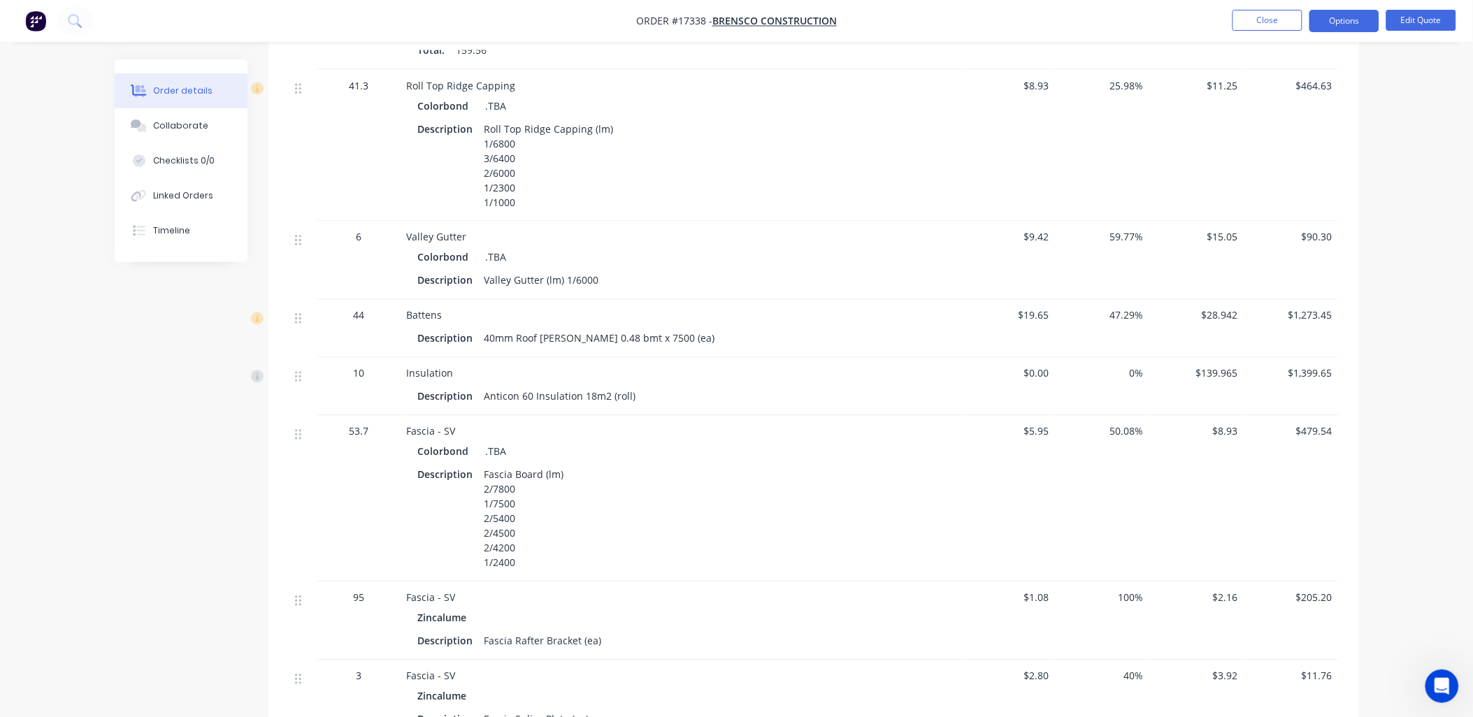
scroll to position [107, 0]
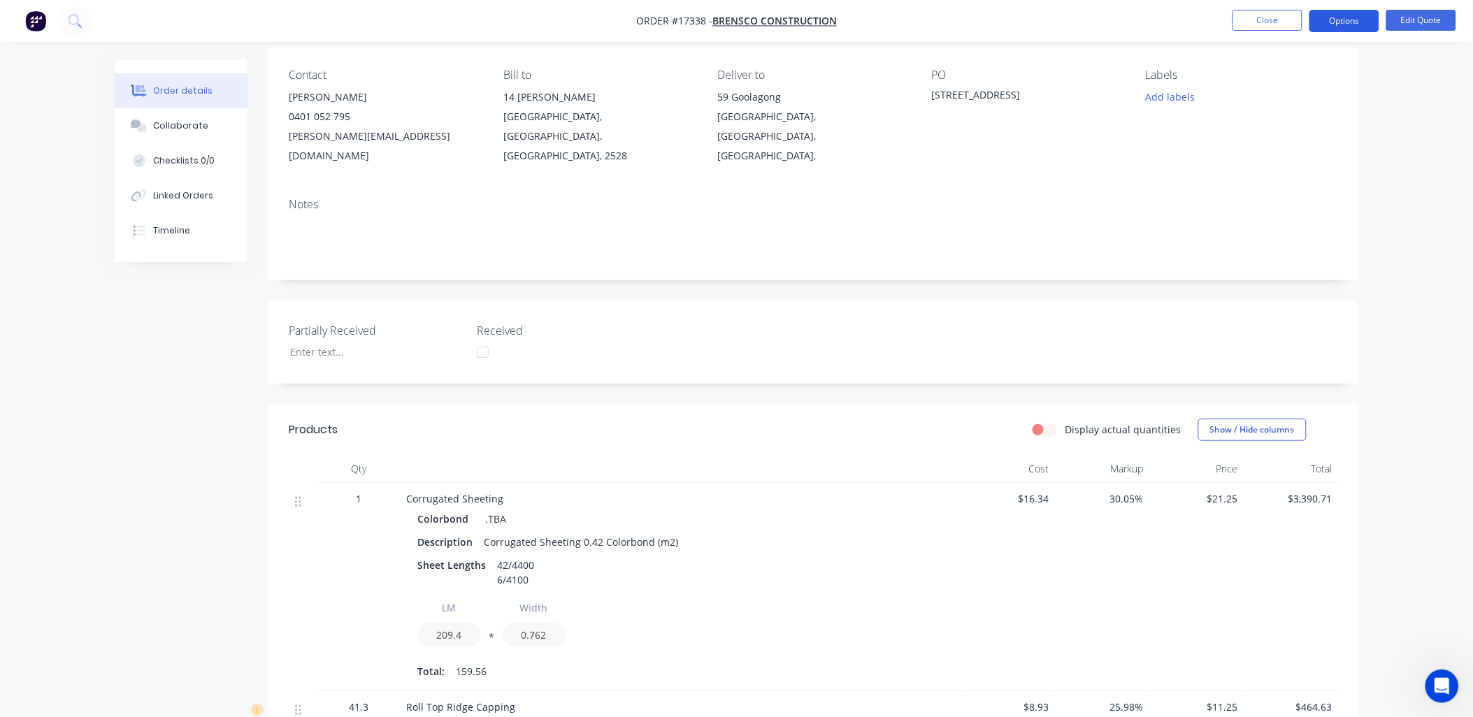
click at [1336, 17] on button "Options" at bounding box center [1344, 21] width 70 height 22
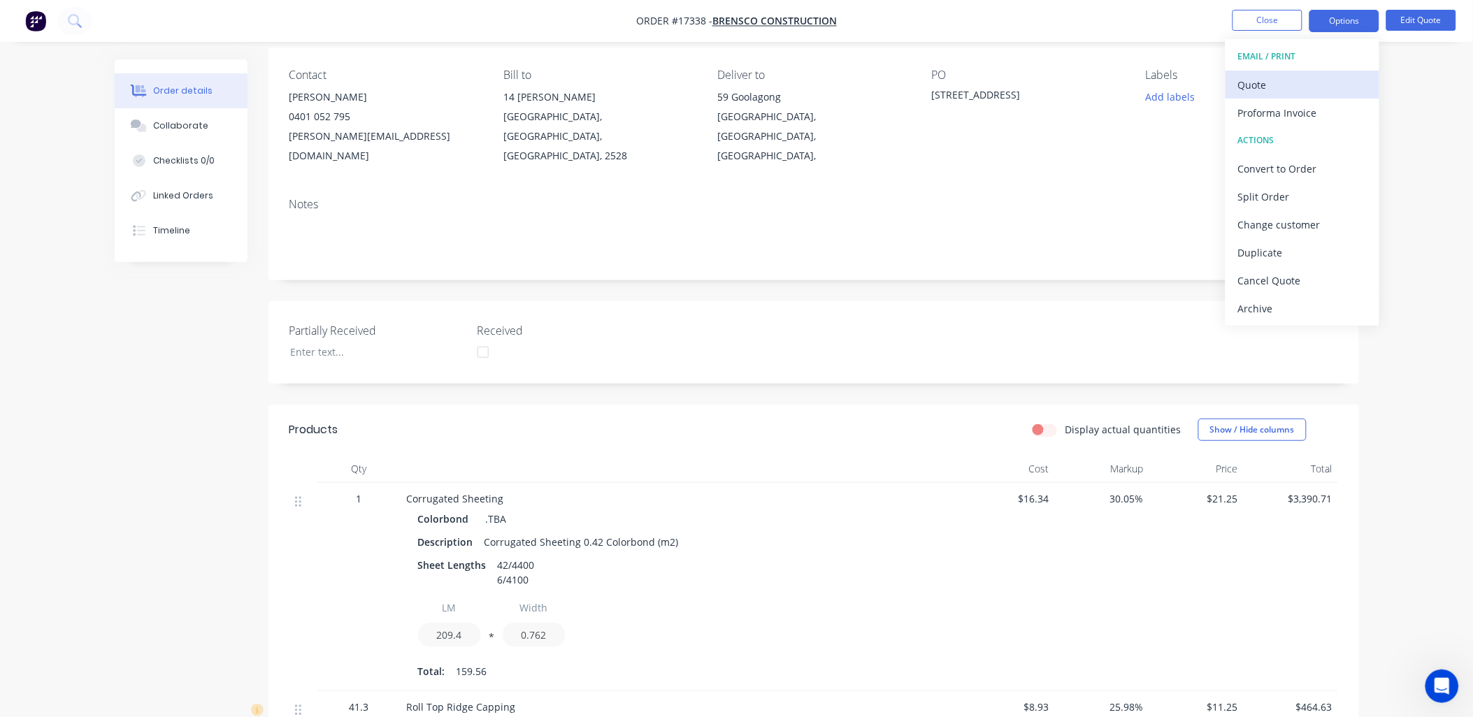
click at [1258, 80] on div "Quote" at bounding box center [1302, 85] width 129 height 20
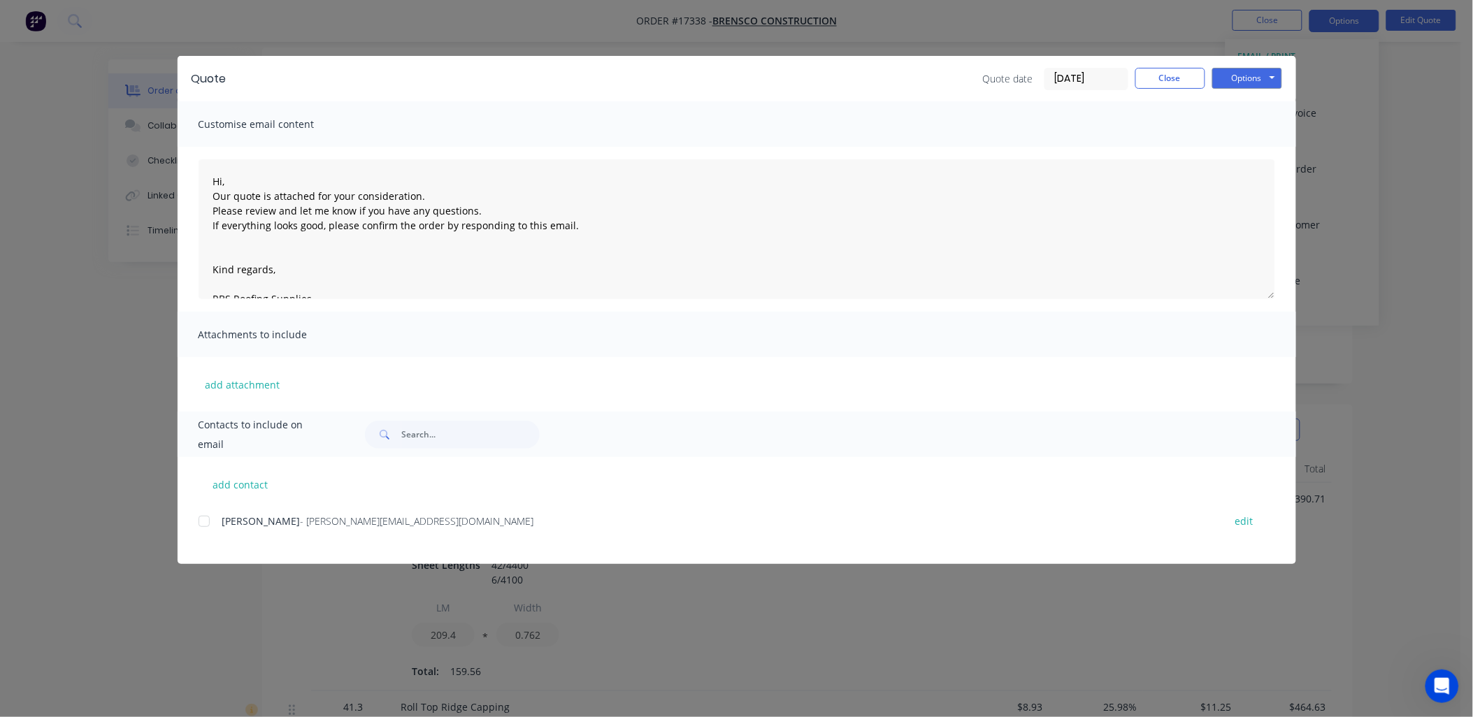
click at [210, 519] on div at bounding box center [204, 521] width 28 height 28
click at [1266, 71] on button "Options" at bounding box center [1247, 78] width 70 height 21
click at [1248, 147] on button "Email" at bounding box center [1256, 149] width 89 height 23
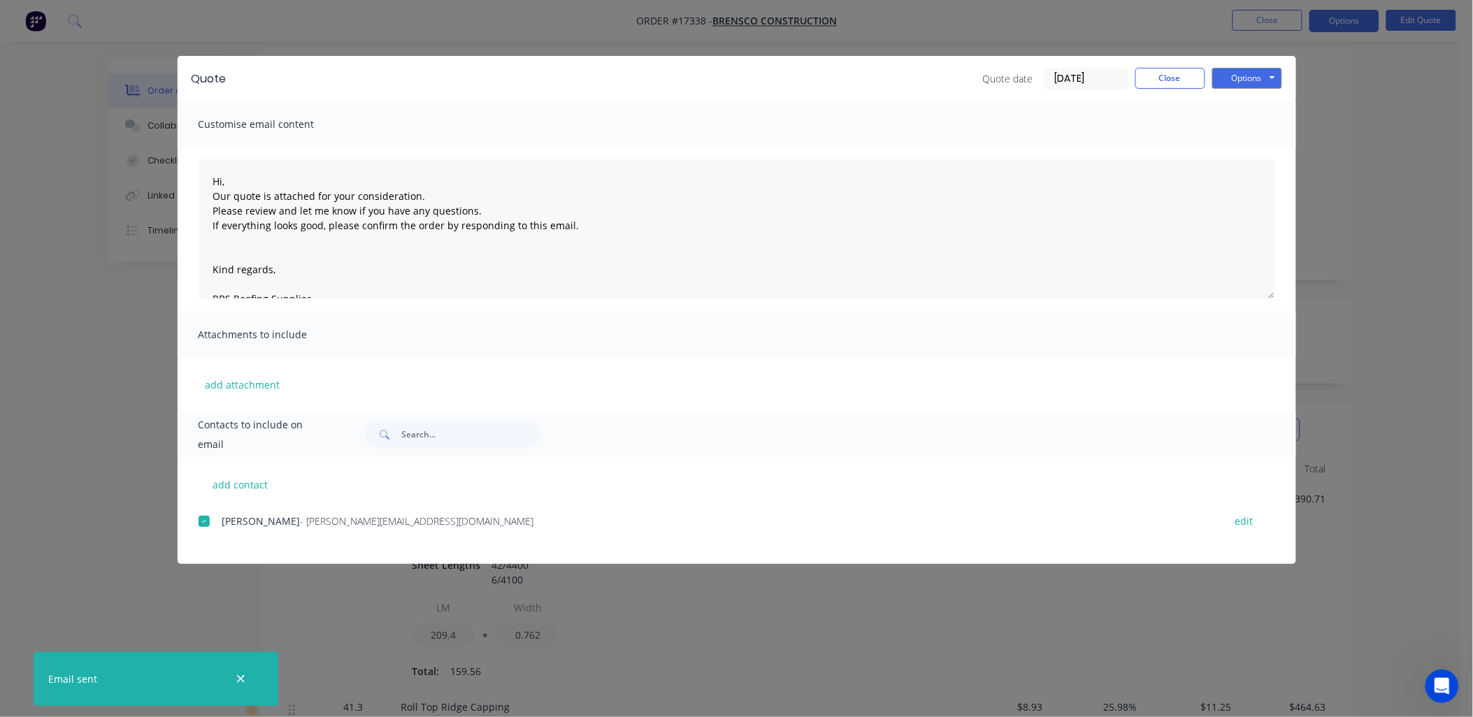
click at [240, 676] on icon "button" at bounding box center [240, 679] width 9 height 13
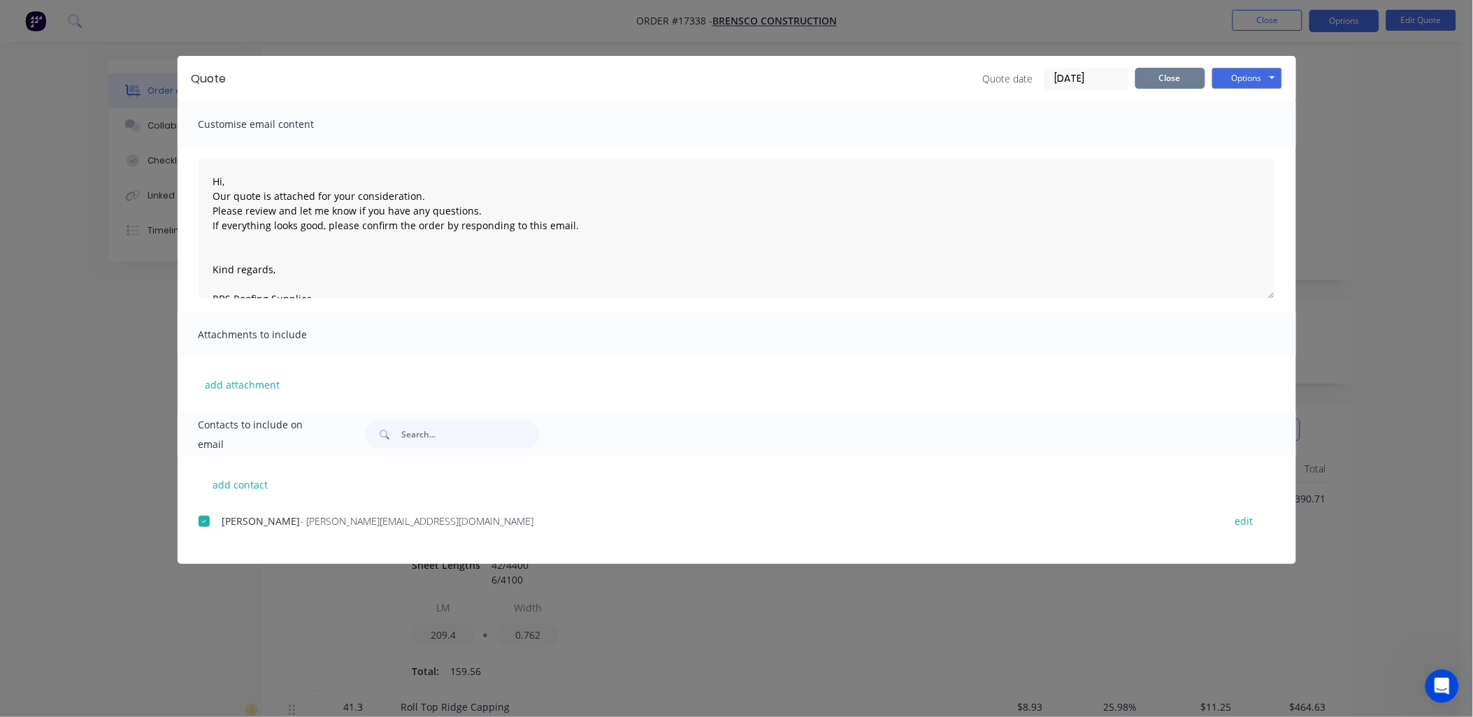
click at [1174, 73] on button "Close" at bounding box center [1170, 78] width 70 height 21
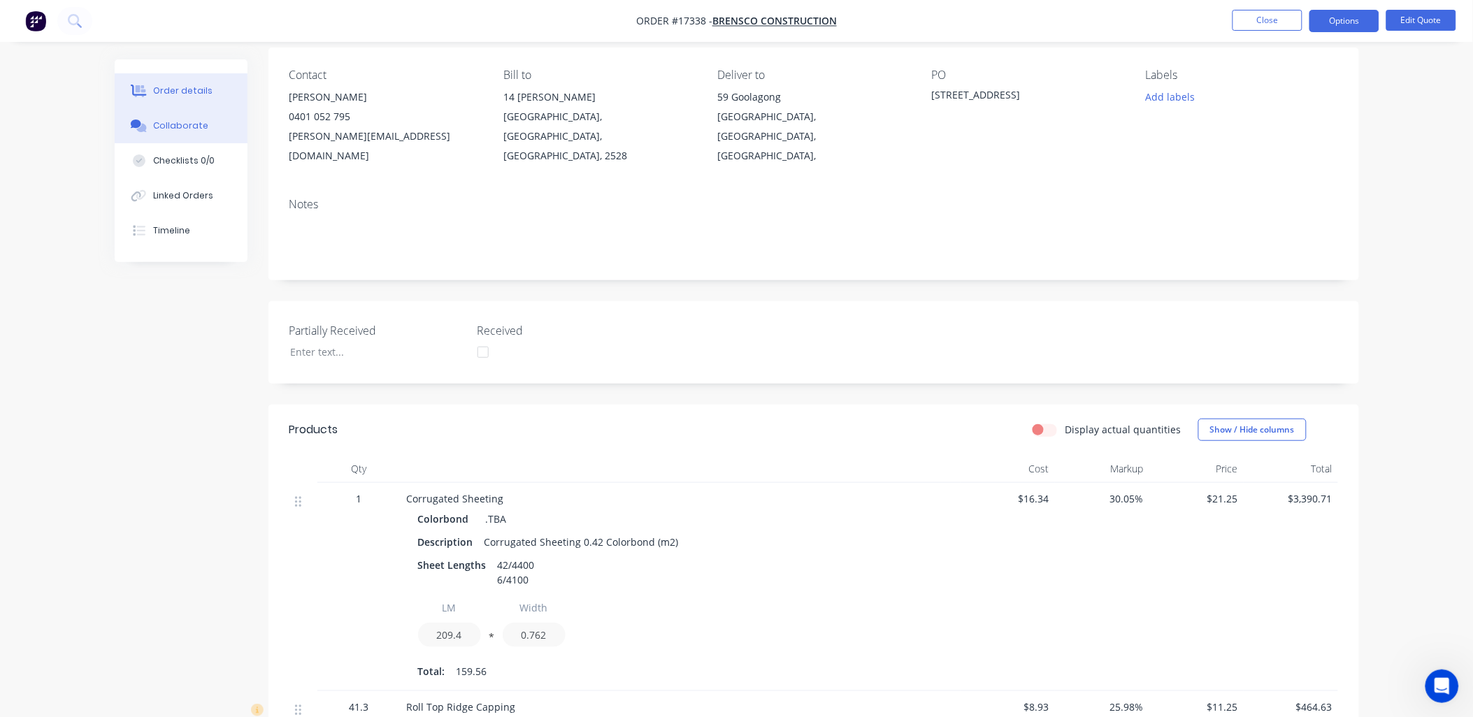
click at [196, 124] on div "Collaborate" at bounding box center [180, 126] width 55 height 13
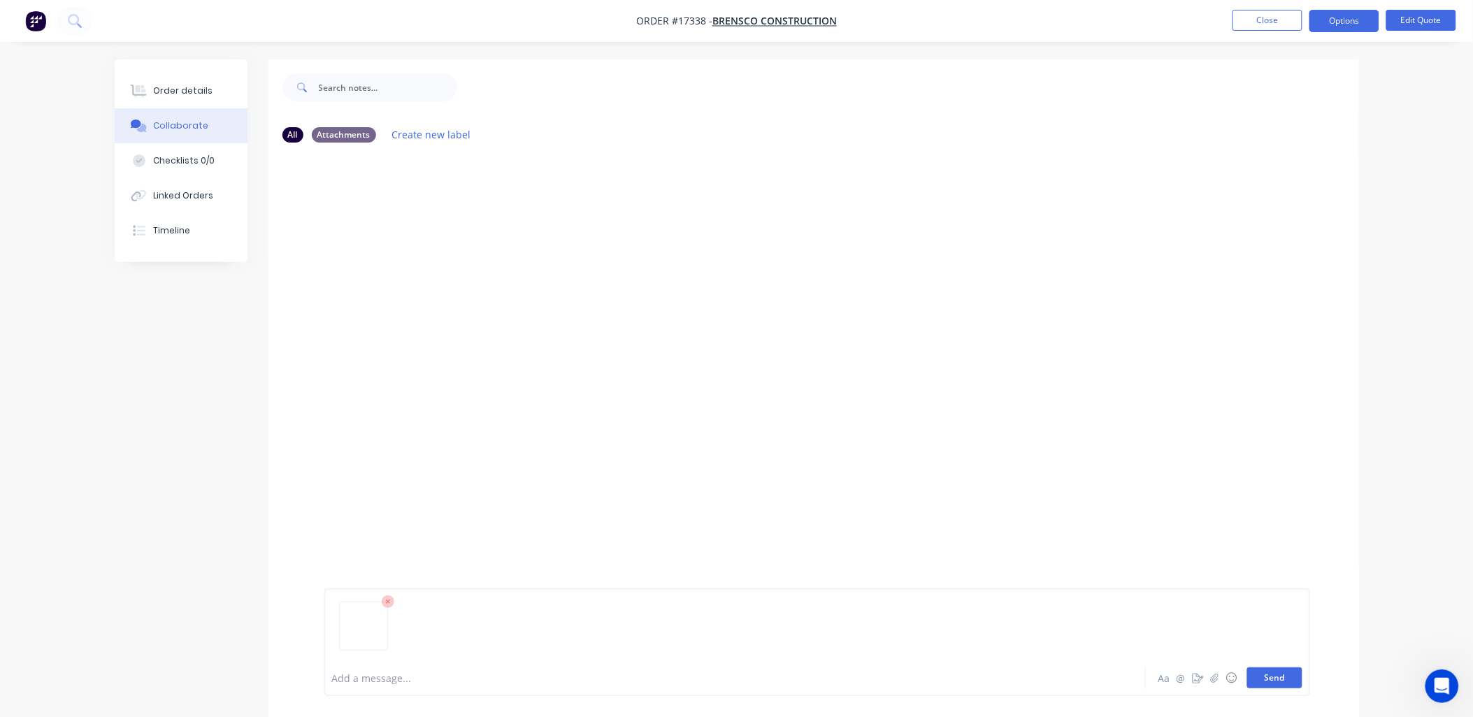
click at [1273, 671] on button "Send" at bounding box center [1274, 677] width 55 height 21
click at [197, 87] on div "Order details" at bounding box center [182, 91] width 59 height 13
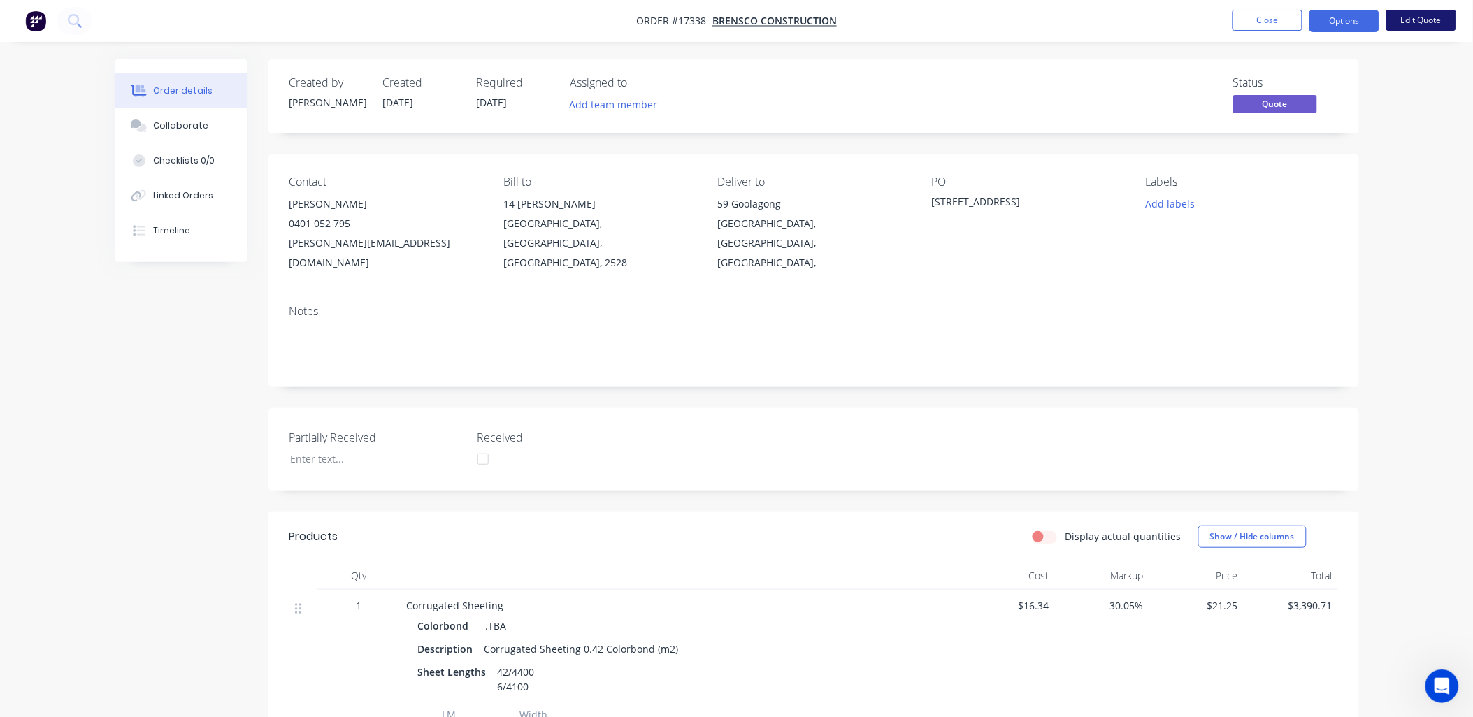
click at [1408, 20] on button "Edit Quote" at bounding box center [1421, 20] width 70 height 21
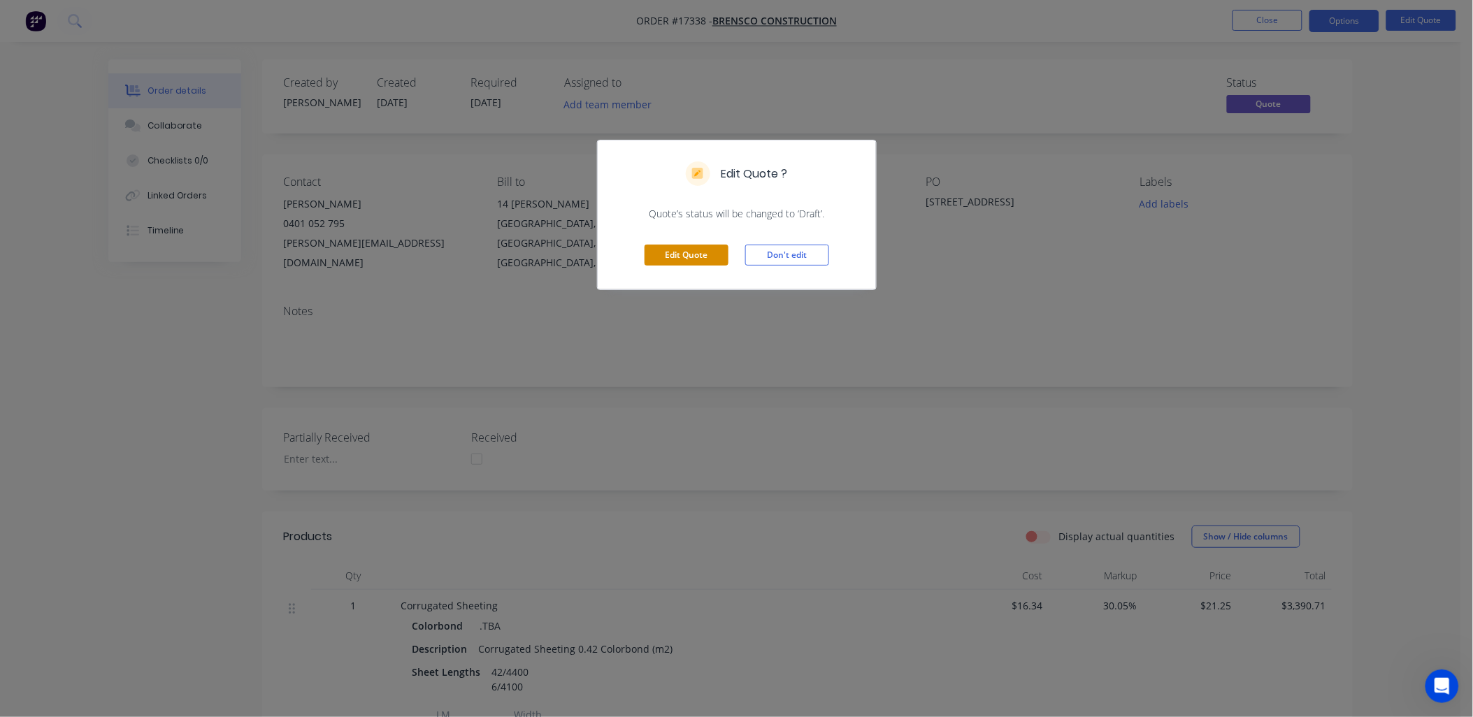
click at [688, 254] on button "Edit Quote" at bounding box center [686, 255] width 84 height 21
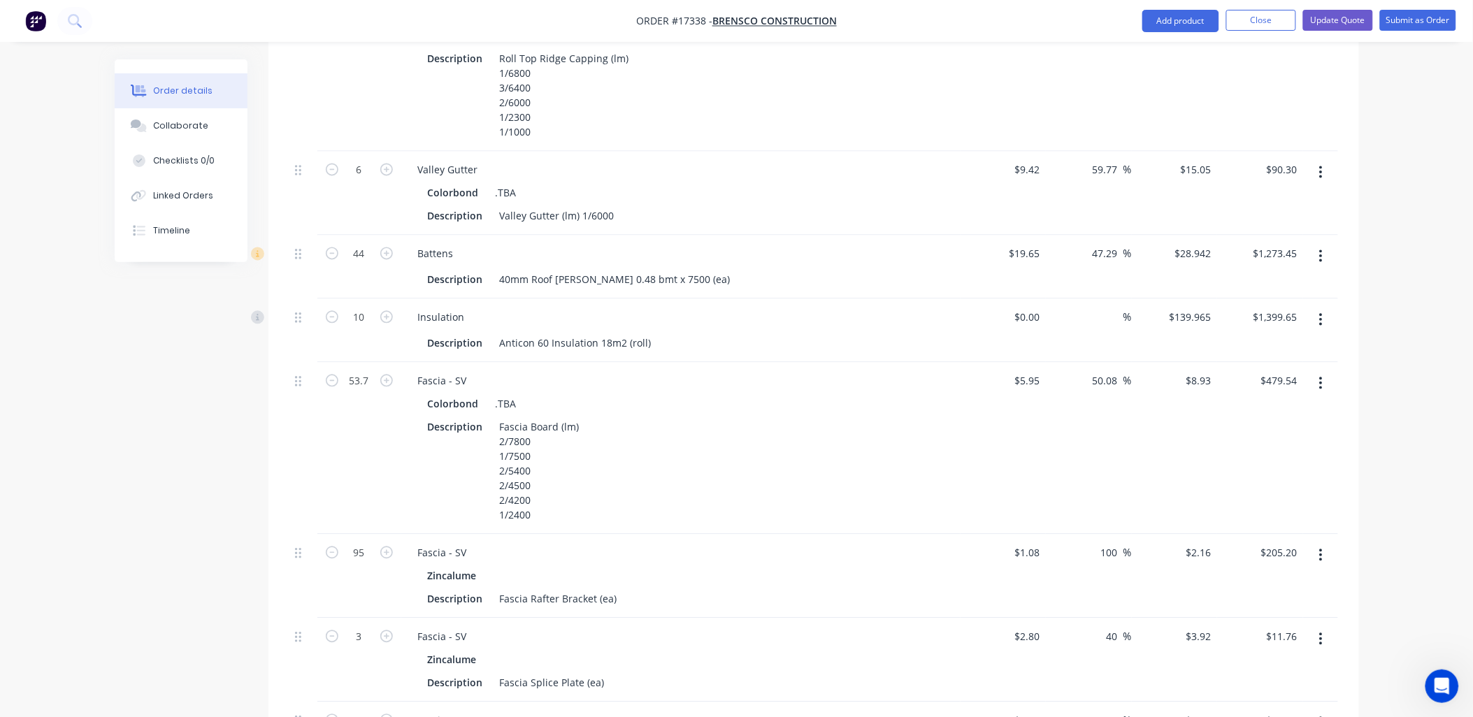
scroll to position [932, 0]
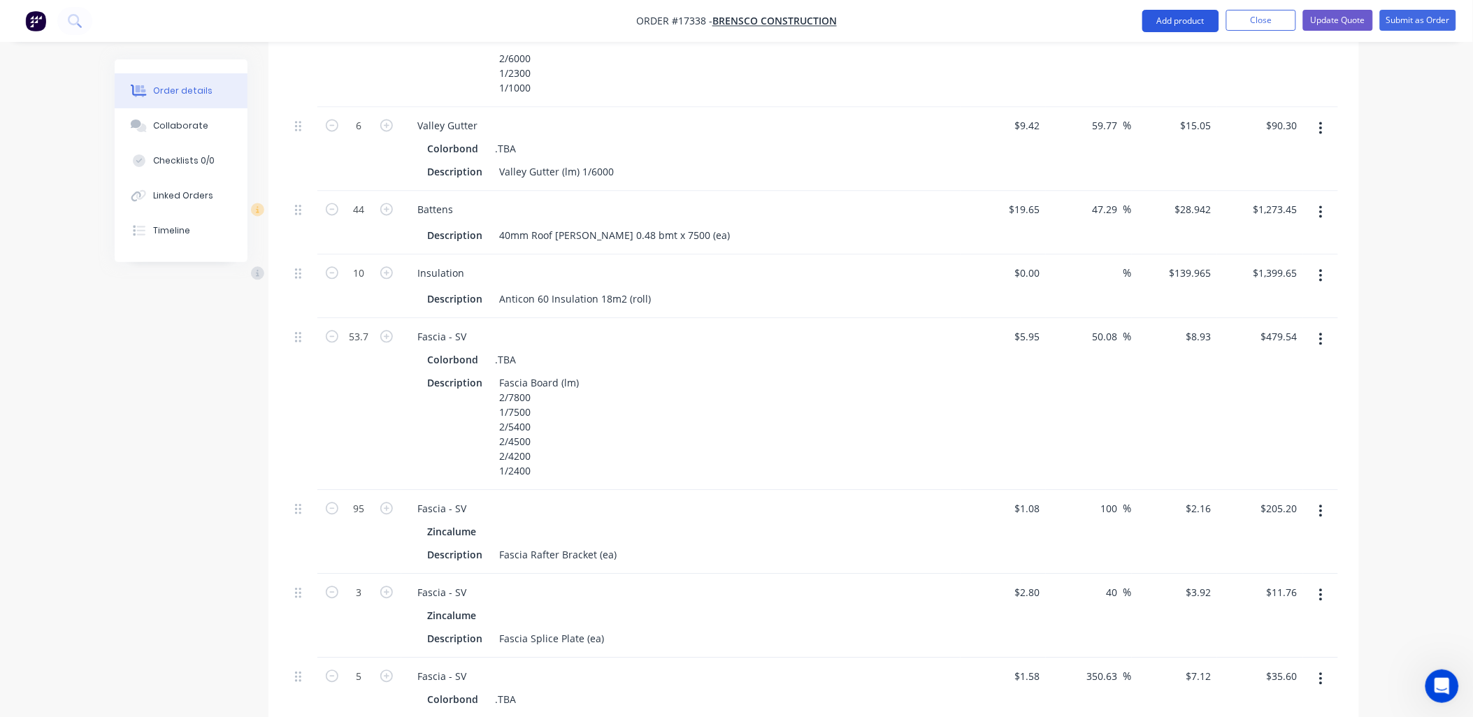
click at [1176, 17] on button "Add product" at bounding box center [1180, 21] width 77 height 22
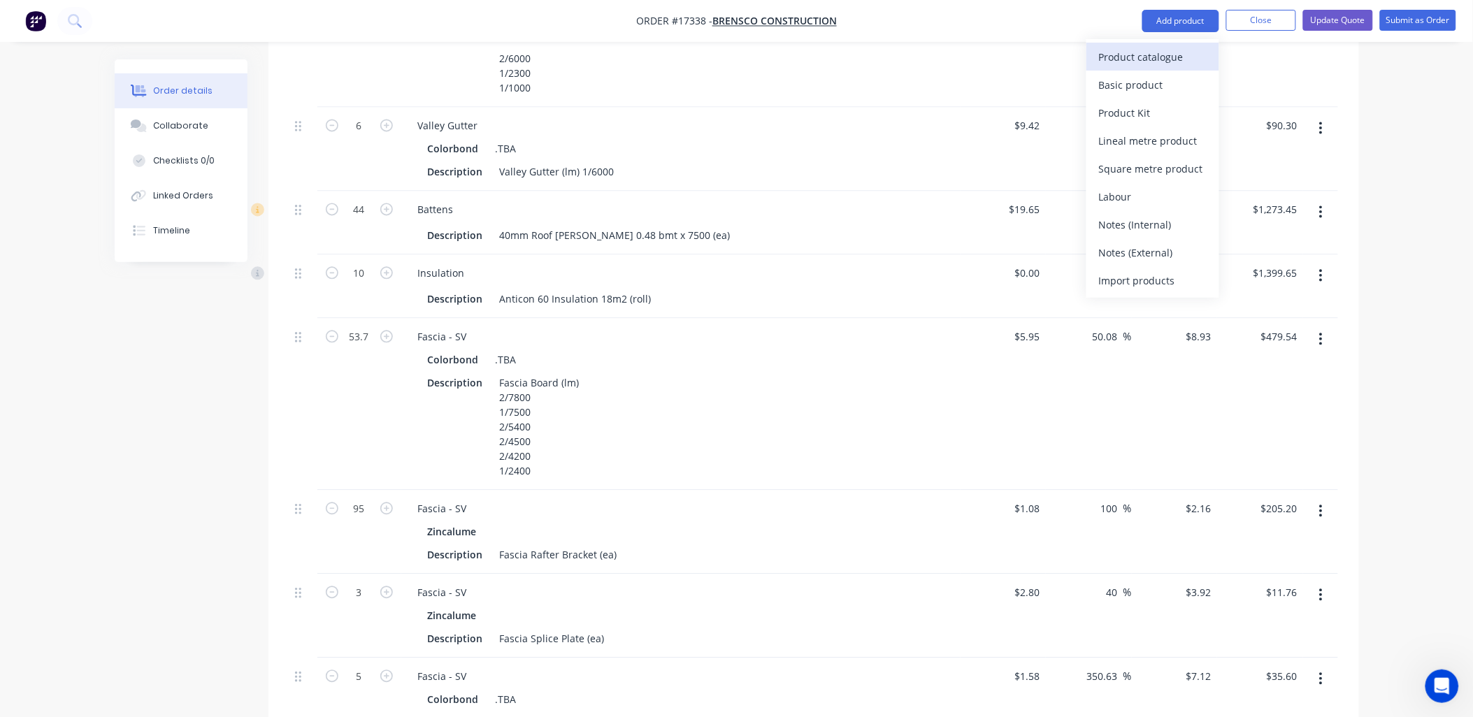
click at [1164, 53] on div "Product catalogue" at bounding box center [1153, 57] width 108 height 20
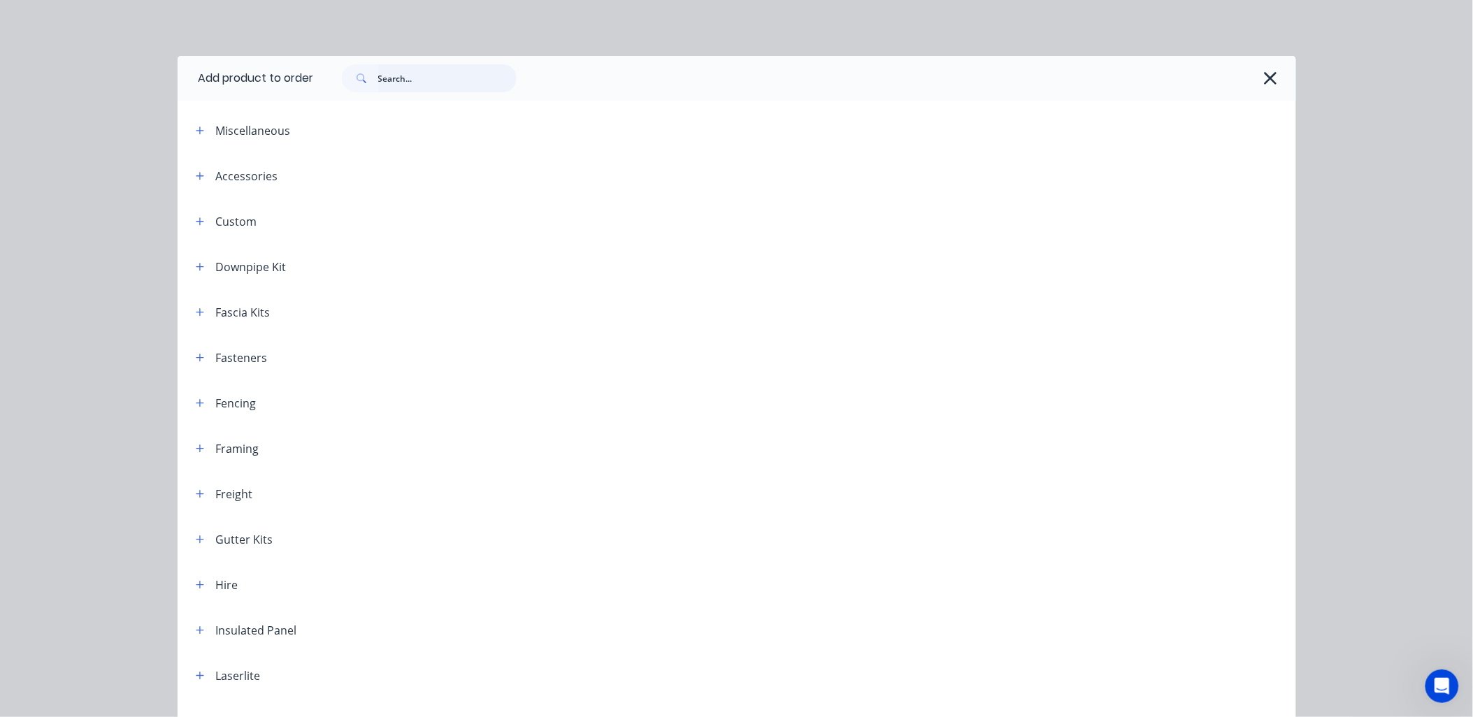
click at [403, 80] on input "text" at bounding box center [447, 78] width 138 height 28
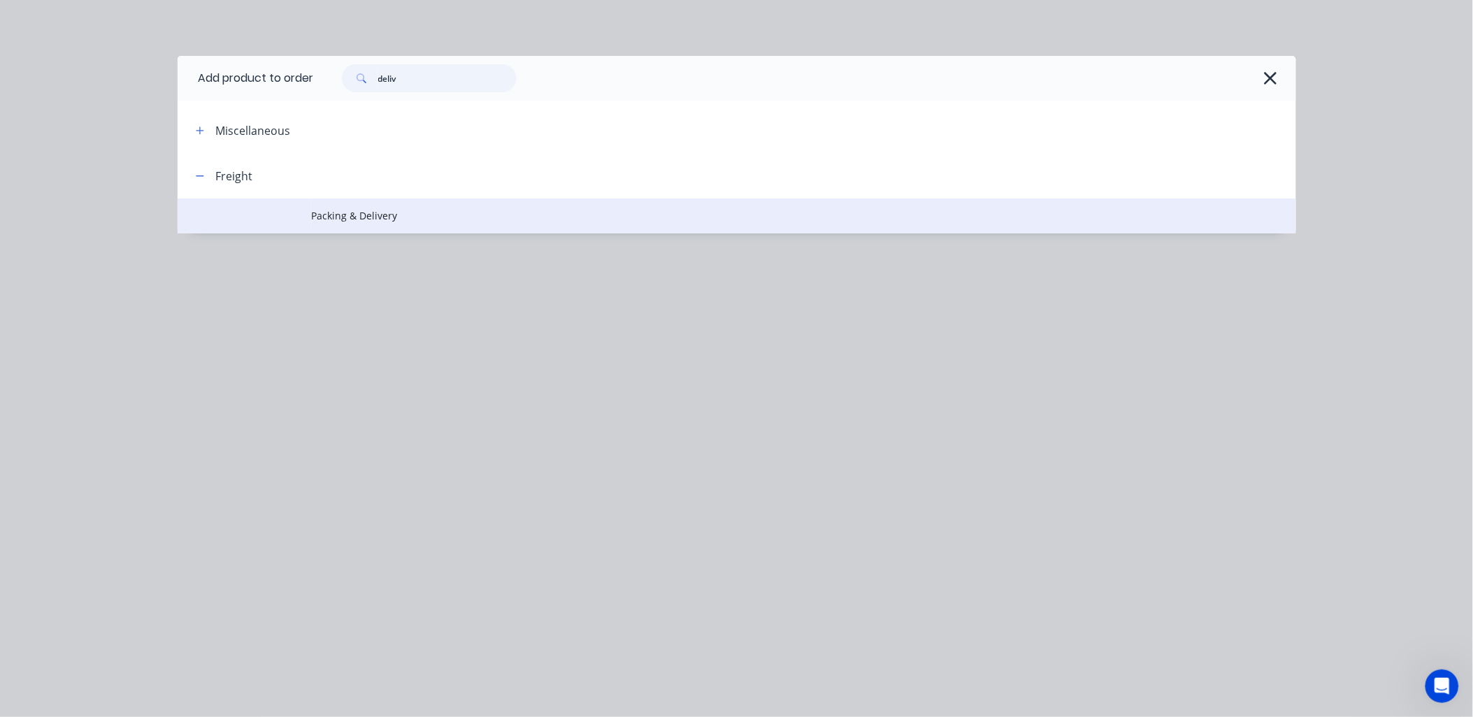
type input "deliv"
click at [372, 210] on span "Packing & Delivery" at bounding box center [705, 215] width 787 height 15
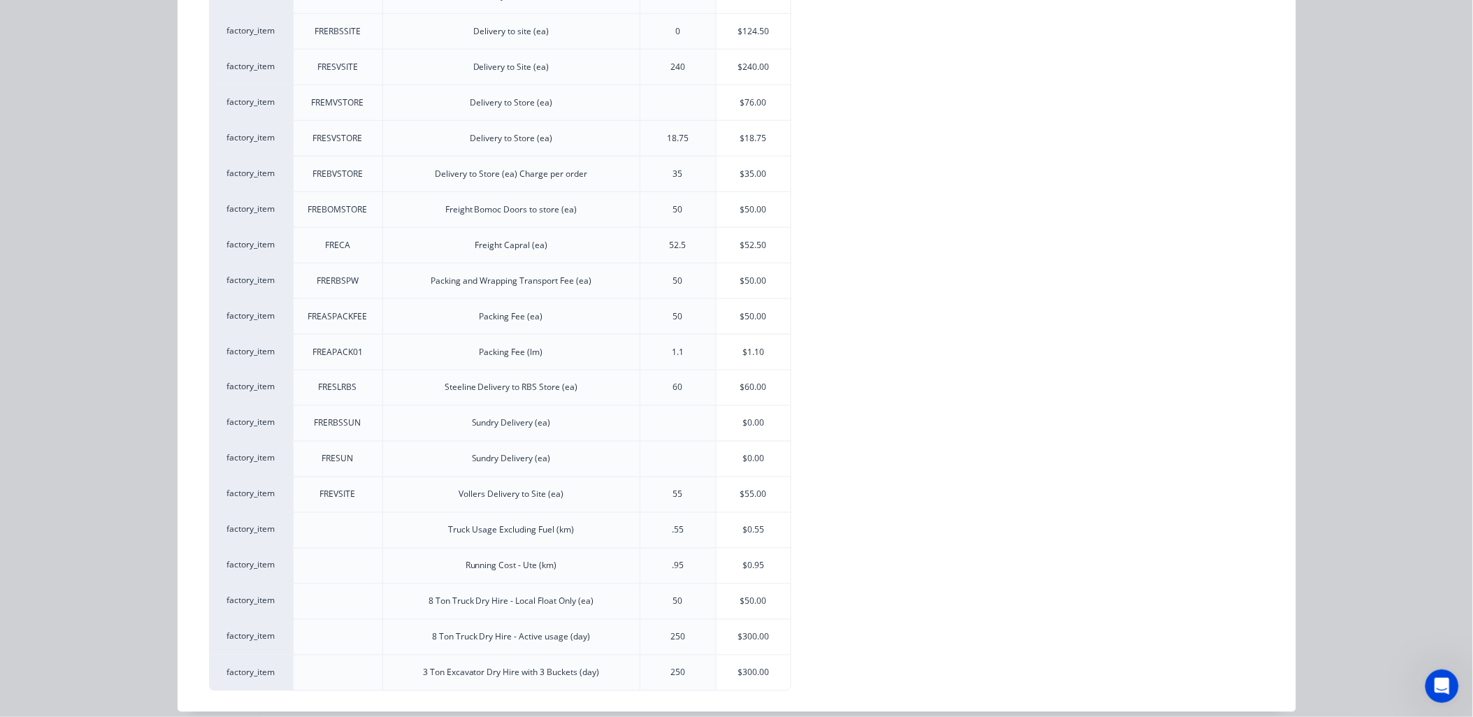
scroll to position [586, 0]
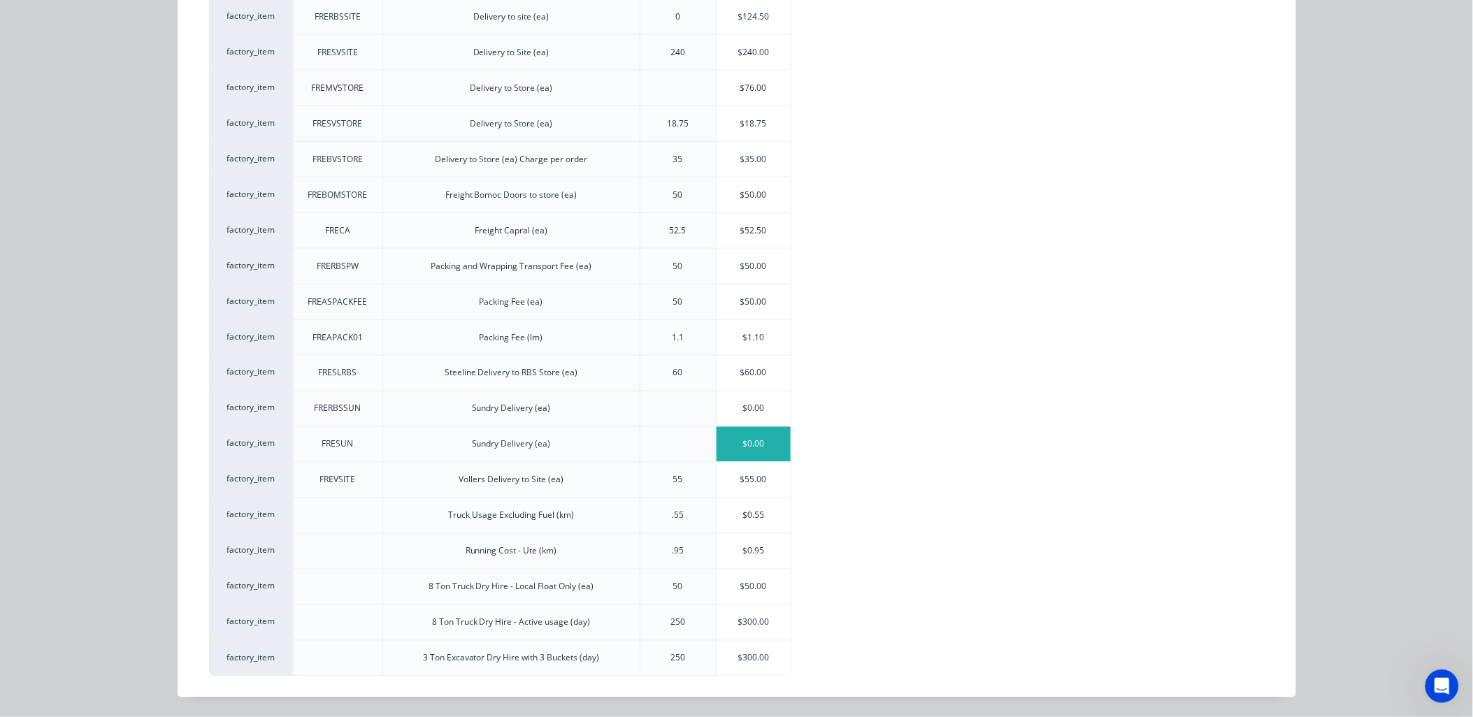
click at [755, 444] on div "$0.00" at bounding box center [753, 444] width 75 height 35
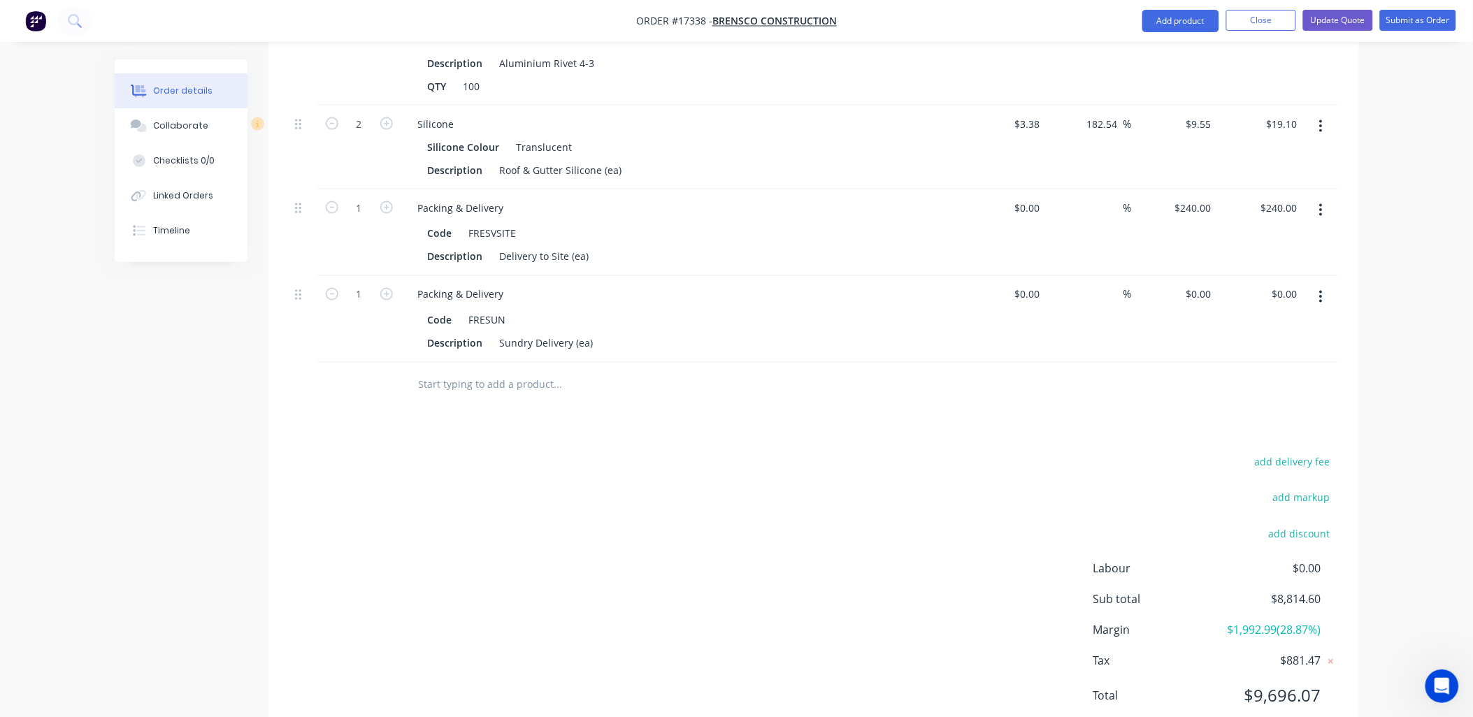
scroll to position [2618, 0]
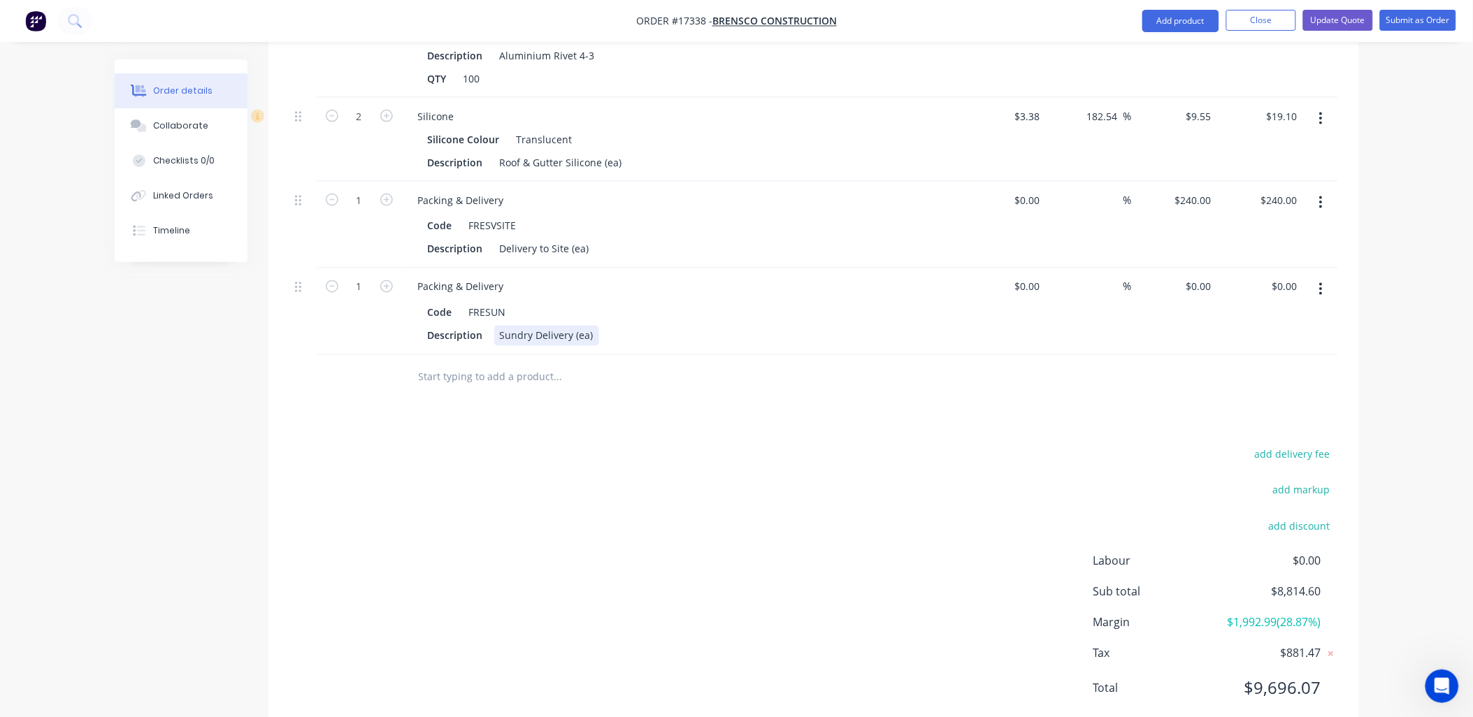
click at [511, 326] on div "Sundry Delivery (ea)" at bounding box center [546, 336] width 105 height 20
click at [1197, 268] on div "0 0" at bounding box center [1175, 311] width 86 height 87
type input "$100.00"
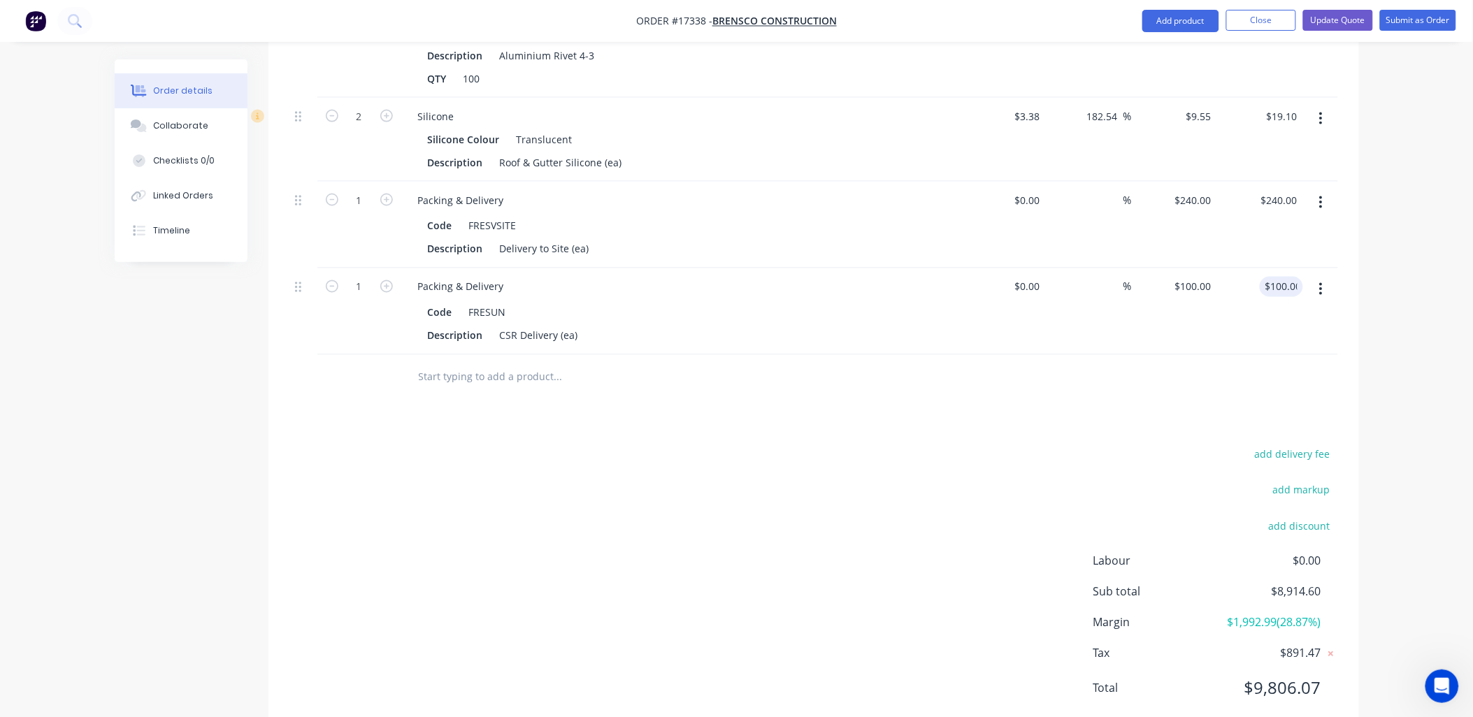
drag, startPoint x: 753, startPoint y: 413, endPoint x: 763, endPoint y: 410, distance: 10.4
click at [762, 445] on div "add delivery fee add markup add discount Labour $0.00 Sub total $8,914.60 Margi…" at bounding box center [813, 580] width 1048 height 270
click at [1338, 23] on button "Update Quote" at bounding box center [1338, 20] width 70 height 21
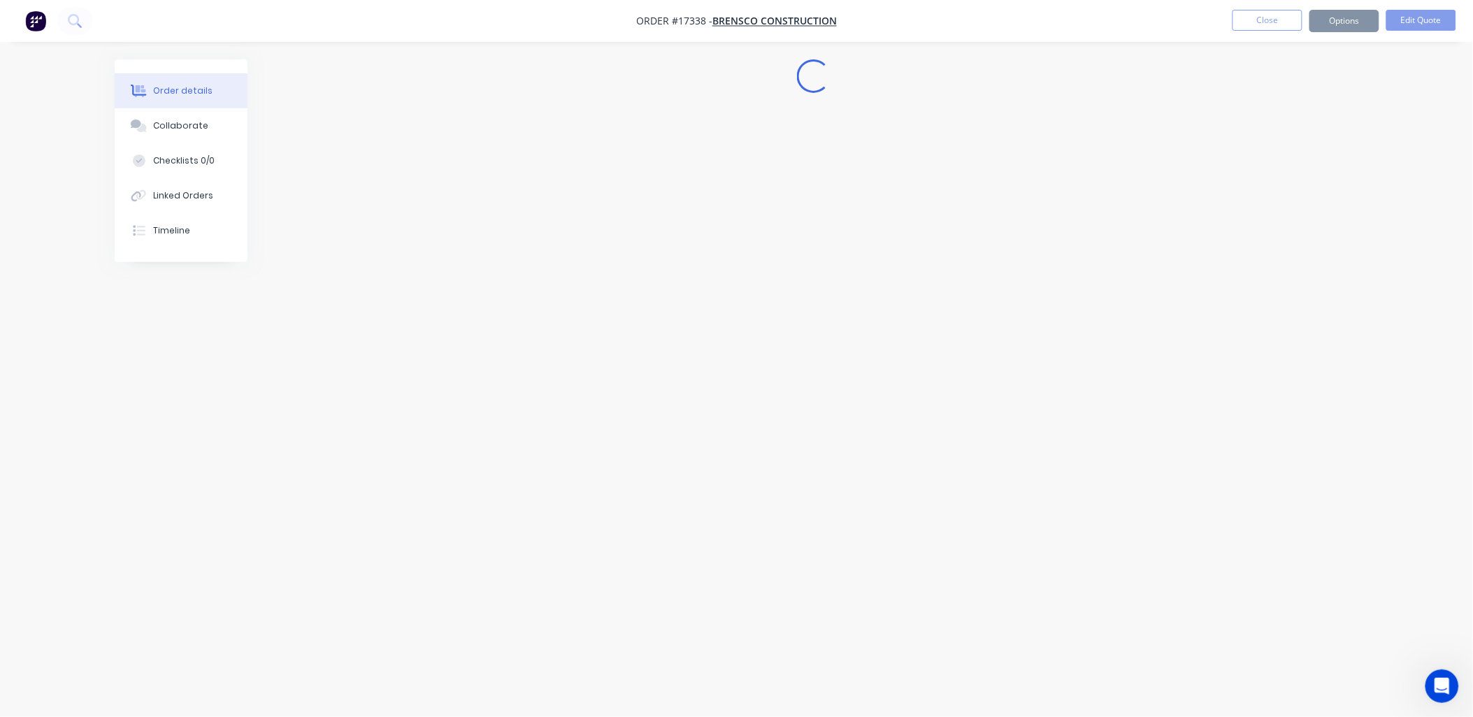
scroll to position [0, 0]
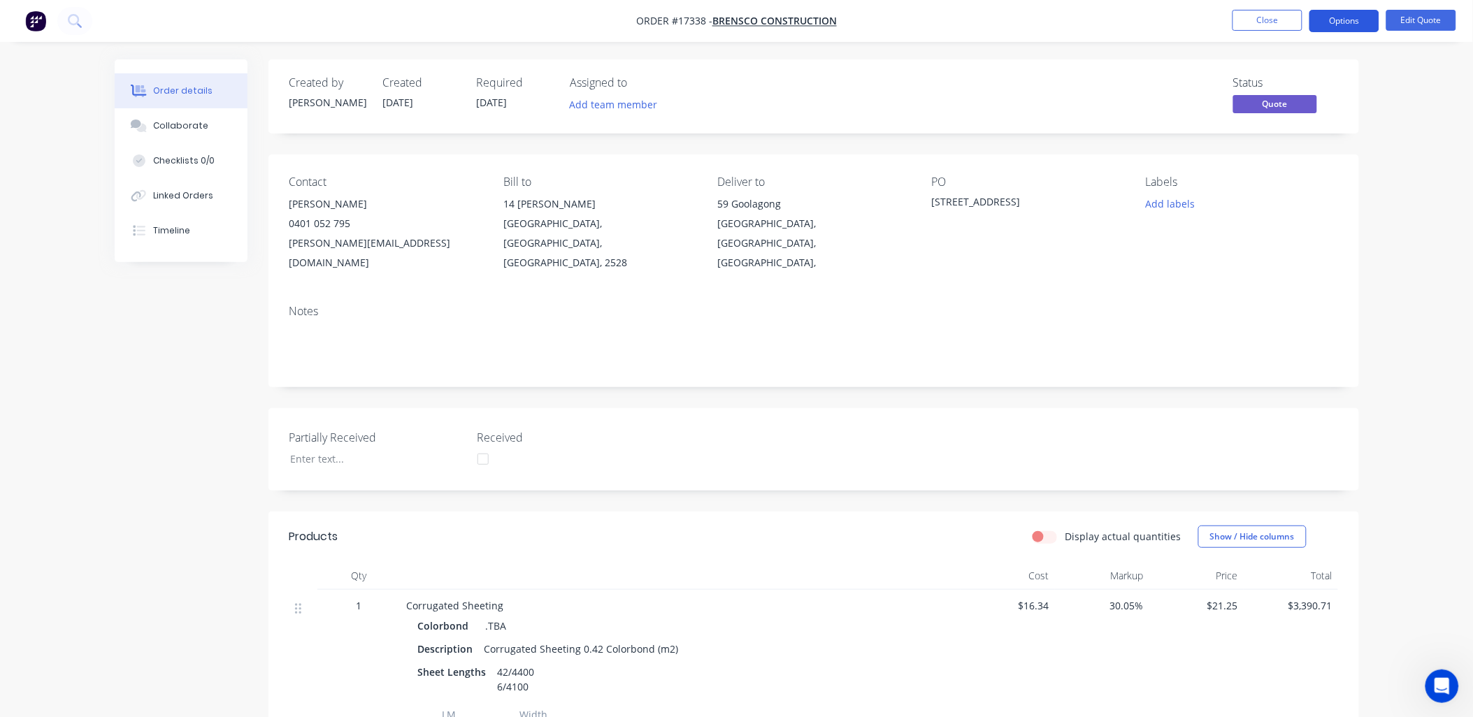
click at [1349, 19] on button "Options" at bounding box center [1344, 21] width 70 height 22
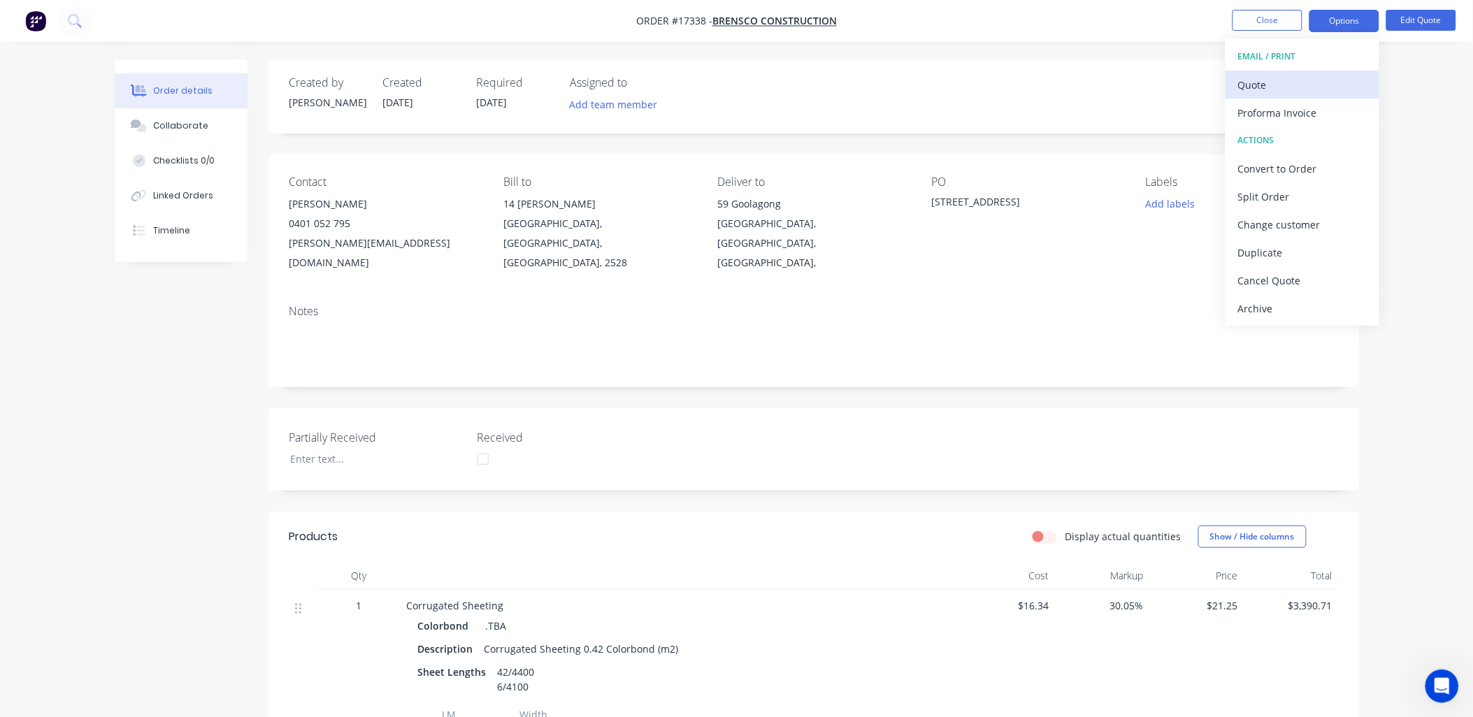
click at [1260, 84] on div "Quote" at bounding box center [1302, 85] width 129 height 20
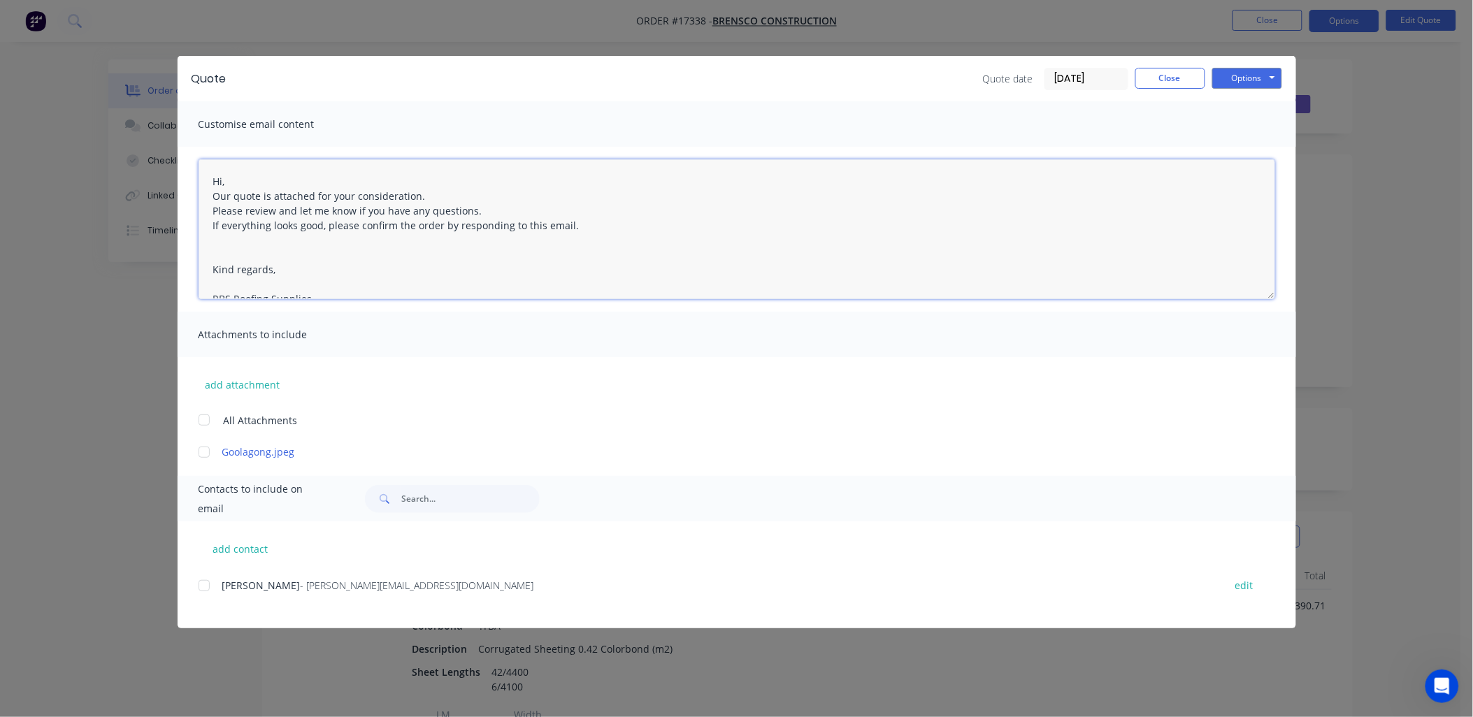
drag, startPoint x: 233, startPoint y: 180, endPoint x: 245, endPoint y: 178, distance: 11.3
click at [234, 180] on textarea "Hi, Our quote is attached for your consideration. Please review and let me know…" at bounding box center [736, 229] width 1076 height 140
drag, startPoint x: 554, startPoint y: 201, endPoint x: 705, endPoint y: 242, distance: 155.6
click at [555, 201] on textarea "Hi, ***REVISED*** Our quote is attached for your consideration. Please review a…" at bounding box center [736, 229] width 1076 height 140
click at [302, 254] on textarea "Hi, ***REVISED*** Our quote is attached for your consideration. Please review a…" at bounding box center [736, 229] width 1076 height 140
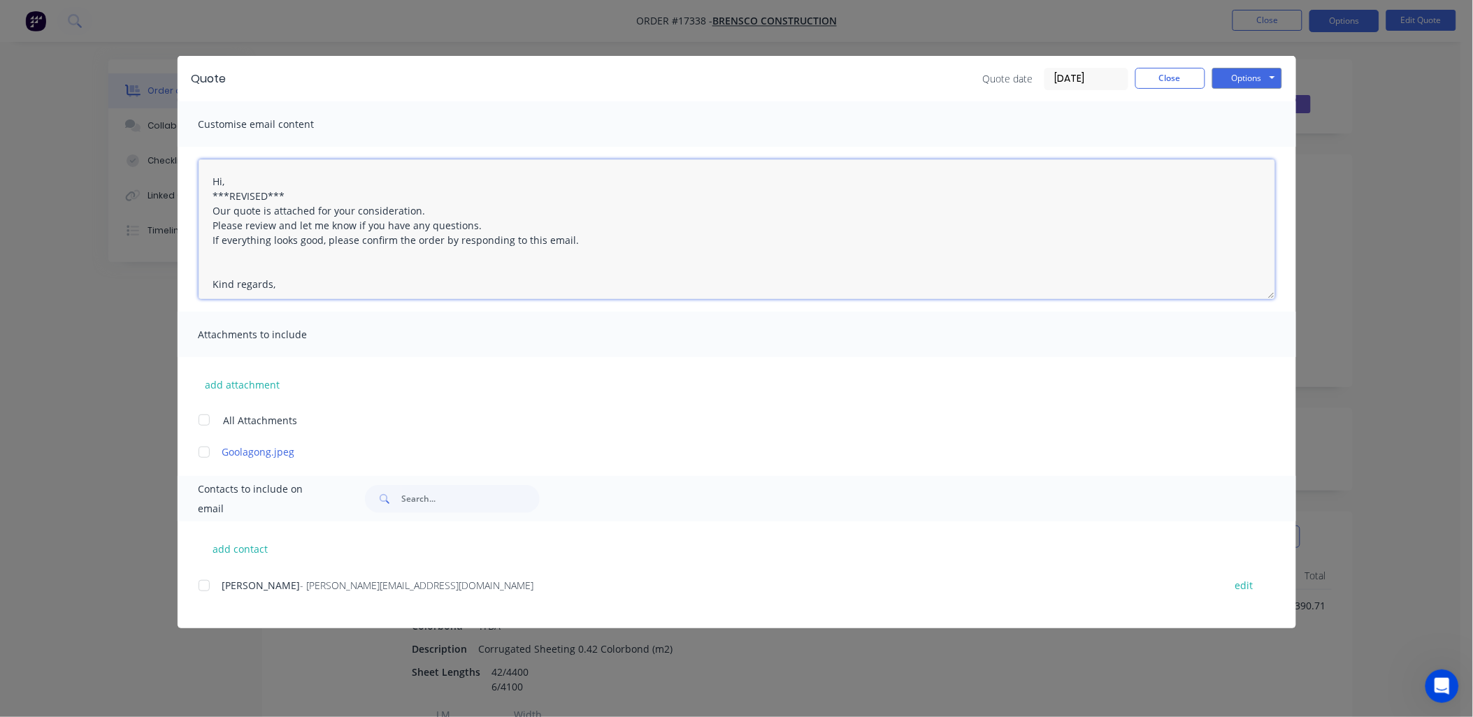
click at [264, 192] on textarea "Hi, ***REVISED*** Our quote is attached for your consideration. Please review a…" at bounding box center [736, 229] width 1076 height 140
click at [201, 582] on div at bounding box center [204, 586] width 28 height 28
type textarea "Hi, ***REVISED QUOTE*** Our quote is attached for your consideration. Please re…"
click at [1280, 73] on button "Options" at bounding box center [1247, 78] width 70 height 21
click at [1259, 143] on button "Email" at bounding box center [1256, 149] width 89 height 23
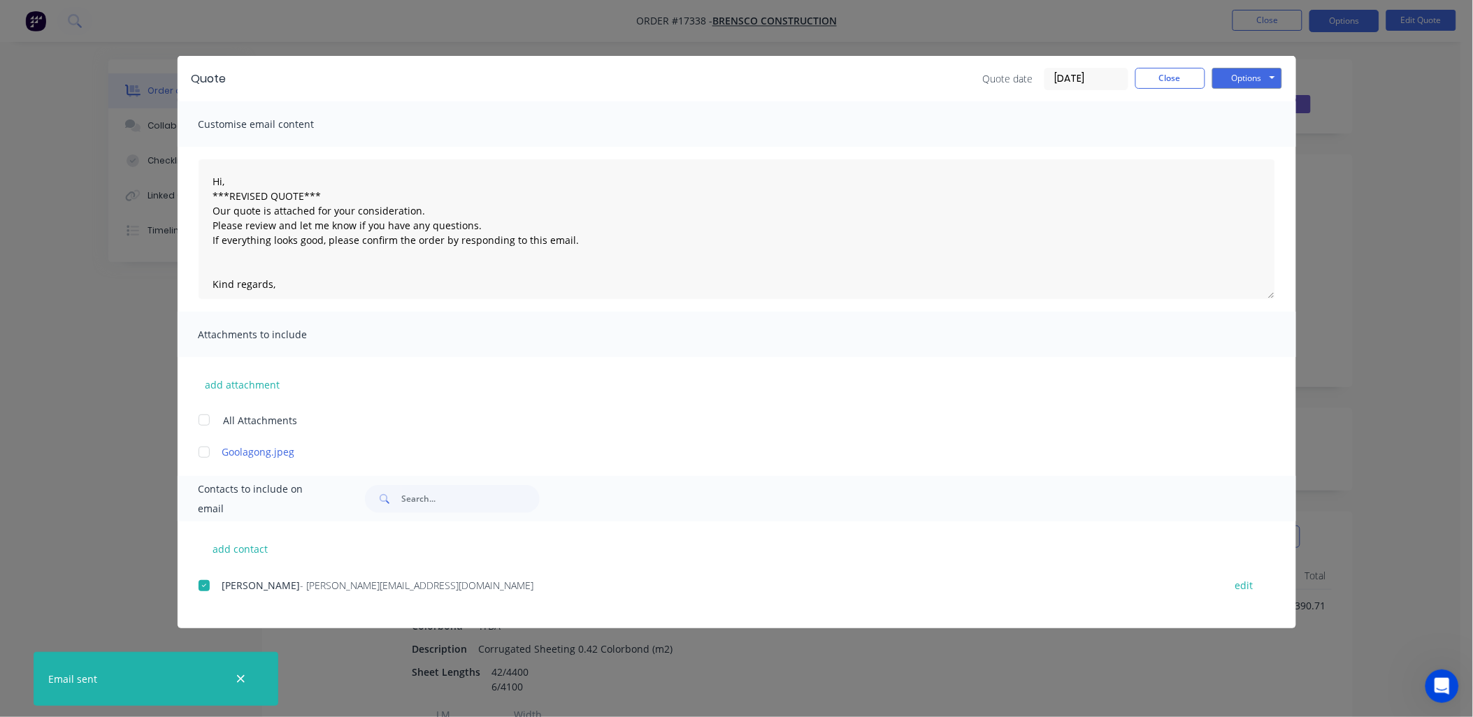
drag, startPoint x: 234, startPoint y: 679, endPoint x: 284, endPoint y: 637, distance: 64.5
click at [233, 678] on button "button" at bounding box center [240, 678] width 17 height 17
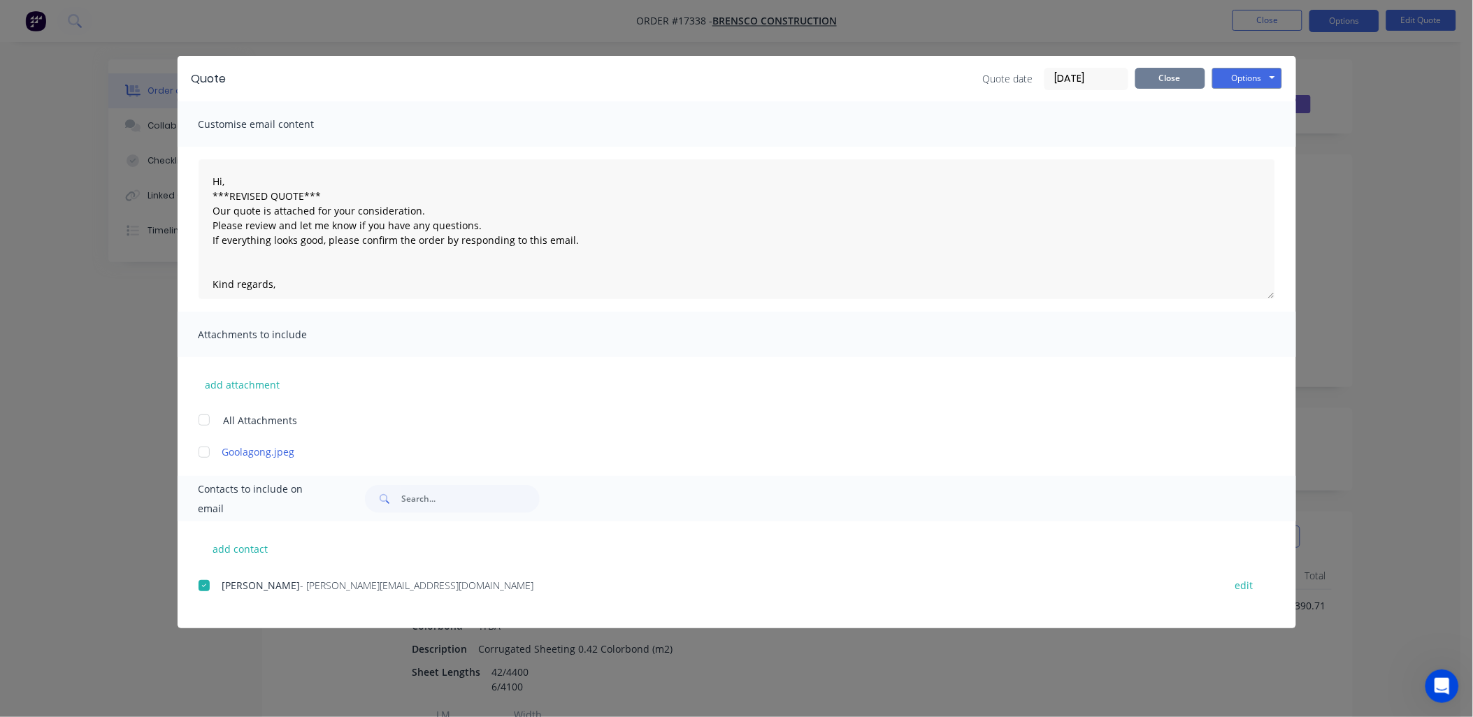
click at [1169, 75] on button "Close" at bounding box center [1170, 78] width 70 height 21
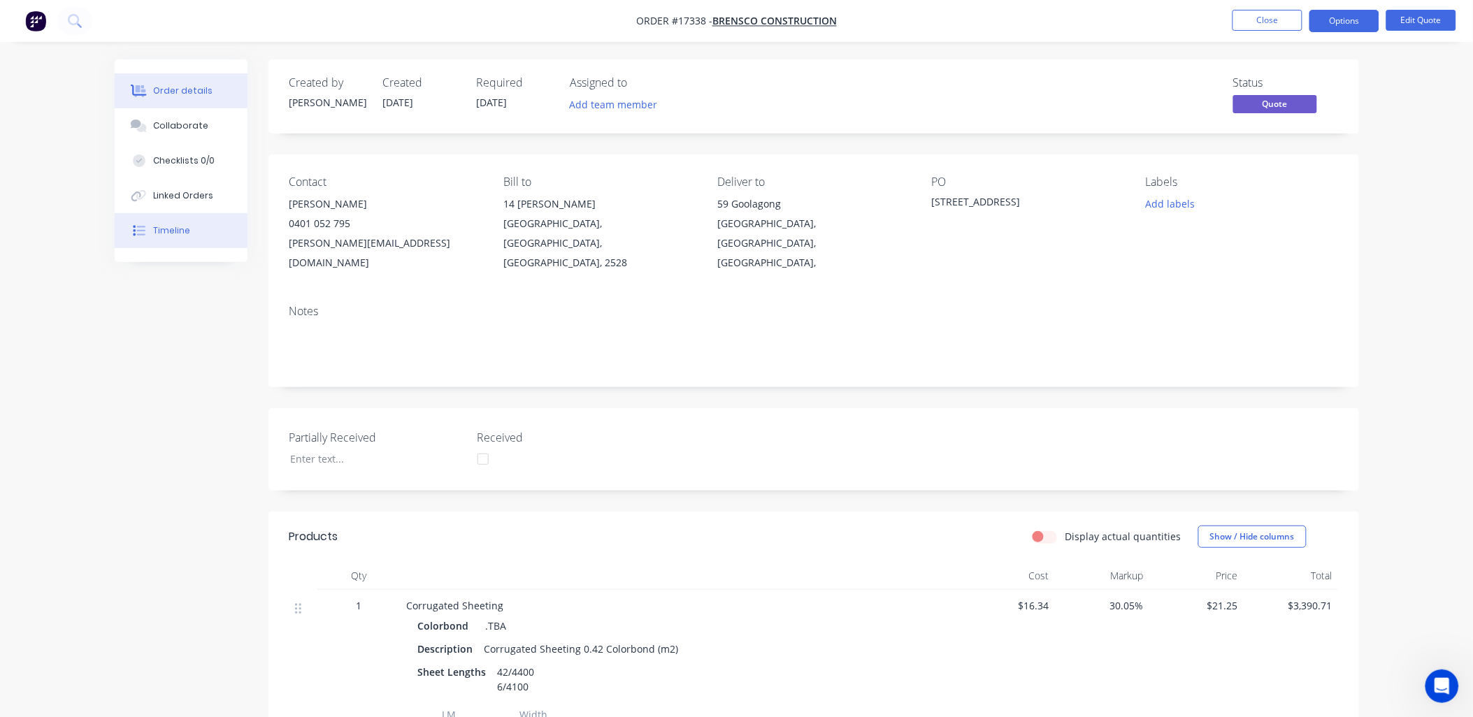
click at [189, 226] on button "Timeline" at bounding box center [181, 230] width 133 height 35
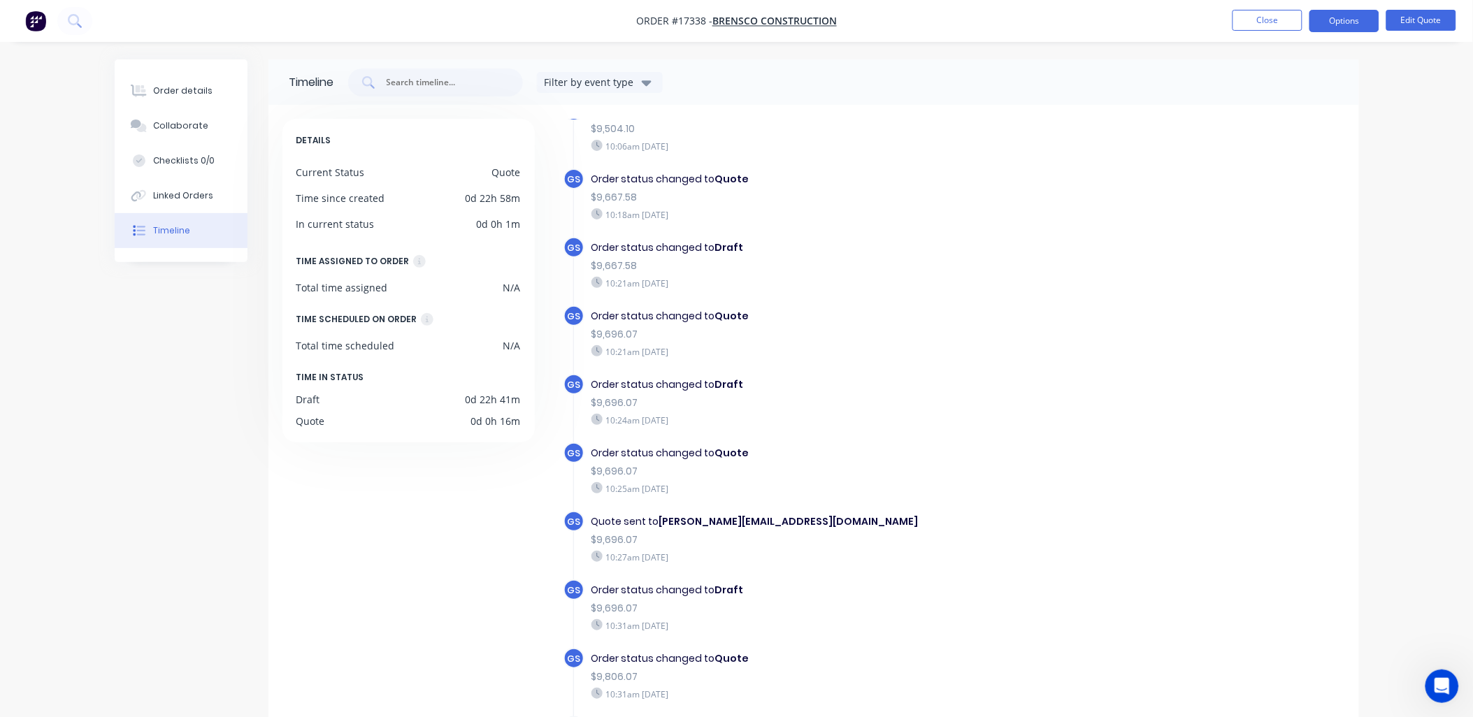
scroll to position [359, 0]
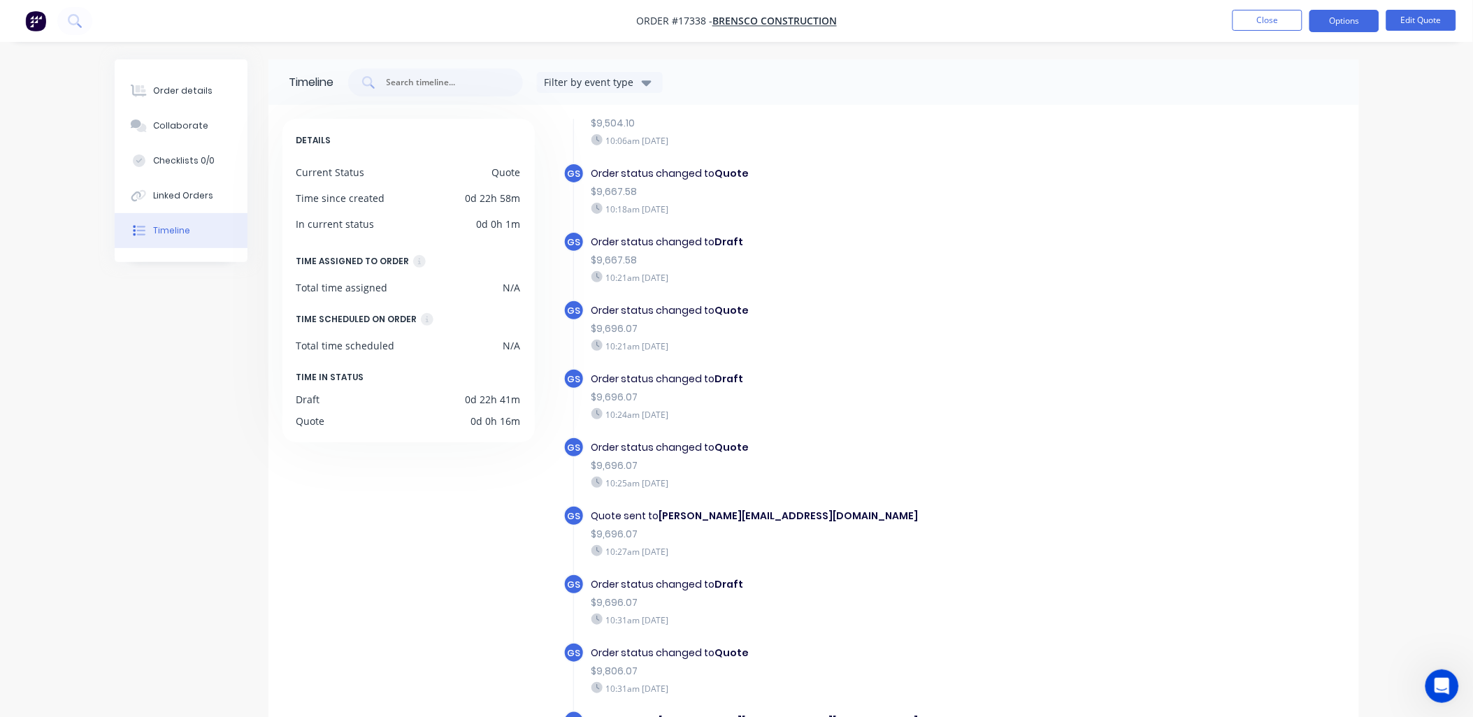
drag, startPoint x: 200, startPoint y: 92, endPoint x: 254, endPoint y: 80, distance: 55.1
click at [205, 93] on div "Order details" at bounding box center [182, 91] width 59 height 13
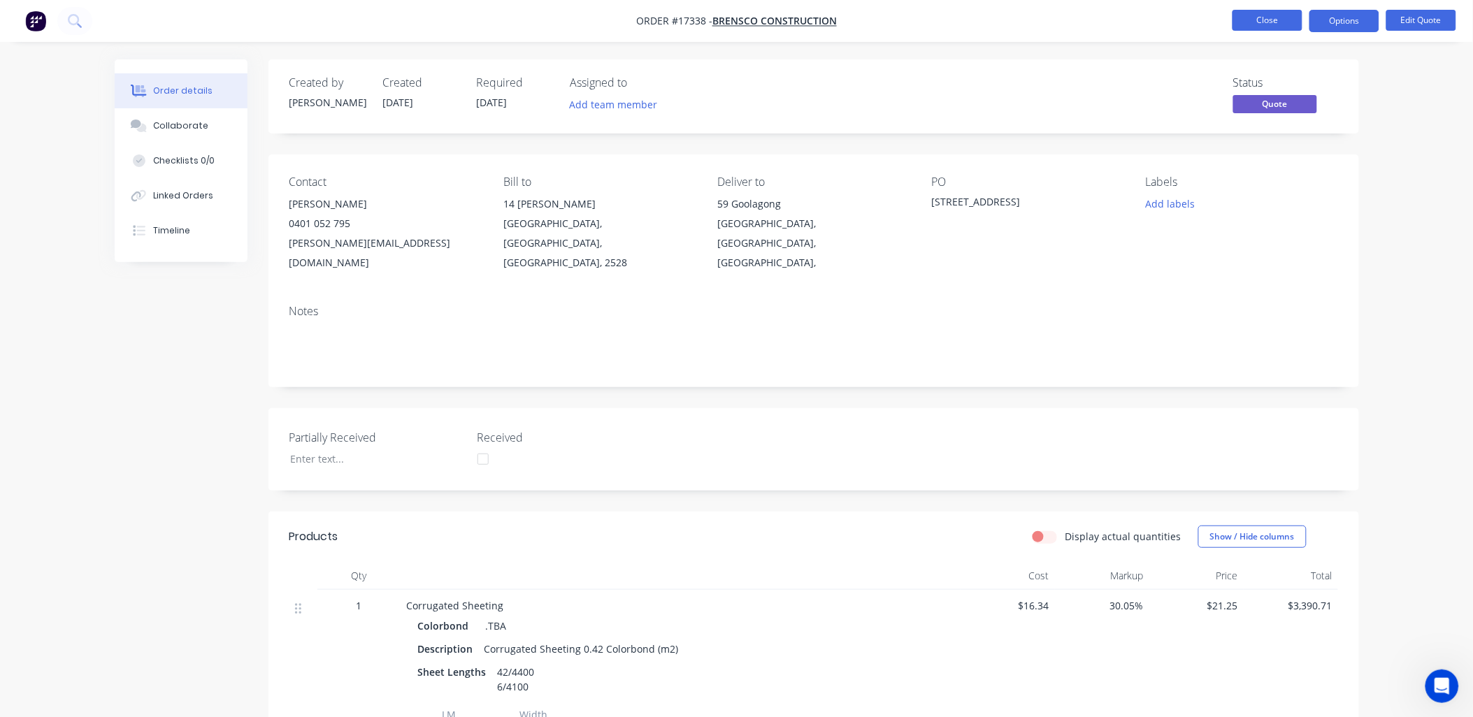
click at [1270, 22] on button "Close" at bounding box center [1267, 20] width 70 height 21
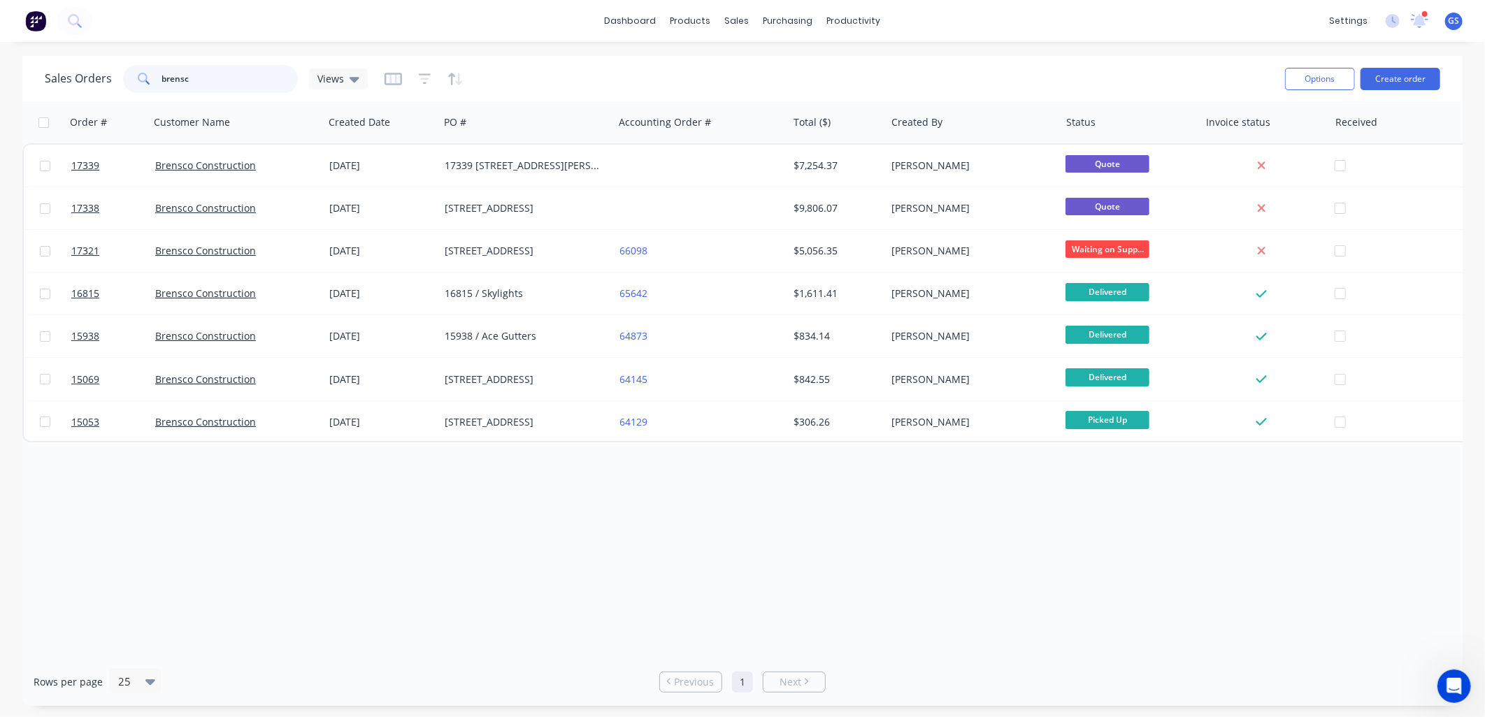
drag, startPoint x: 199, startPoint y: 89, endPoint x: 15, endPoint y: 62, distance: 186.5
click at [15, 62] on div "Sales Orders brensc Views Options Create order Order # Customer Name Created Da…" at bounding box center [742, 381] width 1485 height 650
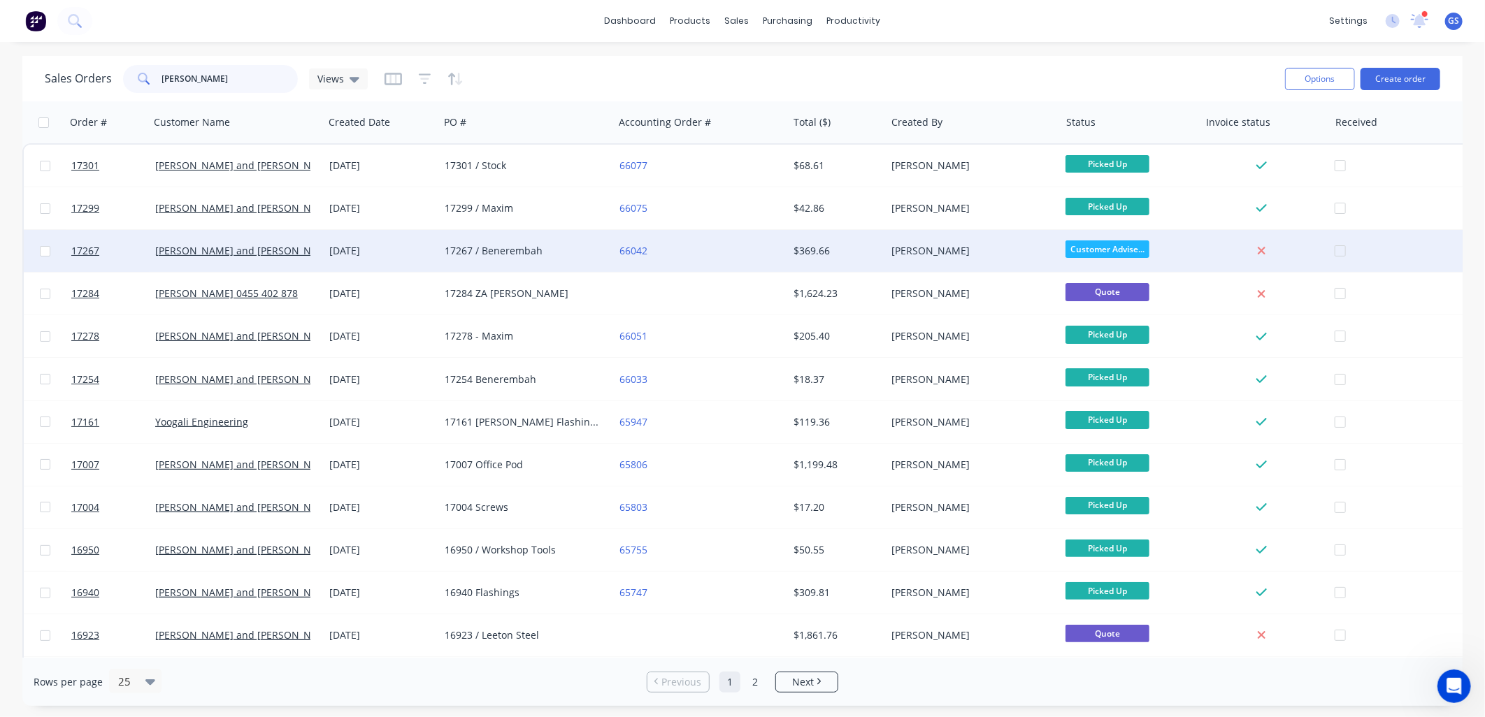
type input "jay"
click at [459, 254] on div "17267 / Benerembah" at bounding box center [522, 251] width 155 height 14
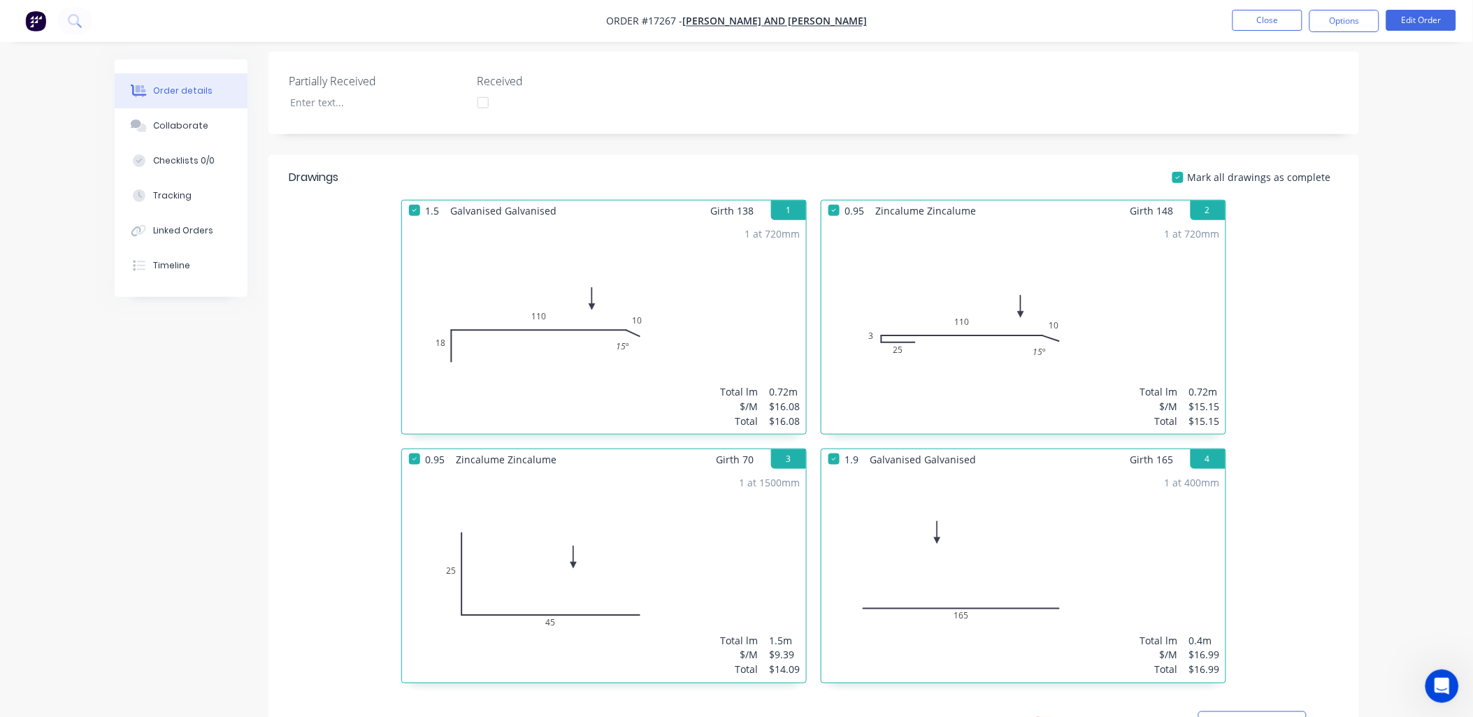
scroll to position [310, 0]
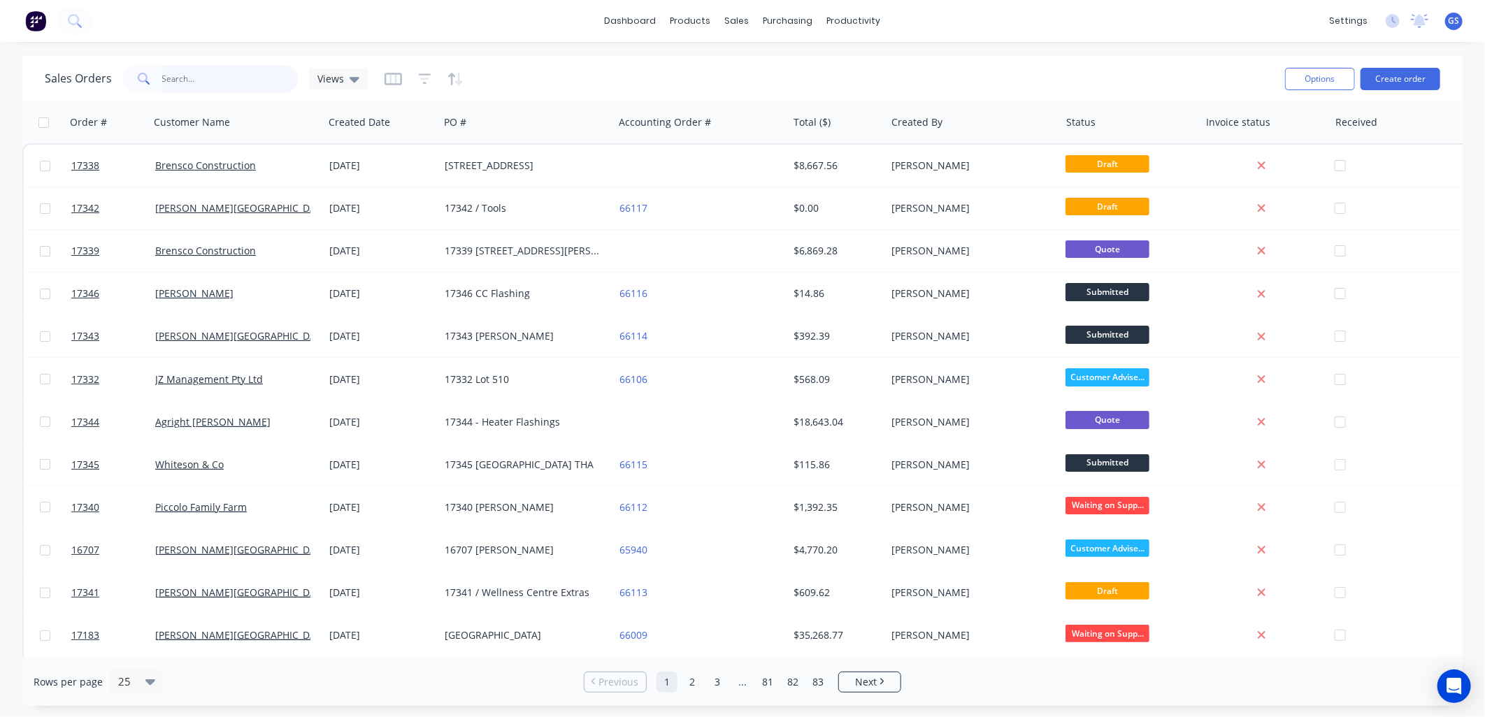
click at [201, 73] on input "text" at bounding box center [230, 79] width 136 height 28
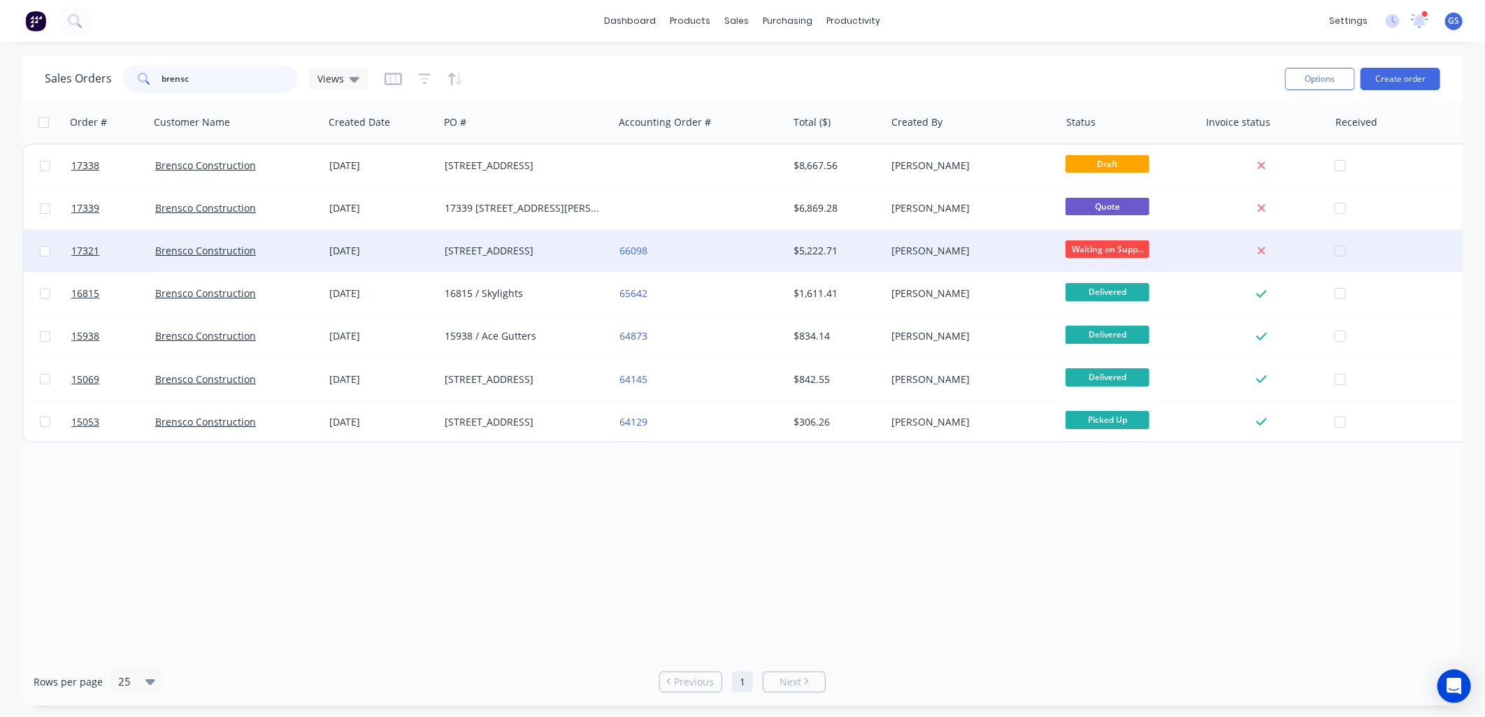
type input "brensc"
click at [542, 253] on div "[STREET_ADDRESS]" at bounding box center [522, 251] width 155 height 14
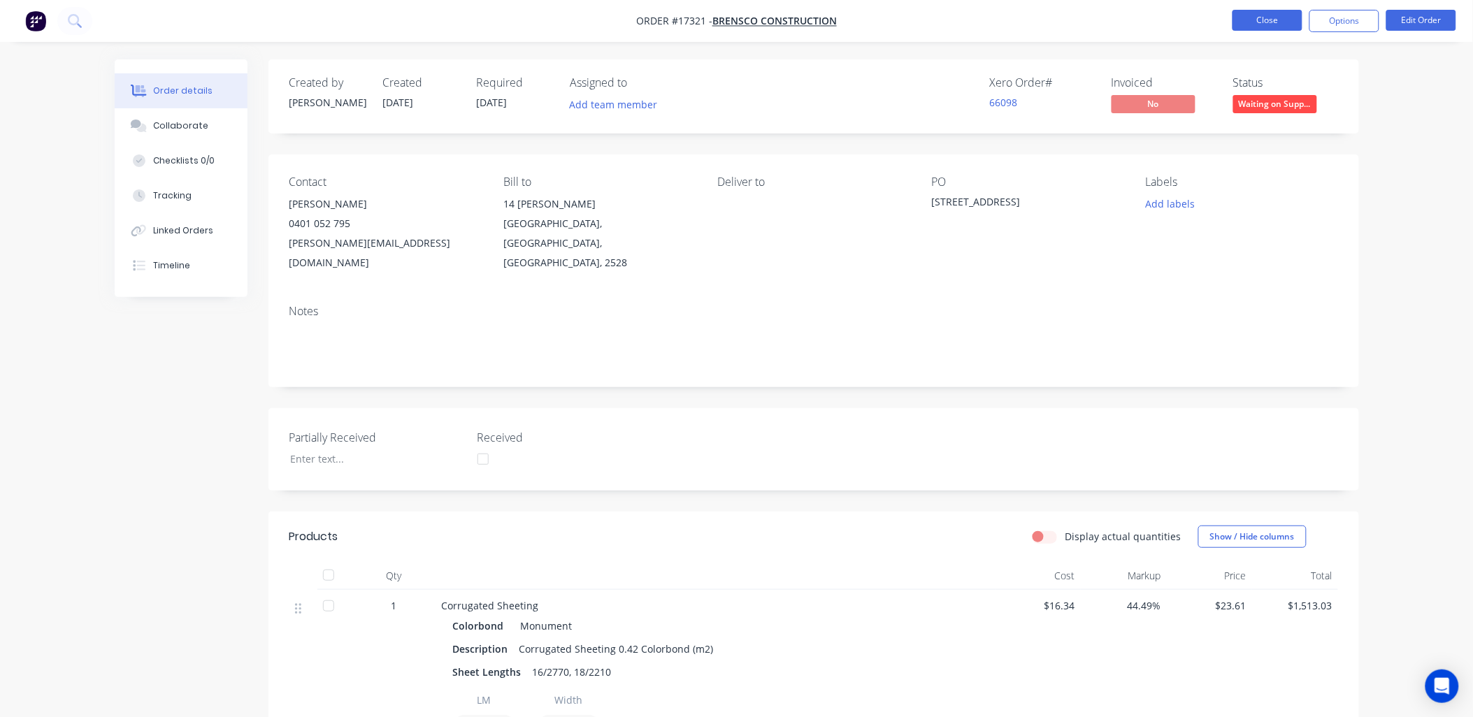
click at [1248, 22] on button "Close" at bounding box center [1267, 20] width 70 height 21
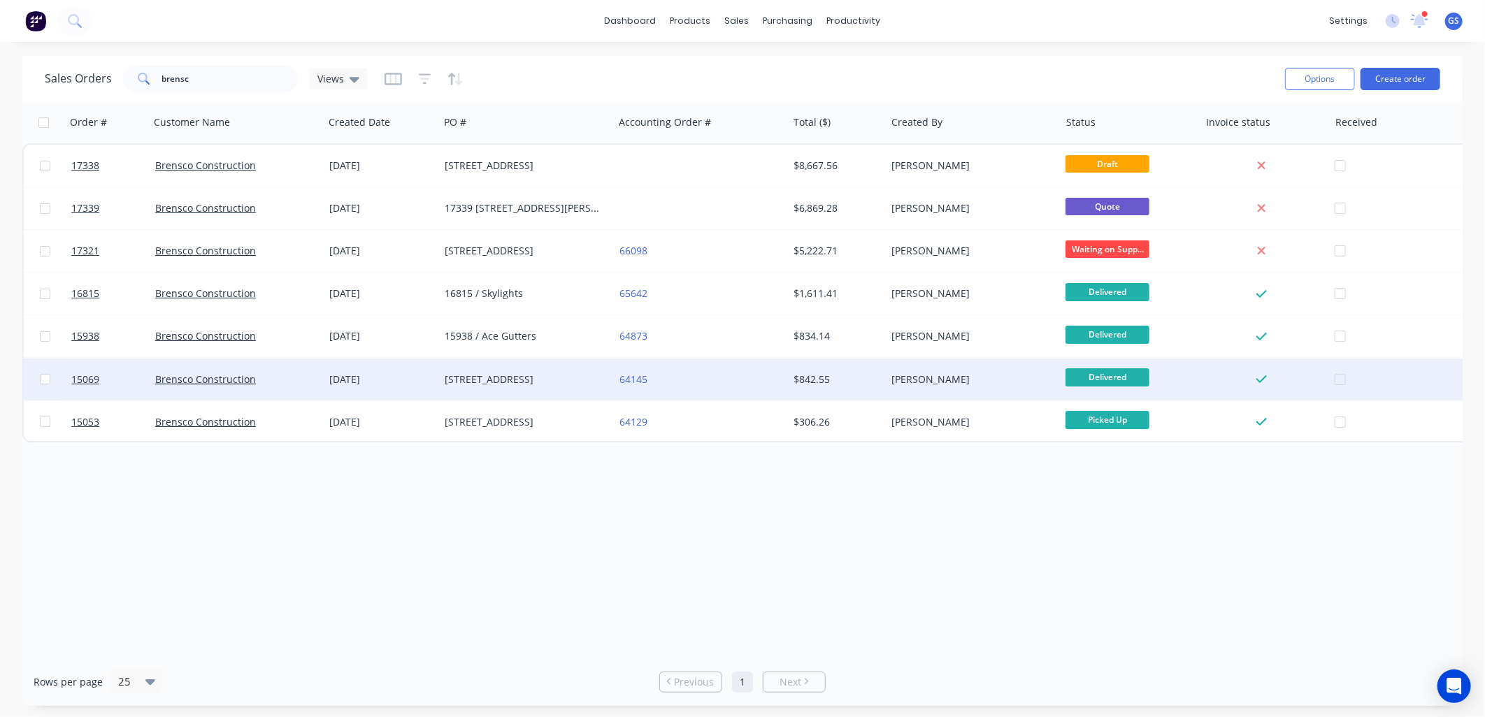
click at [534, 379] on div "[STREET_ADDRESS]" at bounding box center [522, 380] width 155 height 14
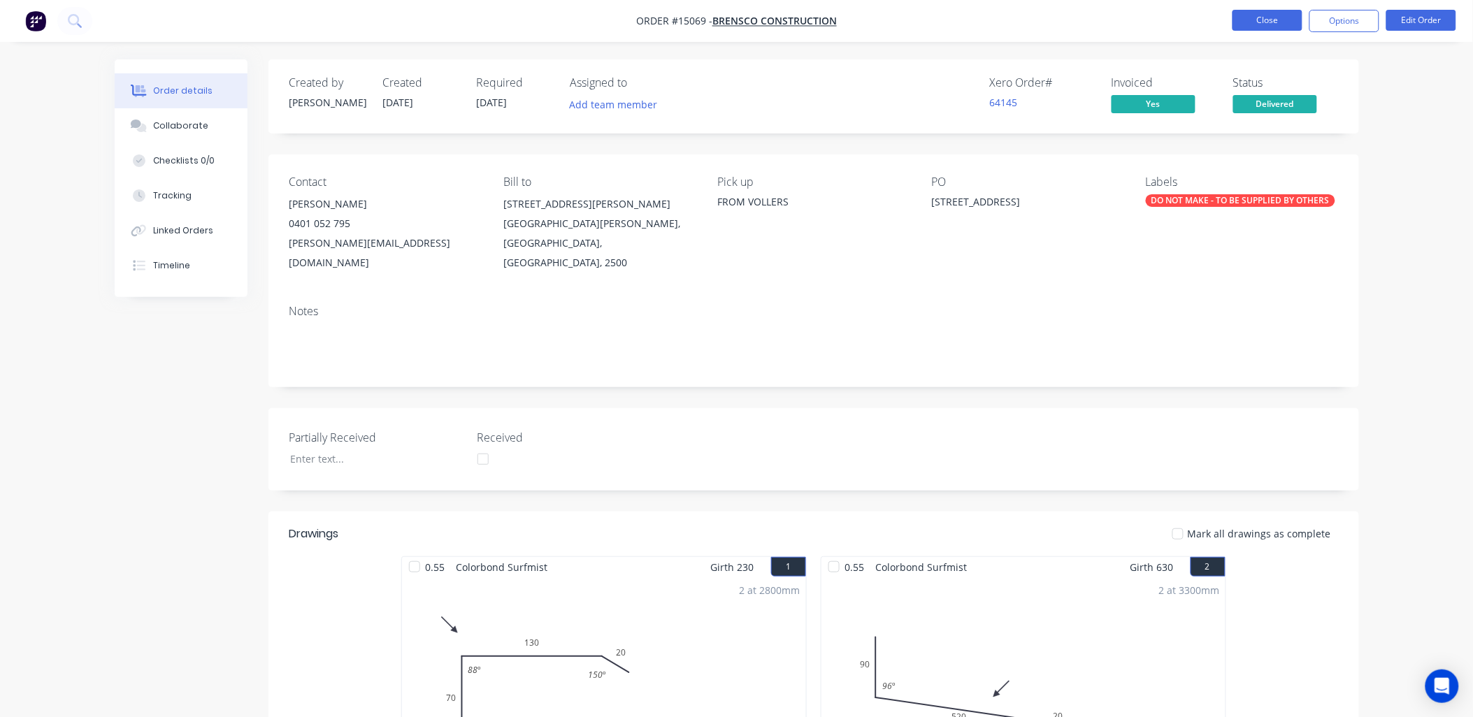
click at [1276, 25] on button "Close" at bounding box center [1267, 20] width 70 height 21
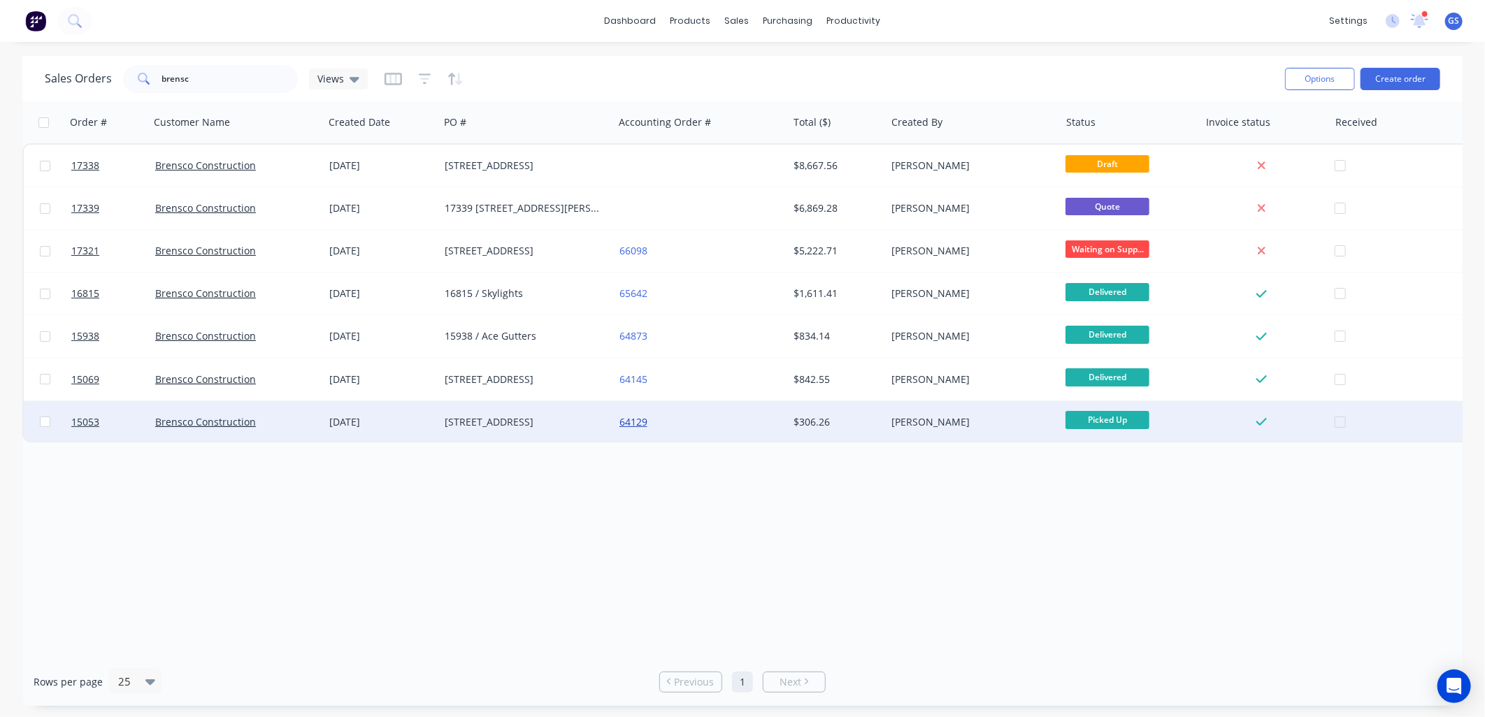
click at [620, 420] on link "64129" at bounding box center [633, 421] width 28 height 13
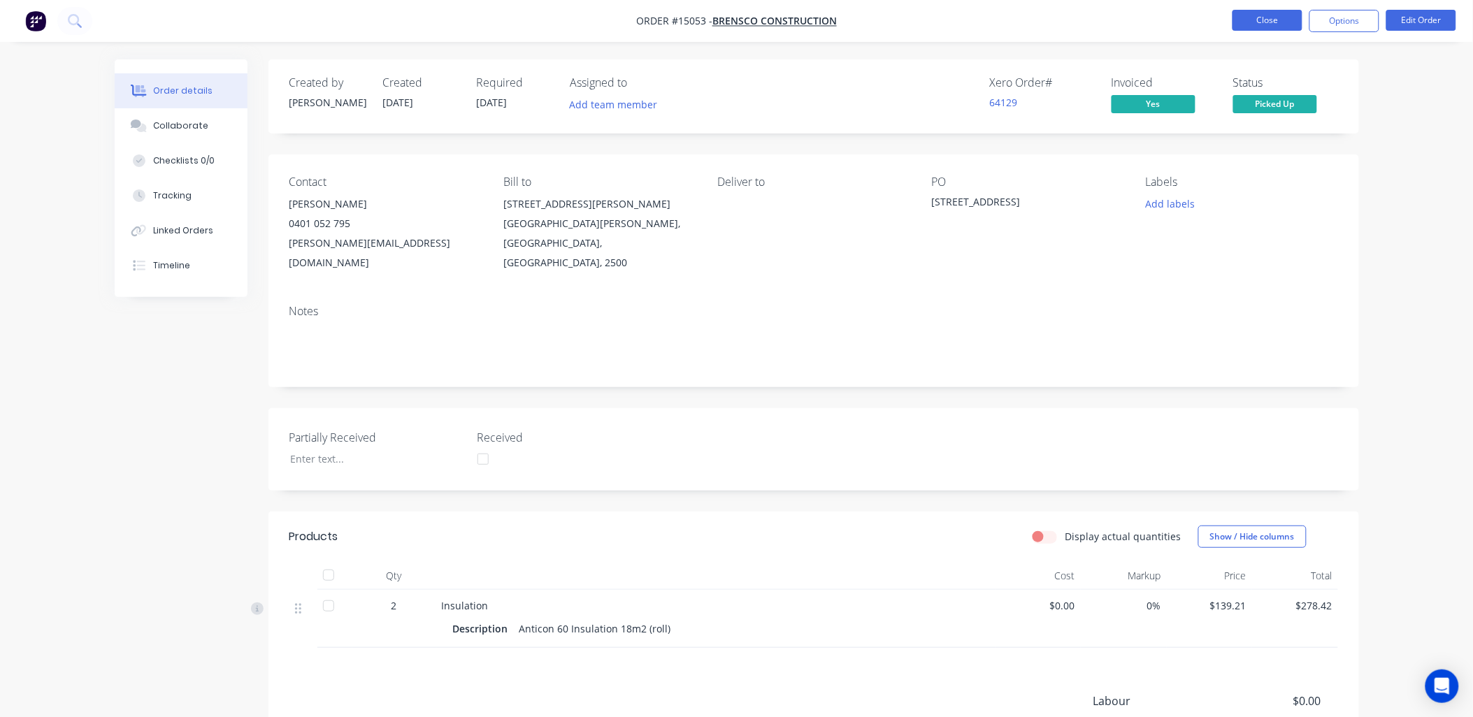
click at [1266, 25] on button "Close" at bounding box center [1267, 20] width 70 height 21
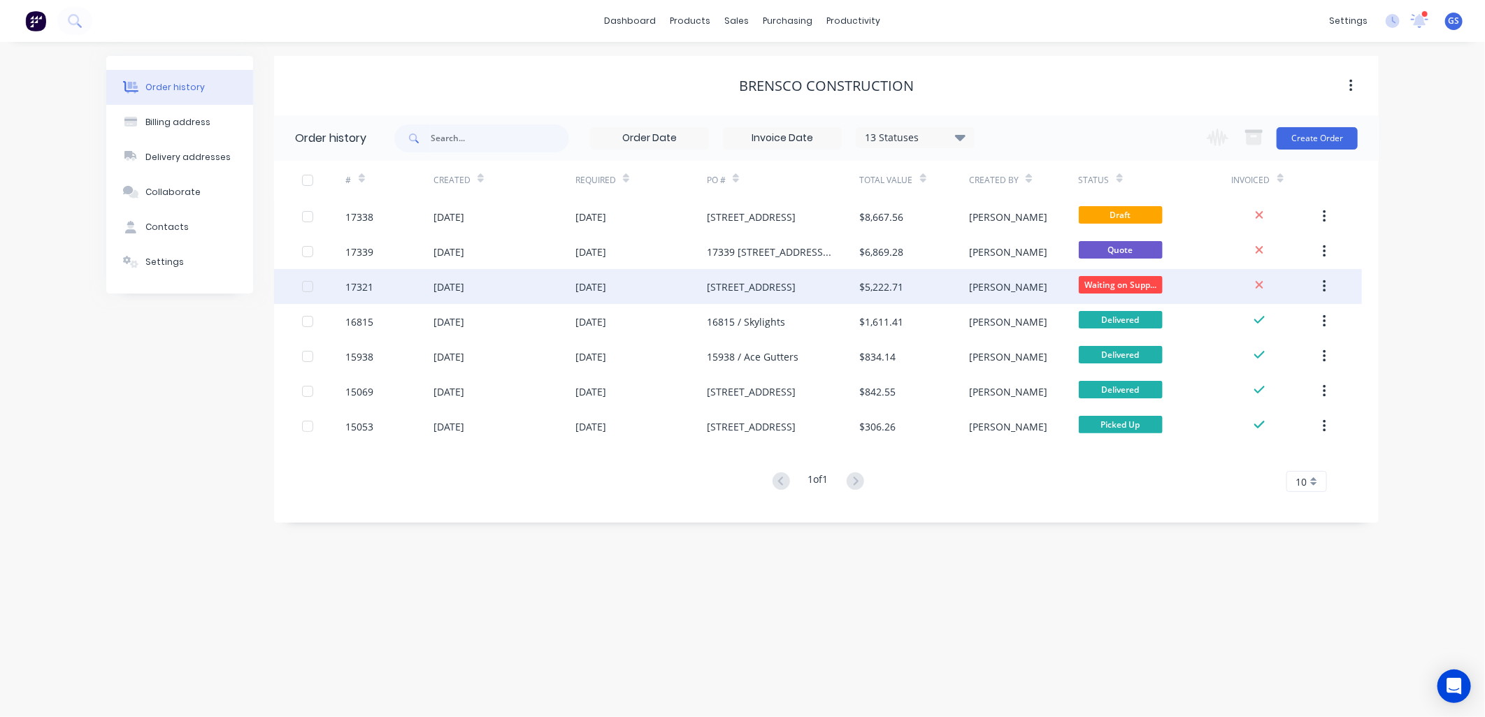
click at [711, 274] on div "[STREET_ADDRESS]" at bounding box center [783, 286] width 153 height 35
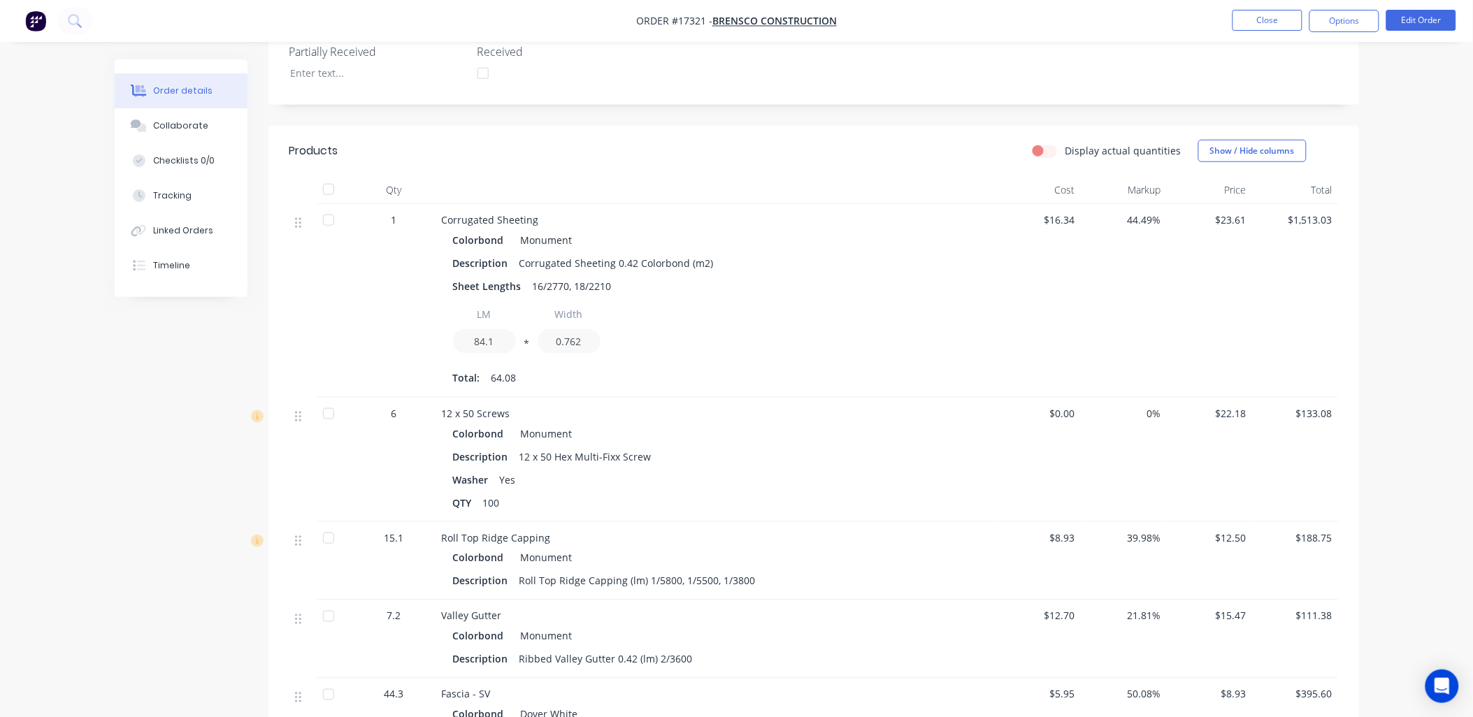
scroll to position [388, 0]
click at [1232, 210] on span "$23.61" at bounding box center [1209, 217] width 75 height 15
drag, startPoint x: 737, startPoint y: 292, endPoint x: 752, endPoint y: 291, distance: 14.7
click at [738, 300] on div "LM 84.1 * Width 0.762" at bounding box center [716, 328] width 526 height 57
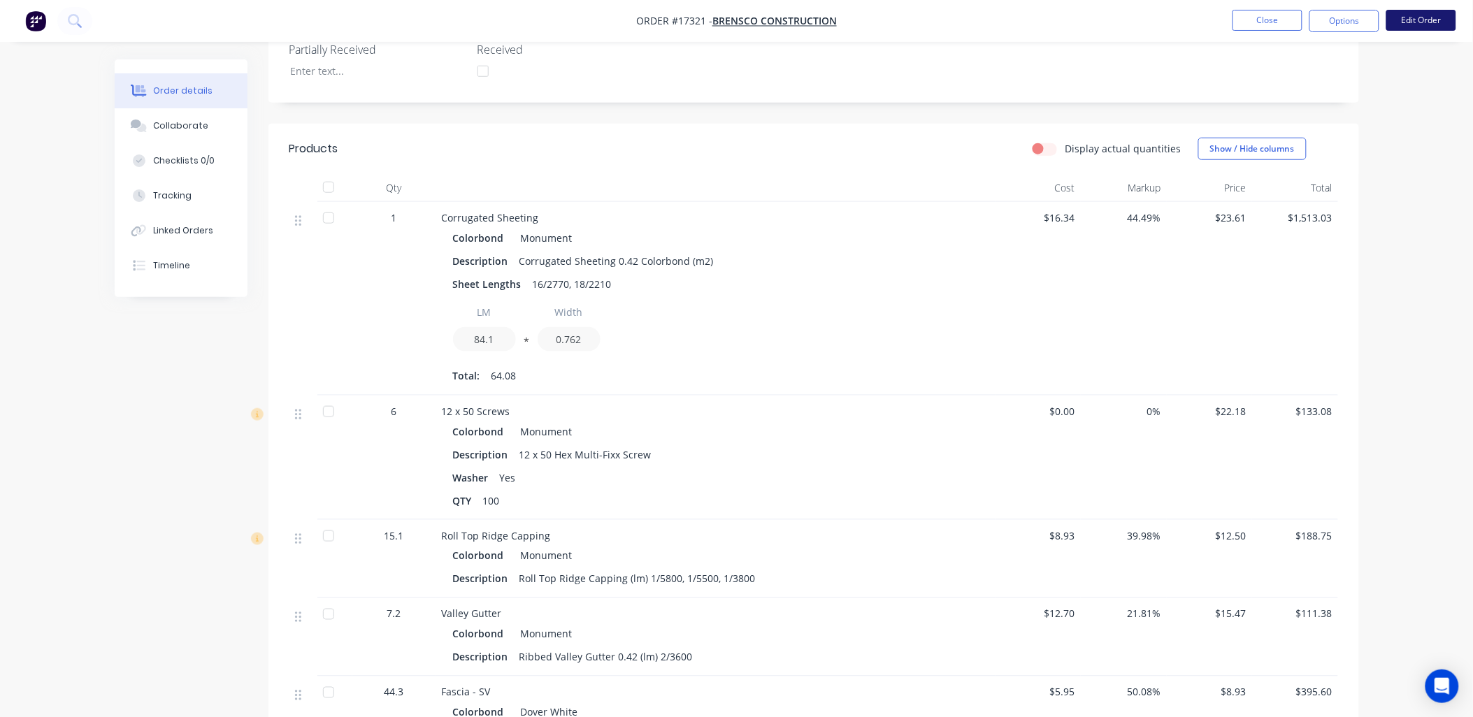
click at [1429, 20] on button "Edit Order" at bounding box center [1421, 20] width 70 height 21
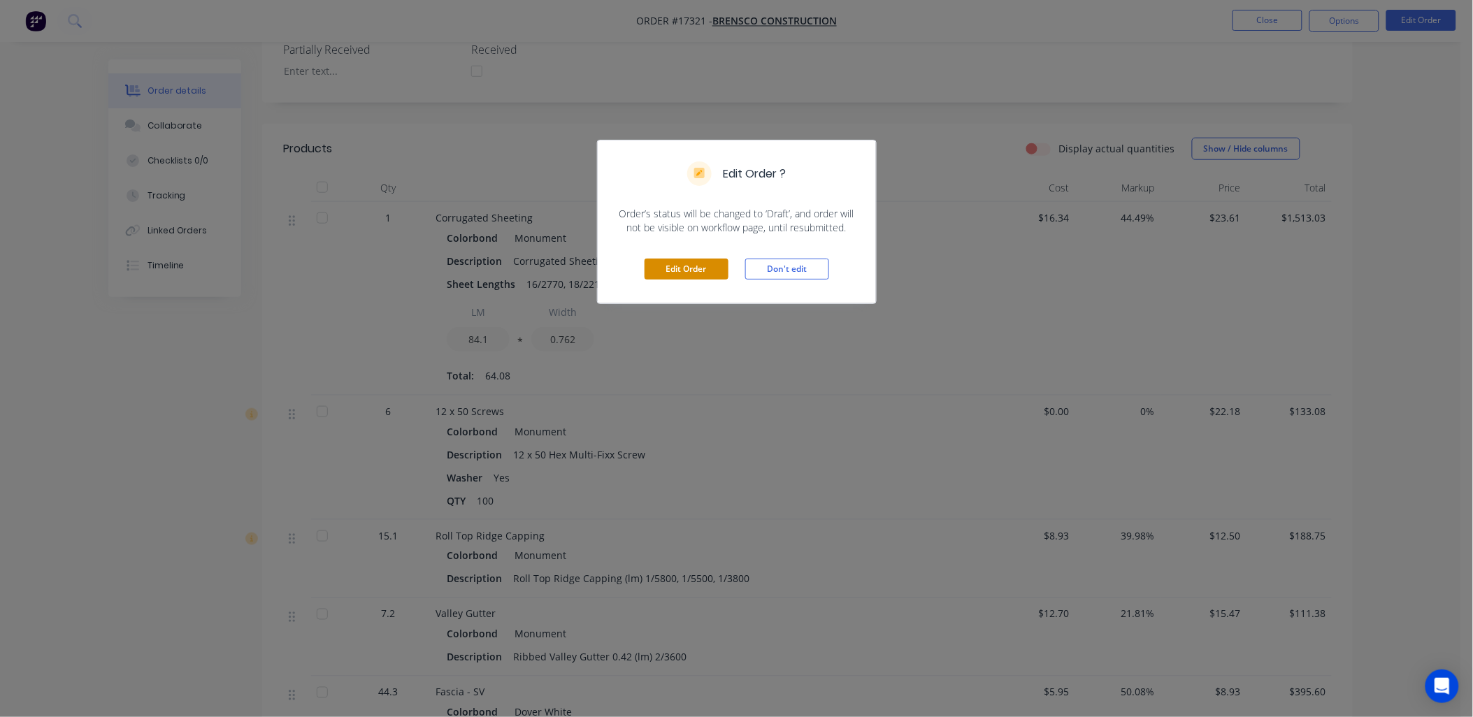
click at [683, 263] on button "Edit Order" at bounding box center [686, 269] width 84 height 21
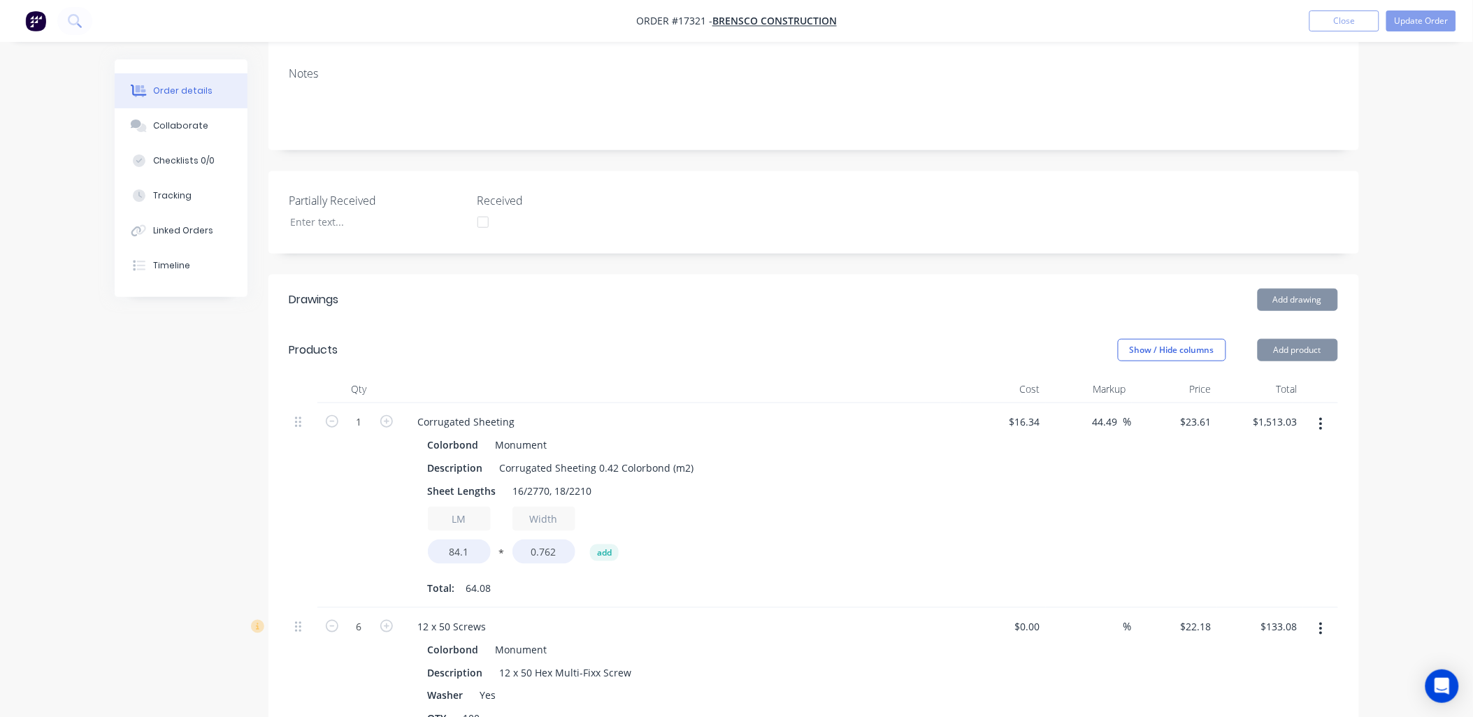
scroll to position [310, 0]
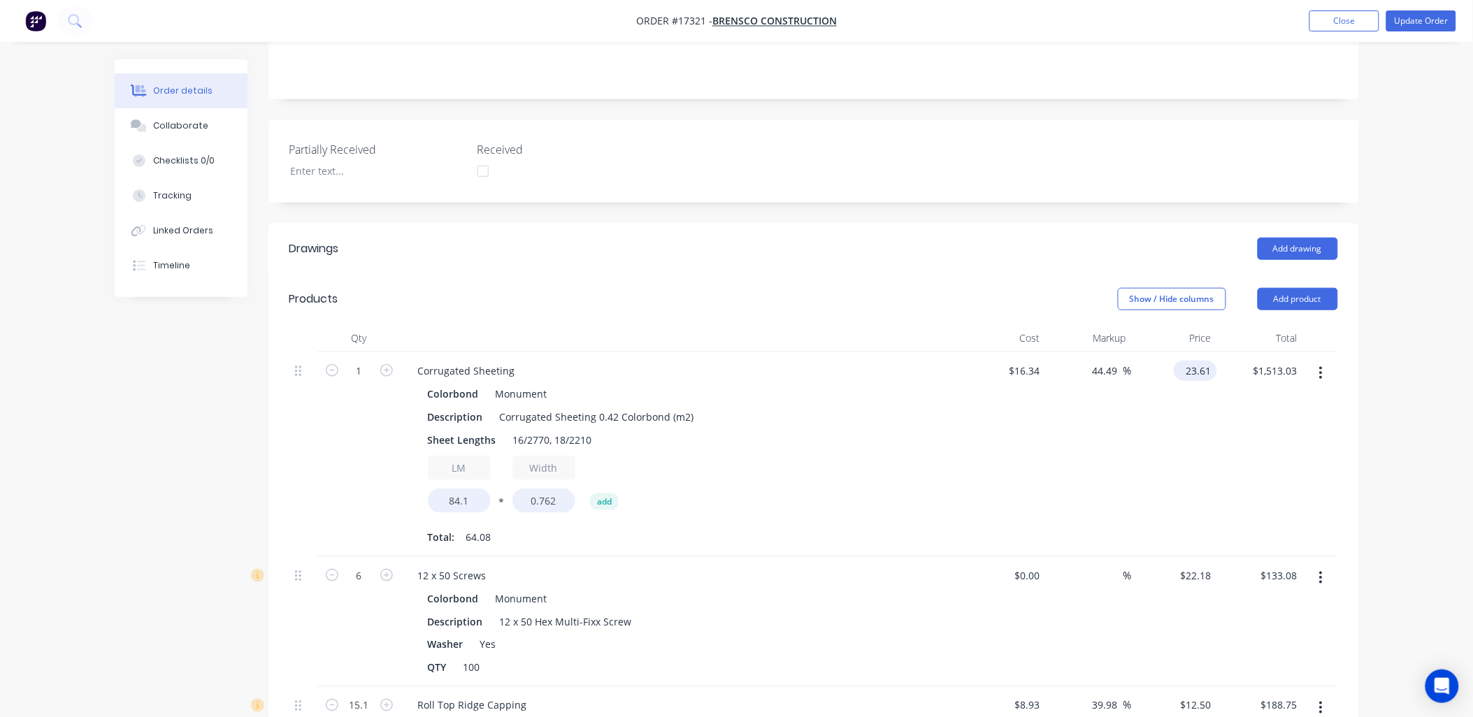
click at [1200, 361] on input "23.61" at bounding box center [1198, 371] width 38 height 20
click at [1200, 361] on input "23.61" at bounding box center [1201, 371] width 32 height 20
type input "21.25"
type input "30.05"
type input "$21.25"
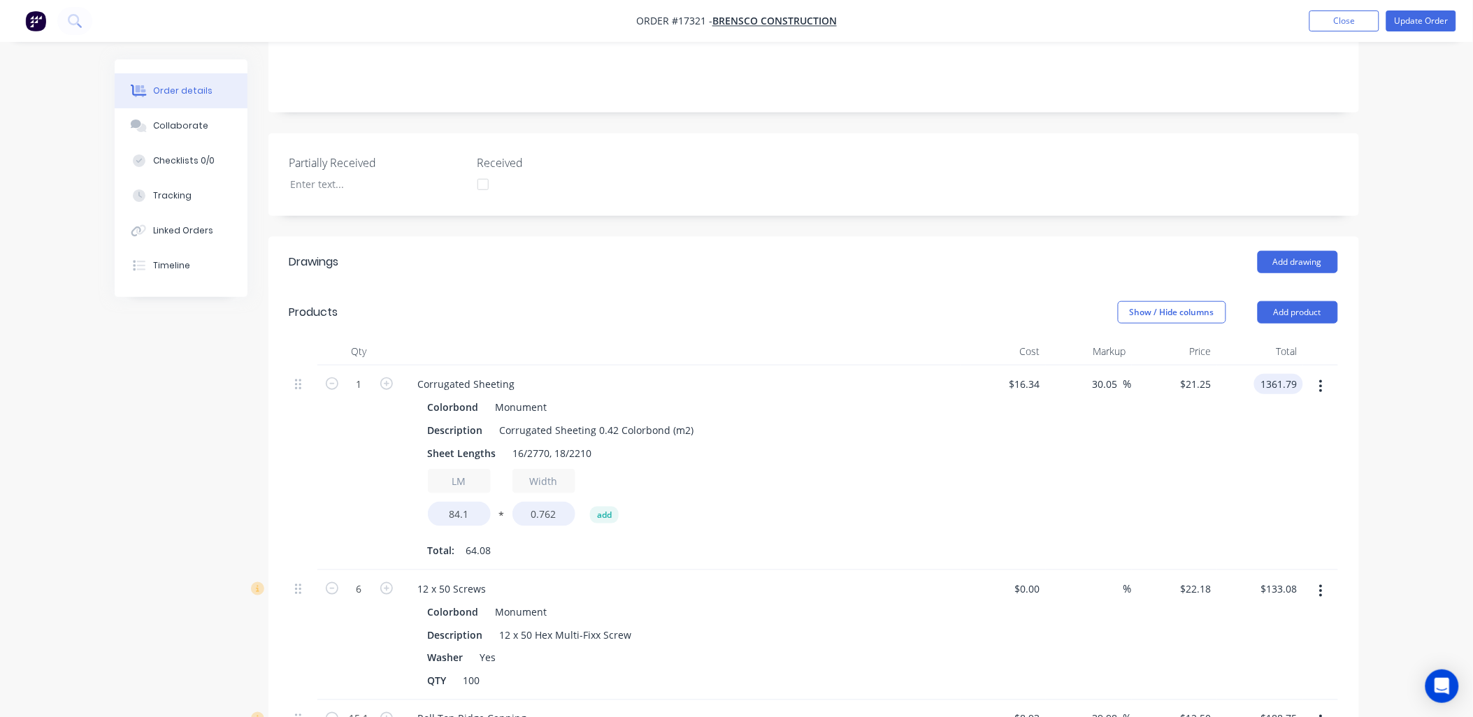
scroll to position [0, 0]
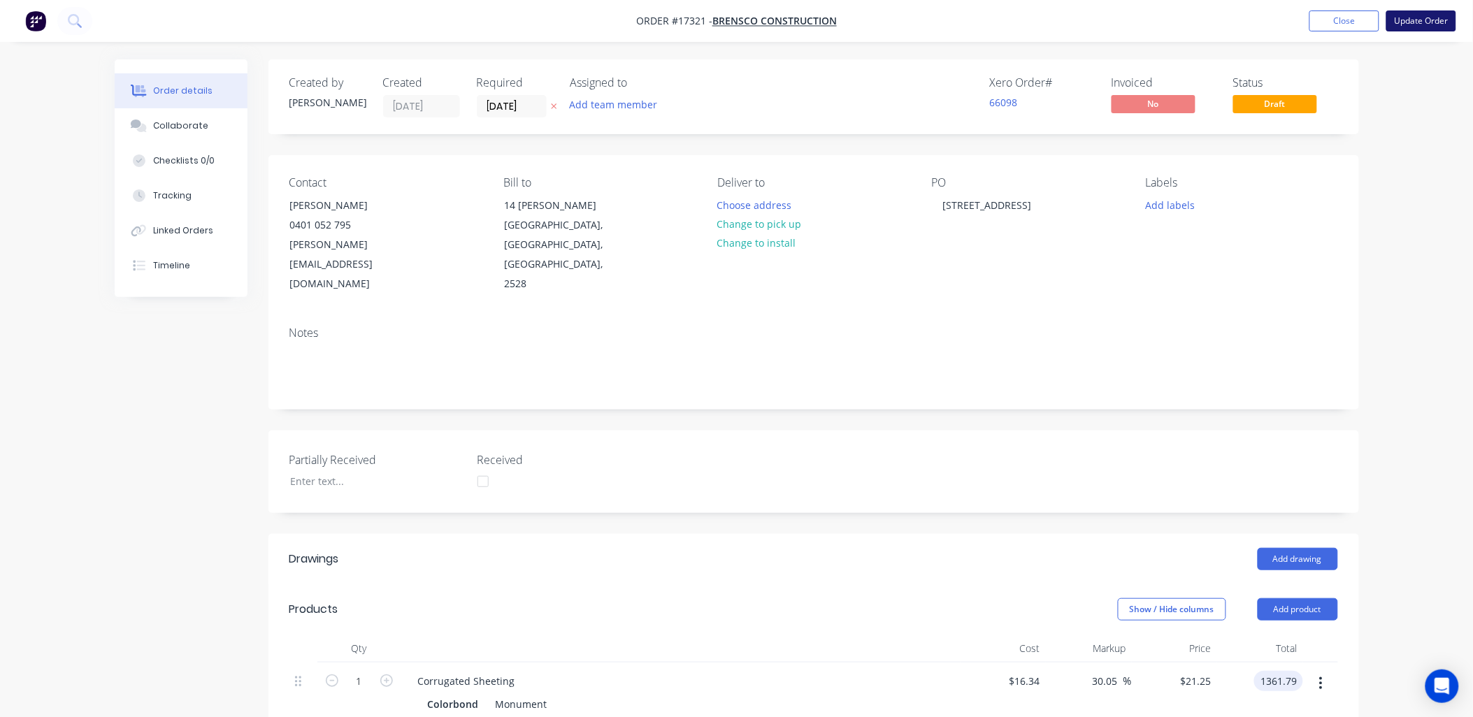
type input "$1,361.79"
click at [1431, 28] on button "Update Order" at bounding box center [1421, 20] width 70 height 21
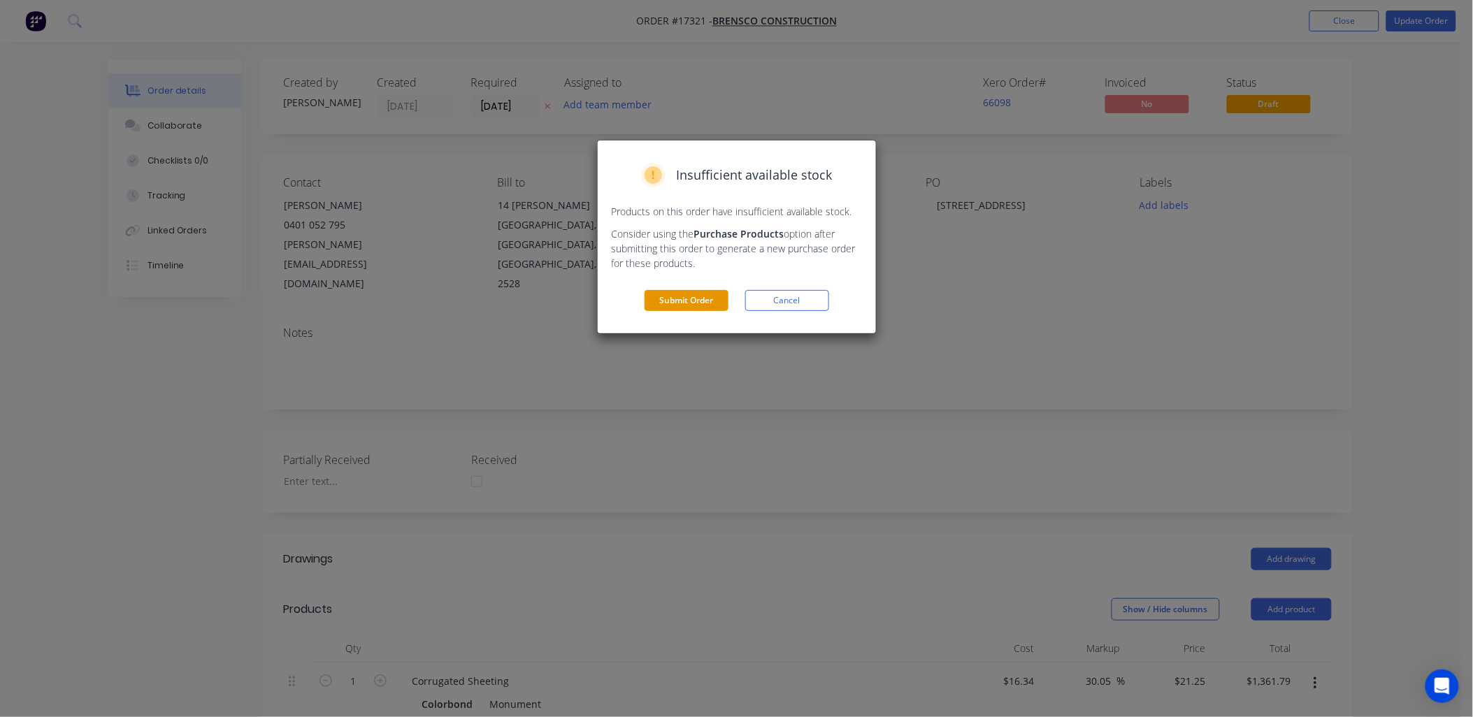
click at [699, 291] on button "Submit Order" at bounding box center [686, 300] width 84 height 21
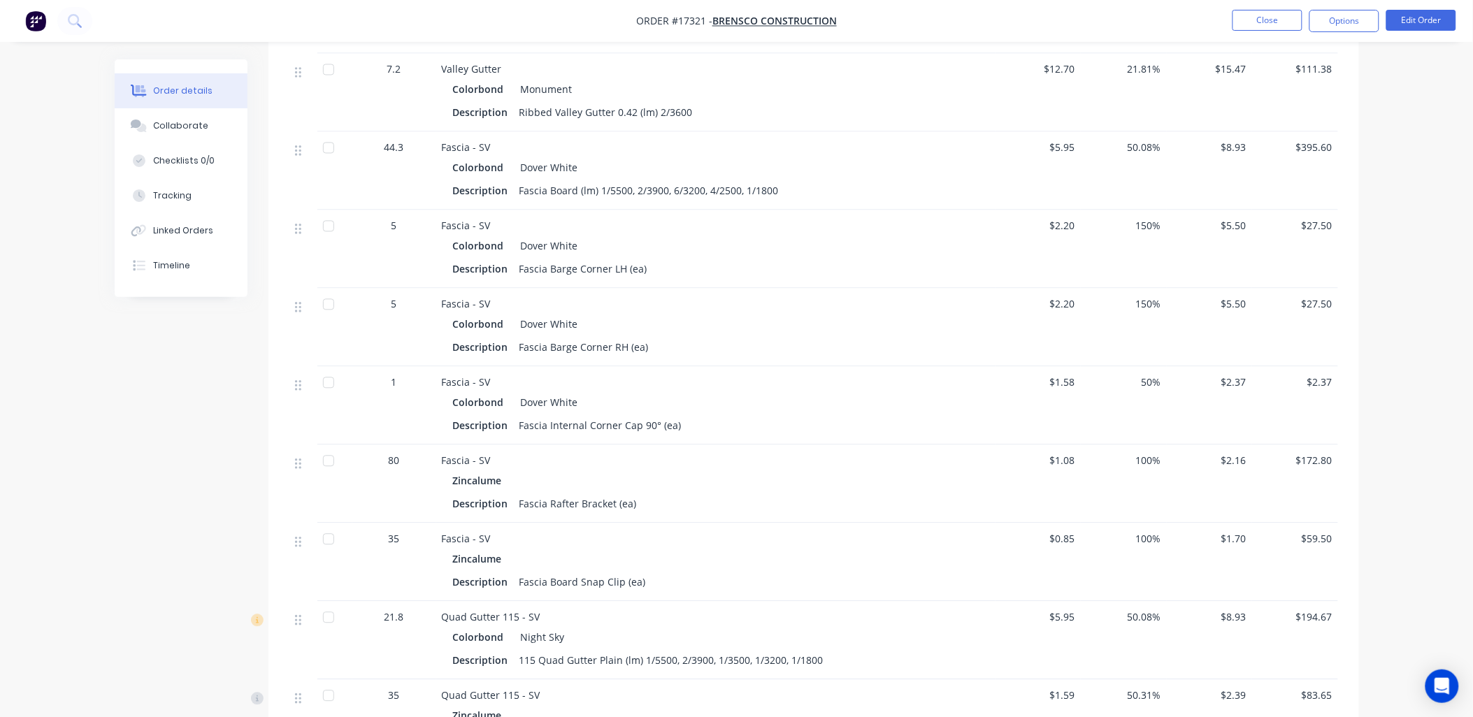
scroll to position [932, 0]
click at [1426, 11] on button "Edit Order" at bounding box center [1421, 20] width 70 height 21
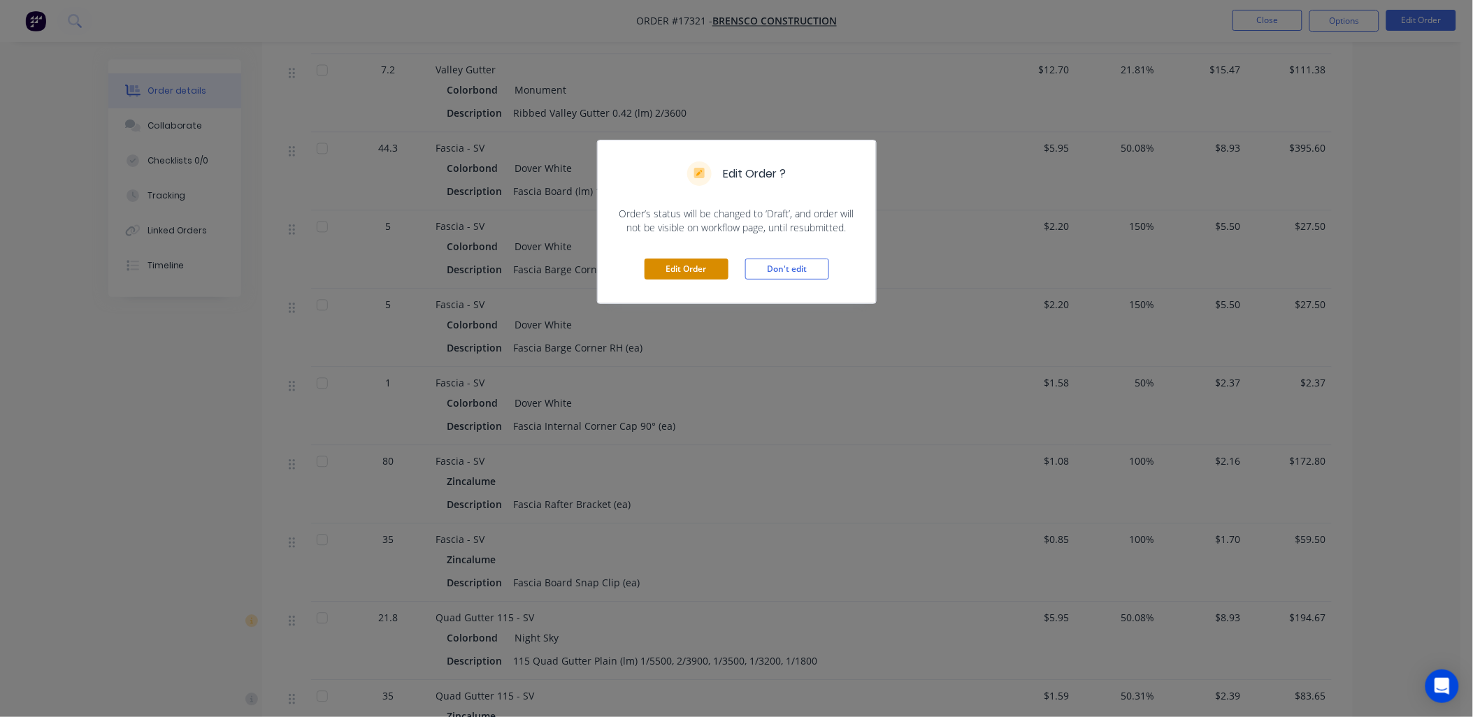
click at [685, 266] on button "Edit Order" at bounding box center [686, 269] width 84 height 21
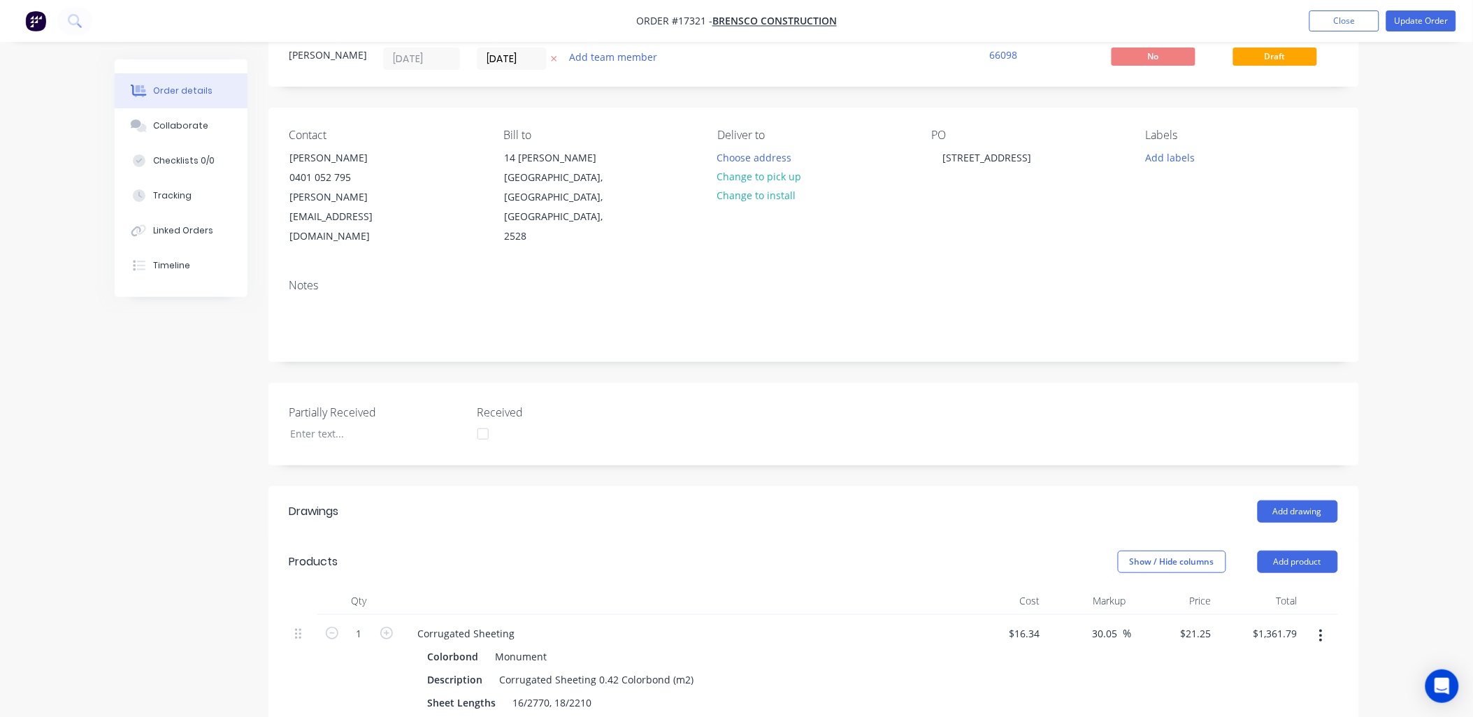
scroll to position [0, 0]
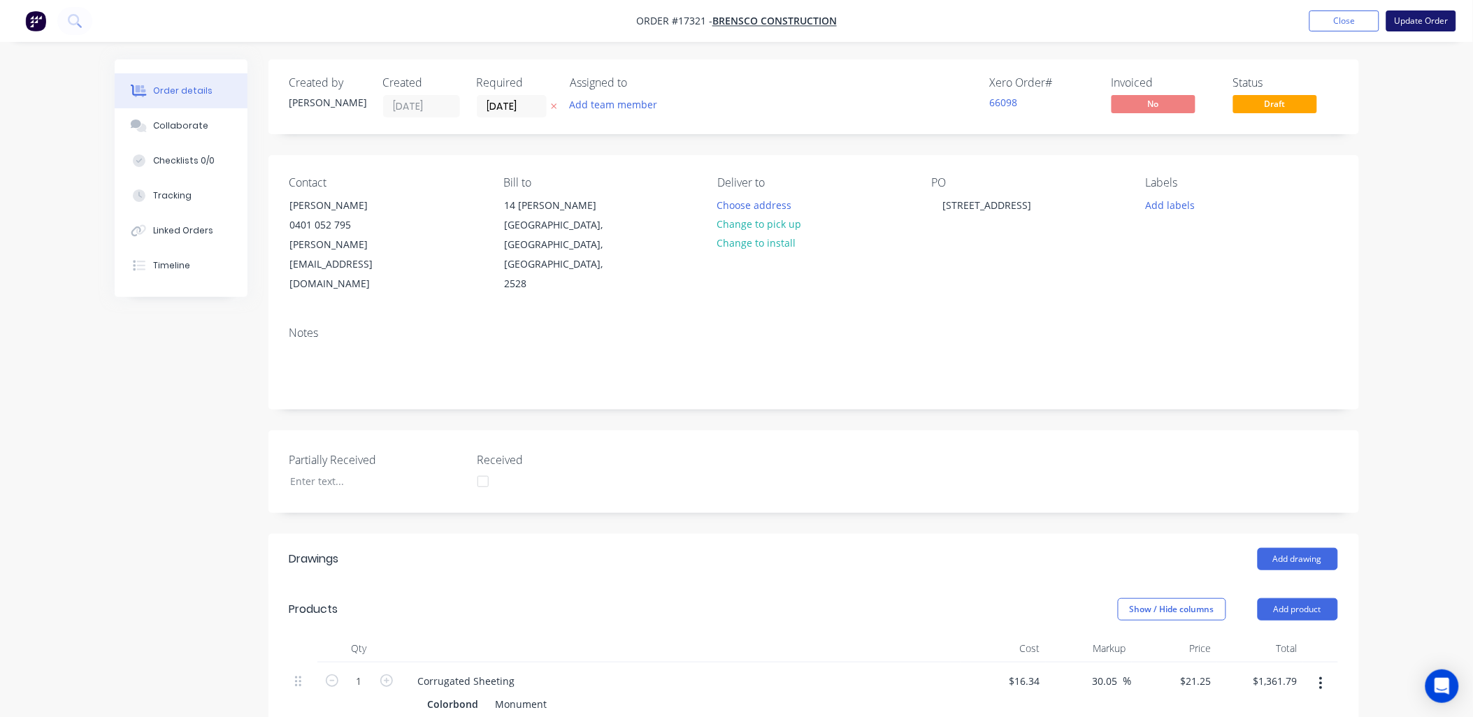
click at [1413, 20] on button "Update Order" at bounding box center [1421, 20] width 70 height 21
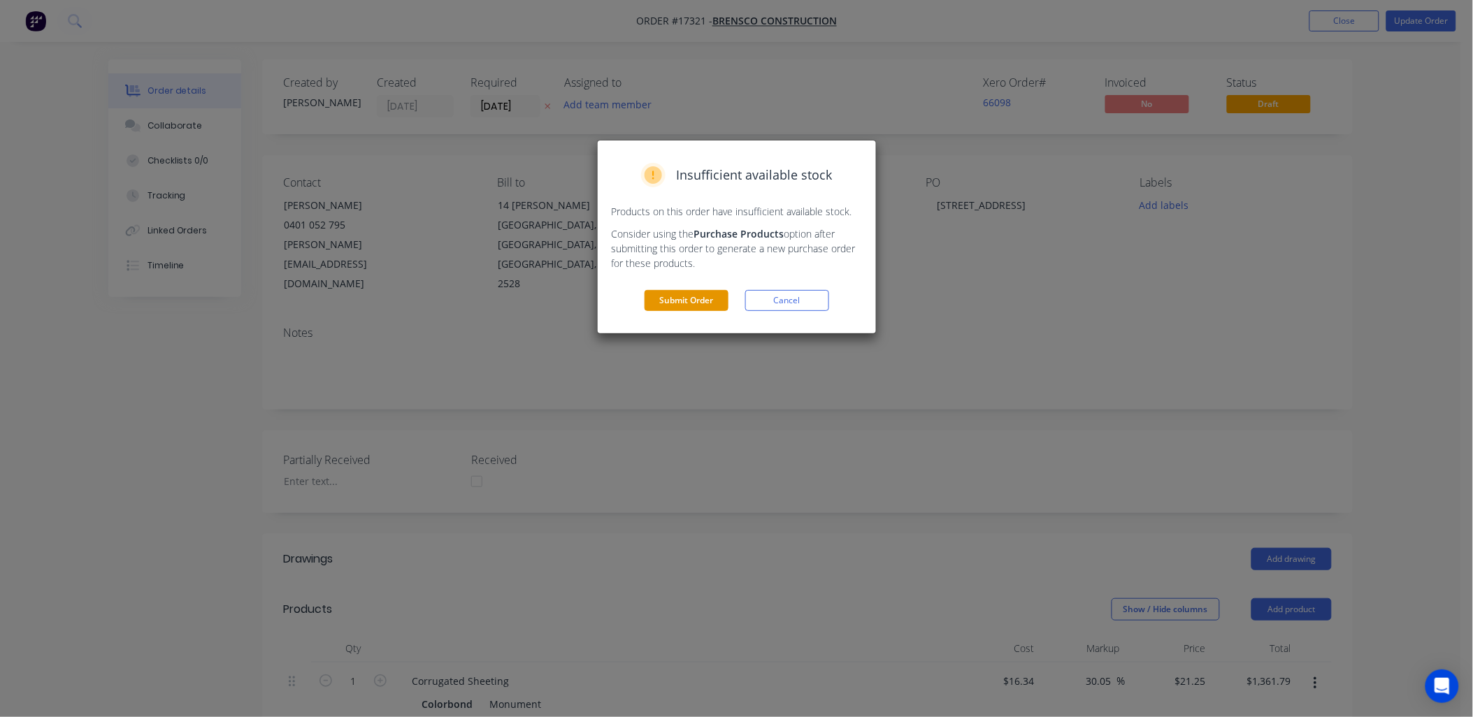
click at [688, 303] on button "Submit Order" at bounding box center [686, 300] width 84 height 21
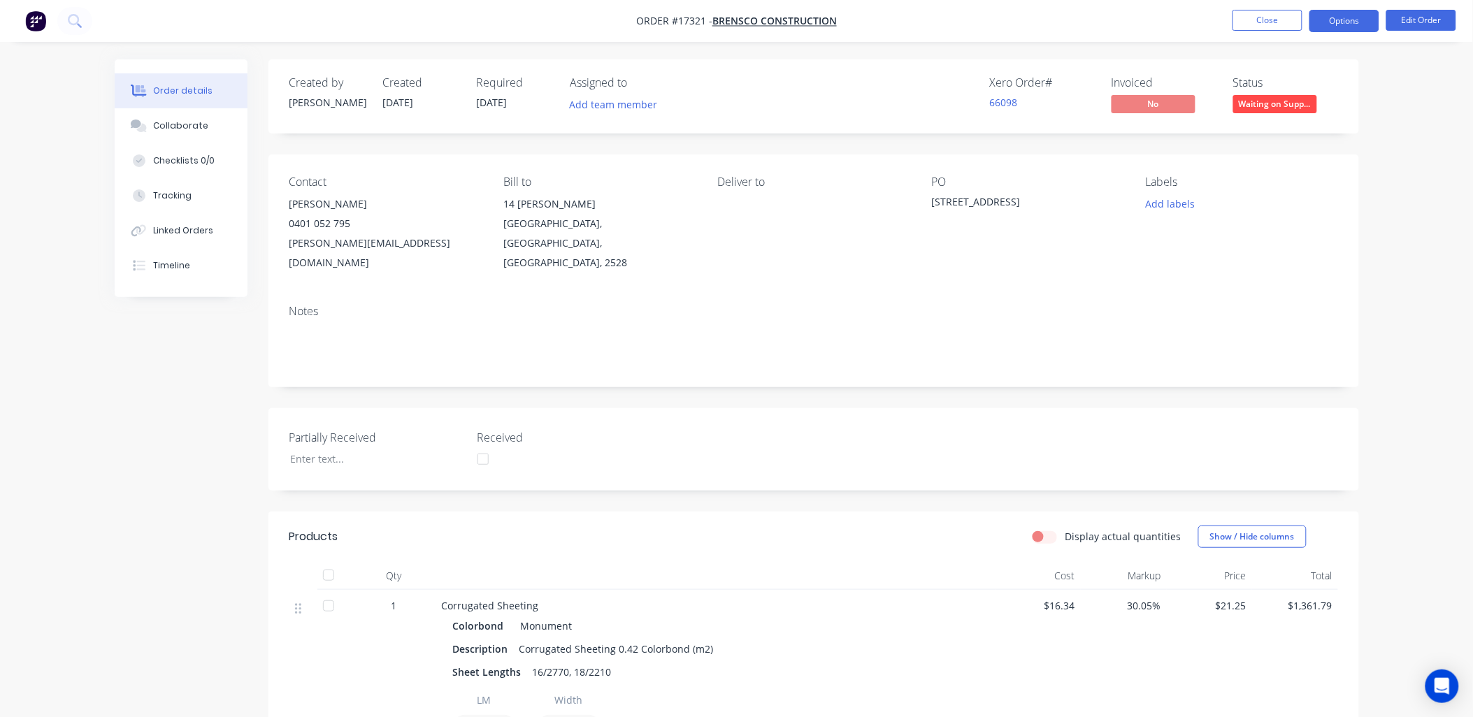
click at [1350, 17] on button "Options" at bounding box center [1344, 21] width 70 height 22
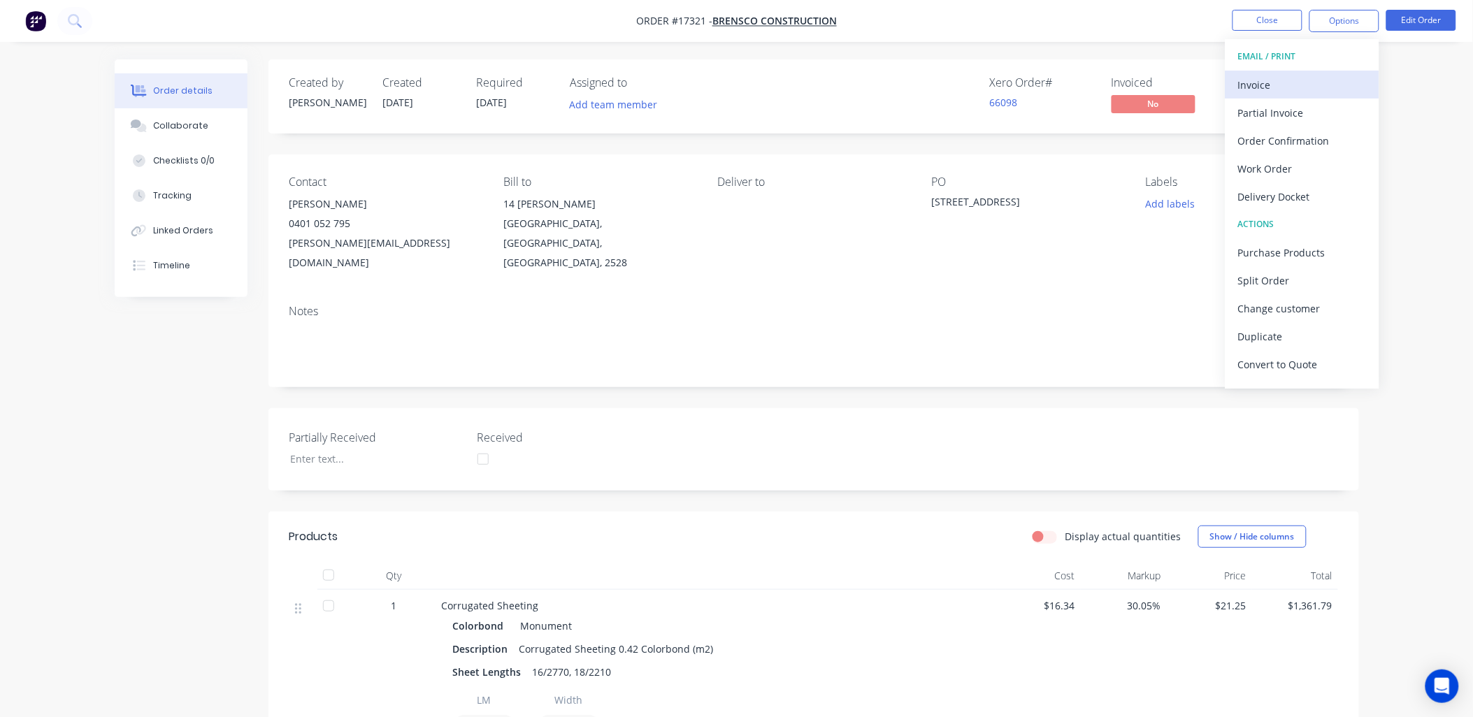
click at [1259, 79] on div "Invoice" at bounding box center [1302, 85] width 129 height 20
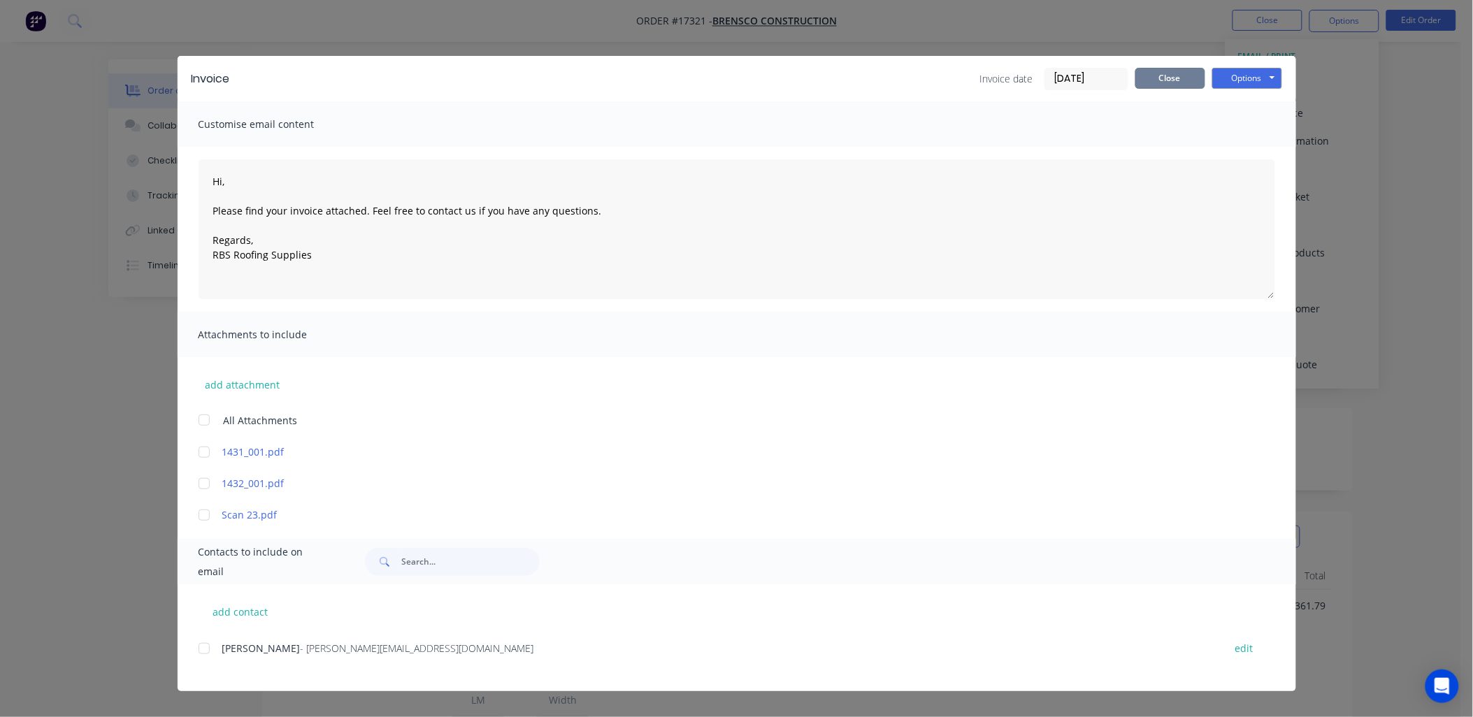
click at [1172, 75] on button "Close" at bounding box center [1170, 78] width 70 height 21
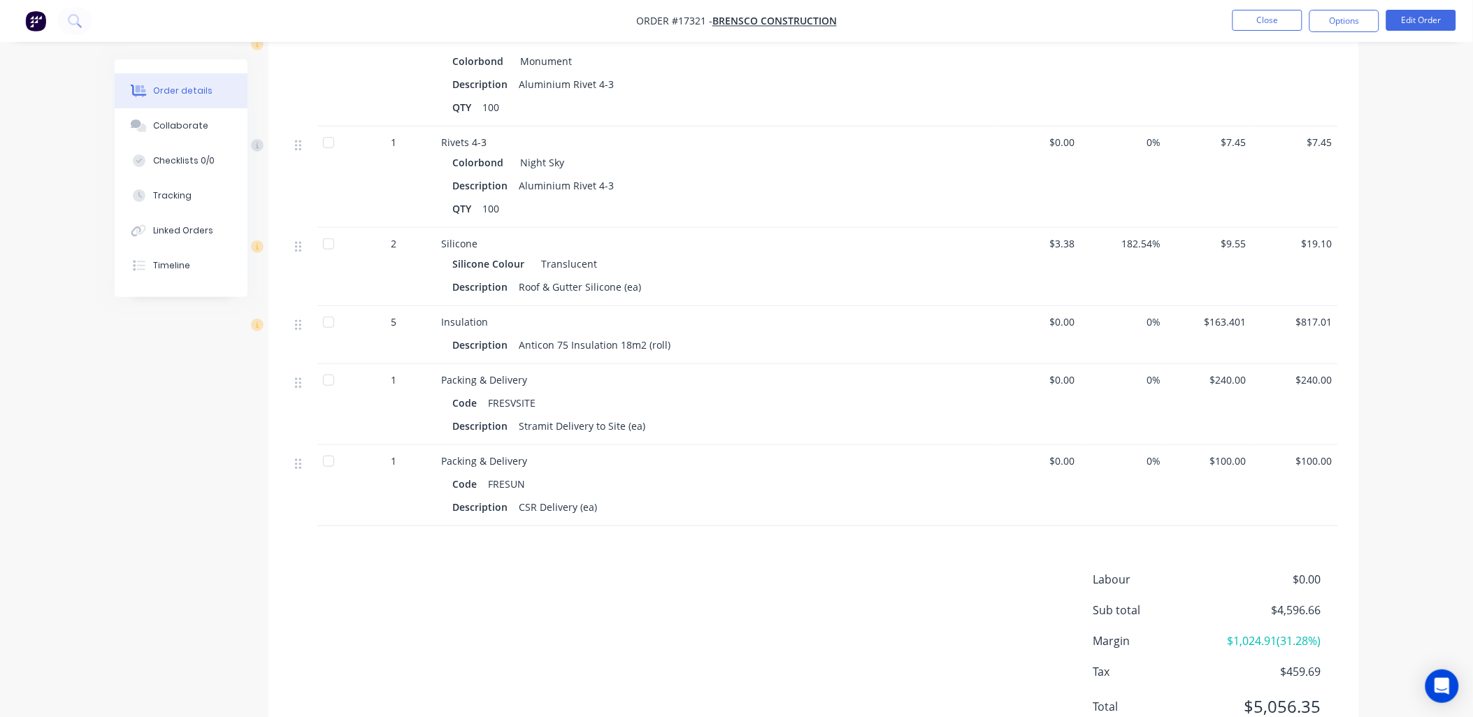
scroll to position [2099, 0]
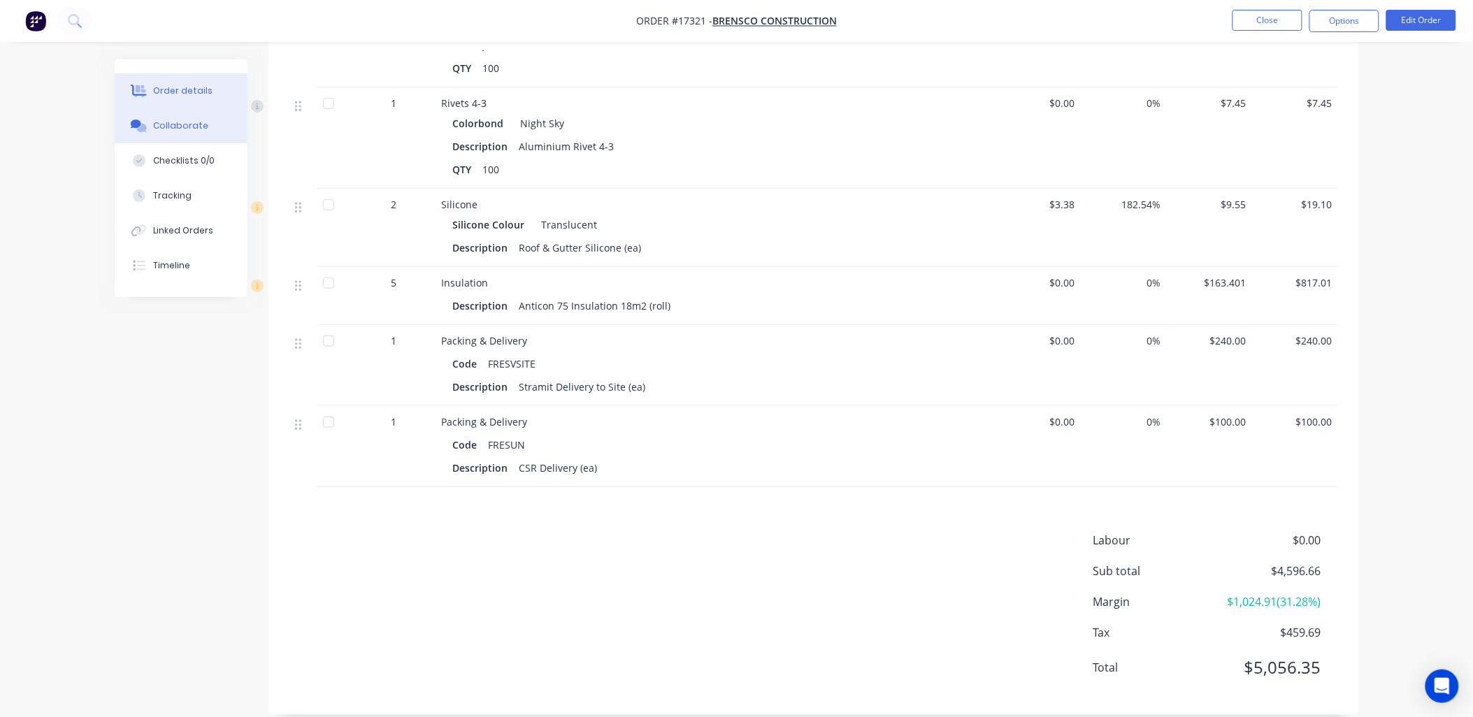
click at [192, 131] on button "Collaborate" at bounding box center [181, 125] width 133 height 35
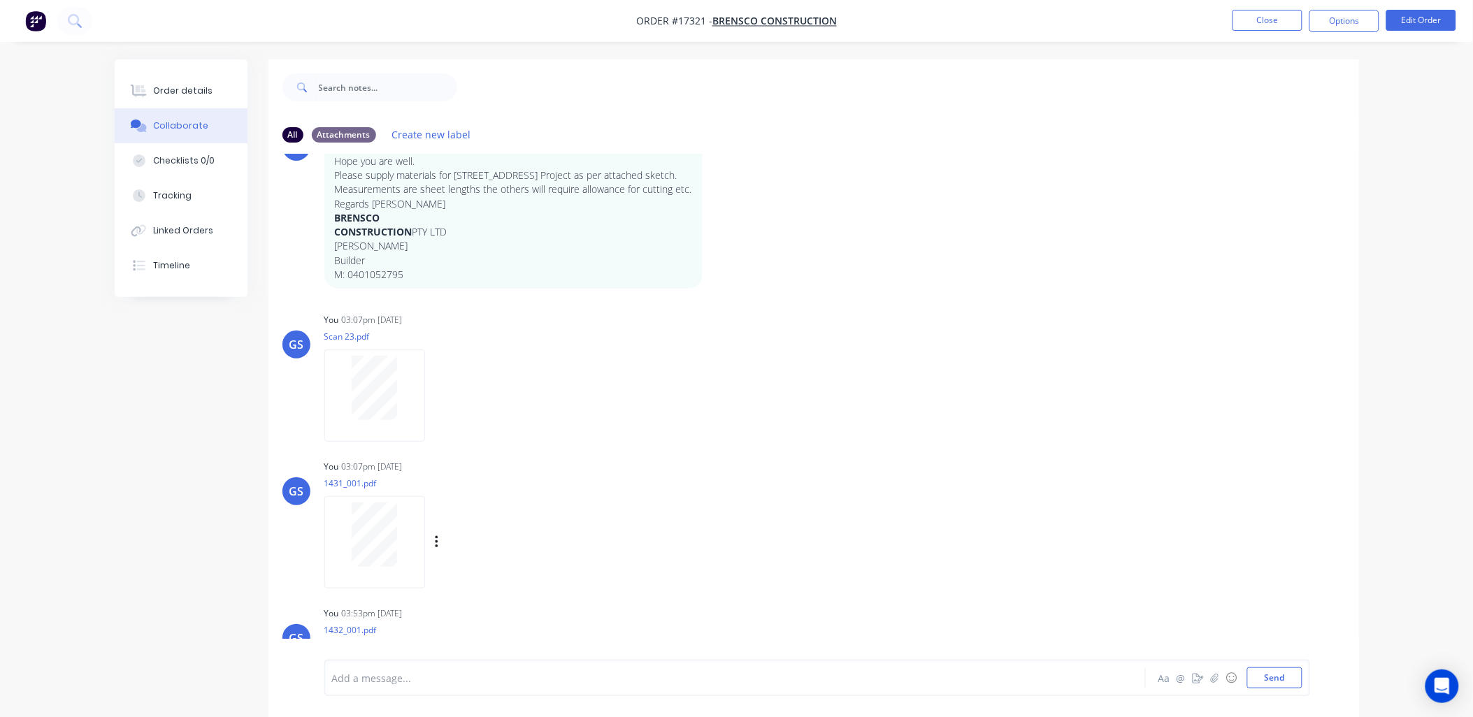
scroll to position [143, 0]
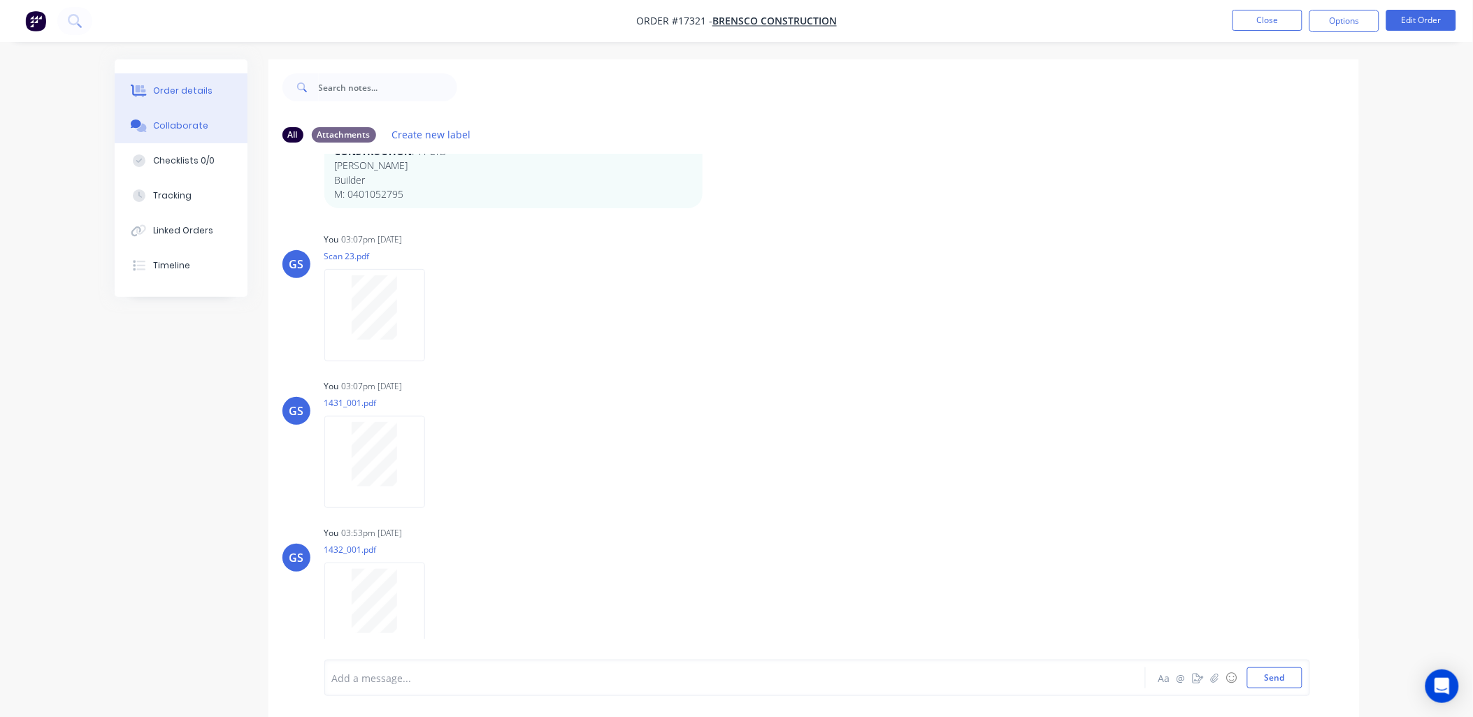
click at [206, 82] on button "Order details" at bounding box center [181, 90] width 133 height 35
